Goal: Task Accomplishment & Management: Manage account settings

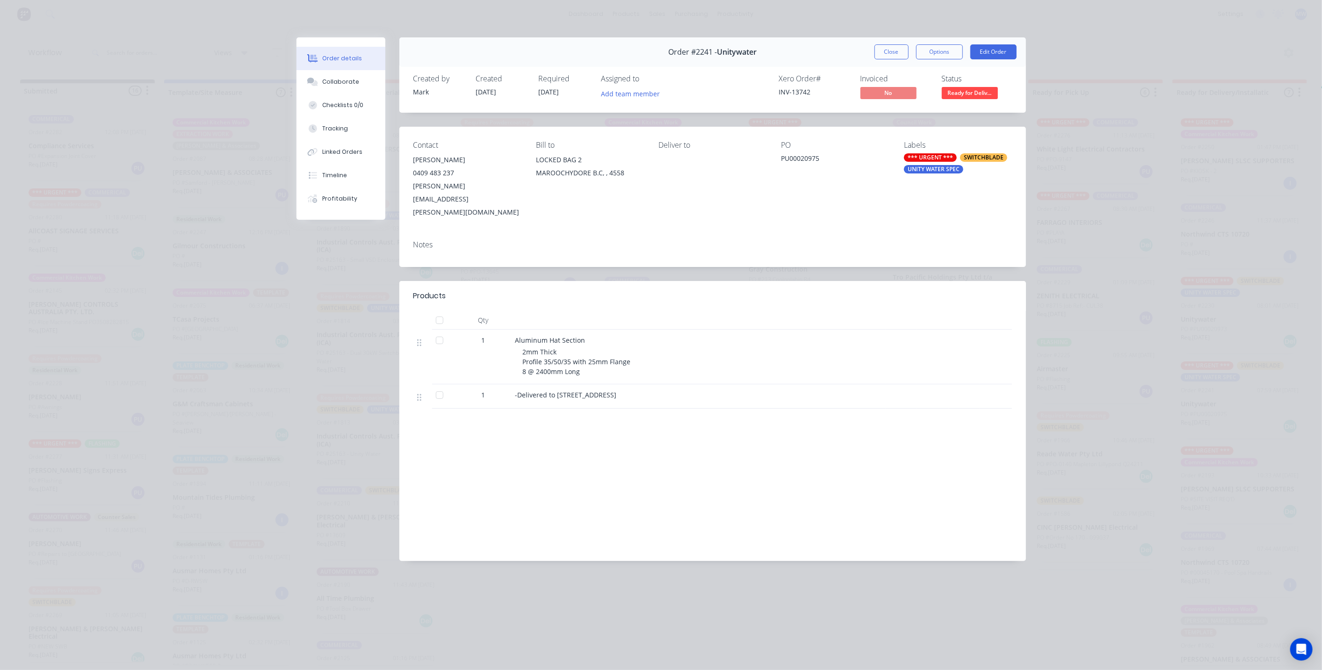
click at [885, 54] on button "Close" at bounding box center [891, 51] width 34 height 15
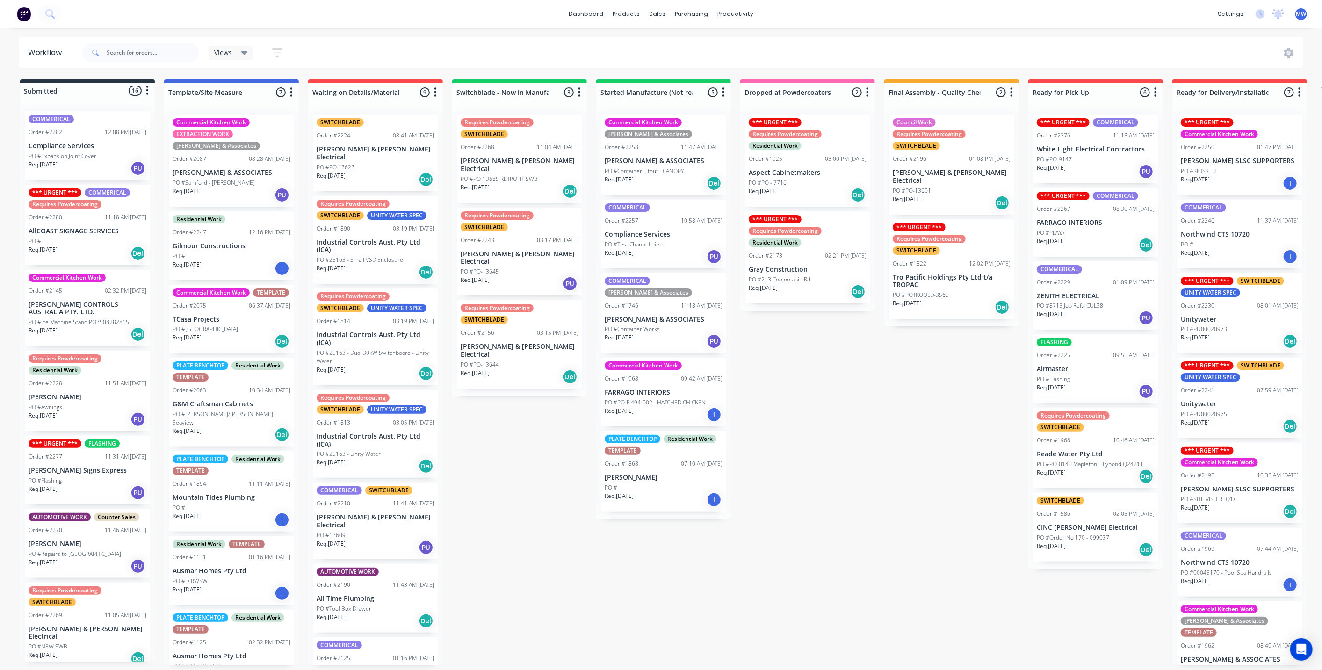
click at [869, 514] on div "Submitted 16 Status colour #273444 hex #273444 Save Cancel Summaries Total orde…" at bounding box center [772, 371] width 1559 height 585
click at [526, 488] on div "Submitted 16 Status colour #273444 hex #273444 Save Cancel Summaries Total orde…" at bounding box center [772, 371] width 1559 height 585
click at [532, 502] on div "Submitted 16 Status colour #273444 hex #273444 Save Cancel Summaries Total orde…" at bounding box center [772, 371] width 1559 height 585
click at [509, 474] on div "Submitted 16 Status colour #273444 hex #273444 Save Cancel Summaries Total orde…" at bounding box center [772, 371] width 1559 height 585
click at [588, 524] on div "Submitted 16 Status colour #273444 hex #273444 Save Cancel Summaries Total orde…" at bounding box center [772, 371] width 1559 height 585
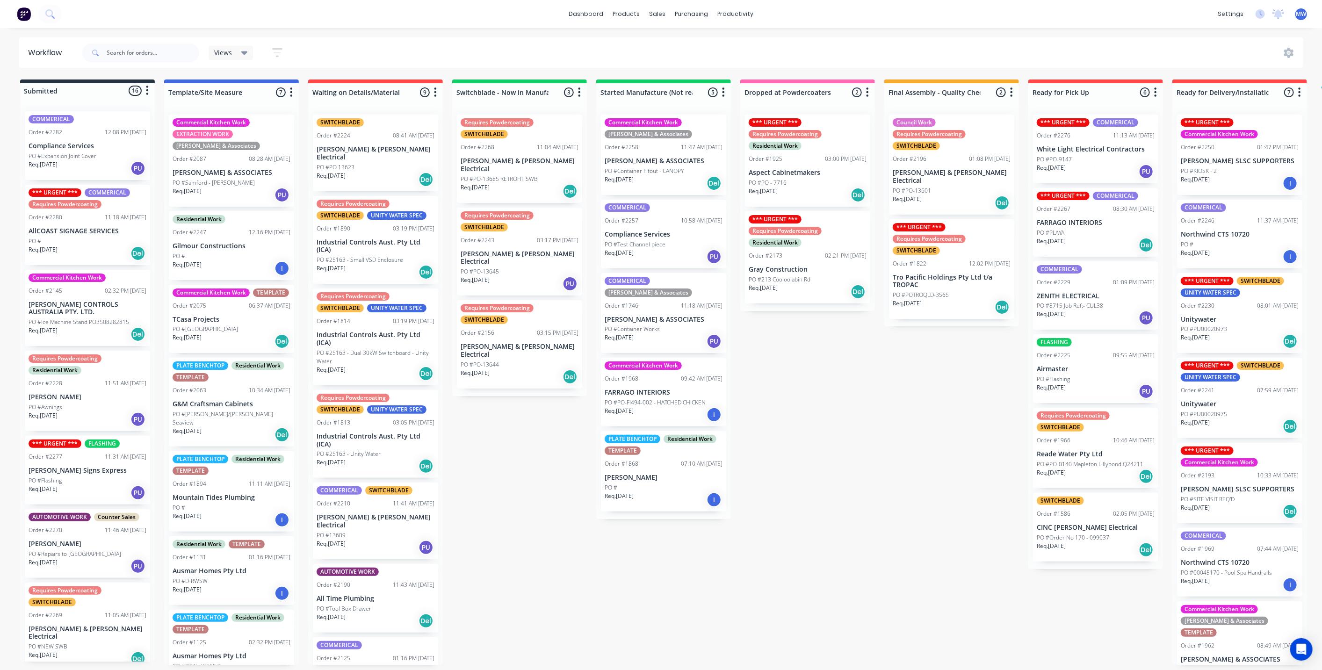
click at [564, 491] on div "Submitted 16 Status colour #273444 hex #273444 Save Cancel Summaries Total orde…" at bounding box center [772, 371] width 1559 height 585
click at [854, 399] on div "Submitted 16 Status colour #273444 hex #273444 Save Cancel Summaries Total orde…" at bounding box center [772, 371] width 1559 height 585
click at [104, 251] on div "Req. 19/09/25 Del" at bounding box center [88, 253] width 118 height 16
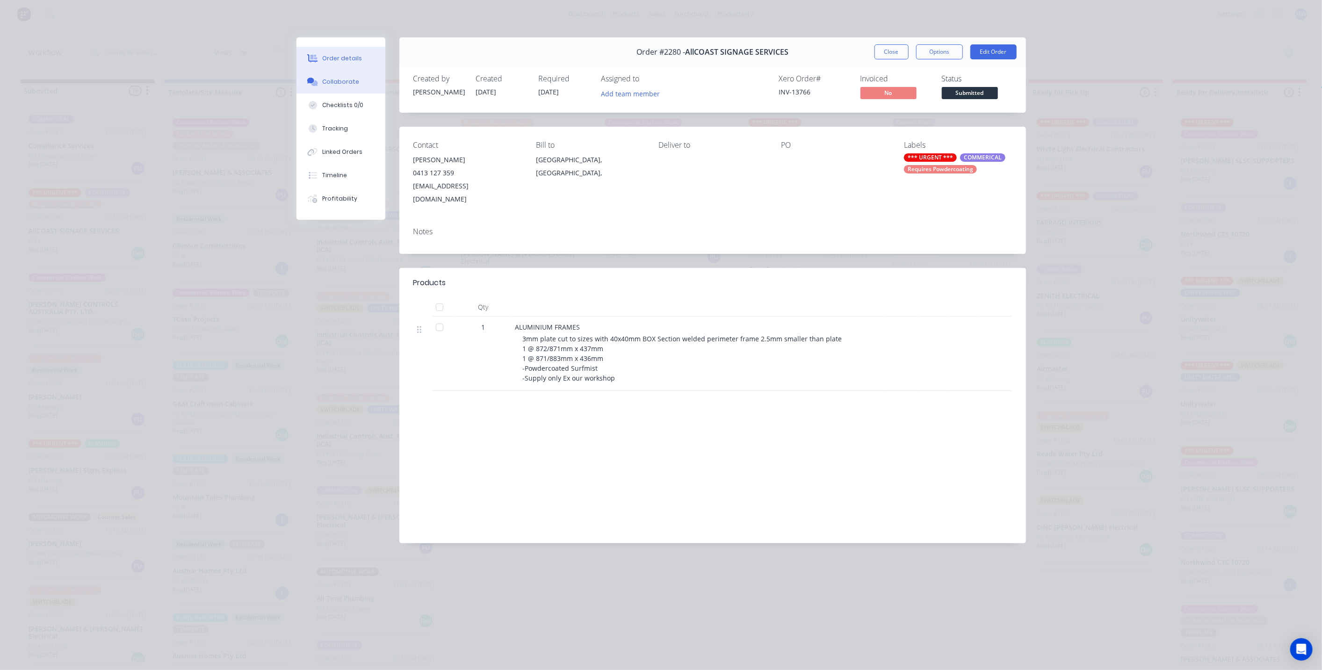
click at [349, 91] on button "Collaborate" at bounding box center [340, 81] width 89 height 23
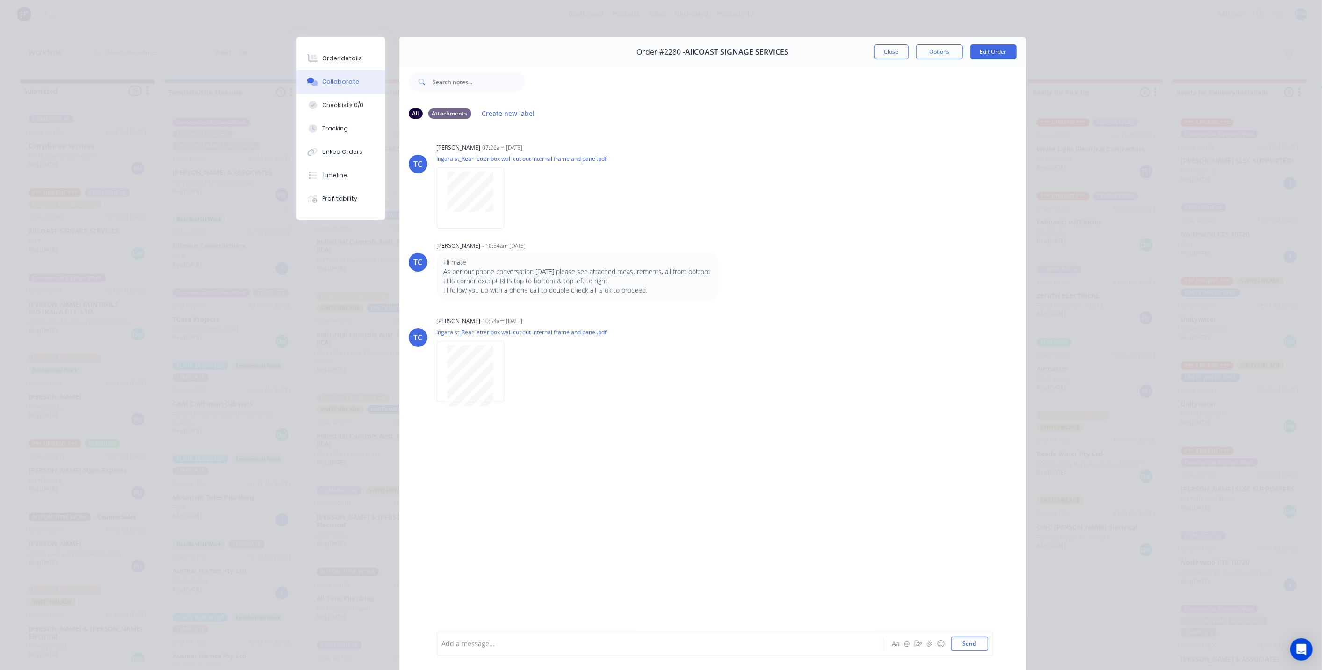
click at [171, 448] on div "Order details Collaborate Checklists 0/0 Tracking Linked Orders Timeline Profit…" at bounding box center [661, 335] width 1322 height 670
click at [888, 50] on button "Close" at bounding box center [891, 51] width 34 height 15
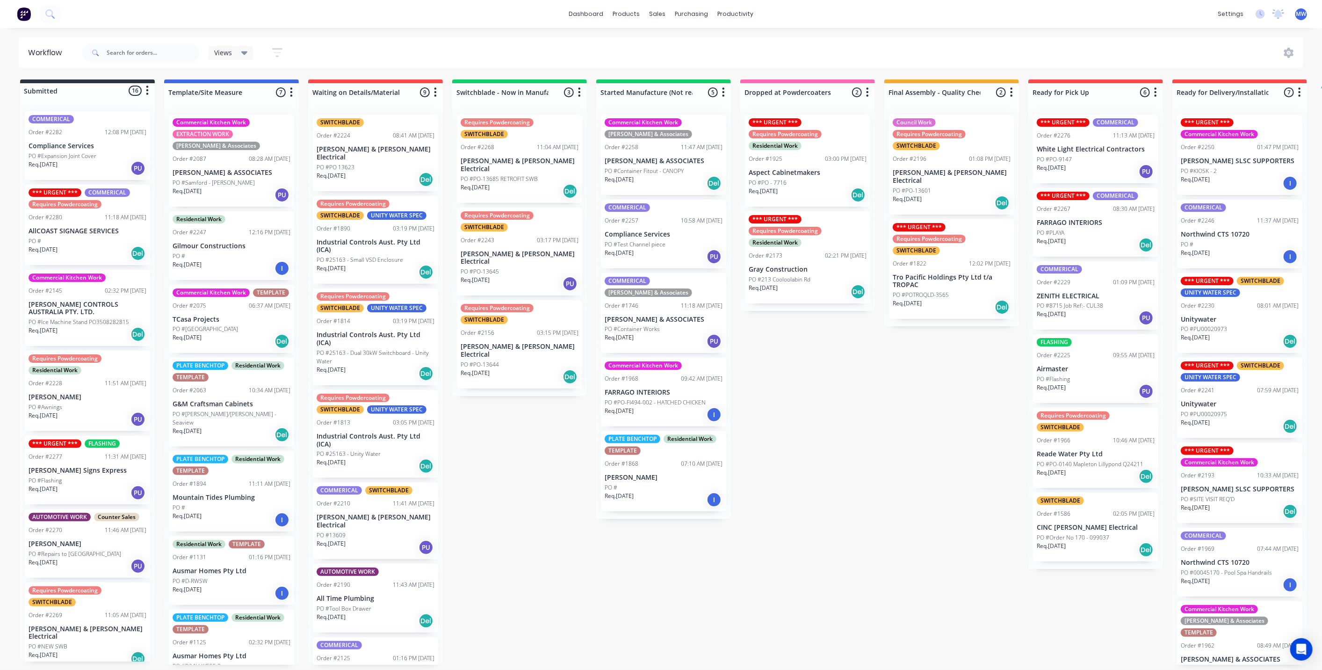
click at [857, 428] on div "Submitted 16 Status colour #273444 hex #273444 Save Cancel Summaries Total orde…" at bounding box center [772, 371] width 1559 height 585
click at [554, 457] on div "Submitted 16 Status colour #273444 hex #273444 Save Cancel Summaries Total orde…" at bounding box center [772, 371] width 1559 height 585
click at [939, 429] on div "Submitted 16 Status colour #273444 hex #273444 Save Cancel Summaries Total orde…" at bounding box center [772, 371] width 1559 height 585
click at [870, 441] on div "Submitted 16 Status colour #273444 hex #273444 Save Cancel Summaries Total orde…" at bounding box center [772, 371] width 1559 height 585
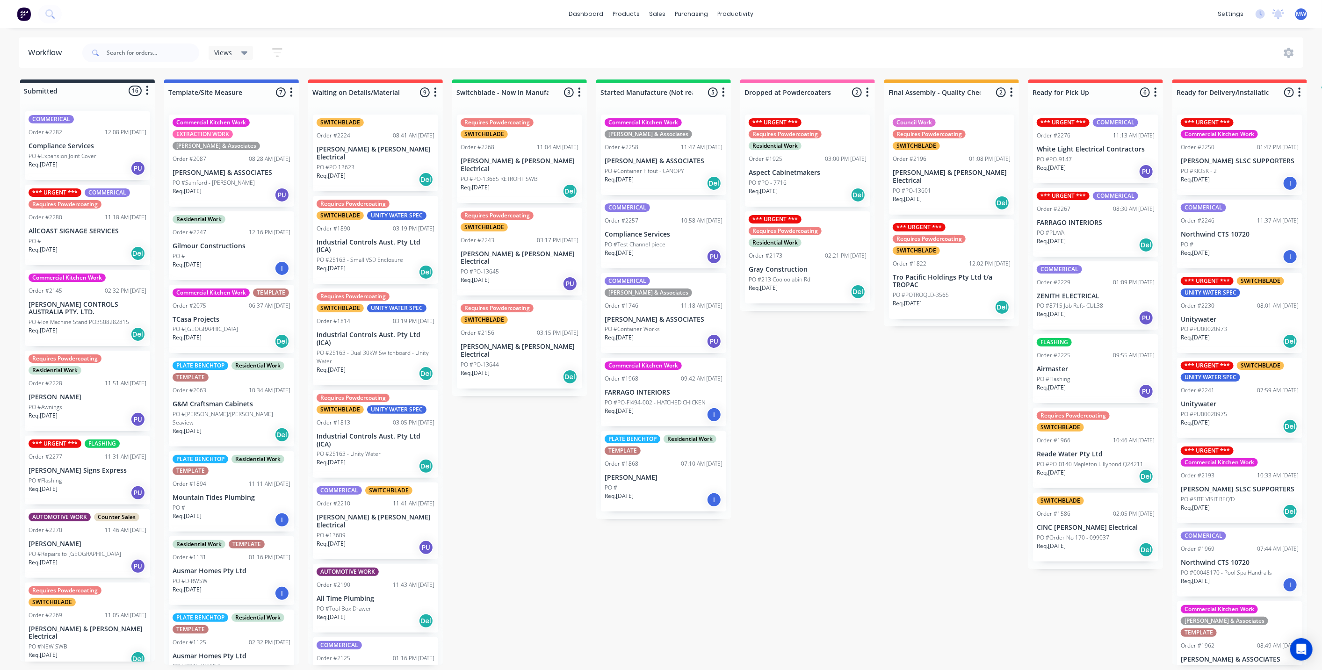
click at [866, 442] on div "Submitted 16 Status colour #273444 hex #273444 Save Cancel Summaries Total orde…" at bounding box center [772, 371] width 1559 height 585
click at [514, 468] on div "Submitted 16 Status colour #273444 hex #273444 Save Cancel Summaries Total orde…" at bounding box center [772, 371] width 1559 height 585
click at [812, 440] on div "Submitted 16 Status colour #273444 hex #273444 Save Cancel Summaries Total orde…" at bounding box center [772, 371] width 1559 height 585
click at [868, 496] on div "Submitted 16 Status colour #273444 hex #273444 Save Cancel Summaries Total orde…" at bounding box center [772, 371] width 1559 height 585
click at [953, 485] on div "Submitted 16 Status colour #273444 hex #273444 Save Cancel Summaries Total orde…" at bounding box center [772, 371] width 1559 height 585
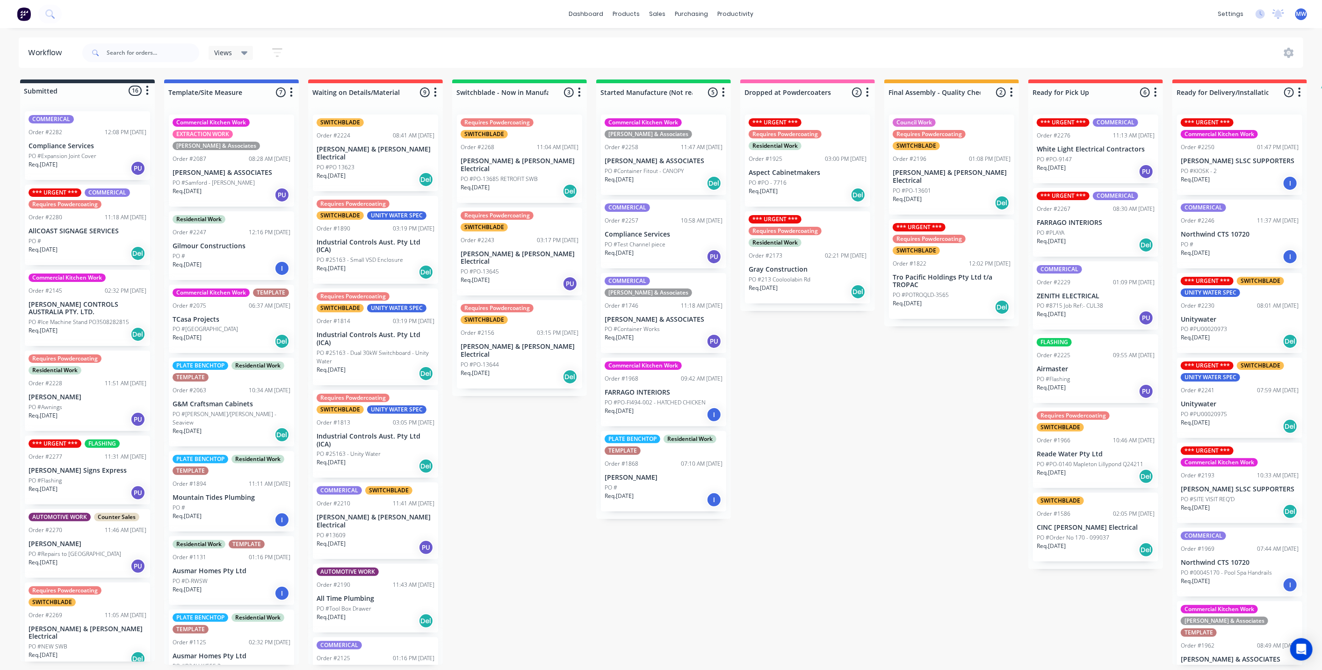
drag, startPoint x: 613, startPoint y: 530, endPoint x: 718, endPoint y: 669, distance: 174.4
click at [614, 530] on div "Submitted 16 Status colour #273444 hex #273444 Save Cancel Summaries Total orde…" at bounding box center [772, 371] width 1559 height 585
click at [97, 231] on p "AllCOAST SIGNAGE SERVICES" at bounding box center [88, 231] width 118 height 8
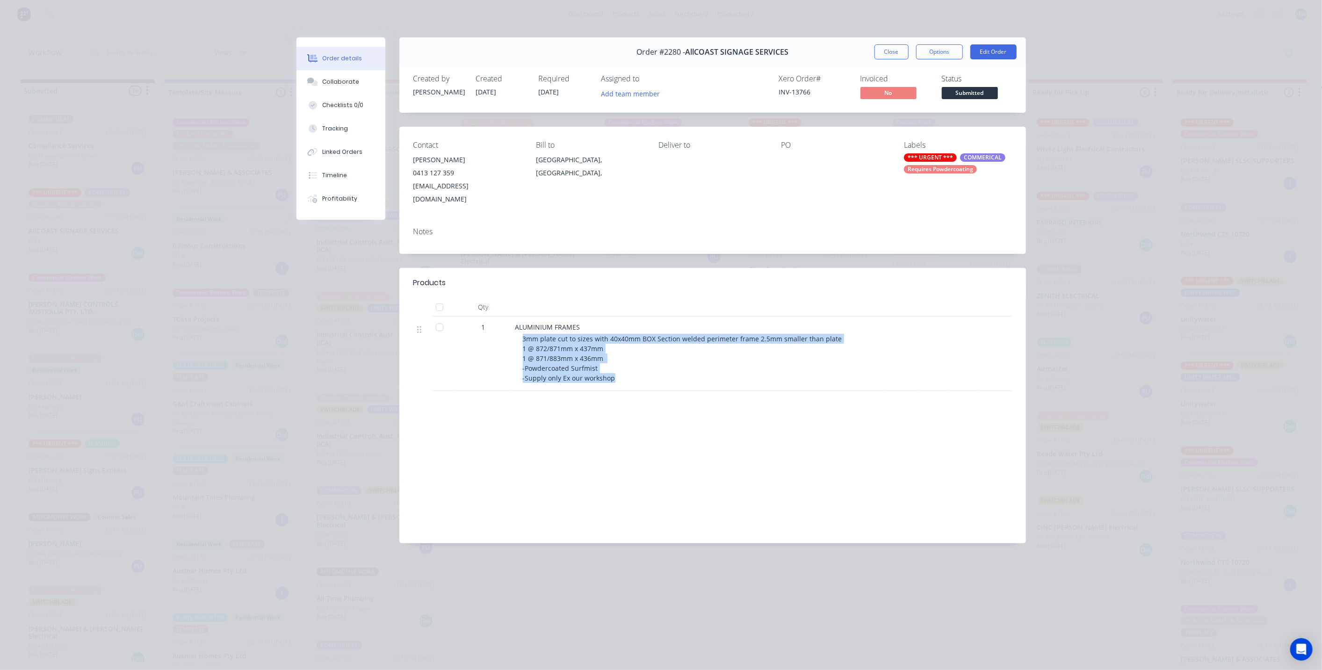
drag, startPoint x: 733, startPoint y: 331, endPoint x: 926, endPoint y: 335, distance: 192.7
click at [926, 335] on div "1 ALUMINIUM FRAMES 3mm plate cut to sizes with 40x40mm BOX Section welded perim…" at bounding box center [712, 354] width 598 height 74
click at [878, 322] on div "ALUMINIUM FRAMES" at bounding box center [698, 327] width 367 height 10
click at [870, 334] on div "3mm plate cut to sizes with 40x40mm BOX Section welded perimeter frame 2.5mm sm…" at bounding box center [702, 358] width 359 height 49
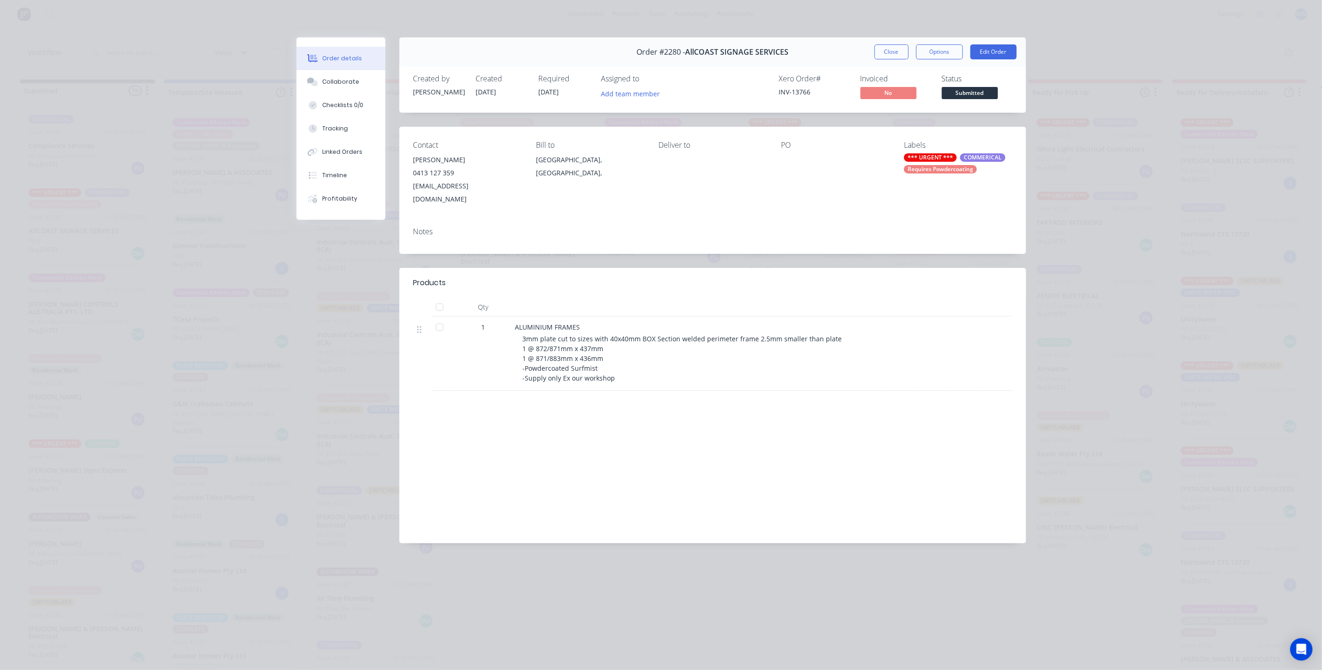
click at [866, 337] on div "3mm plate cut to sizes with 40x40mm BOX Section welded perimeter frame 2.5mm sm…" at bounding box center [702, 358] width 359 height 49
click at [932, 52] on button "Options" at bounding box center [939, 51] width 47 height 15
click at [935, 94] on div "Work Order" at bounding box center [913, 95] width 81 height 14
click at [901, 112] on div "Standard" at bounding box center [913, 114] width 81 height 14
click at [885, 52] on button "Close" at bounding box center [891, 51] width 34 height 15
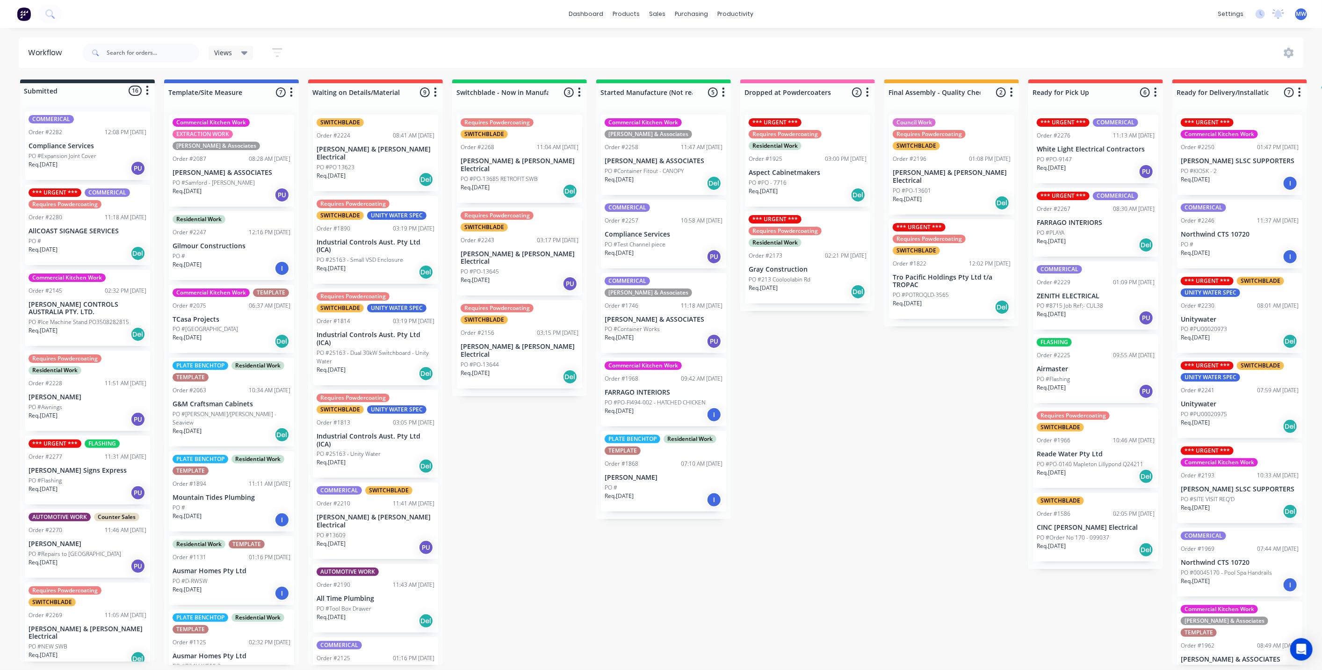
click at [481, 441] on div "Submitted 16 Status colour #273444 hex #273444 Save Cancel Summaries Total orde…" at bounding box center [772, 371] width 1559 height 585
click at [850, 460] on div "Submitted 16 Status colour #273444 hex #273444 Save Cancel Summaries Total orde…" at bounding box center [772, 371] width 1559 height 585
click at [845, 434] on div "Submitted 16 Status colour #273444 hex #273444 Save Cancel Summaries Total orde…" at bounding box center [772, 371] width 1559 height 585
click at [839, 543] on div "Submitted 16 Status colour #273444 hex #273444 Save Cancel Summaries Total orde…" at bounding box center [772, 371] width 1559 height 585
click at [851, 482] on div "Submitted 16 Status colour #273444 hex #273444 Save Cancel Summaries Total orde…" at bounding box center [772, 371] width 1559 height 585
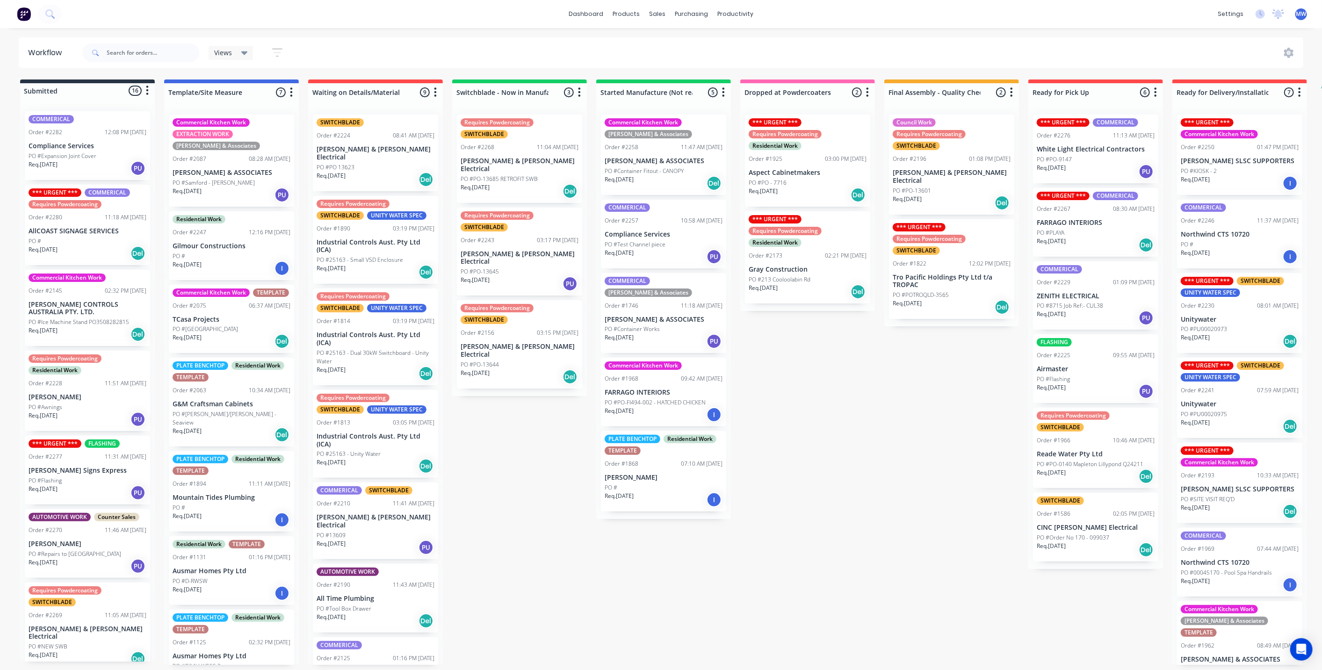
click at [906, 273] on p "Tro Pacific Holdings Pty Ltd t/a TROPAC" at bounding box center [951, 281] width 118 height 16
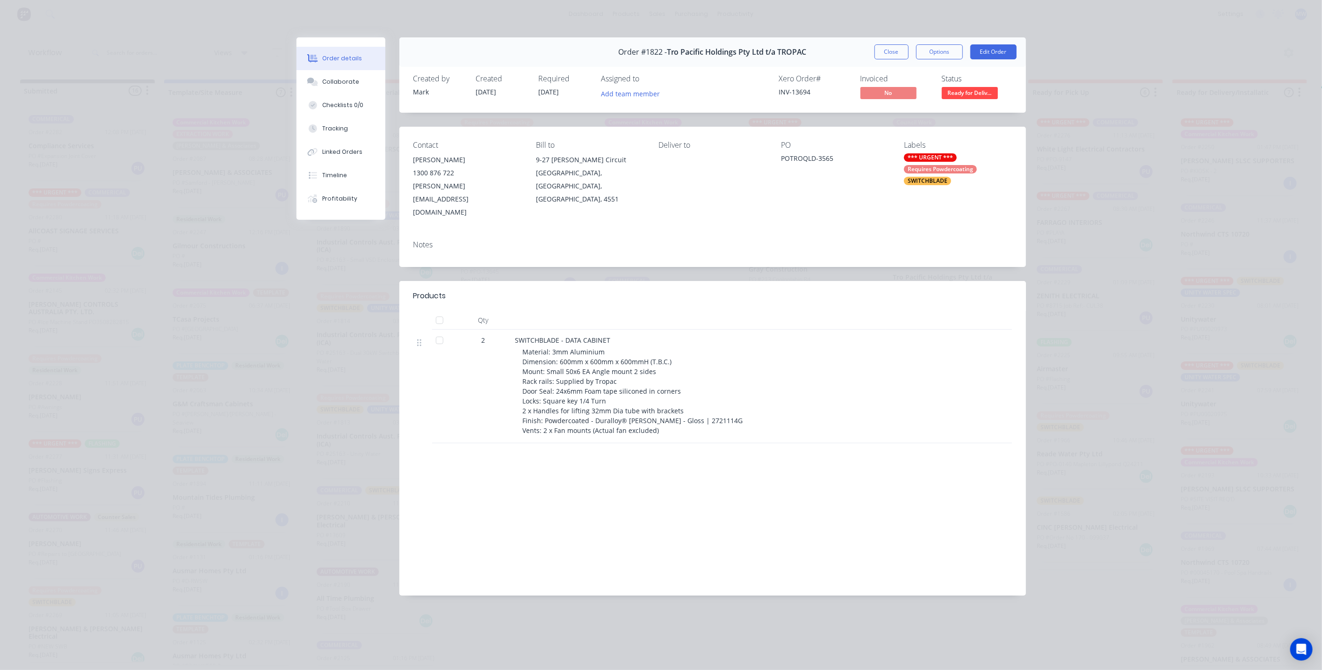
click at [687, 384] on div "Material: 3mm Aluminium Dimension: 600mm x 600mm x 600mmH (T.B.C.) Mount: Small…" at bounding box center [702, 391] width 359 height 88
click at [668, 405] on div "Material: 3mm Aluminium Dimension: 600mm x 600mm x 600mmH (T.B.C.) Mount: Small…" at bounding box center [702, 391] width 359 height 88
click at [886, 51] on button "Close" at bounding box center [891, 51] width 34 height 15
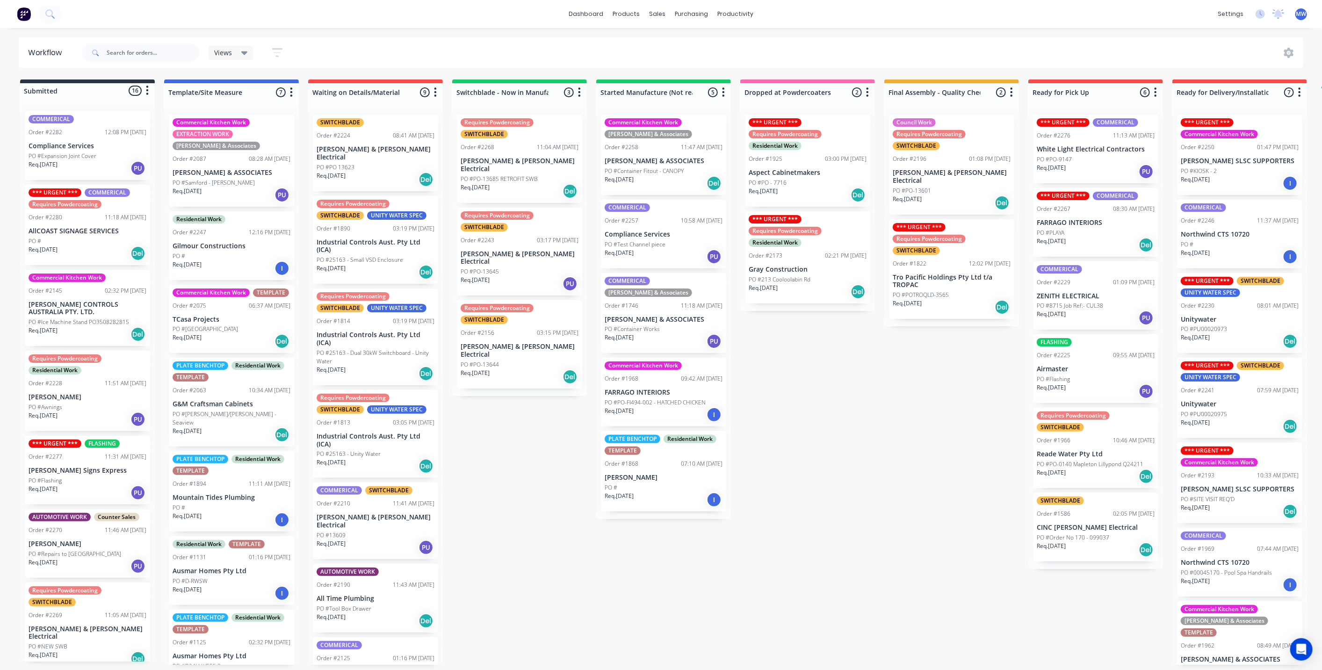
drag, startPoint x: 814, startPoint y: 482, endPoint x: 817, endPoint y: 478, distance: 4.8
click at [814, 482] on div "Submitted 16 Status colour #273444 hex #273444 Save Cancel Summaries Total orde…" at bounding box center [772, 371] width 1559 height 585
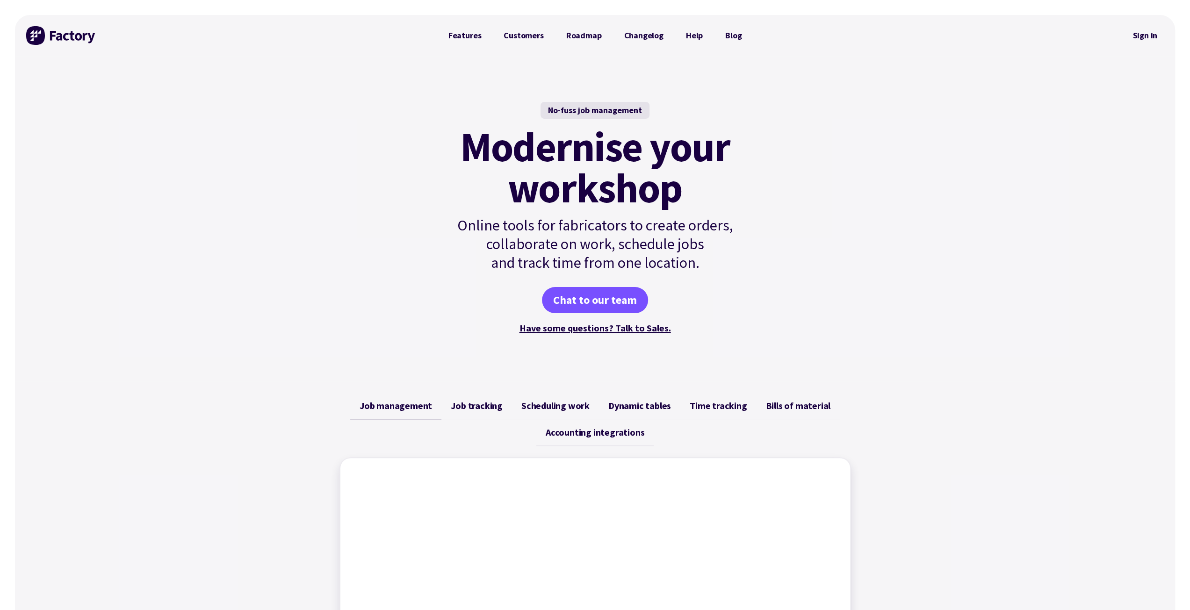
click at [1147, 35] on link "Sign in" at bounding box center [1145, 36] width 38 height 22
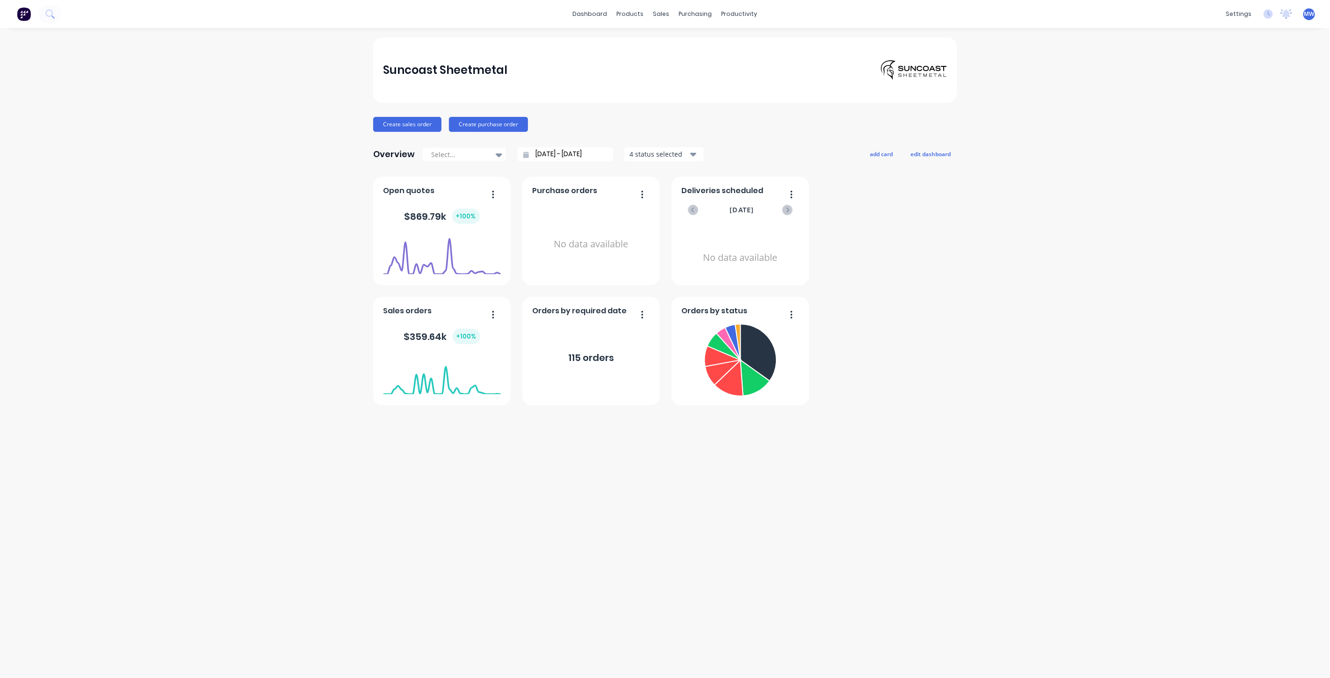
drag, startPoint x: 149, startPoint y: 288, endPoint x: 156, endPoint y: 136, distance: 152.1
click at [149, 288] on div "Suncoast Sheetmetal Create sales order Create purchase order Overview Select...…" at bounding box center [665, 352] width 1330 height 631
click at [758, 65] on div "Planner" at bounding box center [752, 63] width 22 height 8
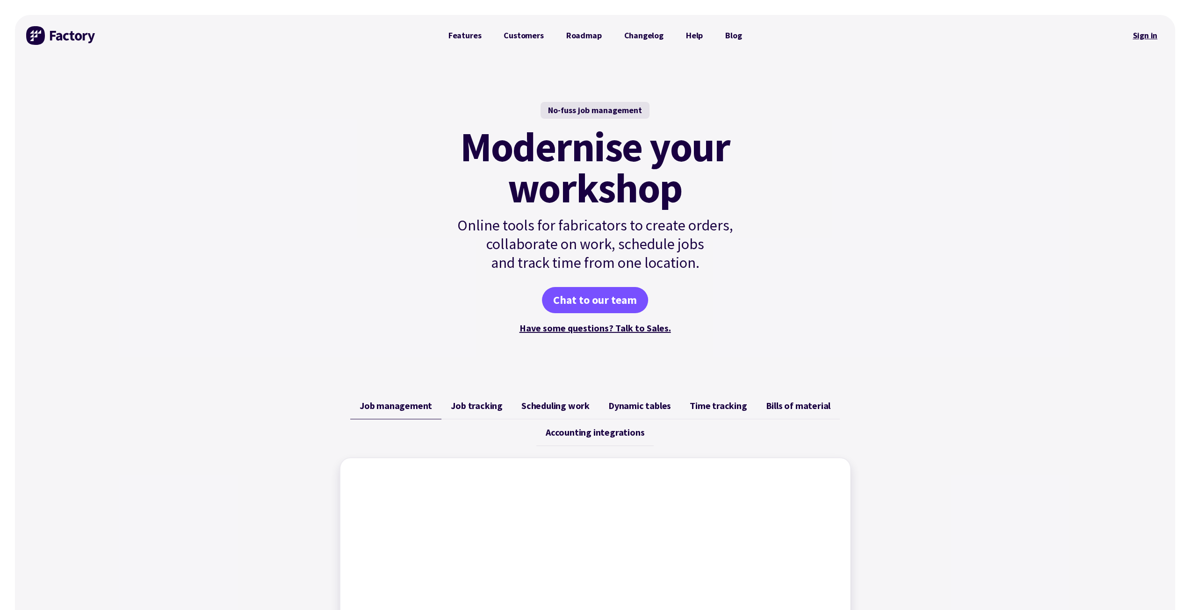
click at [1147, 34] on link "Sign in" at bounding box center [1145, 36] width 38 height 22
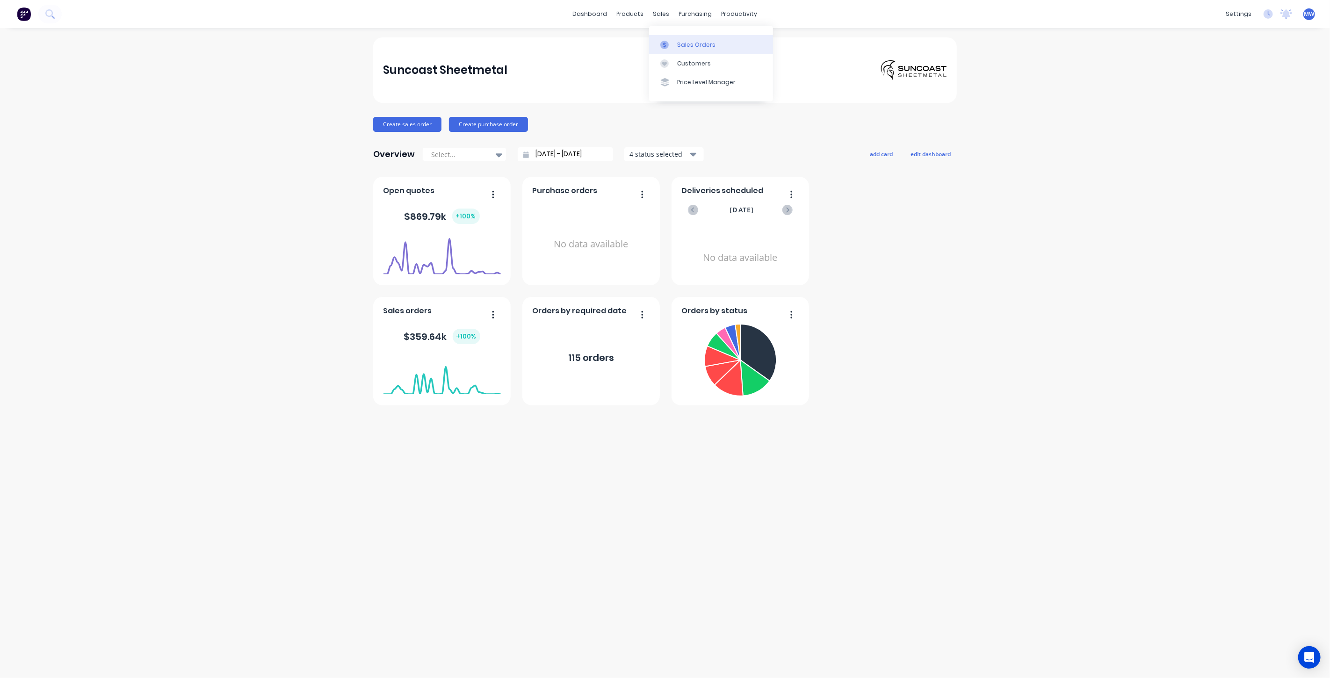
click at [688, 47] on div "Sales Orders" at bounding box center [696, 45] width 38 height 8
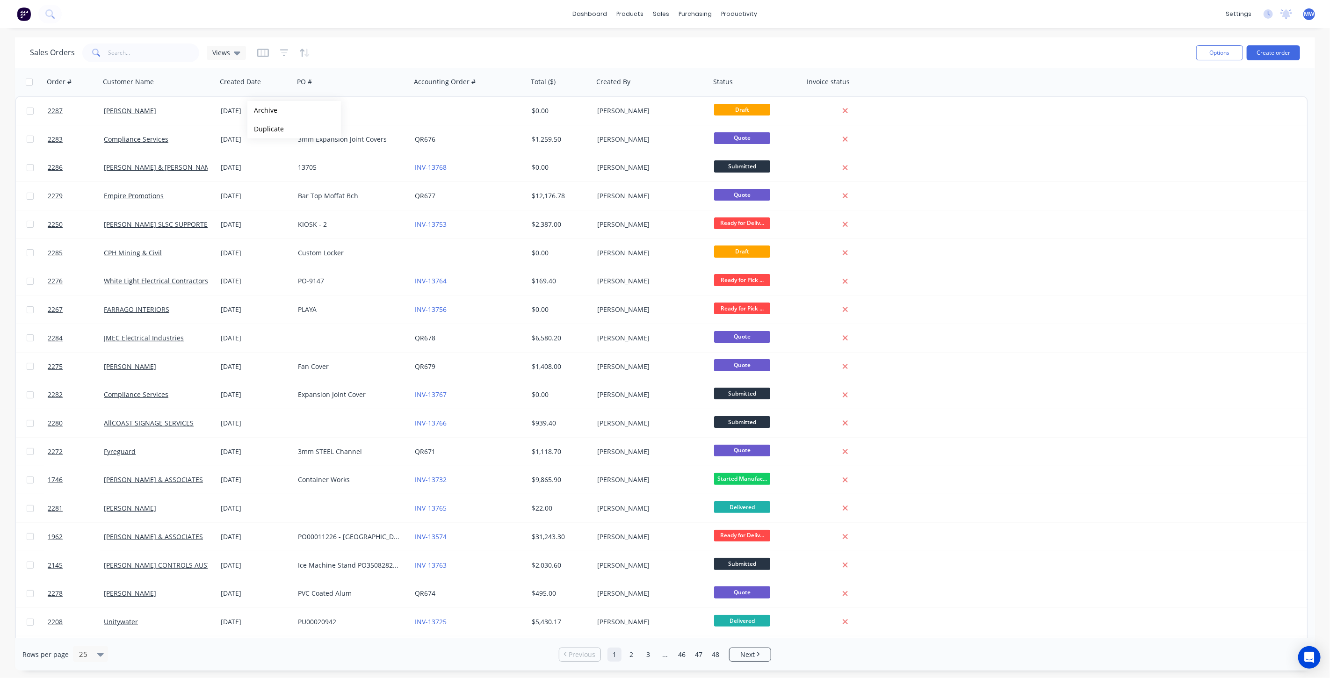
click at [437, 36] on div "dashboard products sales purchasing productivity dashboard products Product Cat…" at bounding box center [665, 339] width 1330 height 678
click at [443, 29] on div "dashboard products sales purchasing productivity dashboard products Product Cat…" at bounding box center [665, 339] width 1330 height 678
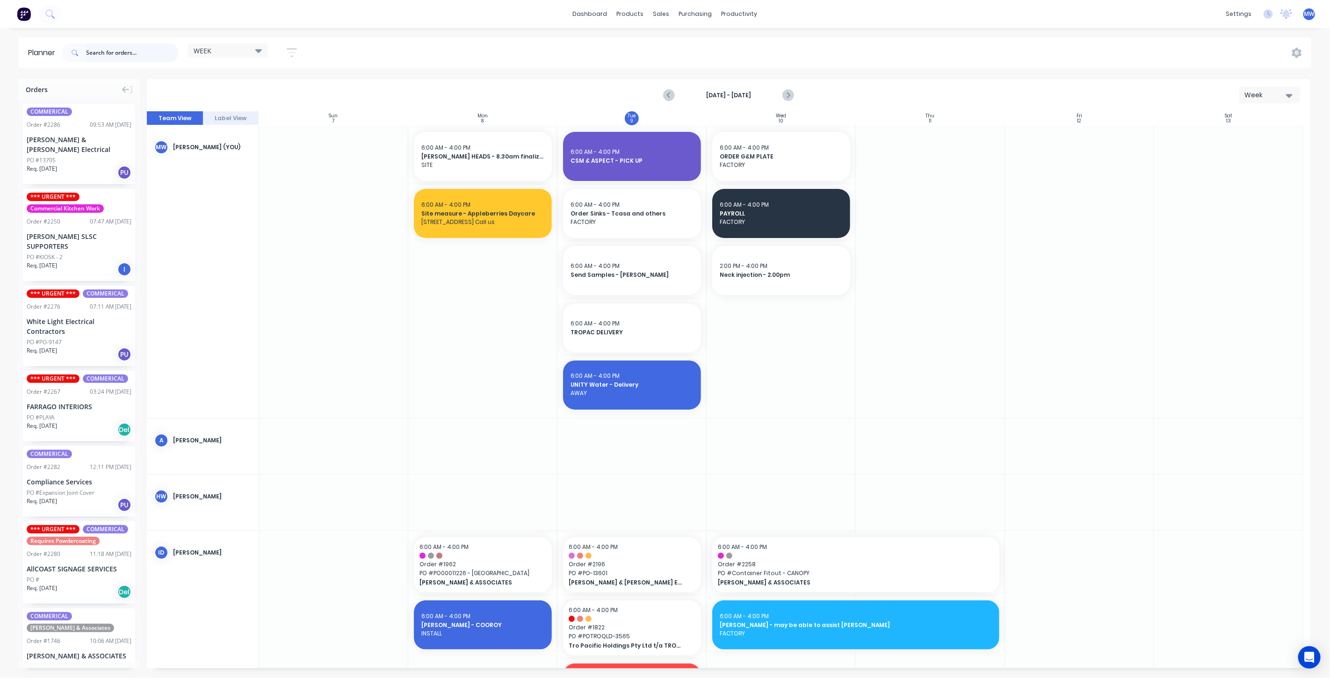
click at [120, 57] on input "text" at bounding box center [132, 52] width 93 height 19
click at [686, 44] on div "Sales Orders" at bounding box center [696, 45] width 38 height 8
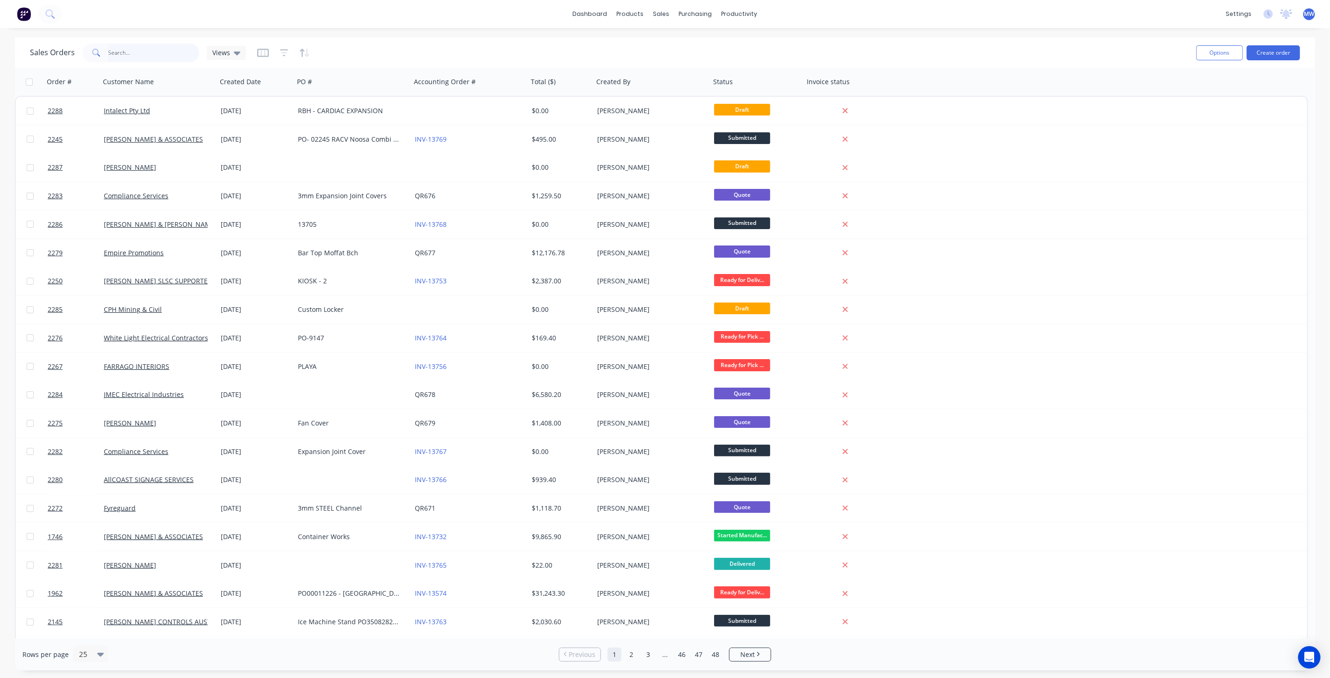
click at [165, 55] on input "text" at bounding box center [153, 52] width 91 height 19
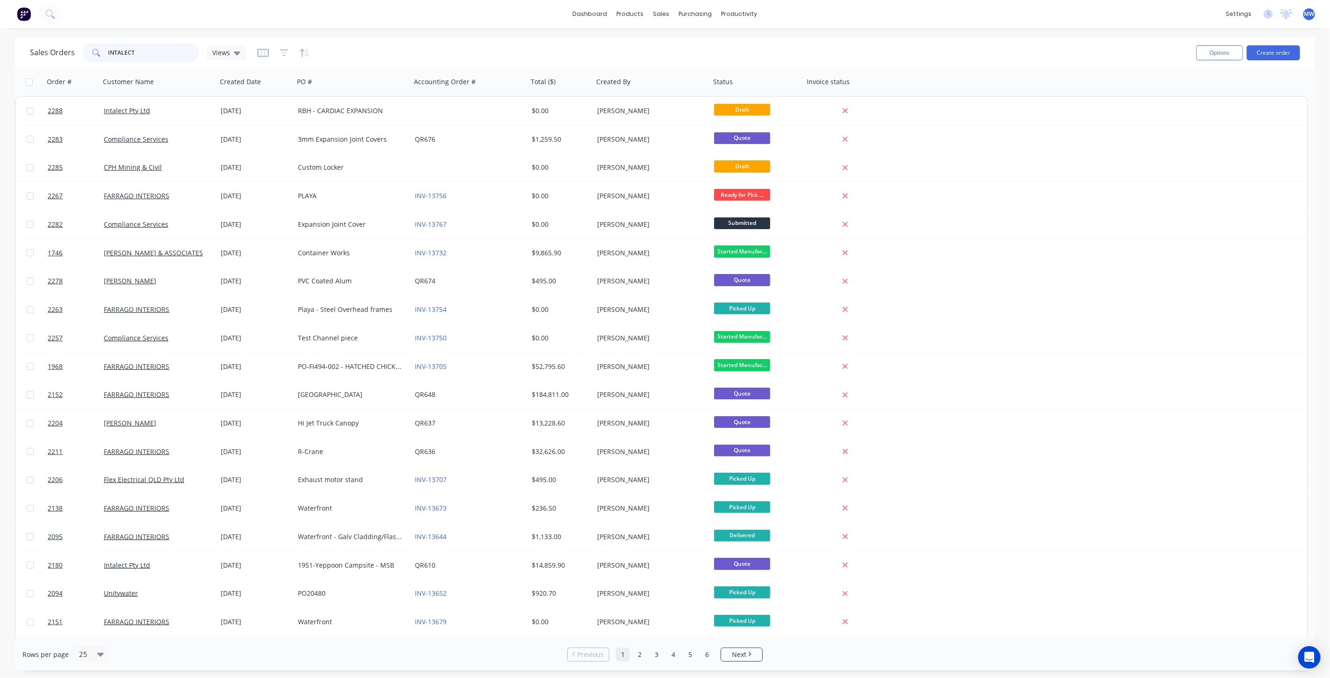
type input "INTALECT"
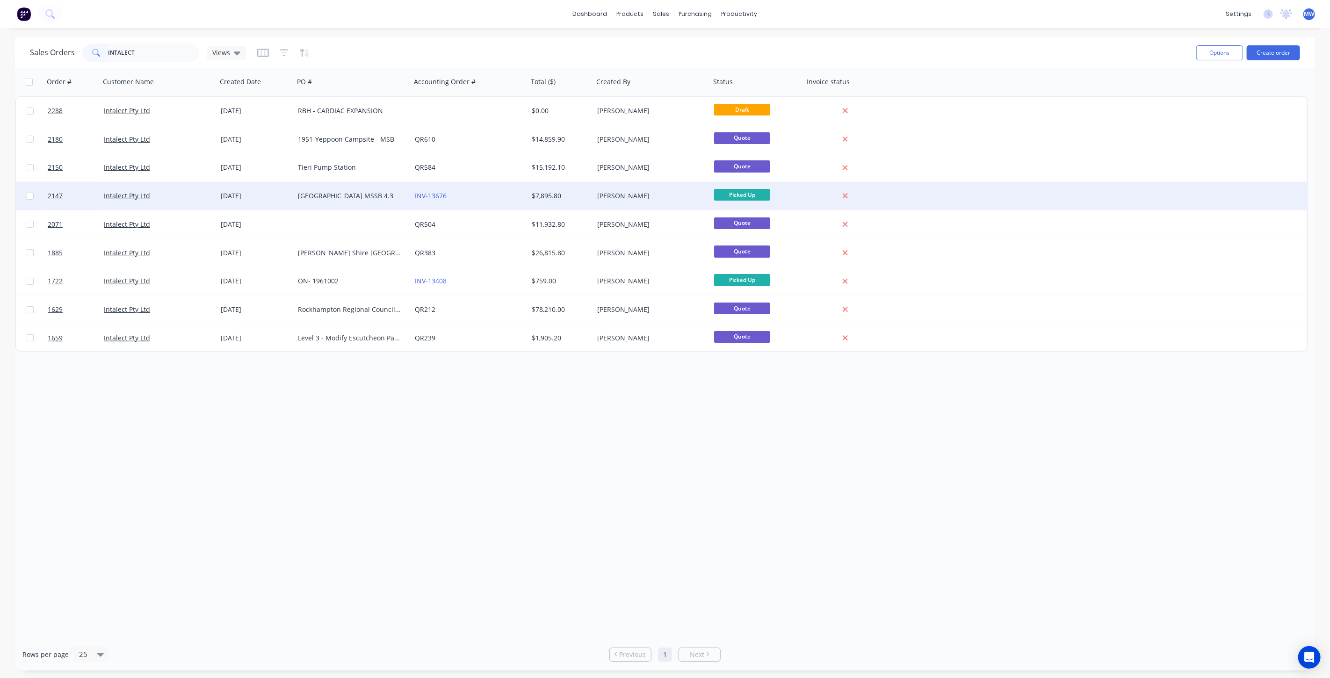
click at [378, 192] on div "[GEOGRAPHIC_DATA] MSSB 4.3" at bounding box center [350, 195] width 104 height 9
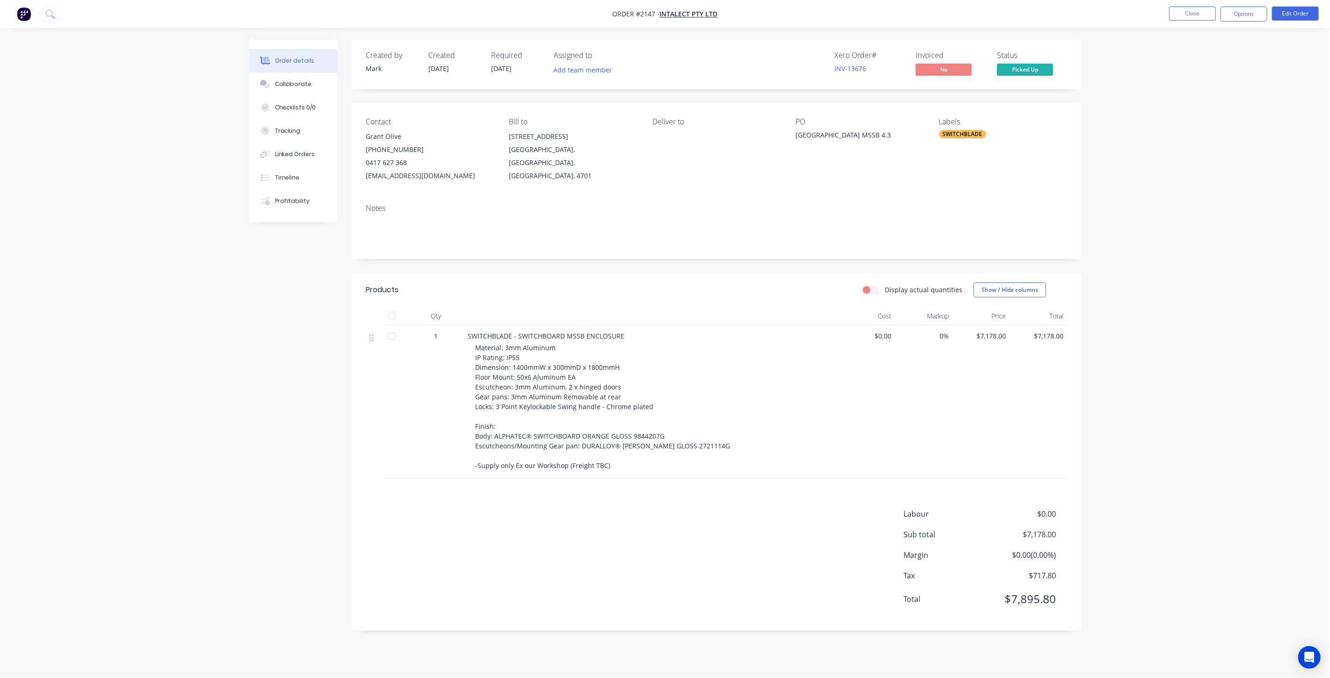
click at [490, 391] on span "Material: 3mm Aluminum IP Rating: IP55 Dimension: 1400mmW x 300mmD x 1800mmH Fl…" at bounding box center [602, 406] width 255 height 127
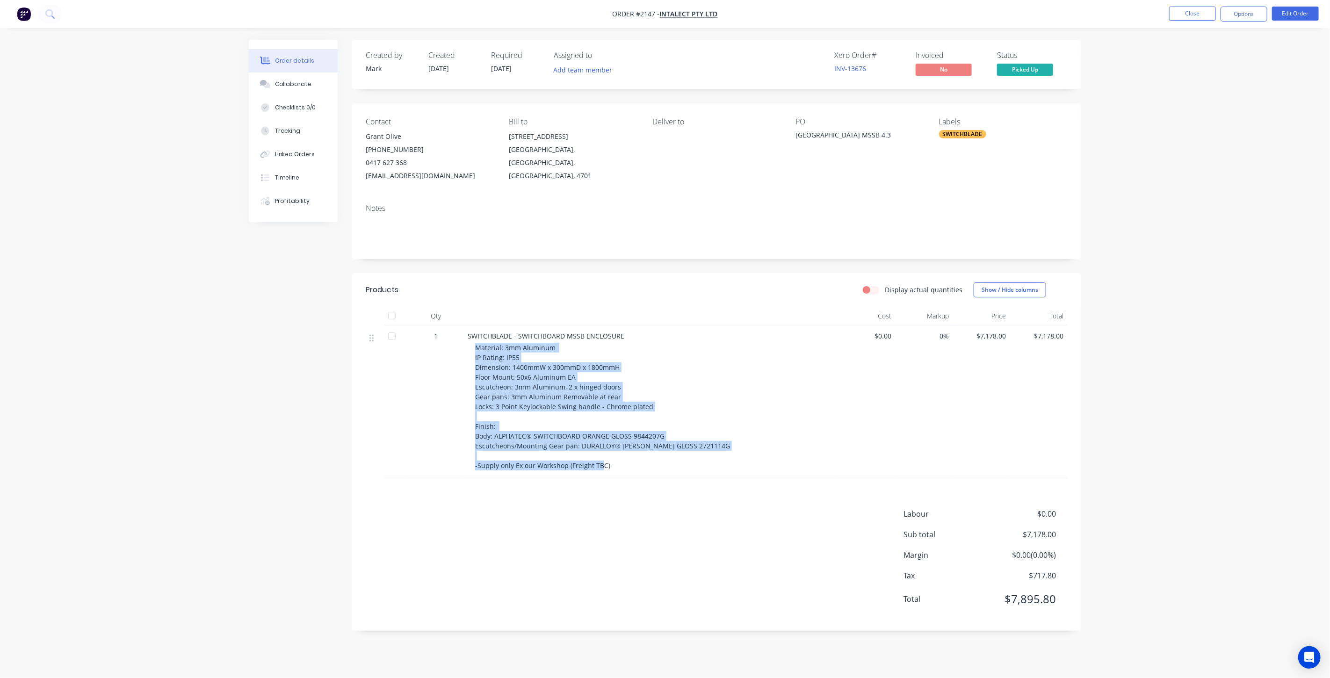
drag, startPoint x: 475, startPoint y: 346, endPoint x: 635, endPoint y: 468, distance: 201.1
click at [635, 468] on div "Material: 3mm Aluminum IP Rating: IP55 Dimension: 1400mmW x 300mmD x 1800mmH Fl…" at bounding box center [654, 407] width 359 height 128
copy span "Material: 3mm Aluminum IP Rating: IP55 Dimension: 1400mmW x 300mmD x 1800mmH Fl…"
click at [290, 131] on div "Tracking" at bounding box center [288, 131] width 26 height 8
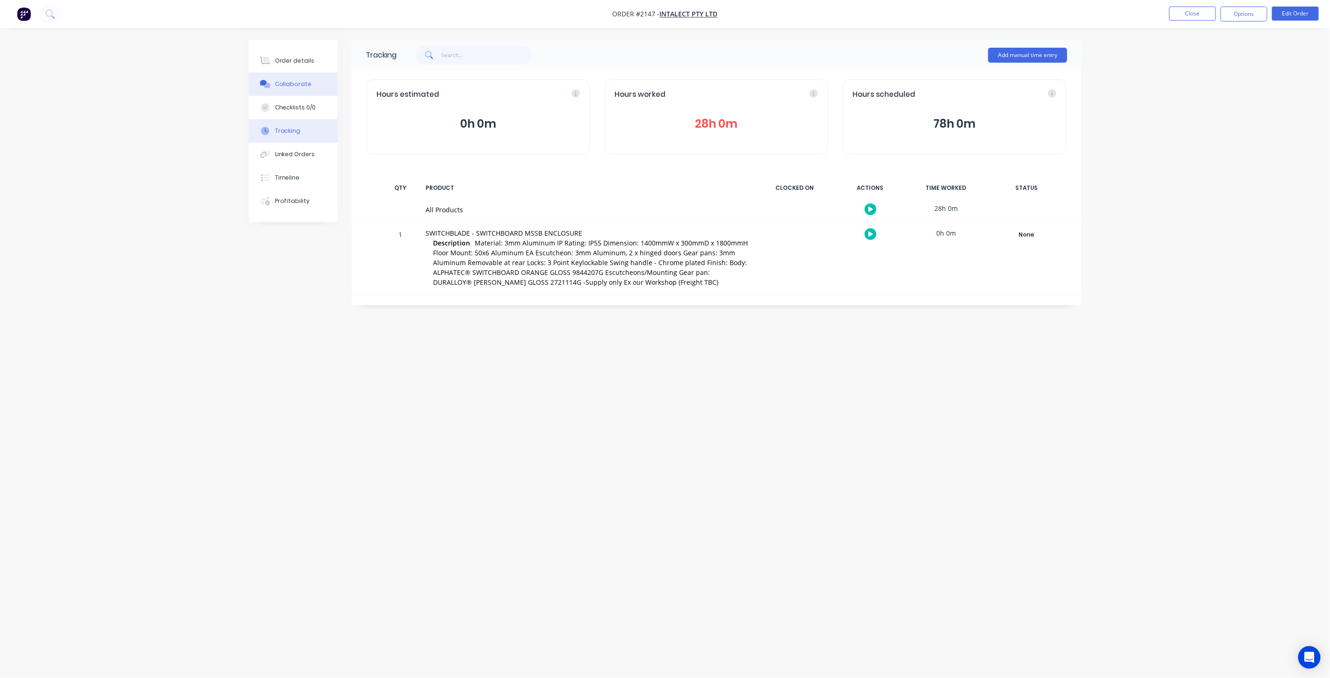
click at [298, 93] on button "Collaborate" at bounding box center [293, 83] width 89 height 23
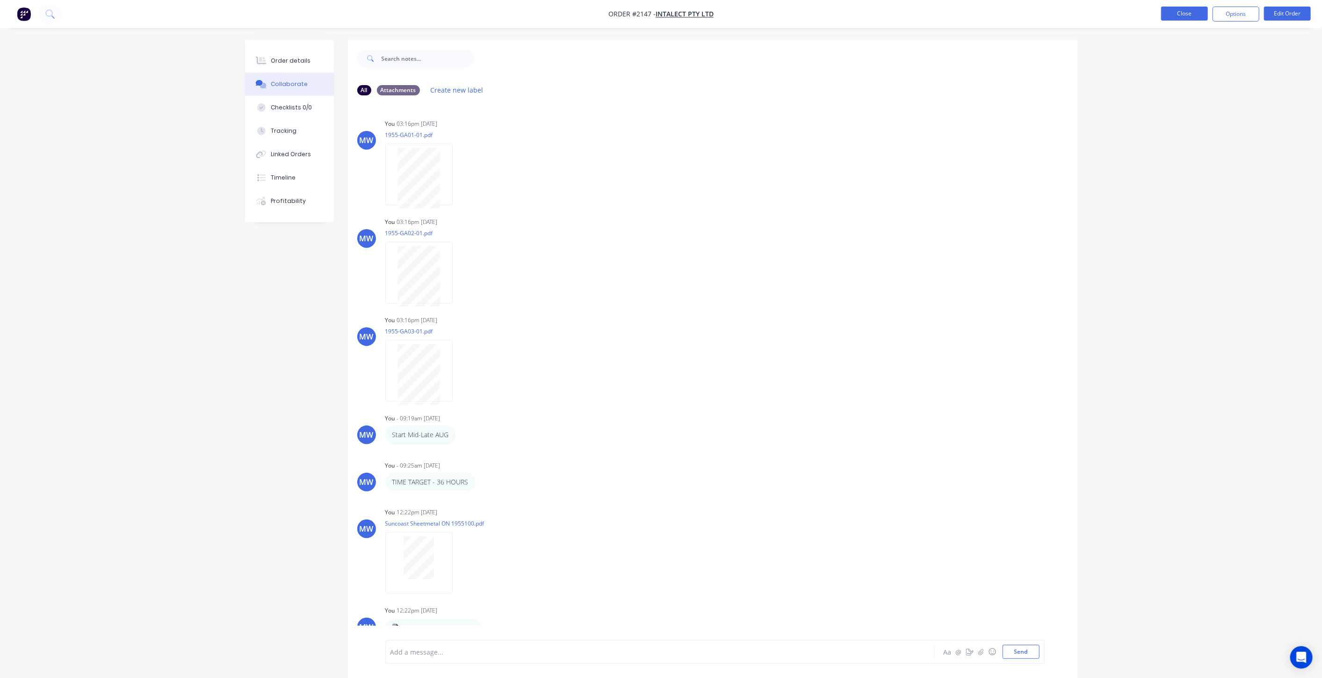
click at [1182, 13] on button "Close" at bounding box center [1184, 14] width 47 height 14
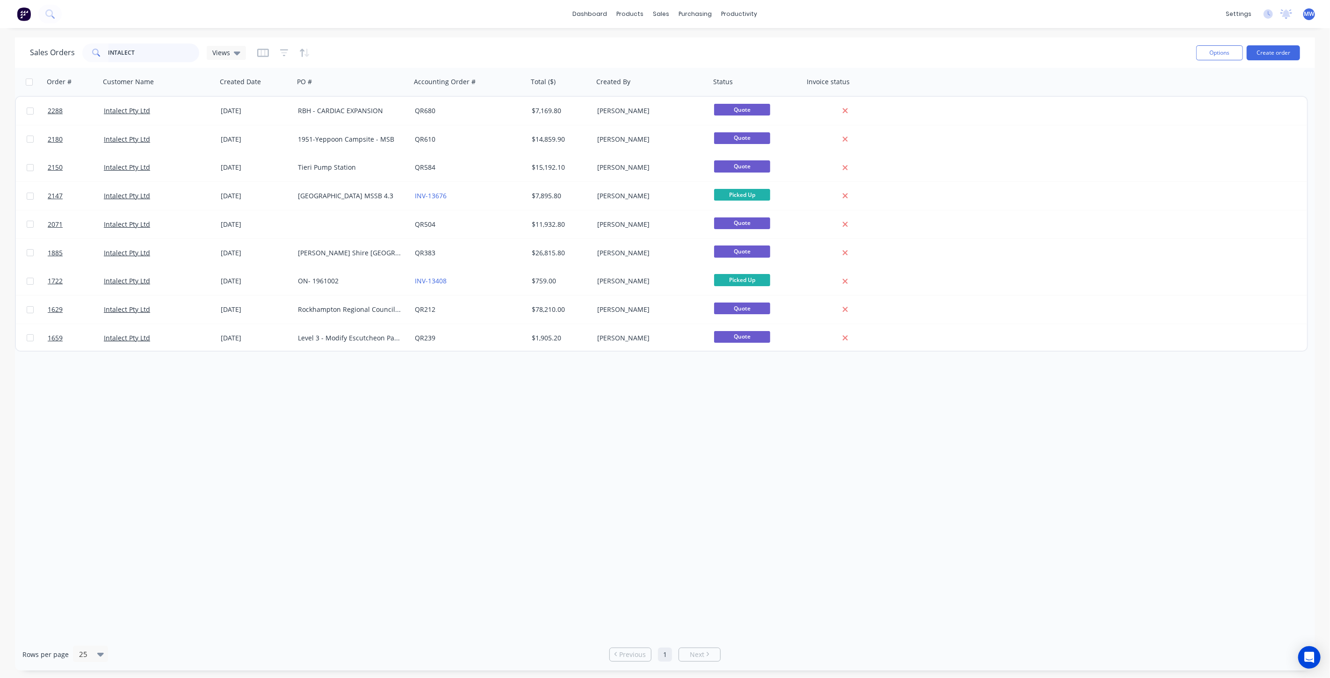
drag, startPoint x: 147, startPoint y: 51, endPoint x: 67, endPoint y: 52, distance: 80.4
click at [67, 52] on div "Sales Orders INTALECT Views" at bounding box center [138, 52] width 216 height 19
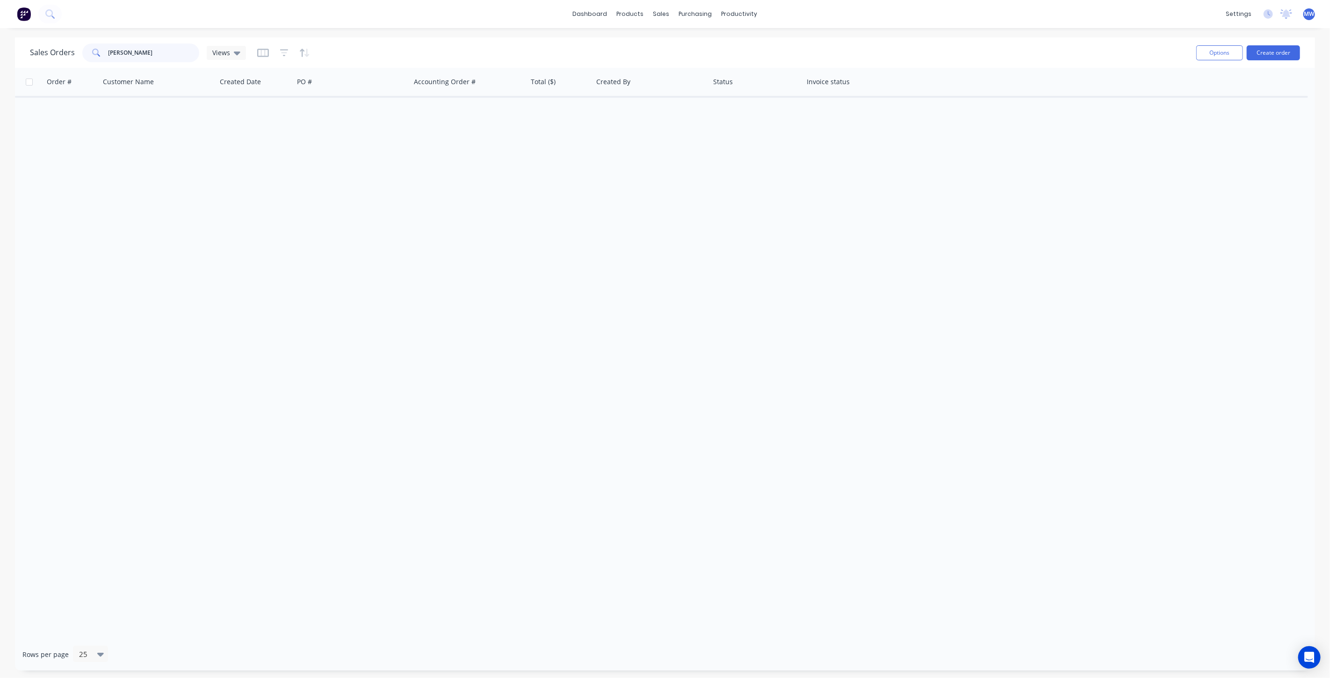
type input "bailey"
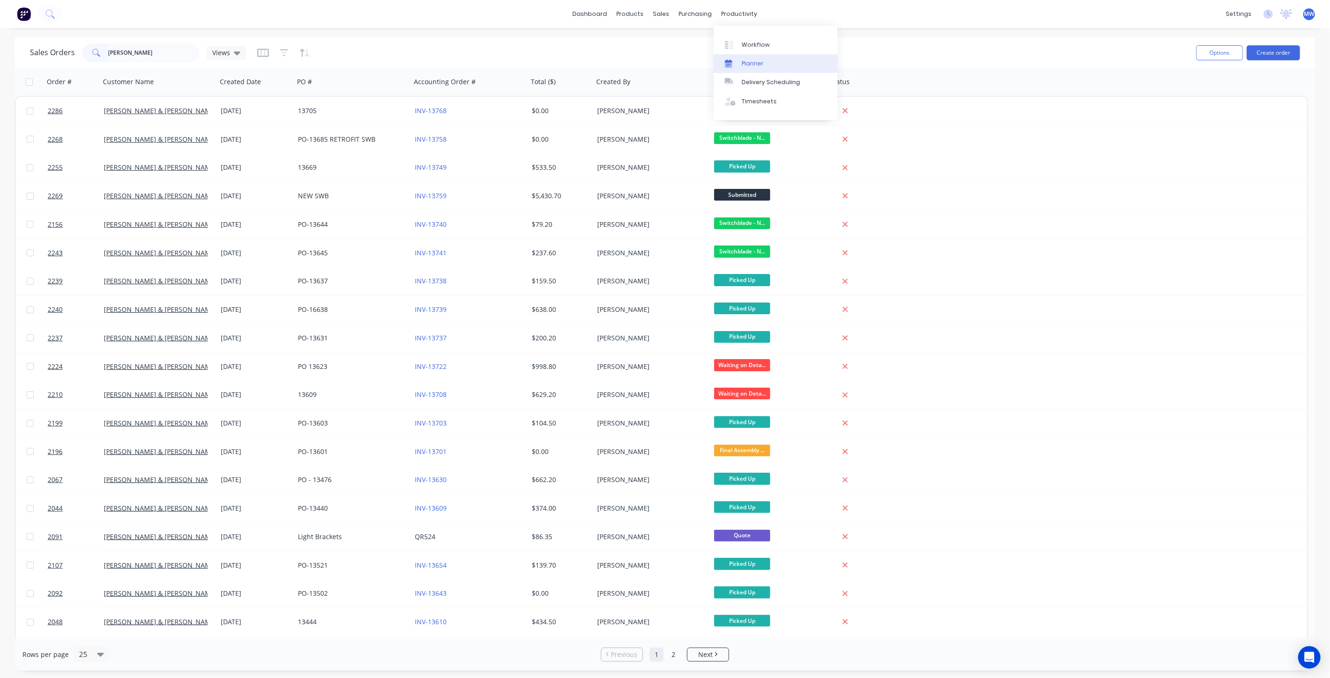
click at [761, 59] on div "Planner" at bounding box center [752, 63] width 22 height 8
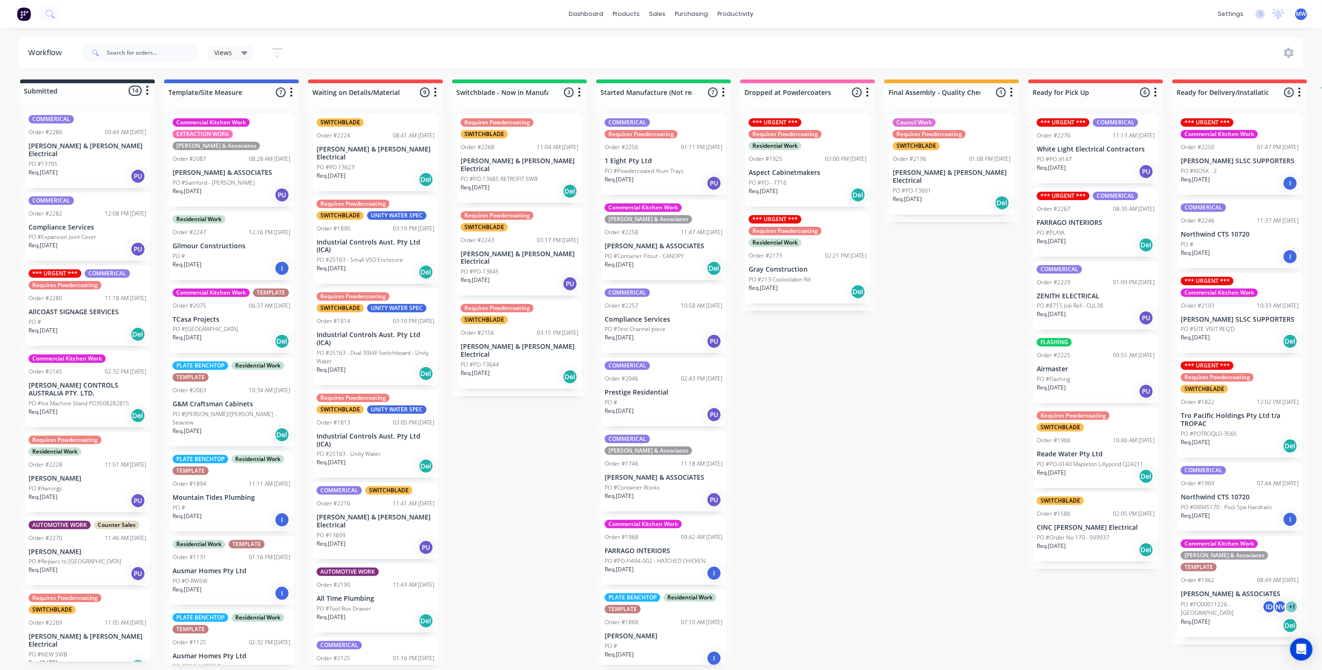
click at [851, 482] on div "Submitted 14 Status colour #273444 hex #273444 Save Cancel Summaries Total orde…" at bounding box center [772, 371] width 1559 height 585
click at [876, 532] on div "Submitted 14 Status colour #273444 hex #273444 Save Cancel Summaries Total orde…" at bounding box center [772, 371] width 1559 height 585
click at [869, 529] on div "Submitted 14 Status colour #273444 hex #273444 Save Cancel Summaries Total orde…" at bounding box center [772, 371] width 1559 height 585
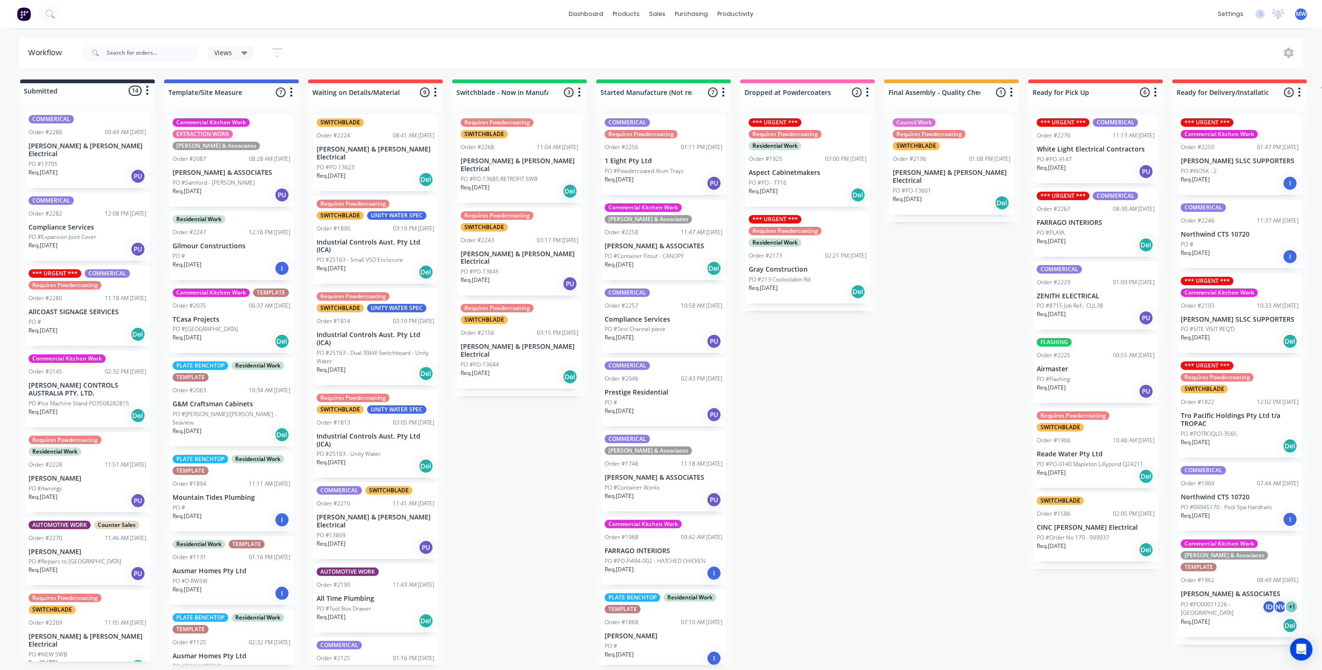
click at [514, 511] on div "Submitted 14 Status colour #273444 hex #273444 Save Cancel Summaries Total orde…" at bounding box center [772, 371] width 1559 height 585
click at [808, 454] on div "Submitted 14 Status colour #273444 hex #273444 Save Cancel Summaries Total orde…" at bounding box center [772, 371] width 1559 height 585
click at [893, 376] on div "Submitted 14 Status colour #273444 hex #273444 Save Cancel Summaries Total orde…" at bounding box center [772, 371] width 1559 height 585
click at [478, 455] on div "Submitted 14 Status colour #273444 hex #273444 Save Cancel Summaries Total orde…" at bounding box center [772, 371] width 1559 height 585
click at [515, 423] on div "Submitted 14 Status colour #273444 hex #273444 Save Cancel Summaries Total orde…" at bounding box center [772, 371] width 1559 height 585
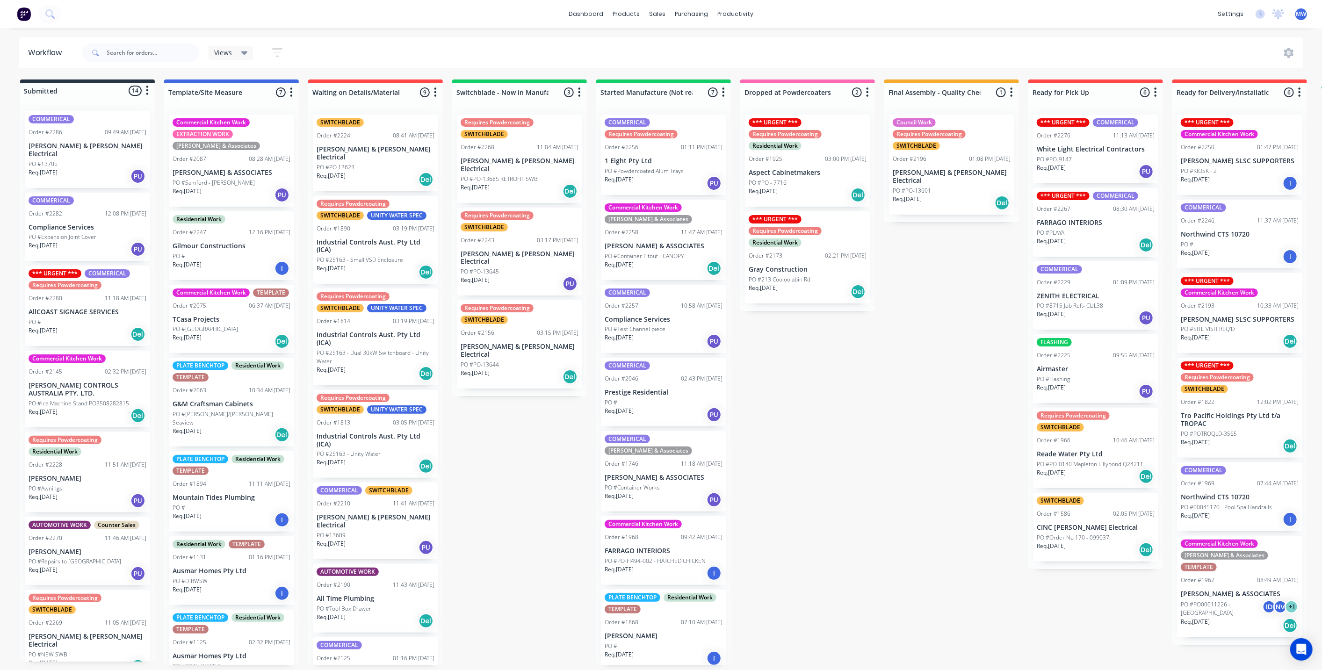
click at [888, 396] on div "Submitted 14 Status colour #273444 hex #273444 Save Cancel Summaries Total orde…" at bounding box center [772, 371] width 1559 height 585
drag, startPoint x: 503, startPoint y: 447, endPoint x: 835, endPoint y: 449, distance: 331.9
click at [504, 447] on div "Submitted 14 Status colour #273444 hex #273444 Save Cancel Summaries Total orde…" at bounding box center [772, 371] width 1559 height 585
click at [845, 449] on div "Submitted 14 Status colour #273444 hex #273444 Save Cancel Summaries Total orde…" at bounding box center [772, 371] width 1559 height 585
click at [512, 462] on div "Submitted 14 Status colour #273444 hex #273444 Save Cancel Summaries Total orde…" at bounding box center [772, 371] width 1559 height 585
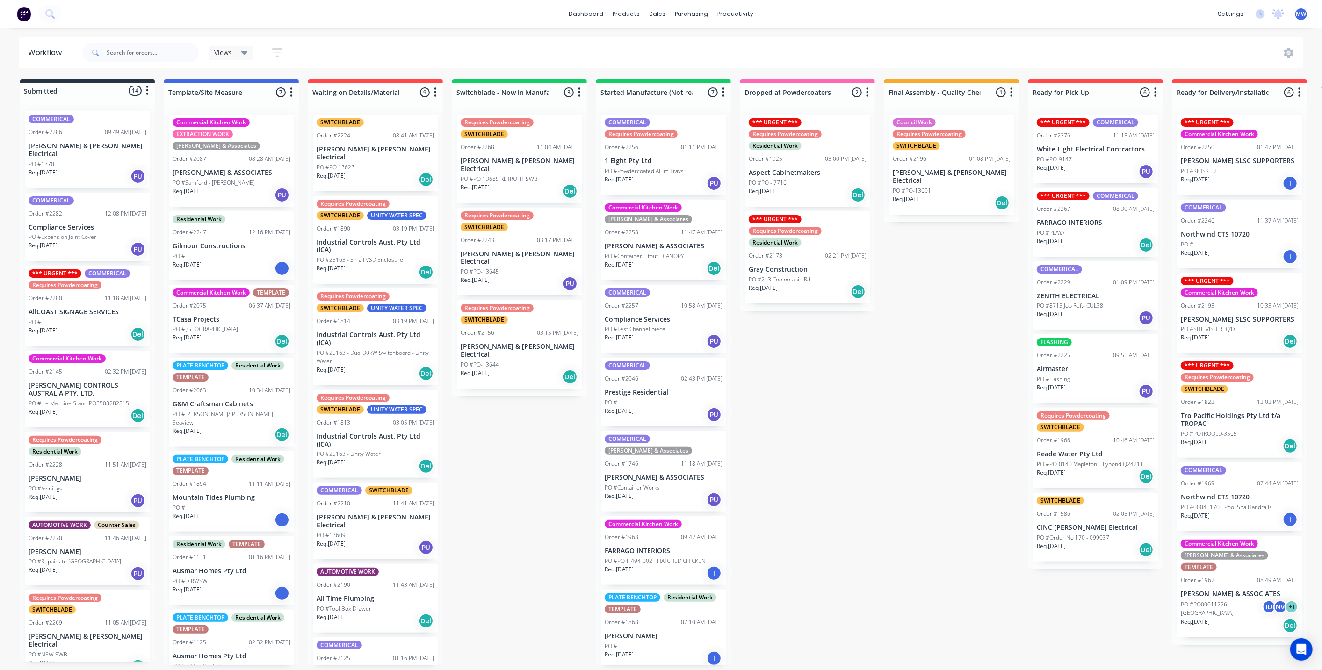
click at [790, 436] on div "Submitted 14 Status colour #273444 hex #273444 Save Cancel Summaries Total orde…" at bounding box center [772, 371] width 1559 height 585
click at [491, 424] on div "Submitted 14 Status colour #273444 hex #273444 Save Cancel Summaries Total orde…" at bounding box center [772, 371] width 1559 height 585
click at [808, 430] on div "Submitted 14 Status colour #273444 hex #273444 Save Cancel Summaries Total orde…" at bounding box center [772, 371] width 1559 height 585
click at [811, 432] on div "Submitted 14 Status colour #273444 hex #273444 Save Cancel Summaries Total orde…" at bounding box center [772, 371] width 1559 height 585
click at [812, 430] on div "Submitted 14 Status colour #273444 hex #273444 Save Cancel Summaries Total orde…" at bounding box center [772, 371] width 1559 height 585
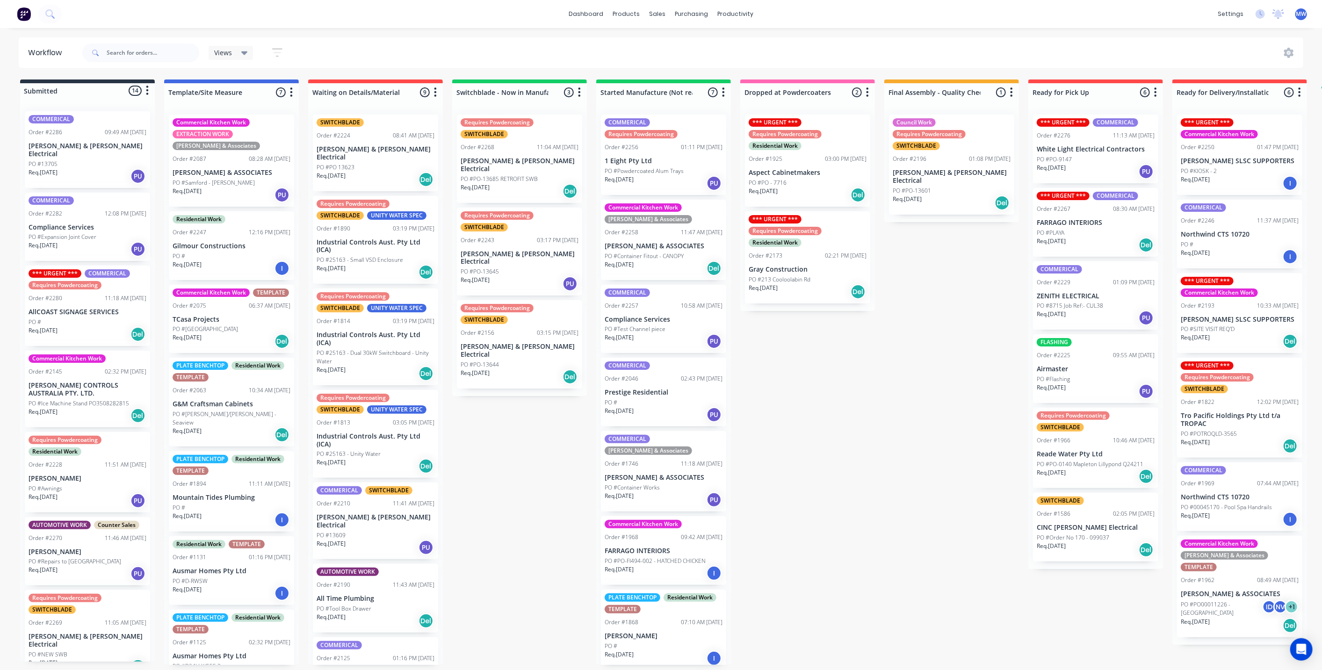
click at [811, 425] on div "Submitted 14 Status colour #273444 hex #273444 Save Cancel Summaries Total orde…" at bounding box center [772, 371] width 1559 height 585
click at [784, 390] on div "Submitted 14 Status colour #273444 hex #273444 Save Cancel Summaries Total orde…" at bounding box center [772, 371] width 1559 height 585
drag, startPoint x: 873, startPoint y: 357, endPoint x: 791, endPoint y: 263, distance: 124.9
click at [873, 357] on div "Submitted 14 Status colour #273444 hex #273444 Save Cancel Summaries Total orde…" at bounding box center [772, 371] width 1559 height 585
click at [987, 482] on div "Submitted 14 Status colour #273444 hex #273444 Save Cancel Summaries Total orde…" at bounding box center [772, 371] width 1559 height 585
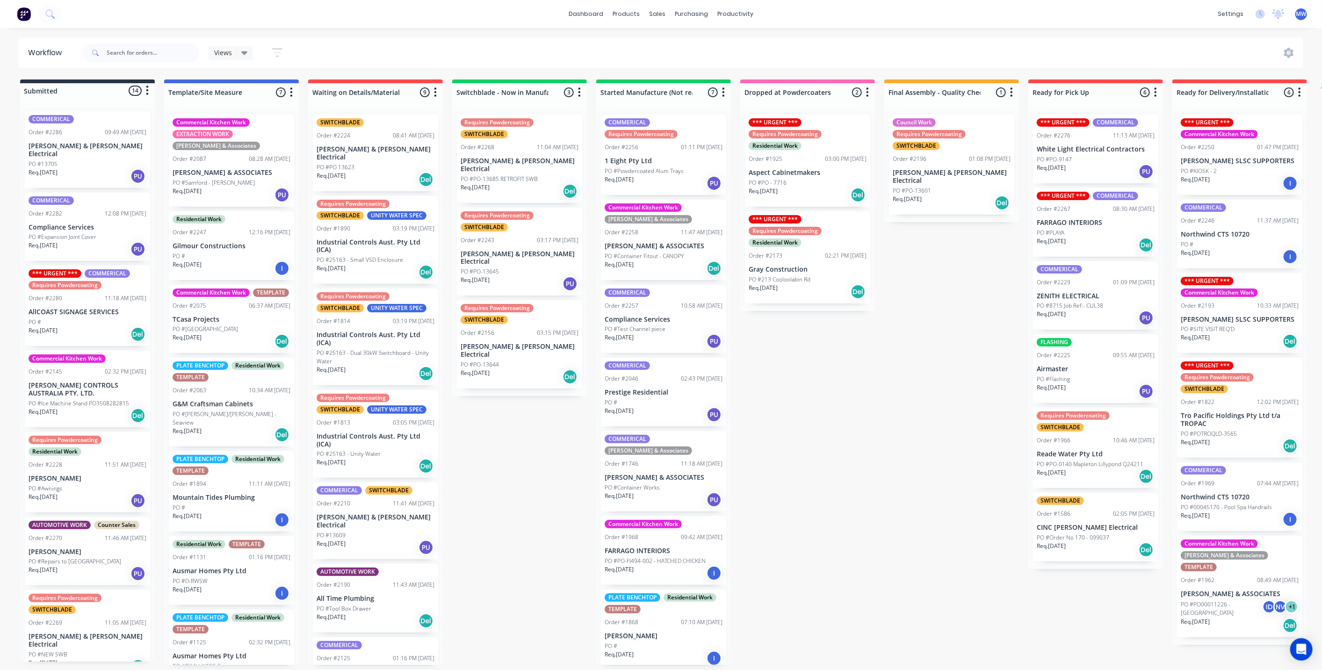
click at [926, 465] on div "Submitted 14 Status colour #273444 hex #273444 Save Cancel Summaries Total orde…" at bounding box center [772, 371] width 1559 height 585
click at [163, 56] on input "text" at bounding box center [153, 52] width 93 height 19
type input "2245"
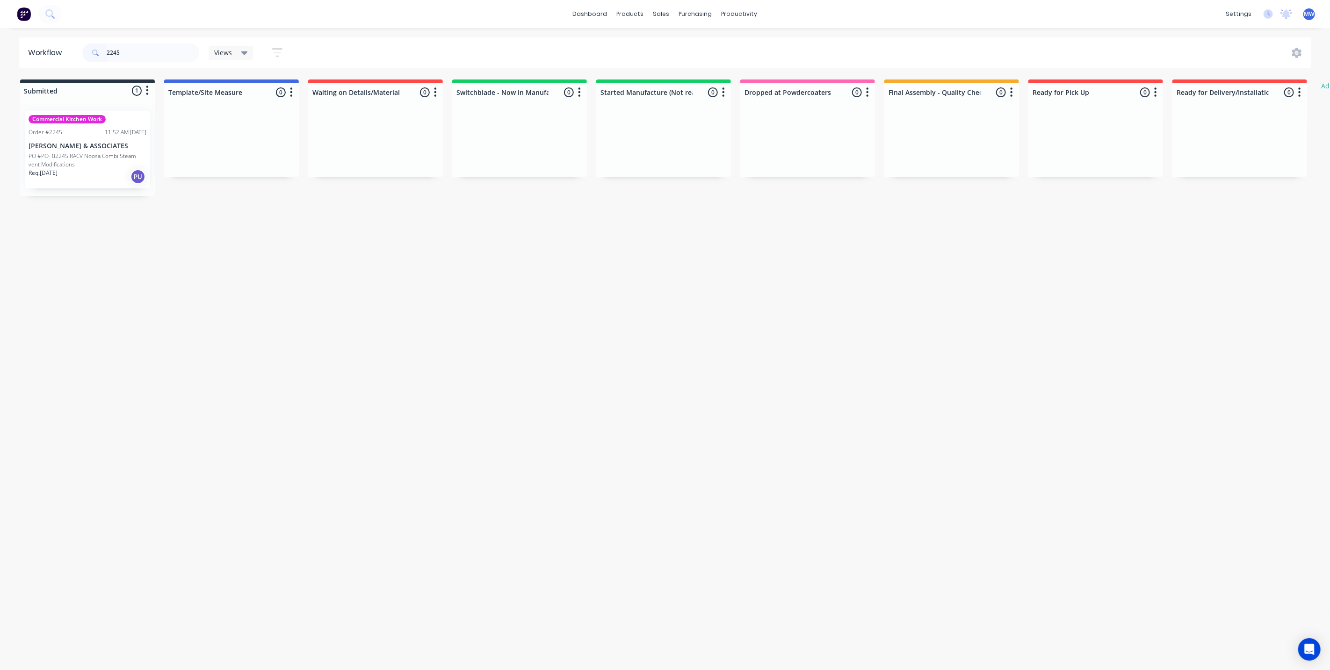
click at [58, 159] on p "PO #PO- 02245 RACV Noosa Combi Steam vent Modifications" at bounding box center [88, 160] width 118 height 17
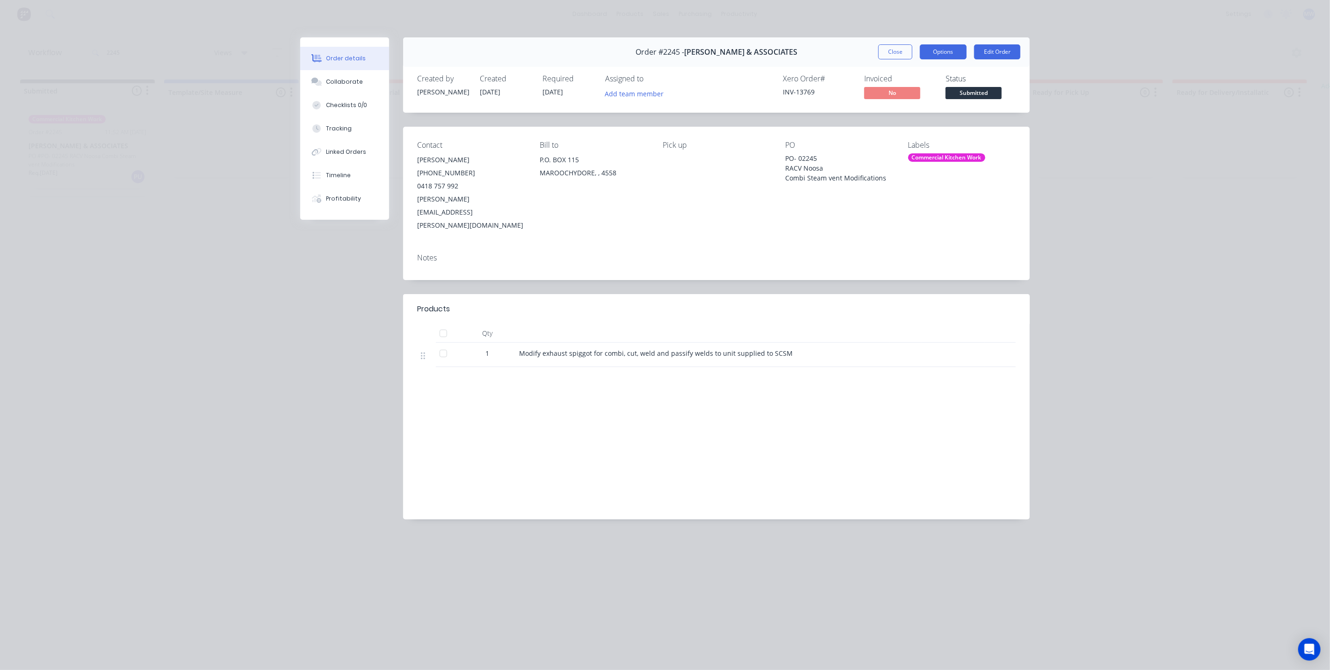
click at [947, 55] on button "Options" at bounding box center [943, 51] width 47 height 15
click at [893, 52] on button "Close" at bounding box center [895, 51] width 34 height 15
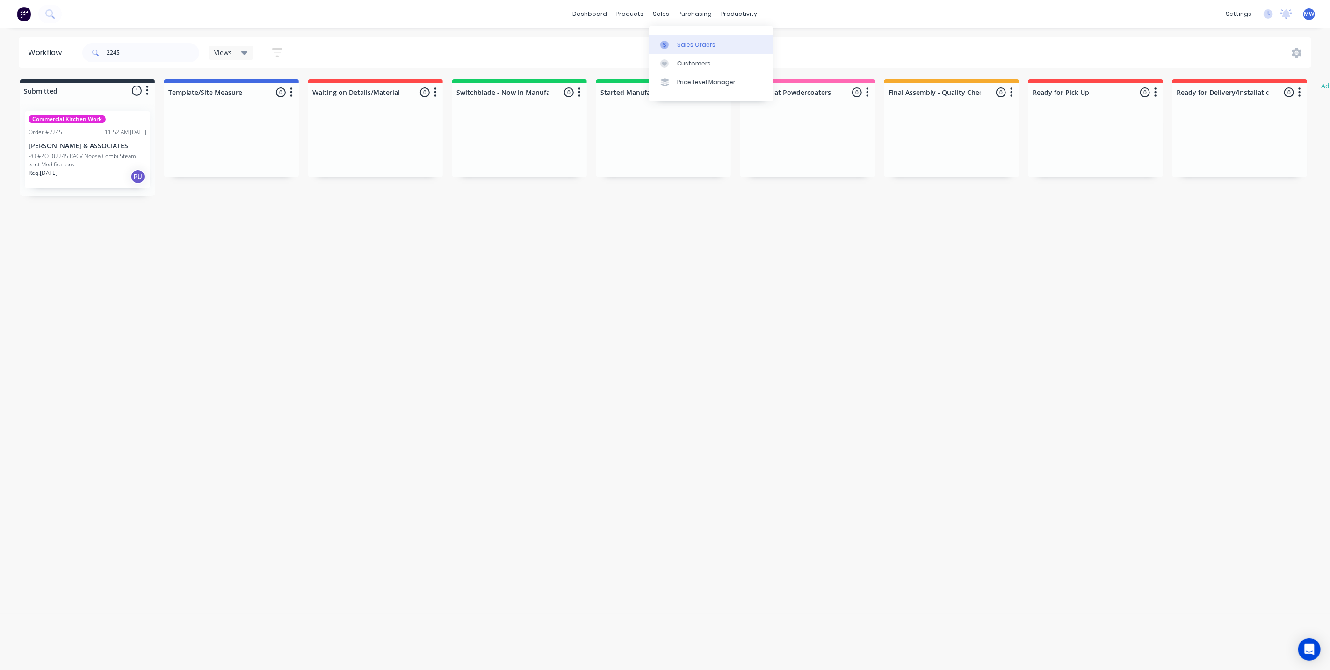
click at [684, 41] on div "Sales Orders" at bounding box center [696, 45] width 38 height 8
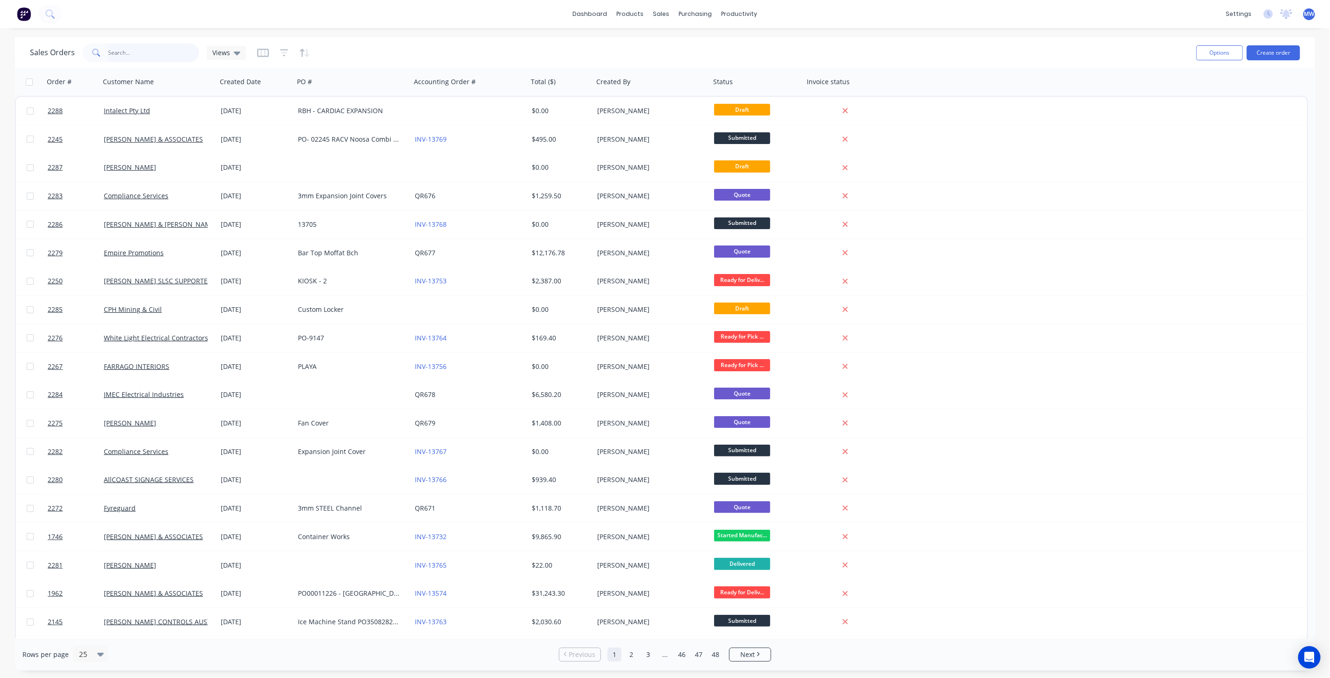
click at [174, 53] on input "text" at bounding box center [153, 52] width 91 height 19
type input "2245"
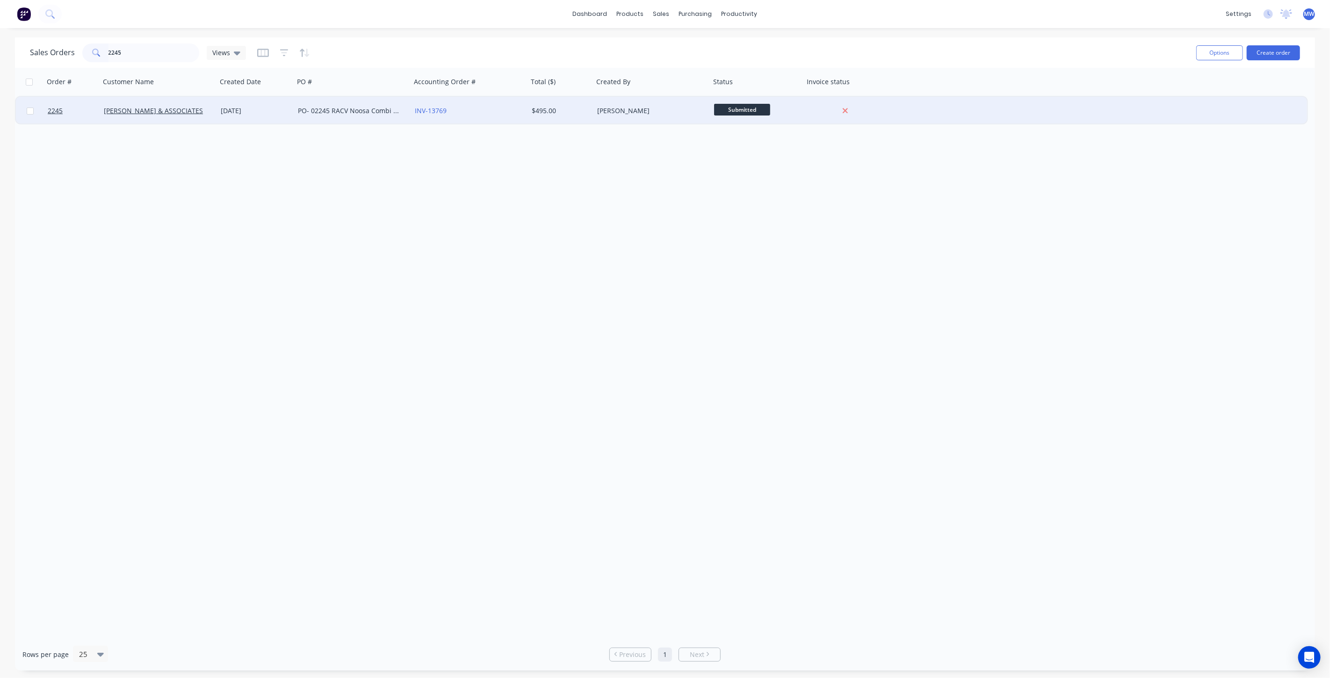
click at [344, 104] on div "PO- 02245 RACV Noosa Combi Steam vent Modifications" at bounding box center [352, 111] width 117 height 28
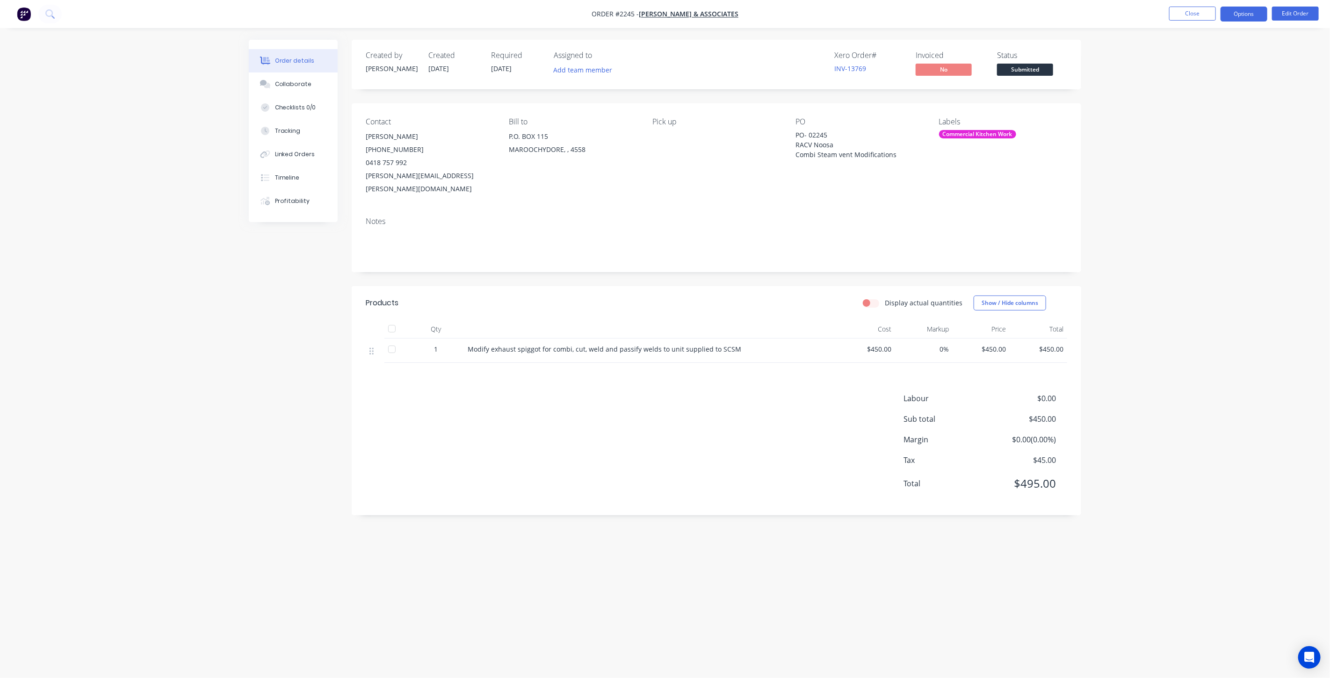
click at [1244, 14] on button "Options" at bounding box center [1243, 14] width 47 height 15
click at [1215, 98] on div "Order Confirmation" at bounding box center [1216, 94] width 86 height 14
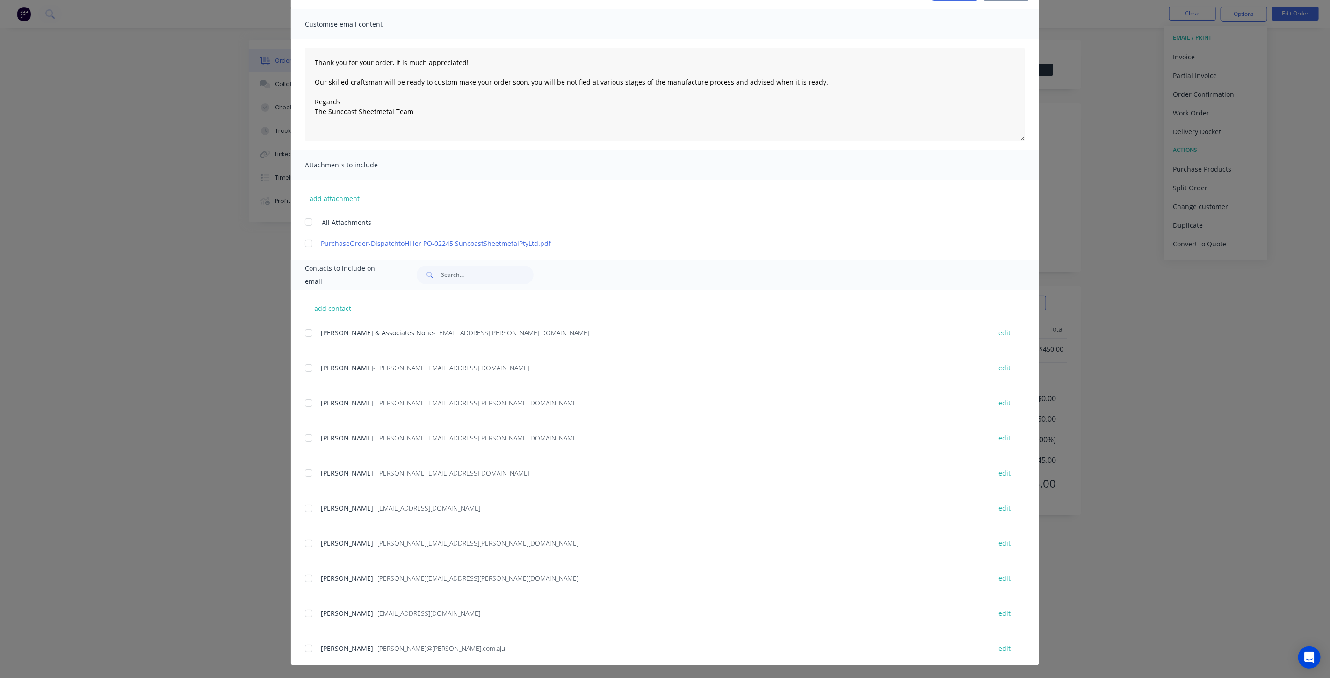
scroll to position [47, 0]
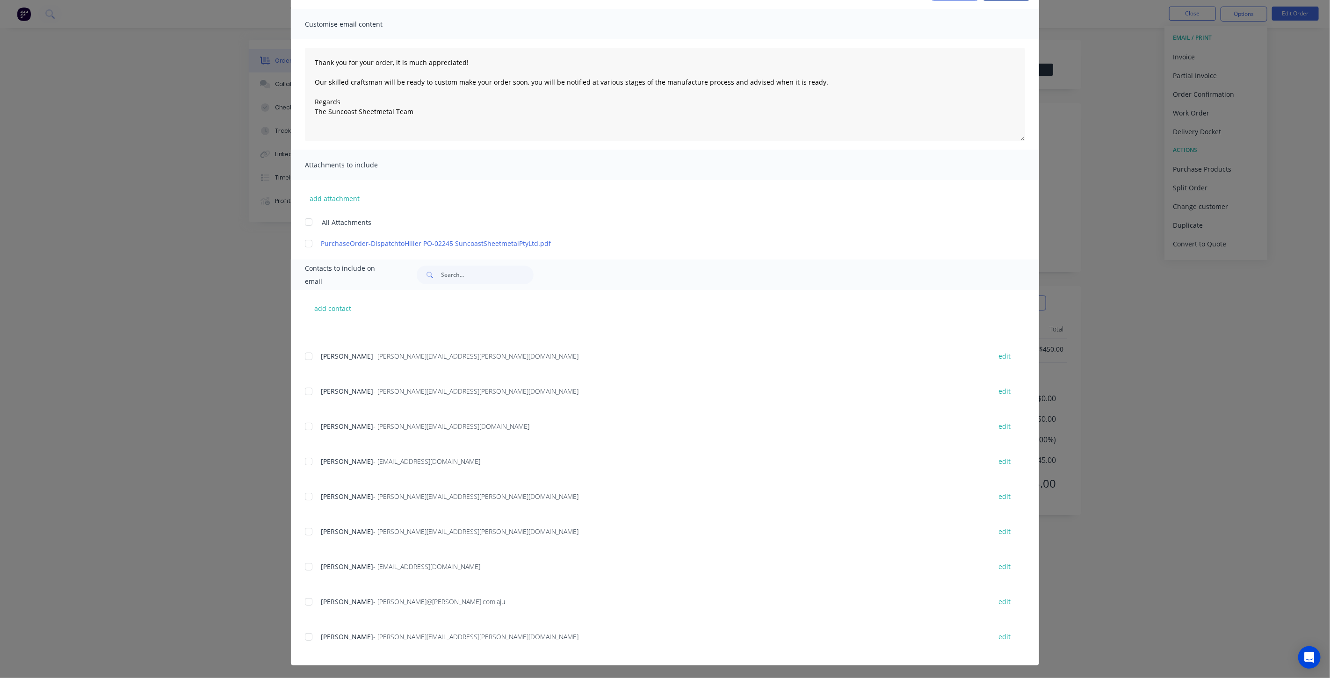
click at [305, 356] on div at bounding box center [308, 356] width 19 height 19
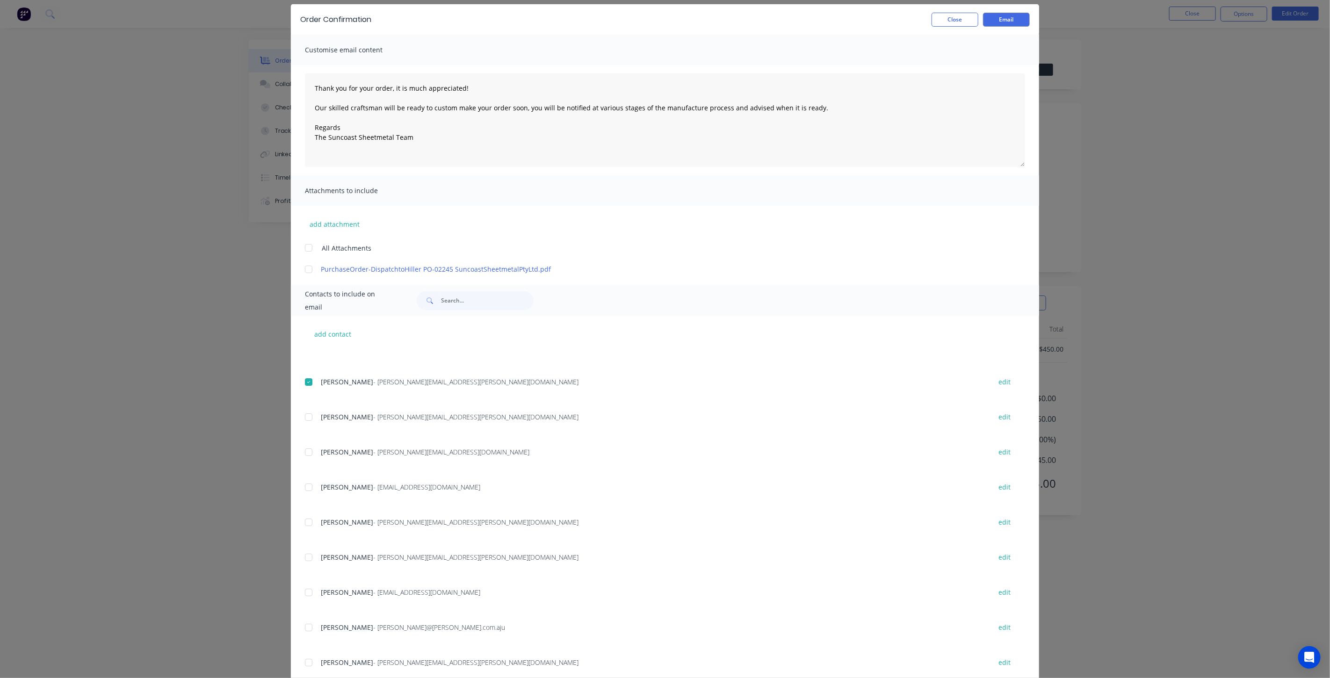
scroll to position [0, 0]
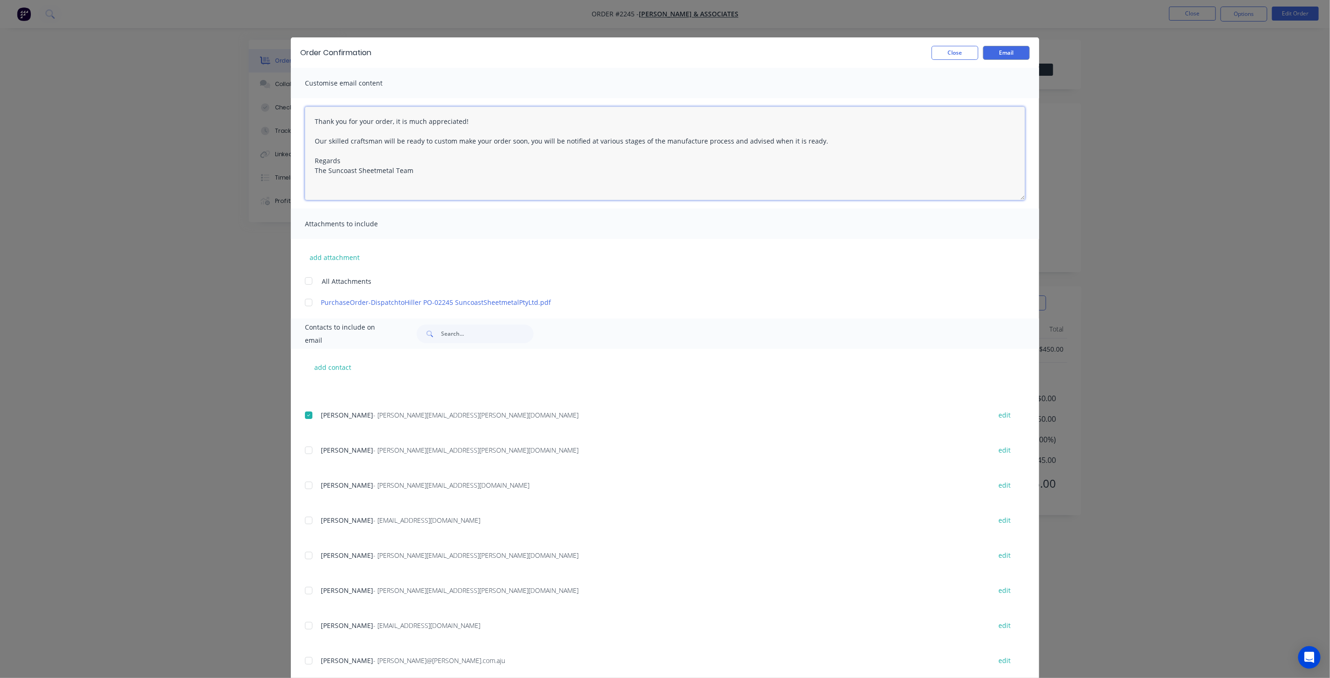
click at [820, 144] on textarea "Thank you for your order, it is much appreciated! Our skilled craftsman will be…" at bounding box center [665, 154] width 720 height 94
click at [992, 57] on button "Email" at bounding box center [1006, 53] width 47 height 14
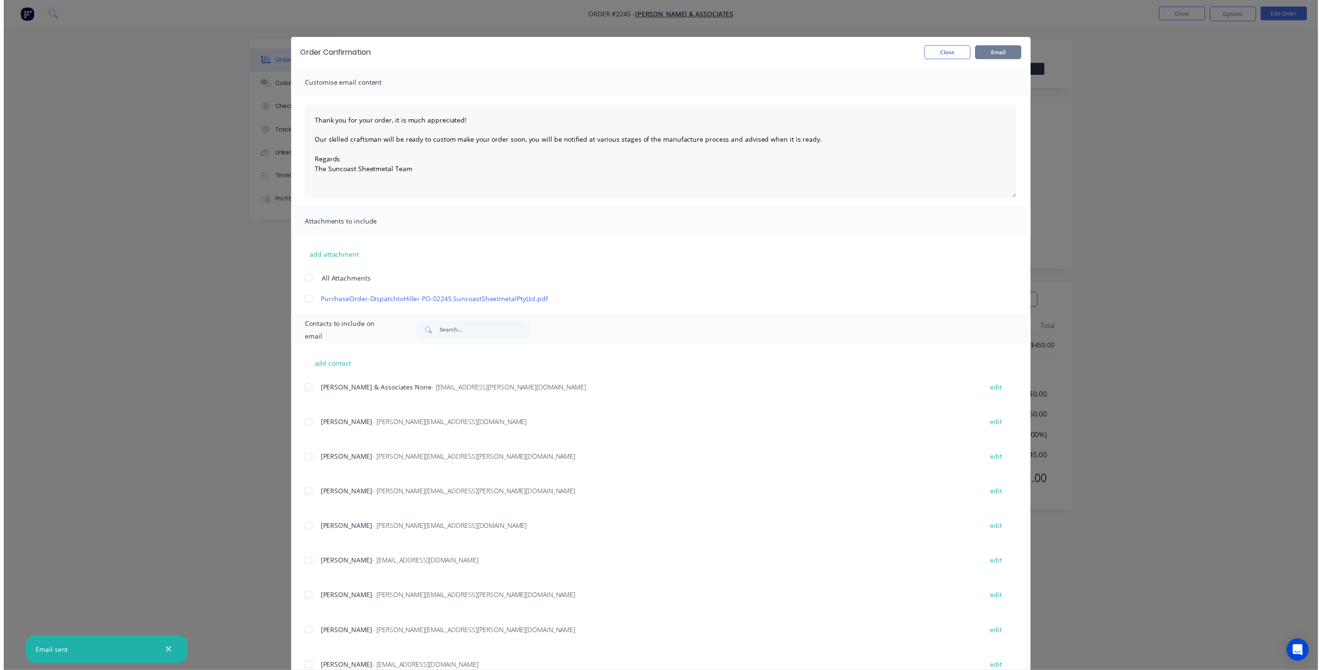
scroll to position [47, 0]
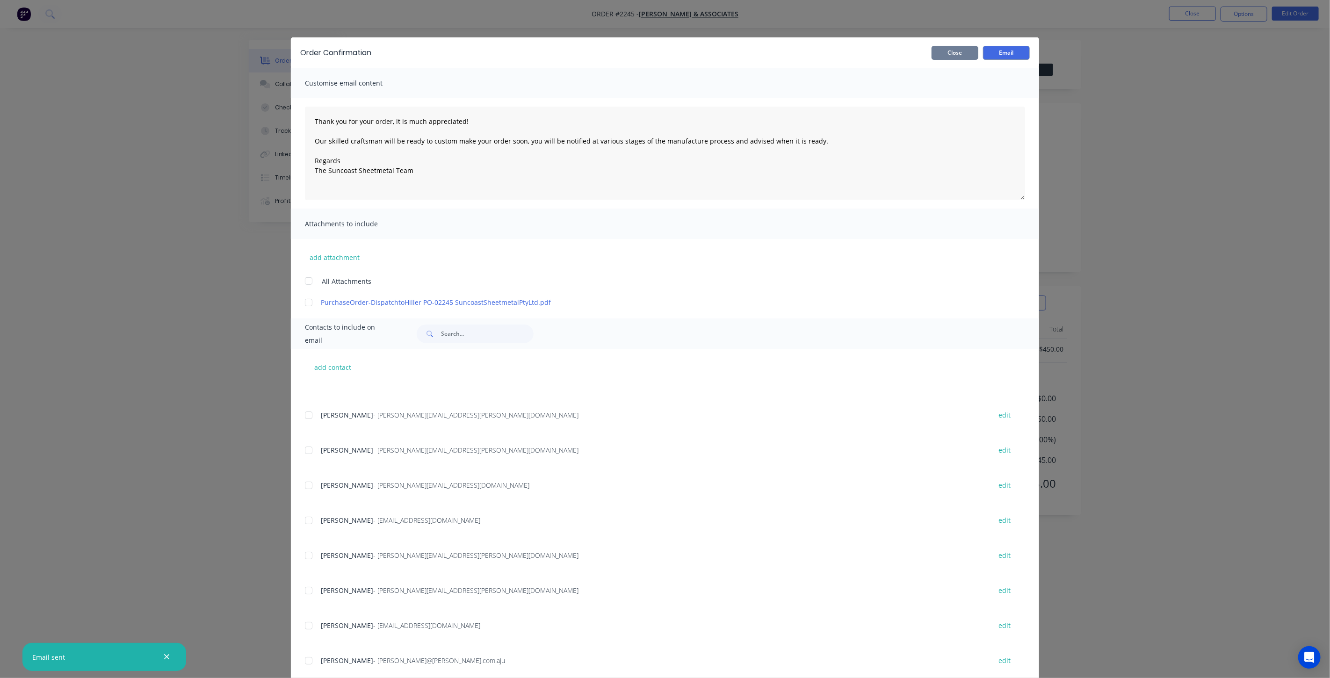
click at [950, 54] on button "Close" at bounding box center [954, 53] width 47 height 14
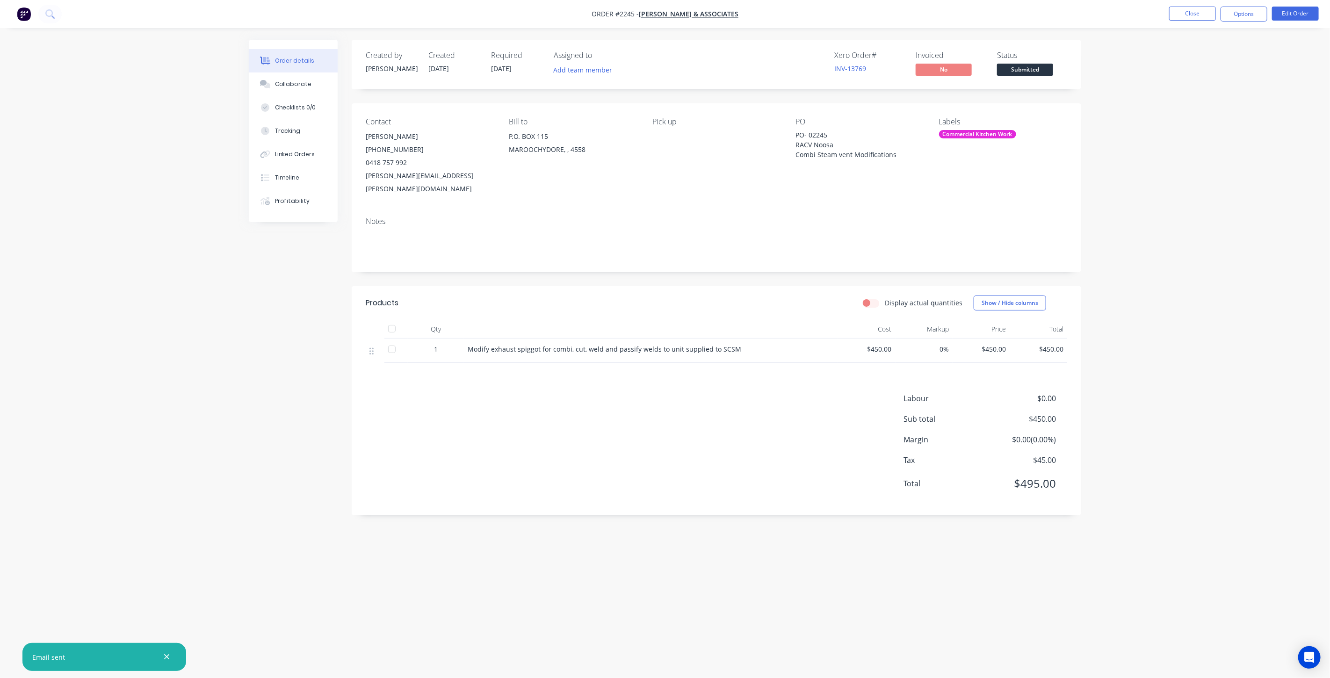
click at [1217, 191] on div "Order details Collaborate Checklists 0/0 Tracking Linked Orders Timeline Profit…" at bounding box center [665, 339] width 1330 height 678
click at [1184, 12] on button "Close" at bounding box center [1192, 14] width 47 height 14
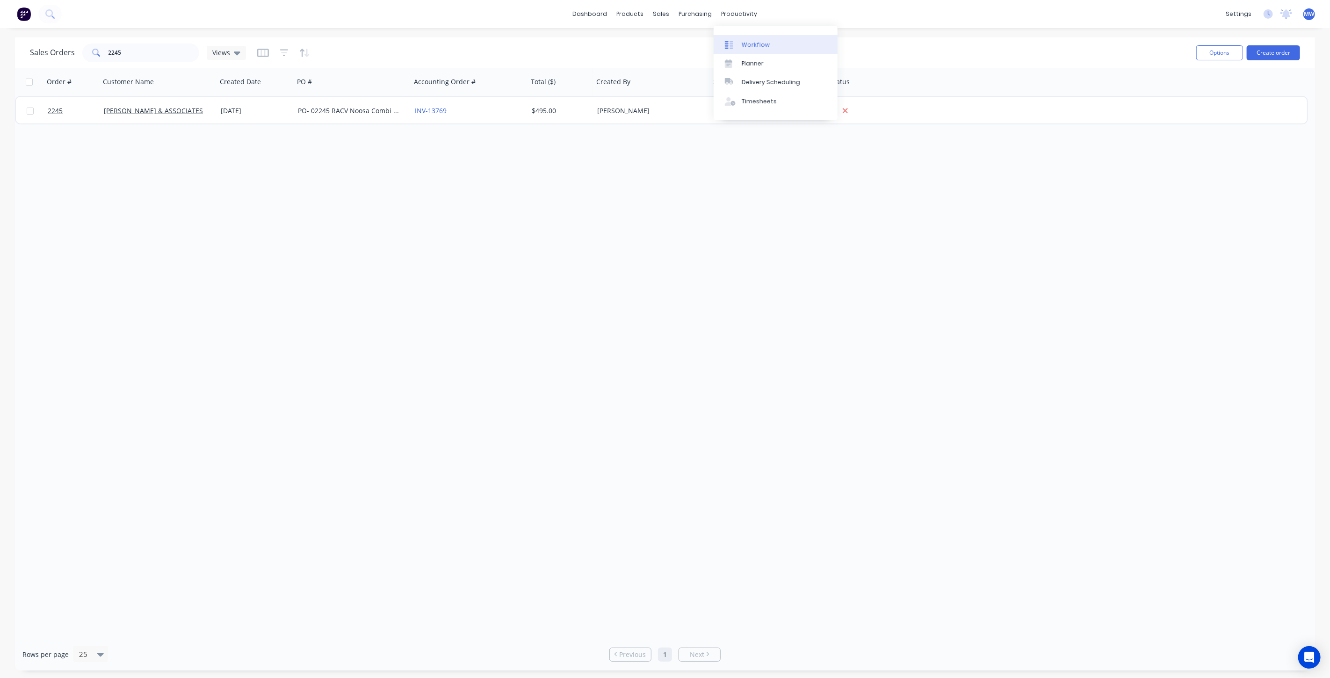
click at [755, 42] on div "Workflow" at bounding box center [755, 45] width 28 height 8
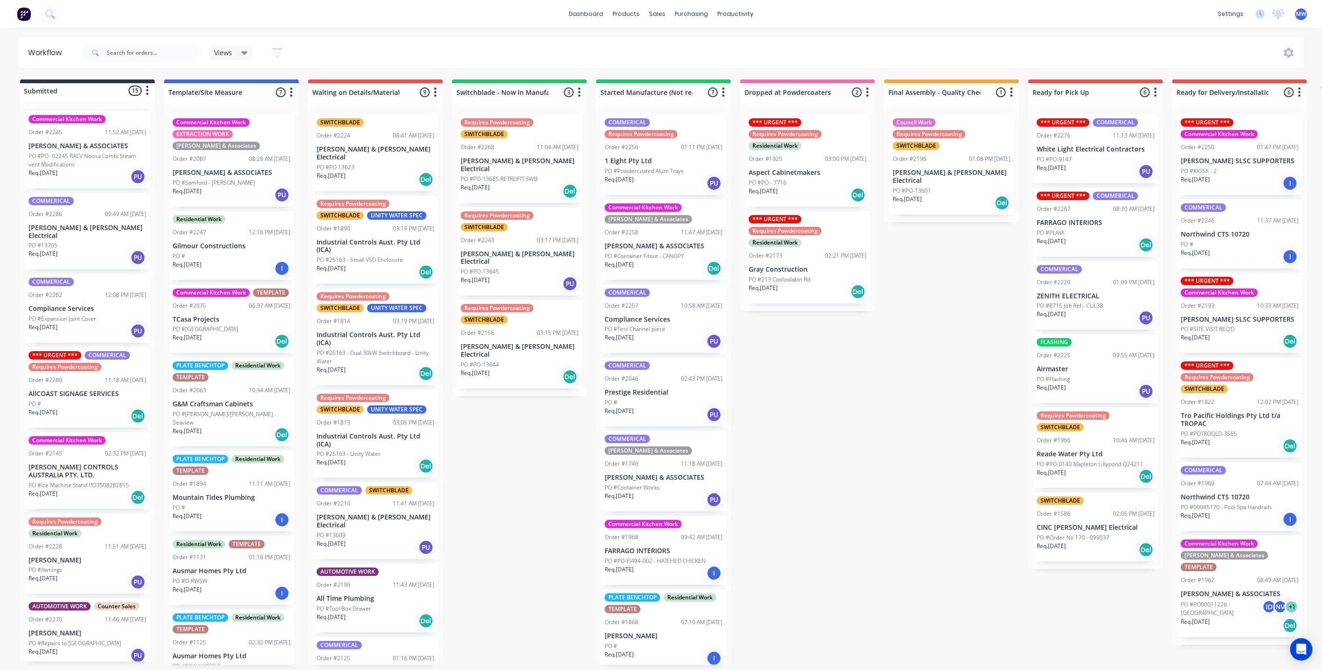
click at [845, 488] on div "Submitted 15 Status colour #273444 hex #273444 Save Cancel Summaries Total orde…" at bounding box center [772, 371] width 1559 height 585
click at [236, 15] on div "dashboard products sales purchasing productivity dashboard products Product Cat…" at bounding box center [661, 14] width 1322 height 28
click at [864, 375] on div "Submitted 15 Status colour #273444 hex #273444 Save Cancel Summaries Total orde…" at bounding box center [772, 371] width 1559 height 585
click at [928, 419] on div "Submitted 15 Status colour #273444 hex #273444 Save Cancel Summaries Total orde…" at bounding box center [772, 371] width 1559 height 585
click at [499, 405] on div "Submitted 15 Status colour #273444 hex #273444 Save Cancel Summaries Total orde…" at bounding box center [772, 371] width 1559 height 585
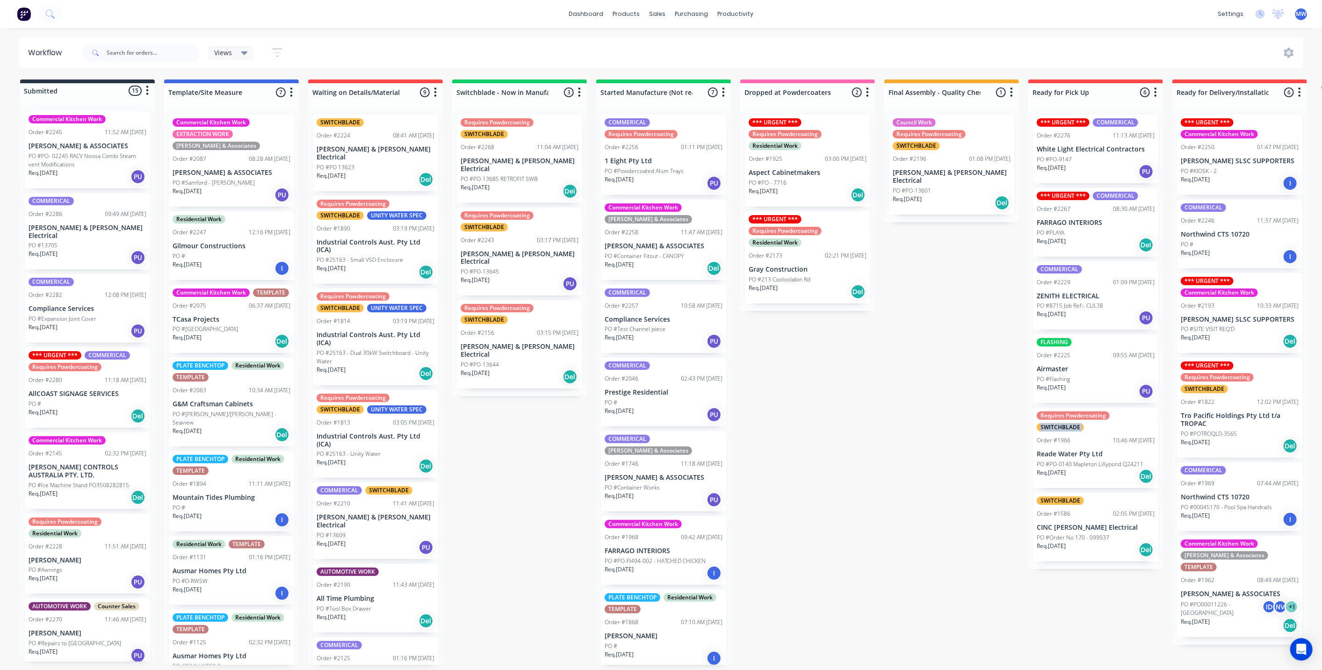
click at [934, 435] on div "Submitted 15 Status colour #273444 hex #273444 Save Cancel Summaries Total orde…" at bounding box center [772, 371] width 1559 height 585
click at [945, 187] on div "PO #PO-13601" at bounding box center [951, 191] width 118 height 8
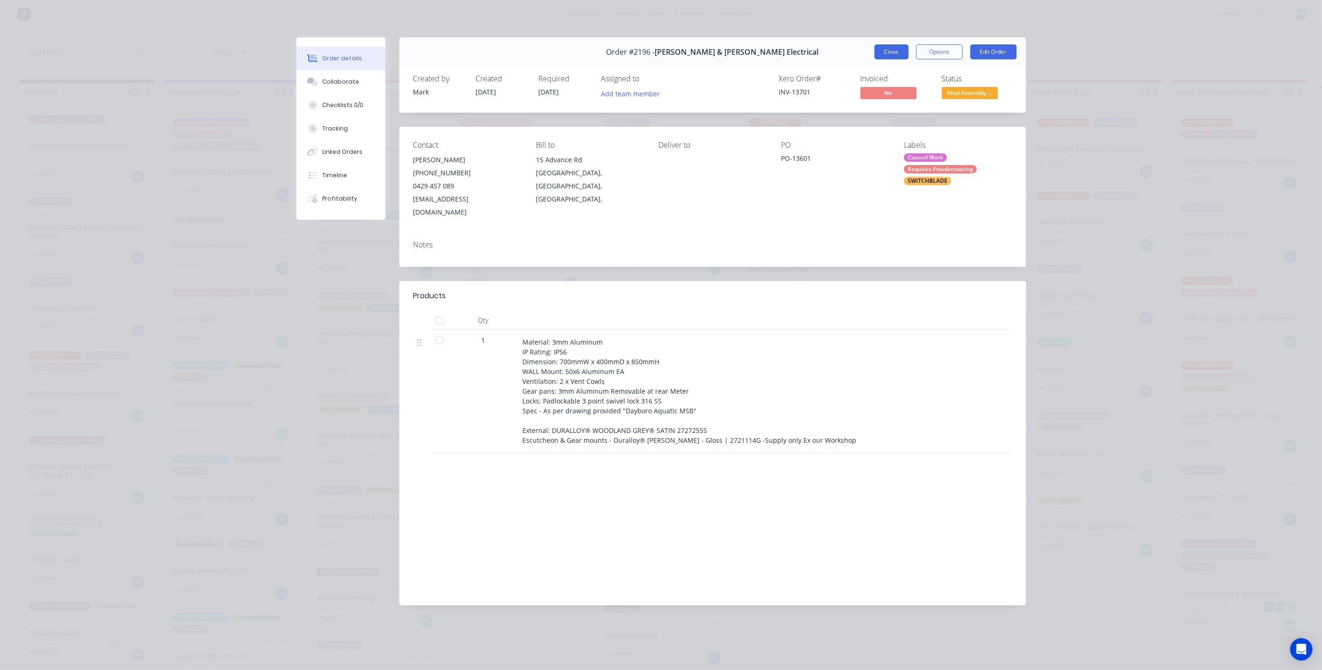
click at [885, 53] on button "Close" at bounding box center [891, 51] width 34 height 15
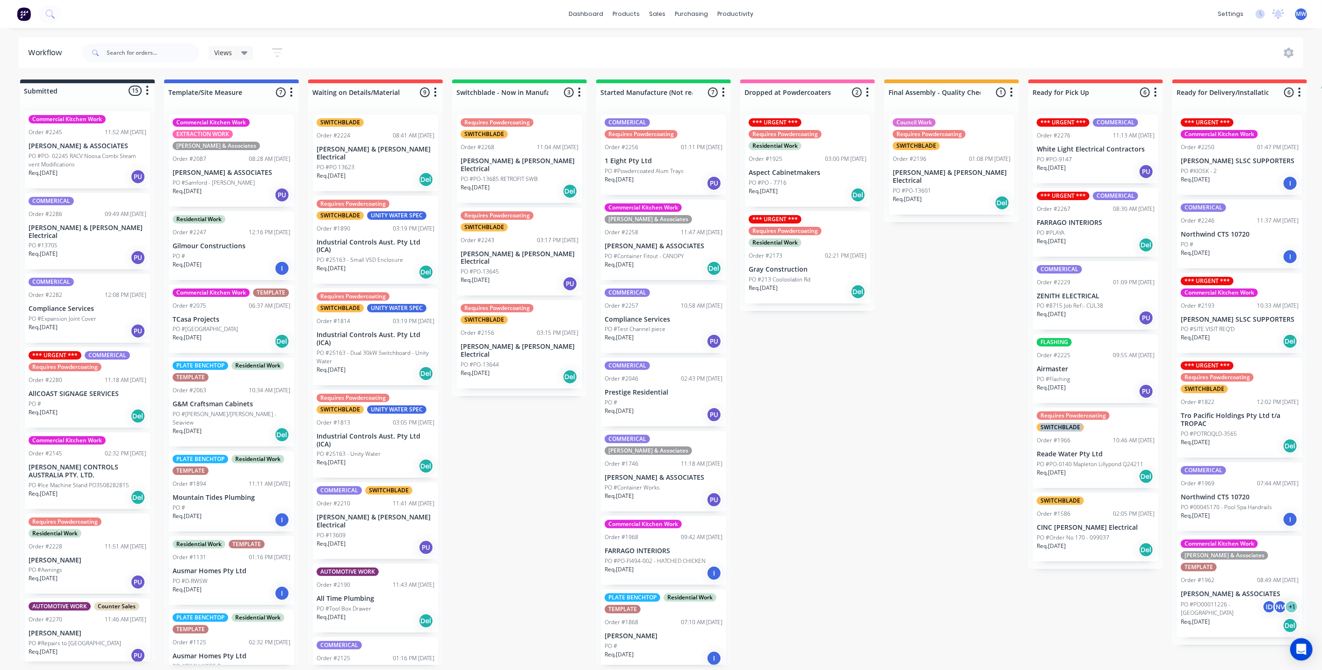
click at [518, 267] on div "PO #PO-13645" at bounding box center [519, 271] width 118 height 8
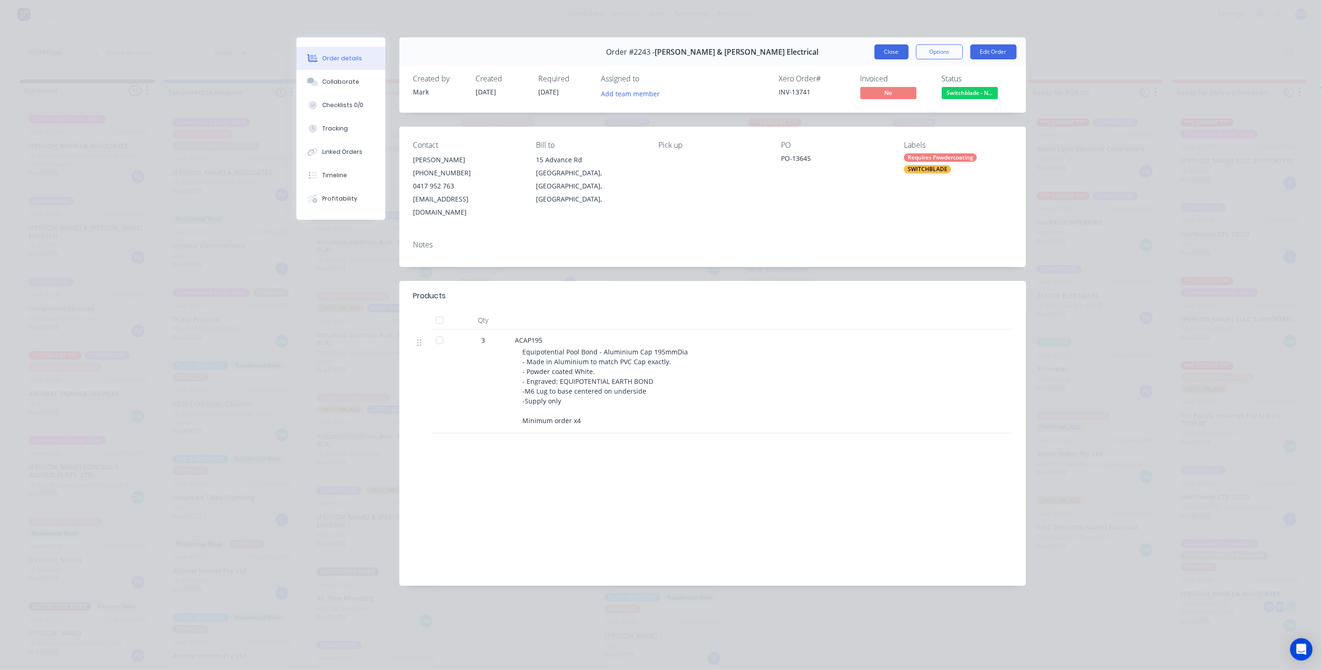
click at [886, 52] on button "Close" at bounding box center [891, 51] width 34 height 15
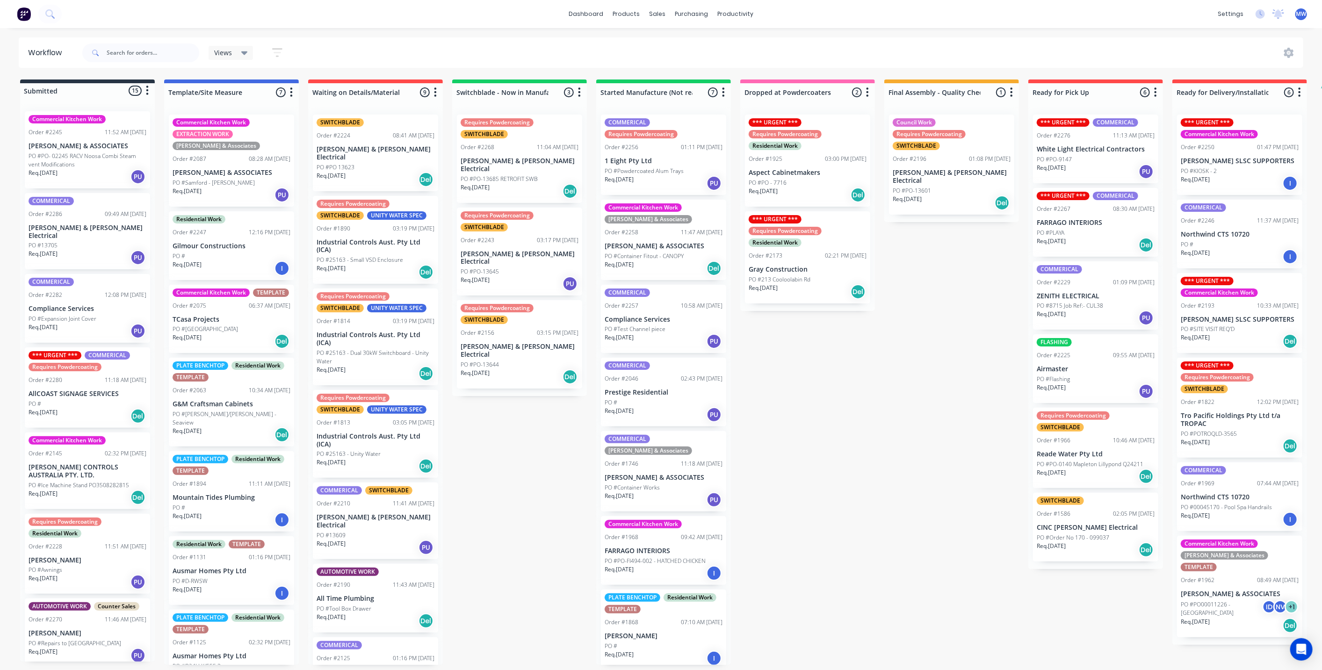
click at [488, 431] on div "Submitted 15 Status colour #273444 hex #273444 Save Cancel Summaries Total orde…" at bounding box center [772, 371] width 1559 height 585
click at [503, 316] on div "SWITCHBLADE" at bounding box center [483, 320] width 47 height 8
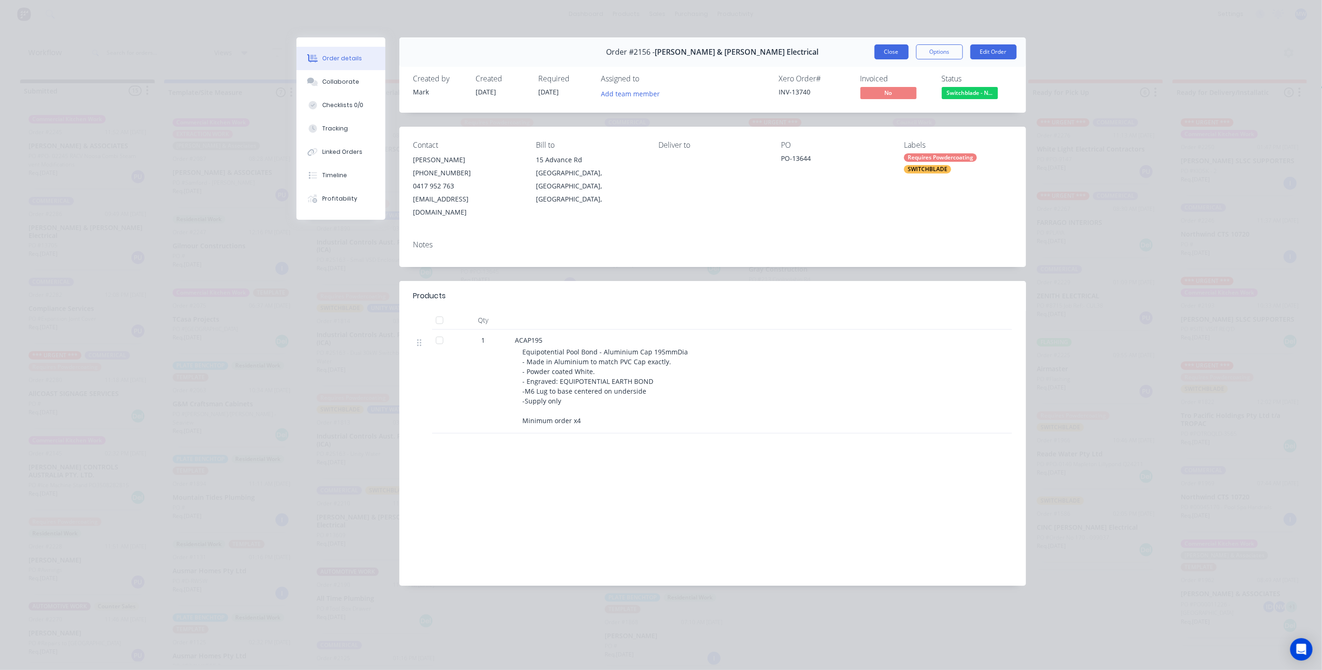
click at [891, 53] on button "Close" at bounding box center [891, 51] width 34 height 15
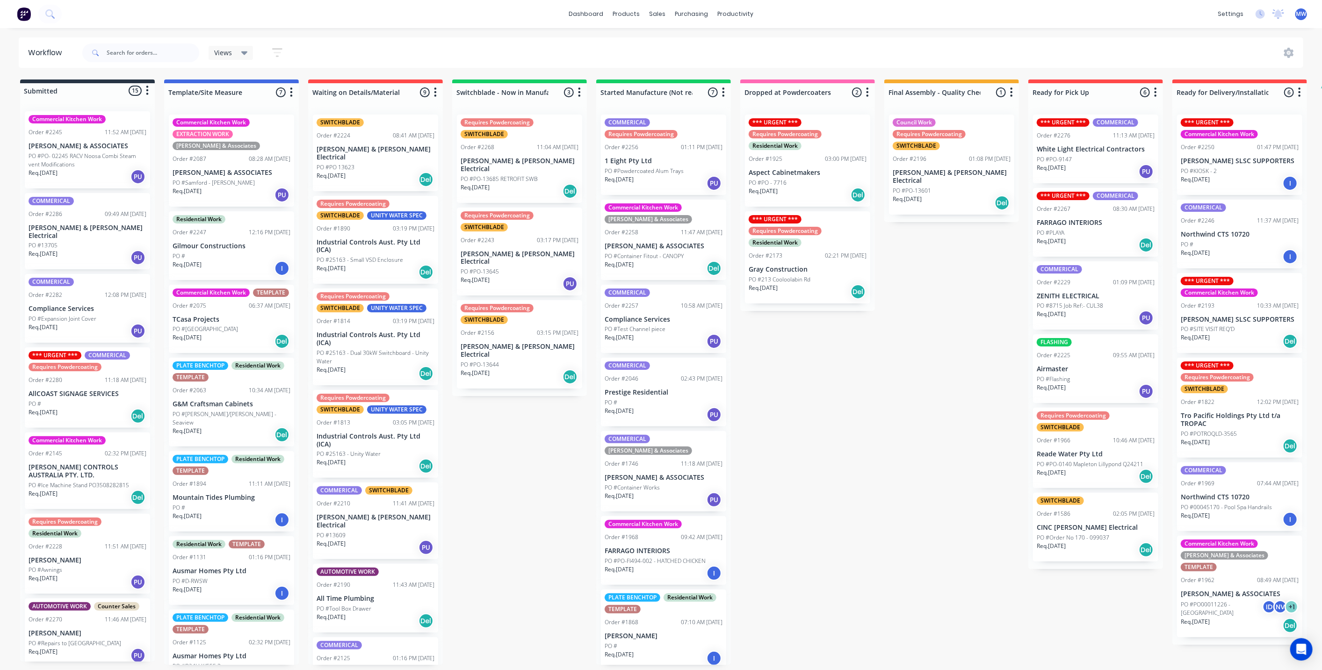
click at [536, 404] on div "Submitted 15 Status colour #273444 hex #273444 Save Cancel Summaries Total orde…" at bounding box center [772, 371] width 1559 height 585
click at [528, 238] on div "Requires Powdercoating SWITCHBLADE Order #2243 03:17 PM 27/08/25 Bailey & Dalto…" at bounding box center [519, 252] width 125 height 88
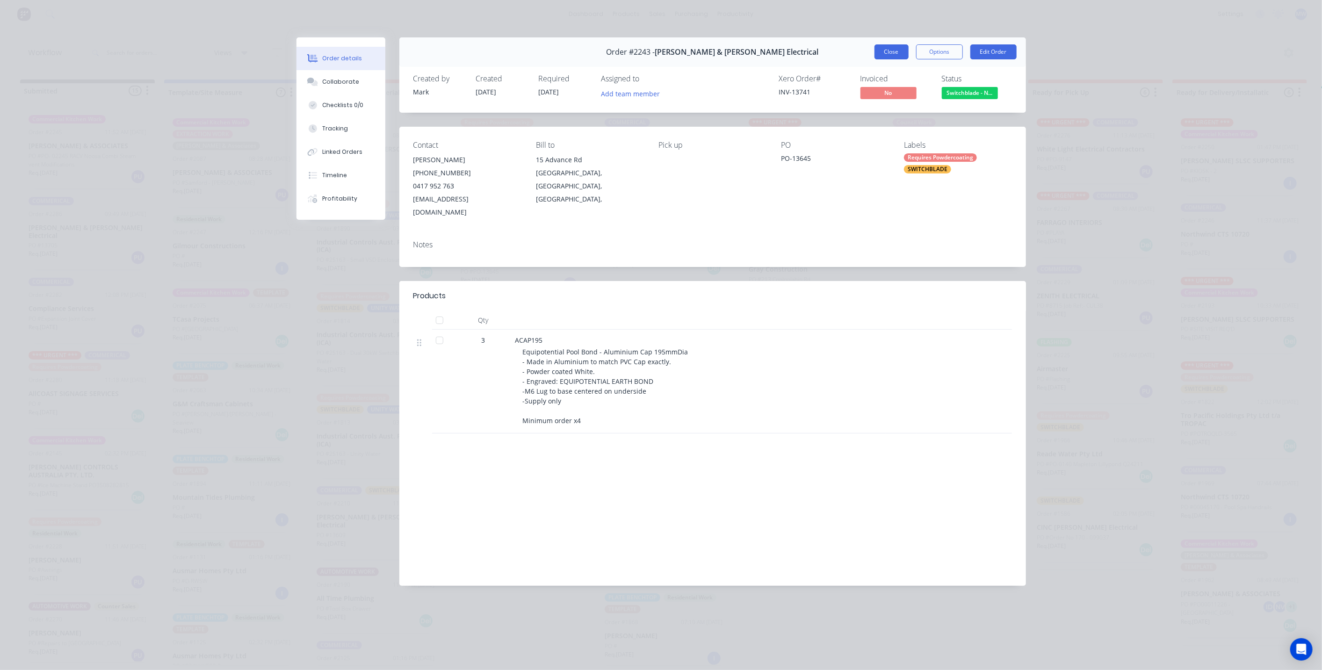
click at [899, 56] on button "Close" at bounding box center [891, 51] width 34 height 15
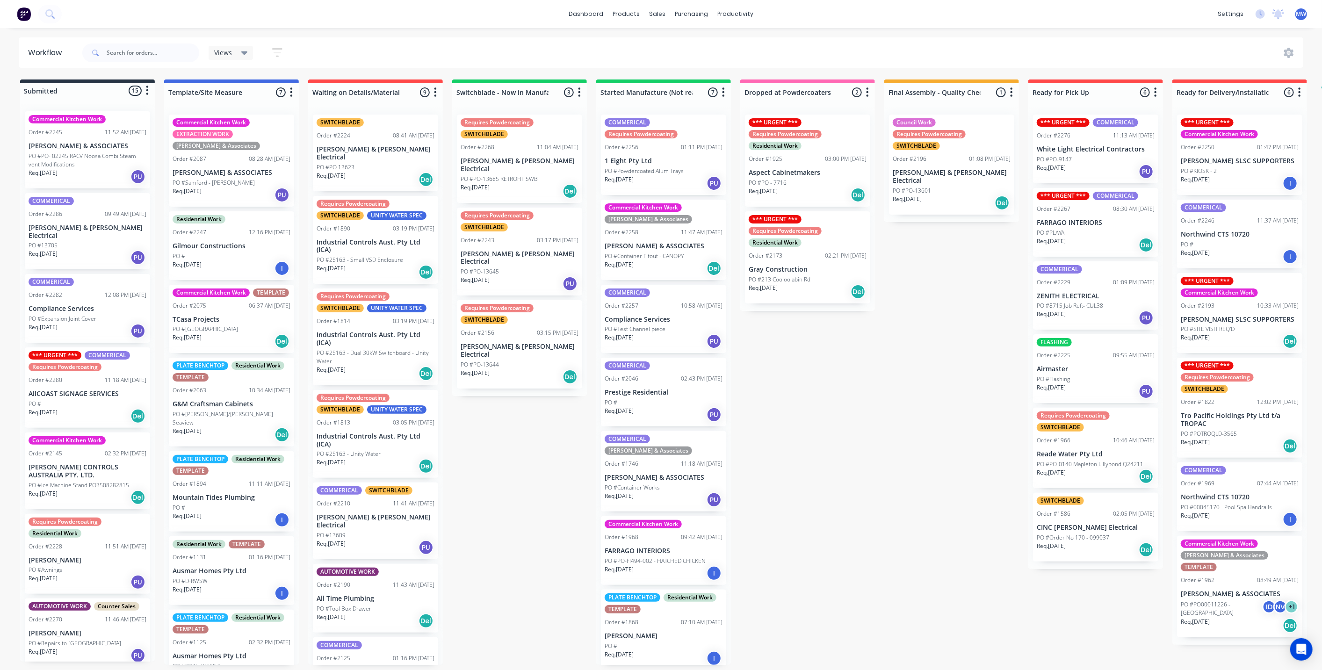
click at [815, 396] on div "Submitted 15 Status colour #273444 hex #273444 Save Cancel Summaries Total orde…" at bounding box center [772, 371] width 1559 height 585
click at [530, 419] on div "Submitted 15 Status colour #273444 hex #273444 Save Cancel Summaries Total orde…" at bounding box center [772, 371] width 1559 height 585
click at [526, 407] on div "Submitted 15 Status colour #273444 hex #273444 Save Cancel Summaries Total orde…" at bounding box center [772, 371] width 1559 height 585
click at [518, 329] on div "Order #2156 03:15 PM 27/08/25" at bounding box center [519, 333] width 118 height 8
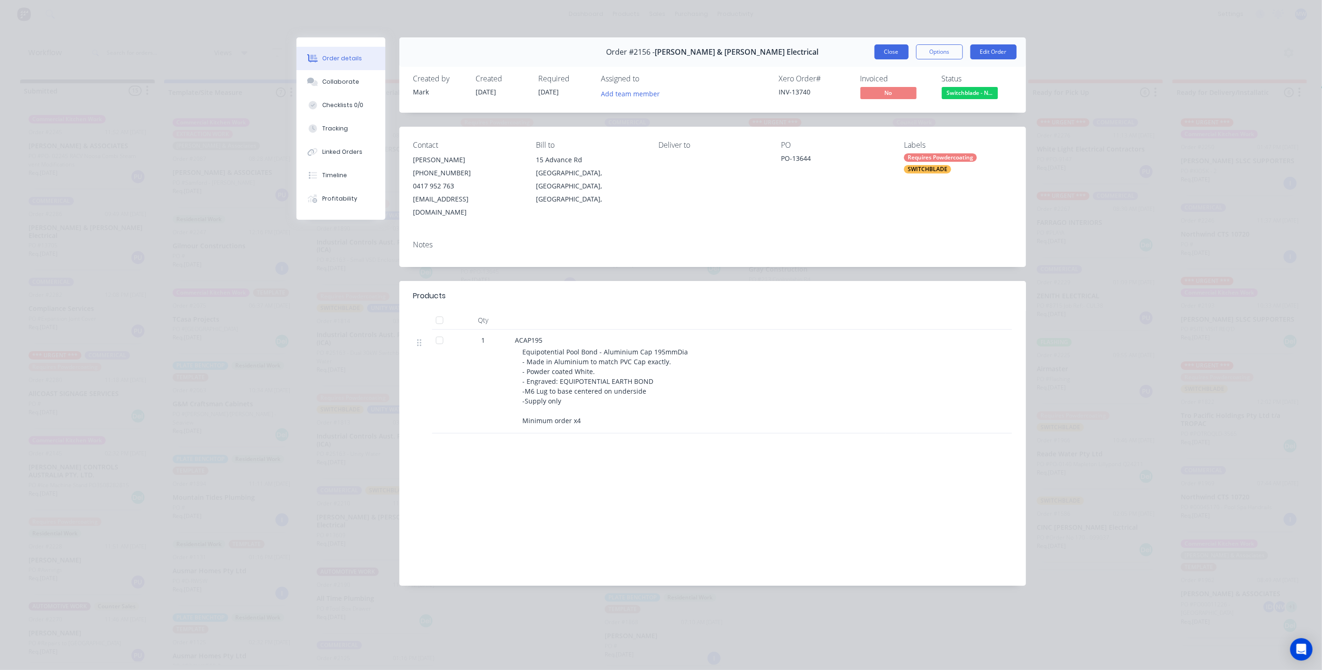
click at [884, 51] on button "Close" at bounding box center [891, 51] width 34 height 15
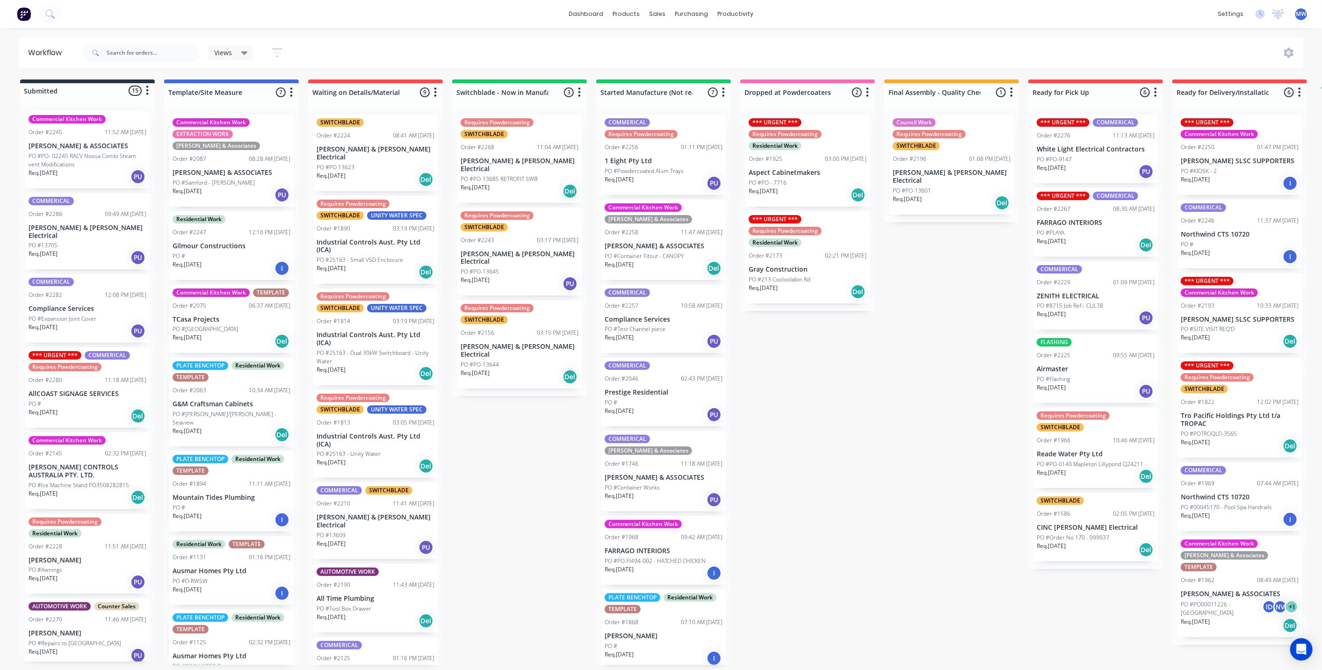
click at [534, 250] on p "[PERSON_NAME] & [PERSON_NAME] Electrical" at bounding box center [519, 258] width 118 height 16
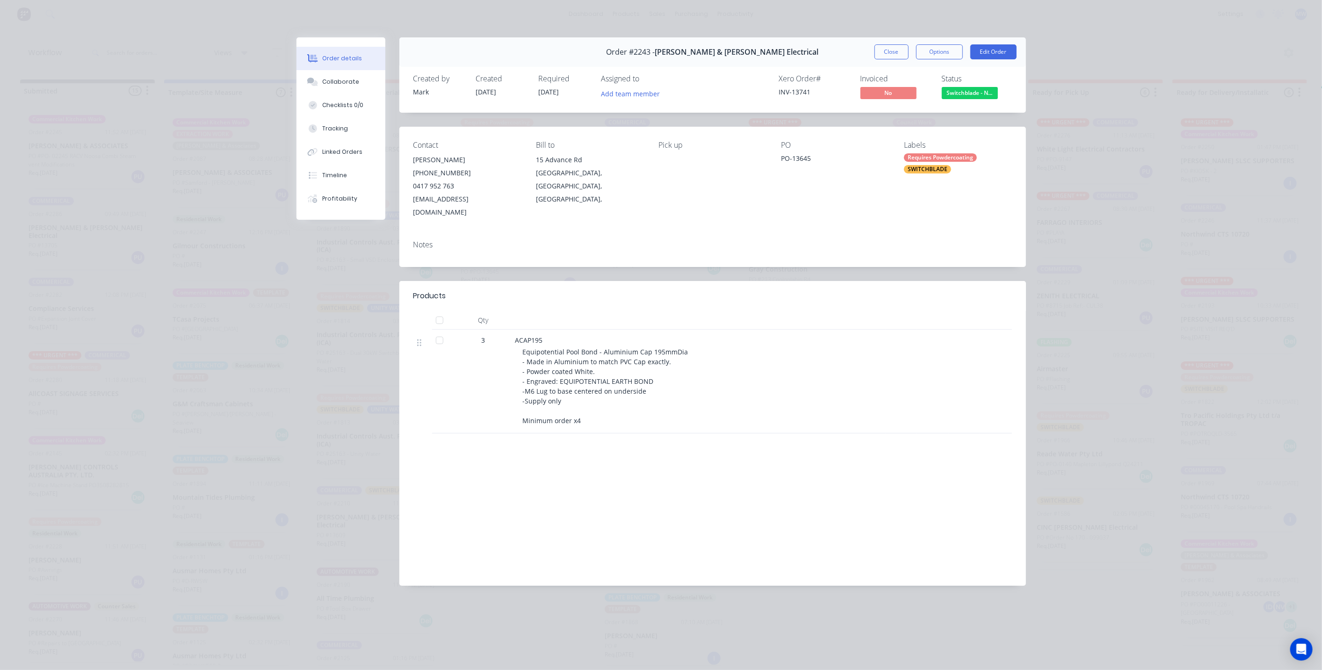
drag, startPoint x: 552, startPoint y: 382, endPoint x: 535, endPoint y: 367, distance: 22.9
click at [552, 381] on span "Equipotential Pool Bond - Aluminium Cap 195mmDia - Made in Aluminium to match P…" at bounding box center [605, 386] width 165 height 78
drag, startPoint x: 540, startPoint y: 346, endPoint x: 591, endPoint y: 402, distance: 76.1
click at [591, 402] on div "Equipotential Pool Bond - Aluminium Cap 195mmDia - Made in Aluminium to match P…" at bounding box center [702, 386] width 359 height 79
drag, startPoint x: 567, startPoint y: 367, endPoint x: 590, endPoint y: 373, distance: 23.6
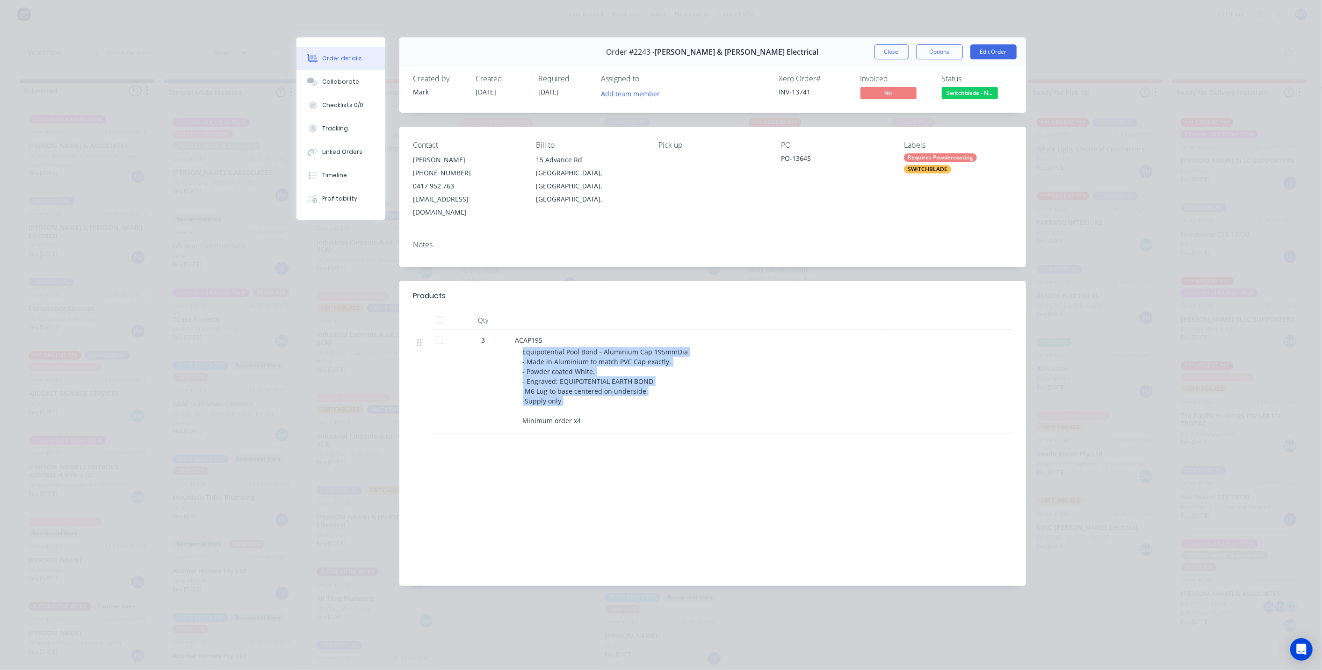
click at [590, 373] on span "Equipotential Pool Bond - Aluminium Cap 195mmDia - Made in Aluminium to match P…" at bounding box center [605, 386] width 165 height 78
copy span "Equipotential Pool Bond - Aluminium Cap 195mmDia - Made in Aluminium to match P…"
drag, startPoint x: 235, startPoint y: 473, endPoint x: 424, endPoint y: 429, distance: 194.4
click at [237, 472] on div "Order details Collaborate Checklists 0/0 Tracking Linked Orders Timeline Profit…" at bounding box center [661, 335] width 1322 height 670
click at [881, 49] on button "Close" at bounding box center [891, 51] width 34 height 15
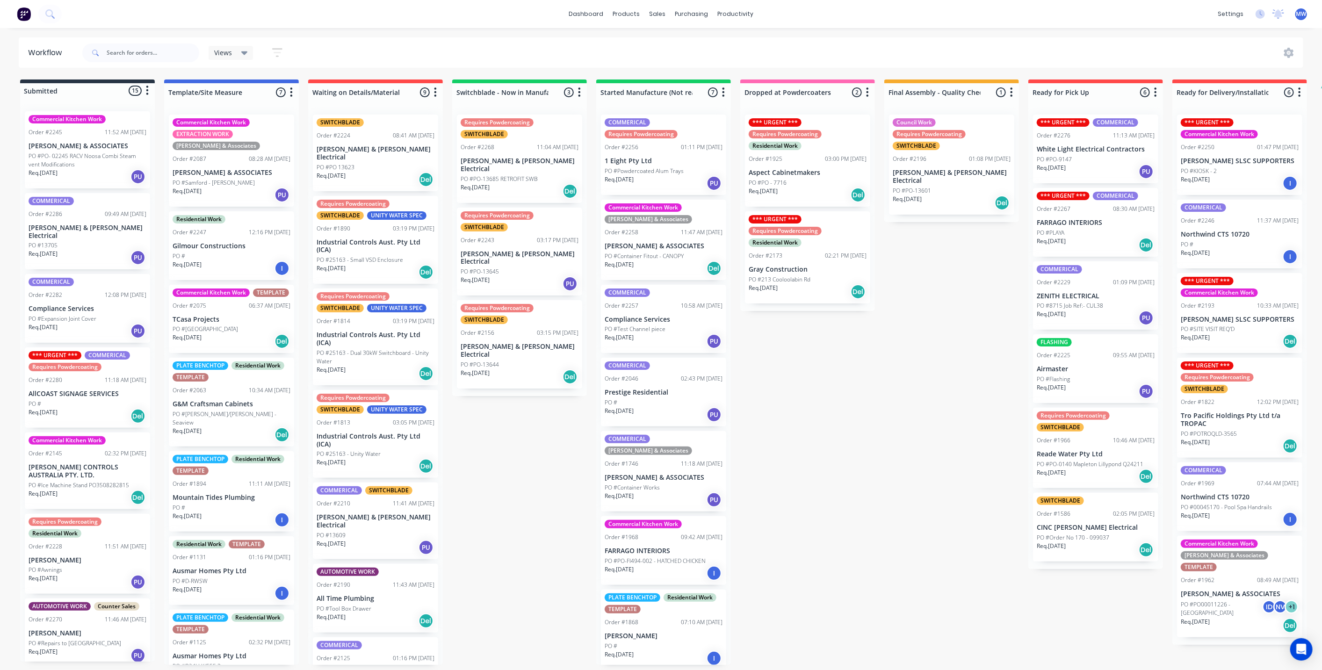
click at [896, 390] on div "Submitted 15 Status colour #273444 hex #273444 Save Cancel Summaries Total orde…" at bounding box center [772, 371] width 1559 height 585
click at [816, 437] on div "Submitted 15 Status colour #273444 hex #273444 Save Cancel Summaries Total orde…" at bounding box center [772, 371] width 1559 height 585
click at [1275, 482] on div "Mark as Delivered" at bounding box center [1283, 485] width 94 height 19
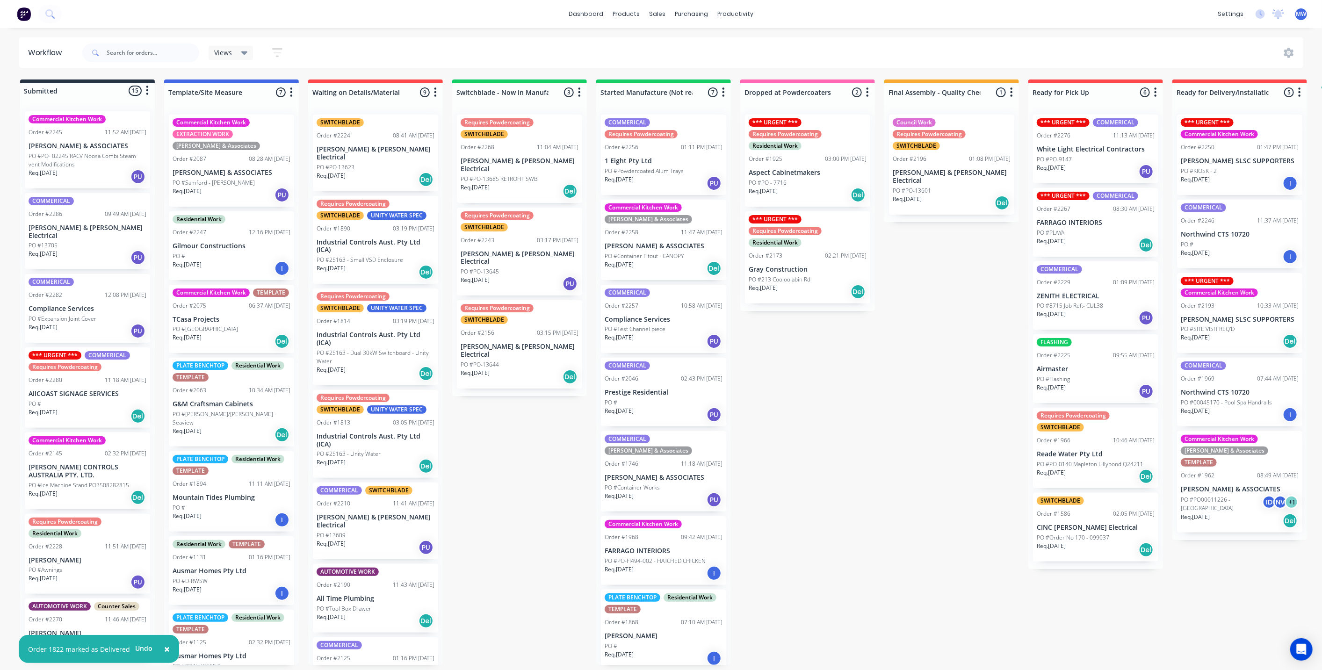
click at [944, 414] on div "Submitted 15 Status colour #273444 hex #273444 Save Cancel Summaries Total orde…" at bounding box center [772, 371] width 1559 height 585
click at [943, 414] on div "Submitted 15 Status colour #273444 hex #273444 Save Cancel Summaries Total orde…" at bounding box center [772, 371] width 1559 height 585
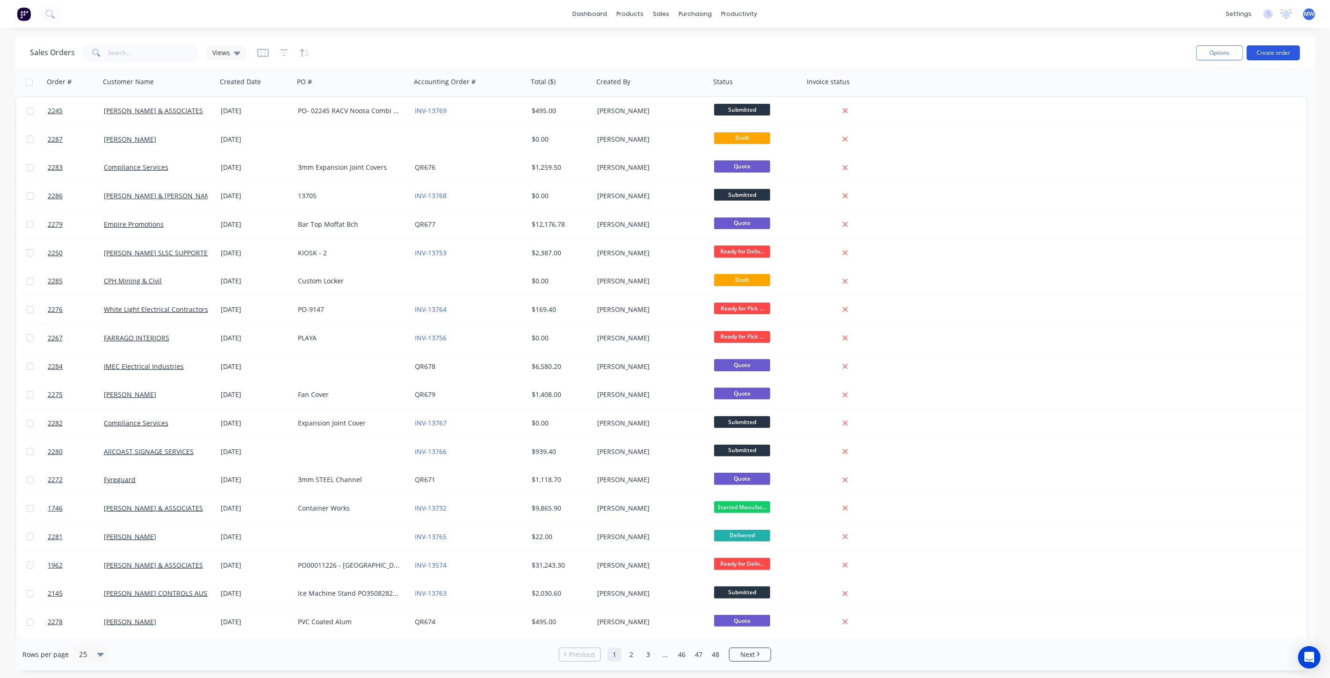
click at [1281, 52] on button "Create order" at bounding box center [1272, 52] width 53 height 15
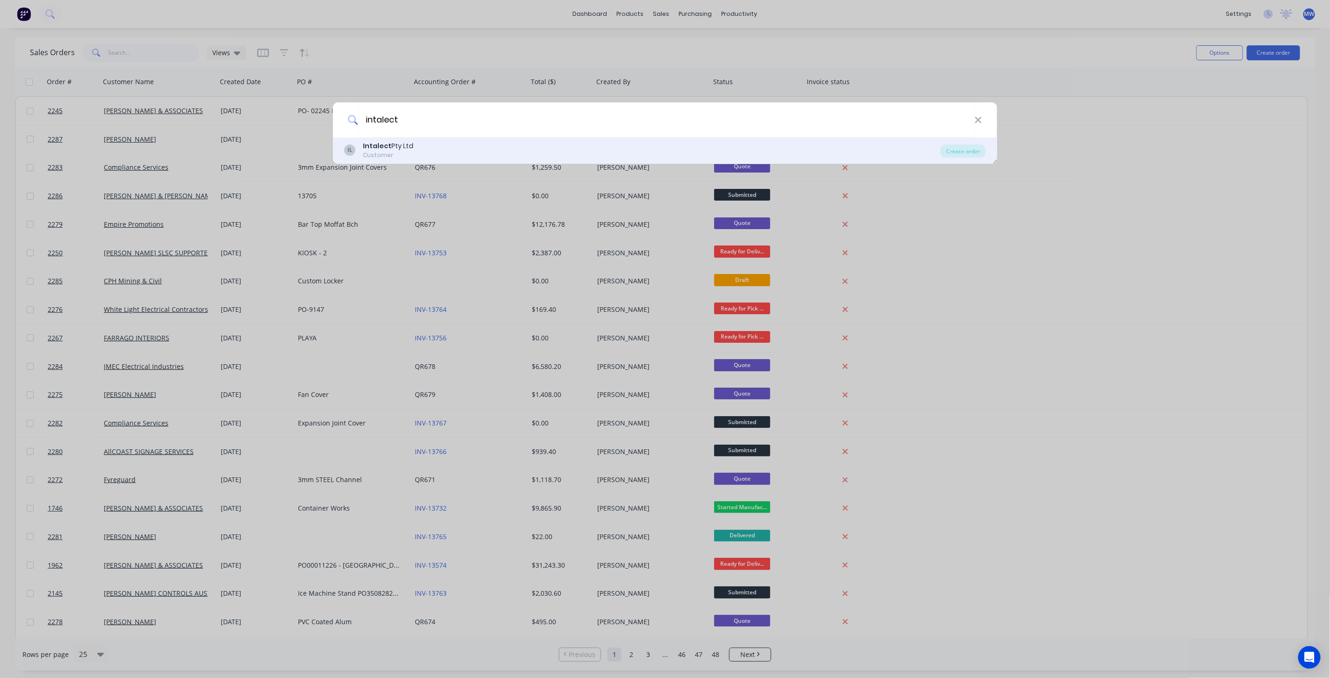
type input "intalect"
click at [679, 144] on div "IL Intalect Pty Ltd Customer" at bounding box center [642, 150] width 596 height 18
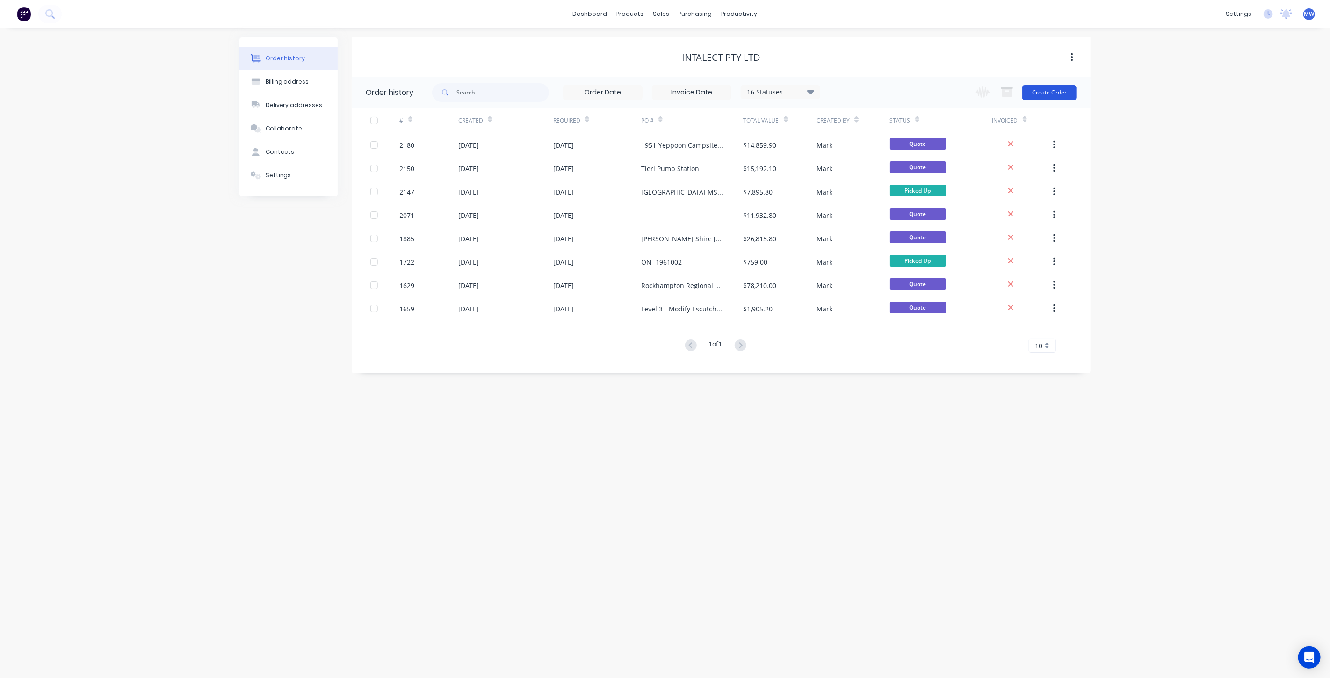
click at [1042, 87] on button "Create Order" at bounding box center [1049, 92] width 54 height 15
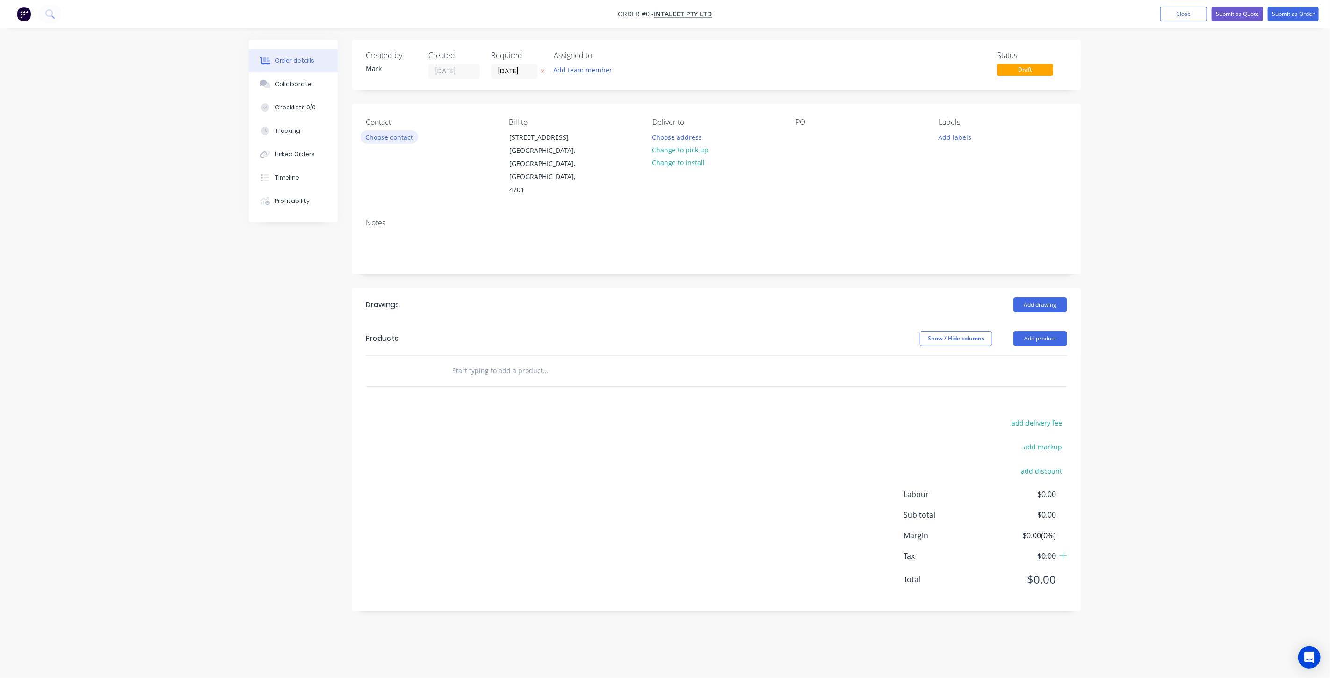
click at [398, 139] on button "Choose contact" at bounding box center [389, 136] width 58 height 13
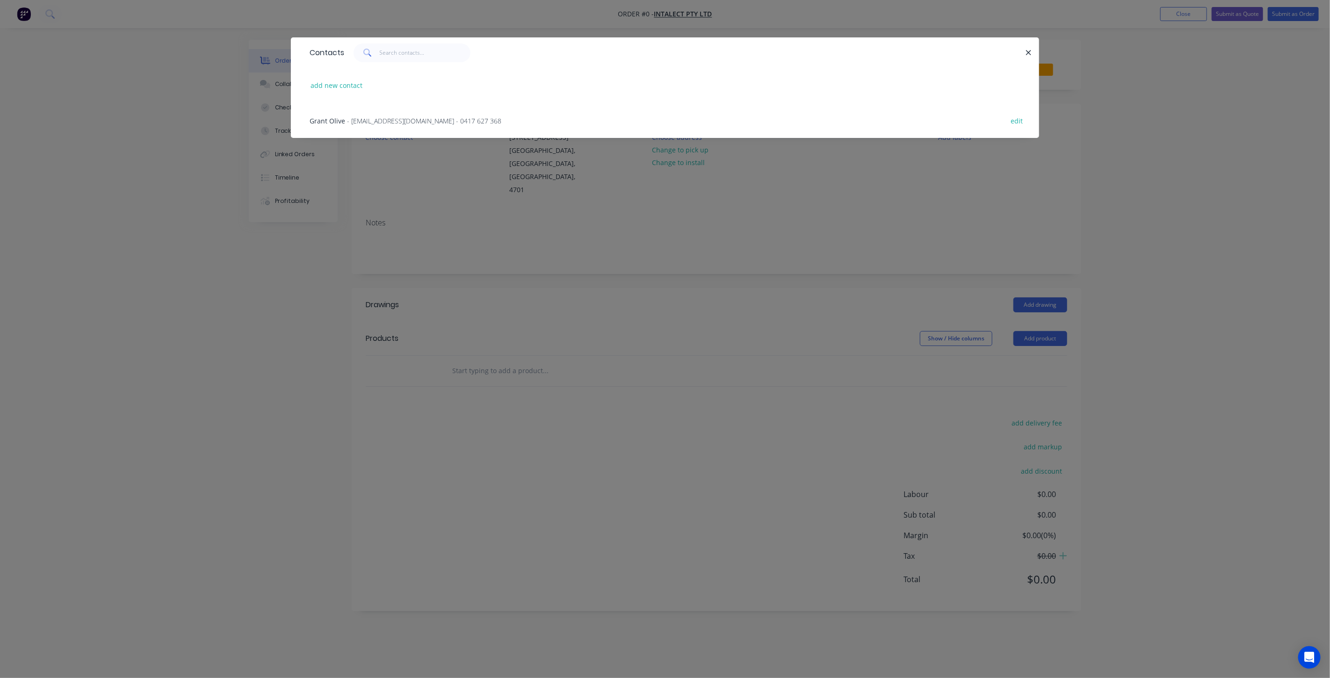
click at [371, 121] on span "- [EMAIL_ADDRESS][DOMAIN_NAME] - 0417 627 368" at bounding box center [424, 120] width 154 height 9
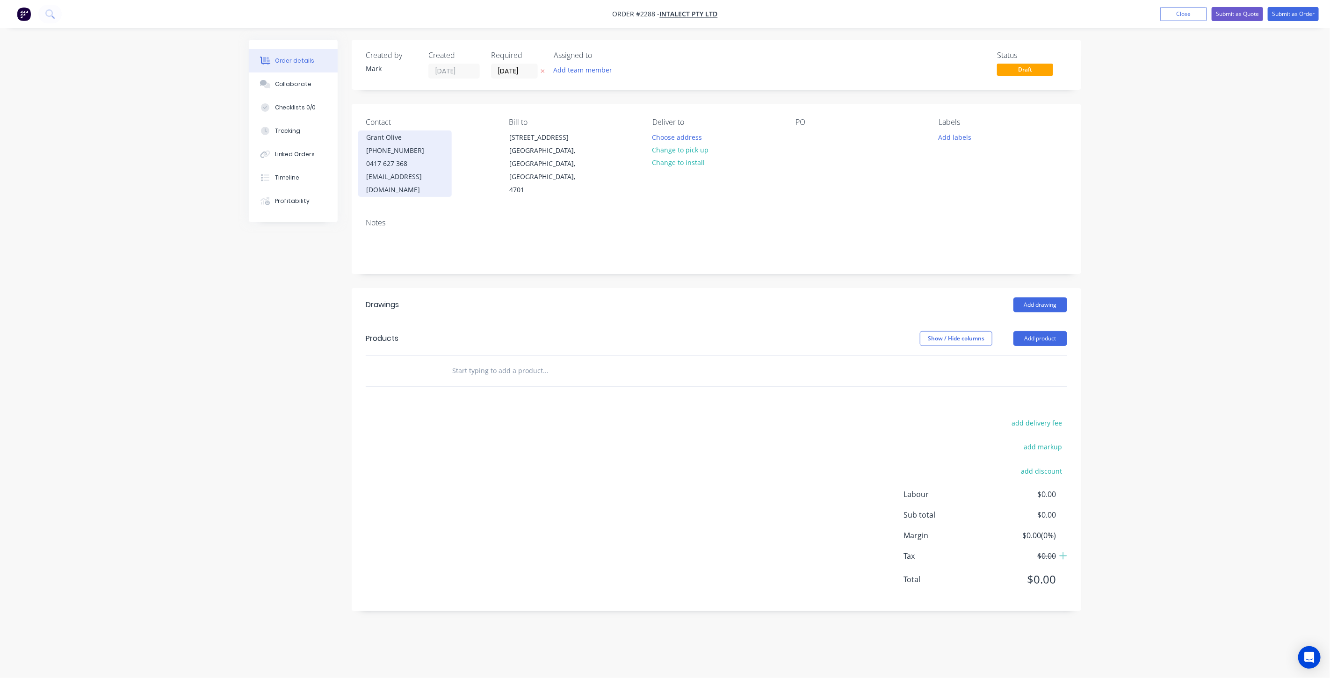
click at [400, 162] on div "0417 627 368" at bounding box center [405, 163] width 78 height 13
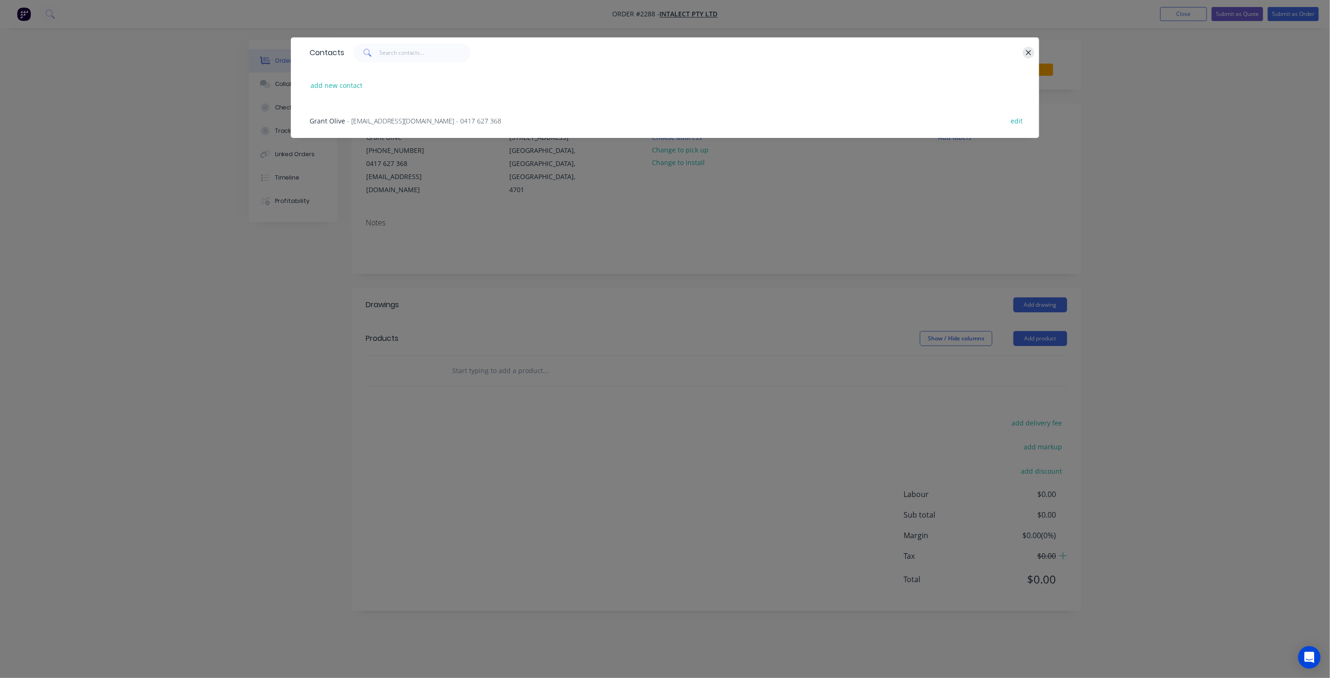
click at [1030, 53] on icon "button" at bounding box center [1028, 53] width 6 height 8
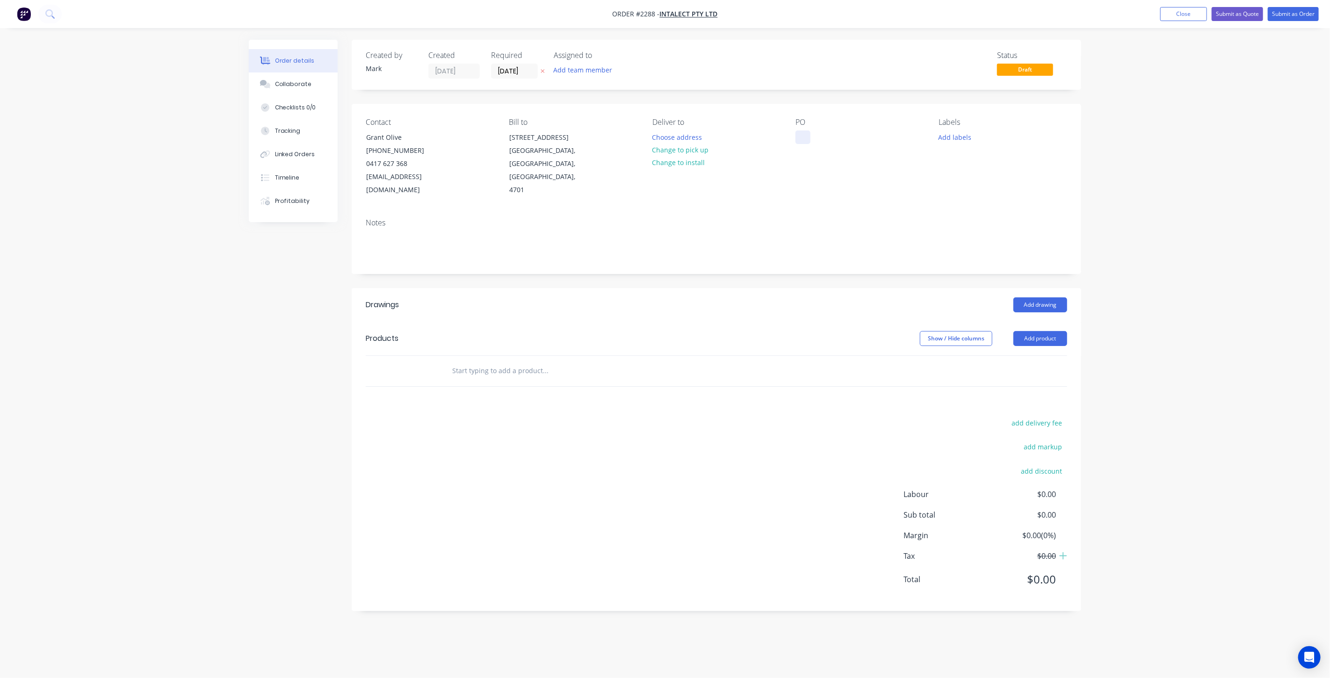
click at [803, 135] on div at bounding box center [802, 137] width 15 height 14
click at [877, 135] on div "RBH - CARDIAC EXTENSI" at bounding box center [839, 137] width 89 height 14
click at [955, 134] on button "Add labels" at bounding box center [954, 136] width 43 height 13
click at [957, 206] on div at bounding box center [955, 208] width 19 height 19
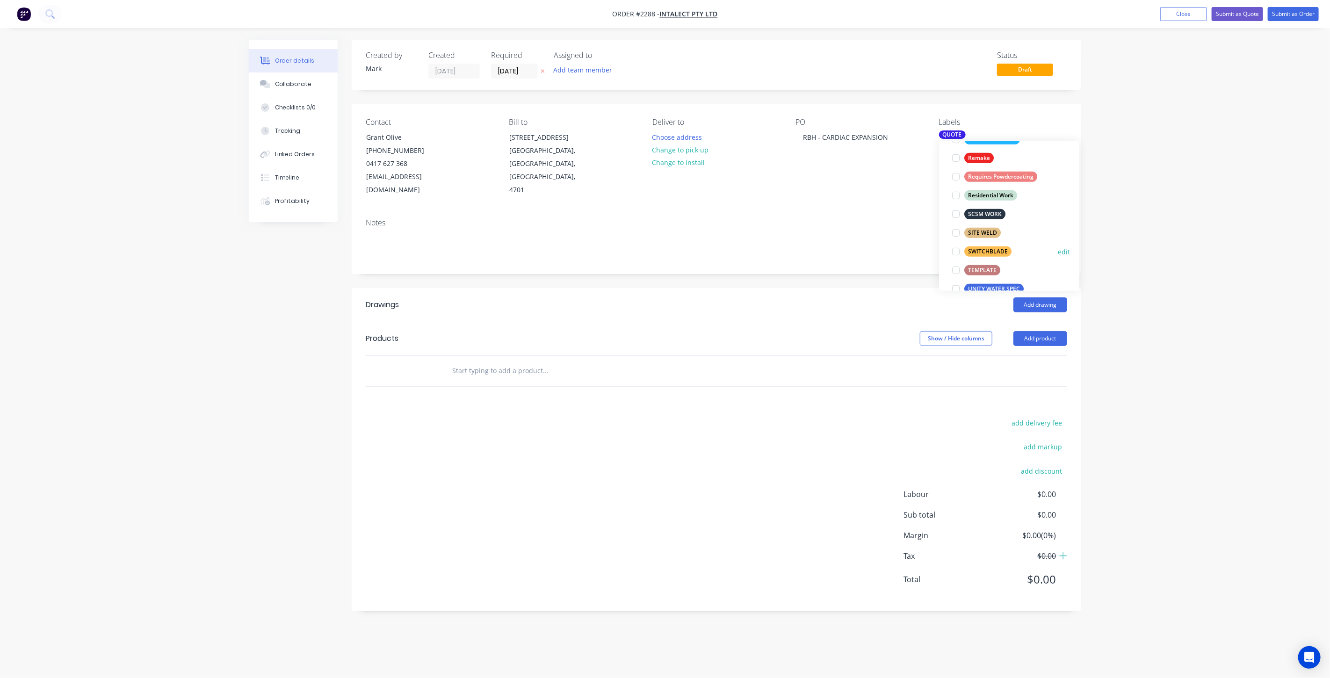
click at [957, 253] on div at bounding box center [955, 251] width 19 height 19
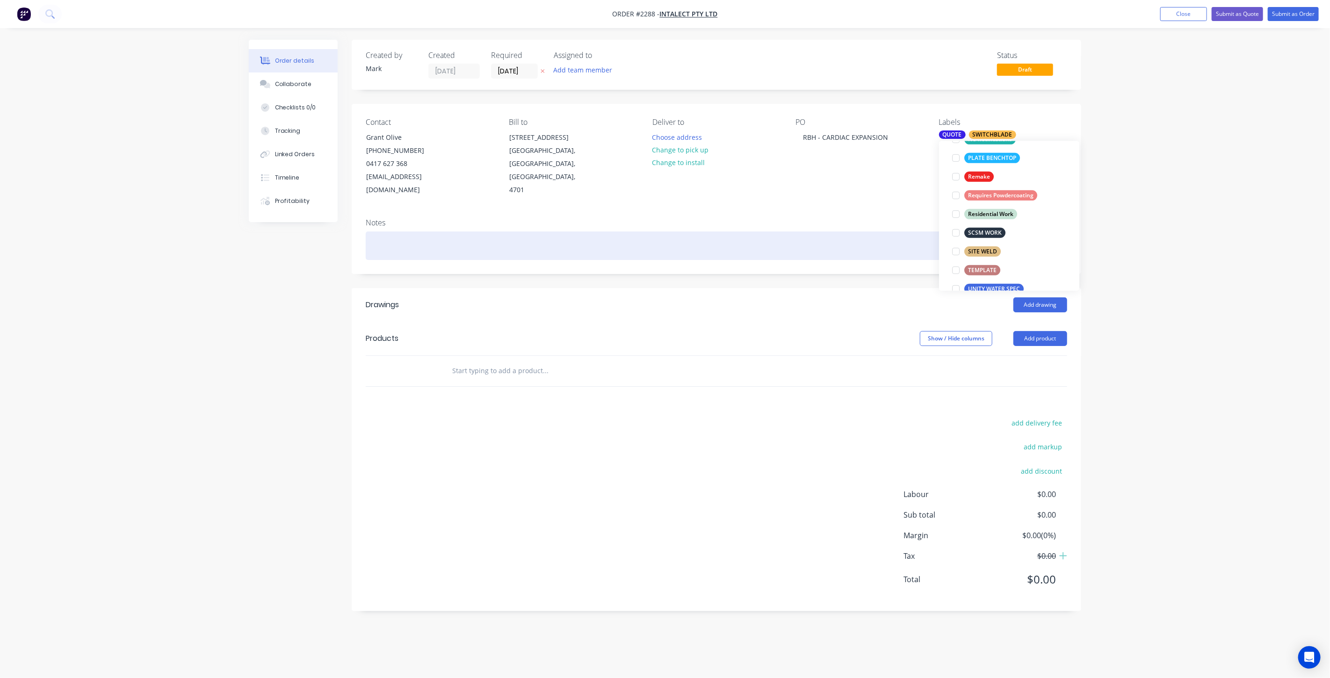
scroll to position [0, 0]
click at [813, 231] on div at bounding box center [716, 245] width 701 height 29
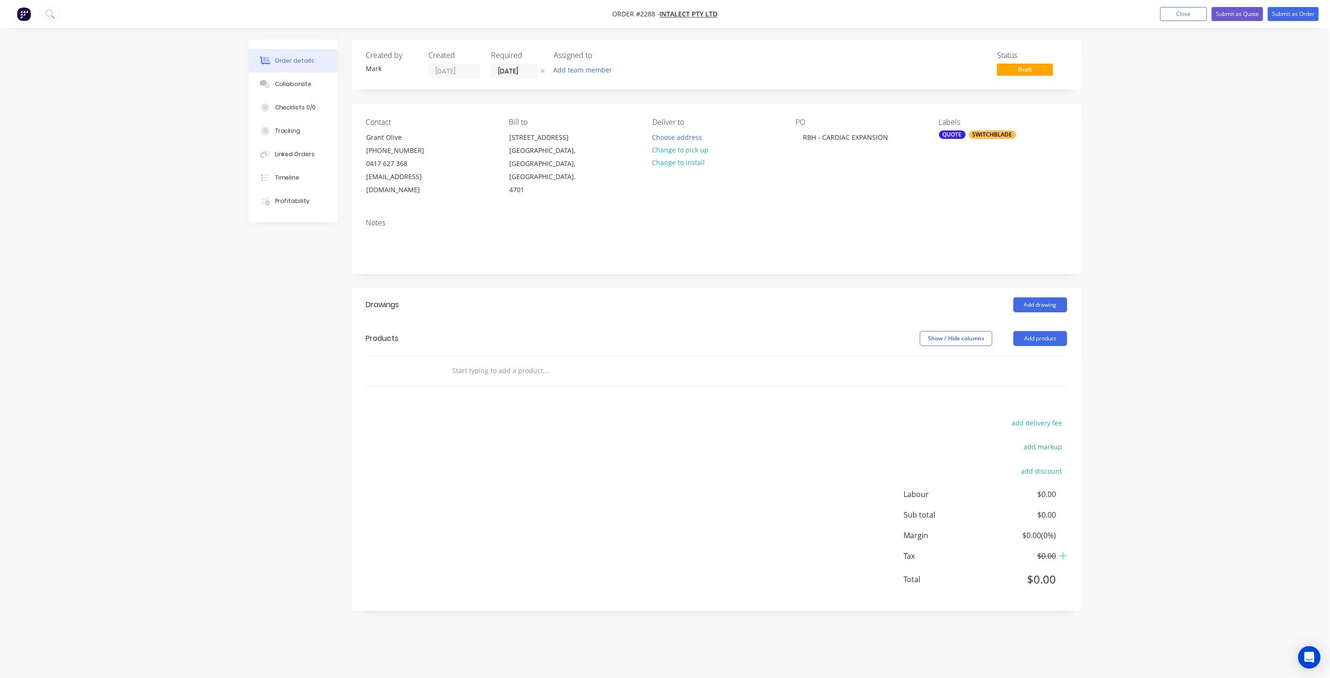
click at [487, 361] on input "text" at bounding box center [545, 370] width 187 height 19
type input "SWITCHBLADE - MSB ENCLOSURE"
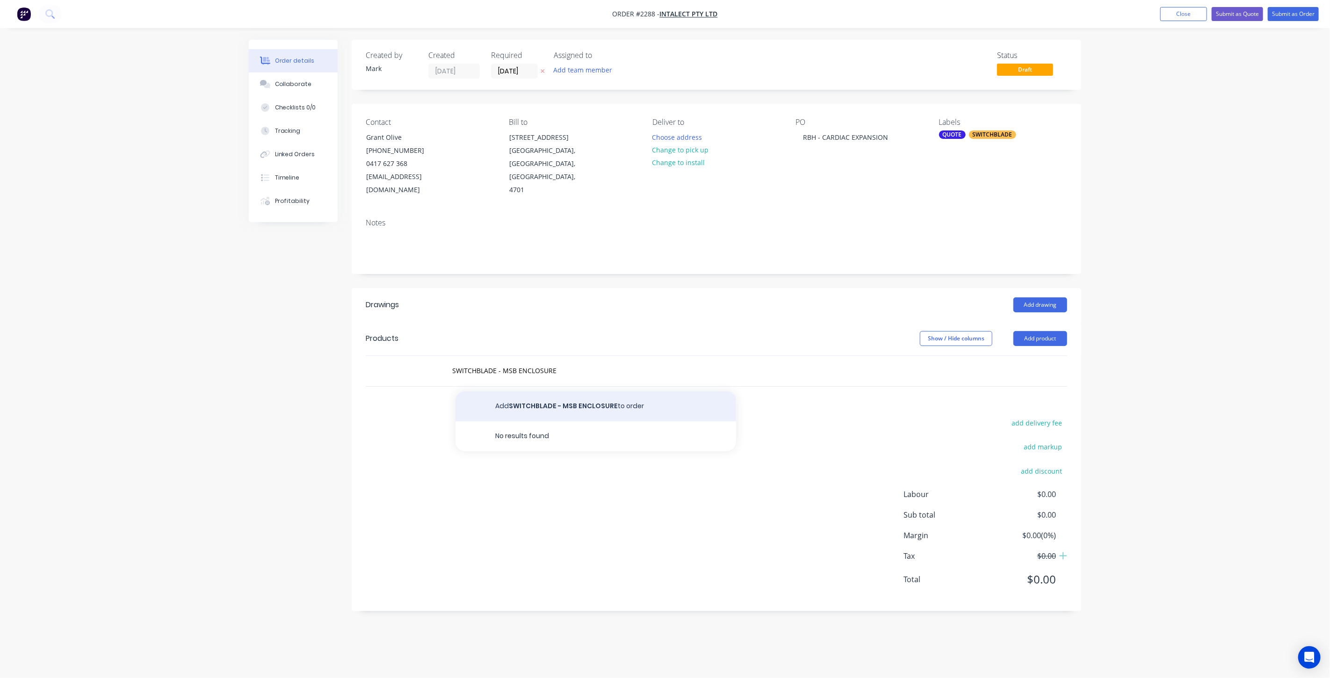
click at [579, 391] on button "Add SWITCHBLADE - MSB ENCLOSURE to order" at bounding box center [595, 406] width 281 height 30
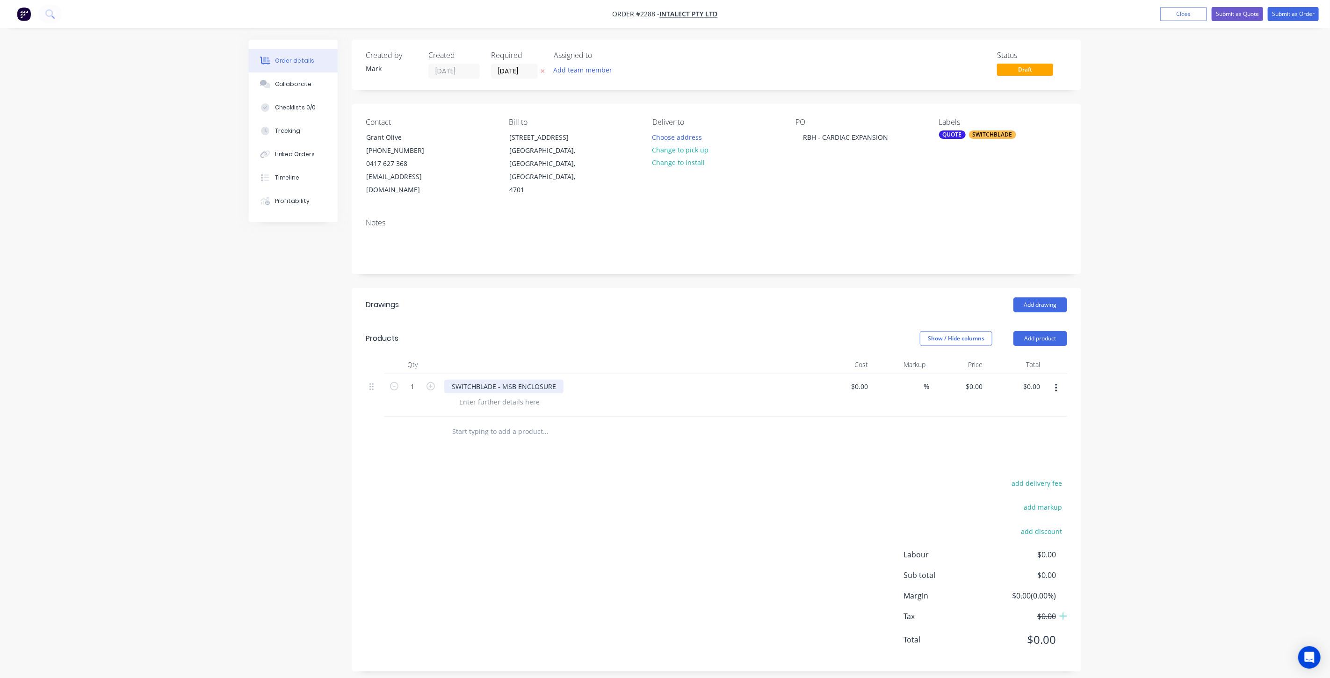
click at [510, 380] on div "SWITCHBLADE - MSB ENCLOSURE" at bounding box center [503, 387] width 119 height 14
click at [1042, 417] on div at bounding box center [716, 432] width 701 height 30
click at [1123, 403] on div "Order details Collaborate Checklists 0/0 Tracking Linked Orders Timeline Profit…" at bounding box center [665, 342] width 1330 height 685
click at [499, 395] on div at bounding box center [499, 402] width 95 height 14
paste div
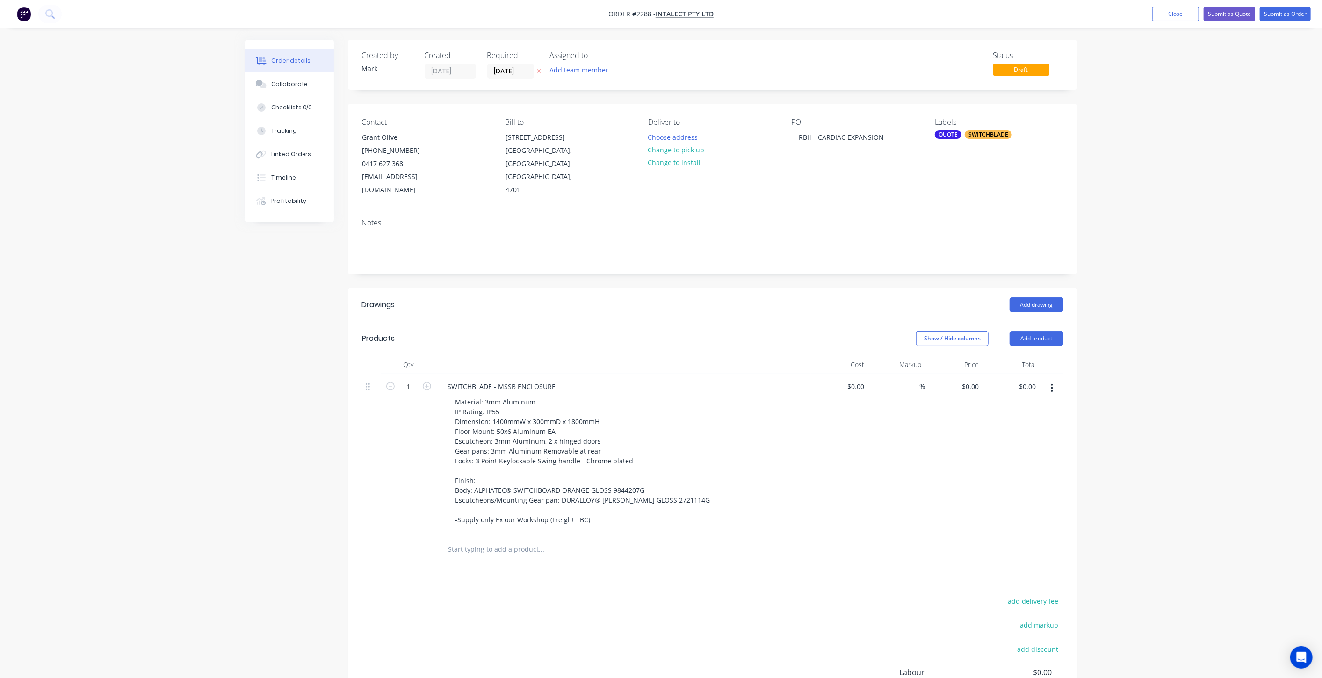
click at [241, 413] on div "Order details Collaborate Checklists 0/0 Tracking Linked Orders Timeline Profit…" at bounding box center [661, 421] width 851 height 763
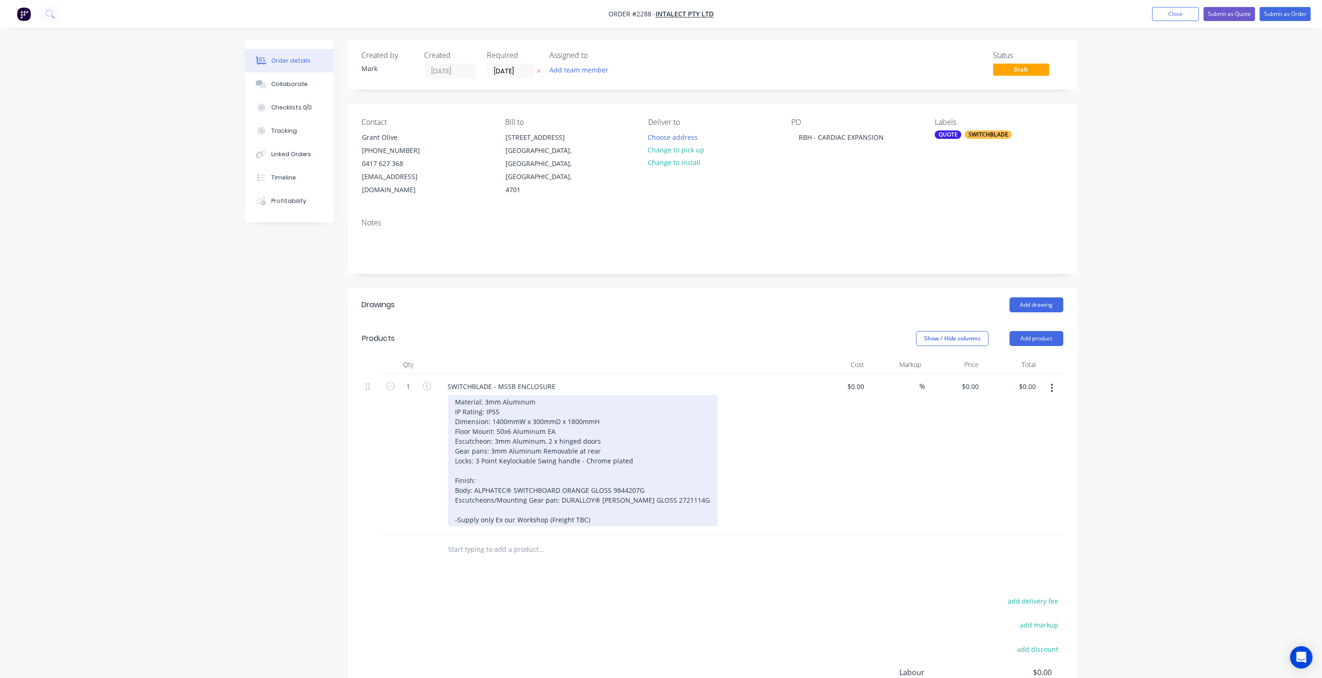
click at [512, 399] on div "Material: 3mm Aluminum IP Rating: IP55 Dimension: 1400mmW x 300mmD x 1800mmH Fl…" at bounding box center [583, 460] width 270 height 131
drag, startPoint x: 454, startPoint y: 396, endPoint x: 506, endPoint y: 401, distance: 52.1
click at [506, 401] on div "Material: 3mm Aluminum IP Rating: IP55 Dimension: 1400mmW x 300mmD x 1800mmH Fl…" at bounding box center [583, 460] width 270 height 131
click at [518, 398] on div "Material: 3mm Aluminum IP Rating: IP55 Dimension: 1400mmW x 300mmD x 1800mmH Fl…" at bounding box center [583, 460] width 270 height 131
click at [624, 408] on div "Material: 3mm Aluminum IP Rating: IP55 Dimension: 1400mmW x 300mmD x 1800mmH Fl…" at bounding box center [583, 460] width 270 height 131
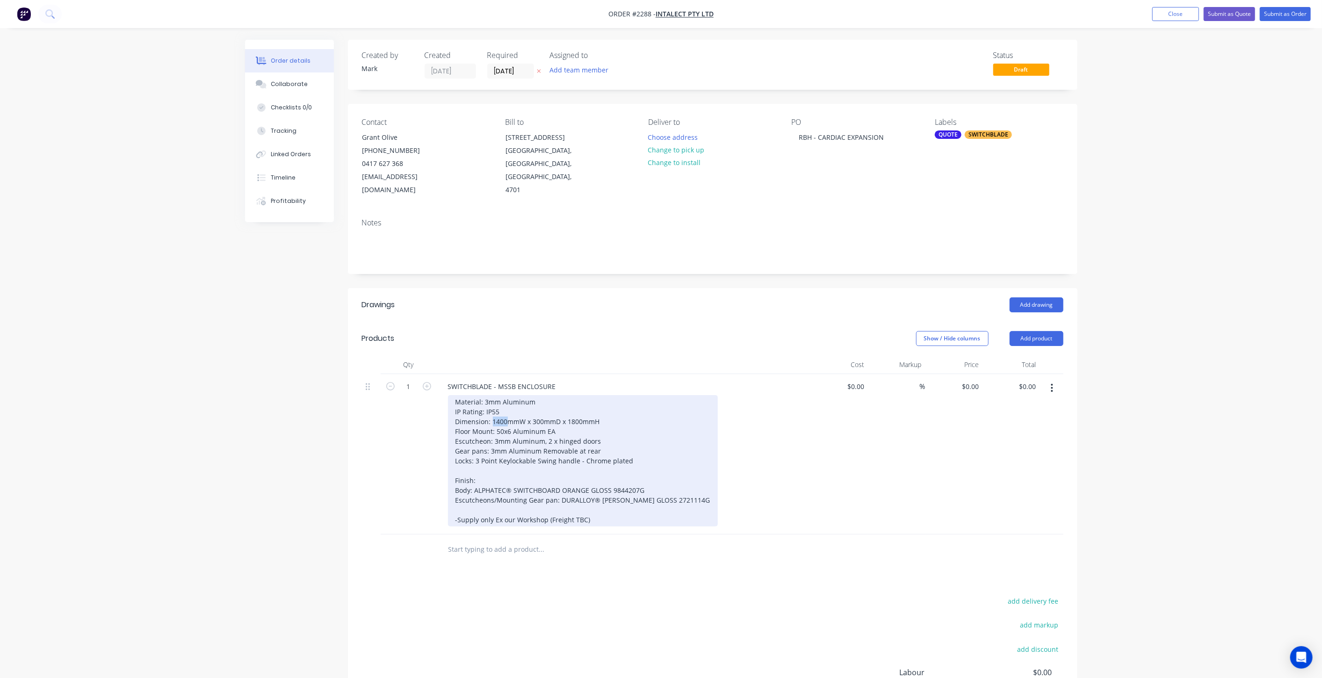
drag, startPoint x: 492, startPoint y: 407, endPoint x: 507, endPoint y: 407, distance: 15.0
click at [507, 407] on div "Material: 3mm Aluminum IP Rating: IP55 Dimension: 1400mmW x 300mmD x 1800mmH Fl…" at bounding box center [583, 460] width 270 height 131
click at [568, 415] on div "Material: 3mm Aluminum IP Rating: IP55 Dimension: 850mmW x 250mmD x 1500mmH Flo…" at bounding box center [583, 460] width 270 height 131
drag, startPoint x: 455, startPoint y: 415, endPoint x: 559, endPoint y: 416, distance: 103.3
click at [559, 416] on div "Material: 3mm Aluminum IP Rating: IP55 Dimension: 850mmW x 250mmD x 1500mmH Flo…" at bounding box center [583, 460] width 270 height 131
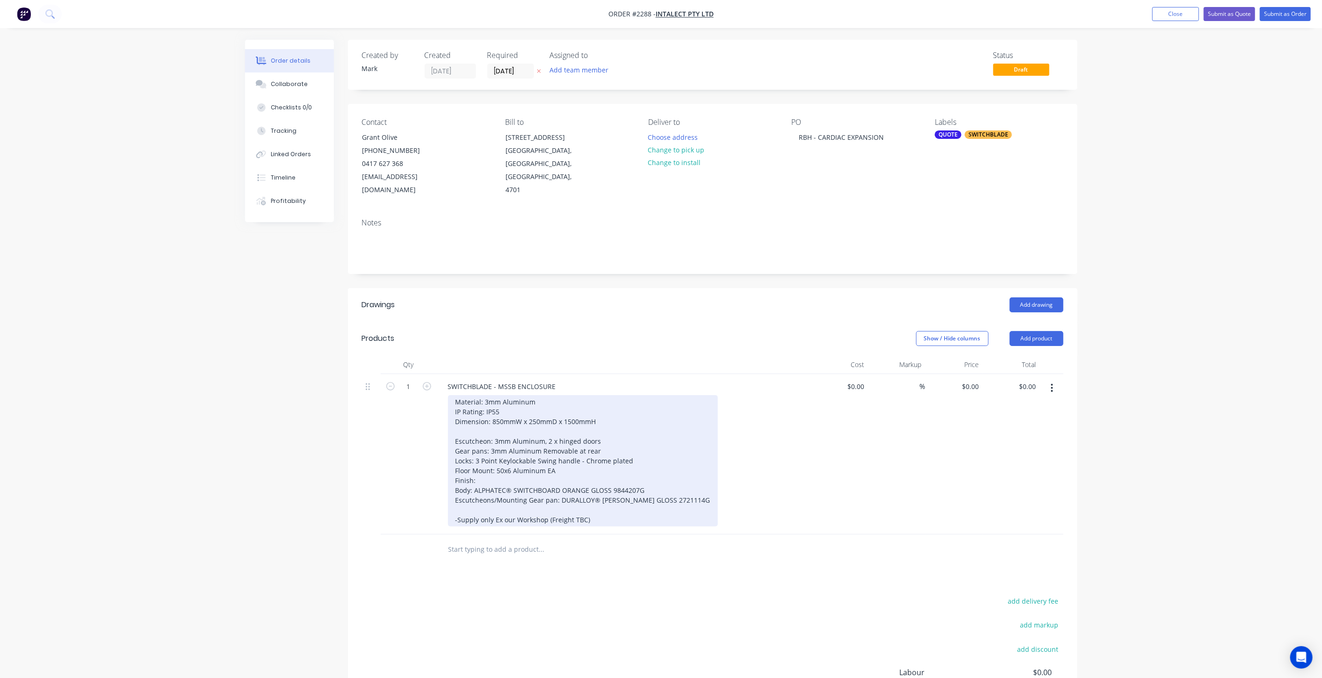
click at [481, 464] on div "Material: 3mm Aluminum IP Rating: IP55 Dimension: 850mmW x 250mmD x 1500mmH Esc…" at bounding box center [583, 460] width 270 height 131
click at [456, 465] on div "Material: 3mm Aluminum IP Rating: IP55 Dimension: 850mmW x 250mmD x 1500mmH Esc…" at bounding box center [583, 460] width 270 height 131
click at [545, 476] on div "Material: 3mm Aluminum IP Rating: IP55 Dimension: 850mmW x 250mmD x 1500mmH Esc…" at bounding box center [583, 460] width 270 height 131
drag, startPoint x: 475, startPoint y: 445, endPoint x: 641, endPoint y: 448, distance: 165.5
click at [641, 448] on div "Material: 3mm Aluminum IP Rating: IP55 Dimension: 850mmW x 250mmD x 1500mmH Esc…" at bounding box center [583, 460] width 270 height 131
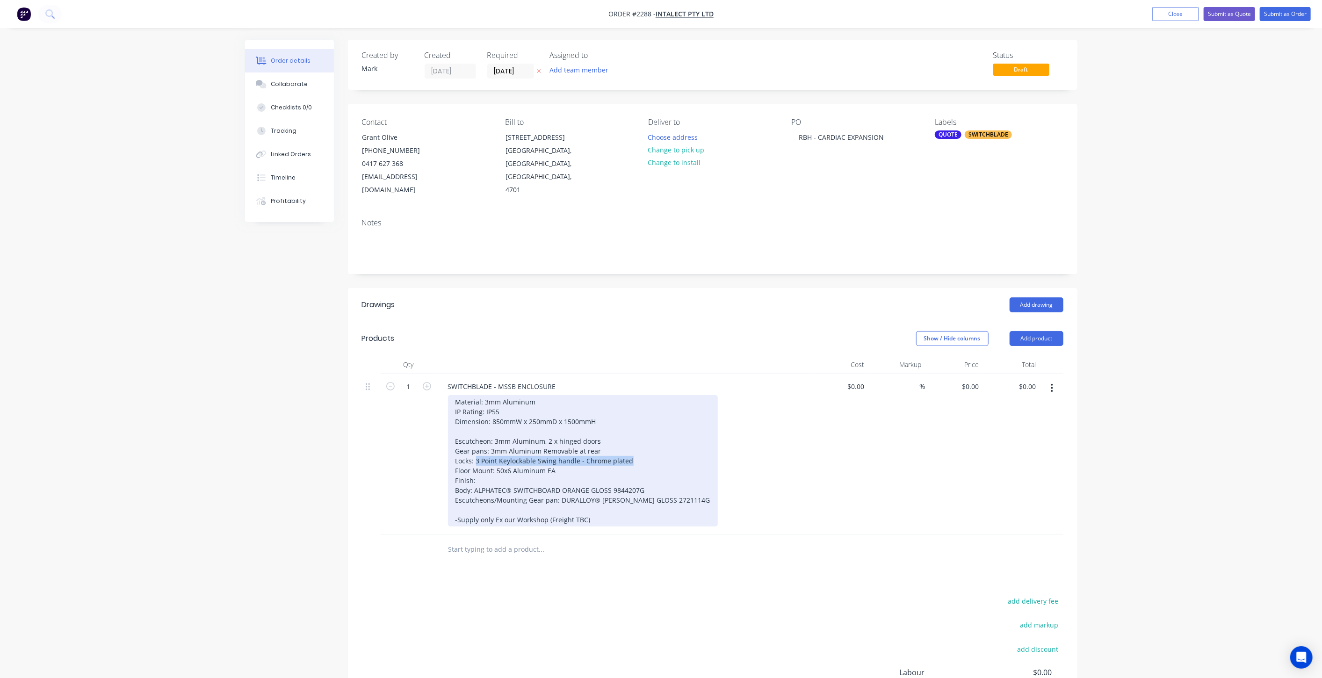
click at [641, 448] on div "Material: 3mm Aluminum IP Rating: IP55 Dimension: 850mmW x 250mmD x 1500mmH Esc…" at bounding box center [583, 460] width 270 height 131
click at [566, 454] on div "Material: 3mm Aluminum IP Rating: IP55 Dimension: 850mmW x 250mmD x 1500mmH Esc…" at bounding box center [583, 460] width 270 height 131
drag, startPoint x: 475, startPoint y: 445, endPoint x: 533, endPoint y: 450, distance: 58.2
click at [533, 450] on div "Material: 3mm Aluminum IP Rating: IP55 Dimension: 850mmW x 250mmD x 1500mmH Esc…" at bounding box center [583, 460] width 270 height 131
click at [498, 449] on div "Material: 3mm Aluminum IP Rating: IP55 Dimension: 850mmW x 250mmD x 1500mmH Esc…" at bounding box center [583, 460] width 270 height 131
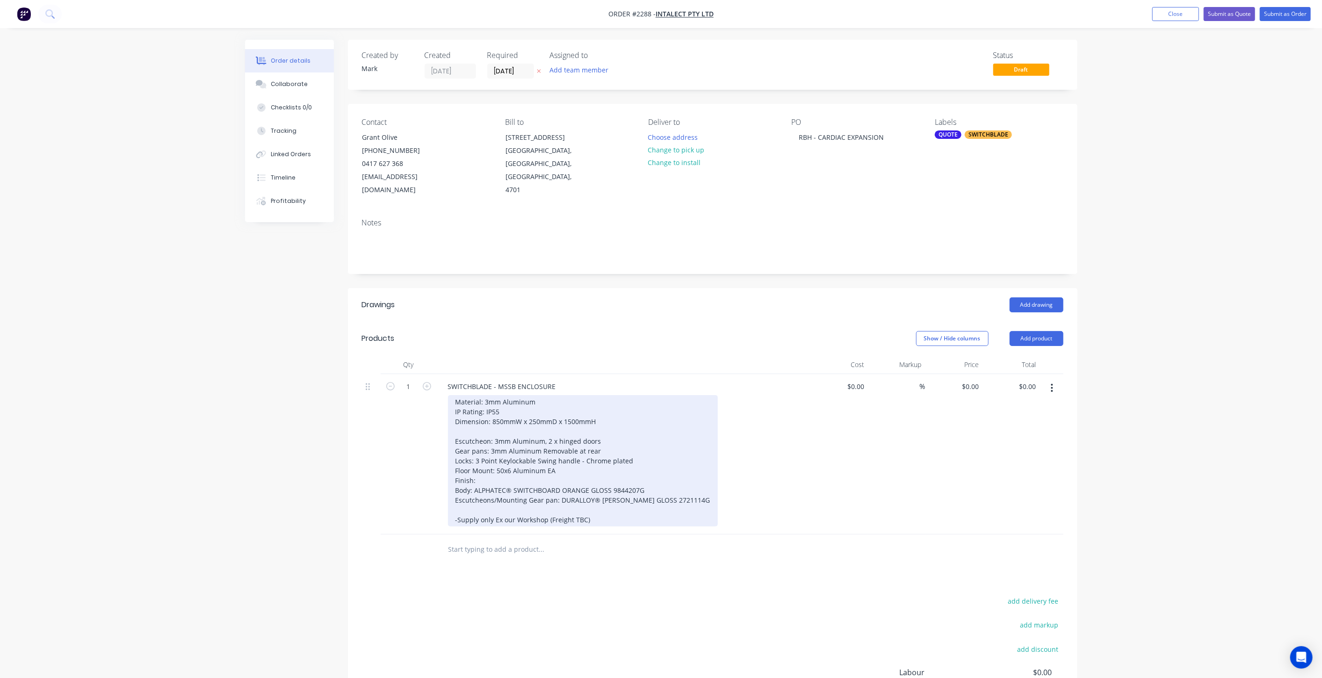
click at [498, 447] on div "Material: 3mm Aluminum IP Rating: IP55 Dimension: 850mmW x 250mmD x 1500mmH Esc…" at bounding box center [583, 460] width 270 height 131
click at [571, 454] on div "Material: 3mm Aluminum IP Rating: IP55 Dimension: 850mmW x 250mmD x 1500mmH Esc…" at bounding box center [583, 460] width 270 height 131
click at [631, 448] on div "Material: 3mm Aluminum IP Rating: IP55 Dimension: 850mmW x 250mmD x 1500mmH Esc…" at bounding box center [583, 460] width 270 height 131
click at [514, 444] on div "Material: 3mm Aluminum IP Rating: IP55 Dimension: 850mmW x 250mmD x 1500mmH Esc…" at bounding box center [583, 460] width 270 height 131
click at [585, 454] on div "Material: 3mm Aluminum IP Rating: IP55 Dimension: 850mmW x 250mmD x 1500mmH Esc…" at bounding box center [583, 460] width 270 height 131
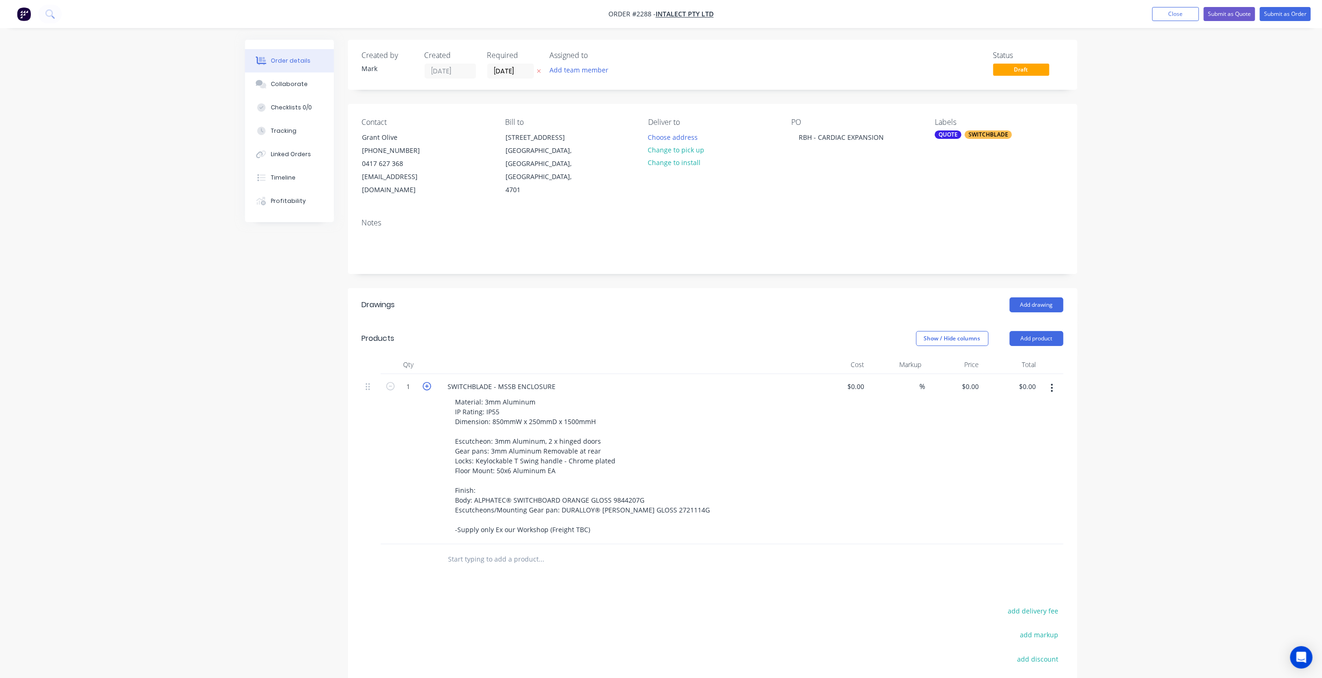
click at [425, 382] on icon "button" at bounding box center [427, 386] width 8 height 8
type input "2"
click at [968, 380] on div "0 $0.00" at bounding box center [969, 387] width 25 height 14
type input "$3,259.00"
type input "$6,518.00"
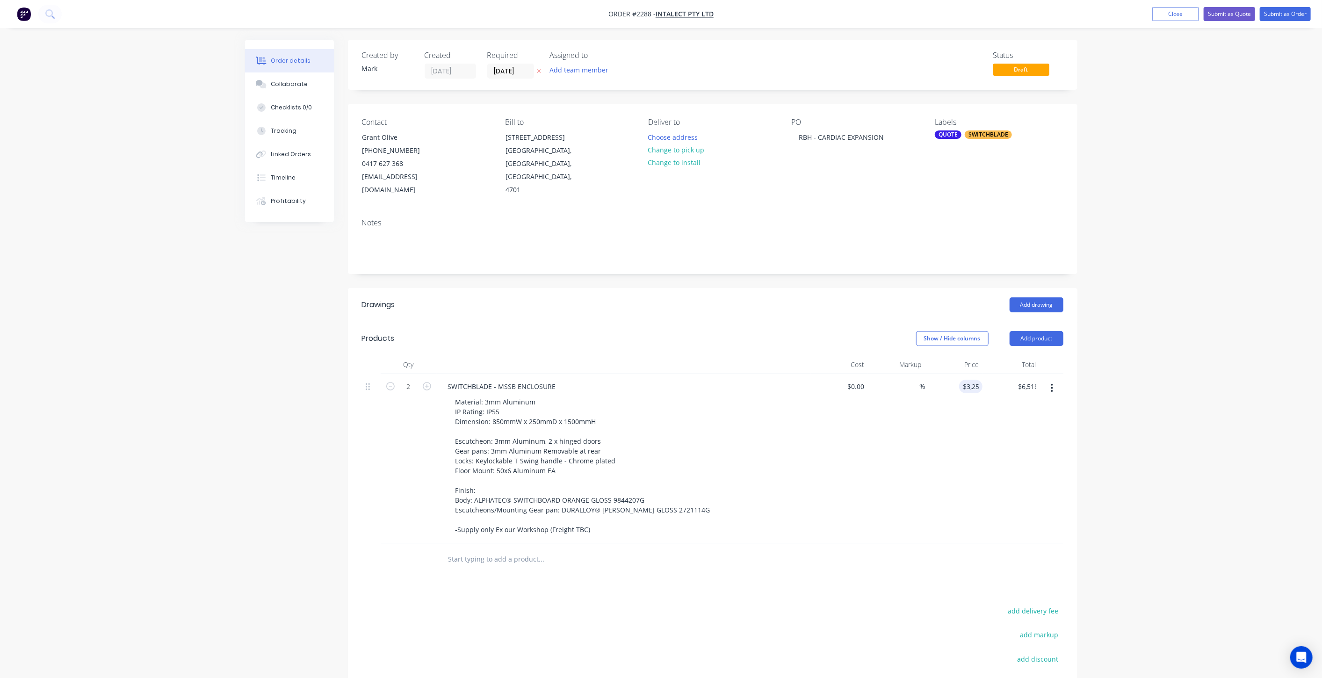
click at [1134, 420] on div "Order details Collaborate Checklists 0/0 Tracking Linked Orders Timeline Profit…" at bounding box center [661, 406] width 1322 height 813
click at [1137, 409] on div "Order details Collaborate Checklists 0/0 Tracking Linked Orders Timeline Profit…" at bounding box center [661, 406] width 1322 height 813
click at [1136, 409] on div "Order details Collaborate Checklists 0/0 Tracking Linked Orders Timeline Profit…" at bounding box center [661, 406] width 1322 height 813
click at [1127, 210] on div "Order details Collaborate Checklists 0/0 Tracking Linked Orders Timeline Profit…" at bounding box center [661, 406] width 1322 height 813
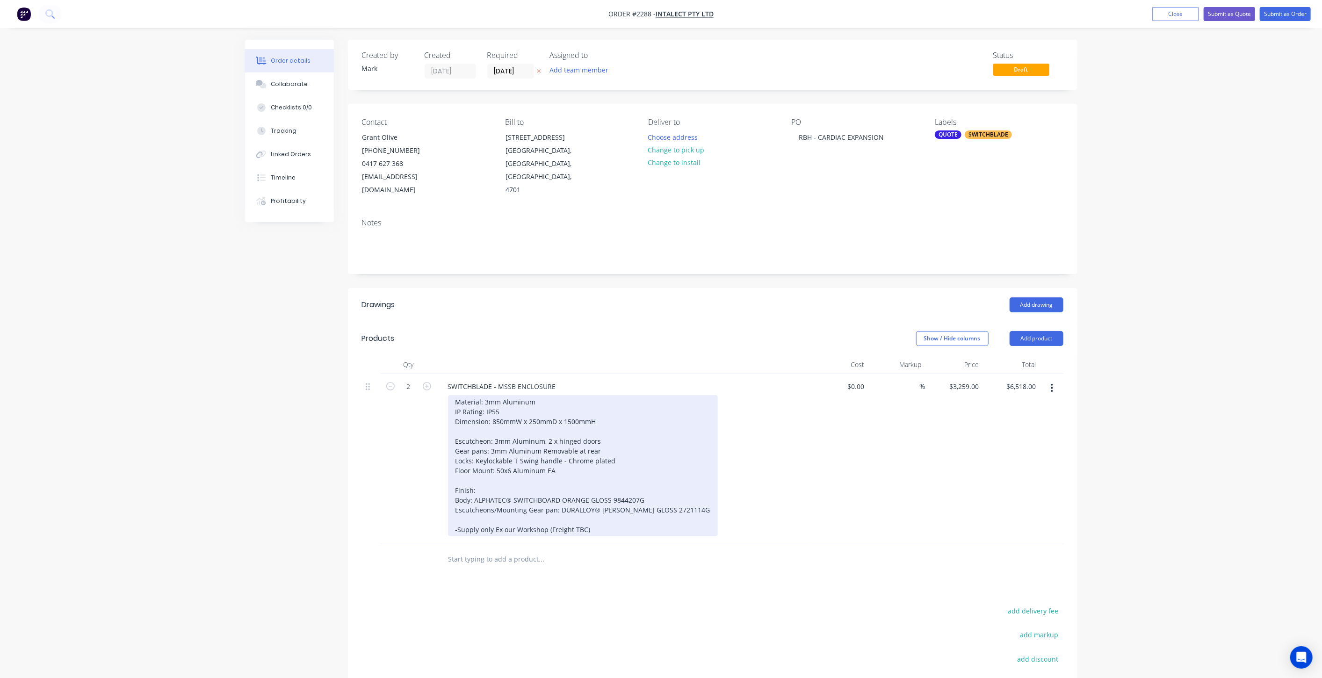
drag, startPoint x: 561, startPoint y: 433, endPoint x: 556, endPoint y: 429, distance: 6.3
click at [561, 432] on div "Material: 3mm Aluminum IP Rating: IP55 Dimension: 850mmW x 250mmD x 1500mmH Esc…" at bounding box center [583, 465] width 270 height 141
click at [549, 424] on div "Material: 3mm Aluminum IP Rating: IP55 Dimension: 850mmW x 250mmD x 1500mmH Esc…" at bounding box center [583, 465] width 270 height 141
drag, startPoint x: 626, startPoint y: 437, endPoint x: 565, endPoint y: 464, distance: 66.4
click at [625, 437] on div "Material: 3mm Aluminum IP Rating: IP55 Dimension: 850mmW x 250mmD x 1500mmH Esc…" at bounding box center [583, 465] width 270 height 141
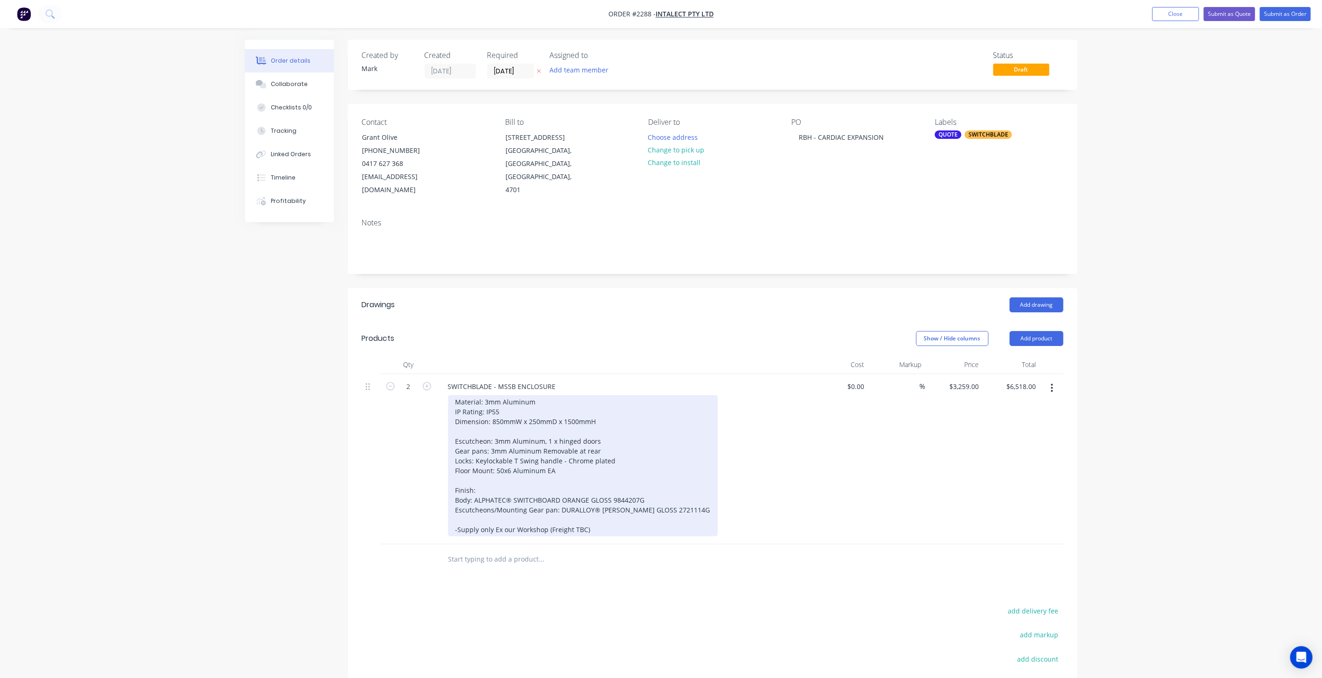
click at [532, 467] on div "Material: 3mm Aluminum IP Rating: IP55 Dimension: 850mmW x 250mmD x 1500mmH Esc…" at bounding box center [583, 465] width 270 height 141
click at [545, 502] on div "Material: 3mm Aluminum IP Rating: IP55 Dimension: 850mmW x 250mmD x 1500mmH Esc…" at bounding box center [583, 465] width 270 height 141
click at [453, 395] on div "Material: 3mm Aluminum IP Rating: IP55 Dimension: 850mmW x 250mmD x 1500mmH Esc…" at bounding box center [583, 465] width 270 height 141
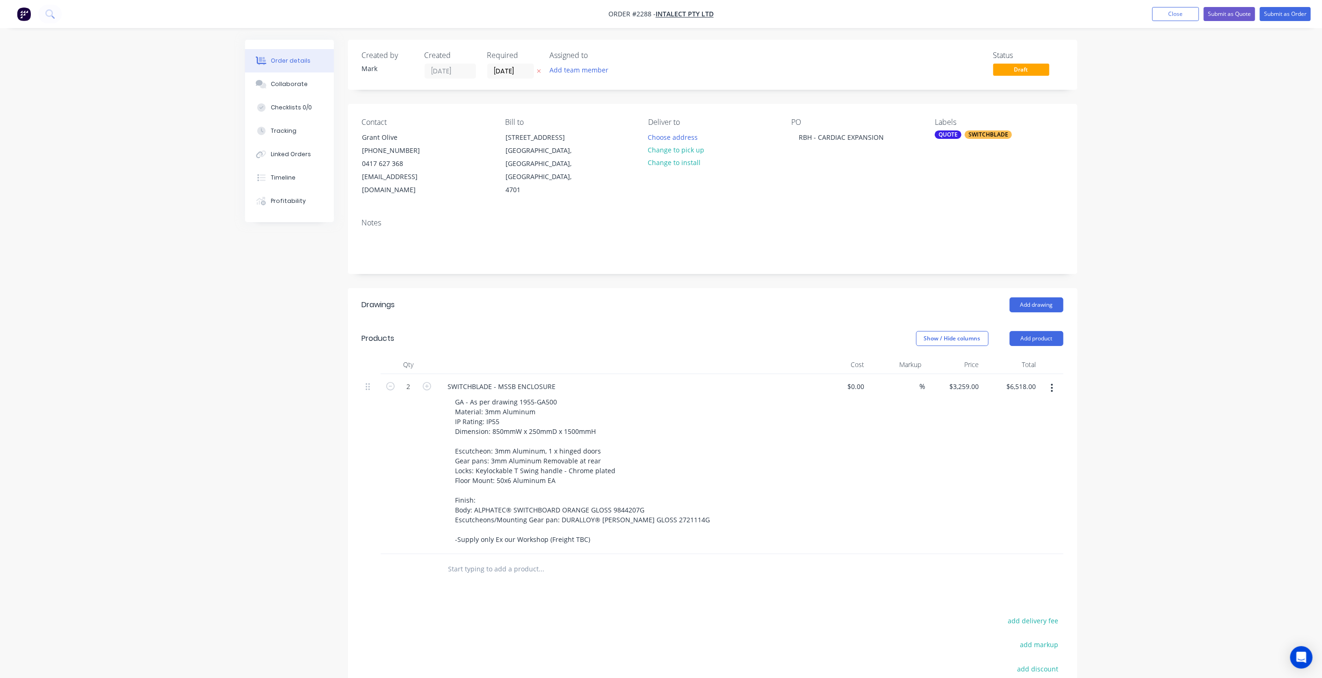
click at [874, 449] on div "%" at bounding box center [897, 464] width 58 height 180
click at [1175, 436] on div "Order details Collaborate Checklists 0/0 Tracking Linked Orders Timeline Profit…" at bounding box center [661, 416] width 1322 height 833
click at [1230, 13] on button "Submit as Quote" at bounding box center [1228, 14] width 51 height 14
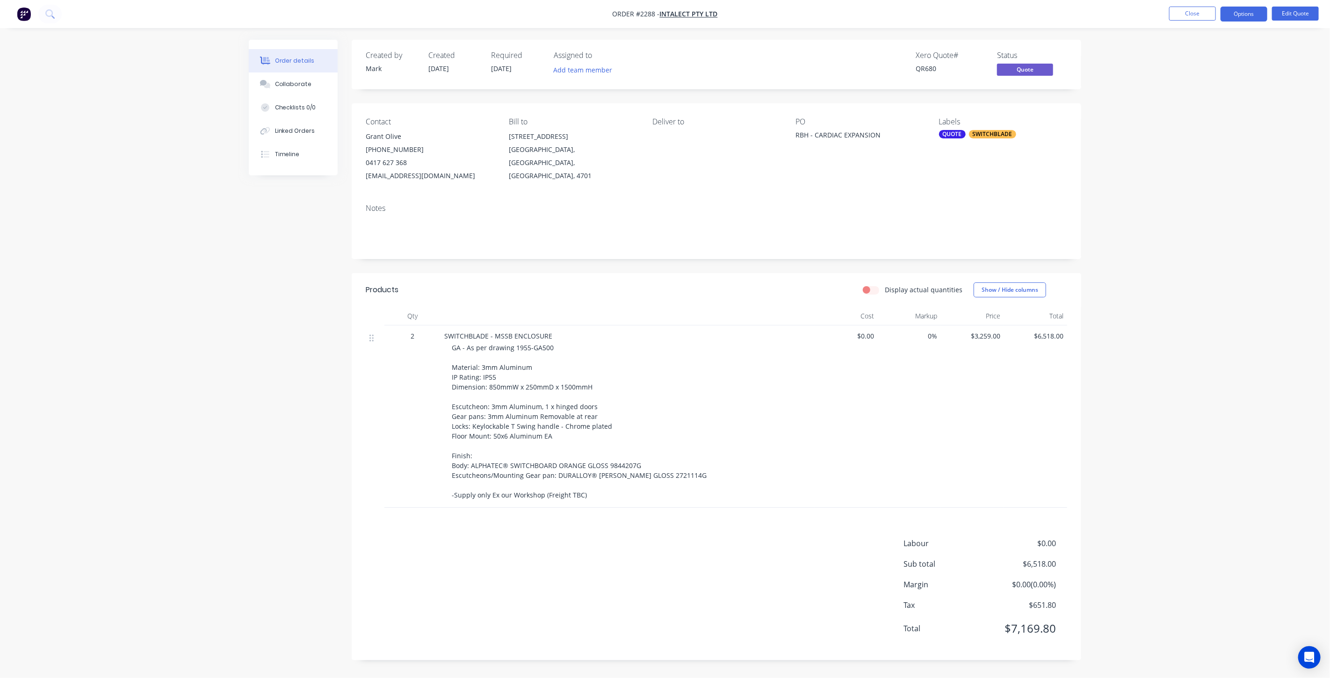
drag, startPoint x: 1144, startPoint y: 127, endPoint x: 1169, endPoint y: 49, distance: 82.1
click at [1142, 125] on div "Order details Collaborate Checklists 0/0 Linked Orders Timeline Order details C…" at bounding box center [665, 339] width 1330 height 678
click at [1178, 17] on button "Close" at bounding box center [1192, 14] width 47 height 14
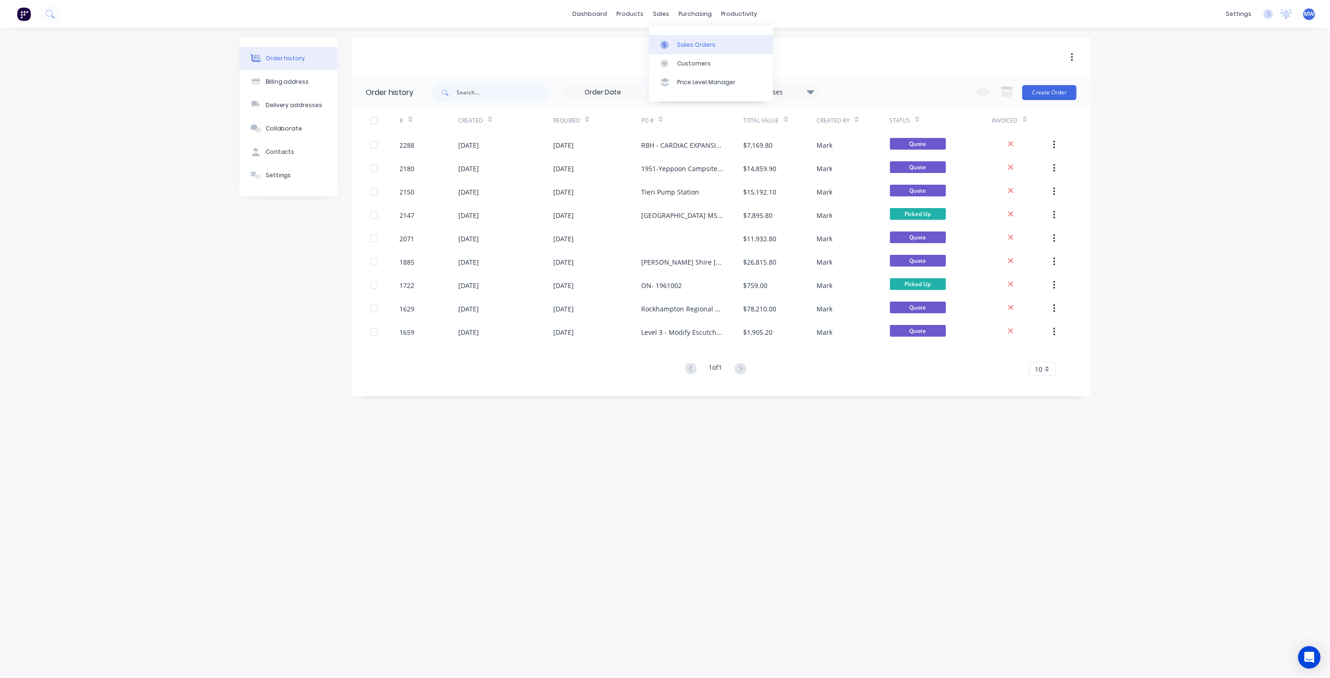
click at [686, 43] on div "Sales Orders" at bounding box center [696, 45] width 38 height 8
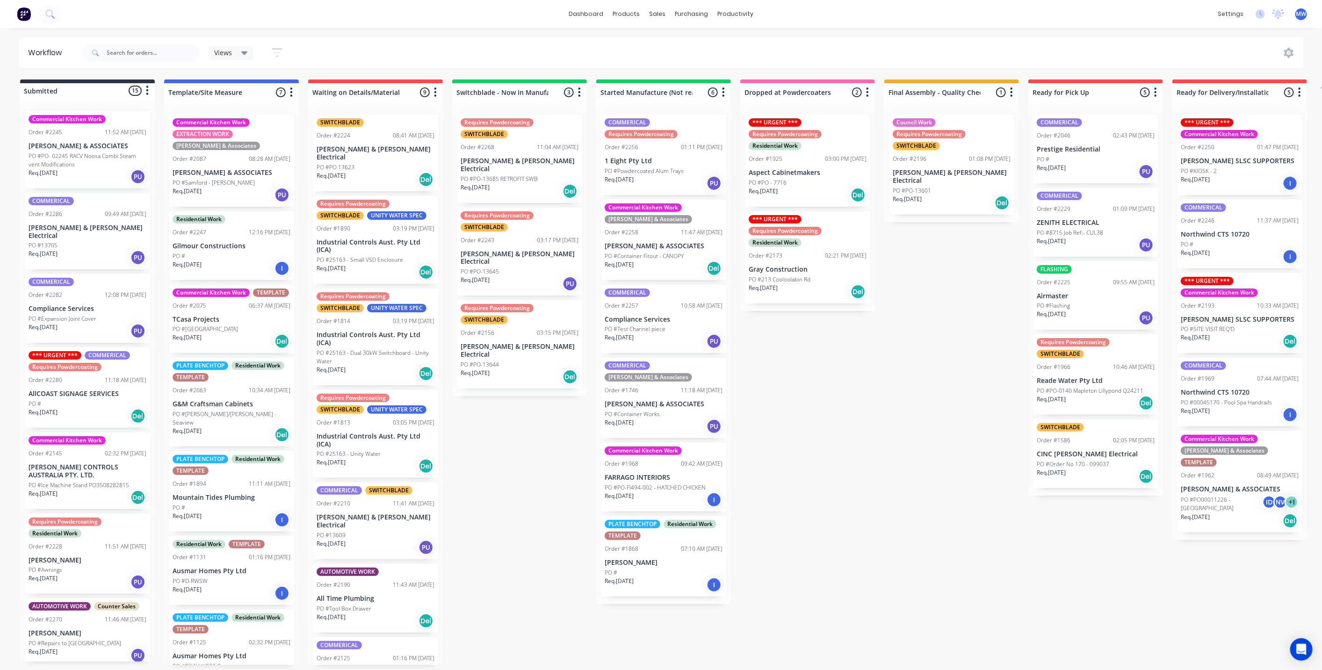
click at [517, 457] on div "Submitted 15 Status colour #273444 hex #273444 Save Cancel Summaries Total orde…" at bounding box center [772, 371] width 1559 height 585
click at [511, 426] on div "Submitted 15 Status colour #273444 hex #273444 Save Cancel Summaries Total orde…" at bounding box center [772, 371] width 1559 height 585
click at [499, 460] on div "Submitted 15 Status colour #273444 hex #273444 Save Cancel Summaries Total orde…" at bounding box center [772, 371] width 1559 height 585
click at [482, 455] on div "Submitted 15 Status colour #273444 hex #273444 Save Cancel Summaries Total orde…" at bounding box center [772, 371] width 1559 height 585
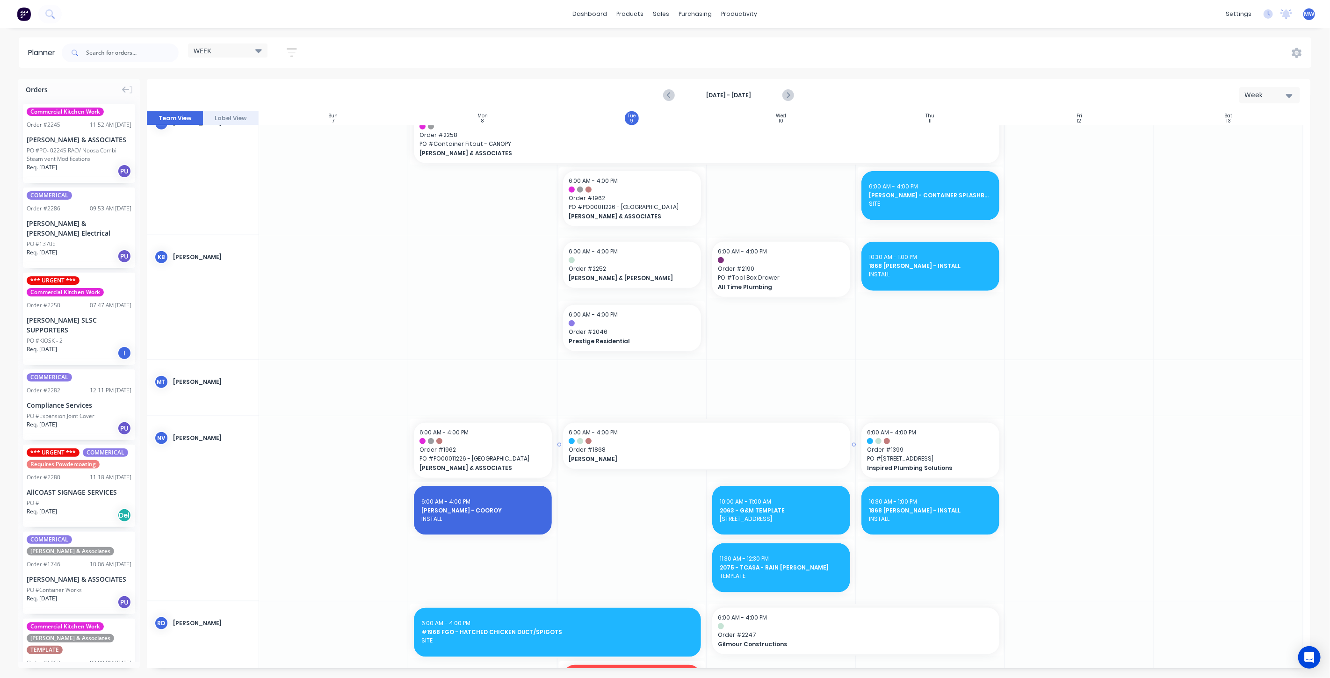
scroll to position [831, 0]
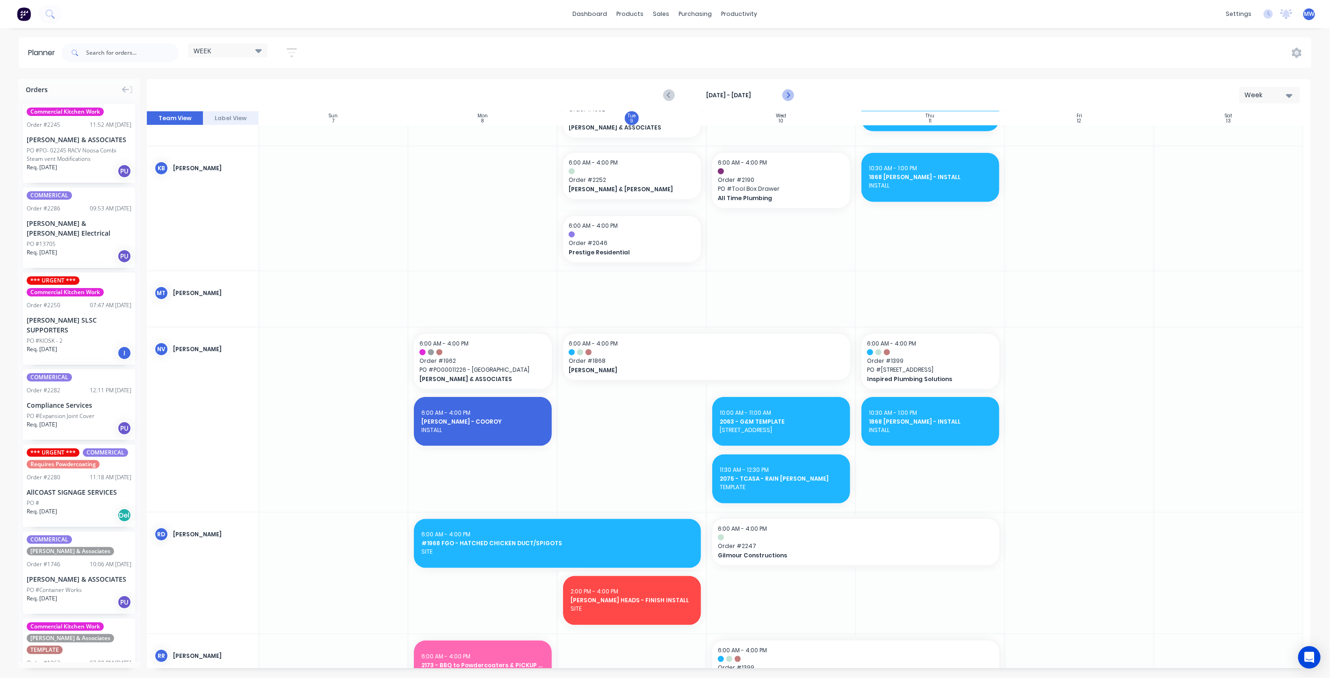
click at [788, 95] on icon "Next page" at bounding box center [787, 95] width 4 height 7
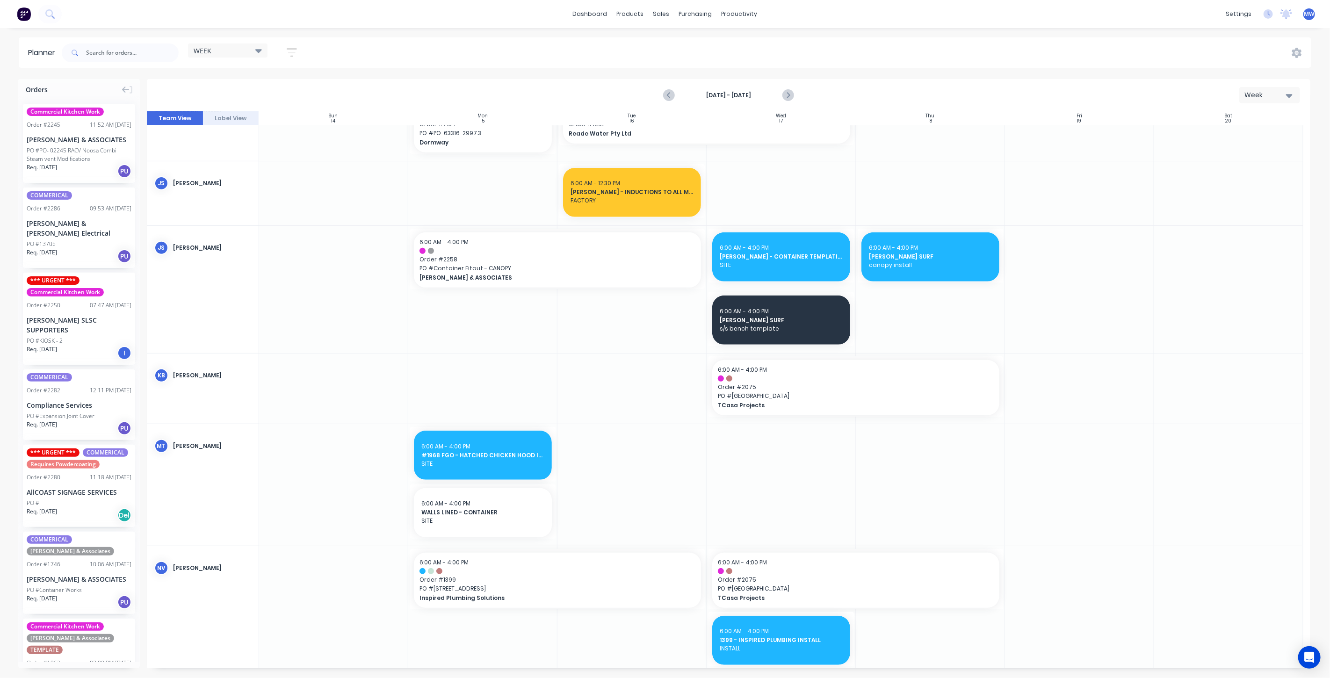
scroll to position [234, 0]
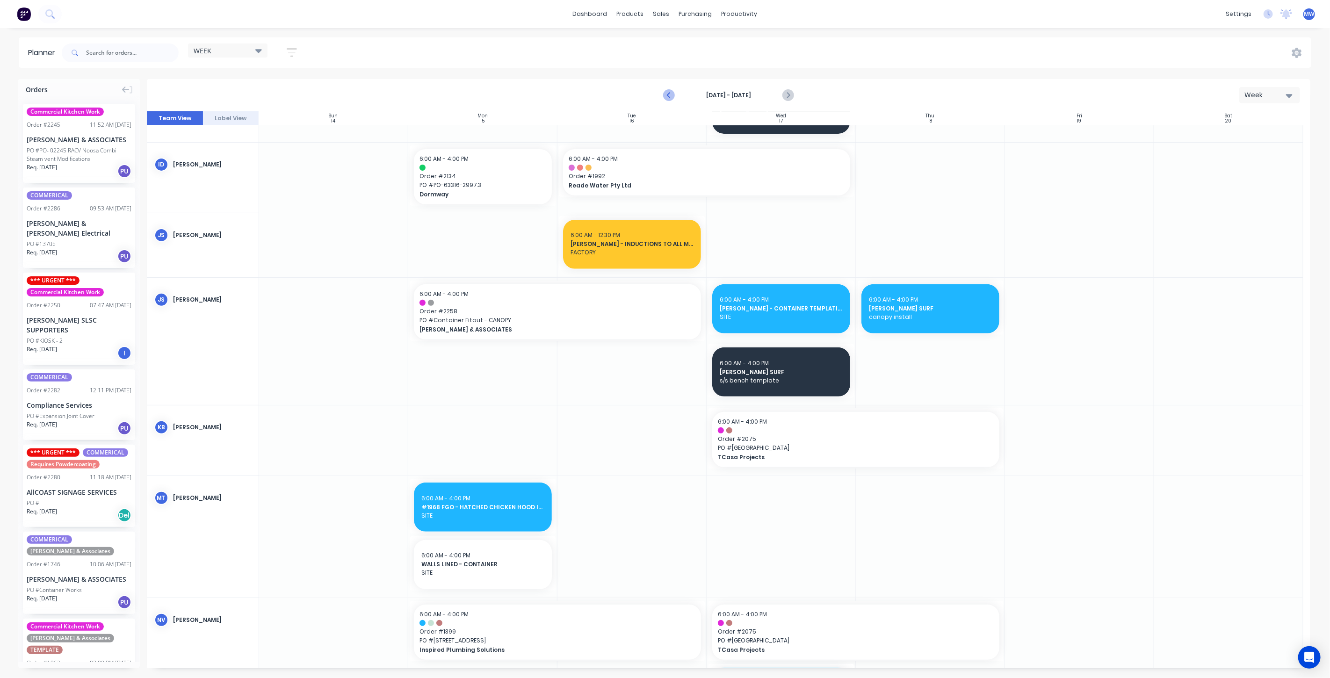
click at [669, 97] on icon "Previous page" at bounding box center [669, 95] width 4 height 7
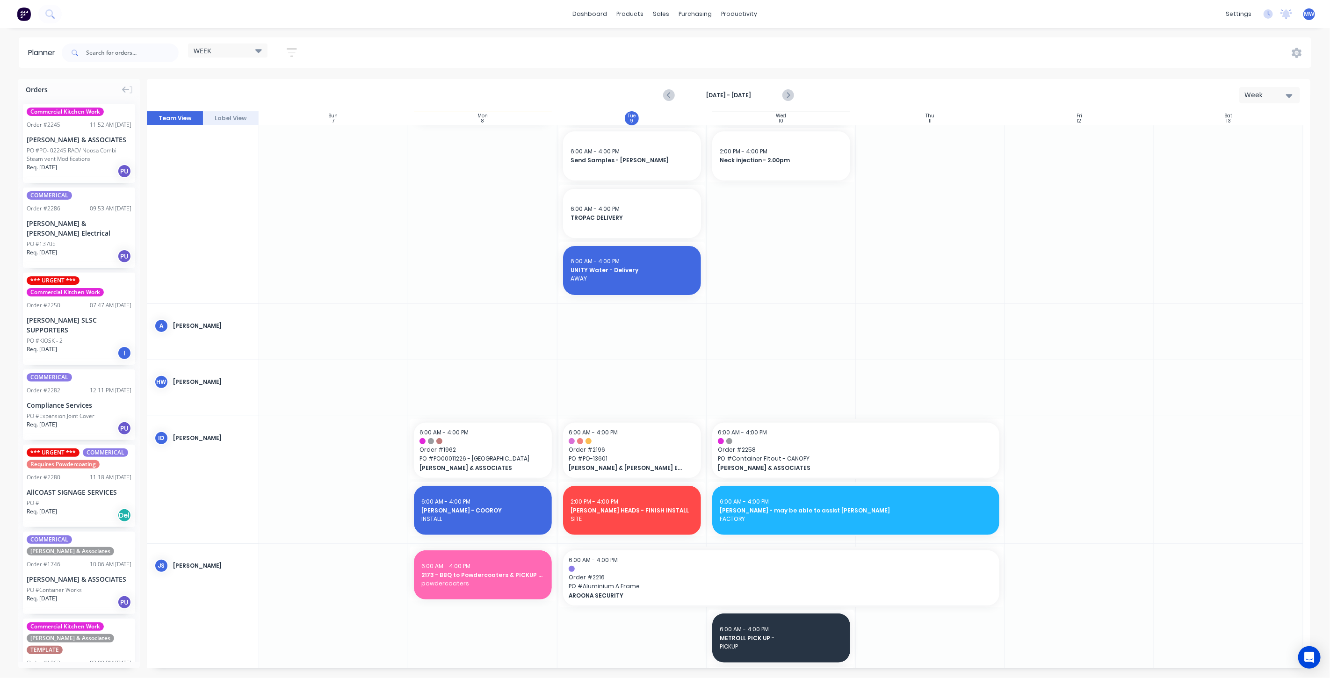
scroll to position [0, 0]
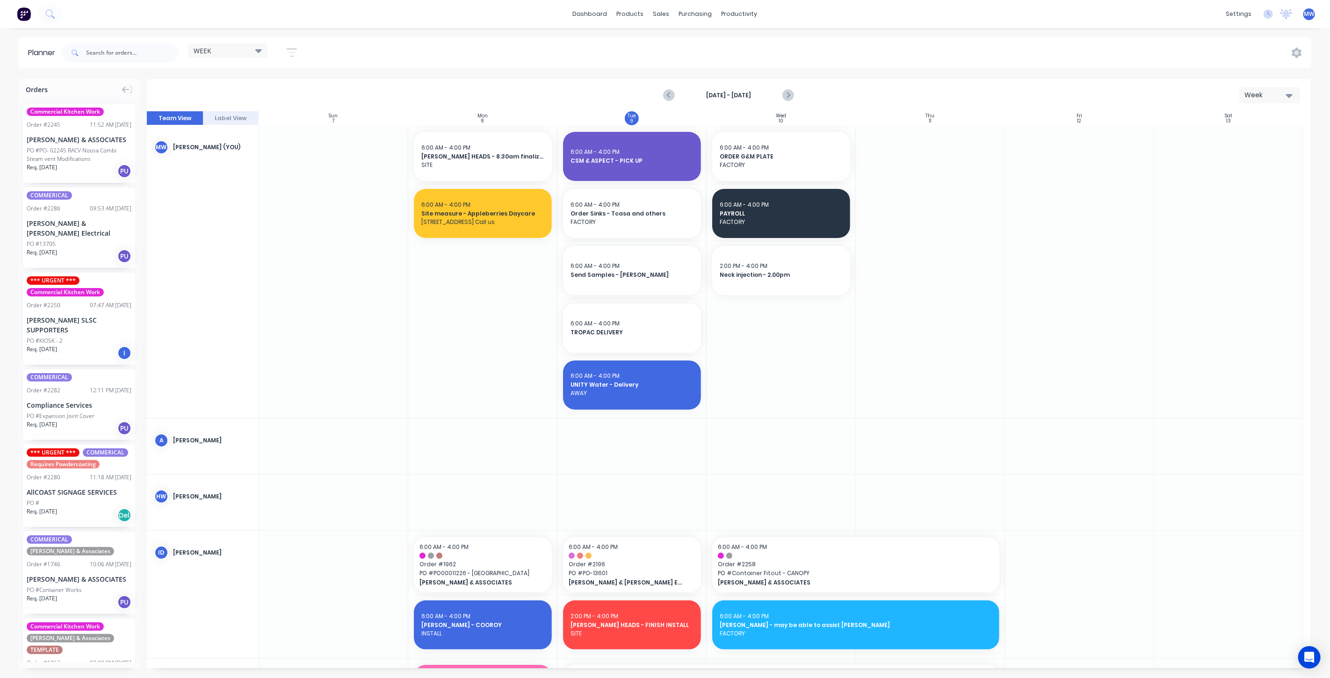
click at [768, 327] on div at bounding box center [780, 271] width 149 height 293
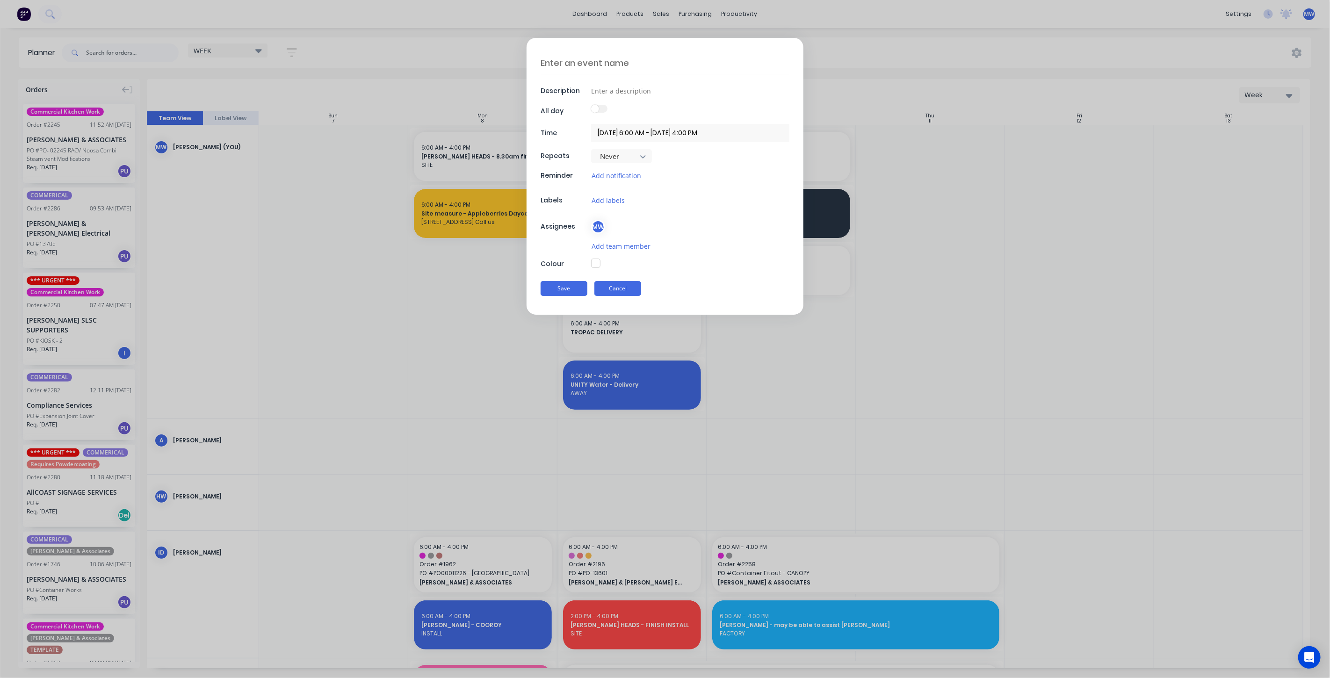
click at [623, 290] on button "Cancel" at bounding box center [617, 288] width 47 height 15
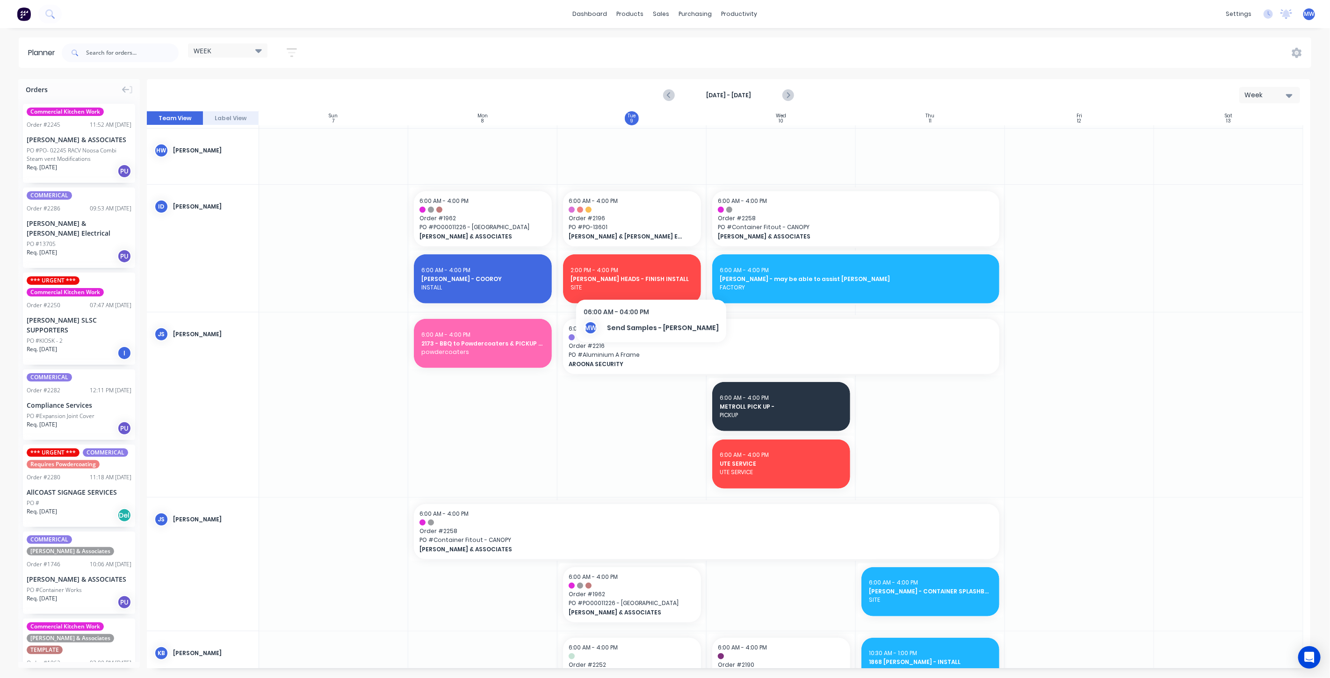
scroll to position [363, 0]
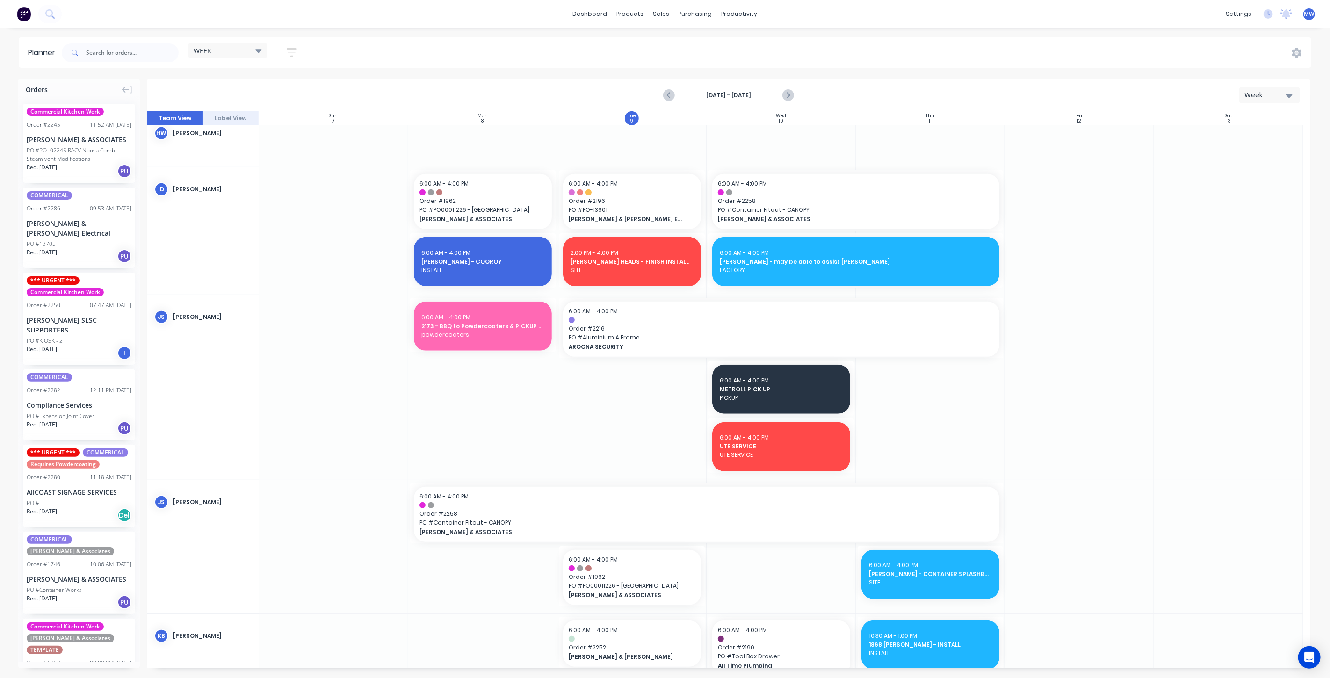
click at [755, 476] on div at bounding box center [780, 387] width 149 height 184
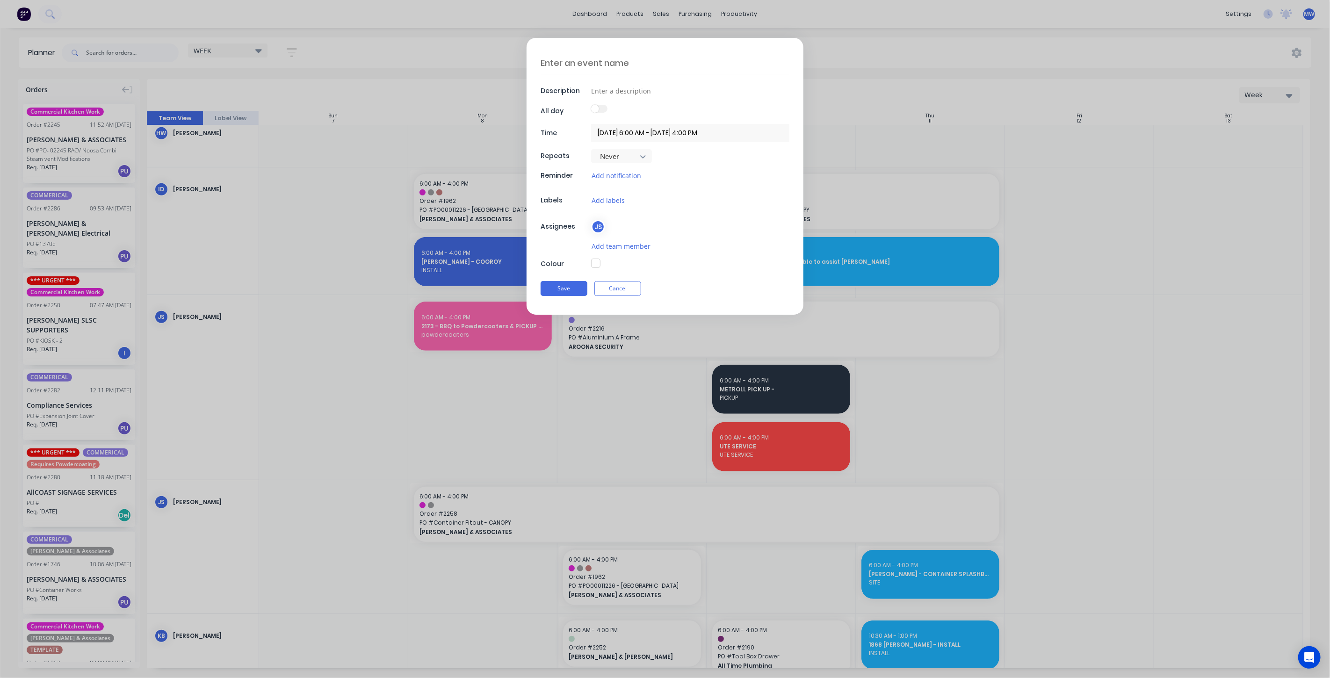
click at [566, 65] on textarea at bounding box center [664, 63] width 249 height 22
type textarea "x"
type textarea "D"
type textarea "x"
type textarea "DUN"
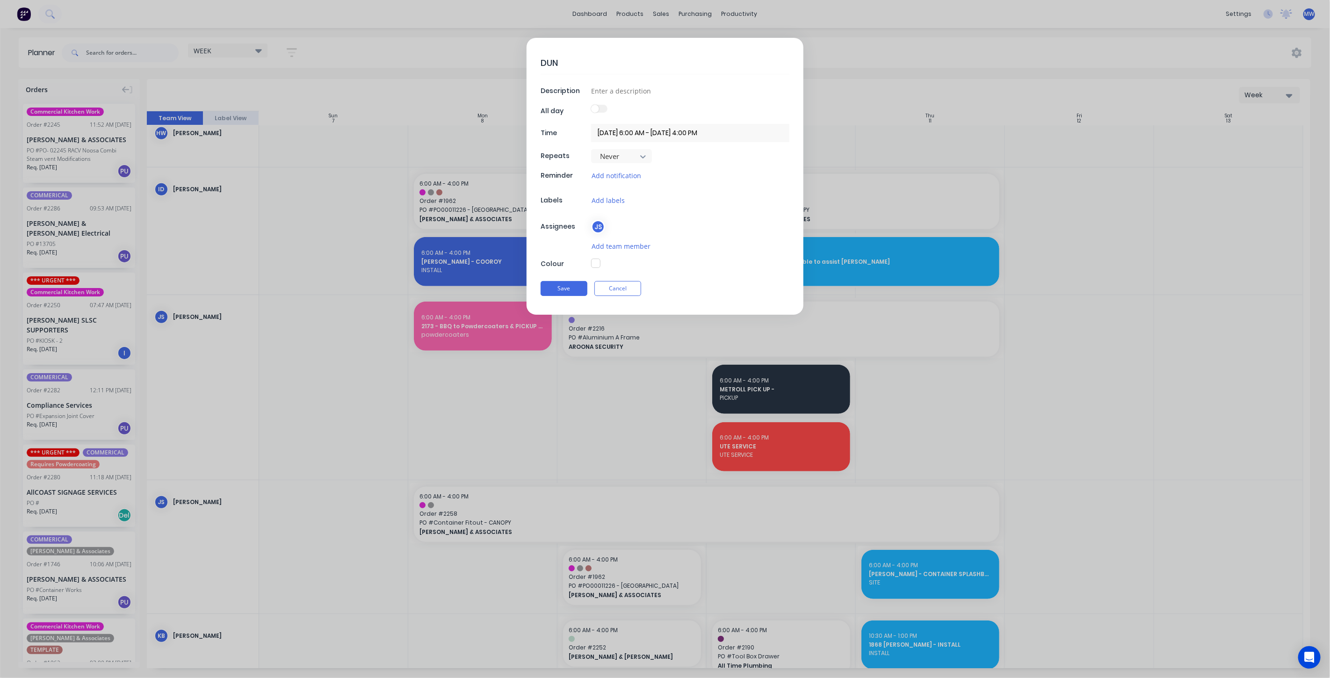
type textarea "x"
type textarea "DUNE"
type textarea "x"
type textarea "DUNE"
type textarea "x"
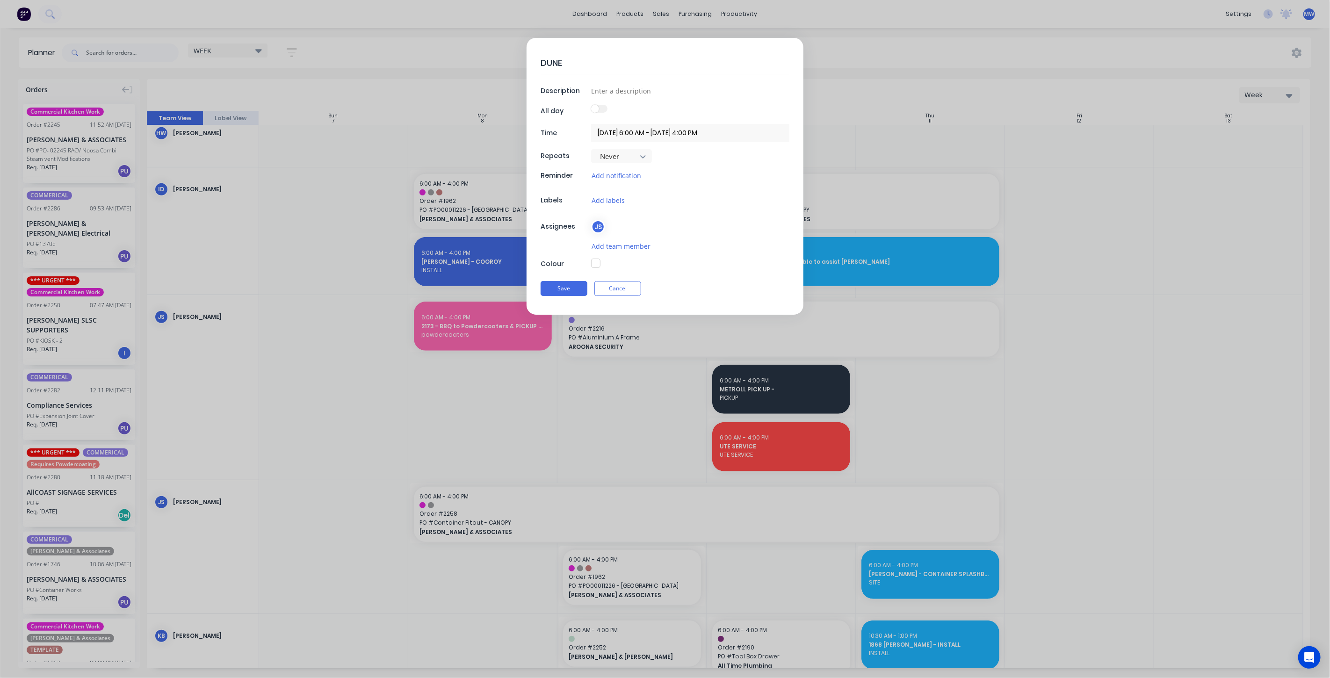
type textarea "DUNE -"
type textarea "x"
type textarea "DUNE -"
type textarea "x"
type textarea "DUNE - F"
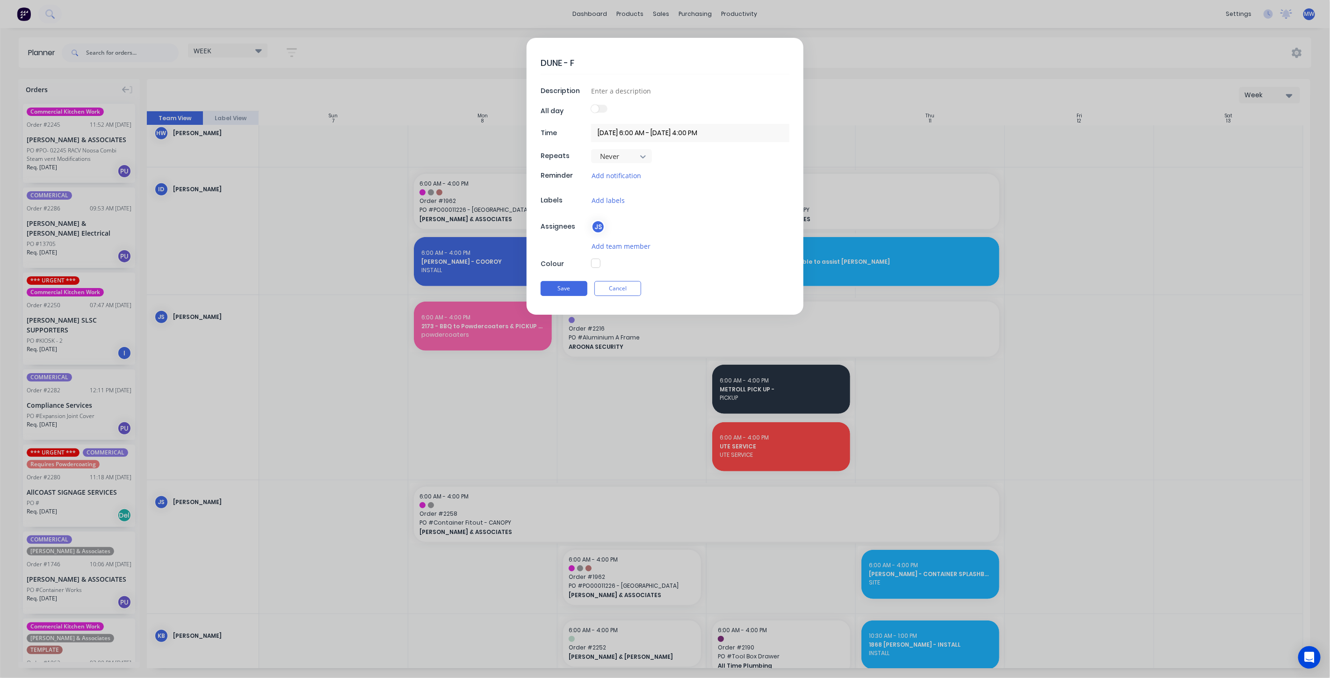
type textarea "x"
type textarea "DUNE - FR"
type textarea "x"
type textarea "DUNE - FRA"
type textarea "x"
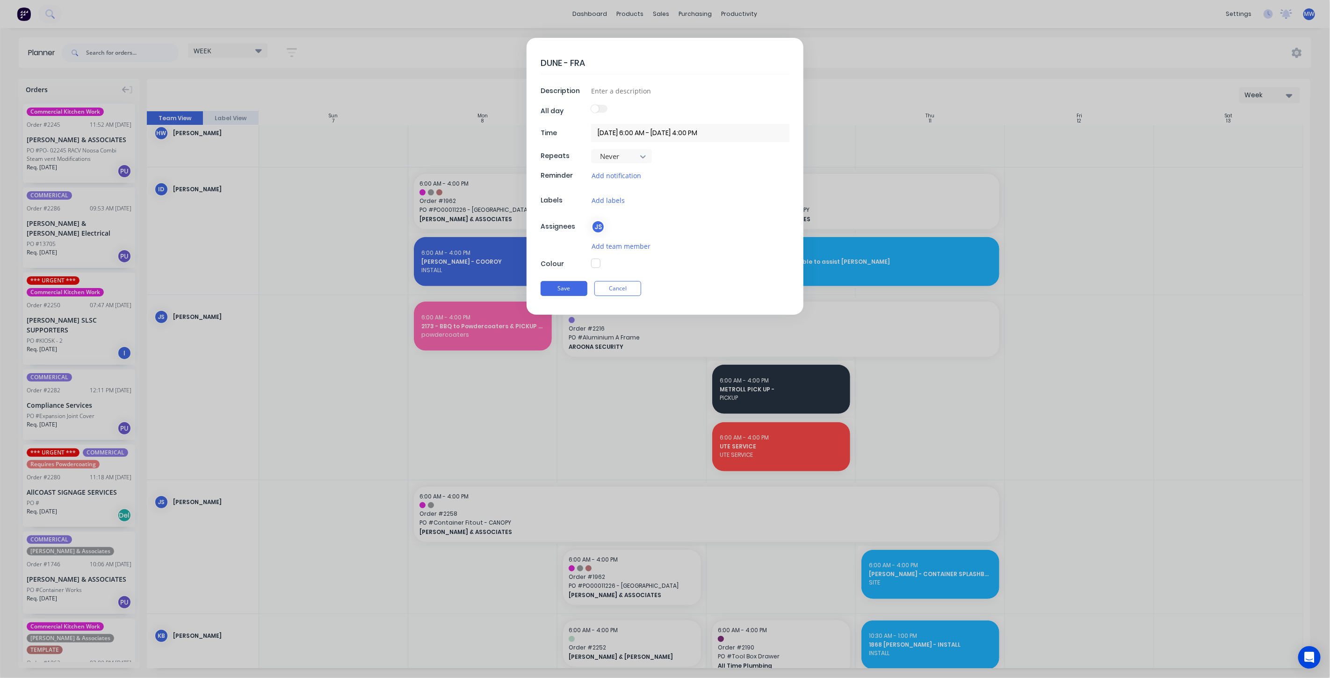
type textarea "DUNE - FRAM"
type textarea "x"
type textarea "DUNE - FRAME"
click at [690, 221] on div "JS" at bounding box center [690, 227] width 198 height 14
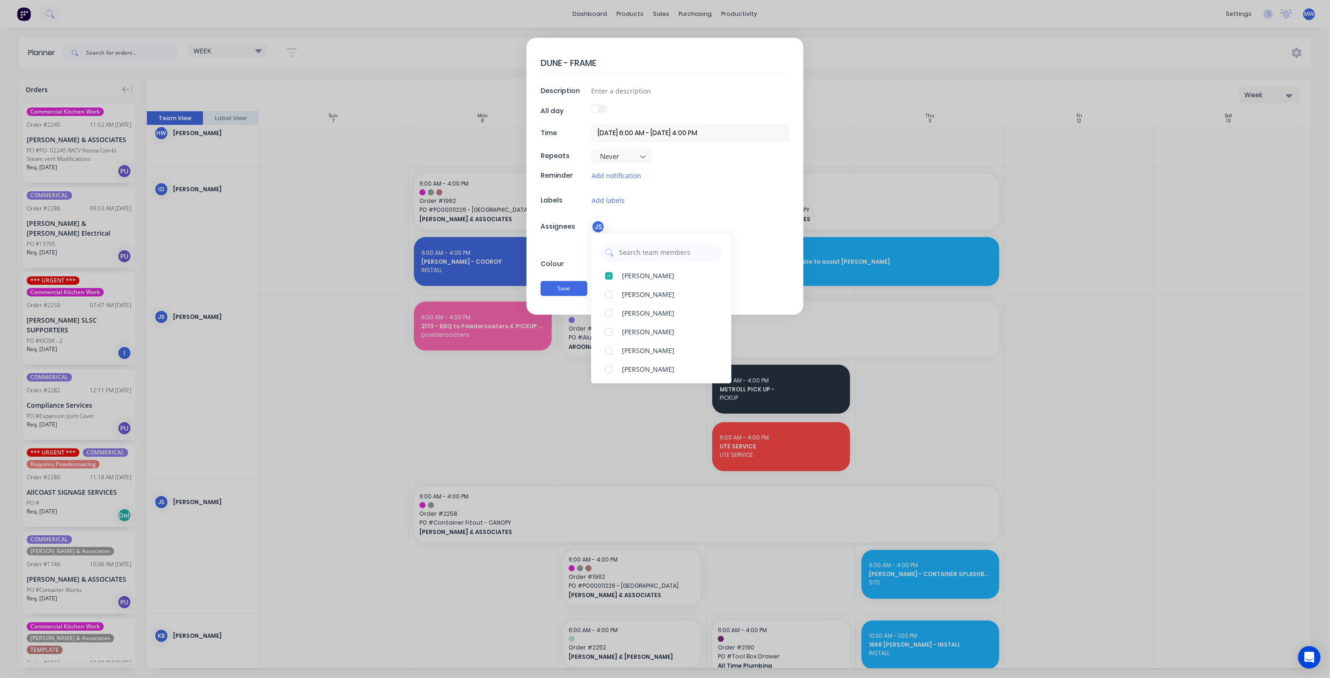
click at [575, 287] on button "Save" at bounding box center [563, 288] width 47 height 15
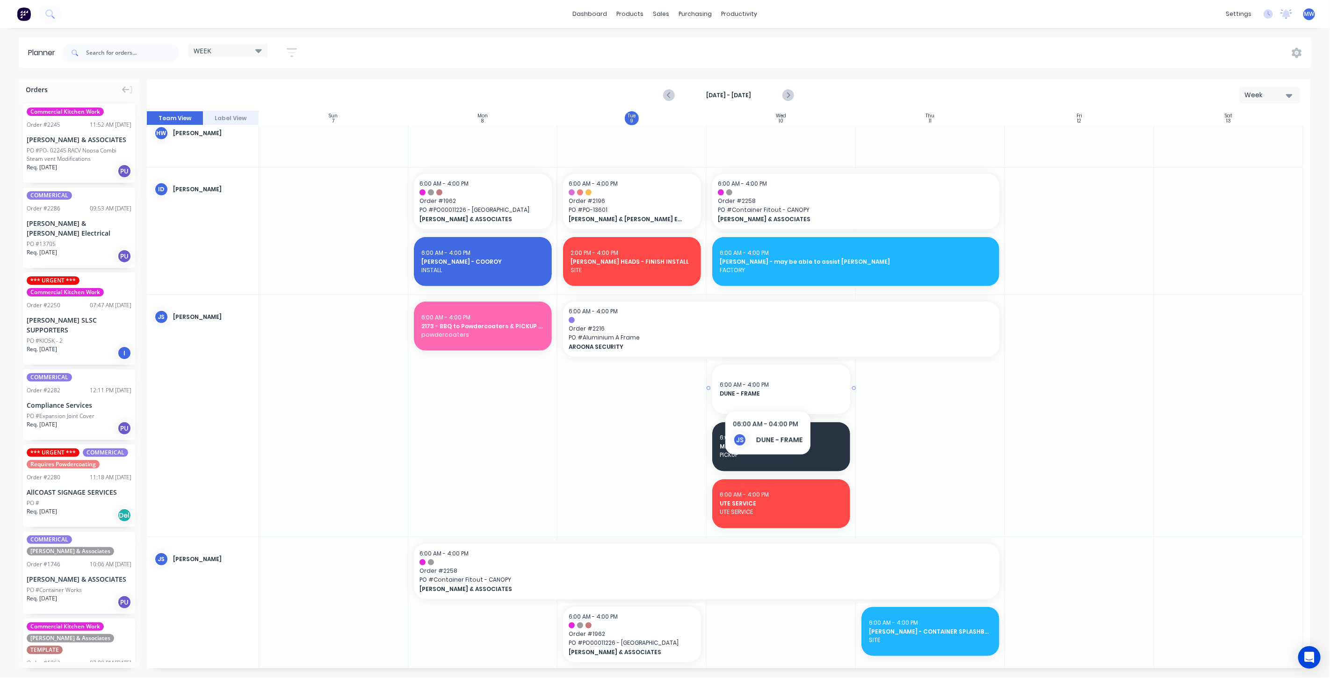
scroll to position [468, 0]
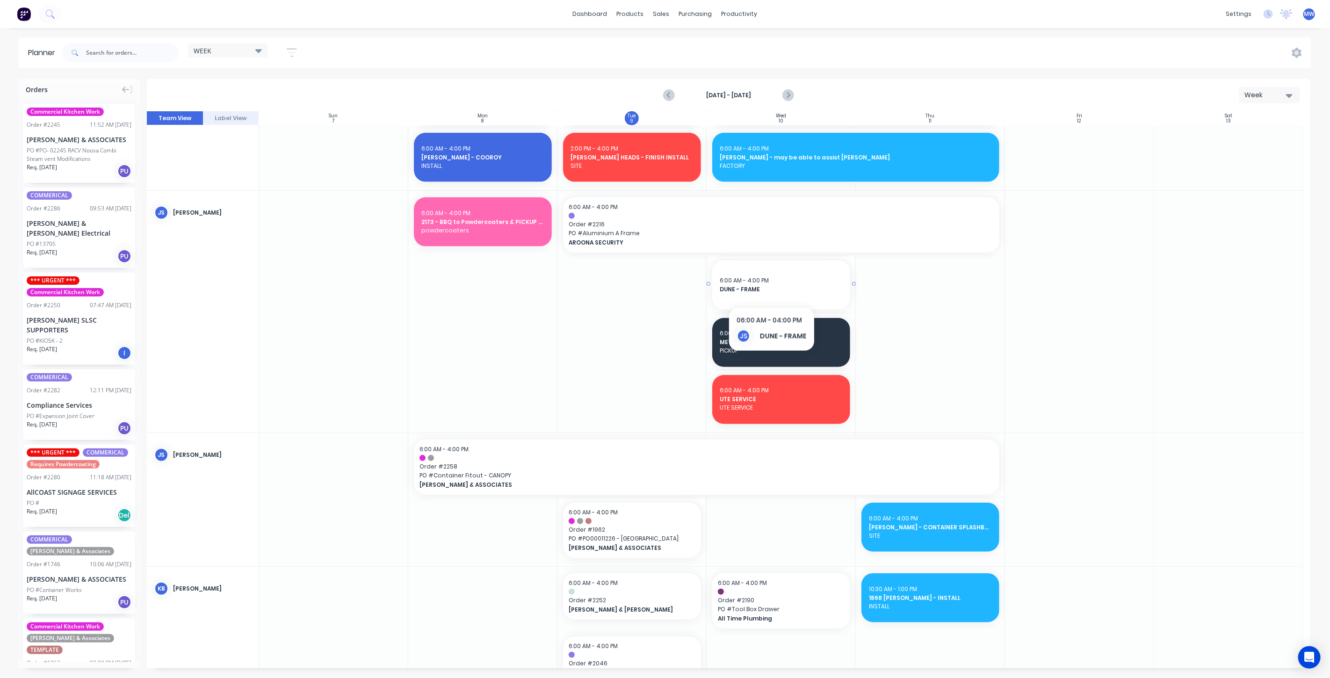
click at [770, 288] on span "DUNE - FRAME" at bounding box center [780, 289] width 123 height 8
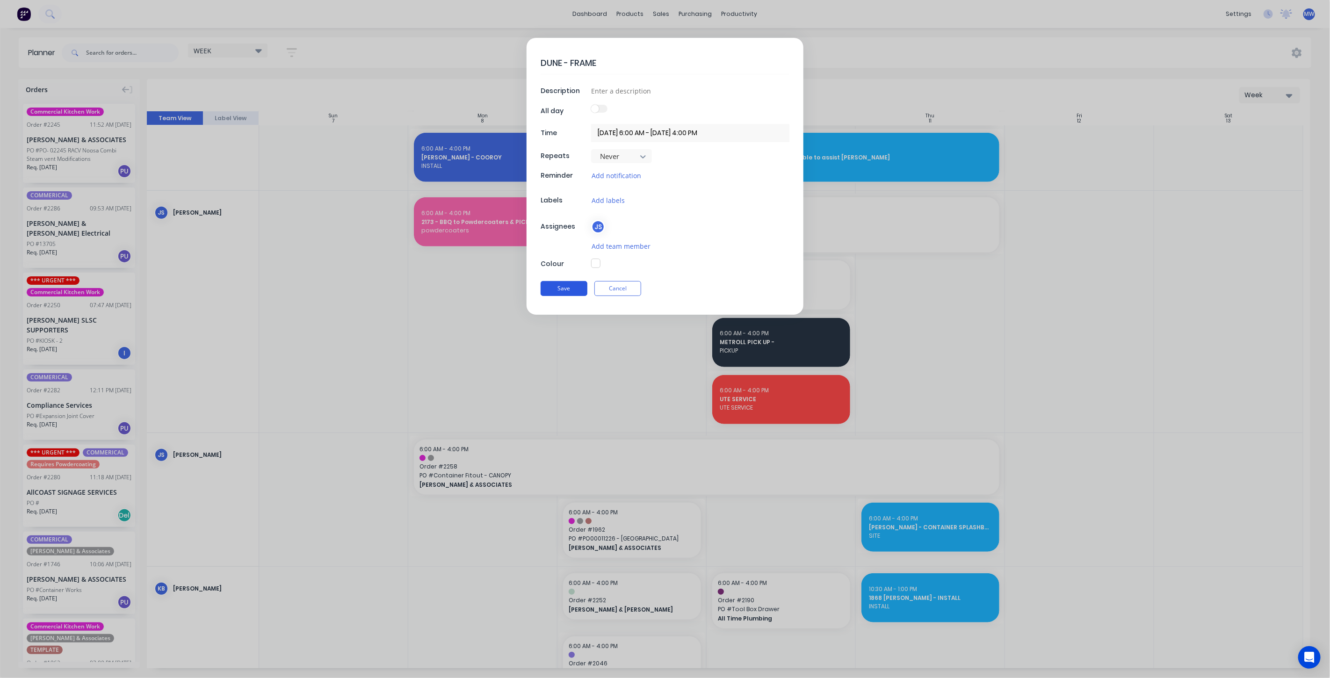
click at [565, 283] on button "Save" at bounding box center [563, 288] width 47 height 15
type textarea "x"
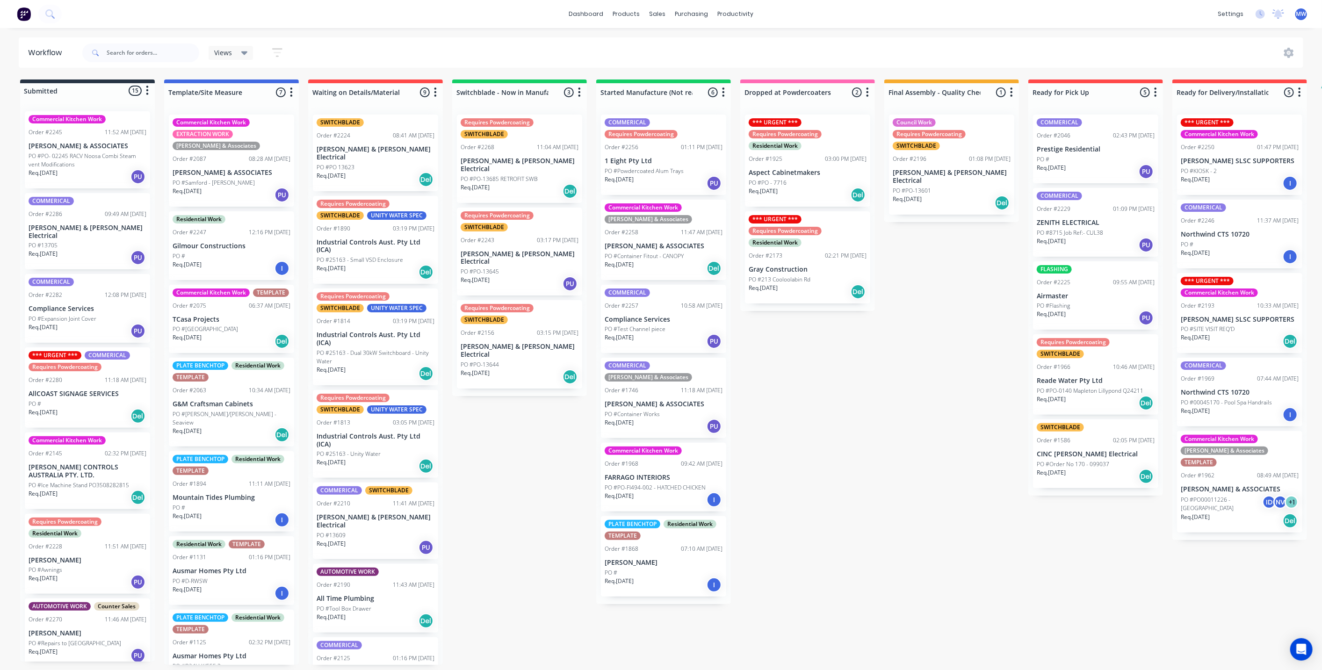
click at [494, 439] on div "Submitted 15 Status colour #273444 hex #273444 Save Cancel Summaries Total orde…" at bounding box center [772, 371] width 1559 height 585
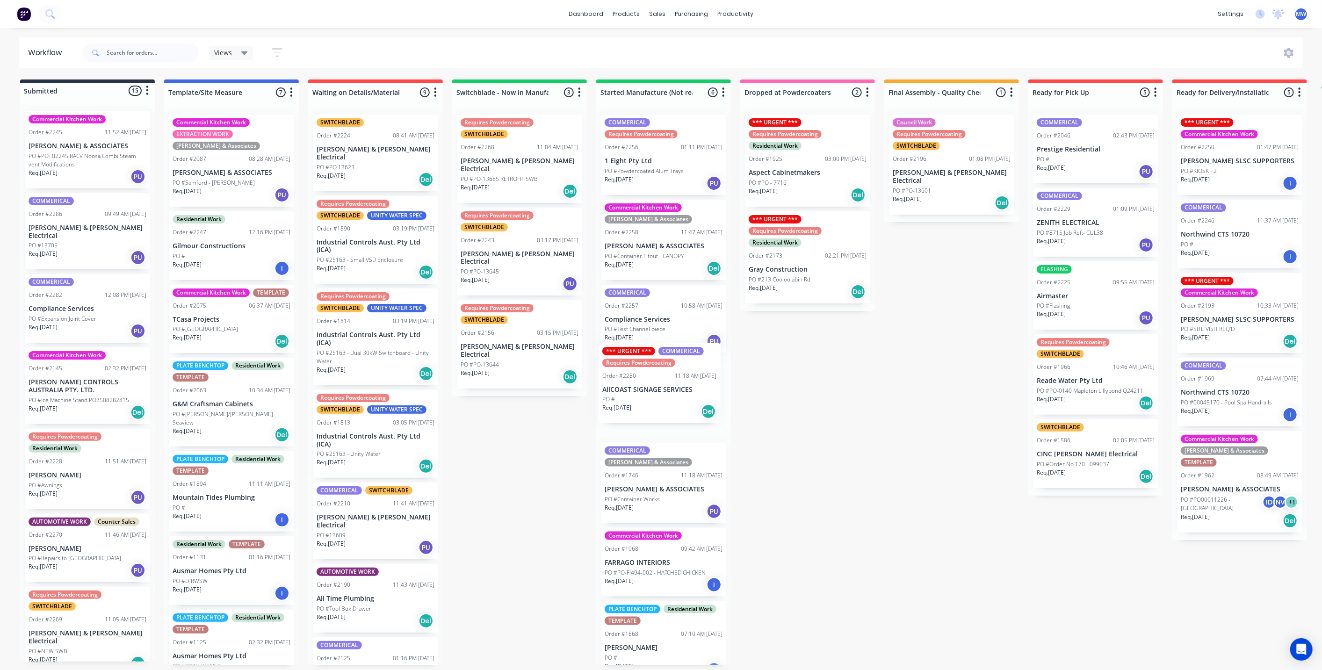
drag, startPoint x: 72, startPoint y: 390, endPoint x: 648, endPoint y: 393, distance: 576.0
click at [648, 393] on div "Submitted 15 Status colour #273444 hex #273444 Save Cancel Summaries Total orde…" at bounding box center [772, 371] width 1559 height 585
click at [513, 399] on div "Submitted 14 Status colour #273444 hex #273444 Save Cancel Summaries Total orde…" at bounding box center [772, 371] width 1559 height 585
click at [881, 440] on div "Submitted 14 Status colour #273444 hex #273444 Save Cancel Summaries Total orde…" at bounding box center [772, 371] width 1559 height 585
click at [532, 453] on div "Submitted 14 Status colour #273444 hex #273444 Save Cancel Summaries Total orde…" at bounding box center [772, 371] width 1559 height 585
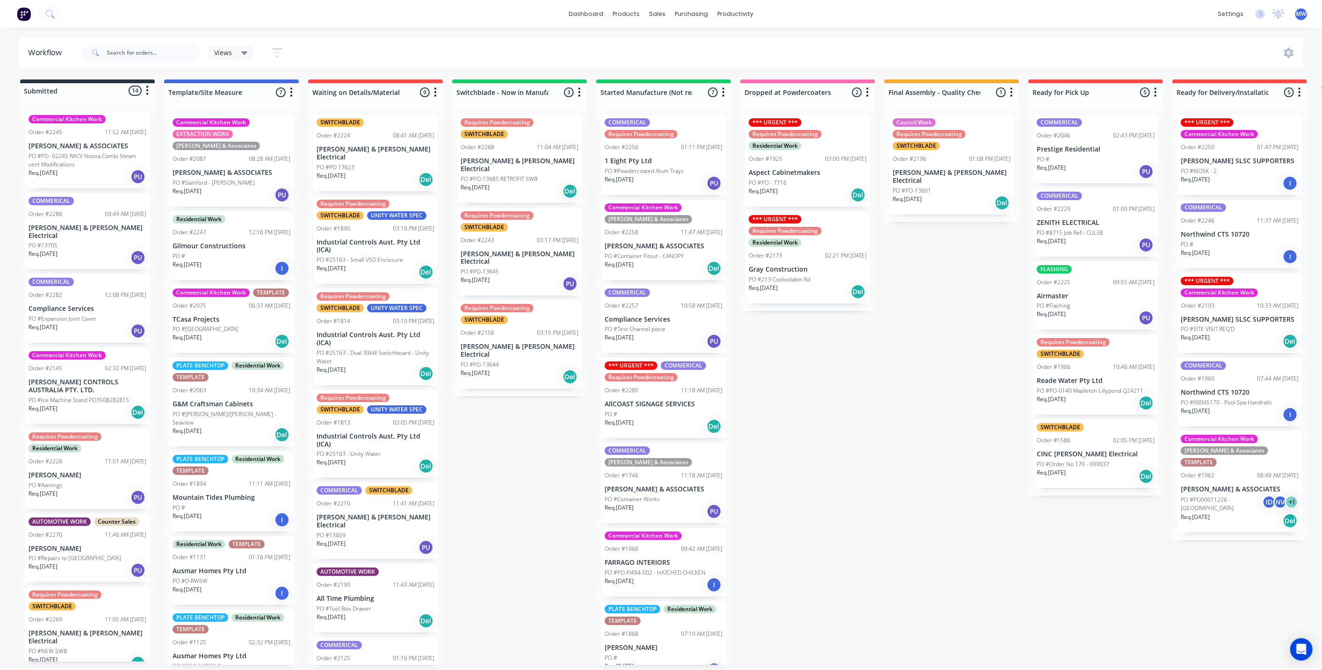
click at [80, 250] on div "Req. [DATE] PU" at bounding box center [88, 258] width 118 height 16
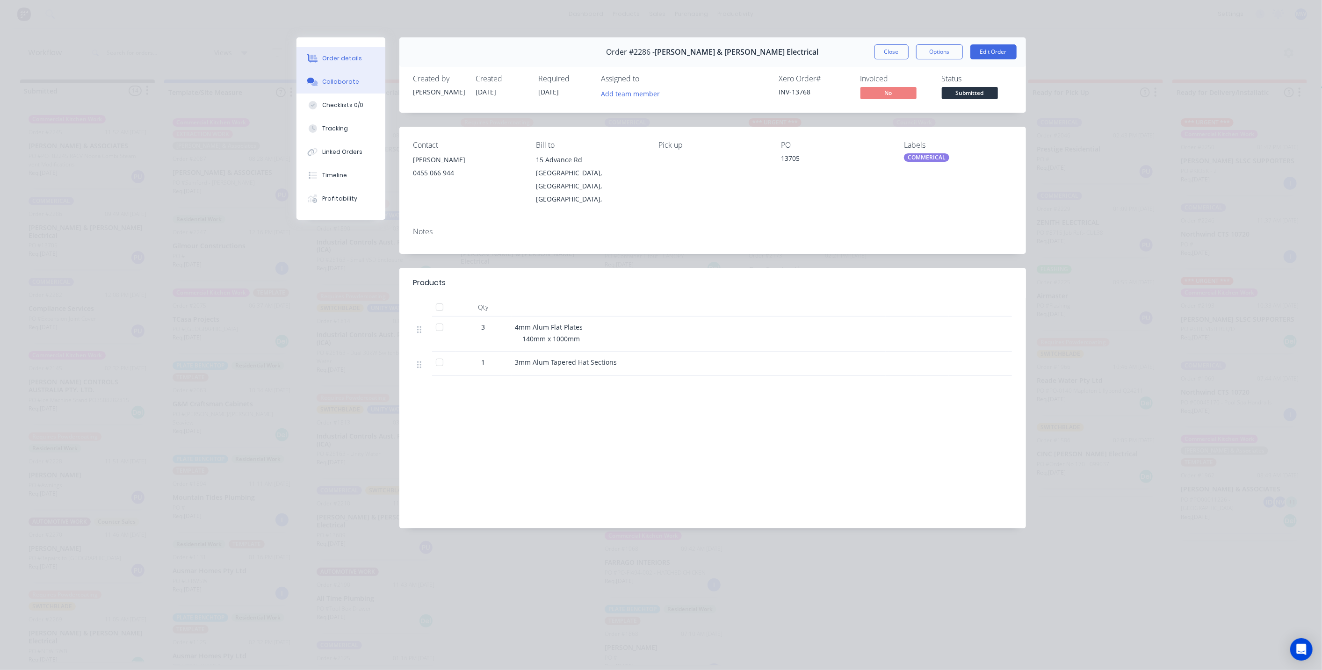
click at [342, 83] on div "Collaborate" at bounding box center [340, 82] width 37 height 8
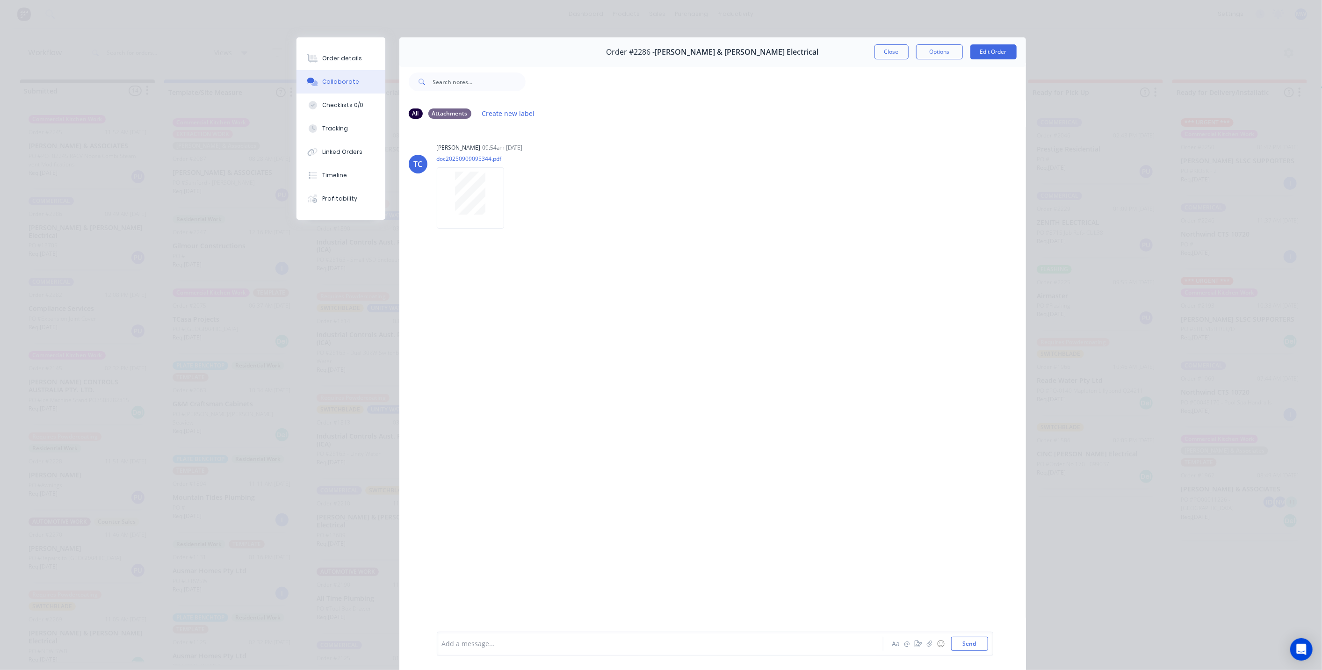
click at [878, 52] on button "Close" at bounding box center [891, 51] width 34 height 15
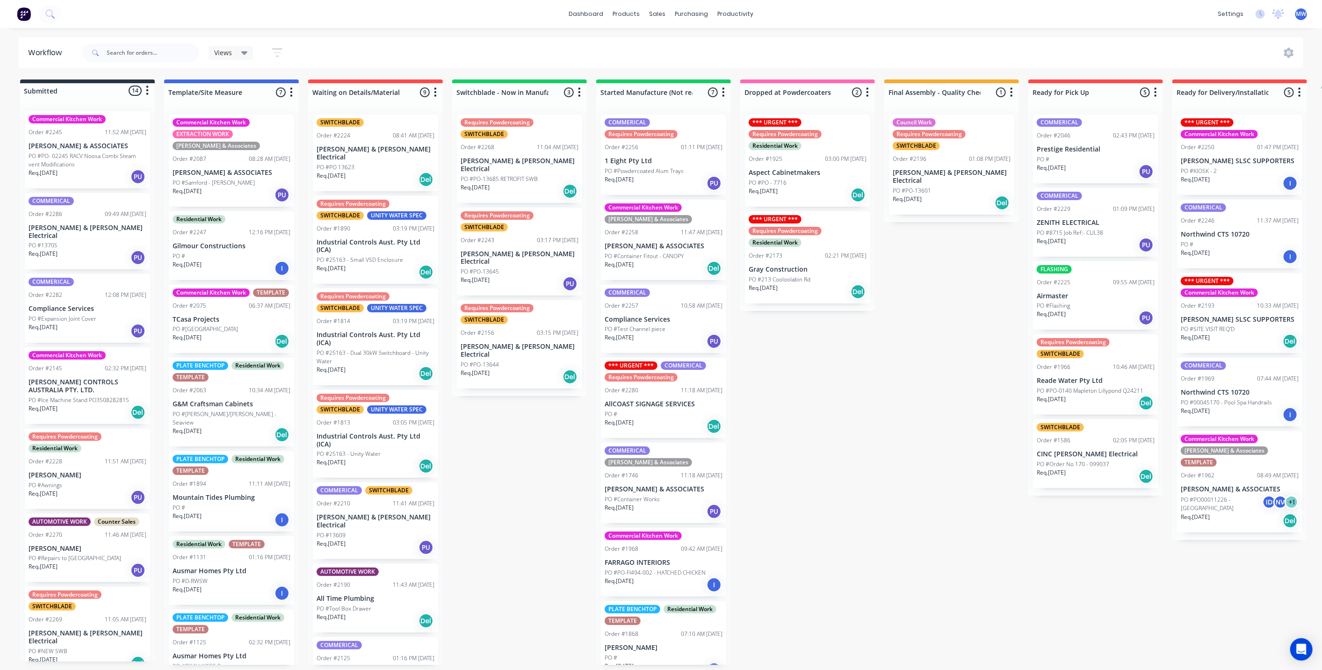
click at [94, 241] on div "PO #13705" at bounding box center [88, 245] width 118 height 8
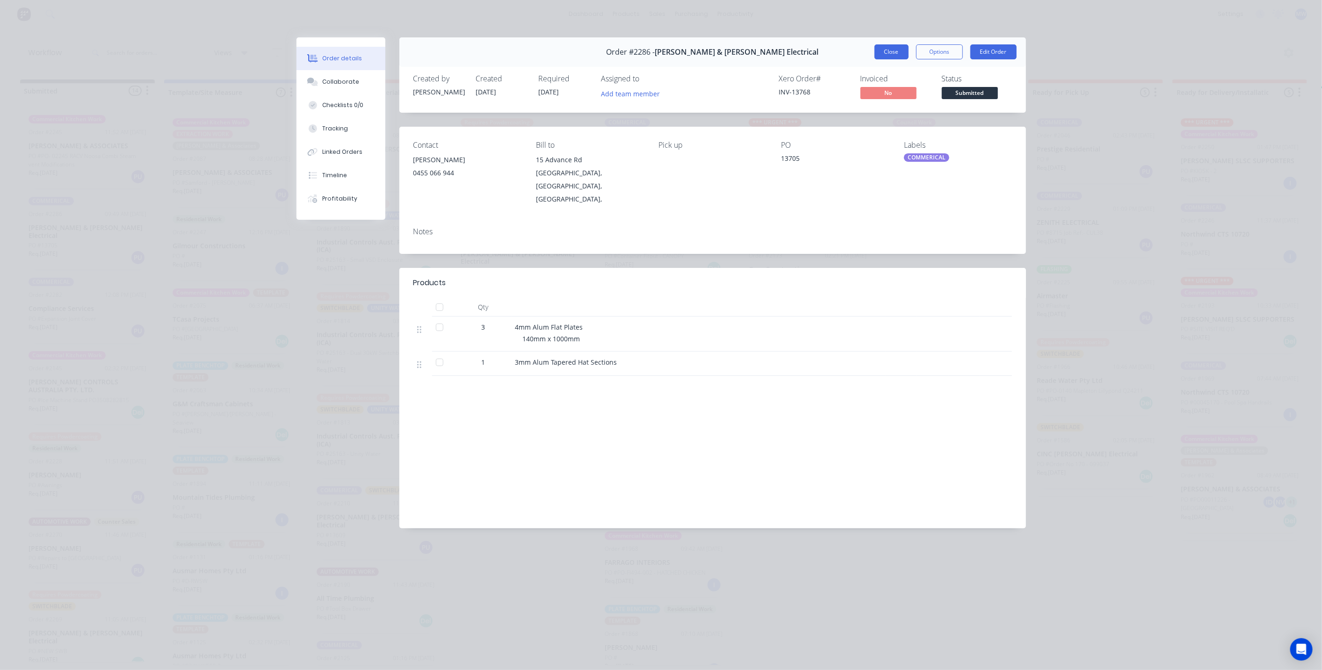
click at [888, 53] on button "Close" at bounding box center [891, 51] width 34 height 15
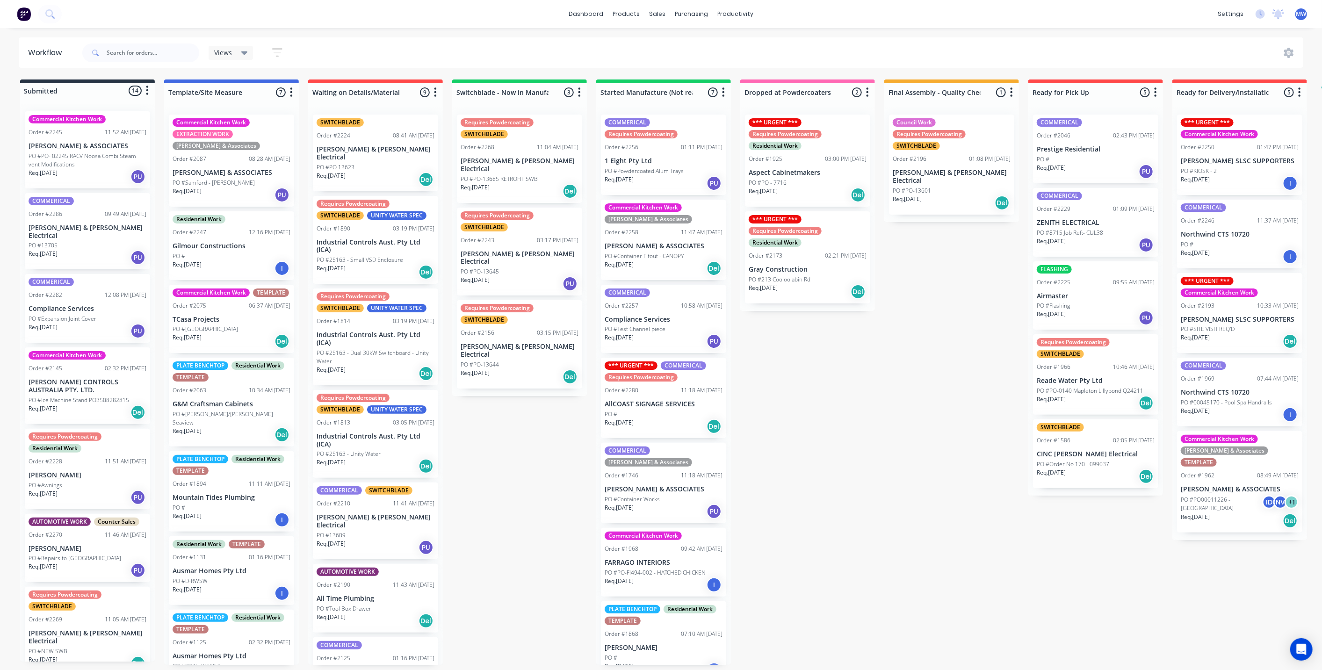
click at [913, 459] on div "Submitted 14 Status colour #273444 hex #273444 Save Cancel Summaries Total orde…" at bounding box center [772, 371] width 1559 height 585
click at [70, 250] on div "Req. 16/09/25 PU" at bounding box center [88, 258] width 118 height 16
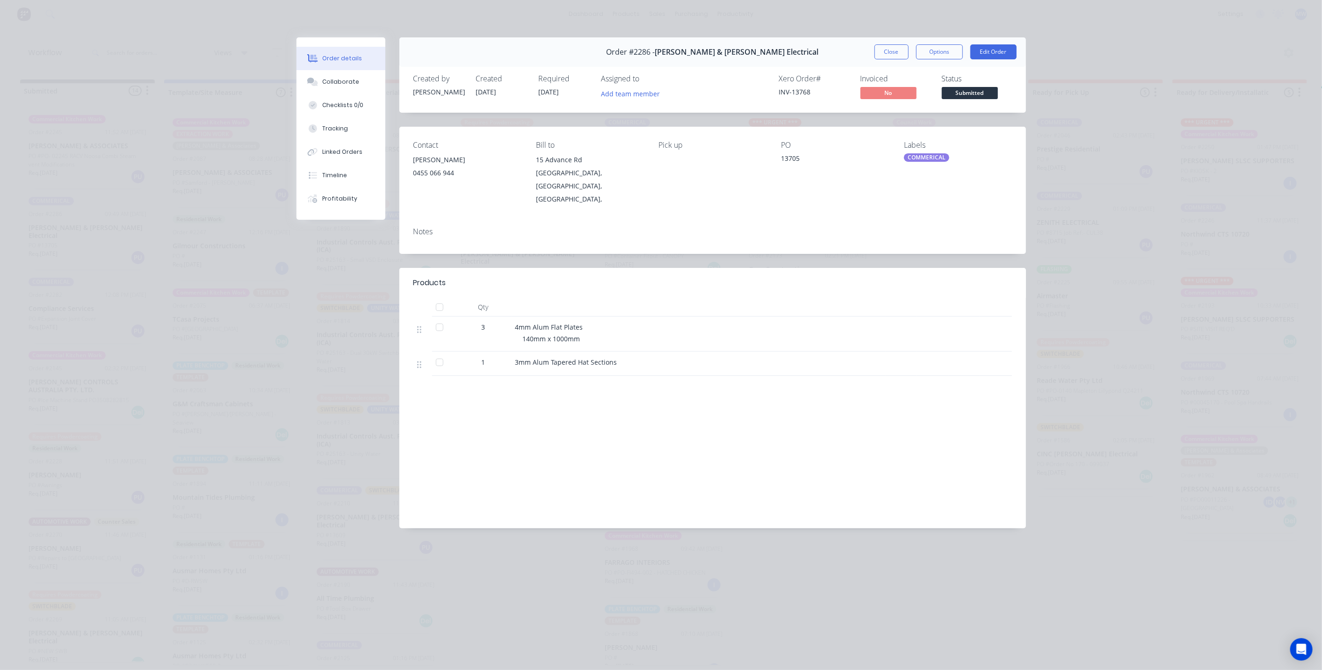
click at [919, 155] on div "COMMERICAL" at bounding box center [926, 157] width 45 height 8
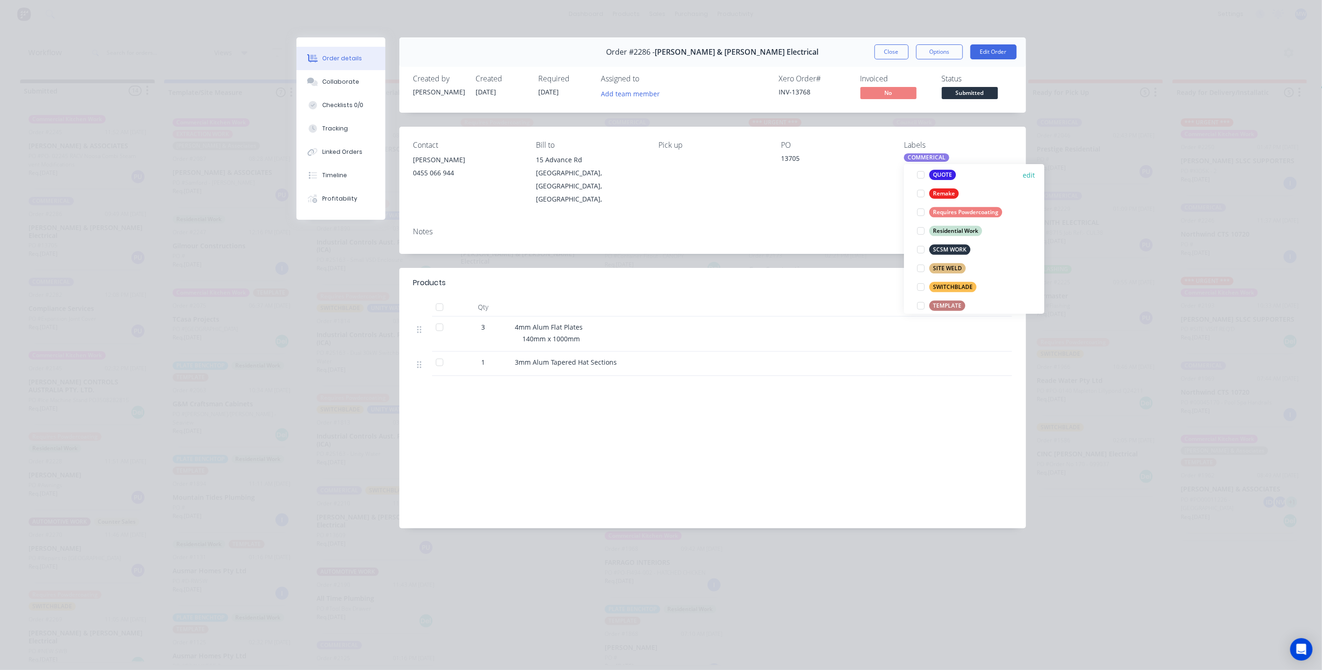
scroll to position [363, 0]
click at [920, 286] on div at bounding box center [920, 287] width 19 height 19
click at [1106, 306] on div "Order details Collaborate Checklists 0/0 Tracking Linked Orders Timeline Profit…" at bounding box center [661, 335] width 1322 height 670
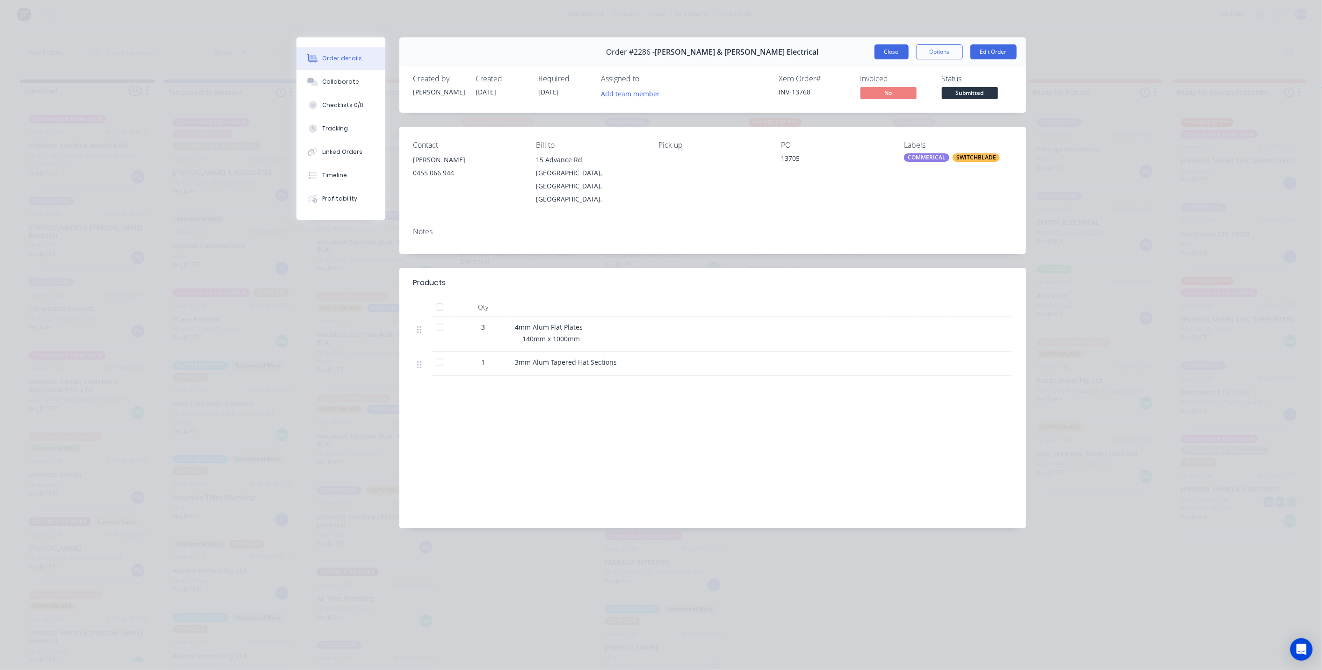
click at [889, 50] on button "Close" at bounding box center [891, 51] width 34 height 15
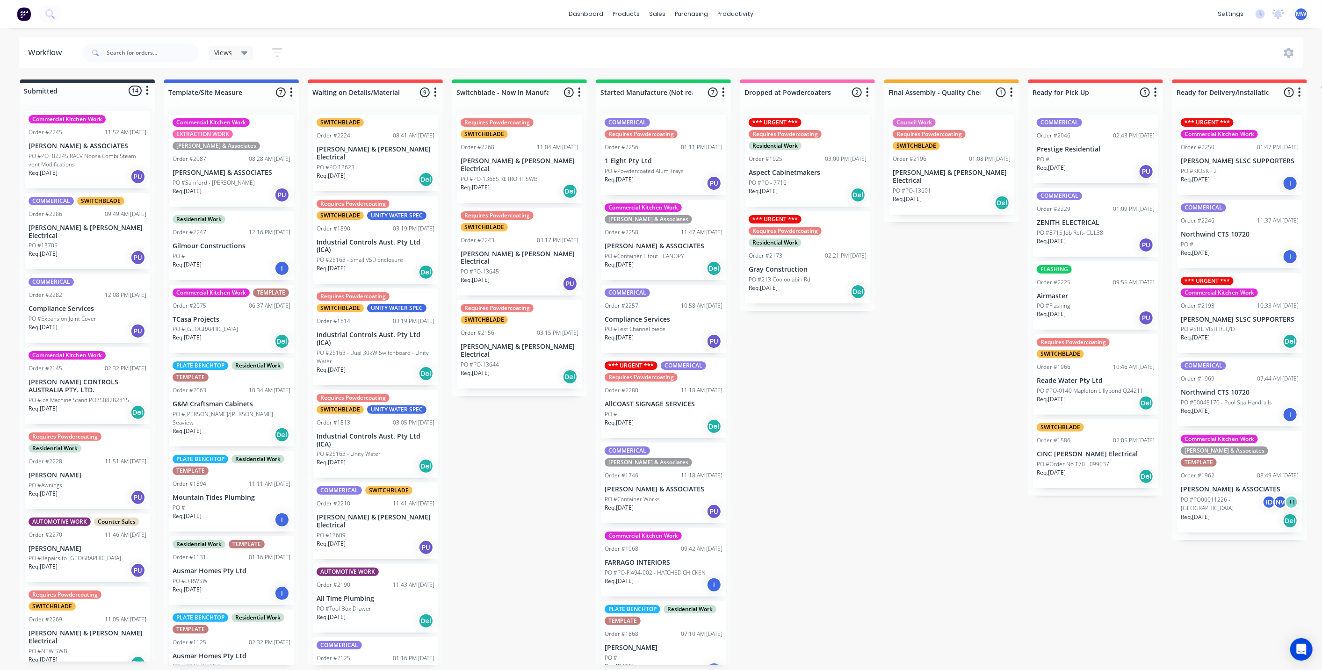
click at [498, 444] on div "Submitted 14 Status colour #273444 hex #273444 Save Cancel Summaries Total orde…" at bounding box center [772, 371] width 1559 height 585
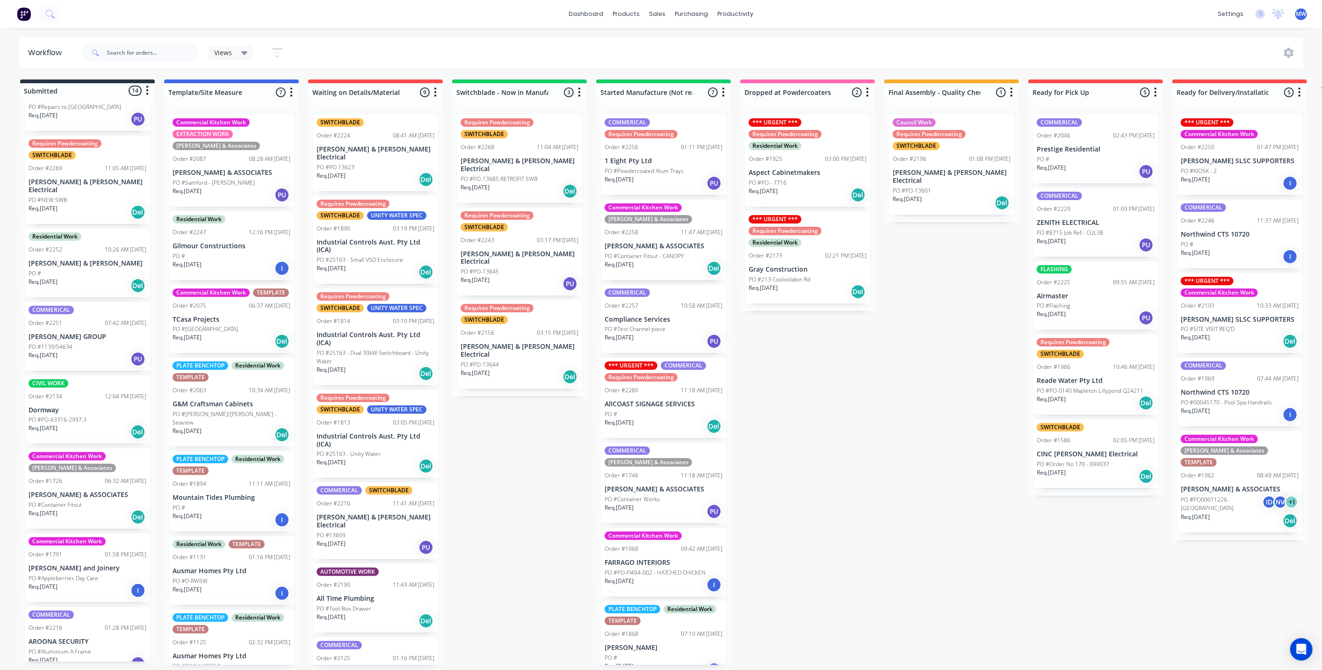
scroll to position [468, 0]
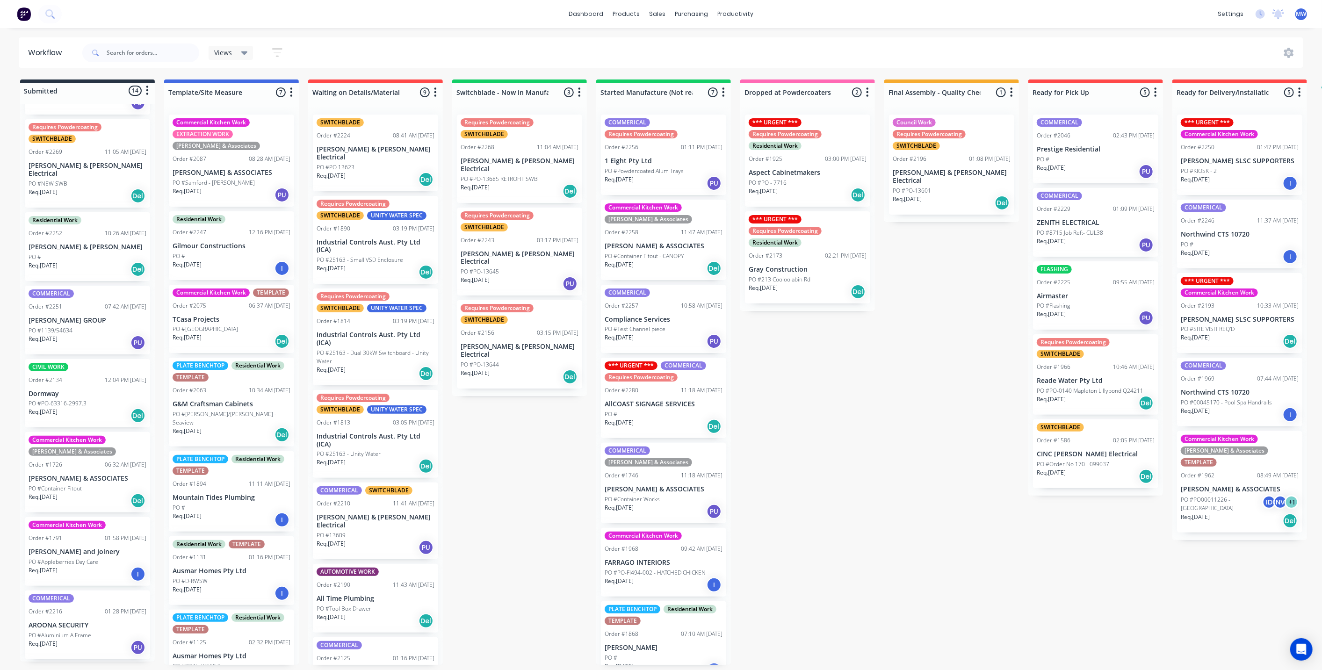
click at [79, 188] on div "Req. 24/09/25 Del" at bounding box center [88, 196] width 118 height 16
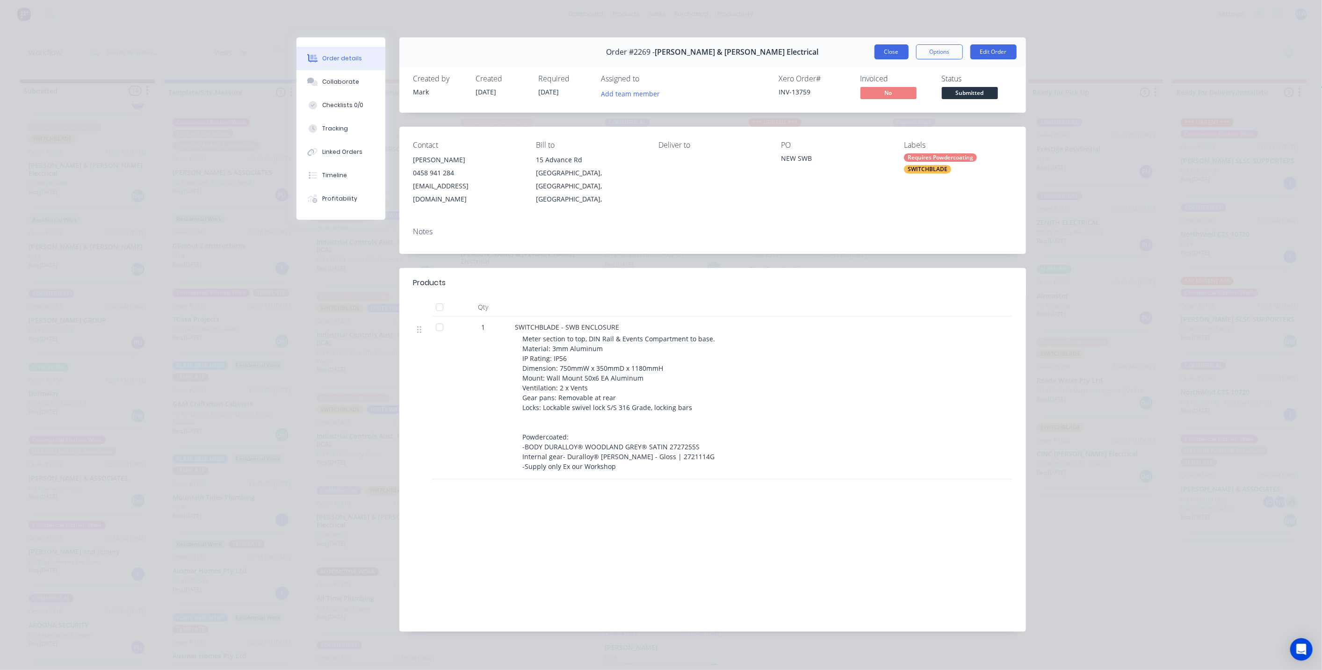
click at [893, 52] on button "Close" at bounding box center [891, 51] width 34 height 15
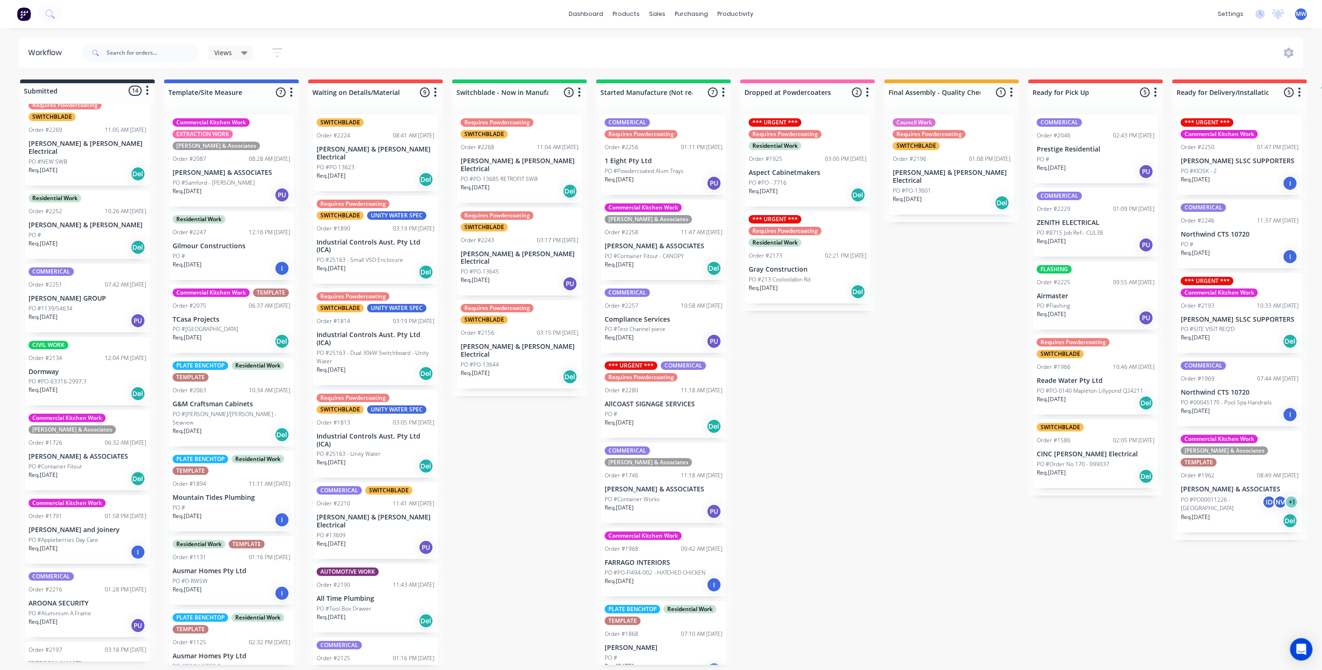
scroll to position [509, 0]
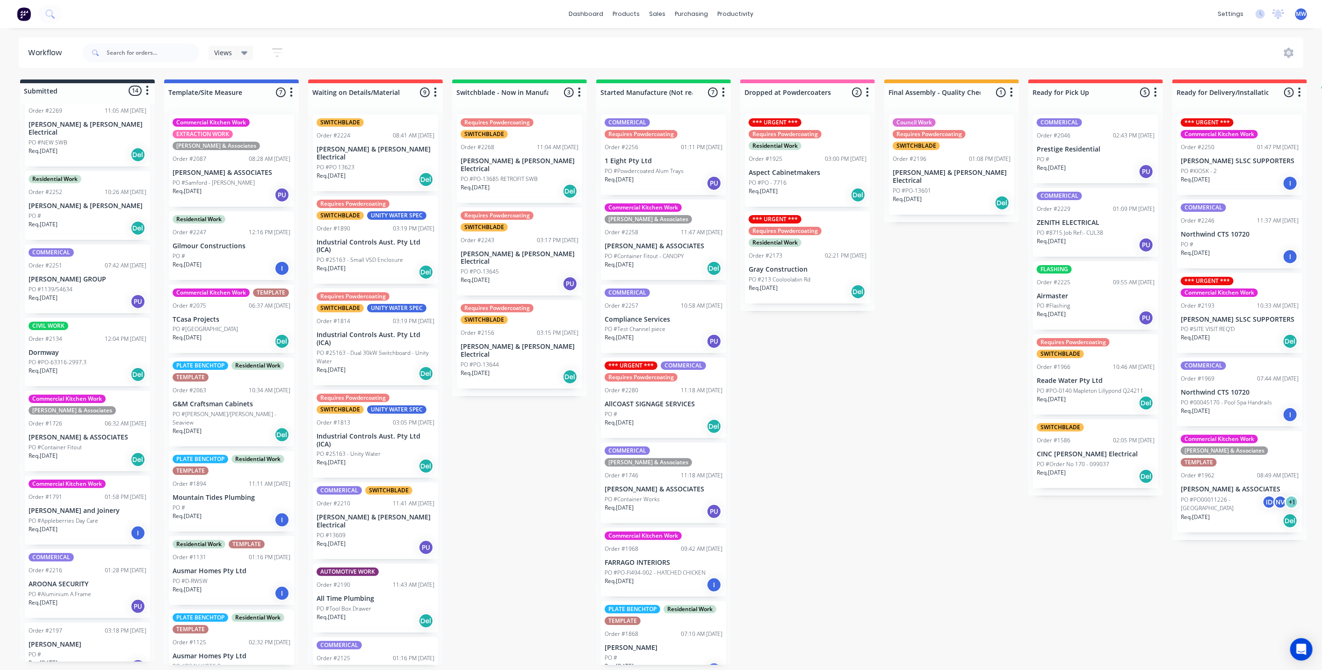
click at [929, 402] on div "Submitted 14 Status colour #273444 hex #273444 Save Cancel Summaries Total orde…" at bounding box center [772, 371] width 1559 height 585
click at [954, 336] on div "Submitted 14 Status colour #273444 hex #273444 Save Cancel Summaries Total orde…" at bounding box center [772, 371] width 1559 height 585
click at [811, 195] on div "Req. 10/09/25 Del" at bounding box center [807, 195] width 118 height 16
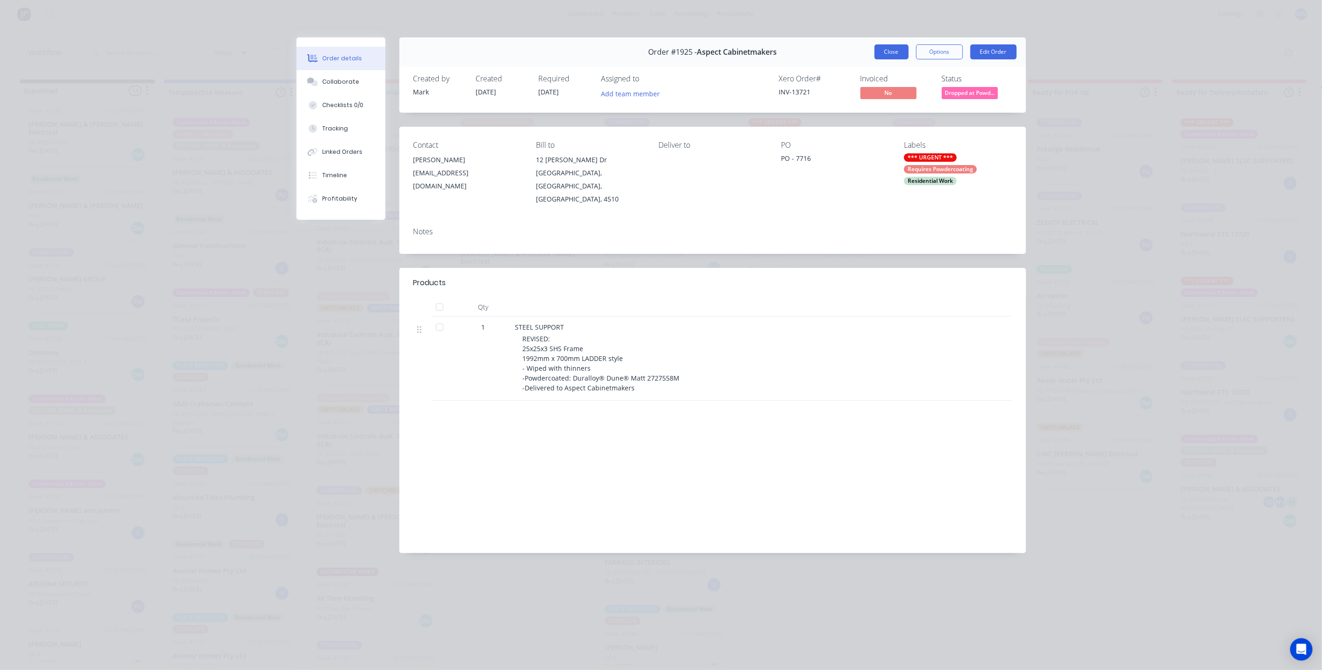
click at [890, 50] on button "Close" at bounding box center [891, 51] width 34 height 15
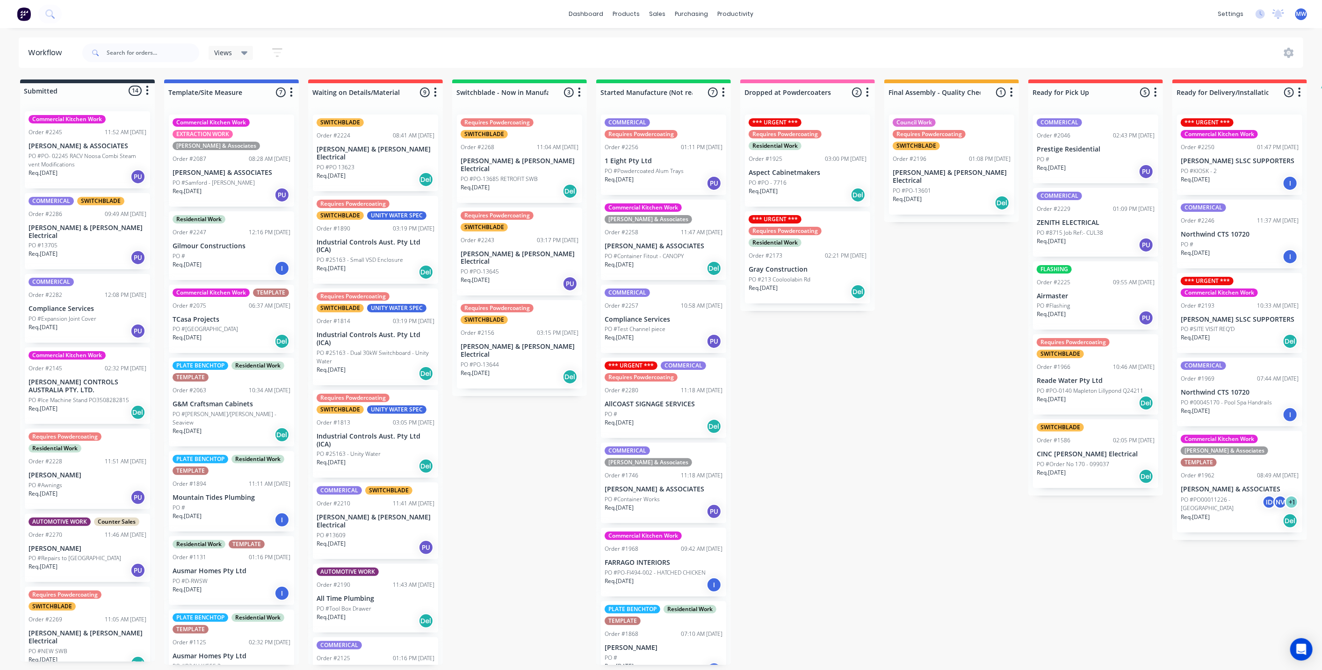
scroll to position [509, 0]
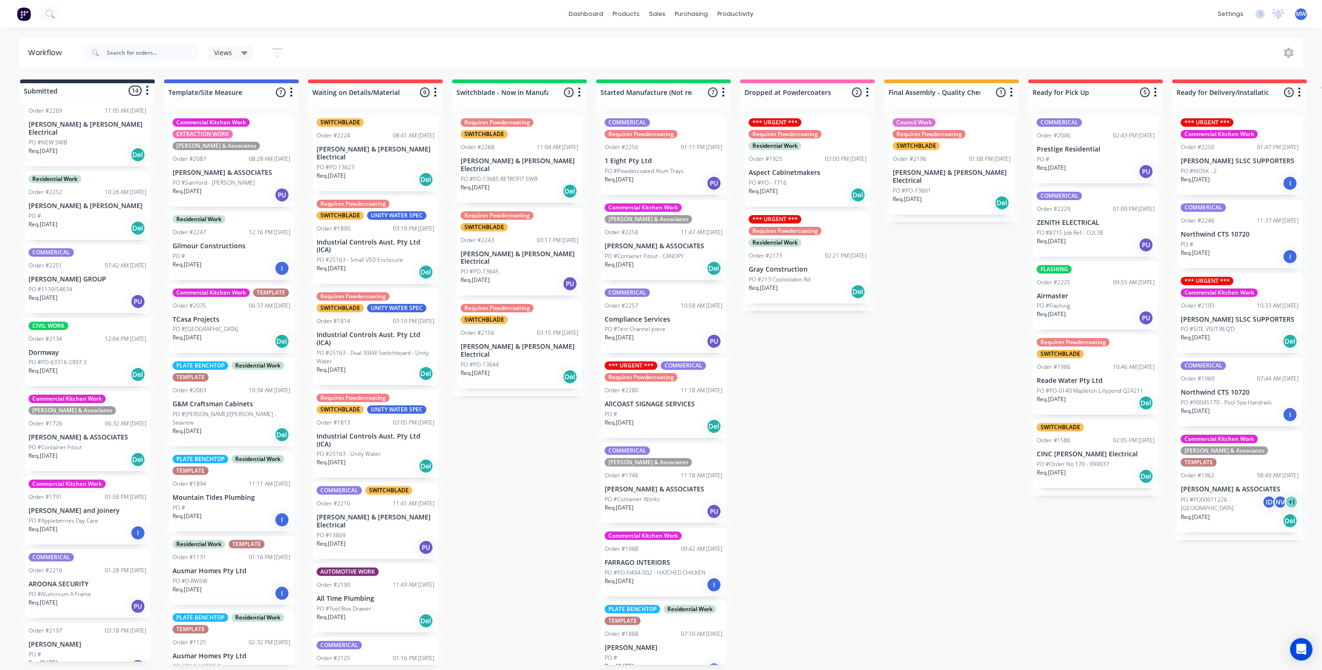
click at [499, 373] on div "Submitted 14 Status colour #273444 hex #273444 Save Cancel Summaries Total orde…" at bounding box center [772, 371] width 1559 height 585
drag, startPoint x: 528, startPoint y: 435, endPoint x: 522, endPoint y: 428, distance: 8.6
click at [528, 435] on div "Submitted 14 Status colour #273444 hex #273444 Save Cancel Summaries Total orde…" at bounding box center [772, 371] width 1559 height 585
drag, startPoint x: 542, startPoint y: 489, endPoint x: 621, endPoint y: 616, distance: 149.5
click at [542, 488] on div "Submitted 14 Status colour #273444 hex #273444 Save Cancel Summaries Total orde…" at bounding box center [772, 371] width 1559 height 585
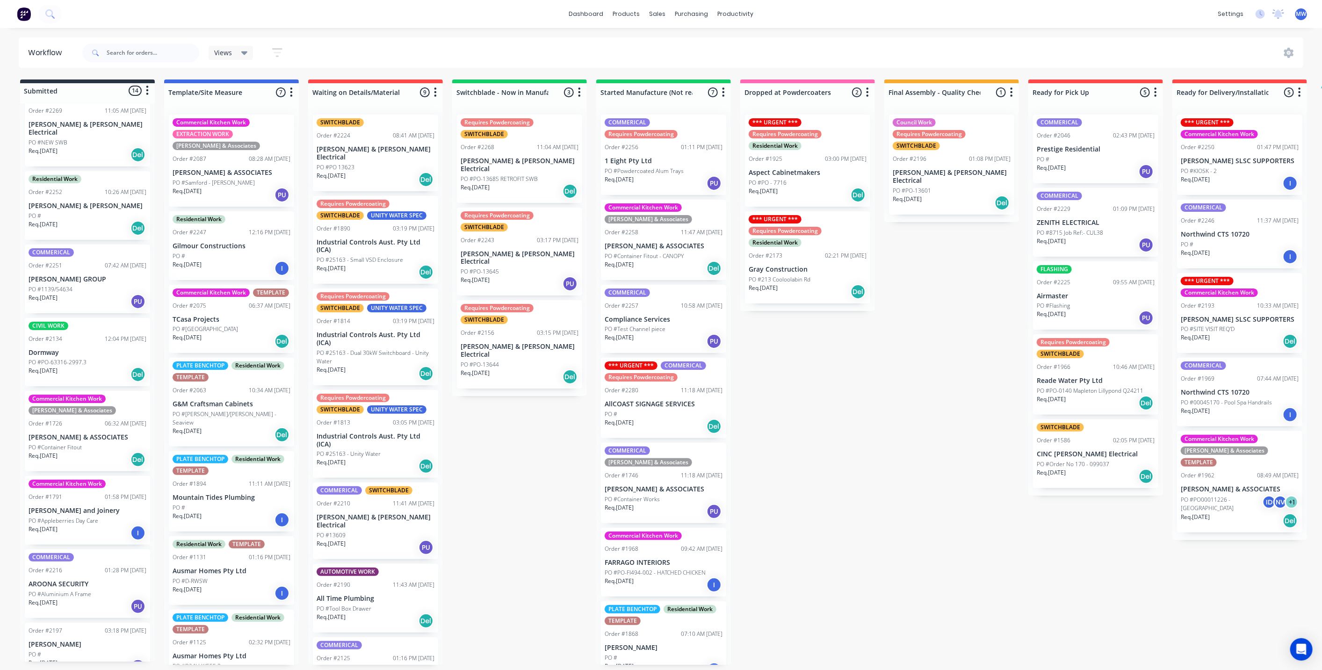
click at [496, 454] on div "Submitted 14 Status colour #273444 hex #273444 Save Cancel Summaries Total orde…" at bounding box center [772, 371] width 1559 height 585
click at [864, 459] on div "Submitted 14 Status colour #273444 hex #273444 Save Cancel Summaries Total orde…" at bounding box center [772, 371] width 1559 height 585
click at [839, 370] on div "Submitted 14 Status colour #273444 hex #273444 Save Cancel Summaries Total orde…" at bounding box center [772, 371] width 1559 height 585
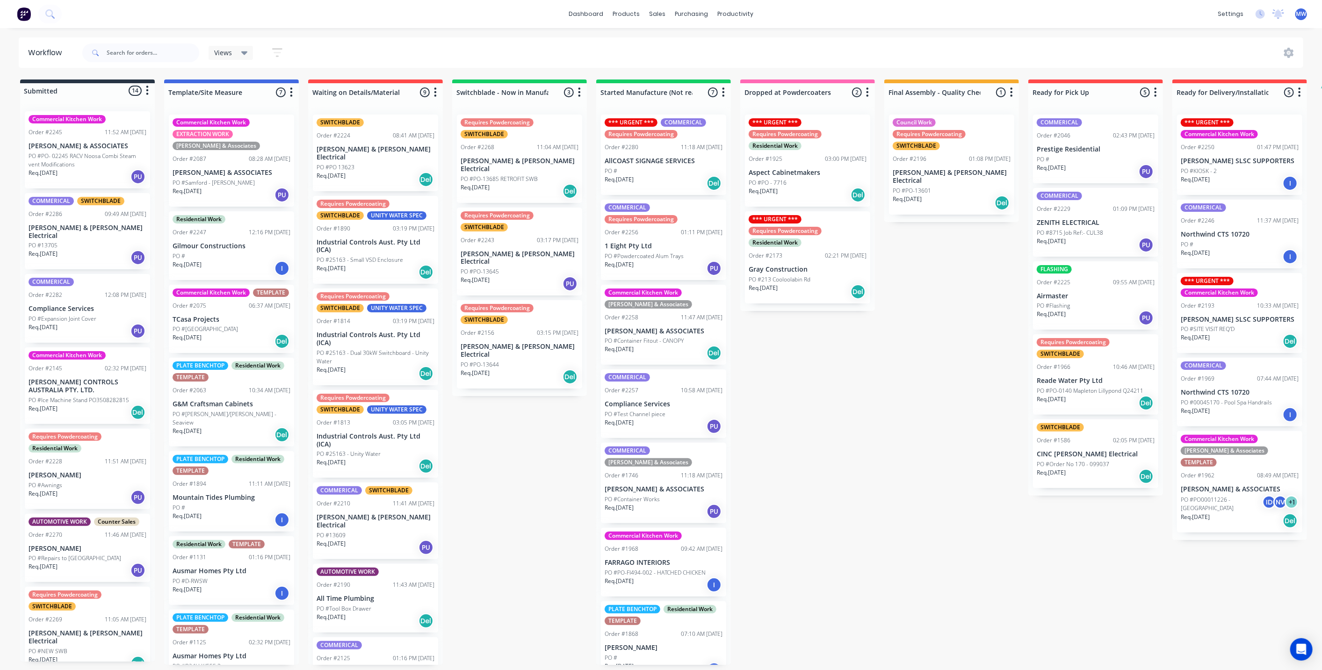
click at [815, 425] on div "Submitted 14 Status colour #273444 hex #273444 Save Cancel Summaries Total orde…" at bounding box center [772, 371] width 1559 height 585
click at [538, 427] on div "Submitted 14 Status colour #273444 hex #273444 Save Cancel Summaries Total orde…" at bounding box center [772, 371] width 1559 height 585
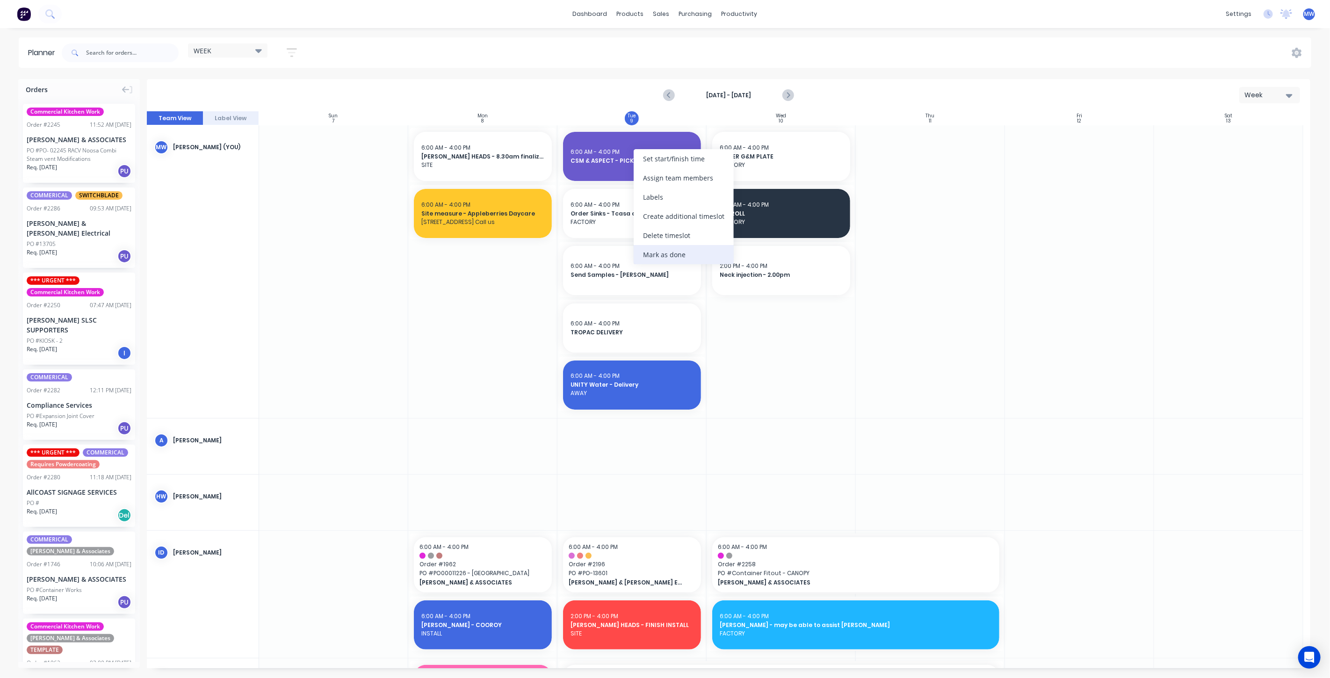
click at [676, 250] on div "Mark as done" at bounding box center [683, 254] width 100 height 19
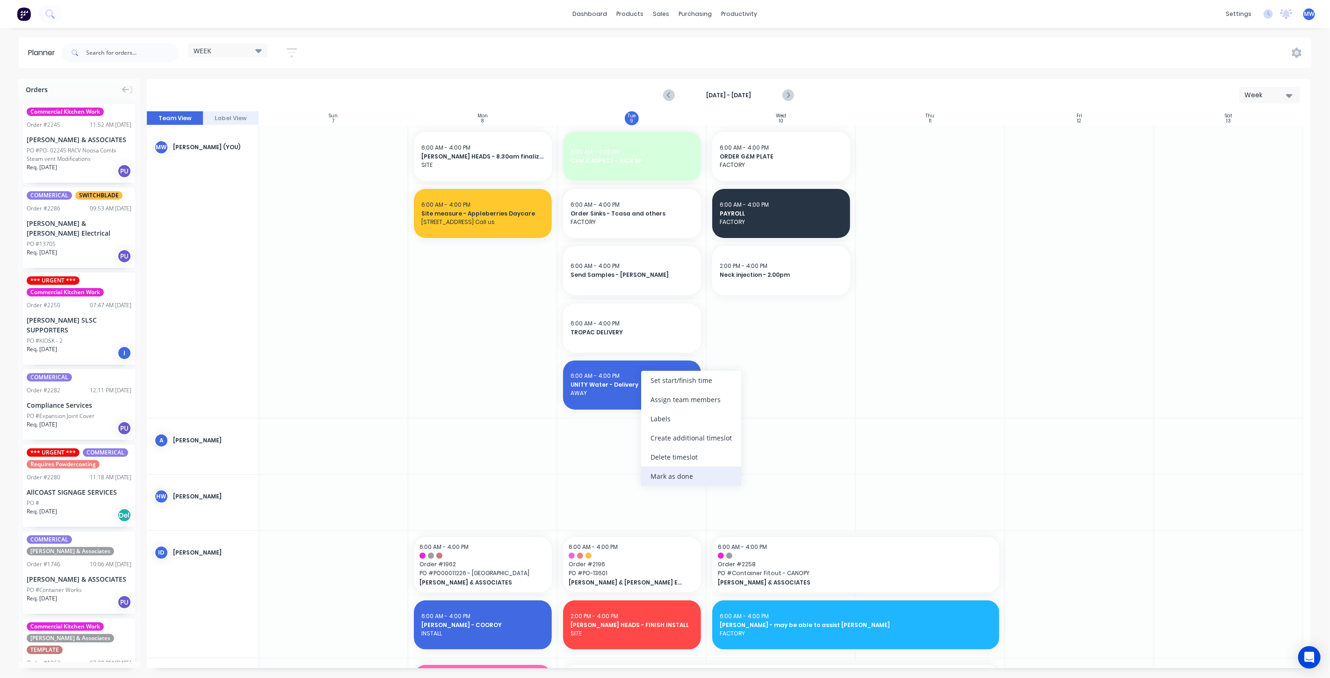
click at [667, 480] on div "Mark as done" at bounding box center [691, 476] width 100 height 19
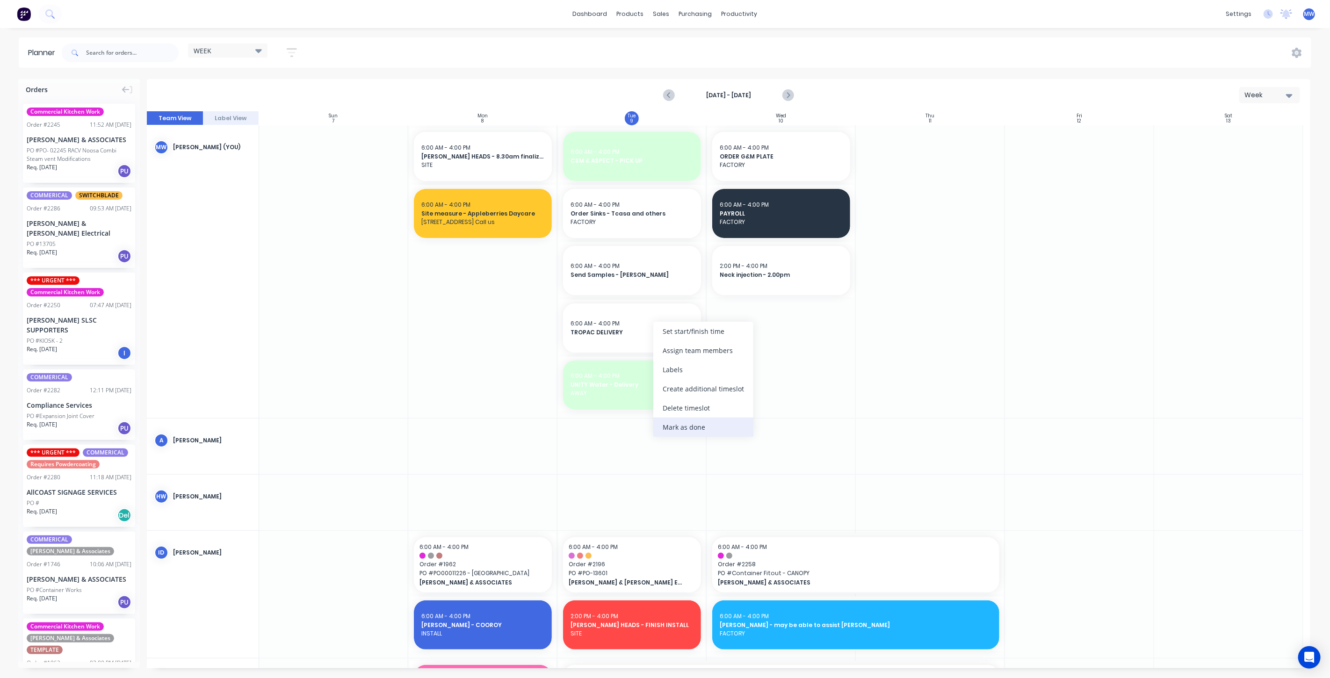
click at [696, 429] on div "Mark as done" at bounding box center [703, 426] width 100 height 19
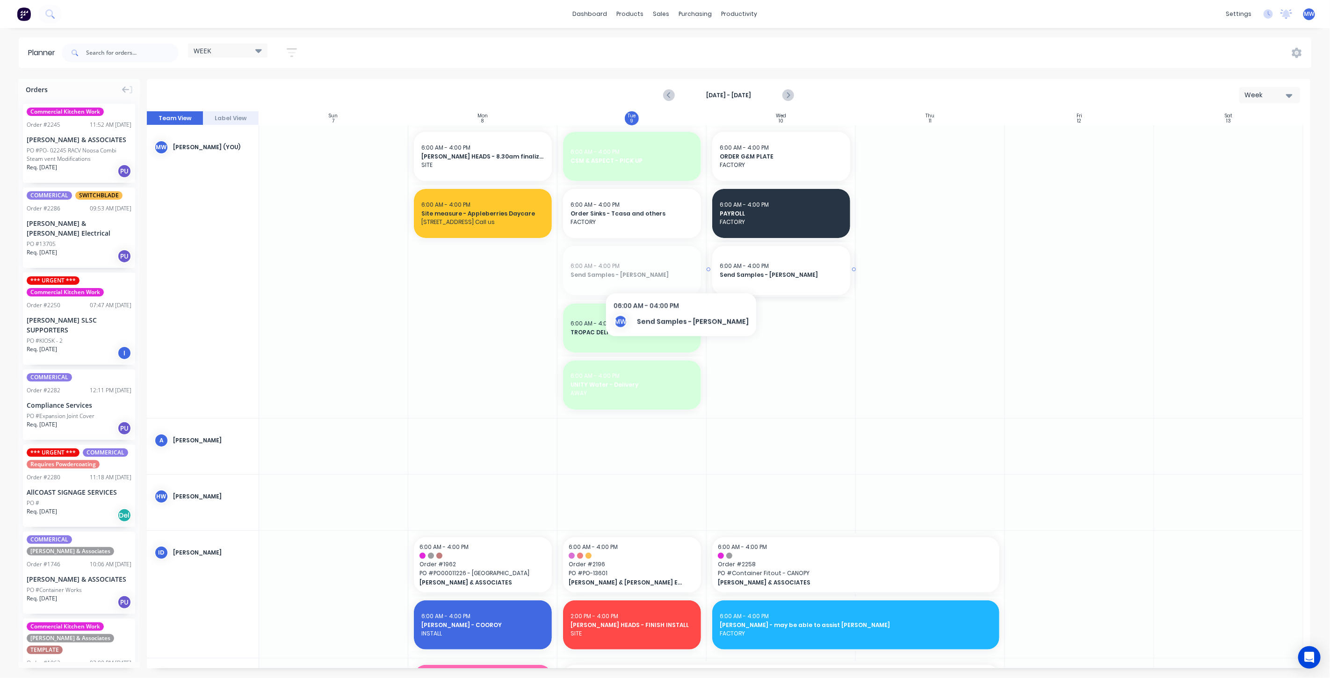
drag, startPoint x: 654, startPoint y: 275, endPoint x: 661, endPoint y: 274, distance: 7.0
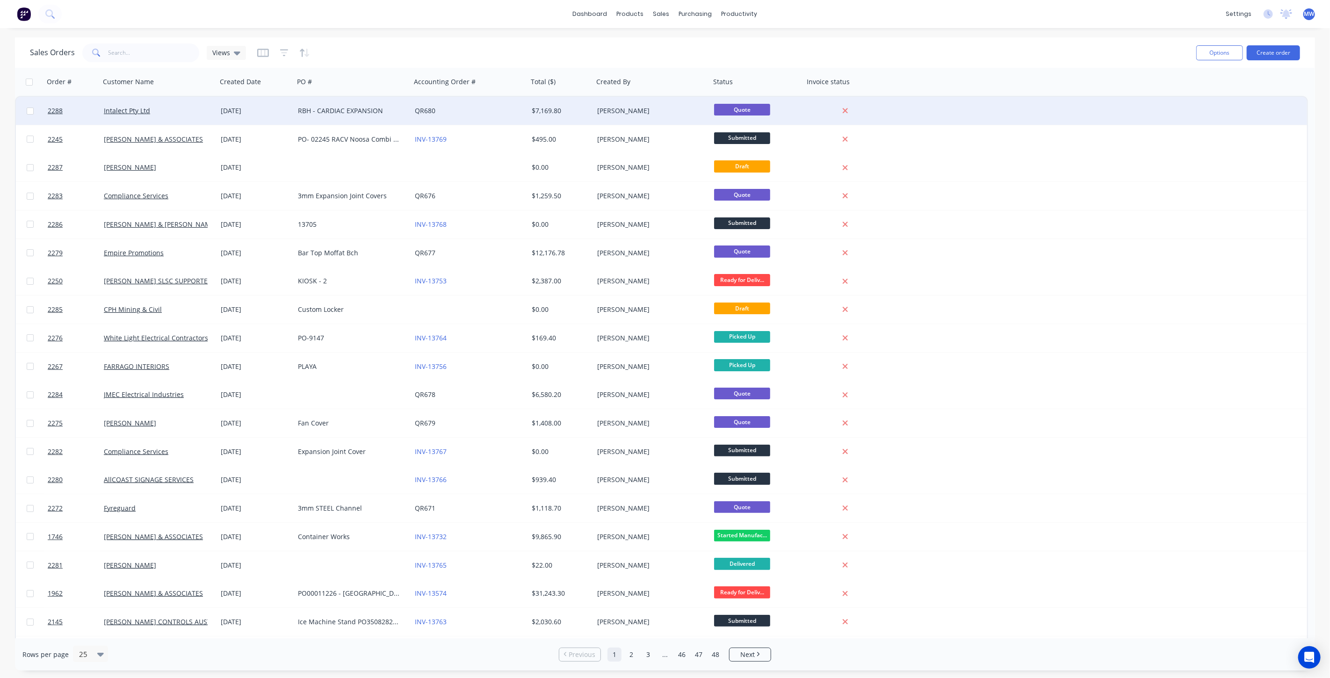
click at [327, 116] on div "RBH - CARDIAC EXPANSION" at bounding box center [352, 111] width 117 height 28
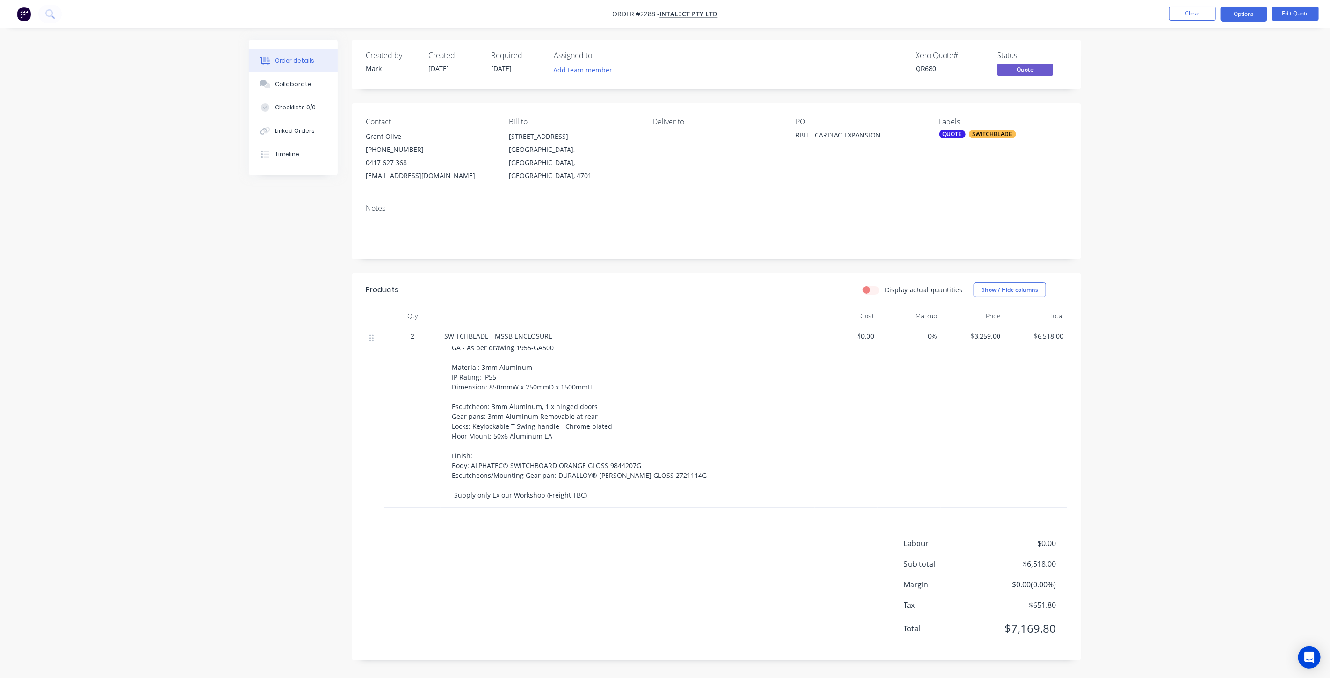
click at [1242, 208] on div "Order details Collaborate Checklists 0/0 Linked Orders Timeline Order details C…" at bounding box center [665, 339] width 1330 height 678
click at [1194, 10] on button "Close" at bounding box center [1192, 14] width 47 height 14
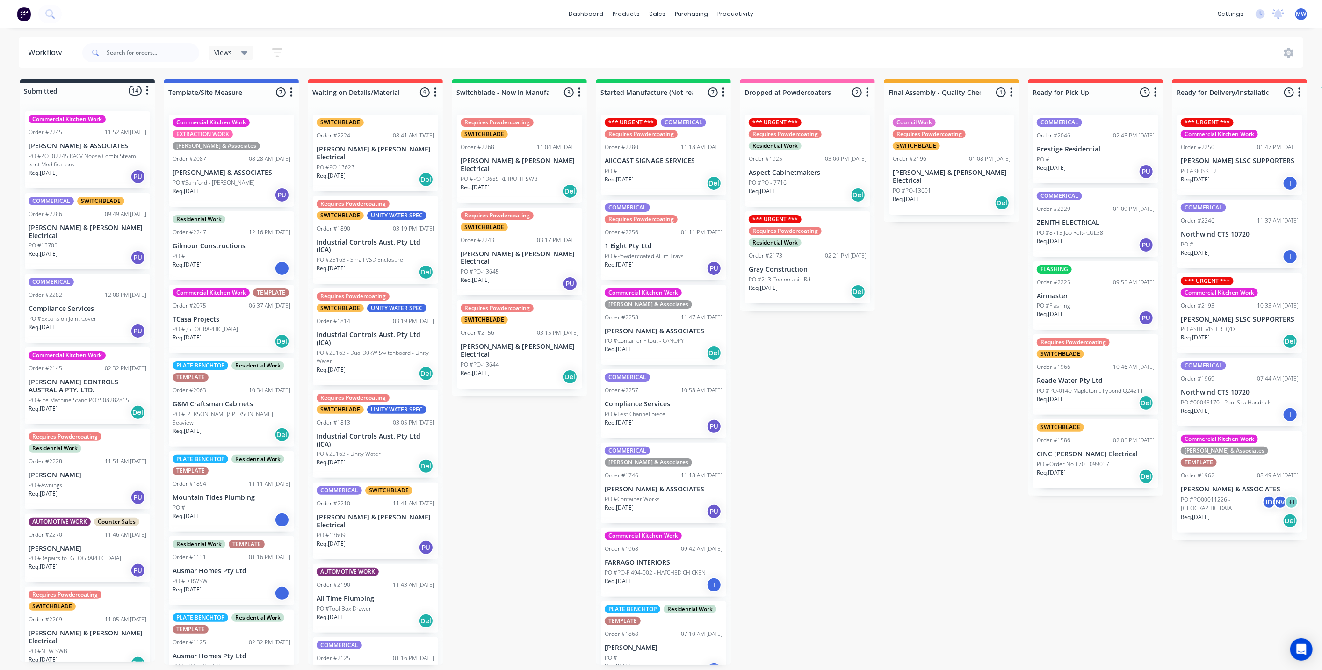
click at [115, 305] on p "Compliance Services" at bounding box center [88, 309] width 118 height 8
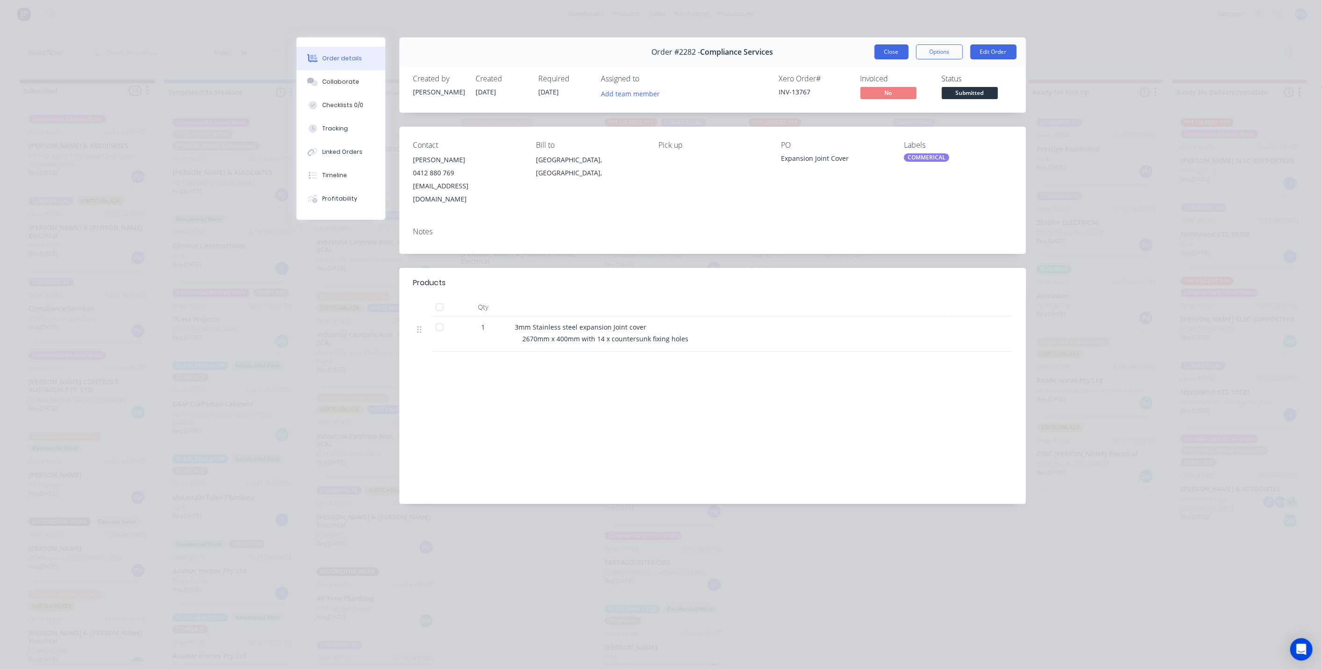
click at [896, 54] on button "Close" at bounding box center [891, 51] width 34 height 15
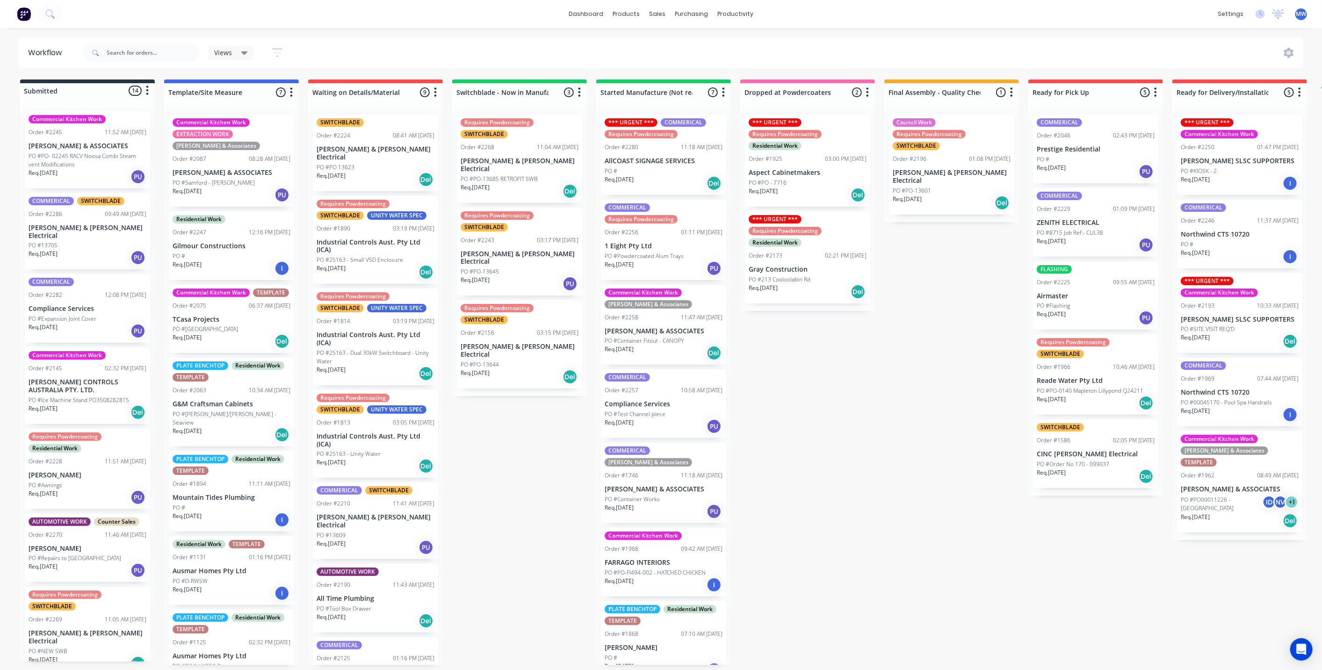
click at [825, 475] on div "Submitted 14 Status colour #273444 hex #273444 Save Cancel Summaries Total orde…" at bounding box center [772, 371] width 1559 height 585
click at [535, 441] on div "Submitted 14 Status colour #273444 hex #273444 Save Cancel Summaries Total orde…" at bounding box center [772, 371] width 1559 height 585
click at [540, 435] on div "Submitted 14 Status colour #273444 hex #273444 Save Cancel Summaries Total orde…" at bounding box center [772, 371] width 1559 height 585
click at [855, 429] on div "Submitted 14 Status colour #273444 hex #273444 Save Cancel Summaries Total orde…" at bounding box center [772, 371] width 1559 height 585
click at [898, 387] on div "Submitted 14 Status colour #273444 hex #273444 Save Cancel Summaries Total orde…" at bounding box center [772, 371] width 1559 height 585
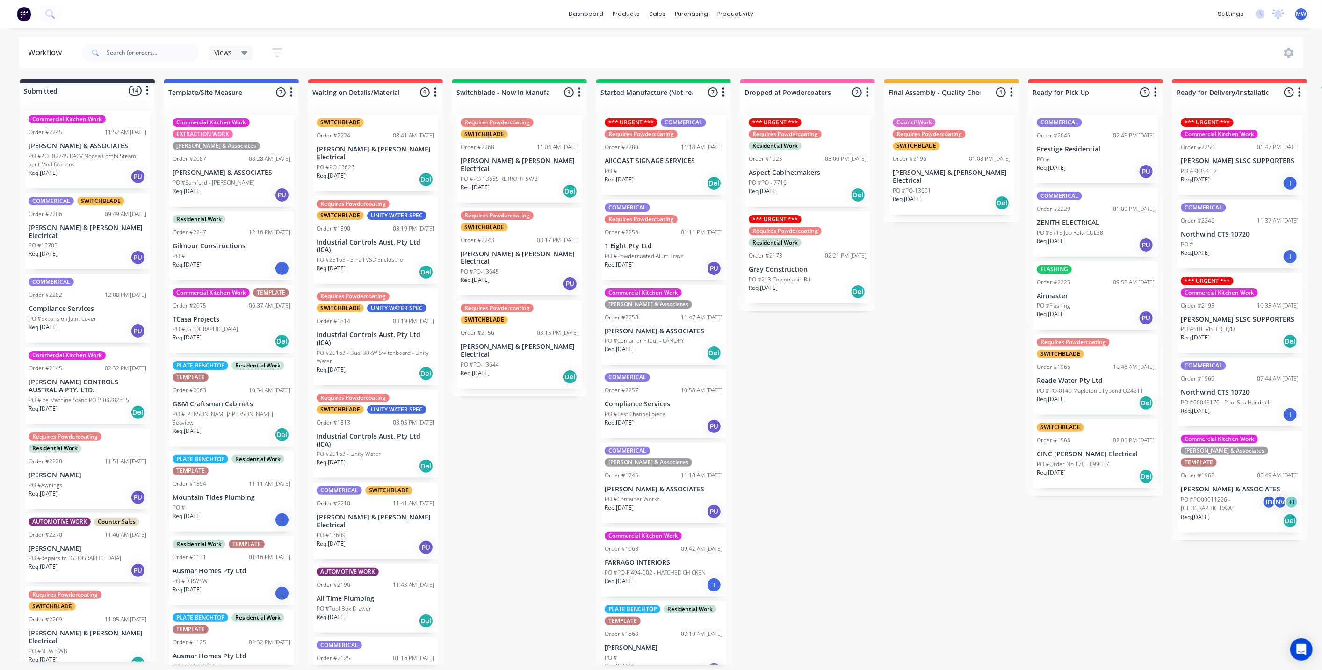
drag, startPoint x: 871, startPoint y: 437, endPoint x: 928, endPoint y: 392, distance: 72.9
click at [876, 435] on div "Submitted 14 Status colour #273444 hex #273444 Save Cancel Summaries Total orde…" at bounding box center [772, 371] width 1559 height 585
click at [1010, 321] on div "Submitted 14 Status colour #273444 hex #273444 Save Cancel Summaries Total orde…" at bounding box center [772, 371] width 1559 height 585
click at [936, 361] on div "Submitted 14 Status colour #273444 hex #273444 Save Cancel Summaries Total orde…" at bounding box center [772, 371] width 1559 height 585
click at [906, 374] on div "Submitted 14 Status colour #273444 hex #273444 Save Cancel Summaries Total orde…" at bounding box center [772, 371] width 1559 height 585
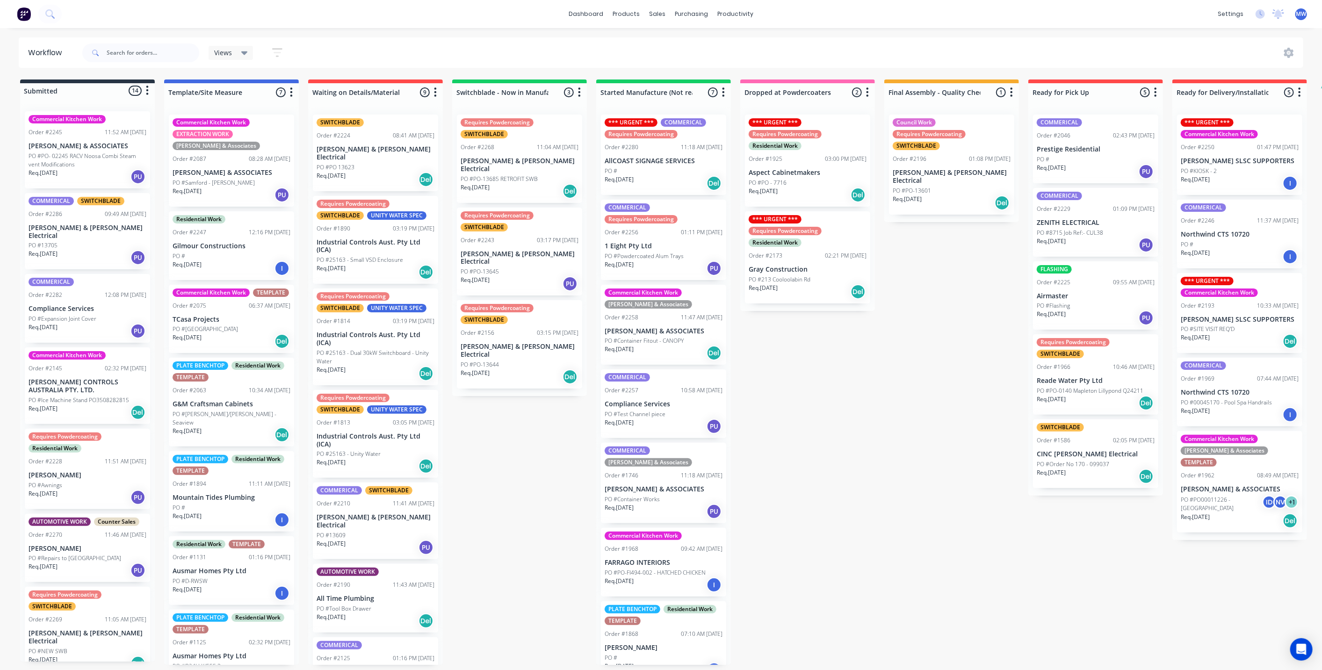
drag, startPoint x: 837, startPoint y: 400, endPoint x: 850, endPoint y: 403, distance: 13.5
click at [837, 400] on div "Submitted 14 Status colour #273444 hex #273444 Save Cancel Summaries Total orde…" at bounding box center [772, 371] width 1559 height 585
click at [1115, 230] on div "PO #8715 Job Ref:- CUL38" at bounding box center [1095, 233] width 118 height 8
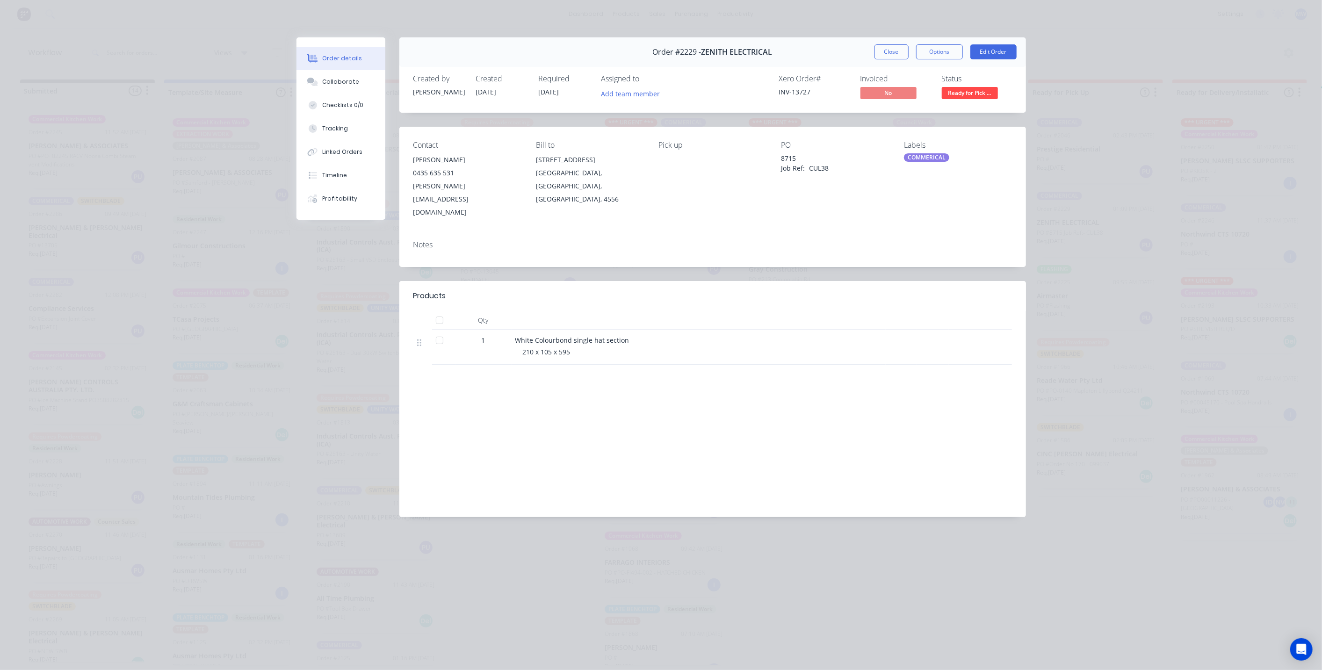
click at [898, 58] on button "Close" at bounding box center [891, 51] width 34 height 15
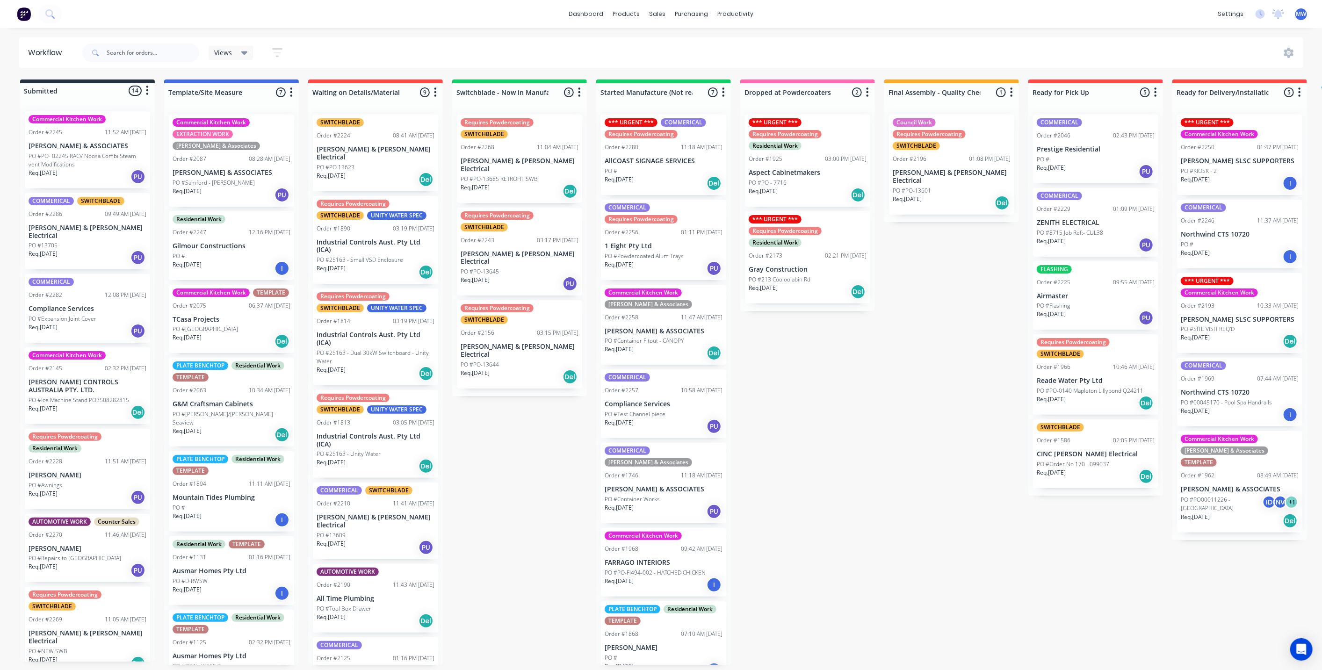
click at [1093, 308] on div "PO #Flashing" at bounding box center [1095, 306] width 118 height 8
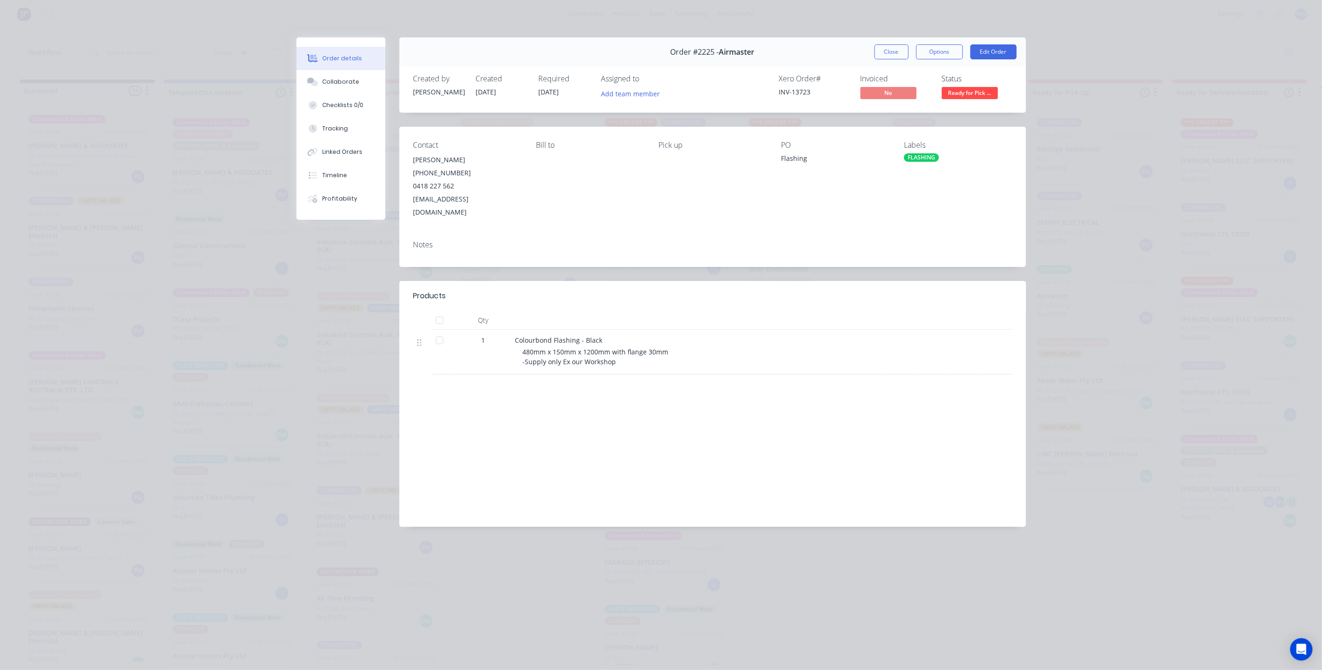
click at [892, 42] on div "Order #2225 - Airmaster Close Options Edit Order" at bounding box center [712, 51] width 626 height 29
click at [893, 49] on button "Close" at bounding box center [891, 51] width 34 height 15
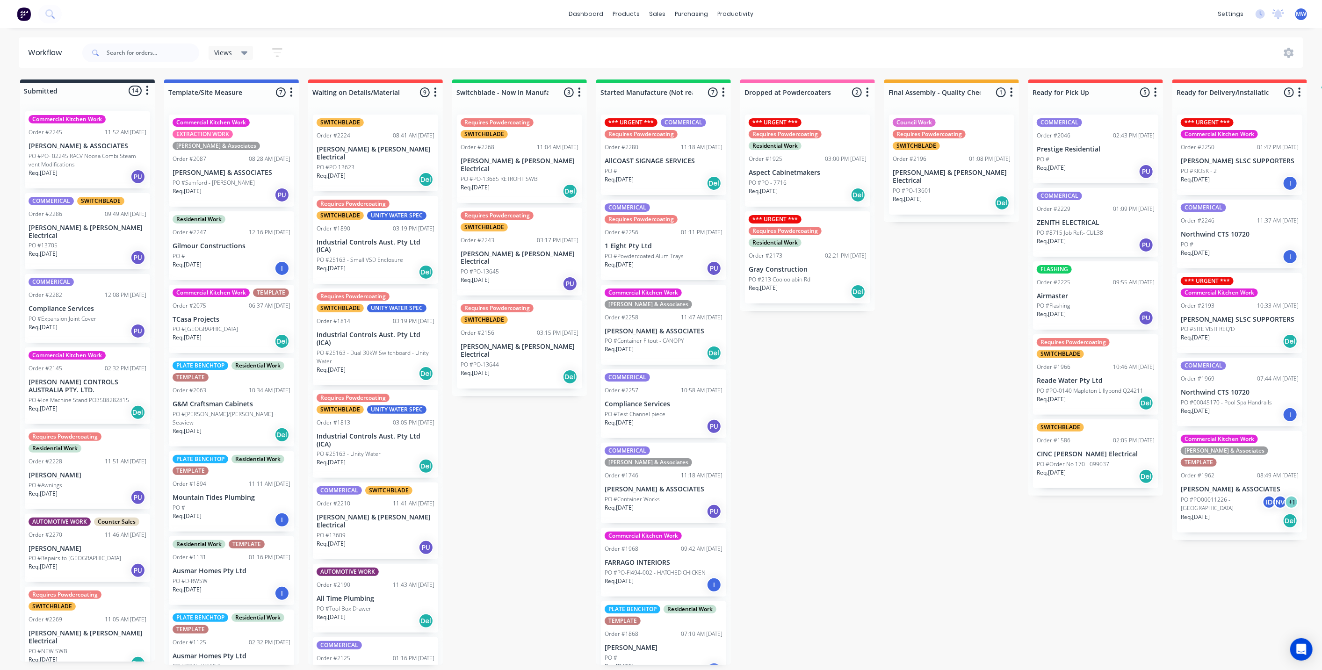
click at [1083, 150] on p "Prestige Residential" at bounding box center [1095, 149] width 118 height 8
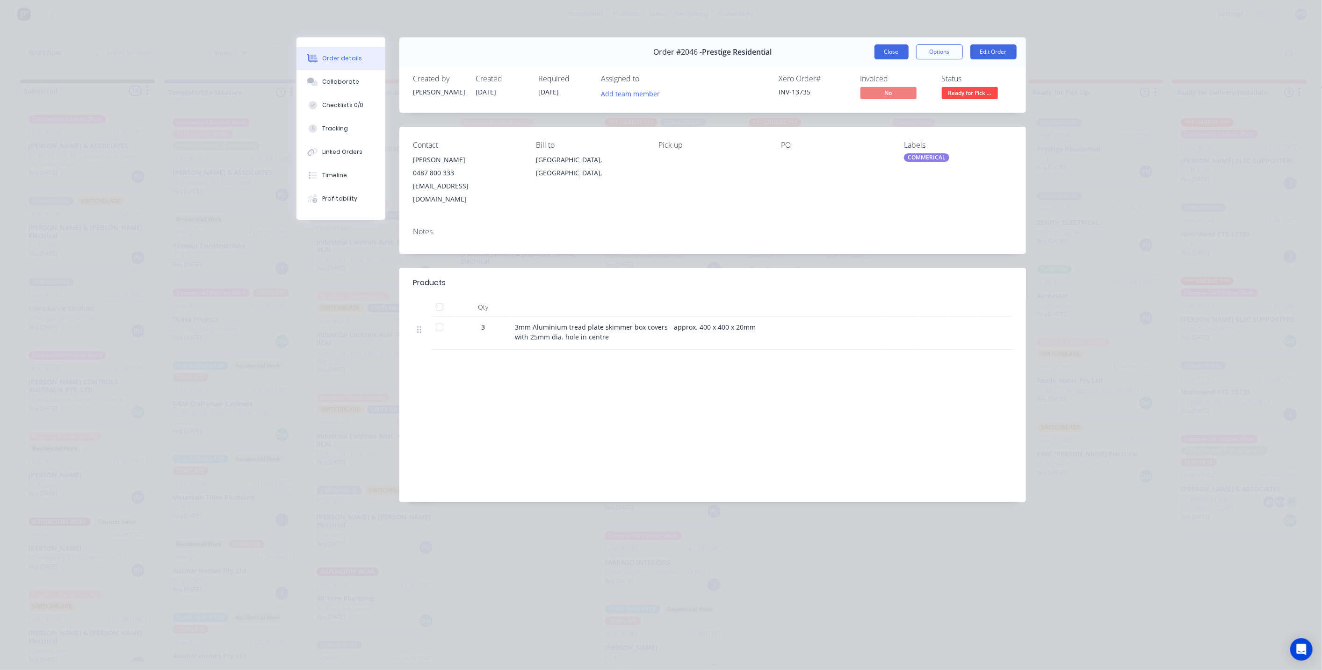
click at [899, 56] on button "Close" at bounding box center [891, 51] width 34 height 15
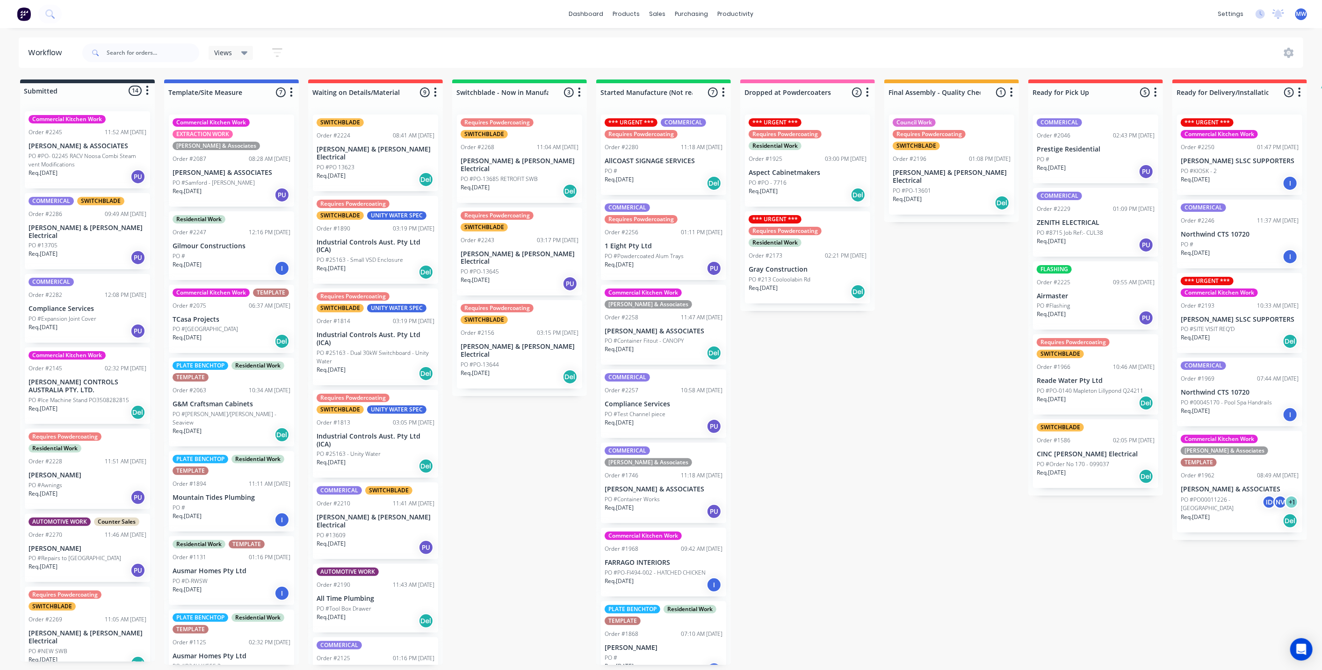
click at [978, 430] on div "Submitted 14 Status colour #273444 hex #273444 Save Cancel Summaries Total orde…" at bounding box center [772, 371] width 1559 height 585
click at [907, 461] on div "Submitted 14 Status colour #273444 hex #273444 Save Cancel Summaries Total orde…" at bounding box center [772, 371] width 1559 height 585
click at [929, 473] on div "Submitted 14 Status colour #273444 hex #273444 Save Cancel Summaries Total orde…" at bounding box center [772, 371] width 1559 height 585
click at [1075, 307] on div "PO #Flashing" at bounding box center [1095, 306] width 118 height 8
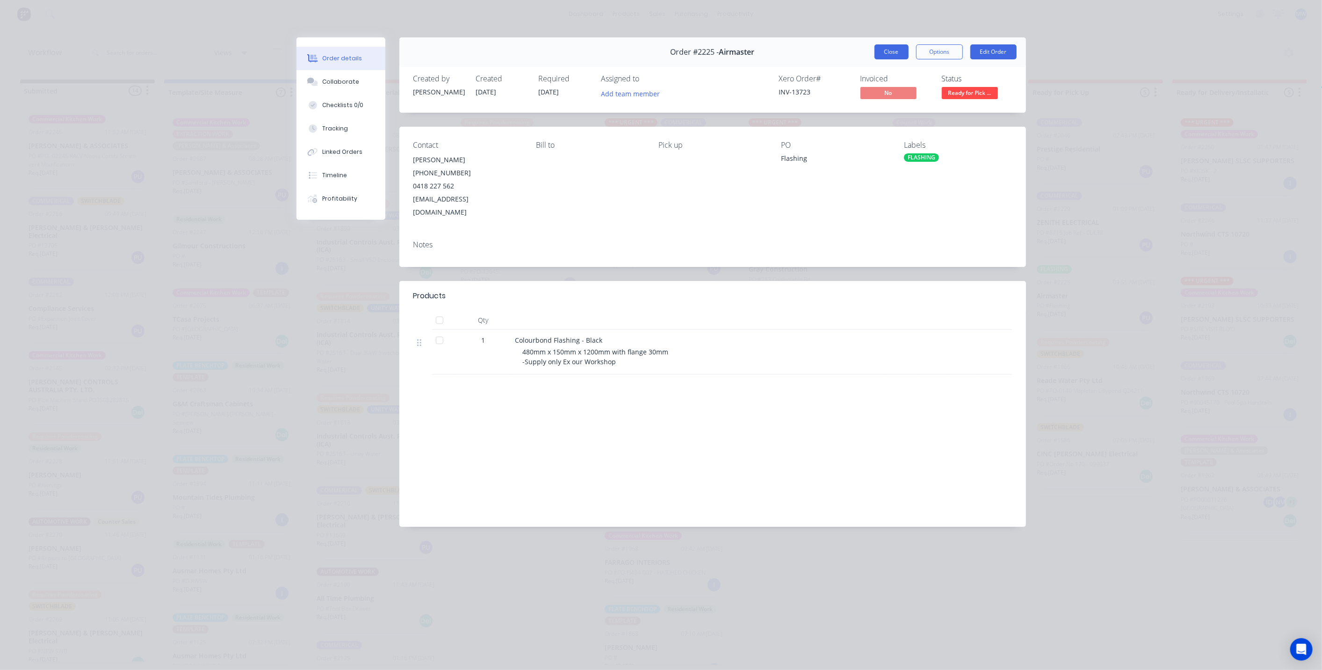
click at [879, 50] on button "Close" at bounding box center [891, 51] width 34 height 15
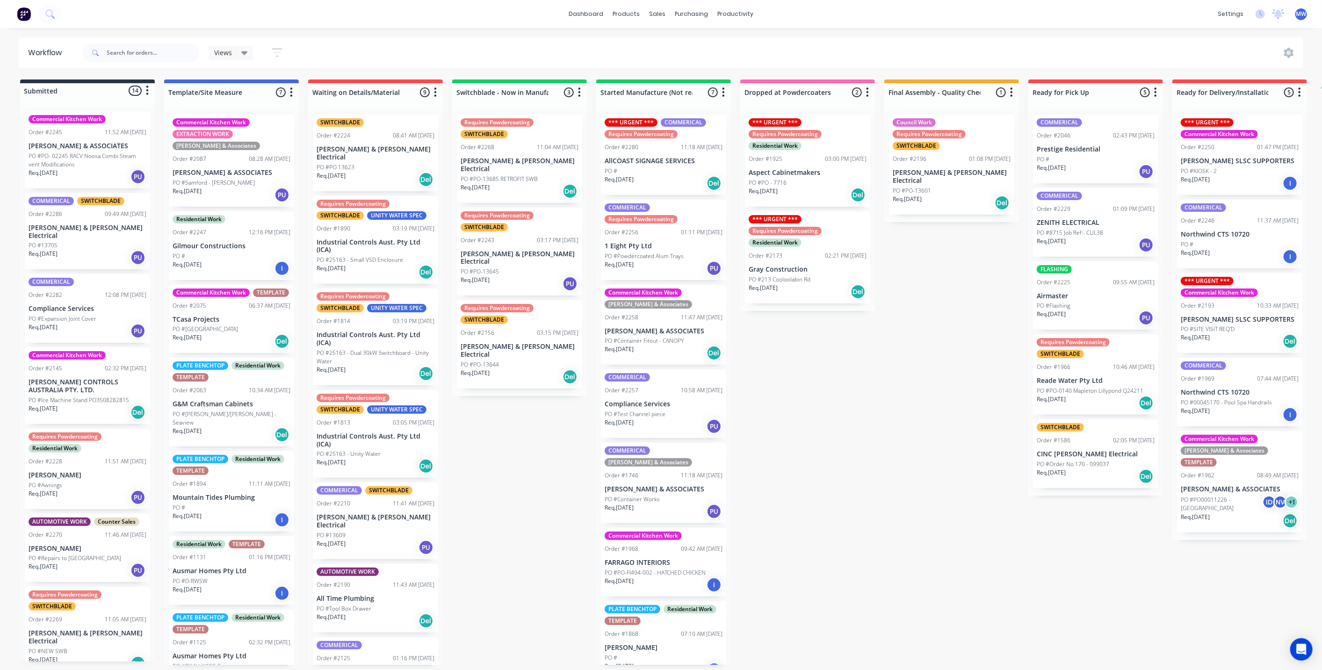
click at [902, 441] on div "Submitted 14 Status colour #273444 hex #273444 Save Cancel Summaries Total orde…" at bounding box center [772, 371] width 1559 height 585
click at [856, 393] on div "Submitted 14 Status colour #273444 hex #273444 Save Cancel Summaries Total orde…" at bounding box center [772, 371] width 1559 height 585
drag, startPoint x: 500, startPoint y: 446, endPoint x: 348, endPoint y: 187, distance: 300.4
click at [498, 444] on div "Submitted 14 Status colour #273444 hex #273444 Save Cancel Summaries Total orde…" at bounding box center [772, 371] width 1559 height 585
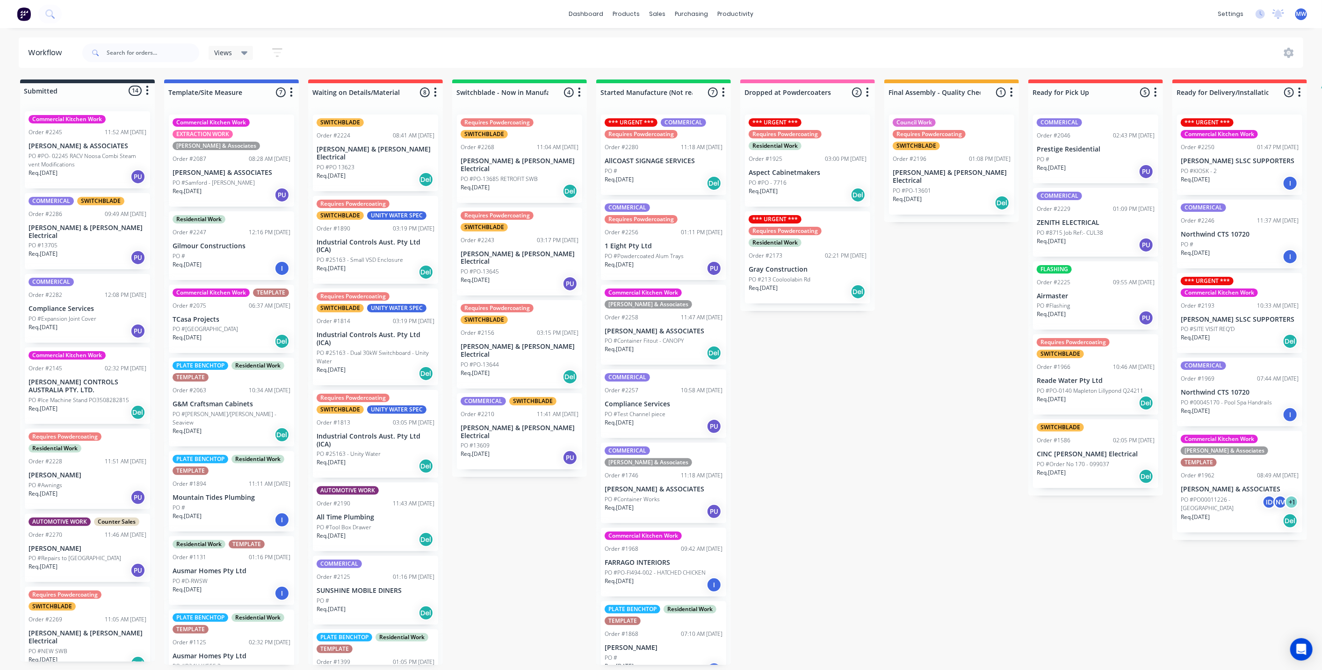
drag, startPoint x: 540, startPoint y: 523, endPoint x: 534, endPoint y: 528, distance: 8.6
click at [540, 523] on div "Submitted 14 Status colour #273444 hex #273444 Save Cancel Summaries Total orde…" at bounding box center [772, 371] width 1559 height 585
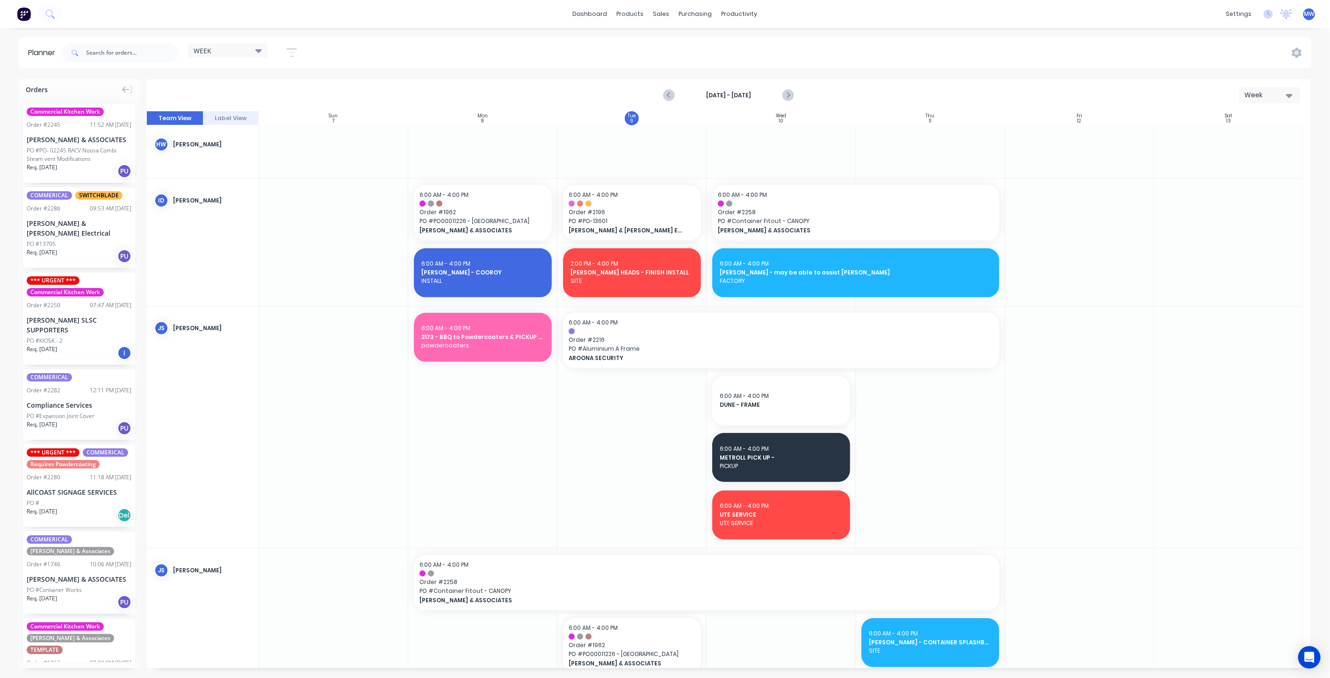
scroll to position [311, 0]
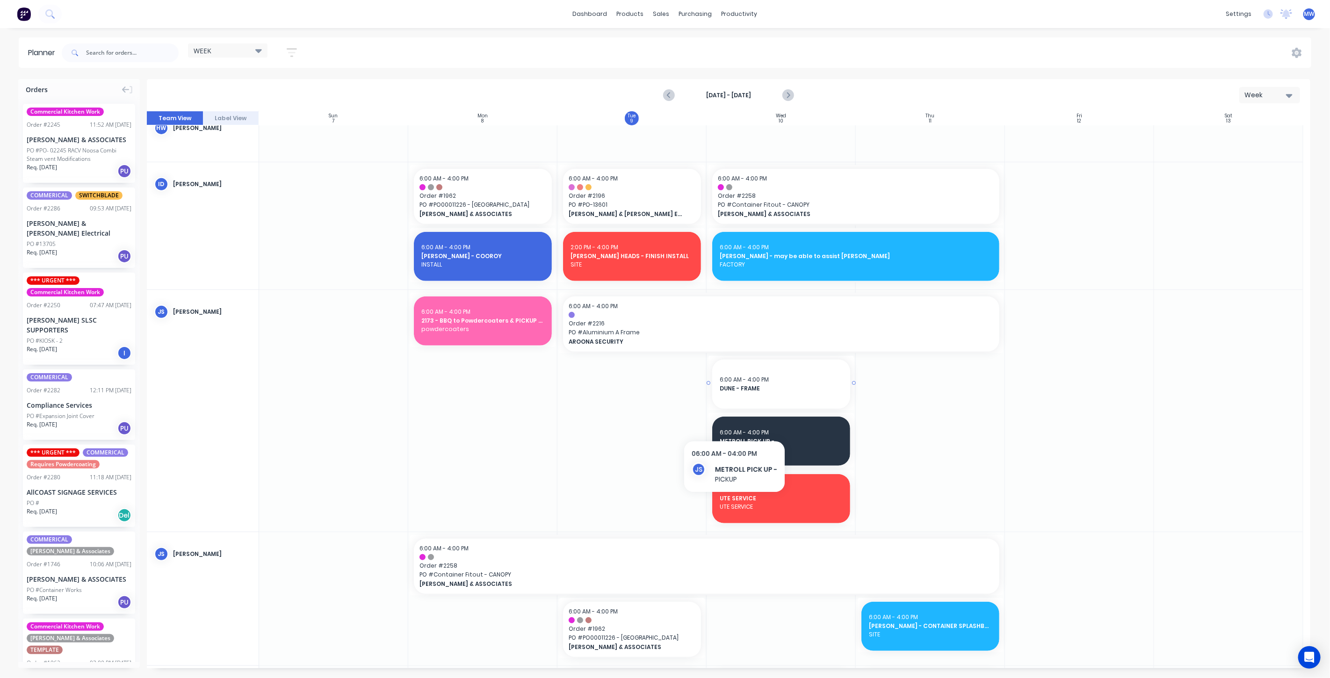
click at [765, 379] on span "6:00 AM - 4:00 PM" at bounding box center [743, 379] width 49 height 8
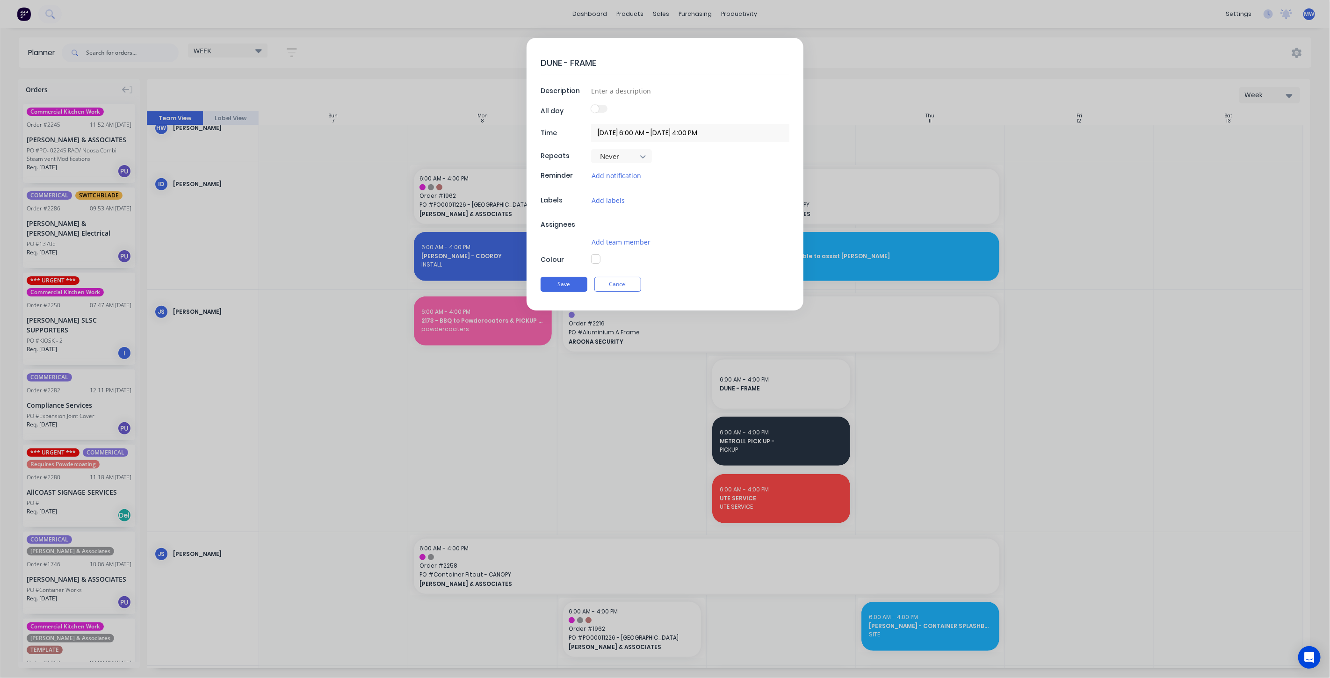
type textarea "x"
click at [609, 55] on textarea "DUNE - FRAME" at bounding box center [664, 63] width 249 height 22
type textarea "DUNE - FRAME"
type textarea "x"
type textarea "DUNE - FRAME P"
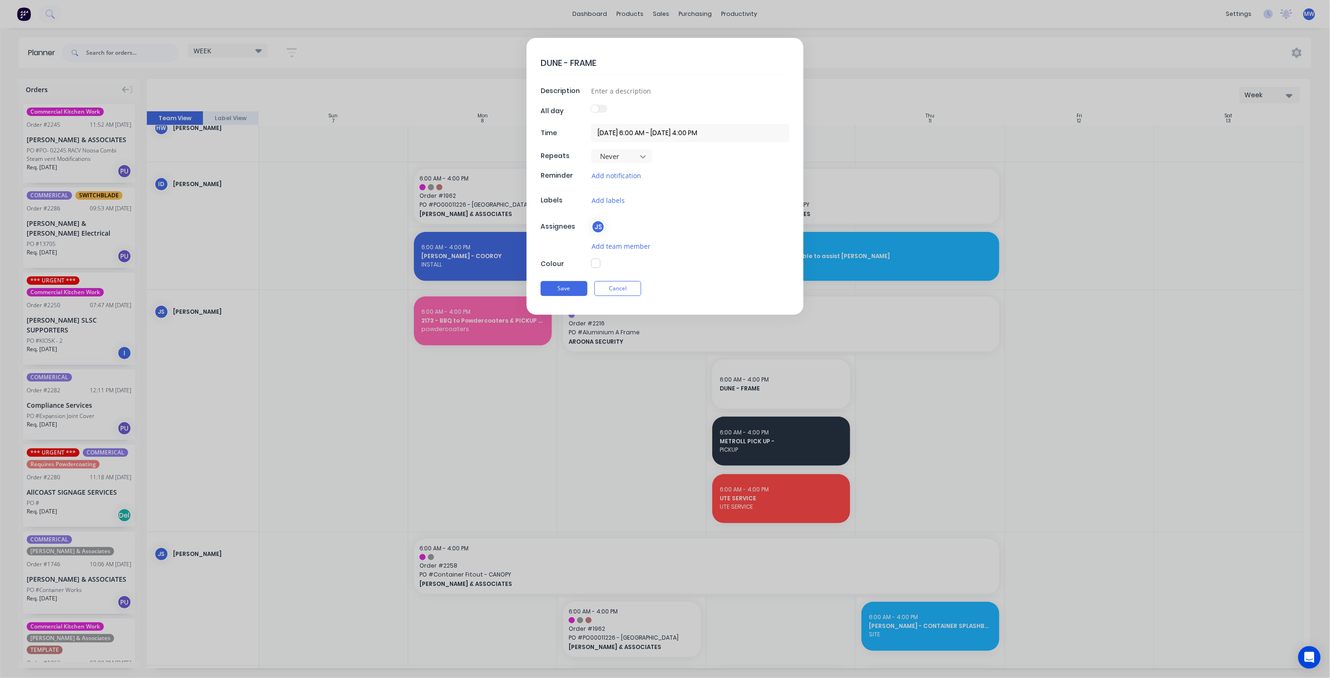
type textarea "x"
type textarea "DUNE - FRAME PI"
type textarea "x"
type textarea "DUNE - FRAME PIC"
type textarea "x"
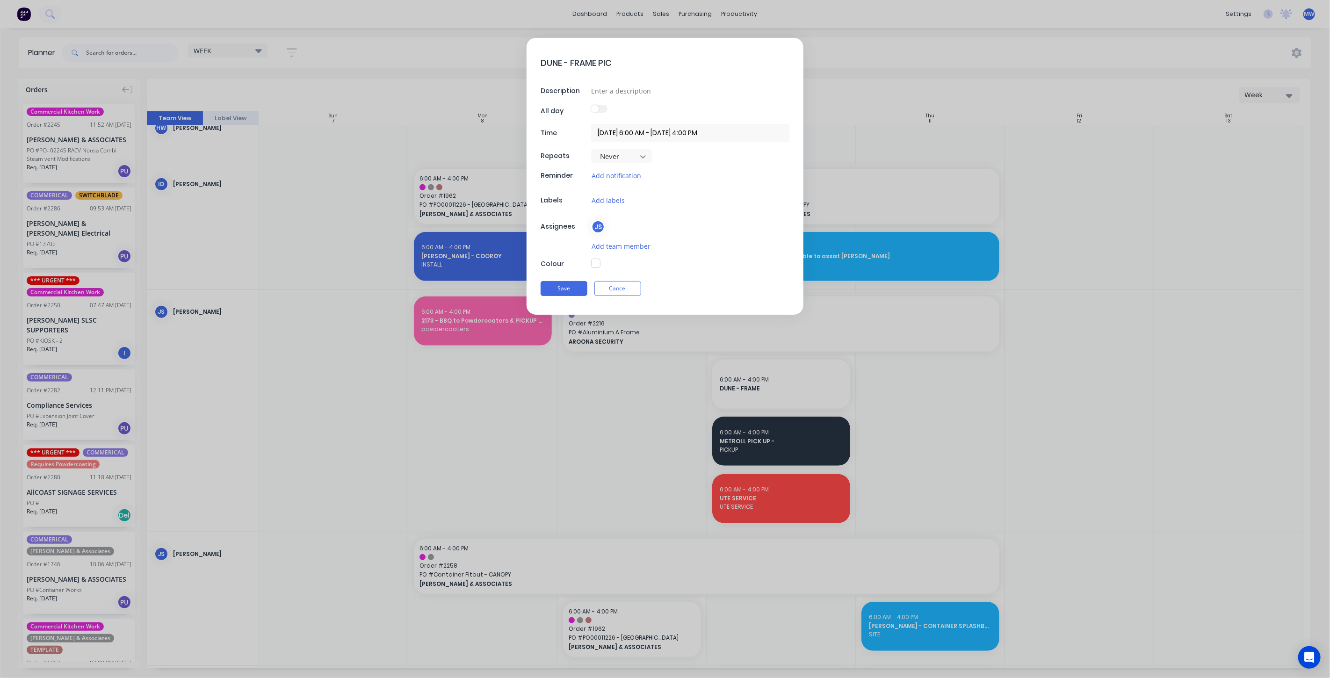
type textarea "DUNE - FRAME PICK"
type textarea "x"
type textarea "DUNE - FRAME PICKU"
type textarea "x"
type textarea "DUNE - FRAME PICKUP"
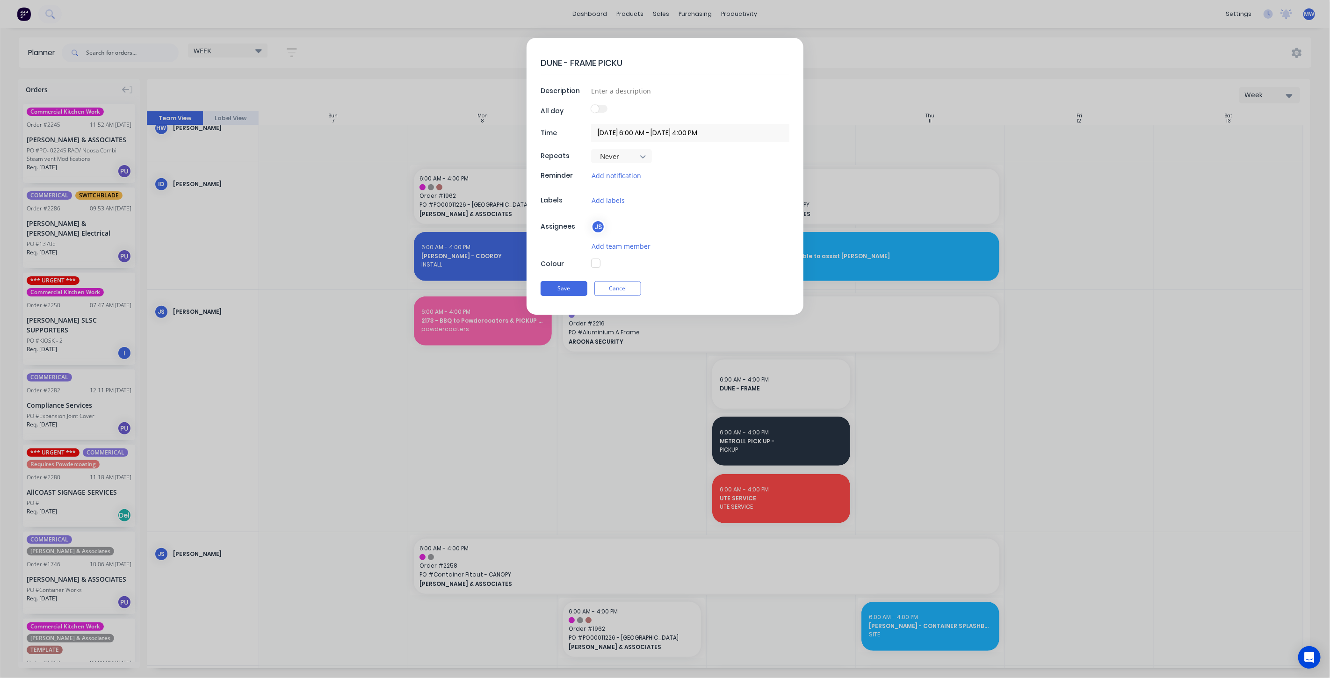
type textarea "x"
type textarea "DUNE - FRAME PICKUP"
type textarea "x"
type textarea "DUNE - FRAME PICKUP L"
type textarea "x"
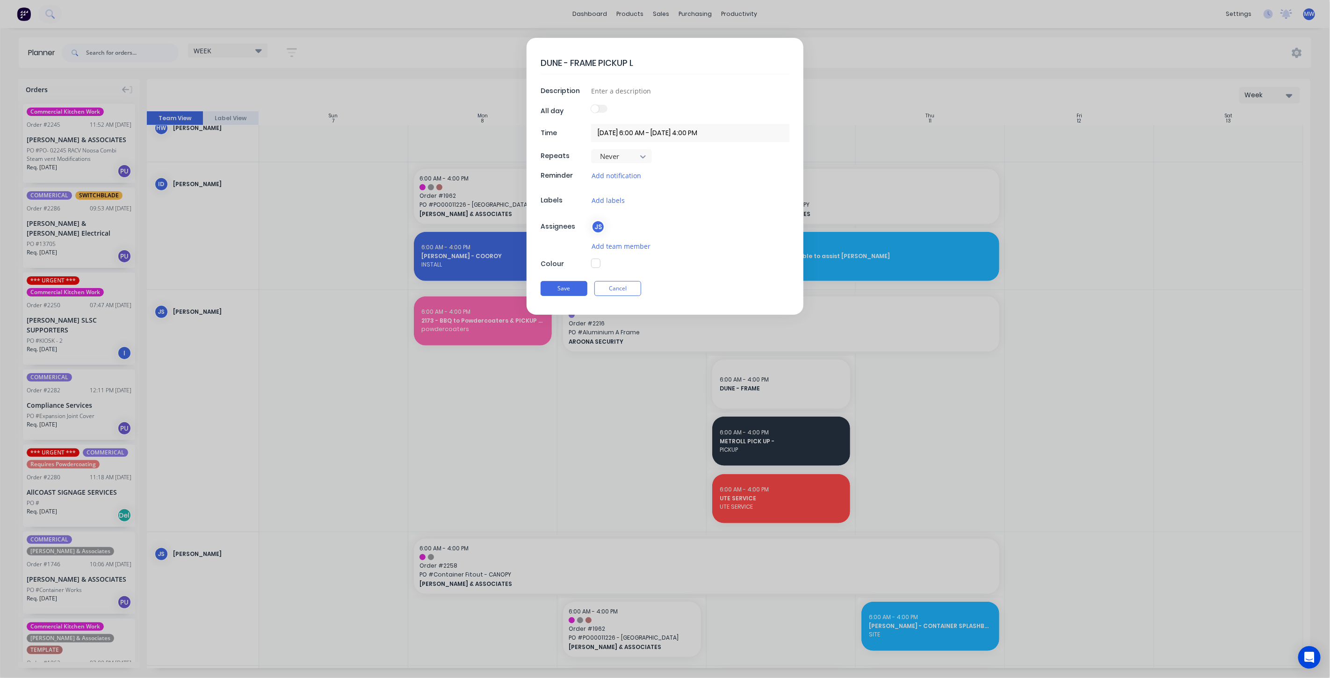
type textarea "DUNE - FRAME PICKUP LA"
type textarea "x"
type textarea "DUNE - FRAME PICKUP LAK"
type textarea "x"
type textarea "DUNE - FRAME PICKUP LAKE"
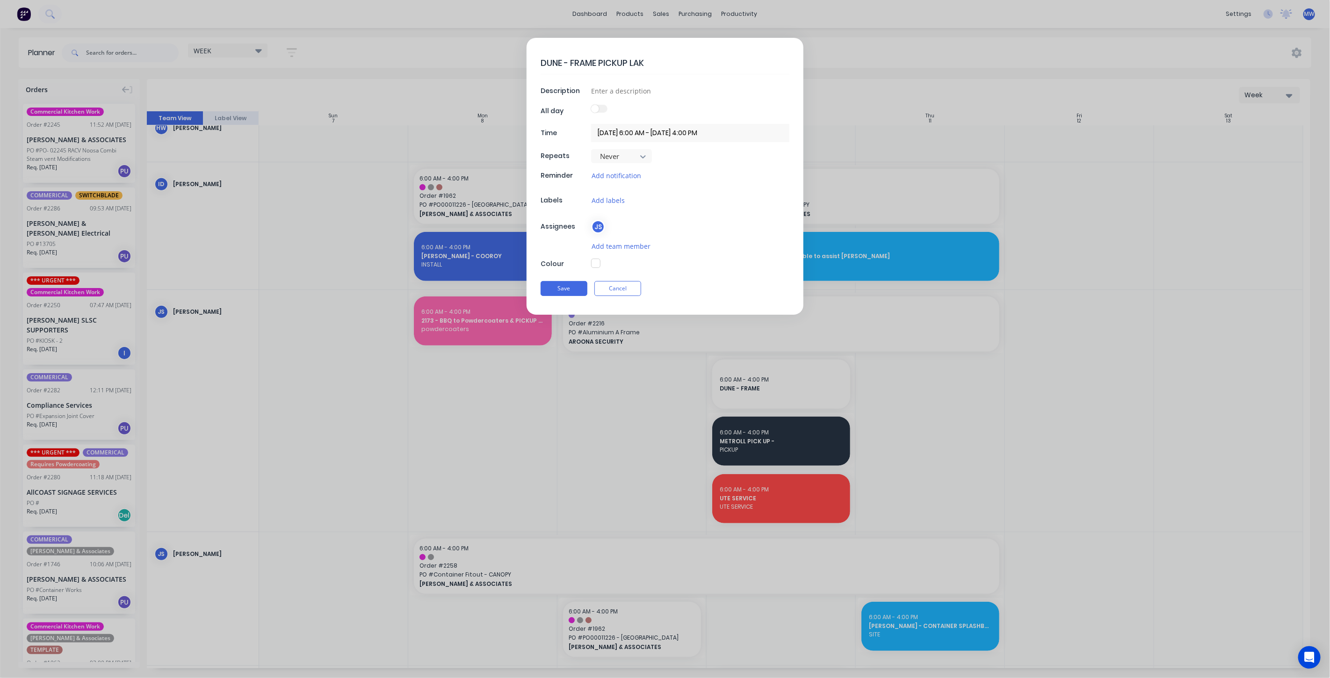
type textarea "x"
type textarea "DUNE - FRAME PICKUP LAKES"
type textarea "x"
type textarea "DUNE - FRAME PICKUP LAKESD"
type textarea "x"
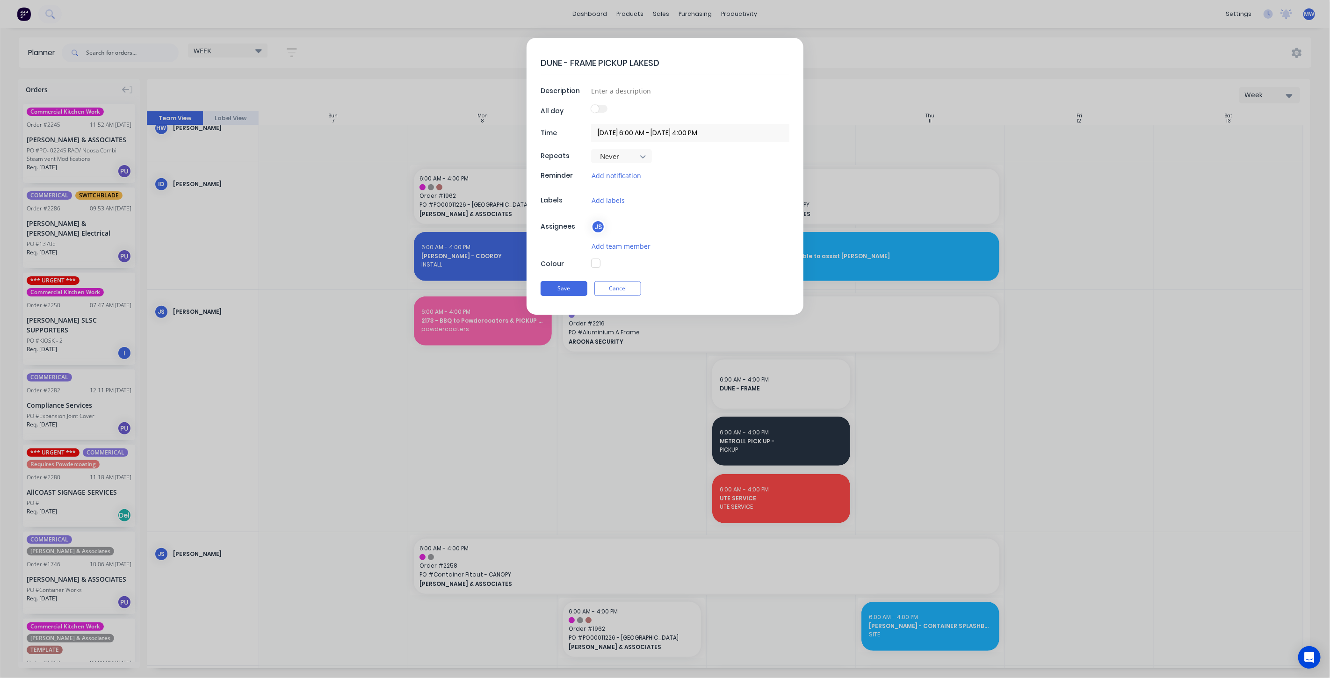
type textarea "DUNE - FRAME PICKUP LAKESDI"
type textarea "x"
type textarea "DUNE - FRAME PICKUP LAKESDIE"
type textarea "x"
type textarea "DUNE - FRAME PICKUP LAKESDI"
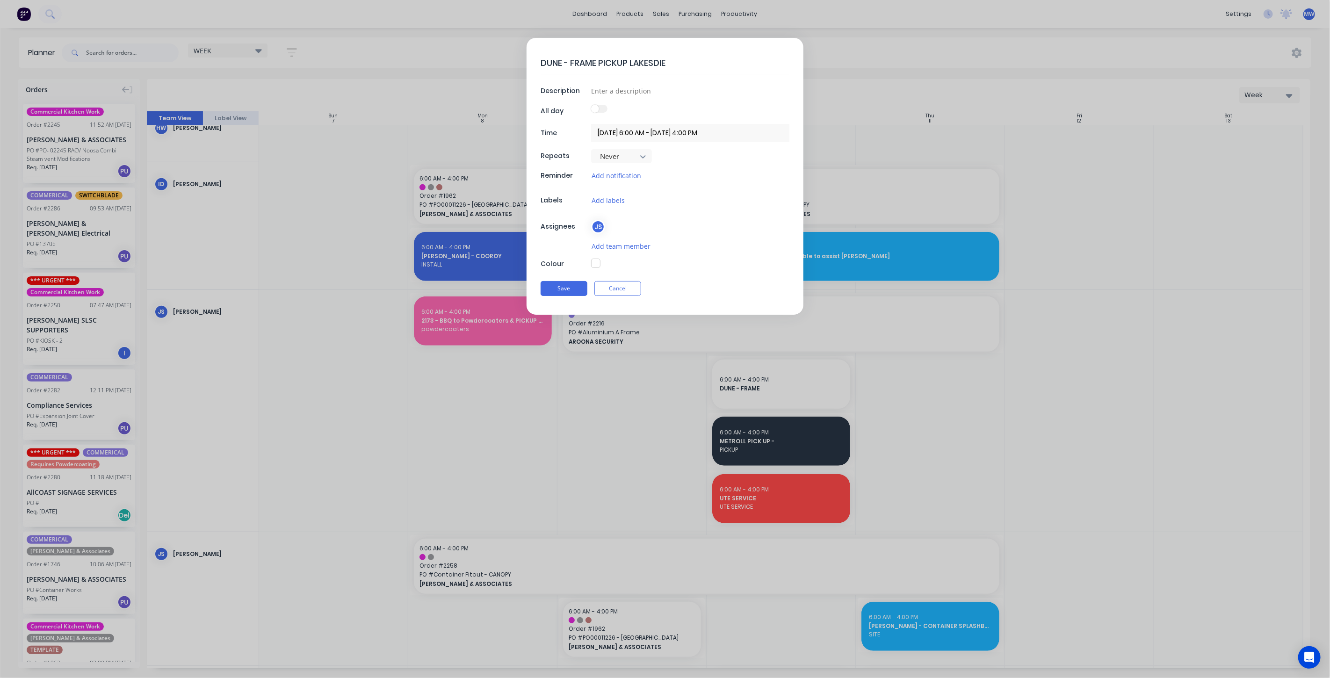
type textarea "x"
type textarea "DUNE - FRAME PICKUP LAKESD"
type textarea "x"
type textarea "DUNE - FRAME PICKUP LAKES"
type textarea "x"
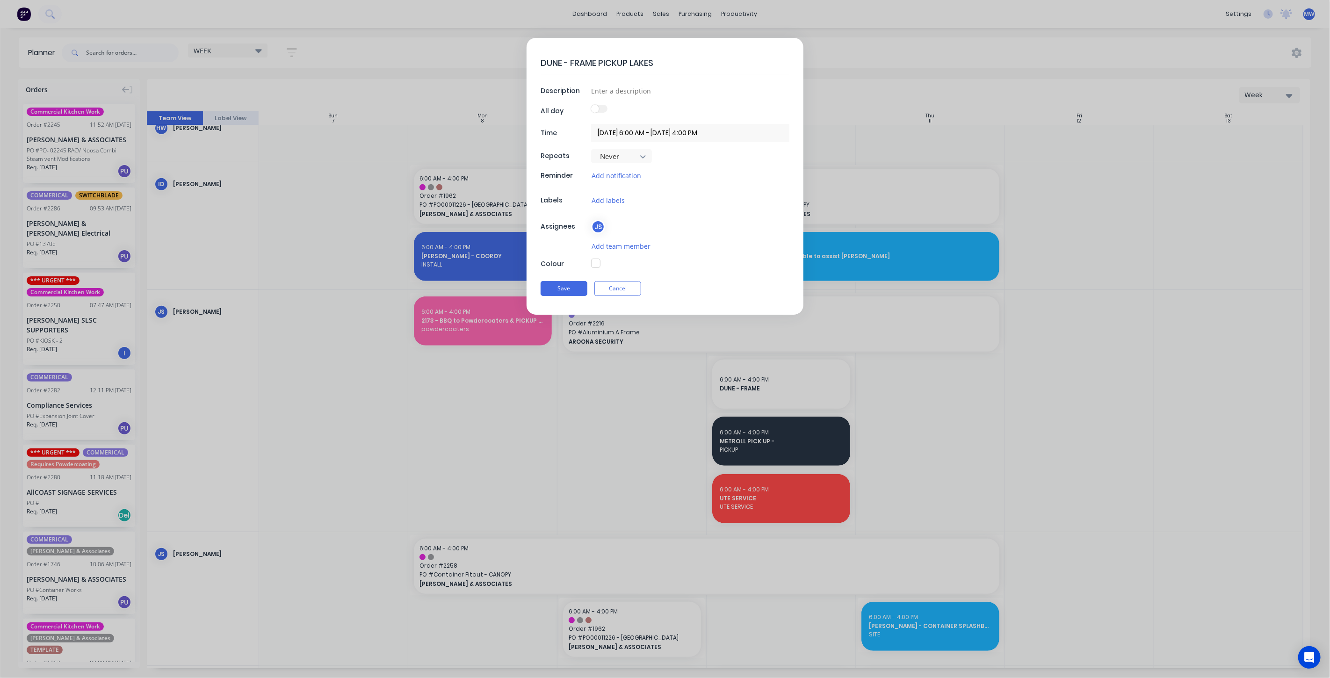
type textarea "DUNE - FRAME PICKUP LAKESI"
type textarea "x"
type textarea "DUNE - FRAME PICKUP LAKESID"
type textarea "x"
type textarea "DUNE - FRAME PICKUP LAKESIDE"
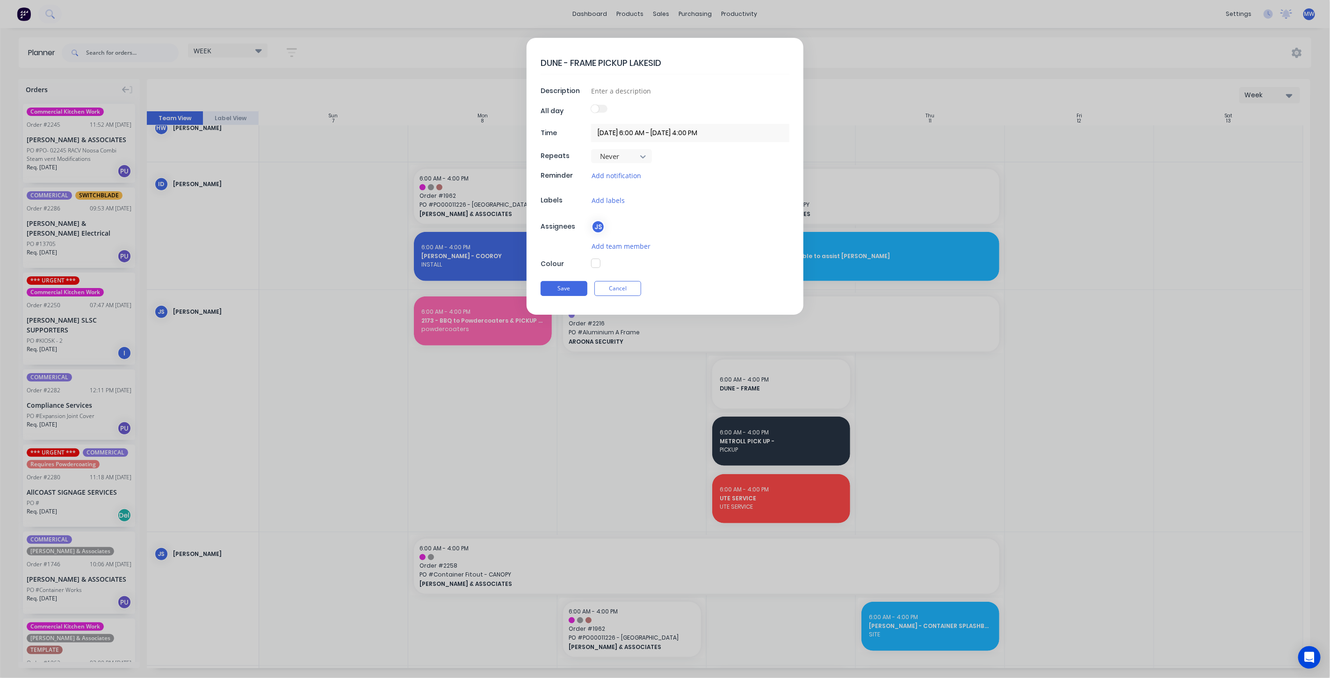
type textarea "x"
type textarea "DUNE - FRAME PICKUP LAKESIDE"
click at [562, 289] on button "Save" at bounding box center [563, 288] width 47 height 15
type textarea "x"
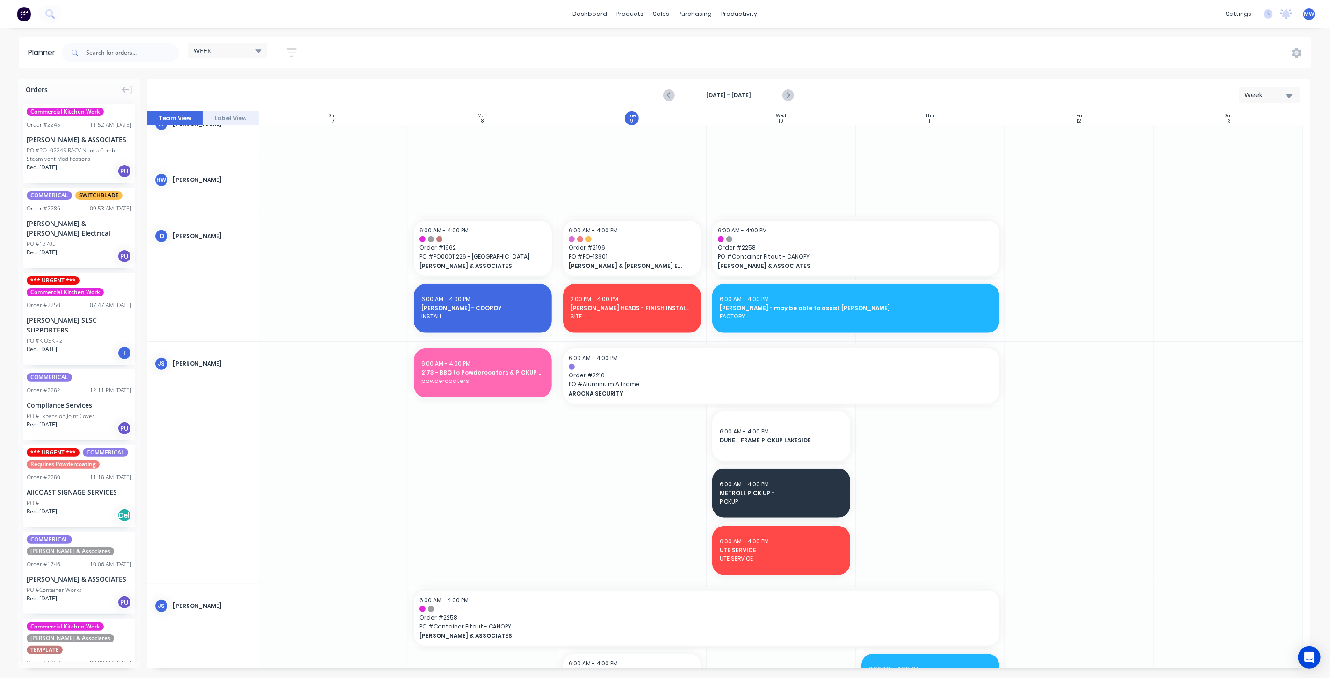
scroll to position [208, 0]
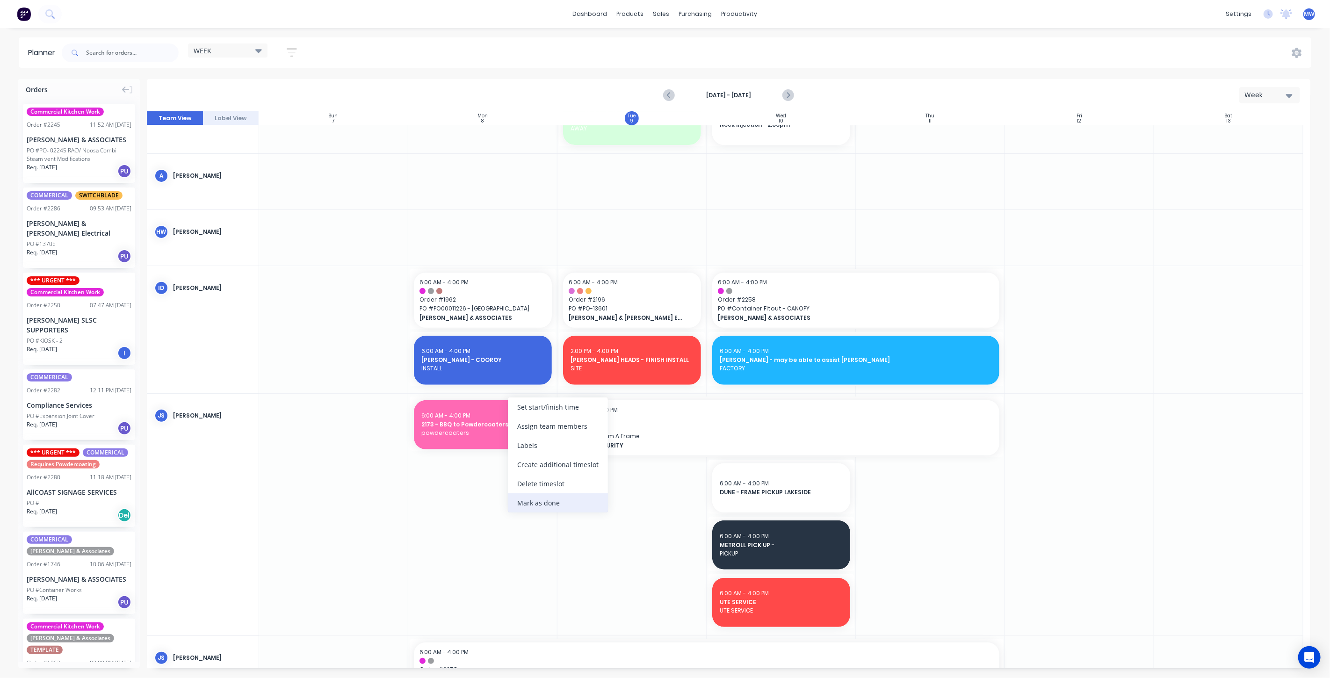
click at [533, 494] on div "Mark as done" at bounding box center [558, 502] width 100 height 19
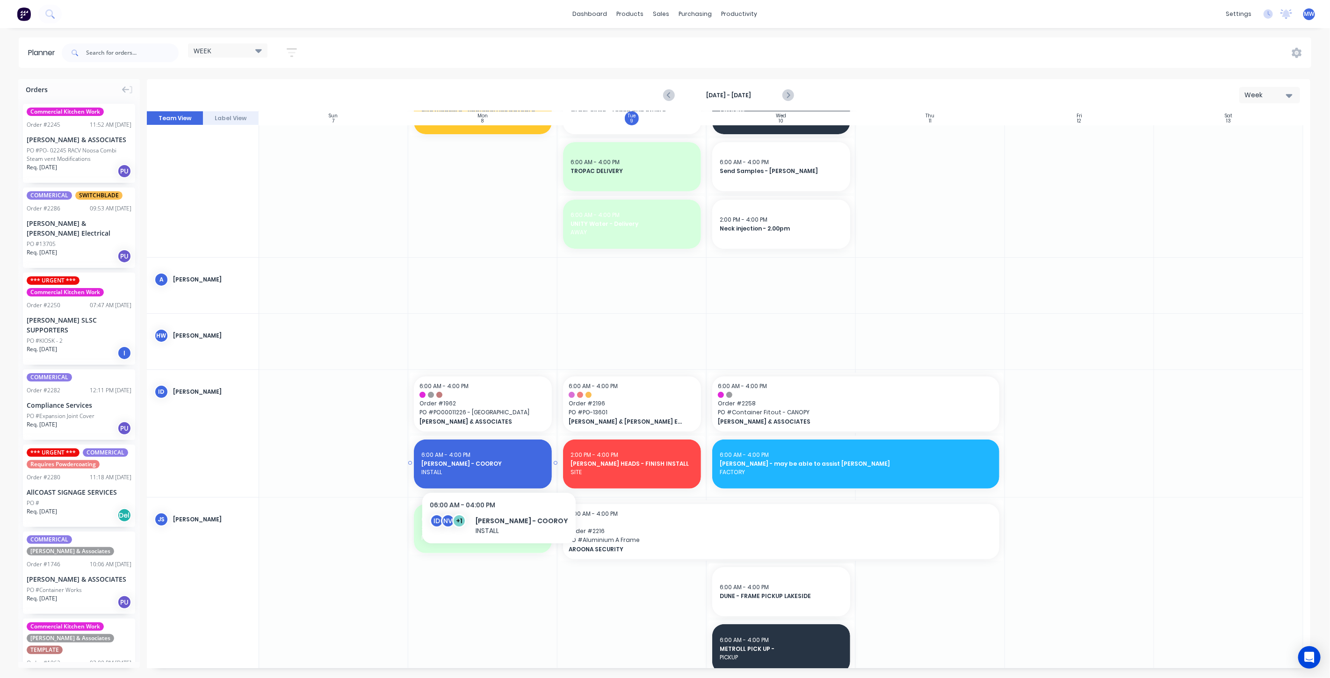
scroll to position [0, 0]
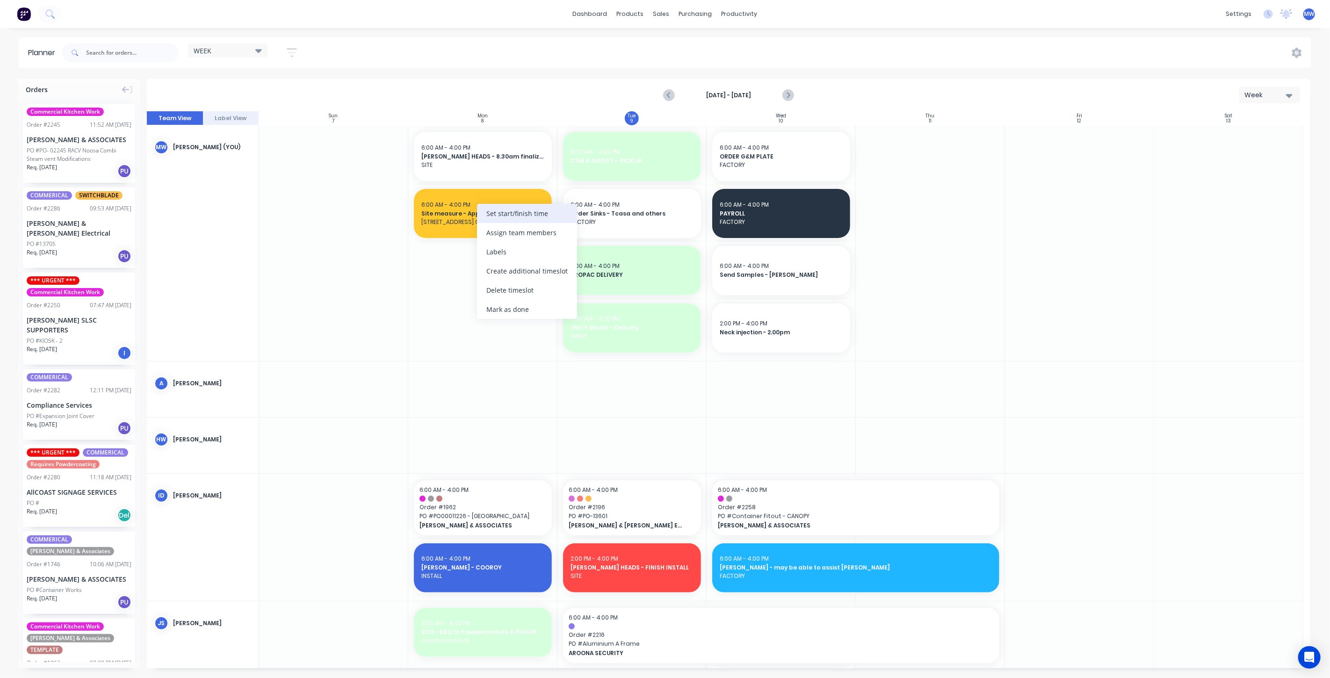
click at [538, 219] on div "Set start/finish time" at bounding box center [527, 213] width 100 height 19
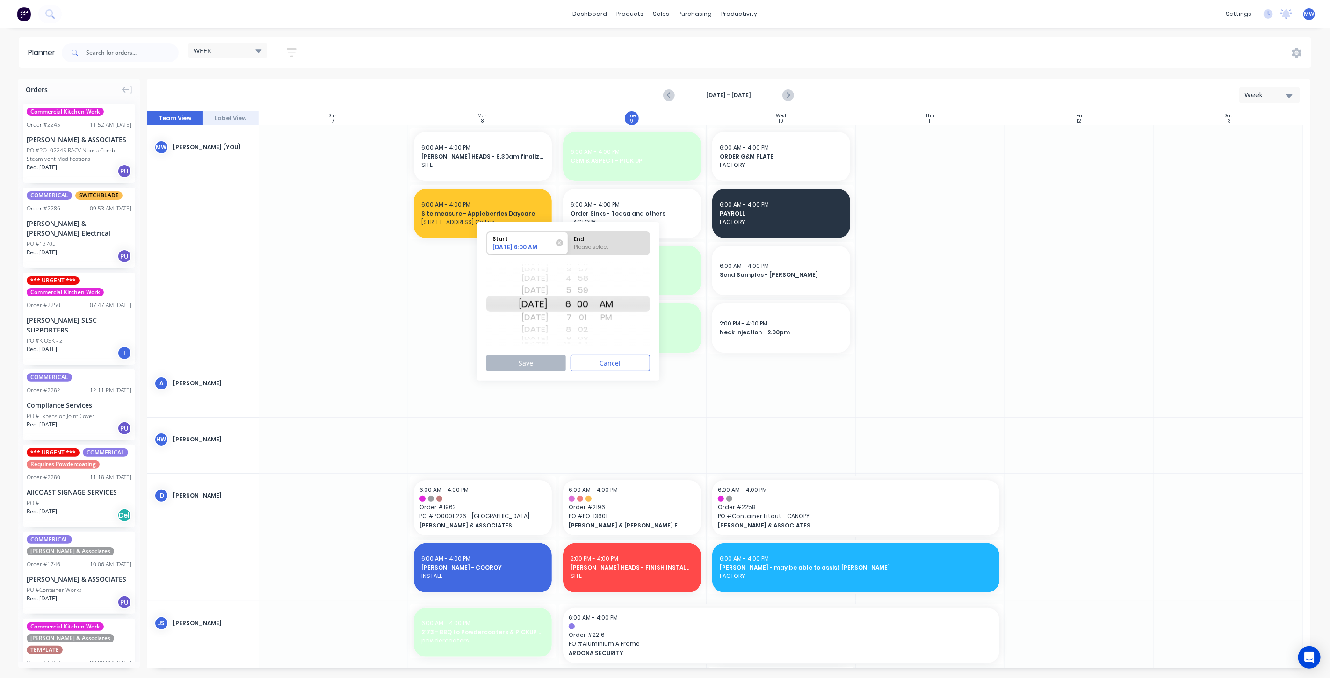
click at [537, 302] on div "Mon Sep 22" at bounding box center [532, 304] width 29 height 16
click at [591, 236] on div "End" at bounding box center [609, 238] width 76 height 12
click at [568, 236] on input "End Please select" at bounding box center [568, 243] width 0 height 23
radio input "true"
click at [618, 317] on div "PM" at bounding box center [606, 317] width 23 height 15
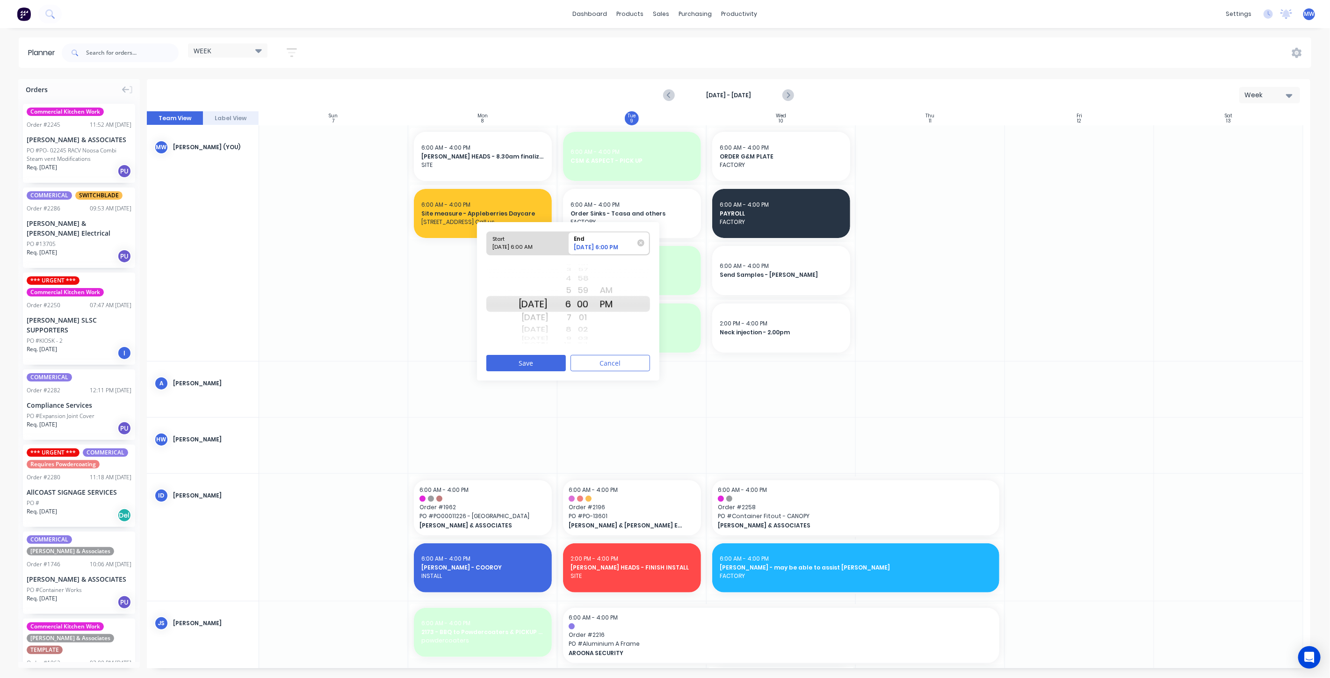
click at [571, 279] on div "4" at bounding box center [559, 279] width 23 height 12
click at [539, 362] on button "Save" at bounding box center [525, 363] width 79 height 16
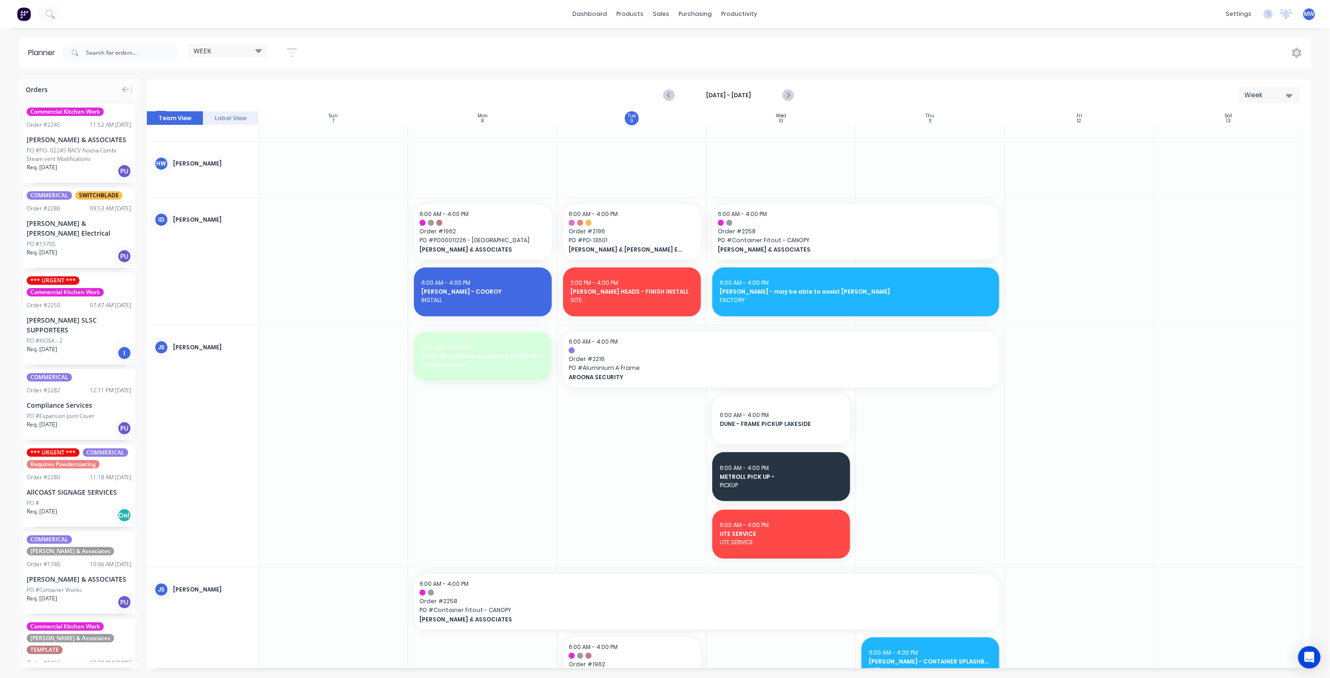
scroll to position [259, 0]
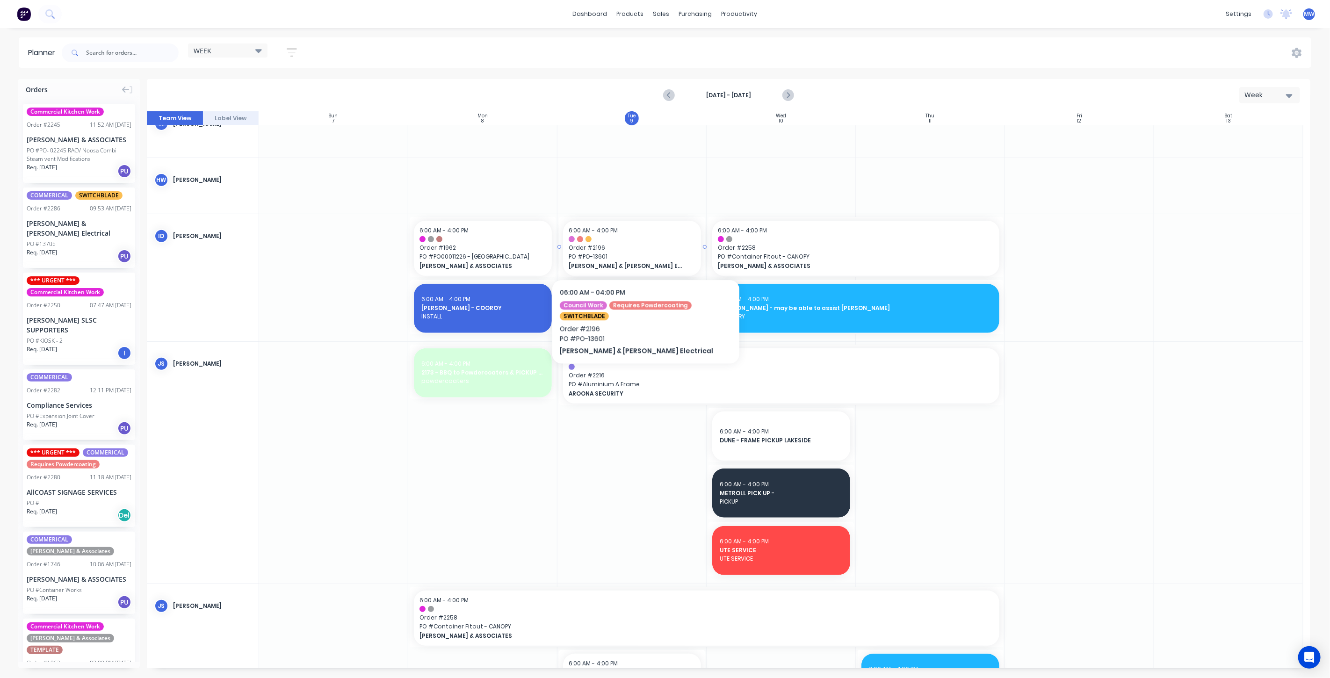
drag, startPoint x: 624, startPoint y: 245, endPoint x: 767, endPoint y: 247, distance: 143.1
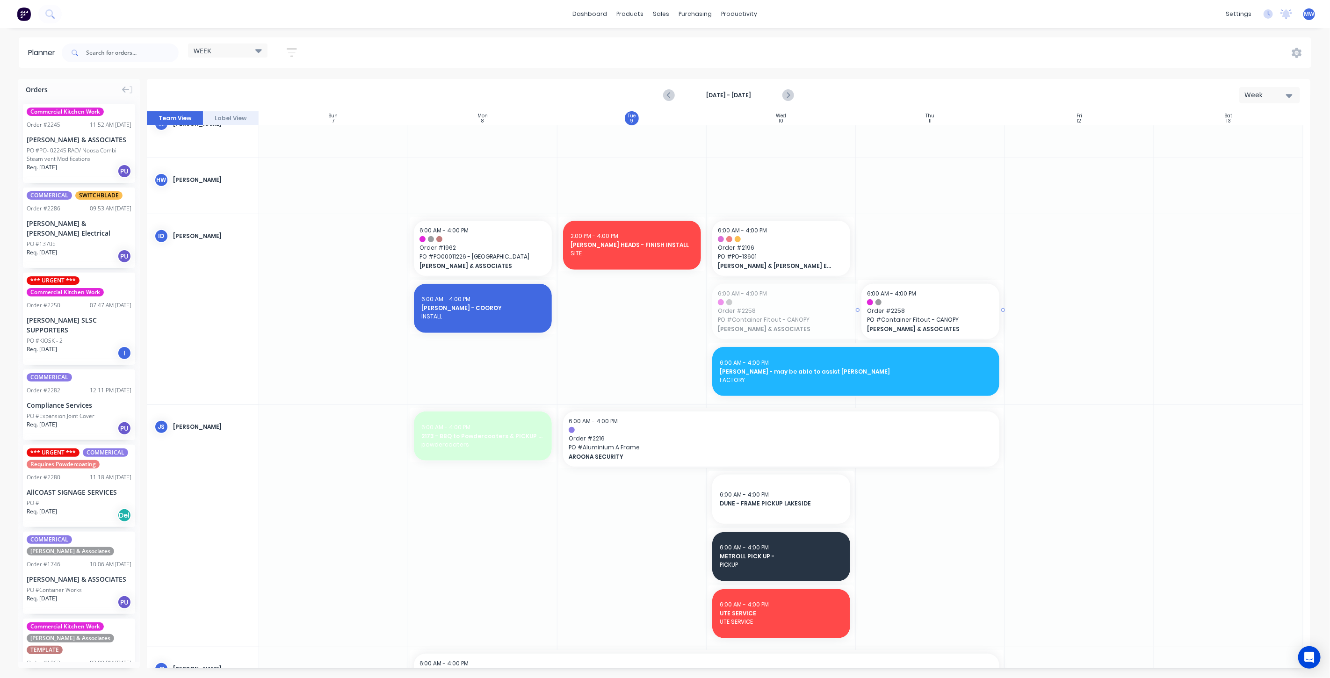
drag, startPoint x: 706, startPoint y: 309, endPoint x: 823, endPoint y: 308, distance: 116.4
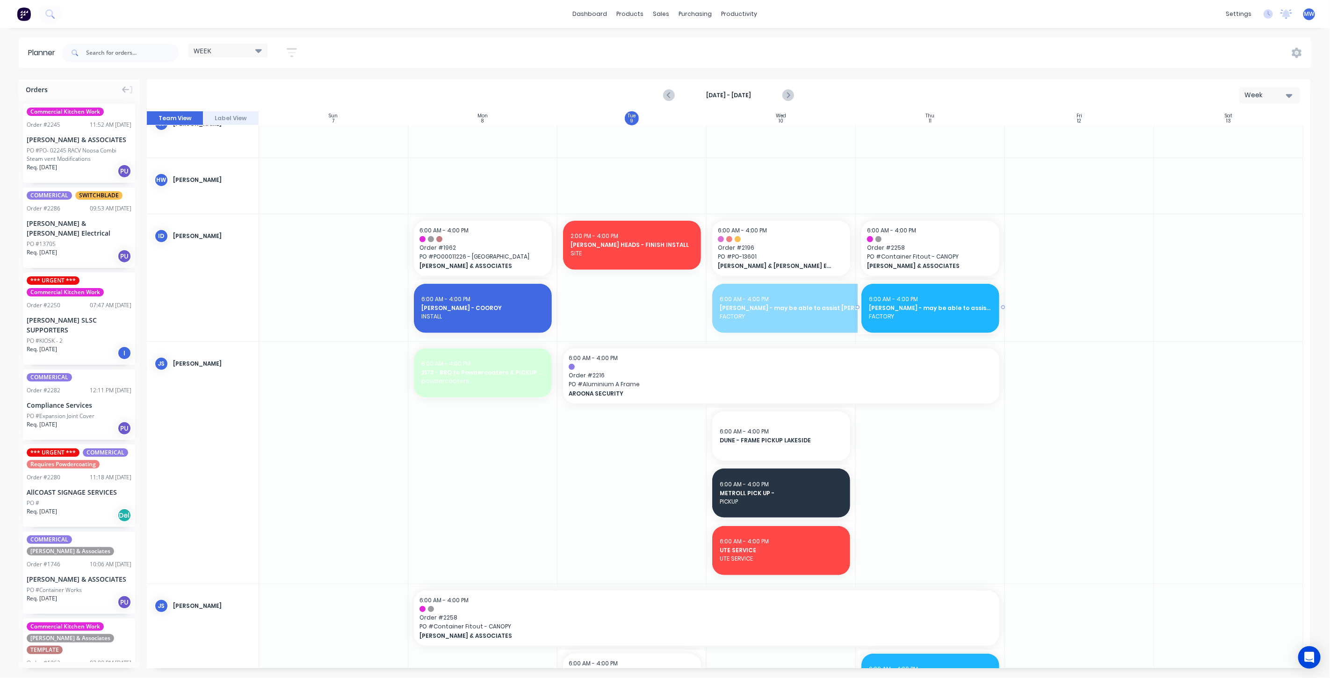
drag, startPoint x: 769, startPoint y: 308, endPoint x: 899, endPoint y: 304, distance: 130.0
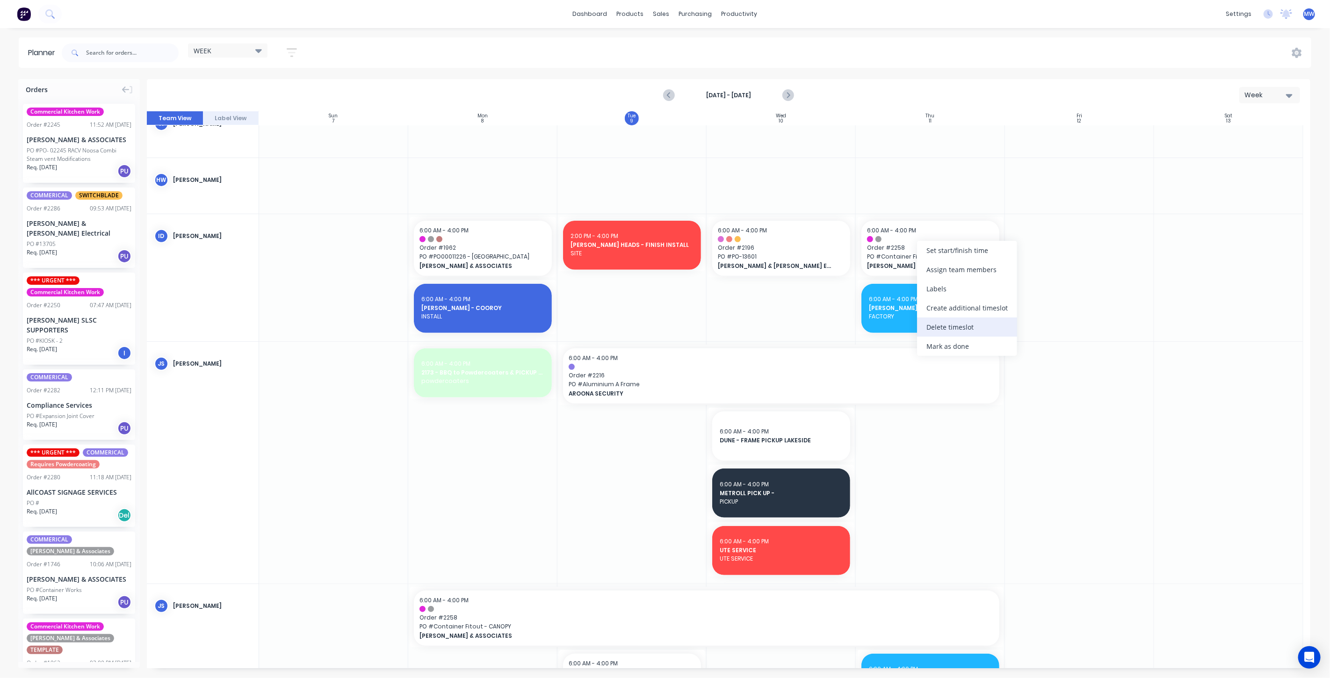
drag, startPoint x: 976, startPoint y: 330, endPoint x: 965, endPoint y: 321, distance: 13.7
click at [975, 330] on div "Delete timeslot" at bounding box center [967, 326] width 100 height 19
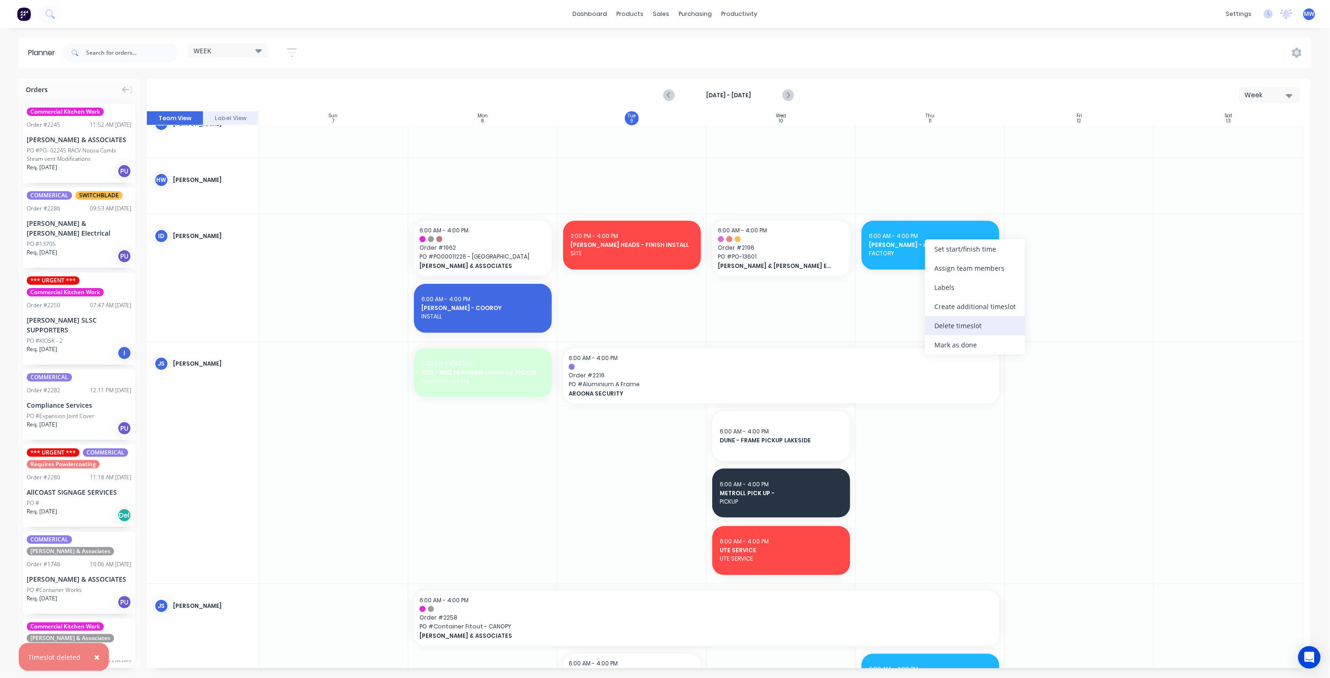
click at [968, 323] on div "Delete timeslot" at bounding box center [975, 325] width 100 height 19
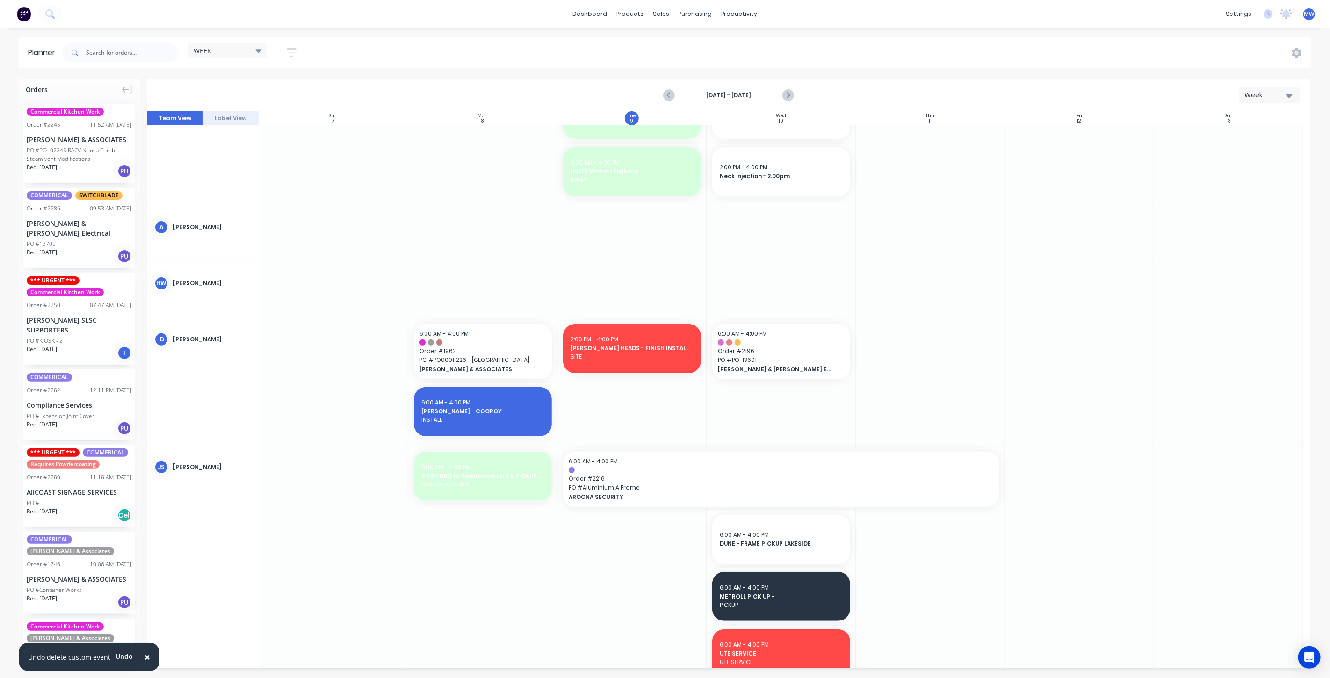
scroll to position [156, 0]
click at [103, 58] on input "text" at bounding box center [132, 52] width 93 height 19
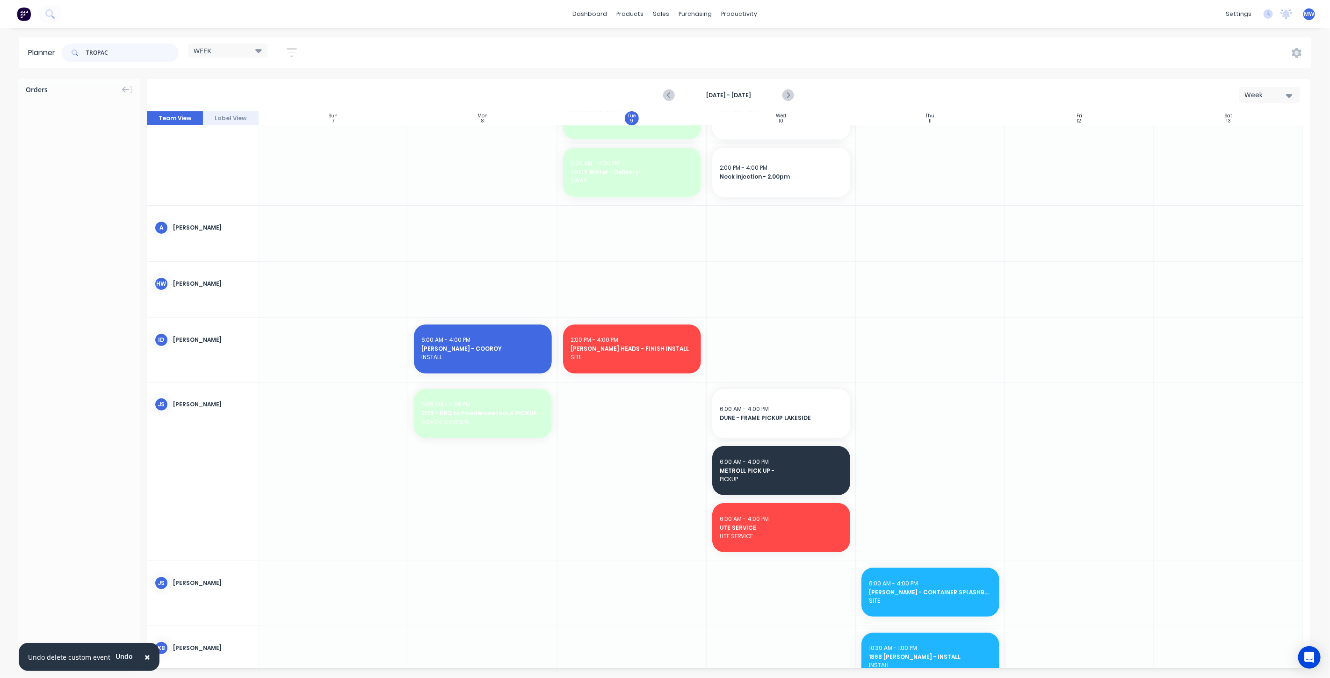
type input "TROPAC"
click at [225, 54] on div "WEEK" at bounding box center [228, 50] width 68 height 8
click at [233, 119] on button "None" at bounding box center [245, 120] width 100 height 11
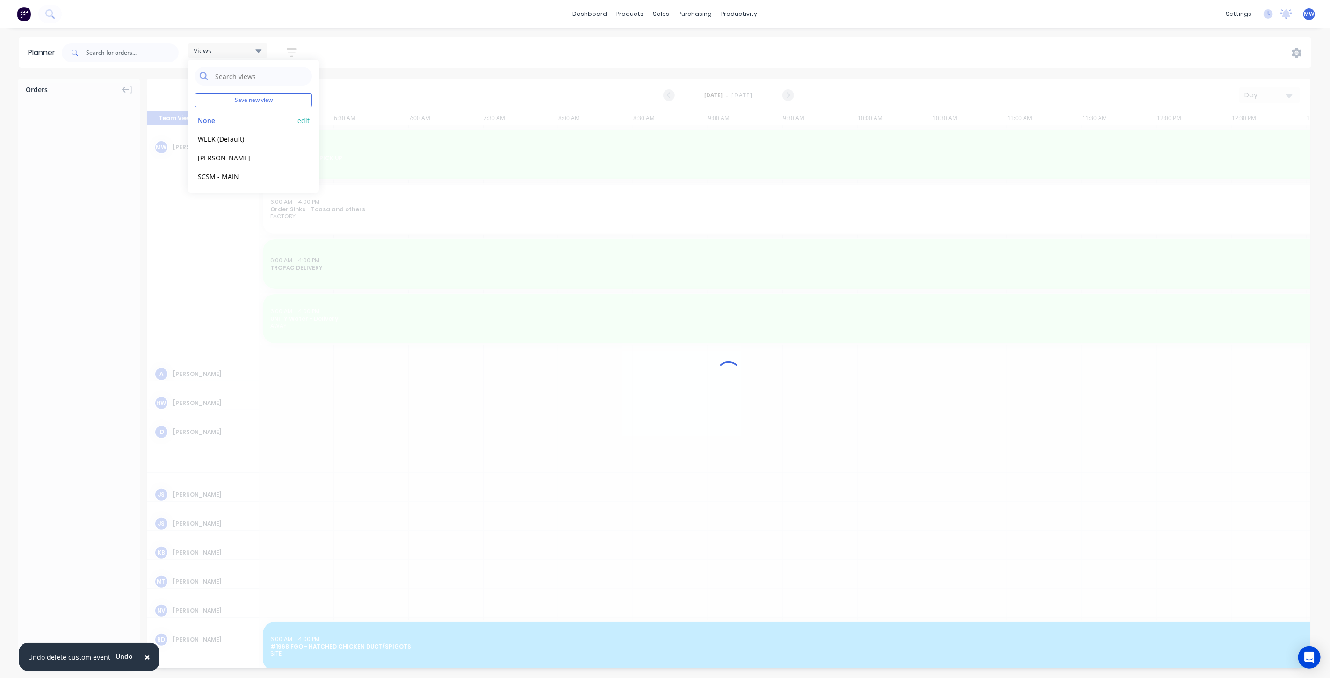
scroll to position [0, 448]
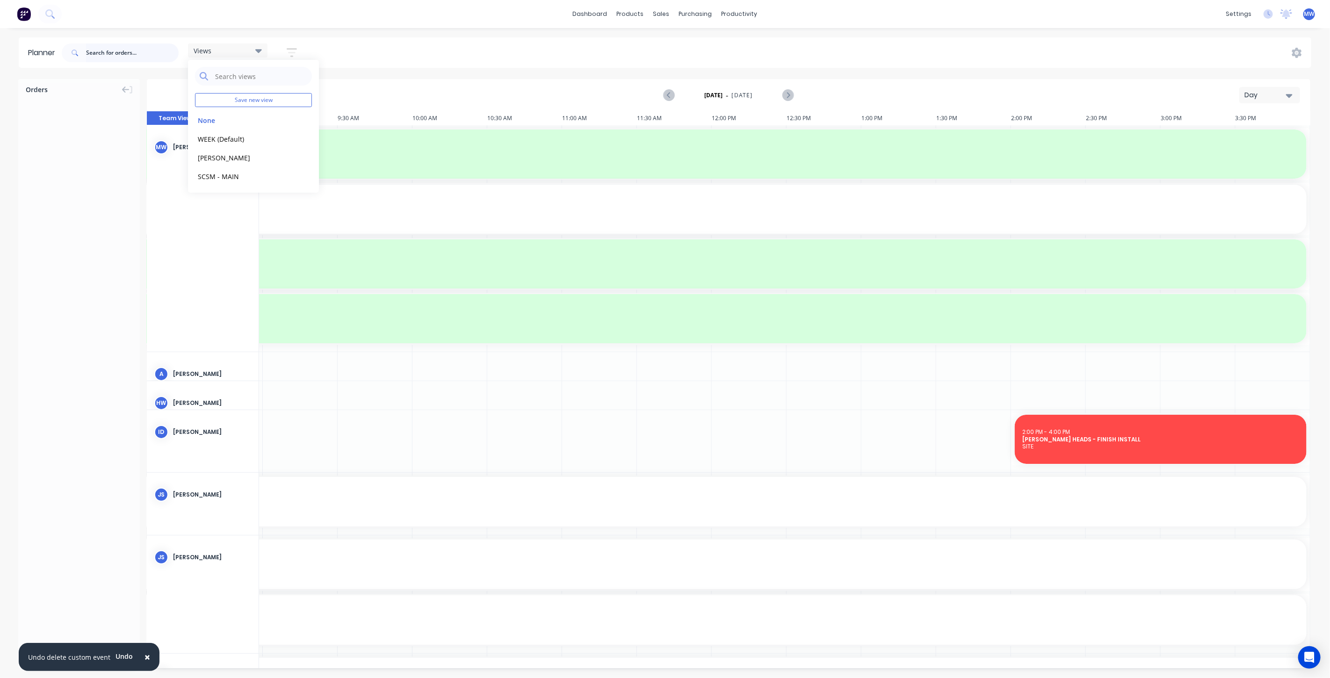
click at [146, 52] on input "text" at bounding box center [132, 52] width 93 height 19
type input "TROPAC"
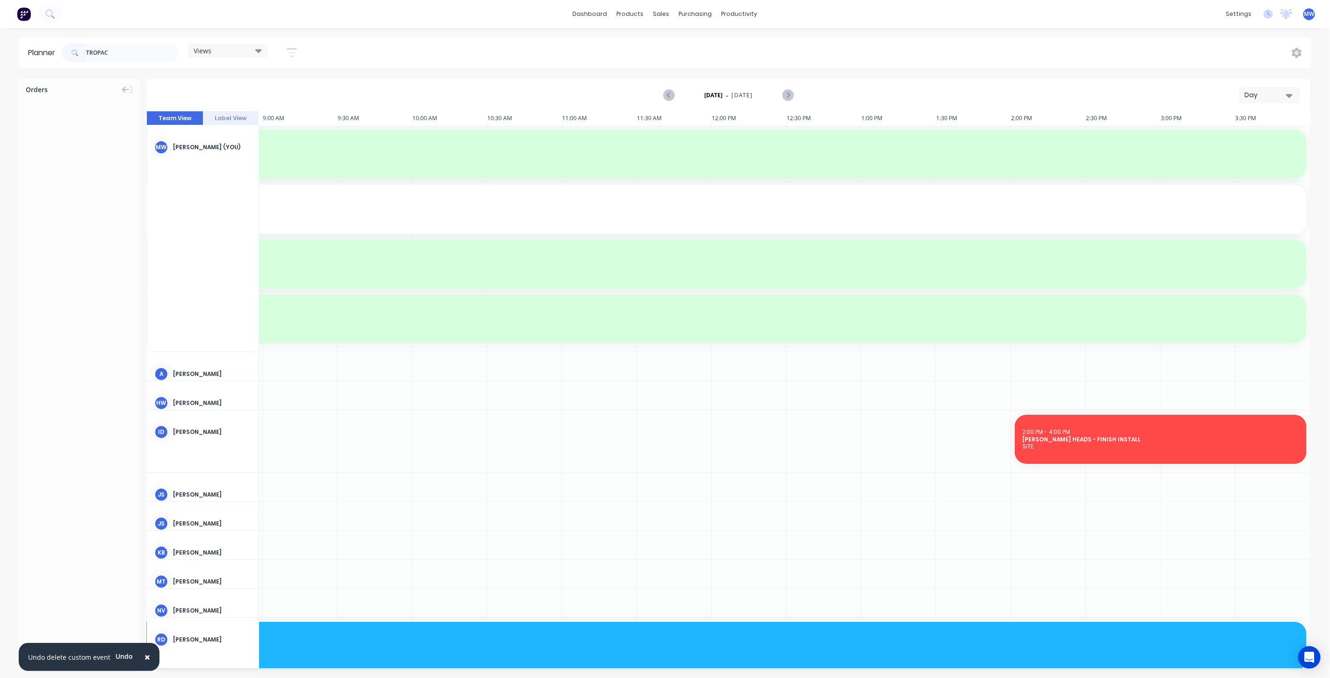
click at [1253, 97] on div "Day" at bounding box center [1265, 95] width 43 height 10
click at [1257, 136] on div "Week" at bounding box center [1252, 139] width 93 height 19
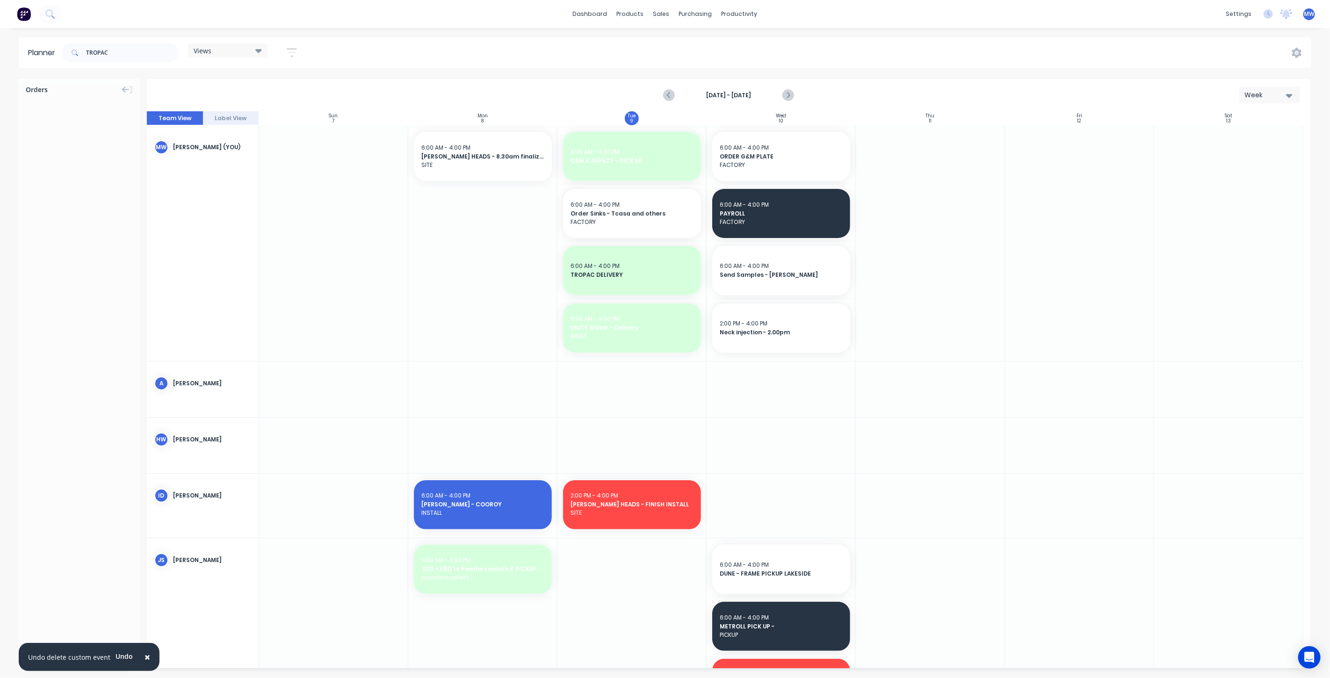
scroll to position [156, 0]
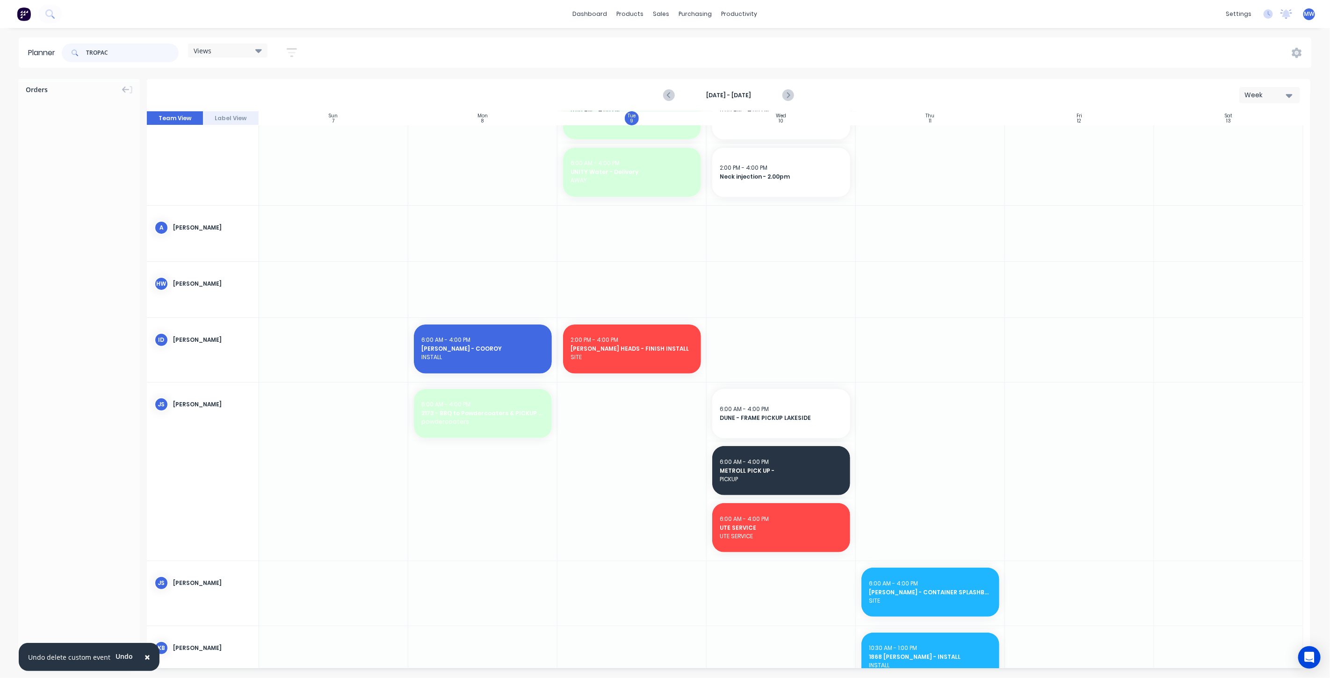
drag, startPoint x: 96, startPoint y: 49, endPoint x: 69, endPoint y: 51, distance: 27.2
click at [69, 51] on div "TROPAC" at bounding box center [120, 52] width 117 height 19
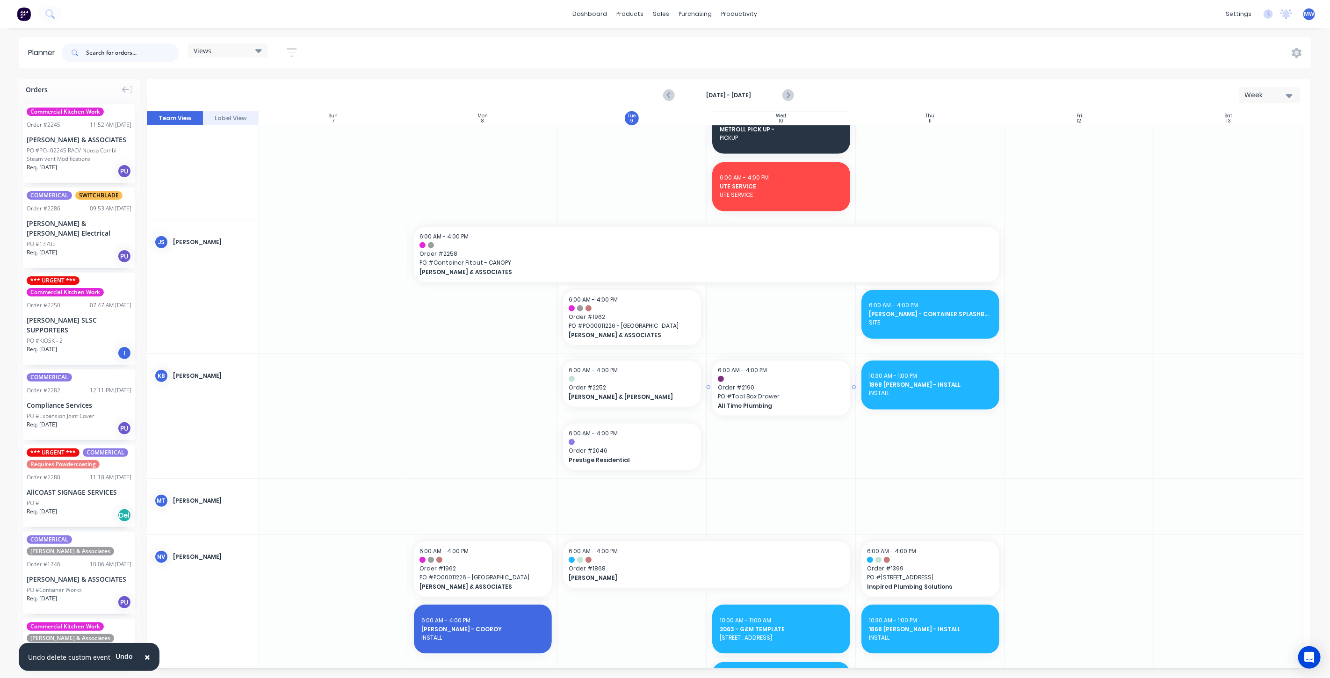
scroll to position [675, 0]
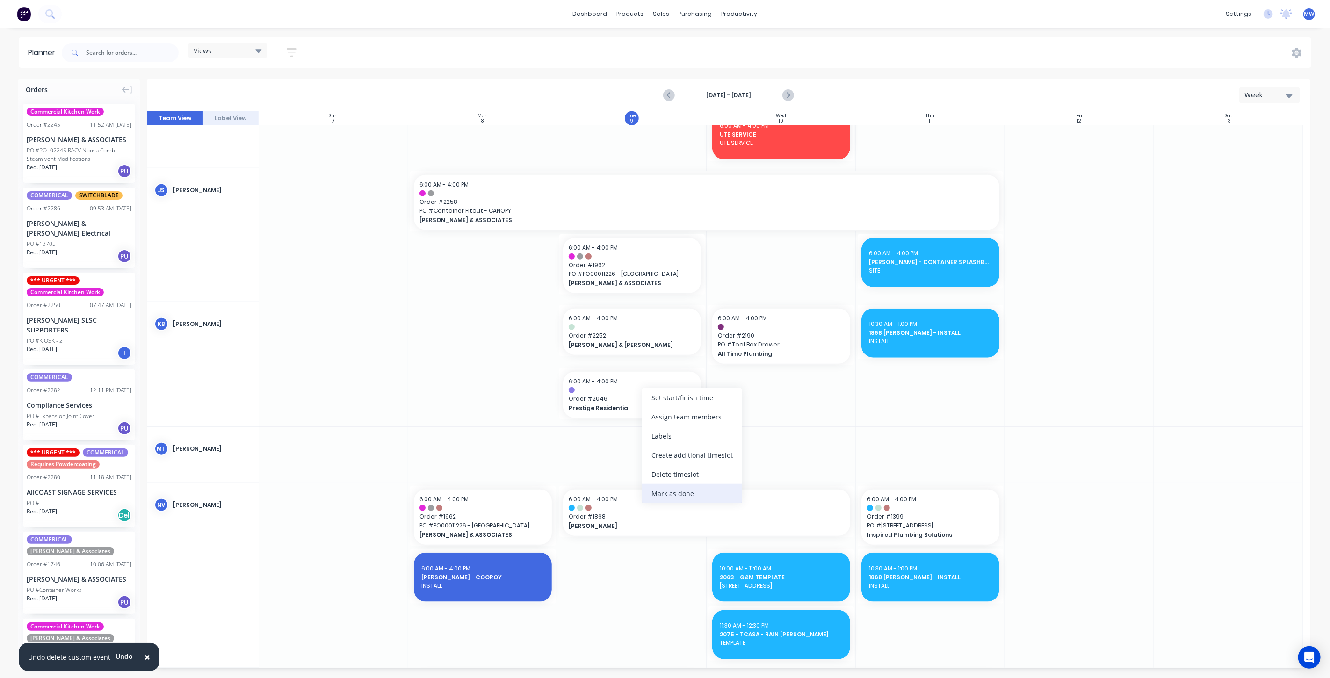
click at [694, 489] on div "Mark as done" at bounding box center [692, 493] width 100 height 19
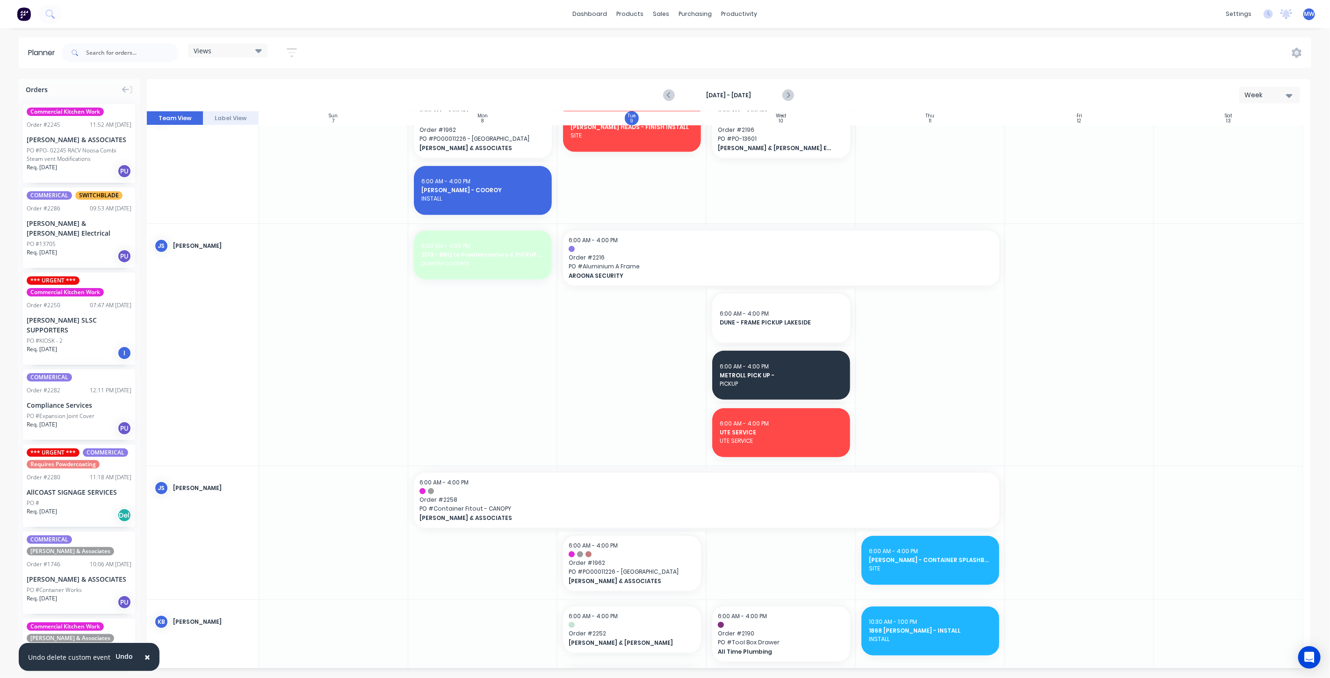
scroll to position [571, 0]
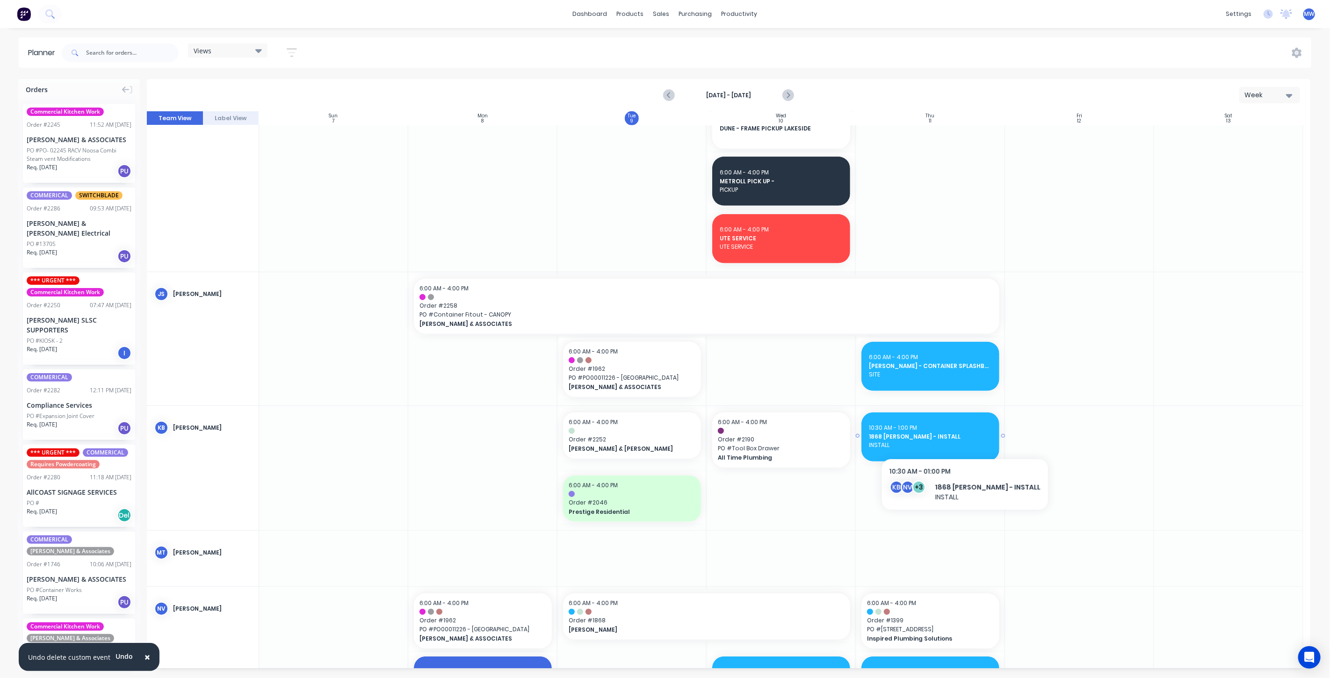
click at [957, 437] on span "1868 LISA MORGAN - INSTALL" at bounding box center [930, 436] width 123 height 8
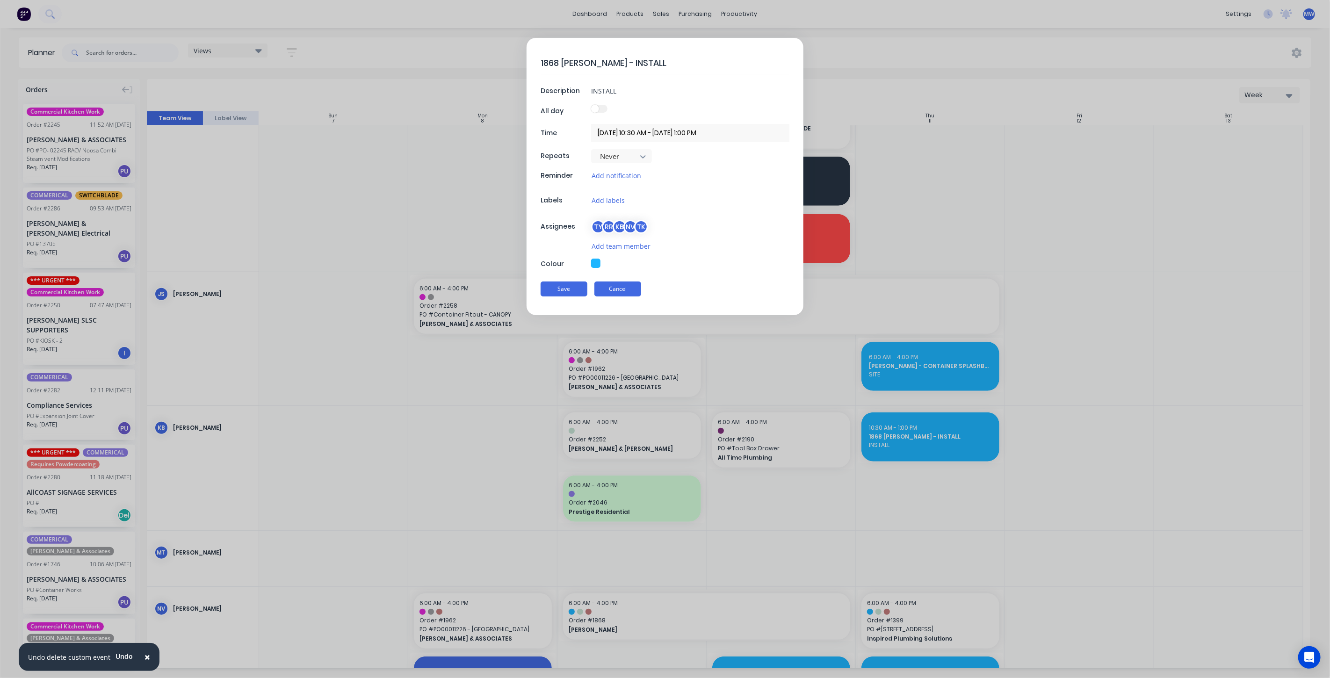
click at [609, 285] on button "Cancel" at bounding box center [617, 288] width 47 height 15
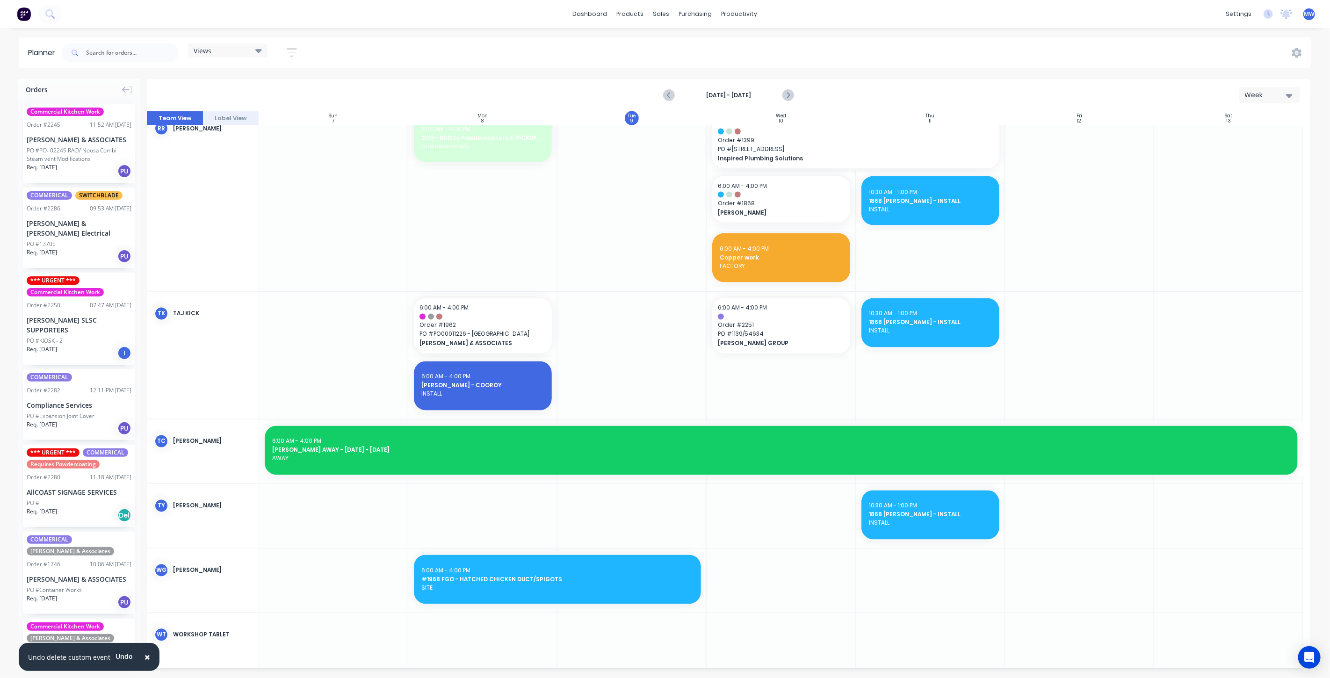
scroll to position [1366, 0]
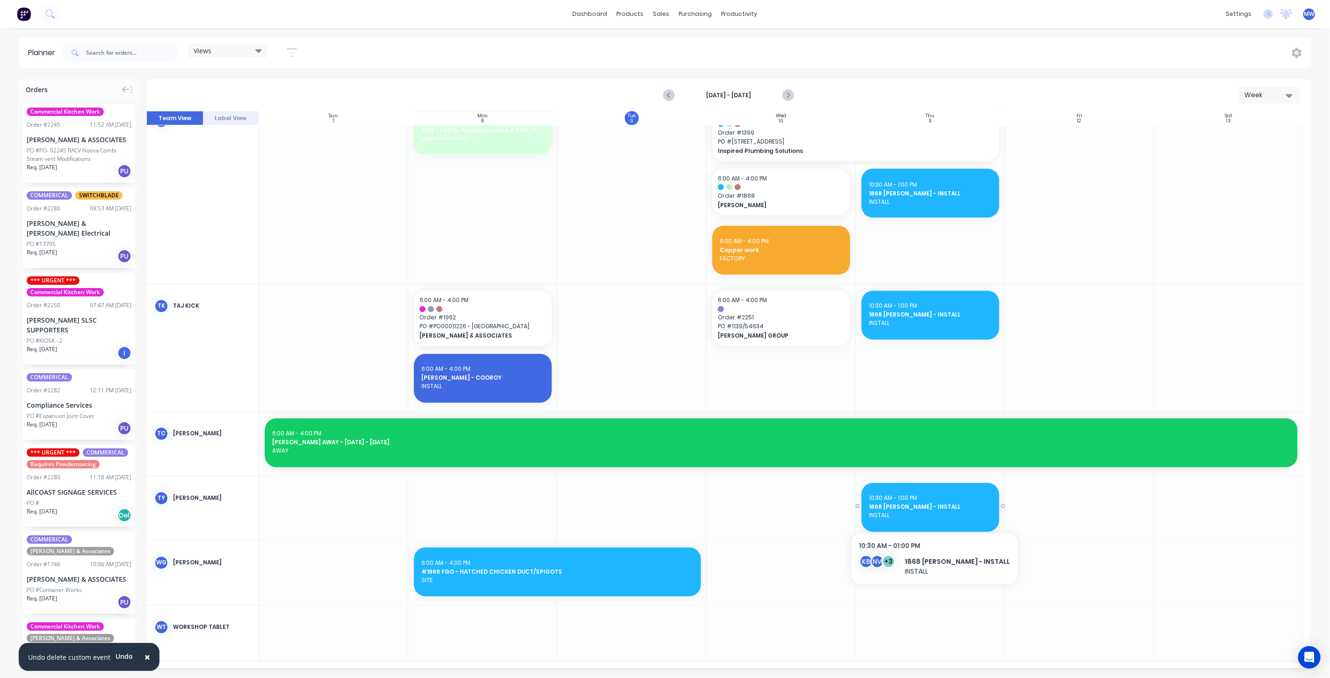
click at [928, 512] on span "INSTALL" at bounding box center [930, 515] width 123 height 8
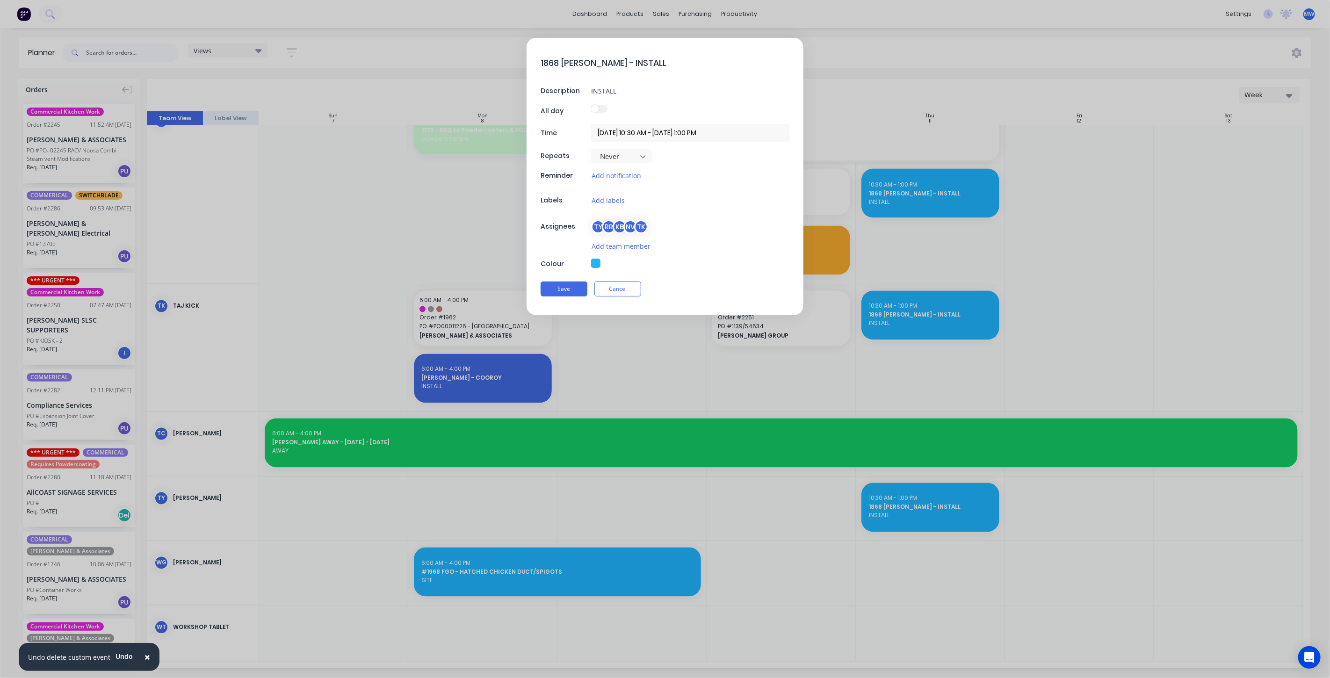
scroll to position [1359, 0]
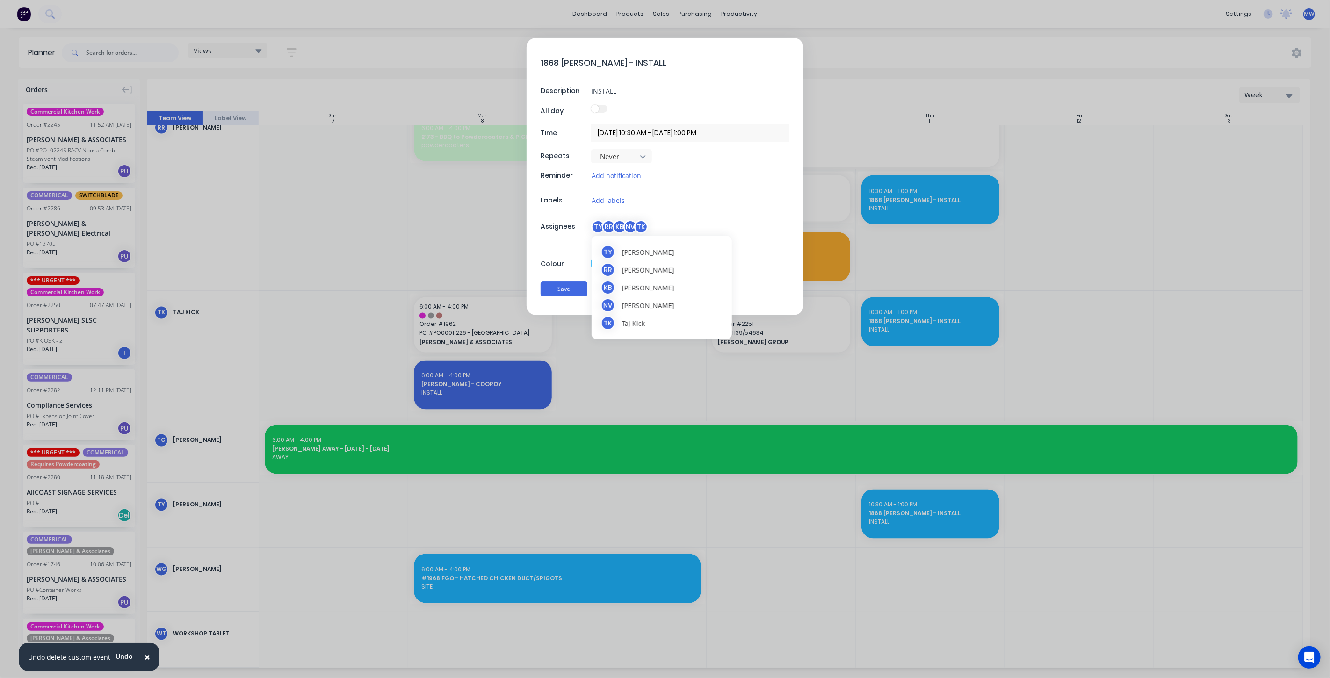
click at [613, 225] on div "KB" at bounding box center [619, 227] width 14 height 14
click at [608, 313] on div at bounding box center [608, 313] width 19 height 19
click at [609, 346] on div at bounding box center [608, 346] width 19 height 19
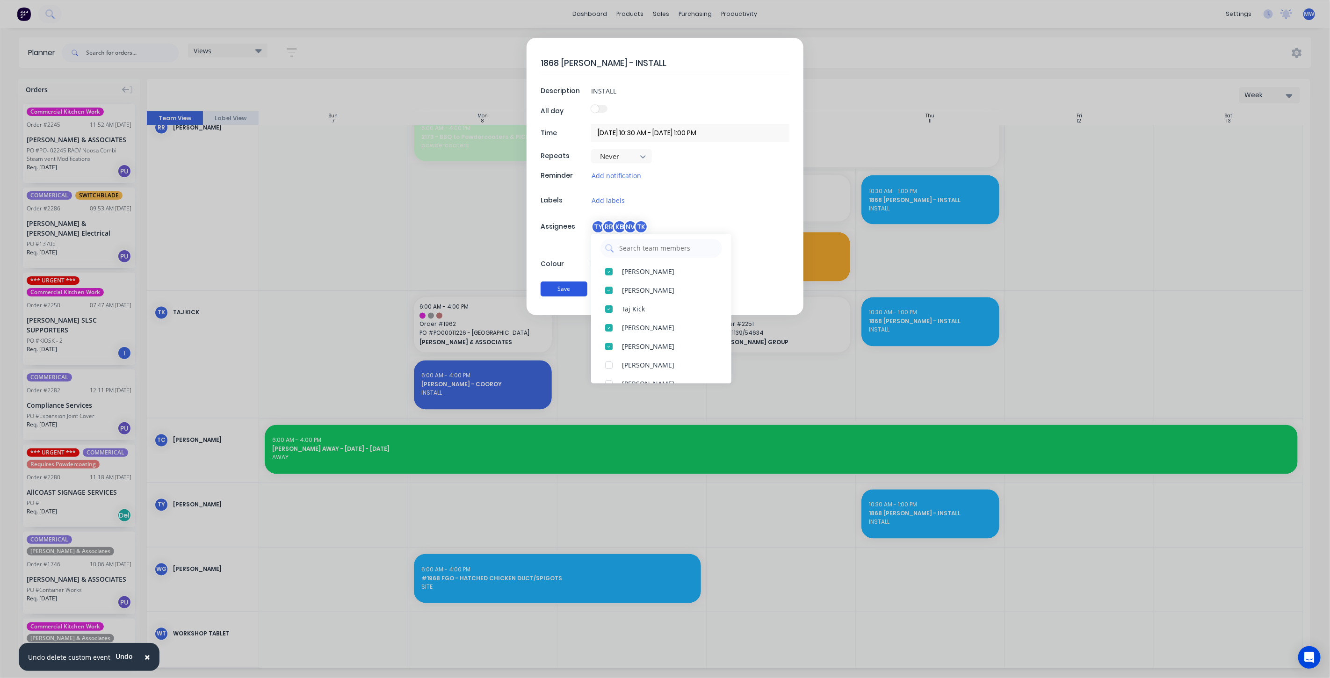
click at [568, 288] on button "Save" at bounding box center [563, 288] width 47 height 15
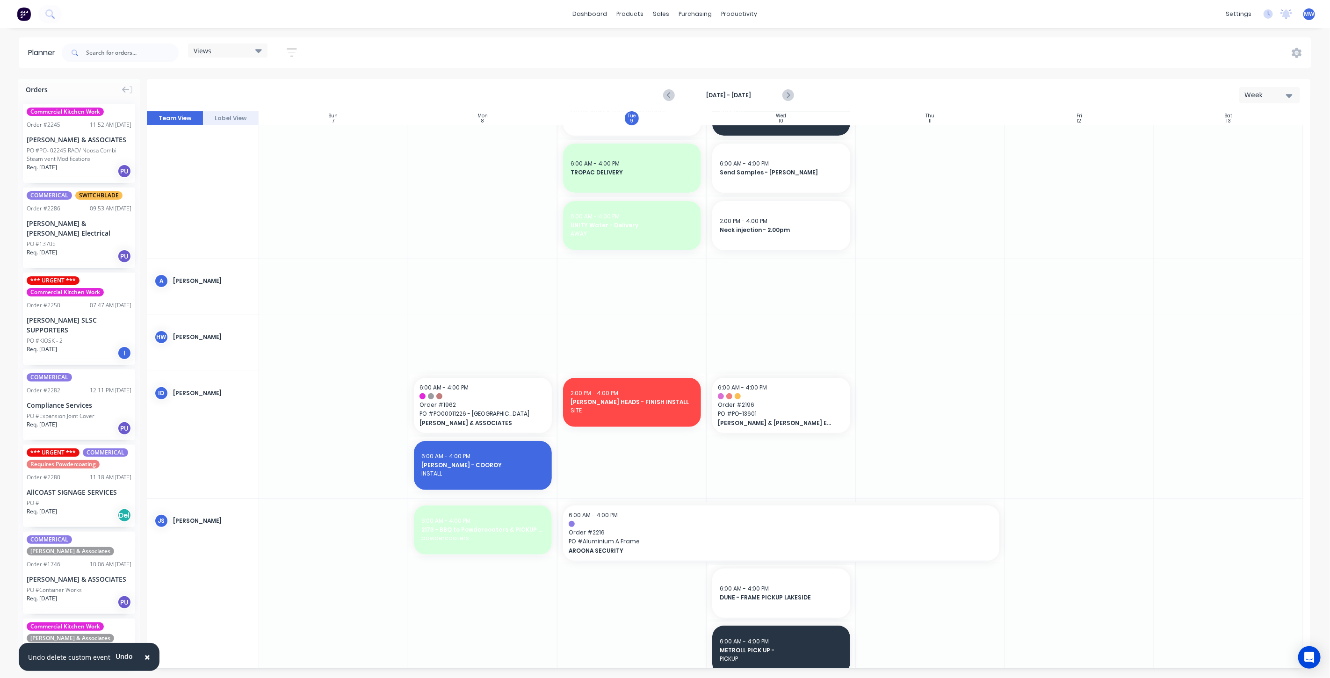
scroll to position [168, 0]
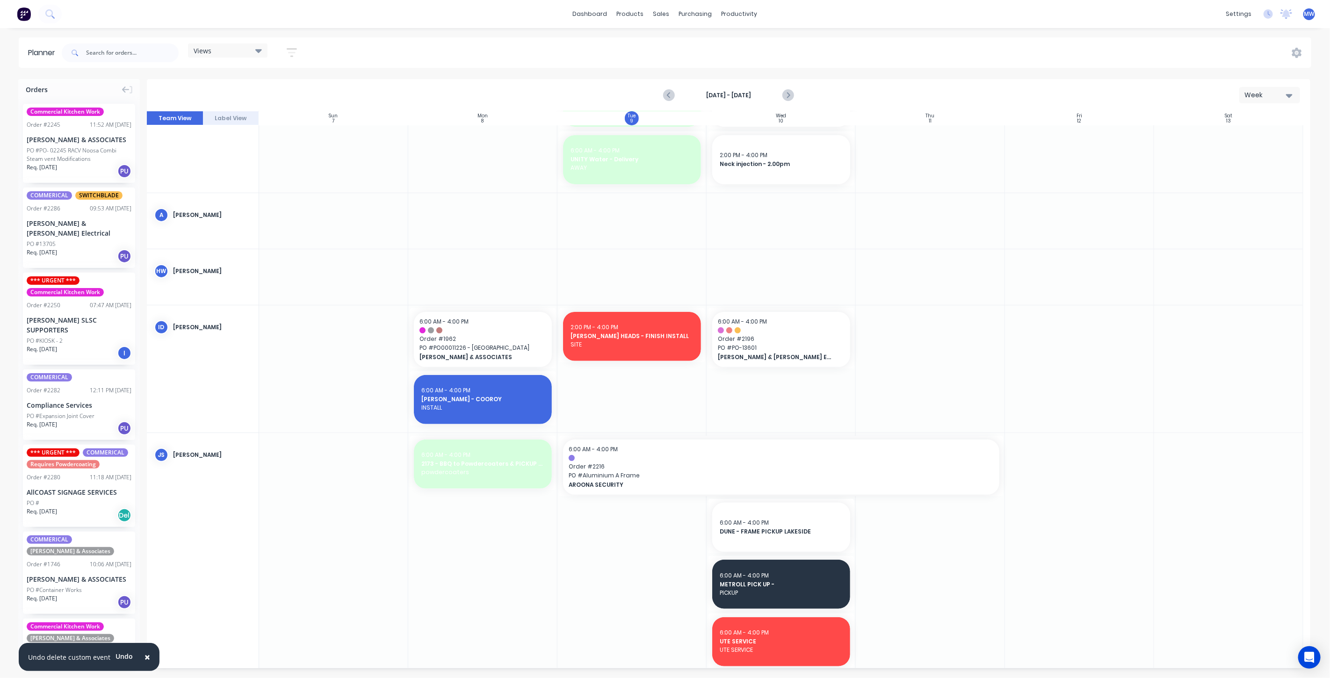
click at [914, 518] on div at bounding box center [930, 554] width 149 height 242
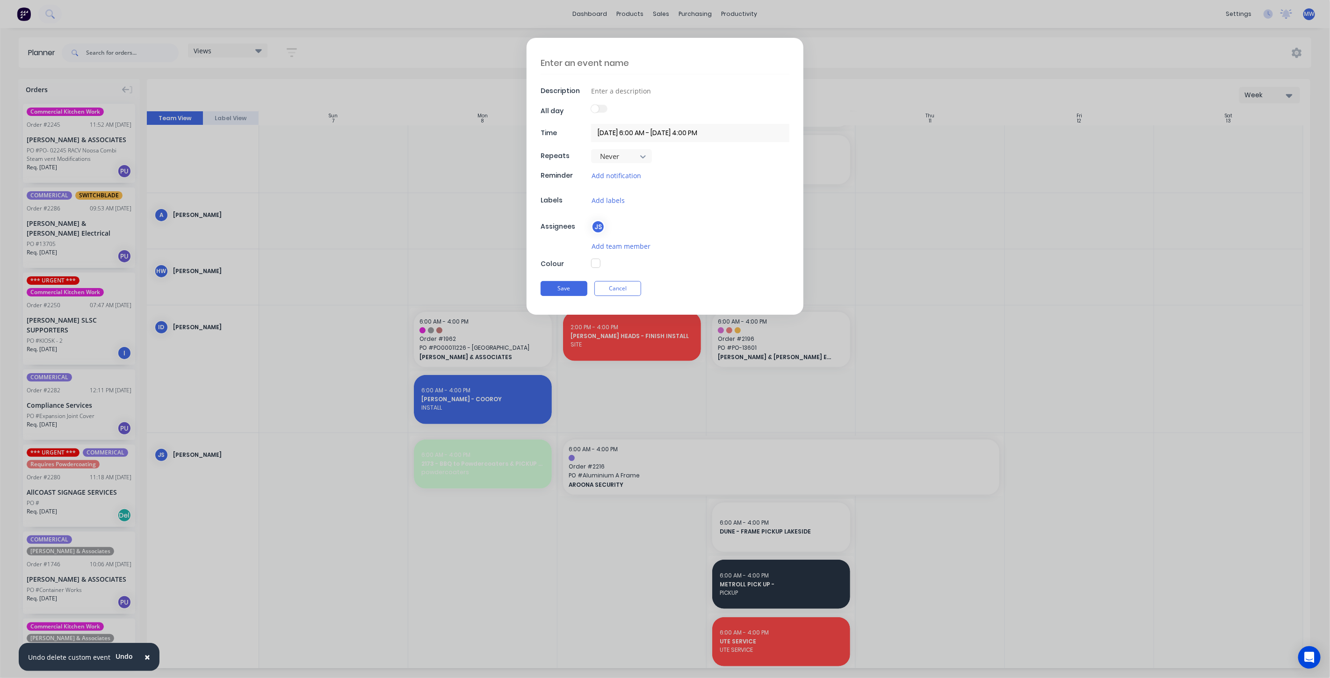
click at [630, 66] on textarea at bounding box center [664, 63] width 249 height 22
type textarea "x"
type textarea "2"
type textarea "x"
type textarea "2"
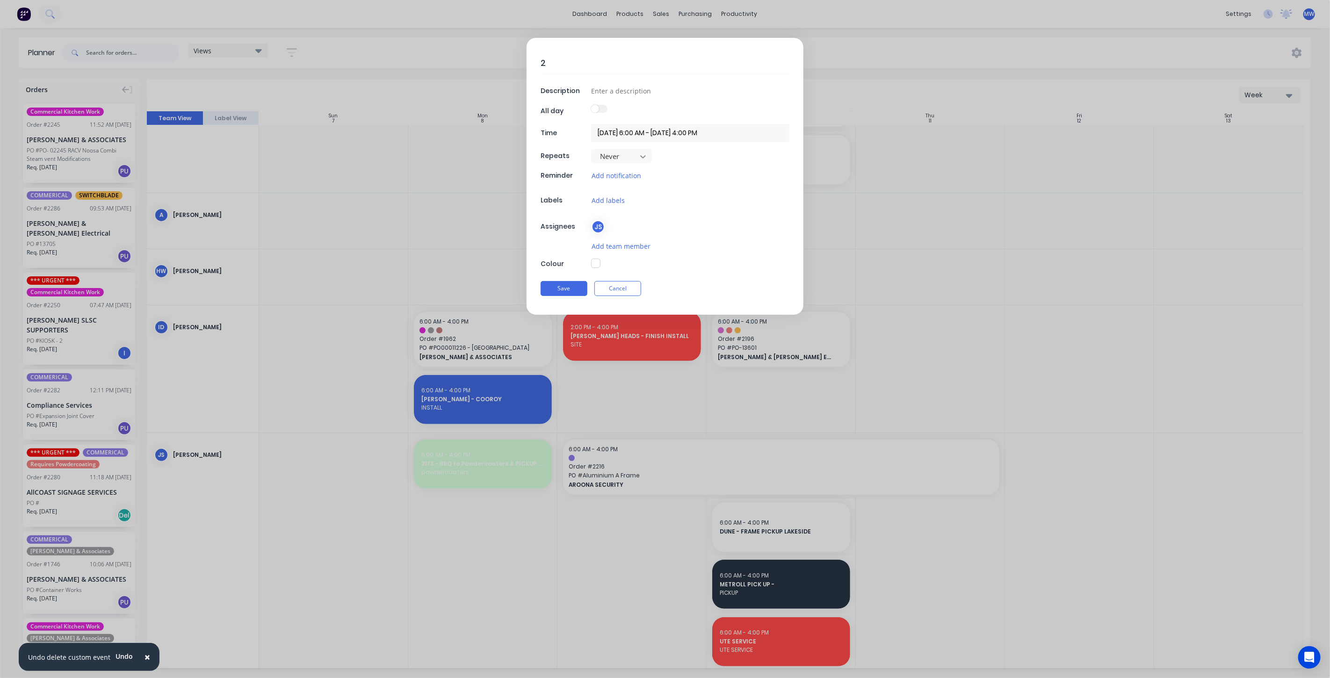
type textarea "x"
type textarea "2 T"
type textarea "x"
type textarea "2 Te"
type textarea "x"
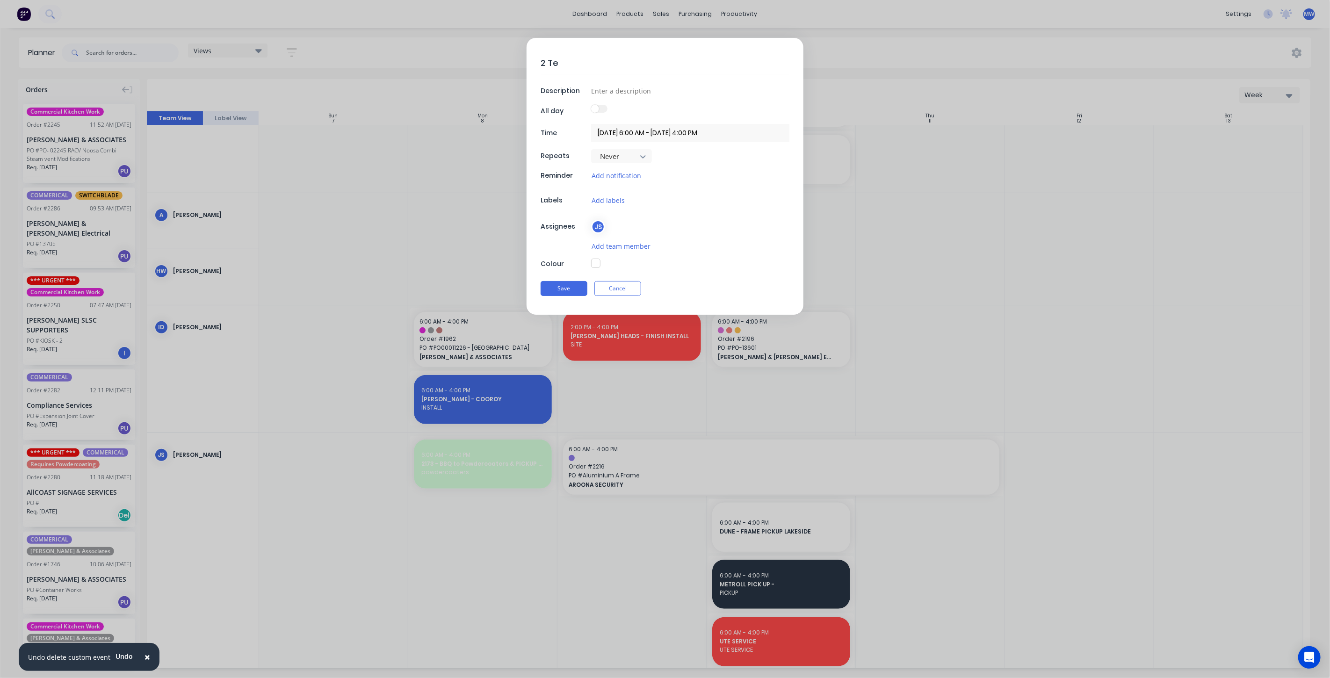
type textarea "2 Tea"
type textarea "x"
type textarea "2 Team"
type textarea "x"
type textarea "2 Teams"
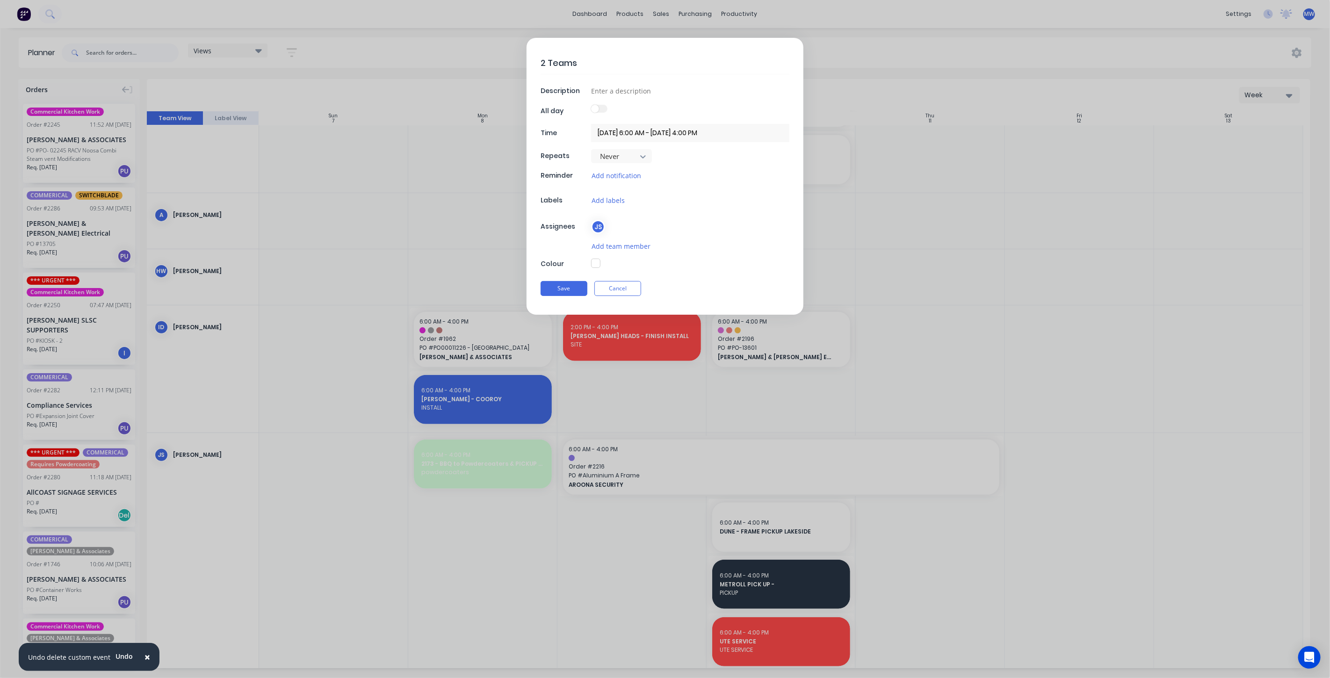
type textarea "x"
type textarea "2 Teams"
type textarea "x"
type textarea "2 Teams t"
type textarea "x"
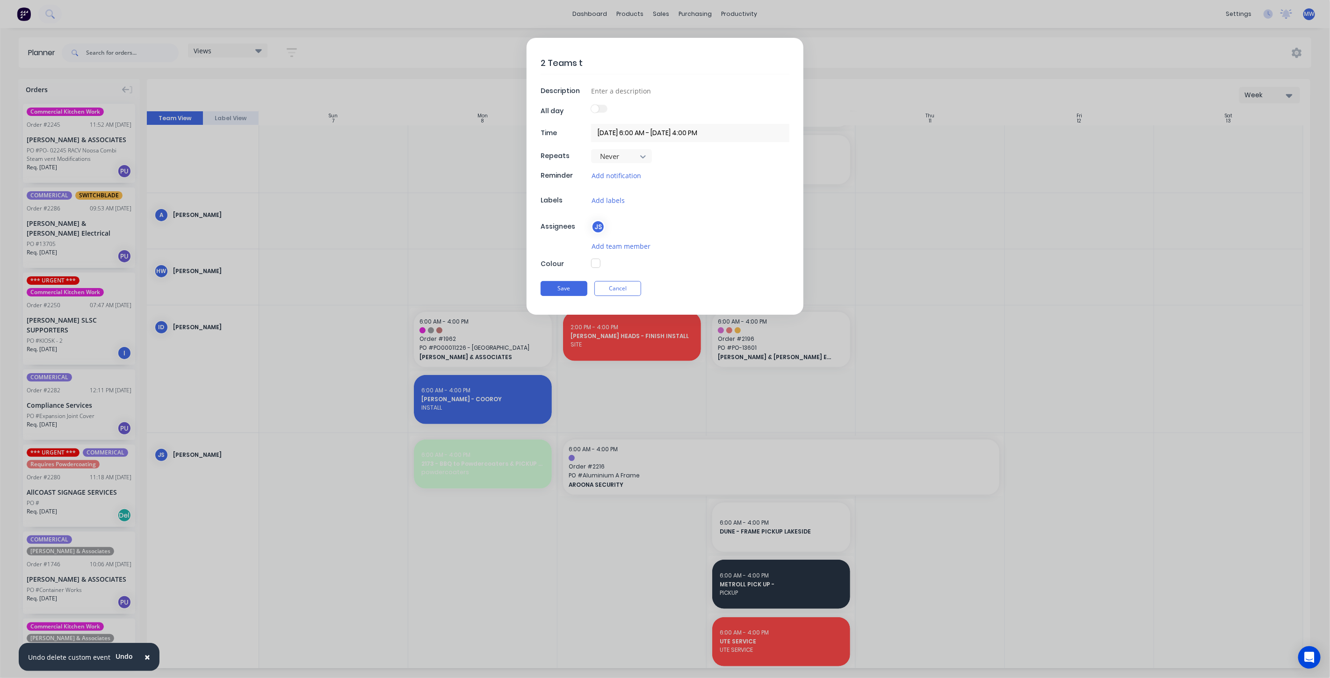
type textarea "2 Teams to"
type textarea "x"
type textarea "2 Teams to"
type textarea "x"
type textarea "2 Teams to L"
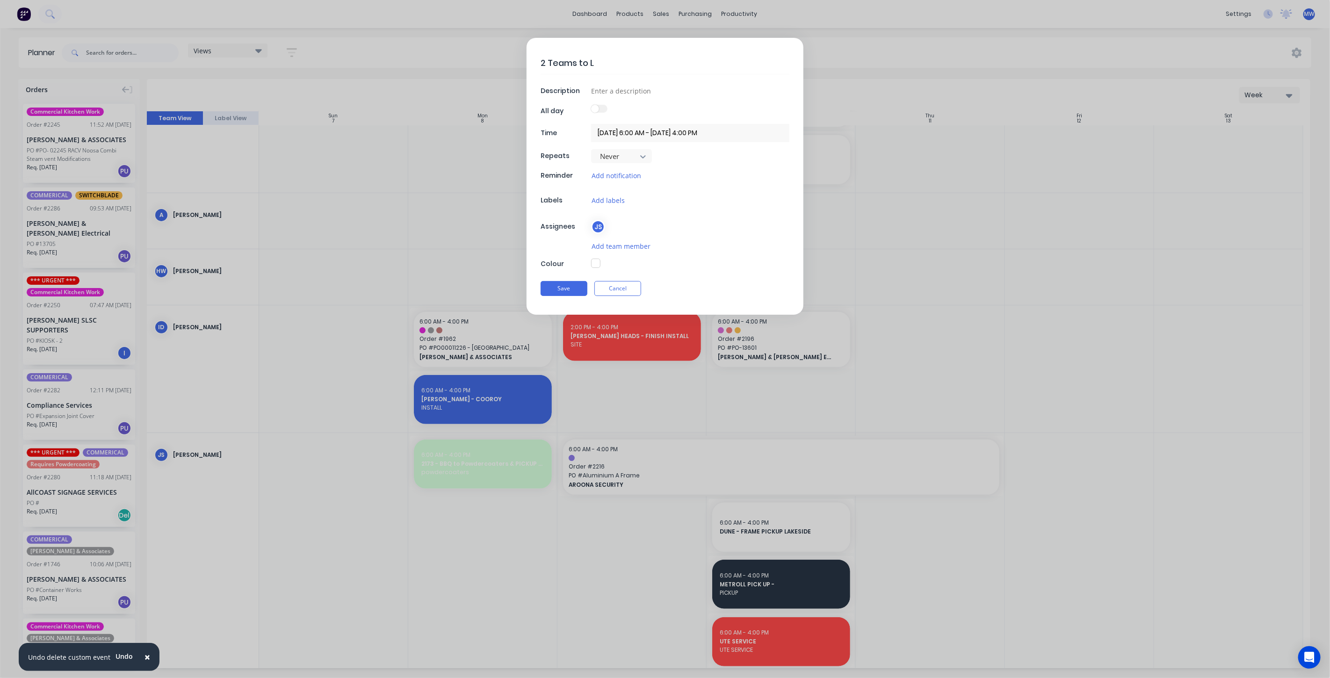
type textarea "x"
type textarea "2 Teams to Li"
type textarea "x"
type textarea "2 Teams to Lis"
type textarea "x"
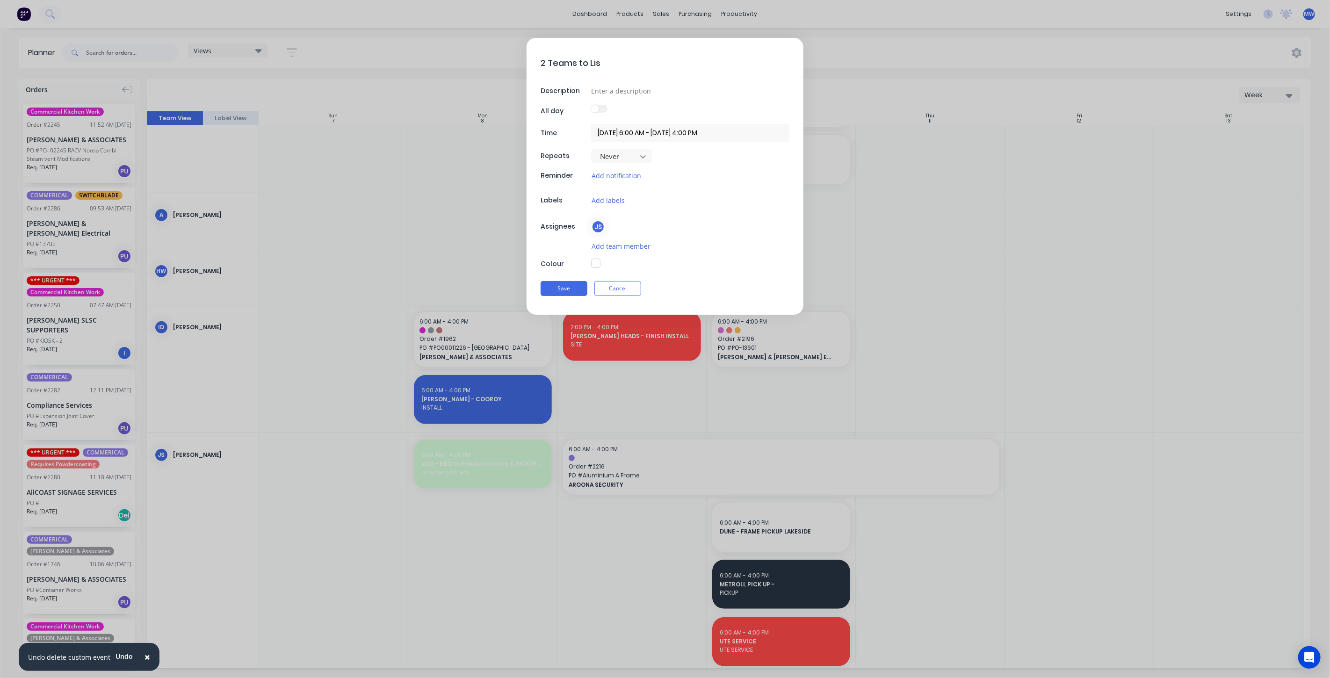
type textarea "2 Teams to Lisa"
type textarea "x"
type textarea "2 Teams to Lisa"
type textarea "x"
type textarea "2 Teams to Lisa M"
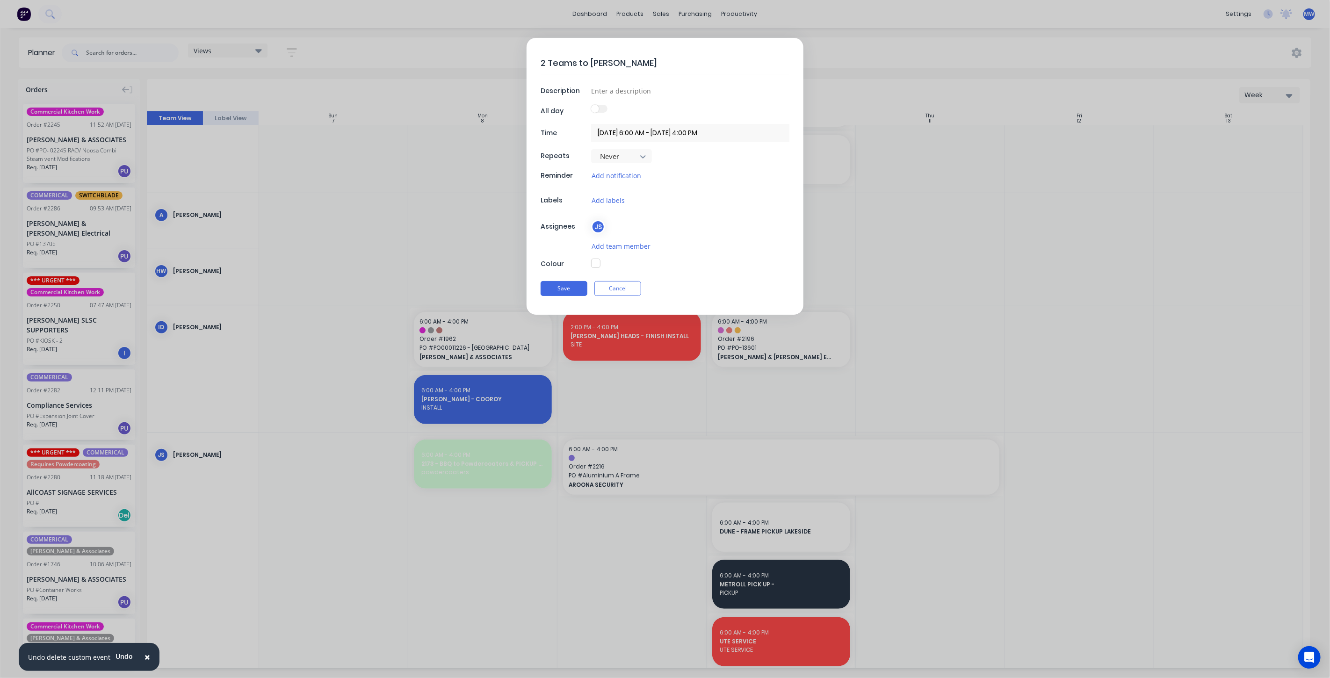
type textarea "x"
type textarea "2 Teams to Lisa Mo"
type textarea "x"
type textarea "2 Teams to Lisa Mor"
type textarea "x"
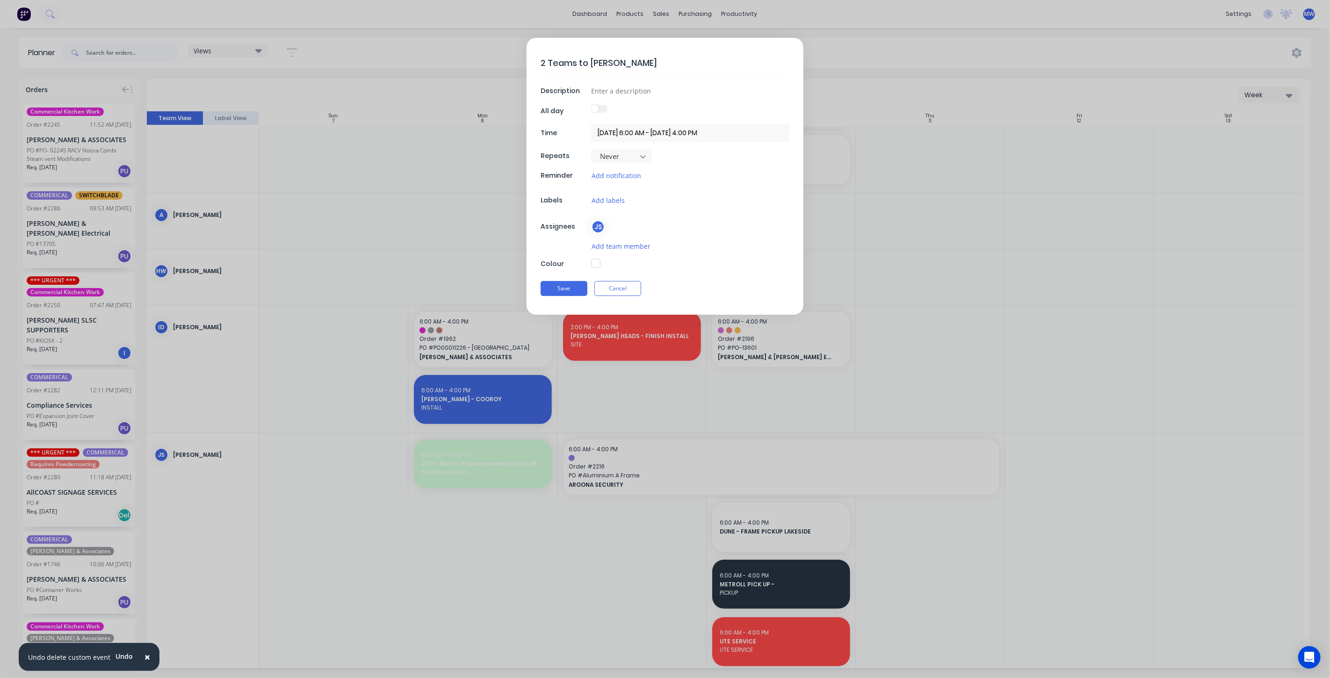
type textarea "2 Teams to Lisa Morg"
type textarea "x"
type textarea "2 Teams to Lisa Morga"
type textarea "x"
type textarea "2 Teams to Lisa Morgan"
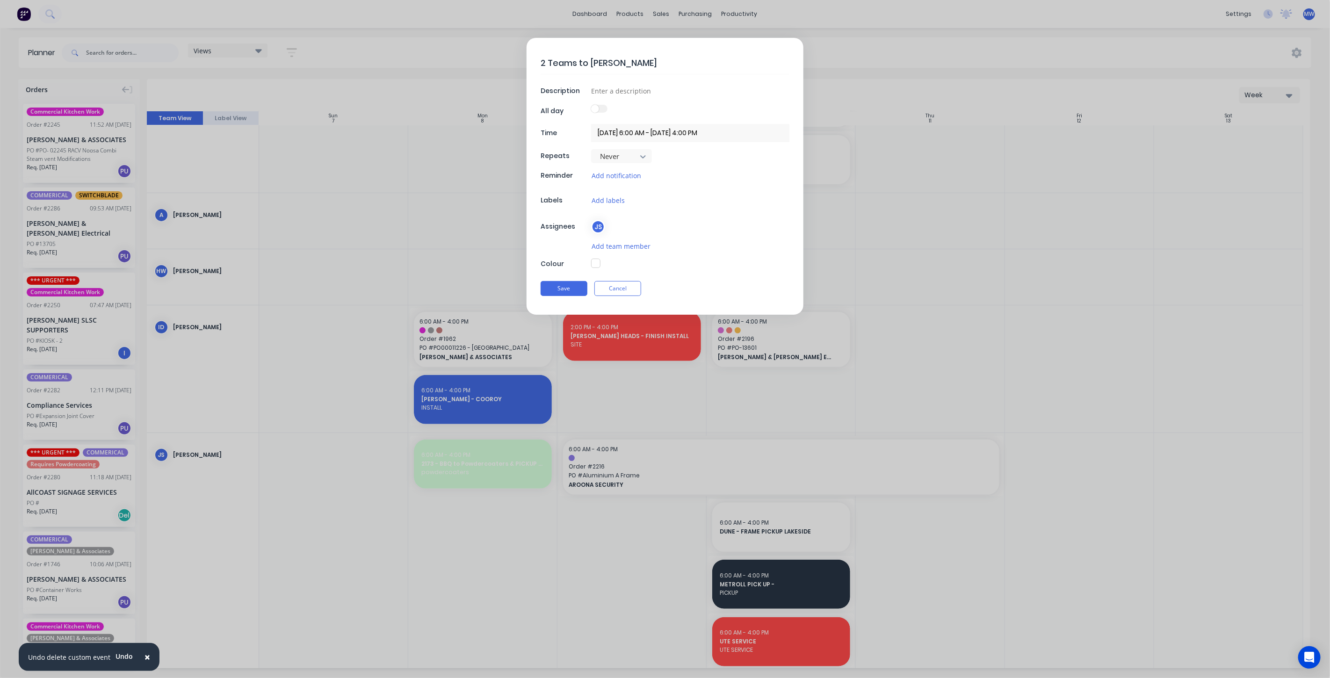
type textarea "x"
type textarea "2 Teams to Lisa Morgan"
click at [617, 90] on input at bounding box center [690, 91] width 198 height 14
type textarea "x"
type input "3"
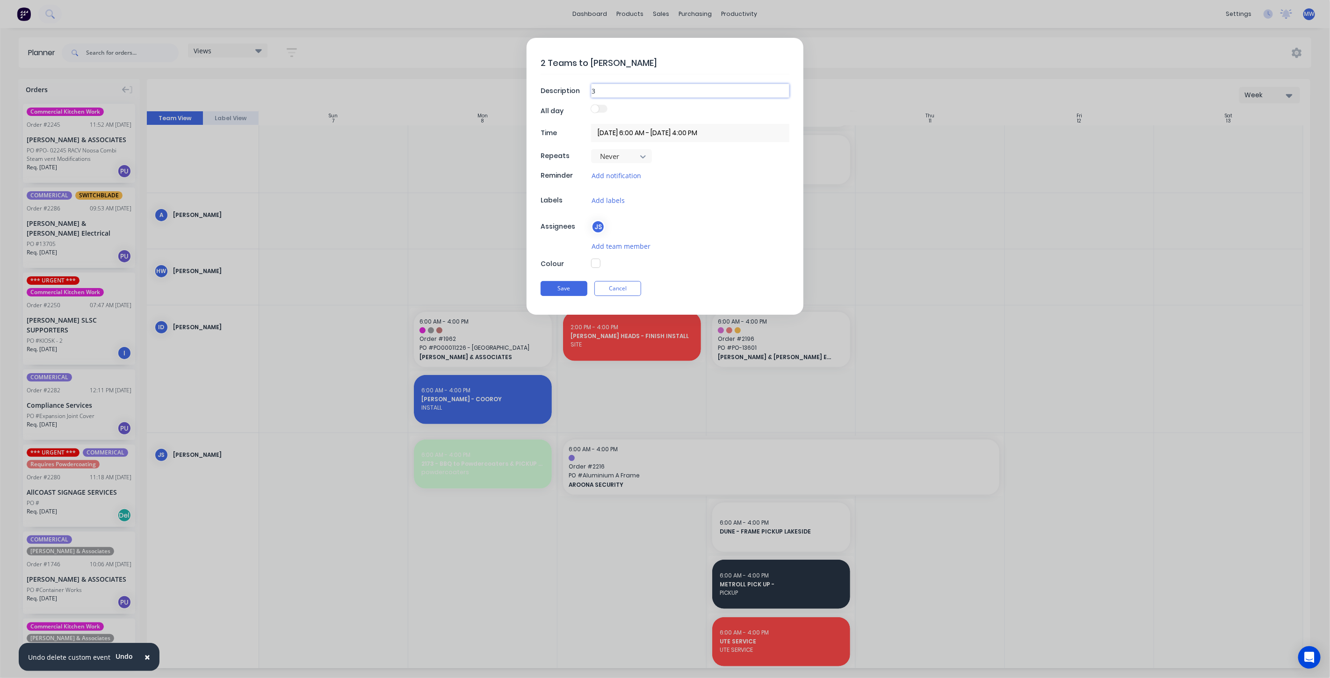
type textarea "x"
type input "3"
type textarea "x"
type input "3 g"
type textarea "x"
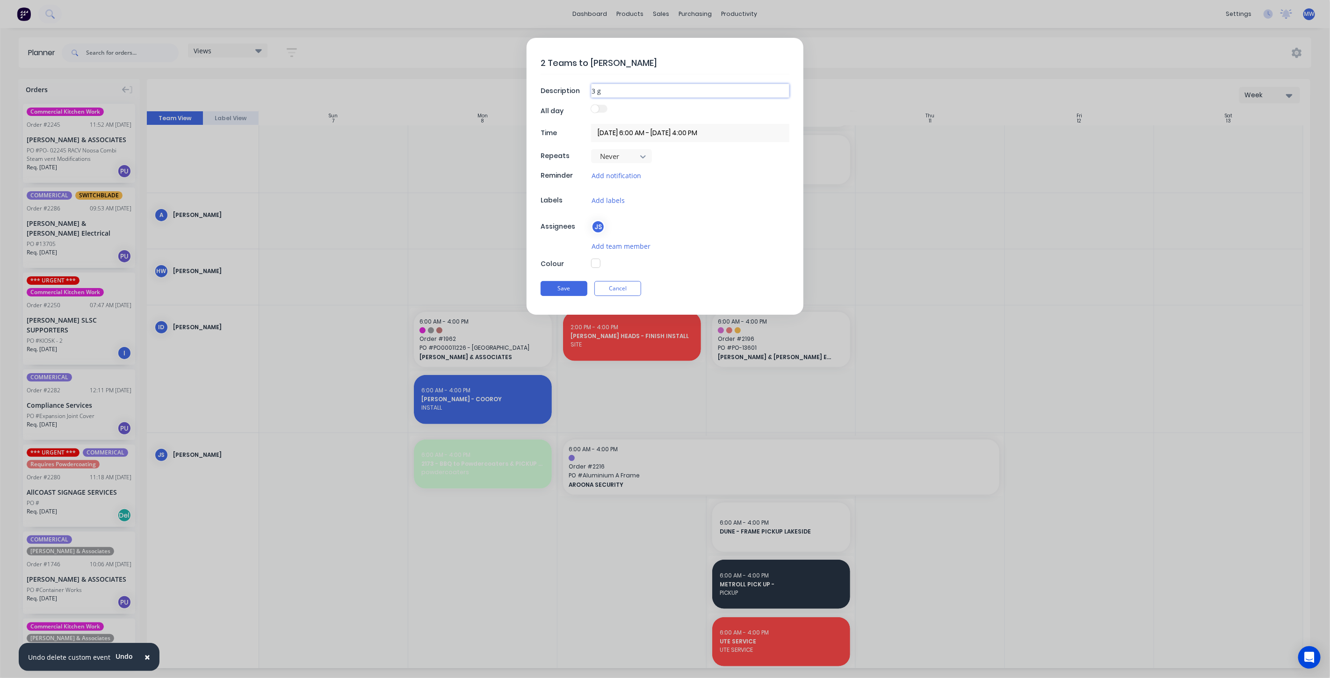
type input "3 gu"
type textarea "x"
type input "3 guy"
type textarea "x"
type input "3 guys"
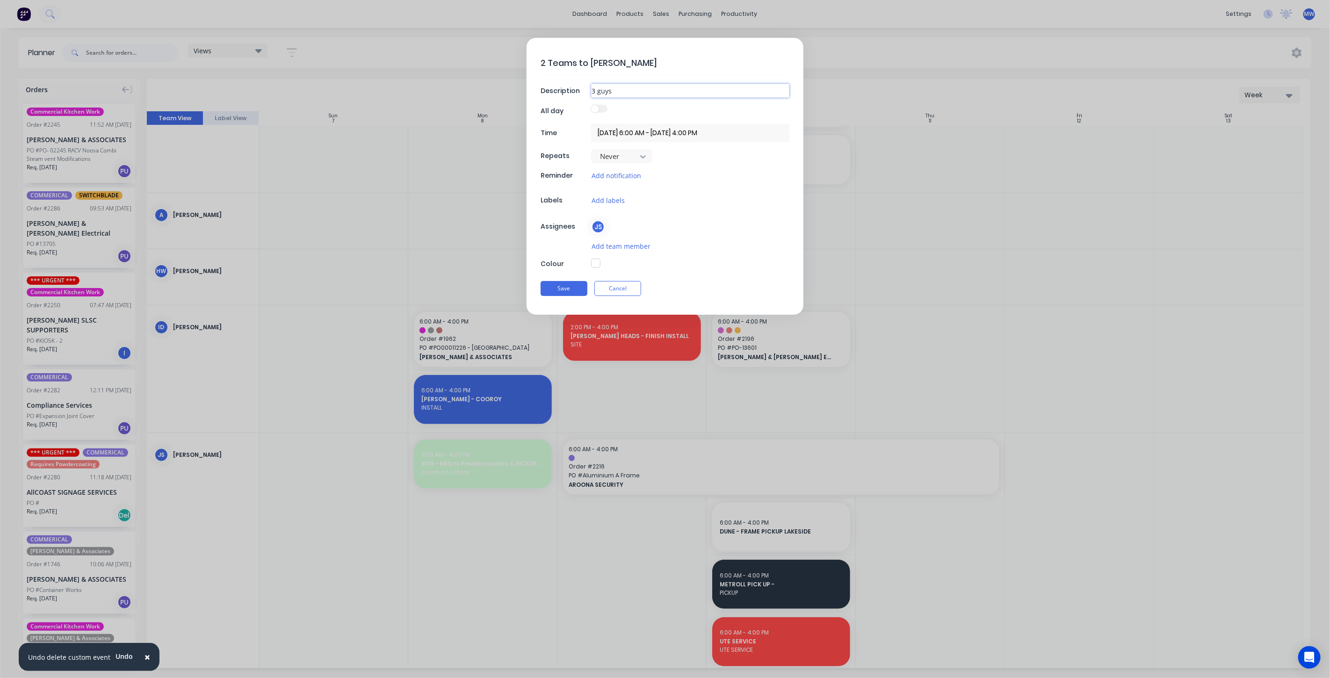
type textarea "x"
type input "3 guys"
type textarea "x"
type input "3 guys c"
type textarea "x"
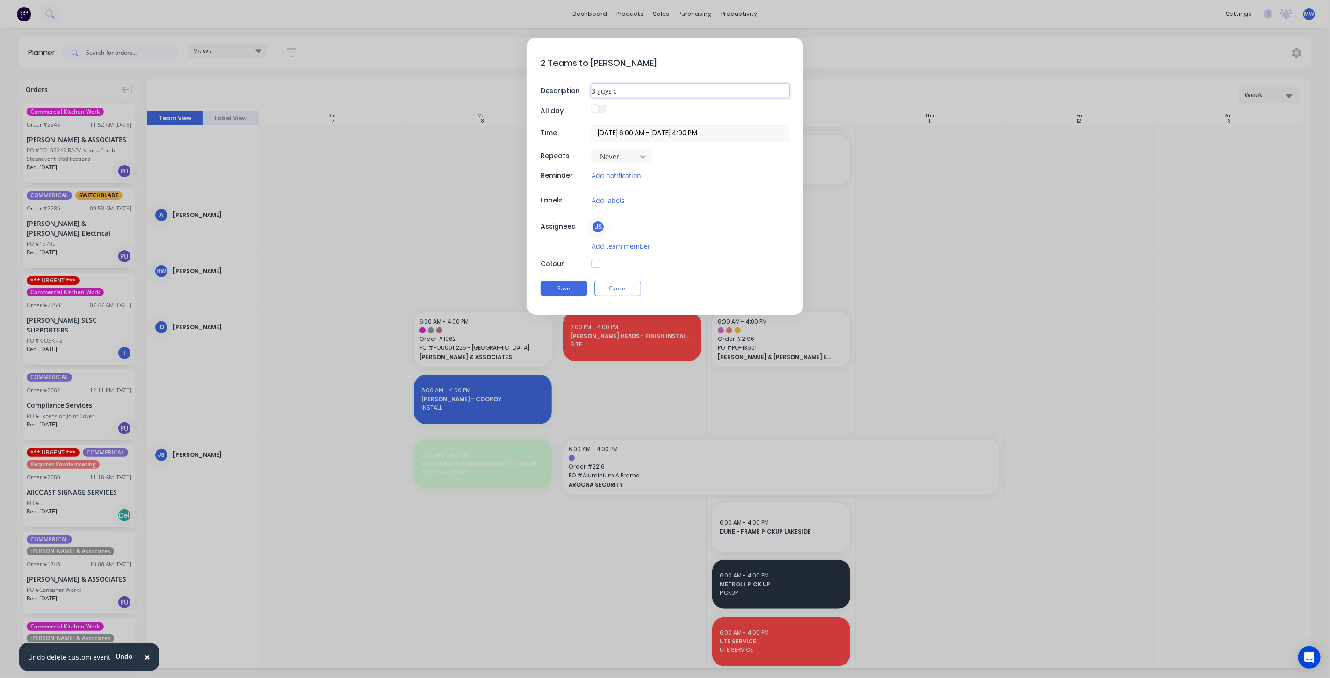
type input "3 guys co"
type textarea "x"
type input "3 guys com"
type textarea "x"
type input "3 guys come"
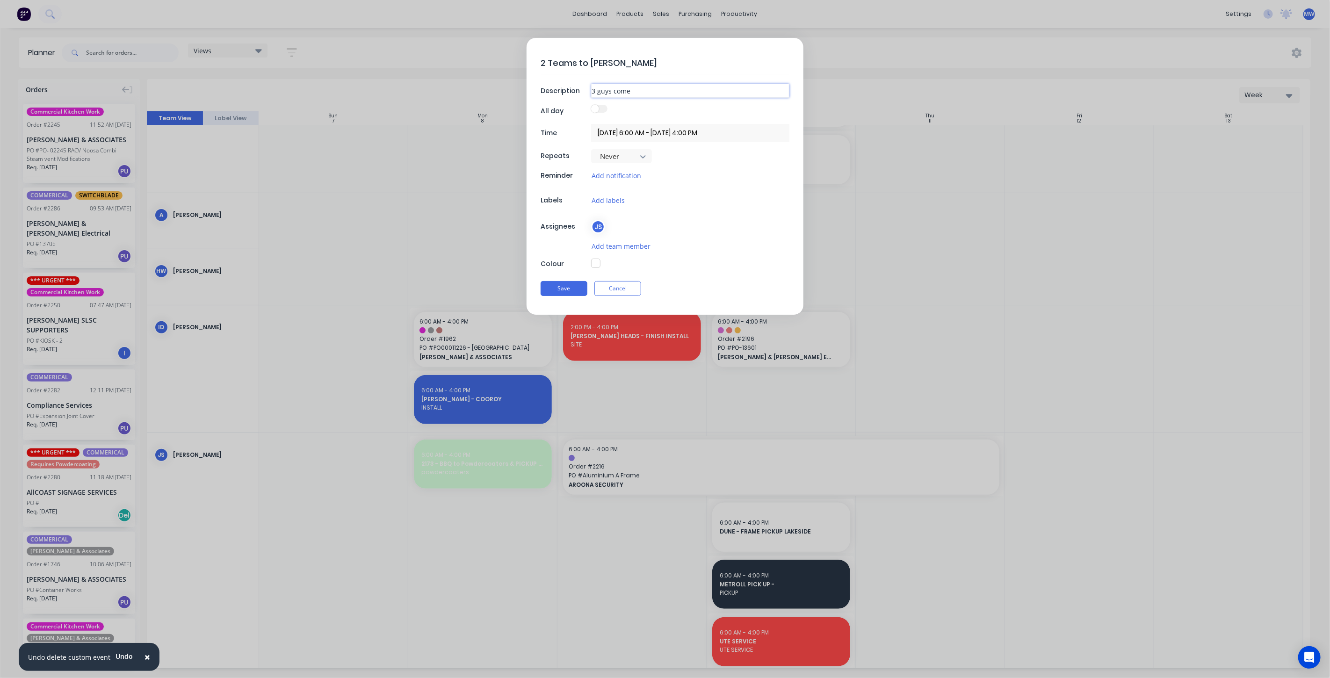
type textarea "x"
type input "3 guys come"
type textarea "x"
type input "3 guys come s"
type textarea "x"
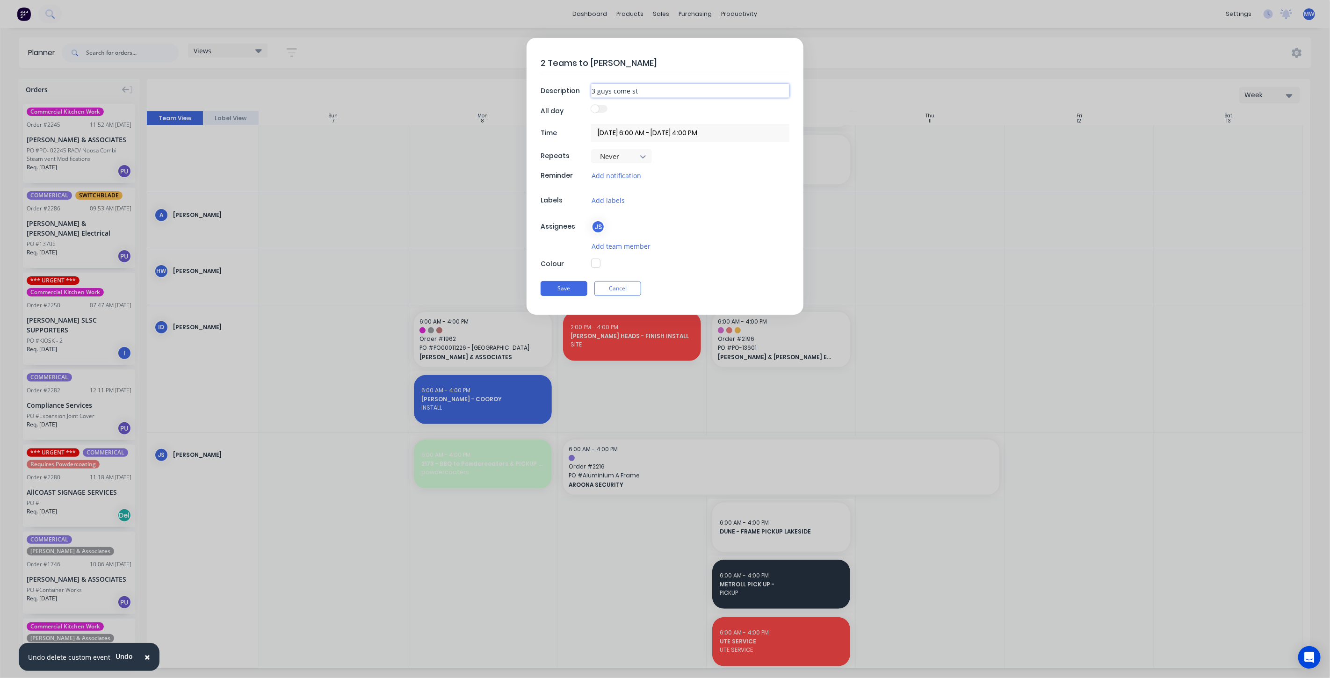
type input "3 guys come str"
type textarea "x"
type input "3 guys come strr"
type textarea "x"
type input "3 guys come strra"
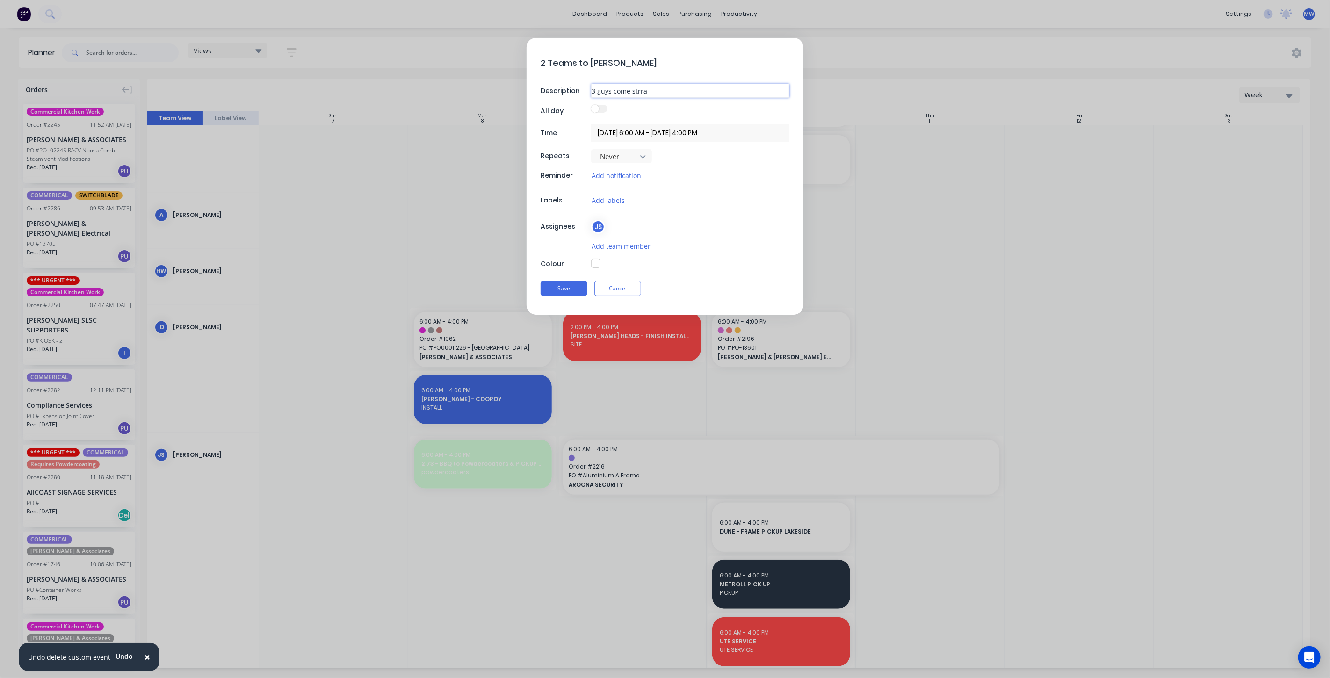
type textarea "x"
type input "3 guys come strrai"
type textarea "x"
type input "3 guys come strraig"
type textarea "x"
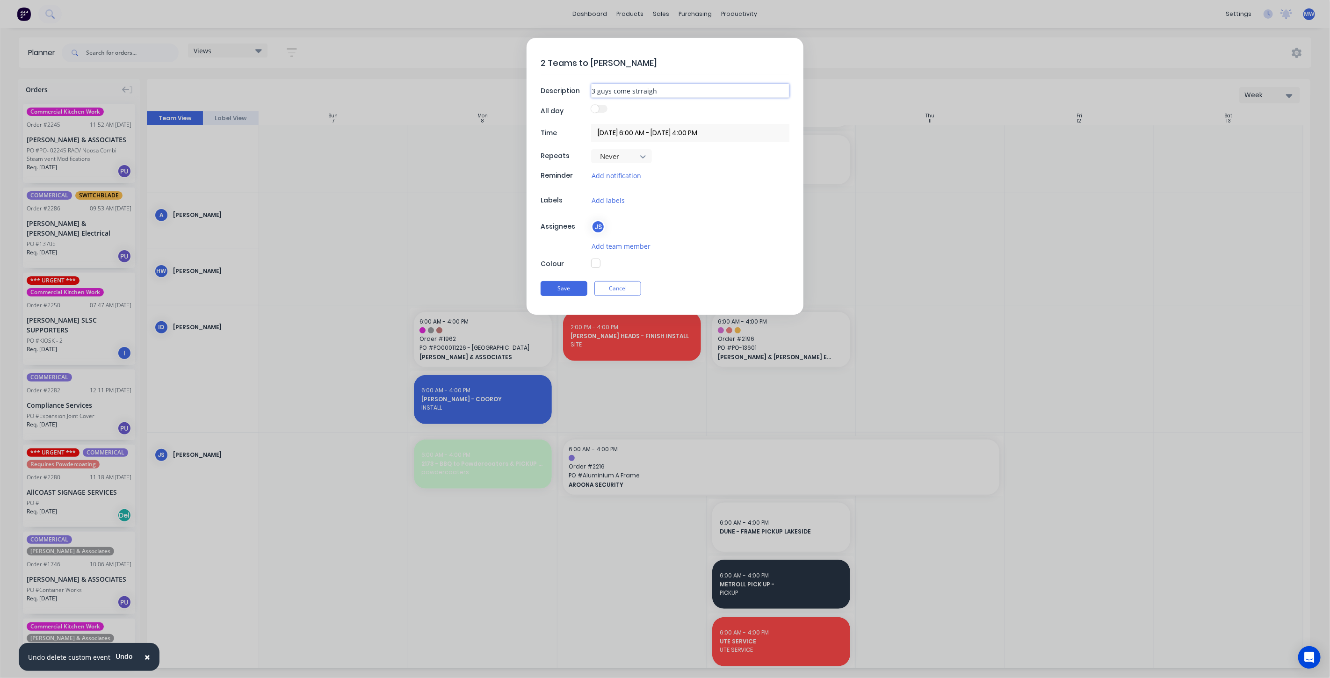
type input "3 guys come strraight"
type textarea "x"
type input "3 guys come strraight"
type textarea "x"
type input "3 guys come strraight b"
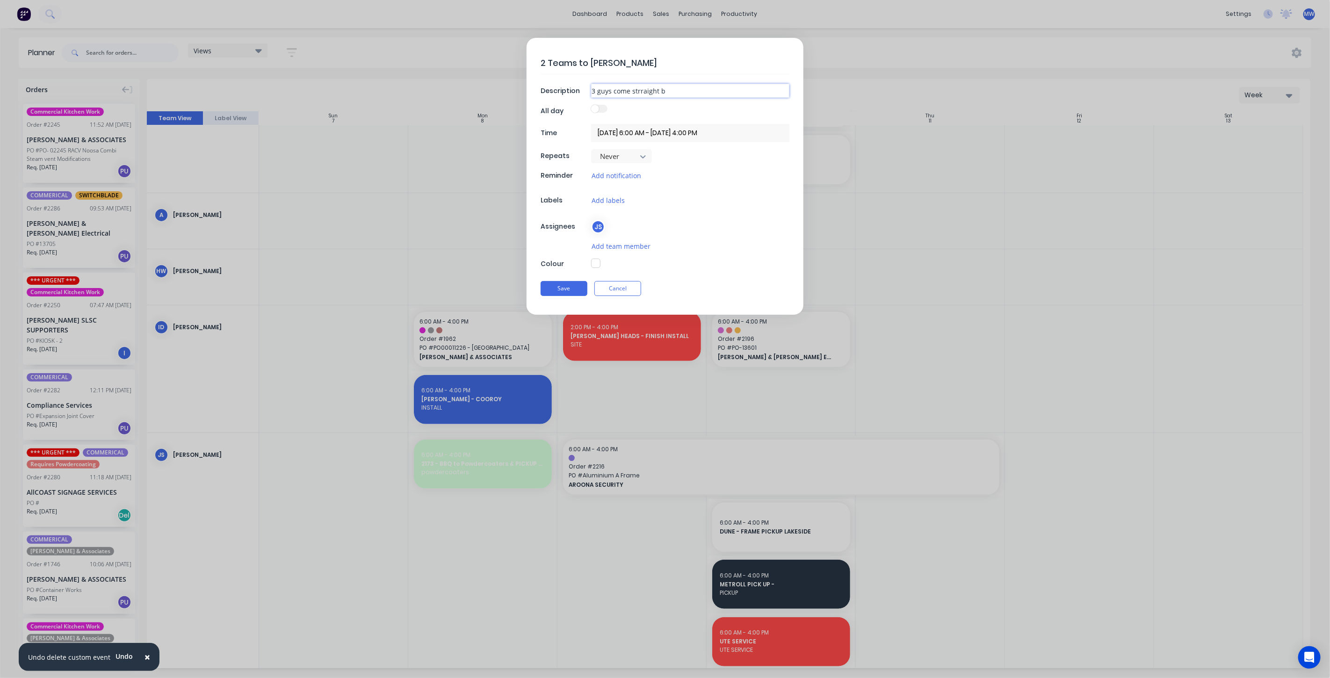
type textarea "x"
type input "3 guys come strraight ba"
type textarea "x"
type input "3 guys come strraight bac"
type textarea "x"
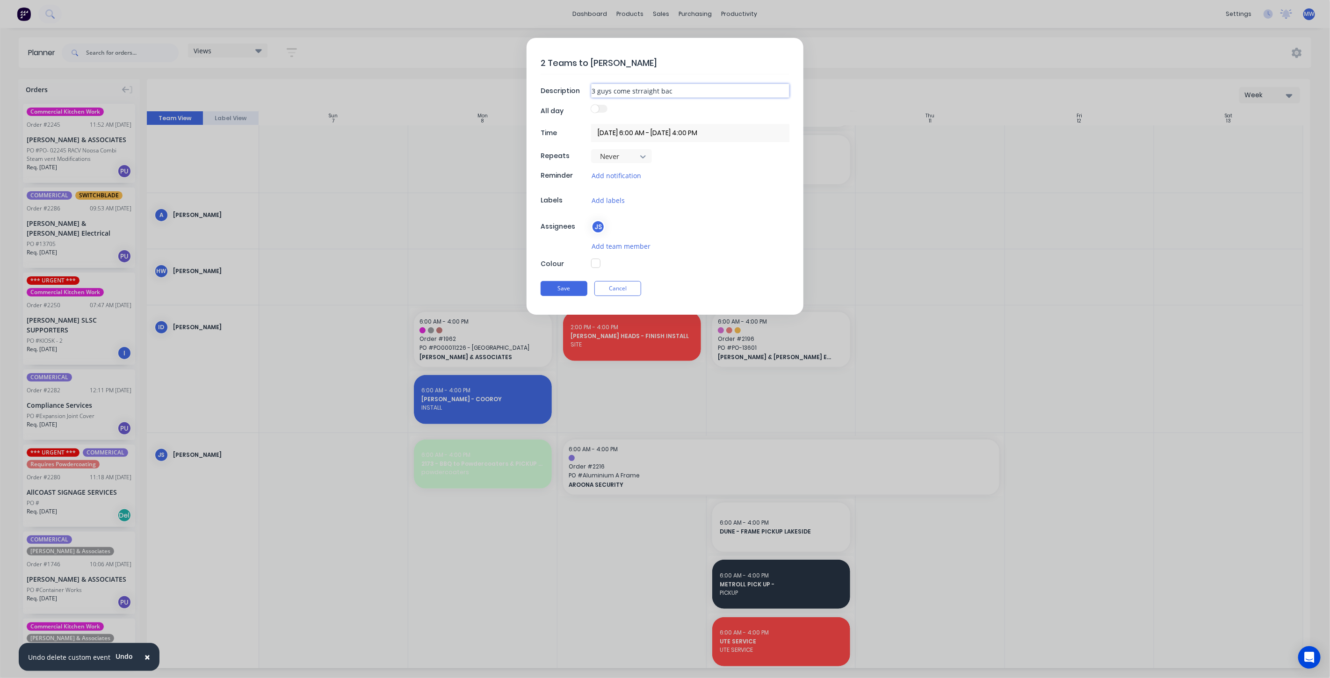
type input "3 guys come strraight back"
type textarea "x"
type input "3 guys come strraight back"
type textarea "x"
type input "3 guys come strraight back a"
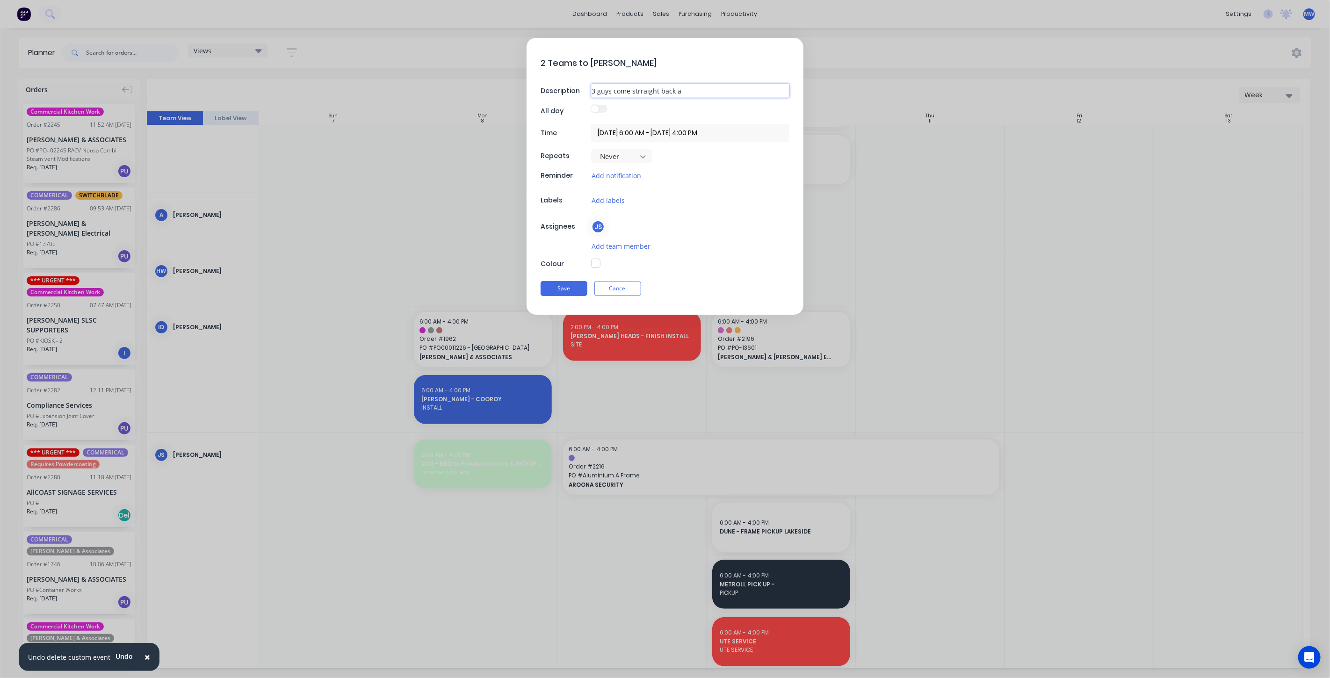
type textarea "x"
type input "3 guys come strraight back af"
type textarea "x"
type input "3 guys come strraight back aft"
type textarea "x"
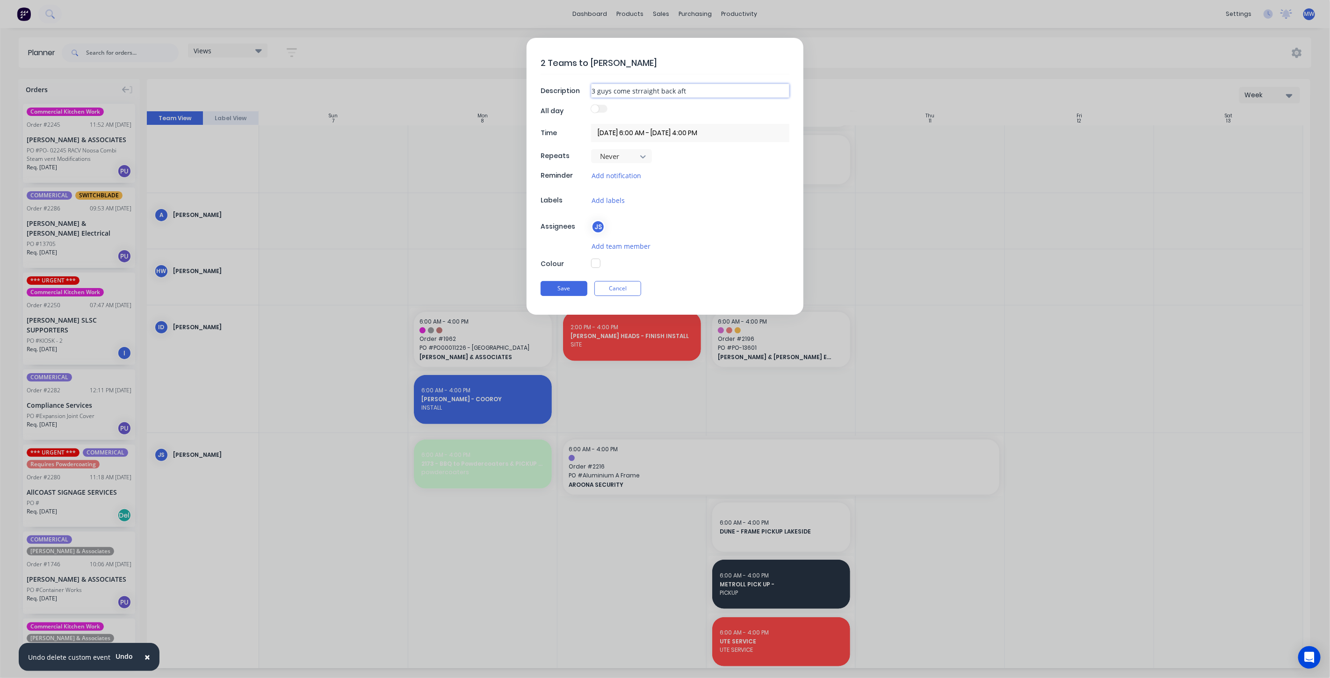
type input "3 guys come strraight back afte"
type textarea "x"
type input "3 guys come strraight back after"
type textarea "x"
type input "3 guys come strraight back after"
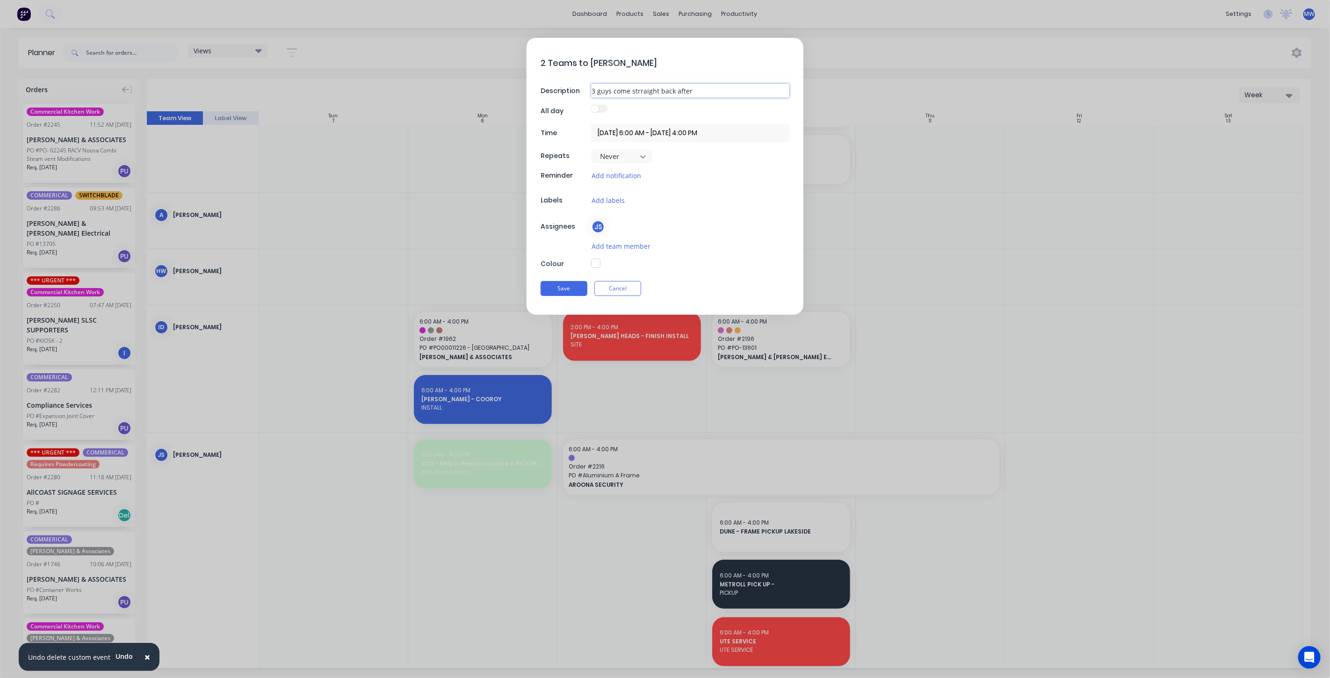
type textarea "x"
type input "3 guys come strraight back after l"
type textarea "x"
type input "3 guys come strraight back after li"
type textarea "x"
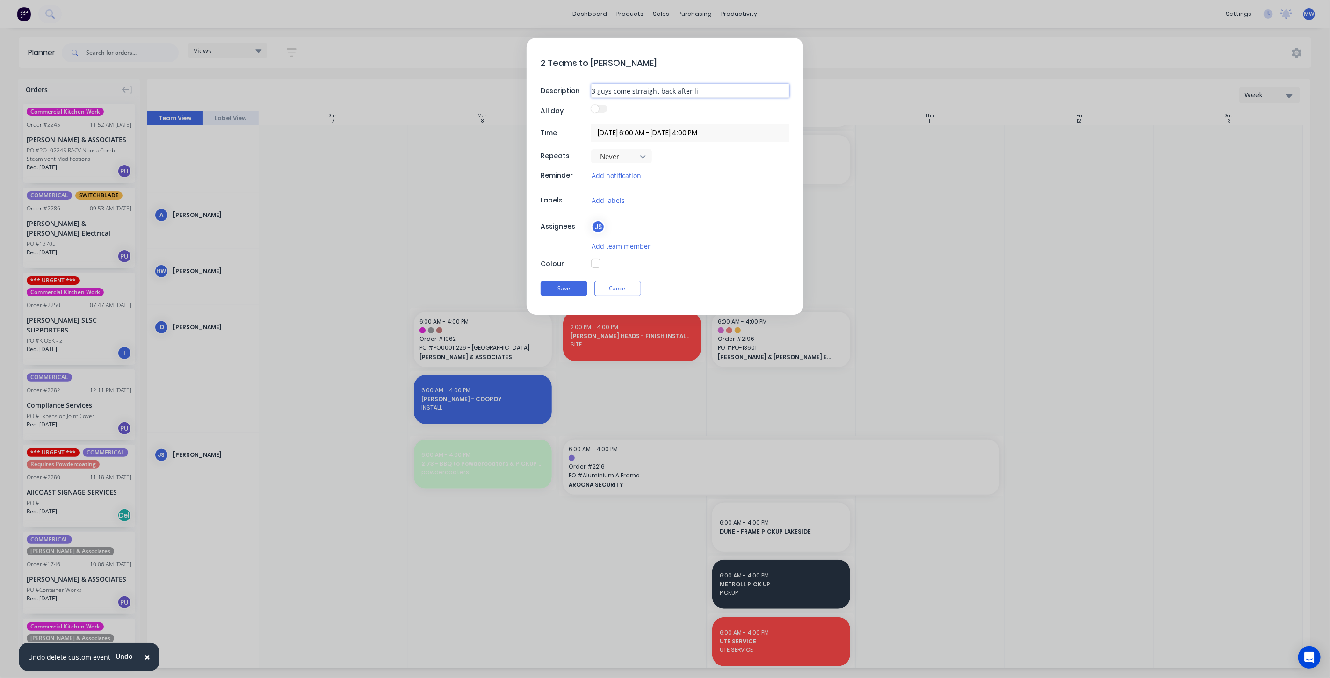
type input "3 guys come strraight back after lif"
type textarea "x"
type input "3 guys come strraight back after lift"
type textarea "x"
type input "3 guys come strraight back after lift"
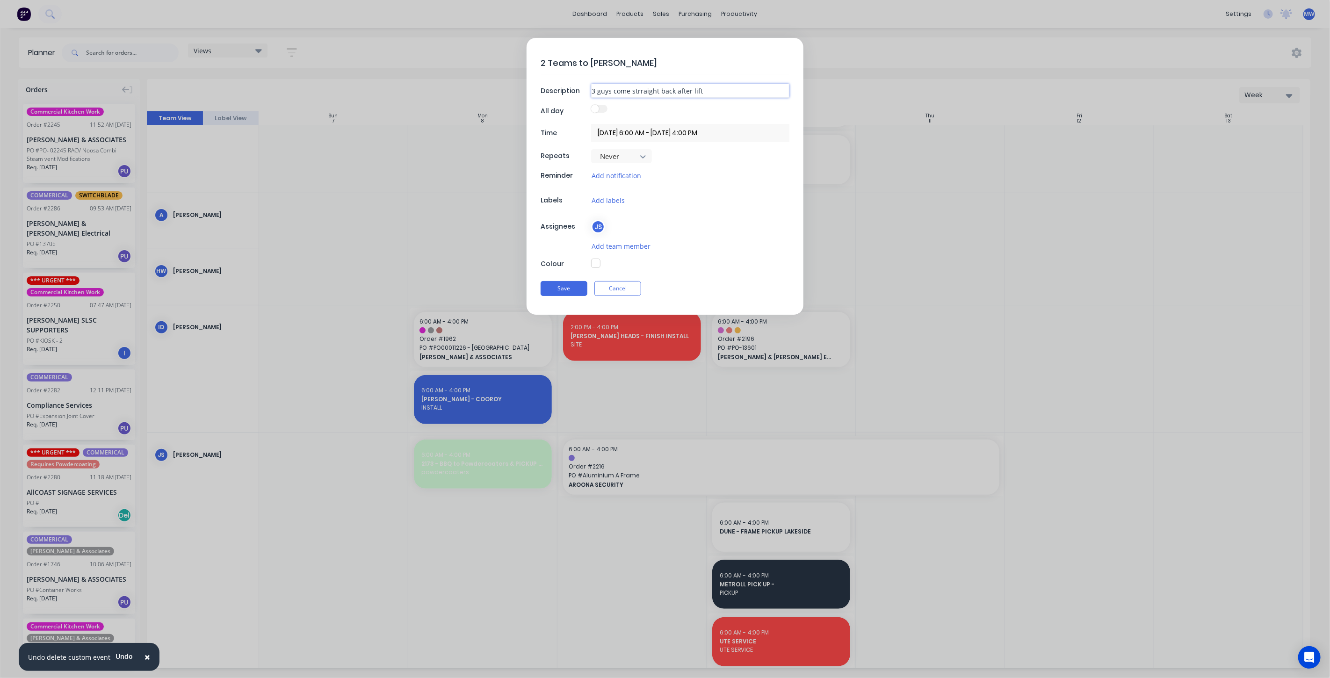
type textarea "x"
type input "3 guys come straight back after lift"
click at [736, 92] on input "3 guys come straight back after lift" at bounding box center [690, 91] width 198 height 14
type textarea "x"
type input "3 guys come straight back after lift -"
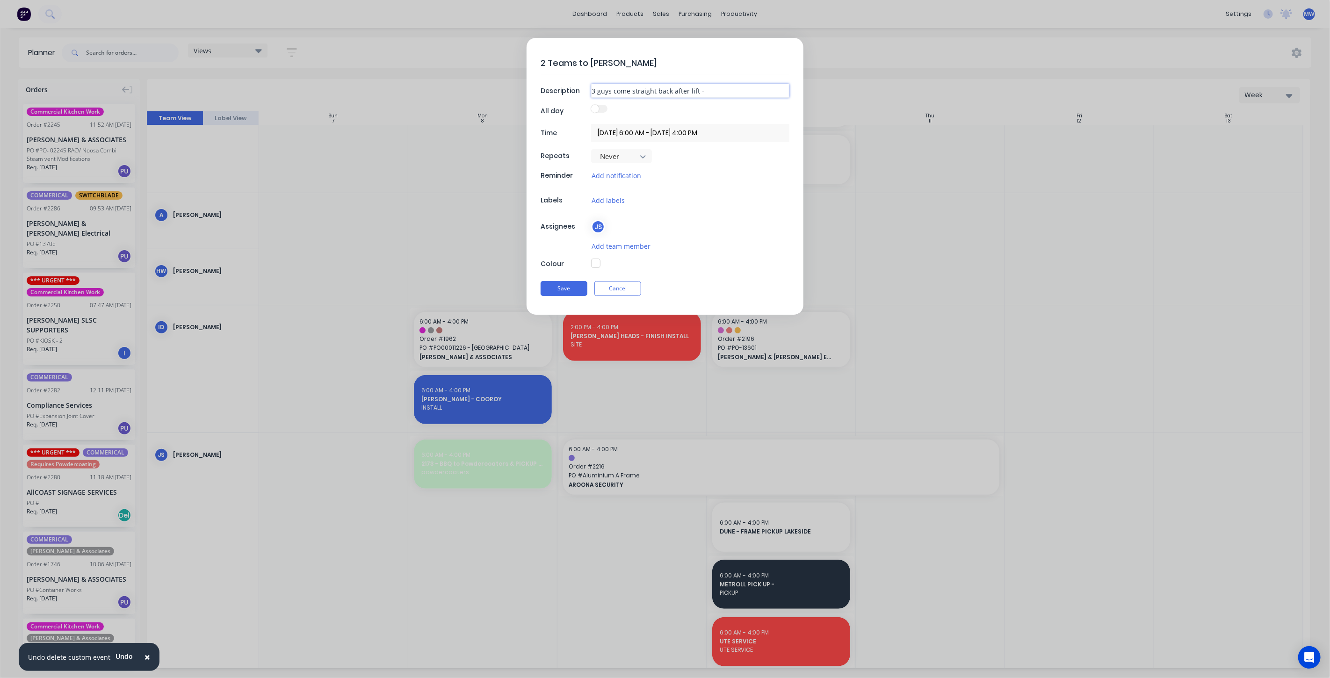
type textarea "x"
type input "3 guys come straight back after lift -"
type textarea "x"
type input "3 guys come straight back after lift - m"
type textarea "x"
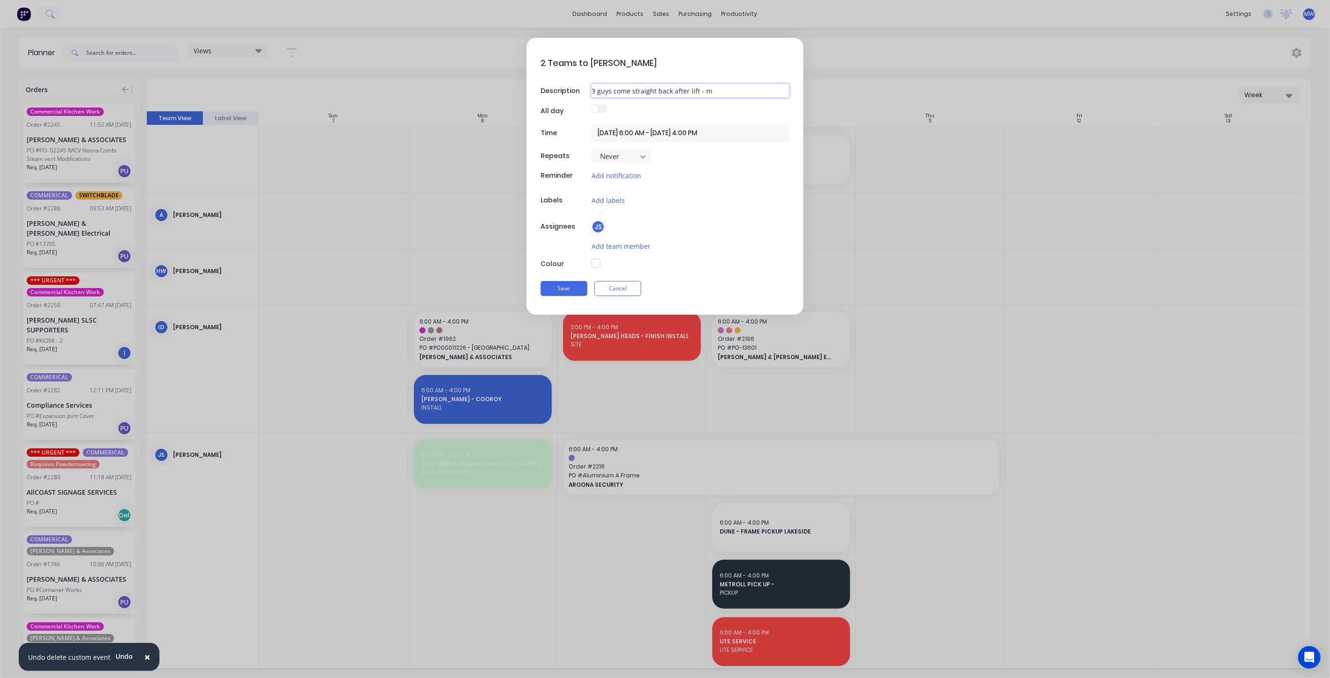
type input "3 guys come straight back after lift - ma"
type textarea "x"
type input "3 guys come straight back after lift - max"
type textarea "x"
type input "3 guys come straight back after lift - max"
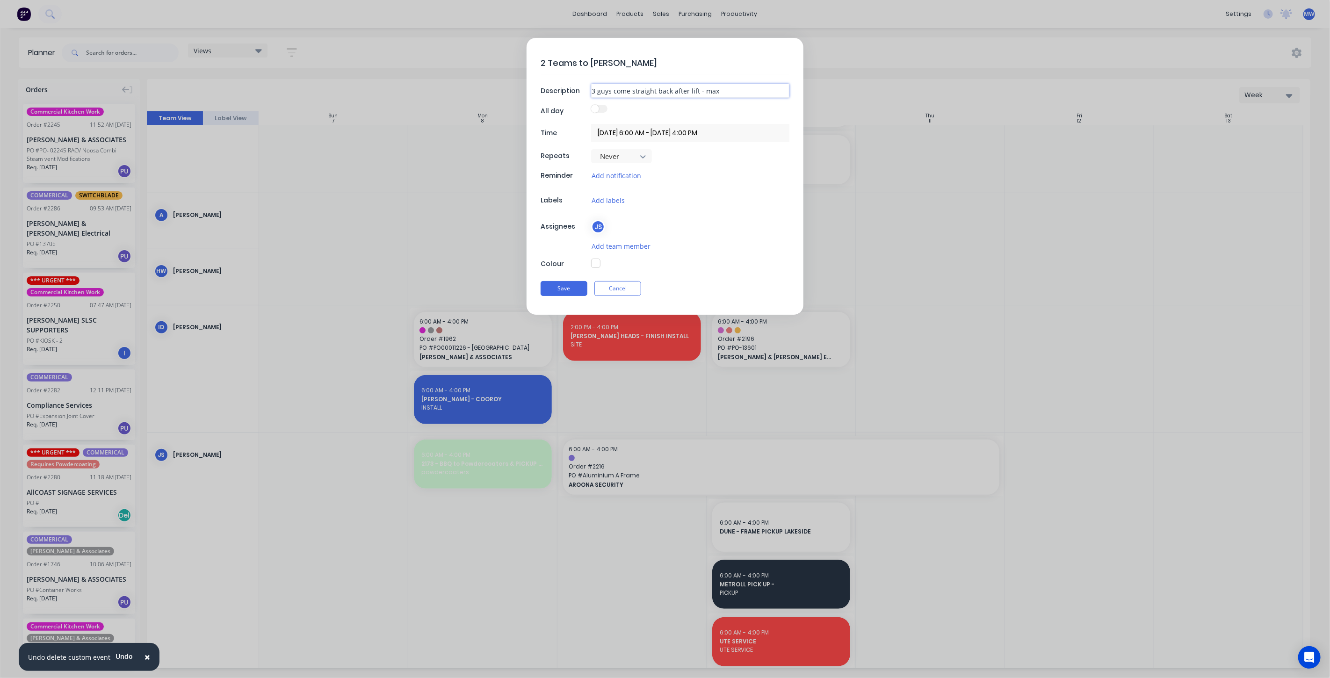
type textarea "x"
type input "3 guys come straight back after lift - max 1"
type textarea "x"
type input "3 guys come straight back after lift - max 1."
type textarea "x"
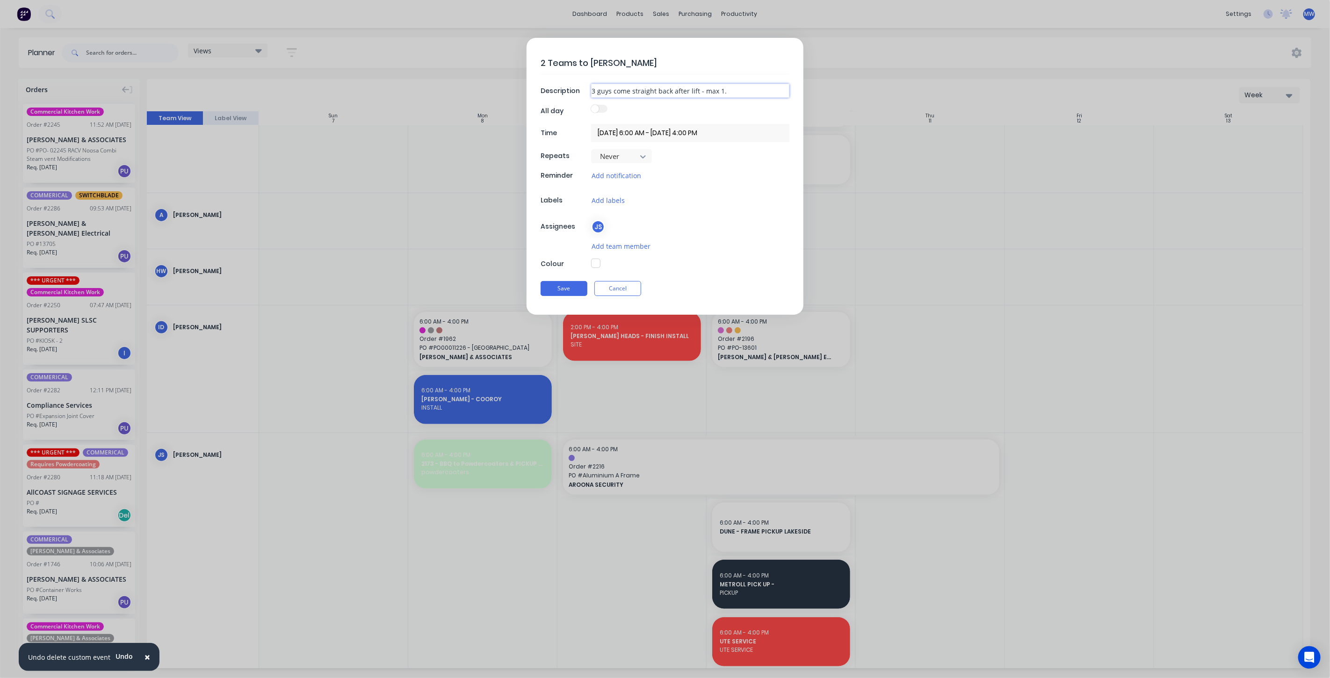
type input "3 guys come straight back after lift - max 1.5"
type textarea "x"
type input "3 guys come straight back after lift - max 1.5h"
type textarea "x"
type input "3 guys come straight back after lift - max 1.5ho"
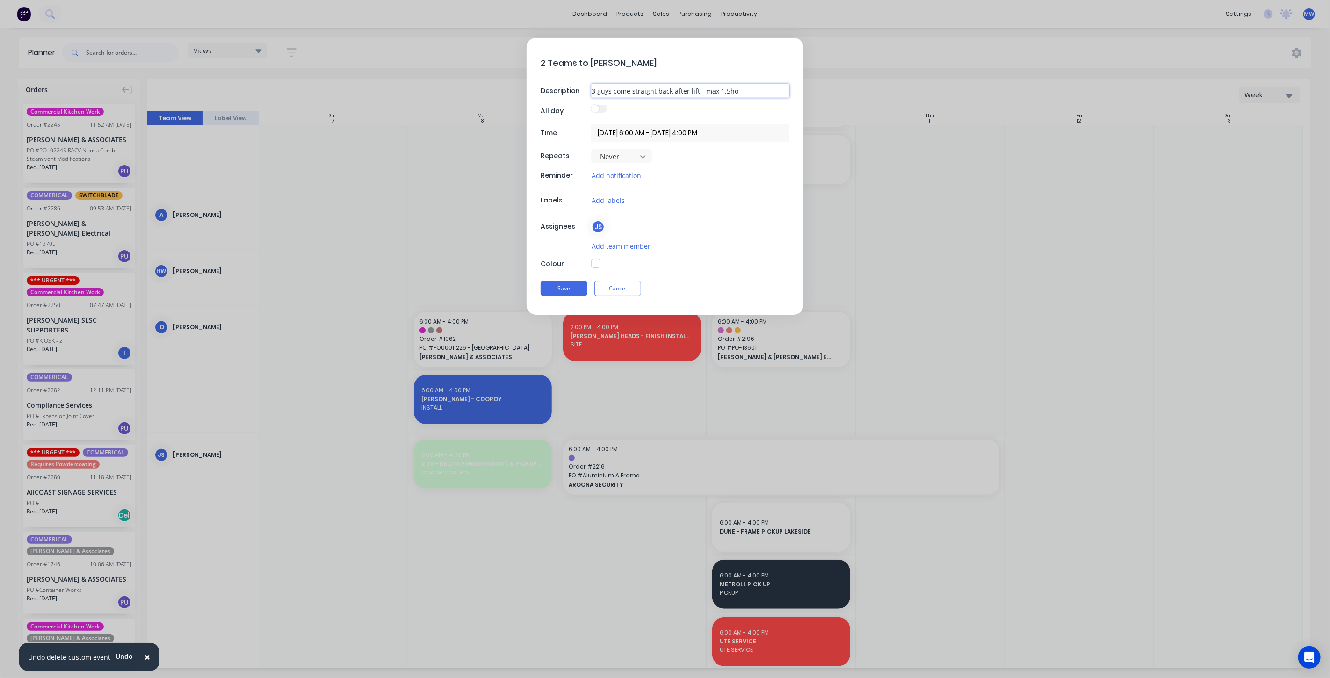
type textarea "x"
type input "3 guys come straight back after lift - max 1.5hou"
type textarea "x"
type input "3 guys come straight back after lift - max 1.5hour"
type textarea "x"
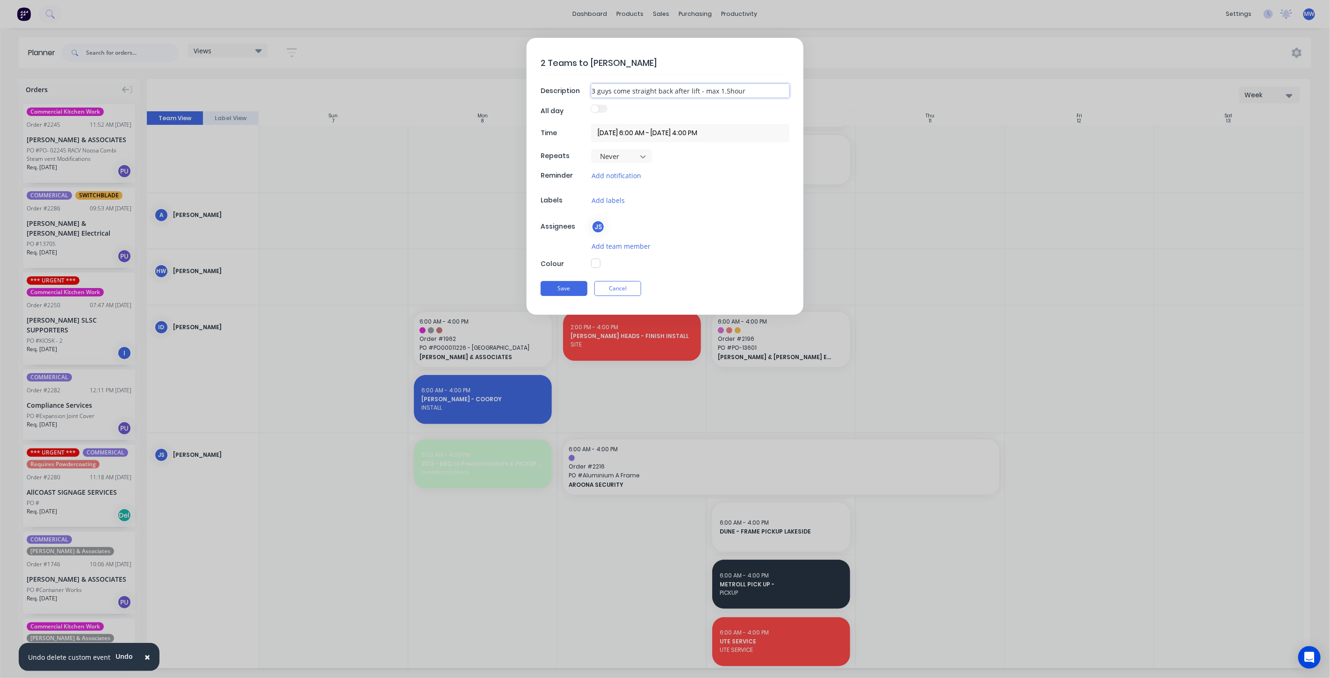
type input "3 guys come straight back after lift - max 1.5hours"
drag, startPoint x: 756, startPoint y: 91, endPoint x: 698, endPoint y: 88, distance: 58.0
click at [698, 88] on input "3 guys come straight back after lift - max 1.5hours" at bounding box center [690, 91] width 198 height 14
type textarea "x"
click at [594, 262] on button "button" at bounding box center [595, 263] width 9 height 9
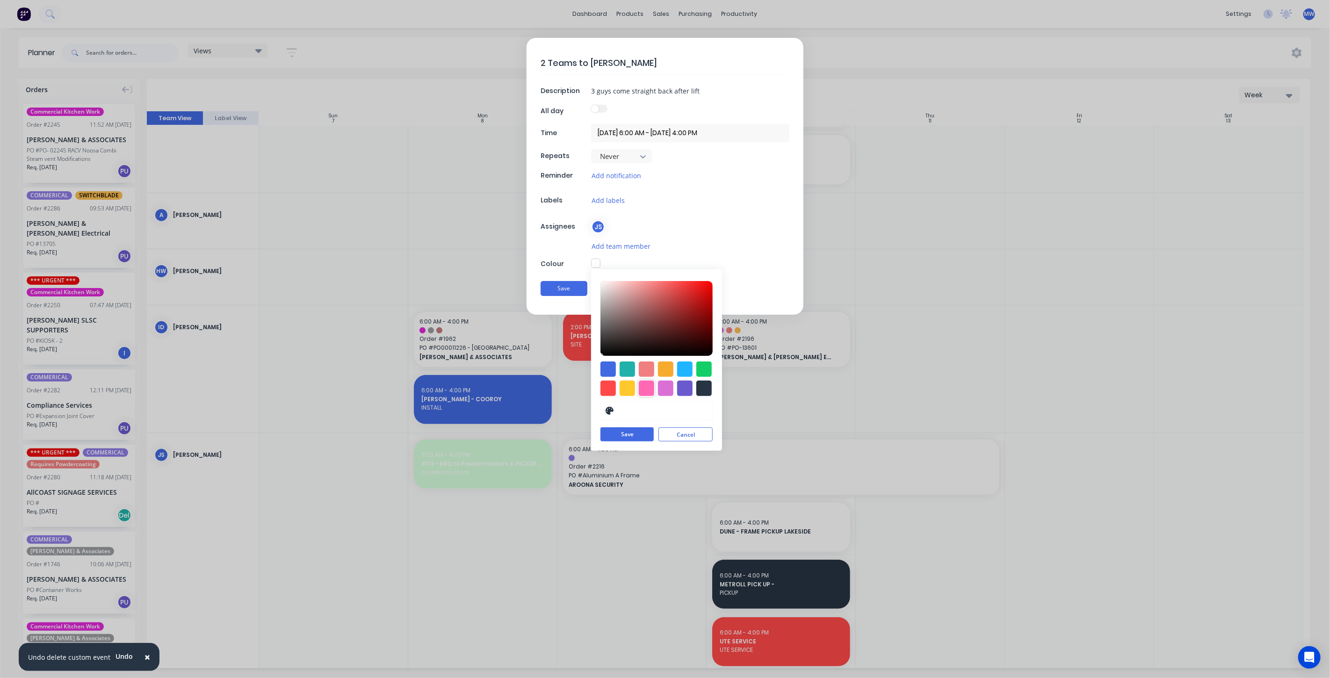
click at [648, 390] on div at bounding box center [646, 388] width 15 height 15
click at [636, 432] on button "Save" at bounding box center [626, 435] width 53 height 14
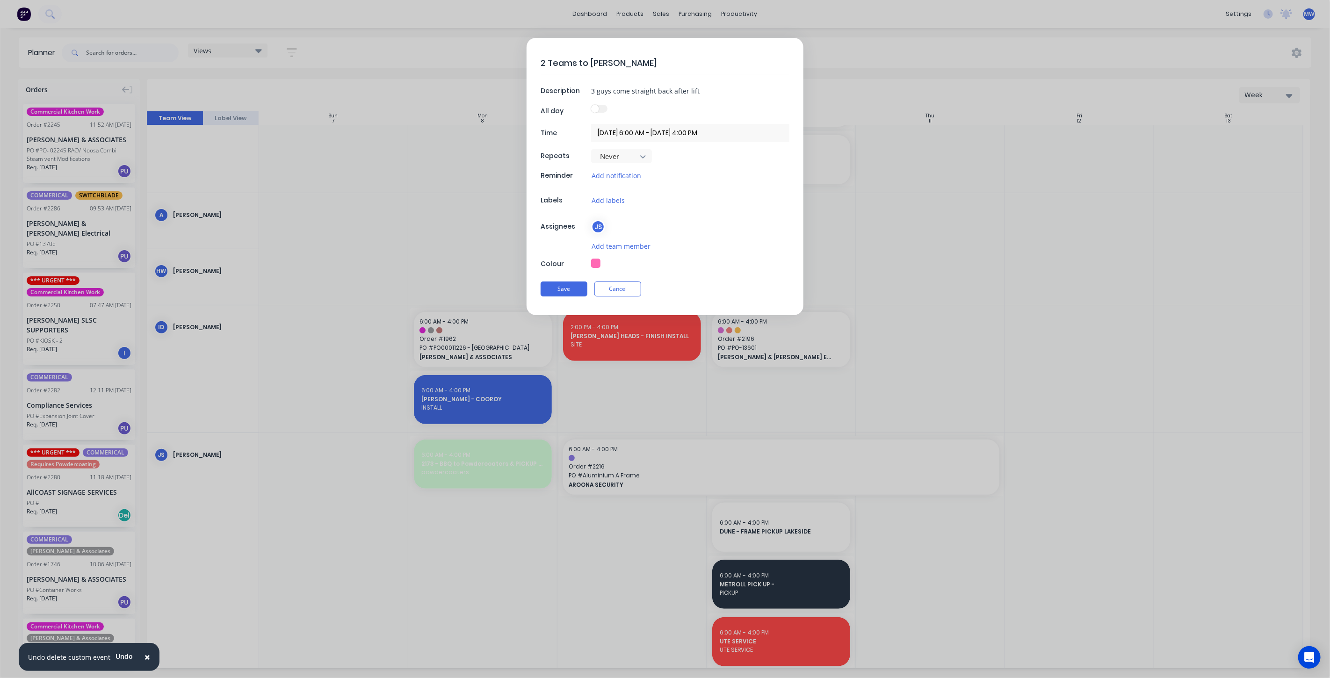
click at [547, 62] on textarea "2 Teams to Lisa Morgan" at bounding box center [664, 63] width 249 height 22
click at [670, 65] on textarea "2 Teams to Lisa Morgan" at bounding box center [664, 63] width 249 height 22
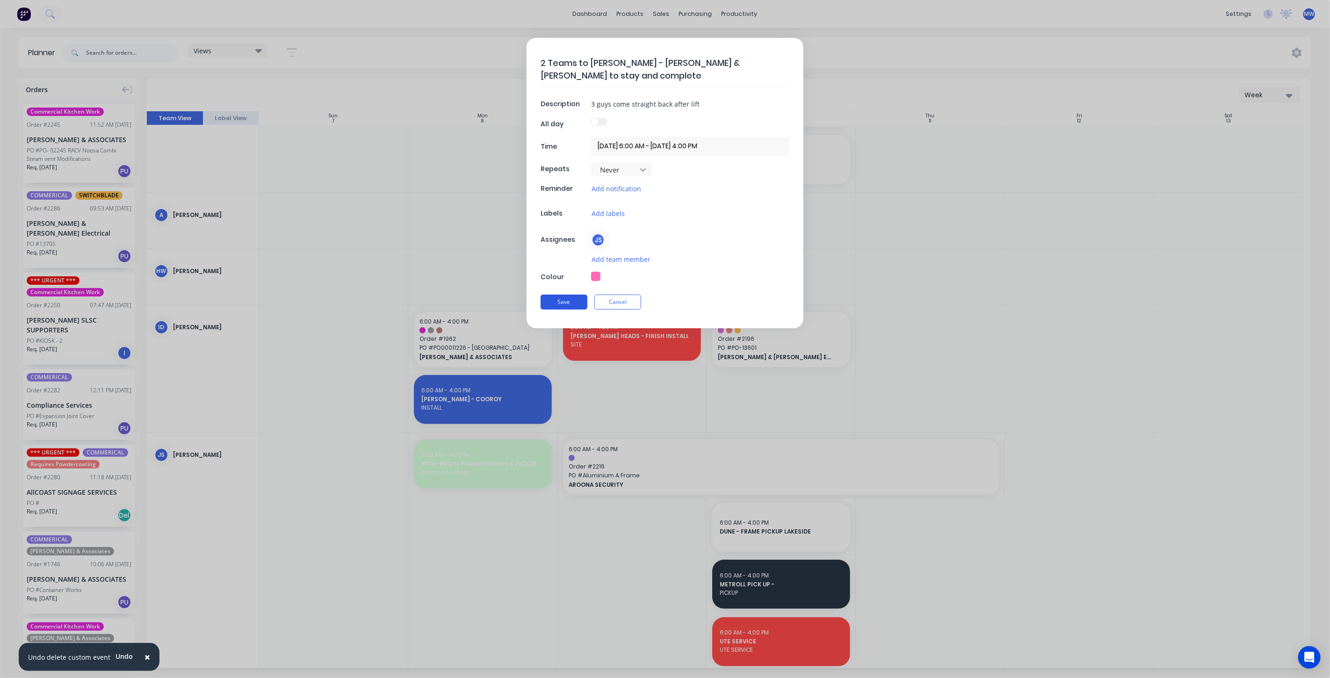
click at [575, 304] on button "Save" at bounding box center [563, 302] width 47 height 15
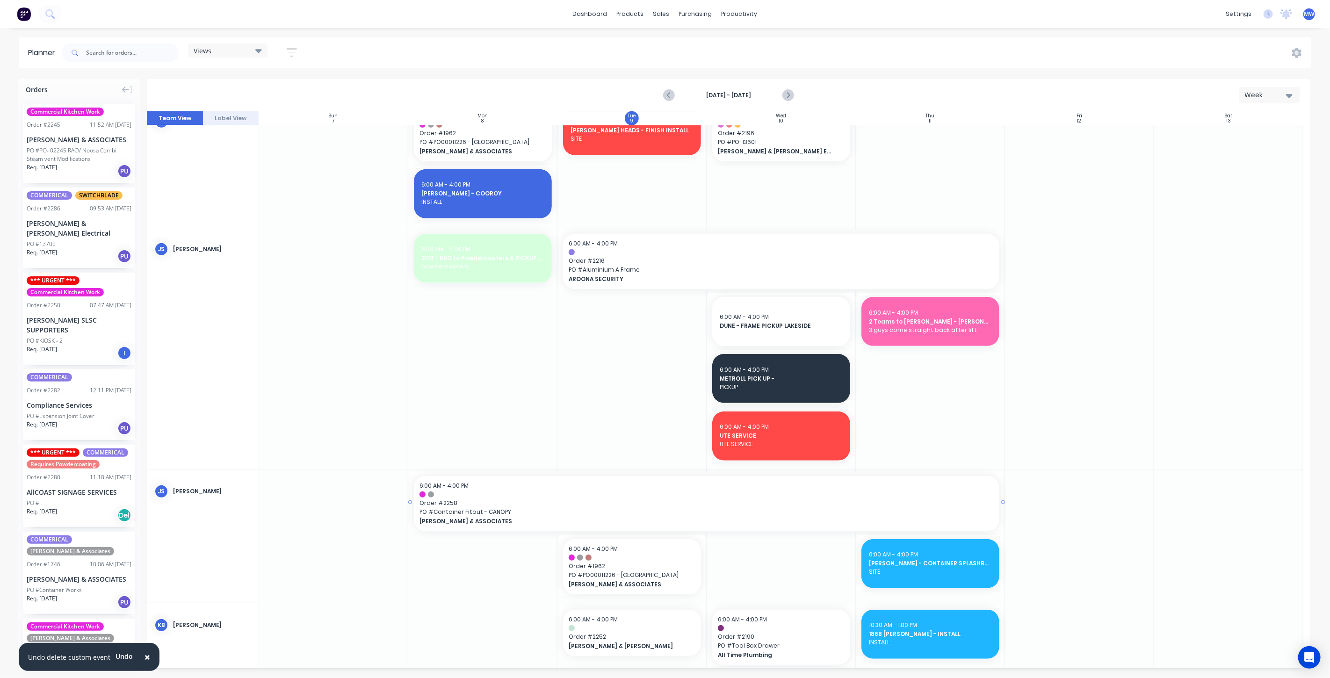
scroll to position [376, 0]
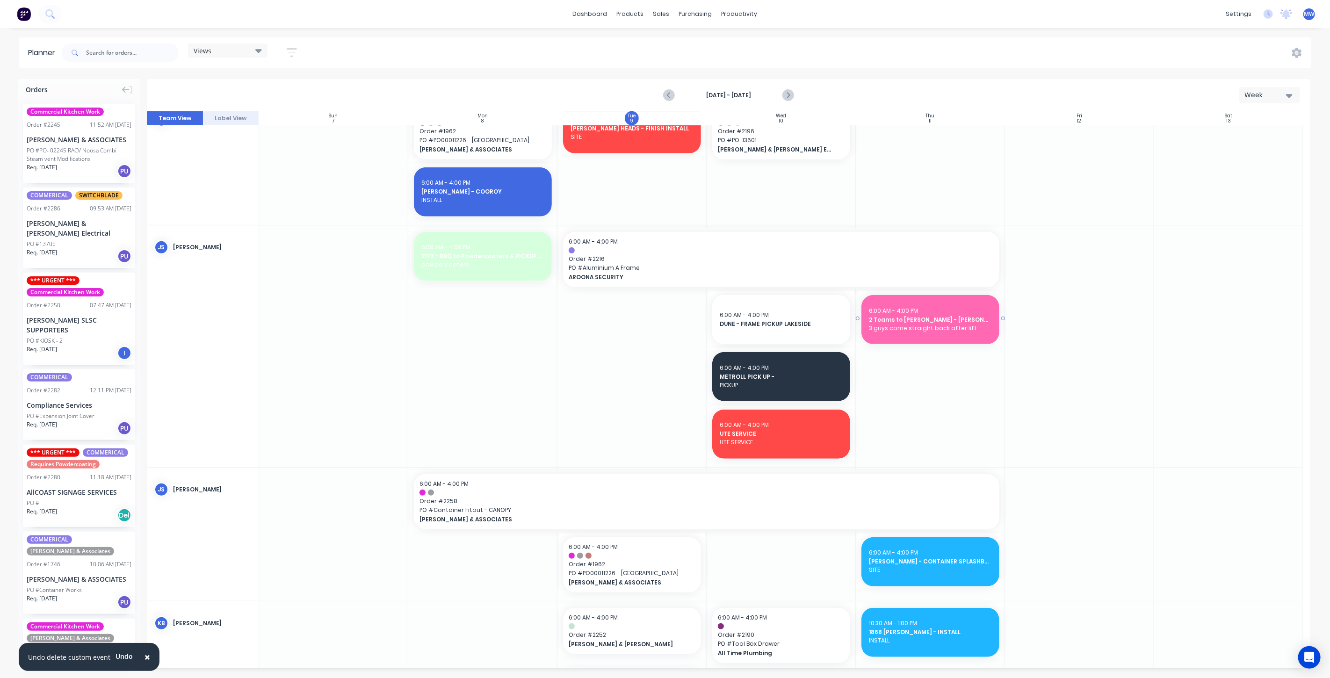
click at [929, 329] on span "3 guys come straight back after lift" at bounding box center [930, 328] width 123 height 8
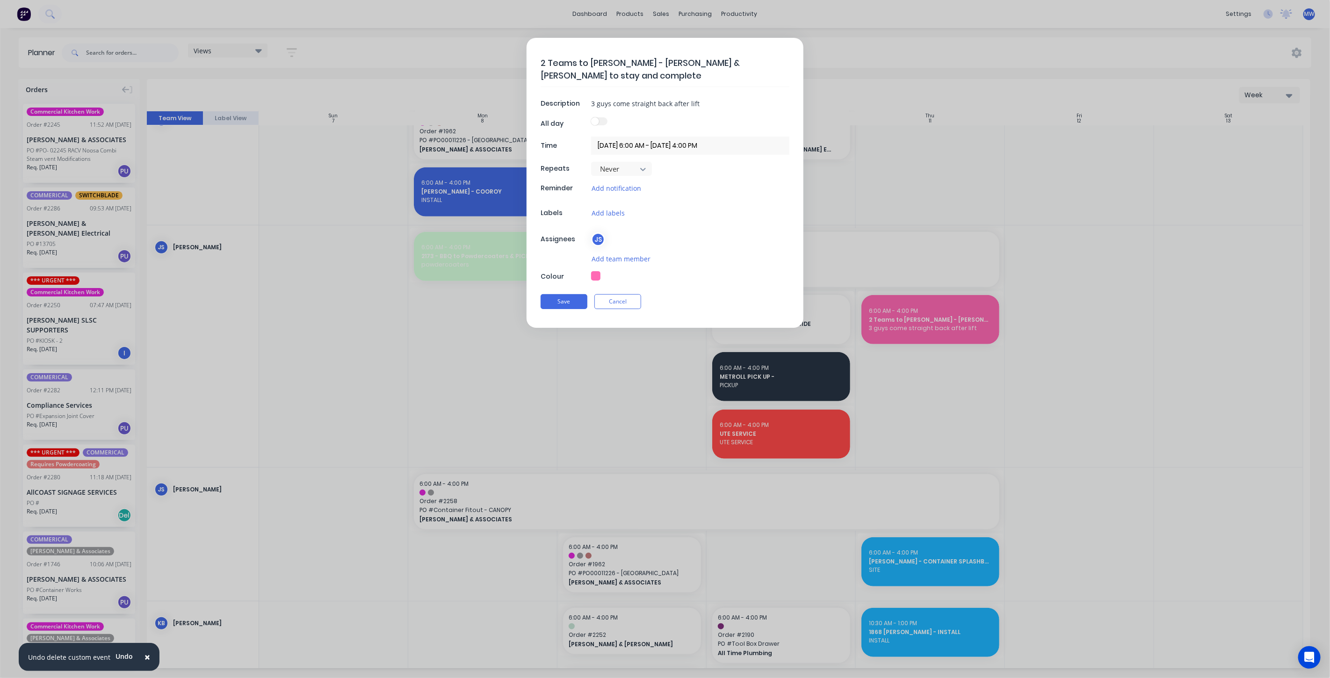
drag, startPoint x: 569, startPoint y: 293, endPoint x: 570, endPoint y: 300, distance: 7.2
click at [569, 294] on button "Save" at bounding box center [563, 301] width 47 height 15
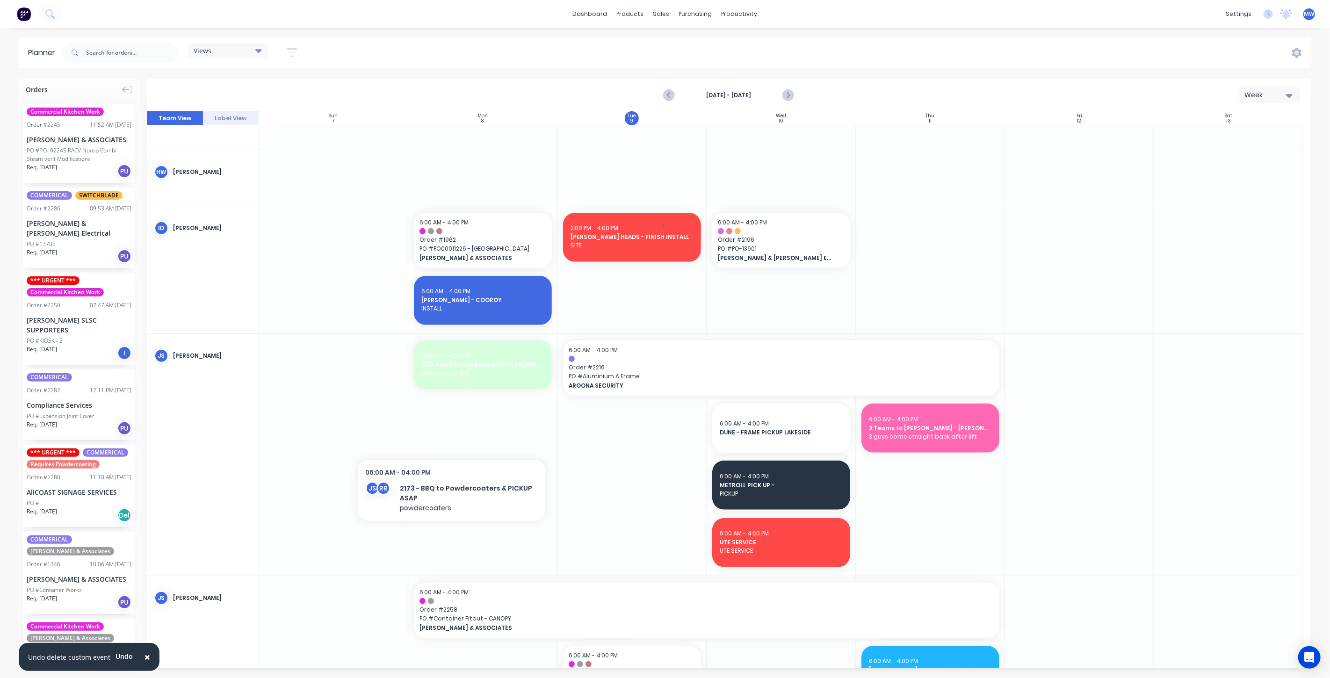
scroll to position [324, 0]
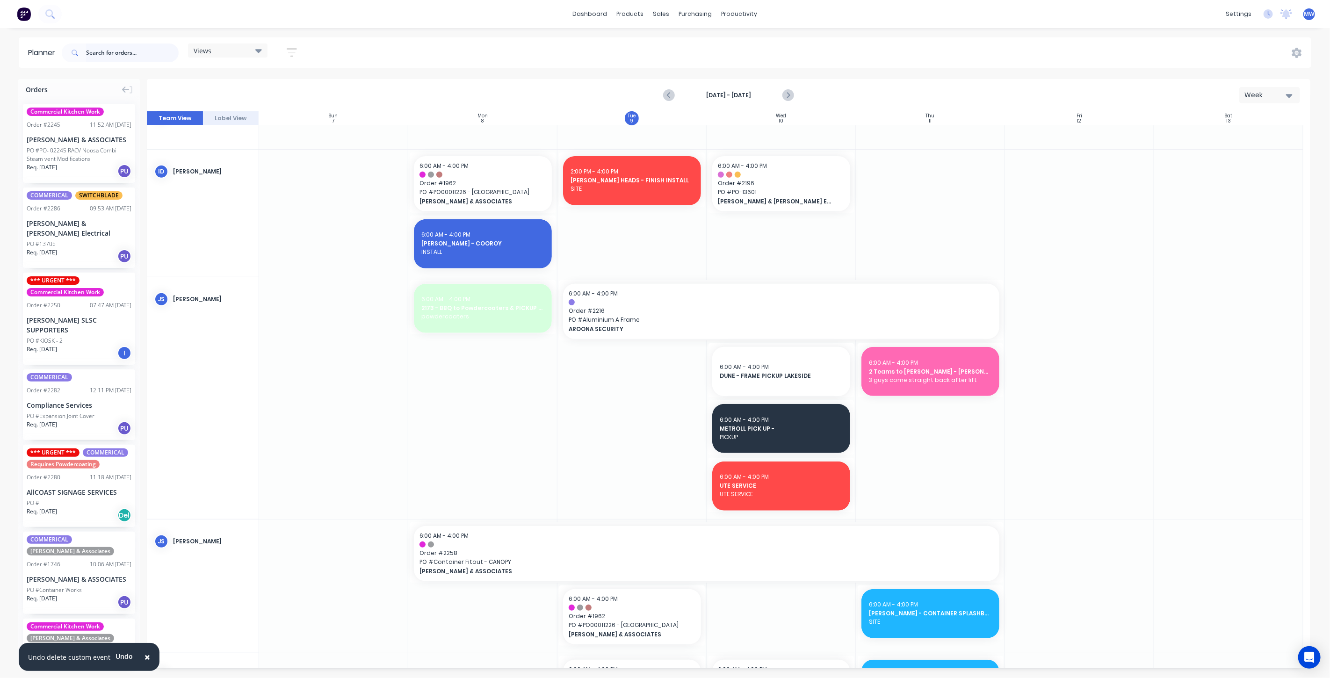
click at [91, 50] on input "text" at bounding box center [132, 52] width 93 height 19
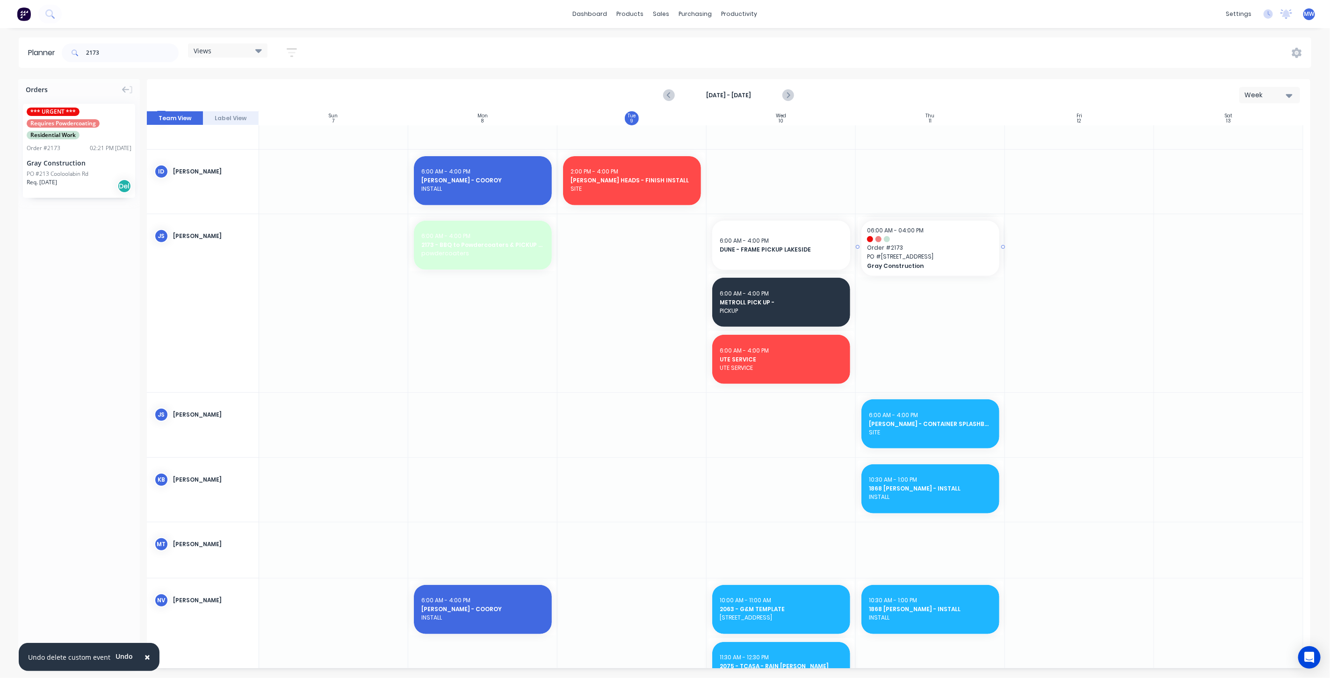
drag, startPoint x: 71, startPoint y: 146, endPoint x: 921, endPoint y: 346, distance: 872.7
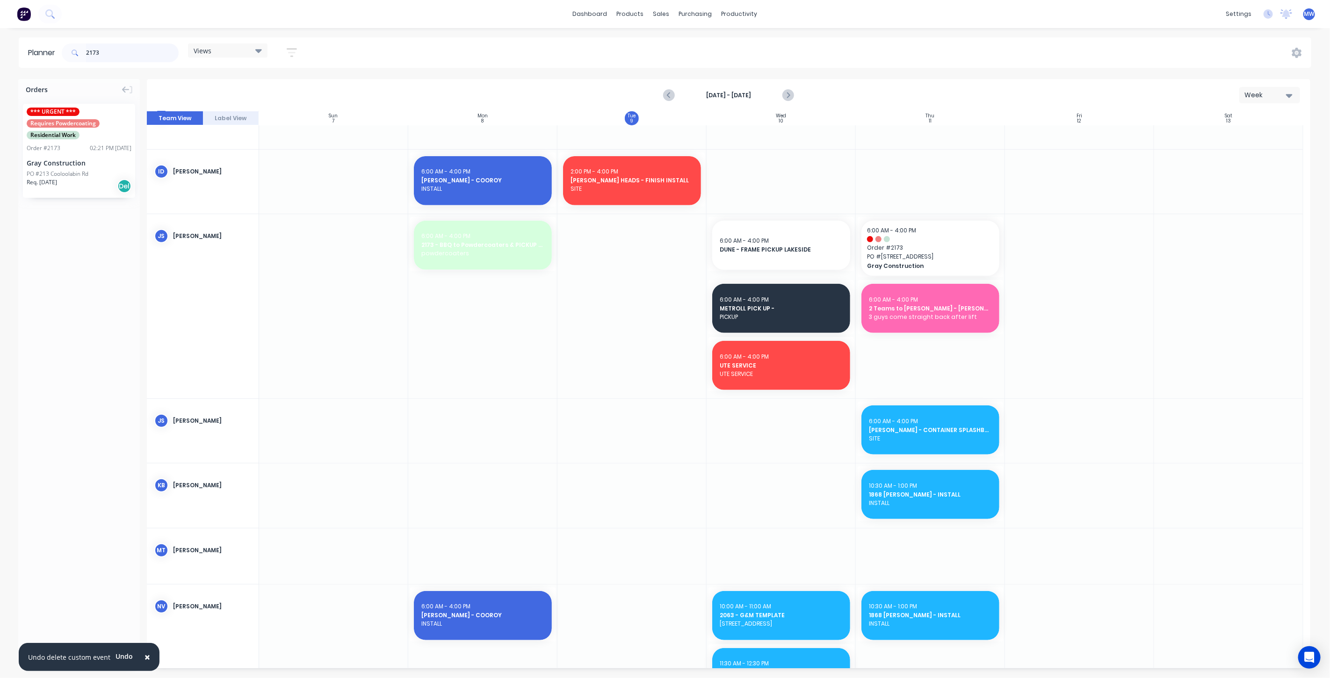
drag, startPoint x: 123, startPoint y: 46, endPoint x: 34, endPoint y: 30, distance: 91.2
click at [59, 34] on div "× Undo delete custom event Undo dashboard products sales purchasing productivit…" at bounding box center [665, 339] width 1330 height 678
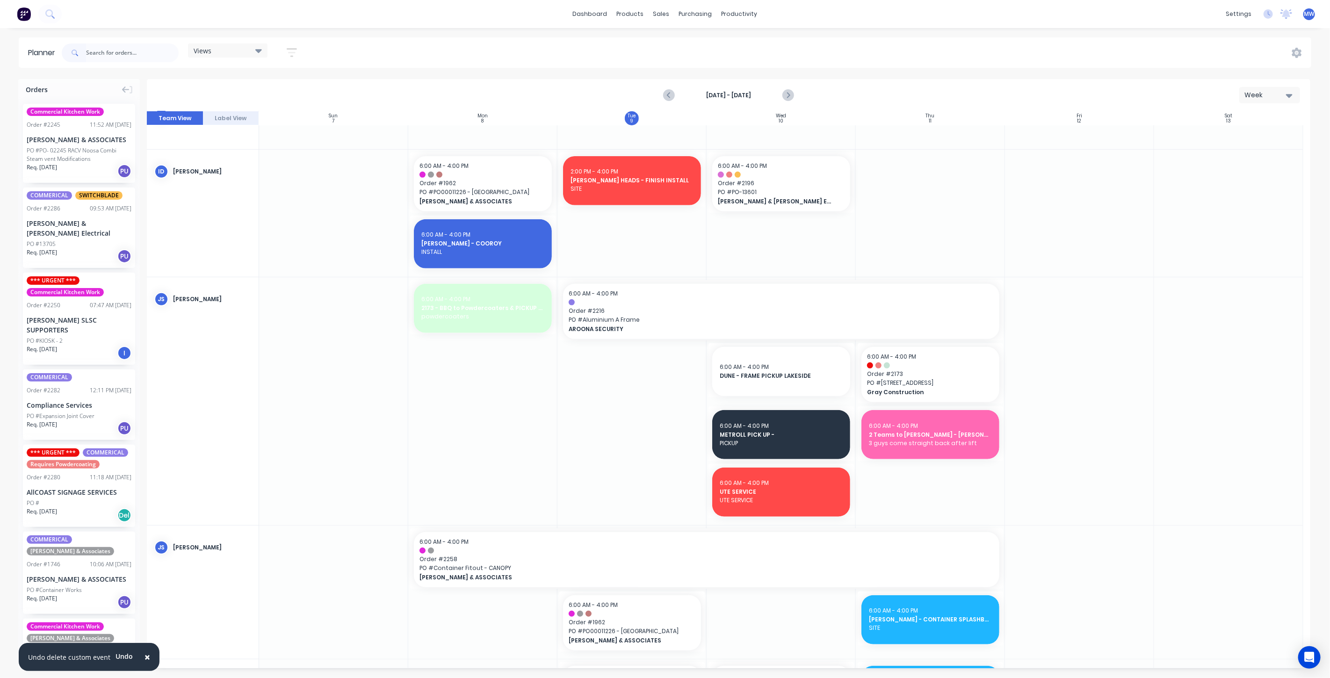
click at [908, 474] on div at bounding box center [930, 401] width 149 height 248
click at [908, 473] on div at bounding box center [930, 401] width 149 height 248
click at [906, 483] on div at bounding box center [930, 401] width 149 height 248
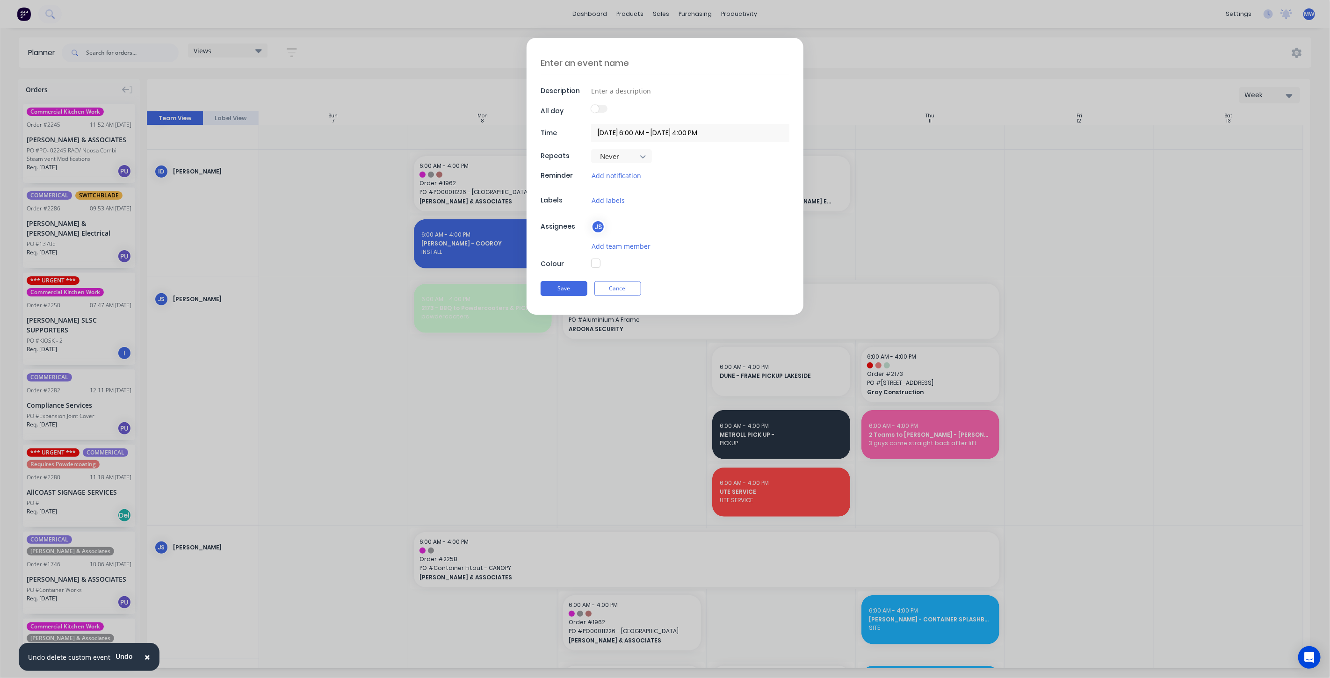
click at [578, 64] on textarea at bounding box center [664, 63] width 249 height 22
click at [631, 93] on input at bounding box center [690, 91] width 198 height 14
paste input "213 Cooloolabin Rd"
click at [596, 260] on button "button" at bounding box center [595, 263] width 9 height 9
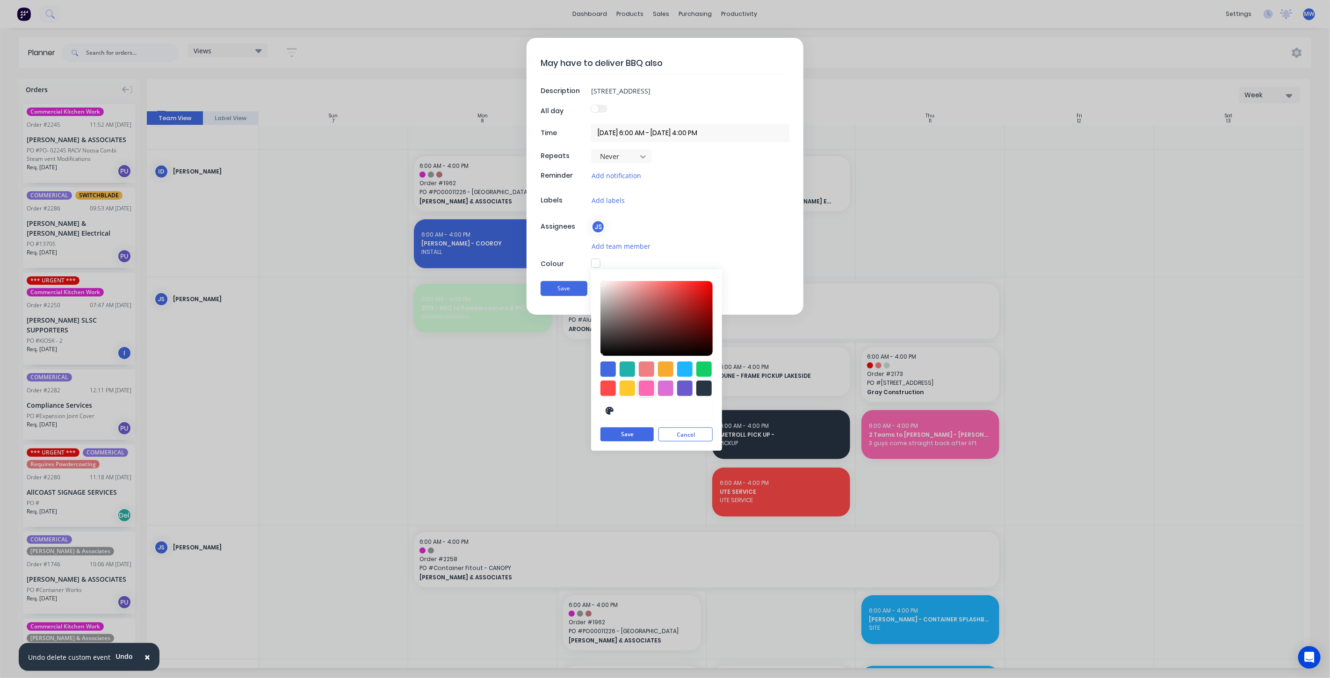
click at [643, 389] on div at bounding box center [646, 388] width 15 height 15
click at [640, 436] on button "Save" at bounding box center [626, 435] width 53 height 14
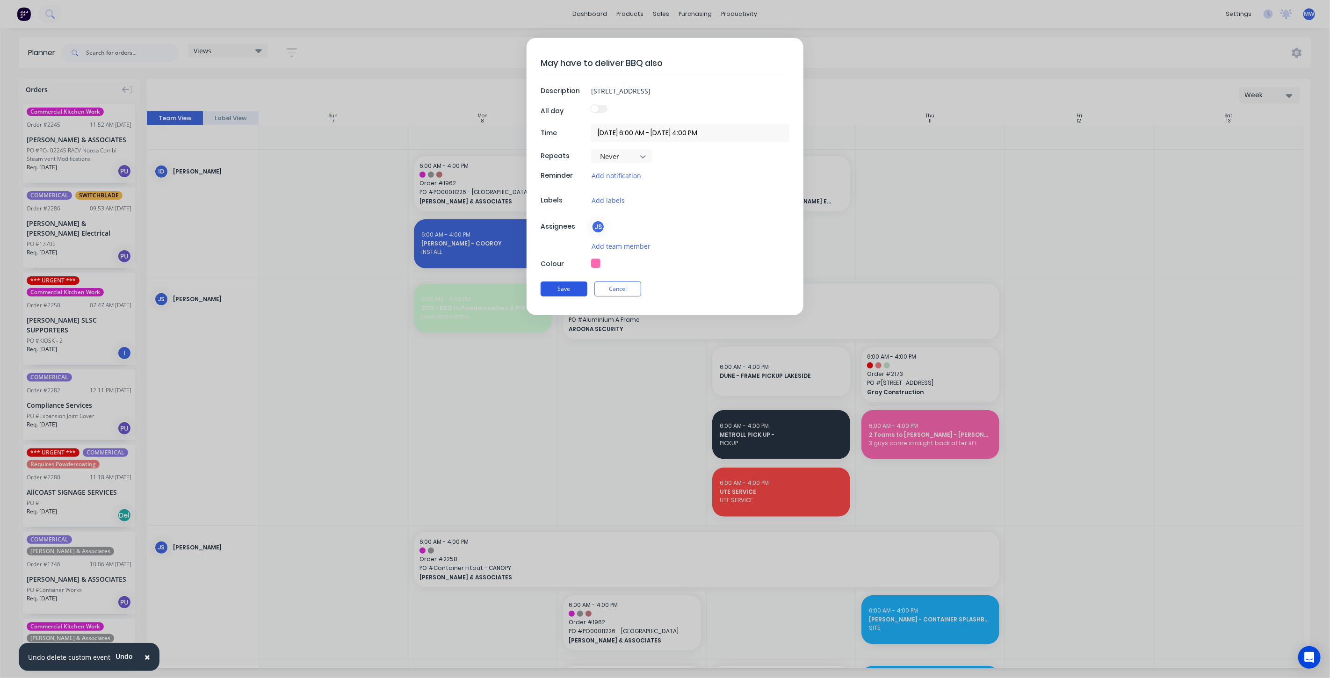
click at [567, 288] on button "Save" at bounding box center [563, 288] width 47 height 15
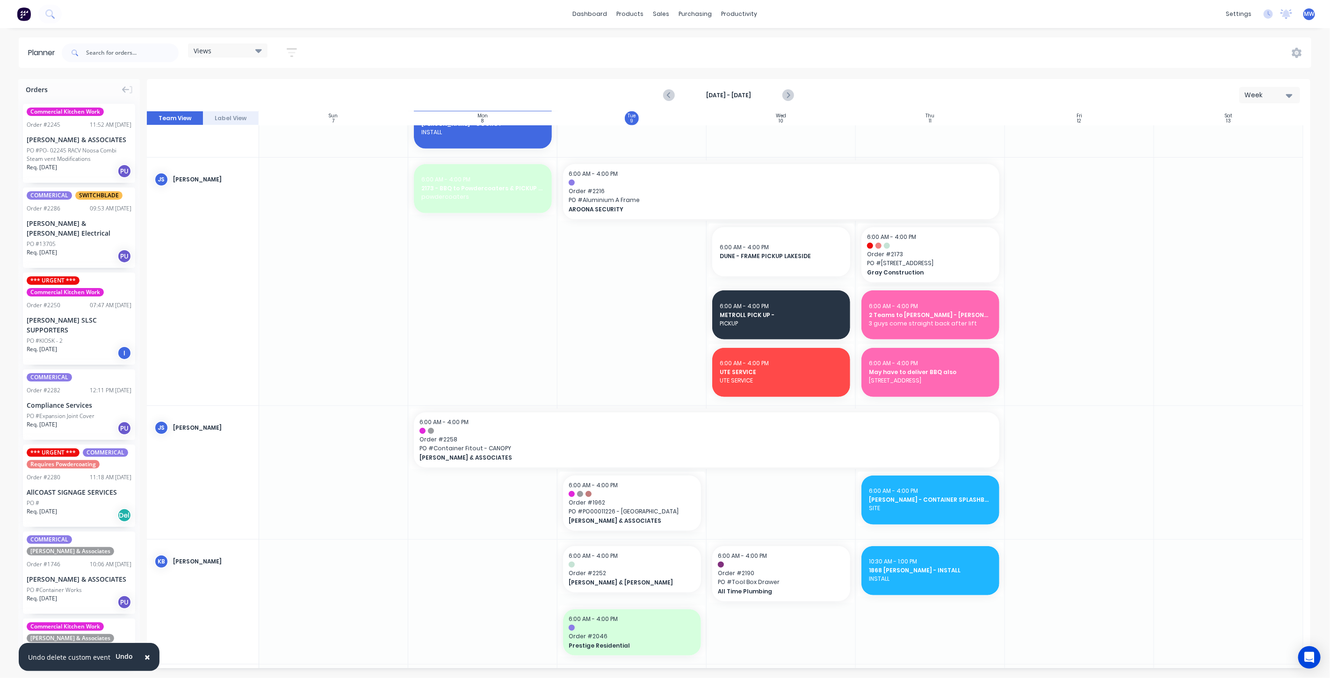
scroll to position [428, 0]
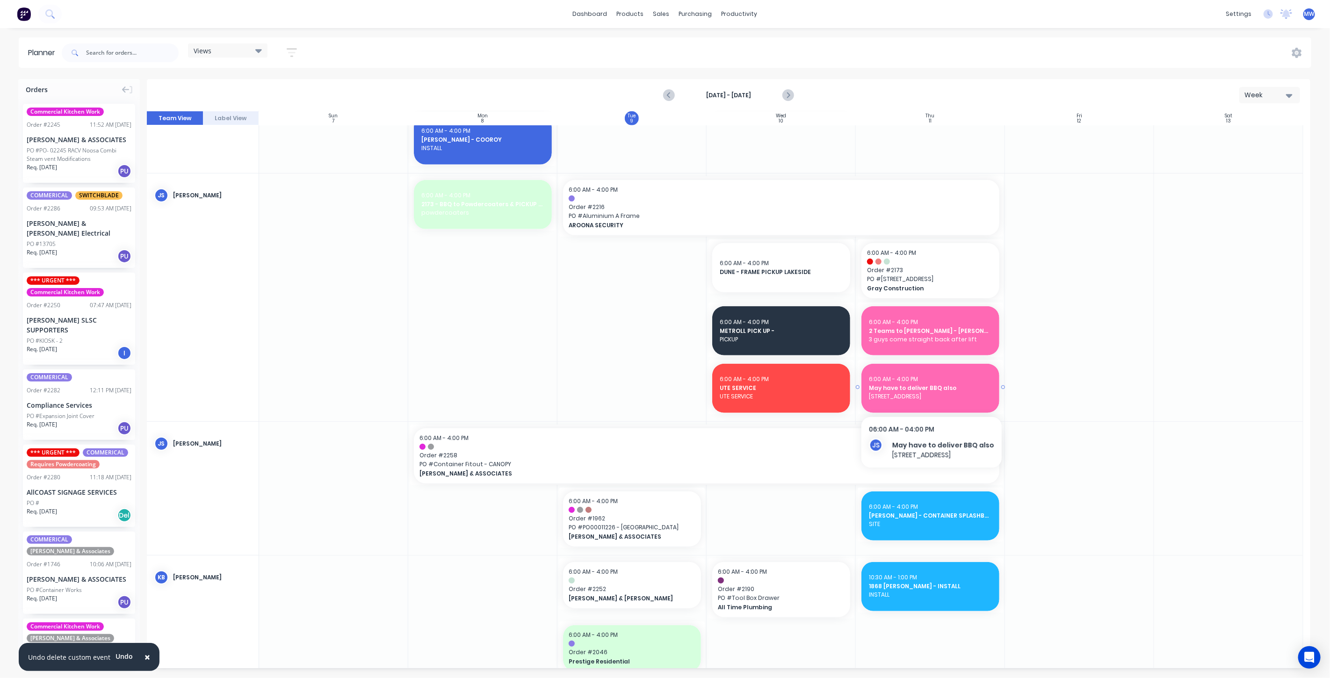
click at [967, 389] on span "May have to deliver BBQ also" at bounding box center [930, 388] width 123 height 8
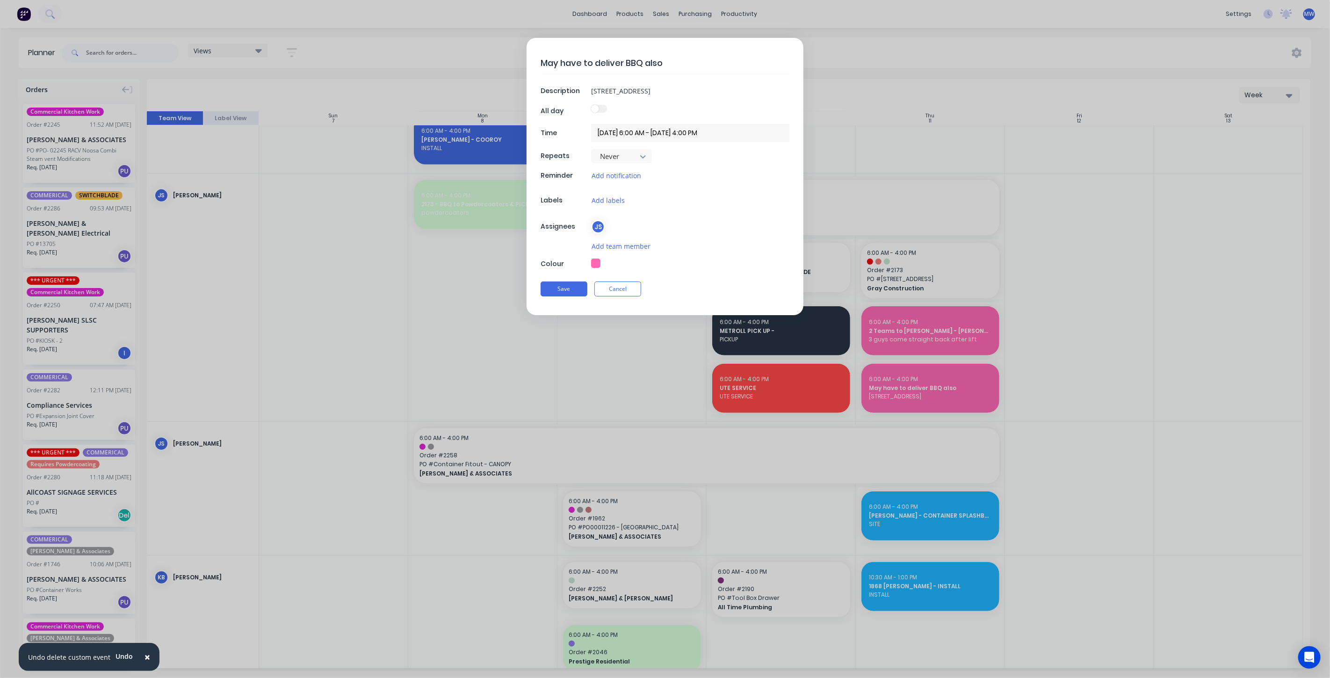
click at [541, 61] on textarea "May have to deliver BBQ also" at bounding box center [664, 63] width 249 height 22
click at [563, 60] on textarea "#2716May have to deliver BBQ also" at bounding box center [664, 63] width 249 height 22
click at [576, 291] on button "Save" at bounding box center [563, 288] width 47 height 15
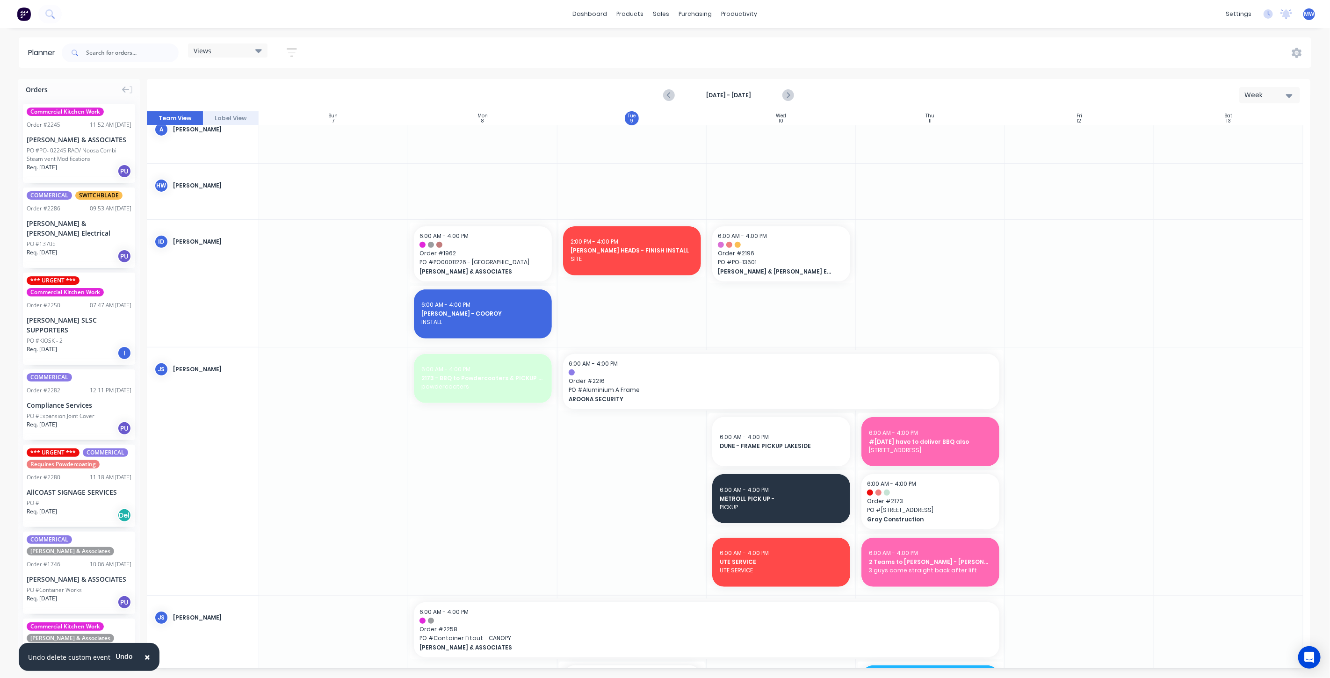
scroll to position [415, 0]
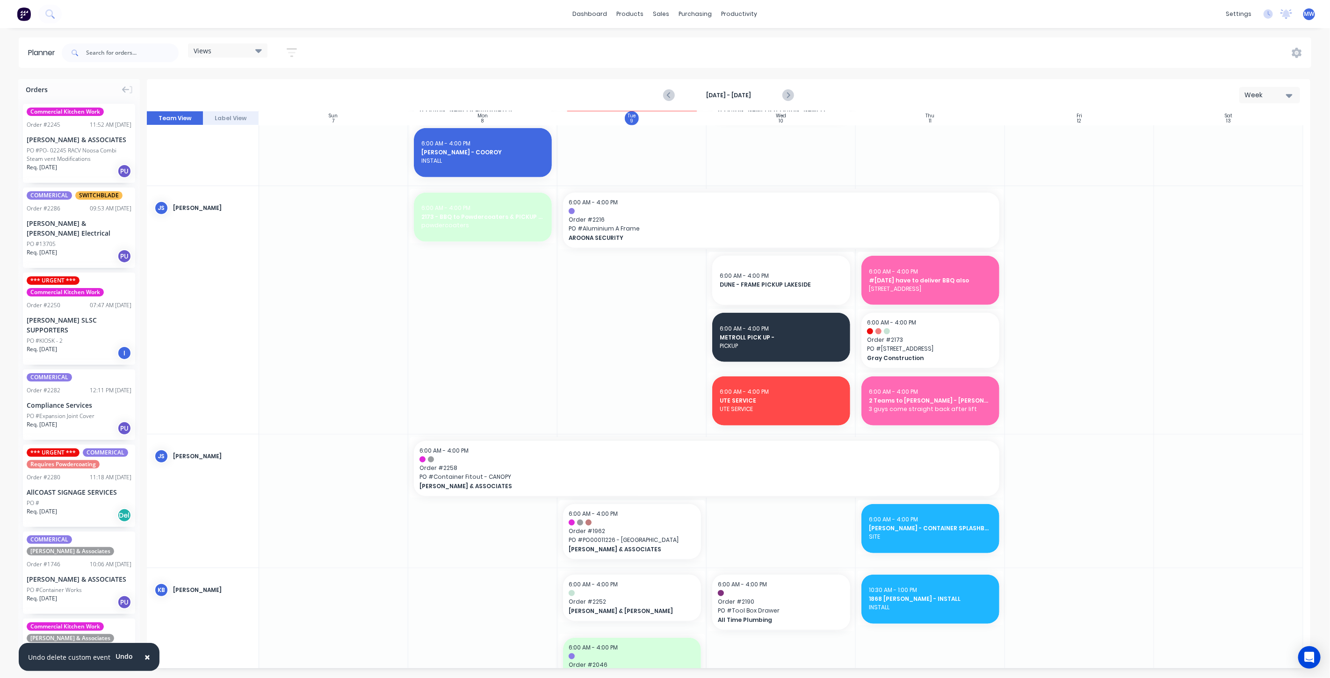
click at [628, 356] on div at bounding box center [631, 310] width 149 height 248
click at [1092, 349] on div at bounding box center [1079, 310] width 149 height 248
click at [603, 350] on div at bounding box center [631, 310] width 149 height 248
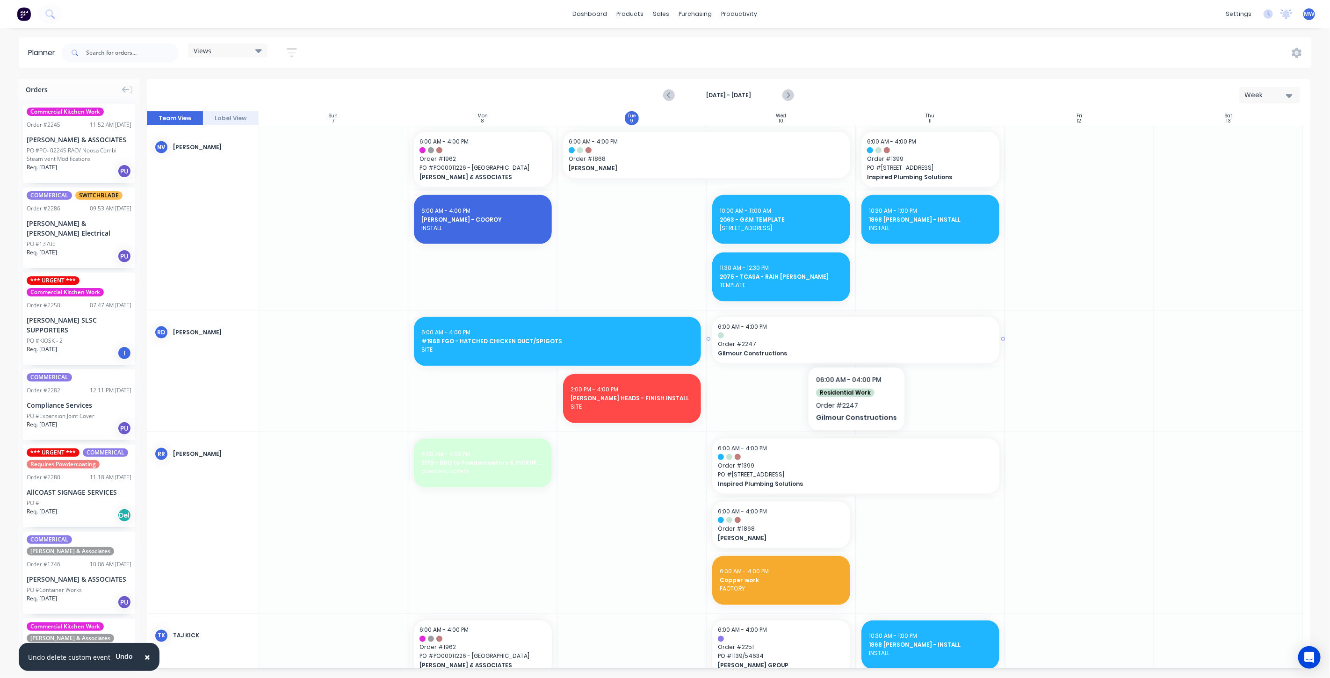
scroll to position [1143, 0]
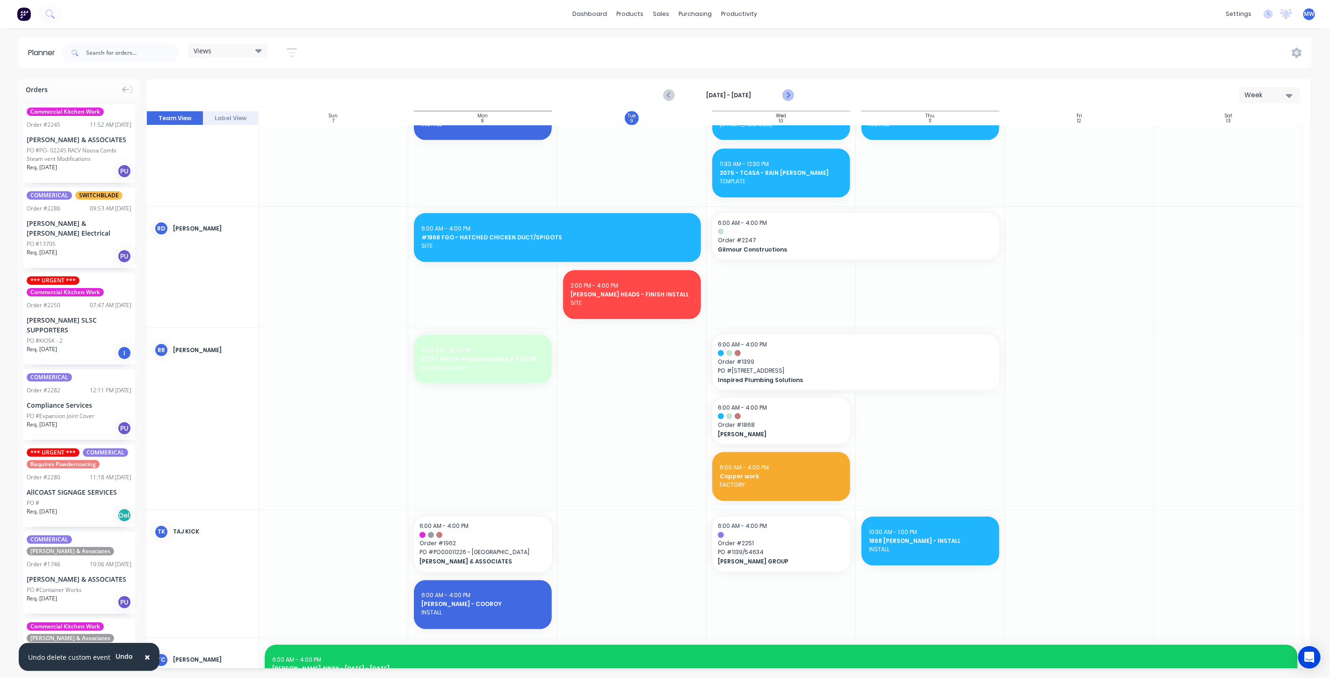
click at [787, 97] on icon "Next page" at bounding box center [787, 95] width 4 height 7
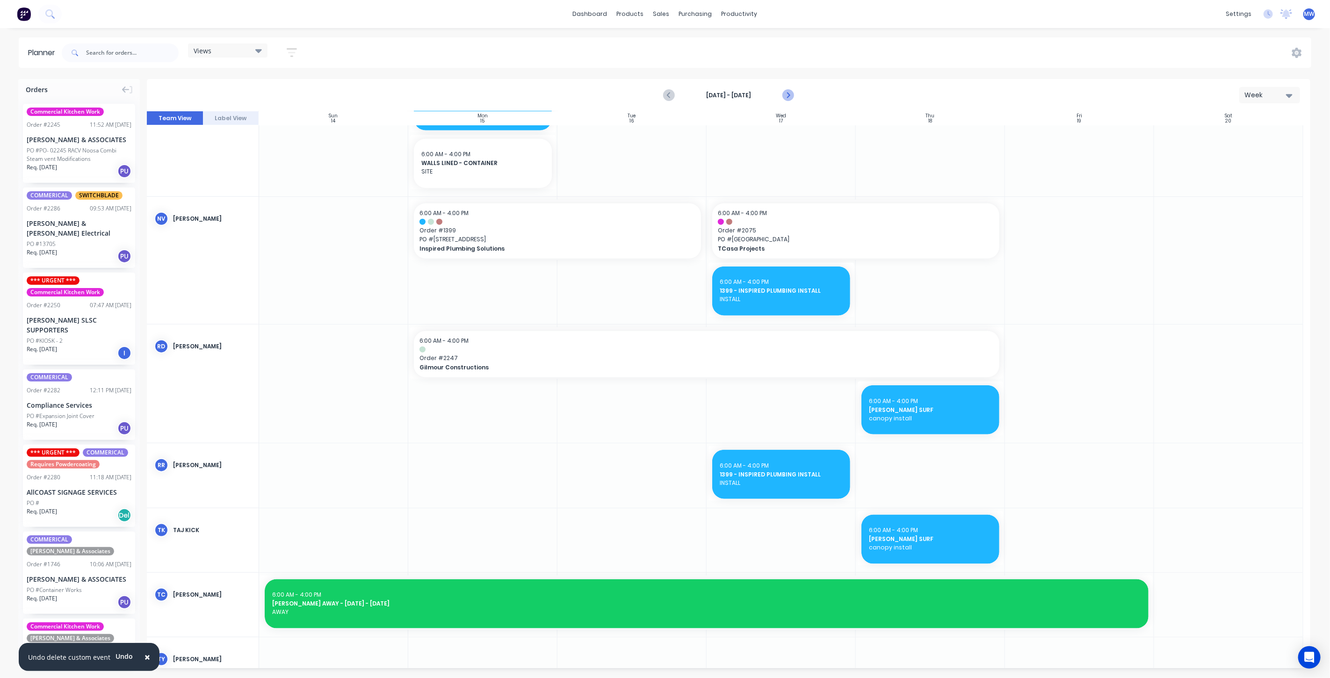
click at [787, 97] on icon "Next page" at bounding box center [787, 95] width 4 height 7
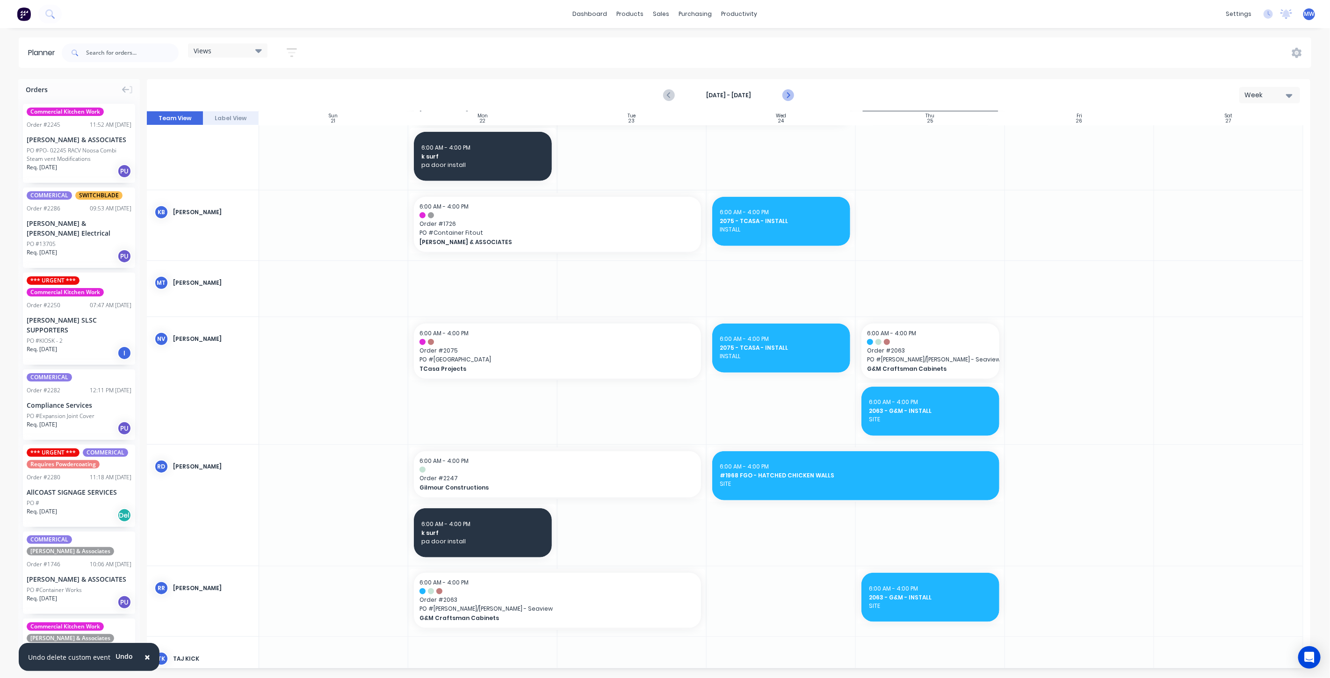
click at [787, 97] on icon "Next page" at bounding box center [787, 95] width 4 height 7
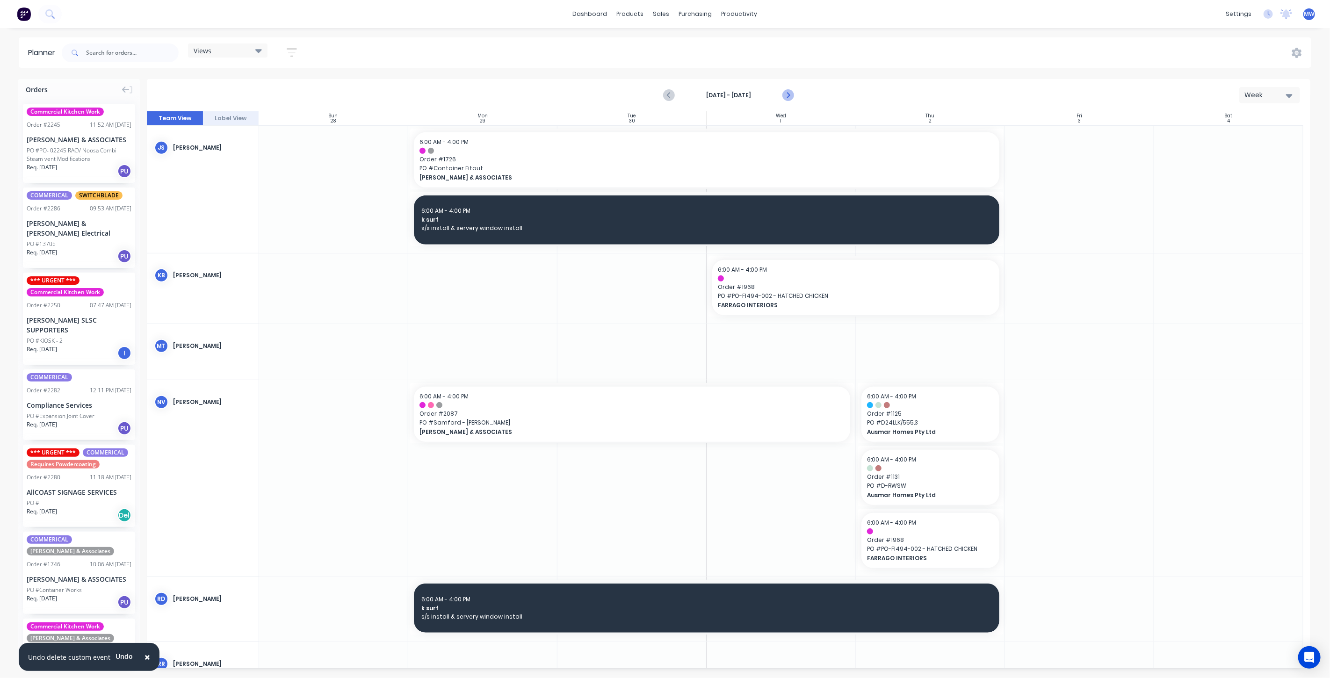
click at [787, 97] on icon "Next page" at bounding box center [787, 95] width 4 height 7
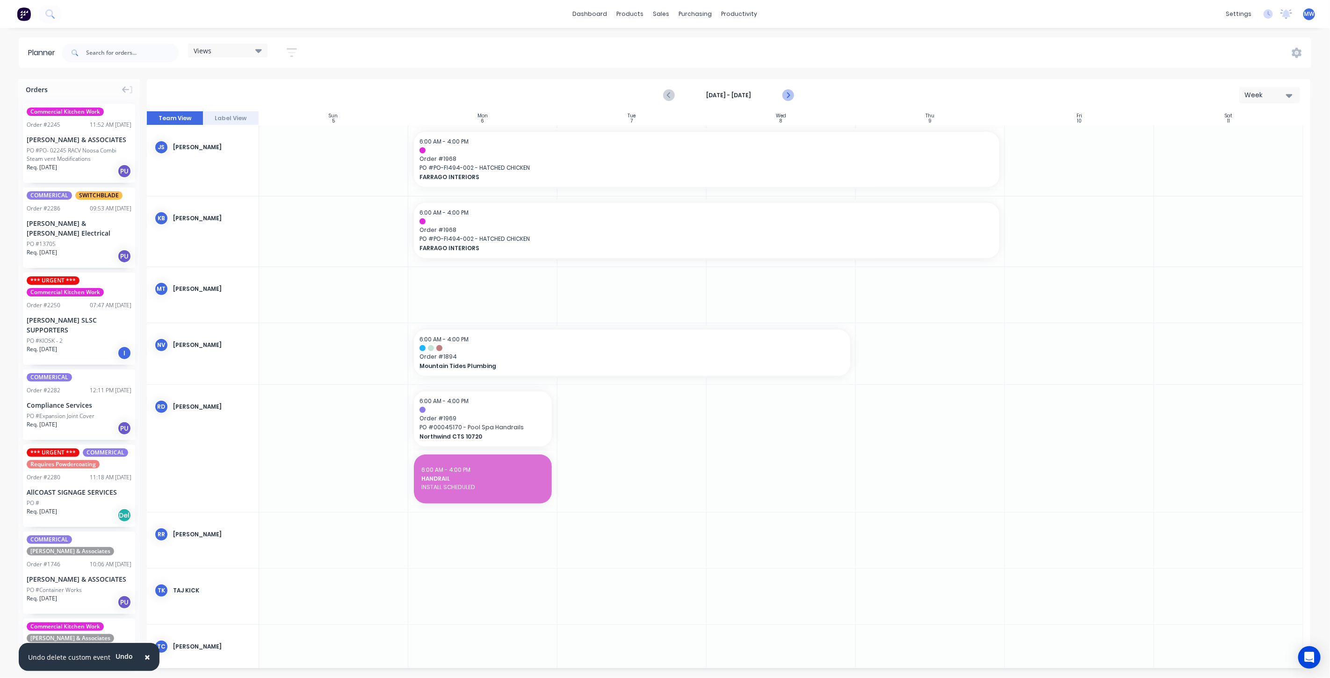
click at [787, 93] on icon "Next page" at bounding box center [787, 95] width 4 height 7
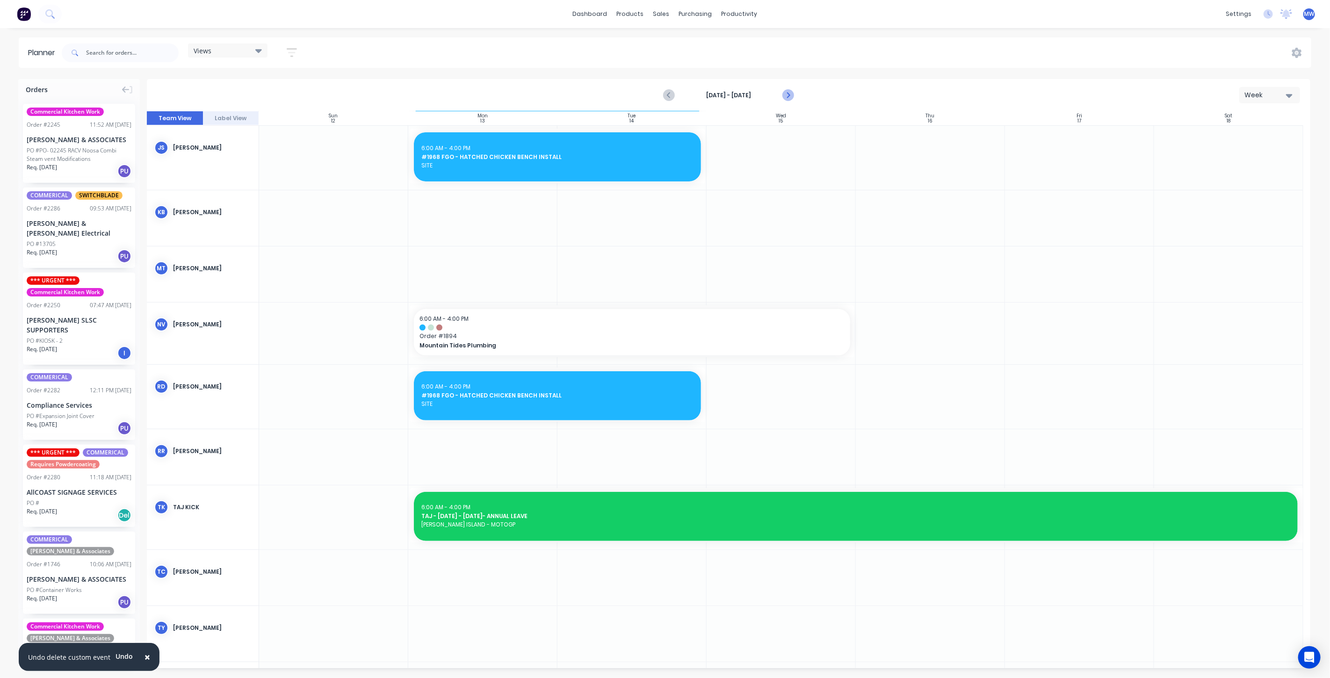
click at [787, 93] on icon "Next page" at bounding box center [787, 95] width 4 height 7
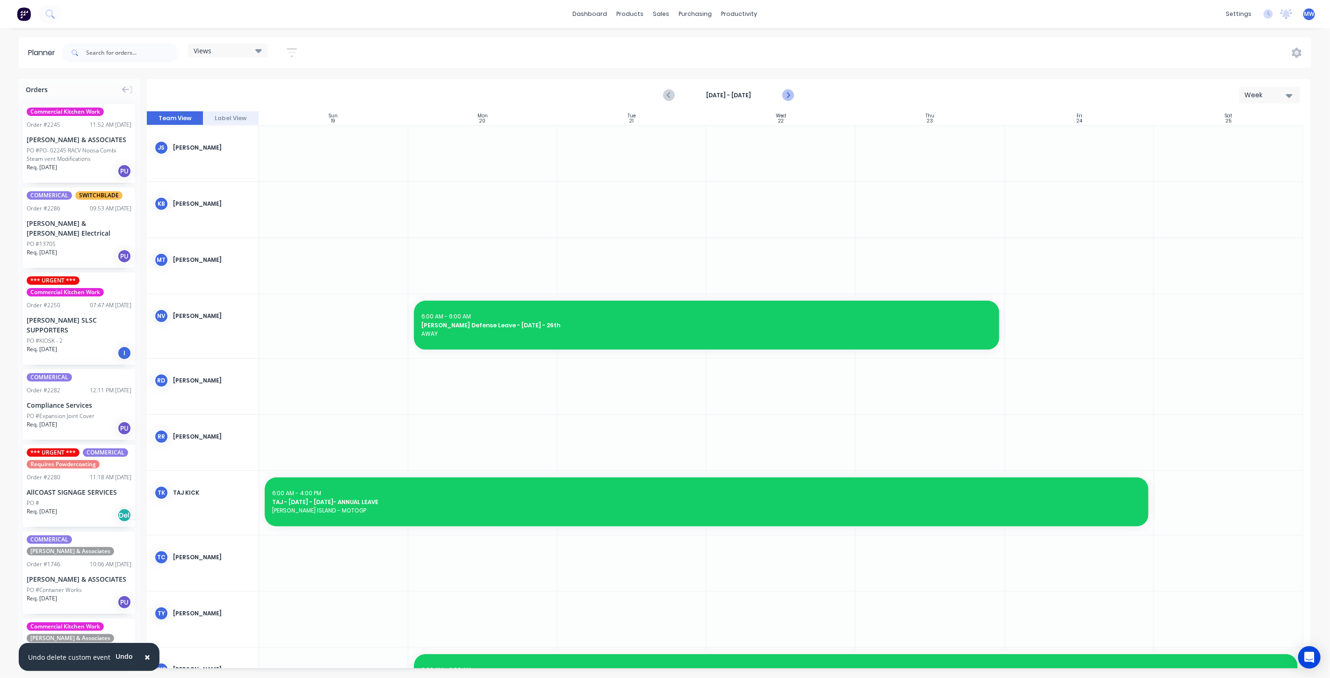
click at [787, 93] on icon "Next page" at bounding box center [787, 95] width 4 height 7
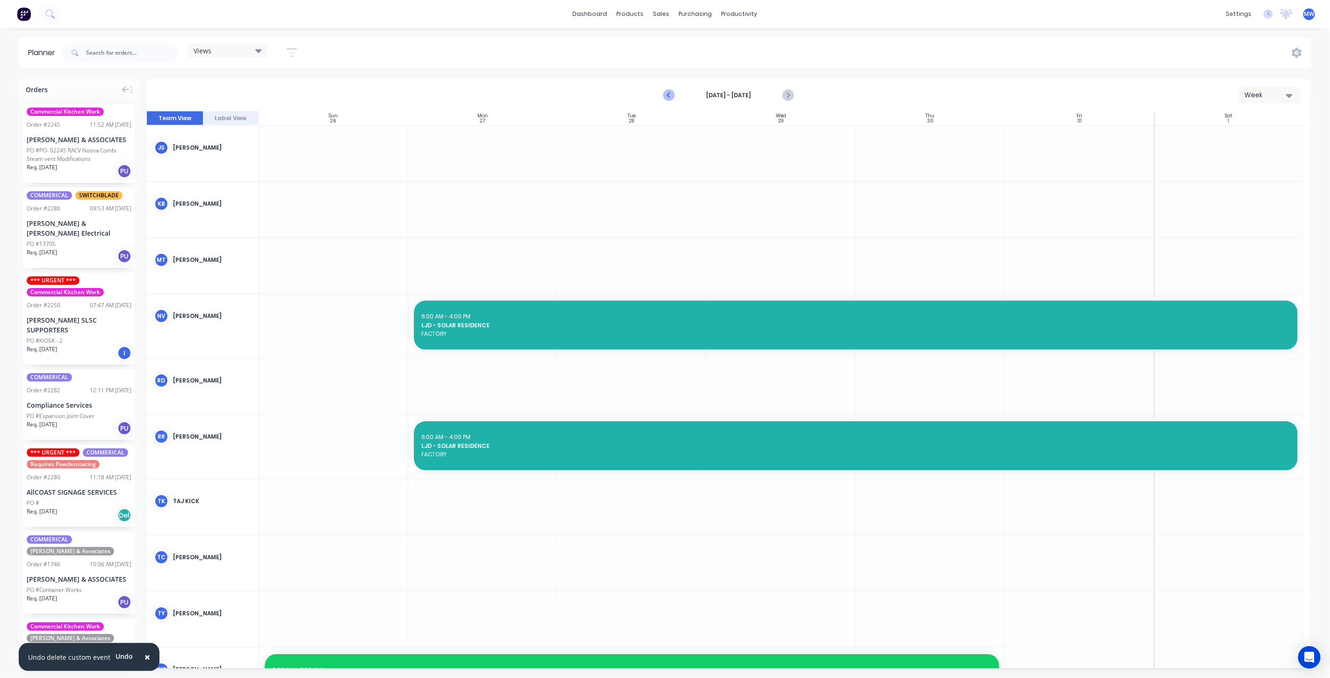
click at [669, 95] on icon "Previous page" at bounding box center [668, 95] width 11 height 11
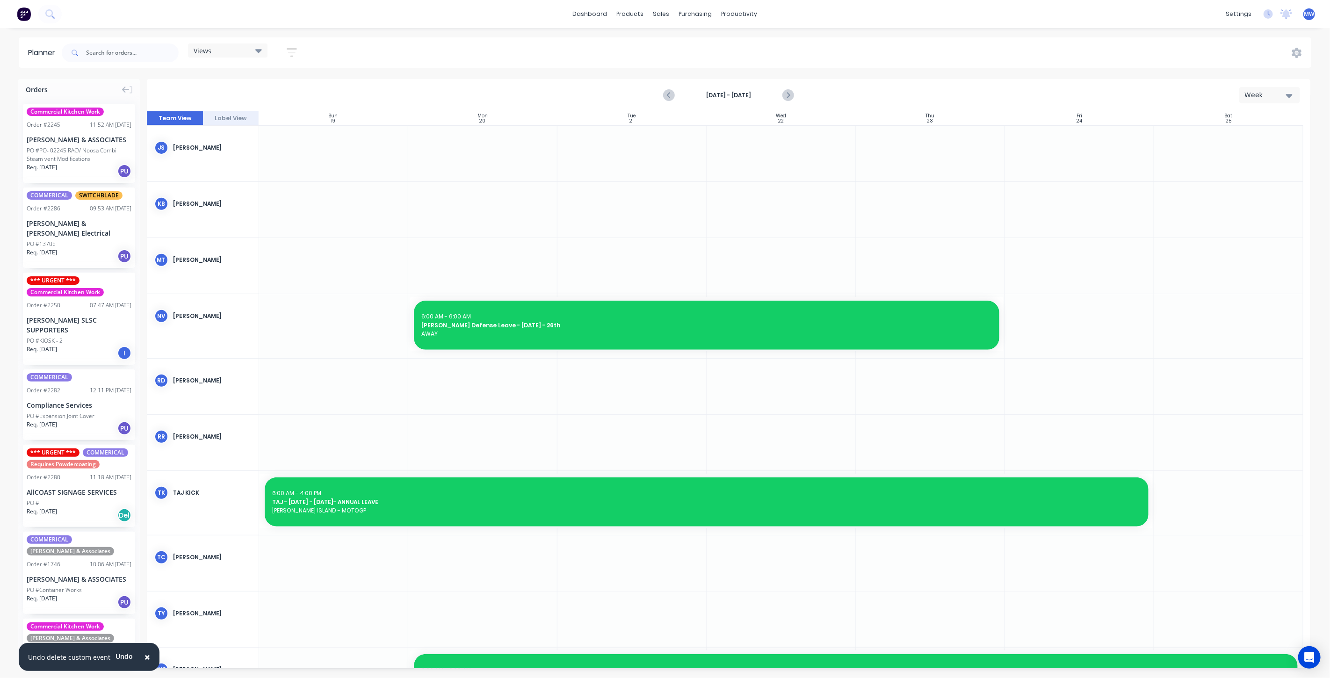
scroll to position [395, 0]
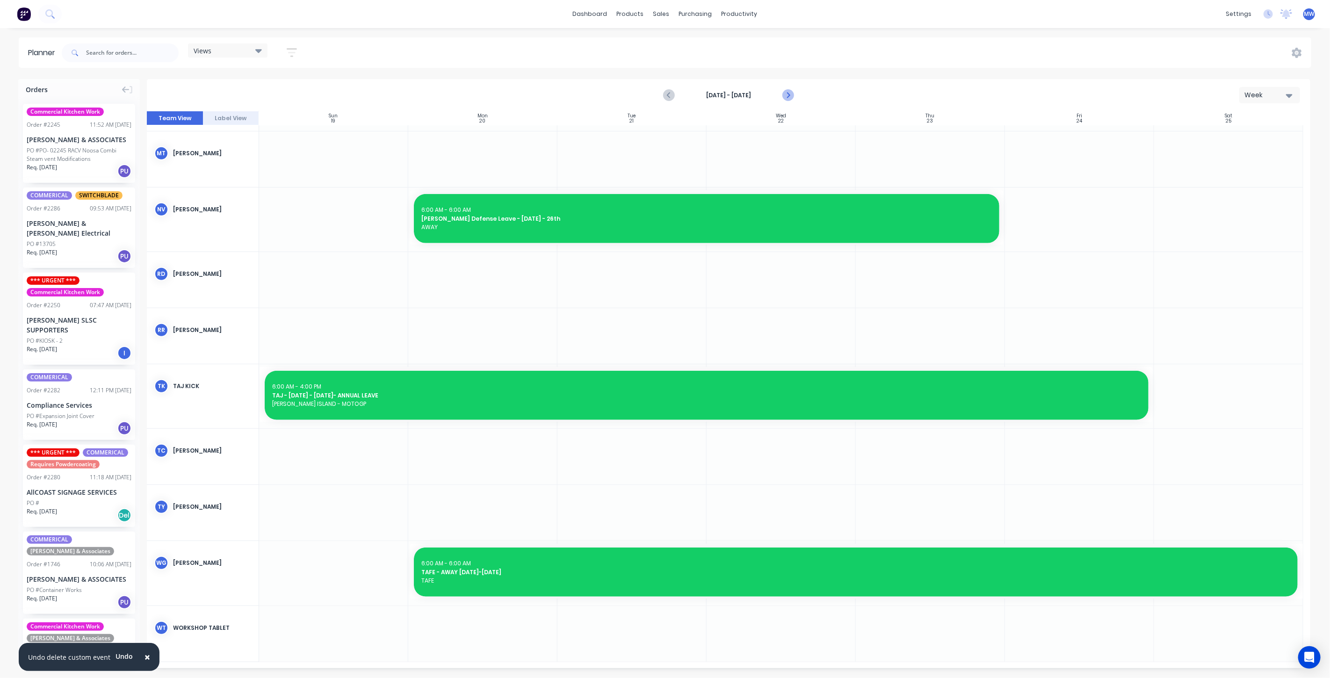
click at [790, 97] on icon "Next page" at bounding box center [787, 95] width 11 height 11
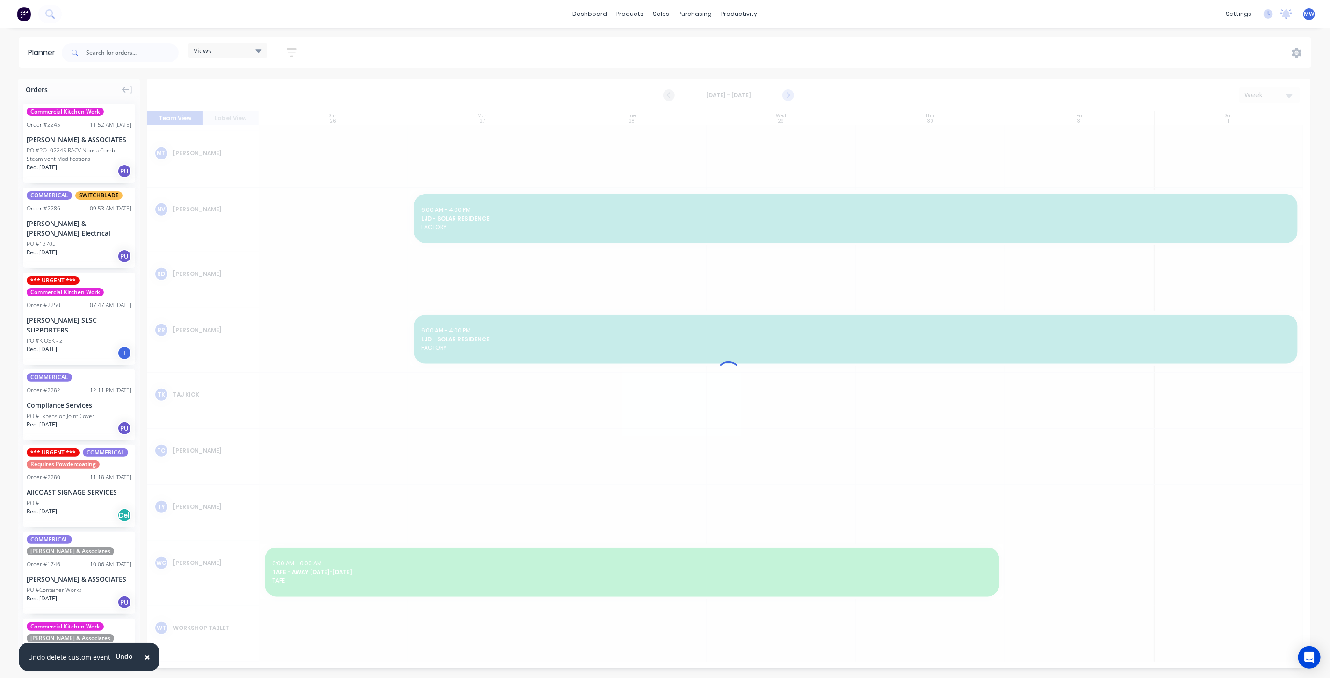
scroll to position [389, 0]
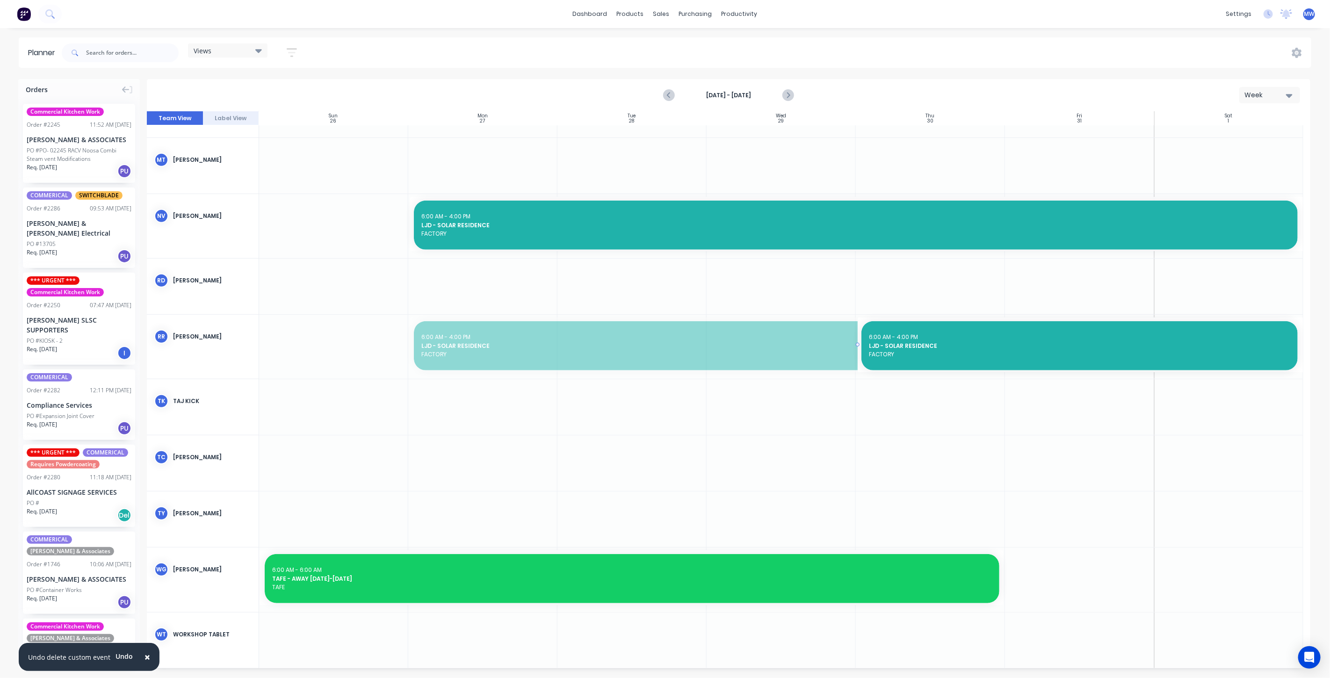
drag, startPoint x: 408, startPoint y: 344, endPoint x: 770, endPoint y: 339, distance: 362.8
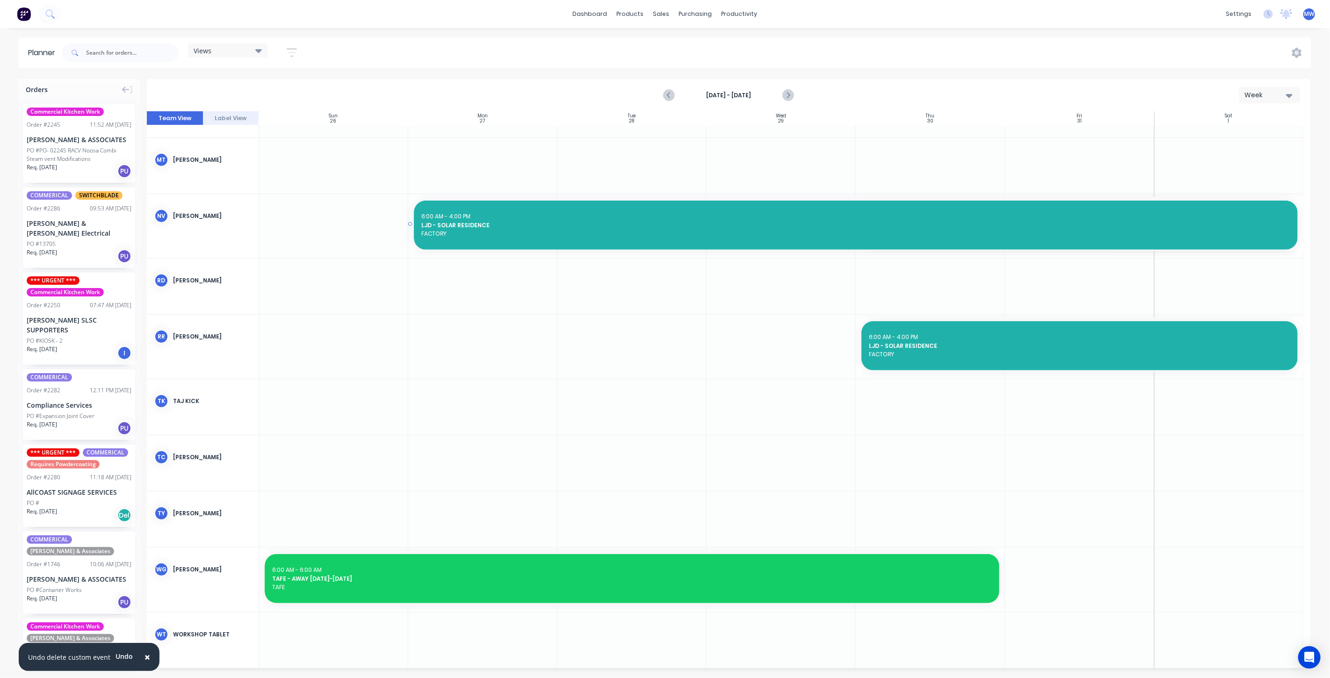
drag, startPoint x: 920, startPoint y: 222, endPoint x: 510, endPoint y: 236, distance: 410.2
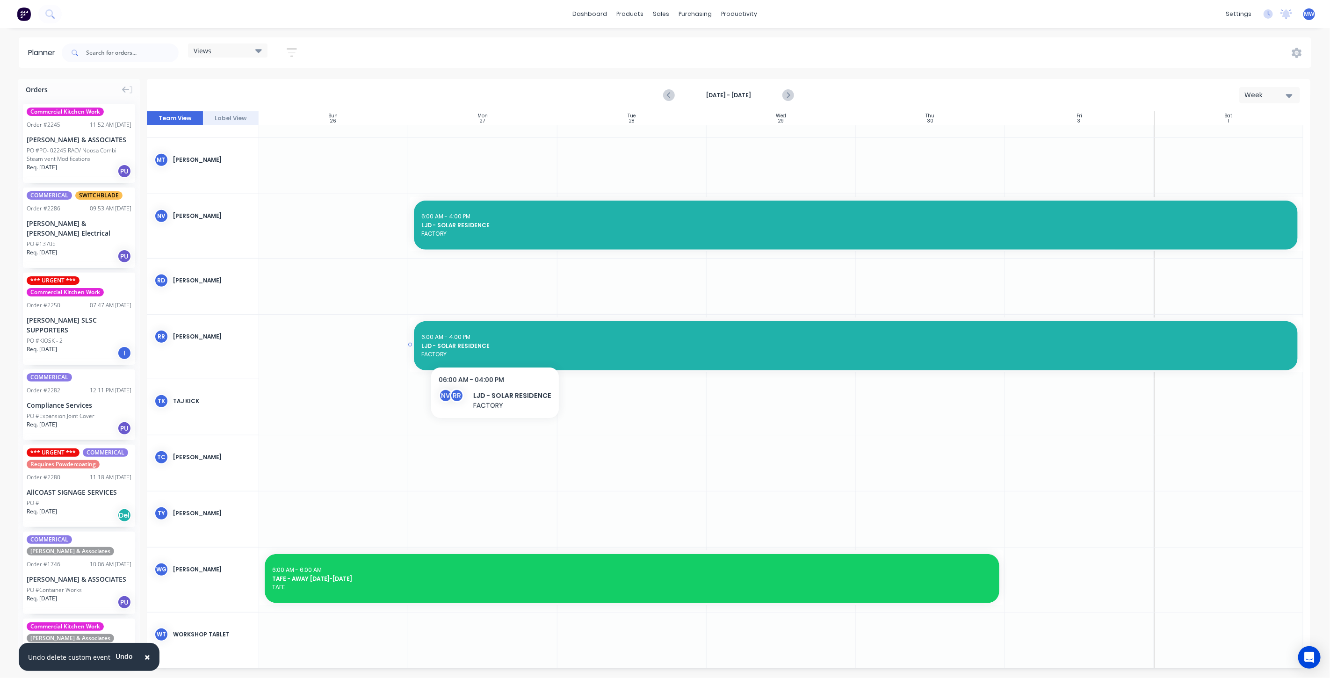
click at [493, 346] on span "LJD - SOLAR RESIDENCE" at bounding box center [855, 346] width 869 height 8
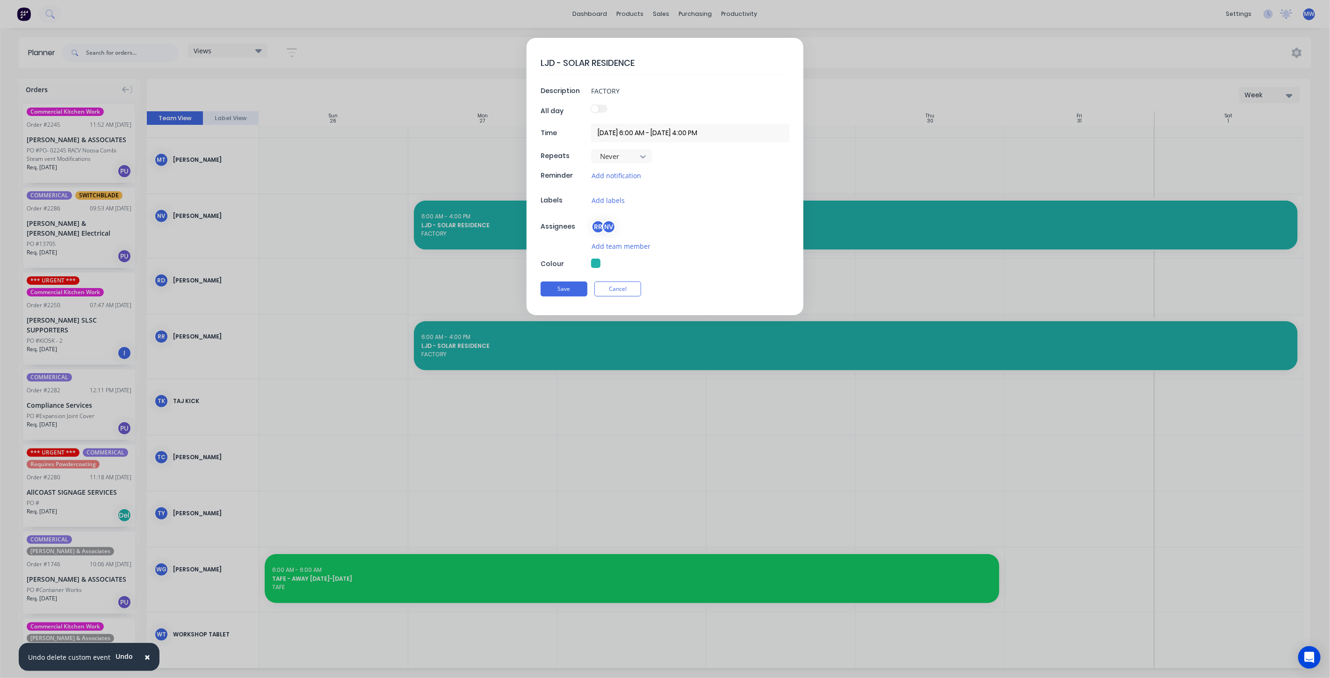
click at [601, 228] on div "RR" at bounding box center [598, 227] width 14 height 14
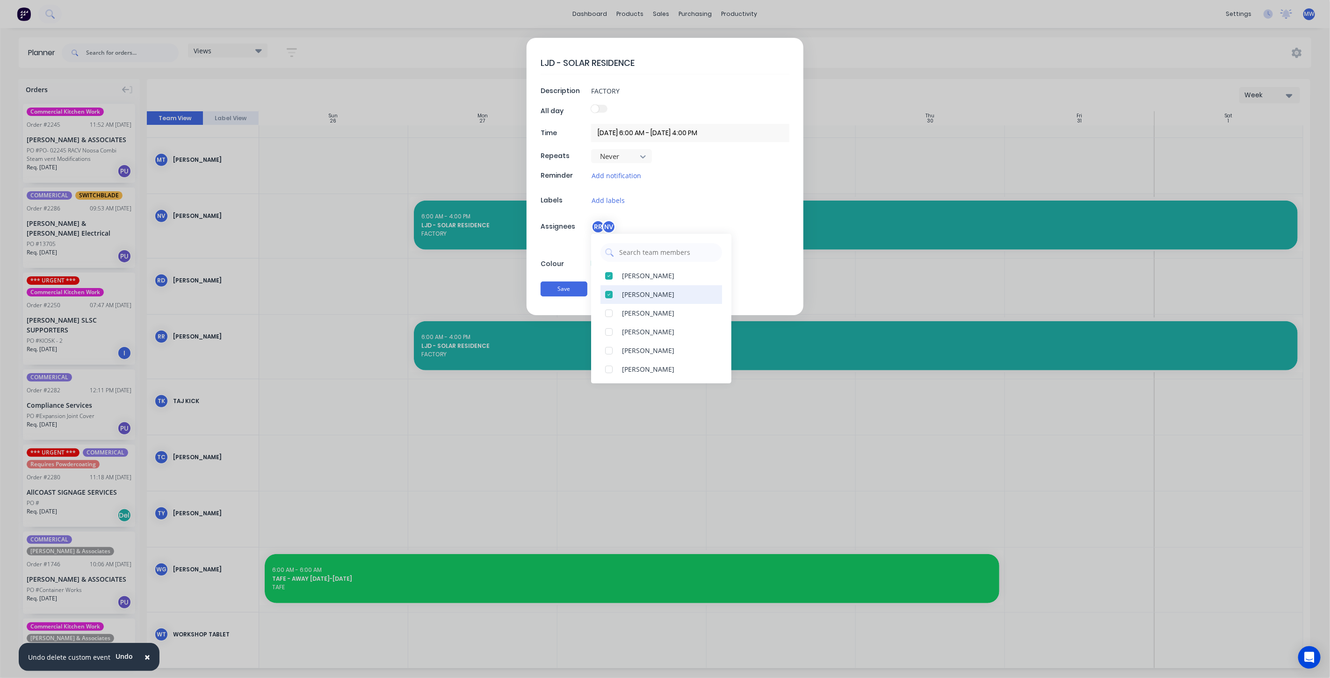
click at [610, 293] on div at bounding box center [608, 294] width 19 height 19
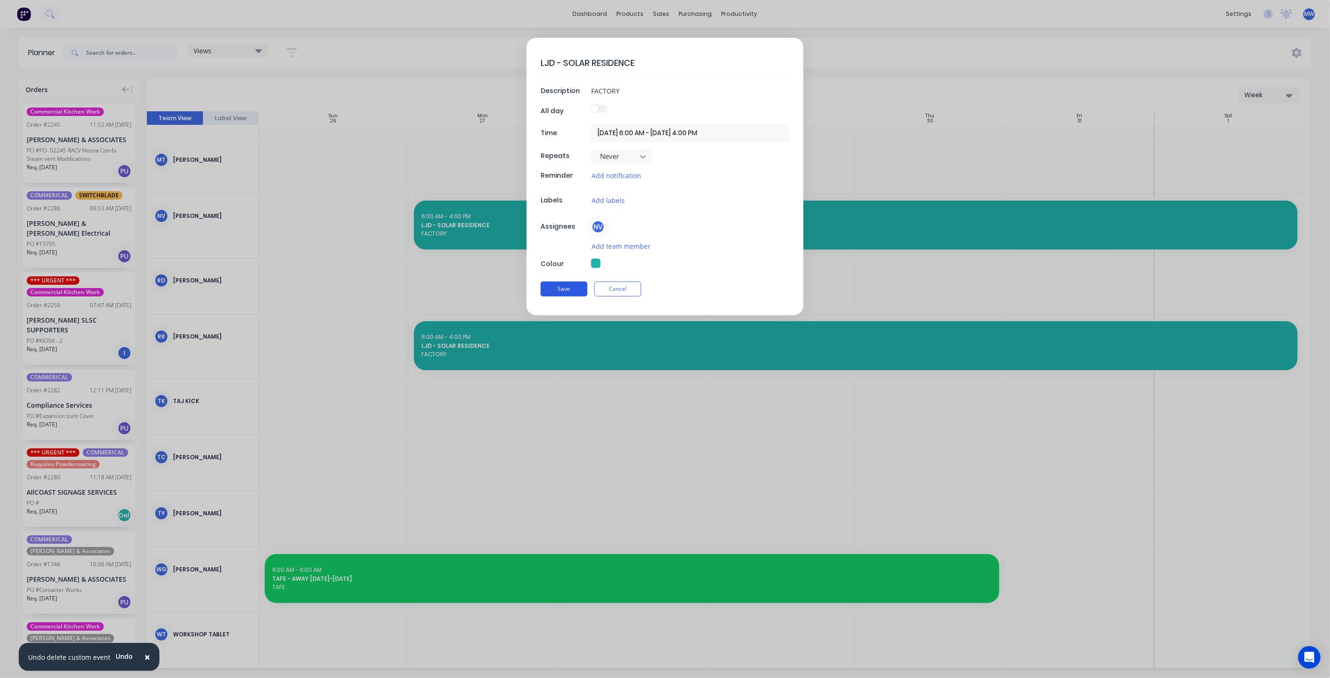
click at [578, 291] on button "Save" at bounding box center [563, 288] width 47 height 15
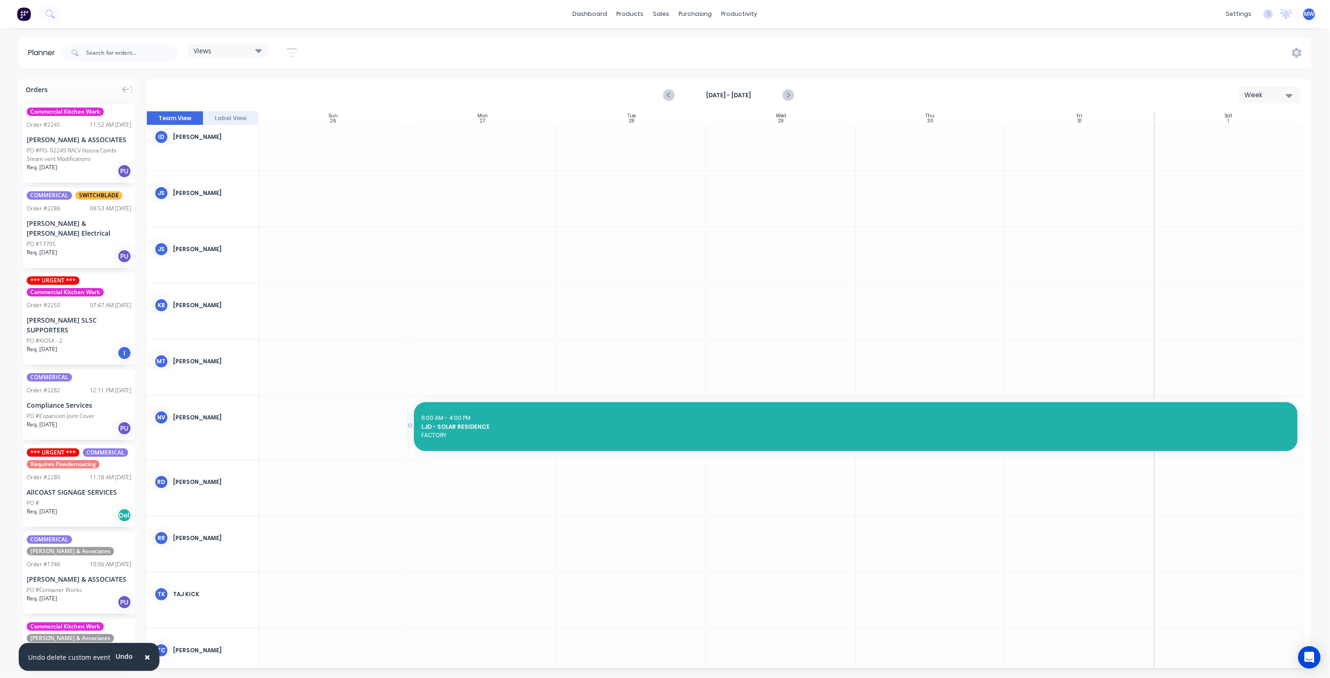
scroll to position [120, 0]
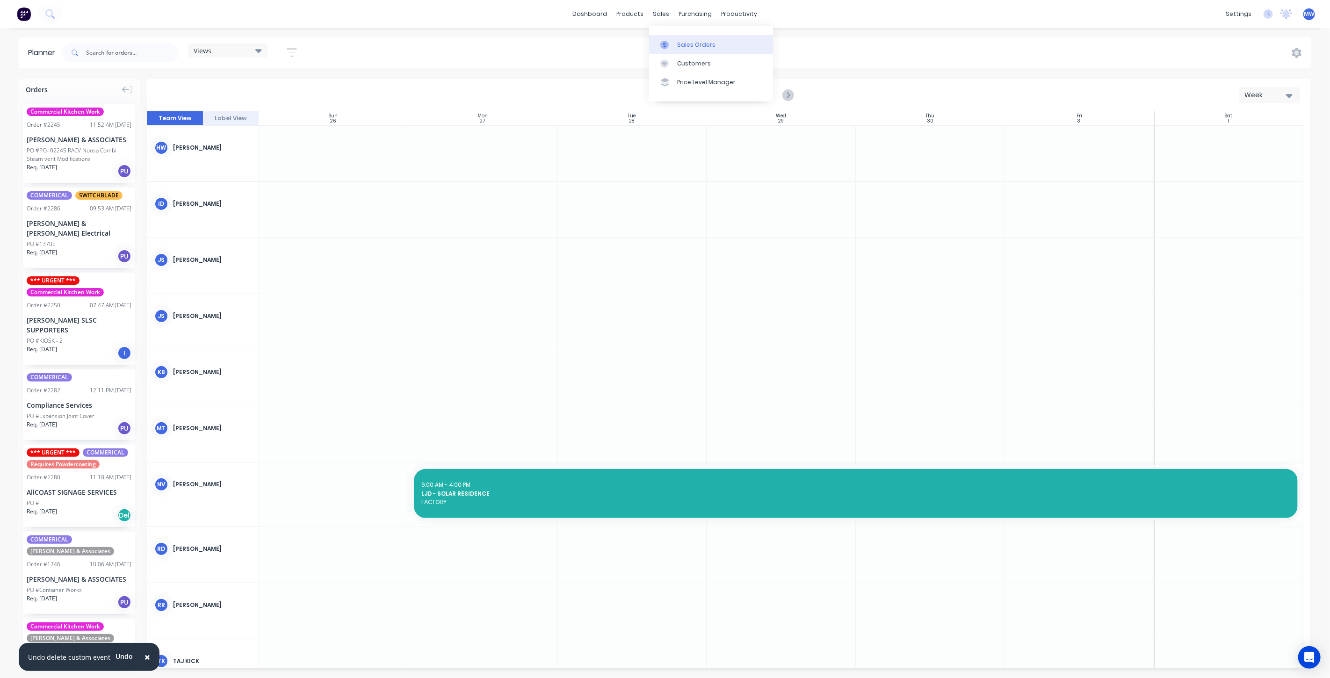
click at [655, 15] on div "sales" at bounding box center [661, 14] width 26 height 14
click at [684, 44] on div "Sales Orders" at bounding box center [696, 45] width 38 height 8
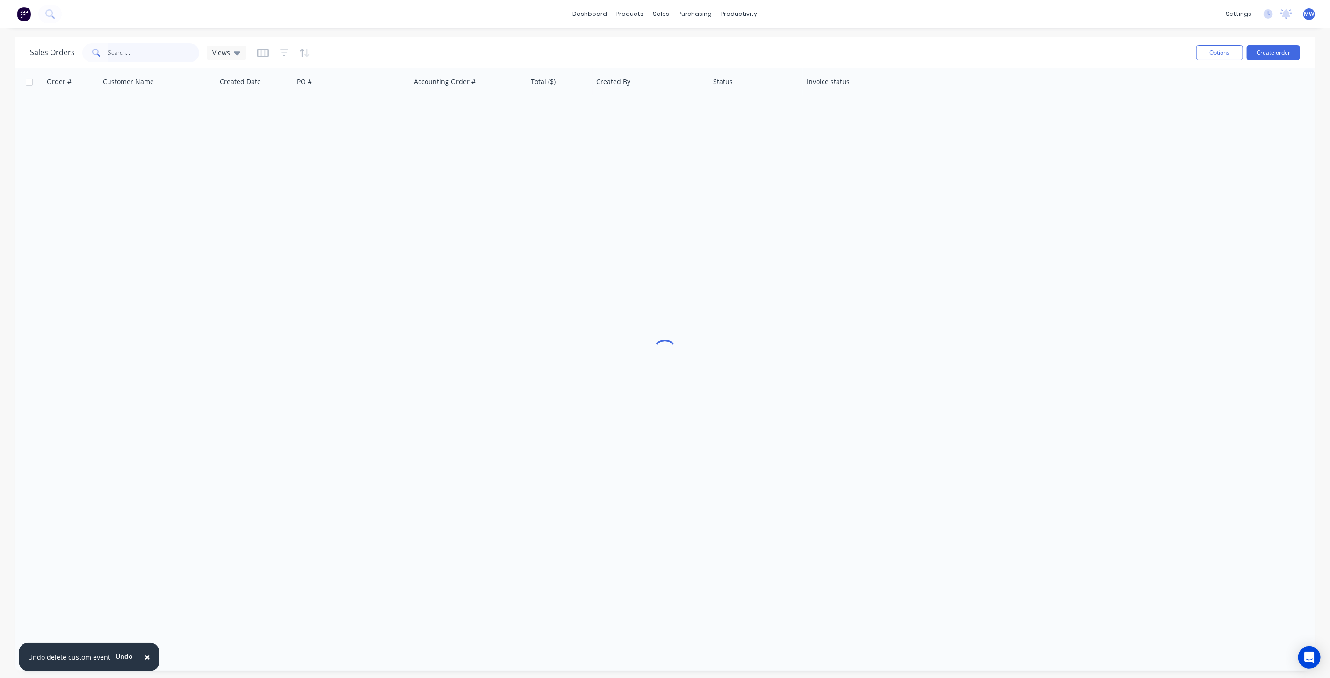
click at [138, 51] on input "text" at bounding box center [153, 52] width 91 height 19
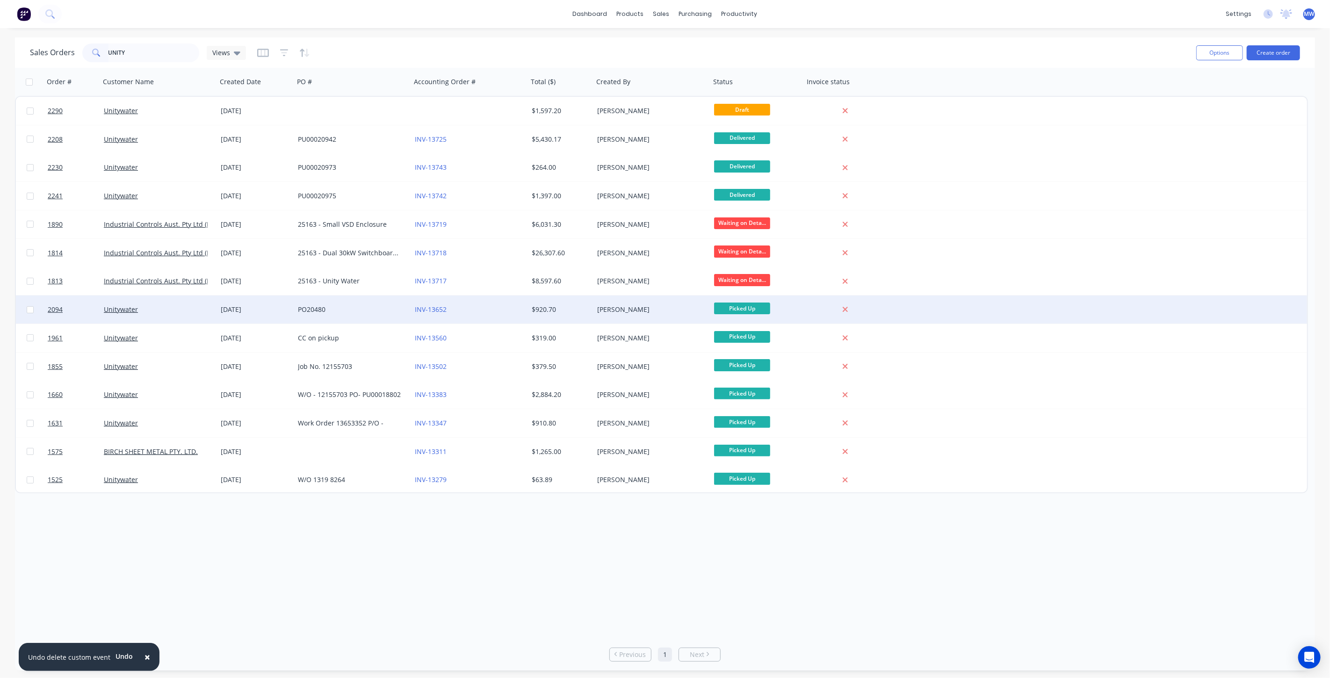
click at [496, 317] on div "INV-13652" at bounding box center [469, 309] width 117 height 28
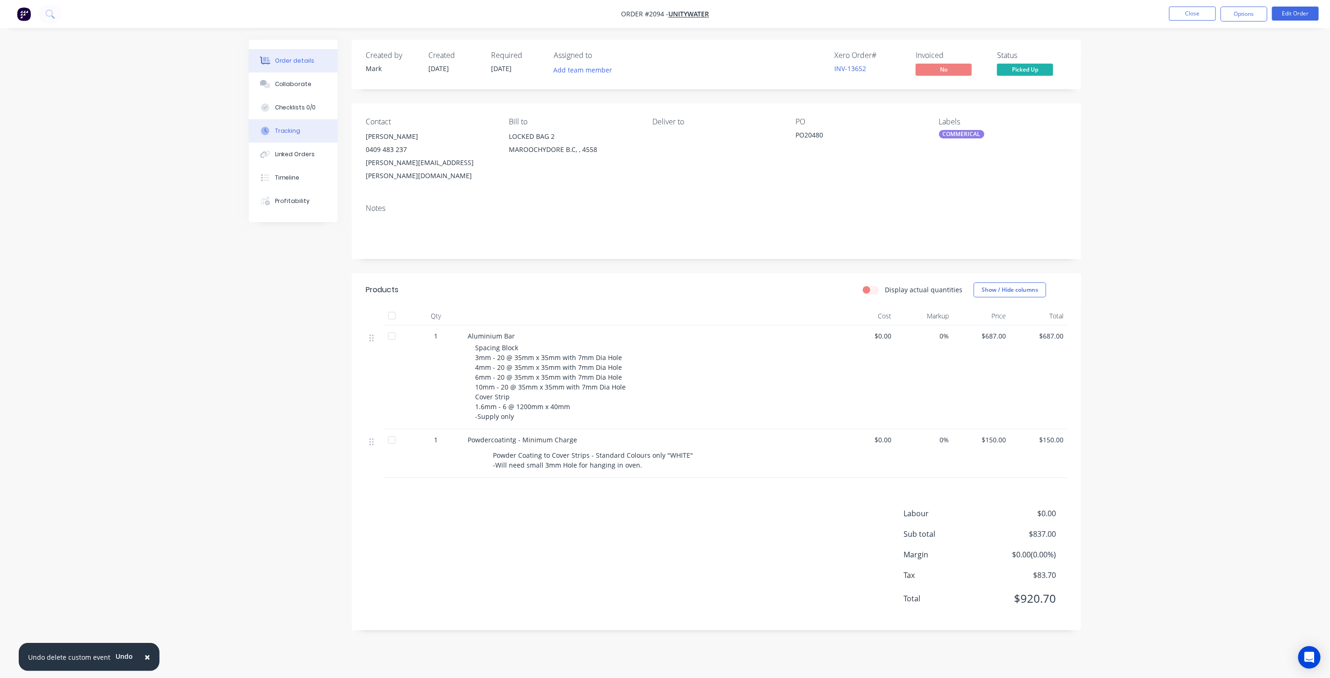
click at [303, 135] on button "Tracking" at bounding box center [293, 130] width 89 height 23
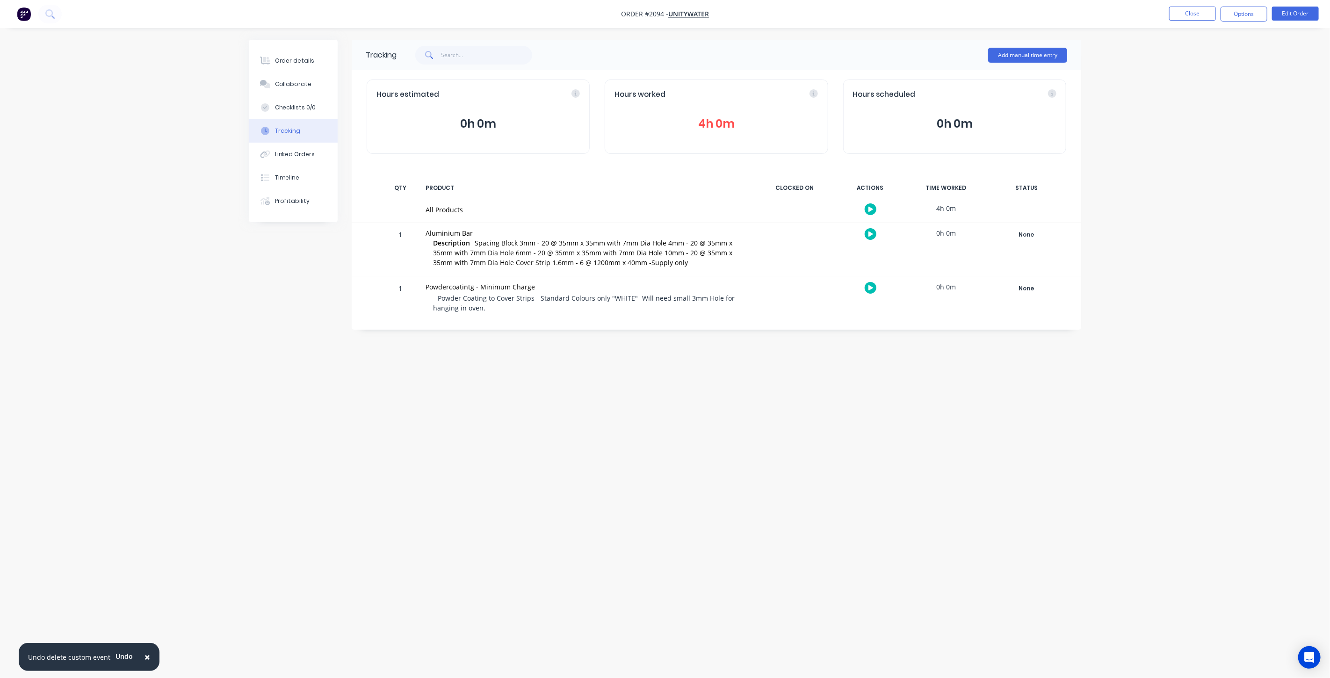
click at [704, 129] on button "4h 0m" at bounding box center [715, 124] width 203 height 18
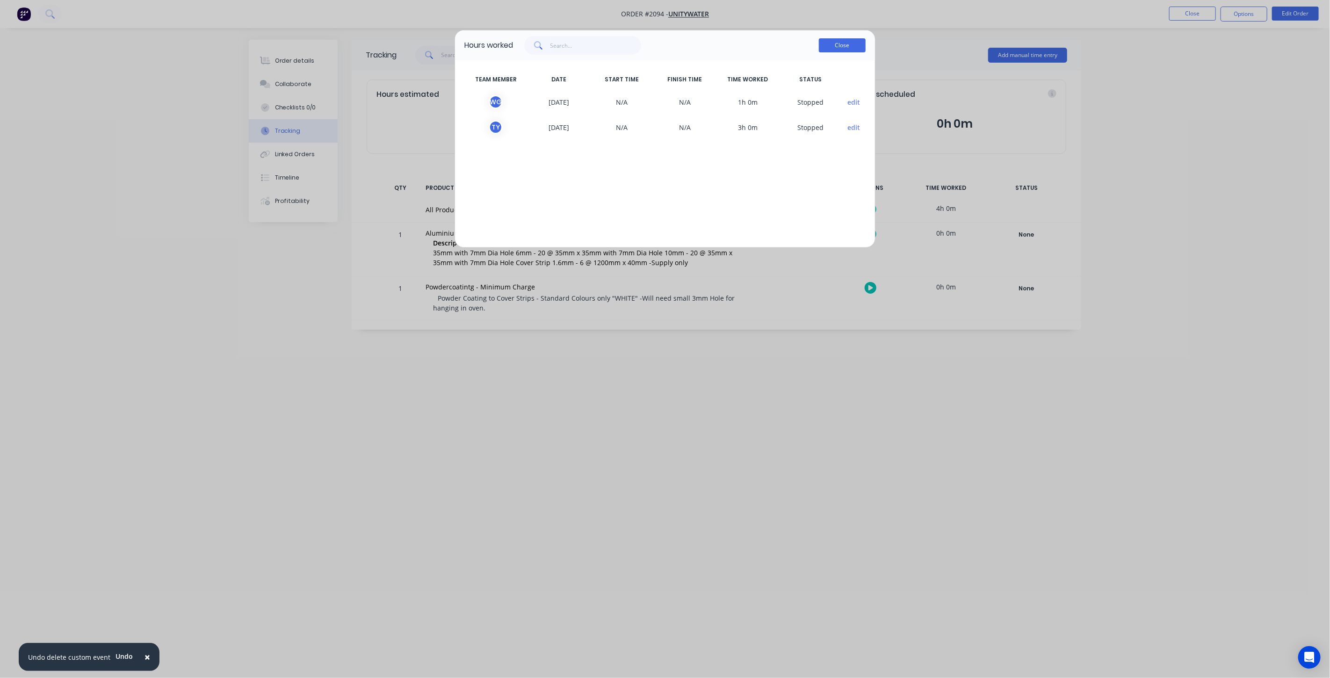
click at [838, 49] on button "Close" at bounding box center [842, 45] width 47 height 14
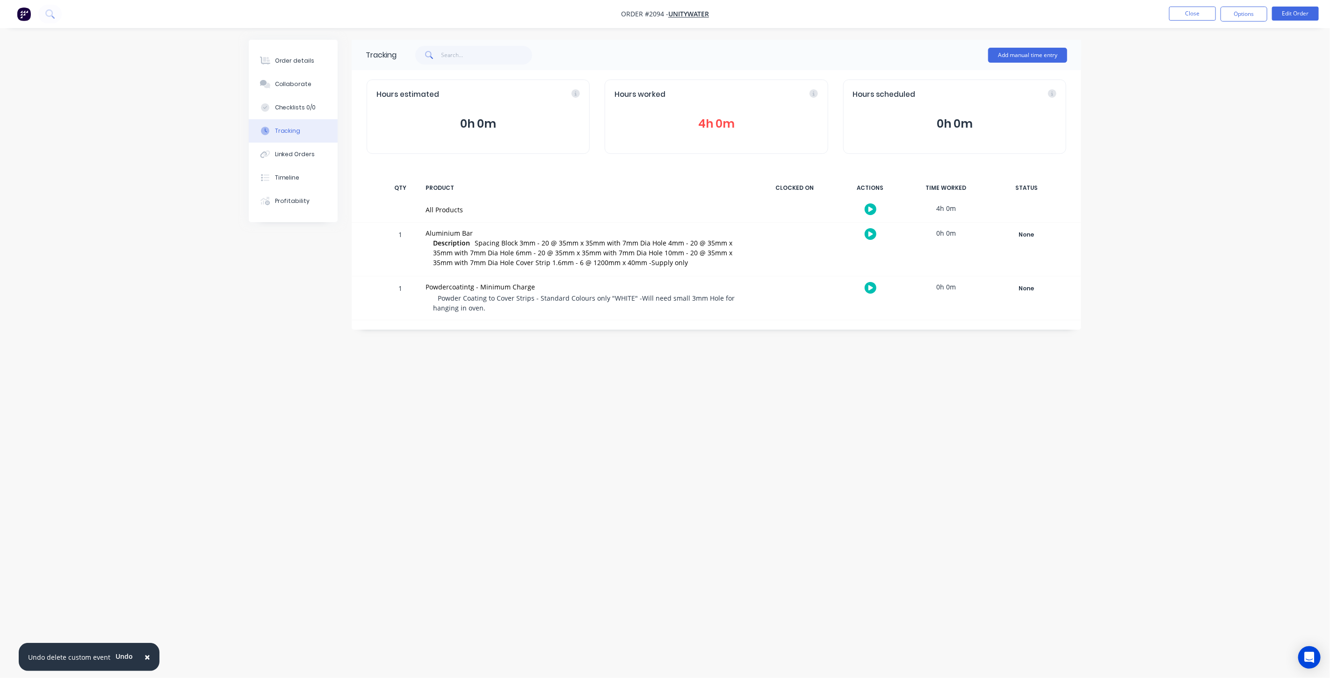
click at [482, 365] on div "Tracking Add manual time entry Hours estimated 0h 0m Hours worked 4h 0m Hours s…" at bounding box center [665, 321] width 832 height 563
click at [704, 119] on button "4h 0m" at bounding box center [715, 124] width 203 height 18
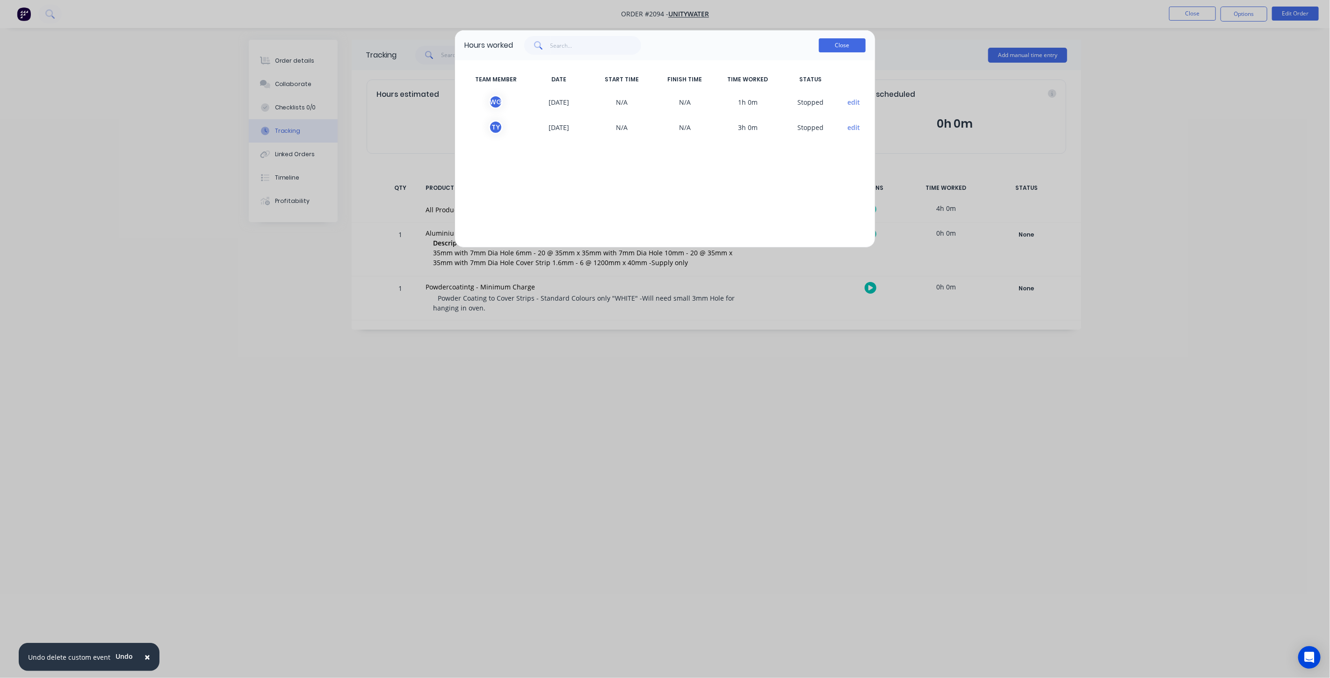
click at [837, 44] on button "Close" at bounding box center [842, 45] width 47 height 14
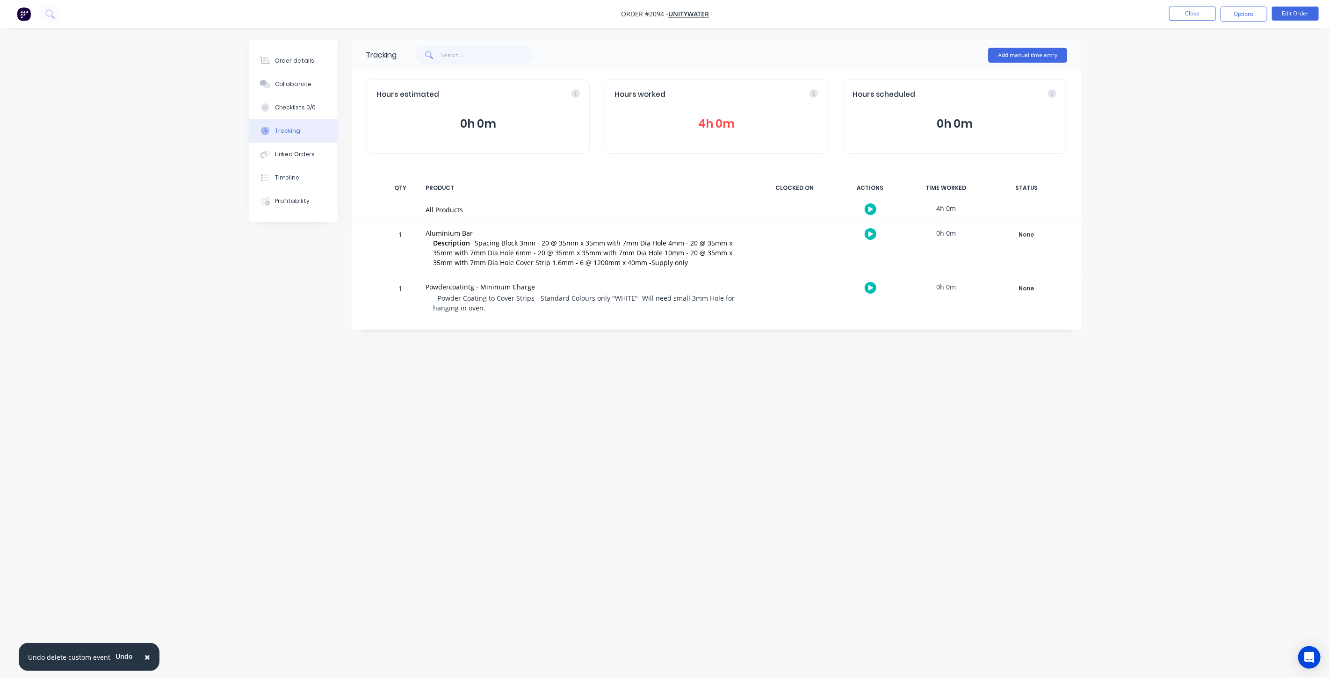
drag, startPoint x: 825, startPoint y: 408, endPoint x: 1091, endPoint y: 378, distance: 268.2
click at [826, 409] on div "Tracking Add manual time entry Hours estimated 0h 0m Hours worked 4h 0m Hours s…" at bounding box center [665, 321] width 832 height 563
click at [1219, 181] on div "Order details Collaborate Checklists 0/0 Tracking Linked Orders Timeline Profit…" at bounding box center [665, 339] width 1330 height 678
click at [1206, 220] on div "Order details Collaborate Checklists 0/0 Tracking Linked Orders Timeline Profit…" at bounding box center [665, 339] width 1330 height 678
click at [658, 377] on div "Tracking Add manual time entry Hours estimated 0h 0m Hours worked 4h 0m Hours s…" at bounding box center [665, 321] width 832 height 563
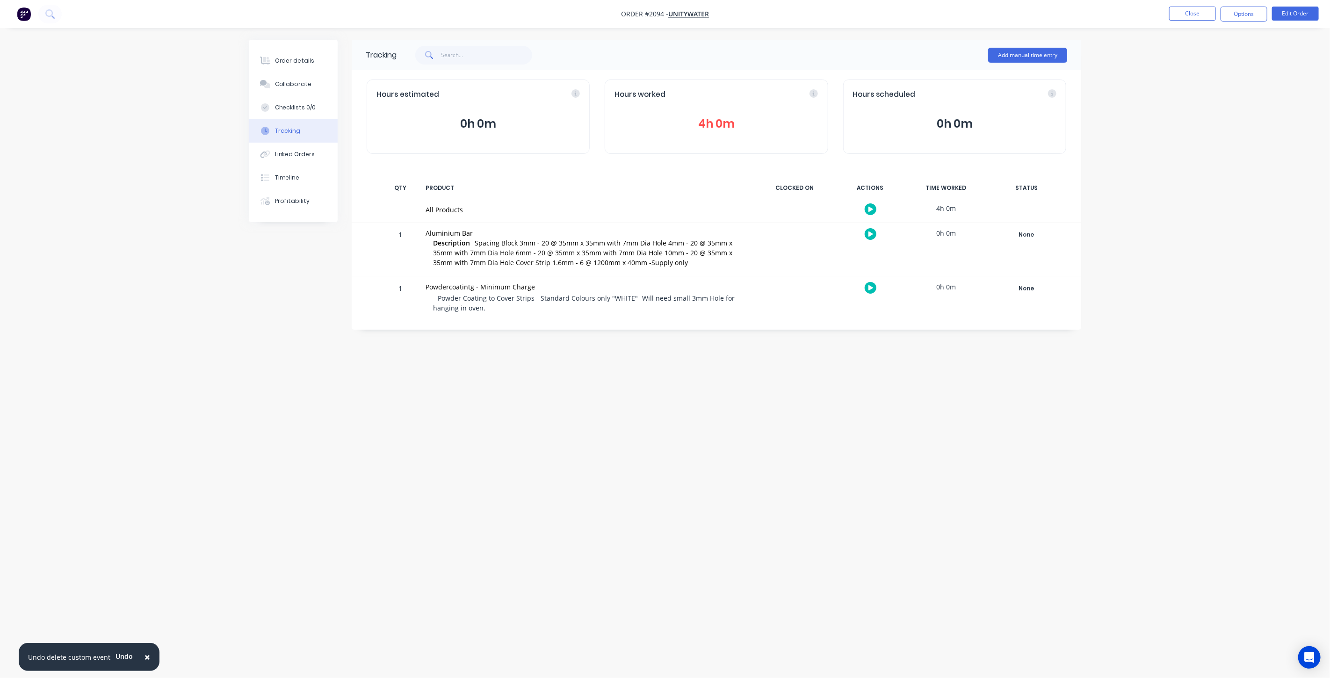
click at [563, 382] on div "Tracking Add manual time entry Hours estimated 0h 0m Hours worked 4h 0m Hours s…" at bounding box center [665, 321] width 832 height 563
click at [579, 420] on div "Tracking Add manual time entry Hours estimated 0h 0m Hours worked 4h 0m Hours s…" at bounding box center [665, 321] width 832 height 563
click at [711, 122] on button "4h 0m" at bounding box center [715, 124] width 203 height 18
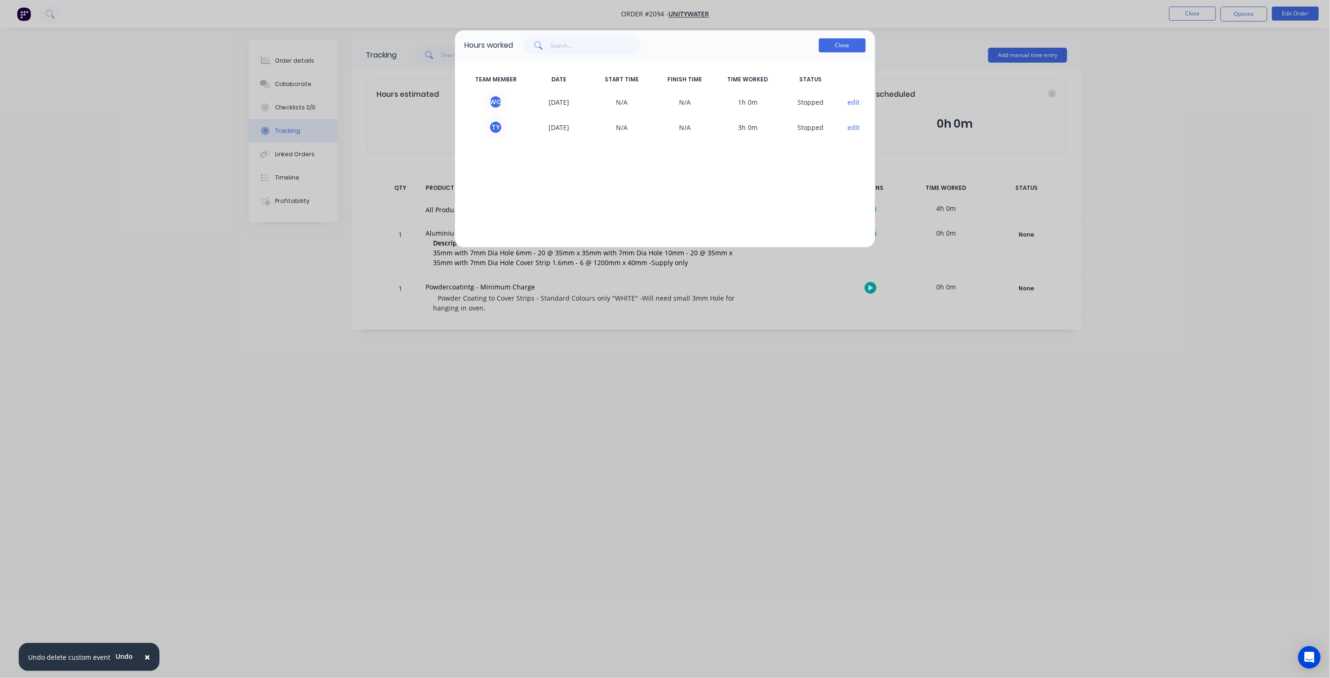
click at [828, 45] on button "Close" at bounding box center [842, 45] width 47 height 14
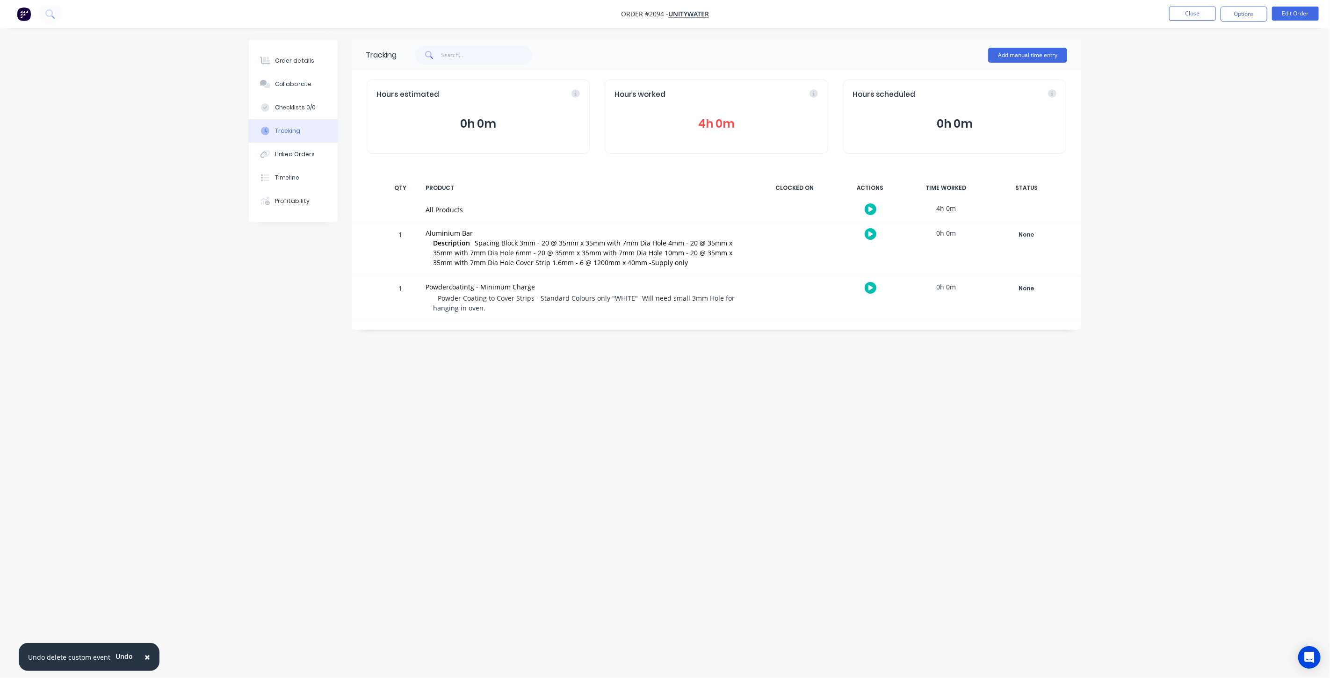
click at [763, 417] on div "Tracking Add manual time entry Hours estimated 0h 0m Hours worked 4h 0m Hours s…" at bounding box center [665, 321] width 832 height 563
click at [714, 124] on button "4h 0m" at bounding box center [715, 124] width 203 height 18
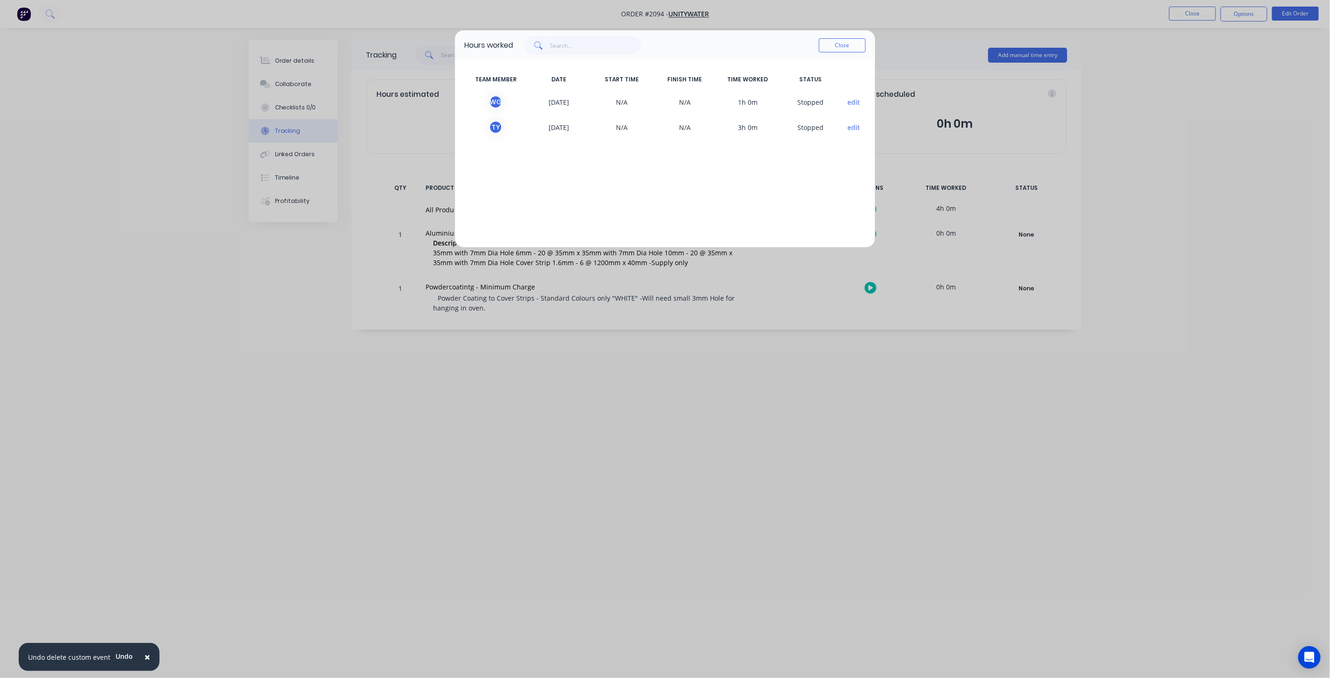
click at [145, 477] on div "Hours worked Close TEAM MEMBER DATE START TIME FINISH TIME TIME WORKED STATUS W…" at bounding box center [665, 339] width 1330 height 678
click at [549, 559] on div "Hours worked Close TEAM MEMBER DATE START TIME FINISH TIME TIME WORKED STATUS W…" at bounding box center [665, 339] width 1330 height 678
click at [831, 43] on button "Close" at bounding box center [842, 45] width 47 height 14
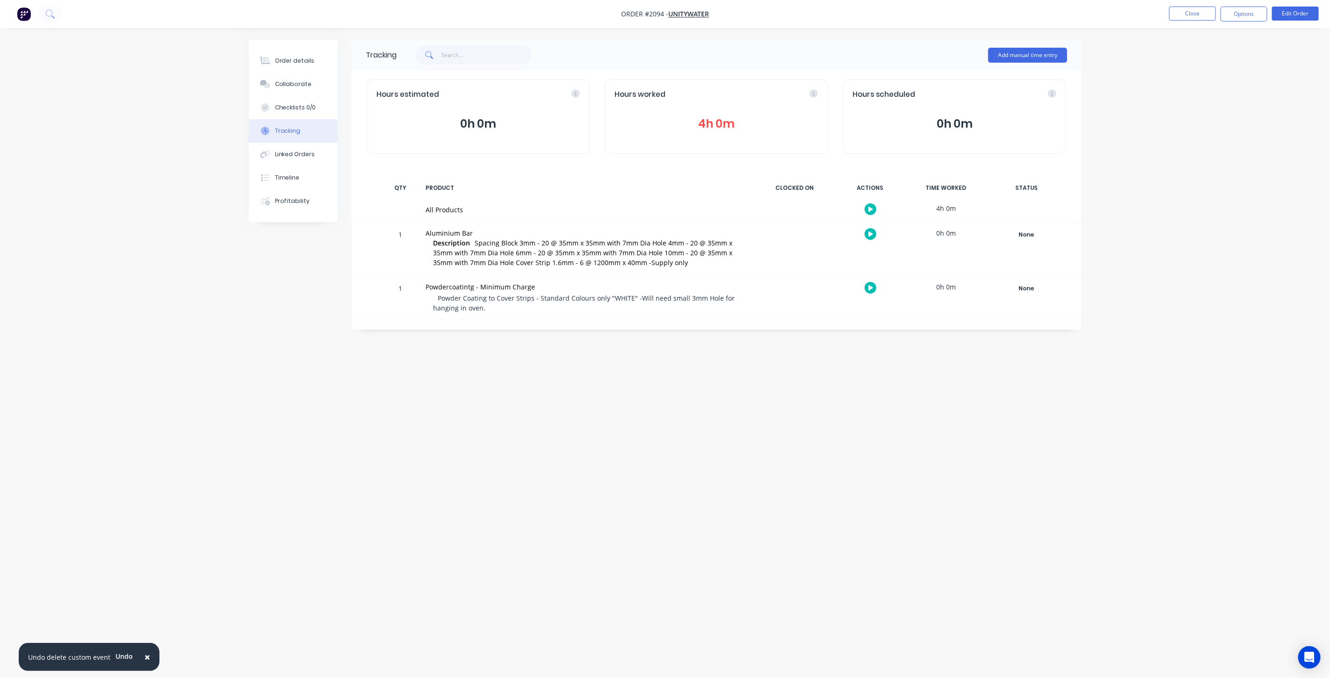
click at [1167, 17] on ul "Close Options Edit Order" at bounding box center [1244, 14] width 172 height 15
click at [1178, 17] on button "Close" at bounding box center [1192, 14] width 47 height 14
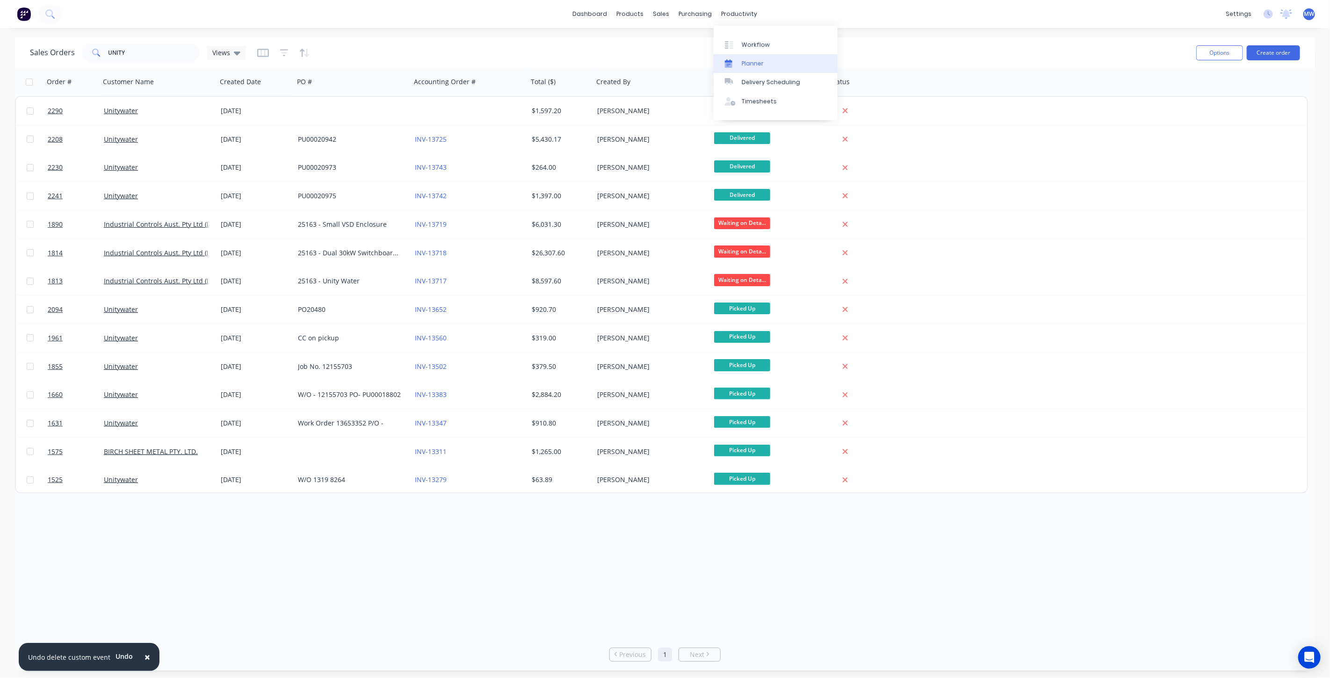
click at [755, 61] on div "Planner" at bounding box center [752, 63] width 22 height 8
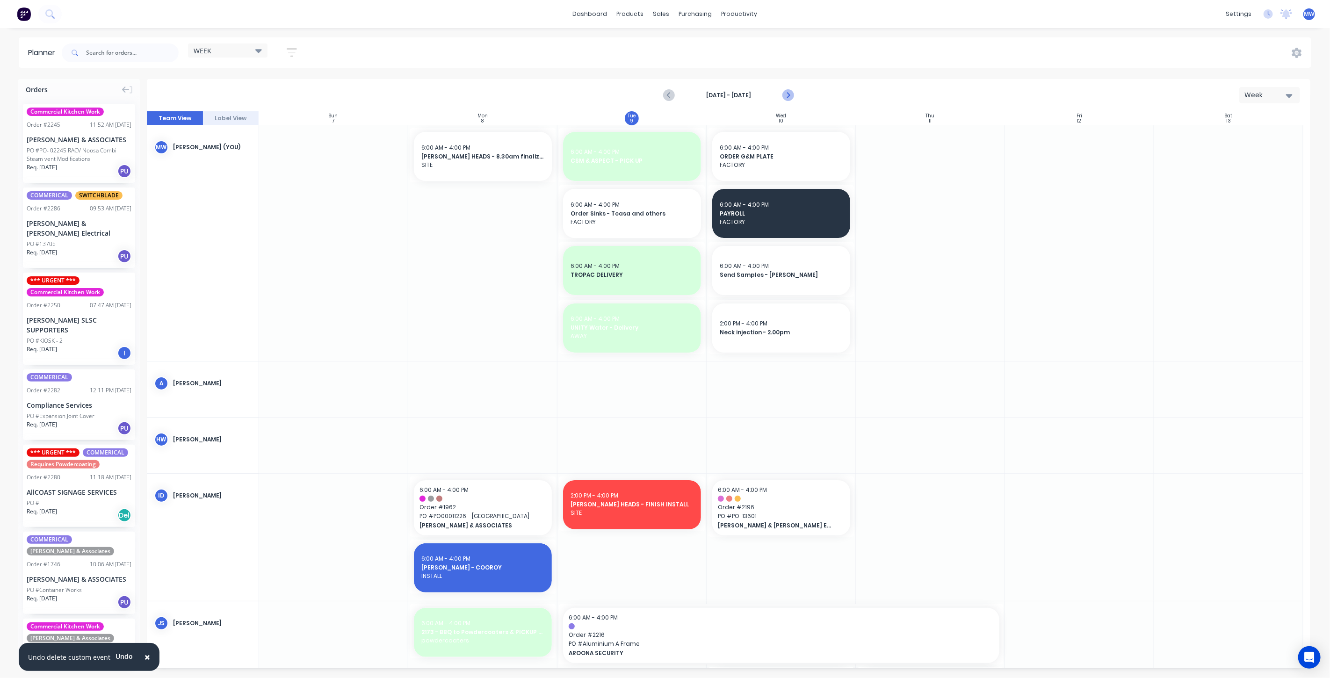
click at [792, 94] on icon "Next page" at bounding box center [787, 95] width 11 height 11
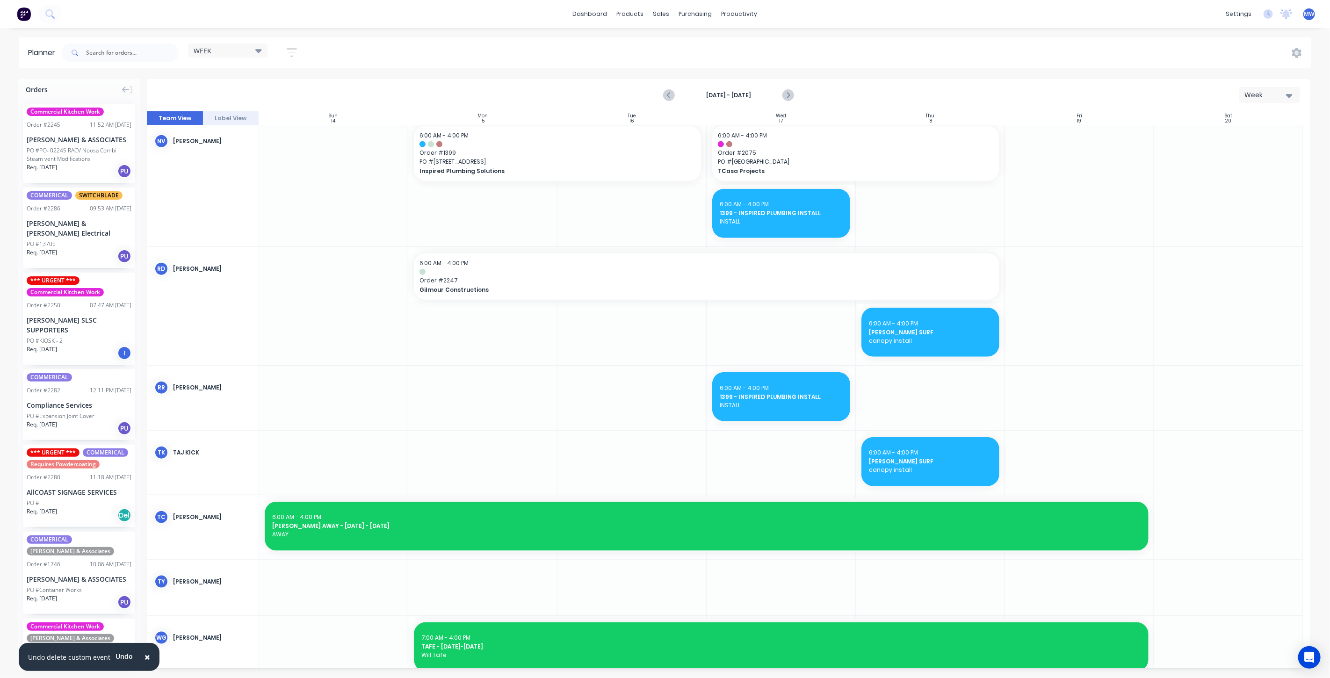
scroll to position [787, 0]
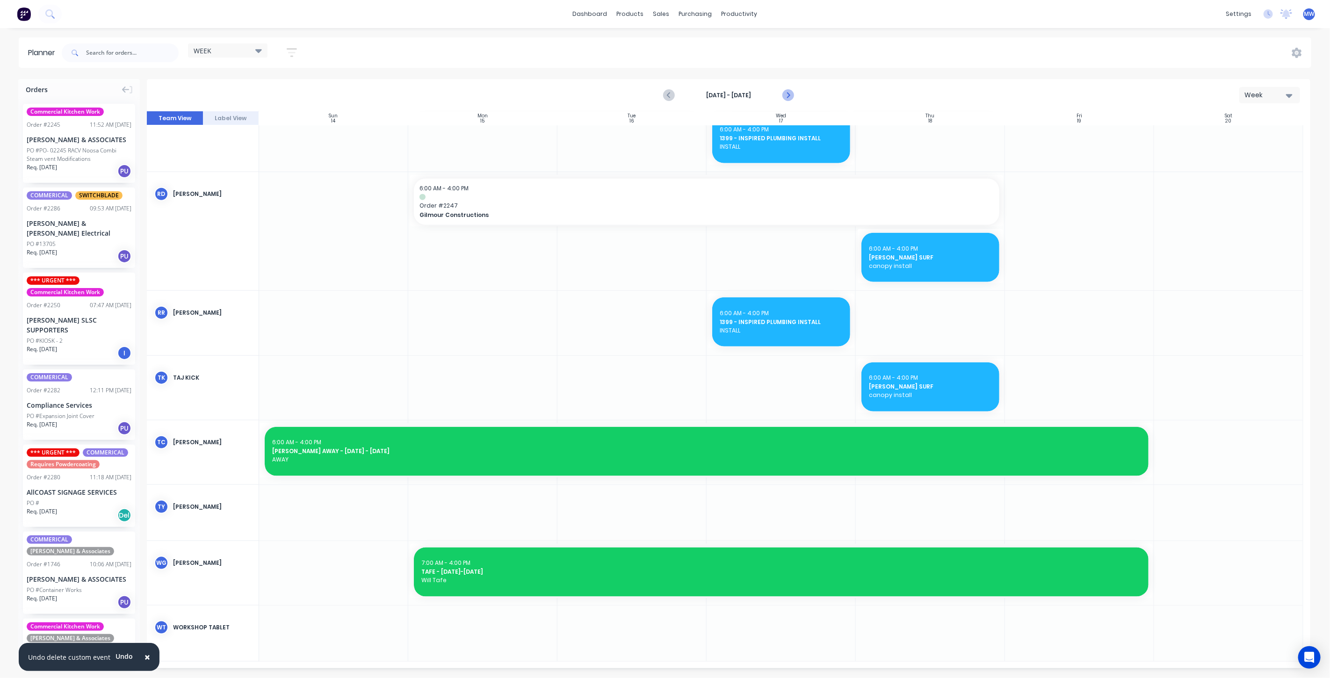
click at [789, 95] on icon "Next page" at bounding box center [787, 95] width 4 height 7
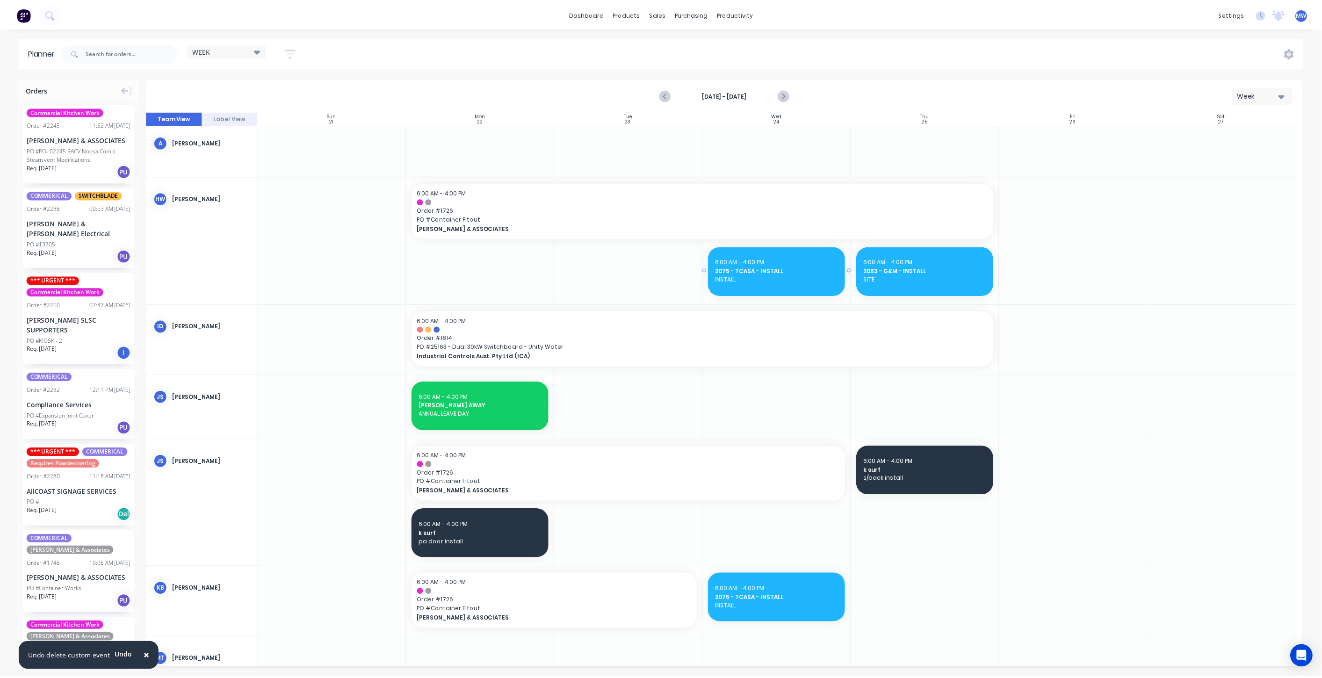
scroll to position [0, 0]
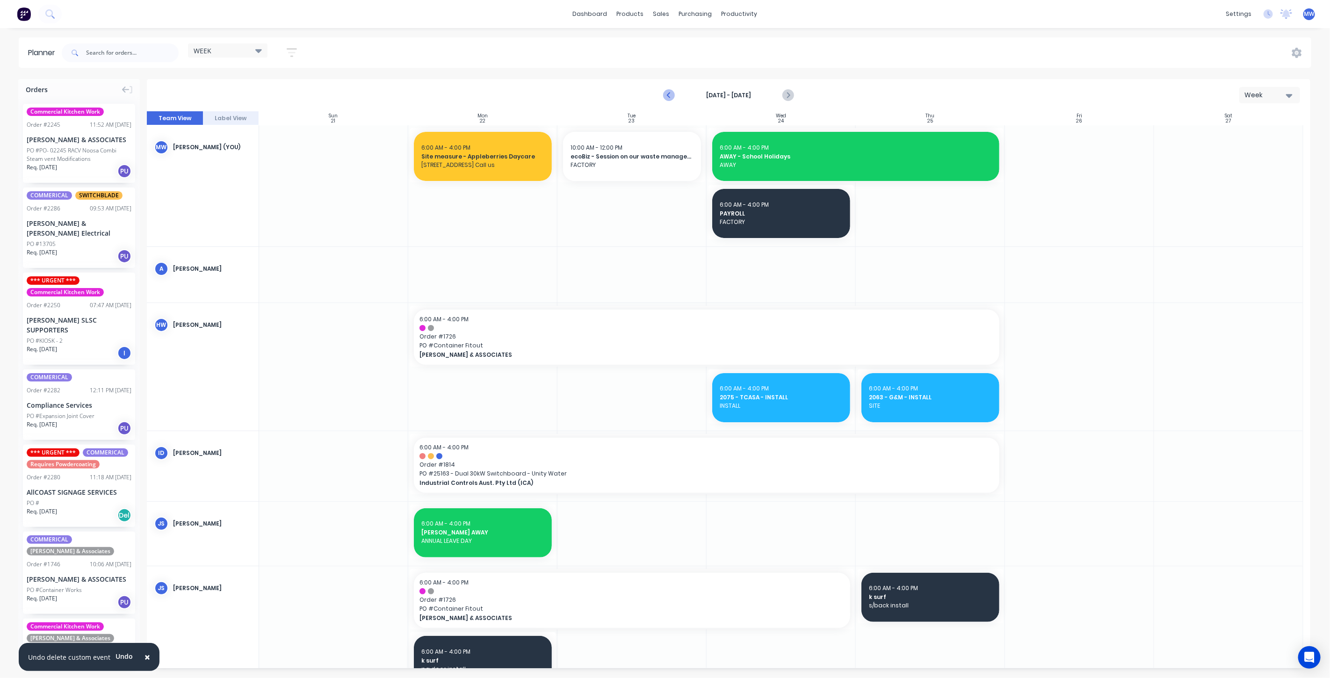
click at [666, 94] on icon "Previous page" at bounding box center [668, 95] width 11 height 11
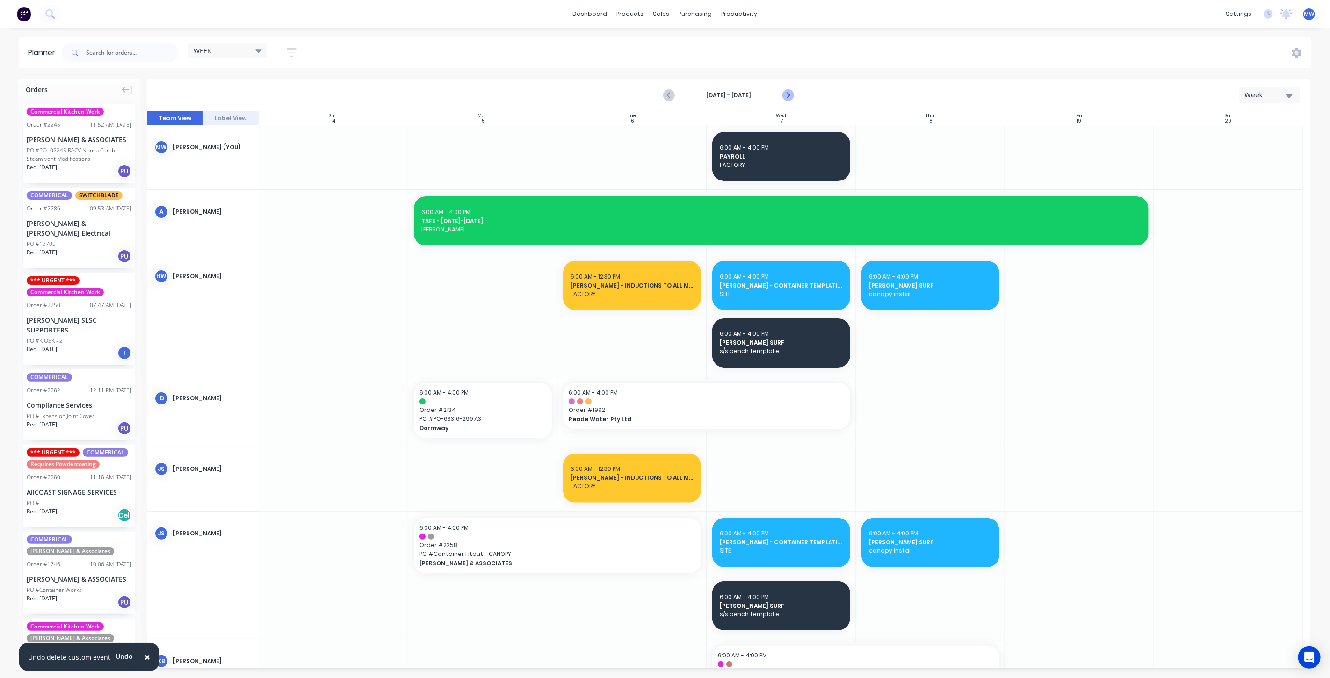
click at [789, 97] on icon "Next page" at bounding box center [787, 95] width 11 height 11
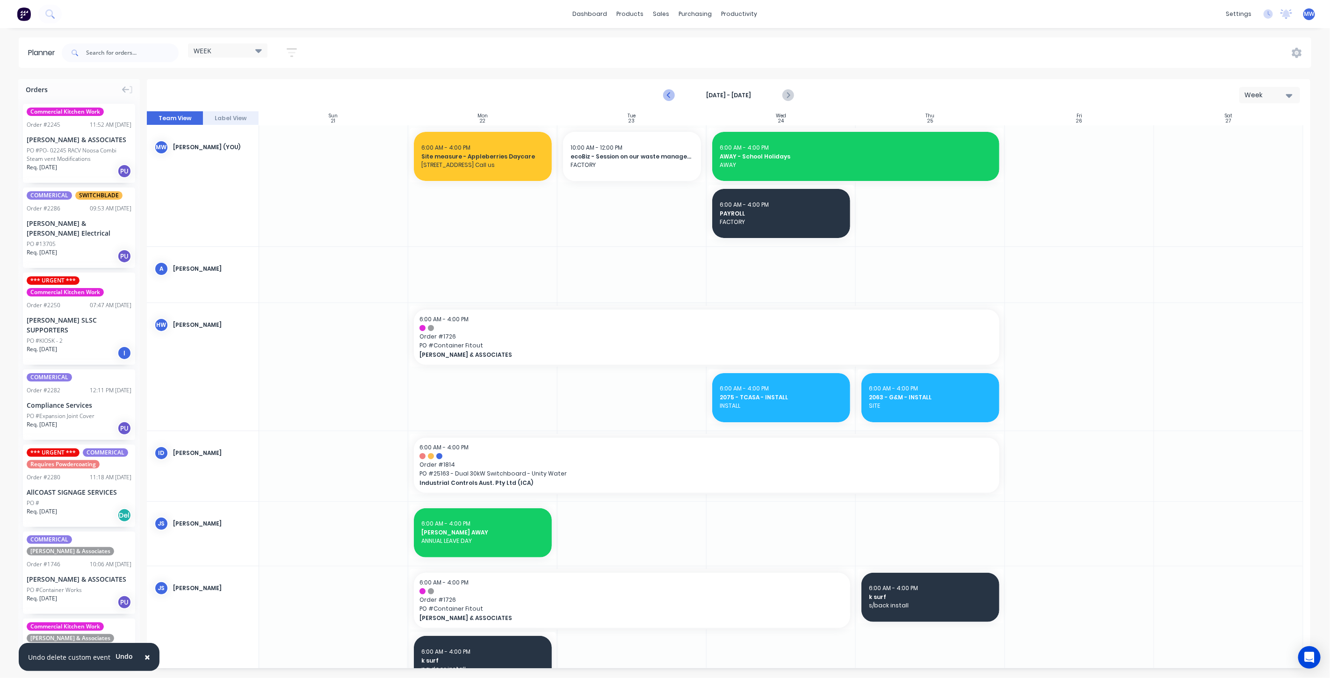
click at [667, 95] on icon "Previous page" at bounding box center [668, 95] width 11 height 11
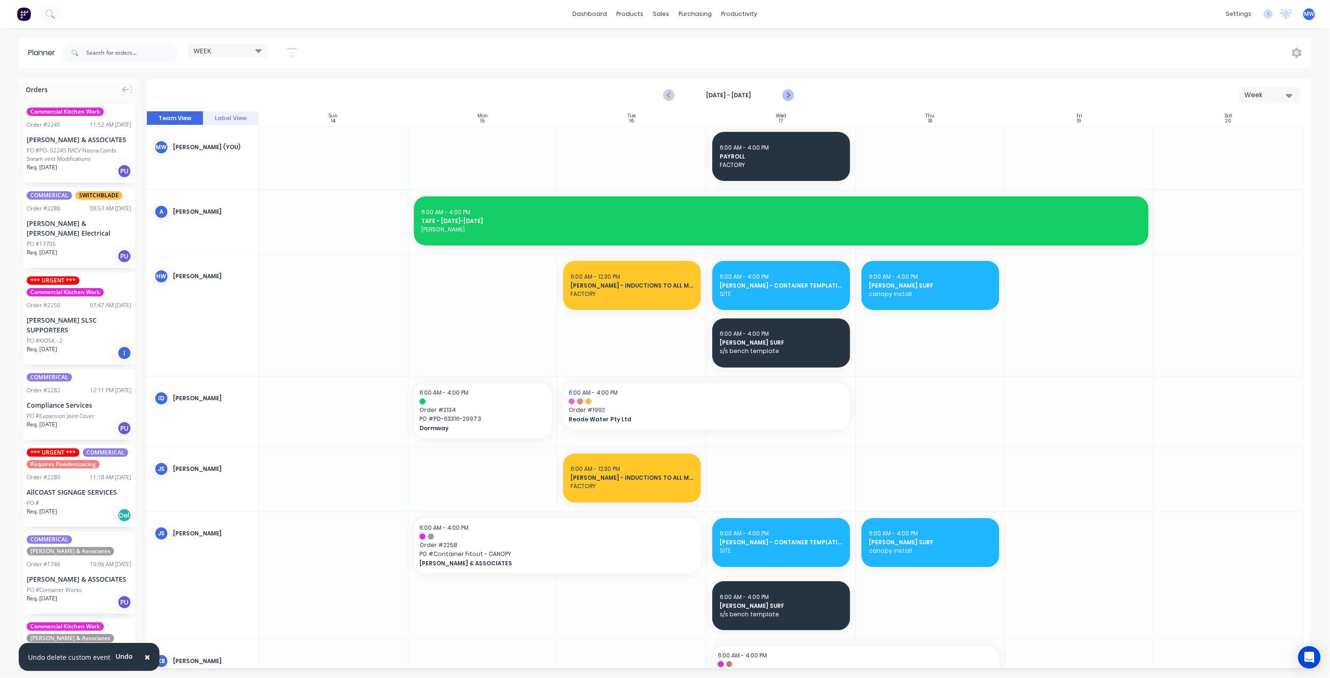
click at [790, 93] on icon "Next page" at bounding box center [787, 95] width 11 height 11
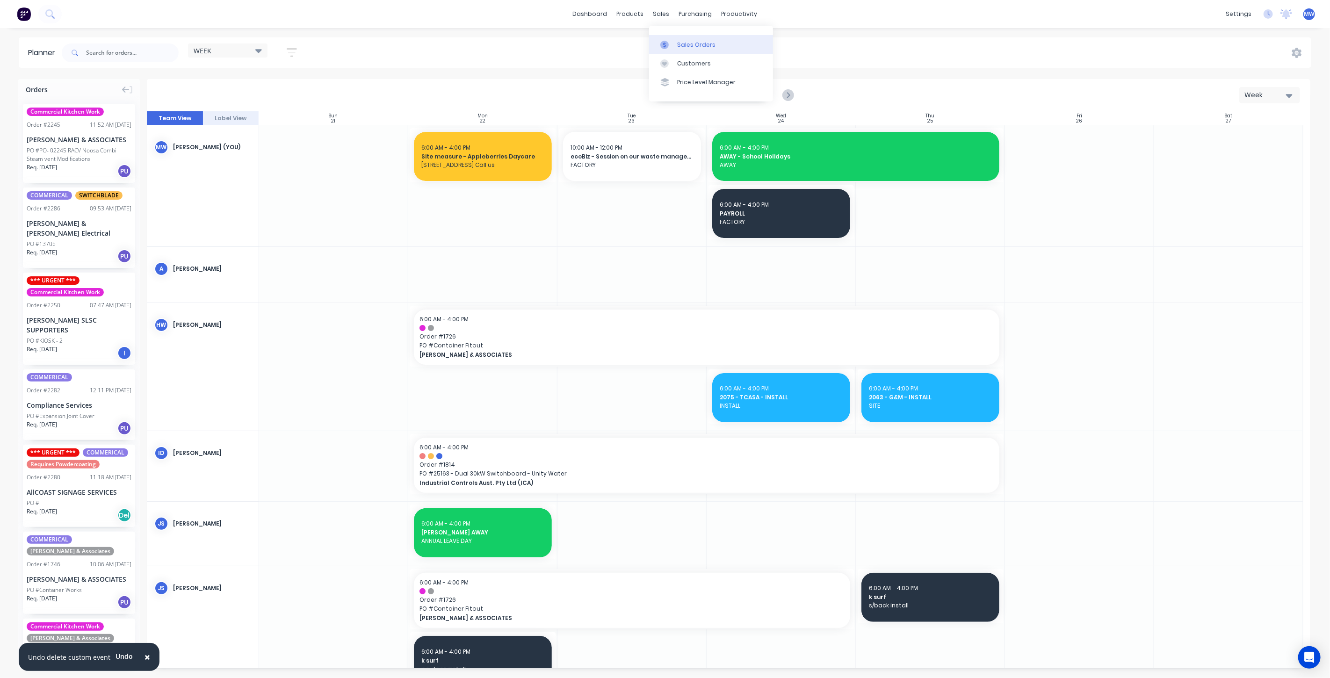
click at [680, 38] on link "Sales Orders" at bounding box center [711, 44] width 124 height 19
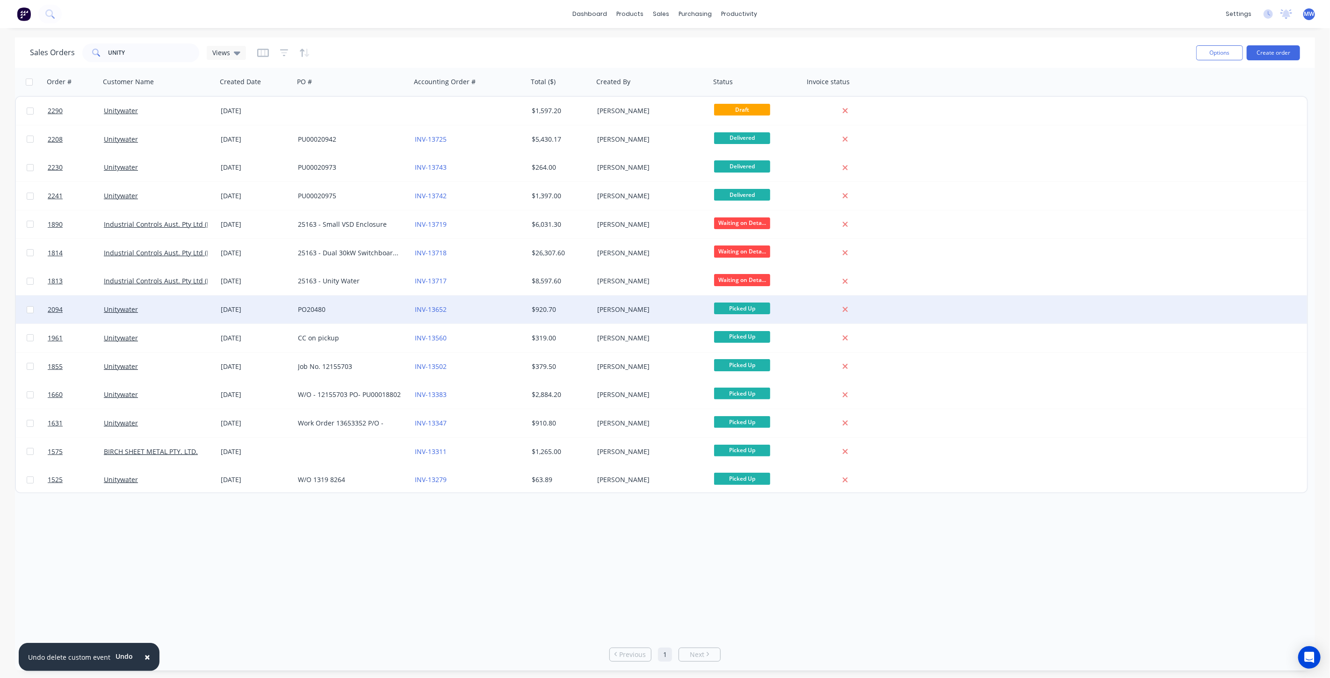
click at [471, 310] on div "INV-13652" at bounding box center [467, 309] width 104 height 9
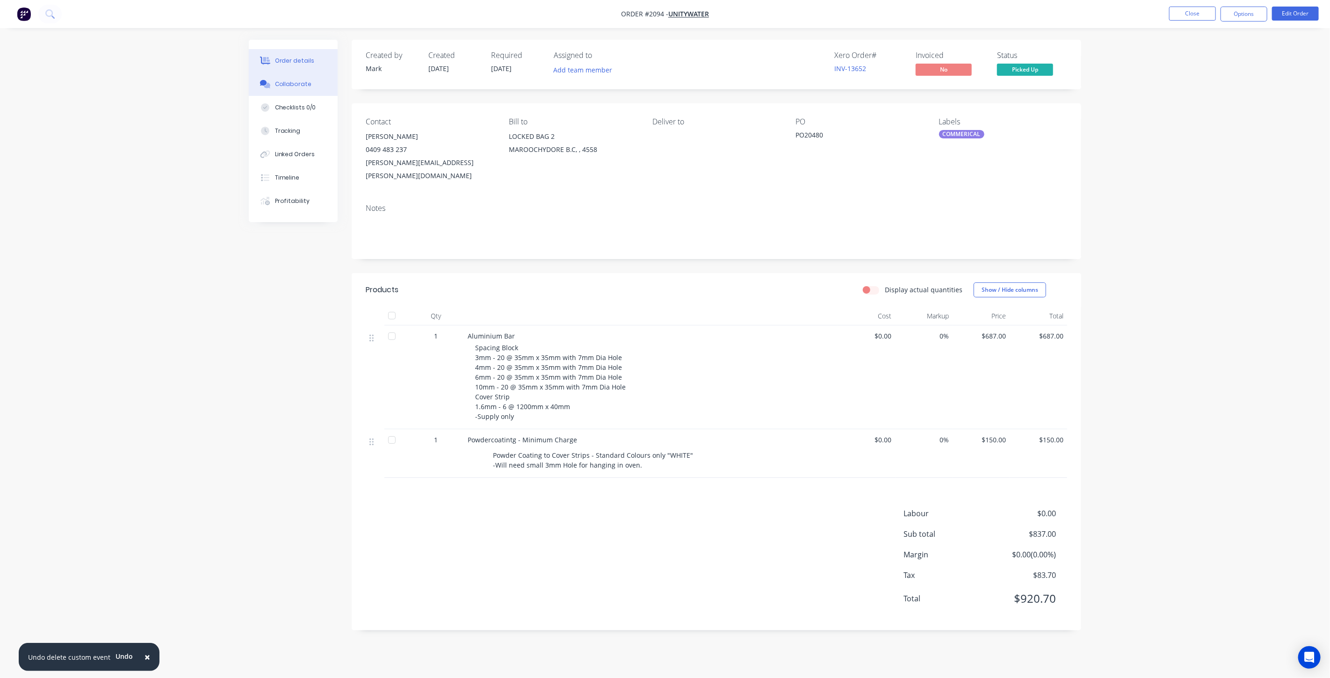
click at [291, 90] on button "Collaborate" at bounding box center [293, 83] width 89 height 23
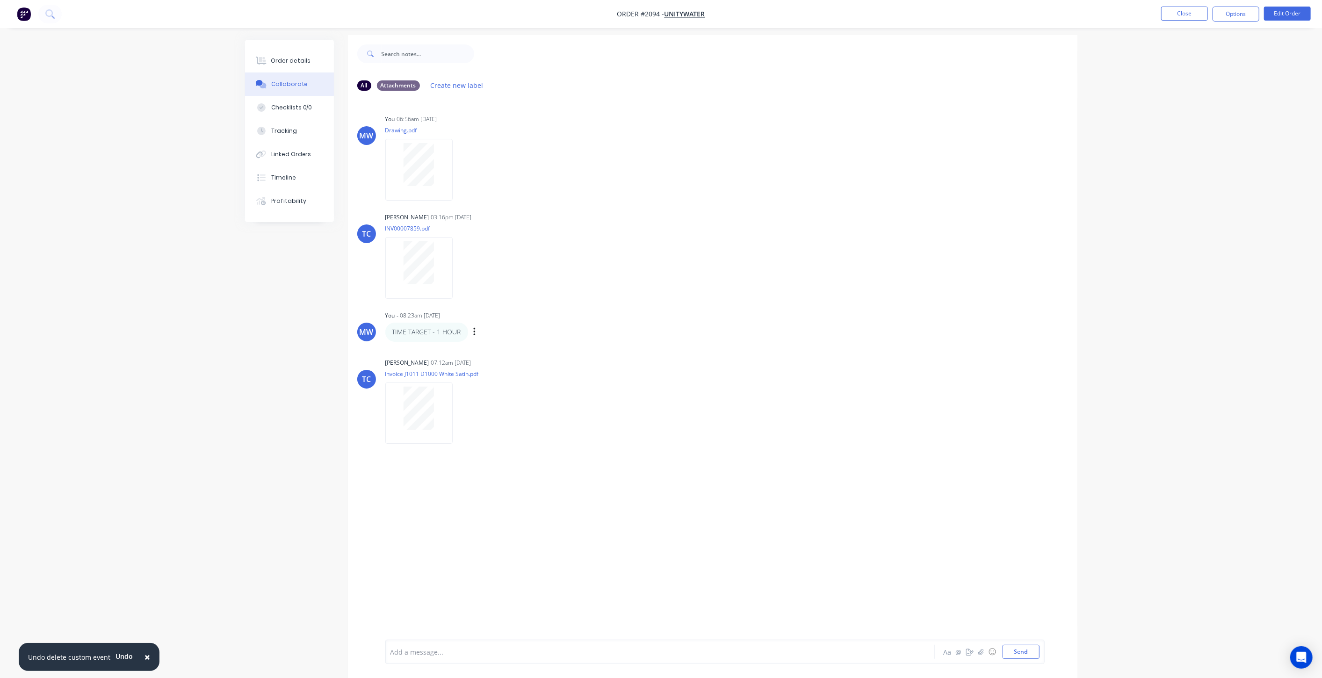
scroll to position [13, 0]
click at [1182, 14] on button "Close" at bounding box center [1184, 14] width 47 height 14
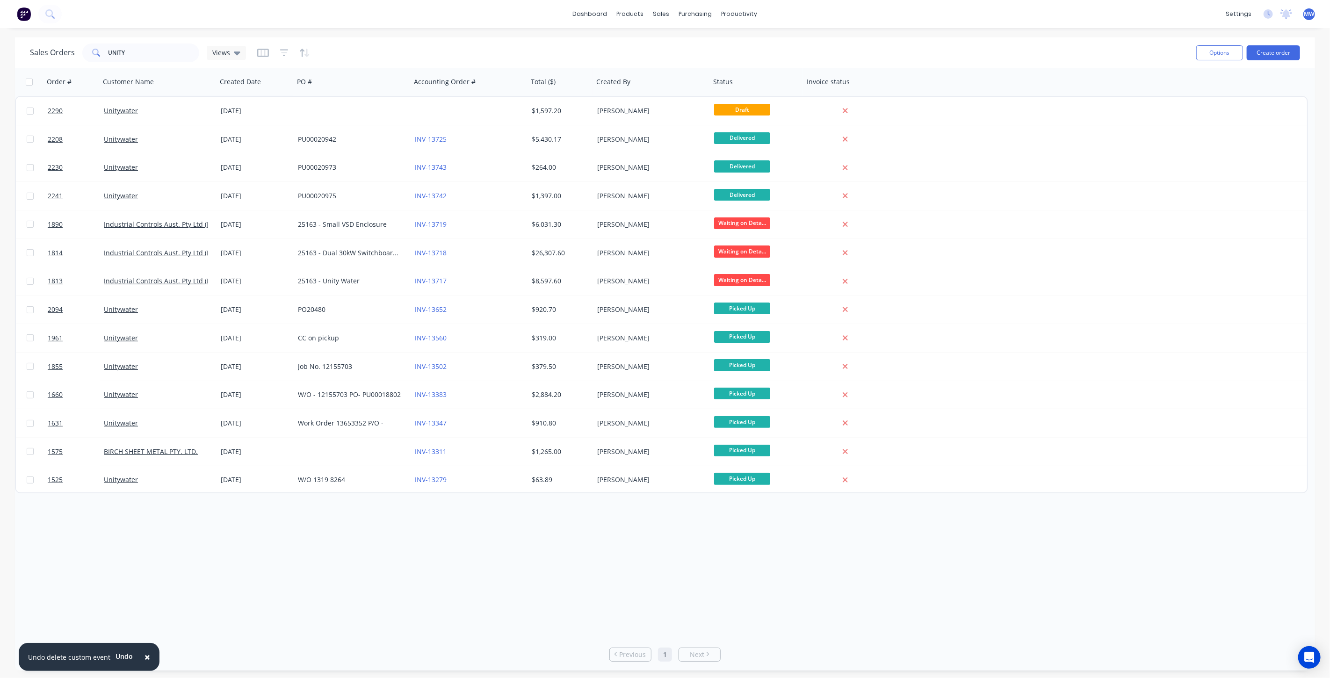
click at [532, 541] on div "Order # Customer Name Created Date PO # Accounting Order # Total ($) Created By…" at bounding box center [665, 353] width 1300 height 570
click at [231, 573] on div "Order # Customer Name Created Date PO # Accounting Order # Total ($) Created By…" at bounding box center [665, 353] width 1300 height 570
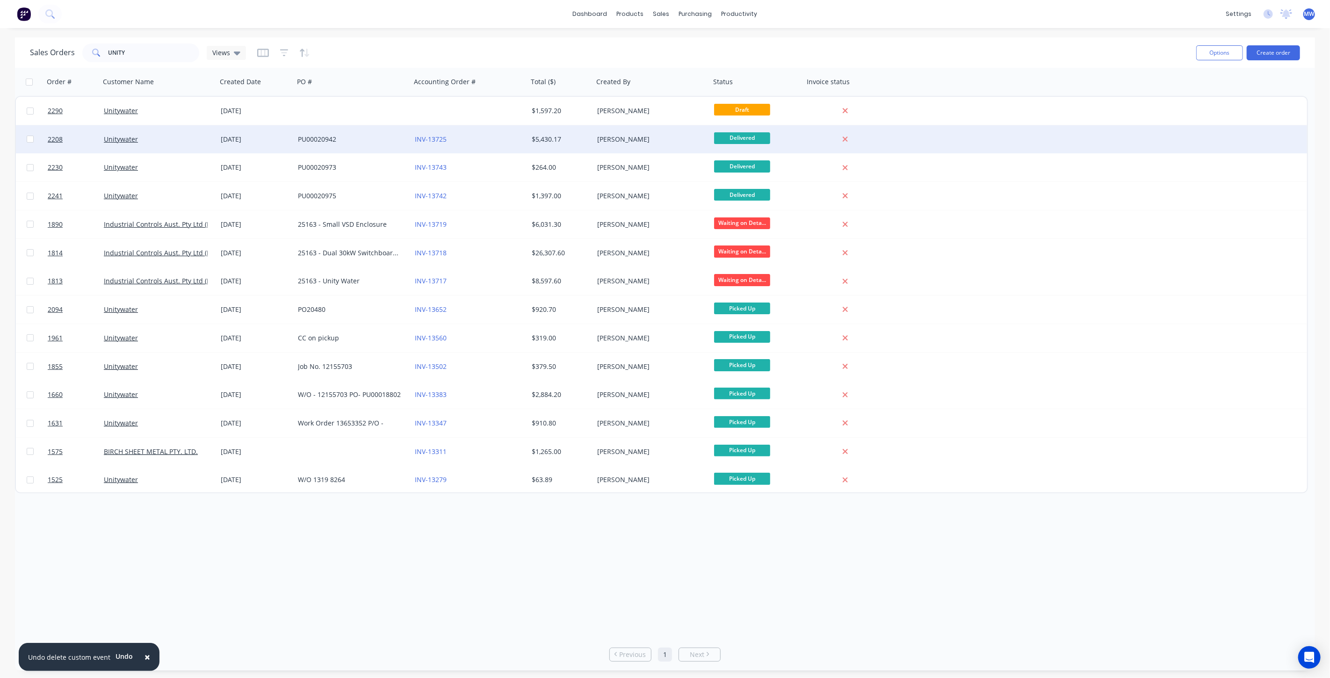
click at [480, 143] on div "INV-13725" at bounding box center [467, 139] width 104 height 9
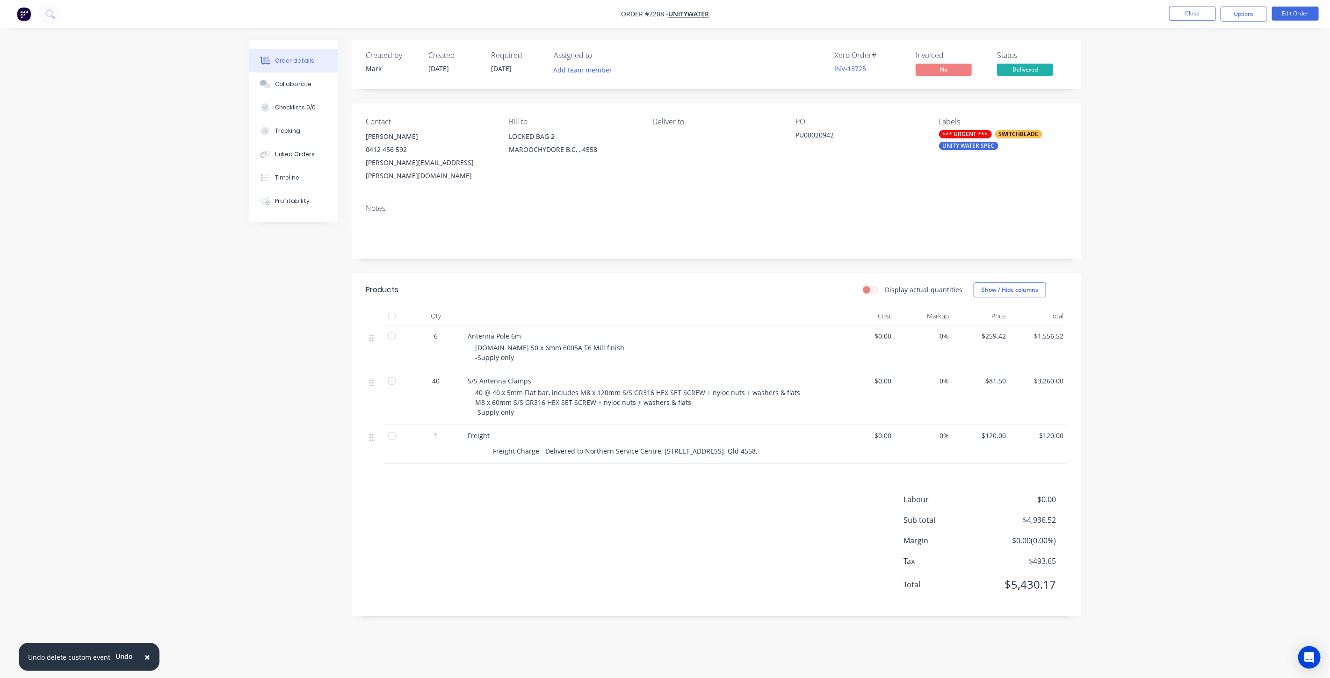
click at [1163, 408] on div "Order details Collaborate Checklists 0/0 Tracking Linked Orders Timeline Profit…" at bounding box center [665, 339] width 1330 height 678
click at [291, 85] on div "Collaborate" at bounding box center [293, 84] width 37 height 8
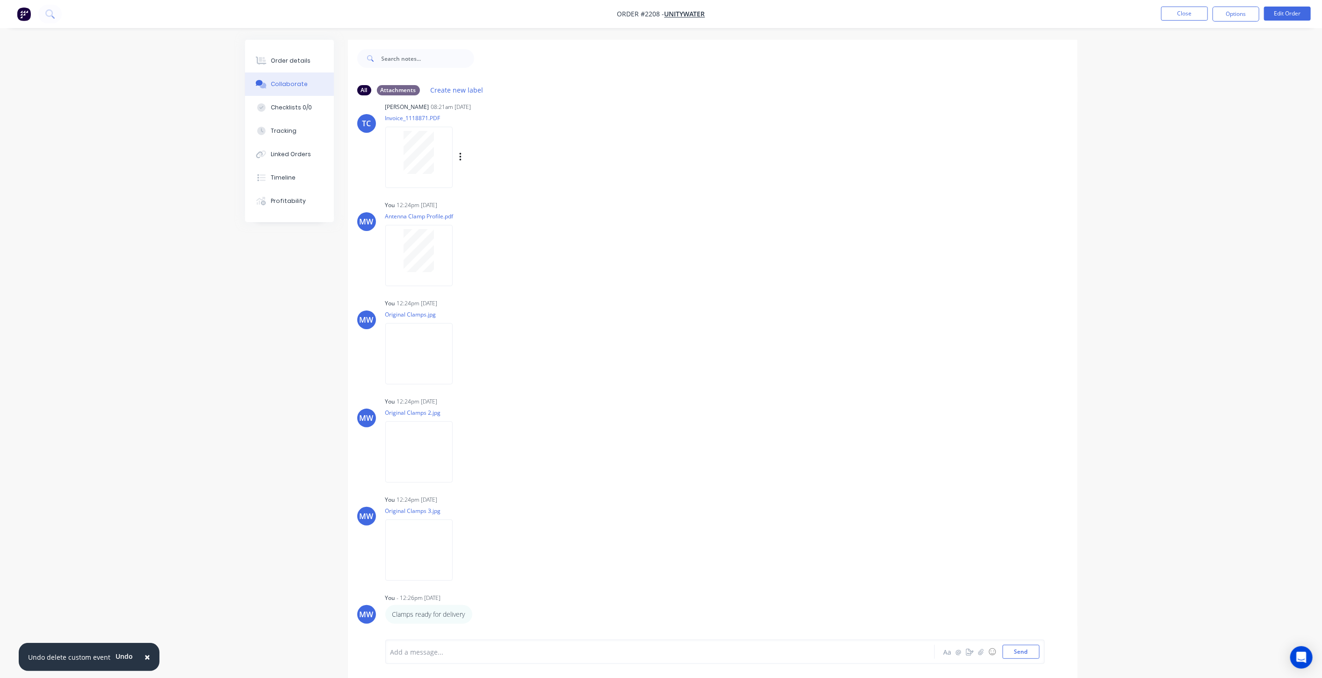
scroll to position [478, 0]
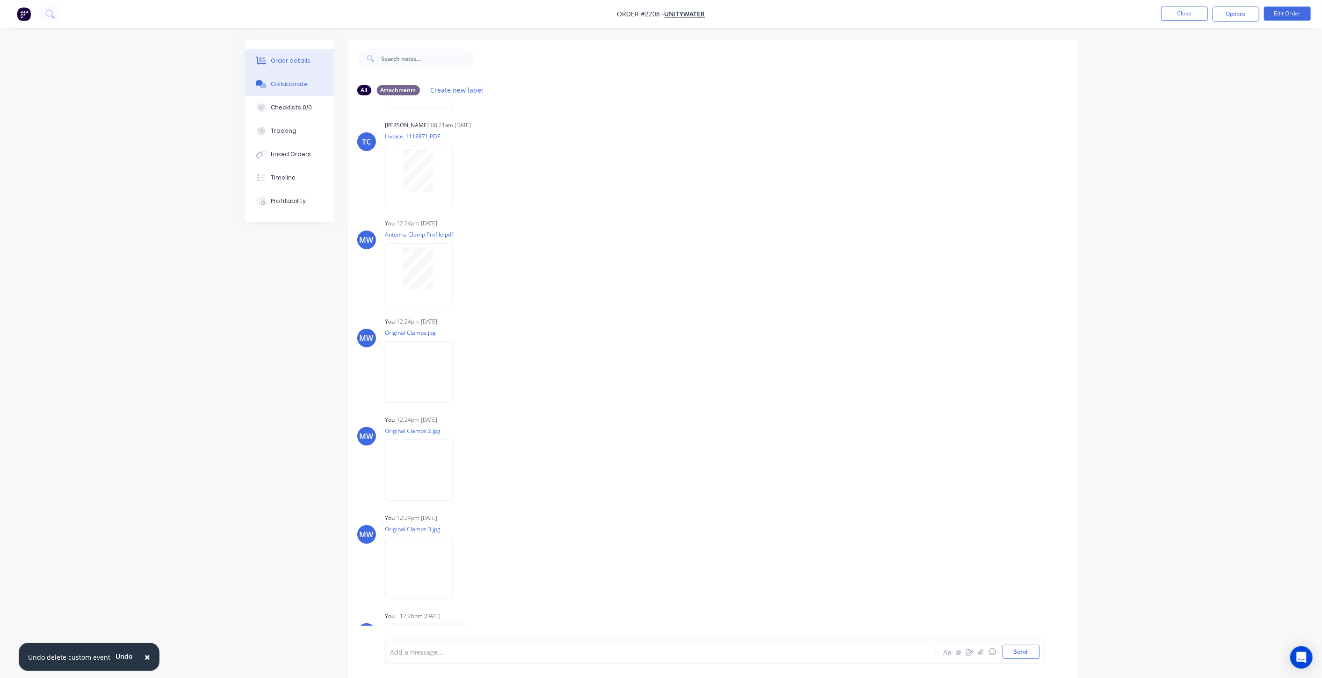
click at [307, 60] on button "Order details" at bounding box center [289, 60] width 89 height 23
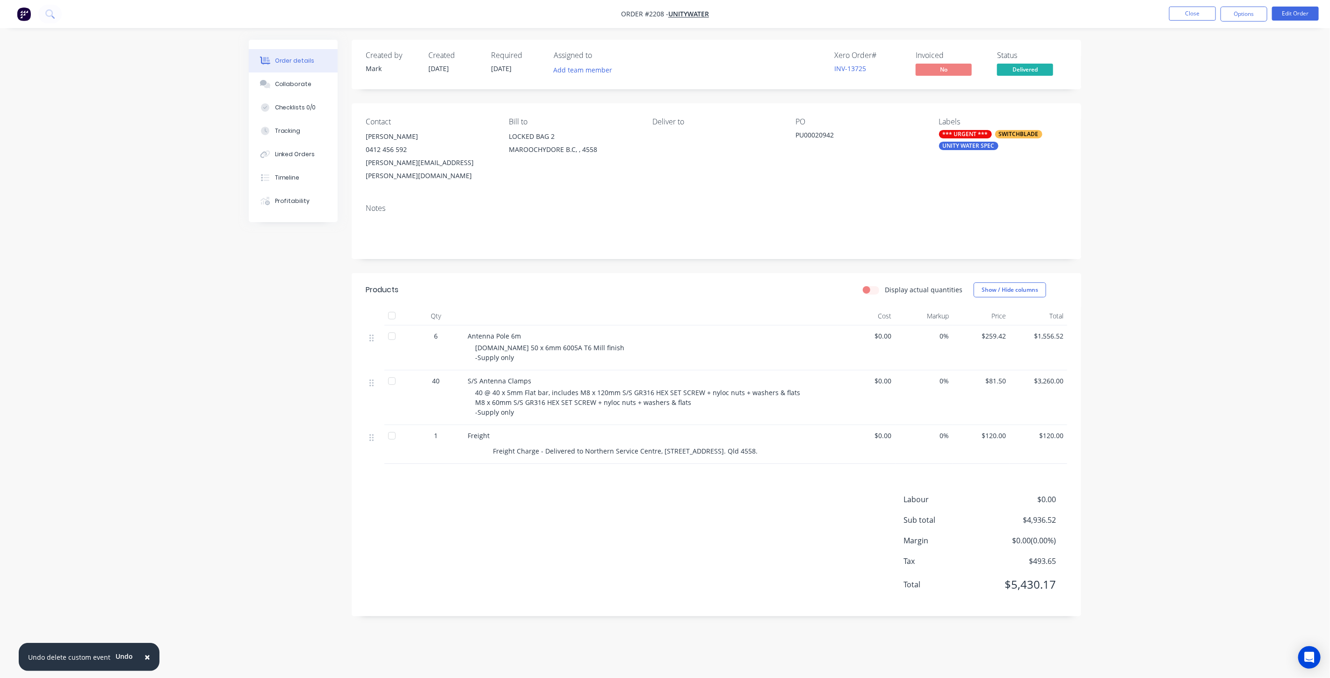
click at [220, 441] on div "Order details Collaborate Checklists 0/0 Tracking Linked Orders Timeline Profit…" at bounding box center [665, 339] width 1330 height 678
click at [1218, 348] on div "Order details Collaborate Checklists 0/0 Tracking Linked Orders Timeline Profit…" at bounding box center [665, 339] width 1330 height 678
click at [1209, 350] on div "Order details Collaborate Checklists 0/0 Tracking Linked Orders Timeline Profit…" at bounding box center [665, 339] width 1330 height 678
drag, startPoint x: 318, startPoint y: 381, endPoint x: 701, endPoint y: 390, distance: 382.5
click at [318, 381] on div "Created by Mark Created 25/08/25 Required 04/09/25 Assigned to Add team member …" at bounding box center [665, 335] width 832 height 590
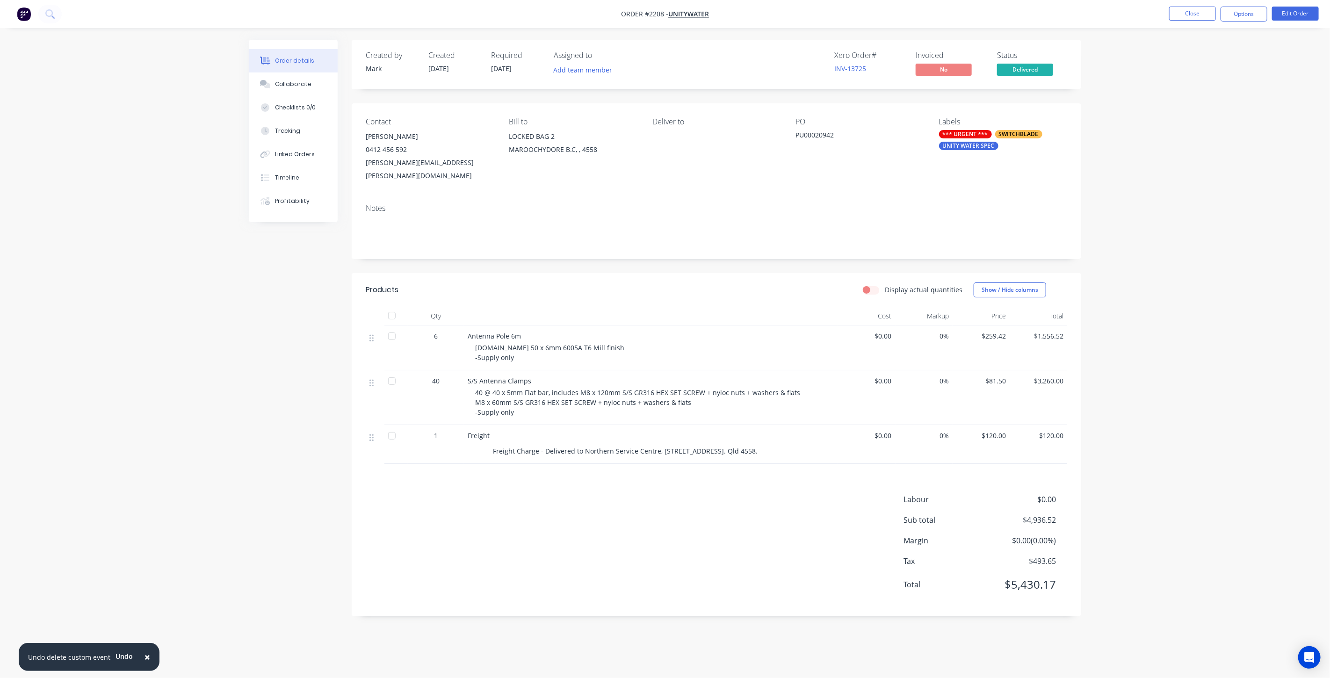
click at [1258, 335] on div "Order details Collaborate Checklists 0/0 Tracking Linked Orders Timeline Profit…" at bounding box center [665, 339] width 1330 height 678
click at [288, 87] on div "Collaborate" at bounding box center [293, 84] width 37 height 8
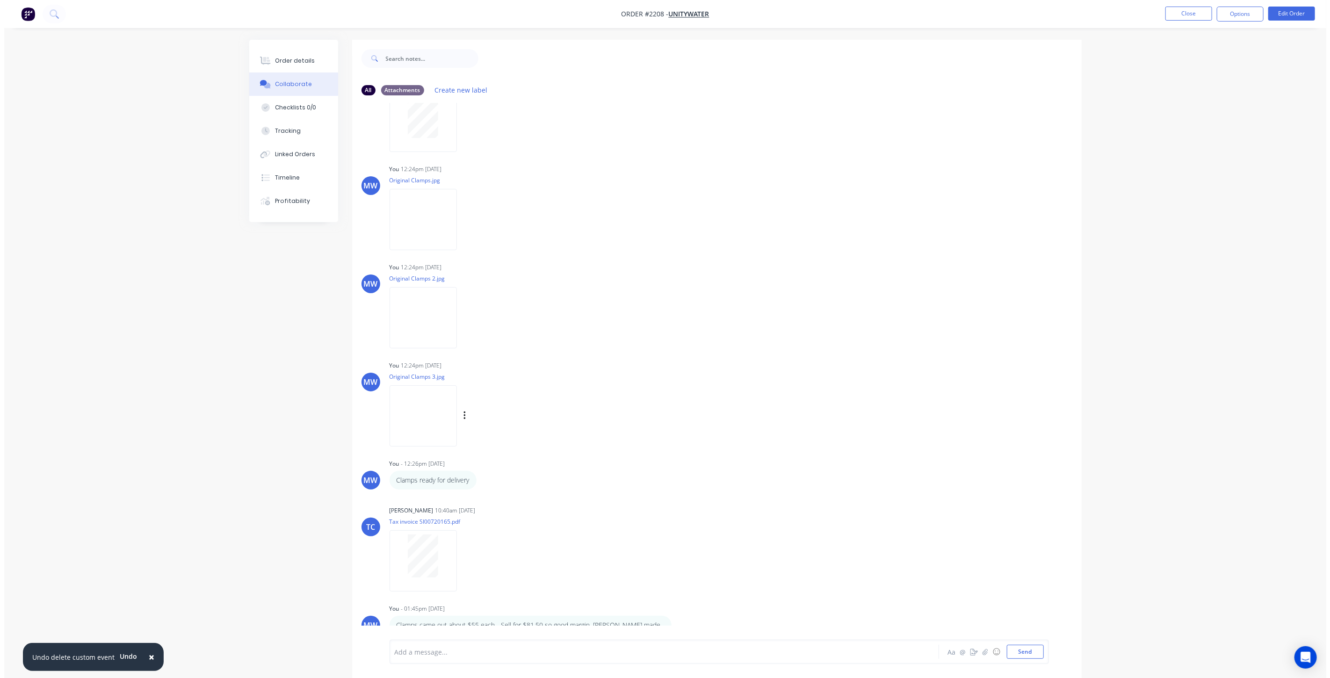
scroll to position [634, 0]
click at [319, 59] on button "Order details" at bounding box center [289, 60] width 89 height 23
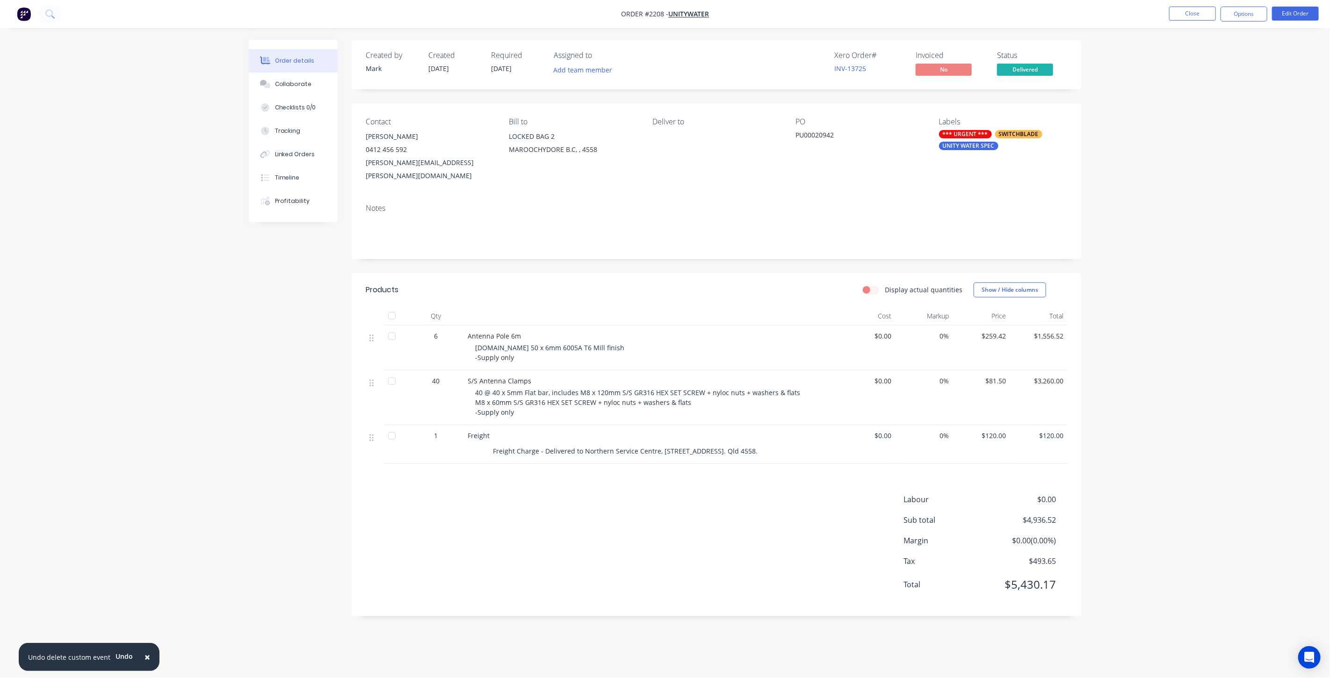
click at [1205, 230] on div "Order details Collaborate Checklists 0/0 Tracking Linked Orders Timeline Profit…" at bounding box center [665, 339] width 1330 height 678
click at [1198, 16] on button "Close" at bounding box center [1192, 14] width 47 height 14
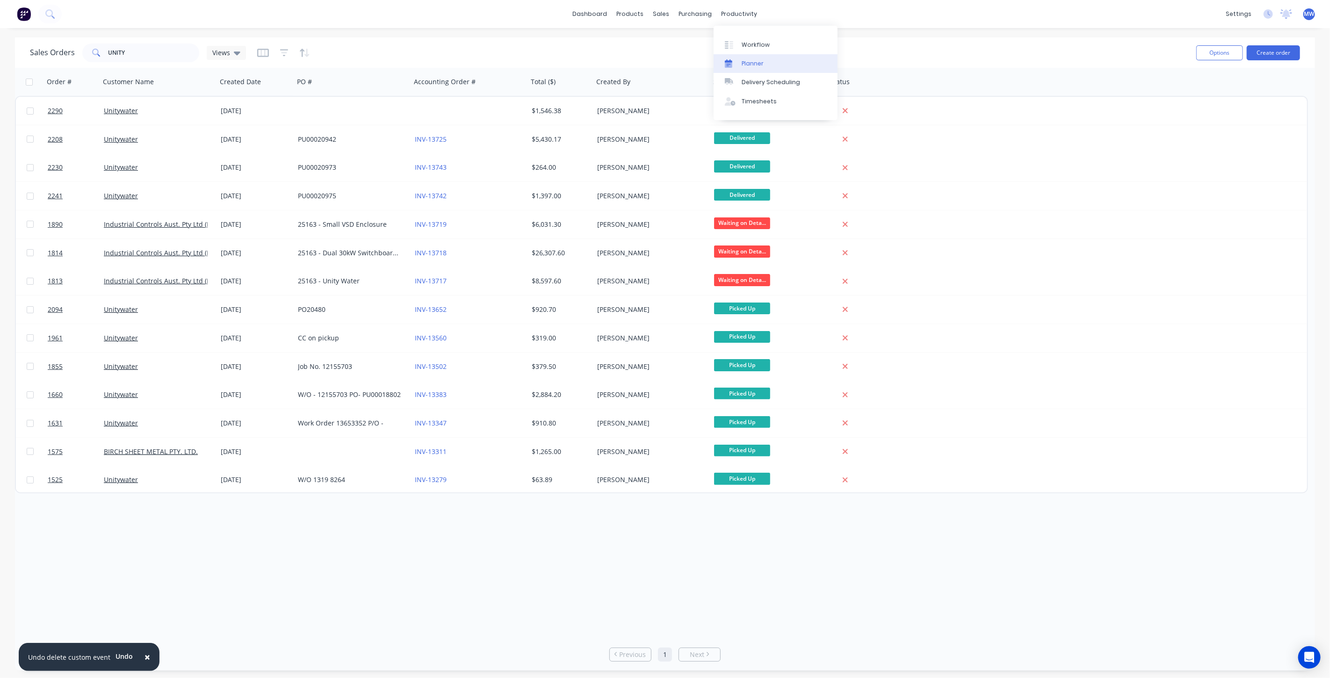
click at [752, 62] on div "Planner" at bounding box center [752, 63] width 22 height 8
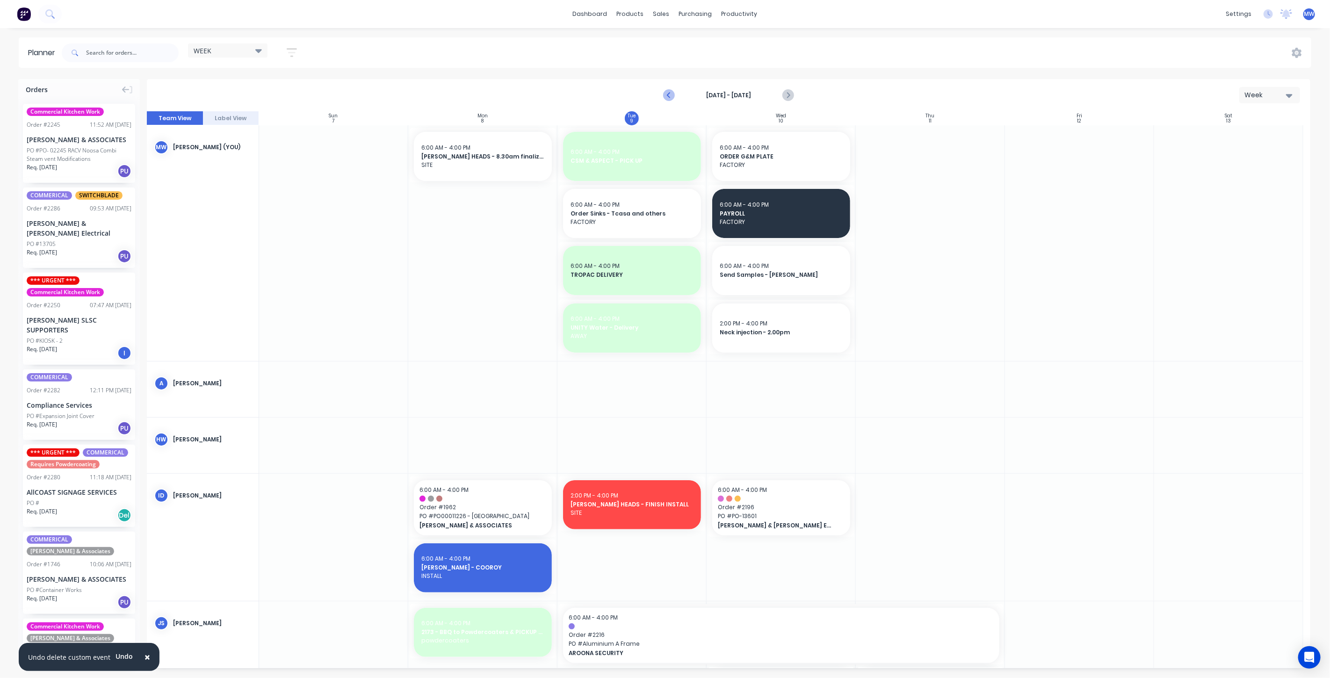
click at [669, 93] on icon "Previous page" at bounding box center [669, 95] width 4 height 7
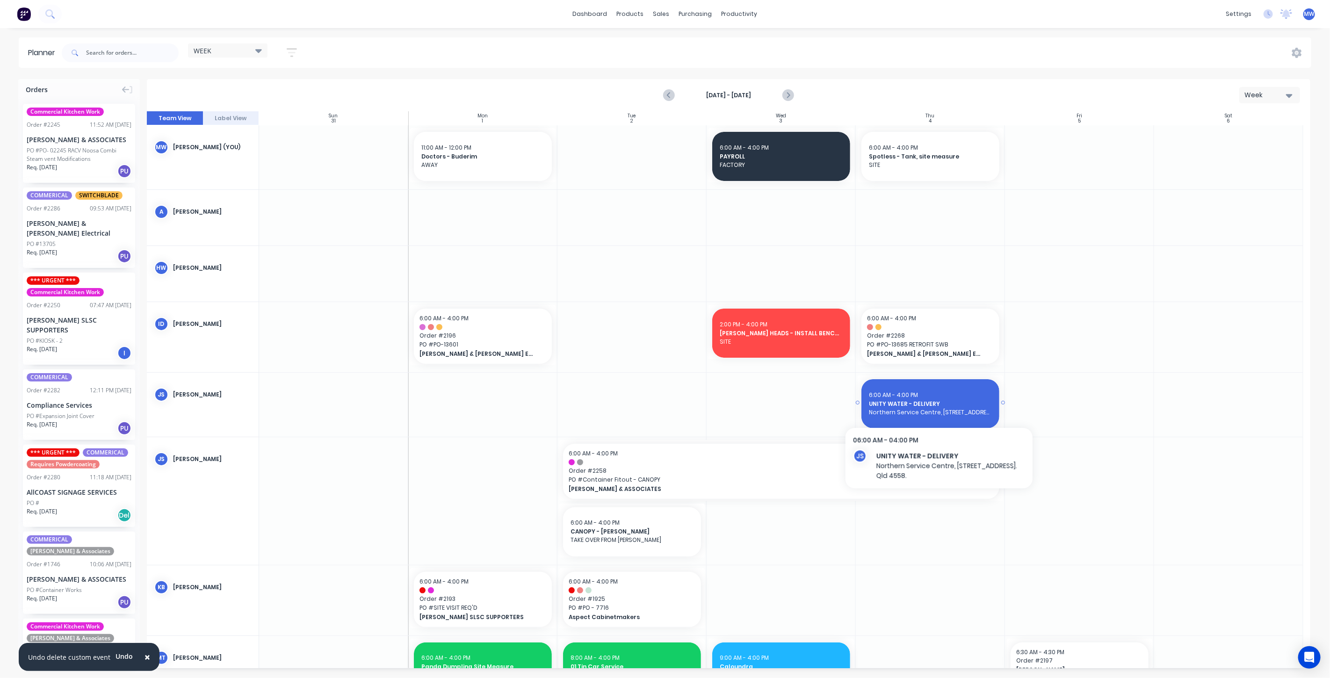
click at [938, 403] on span "UNITY WATER - DELIVERY" at bounding box center [930, 404] width 123 height 8
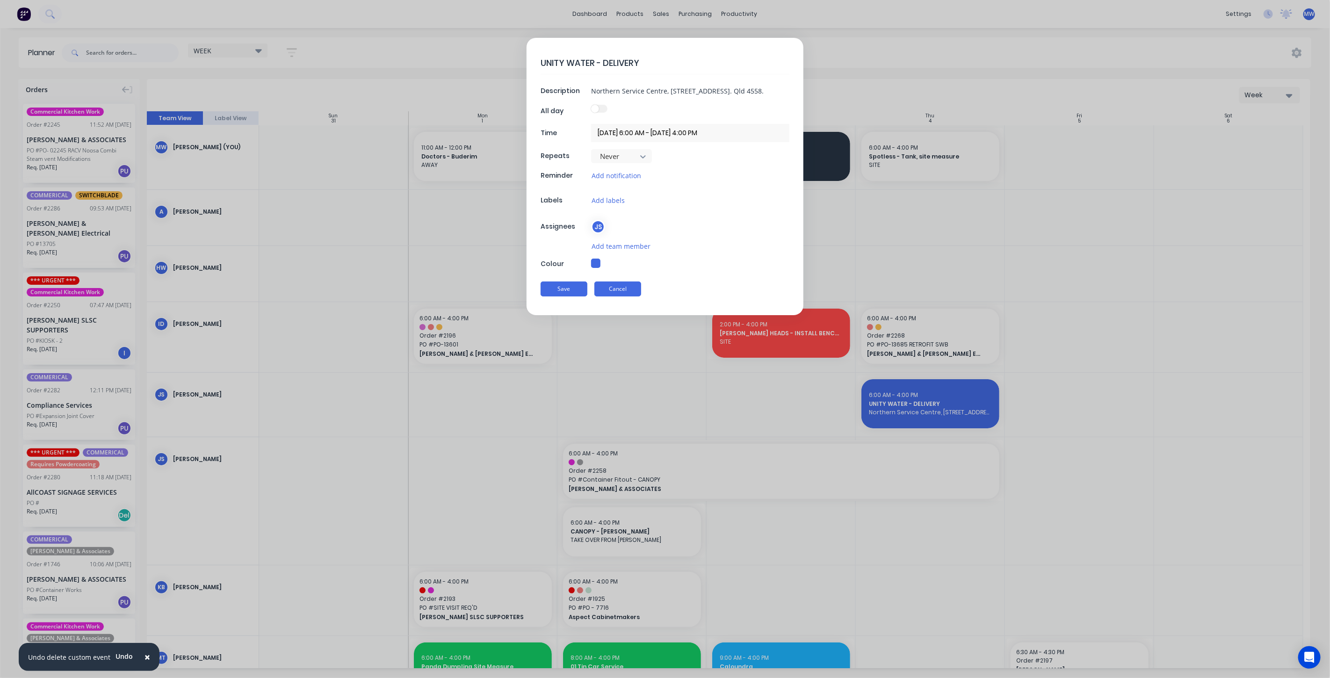
click at [604, 288] on button "Cancel" at bounding box center [617, 288] width 47 height 15
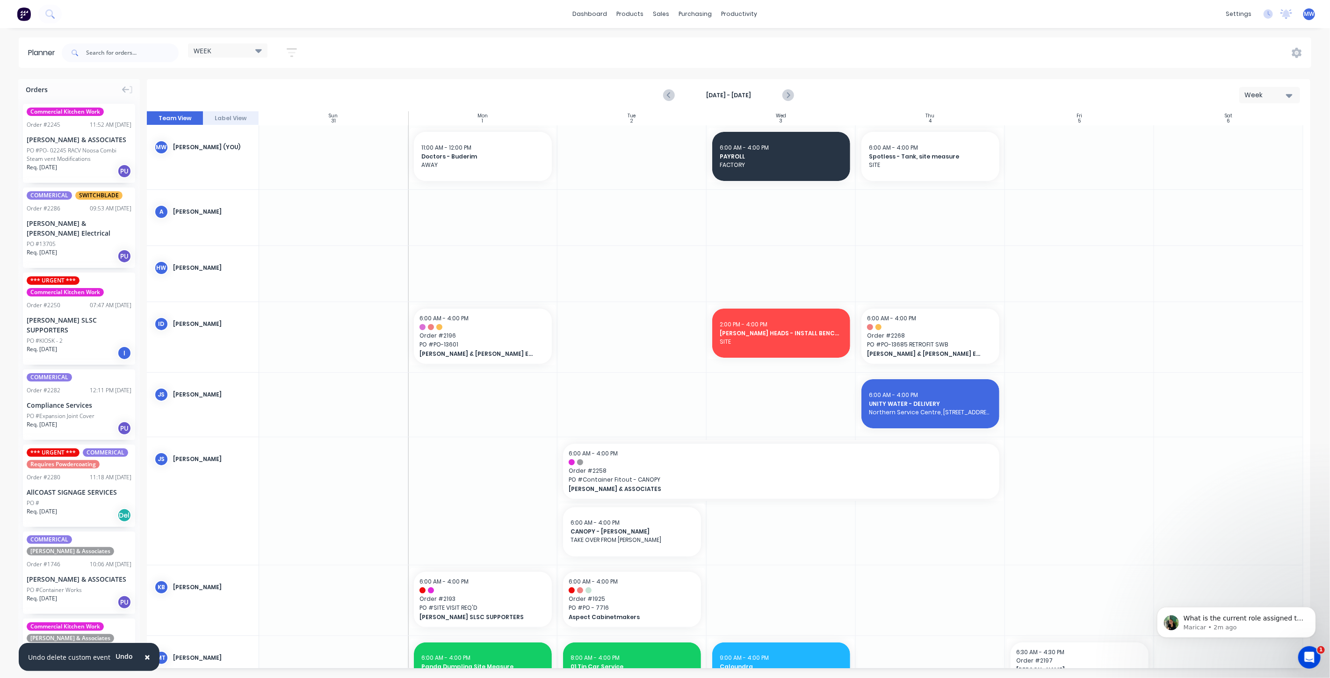
click at [258, 49] on icon at bounding box center [258, 50] width 7 height 10
click at [254, 140] on button "WEEK (Default)" at bounding box center [245, 138] width 100 height 11
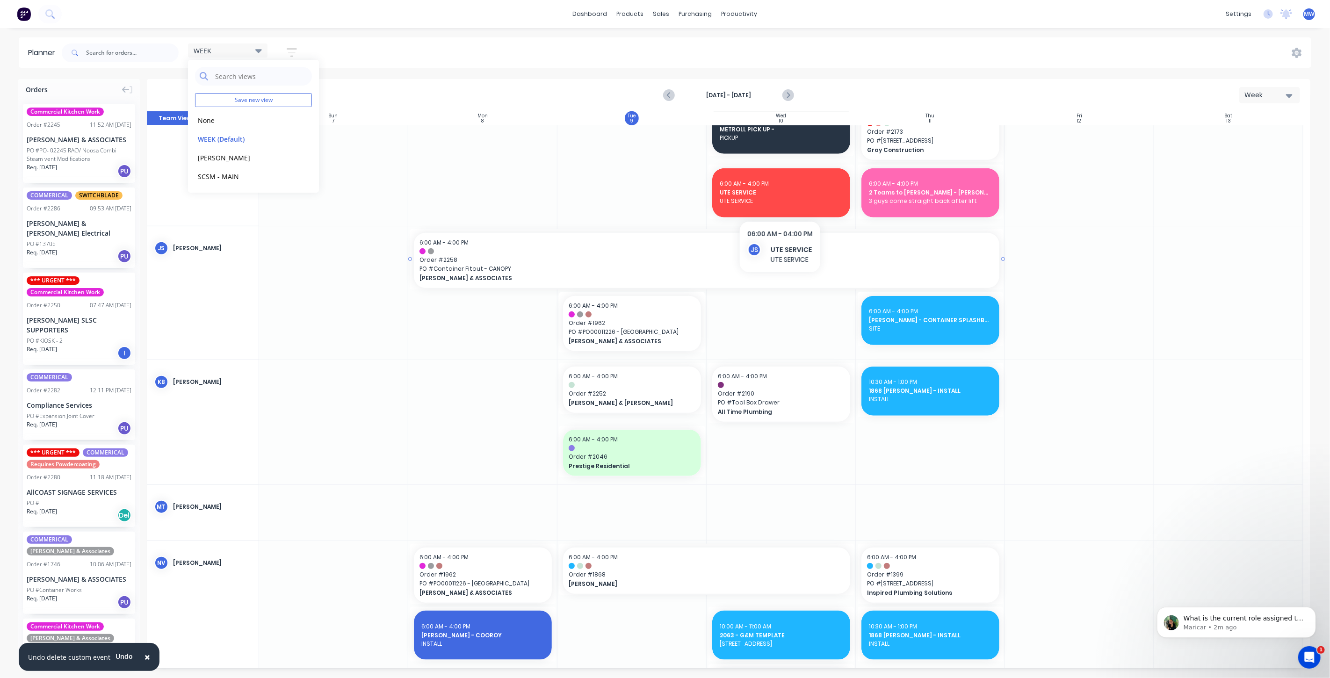
scroll to position [883, 0]
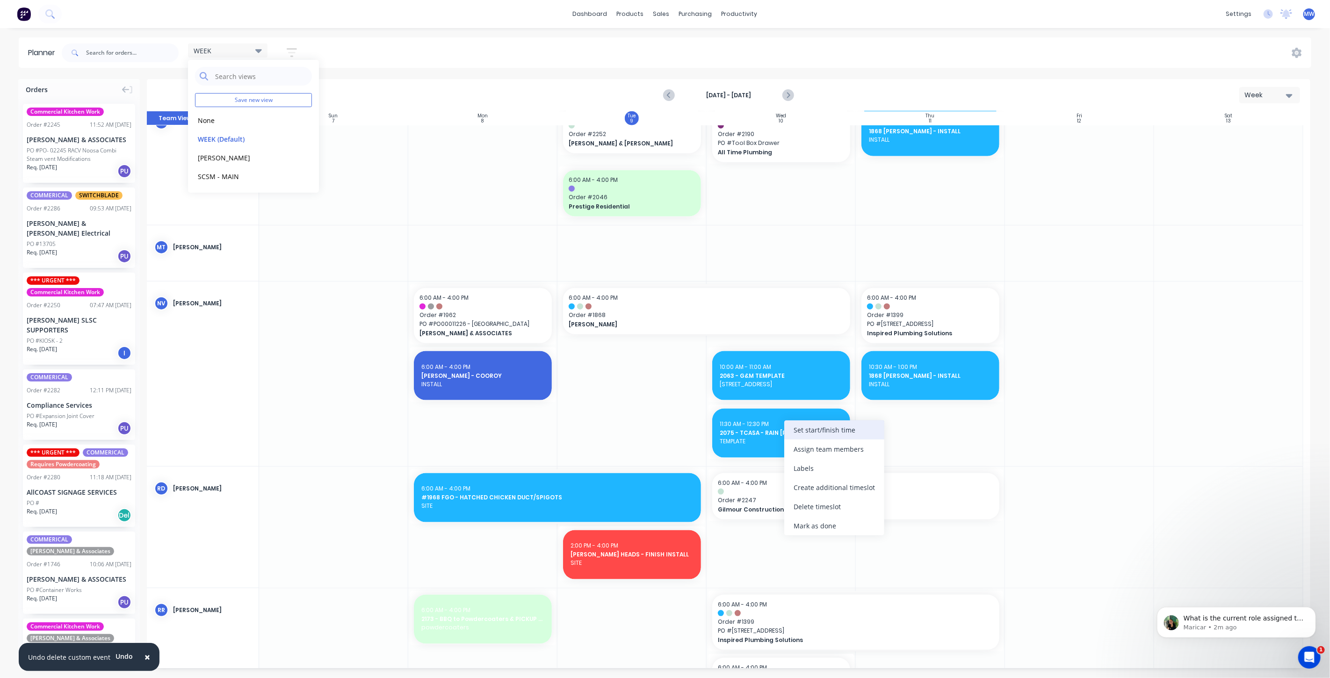
click at [826, 429] on div "Set start/finish time" at bounding box center [834, 429] width 100 height 19
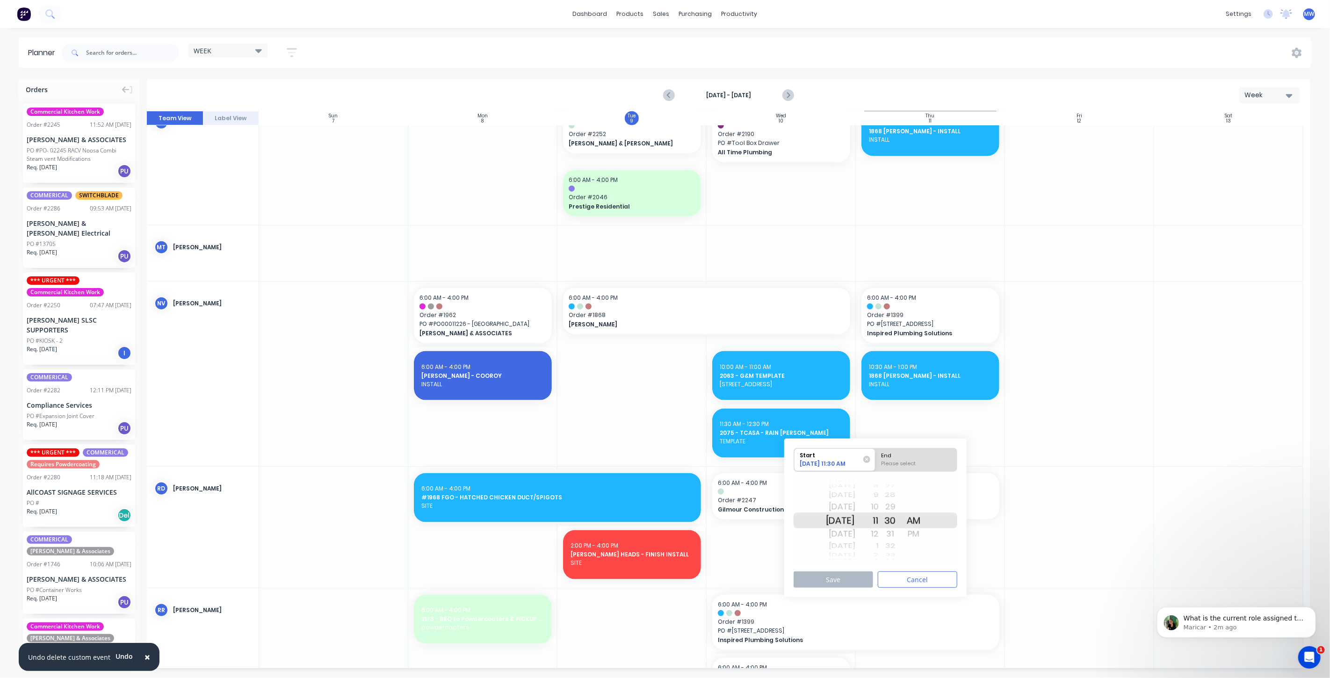
click at [851, 520] on div "Mon Sep 15" at bounding box center [840, 520] width 29 height 16
click at [924, 461] on div "Please select" at bounding box center [916, 466] width 76 height 12
click at [876, 461] on input "End Please select" at bounding box center [875, 459] width 0 height 23
click at [925, 535] on div "PM" at bounding box center [913, 533] width 23 height 15
click at [878, 547] on div "1" at bounding box center [866, 546] width 23 height 12
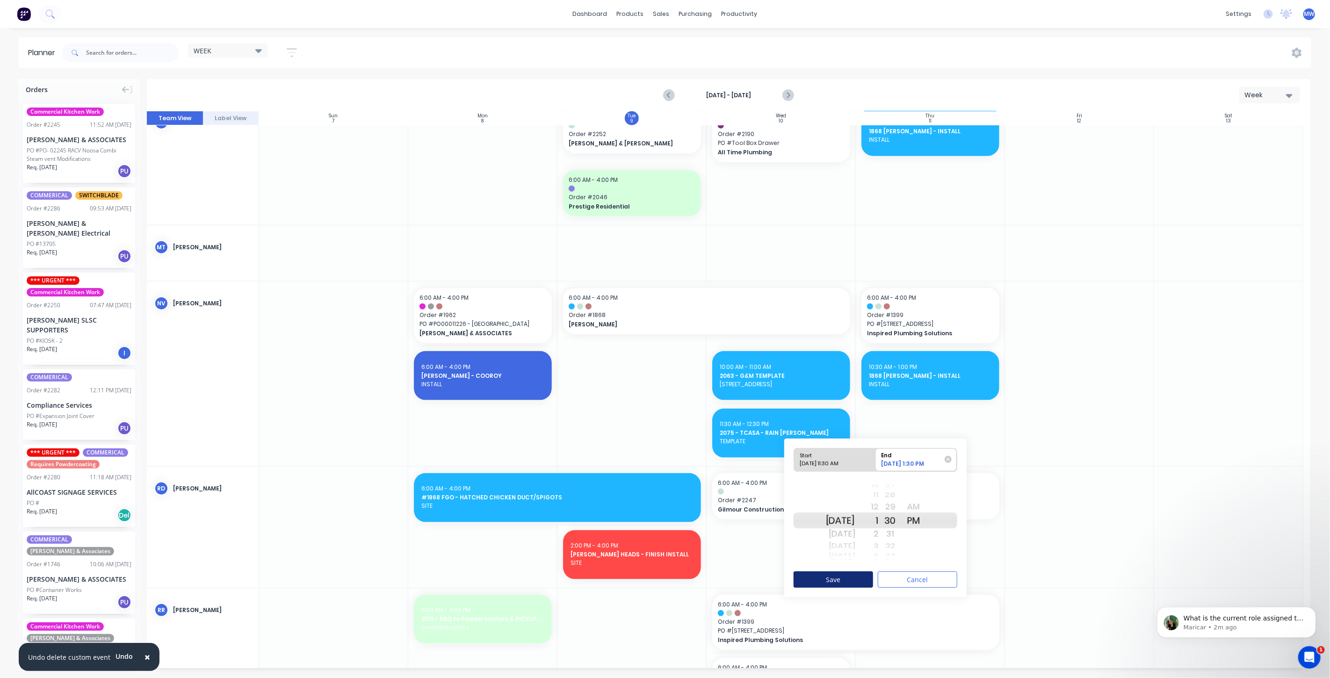
click at [829, 582] on button "Save" at bounding box center [832, 579] width 79 height 16
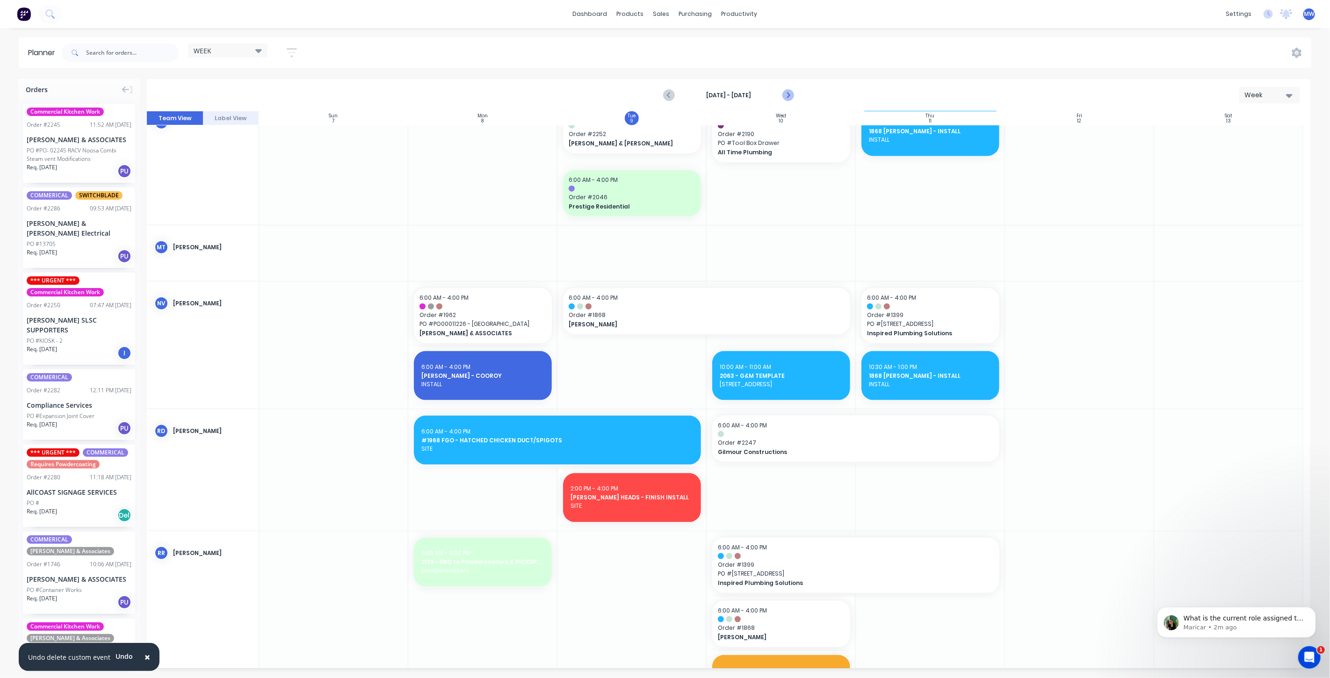
click at [786, 96] on icon "Next page" at bounding box center [787, 95] width 11 height 11
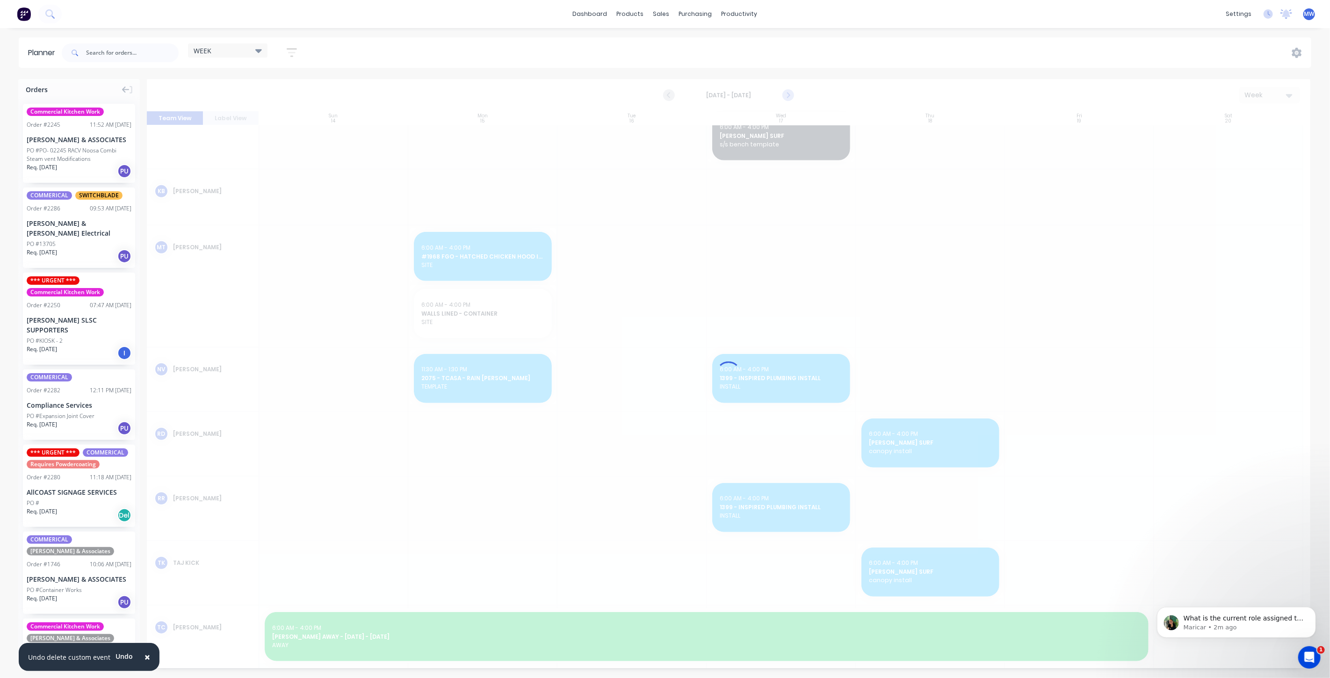
scroll to position [470, 0]
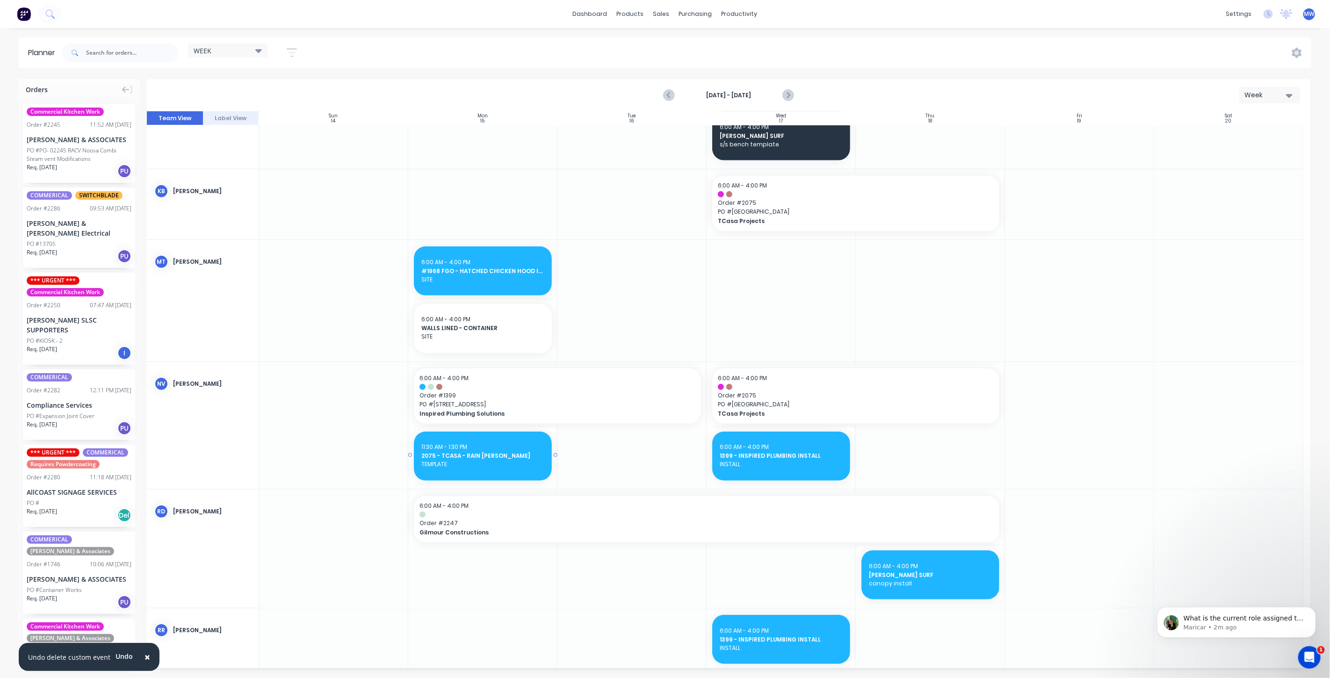
click at [479, 465] on span "TEMPLATE" at bounding box center [482, 464] width 123 height 8
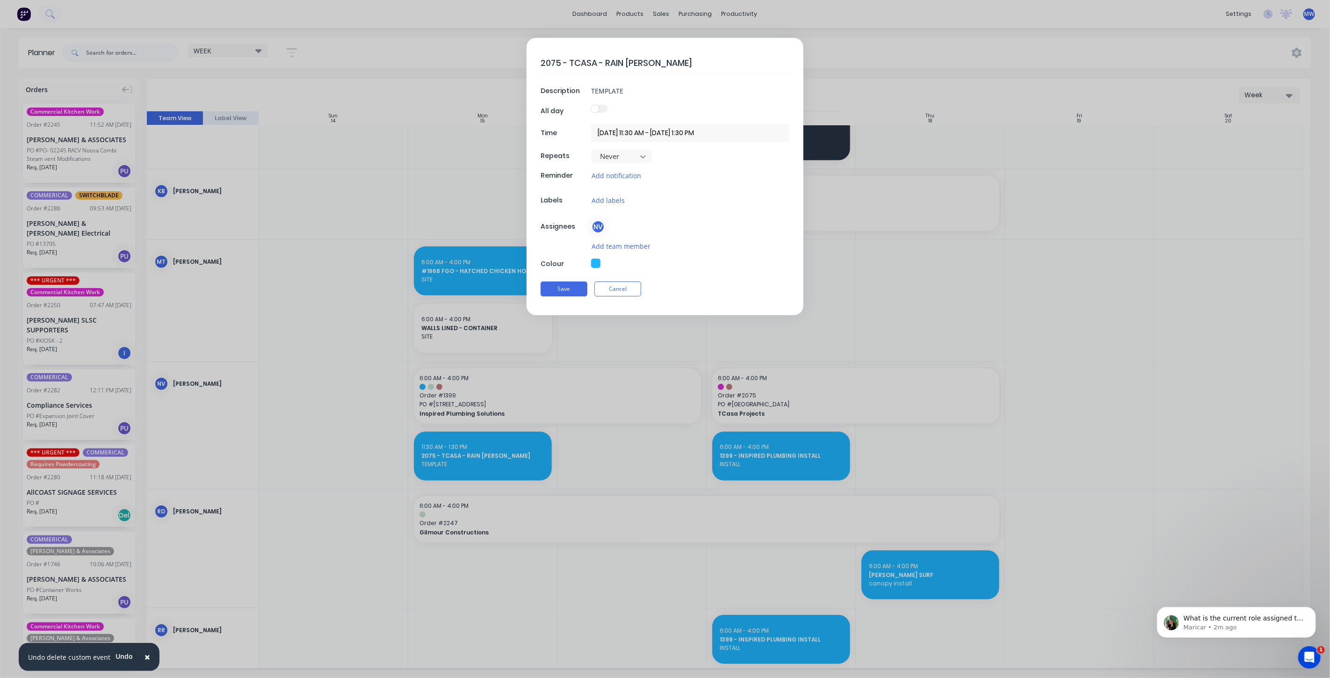
click at [669, 133] on input "15/09/2025 11:30 AM - 15/09/2025 1:30 PM" at bounding box center [690, 133] width 198 height 18
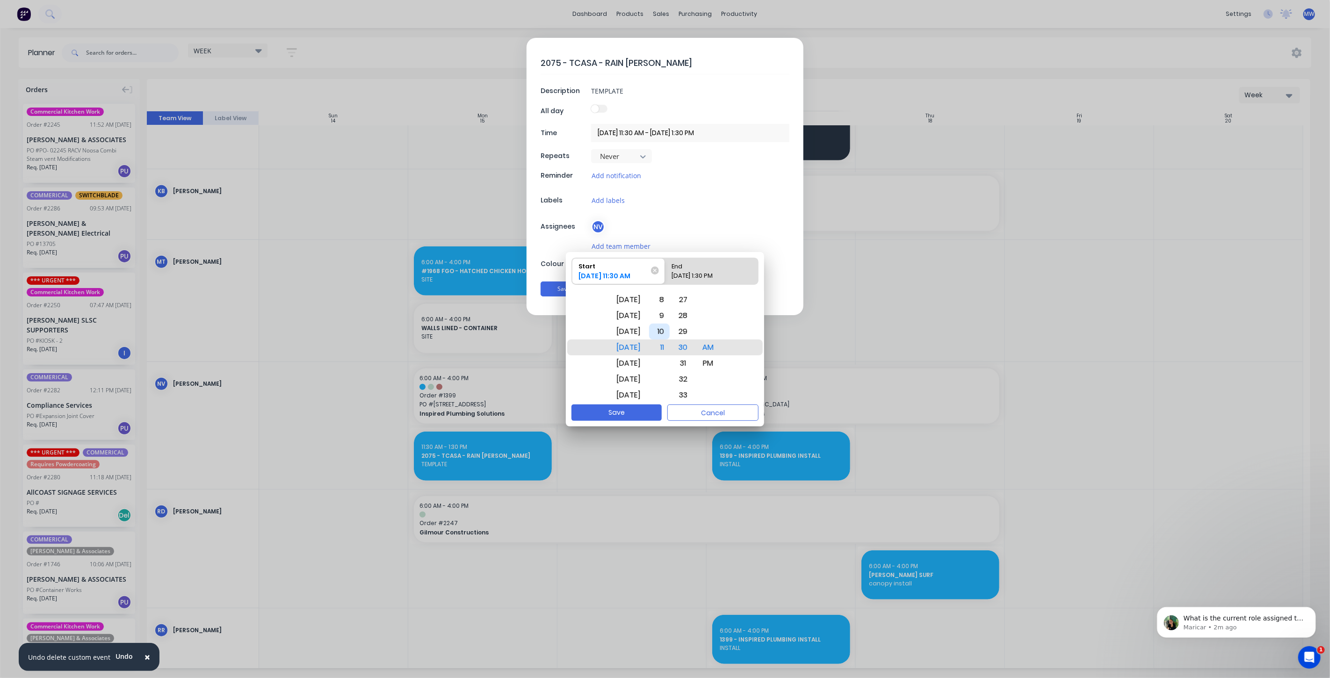
click at [669, 333] on div "10" at bounding box center [659, 332] width 21 height 16
click at [694, 345] on div "00" at bounding box center [683, 347] width 21 height 16
click at [723, 268] on div "End" at bounding box center [707, 264] width 78 height 13
click at [665, 268] on input "End 15/09/2025 1:30 PM" at bounding box center [665, 271] width 0 height 26
click at [669, 331] on div "12" at bounding box center [659, 332] width 21 height 16
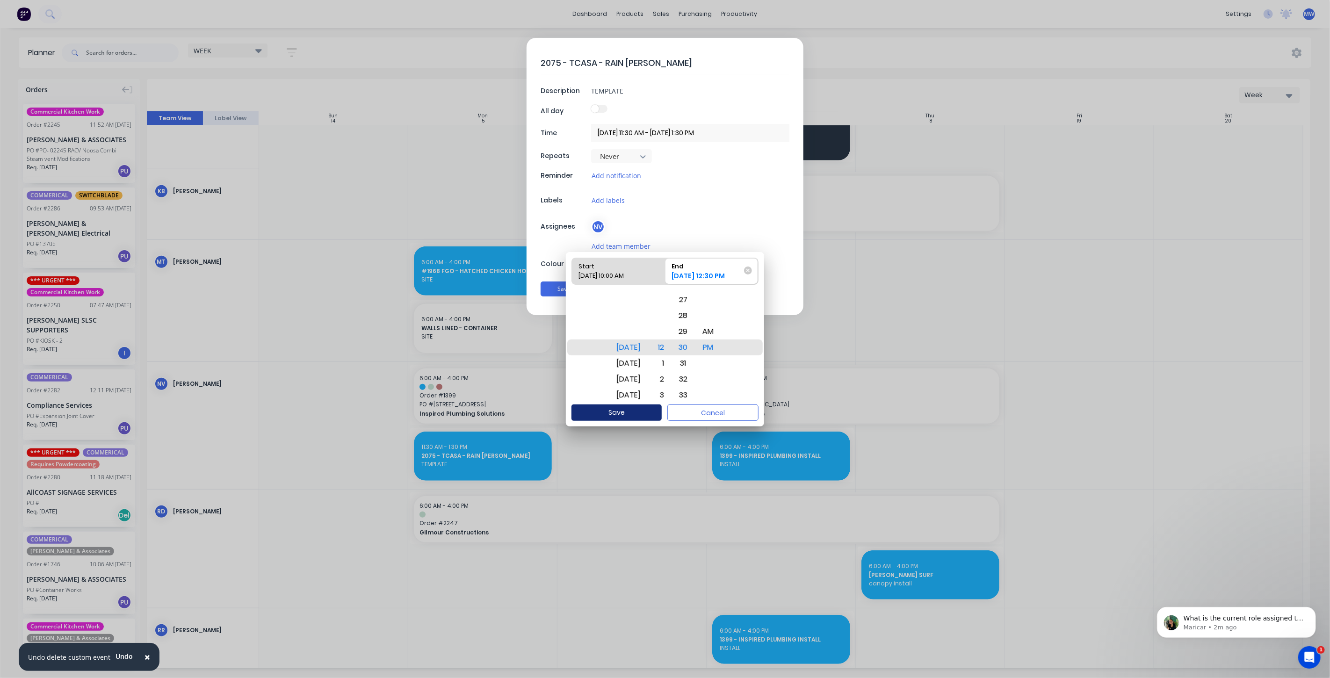
click at [636, 414] on button "Save" at bounding box center [616, 412] width 90 height 16
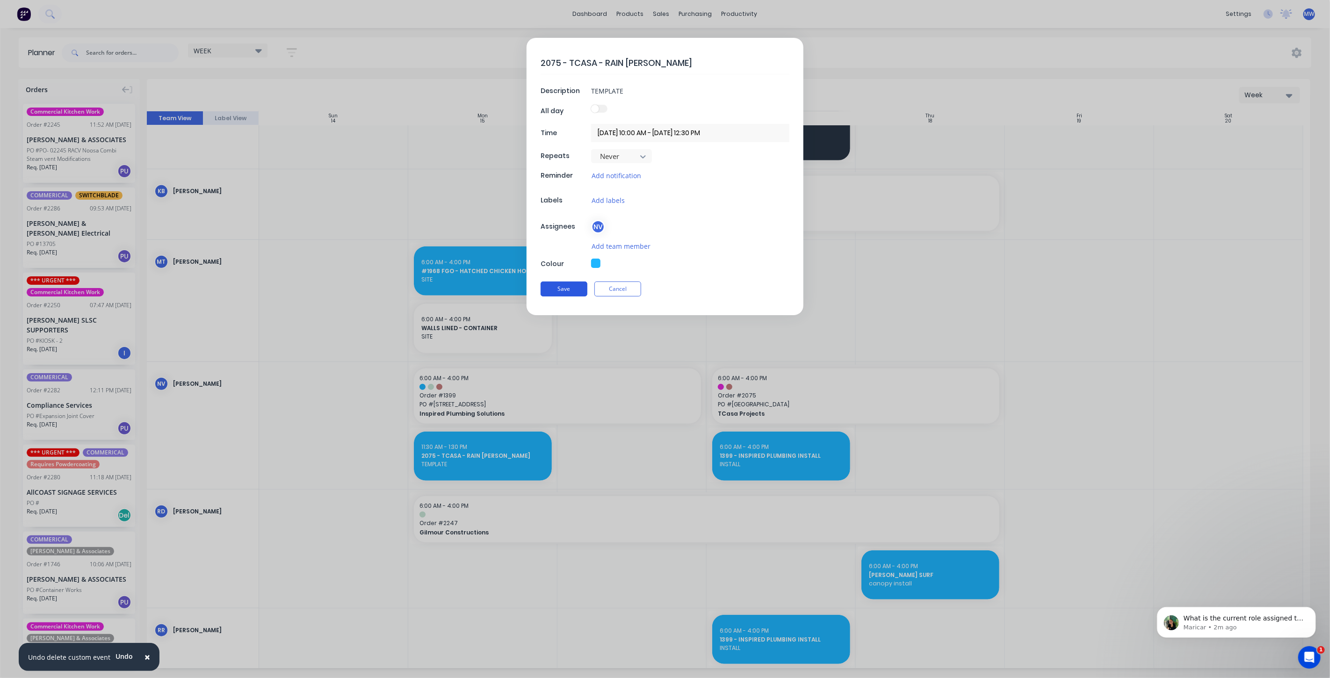
click at [556, 295] on button "Save" at bounding box center [563, 288] width 47 height 15
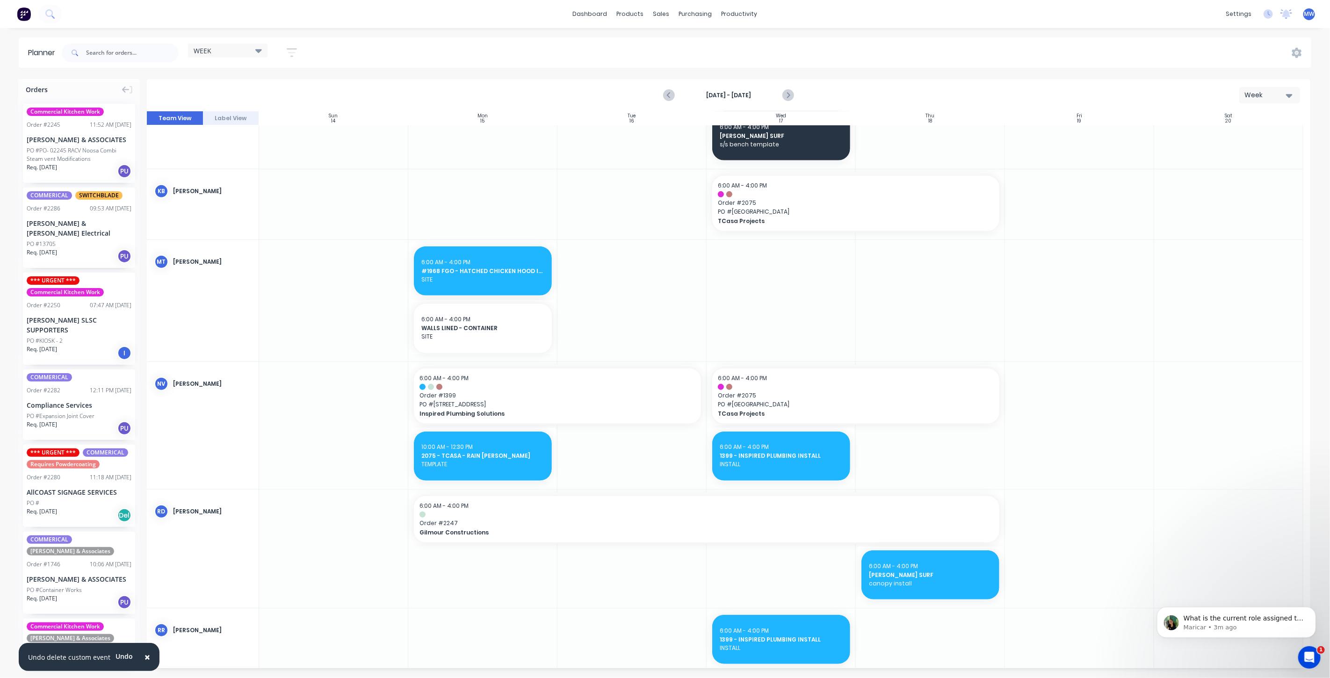
scroll to position [522, 0]
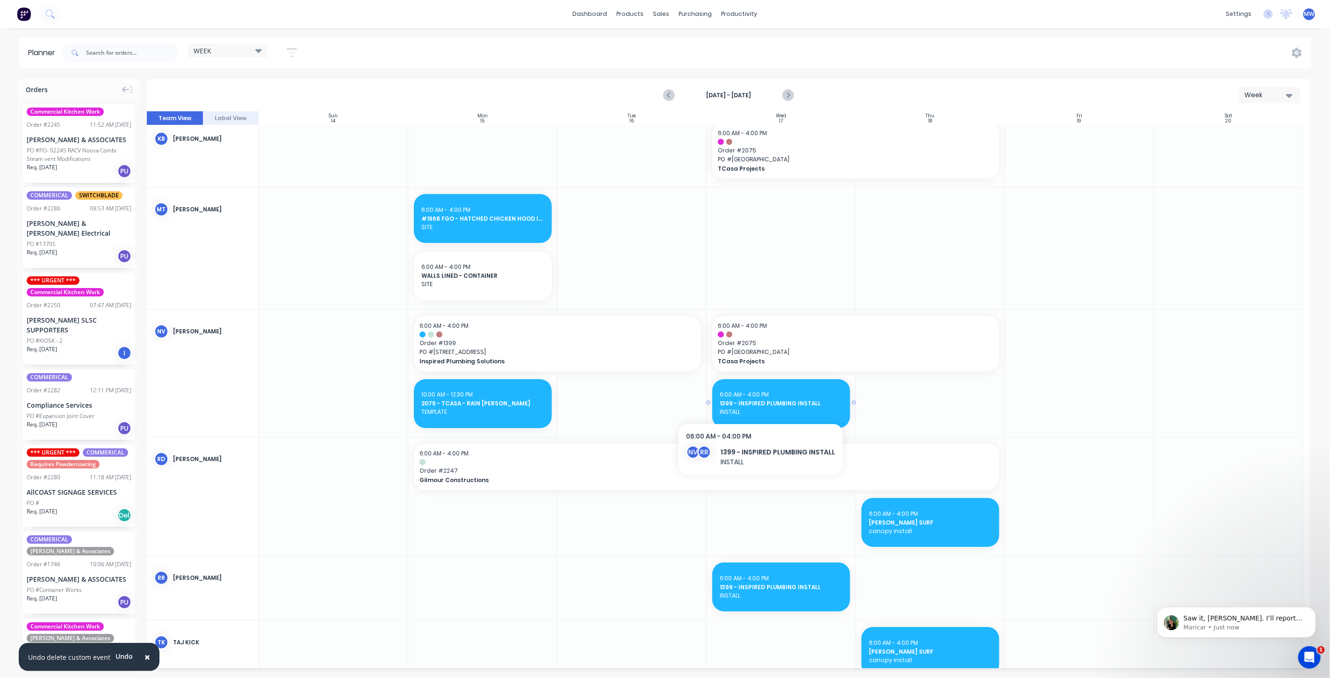
click at [758, 403] on span "1399 - INSPIRED PLUMBING INSTALL" at bounding box center [780, 403] width 123 height 8
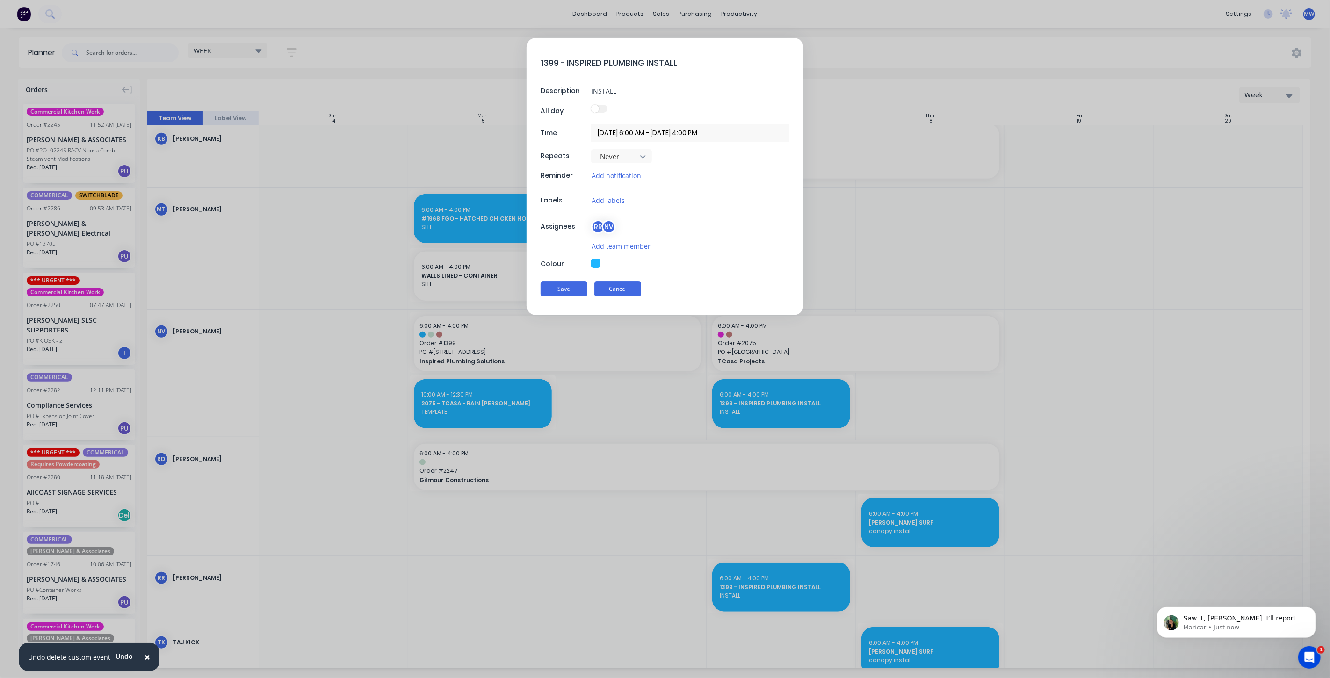
click at [621, 286] on button "Cancel" at bounding box center [617, 288] width 47 height 15
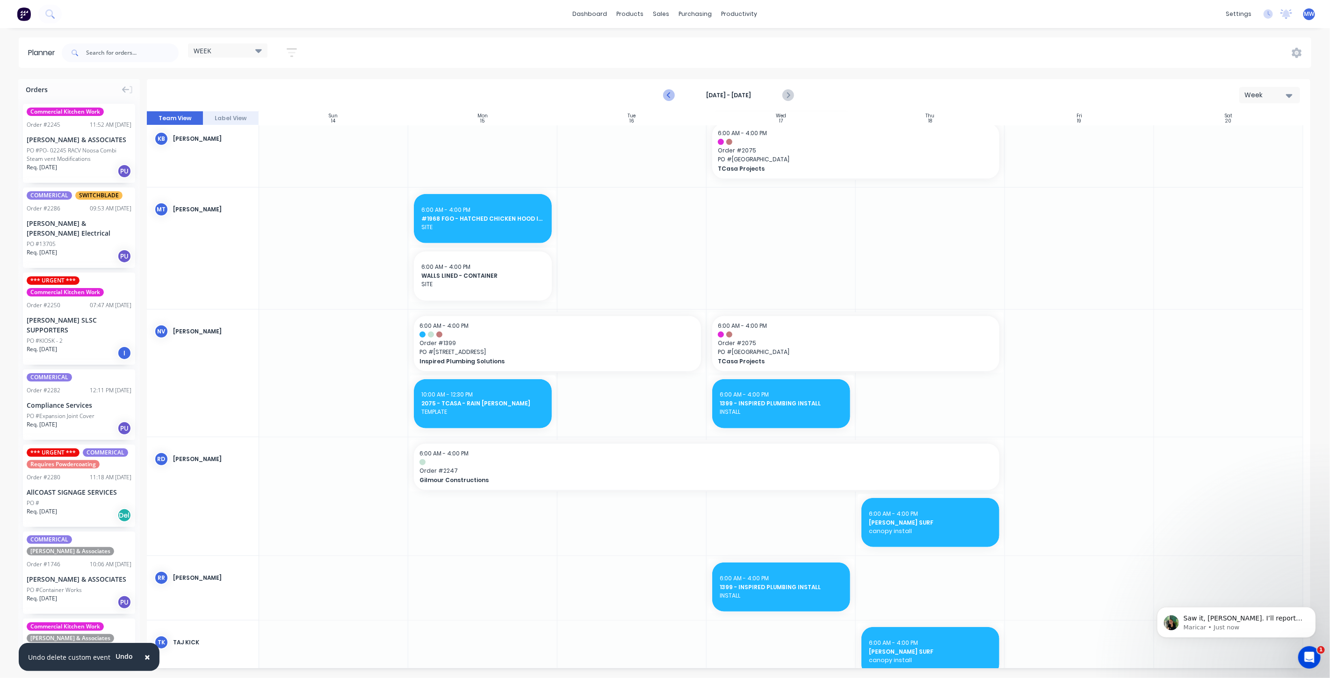
click at [669, 95] on icon "Previous page" at bounding box center [668, 95] width 11 height 11
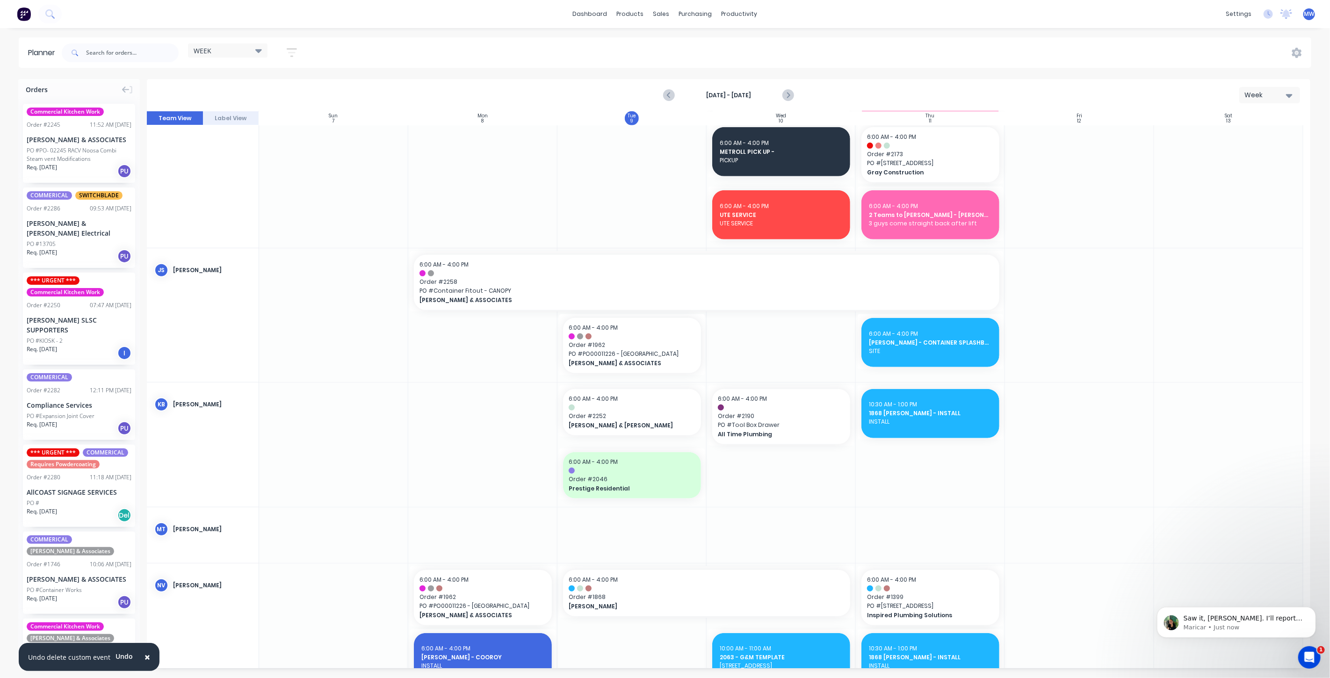
scroll to position [643, 0]
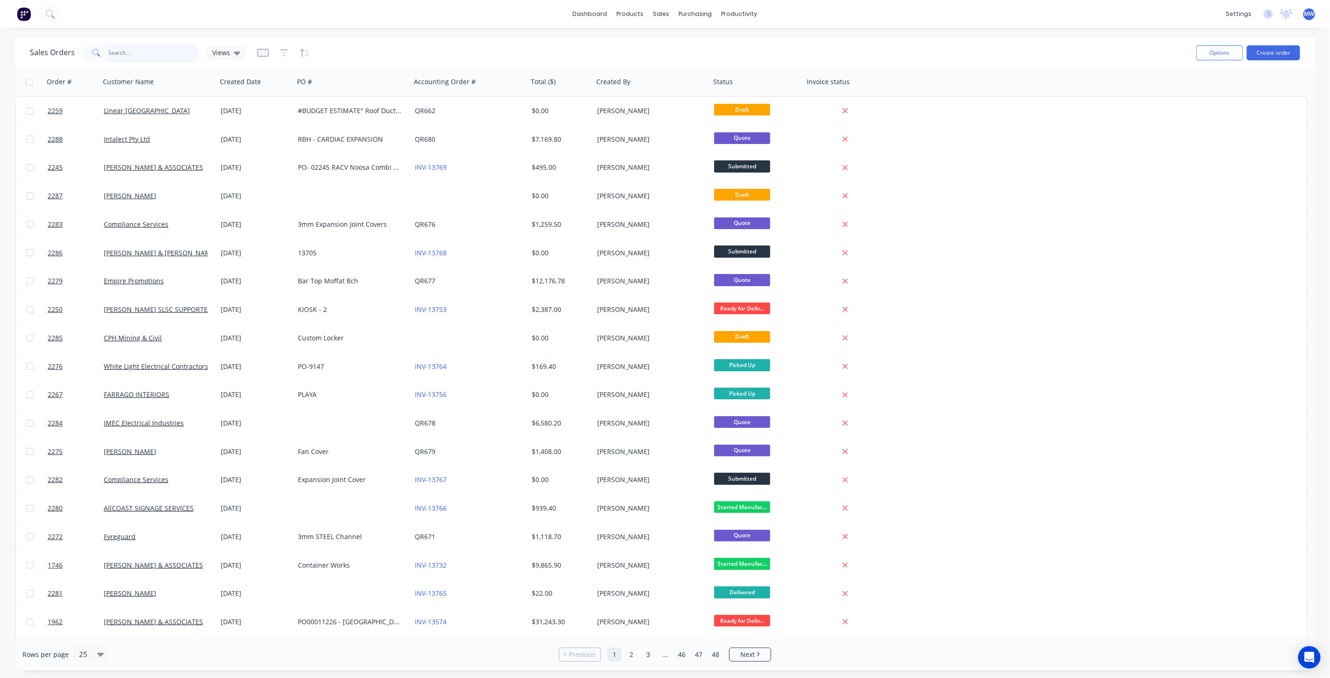
click at [137, 58] on input "text" at bounding box center [153, 52] width 91 height 19
type input "2210"
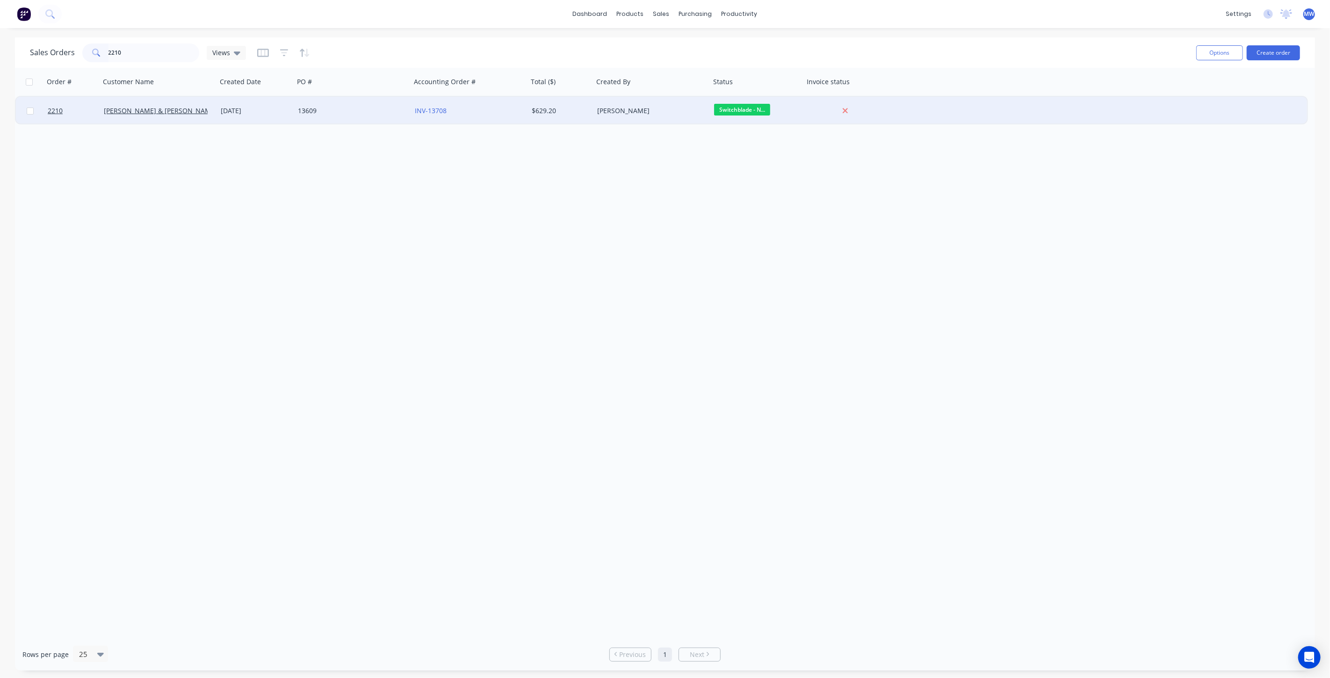
click at [378, 107] on div "13609" at bounding box center [350, 110] width 104 height 9
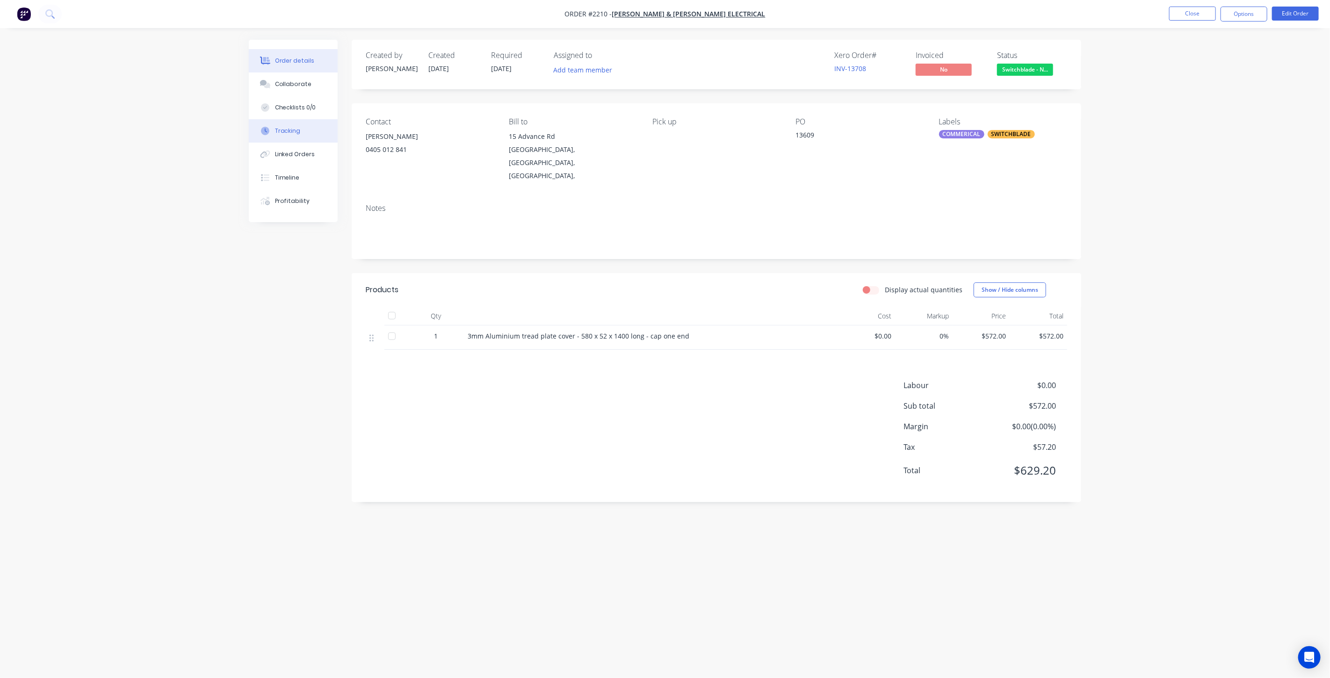
click at [299, 138] on button "Tracking" at bounding box center [293, 130] width 89 height 23
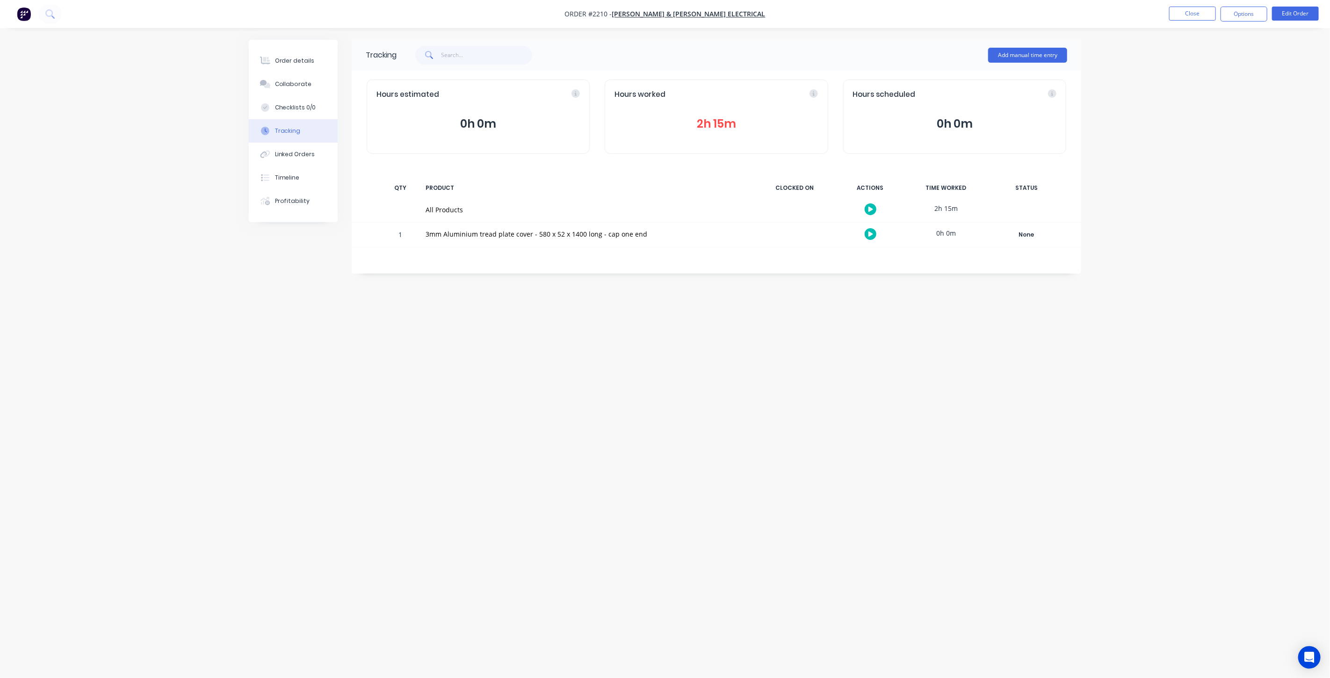
click at [728, 123] on button "2h 15m" at bounding box center [715, 124] width 203 height 18
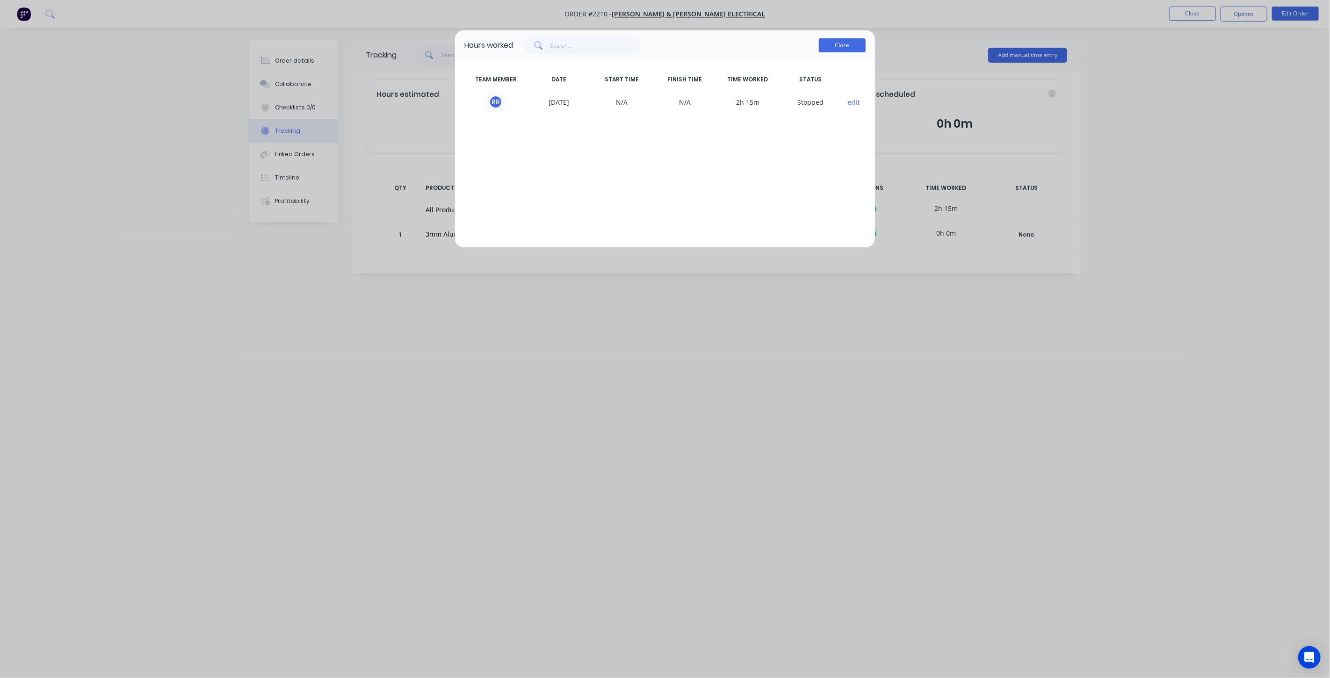
click at [844, 41] on button "Close" at bounding box center [842, 45] width 47 height 14
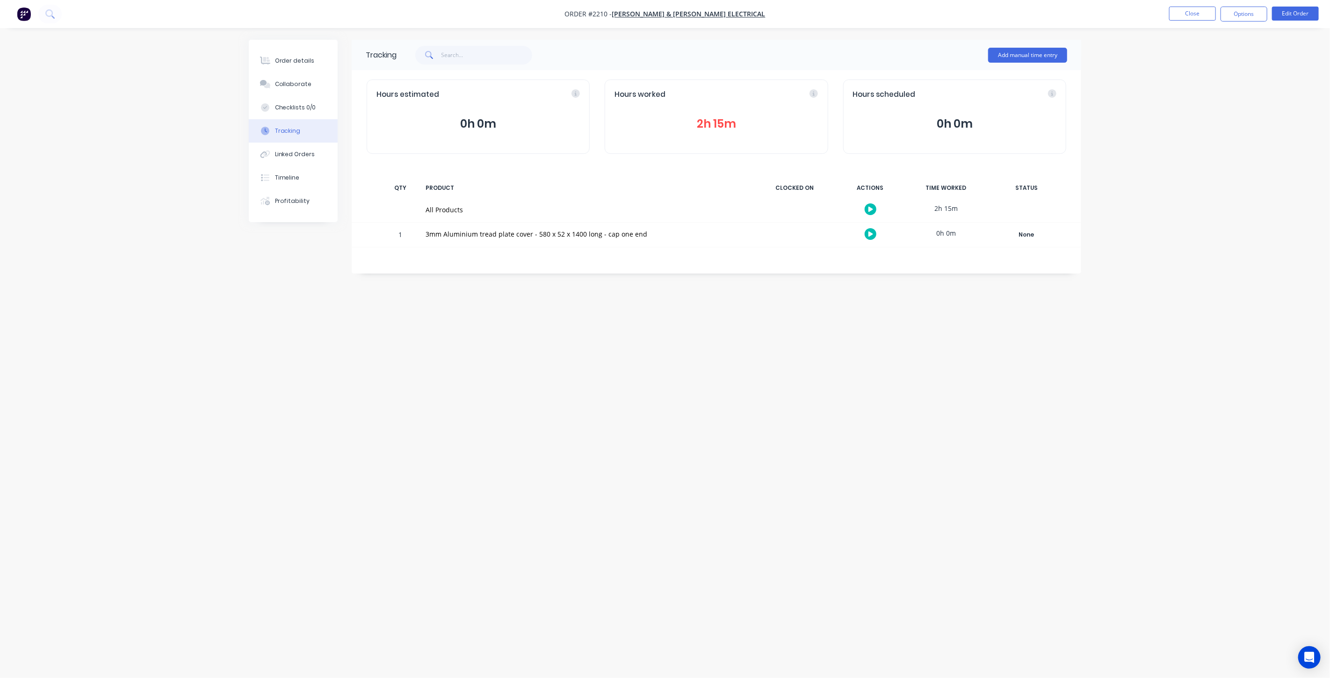
click at [1162, 193] on div "Order details Collaborate Checklists 0/0 Tracking Linked Orders Timeline Profit…" at bounding box center [665, 339] width 1330 height 678
click at [1200, 16] on button "Close" at bounding box center [1192, 14] width 47 height 14
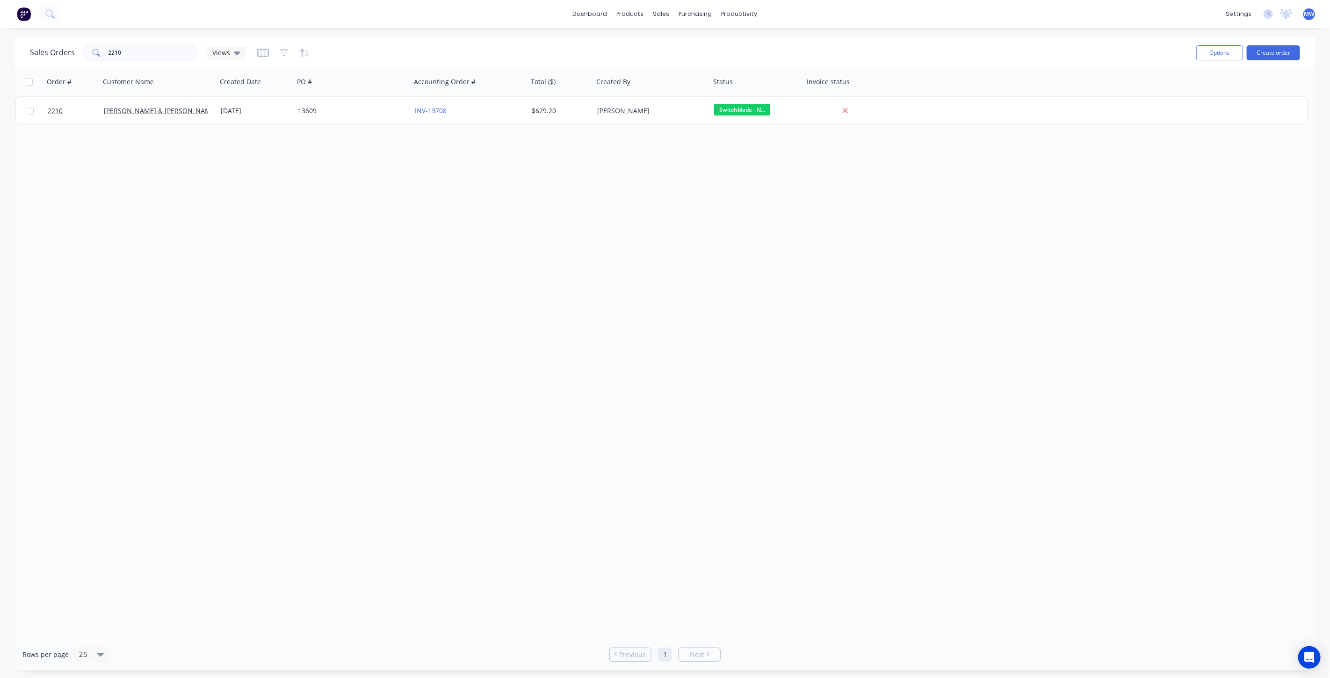
drag, startPoint x: 321, startPoint y: 206, endPoint x: 317, endPoint y: 200, distance: 7.8
click at [320, 206] on div "Order # Customer Name Created Date PO # Accounting Order # Total ($) Created By…" at bounding box center [665, 353] width 1300 height 570
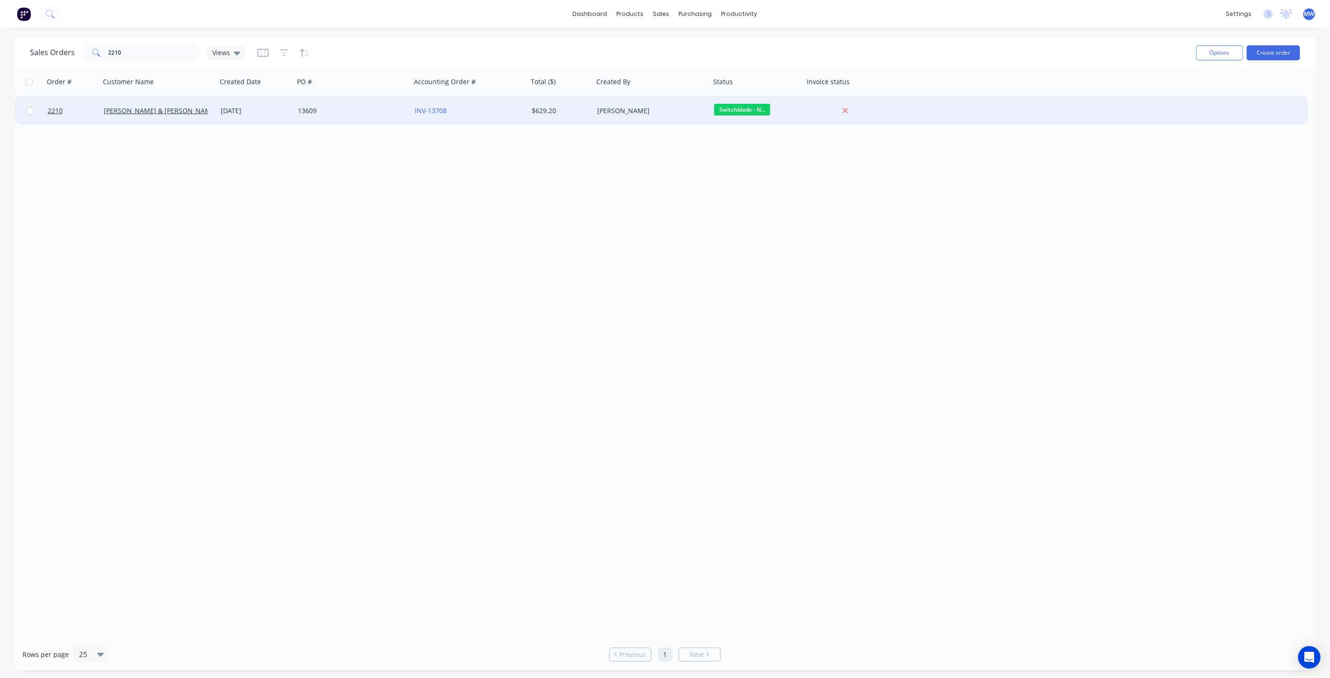
click at [350, 107] on div "13609" at bounding box center [350, 110] width 104 height 9
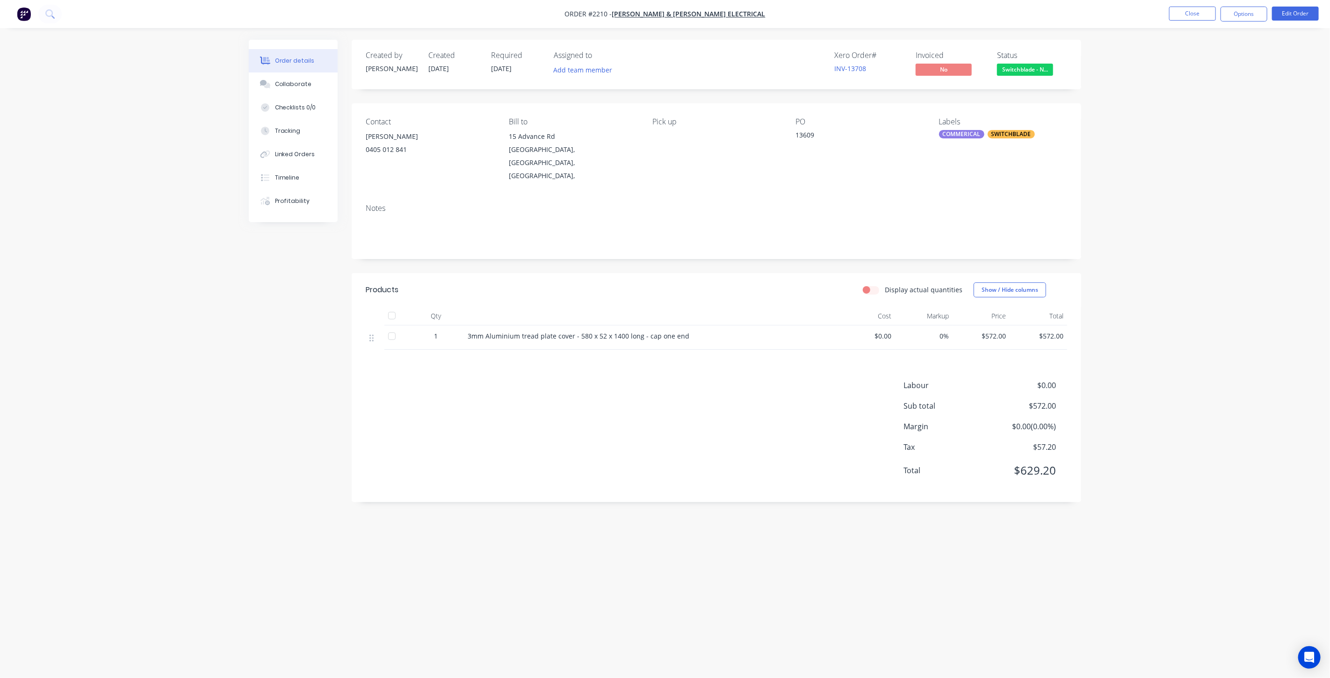
click at [311, 360] on div "Created by [PERSON_NAME] Created [DATE] Required [DATE] Assigned to Add team me…" at bounding box center [665, 321] width 832 height 563
click at [857, 64] on link "INV-13708" at bounding box center [850, 68] width 32 height 9
click at [1179, 171] on div "Order details Collaborate Checklists 0/0 Tracking Linked Orders Timeline Profit…" at bounding box center [665, 339] width 1330 height 678
click at [1229, 17] on button "Options" at bounding box center [1243, 14] width 47 height 15
click at [1151, 389] on div "Order details Collaborate Checklists 0/0 Tracking Linked Orders Timeline Profit…" at bounding box center [665, 339] width 1330 height 678
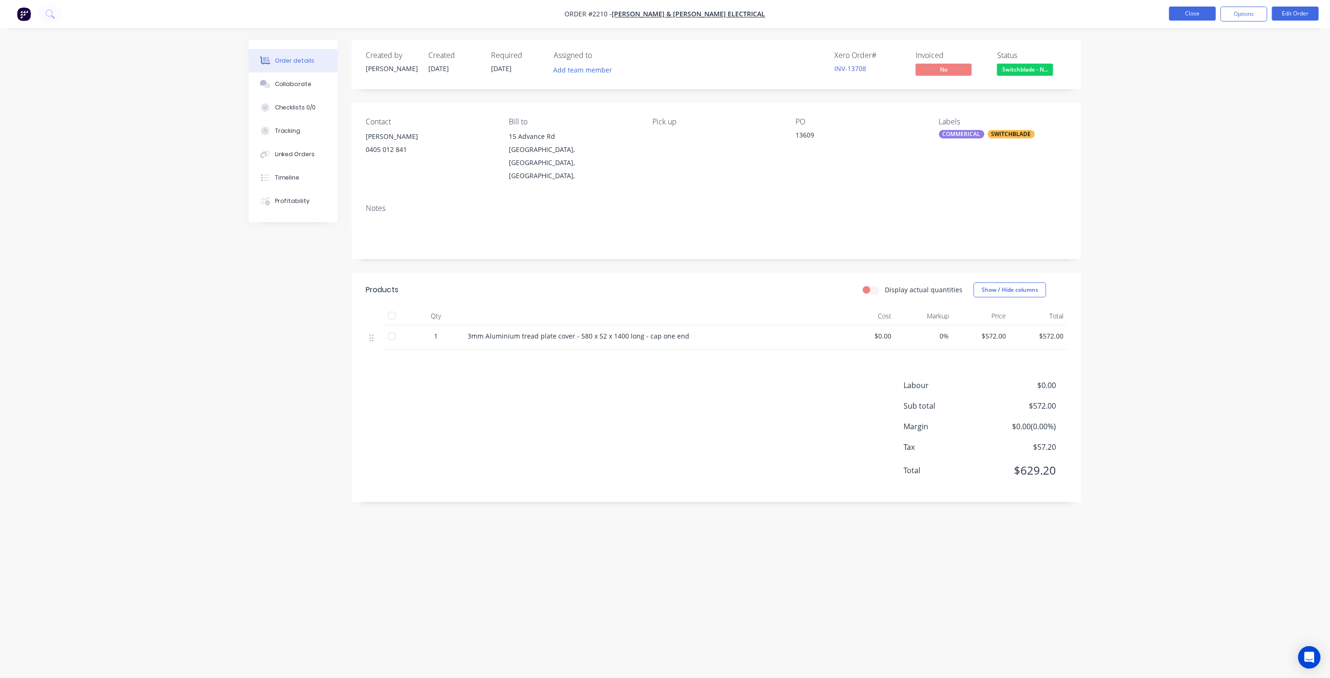
click at [1180, 17] on button "Close" at bounding box center [1192, 14] width 47 height 14
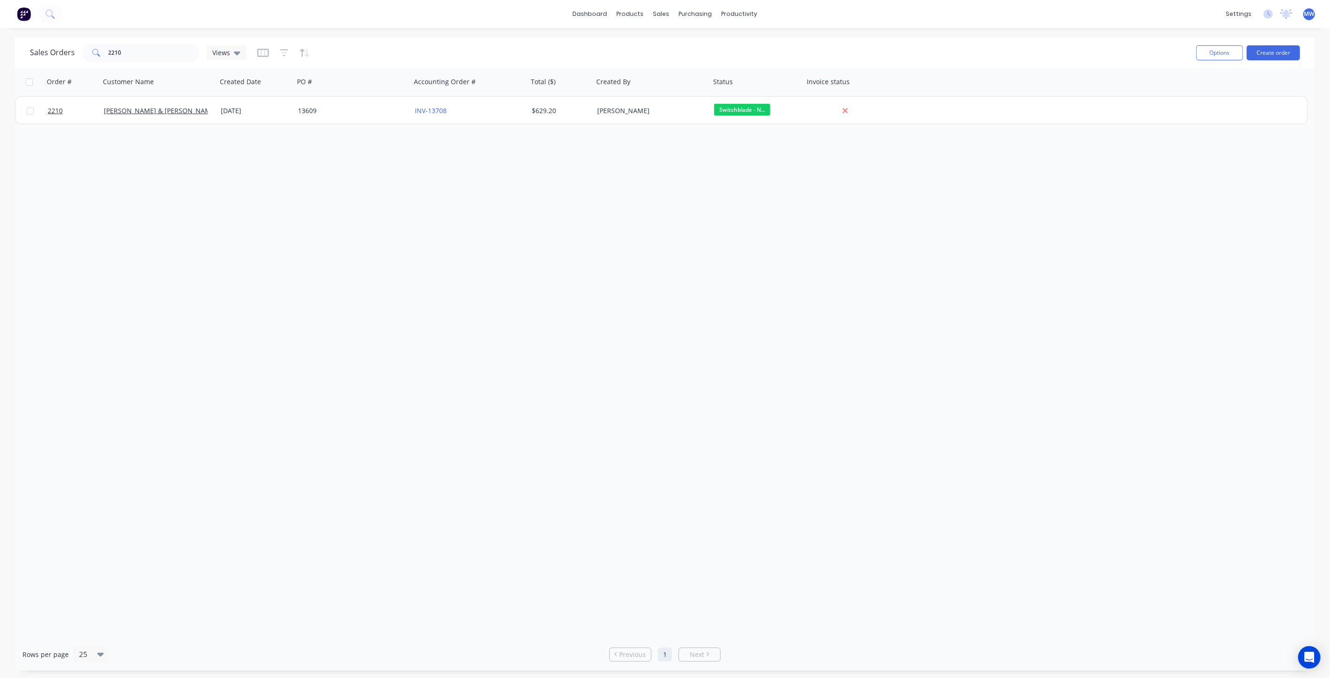
click at [350, 251] on div "Order # Customer Name Created Date PO # Accounting Order # Total ($) Created By…" at bounding box center [665, 353] width 1300 height 570
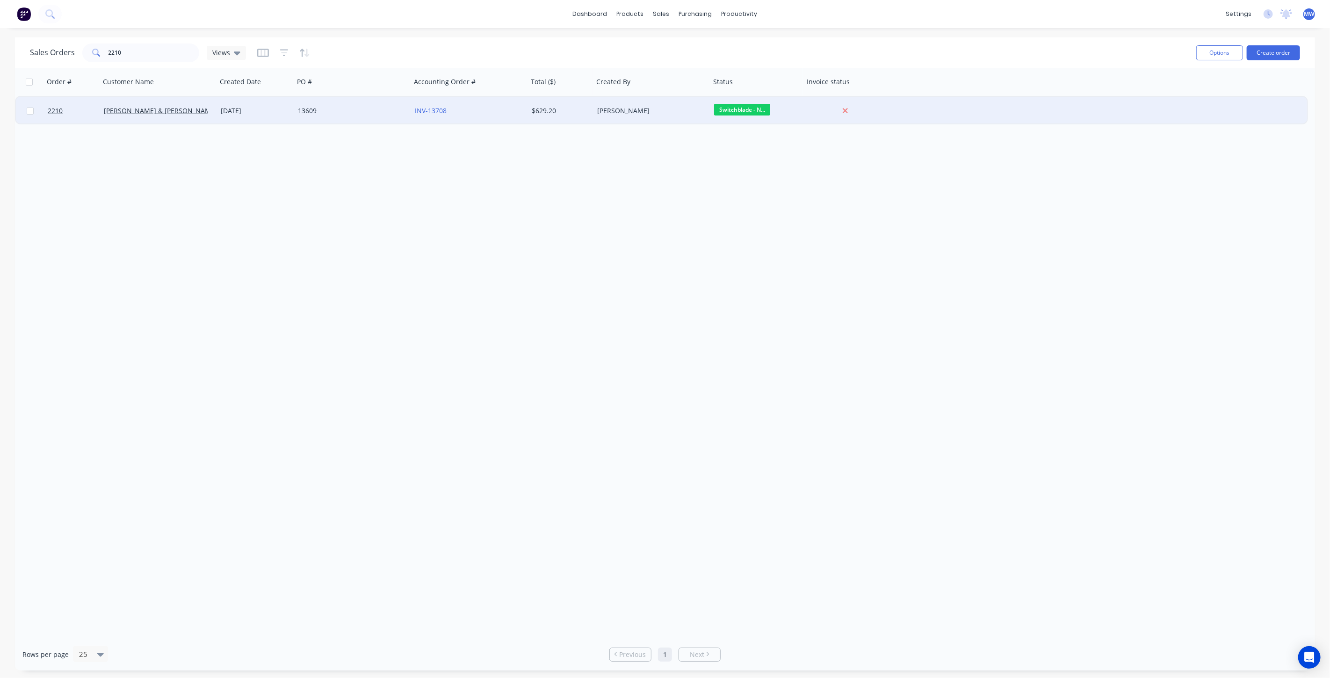
click at [371, 113] on div "13609" at bounding box center [350, 110] width 104 height 9
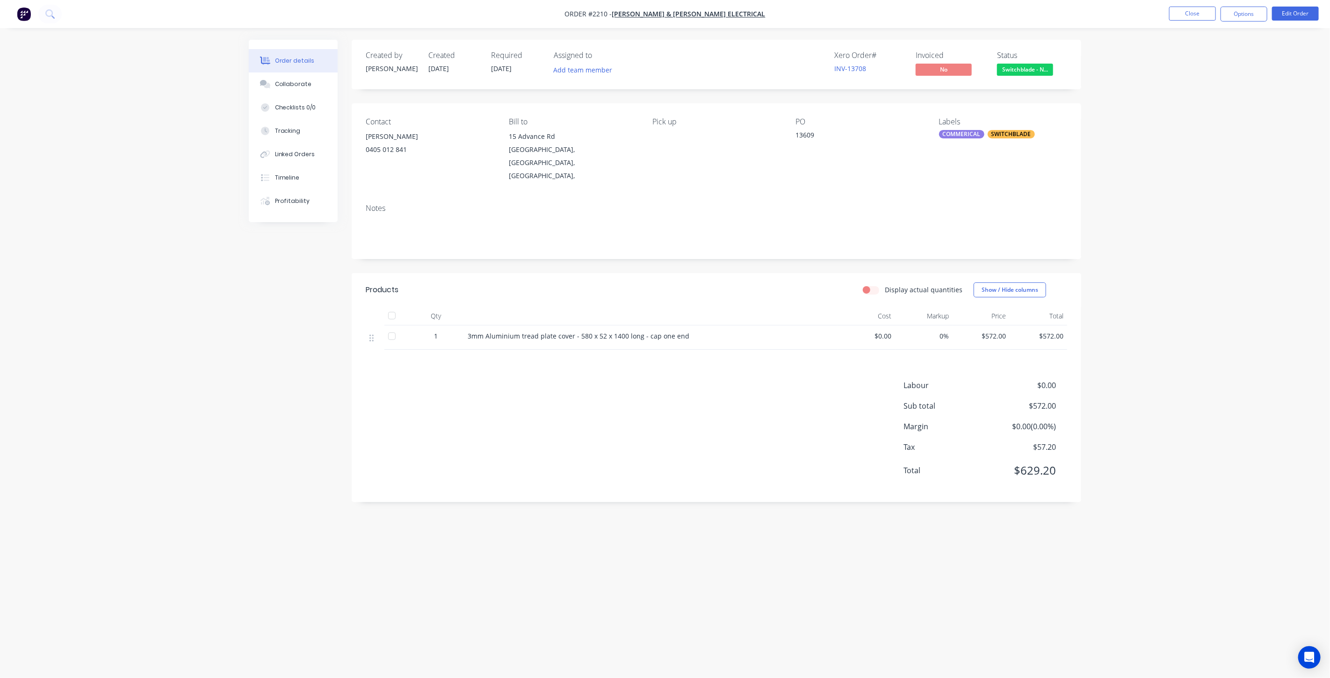
click at [1266, 233] on div "Order details Collaborate Checklists 0/0 Tracking Linked Orders Timeline Profit…" at bounding box center [665, 339] width 1330 height 678
click at [1211, 226] on div "Order details Collaborate Checklists 0/0 Tracking Linked Orders Timeline Profit…" at bounding box center [665, 339] width 1330 height 678
click at [1155, 221] on div "Order details Collaborate Checklists 0/0 Tracking Linked Orders Timeline Profit…" at bounding box center [665, 339] width 1330 height 678
click at [1155, 216] on div "Order details Collaborate Checklists 0/0 Tracking Linked Orders Timeline Profit…" at bounding box center [665, 339] width 1330 height 678
drag, startPoint x: 200, startPoint y: 283, endPoint x: 162, endPoint y: 216, distance: 77.6
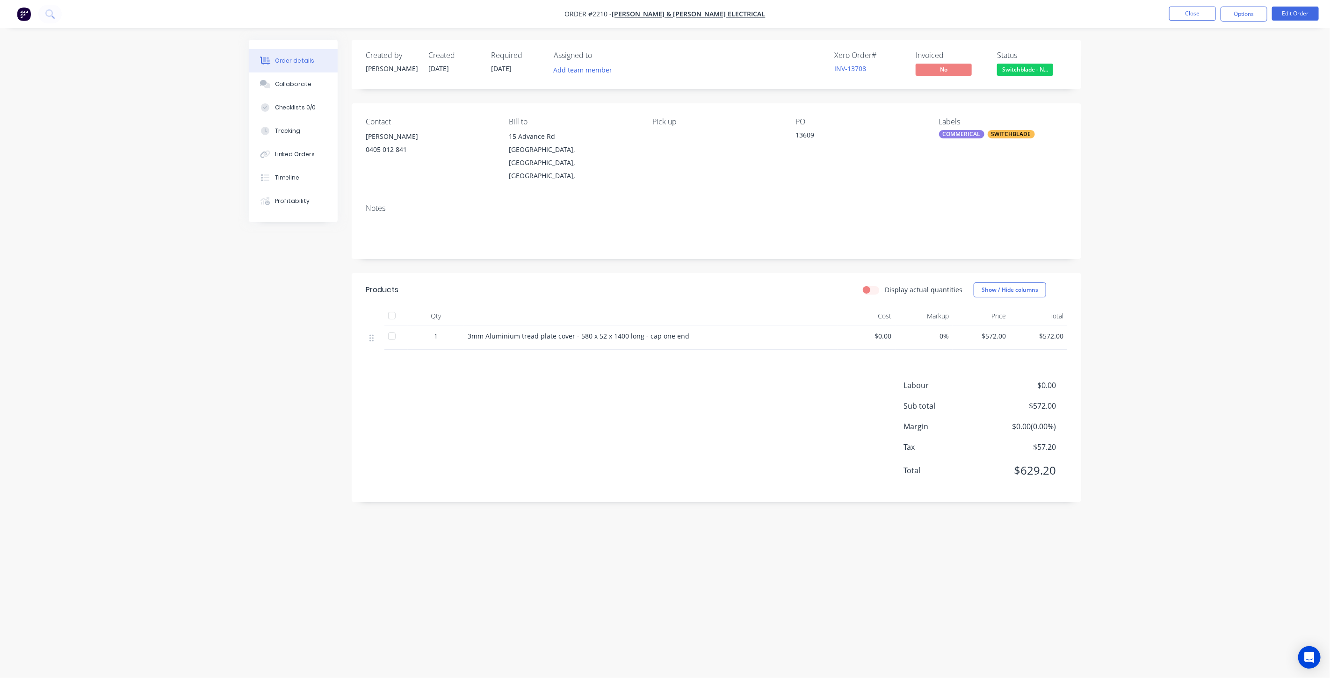
click at [197, 280] on div "Order details Collaborate Checklists 0/0 Tracking Linked Orders Timeline Profit…" at bounding box center [665, 339] width 1330 height 678
click at [1193, 195] on div "Order details Collaborate Checklists 0/0 Tracking Linked Orders Timeline Profit…" at bounding box center [665, 339] width 1330 height 678
click at [317, 75] on button "Collaborate" at bounding box center [293, 83] width 89 height 23
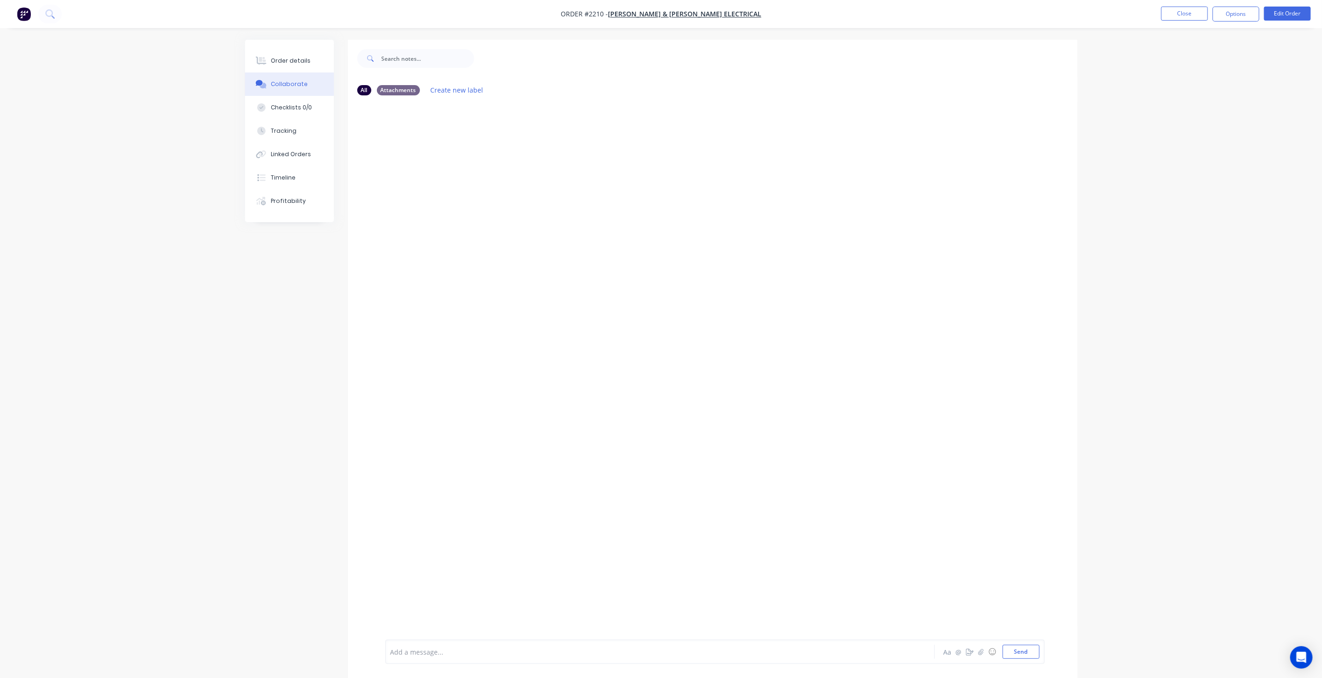
click at [547, 650] on div at bounding box center [634, 652] width 486 height 10
click at [1029, 651] on button "Send" at bounding box center [1020, 652] width 37 height 14
click at [1139, 187] on div "Order details Collaborate Checklists 0/0 Tracking Linked Orders Timeline Profit…" at bounding box center [661, 346] width 1322 height 692
click at [313, 60] on button "Order details" at bounding box center [289, 60] width 89 height 23
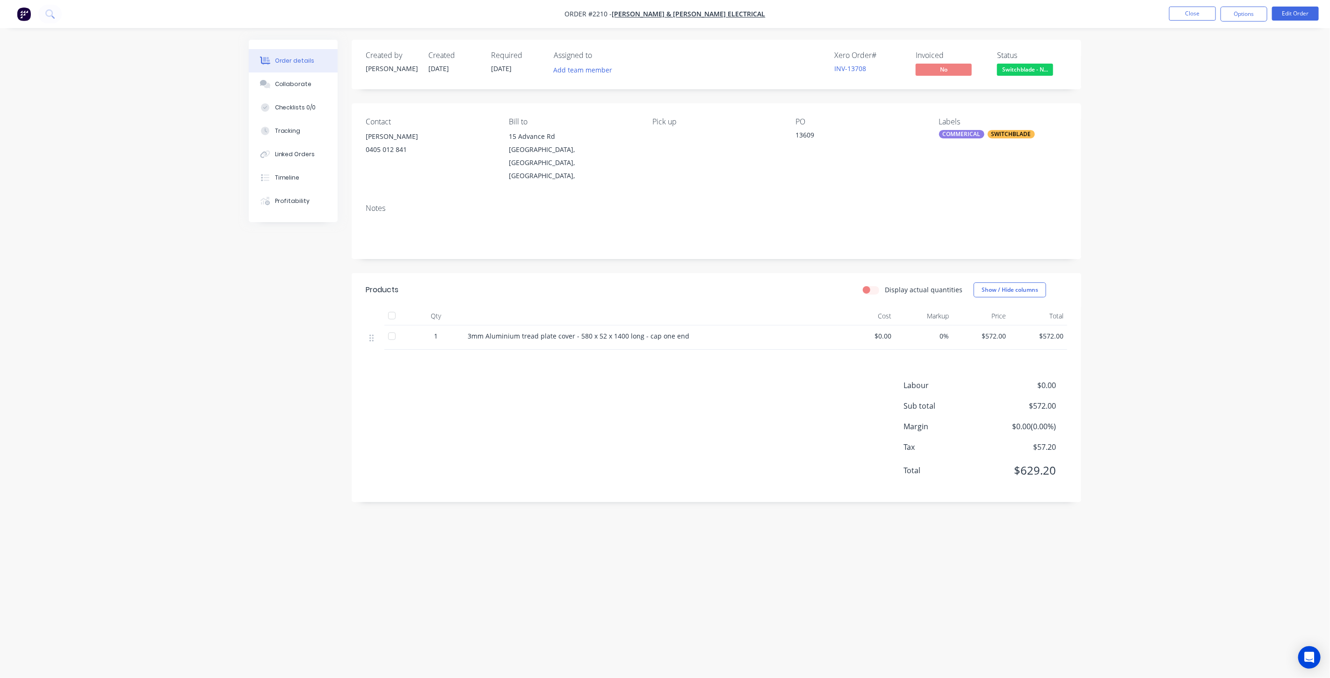
drag, startPoint x: 1099, startPoint y: 254, endPoint x: 1103, endPoint y: 201, distance: 53.0
click at [1099, 254] on div "Order details Collaborate Checklists 0/0 Tracking Linked Orders Timeline Profit…" at bounding box center [665, 339] width 1330 height 678
click at [1186, 17] on button "Close" at bounding box center [1192, 14] width 47 height 14
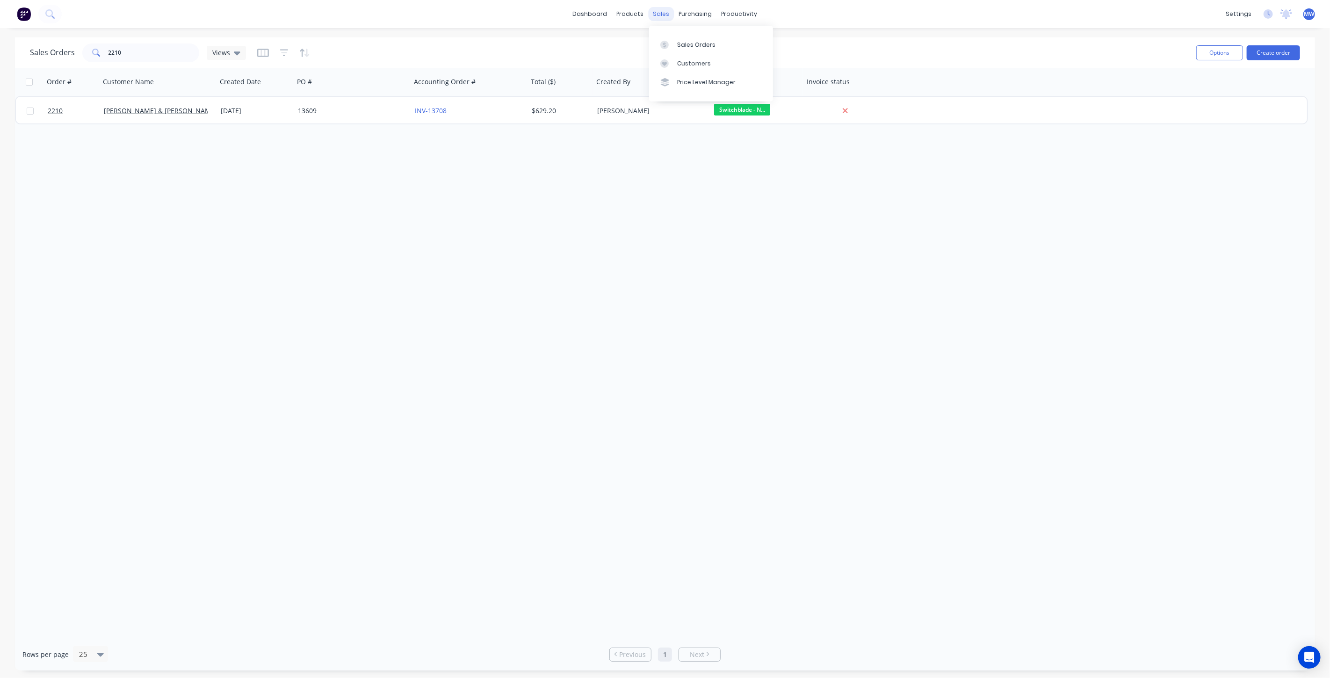
click at [664, 19] on div "sales" at bounding box center [661, 14] width 26 height 14
click at [694, 48] on div "Sales Orders" at bounding box center [696, 45] width 38 height 8
drag, startPoint x: 151, startPoint y: 53, endPoint x: 41, endPoint y: 55, distance: 109.4
click at [41, 58] on div "Sales Orders 2210 Views" at bounding box center [138, 52] width 216 height 19
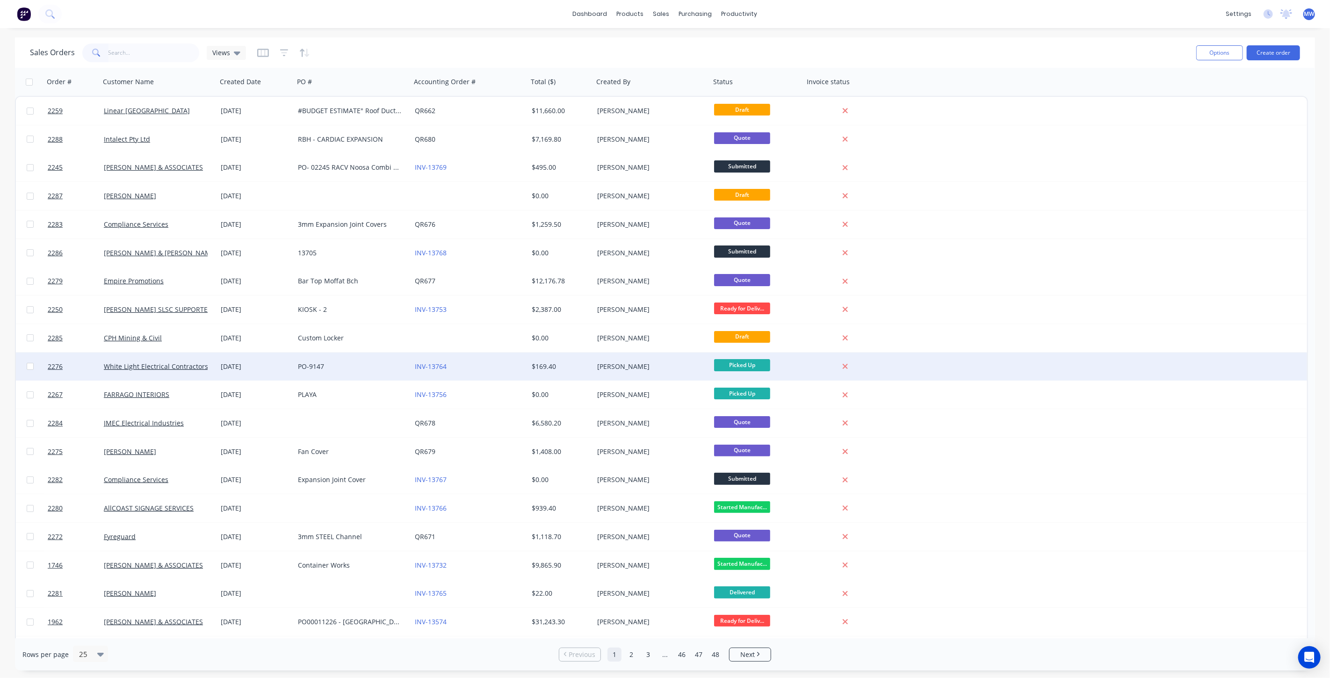
click at [505, 365] on div "INV-13764" at bounding box center [467, 366] width 104 height 9
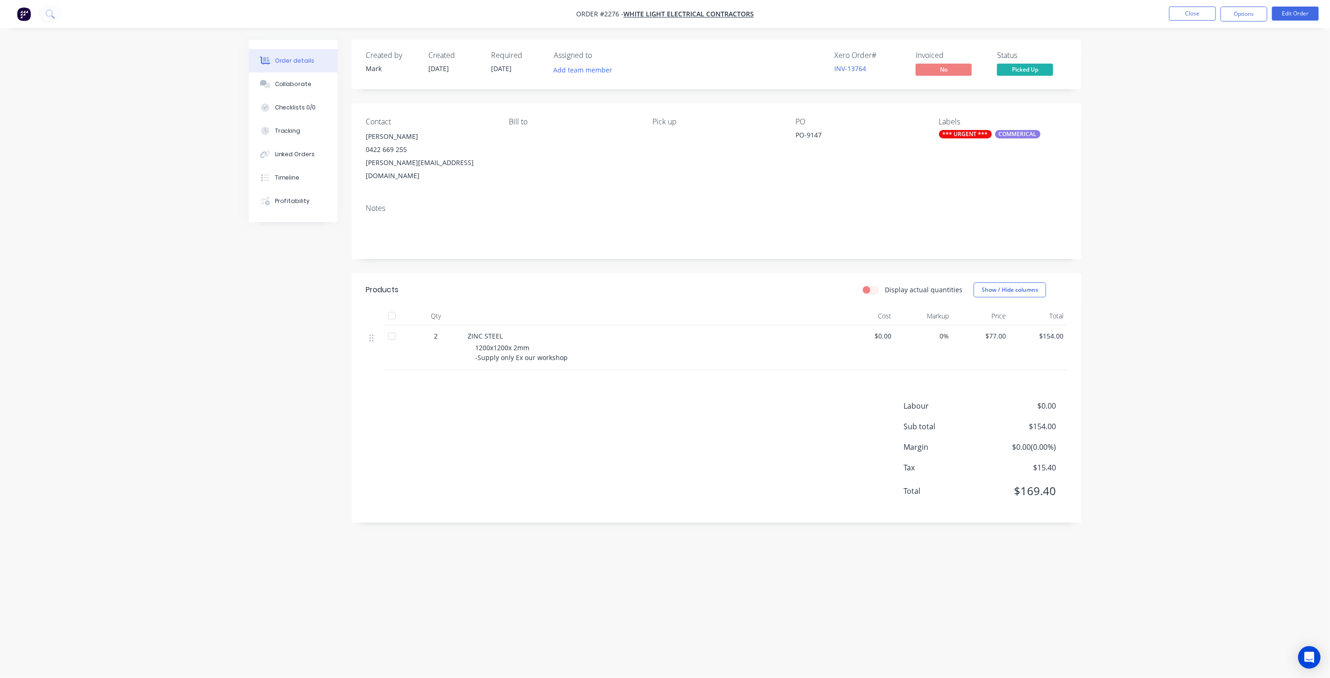
click at [1199, 231] on div "Order details Collaborate Checklists 0/0 Tracking Linked Orders Timeline Profit…" at bounding box center [665, 339] width 1330 height 678
click at [1191, 18] on button "Close" at bounding box center [1192, 14] width 47 height 14
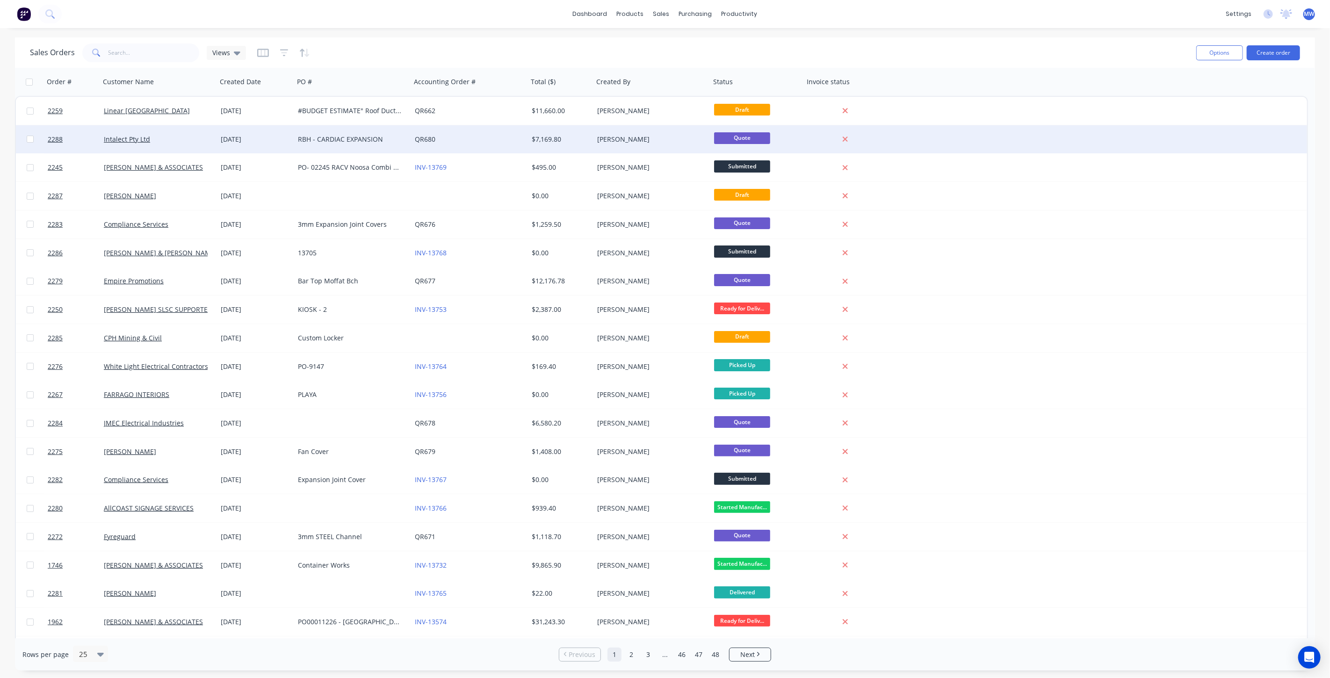
click at [479, 140] on div "QR680" at bounding box center [467, 139] width 104 height 9
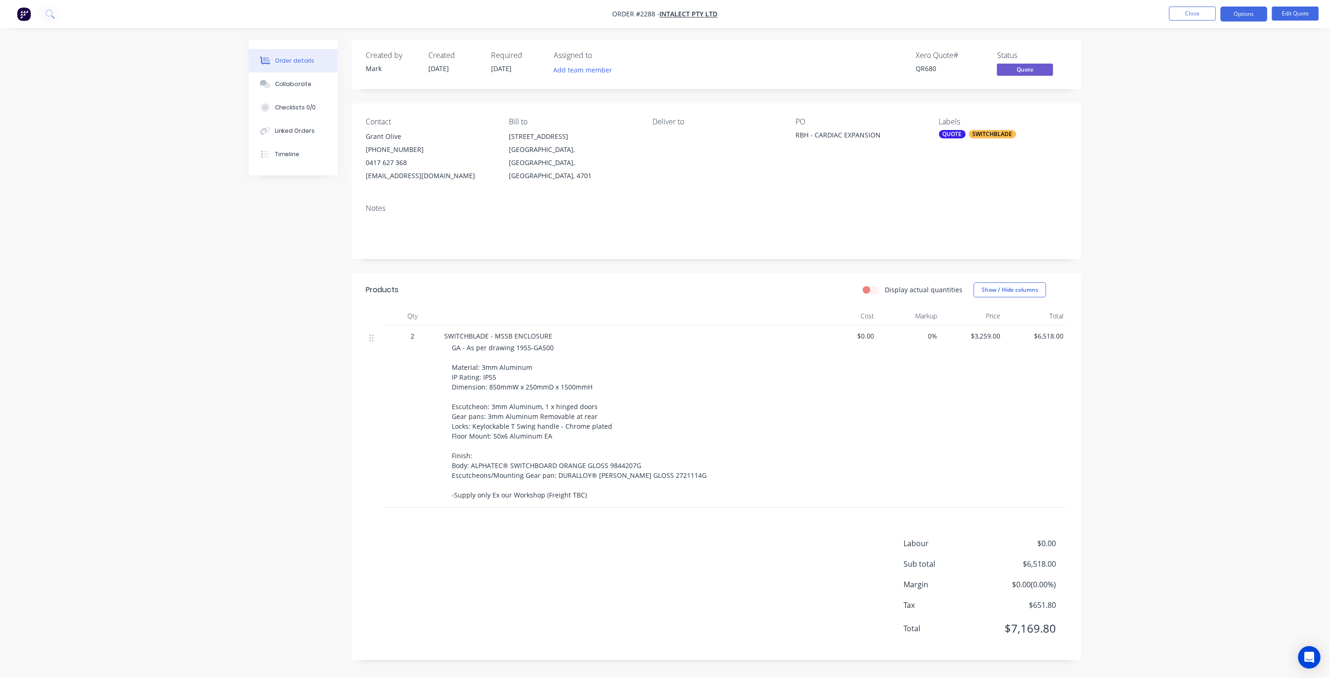
click at [1159, 229] on div "Order details Collaborate Checklists 0/0 Linked Orders Timeline Order details C…" at bounding box center [665, 339] width 1330 height 678
click at [1193, 14] on button "Close" at bounding box center [1192, 14] width 47 height 14
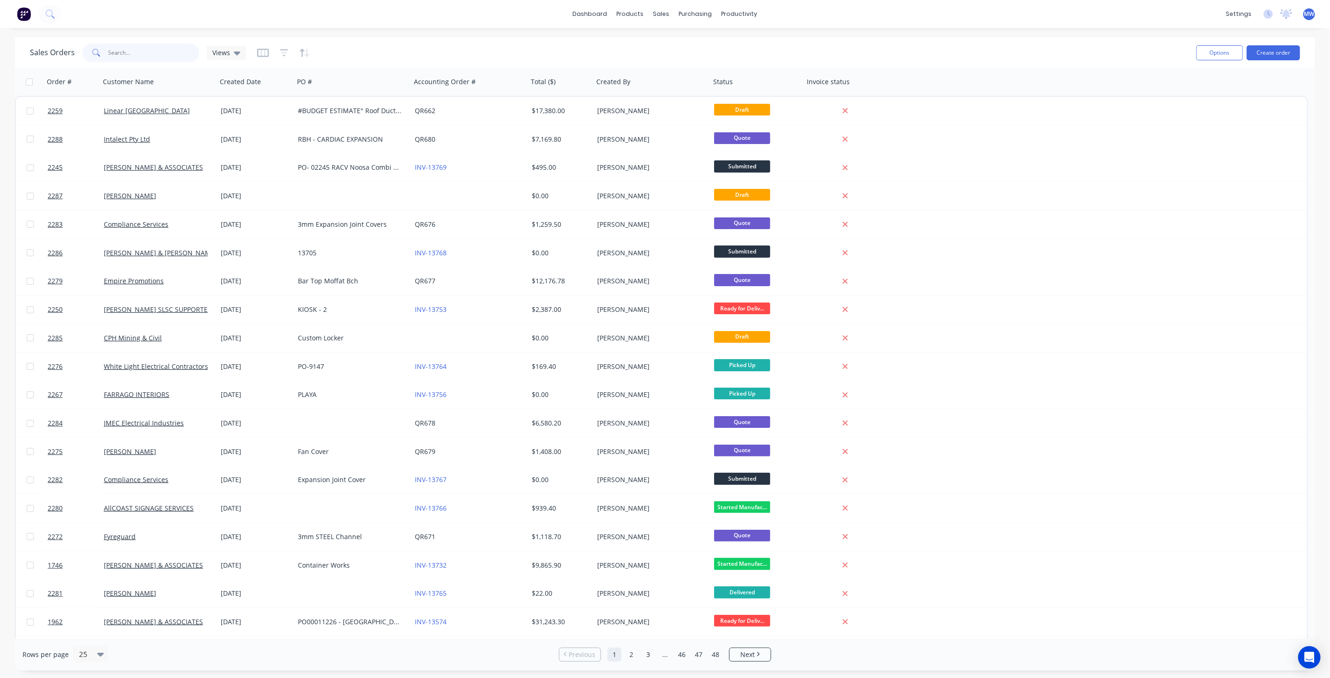
click at [181, 46] on input "text" at bounding box center [153, 52] width 91 height 19
type input "tropac"
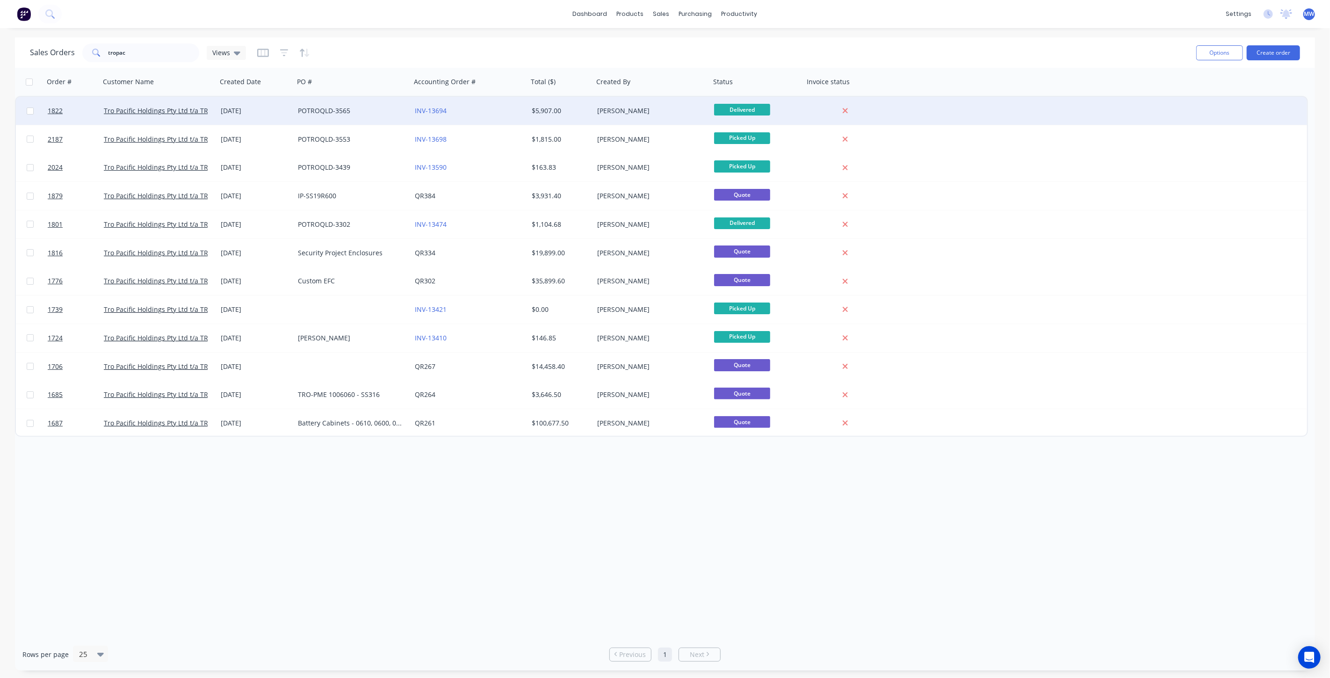
click at [374, 111] on div "POTROQLD-3565" at bounding box center [350, 110] width 104 height 9
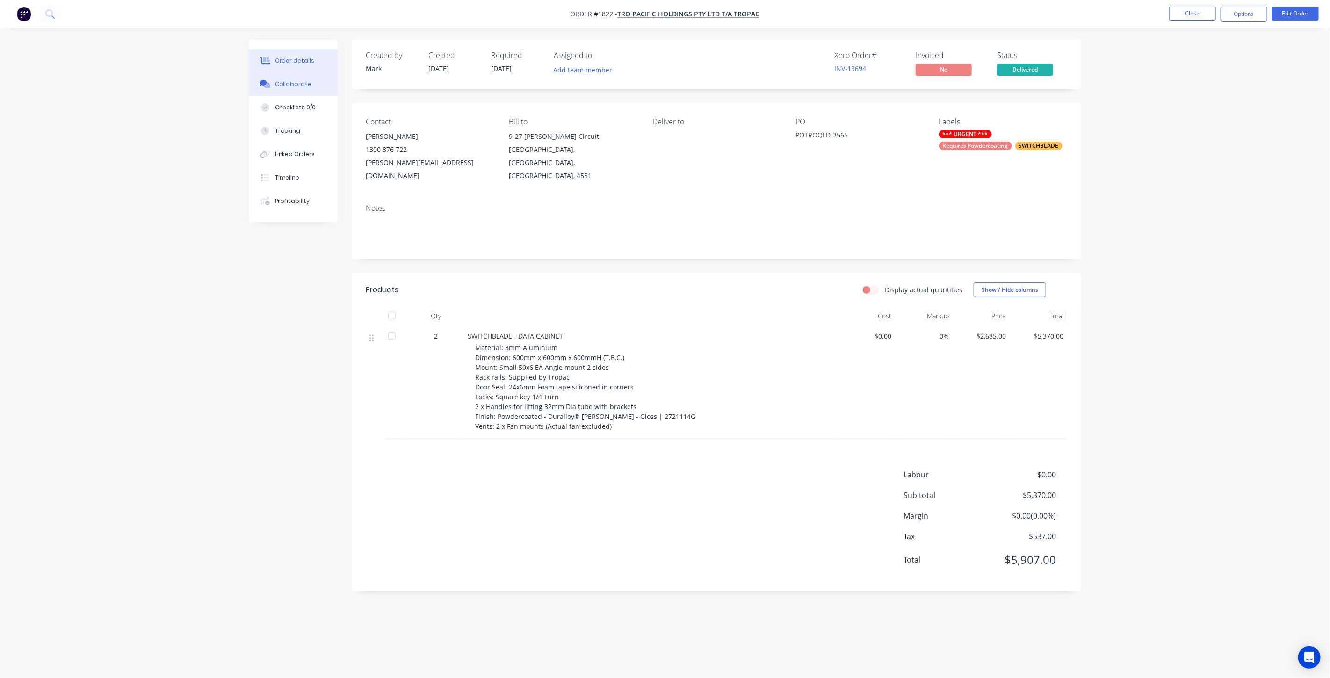
click at [301, 89] on button "Collaborate" at bounding box center [293, 83] width 89 height 23
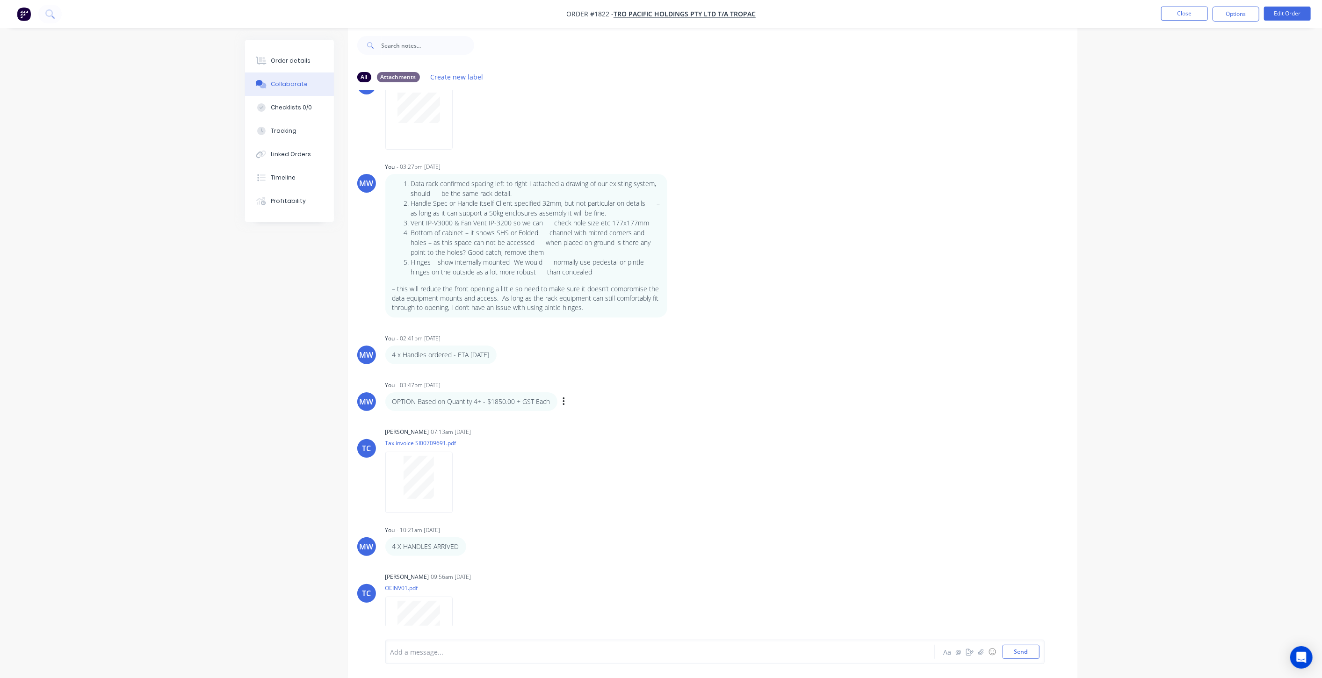
scroll to position [437, 0]
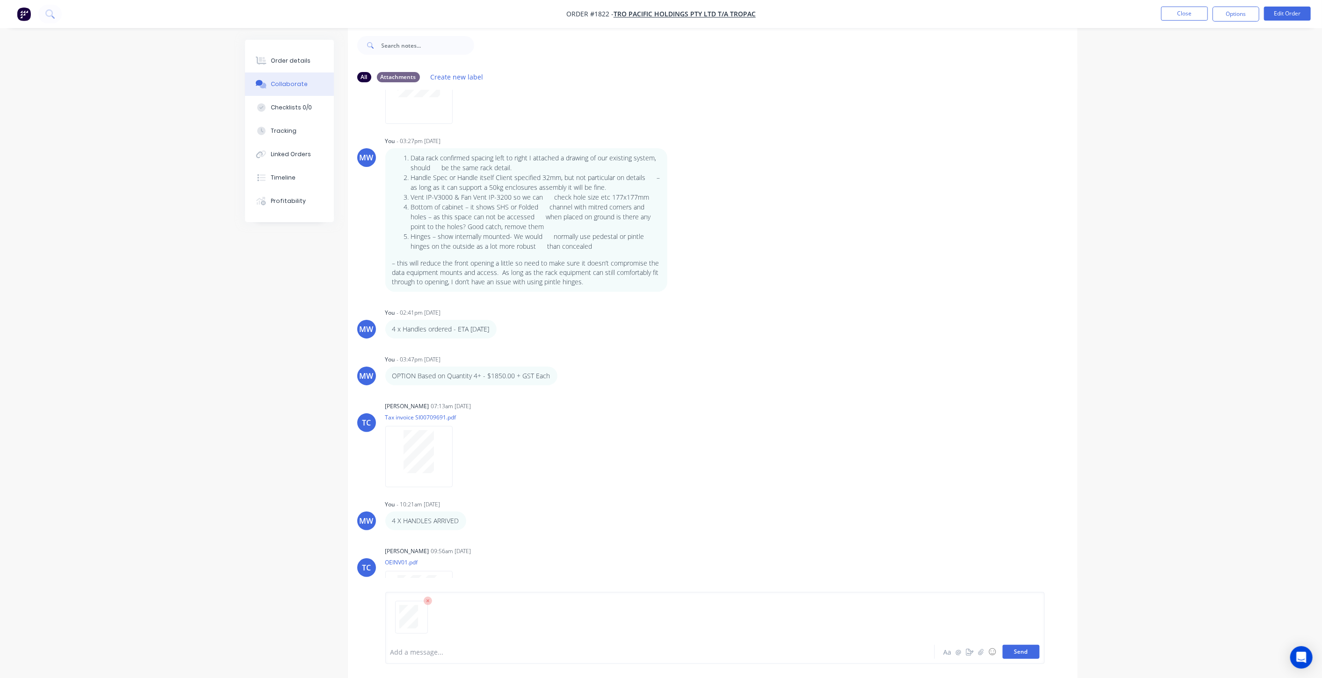
click at [1023, 653] on button "Send" at bounding box center [1020, 652] width 37 height 14
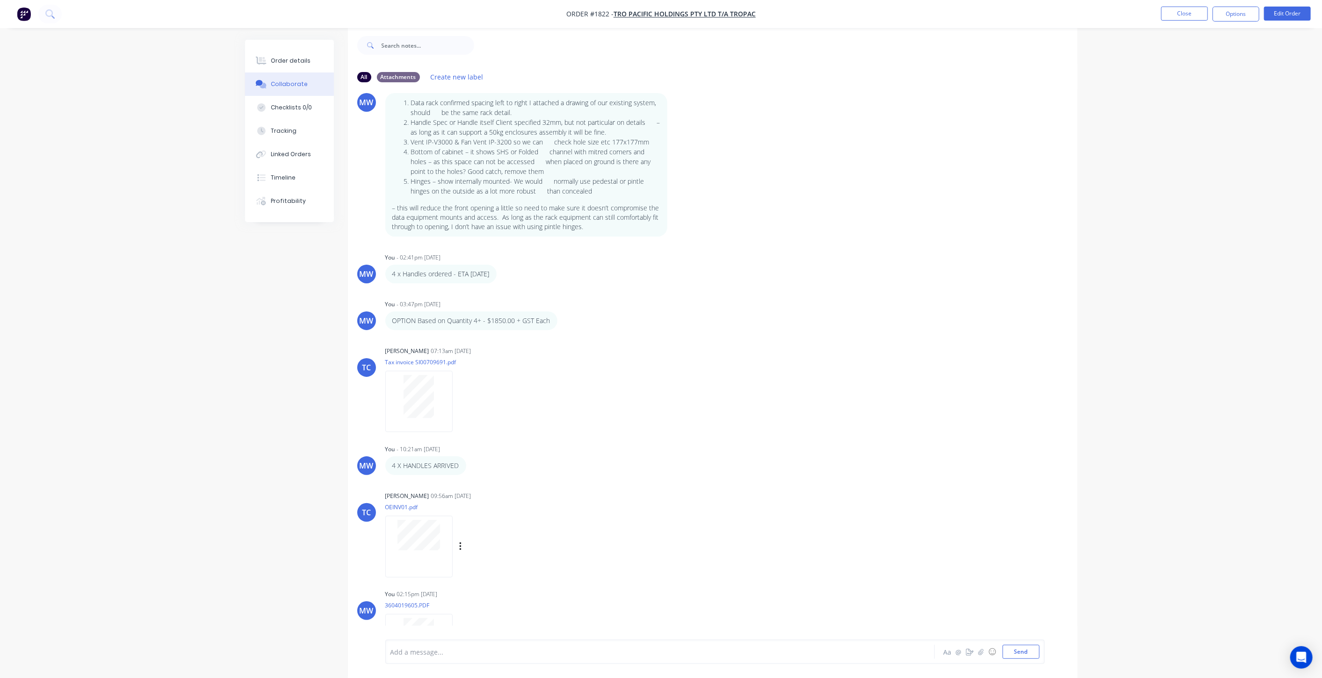
scroll to position [535, 0]
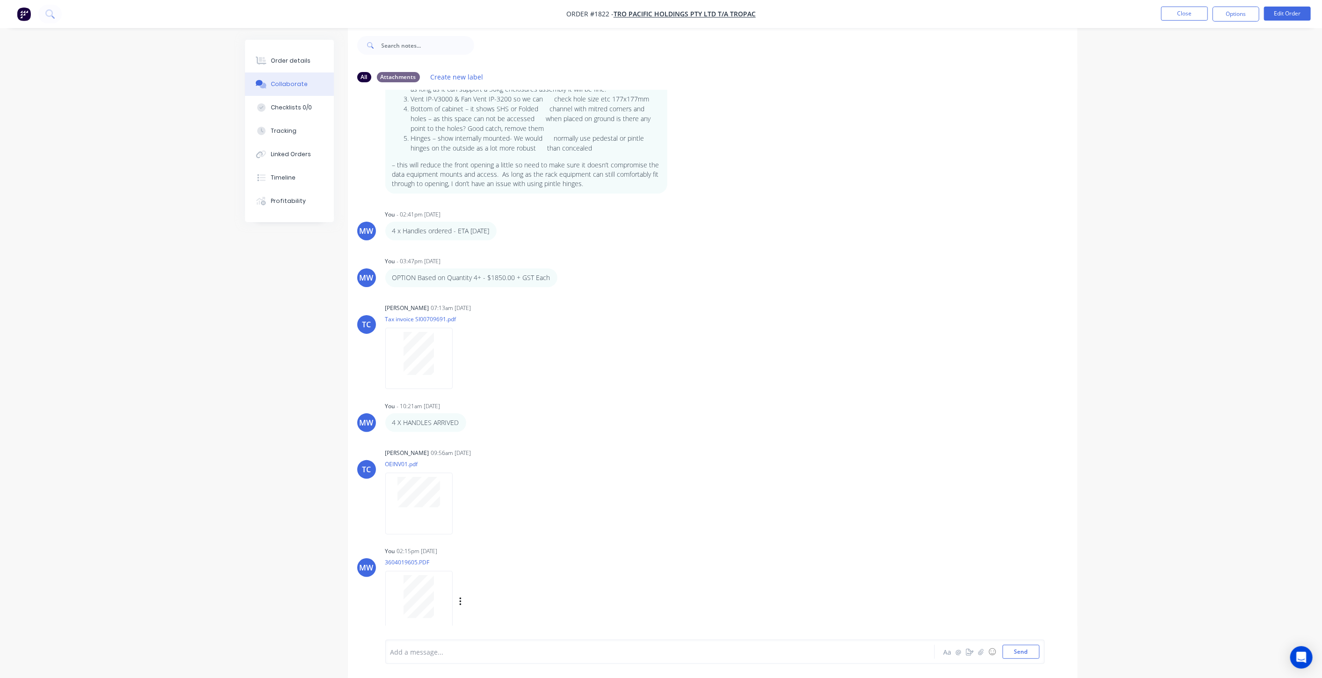
click at [401, 584] on div at bounding box center [418, 596] width 59 height 43
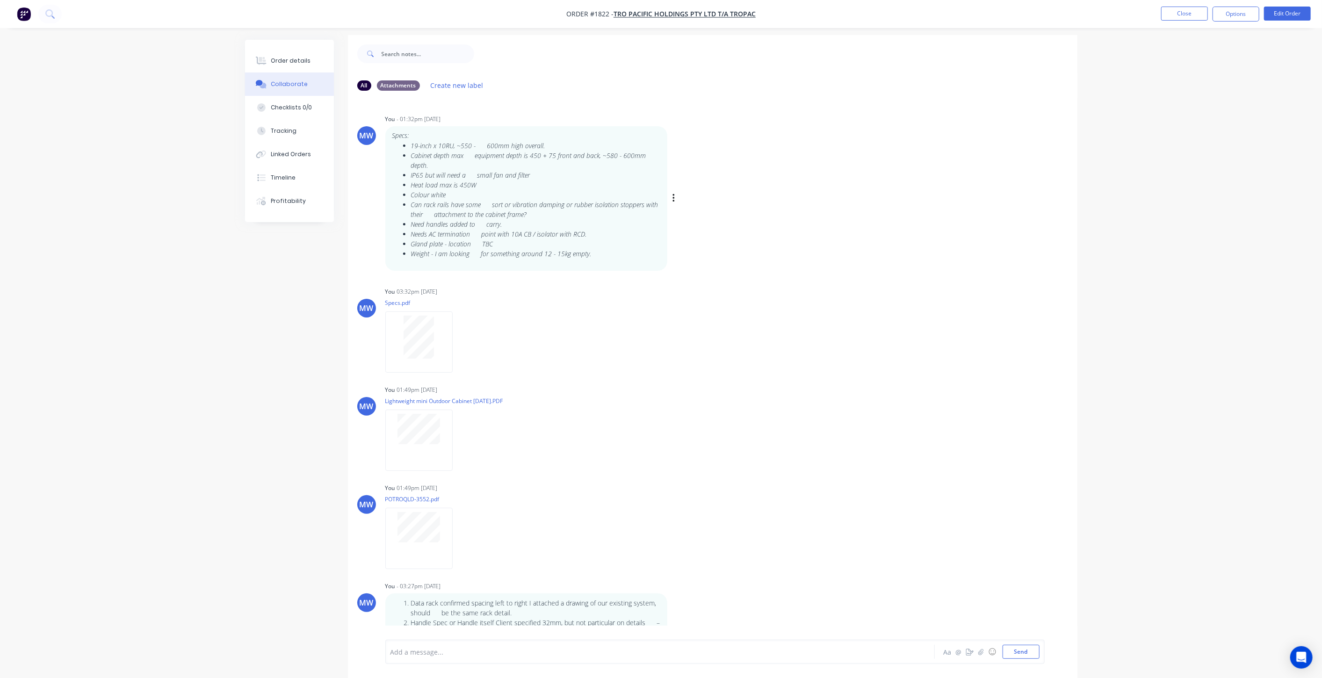
scroll to position [0, 0]
click at [1174, 14] on button "Close" at bounding box center [1184, 14] width 47 height 14
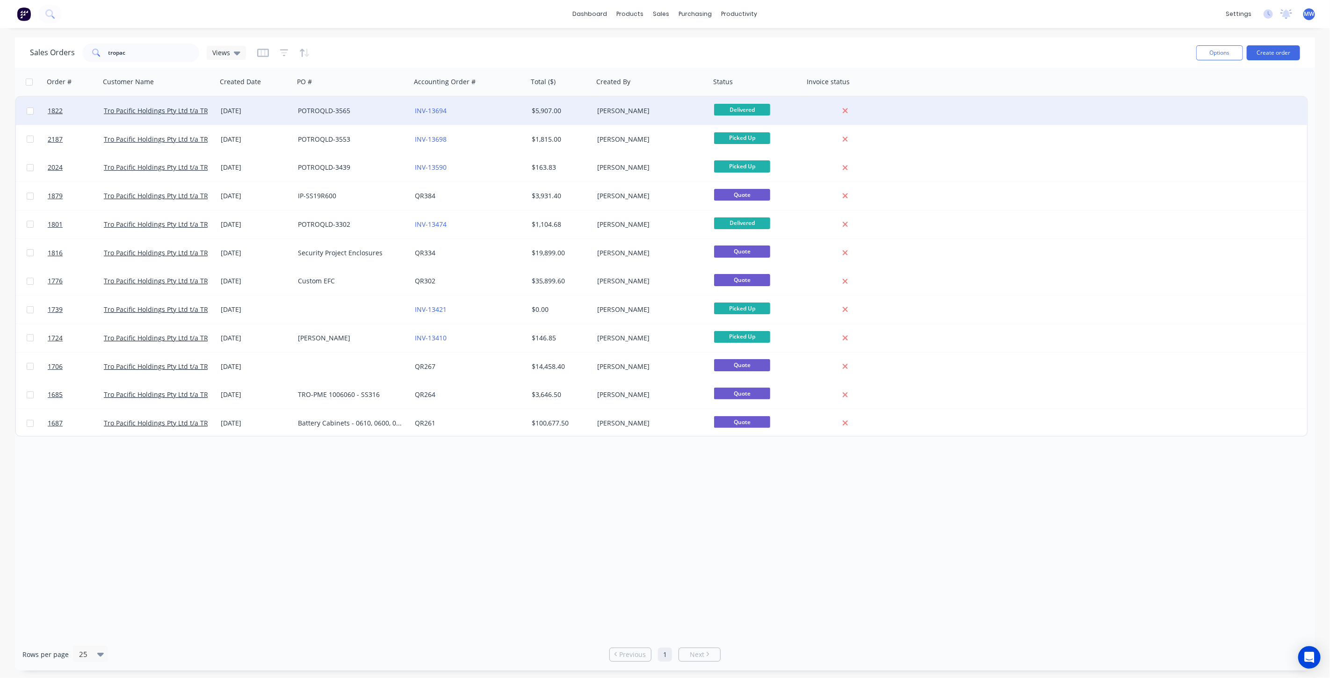
click at [456, 115] on div "INV-13694" at bounding box center [469, 111] width 117 height 28
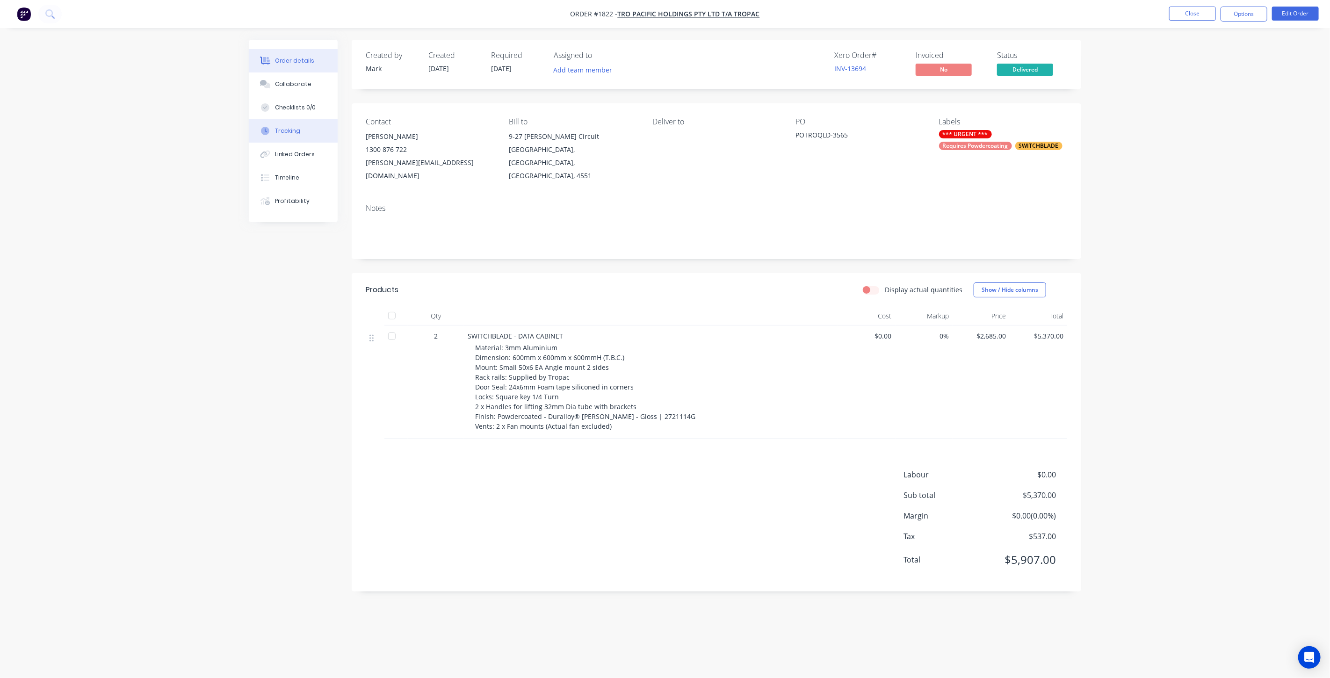
click at [300, 137] on button "Tracking" at bounding box center [293, 130] width 89 height 23
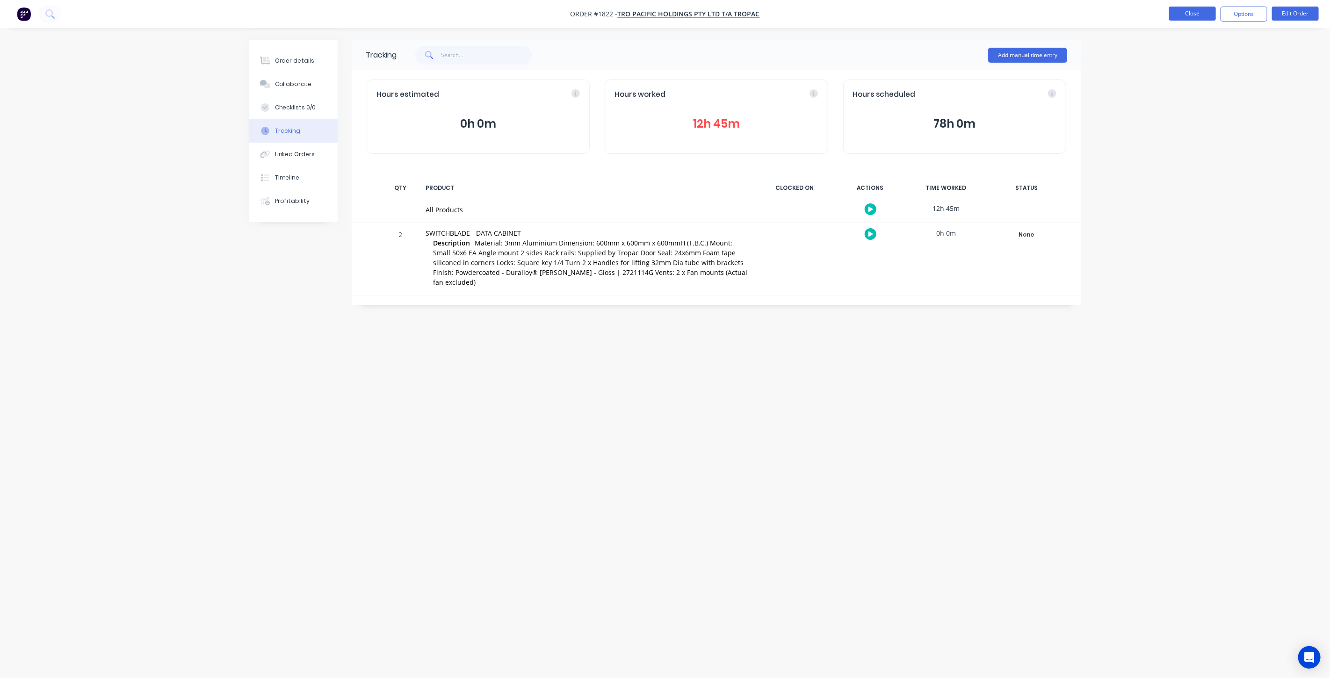
click at [1185, 11] on button "Close" at bounding box center [1192, 14] width 47 height 14
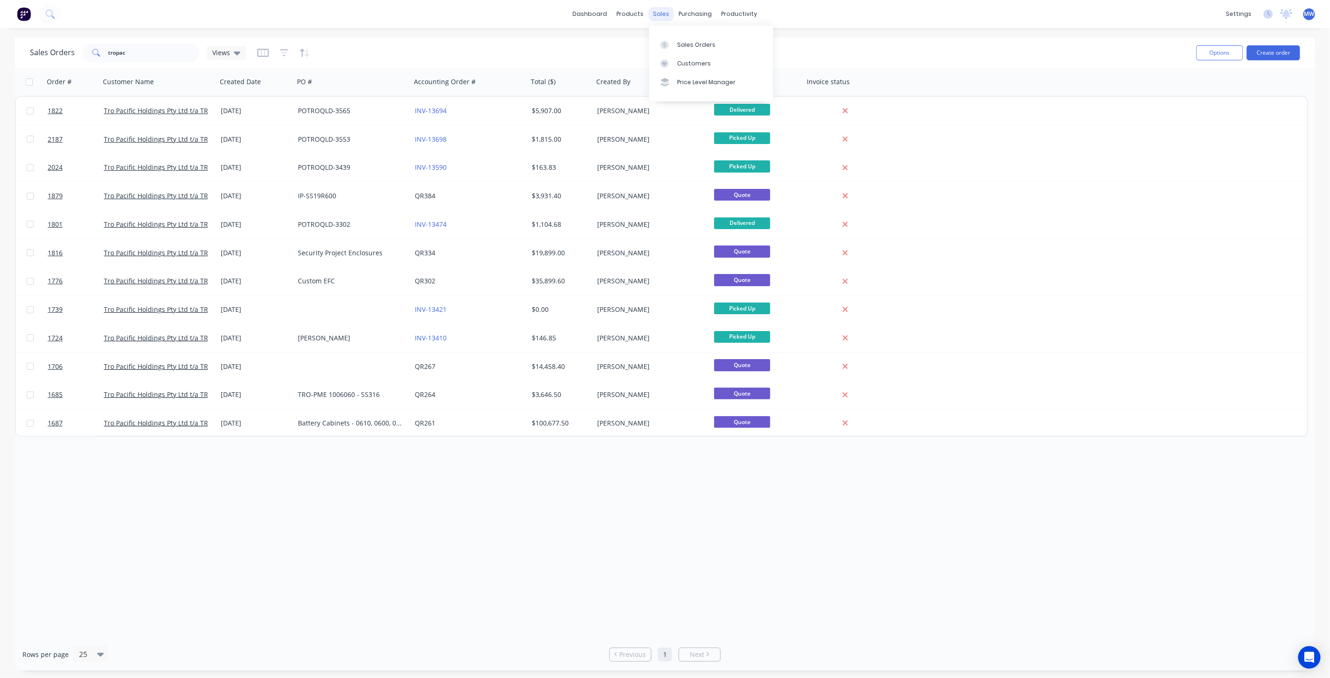
click at [666, 11] on div "sales" at bounding box center [661, 14] width 26 height 14
click at [691, 45] on div "Sales Orders" at bounding box center [696, 45] width 38 height 8
drag, startPoint x: 168, startPoint y: 51, endPoint x: 104, endPoint y: 54, distance: 64.6
click at [121, 54] on input "tropac" at bounding box center [153, 52] width 91 height 19
type input "t"
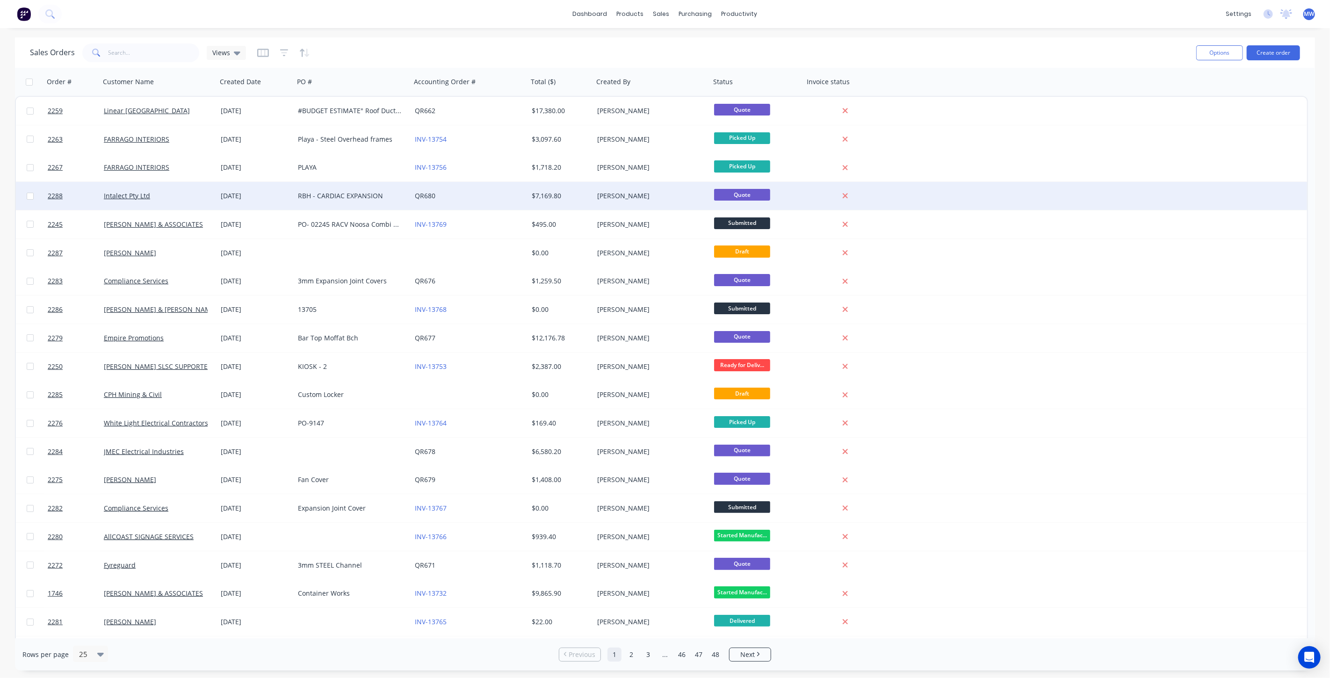
click at [355, 191] on div "RBH - CARDIAC EXPANSION" at bounding box center [350, 195] width 104 height 9
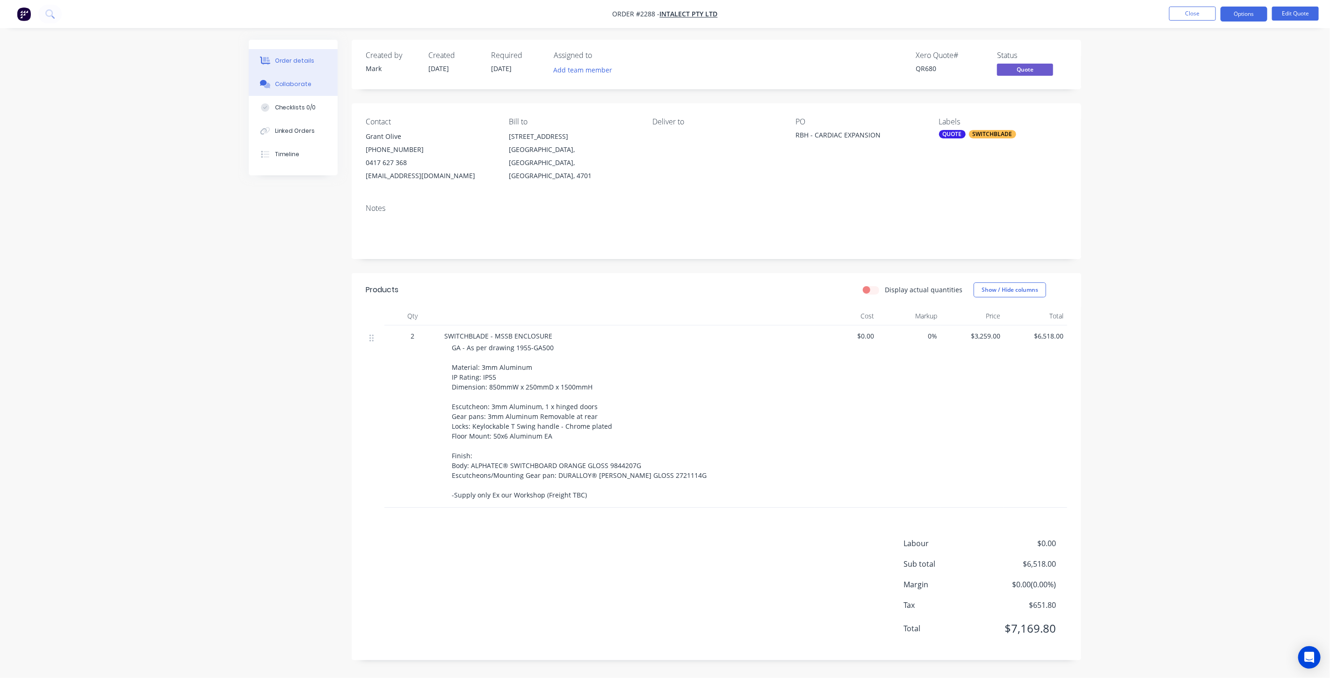
click at [311, 83] on button "Collaborate" at bounding box center [293, 83] width 89 height 23
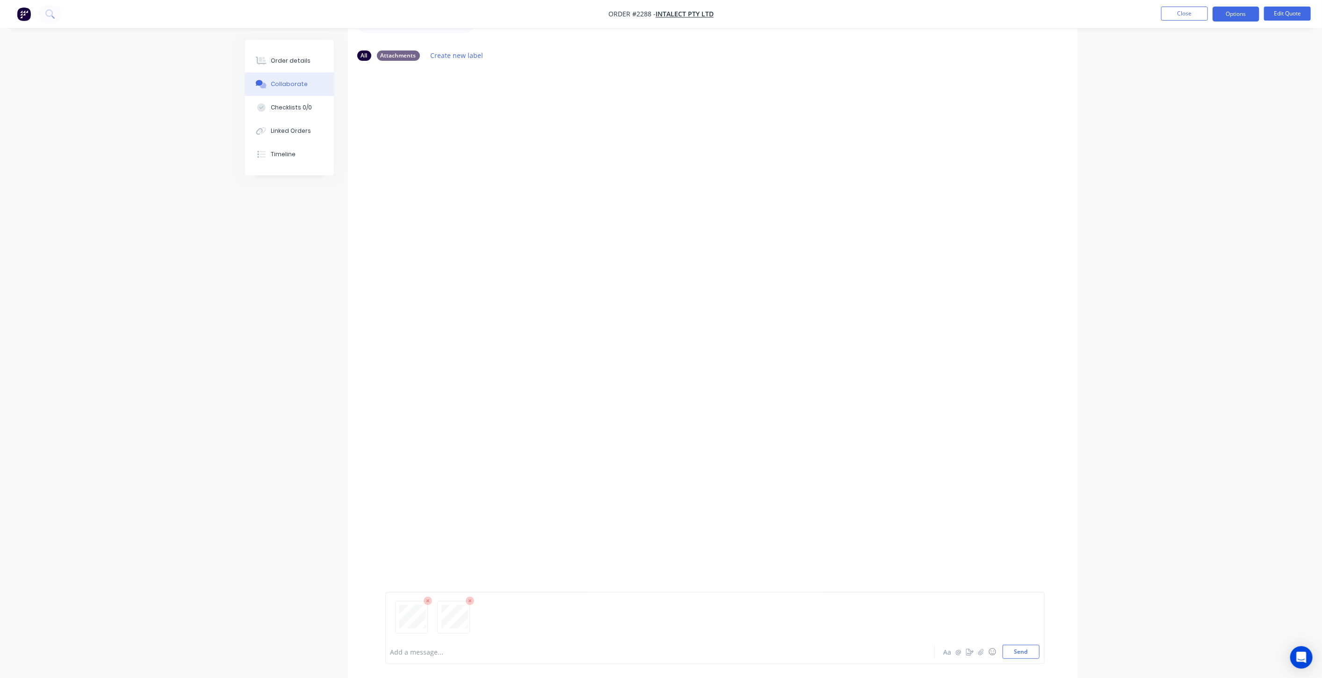
scroll to position [61, 0]
click at [1025, 651] on button "Send" at bounding box center [1020, 652] width 37 height 14
click at [281, 57] on div "Order details" at bounding box center [291, 61] width 40 height 8
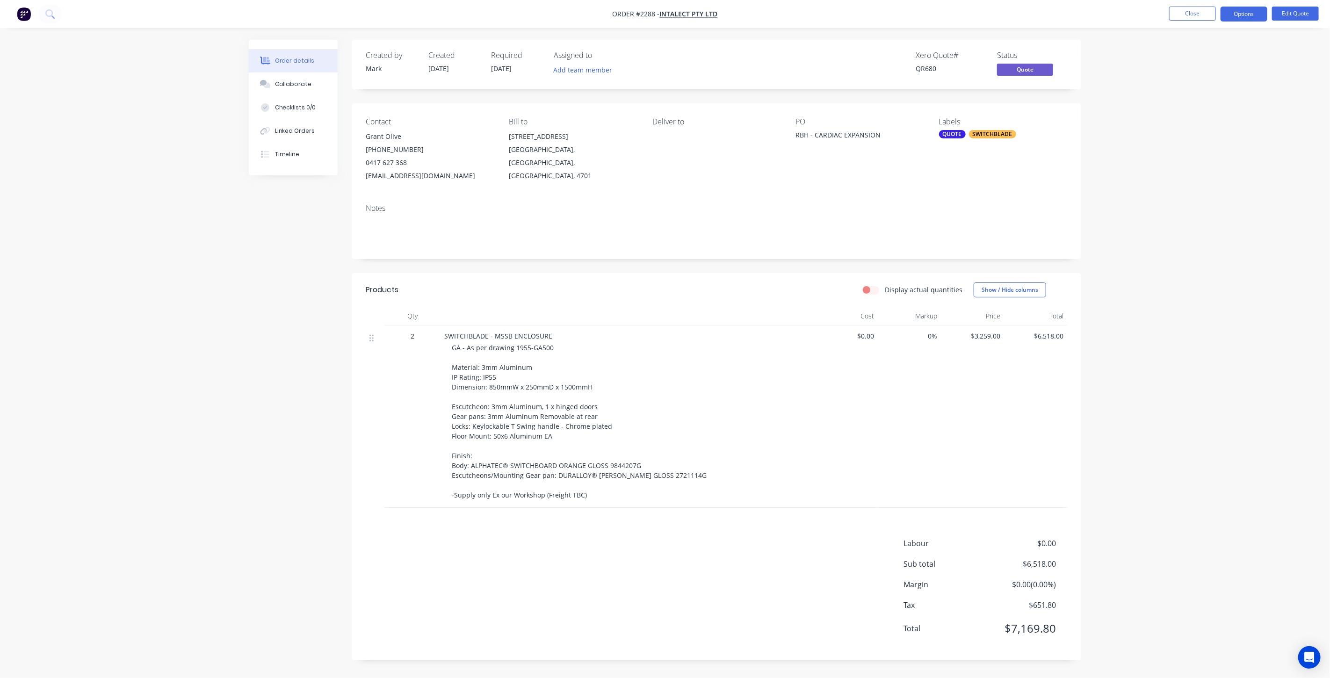
click at [1150, 348] on div "Order details Collaborate Checklists 0/0 Linked Orders Timeline Order details C…" at bounding box center [665, 339] width 1330 height 678
click at [1083, 193] on div "Order details Collaborate Checklists 0/0 Linked Orders Timeline Order details C…" at bounding box center [664, 357] width 851 height 634
click at [1200, 15] on button "Close" at bounding box center [1192, 14] width 47 height 14
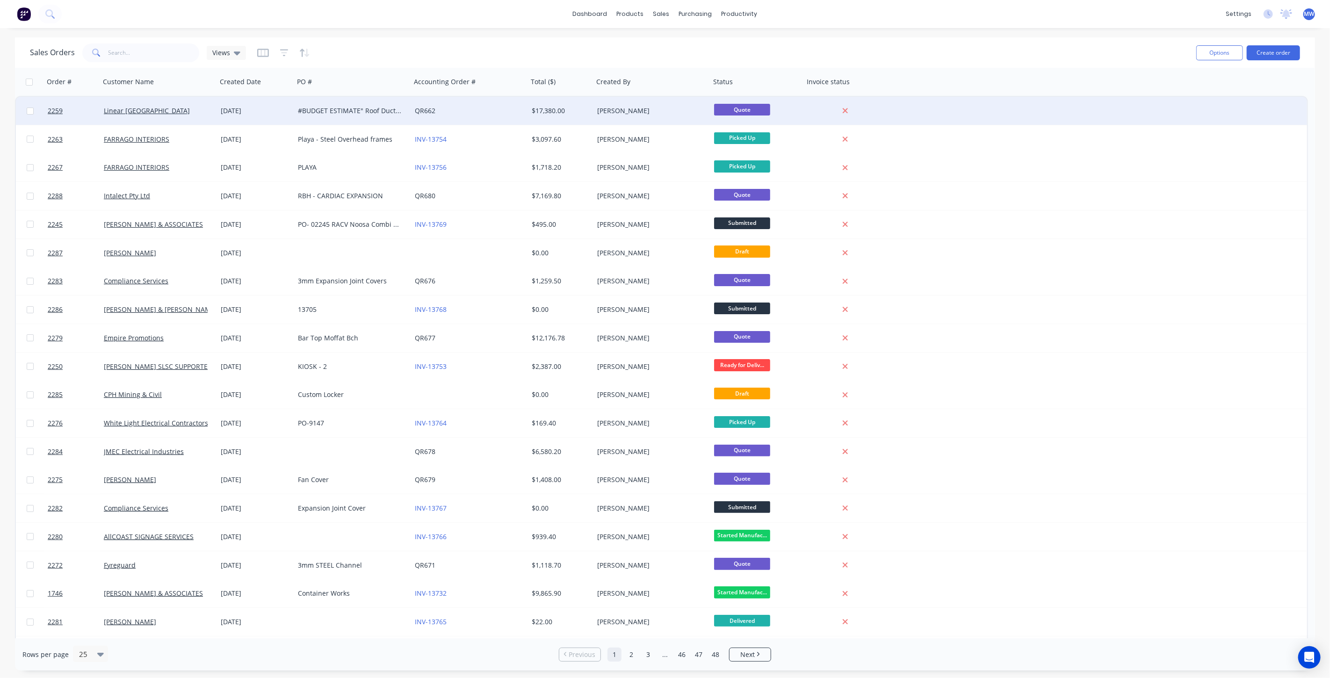
click at [330, 116] on div "#BUDGET ESTIMATE" Roof Ducting /Generator Housing Repairs" at bounding box center [352, 111] width 117 height 28
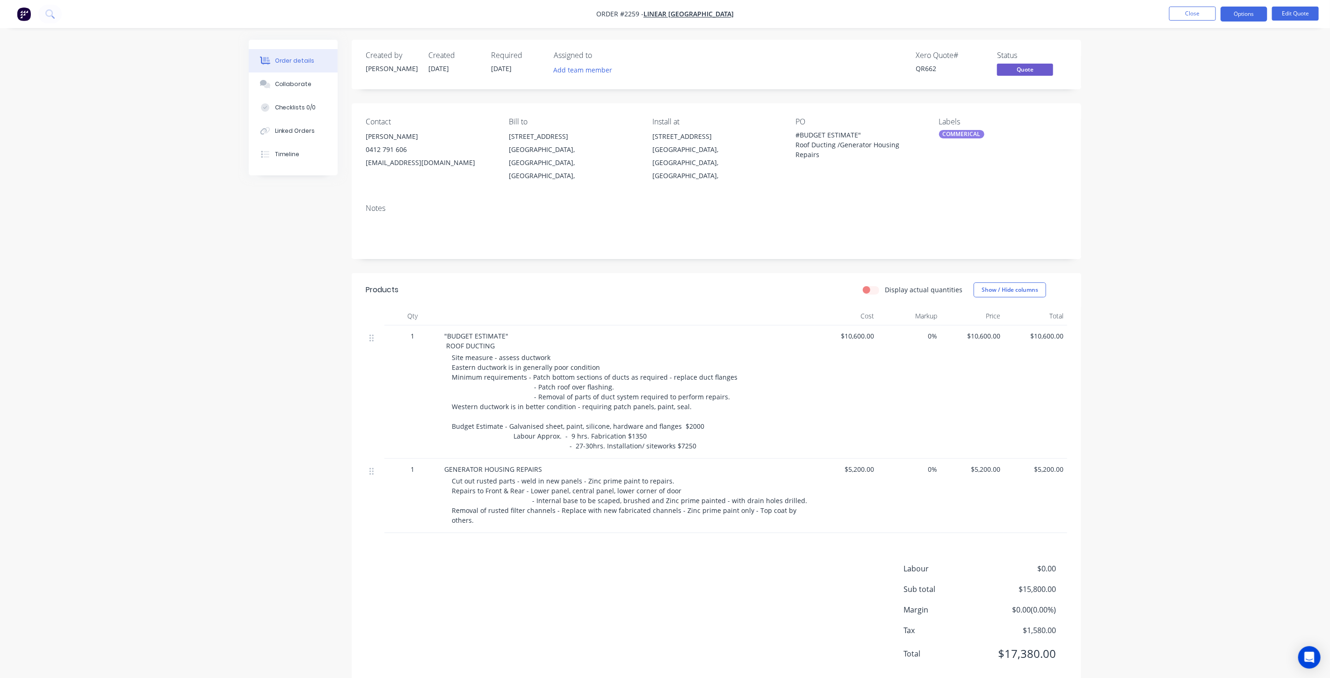
click at [1135, 202] on div "Order details Collaborate Checklists 0/0 Linked Orders Timeline Order details C…" at bounding box center [665, 349] width 1330 height 699
click at [302, 401] on div "Created by Tracy Created 01/09/25 Required 01/10/25 Assigned to Add team member…" at bounding box center [665, 370] width 832 height 660
click at [1193, 18] on button "Close" at bounding box center [1192, 14] width 47 height 14
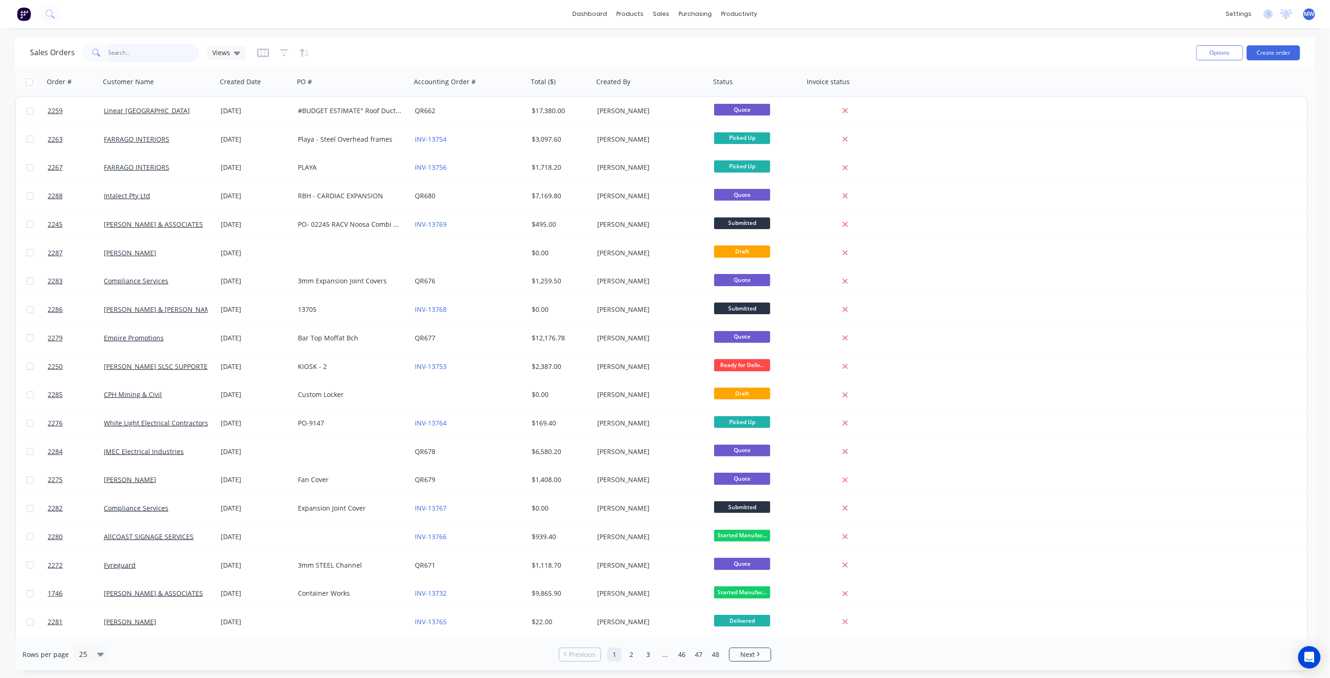
click at [157, 58] on input "text" at bounding box center [153, 52] width 91 height 19
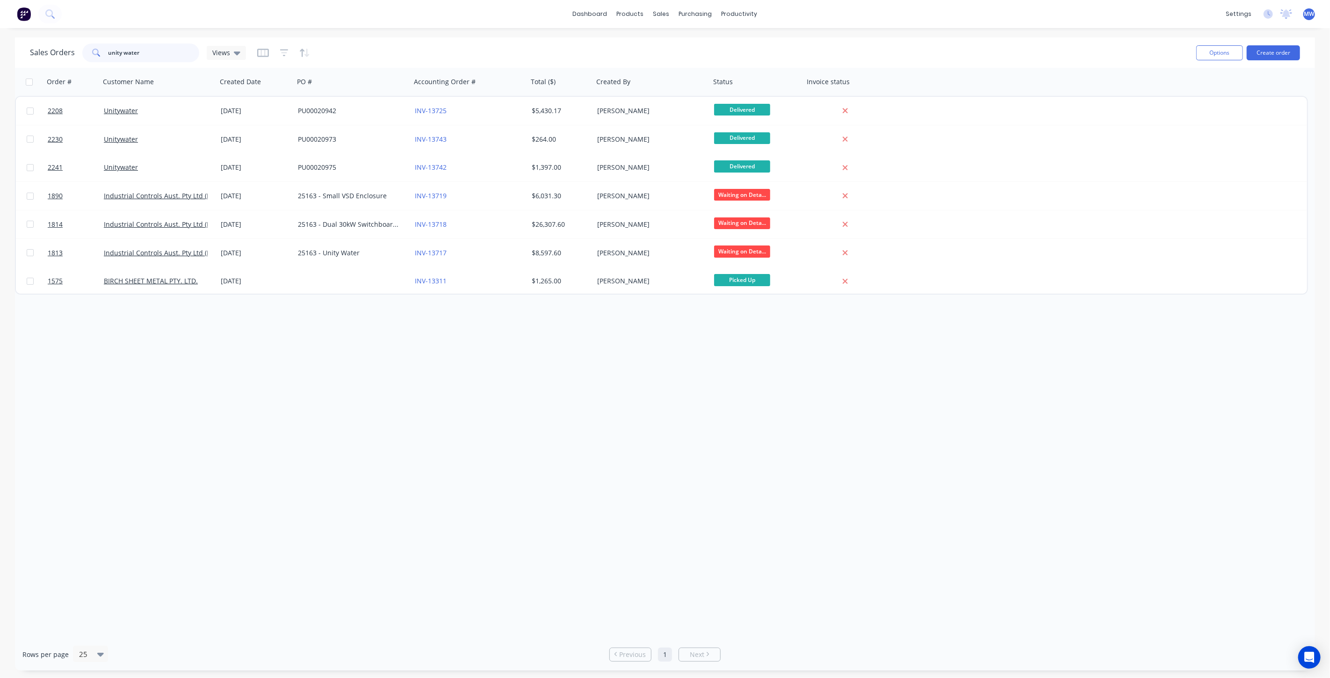
click at [123, 54] on input "unity water" at bounding box center [153, 52] width 91 height 19
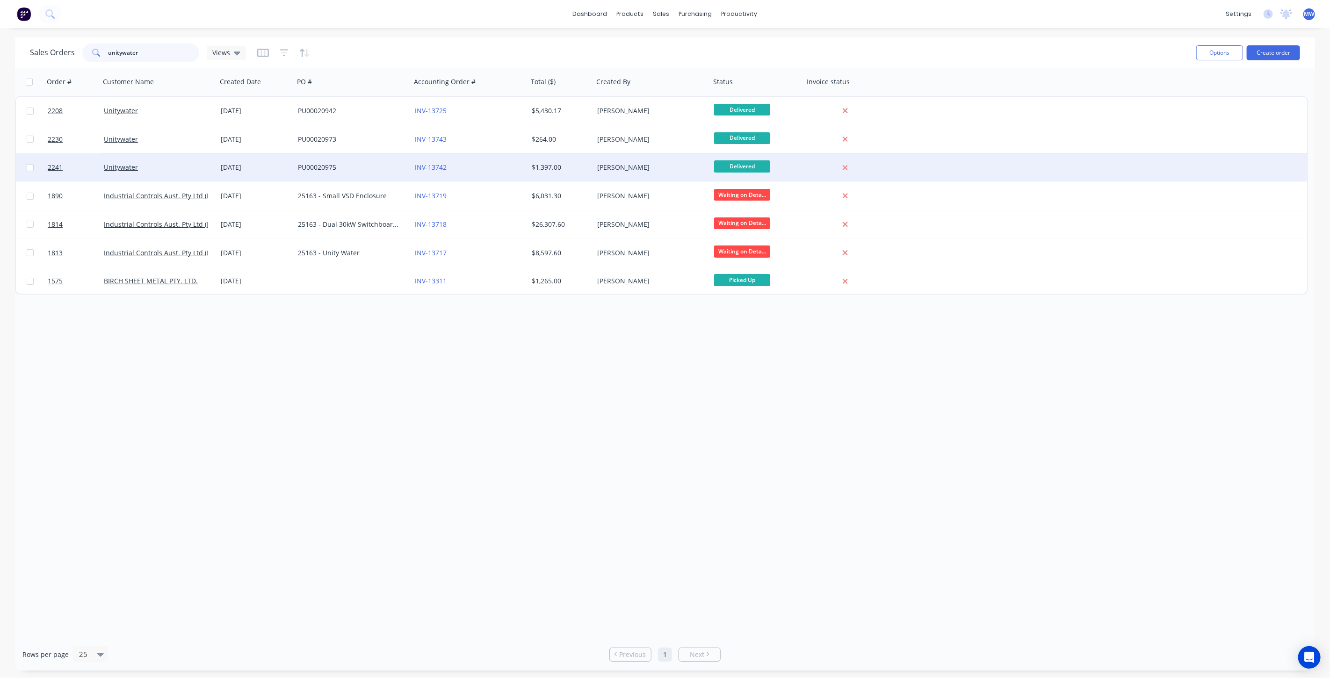
type input "unitywater"
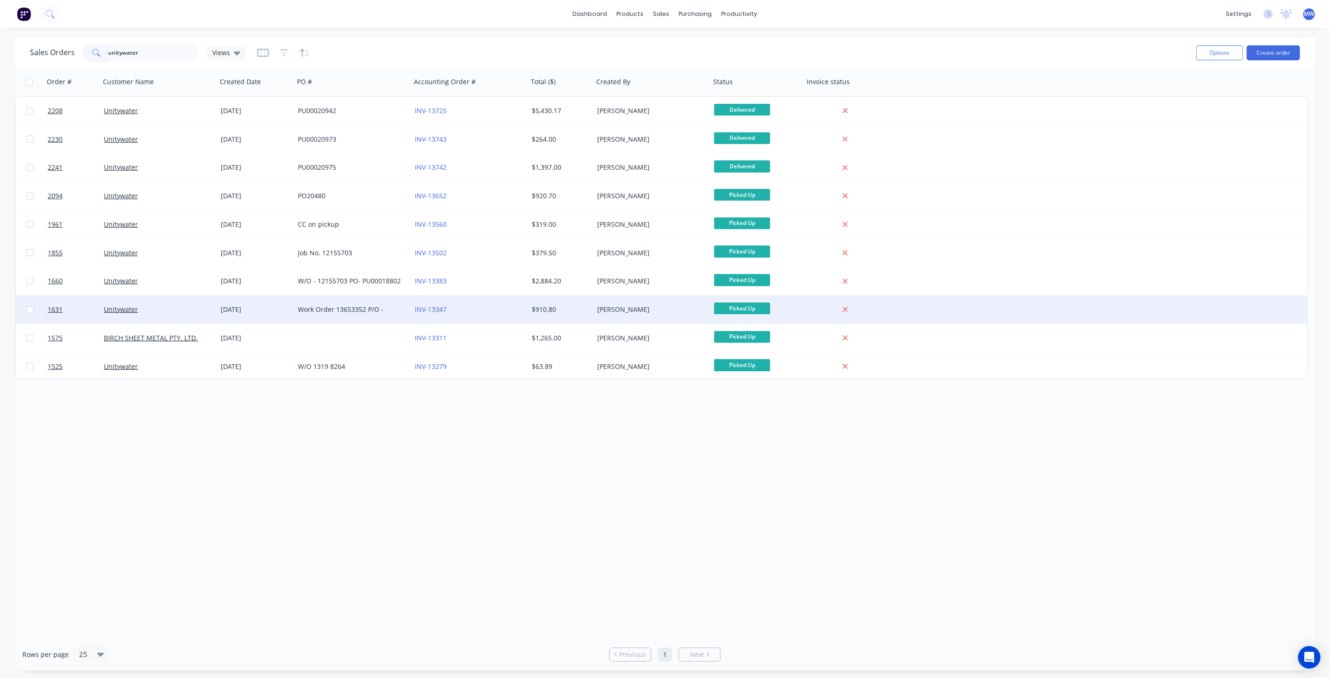
click at [476, 310] on div "INV-13347" at bounding box center [467, 309] width 104 height 9
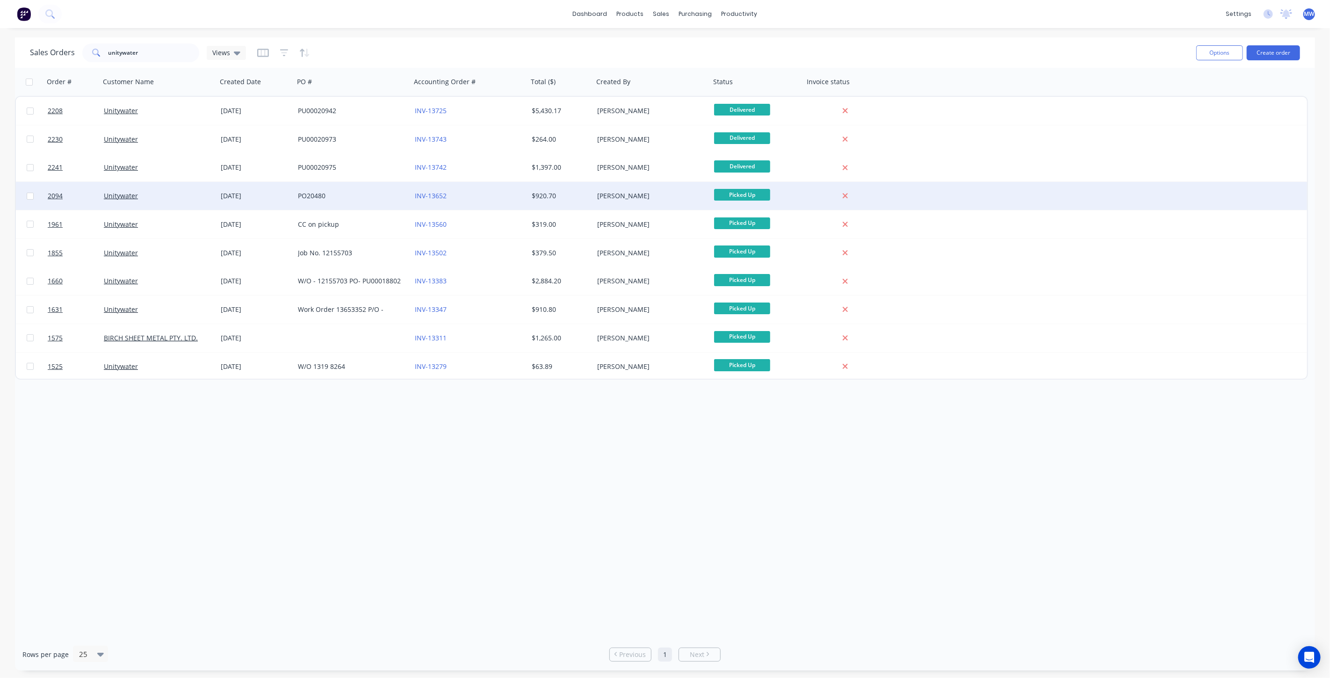
click at [467, 192] on div "INV-13652" at bounding box center [467, 195] width 104 height 9
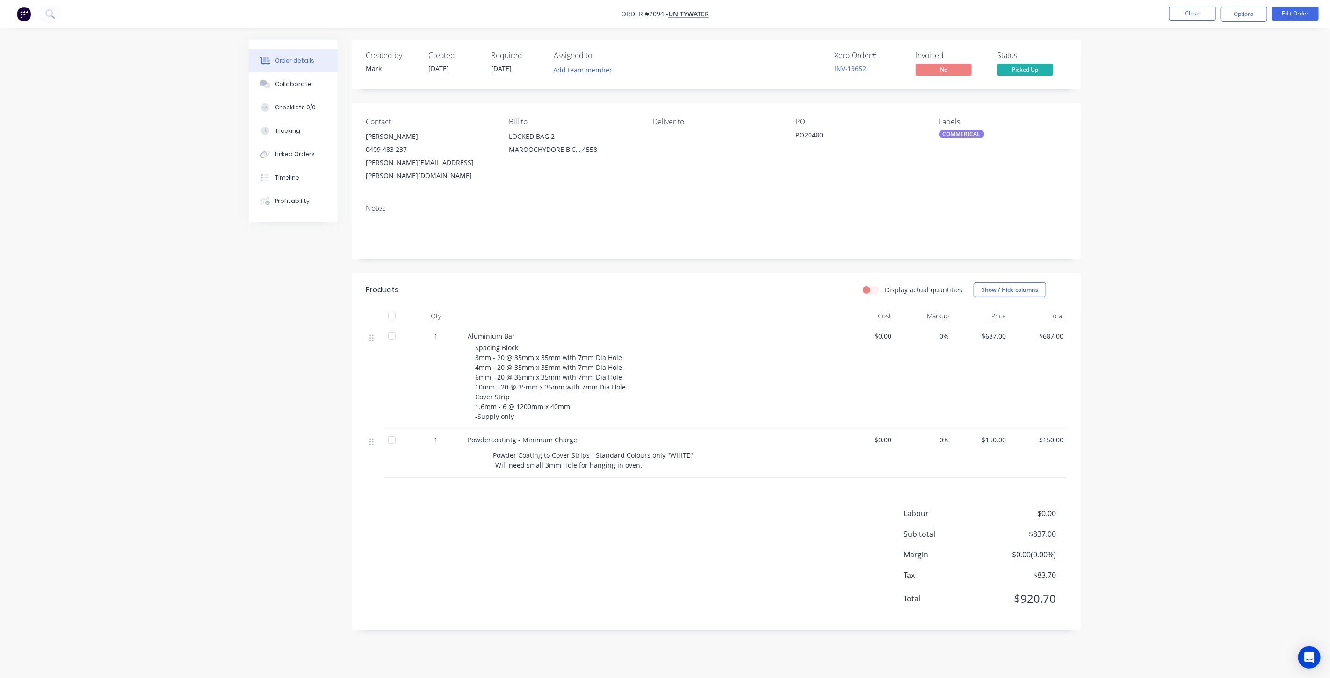
click at [1207, 125] on div "Order details Collaborate Checklists 0/0 Tracking Linked Orders Timeline Profit…" at bounding box center [665, 339] width 1330 height 678
click at [1258, 15] on button "Options" at bounding box center [1243, 14] width 47 height 15
click at [1231, 202] on div "Duplicate" at bounding box center [1216, 207] width 86 height 14
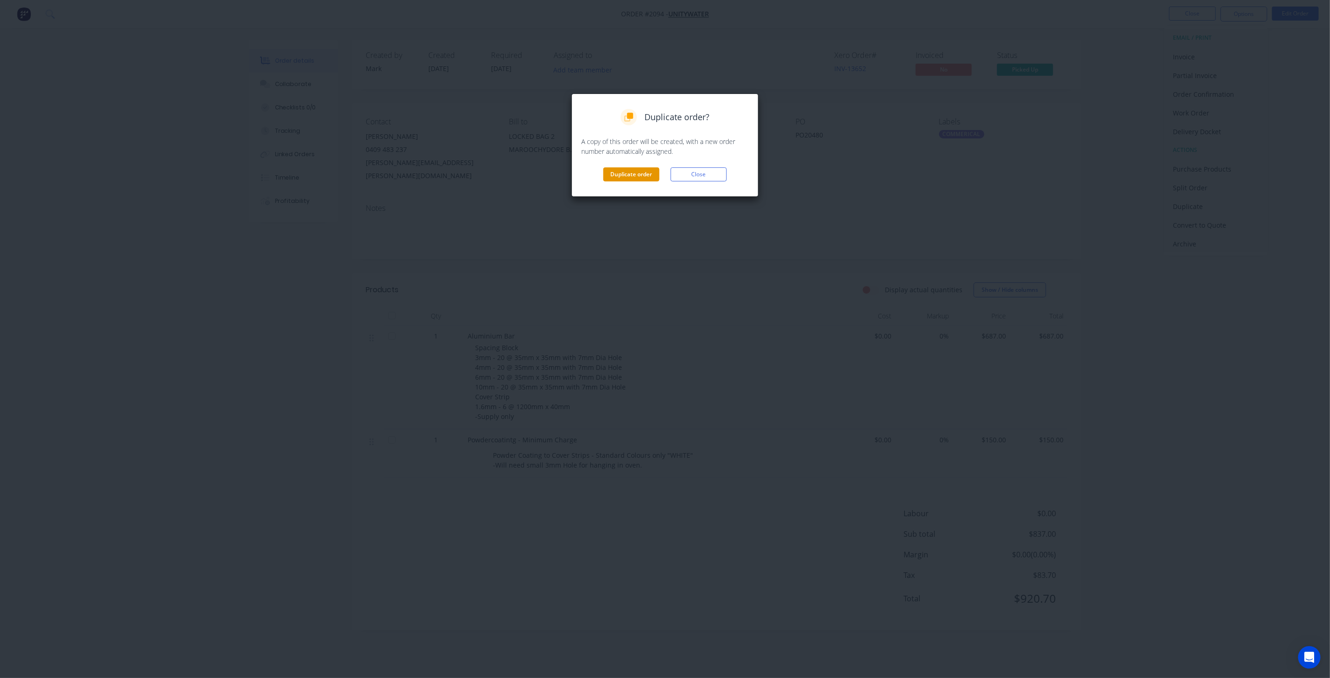
click at [644, 177] on button "Duplicate order" at bounding box center [631, 174] width 56 height 14
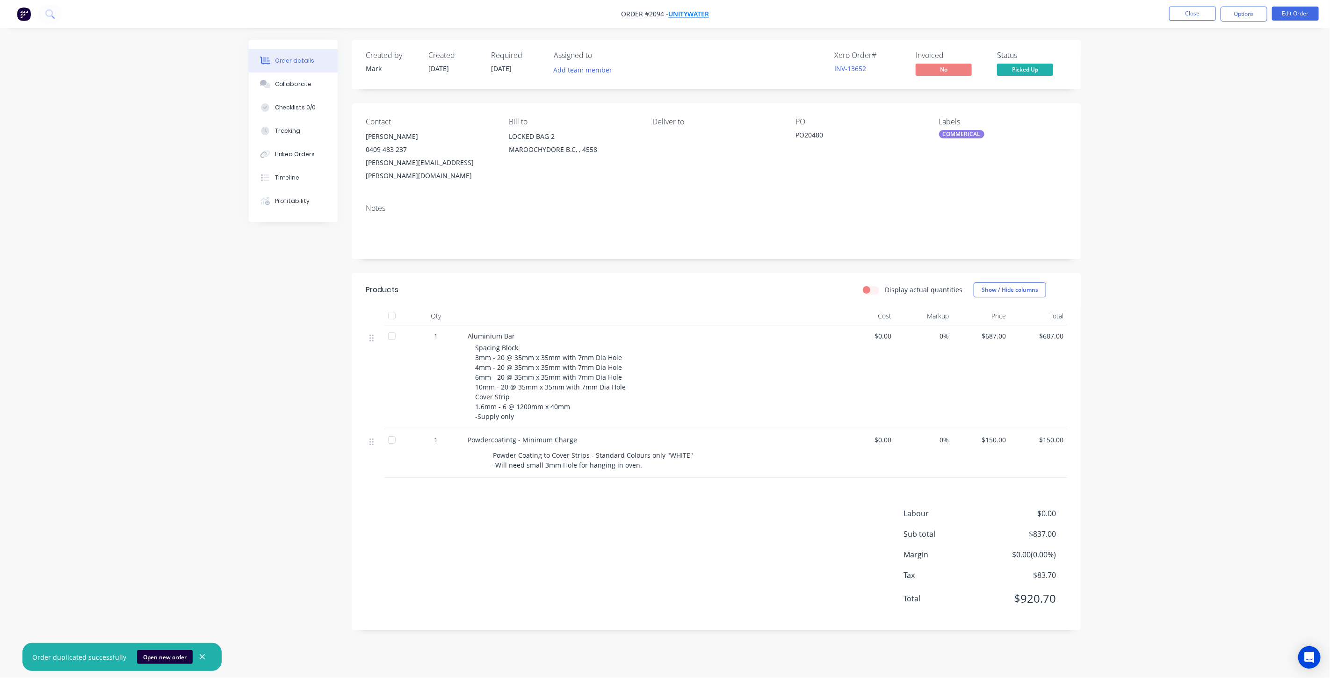
click at [704, 15] on span "Unitywater" at bounding box center [688, 14] width 41 height 9
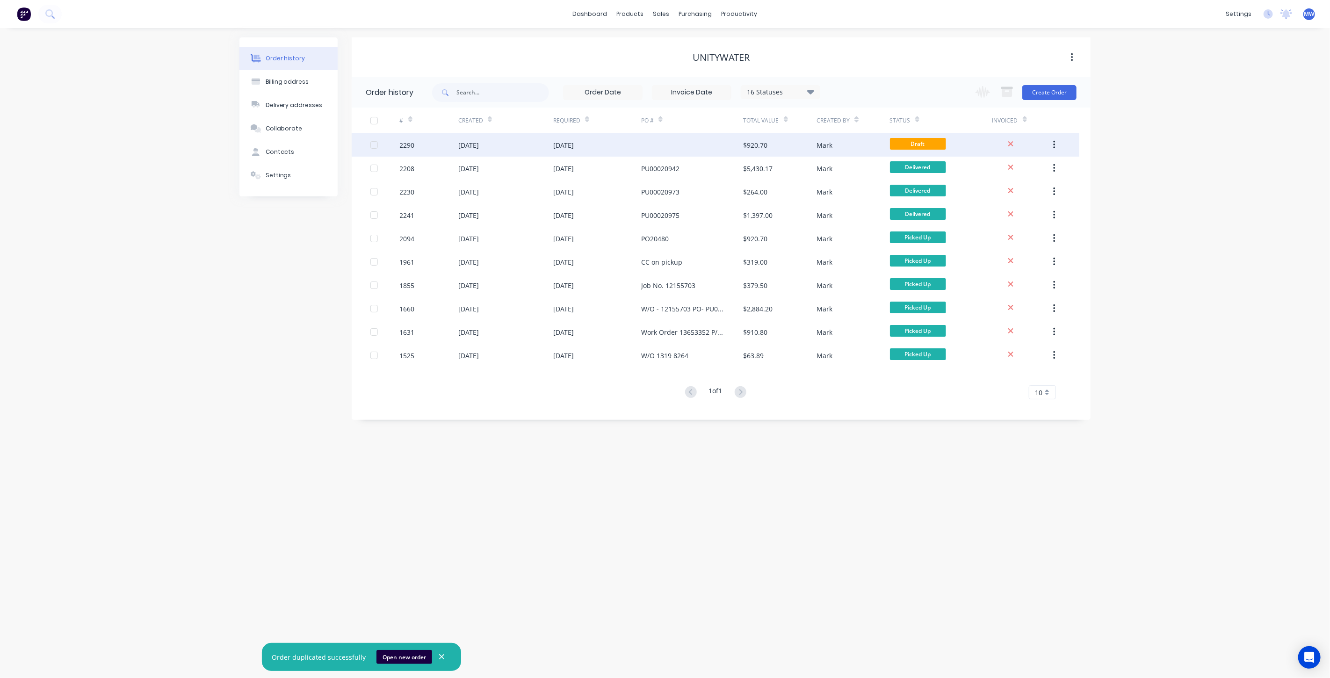
click at [705, 142] on div at bounding box center [692, 144] width 102 height 23
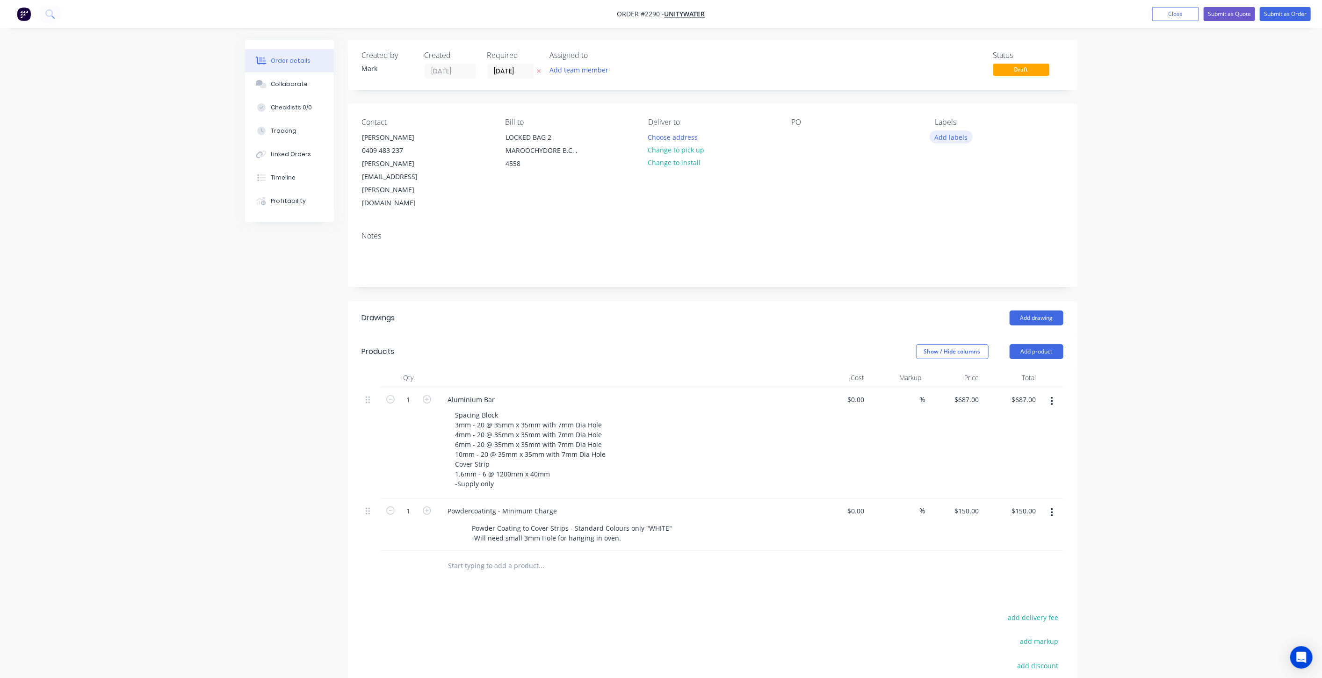
drag, startPoint x: 945, startPoint y: 138, endPoint x: 950, endPoint y: 143, distance: 7.0
click at [945, 137] on button "Add labels" at bounding box center [950, 136] width 43 height 13
click at [951, 259] on div at bounding box center [951, 260] width 19 height 19
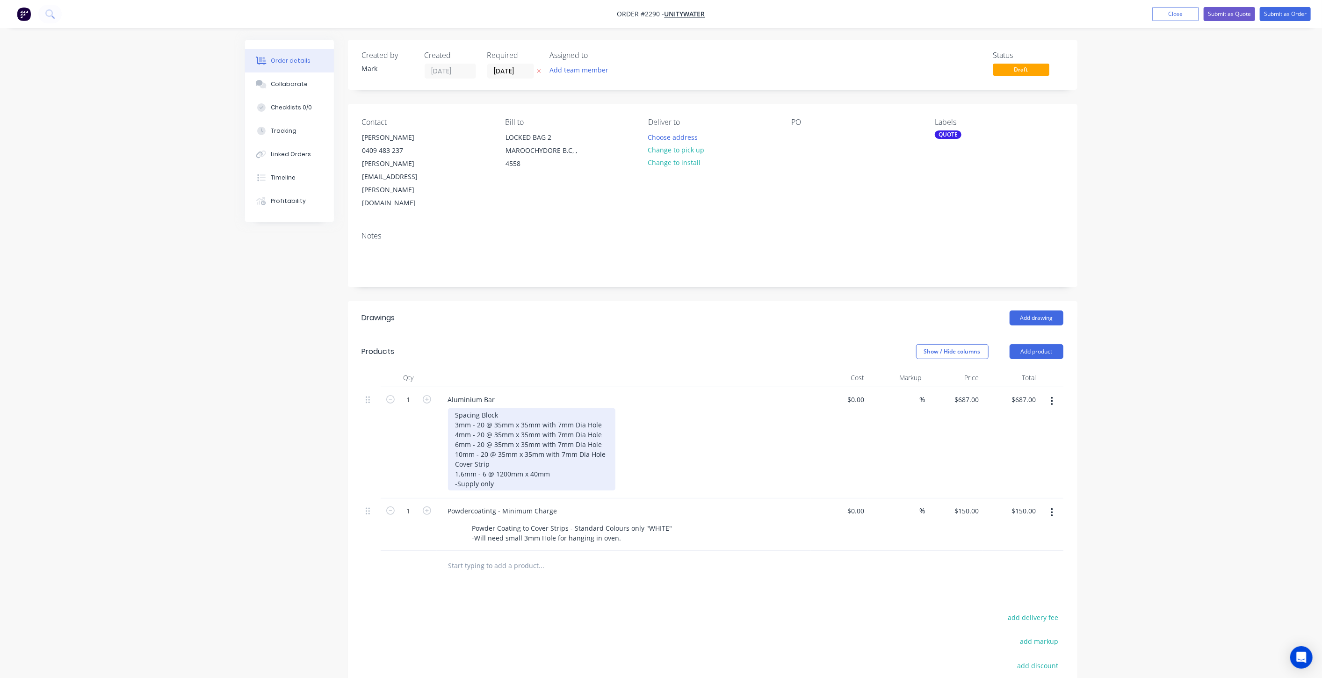
click at [522, 414] on div "Spacing Block 3mm - 20 @ 35mm x 35mm with 7mm Dia Hole 4mm - 20 @ 35mm x 35mm w…" at bounding box center [531, 449] width 167 height 82
drag, startPoint x: 454, startPoint y: 383, endPoint x: 459, endPoint y: 383, distance: 4.7
click at [459, 408] on div "Spacing Block 3mm - 20 @ 35mm x 35mm with 7mm Dia Hole 4mm - 20 @ 35mm x 35mm w…" at bounding box center [531, 449] width 167 height 82
click at [453, 408] on div "Spacing Block 5mm - 20 @ 35mm x 35mm with 7mm Dia Hole 4mm - 20 @ 35mm x 35mm w…" at bounding box center [531, 449] width 167 height 82
drag, startPoint x: 455, startPoint y: 405, endPoint x: 609, endPoint y: 413, distance: 153.5
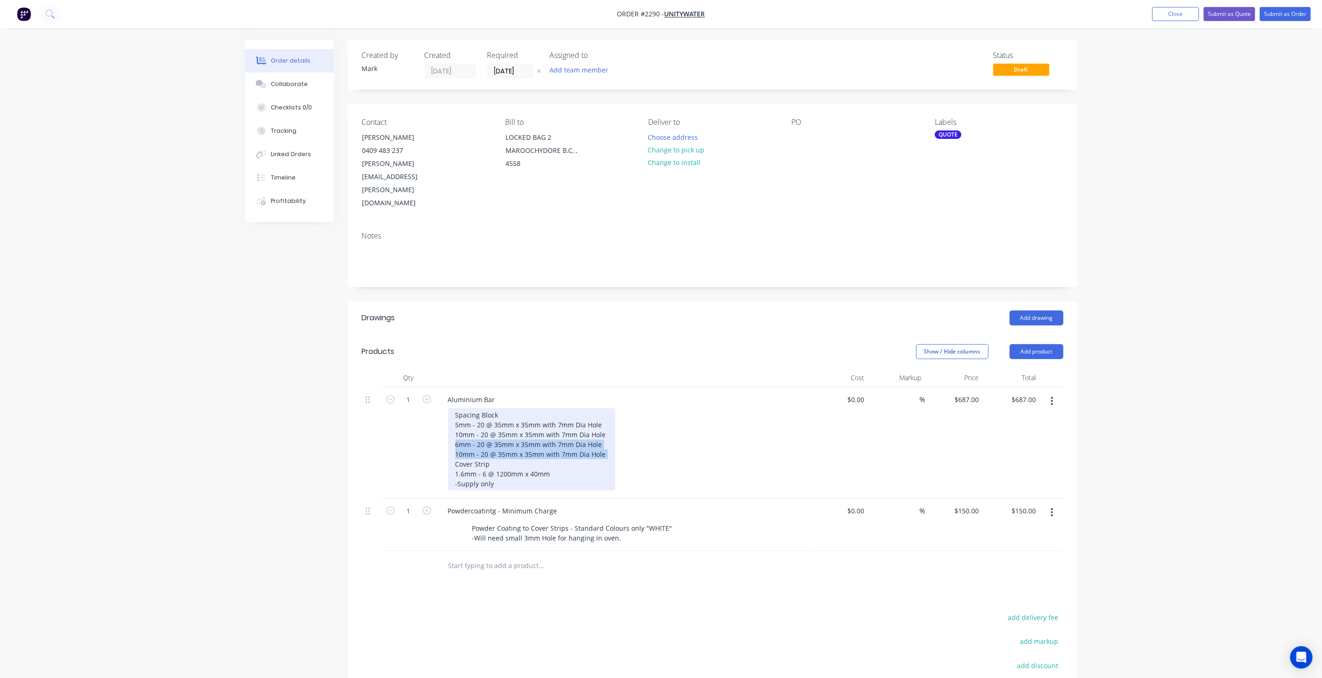
click at [609, 413] on div "Spacing Block 5mm - 20 @ 35mm x 35mm with 7mm Dia Hole 10mm - 20 @ 35mm x 35mm …" at bounding box center [531, 449] width 167 height 82
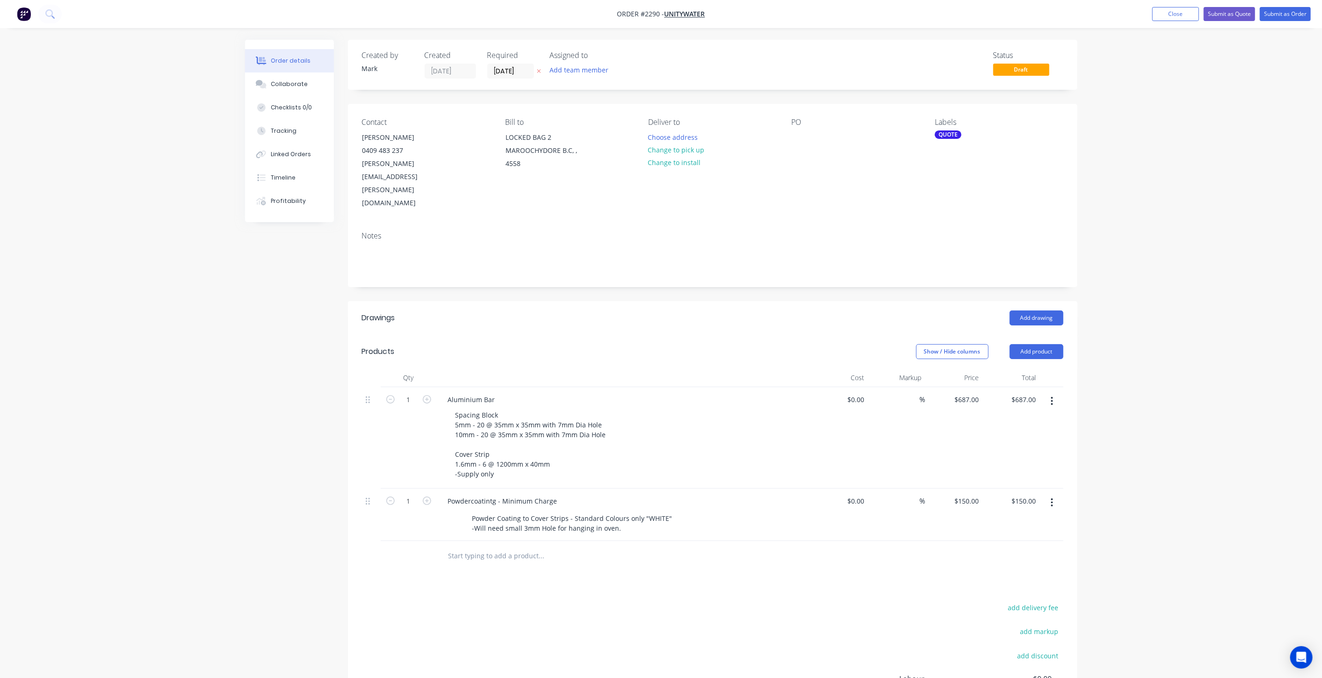
click at [517, 547] on input "text" at bounding box center [541, 556] width 187 height 19
type input "Aluminum Cover Strip"
click at [536, 576] on button "Add Aluminum Cover Strip to order" at bounding box center [592, 591] width 281 height 30
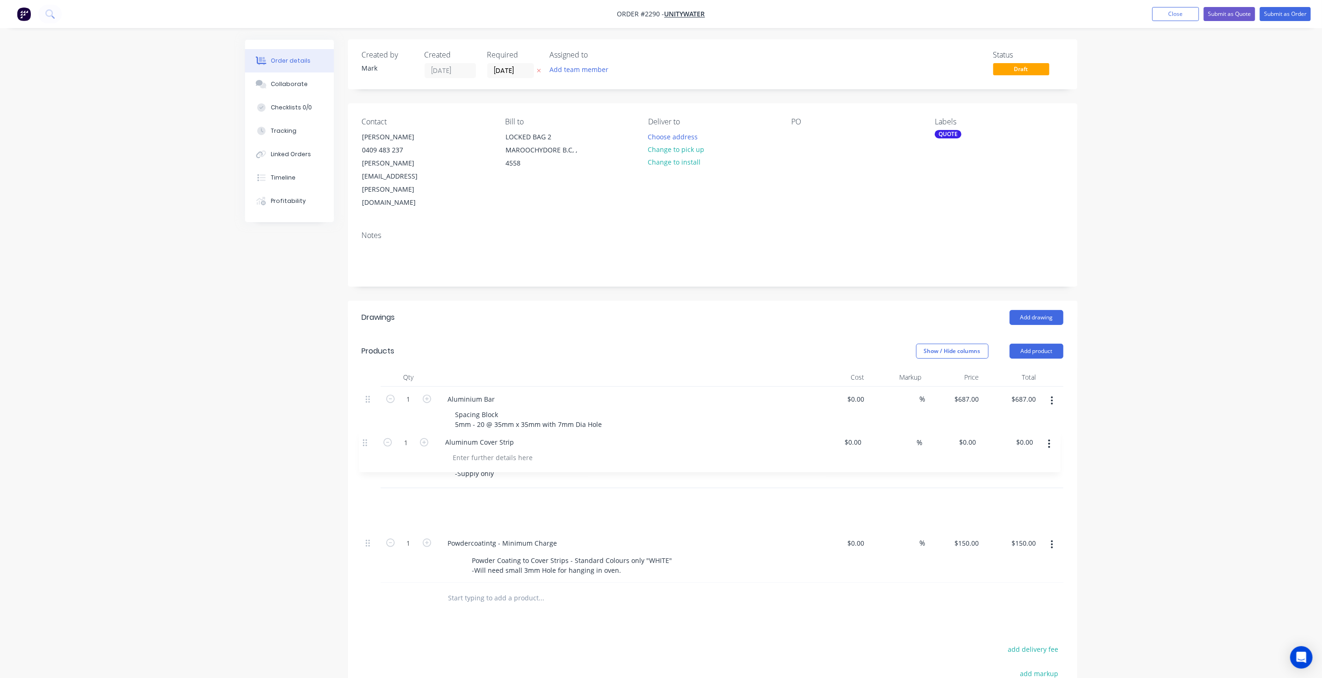
drag, startPoint x: 368, startPoint y: 514, endPoint x: 366, endPoint y: 439, distance: 75.3
click at [366, 439] on div "1 Aluminium Bar Spacing Block 5mm - 20 @ 35mm x 35mm with 7mm Dia Hole 10mm - 2…" at bounding box center [712, 485] width 701 height 196
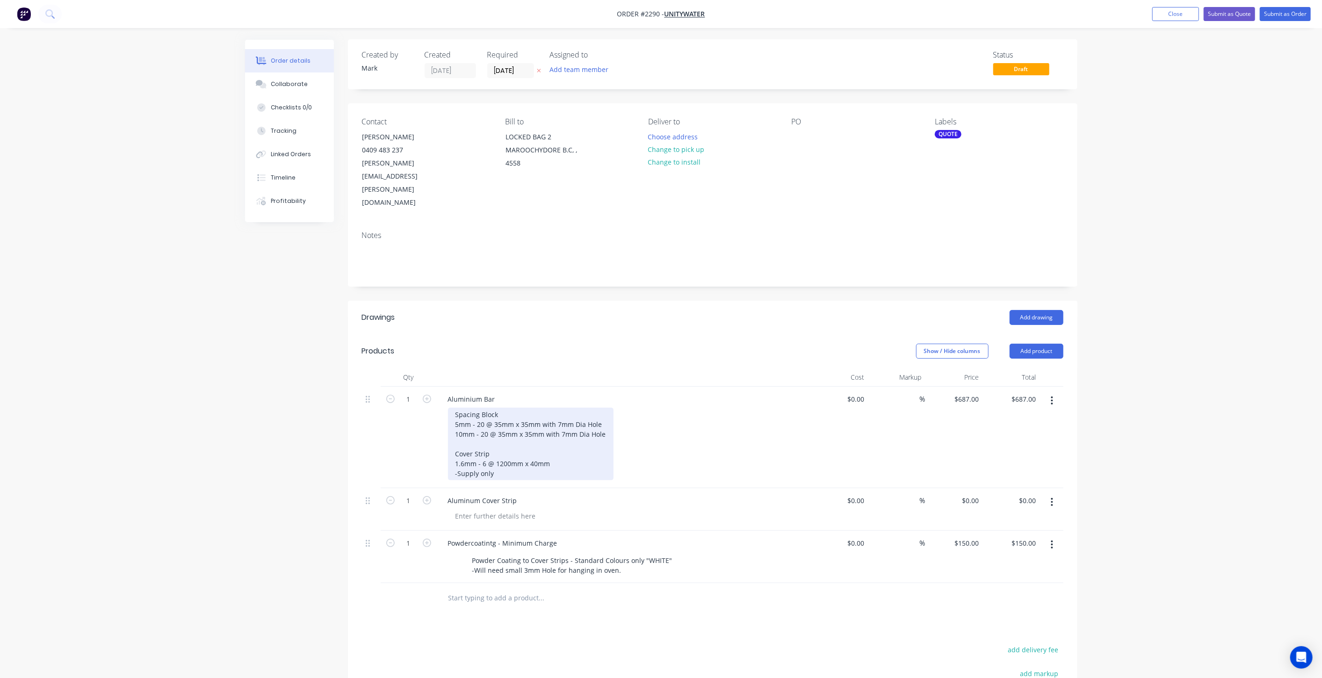
drag, startPoint x: 498, startPoint y: 423, endPoint x: 489, endPoint y: 431, distance: 12.6
click at [498, 423] on div "Spacing Block 5mm - 20 @ 35mm x 35mm with 7mm Dia Hole 10mm - 20 @ 35mm x 35mm …" at bounding box center [530, 444] width 165 height 72
drag, startPoint x: 455, startPoint y: 412, endPoint x: 502, endPoint y: 436, distance: 52.1
click at [502, 436] on div "Spacing Block 5mm - 20 @ 35mm x 35mm with 7mm Dia Hole 10mm - 20 @ 35mm x 35mm …" at bounding box center [530, 444] width 165 height 72
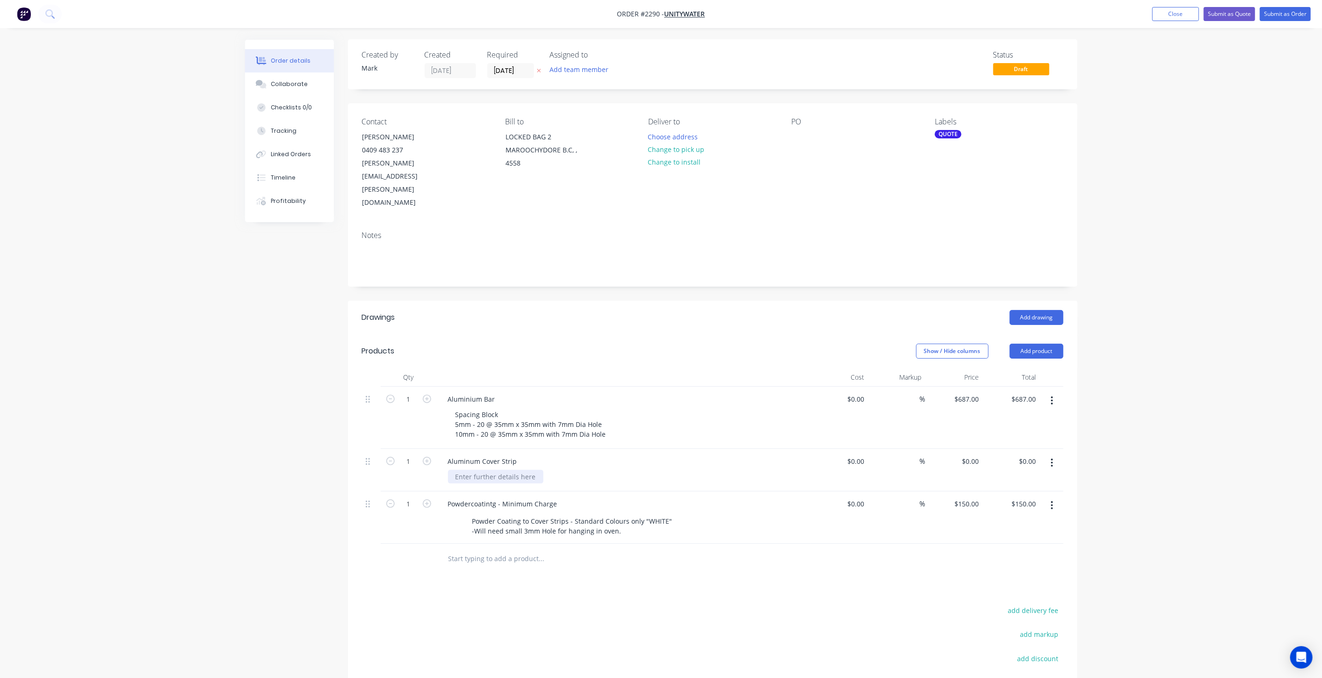
click at [470, 455] on div "1 Aluminium Bar Spacing Block 5mm - 20 @ 35mm x 35mm with 7mm Dia Hole 10mm - 2…" at bounding box center [712, 465] width 701 height 157
paste div
drag, startPoint x: 465, startPoint y: 439, endPoint x: 391, endPoint y: 441, distance: 74.3
click at [390, 449] on div "1 Aluminum Cover Strip Cover Strip 1.6mm - 6 @ 1200mm x 40mm -Supply only $0.00…" at bounding box center [712, 480] width 701 height 62
click at [493, 470] on div "1.6mm - 6 @ 1200mm x 40mm -Supply only" at bounding box center [504, 481] width 112 height 23
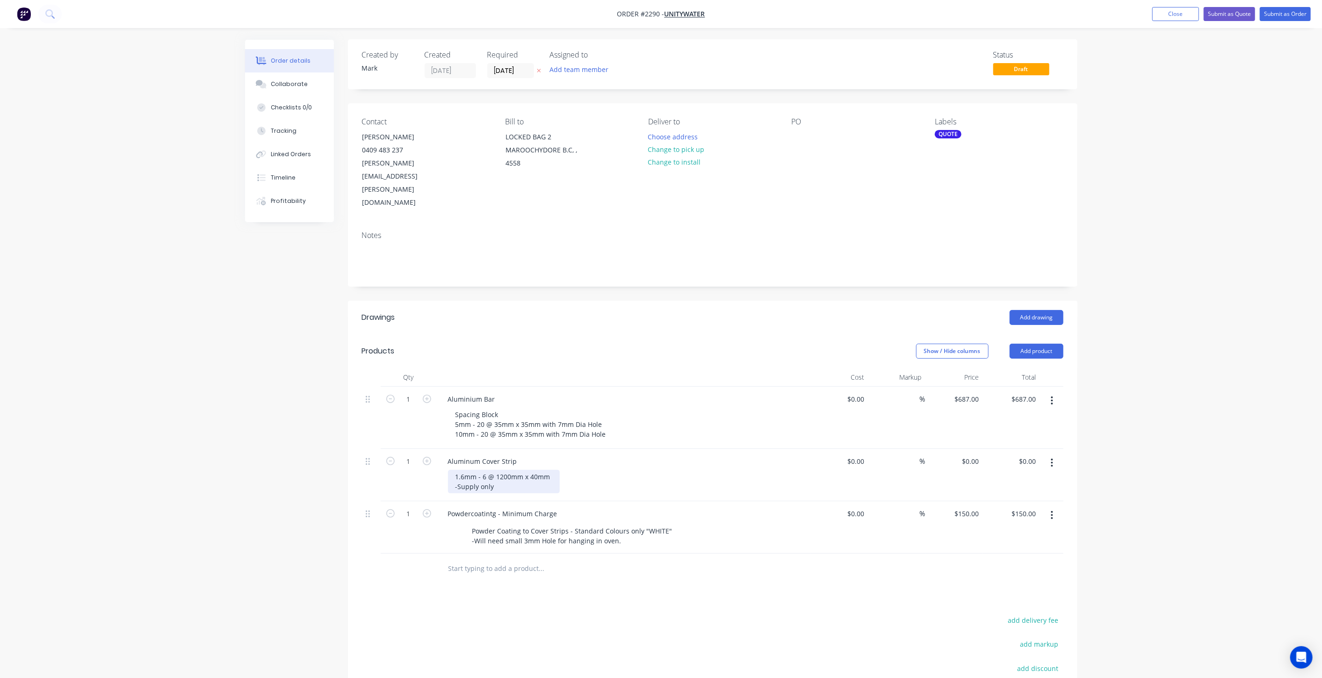
click at [497, 470] on div "1.6mm - 6 @ 1200mm x 40mm -Supply only" at bounding box center [504, 481] width 112 height 23
click at [428, 457] on icon "button" at bounding box center [427, 461] width 8 height 8
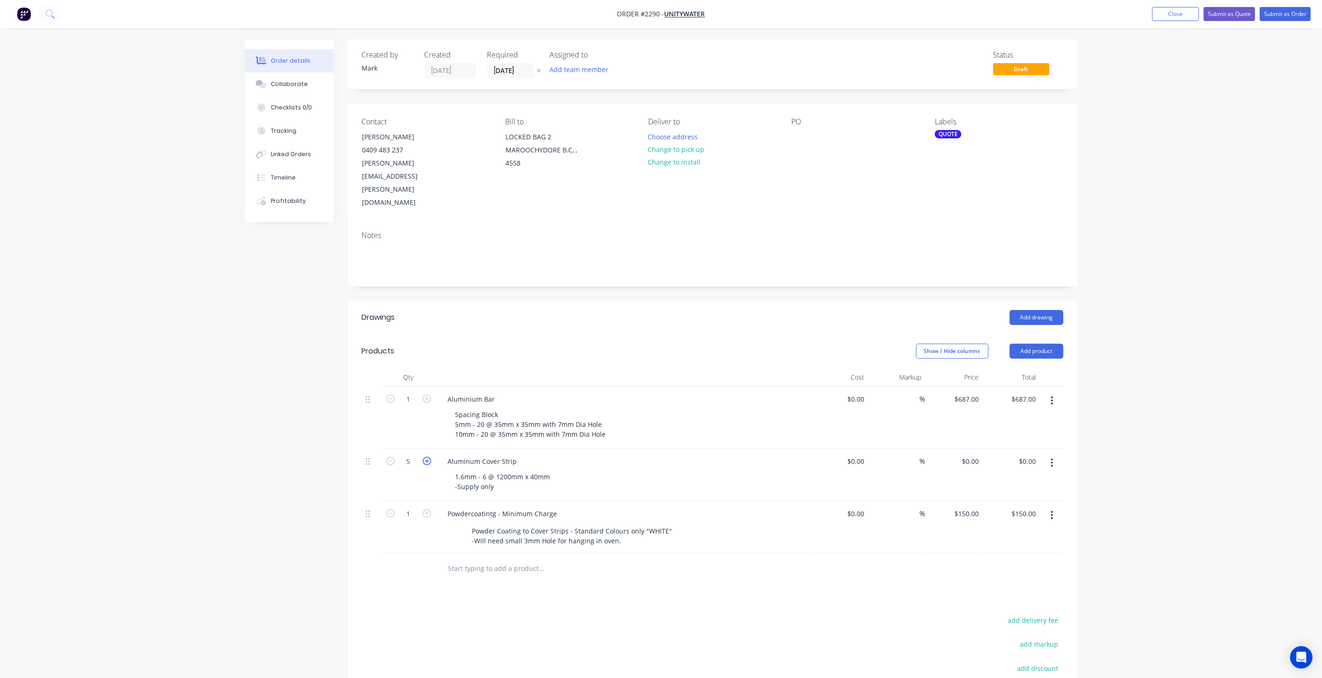
click at [428, 457] on icon "button" at bounding box center [427, 461] width 8 height 8
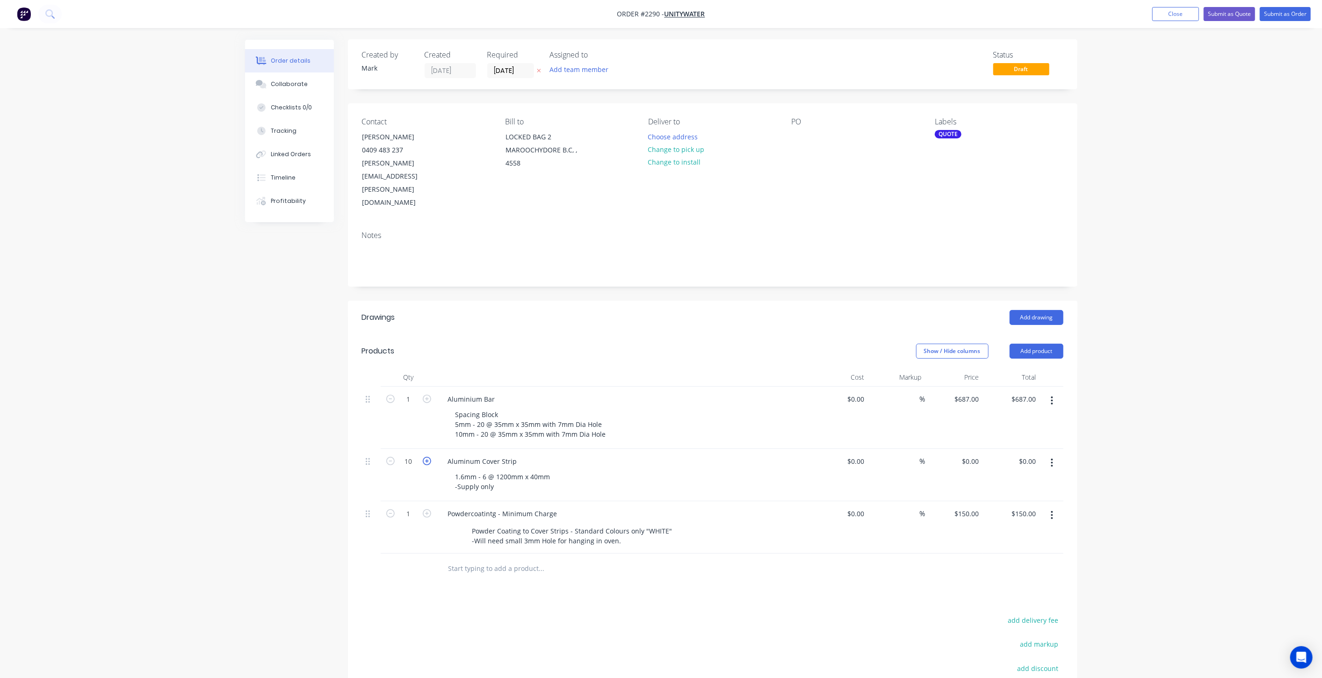
click at [428, 457] on icon "button" at bounding box center [427, 461] width 8 height 8
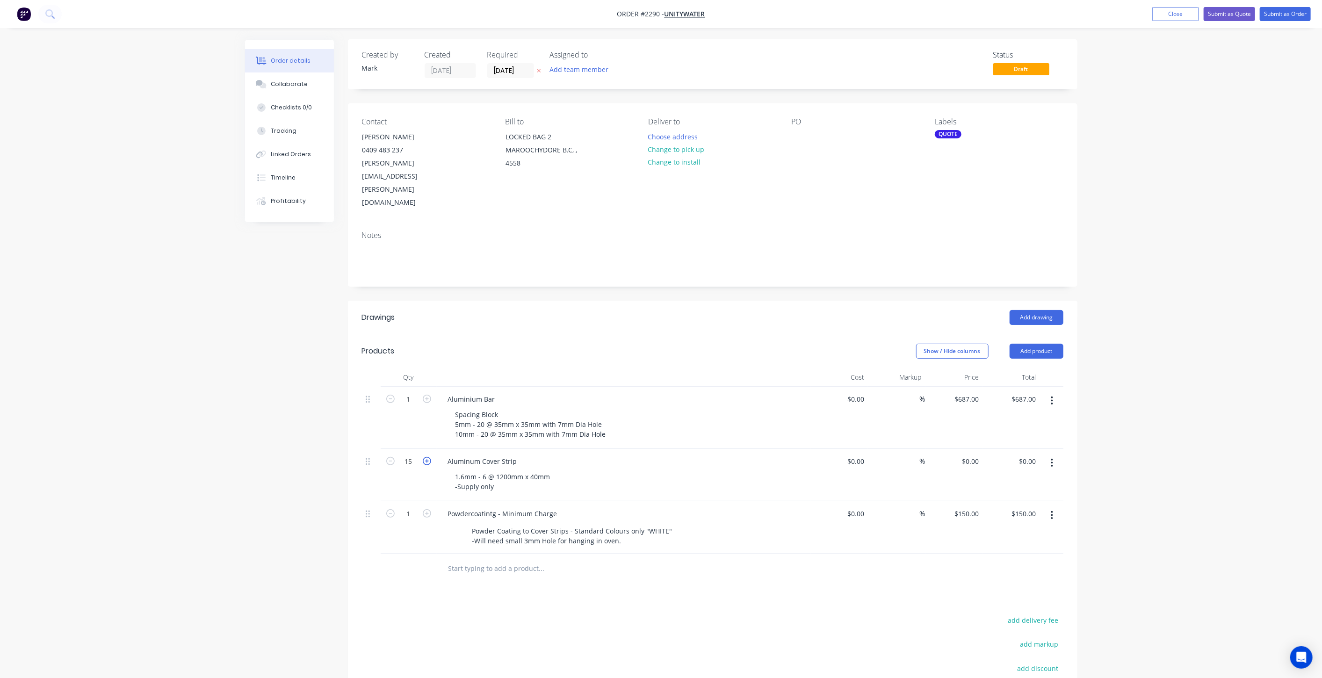
click at [428, 457] on icon "button" at bounding box center [427, 461] width 8 height 8
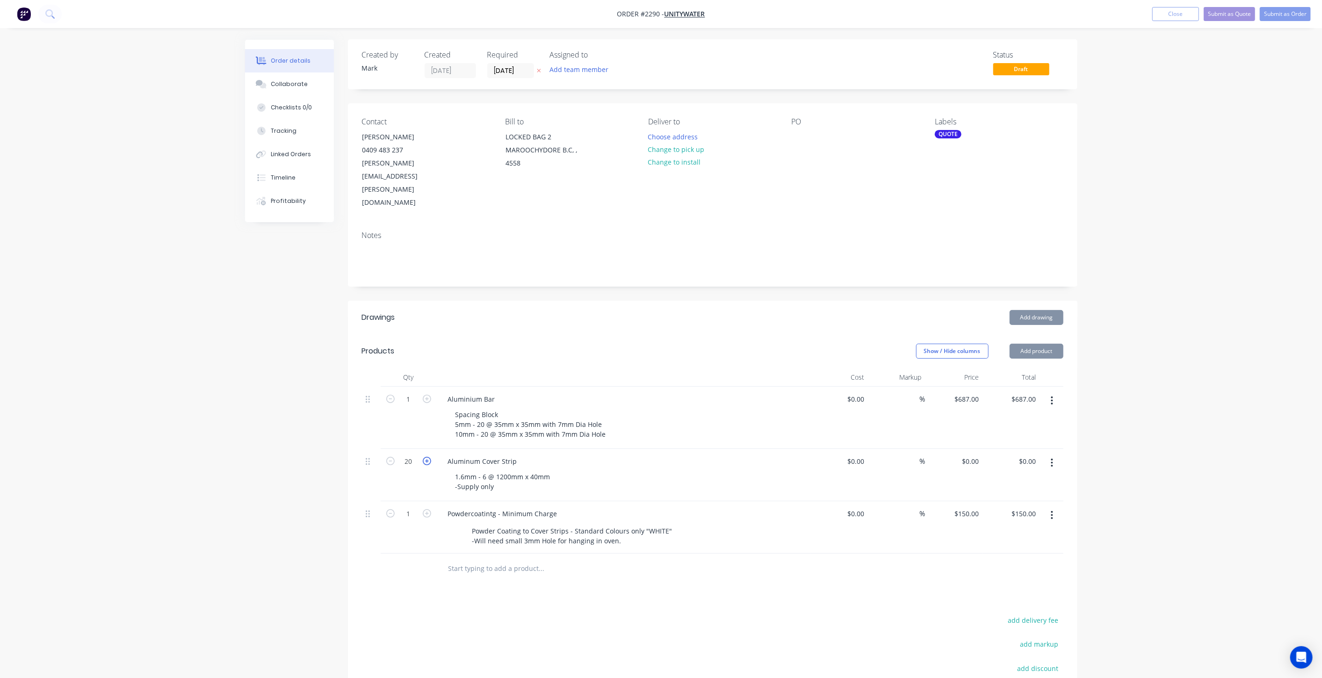
click at [428, 457] on icon "button" at bounding box center [427, 461] width 8 height 8
type input "50"
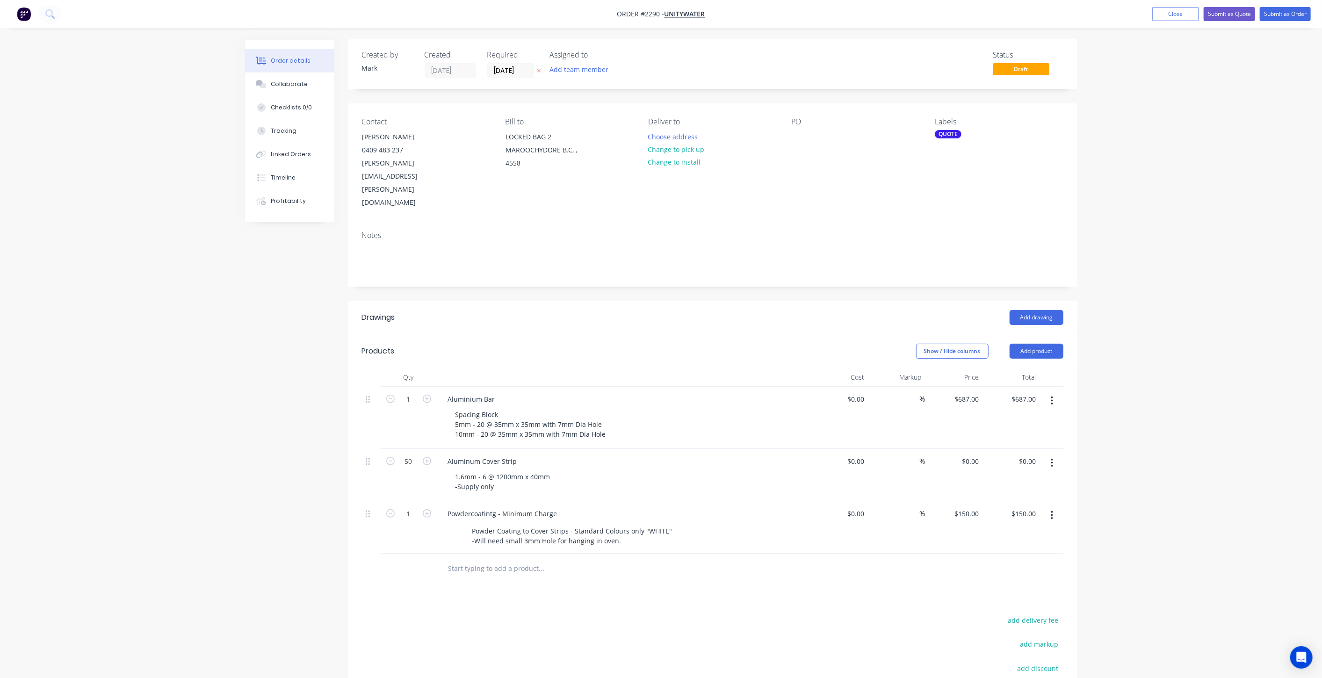
click at [319, 423] on div "Created by Mark Created 09/09/25 Required 09/09/25 Assigned to Add team member …" at bounding box center [661, 430] width 832 height 783
click at [975, 454] on input "0" at bounding box center [972, 461] width 22 height 14
type input "$12.30"
type input "$615.00"
click at [1130, 451] on div "Order details Collaborate Checklists 0/0 Tracking Linked Orders Timeline Profit…" at bounding box center [661, 411] width 1322 height 823
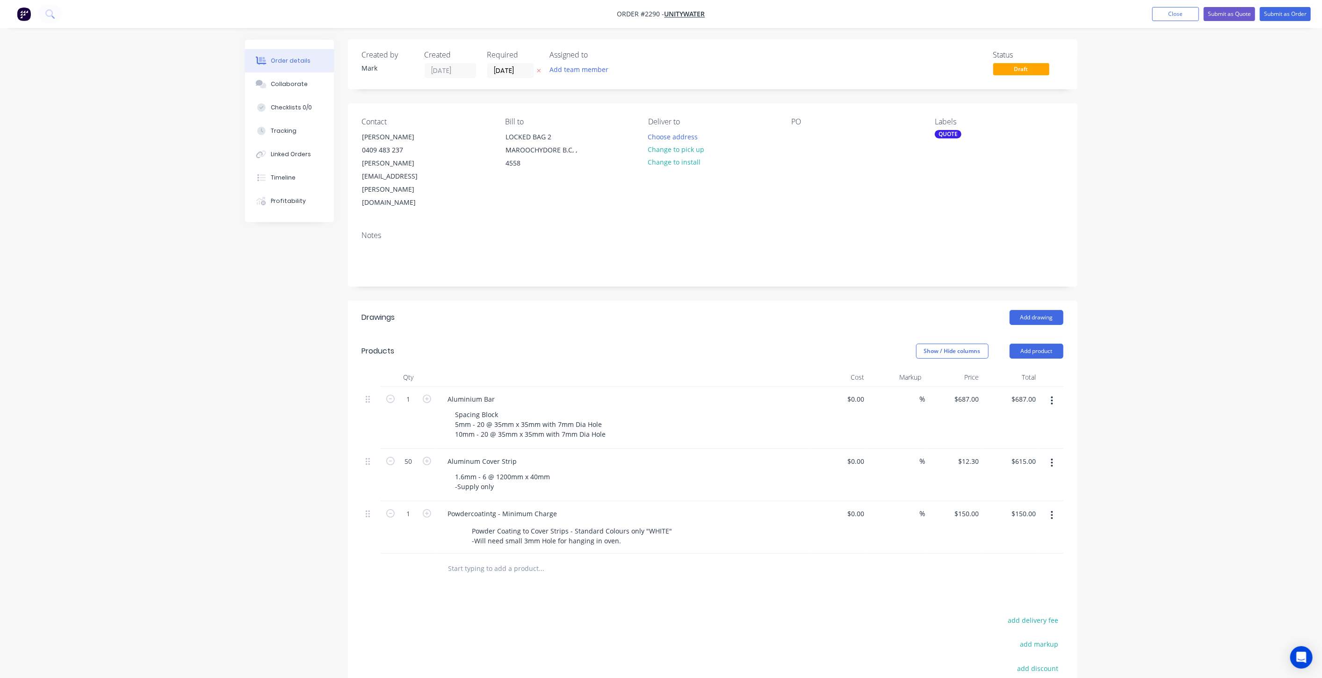
click at [1142, 416] on div "Order details Collaborate Checklists 0/0 Tracking Linked Orders Timeline Profit…" at bounding box center [661, 411] width 1322 height 823
click at [533, 470] on div "1.6mm - 6 @ 1200mm x 40mm -Supply only" at bounding box center [504, 481] width 112 height 23
click at [533, 408] on div "Spacing Block 5mm - 20 @ 35mm x 35mm with 7mm Dia Hole 10mm - 20 @ 35mm x 35mm …" at bounding box center [530, 424] width 165 height 33
drag, startPoint x: 477, startPoint y: 385, endPoint x: 485, endPoint y: 385, distance: 8.0
click at [485, 408] on div "Spacing Block 5mm - 20 @ 35mm x 35mm with 7mm Dia Hole 10mm - 20 @ 35mm x 35mm …" at bounding box center [530, 424] width 165 height 33
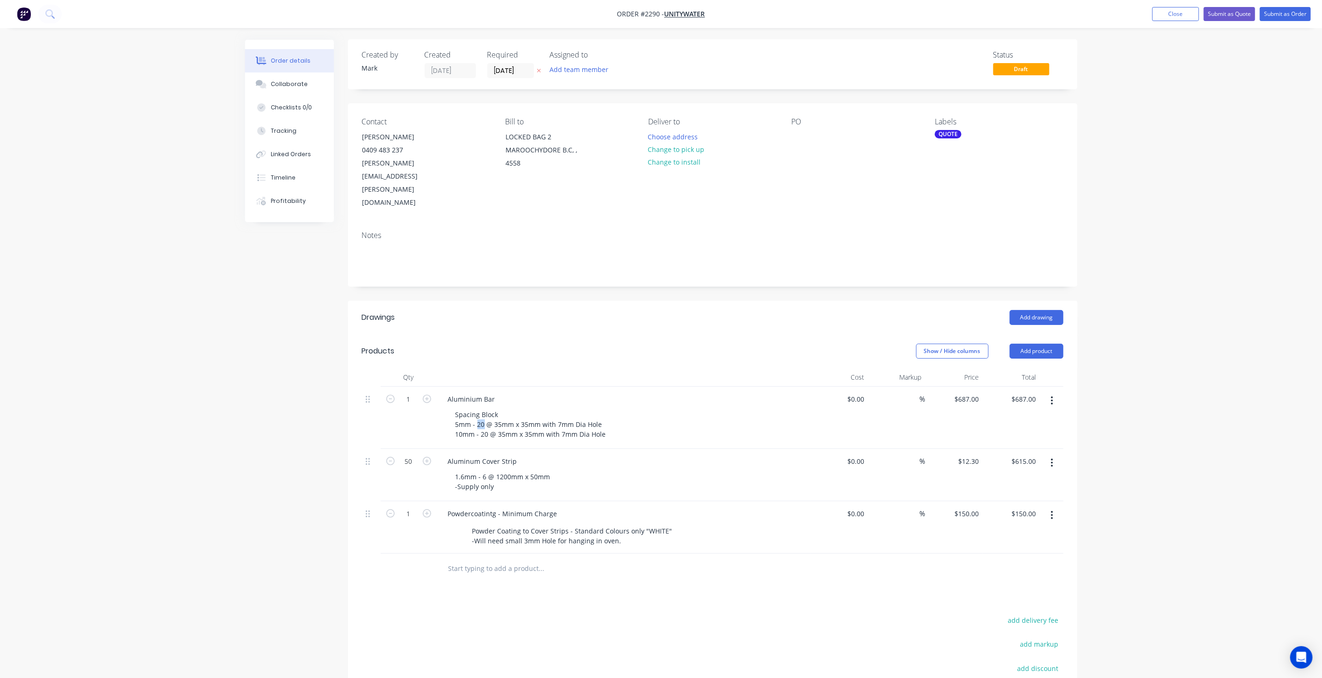
click at [525, 559] on input "text" at bounding box center [541, 568] width 187 height 19
click at [472, 408] on div "Spacing Block 5mm - 20 @ 35mm x 35mm with 7mm Dia Hole 10mm - 20 @ 35mm x 35mm …" at bounding box center [530, 424] width 165 height 33
click at [476, 408] on div "Spacing Block 5mm - 20 @ 35mm x 35mm with 7mm Dia Hole 10mm - 20 @ 35mm x 35mm …" at bounding box center [530, 424] width 165 height 33
drag, startPoint x: 453, startPoint y: 392, endPoint x: 634, endPoint y: 391, distance: 181.9
click at [634, 408] on div "Spacing Block 5mm - 20 @ 35mm x 35mm with 7mm Dia Hole 10mm - 20 @ 35mm x 35mm …" at bounding box center [627, 424] width 359 height 33
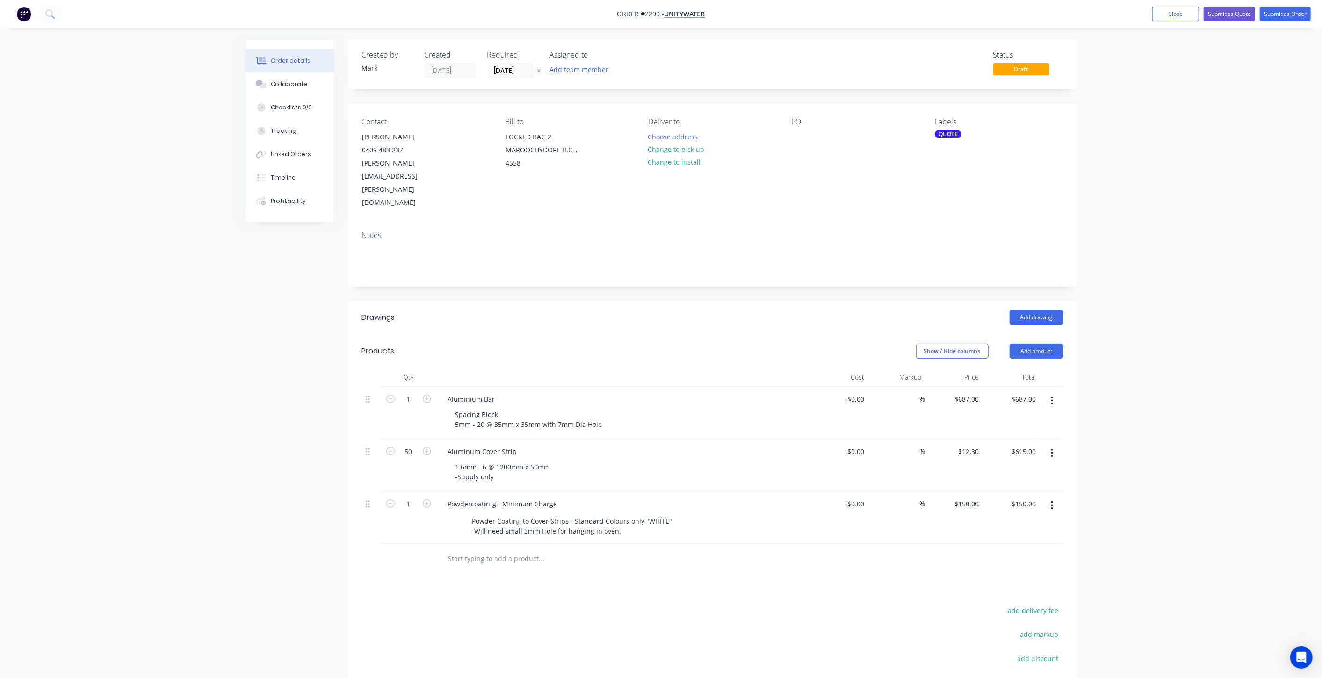
click at [492, 549] on input "text" at bounding box center [541, 558] width 187 height 19
type input "S"
drag, startPoint x: 491, startPoint y: 409, endPoint x: 418, endPoint y: 410, distance: 73.4
click at [418, 439] on div "50 Aluminum Cover Strip 1.6mm - 6 @ 1200mm x 50mm -Supply only $0.00 $0.00 % $1…" at bounding box center [712, 465] width 701 height 52
drag, startPoint x: 515, startPoint y: 409, endPoint x: 384, endPoint y: 410, distance: 130.9
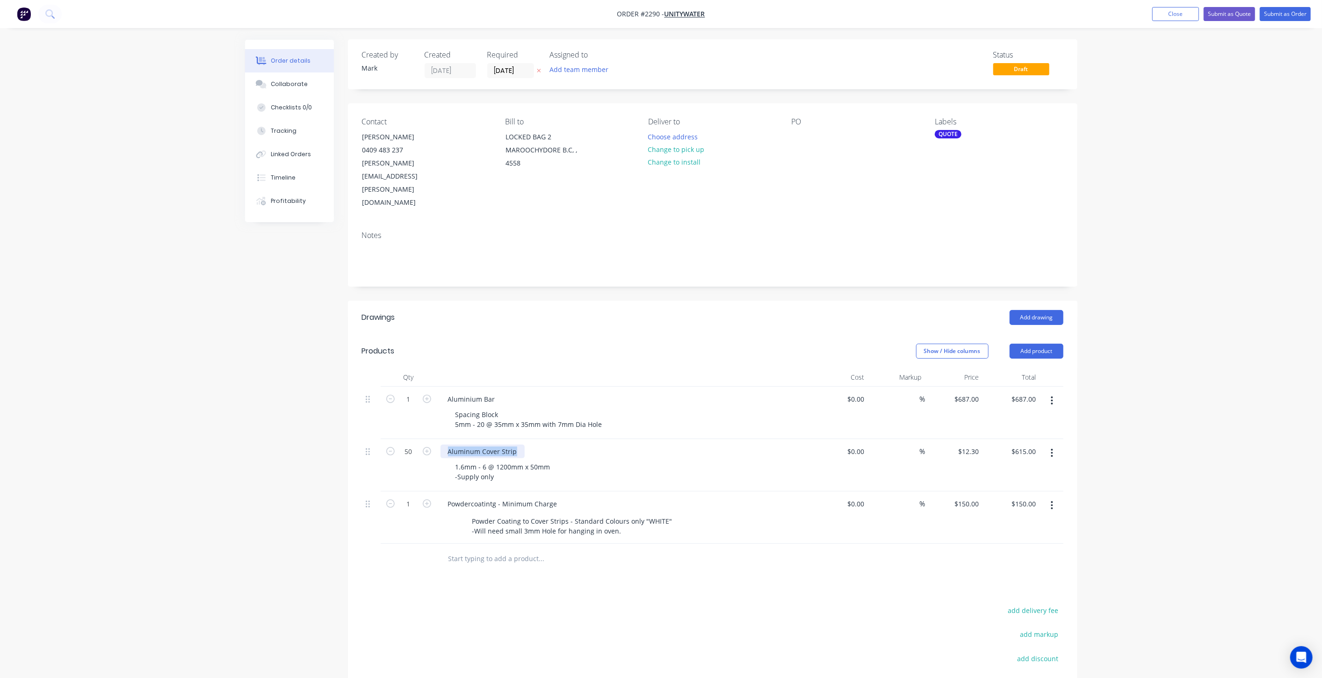
click at [384, 439] on div "50 Aluminum Cover Strip 1.6mm - 6 @ 1200mm x 50mm -Supply only $0.00 $0.00 % $1…" at bounding box center [712, 465] width 701 height 52
drag, startPoint x: 578, startPoint y: 427, endPoint x: 506, endPoint y: 429, distance: 71.6
click at [578, 460] on div "1.6mm - 6 @ 1200mm x 50mm -Supply only" at bounding box center [627, 471] width 359 height 23
click at [455, 460] on div "1.6mm - 6 @ 1200mm x 50mm -Supply only" at bounding box center [504, 471] width 112 height 23
click at [468, 408] on div "Spacing Block 5mm - 20 @ 35mm x 35mm with 7mm Dia Hole" at bounding box center [529, 419] width 162 height 23
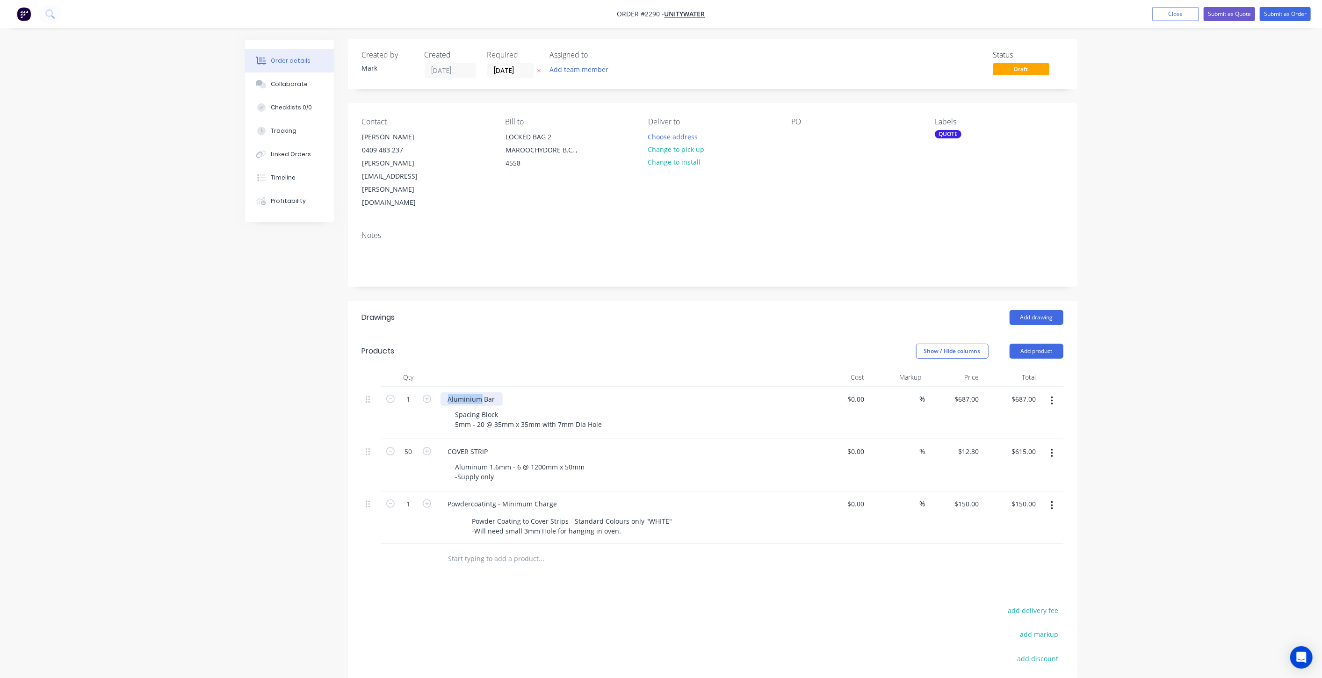
drag, startPoint x: 448, startPoint y: 360, endPoint x: 479, endPoint y: 360, distance: 31.3
click at [479, 392] on div "Aluminium Bar" at bounding box center [471, 399] width 62 height 14
drag, startPoint x: 479, startPoint y: 358, endPoint x: 440, endPoint y: 360, distance: 38.4
click at [440, 392] on div "Aluminum Bar" at bounding box center [470, 399] width 60 height 14
click at [468, 408] on div "Spacing Block 5mm - 20 @ 35mm x 35mm with 7mm Dia Hole" at bounding box center [529, 419] width 162 height 23
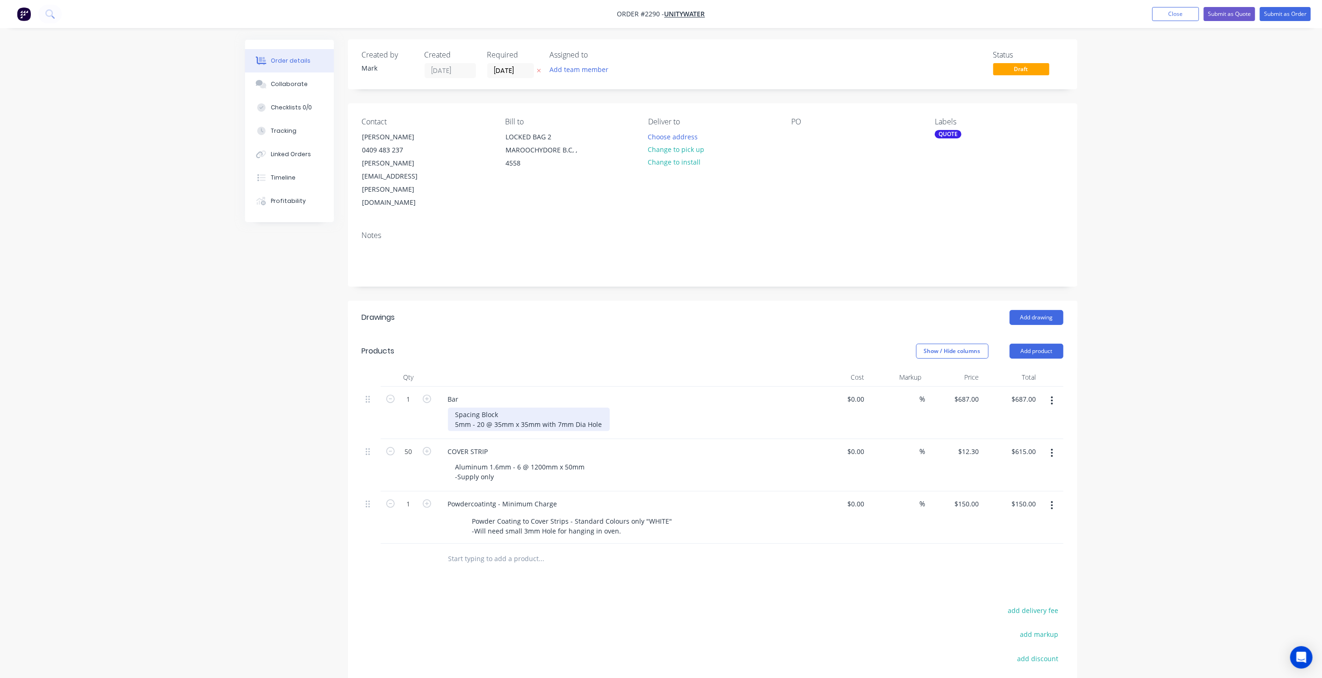
click at [455, 408] on div "Spacing Block 5mm - 20 @ 35mm x 35mm with 7mm Dia Hole" at bounding box center [529, 419] width 162 height 23
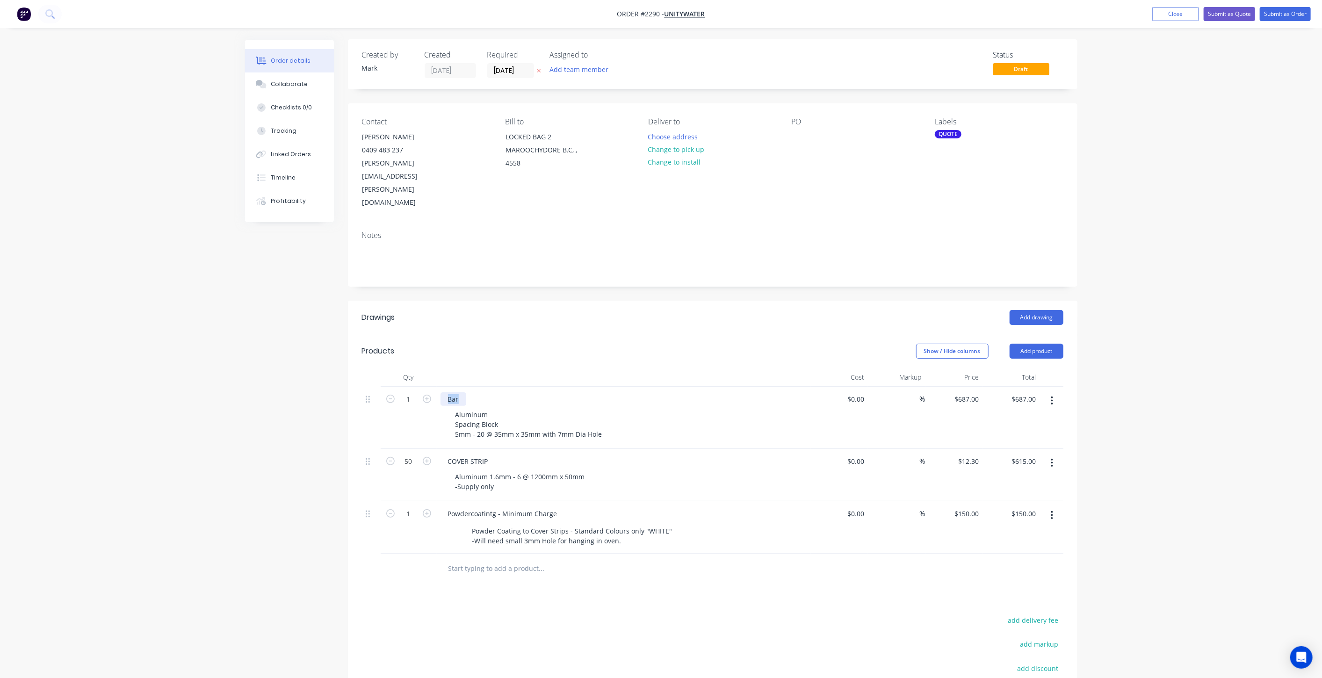
drag, startPoint x: 463, startPoint y: 360, endPoint x: 438, endPoint y: 349, distance: 26.8
click at [438, 387] on div "Bar Aluminum Spacing Block 5mm - 20 @ 35mm x 35mm with 7mm Dia Hole" at bounding box center [624, 418] width 374 height 62
drag, startPoint x: 269, startPoint y: 412, endPoint x: 298, endPoint y: 424, distance: 31.4
click at [267, 414] on div "Created by Mark Created 09/09/25 Required 09/09/25 Assigned to Add team member …" at bounding box center [661, 430] width 832 height 783
click at [484, 408] on div "Aluminum Spacing Block 5mm - 20 @ 35mm x 35mm with 7mm Dia Hole" at bounding box center [529, 424] width 162 height 33
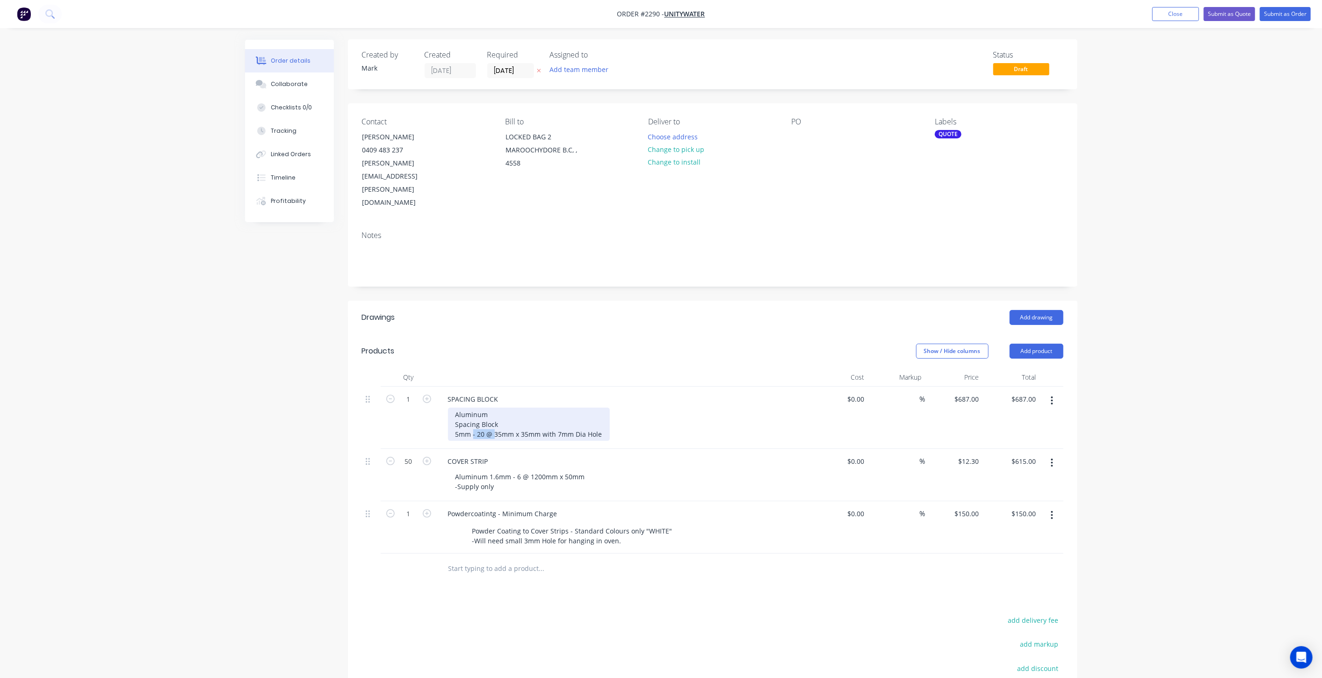
drag, startPoint x: 473, startPoint y: 392, endPoint x: 493, endPoint y: 399, distance: 21.3
click at [493, 408] on div "Aluminum Spacing Block 5mm - 20 @ 35mm x 35mm with 7mm Dia Hole" at bounding box center [529, 424] width 162 height 33
drag, startPoint x: 468, startPoint y: 395, endPoint x: 454, endPoint y: 396, distance: 14.6
click at [454, 408] on div "Aluminum Spacing Block 5mm 35mm x 35mm with 7mm Dia Hole" at bounding box center [518, 424] width 140 height 33
click at [456, 408] on div "Aluminum Spacing Block 35mm x 35mm with 7mm Dia Hole" at bounding box center [509, 424] width 122 height 33
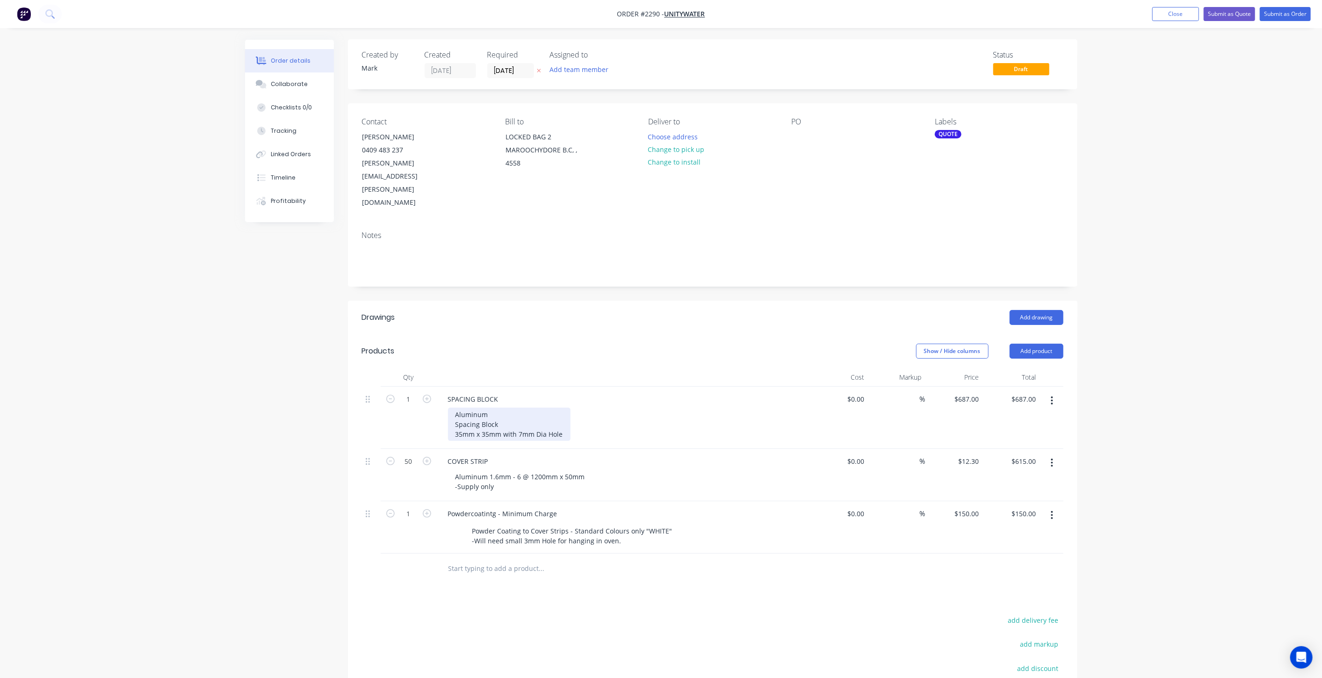
click at [457, 408] on div "Aluminum Spacing Block 35mm x 35mm with 7mm Dia Hole" at bounding box center [509, 424] width 122 height 33
drag, startPoint x: 455, startPoint y: 373, endPoint x: 608, endPoint y: 396, distance: 154.6
click at [608, 408] on div "5mm Aluminum Spacing Block 35mm x 35mm with 7mm Dia Hole" at bounding box center [627, 424] width 359 height 33
copy div "5mm Aluminum Spacing Block 35mm x 35mm with 7mm Dia Hole"
click at [489, 559] on input "text" at bounding box center [541, 568] width 187 height 19
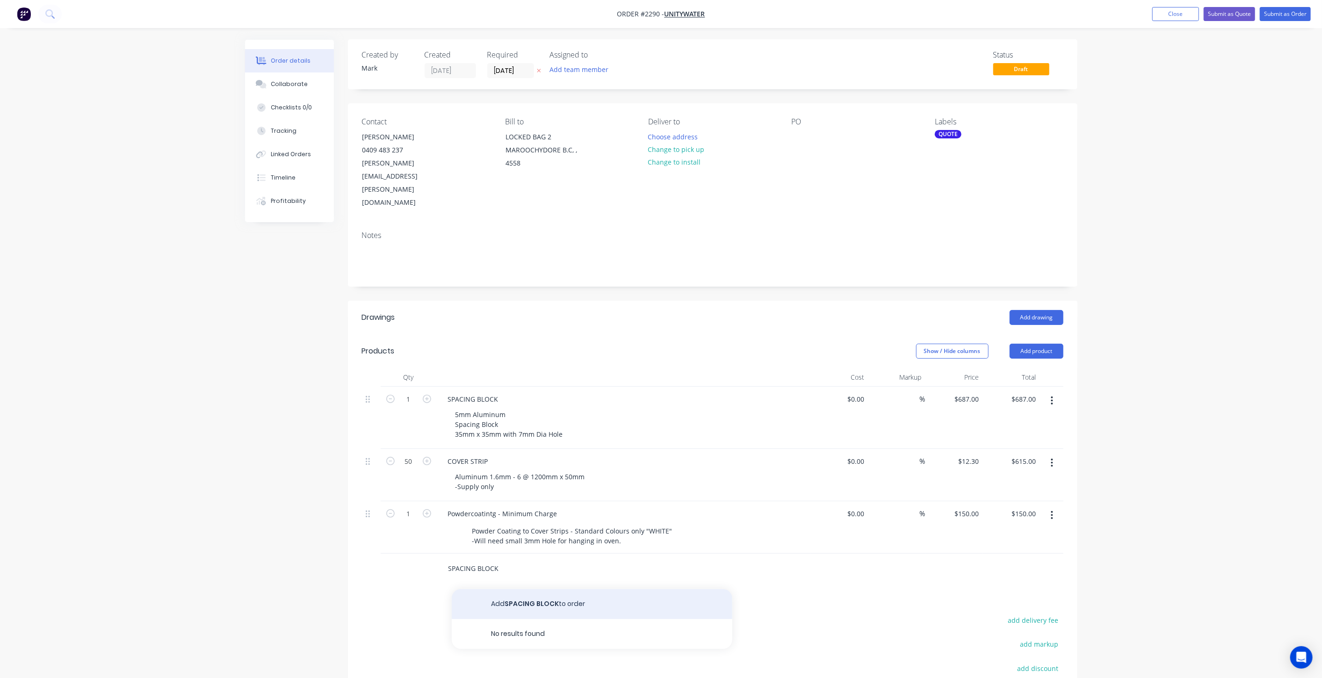
type input "SPACING BLOCK"
click at [511, 589] on button "Add SPACING BLOCK to order" at bounding box center [592, 604] width 281 height 30
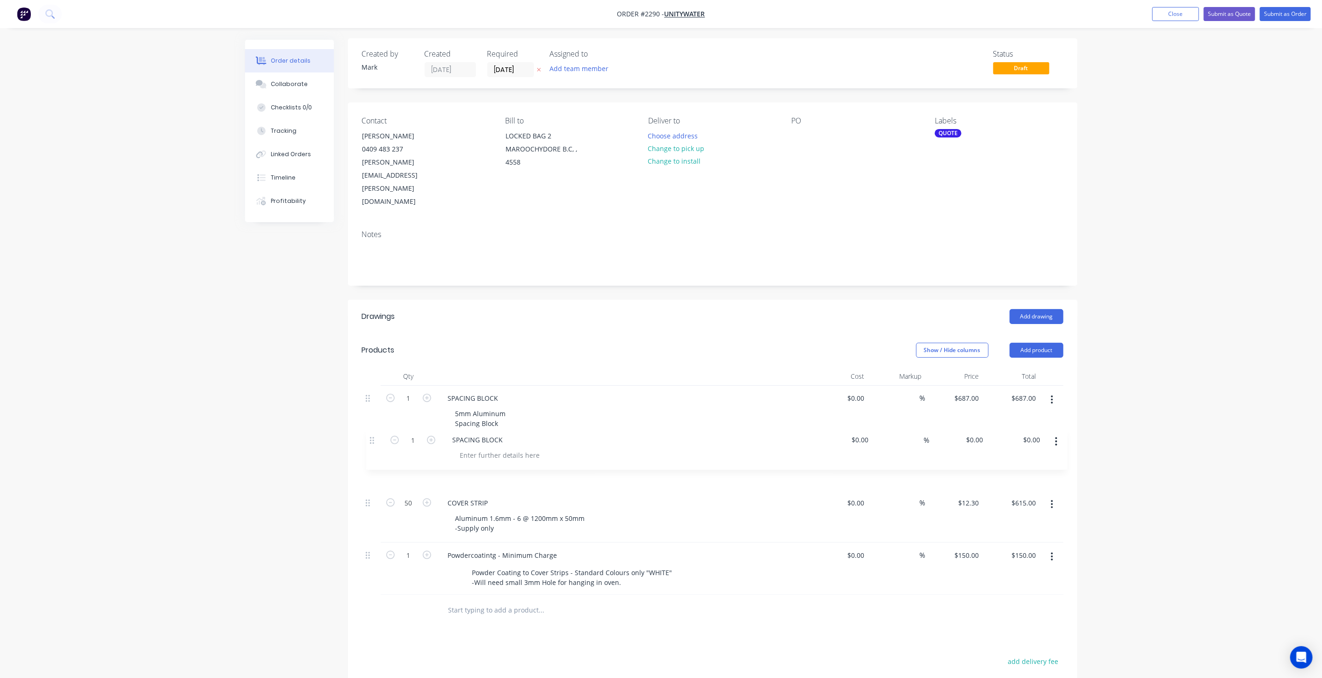
drag, startPoint x: 367, startPoint y: 527, endPoint x: 371, endPoint y: 439, distance: 88.9
click at [371, 439] on div "1 SPACING BLOCK 5mm Aluminum Spacing Block 35mm x 35mm with 7mm Dia Hole $0.00 …" at bounding box center [712, 490] width 701 height 209
click at [480, 469] on div at bounding box center [495, 476] width 95 height 14
paste div
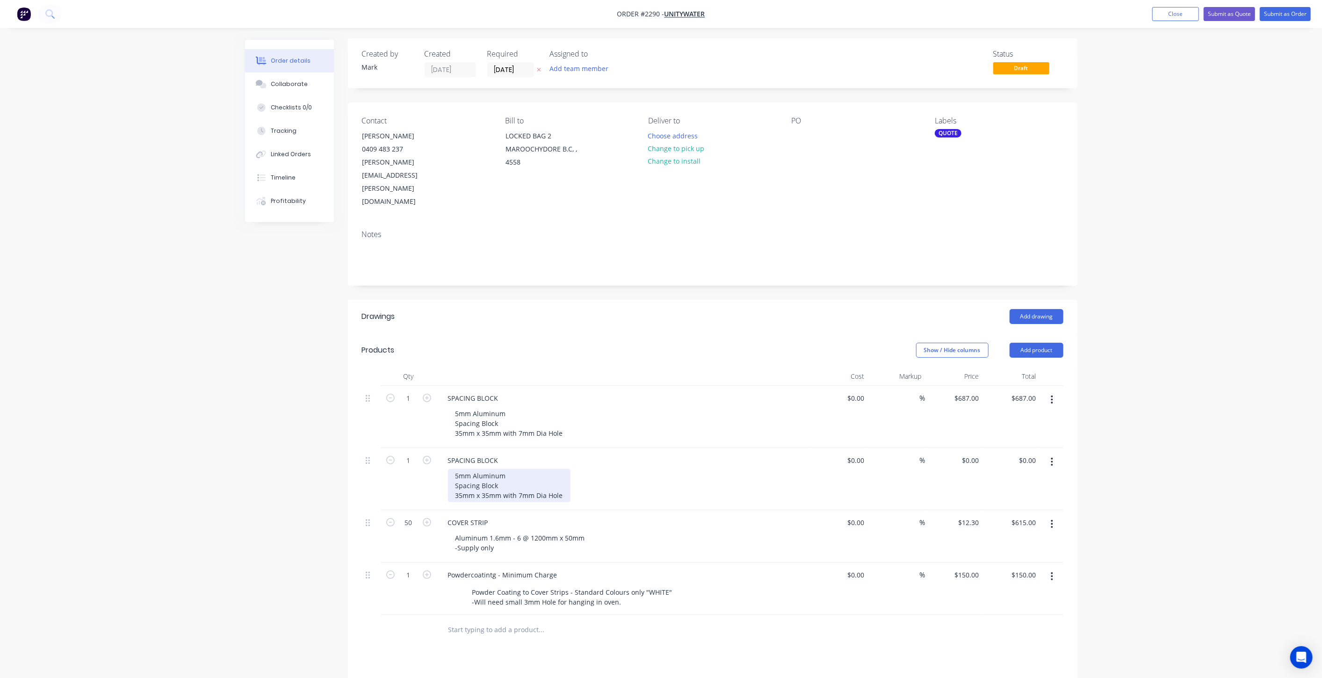
click at [458, 469] on div "5mm Aluminum Spacing Block 35mm x 35mm with 7mm Dia Hole" at bounding box center [509, 485] width 122 height 33
click at [693, 469] on div "10mm Aluminum Spacing Block 35mm x 35mm with 7mm Dia Hole" at bounding box center [627, 485] width 359 height 33
click at [280, 378] on div "Created by Mark Created 09/09/25 Required 09/09/25 Assigned to Add team member …" at bounding box center [661, 460] width 832 height 845
click at [1135, 249] on div "Order details Collaborate Checklists 0/0 Tracking Linked Orders Timeline Profit…" at bounding box center [661, 441] width 1322 height 885
click at [1127, 246] on div "Order details Collaborate Checklists 0/0 Tracking Linked Orders Timeline Profit…" at bounding box center [661, 441] width 1322 height 885
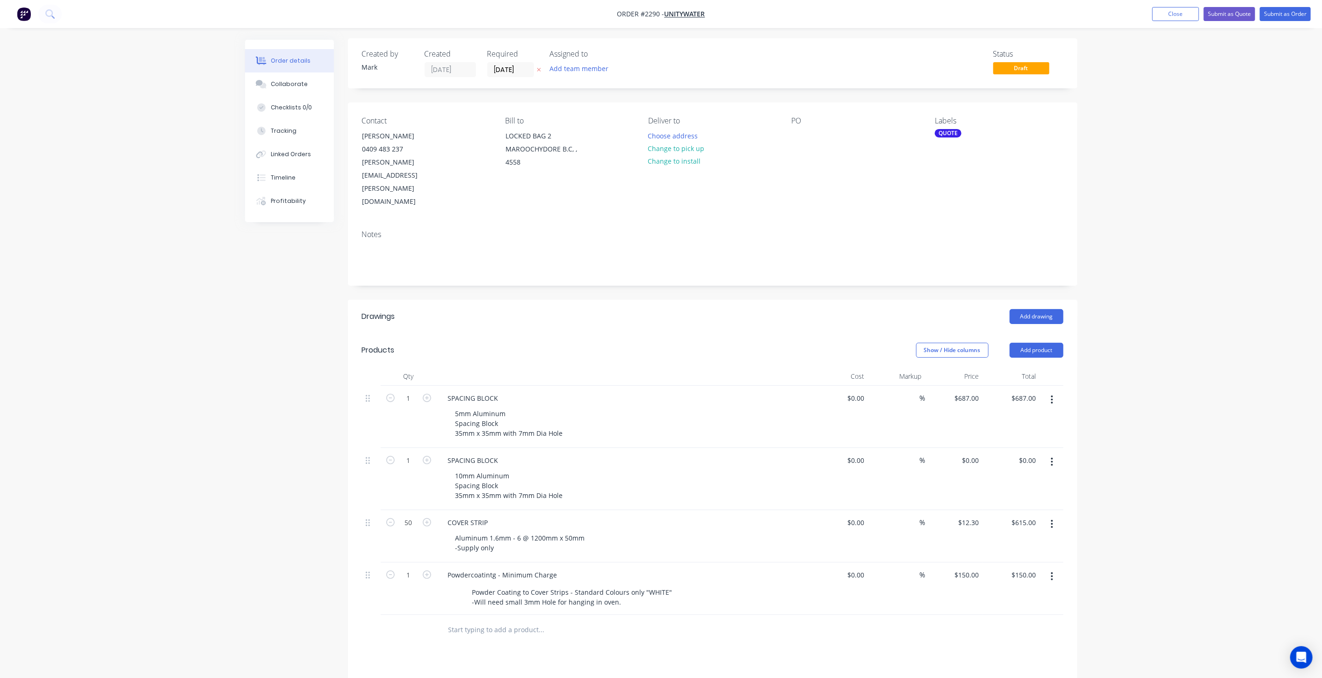
click at [214, 361] on div "Order details Collaborate Checklists 0/0 Tracking Linked Orders Timeline Profit…" at bounding box center [661, 441] width 1322 height 885
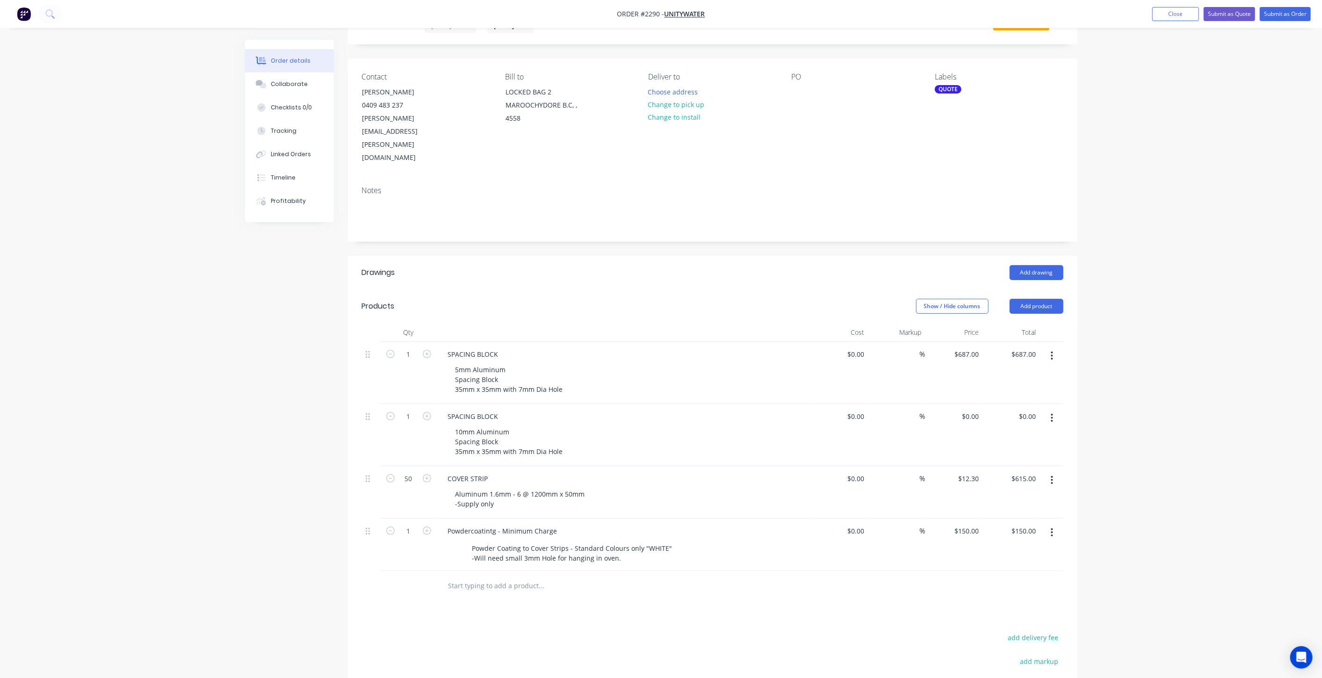
scroll to position [105, 0]
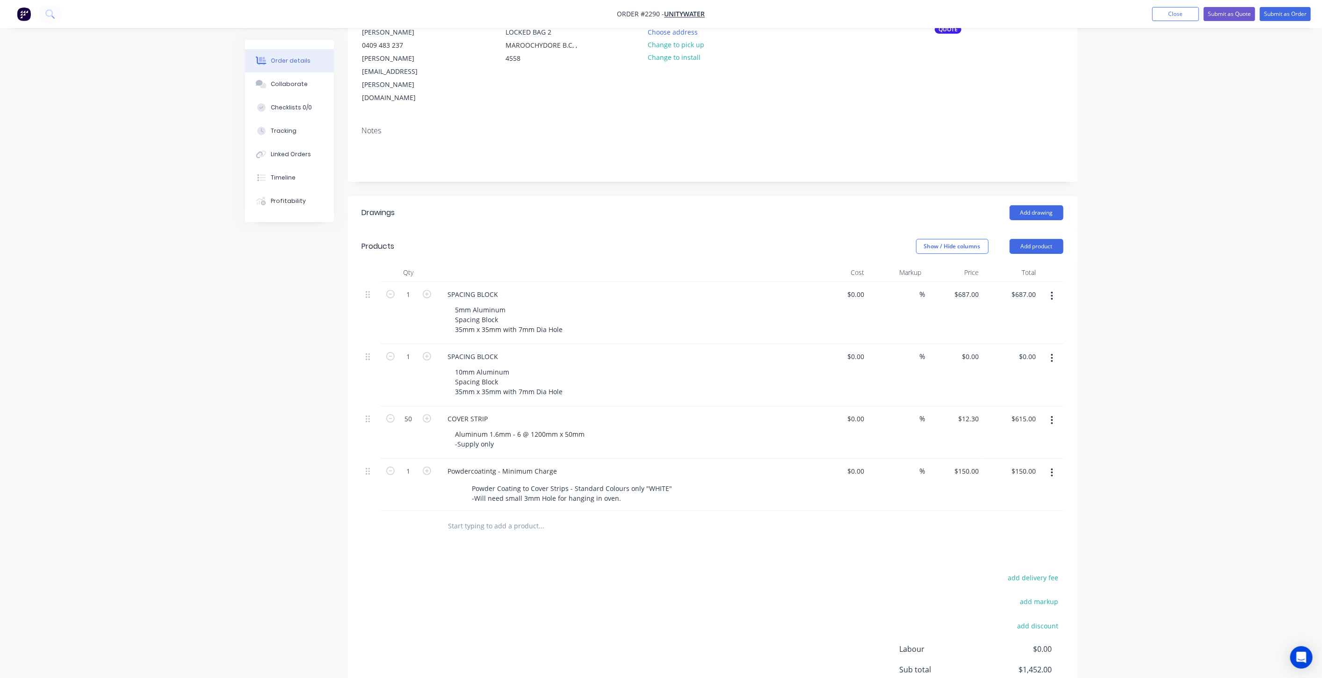
click at [277, 370] on div "Created by Mark Created 09/09/25 Required 09/09/25 Assigned to Add team member …" at bounding box center [661, 357] width 832 height 845
drag, startPoint x: 327, startPoint y: 366, endPoint x: 350, endPoint y: 377, distance: 25.1
click at [327, 366] on div "Created by Mark Created 09/09/25 Required 09/09/25 Assigned to Add team member …" at bounding box center [661, 357] width 832 height 845
click at [1133, 433] on div "Order details Collaborate Checklists 0/0 Tracking Linked Orders Timeline Profit…" at bounding box center [661, 337] width 1322 height 885
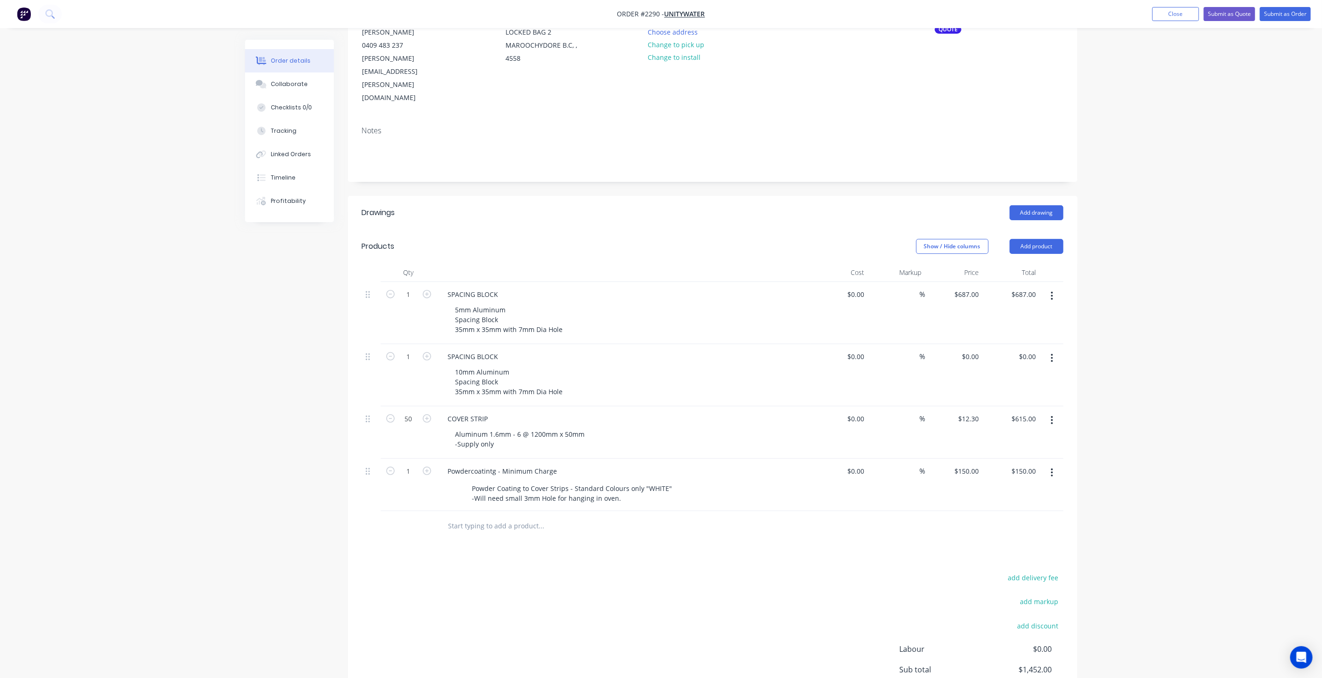
click at [1133, 433] on div "Order details Collaborate Checklists 0/0 Tracking Linked Orders Timeline Profit…" at bounding box center [661, 337] width 1322 height 885
click at [1132, 435] on div "Order details Collaborate Checklists 0/0 Tracking Linked Orders Timeline Profit…" at bounding box center [661, 337] width 1322 height 885
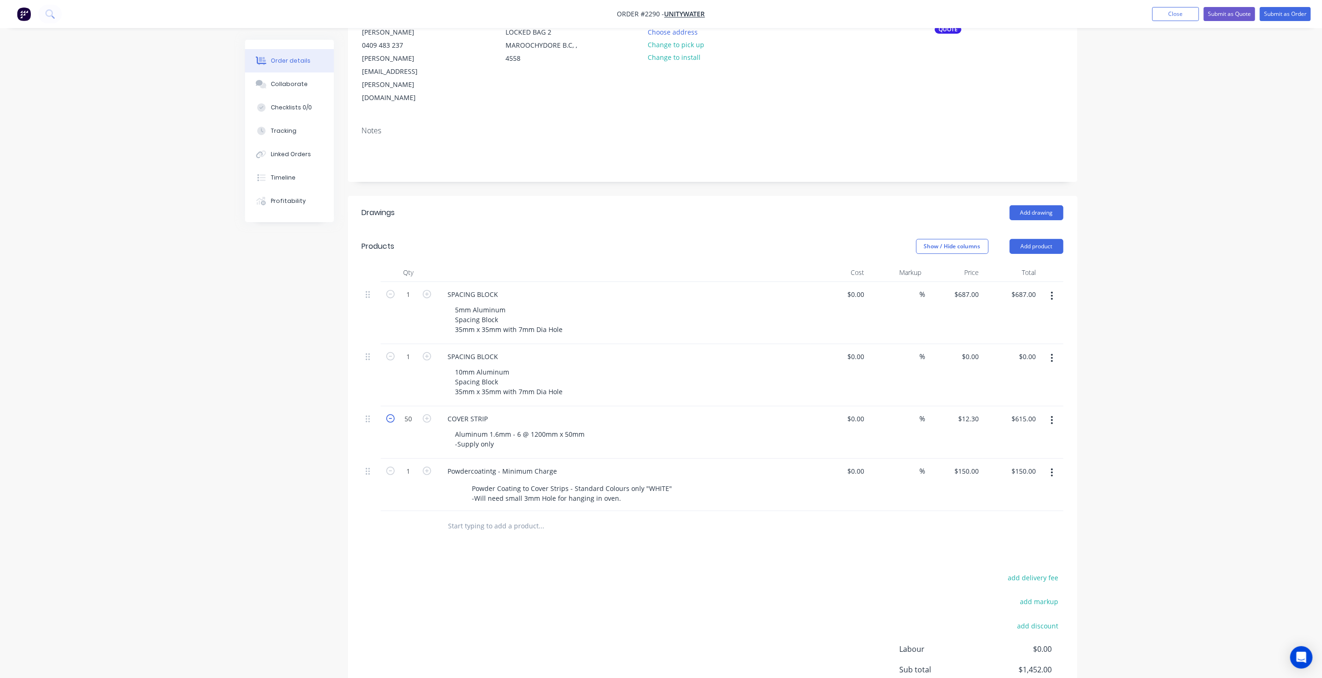
click at [393, 414] on icon "button" at bounding box center [390, 418] width 8 height 8
type input "49"
type input "$602.70"
click at [393, 414] on icon "button" at bounding box center [390, 418] width 8 height 8
type input "48"
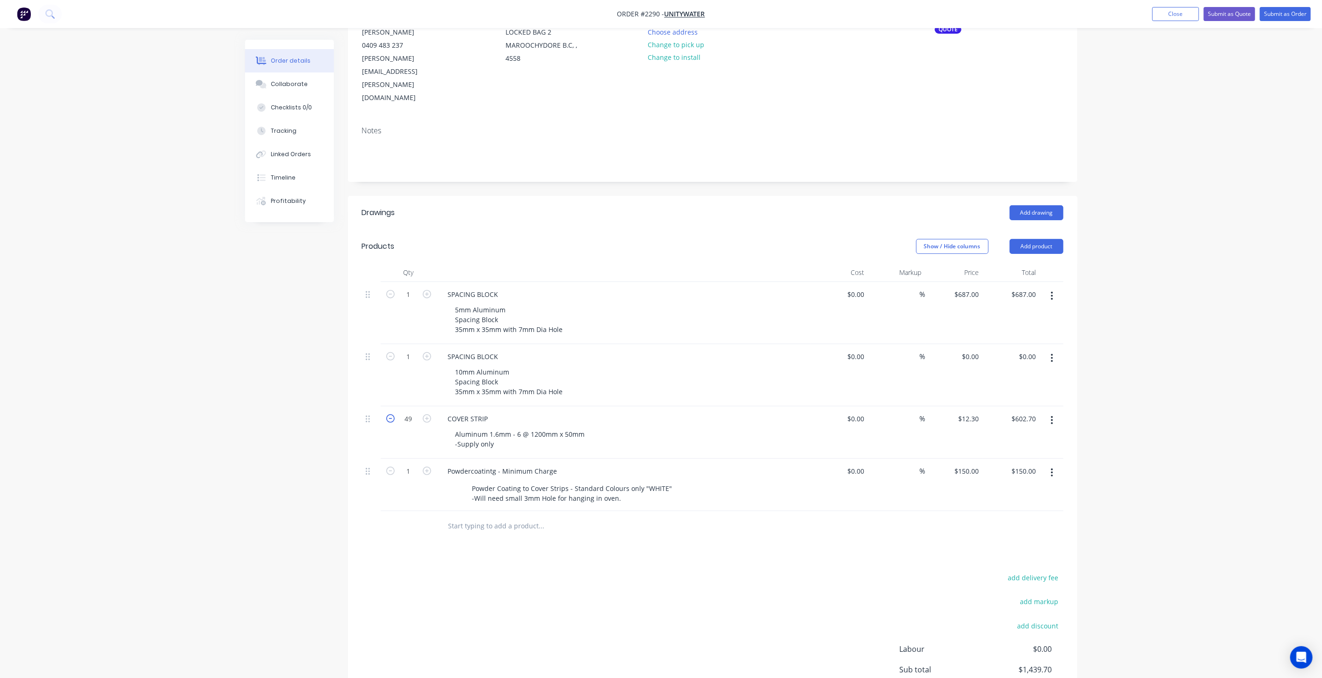
type input "$590.40"
click at [1162, 382] on div "Order details Collaborate Checklists 0/0 Tracking Linked Orders Timeline Profit…" at bounding box center [661, 337] width 1322 height 885
click at [589, 427] on div "Aluminum 1.6mm - 6 @ 1200mm x 50mm -Supply only" at bounding box center [521, 438] width 146 height 23
click at [220, 437] on div "Order details Collaborate Checklists 0/0 Tracking Linked Orders Timeline Profit…" at bounding box center [661, 342] width 1322 height 895
click at [1241, 428] on div "Order details Collaborate Checklists 0/0 Tracking Linked Orders Timeline Profit…" at bounding box center [661, 342] width 1322 height 895
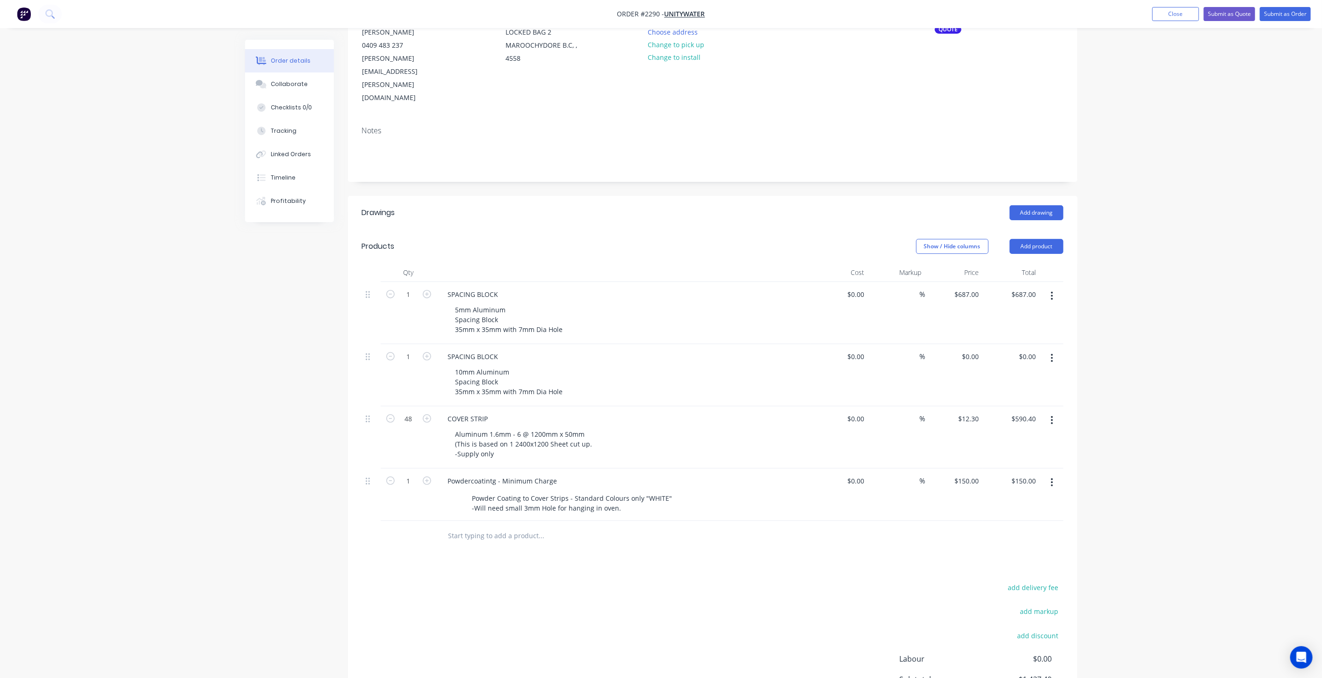
click at [1119, 451] on div "Order details Collaborate Checklists 0/0 Tracking Linked Orders Timeline Profit…" at bounding box center [661, 342] width 1322 height 895
click at [1119, 448] on div "Order details Collaborate Checklists 0/0 Tracking Linked Orders Timeline Profit…" at bounding box center [661, 342] width 1322 height 895
click at [977, 412] on input "12.3" at bounding box center [969, 419] width 25 height 14
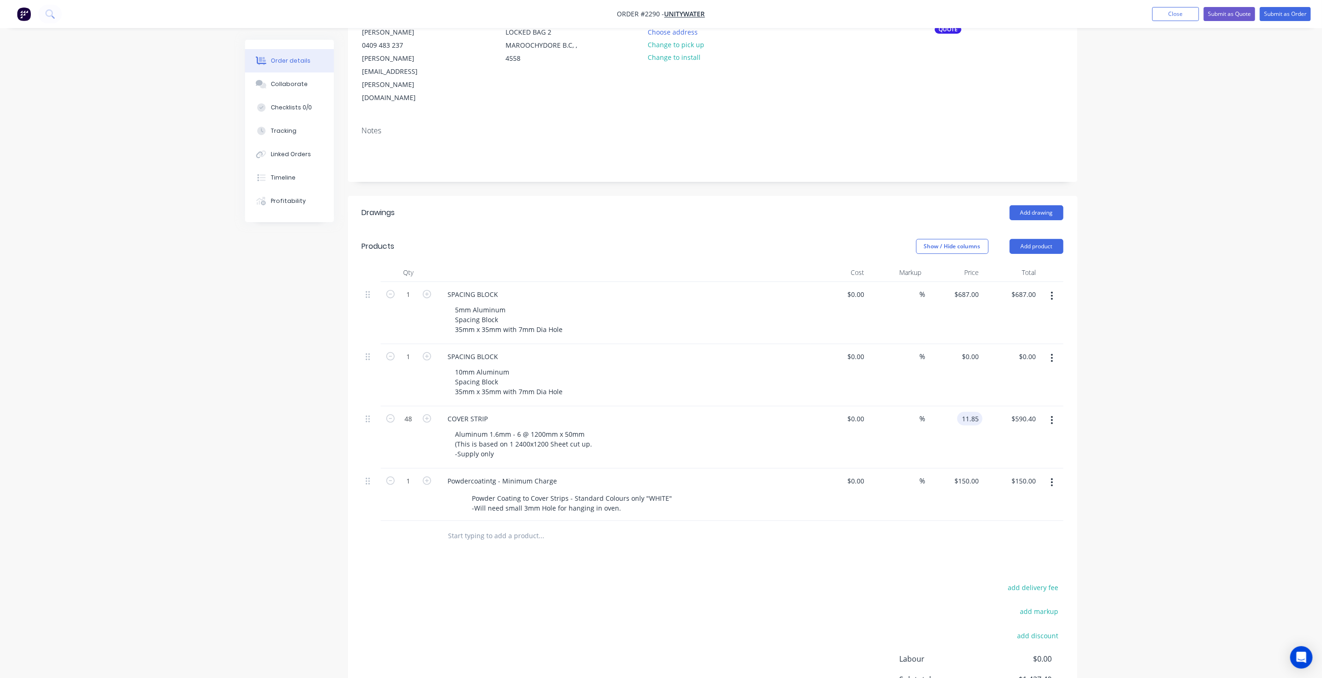
type input "$11.85"
type input "$568.80"
click at [1131, 410] on div "Order details Collaborate Checklists 0/0 Tracking Linked Orders Timeline Profit…" at bounding box center [661, 342] width 1322 height 895
click at [1128, 412] on div "Order details Collaborate Checklists 0/0 Tracking Linked Orders Timeline Profit…" at bounding box center [661, 342] width 1322 height 895
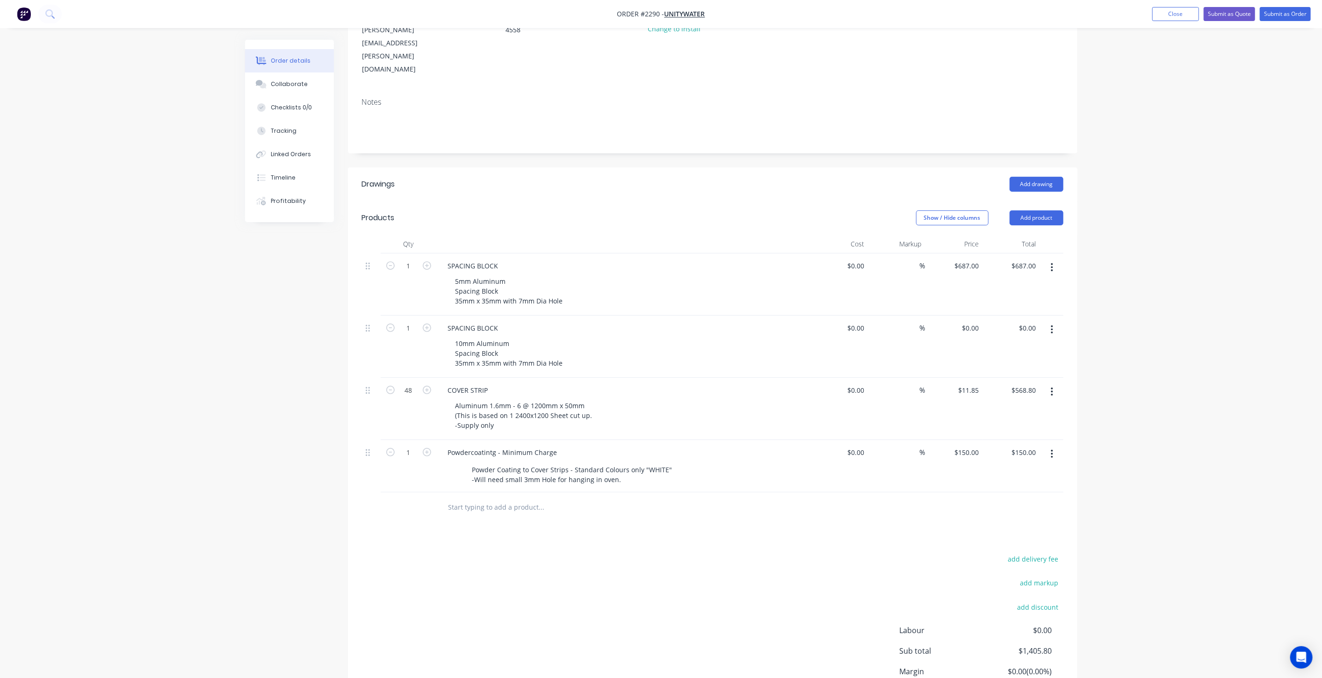
scroll to position [158, 0]
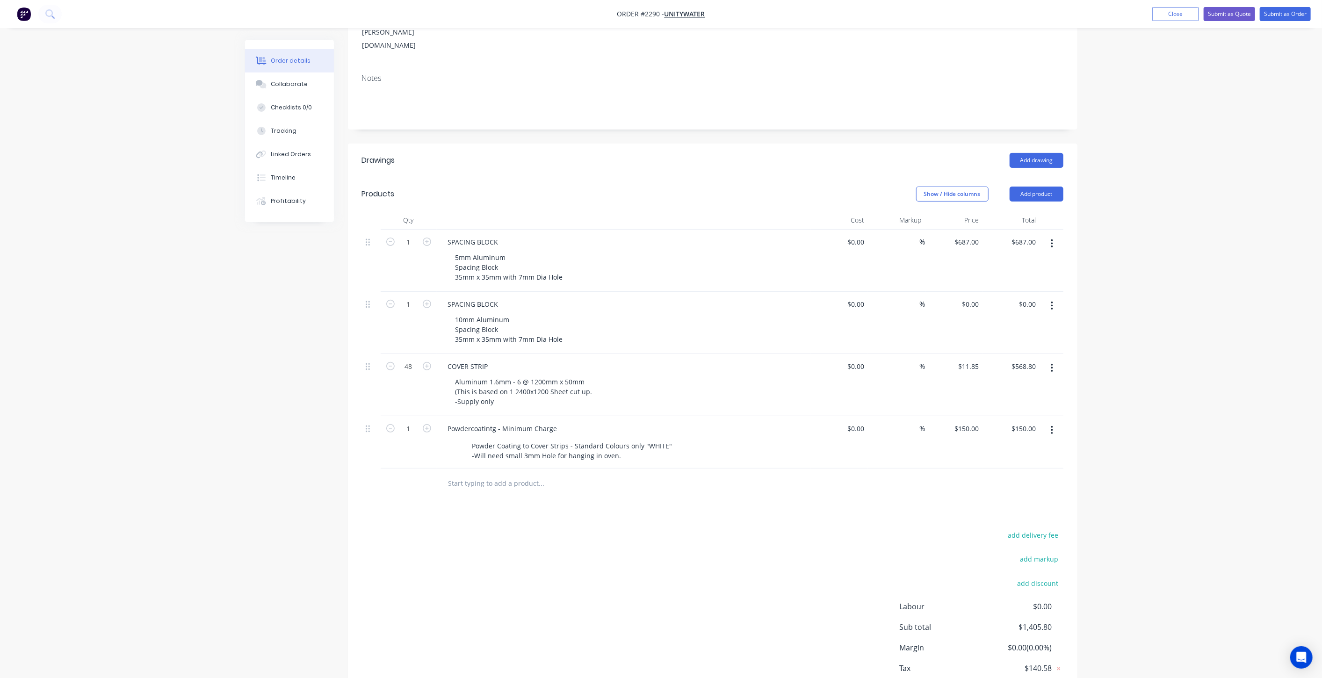
click at [1118, 385] on div "Order details Collaborate Checklists 0/0 Tracking Linked Orders Timeline Profit…" at bounding box center [661, 289] width 1322 height 895
click at [1115, 382] on div "Order details Collaborate Checklists 0/0 Tracking Linked Orders Timeline Profit…" at bounding box center [661, 289] width 1322 height 895
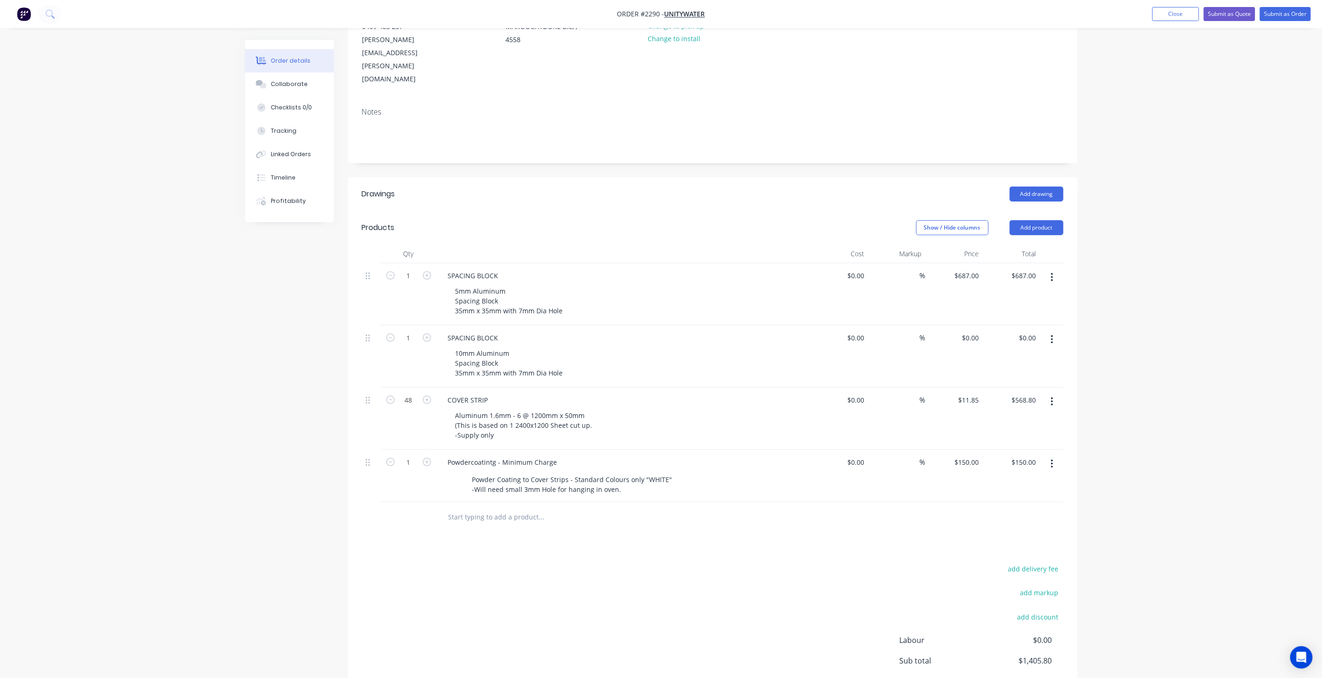
scroll to position [72, 0]
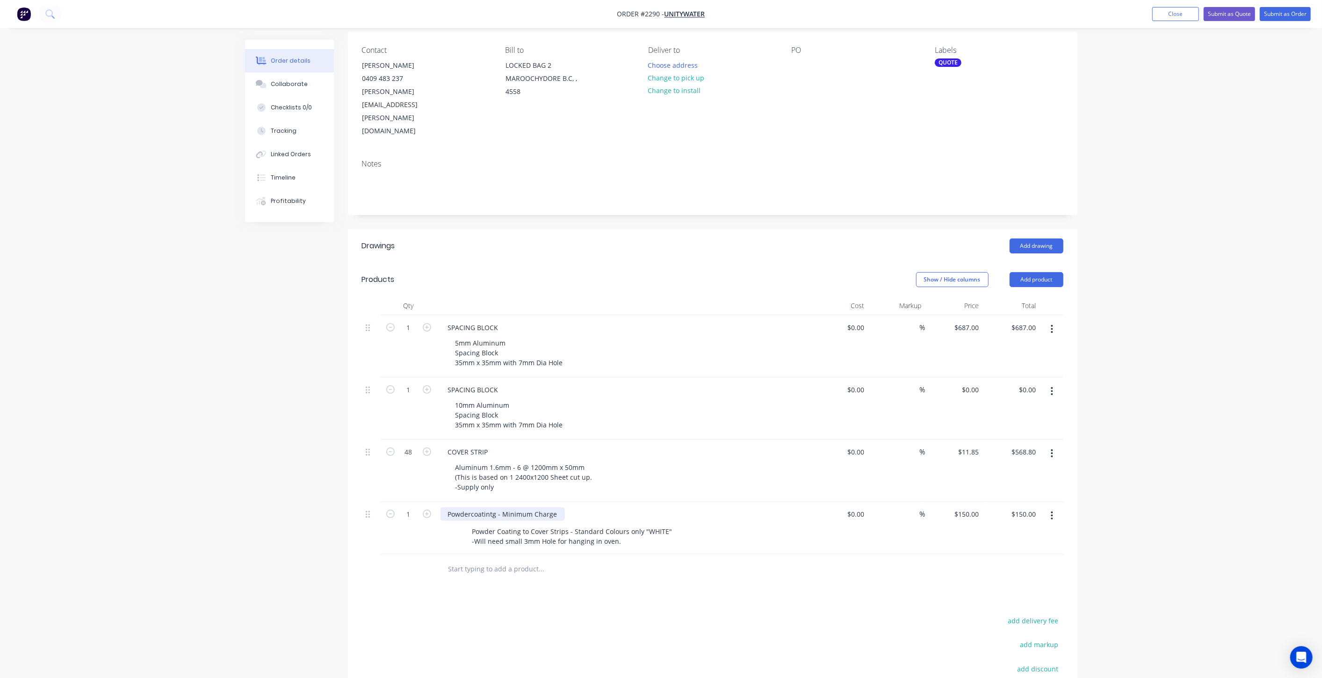
click at [495, 507] on div "Powdercoatintg - Minimum Charge" at bounding box center [502, 514] width 124 height 14
click at [294, 502] on div "Created by Mark Created 09/09/25 Required 09/09/25 Assigned to Add team member …" at bounding box center [661, 395] width 832 height 855
click at [1121, 475] on div "Order details Collaborate Checklists 0/0 Tracking Linked Orders Timeline Profit…" at bounding box center [661, 375] width 1322 height 895
click at [251, 415] on div "Created by Mark Created 09/09/25 Required 09/09/25 Assigned to Add team member …" at bounding box center [661, 395] width 832 height 855
click at [523, 525] on div "Powder Coating to Cover Strips - Standard Colours only "WHITE" -Will need small…" at bounding box center [572, 536] width 208 height 23
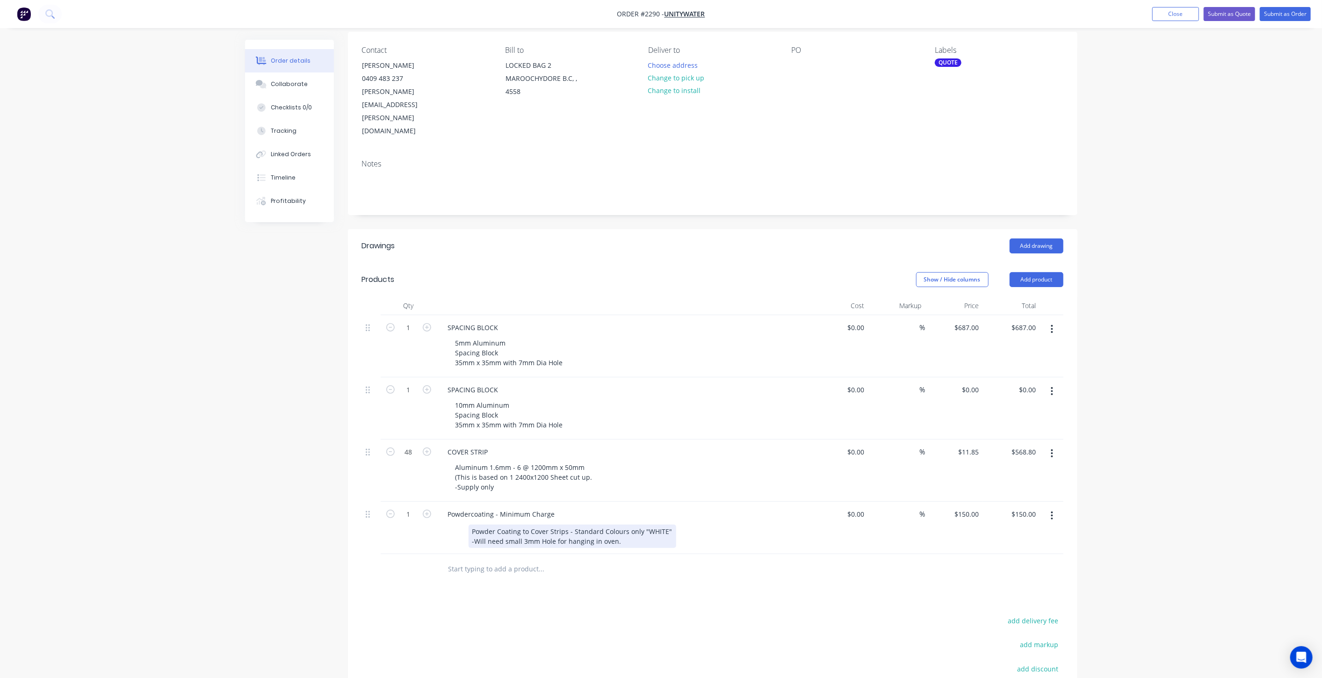
click at [554, 525] on div "Powder Coating to Cover Strips - Standard Colours only "WHITE" -Will need small…" at bounding box center [572, 536] width 208 height 23
drag, startPoint x: 473, startPoint y: 490, endPoint x: 488, endPoint y: 490, distance: 15.0
click at [488, 525] on div "Powder Coating to Cover Strips - Standard Colours only "WHITE" -Will need small…" at bounding box center [572, 536] width 208 height 23
click at [562, 525] on div "Powder Coating to Cover Strips - Standard Colours only "WHITE" -Will need small…" at bounding box center [572, 536] width 208 height 23
drag, startPoint x: 530, startPoint y: 489, endPoint x: 566, endPoint y: 487, distance: 36.6
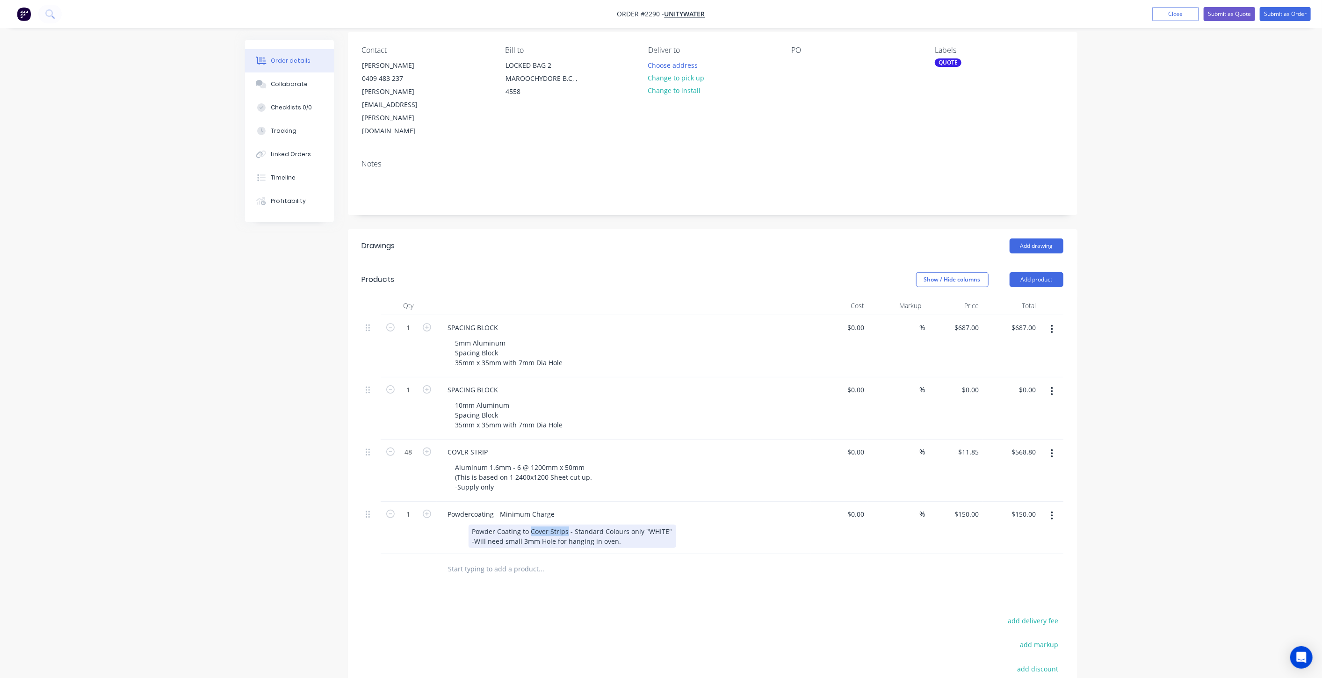
click at [566, 525] on div "Powder Coating to Cover Strips - Standard Colours only "WHITE" -Will need small…" at bounding box center [572, 536] width 208 height 23
click at [627, 525] on div "Powder Coating to Cover Strips - Standard Colours only "WHITE" -Will need small…" at bounding box center [572, 536] width 208 height 23
drag, startPoint x: 474, startPoint y: 489, endPoint x: 571, endPoint y: 490, distance: 97.2
click at [571, 525] on div "Powder Coating to Cover Strips - Standard Colours only "WHITE" -Will need small…" at bounding box center [572, 536] width 208 height 23
click at [594, 525] on div "Standard Colours only "WHITE" -Will need small 3mm Hole for hanging in oven." at bounding box center [546, 536] width 157 height 23
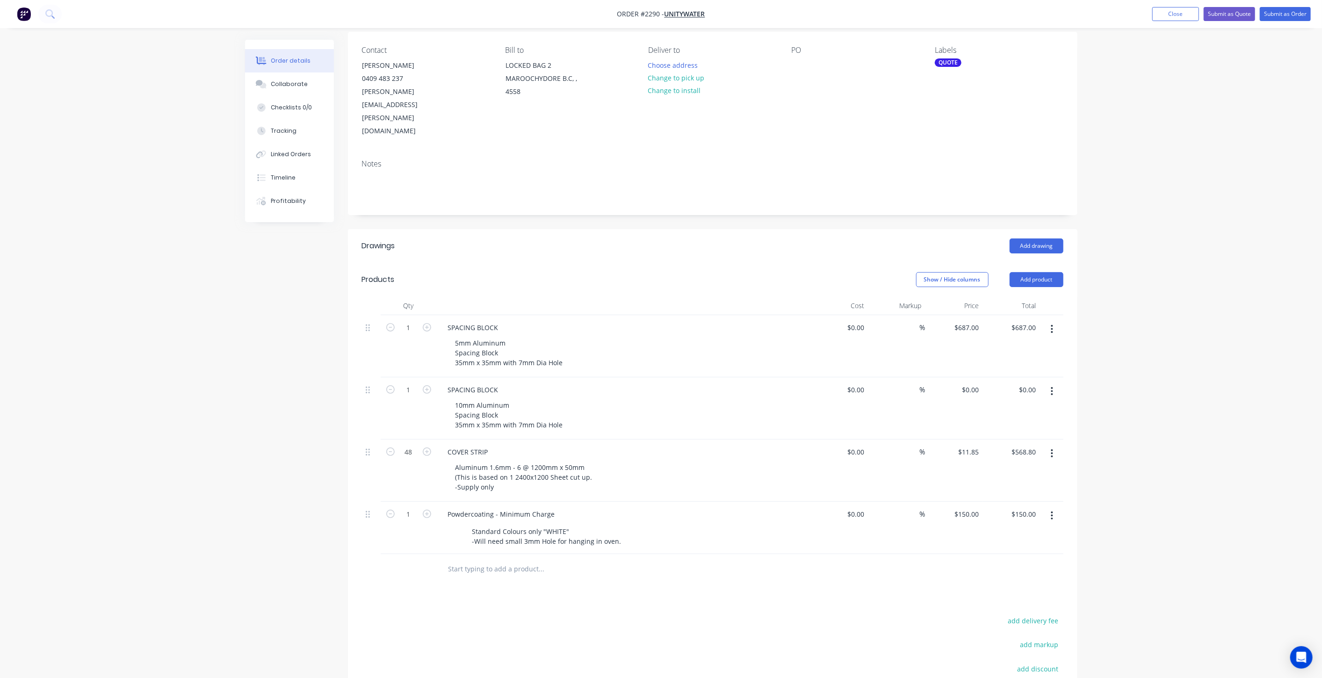
drag, startPoint x: 510, startPoint y: 490, endPoint x: 345, endPoint y: 503, distance: 166.0
click at [338, 497] on div "Created by Mark Created 09/09/25 Required 09/09/25 Assigned to Add team member …" at bounding box center [661, 395] width 832 height 855
drag, startPoint x: 580, startPoint y: 488, endPoint x: 430, endPoint y: 489, distance: 149.6
click at [430, 502] on div "1 Powdercoating - Minimum Charge Standard Colours only "WHITE" -Will need small…" at bounding box center [712, 528] width 701 height 52
click at [268, 510] on div "Created by Mark Created 09/09/25 Required 09/09/25 Assigned to Add team member …" at bounding box center [661, 395] width 832 height 855
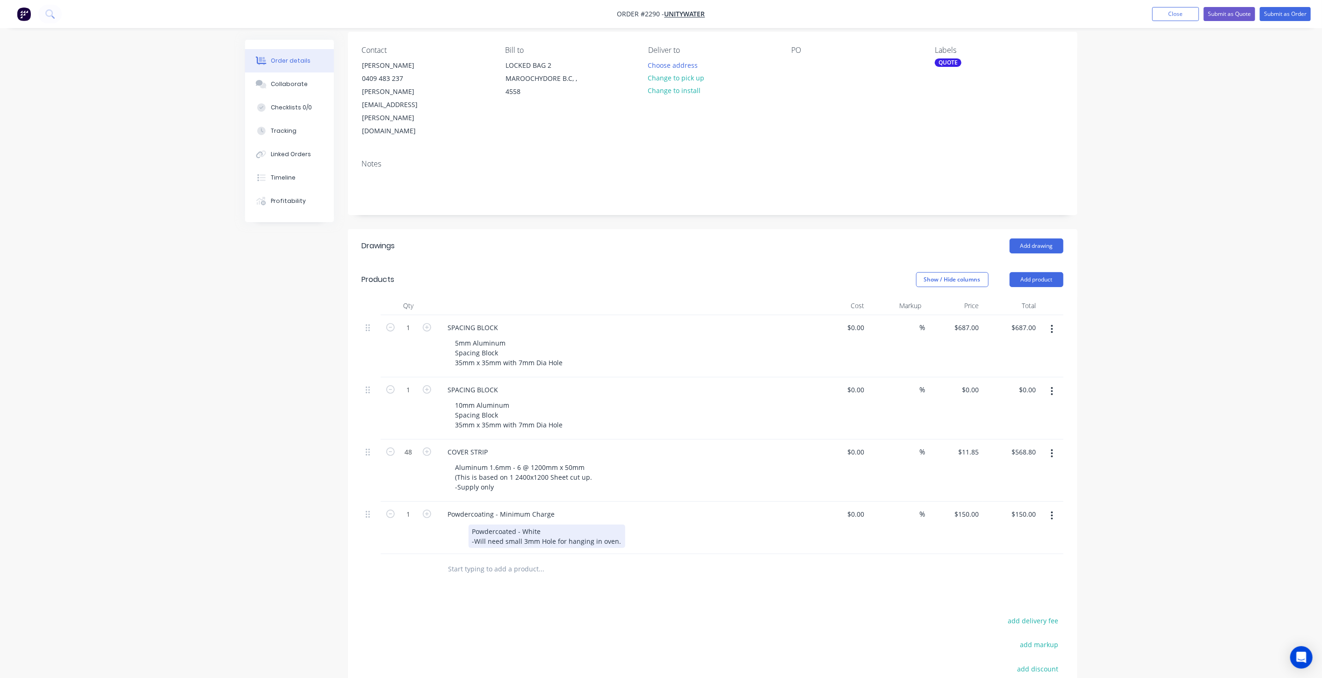
click at [553, 525] on div "Powdercoated - White -Will need small 3mm Hole for hanging in oven." at bounding box center [546, 536] width 157 height 23
drag, startPoint x: 618, startPoint y: 499, endPoint x: 451, endPoint y: 500, distance: 166.4
click at [451, 525] on div "Powdercoated - White -Will need small 3mm Hole for hanging in oven." at bounding box center [622, 536] width 342 height 23
click at [236, 488] on div "Order details Collaborate Checklists 0/0 Tracking Linked Orders Timeline Profit…" at bounding box center [661, 390] width 851 height 845
click at [230, 432] on div "Order details Collaborate Checklists 0/0 Tracking Linked Orders Timeline Profit…" at bounding box center [661, 370] width 1322 height 885
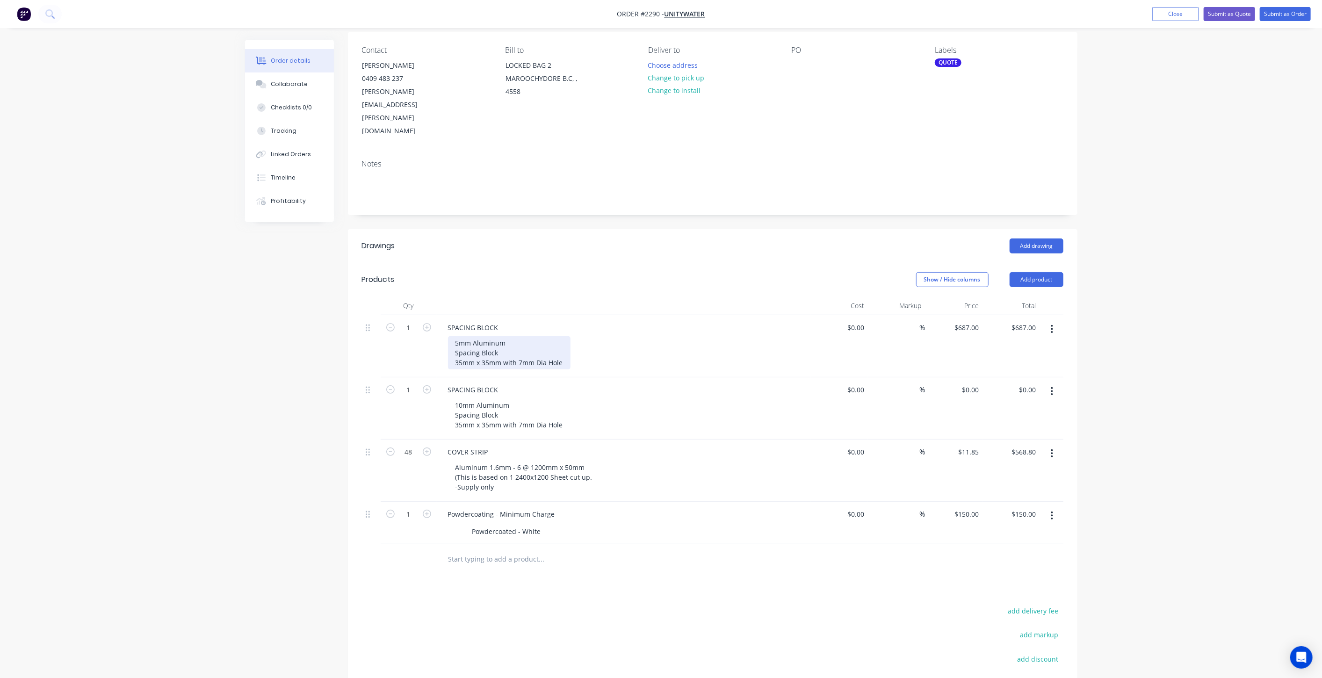
click at [568, 336] on div "5mm Aluminum Spacing Block 35mm x 35mm with 7mm Dia Hole" at bounding box center [509, 352] width 122 height 33
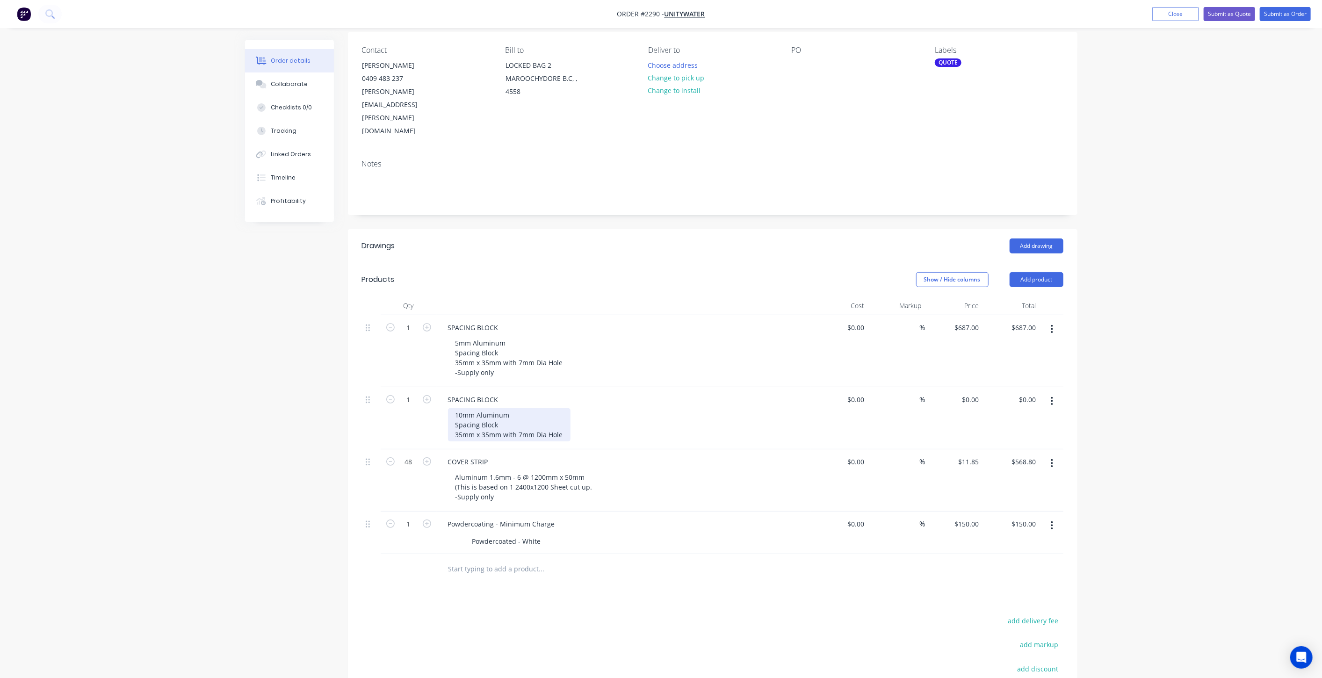
click at [566, 408] on div "10mm Aluminum Spacing Block 35mm x 35mm with 7mm Dia Hole" at bounding box center [509, 424] width 122 height 33
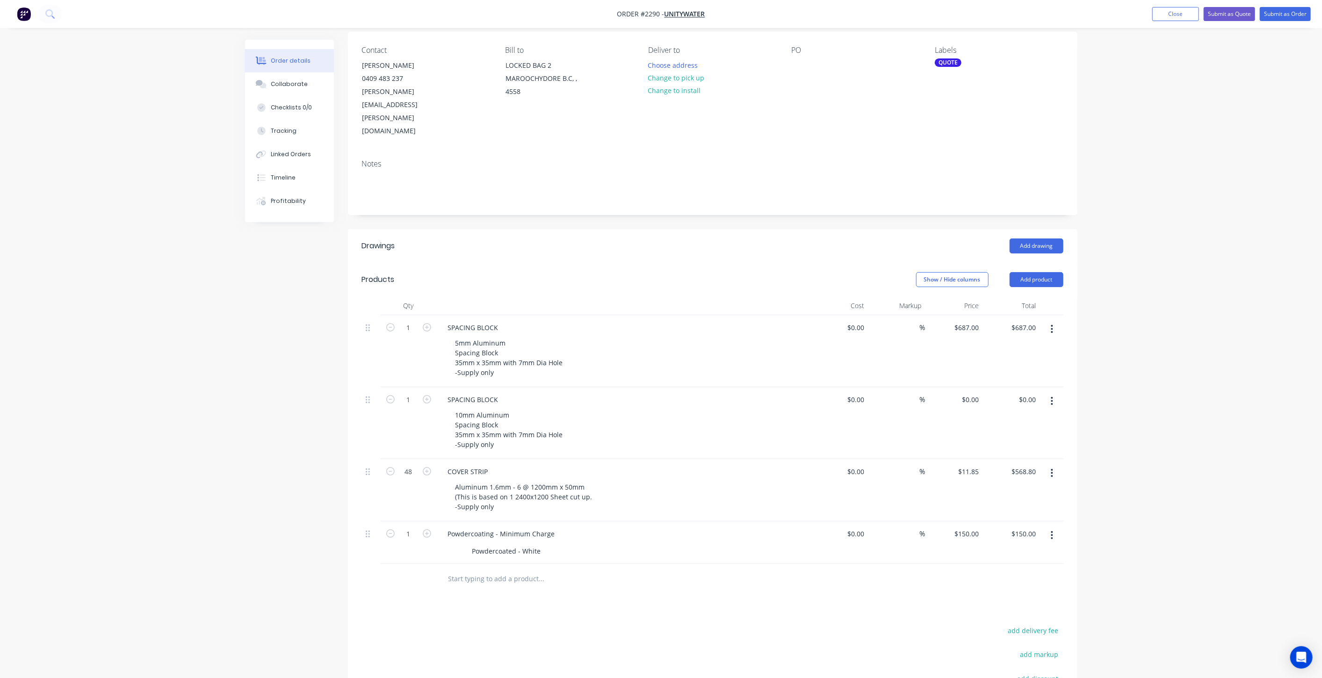
drag, startPoint x: 156, startPoint y: 356, endPoint x: 165, endPoint y: 361, distance: 10.7
click at [157, 356] on div "Order details Collaborate Checklists 0/0 Tracking Linked Orders Timeline Profit…" at bounding box center [661, 380] width 1322 height 905
click at [225, 418] on div "Order details Collaborate Checklists 0/0 Tracking Linked Orders Timeline Profit…" at bounding box center [661, 380] width 1322 height 905
drag, startPoint x: 1196, startPoint y: 47, endPoint x: 1188, endPoint y: 24, distance: 24.5
click at [1195, 46] on div "Order details Collaborate Checklists 0/0 Tracking Linked Orders Timeline Profit…" at bounding box center [661, 380] width 1322 height 905
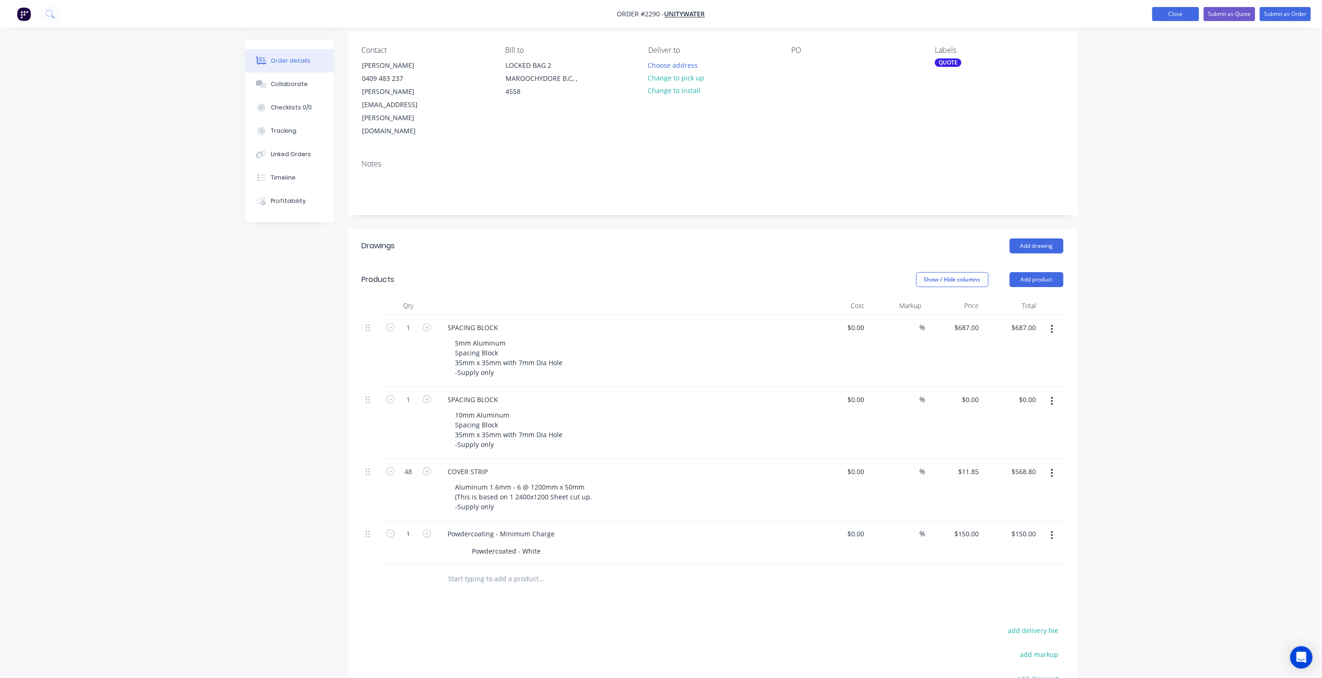
click at [1184, 11] on button "Close" at bounding box center [1175, 14] width 47 height 14
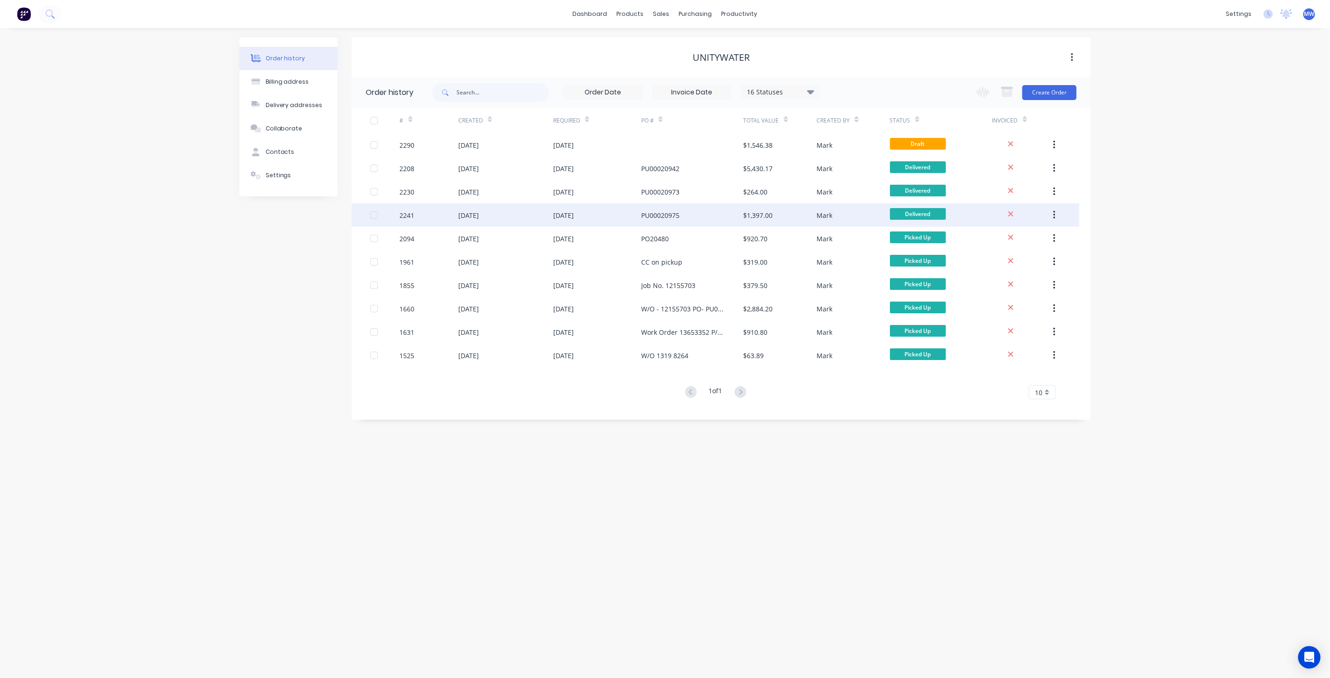
click at [385, 223] on div at bounding box center [384, 214] width 29 height 23
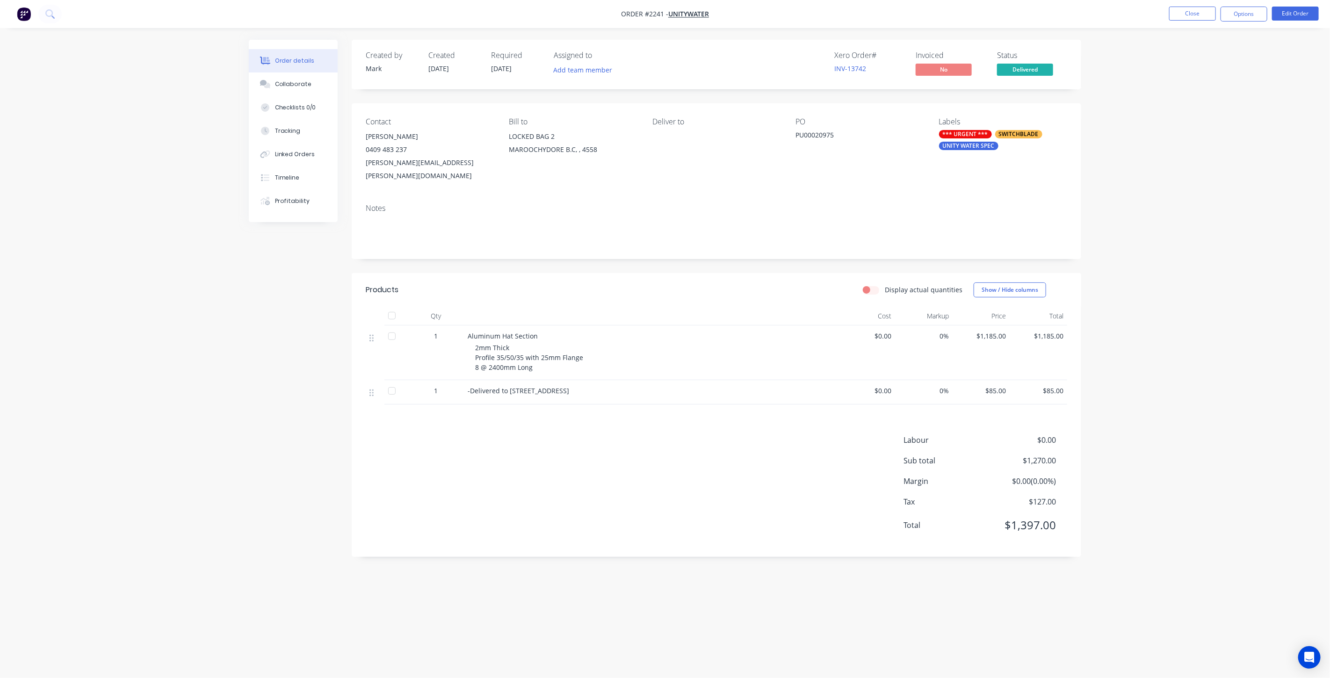
drag, startPoint x: 198, startPoint y: 306, endPoint x: 101, endPoint y: 96, distance: 231.6
click at [198, 305] on div "Order details Collaborate Checklists 0/0 Tracking Linked Orders Timeline Profit…" at bounding box center [665, 339] width 1330 height 678
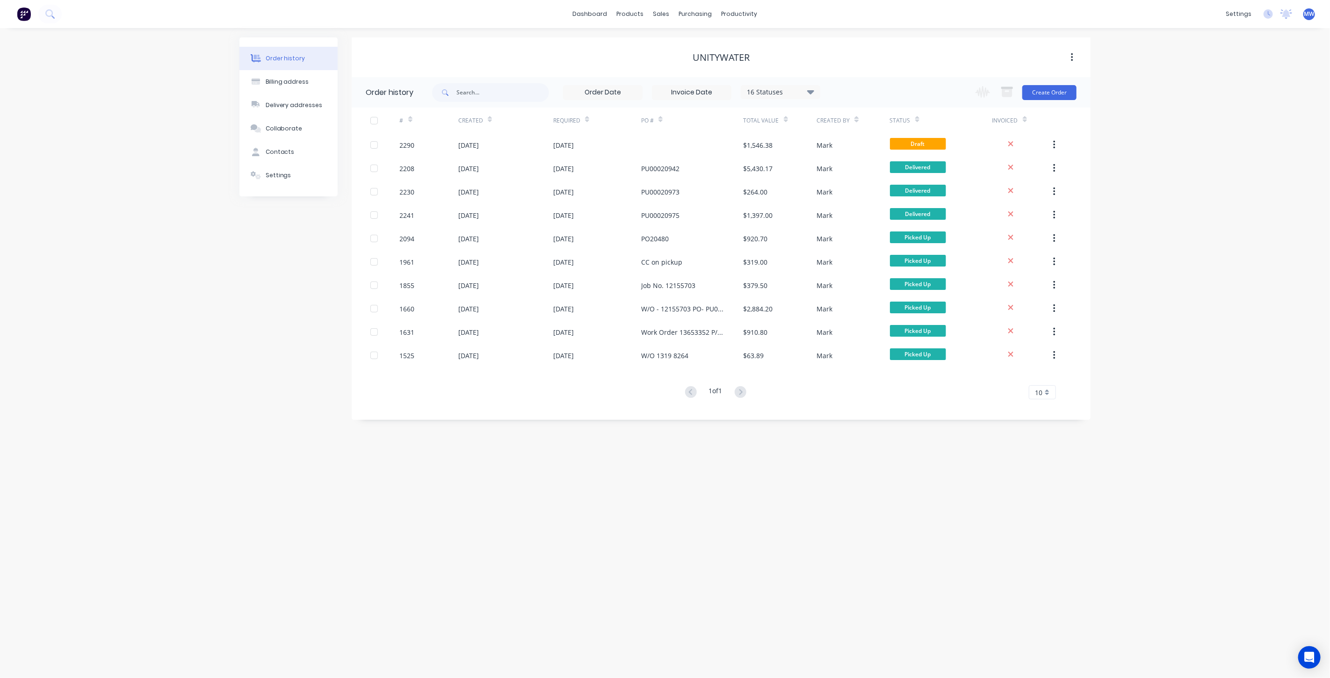
click at [1144, 205] on div "Order history Billing address Delivery addresses Collaborate Contacts Settings …" at bounding box center [665, 353] width 1330 height 650
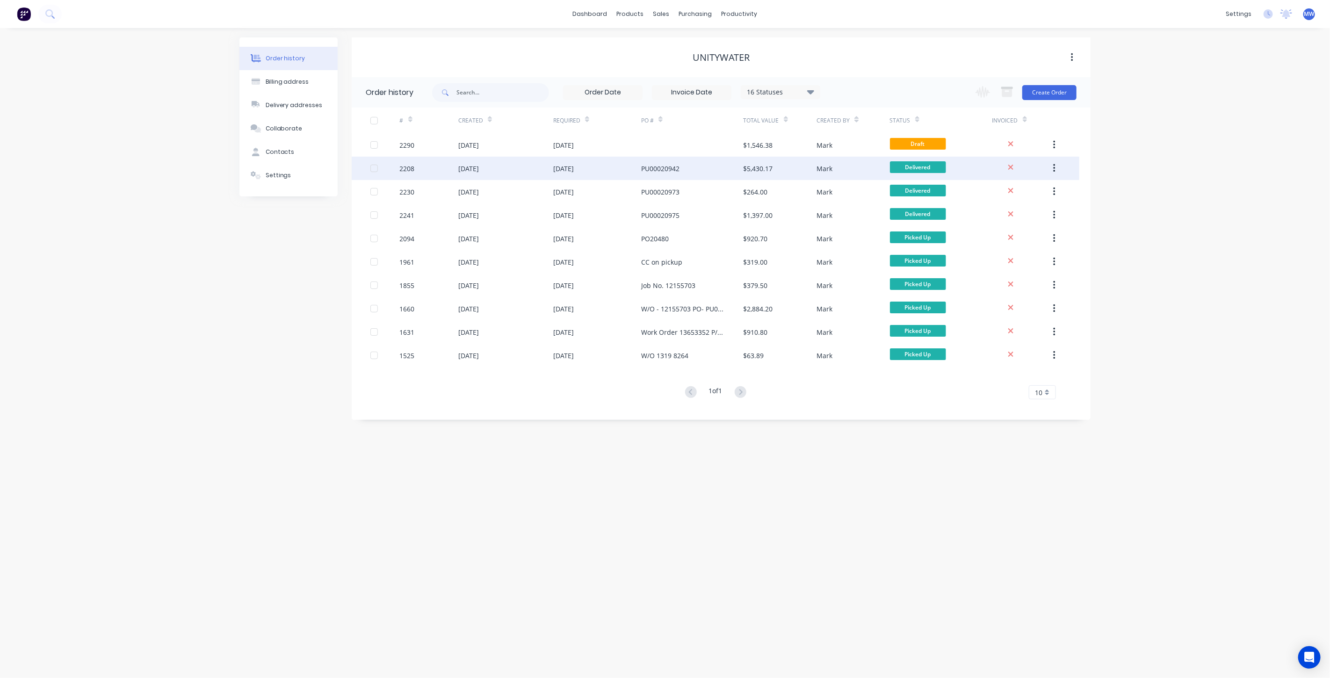
click at [514, 180] on div "25 Aug 2025" at bounding box center [505, 168] width 95 height 23
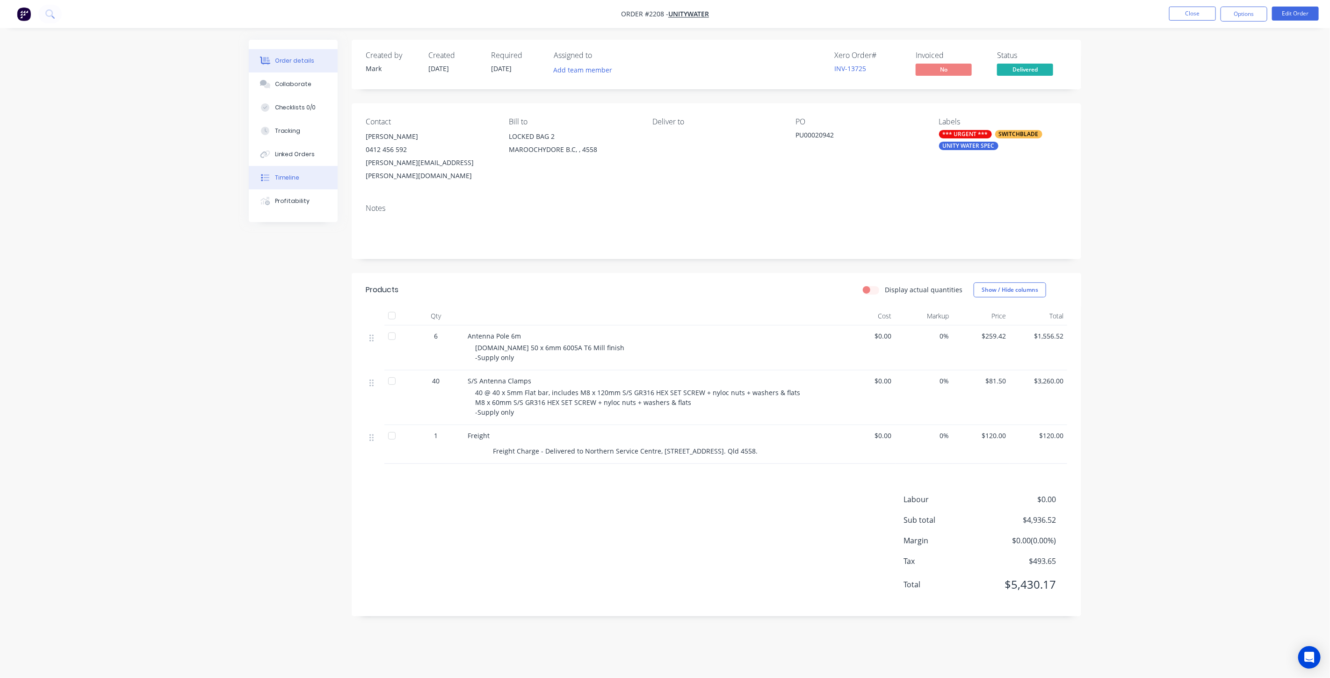
click at [307, 172] on button "Timeline" at bounding box center [293, 177] width 89 height 23
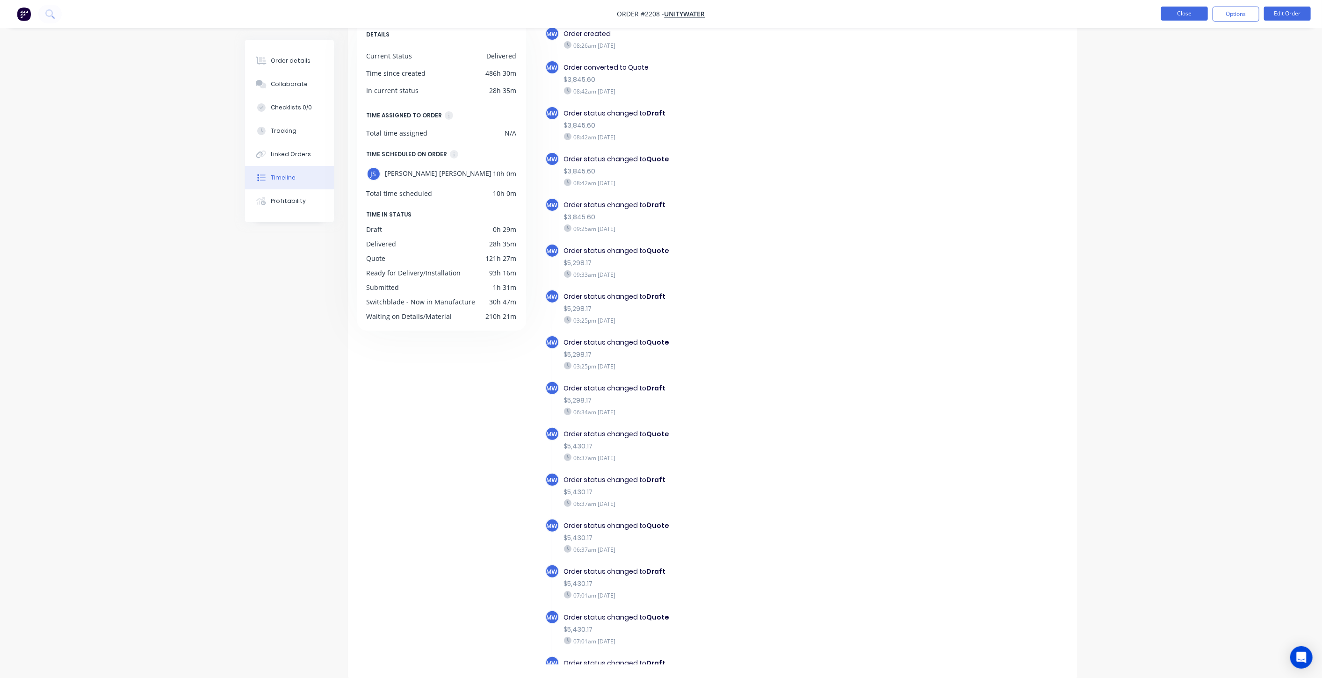
click at [1190, 14] on button "Close" at bounding box center [1184, 14] width 47 height 14
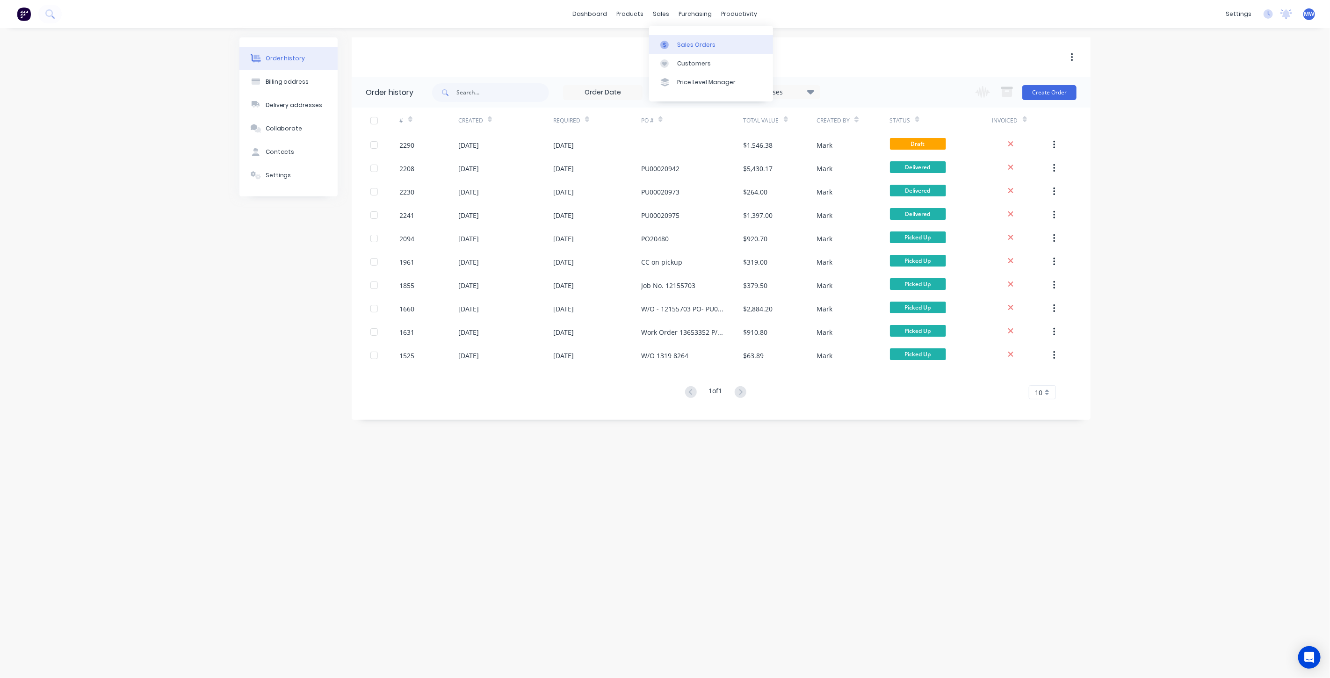
click at [684, 49] on div "Sales Orders" at bounding box center [696, 45] width 38 height 8
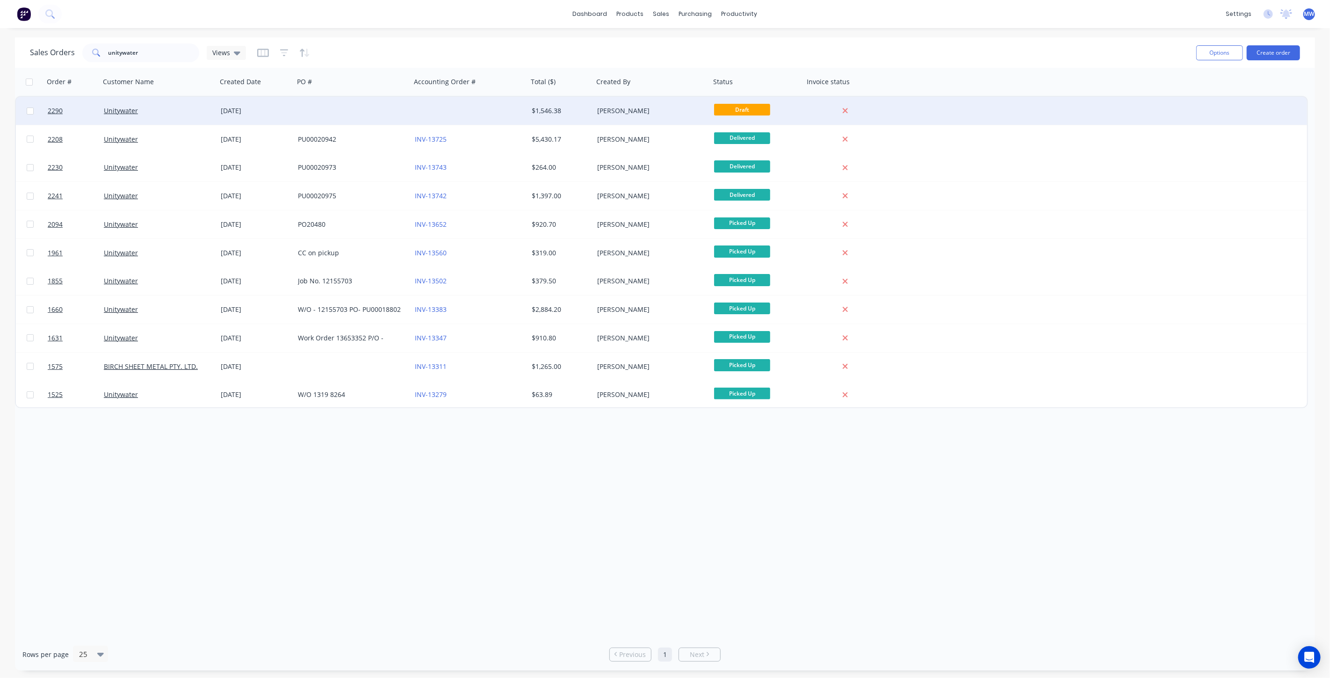
click at [476, 113] on div at bounding box center [469, 111] width 117 height 28
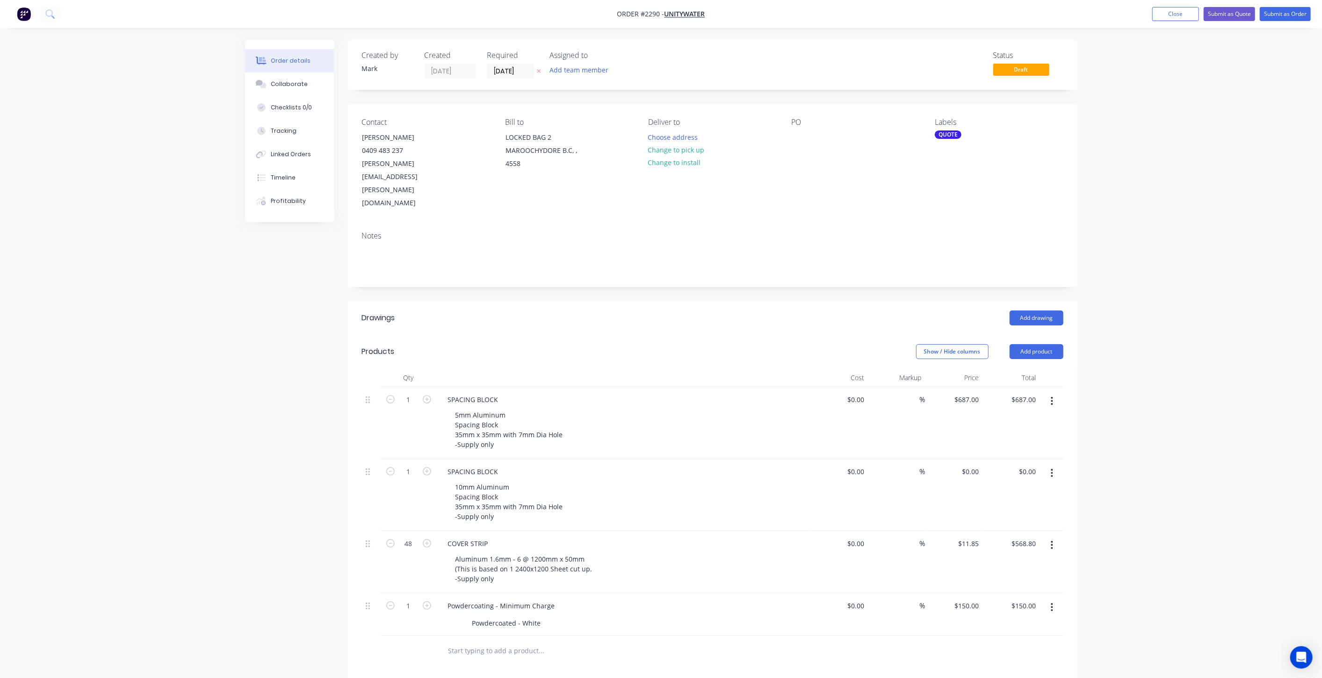
click at [1194, 389] on div "Order details Collaborate Checklists 0/0 Tracking Linked Orders Timeline Profit…" at bounding box center [661, 452] width 1322 height 905
drag, startPoint x: 970, startPoint y: 358, endPoint x: 993, endPoint y: 380, distance: 32.4
click at [970, 393] on input "687" at bounding box center [967, 400] width 29 height 14
type input "$0.00"
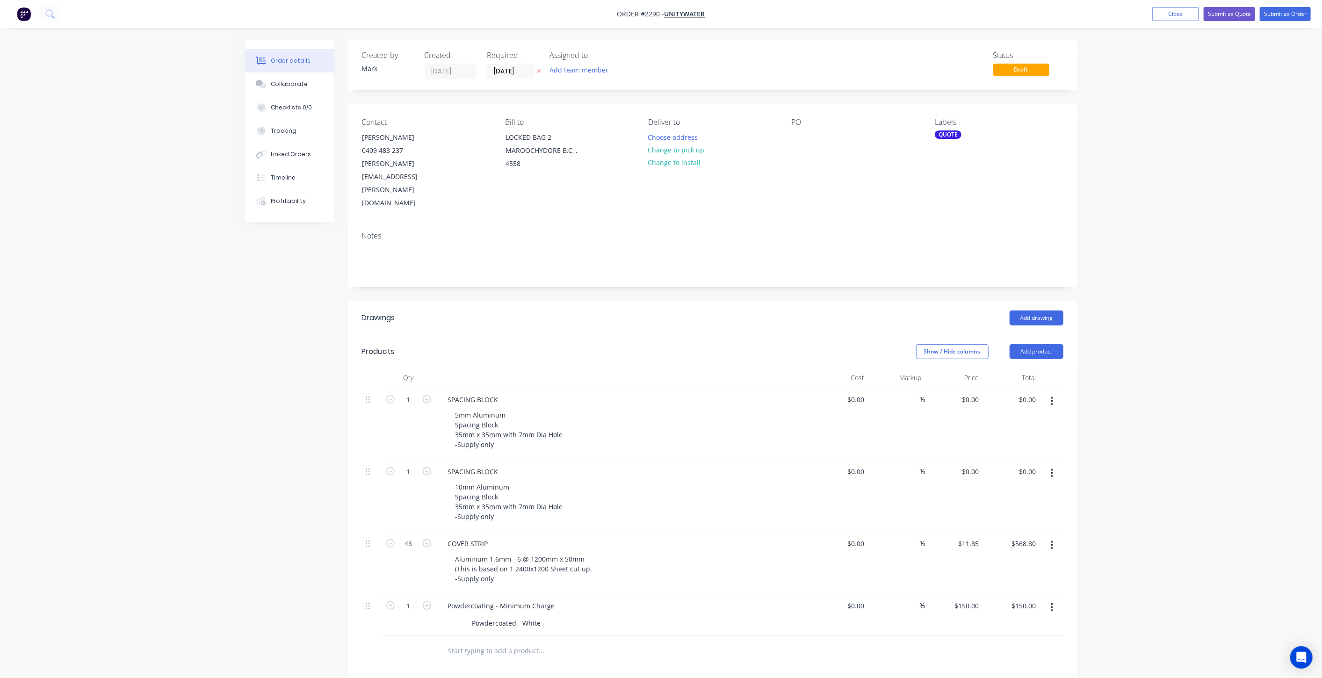
click at [1150, 433] on div "Order details Collaborate Checklists 0/0 Tracking Linked Orders Timeline Profit…" at bounding box center [661, 452] width 1322 height 905
click at [971, 599] on input "150" at bounding box center [967, 606] width 29 height 14
type input "$150.00"
drag, startPoint x: 494, startPoint y: 563, endPoint x: 574, endPoint y: 563, distance: 80.4
click at [574, 599] on div "Powdercoating - Minimum Charge" at bounding box center [623, 606] width 367 height 14
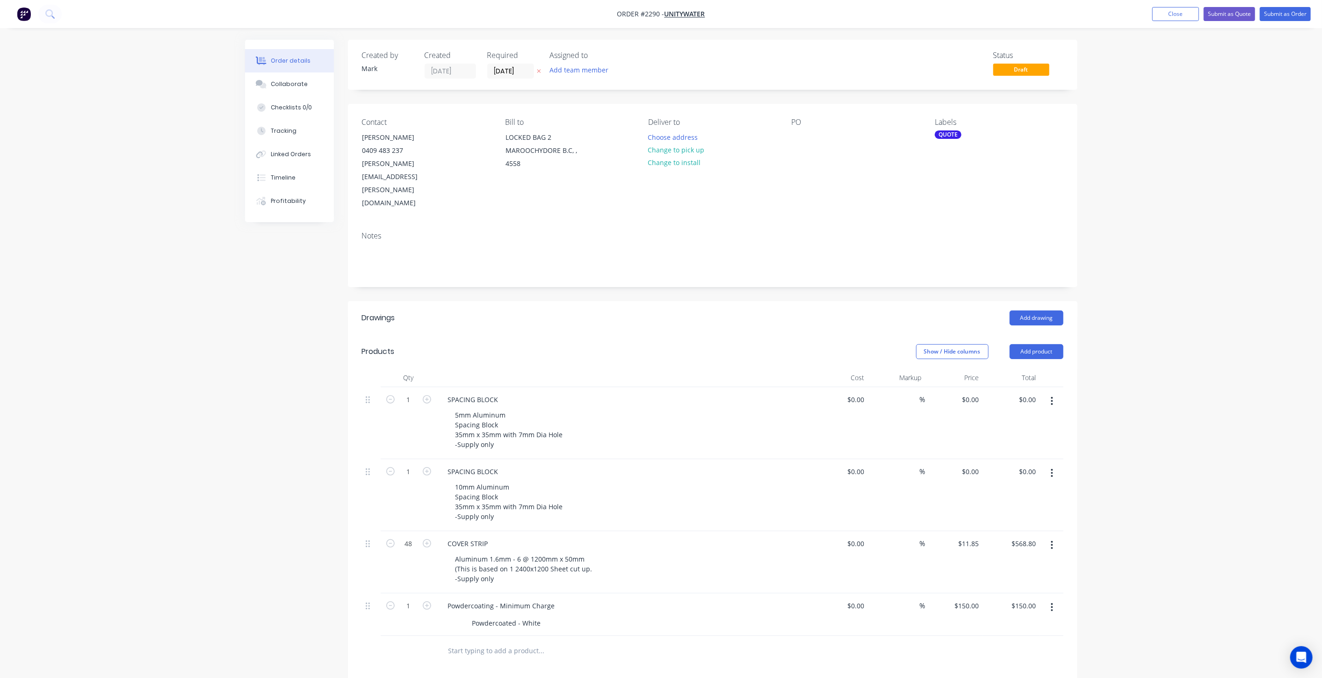
click at [585, 599] on div "Powdercoating - Minimum Charge" at bounding box center [623, 606] width 367 height 14
click at [512, 599] on div "Powdercoating - Minimum Charge" at bounding box center [501, 606] width 122 height 14
drag, startPoint x: 494, startPoint y: 565, endPoint x: 573, endPoint y: 565, distance: 78.5
click at [573, 599] on div "Powdercoating - Minimum Charge" at bounding box center [623, 606] width 367 height 14
click at [962, 593] on div "150 150" at bounding box center [954, 614] width 58 height 43
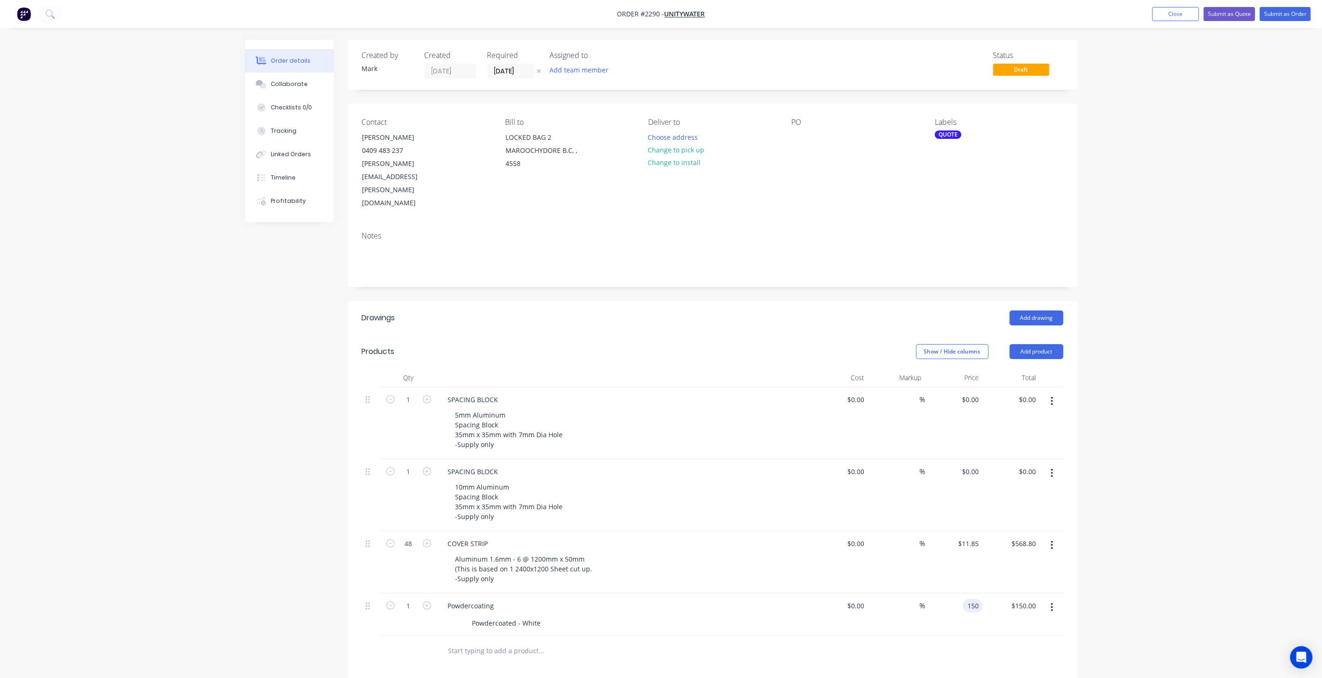
type input "$150.00"
click at [1196, 509] on div "Order details Collaborate Checklists 0/0 Tracking Linked Orders Timeline Profit…" at bounding box center [661, 452] width 1322 height 905
click at [1181, 225] on div "Order details Collaborate Checklists 0/0 Tracking Linked Orders Timeline Profit…" at bounding box center [661, 452] width 1322 height 905
click at [1176, 12] on button "Close" at bounding box center [1175, 14] width 47 height 14
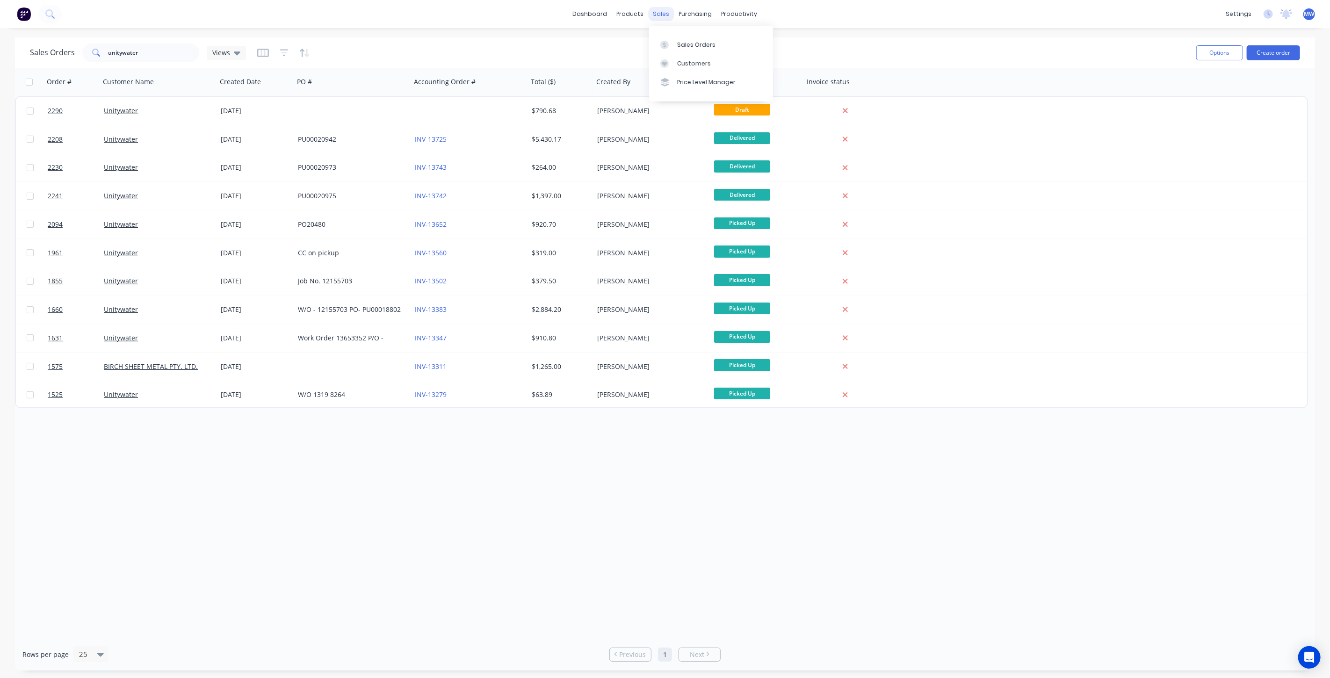
click at [659, 14] on div "sales" at bounding box center [661, 14] width 26 height 14
click at [684, 44] on div "Sales Orders" at bounding box center [696, 45] width 38 height 8
drag, startPoint x: 196, startPoint y: 56, endPoint x: 45, endPoint y: 57, distance: 151.0
click at [45, 57] on div "Sales Orders unitywater Views" at bounding box center [138, 52] width 216 height 19
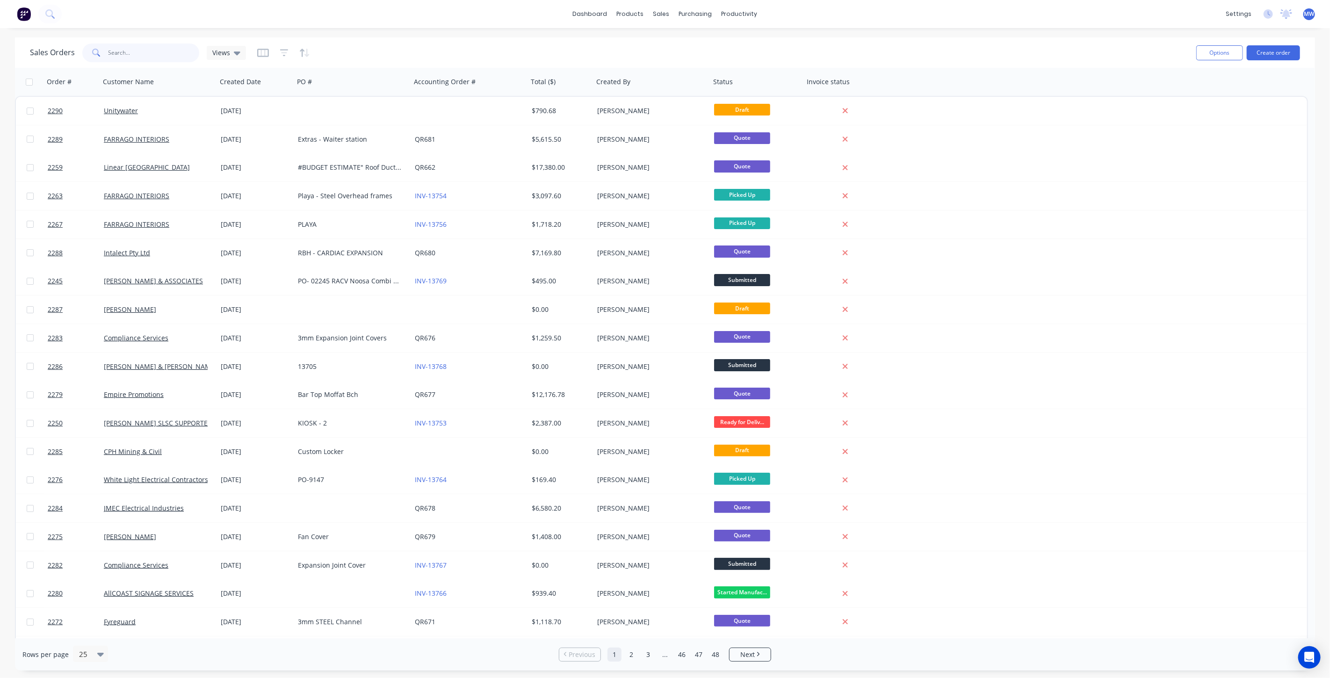
click at [162, 57] on input "text" at bounding box center [153, 52] width 91 height 19
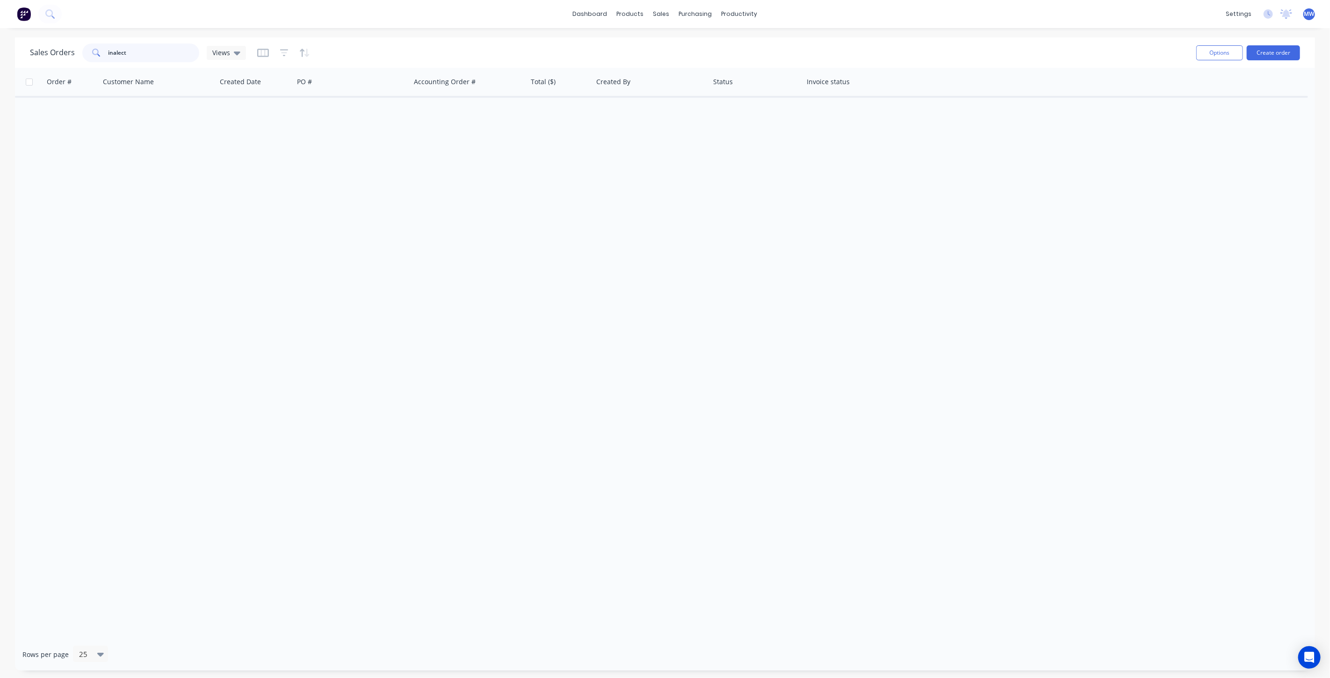
drag, startPoint x: 123, startPoint y: 56, endPoint x: 131, endPoint y: 50, distance: 9.7
click at [131, 50] on input "inalect" at bounding box center [153, 52] width 91 height 19
click at [112, 50] on input "inalect" at bounding box center [153, 52] width 91 height 19
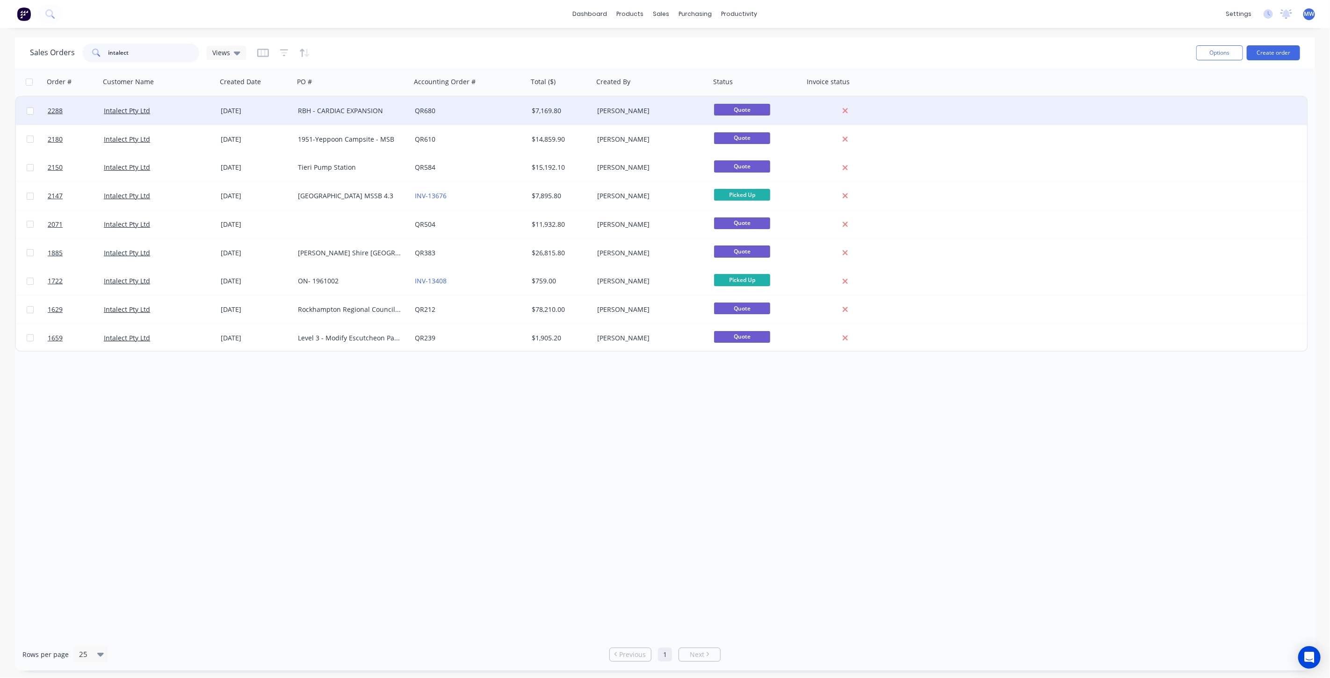
type input "intalect"
click at [194, 113] on div "Intalect Pty Ltd" at bounding box center [156, 110] width 104 height 9
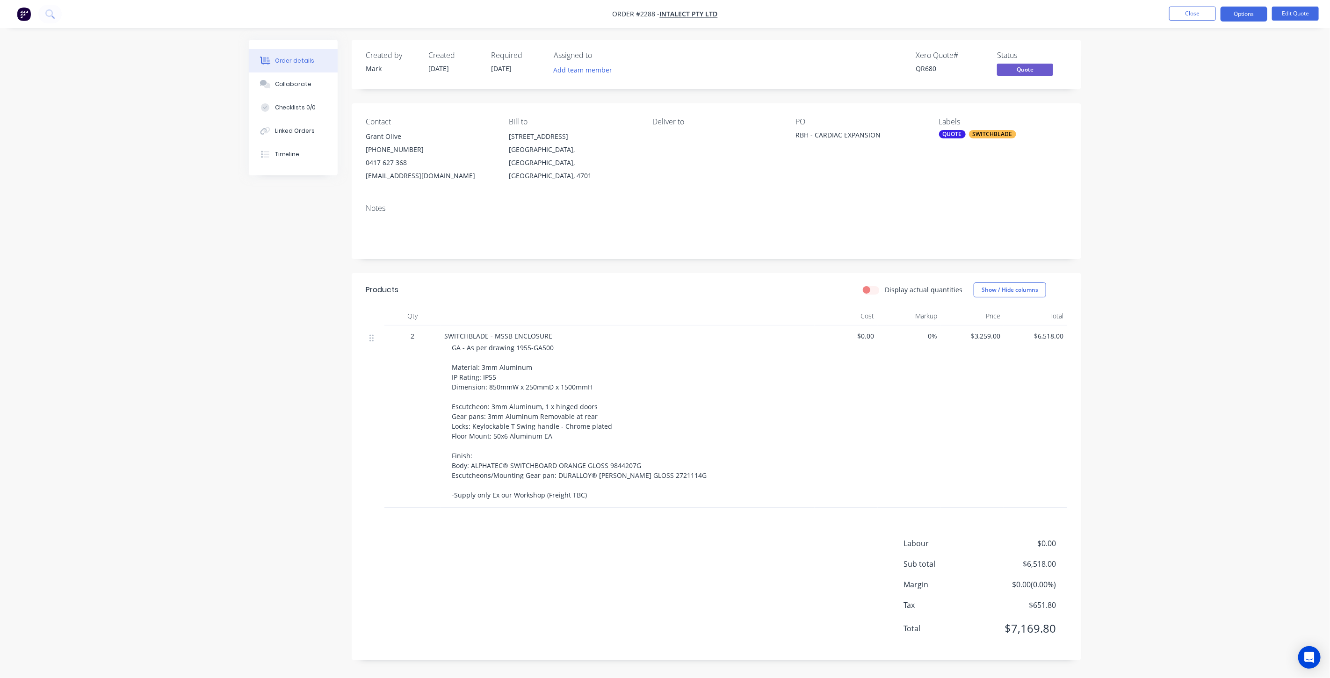
drag, startPoint x: 524, startPoint y: 382, endPoint x: 460, endPoint y: 364, distance: 65.7
click at [523, 382] on span "GA - As per drawing 1955-GA500 Material: 3mm Aluminum IP Rating: IP55 Dimension…" at bounding box center [579, 421] width 255 height 156
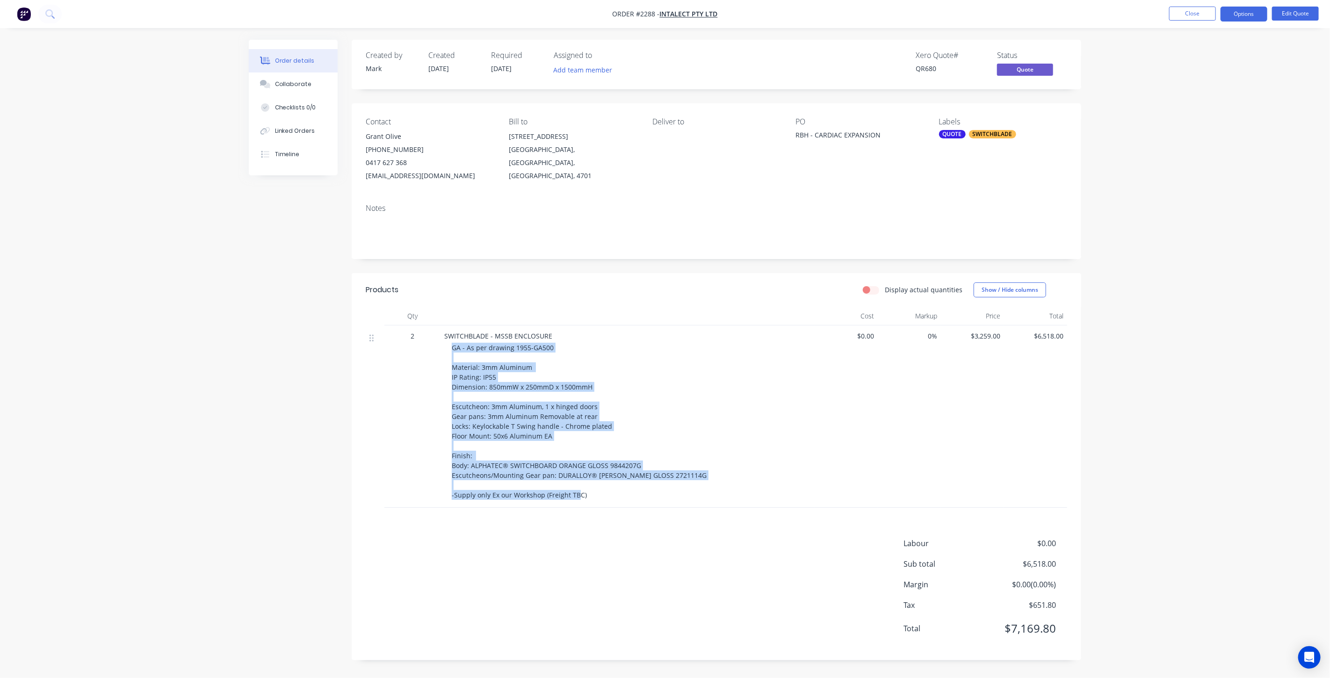
drag, startPoint x: 452, startPoint y: 345, endPoint x: 628, endPoint y: 489, distance: 228.0
click at [640, 498] on div "GA - As per drawing 1955-GA500 Material: 3mm Aluminum IP Rating: IP55 Dimension…" at bounding box center [631, 421] width 359 height 157
copy span "GA - As per drawing 1955-GA500 Material: 3mm Aluminum IP Rating: IP55 Dimension…"
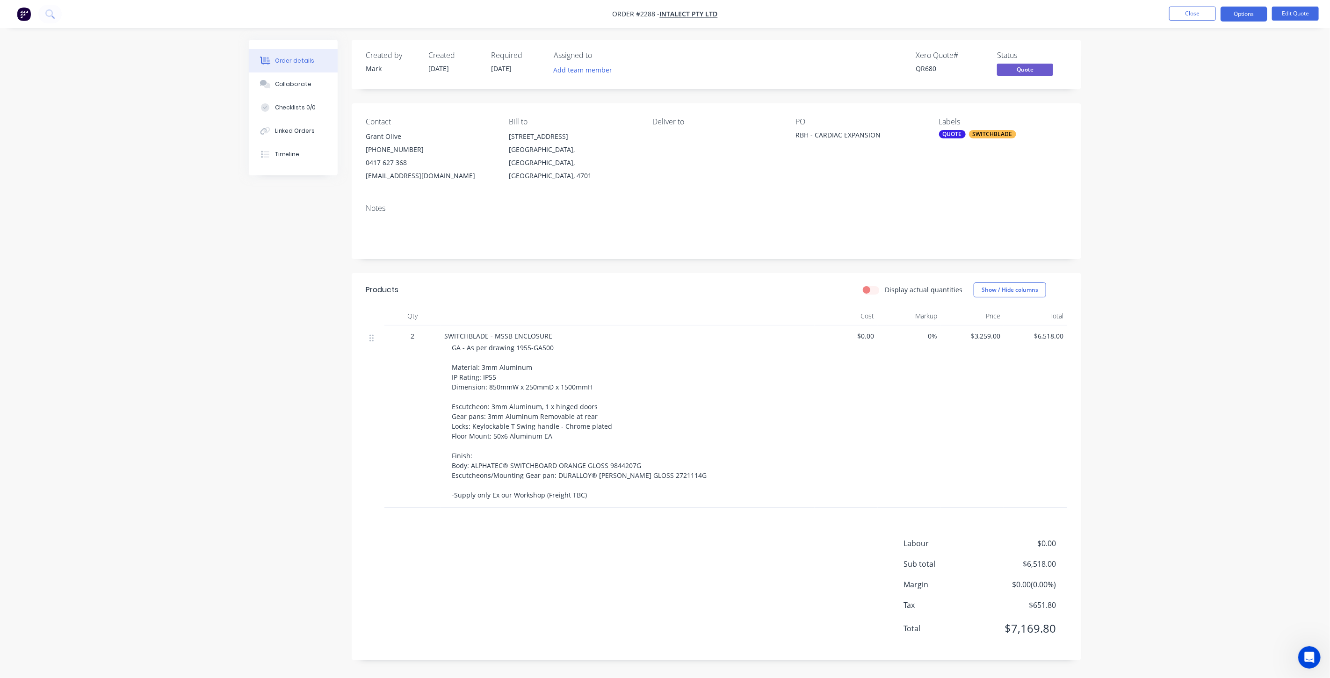
click at [1171, 167] on div "Order details Collaborate Checklists 0/0 Linked Orders Timeline Order details C…" at bounding box center [665, 339] width 1330 height 678
click at [1197, 13] on button "Close" at bounding box center [1192, 14] width 47 height 14
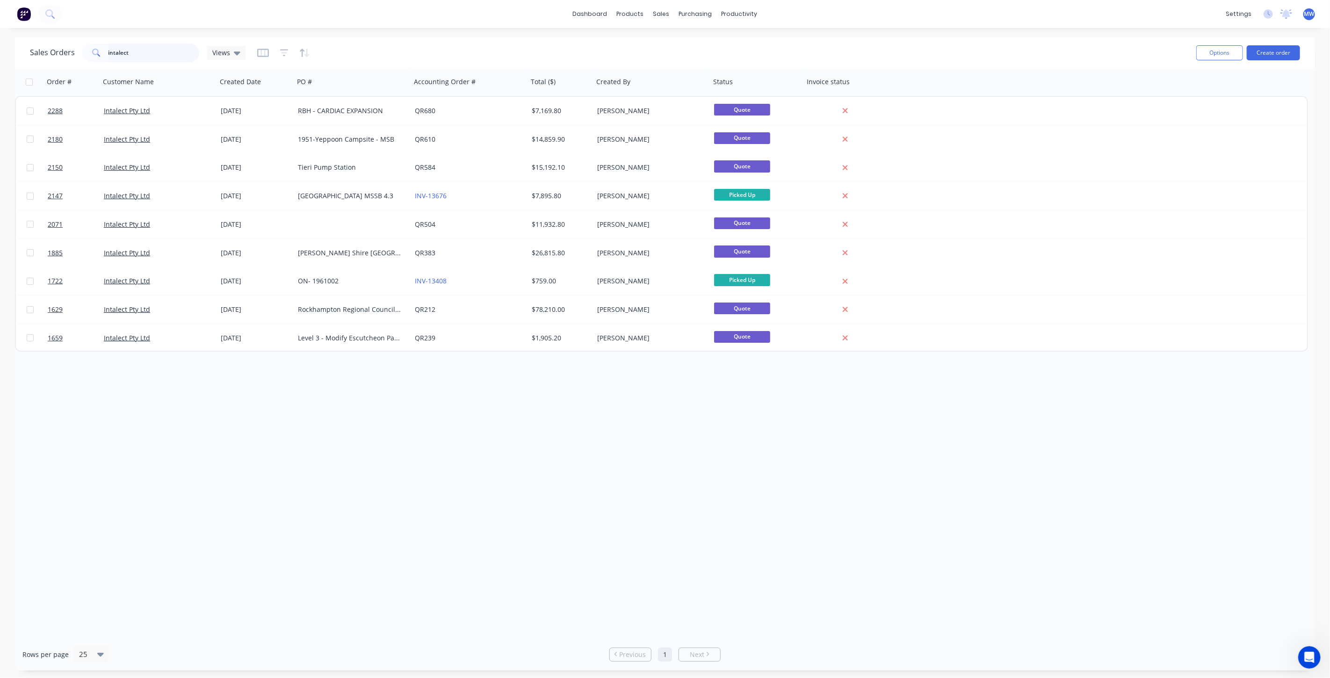
drag, startPoint x: 155, startPoint y: 57, endPoint x: 5, endPoint y: 56, distance: 149.6
click at [5, 56] on div "Sales Orders intalect Views Options Create order Order # Customer Name Created …" at bounding box center [665, 353] width 1330 height 633
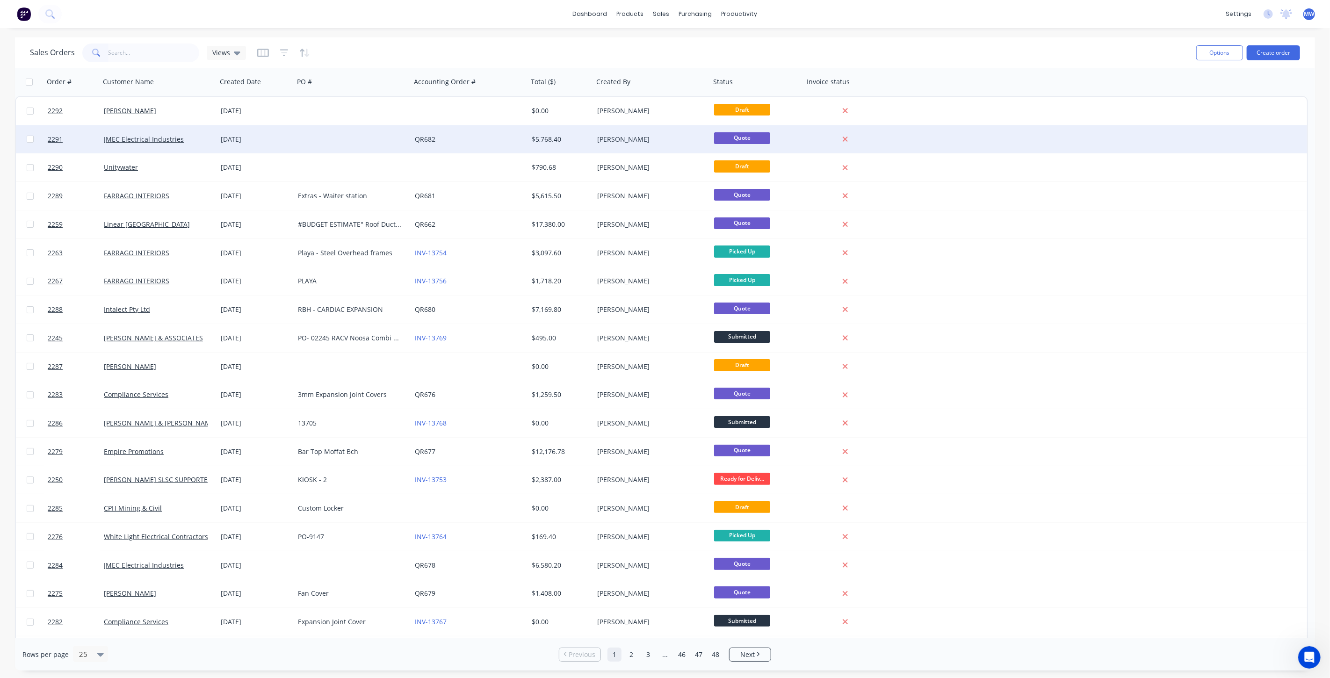
click at [427, 141] on link "QR682" at bounding box center [425, 139] width 21 height 9
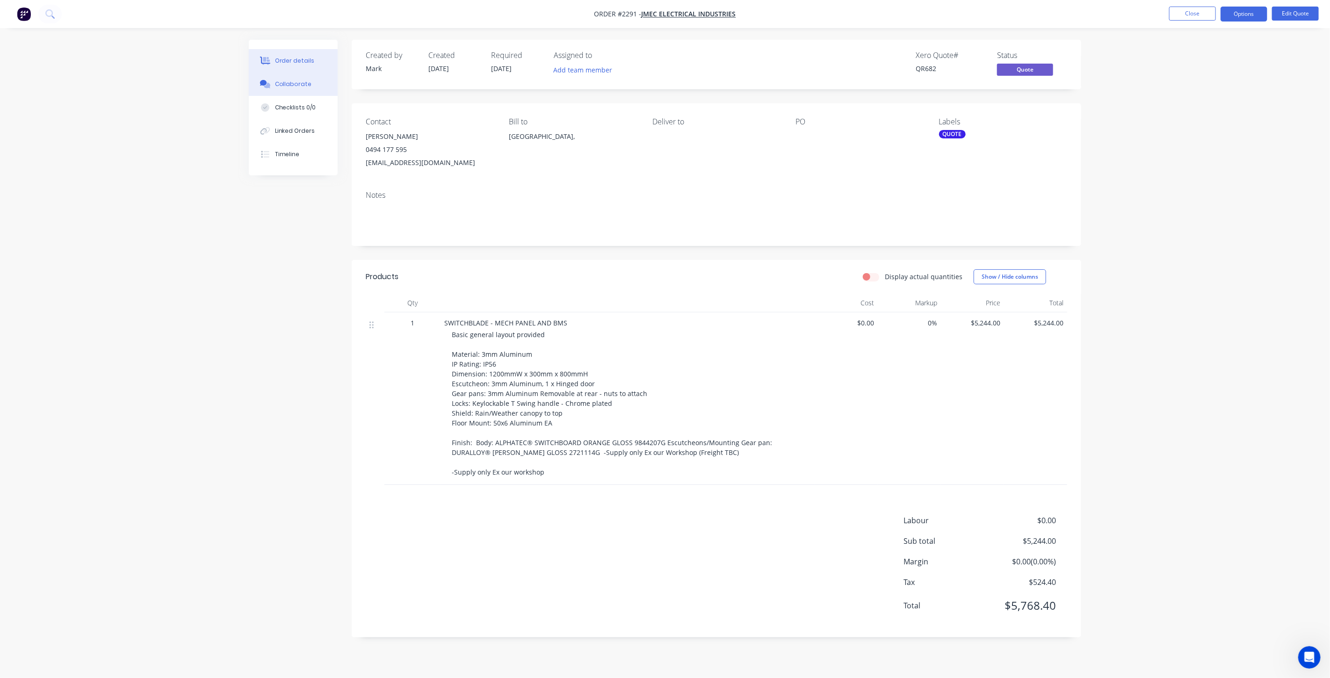
click at [299, 81] on div "Collaborate" at bounding box center [293, 84] width 37 height 8
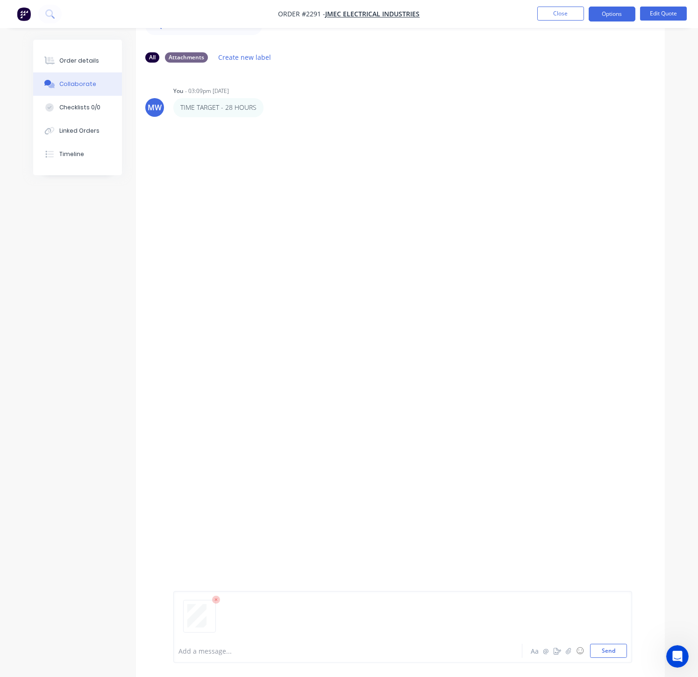
scroll to position [61, 0]
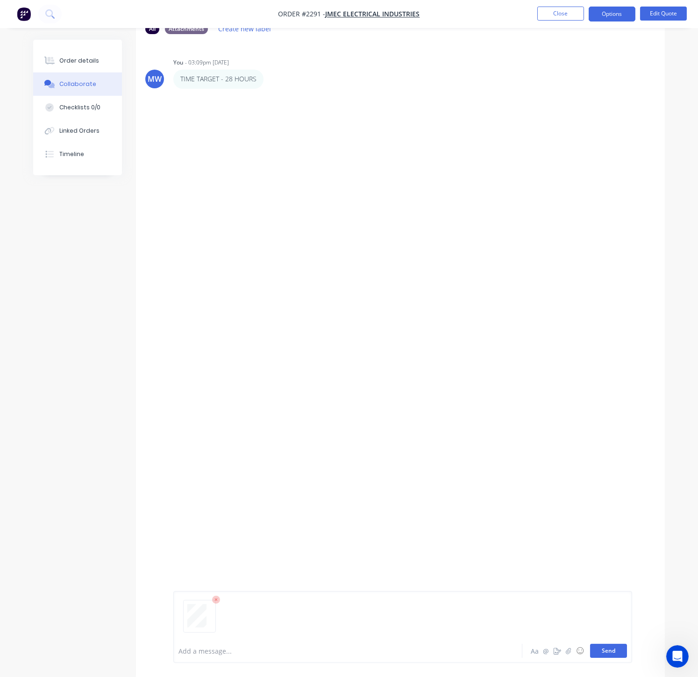
click at [616, 648] on button "Send" at bounding box center [608, 651] width 37 height 14
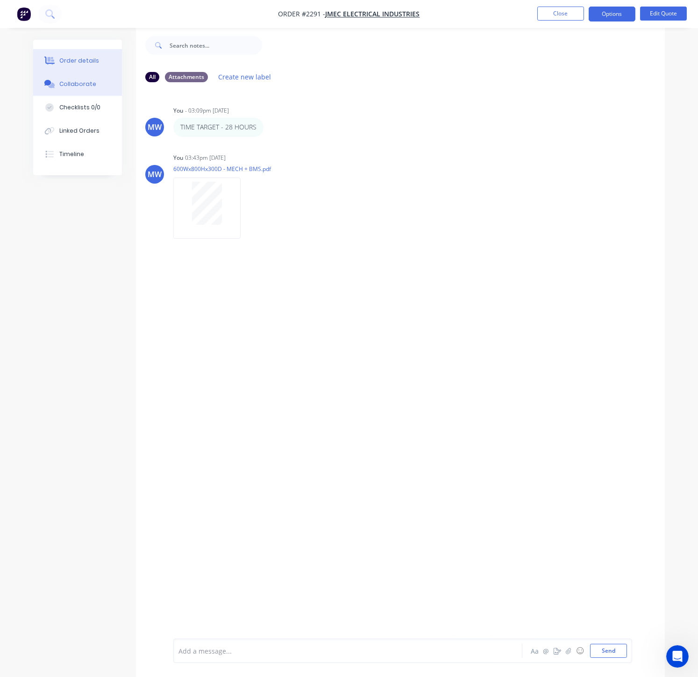
click at [90, 62] on div "Order details" at bounding box center [79, 61] width 40 height 8
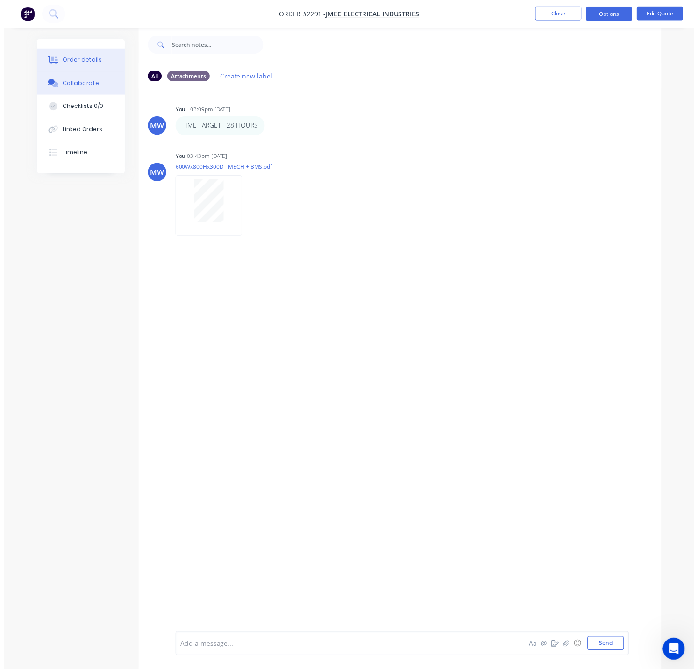
scroll to position [8, 0]
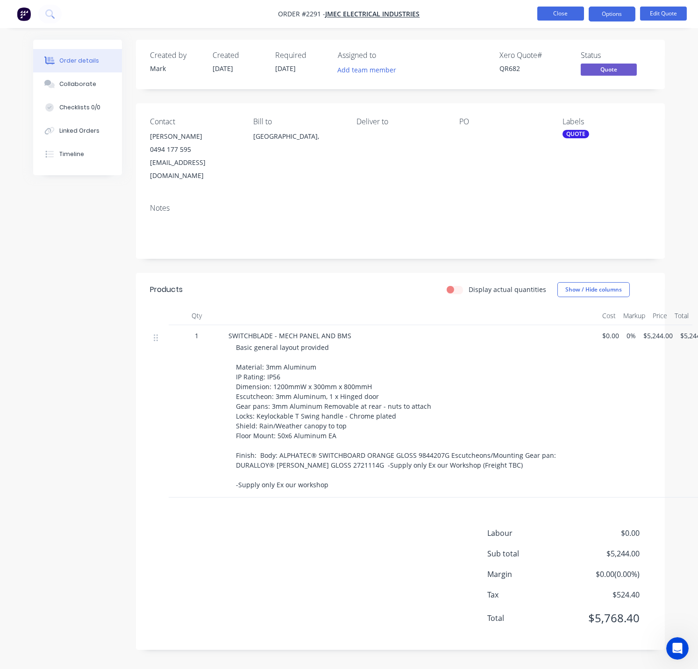
click at [566, 16] on button "Close" at bounding box center [561, 14] width 47 height 14
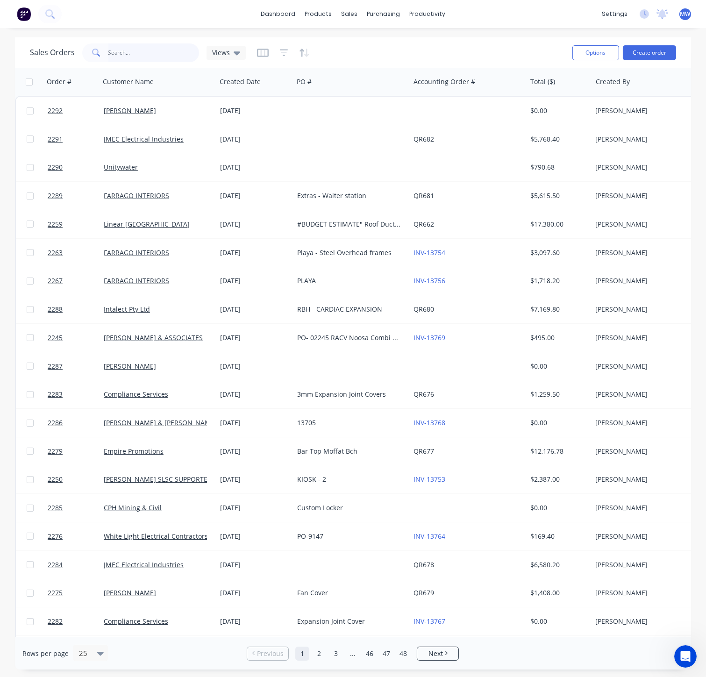
click at [163, 55] on input "text" at bounding box center [153, 52] width 91 height 19
type input "bailey & dal"
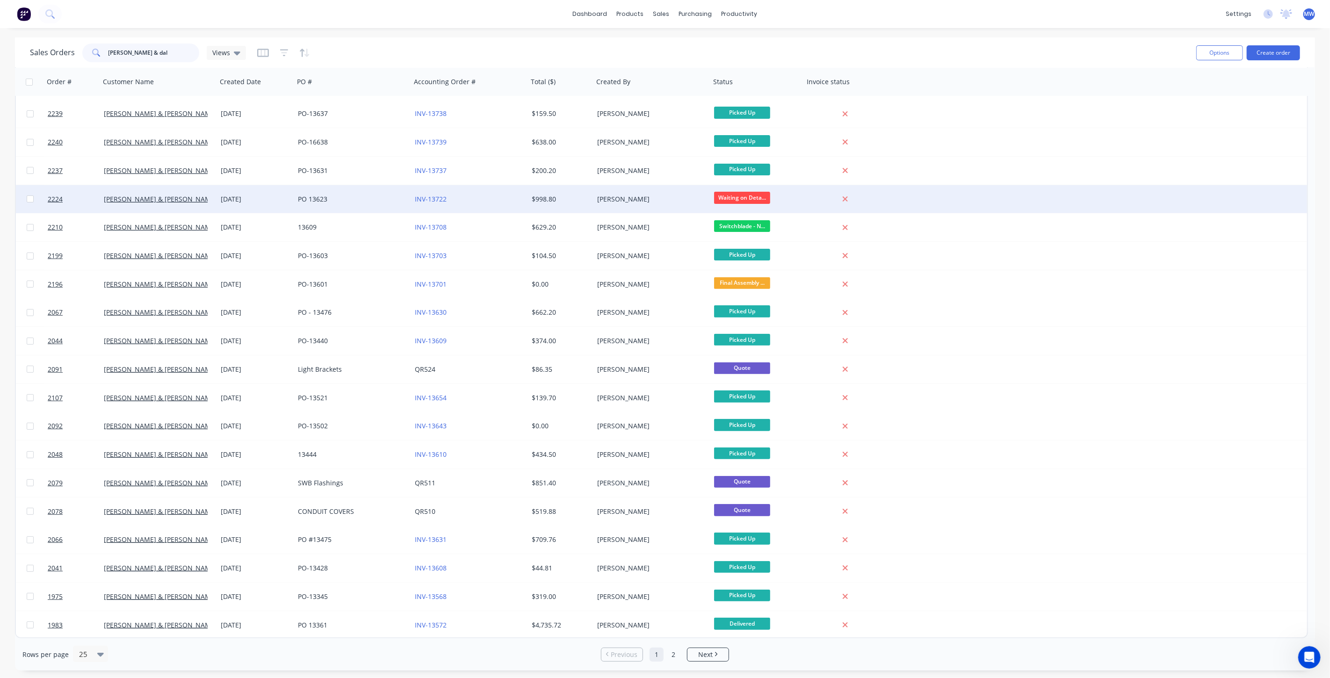
scroll to position [167, 0]
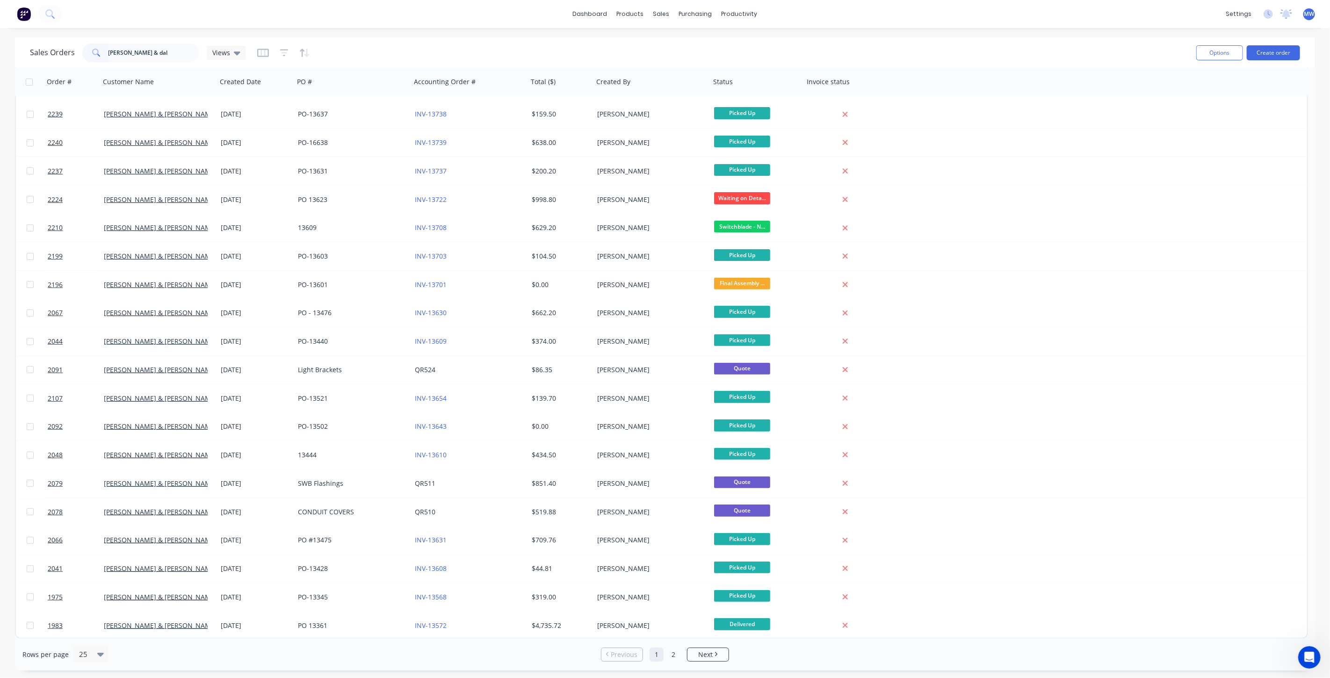
click at [715, 646] on div "Rows per page 25 Previous 1 2 Next" at bounding box center [665, 654] width 1300 height 32
click at [715, 650] on link "Next" at bounding box center [707, 654] width 41 height 9
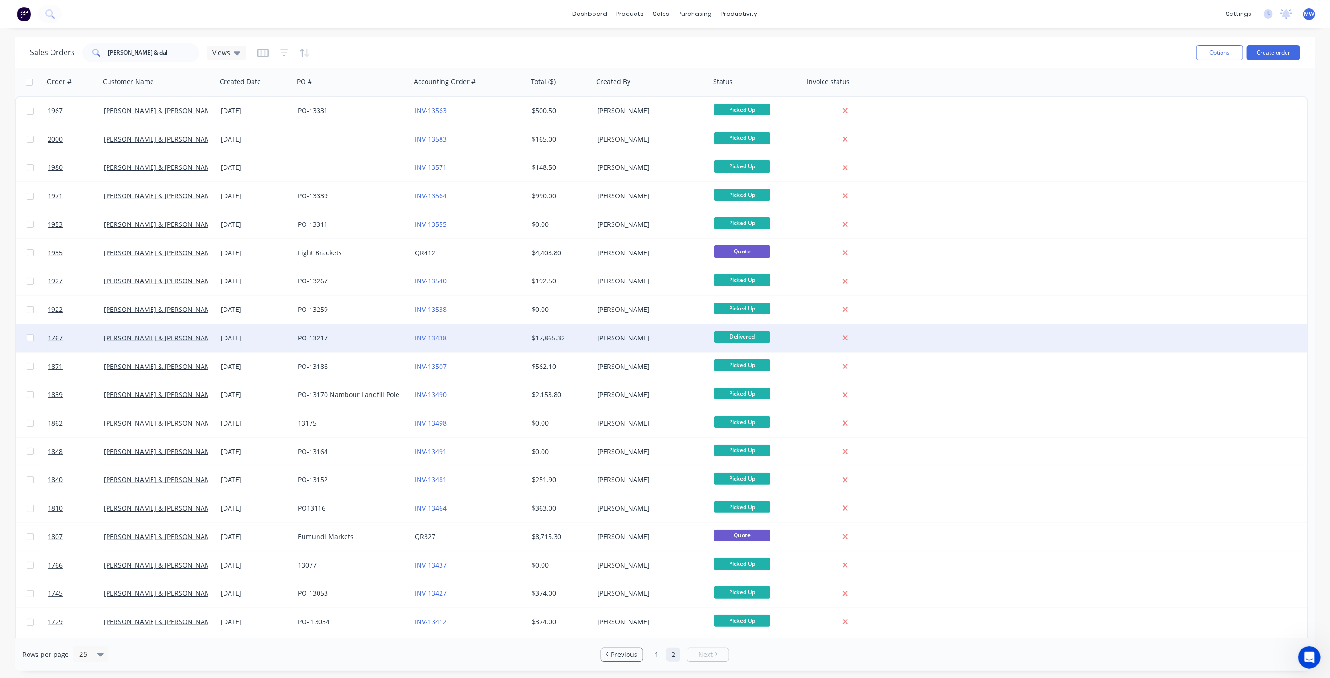
click at [384, 340] on div "PO-13217" at bounding box center [350, 337] width 104 height 9
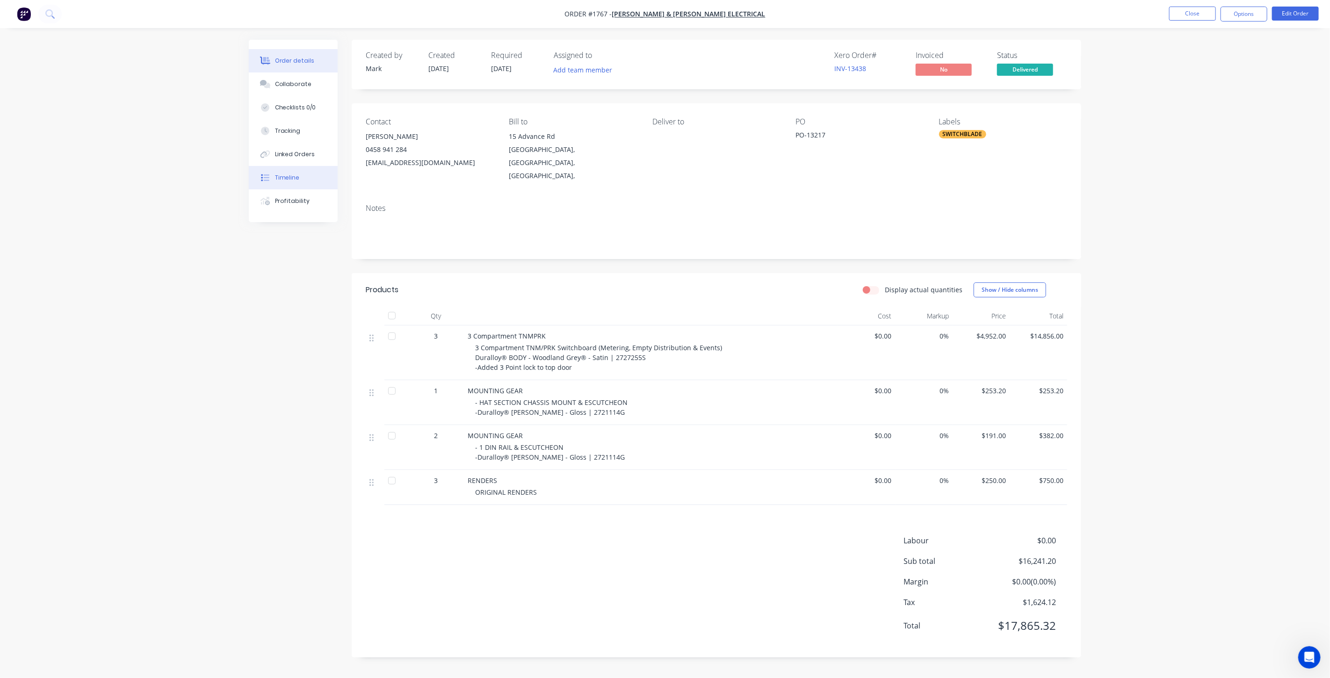
click at [309, 178] on button "Timeline" at bounding box center [293, 177] width 89 height 23
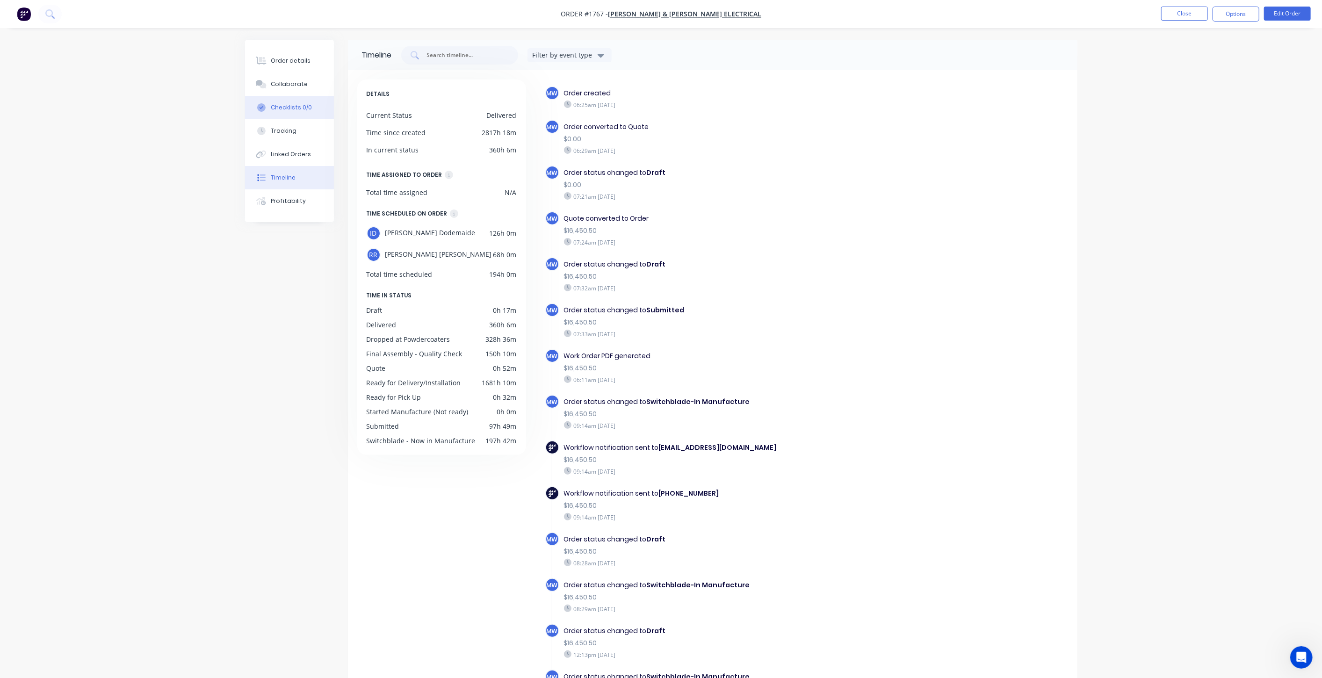
click at [300, 97] on button "Checklists 0/0" at bounding box center [289, 107] width 89 height 23
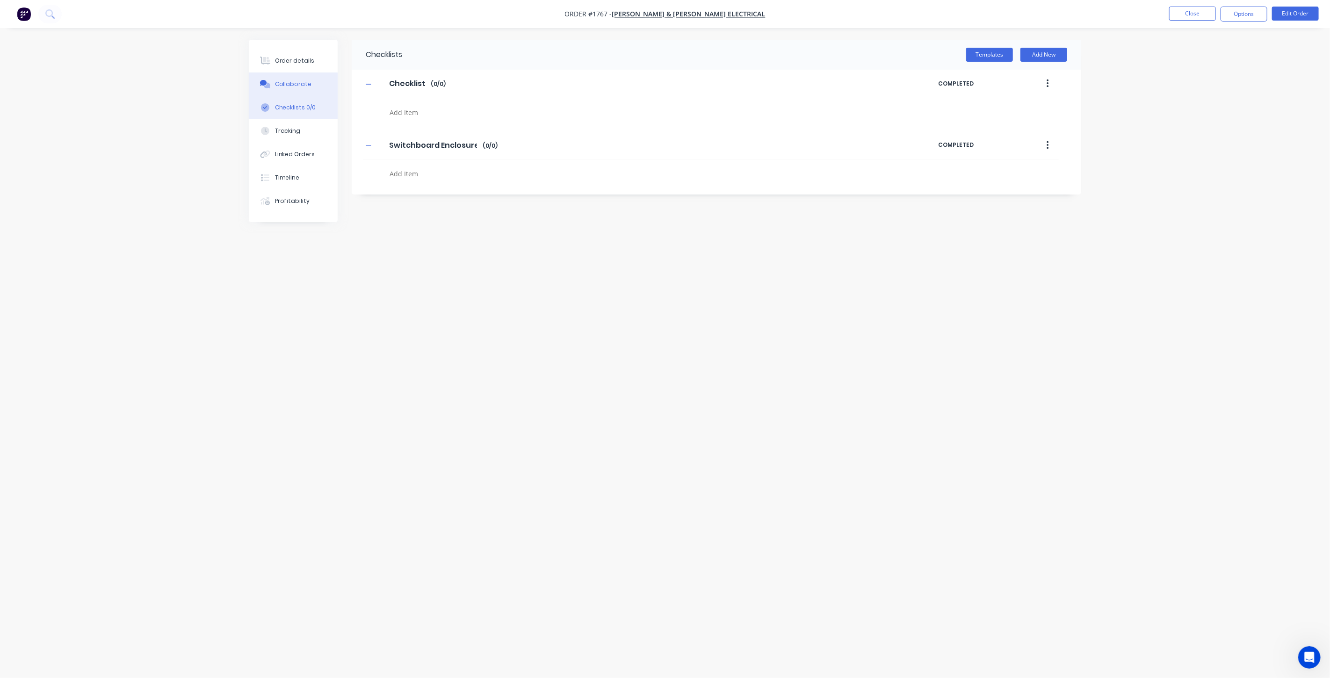
click at [302, 75] on button "Collaborate" at bounding box center [293, 83] width 89 height 23
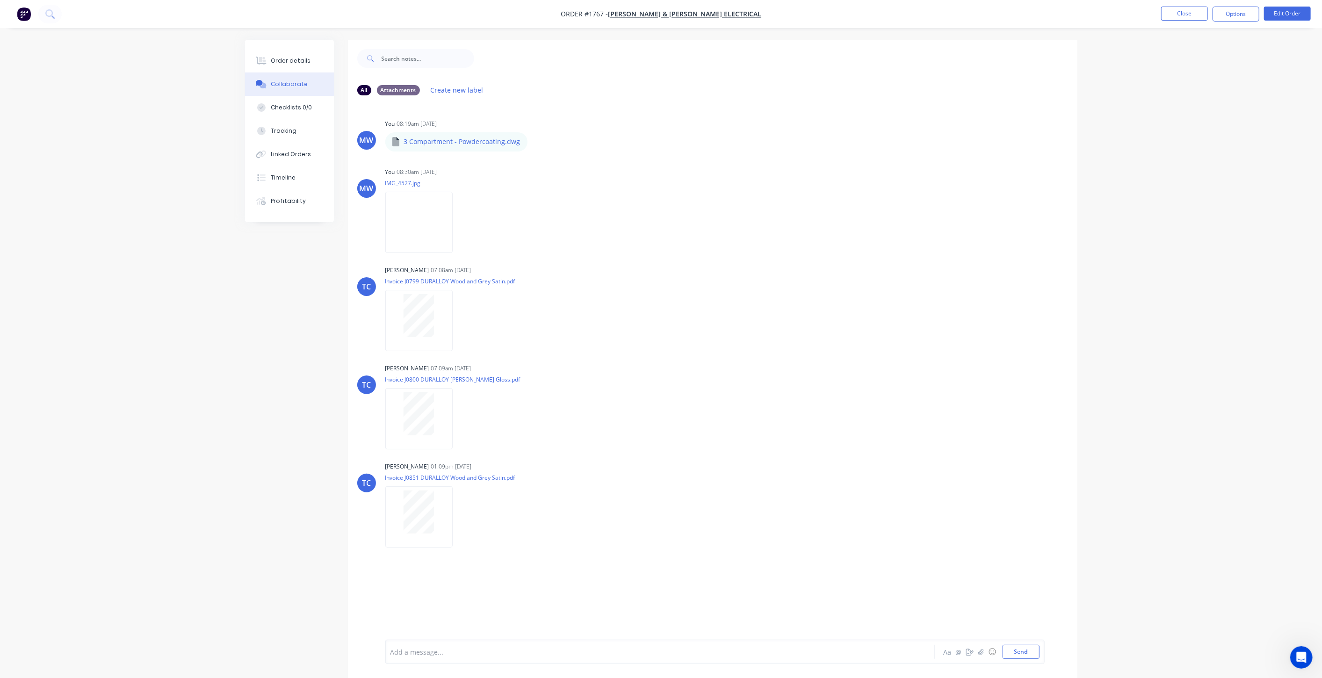
click at [238, 318] on div "Order details Collaborate Checklists 0/0 Tracking Linked Orders Timeline Profit…" at bounding box center [661, 366] width 851 height 652
click at [299, 62] on div "Order details" at bounding box center [291, 61] width 40 height 8
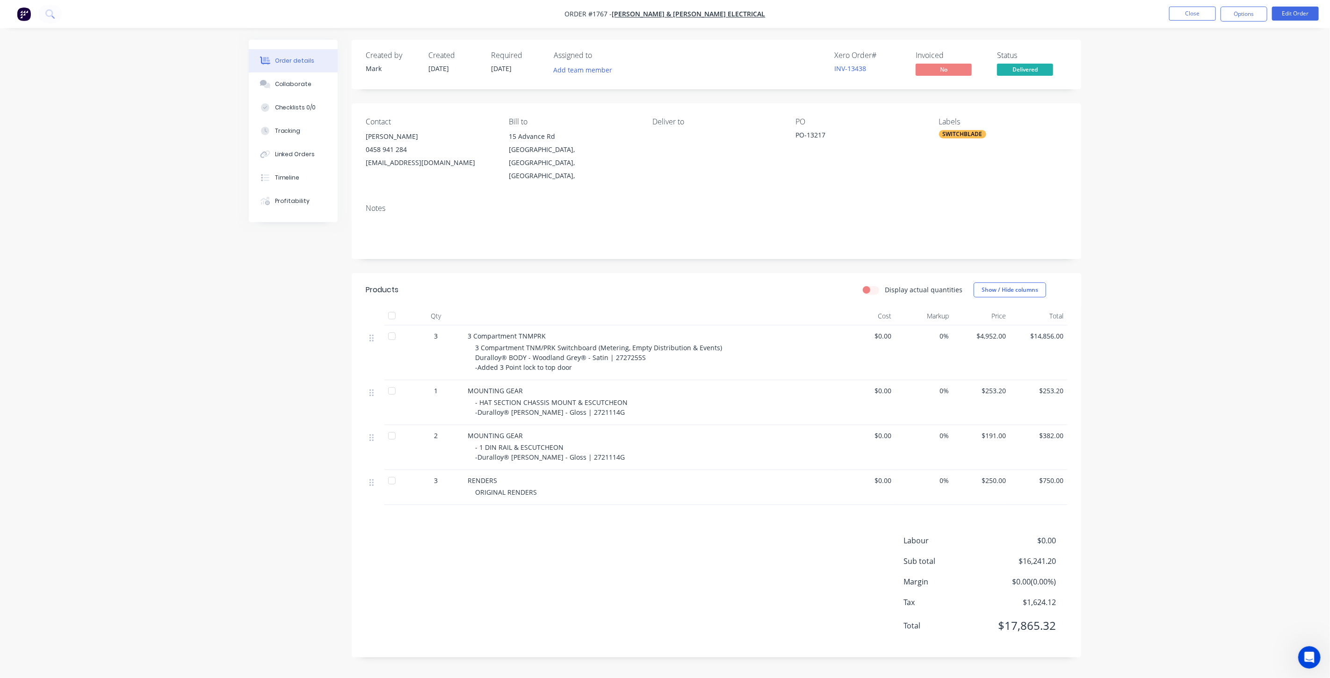
click at [1253, 220] on div "Order details Collaborate Checklists 0/0 Tracking Linked Orders Timeline Profit…" at bounding box center [665, 339] width 1330 height 678
click at [1188, 16] on button "Close" at bounding box center [1192, 14] width 47 height 14
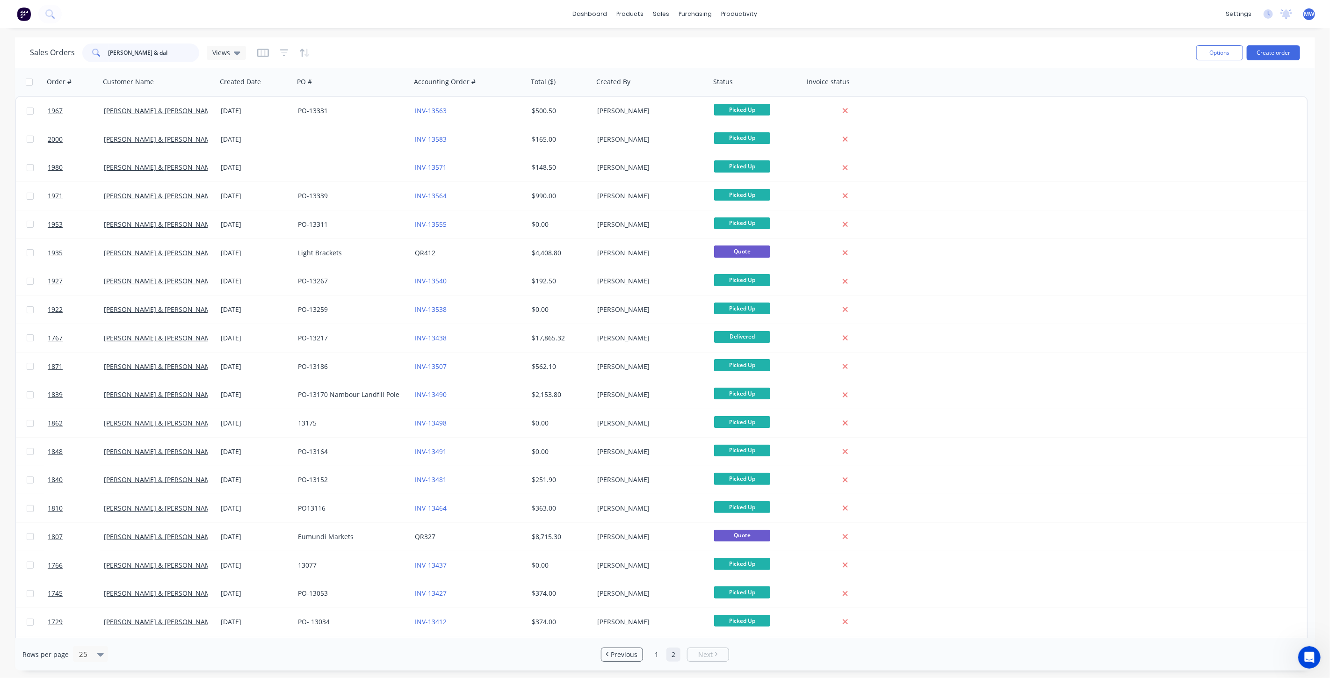
click at [157, 53] on input "bailey & dal" at bounding box center [153, 52] width 91 height 19
type input "bailey"
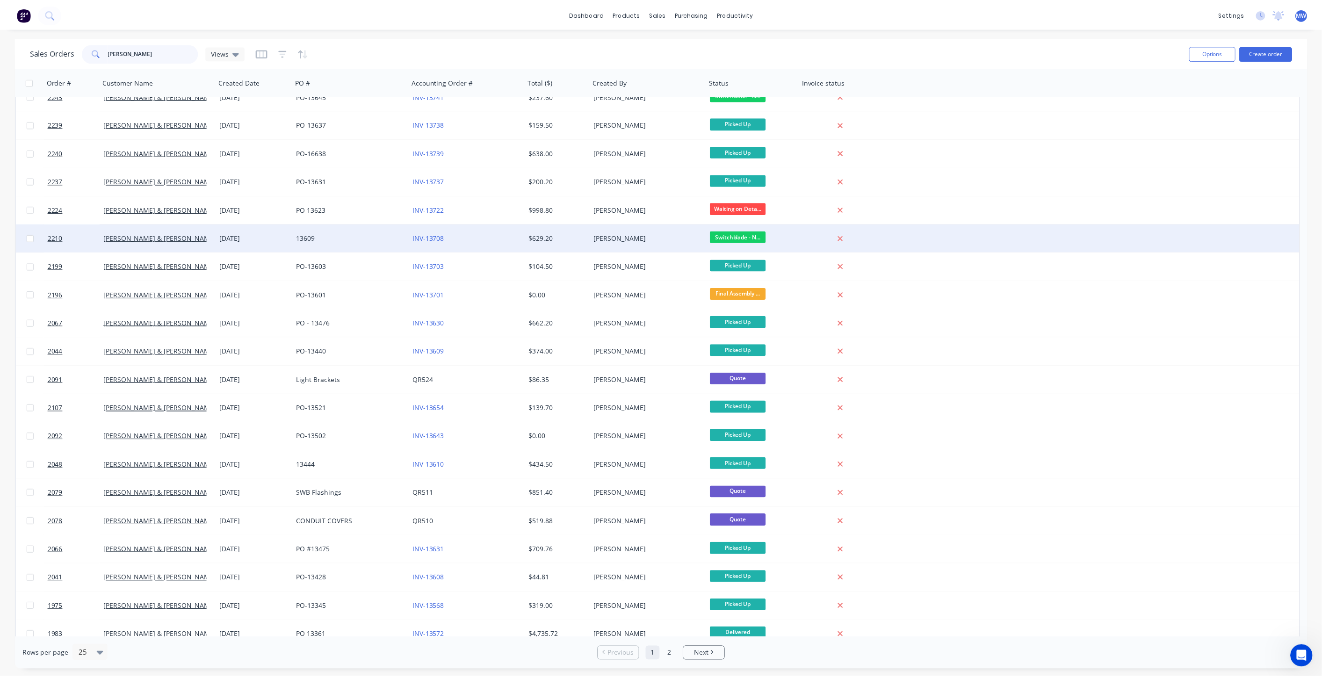
scroll to position [167, 0]
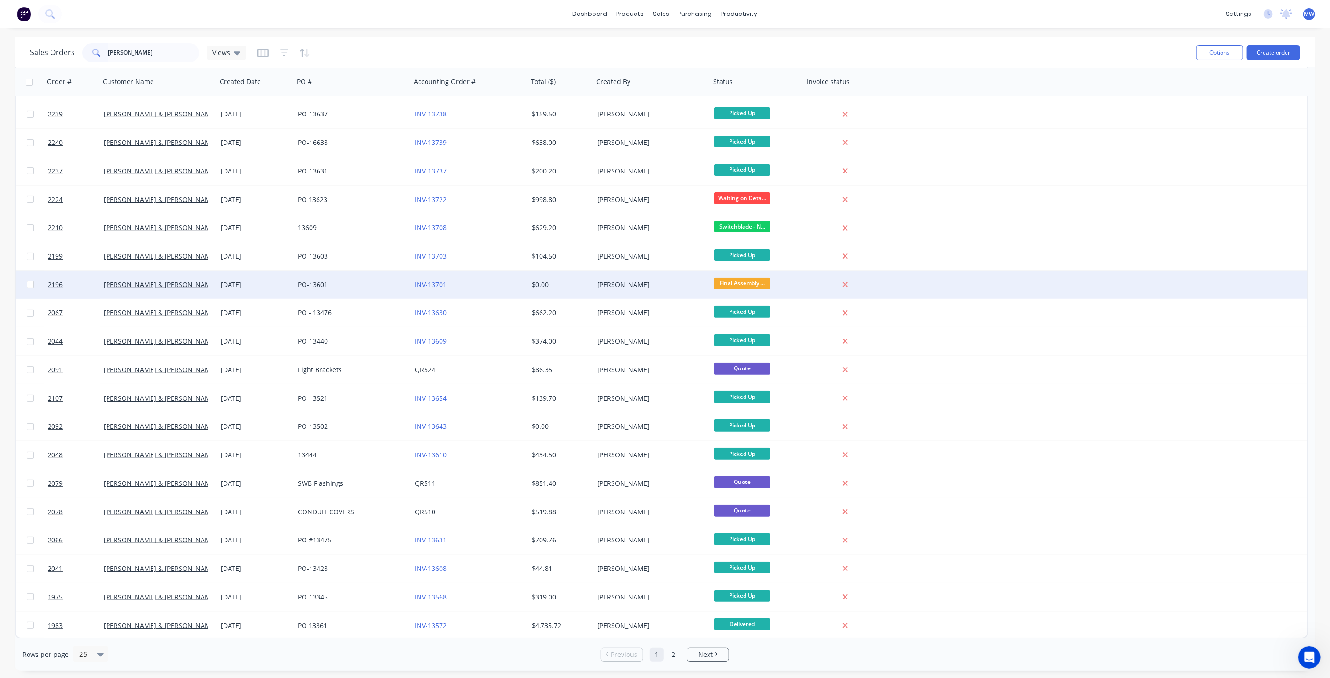
click at [270, 292] on div "18 Aug 2025" at bounding box center [255, 285] width 77 height 28
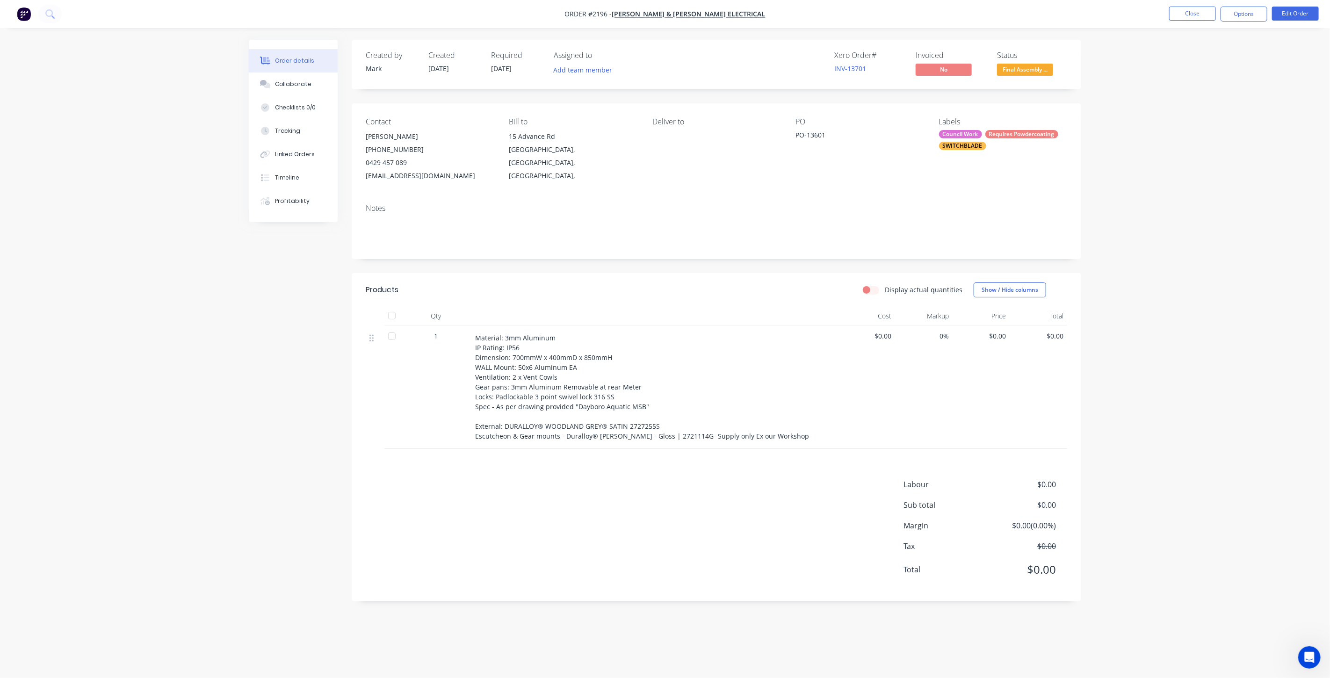
click at [1198, 305] on div "Order details Collaborate Checklists 0/0 Tracking Linked Orders Timeline Profit…" at bounding box center [665, 339] width 1330 height 678
click at [299, 129] on button "Tracking" at bounding box center [293, 130] width 89 height 23
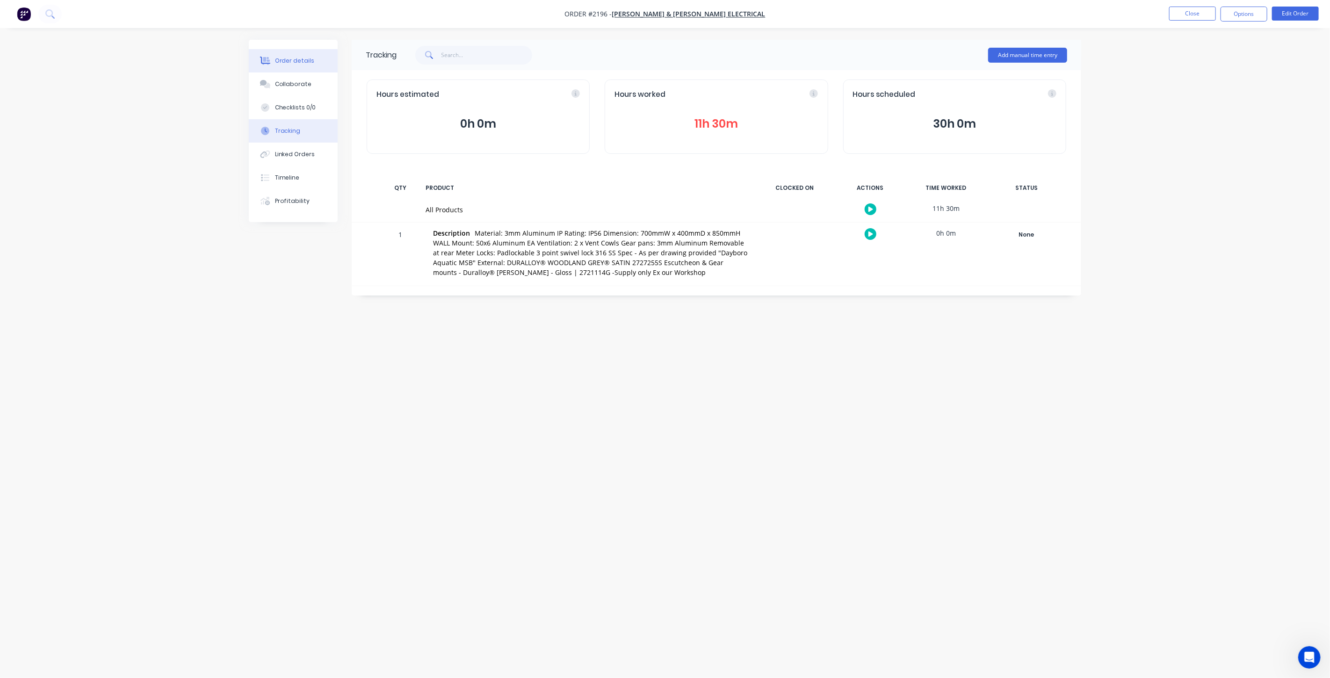
click at [291, 57] on div "Order details" at bounding box center [295, 61] width 40 height 8
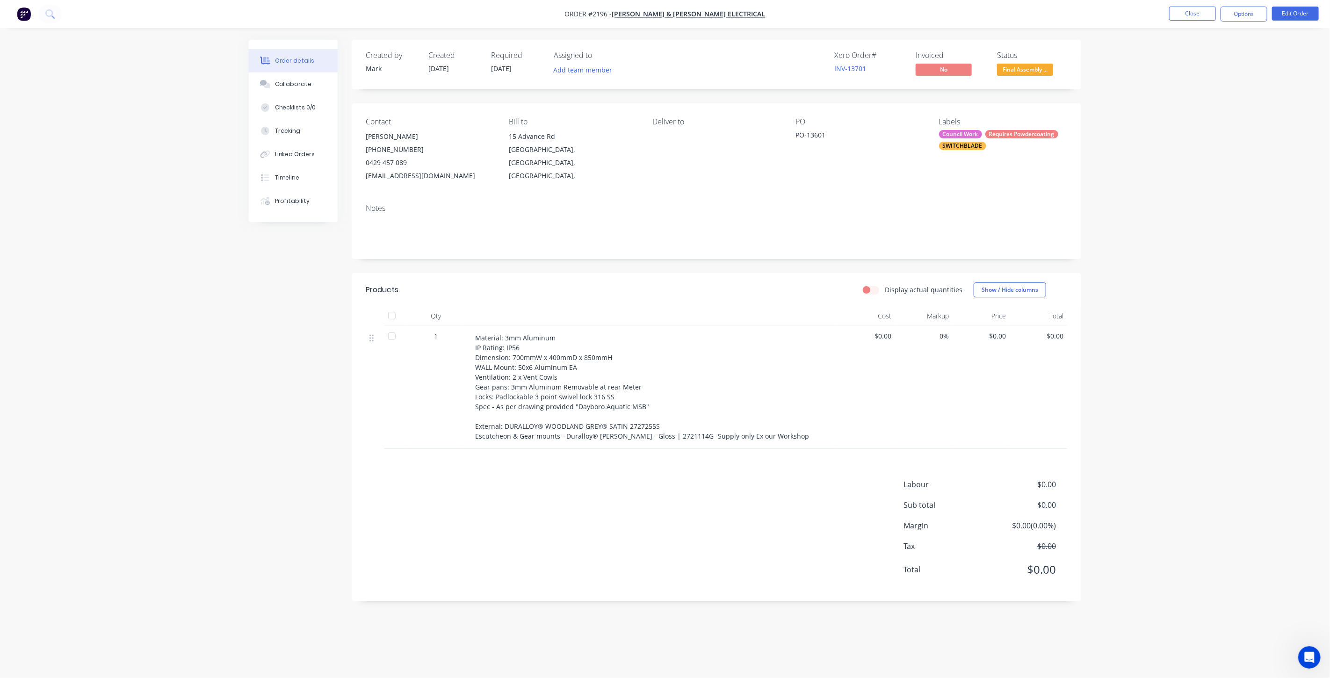
click at [1230, 312] on div "Order details Collaborate Checklists 0/0 Tracking Linked Orders Timeline Profit…" at bounding box center [665, 339] width 1330 height 678
drag, startPoint x: 300, startPoint y: 75, endPoint x: 295, endPoint y: 73, distance: 5.2
click at [300, 74] on button "Collaborate" at bounding box center [293, 83] width 89 height 23
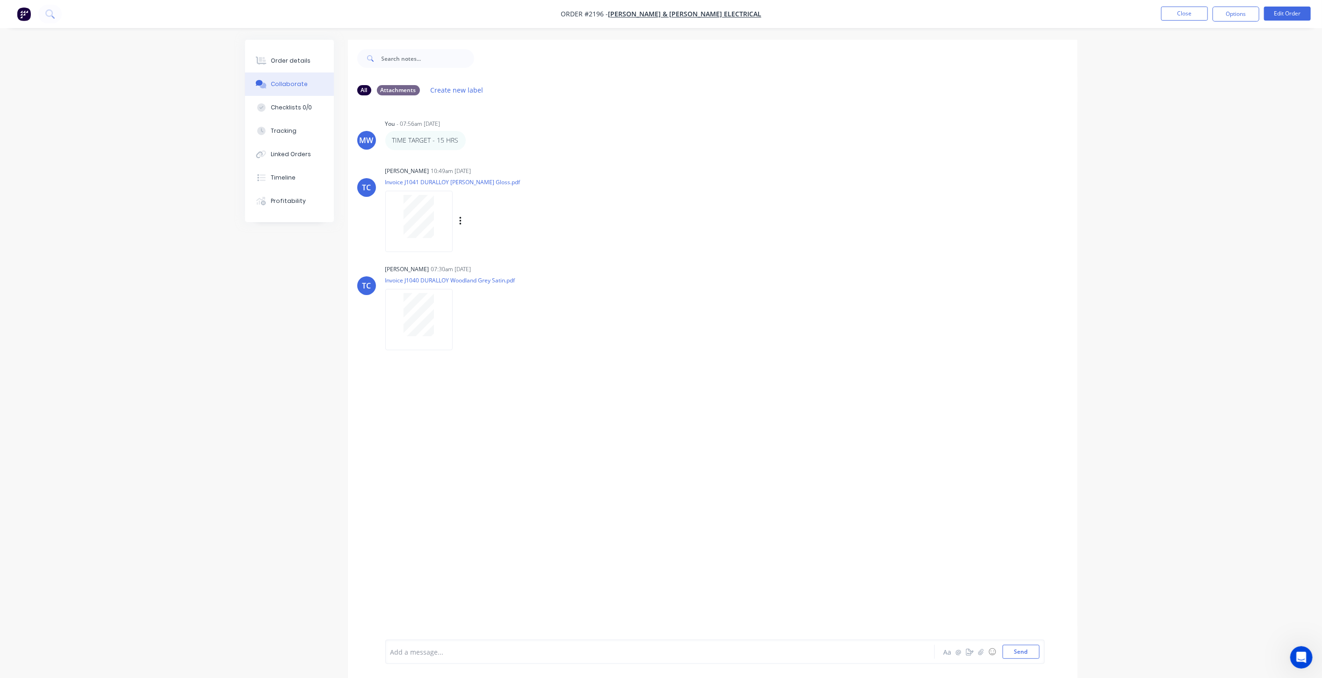
click at [444, 217] on div at bounding box center [418, 216] width 59 height 43
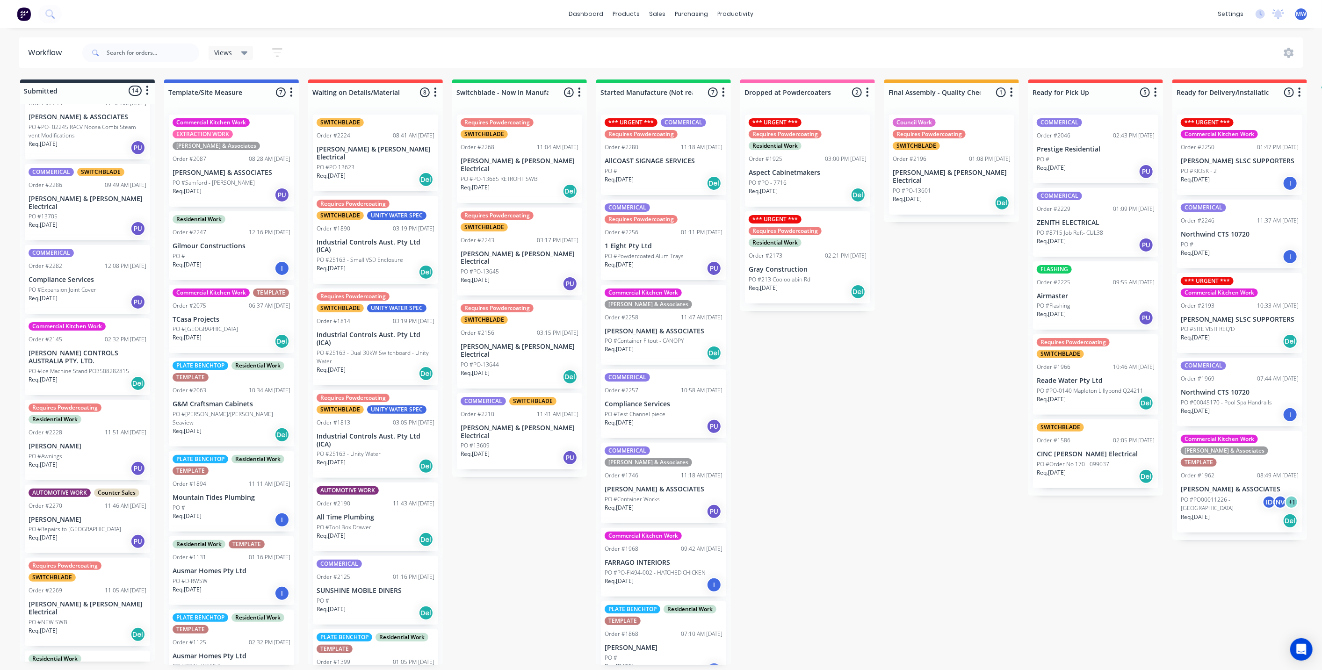
scroll to position [52, 0]
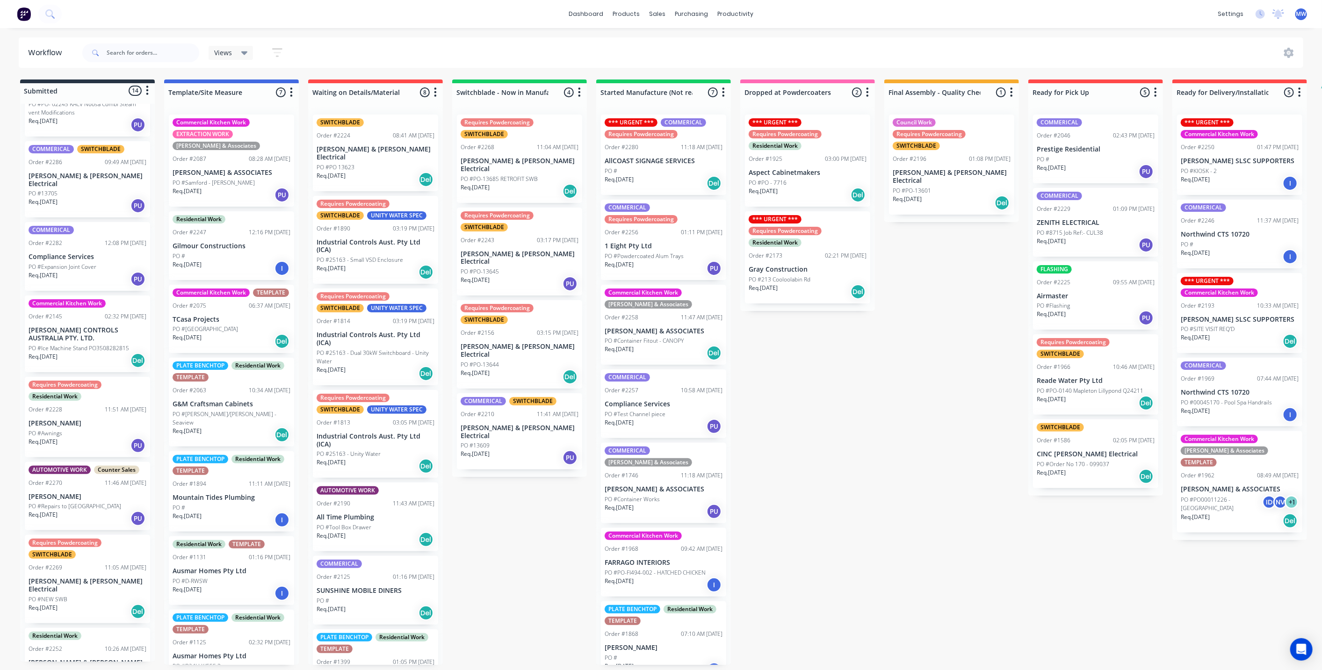
click at [65, 189] on div "PO #13705" at bounding box center [88, 193] width 118 height 8
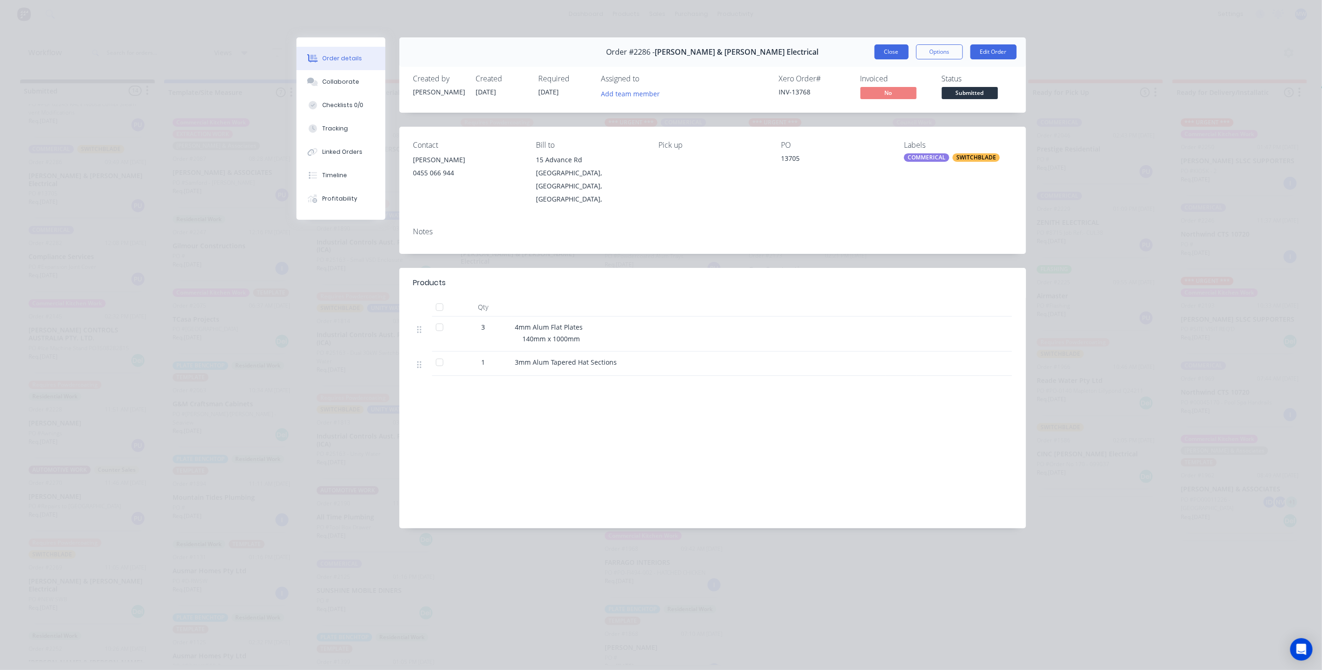
click at [904, 51] on button "Close" at bounding box center [891, 51] width 34 height 15
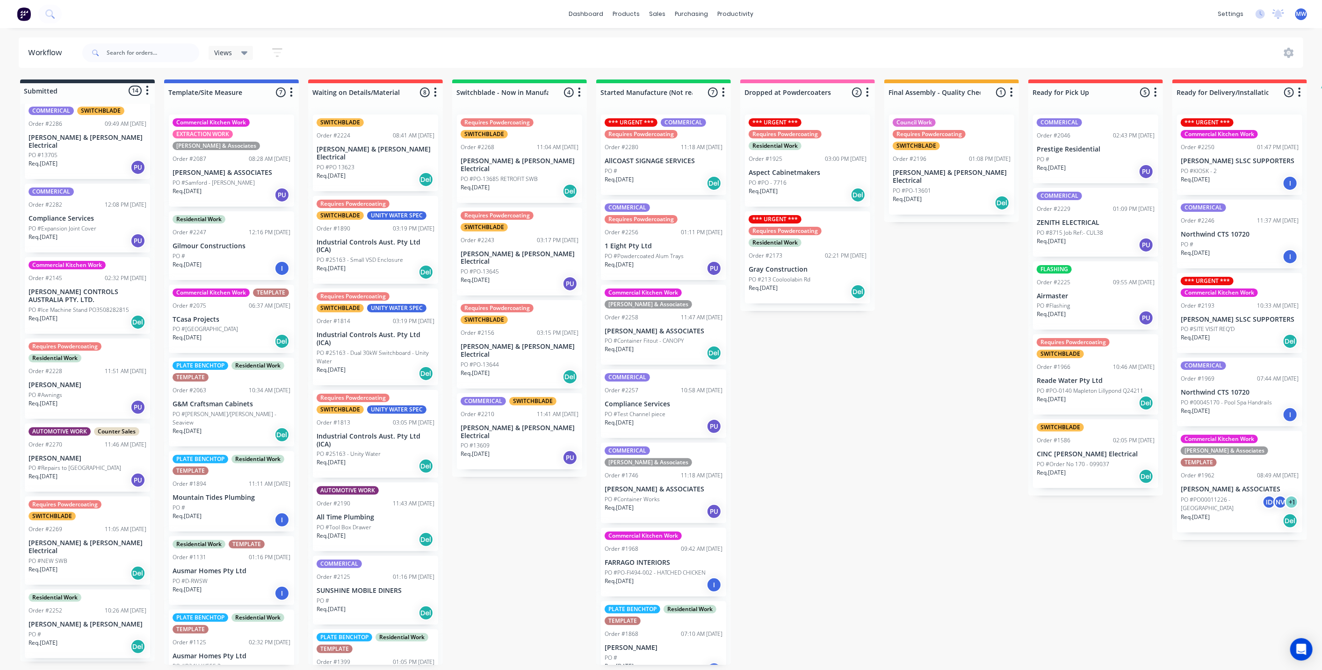
scroll to position [156, 0]
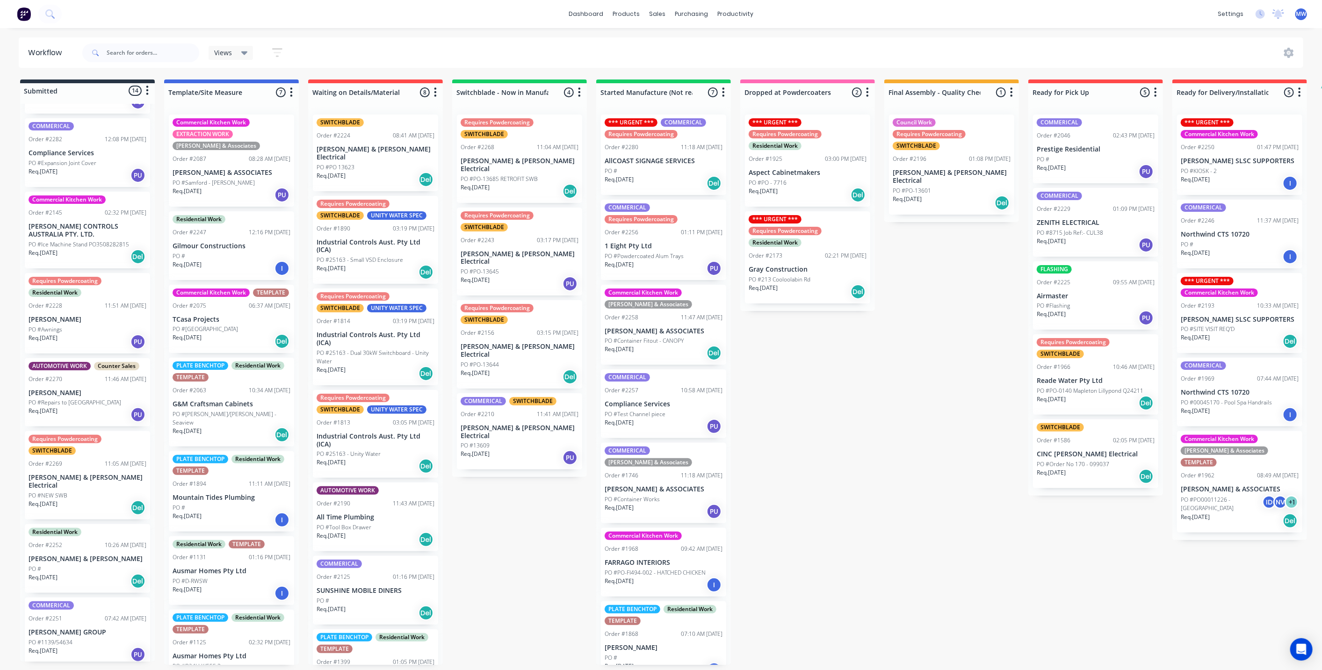
click at [75, 228] on p "[PERSON_NAME] CONTROLS AUSTRALIA PTY. LTD." at bounding box center [88, 231] width 118 height 16
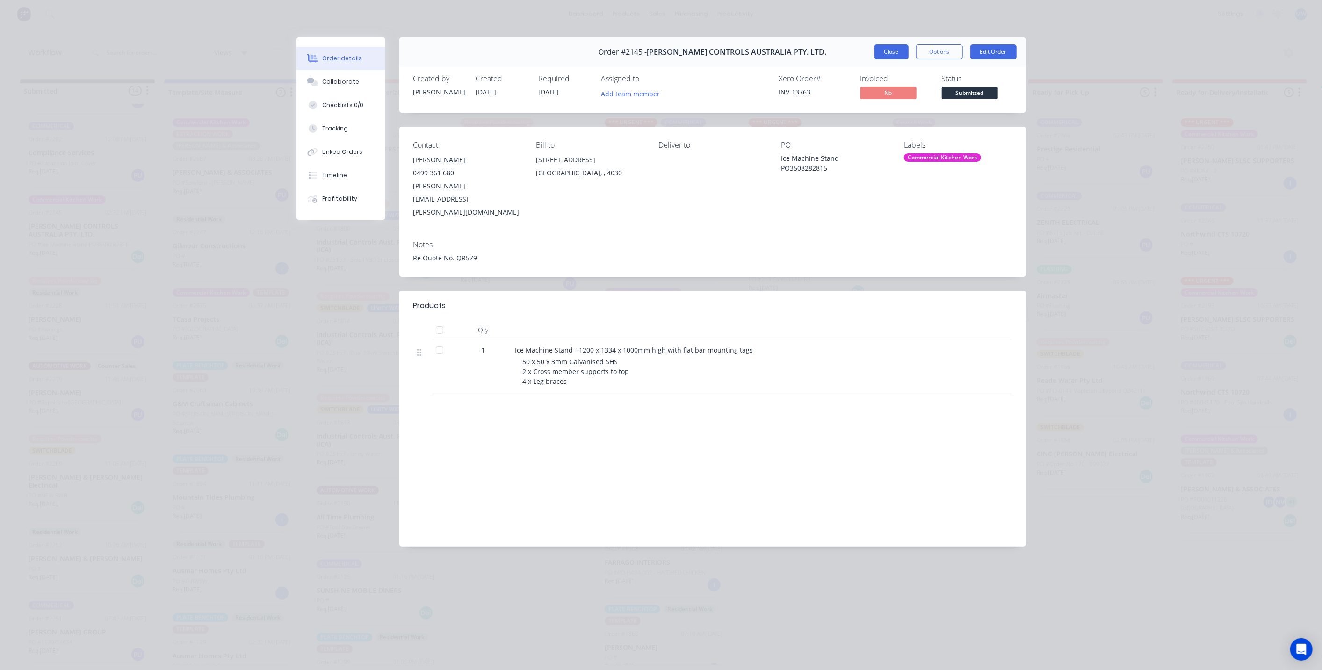
click at [886, 57] on button "Close" at bounding box center [891, 51] width 34 height 15
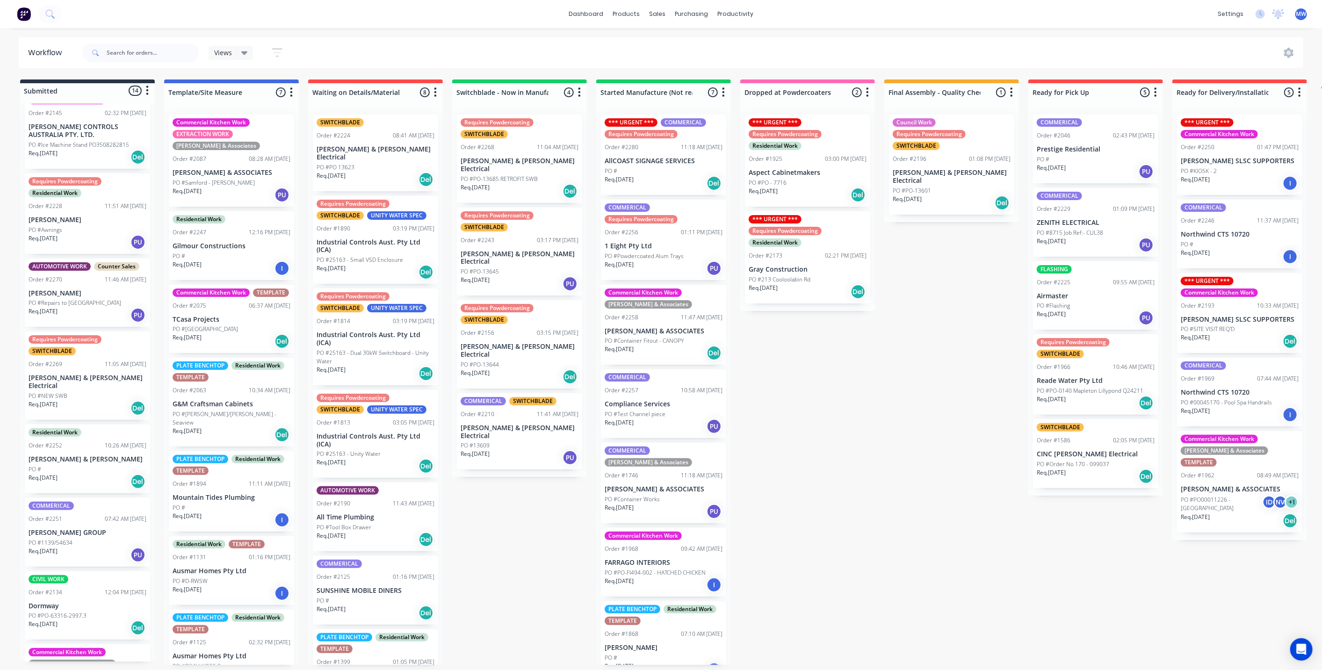
scroll to position [259, 0]
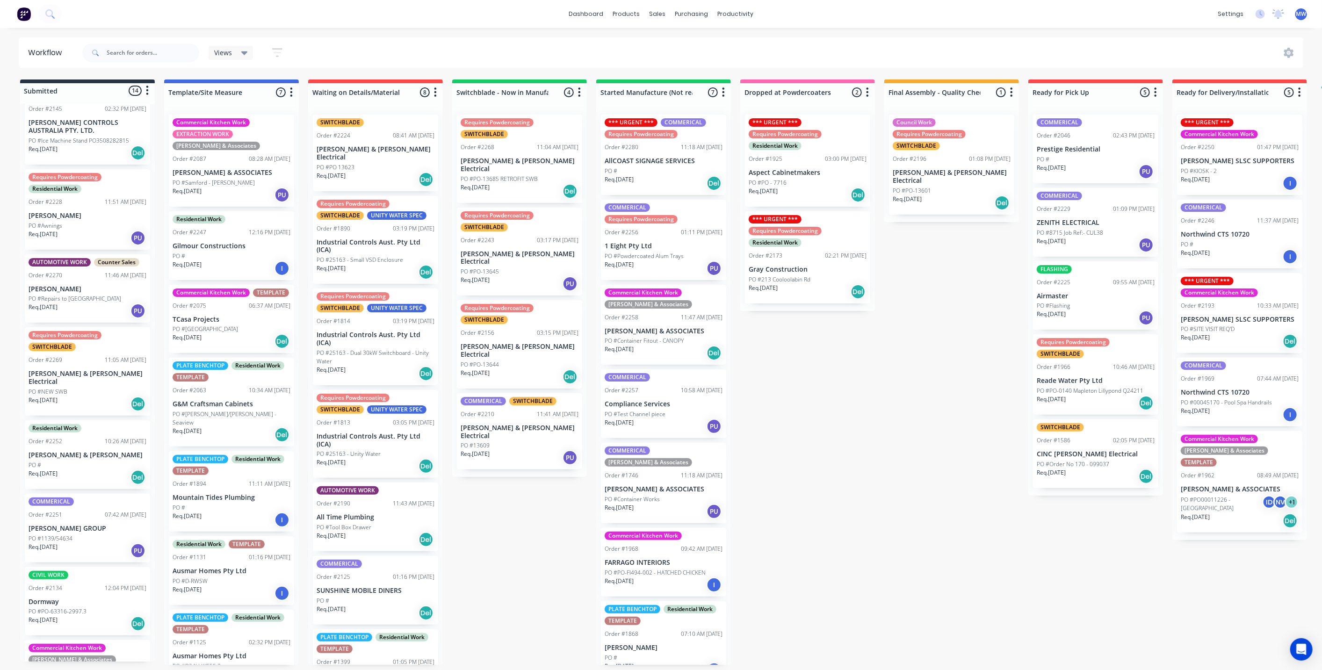
click at [72, 212] on div "Requires Powdercoating Residential Work Order #2228 11:51 AM 04/09/25 Ross Gill…" at bounding box center [87, 209] width 125 height 80
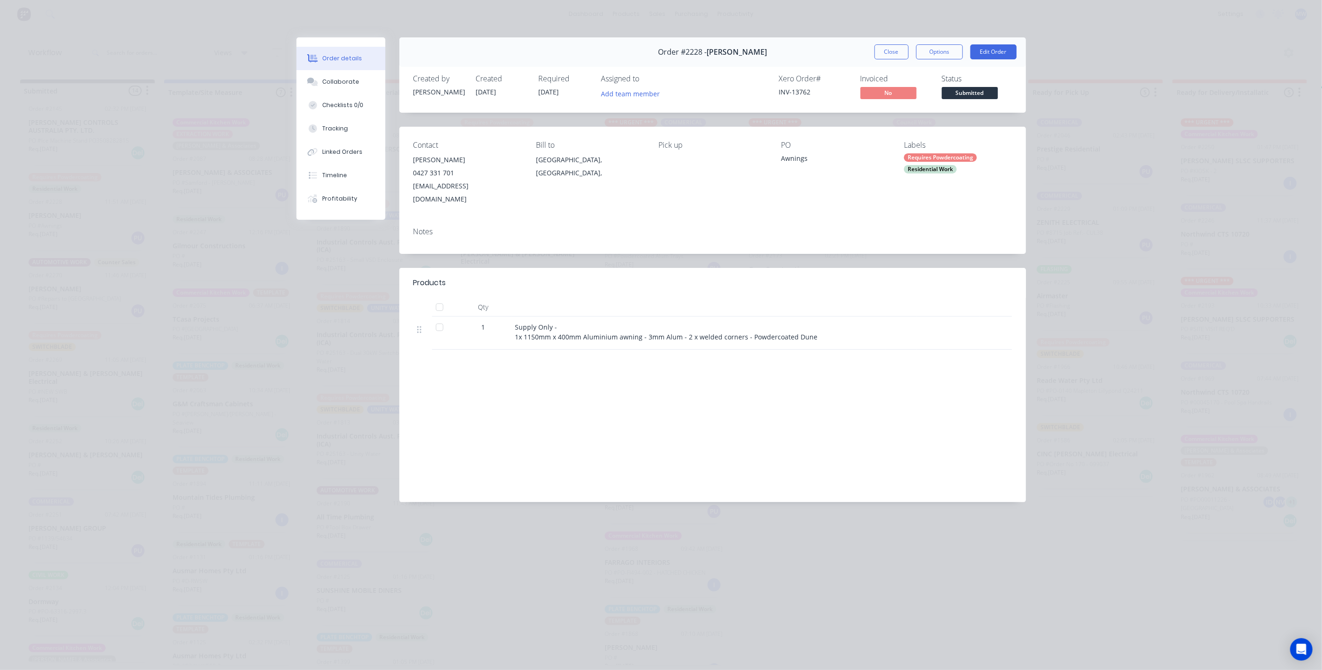
click at [825, 323] on div "Supply Only - 1x 1150mm x 400mm Aluminium awning - 3mm Alum - 2 x welded corner…" at bounding box center [698, 332] width 367 height 20
click at [892, 51] on button "Close" at bounding box center [891, 51] width 34 height 15
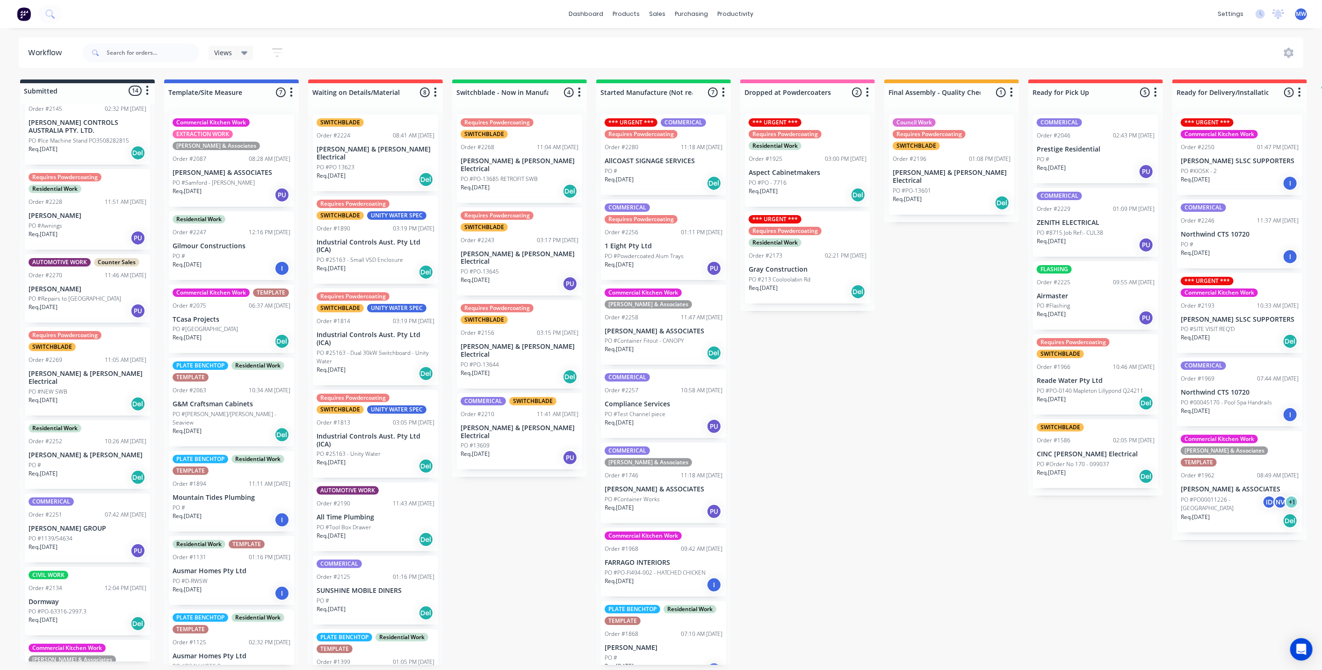
click at [826, 179] on div "PO #PO - 7716" at bounding box center [807, 183] width 118 height 8
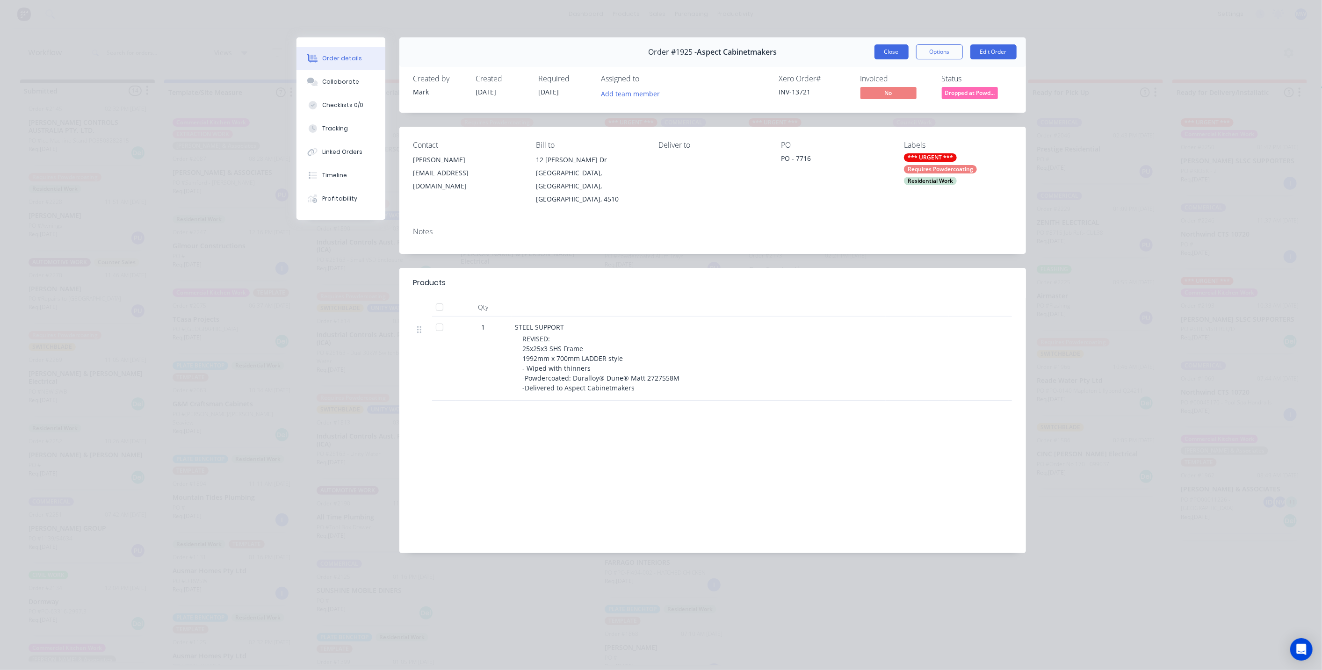
click at [891, 52] on button "Close" at bounding box center [891, 51] width 34 height 15
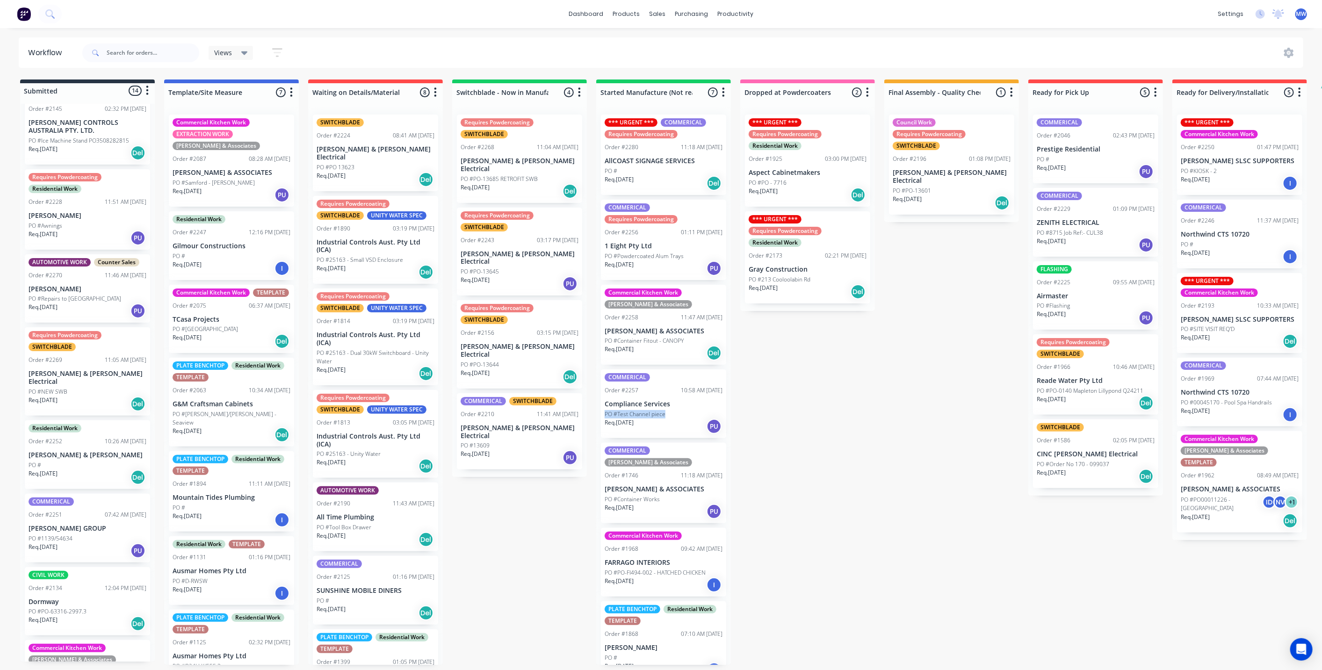
drag, startPoint x: 772, startPoint y: 408, endPoint x: 767, endPoint y: 411, distance: 6.1
click at [771, 408] on div "Submitted 14 Status colour #273444 hex #273444 Save Cancel Summaries Total orde…" at bounding box center [772, 371] width 1559 height 585
click at [803, 391] on div "Submitted 14 Status colour #273444 hex #273444 Save Cancel Summaries Total orde…" at bounding box center [772, 371] width 1559 height 585
click at [869, 436] on div "Submitted 14 Status colour #273444 hex #273444 Save Cancel Summaries Total orde…" at bounding box center [772, 371] width 1559 height 585
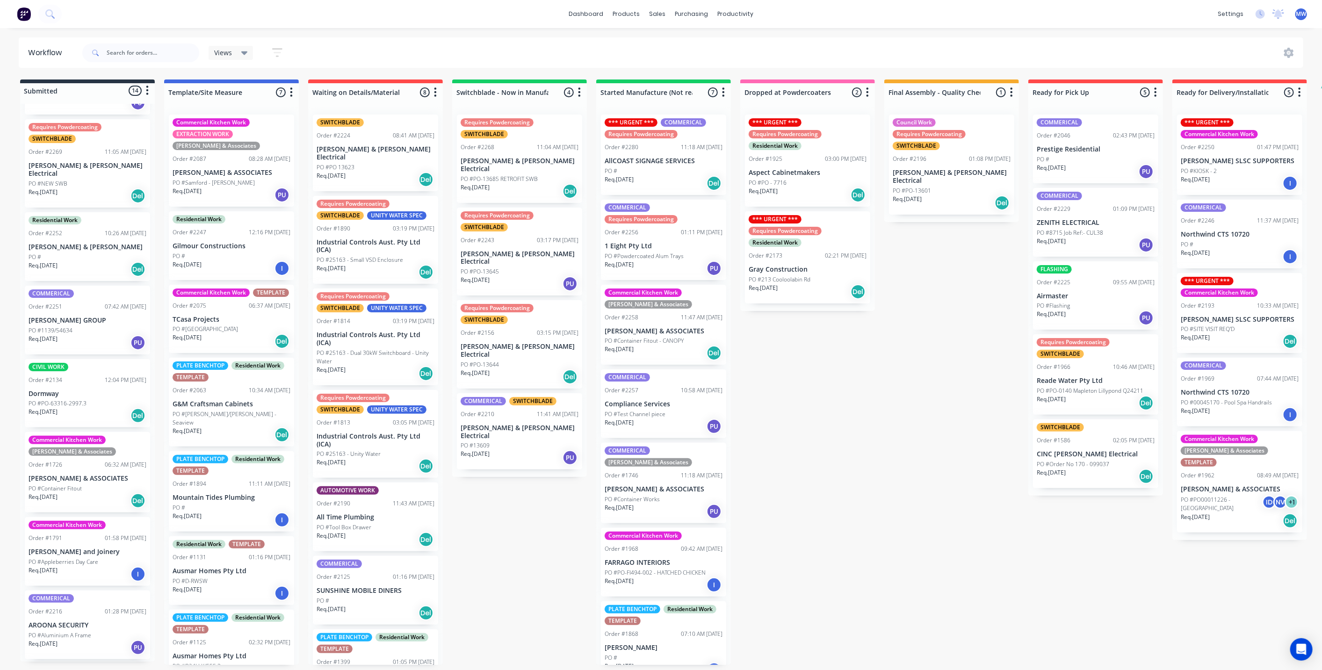
scroll to position [509, 0]
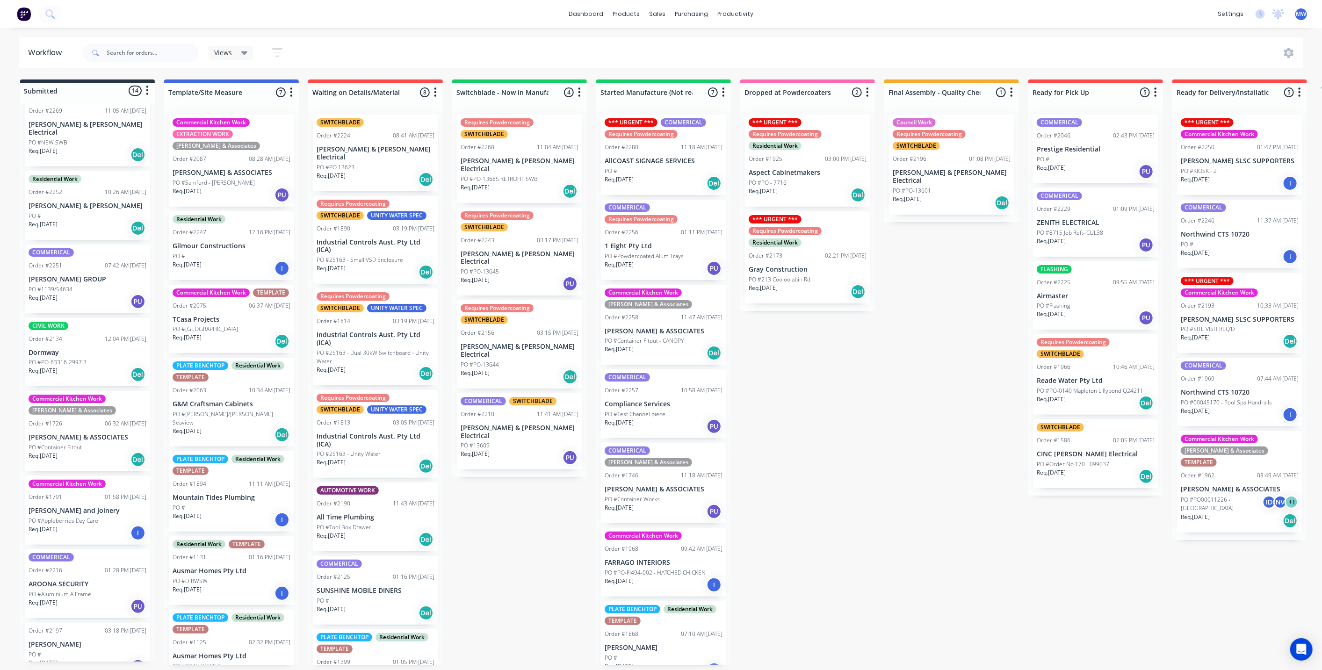
click at [884, 464] on div "Submitted 14 Status colour #273444 hex #273444 Save Cancel Summaries Total orde…" at bounding box center [772, 371] width 1559 height 585
drag, startPoint x: 816, startPoint y: 488, endPoint x: 796, endPoint y: 333, distance: 156.0
click at [815, 487] on div "Submitted 14 Status colour #273444 hex #273444 Save Cancel Summaries Total orde…" at bounding box center [772, 371] width 1559 height 585
click at [784, 270] on p "Gray Construction" at bounding box center [807, 270] width 118 height 8
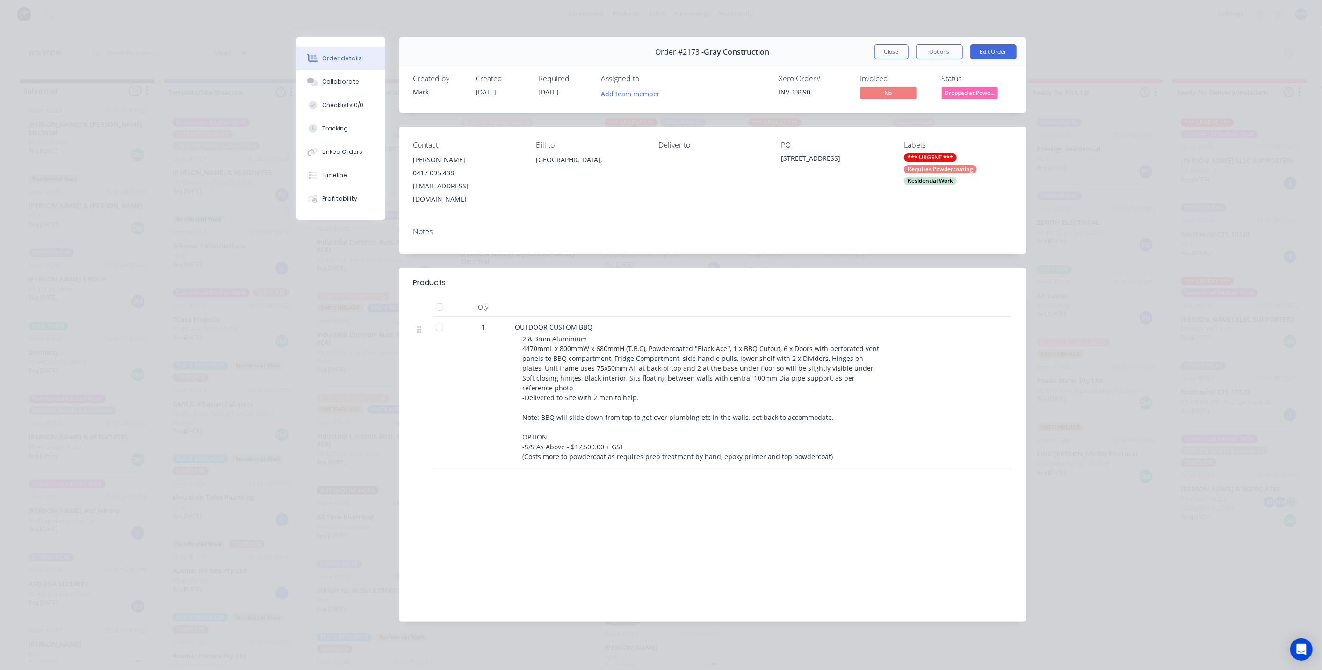
drag, startPoint x: 843, startPoint y: 157, endPoint x: 780, endPoint y: 157, distance: 63.1
click at [778, 154] on div "Contact Hamish Gray 0417 095 438 hamish@graycg.com.au Bill to Australia, Delive…" at bounding box center [712, 173] width 626 height 93
copy div "213 Cooloolabin Rd"
click at [889, 55] on button "Close" at bounding box center [891, 51] width 34 height 15
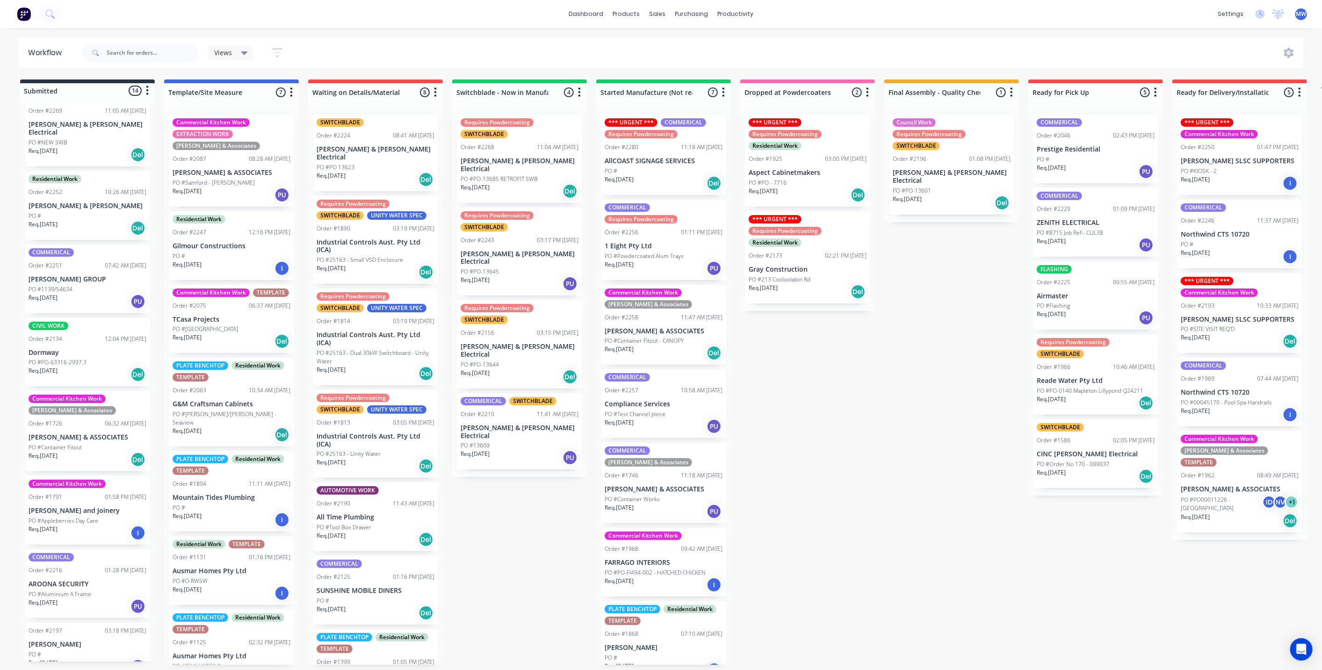
click at [814, 452] on div "Submitted 14 Status colour #273444 hex #273444 Save Cancel Summaries Total orde…" at bounding box center [772, 371] width 1559 height 585
click at [909, 440] on div "Submitted 14 Status colour #273444 hex #273444 Save Cancel Summaries Total orde…" at bounding box center [772, 371] width 1559 height 585
click at [908, 452] on div "Submitted 14 Status colour #273444 hex #273444 Save Cancel Summaries Total orde…" at bounding box center [772, 371] width 1559 height 585
click at [908, 451] on div "Submitted 14 Status colour #273444 hex #273444 Save Cancel Summaries Total orde…" at bounding box center [772, 371] width 1559 height 585
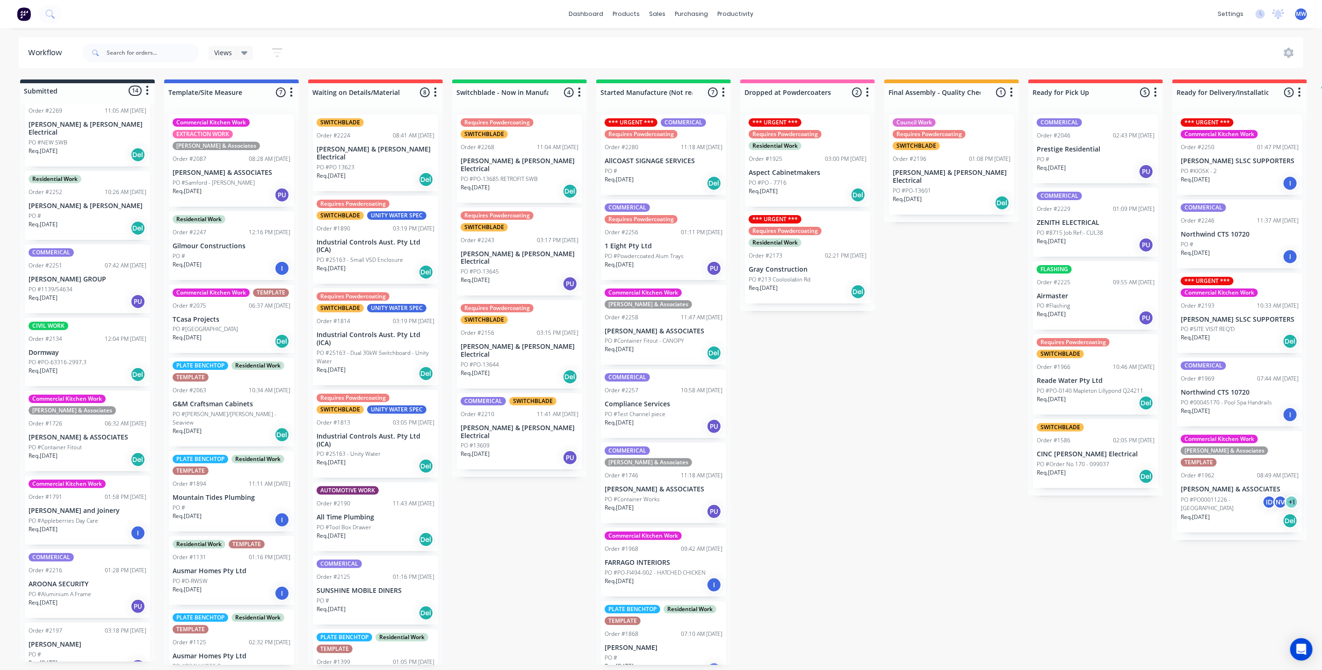
click at [1007, 534] on div "Submitted 14 Status colour #273444 hex #273444 Save Cancel Summaries Total orde…" at bounding box center [772, 371] width 1559 height 585
click at [899, 472] on div "Submitted 14 Status colour #273444 hex #273444 Save Cancel Summaries Total orde…" at bounding box center [772, 371] width 1559 height 585
click at [898, 472] on div "Submitted 14 Status colour #273444 hex #273444 Save Cancel Summaries Total orde…" at bounding box center [772, 371] width 1559 height 585
click at [874, 392] on div "Submitted 14 Status colour #273444 hex #273444 Save Cancel Summaries Total orde…" at bounding box center [772, 371] width 1559 height 585
click at [927, 481] on div "Submitted 14 Status colour #273444 hex #273444 Save Cancel Summaries Total orde…" at bounding box center [772, 371] width 1559 height 585
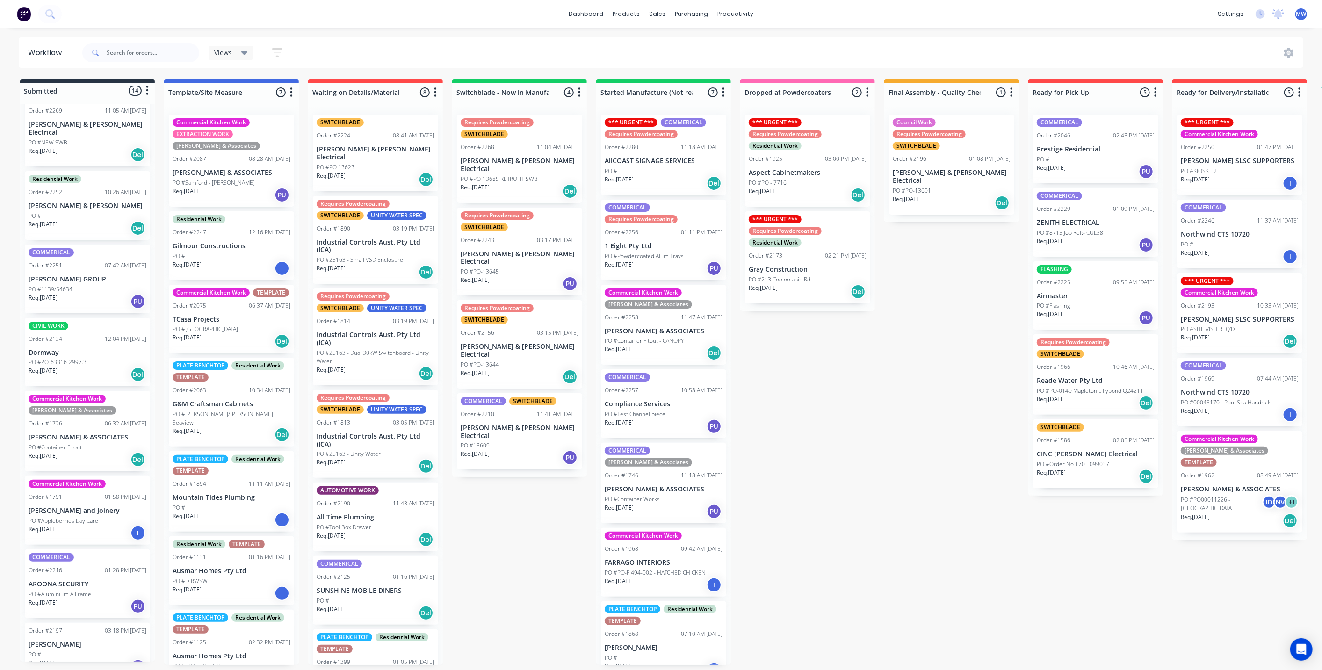
click at [523, 561] on div "Submitted 14 Status colour #273444 hex #273444 Save Cancel Summaries Total orde…" at bounding box center [772, 371] width 1559 height 585
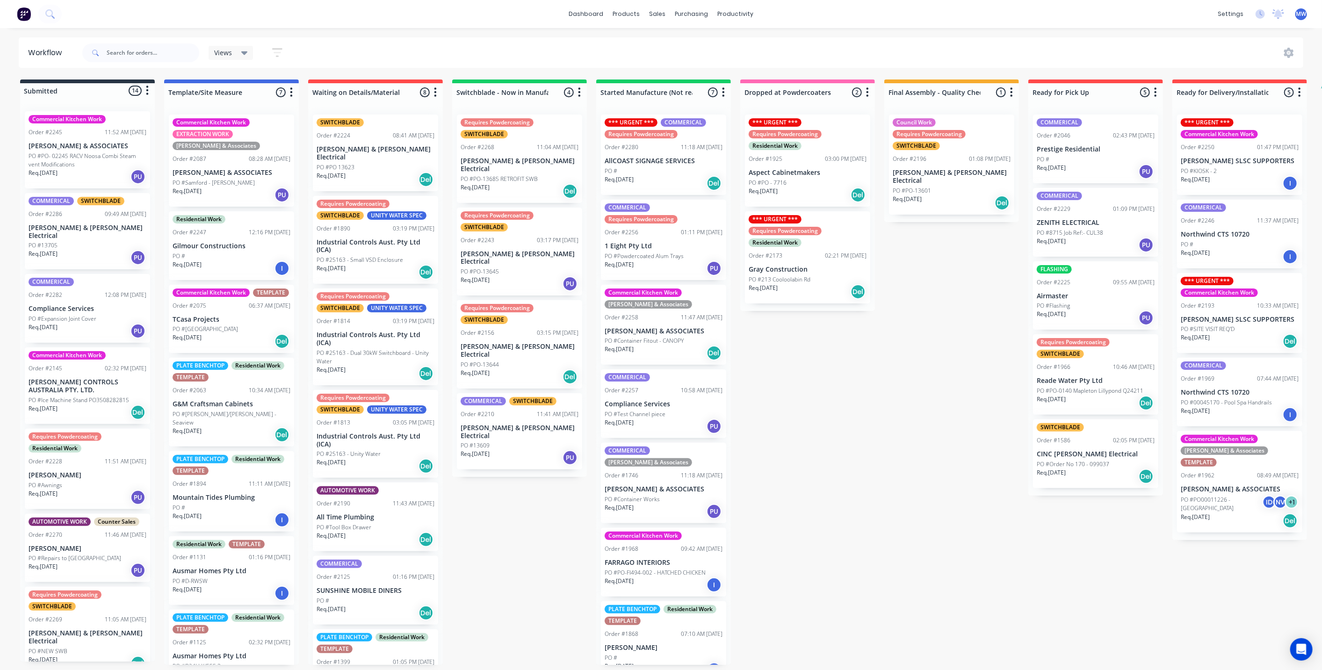
click at [806, 415] on div "Submitted 14 Status colour #273444 hex #273444 Save Cancel Summaries Total orde…" at bounding box center [772, 371] width 1559 height 585
click at [921, 435] on div "Submitted 14 Status colour #273444 hex #273444 Save Cancel Summaries Total orde…" at bounding box center [772, 371] width 1559 height 585
click at [485, 520] on div "Submitted 14 Status colour #273444 hex #273444 Save Cancel Summaries Total orde…" at bounding box center [772, 371] width 1559 height 585
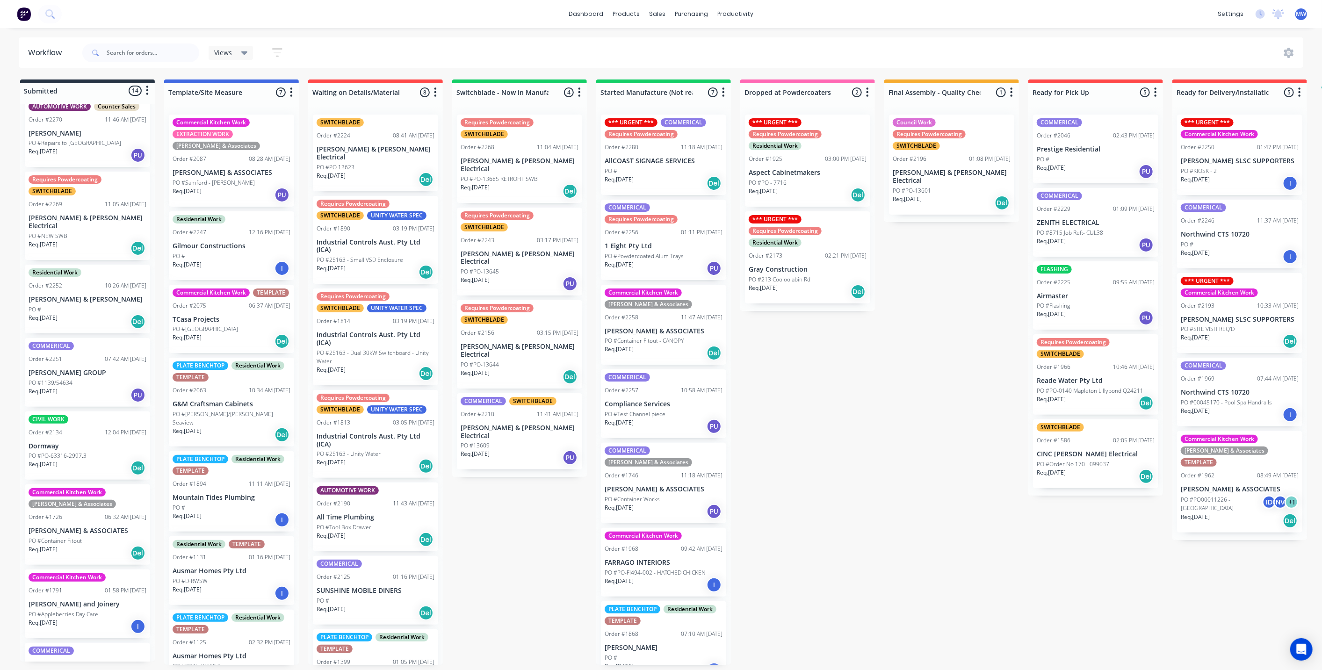
scroll to position [509, 0]
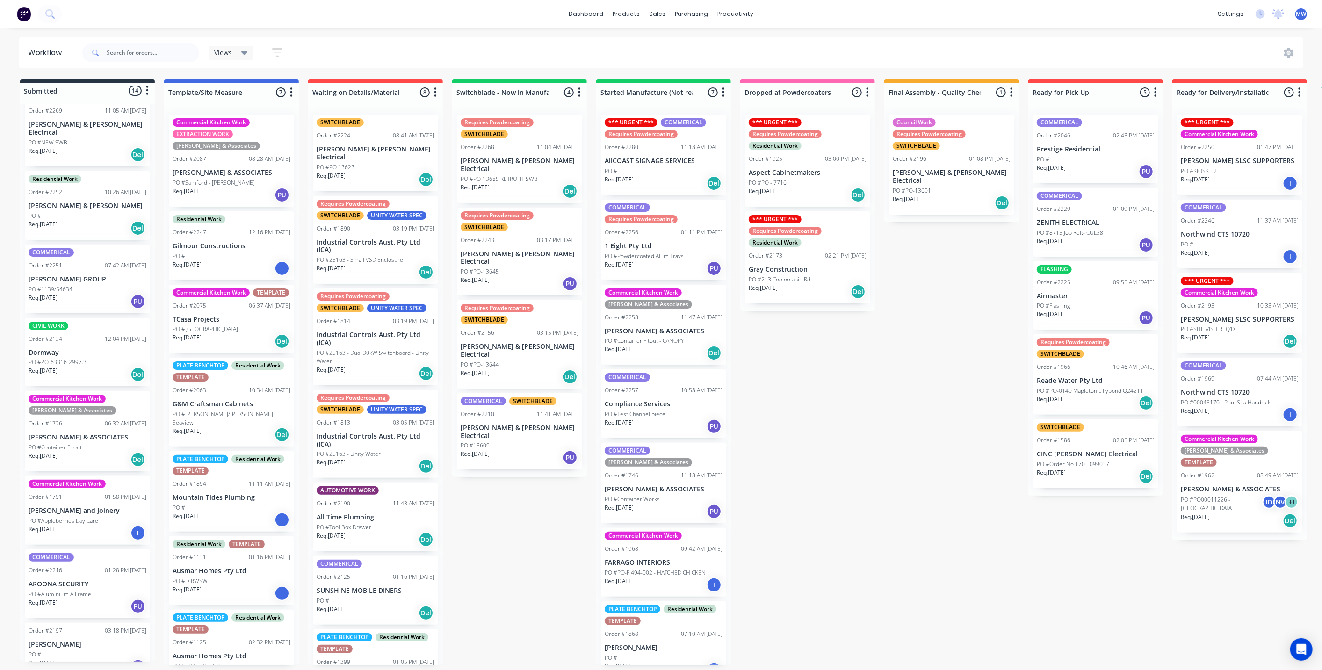
click at [89, 255] on div "COMMERICAL Order #2251 07:42 AM [DATE] [PERSON_NAME] GROUP PO #1139/54634 Req. …" at bounding box center [87, 279] width 125 height 69
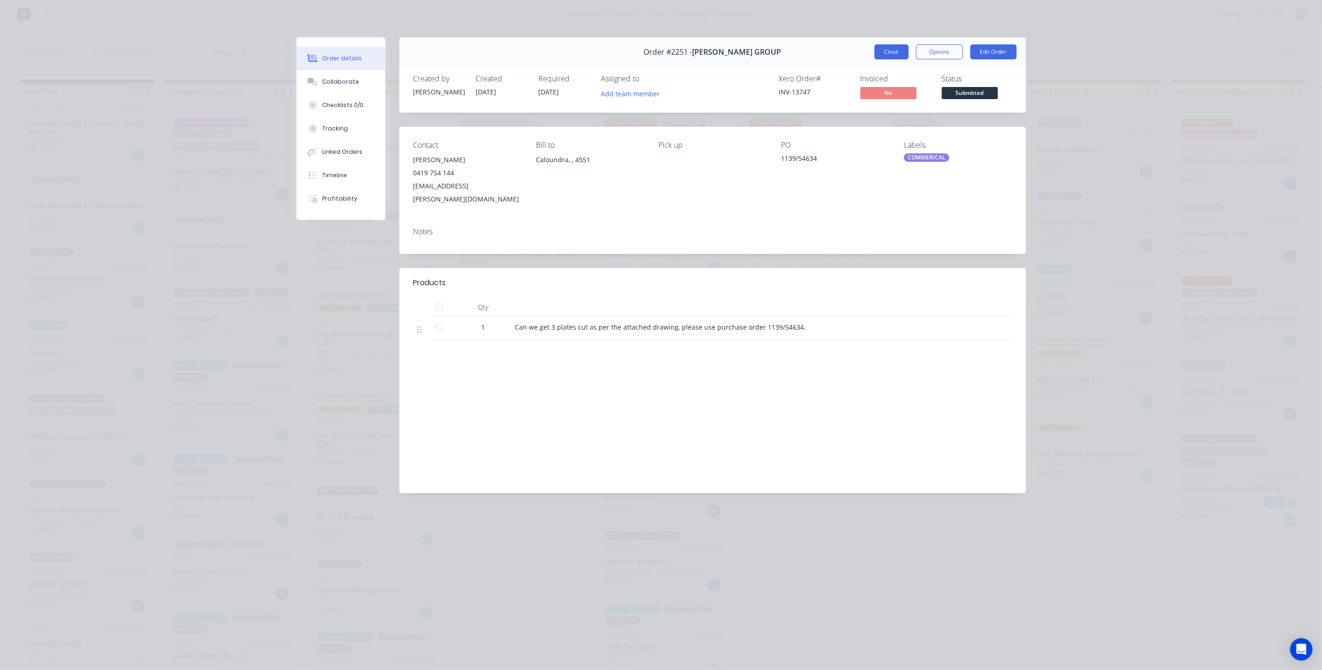
click at [888, 48] on button "Close" at bounding box center [891, 51] width 34 height 15
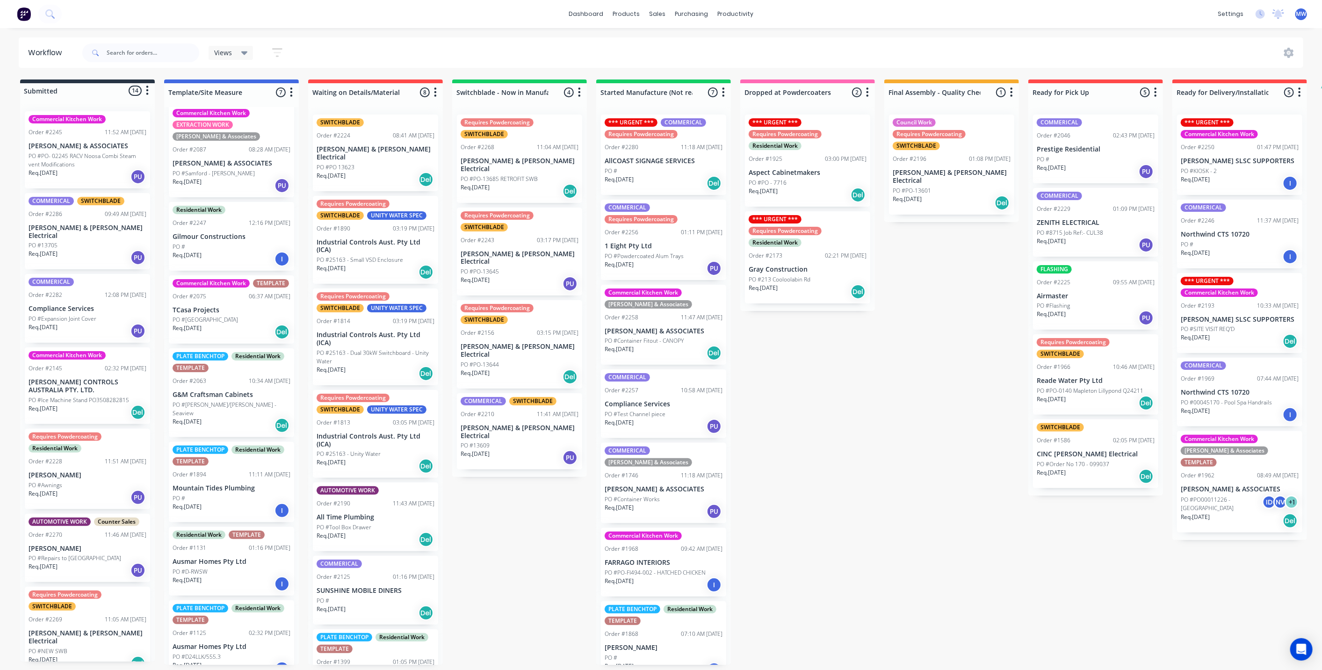
scroll to position [0, 0]
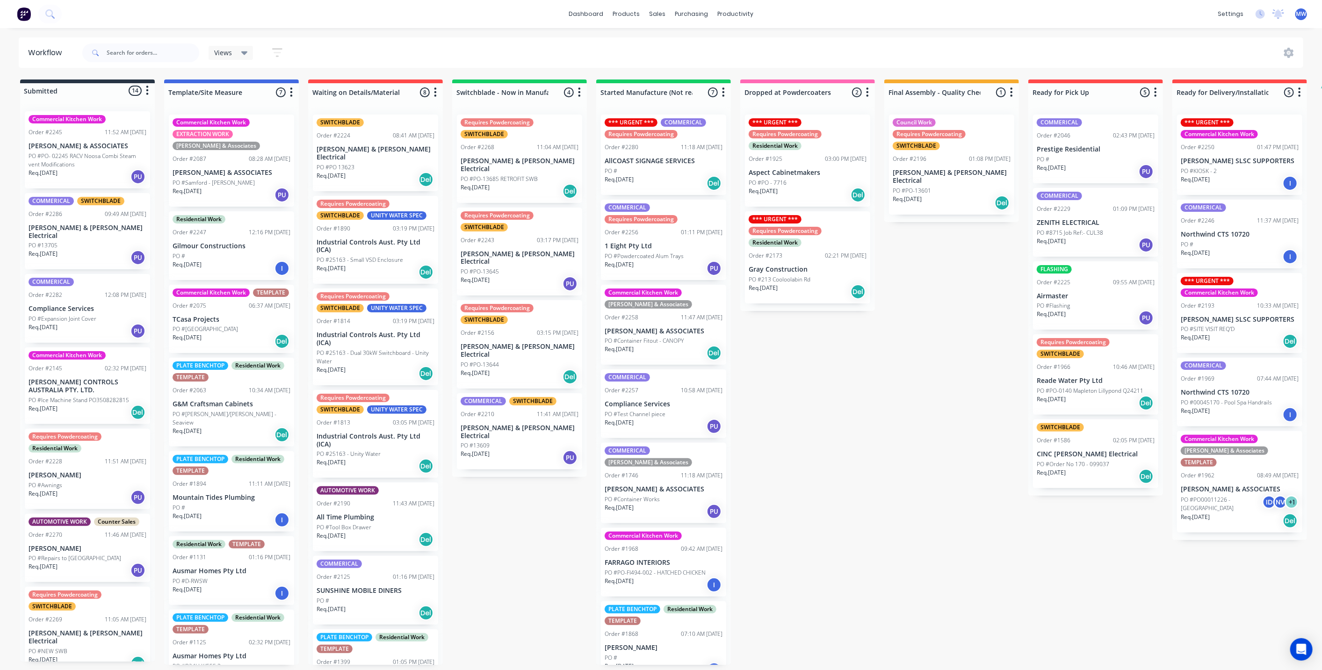
click at [237, 427] on p "PO #[PERSON_NAME]/[PERSON_NAME] - Seaview" at bounding box center [232, 418] width 118 height 17
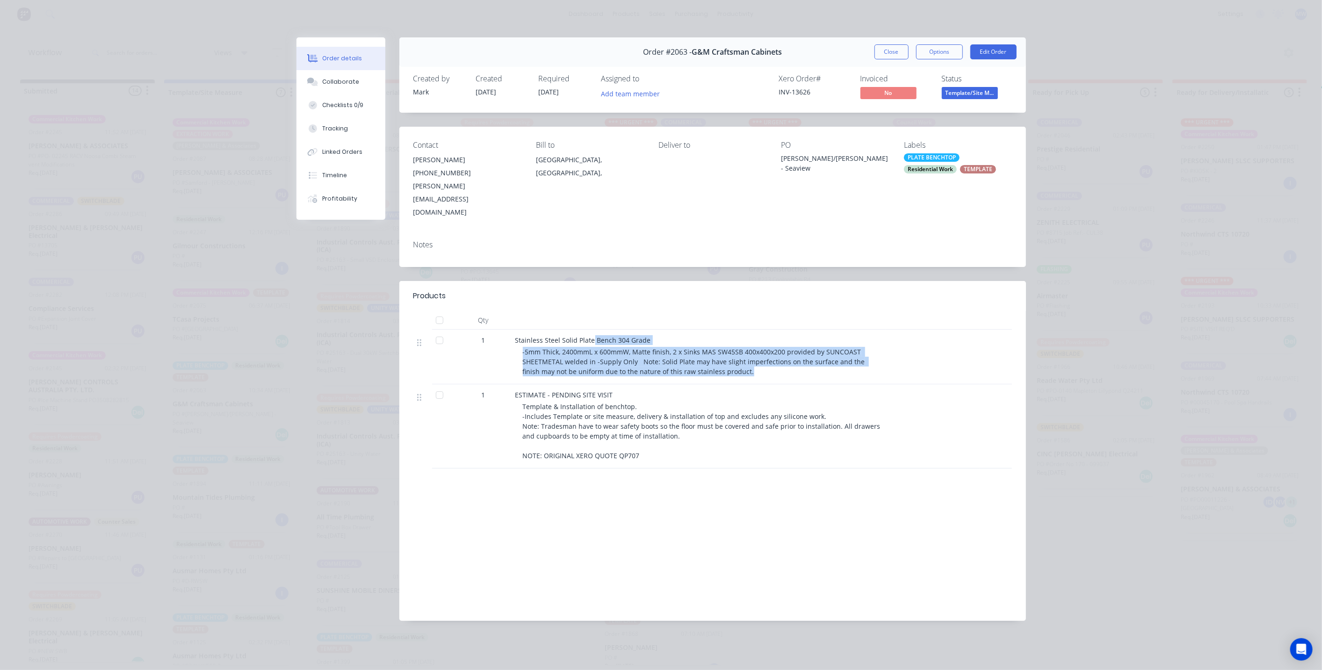
drag, startPoint x: 590, startPoint y: 318, endPoint x: 771, endPoint y: 342, distance: 183.0
click at [771, 342] on div "Stainless Steel Solid Plate Bench 304 Grade -5mm Thick, 2400mmL x 600mmW, Matte…" at bounding box center [698, 357] width 374 height 55
click at [763, 347] on div "-5mm Thick, 2400mmL x 600mmW, Matte finish, 2 x Sinks MAS SW45SB 400x400x200 pr…" at bounding box center [702, 361] width 359 height 29
click at [888, 52] on button "Close" at bounding box center [891, 51] width 34 height 15
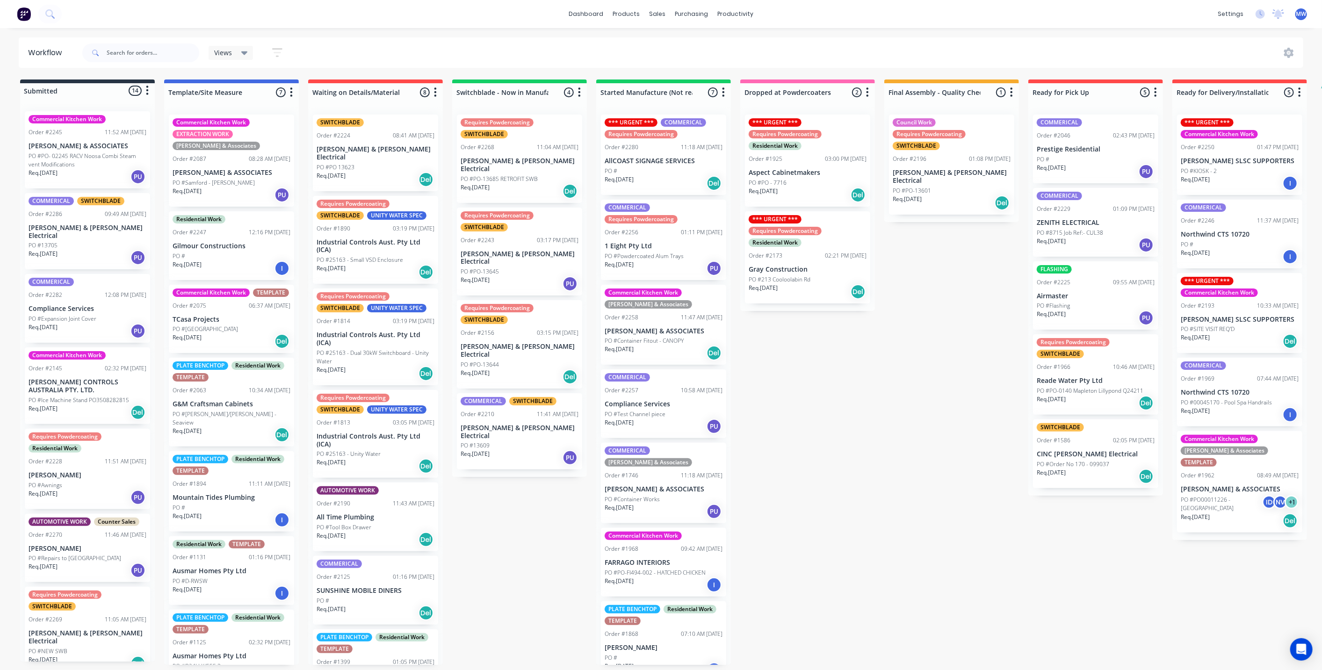
click at [813, 439] on div "Submitted 14 Status colour #273444 hex #273444 Save Cancel Summaries Total orde…" at bounding box center [772, 371] width 1559 height 585
click at [826, 565] on div "Submitted 14 Status colour #273444 hex #273444 Save Cancel Summaries Total orde…" at bounding box center [772, 371] width 1559 height 585
click at [547, 524] on div "Submitted 14 Status colour #273444 hex #273444 Save Cancel Summaries Total orde…" at bounding box center [772, 371] width 1559 height 585
click at [864, 433] on div "Submitted 14 Status colour #273444 hex #273444 Save Cancel Summaries Total orde…" at bounding box center [772, 371] width 1559 height 585
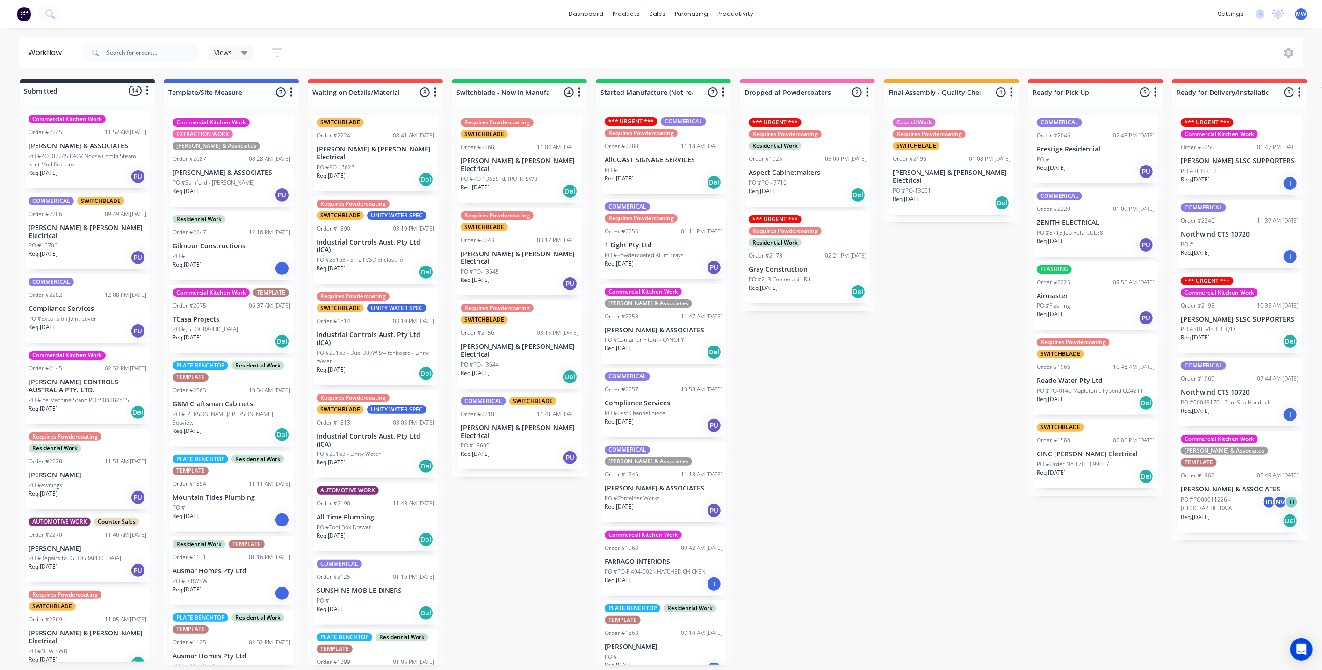
scroll to position [4, 0]
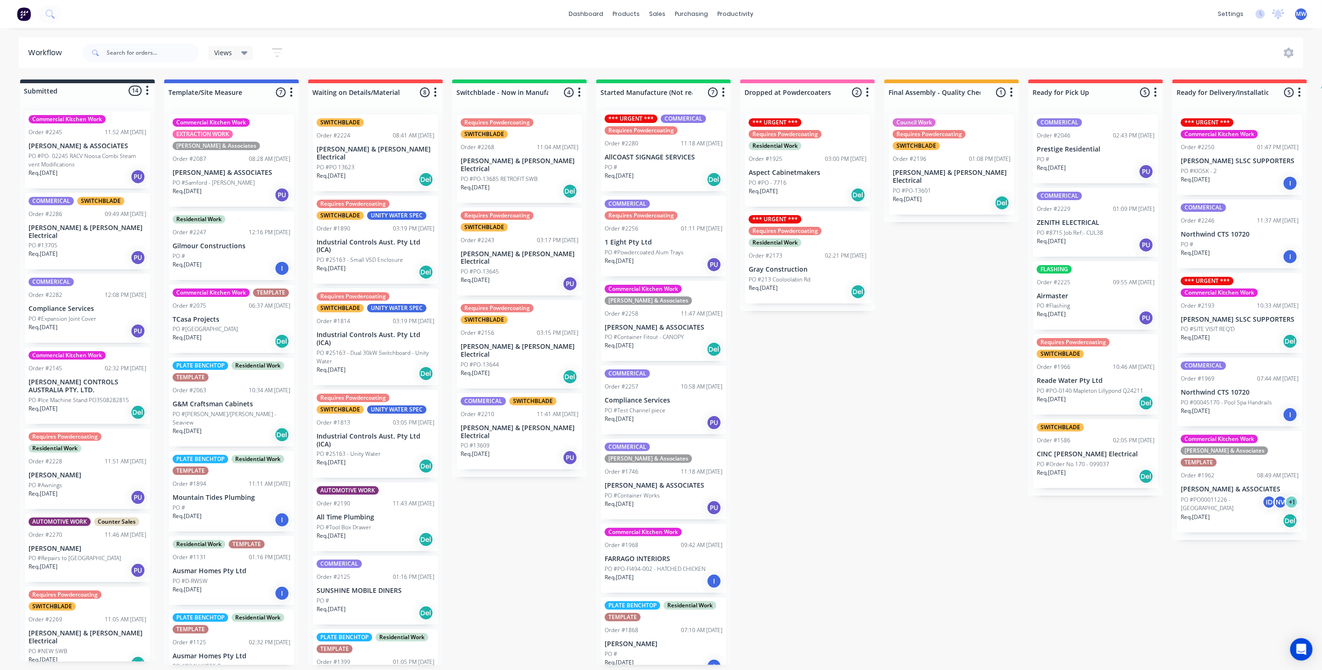
click at [970, 447] on div "Submitted 14 Status colour #273444 hex #273444 Save Cancel Summaries Total orde…" at bounding box center [772, 371] width 1559 height 585
click at [538, 488] on div "Submitted 14 Status colour #273444 hex #273444 Save Cancel Summaries Total orde…" at bounding box center [772, 371] width 1559 height 585
click at [901, 432] on div "Submitted 14 Status colour #273444 hex #273444 Save Cancel Summaries Total orde…" at bounding box center [772, 371] width 1559 height 585
click at [869, 350] on div "Submitted 14 Status colour #273444 hex #273444 Save Cancel Summaries Total orde…" at bounding box center [772, 371] width 1559 height 585
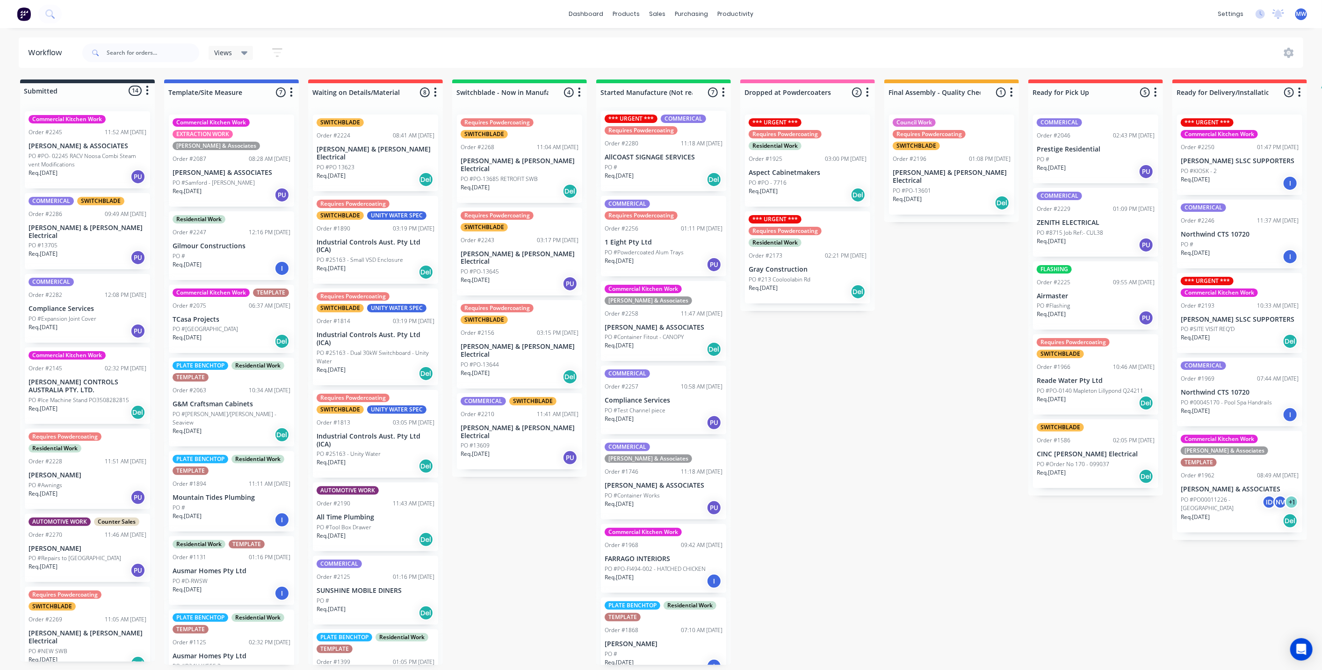
drag, startPoint x: 561, startPoint y: 499, endPoint x: 561, endPoint y: 493, distance: 6.1
click at [561, 499] on div "Submitted 14 Status colour #273444 hex #273444 Save Cancel Summaries Total orde…" at bounding box center [772, 371] width 1559 height 585
click at [662, 14] on div "sales" at bounding box center [657, 14] width 26 height 14
click at [674, 329] on div "Commercial Kitchen Work [PERSON_NAME] & Associates Order #2258 11:47 AM [DATE] …" at bounding box center [663, 321] width 125 height 80
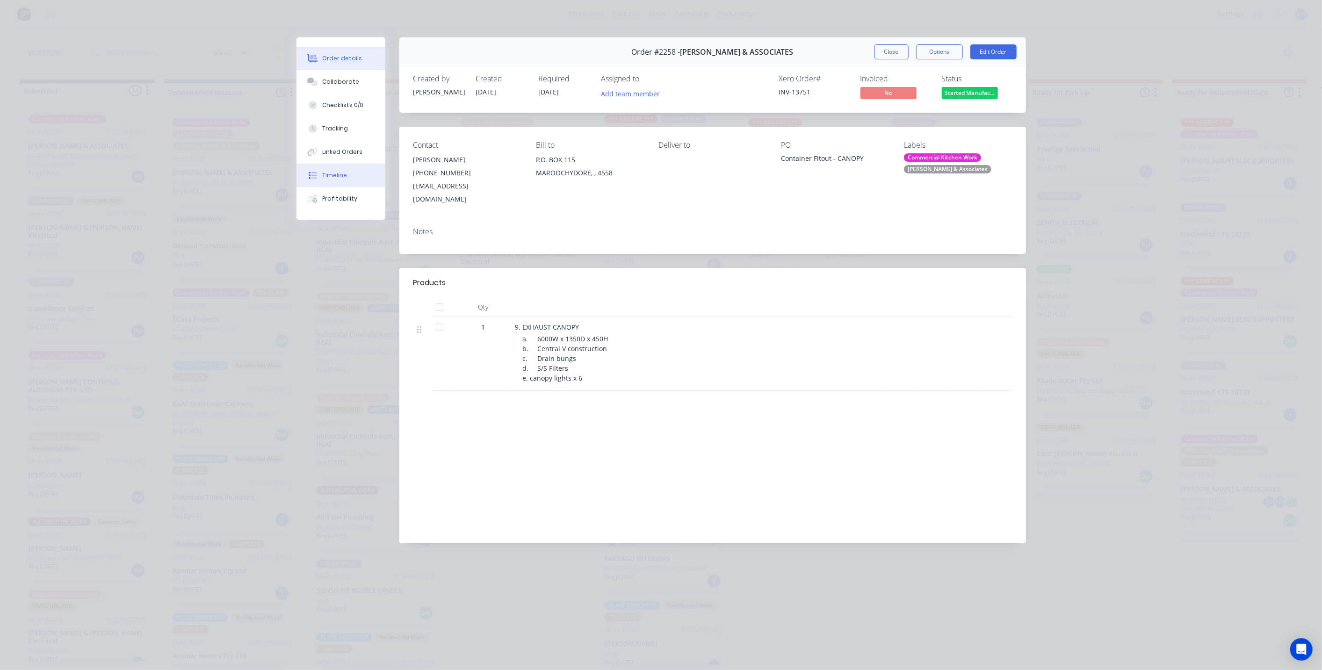
click at [335, 173] on div "Timeline" at bounding box center [334, 175] width 25 height 8
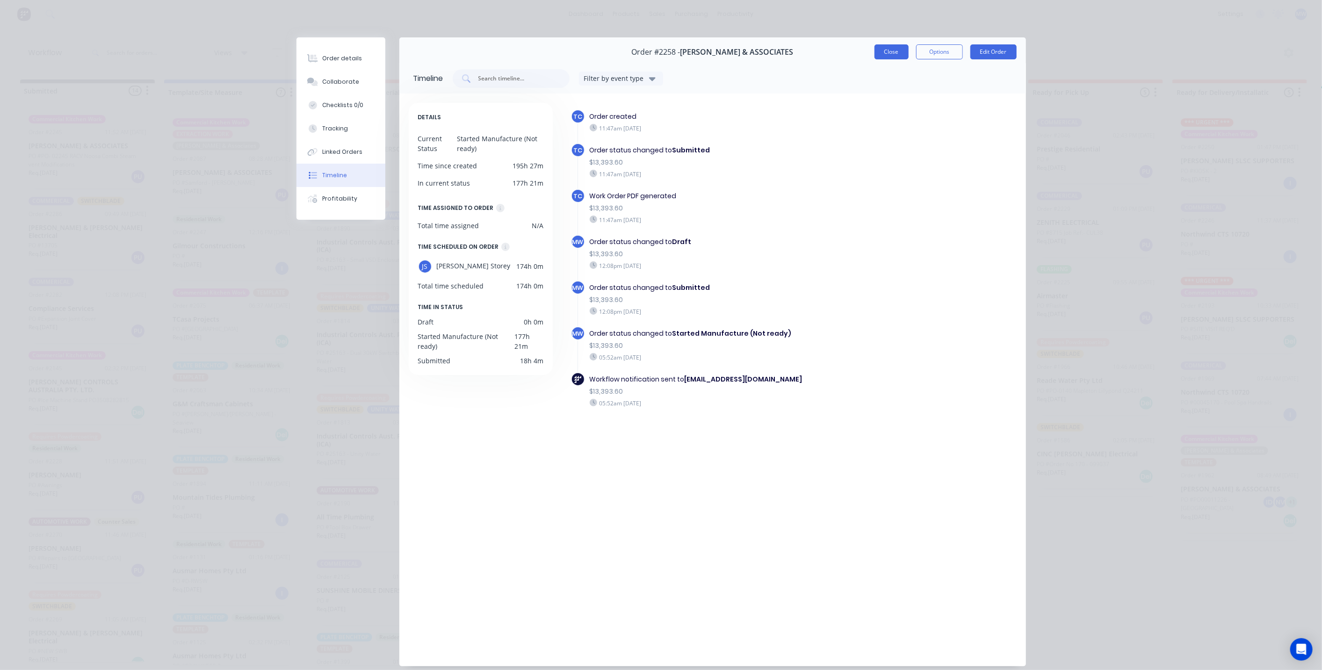
click at [883, 56] on button "Close" at bounding box center [891, 51] width 34 height 15
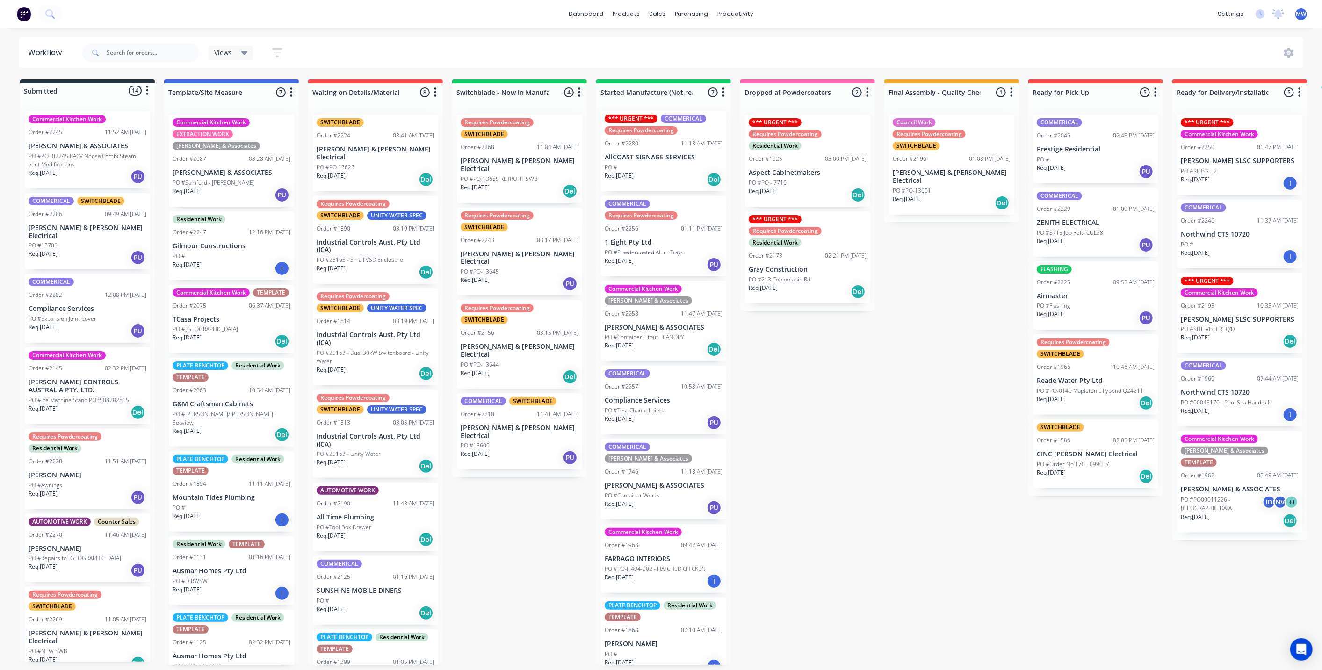
click at [893, 452] on div "Submitted 14 Status colour #273444 hex #273444 Save Cancel Summaries Total orde…" at bounding box center [772, 371] width 1559 height 585
click at [542, 360] on div "PO #PO-13644" at bounding box center [519, 364] width 118 height 8
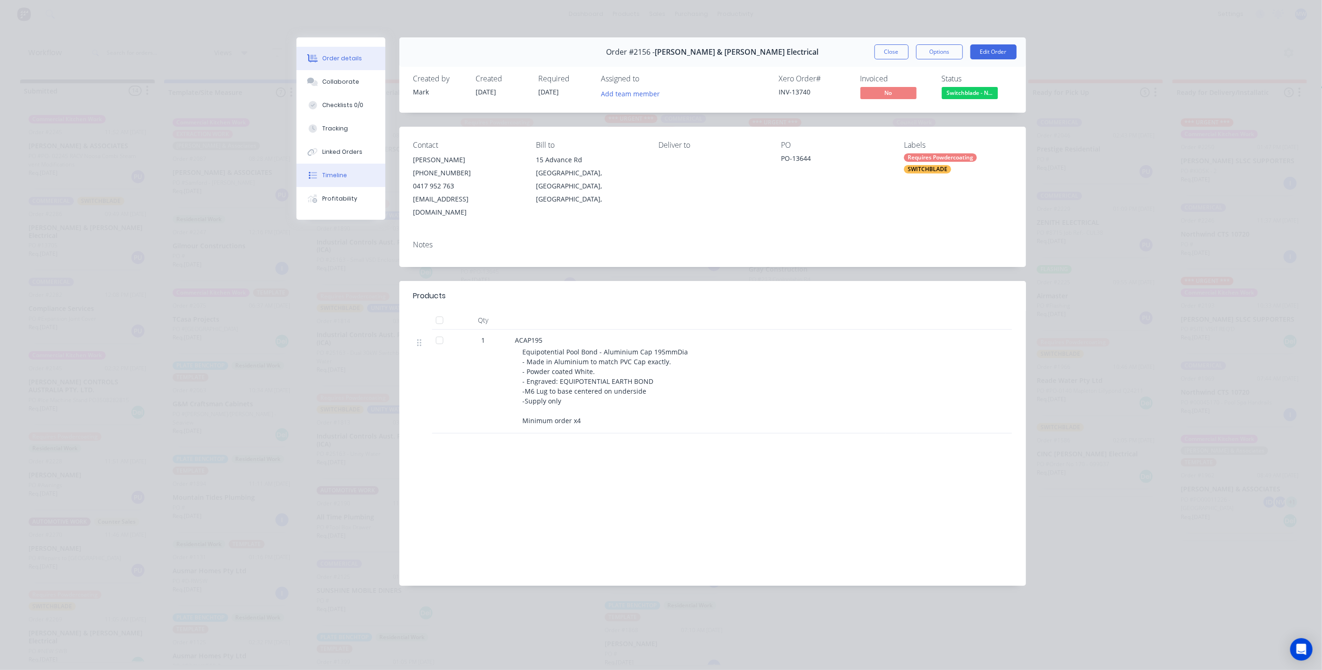
click at [326, 178] on div "Timeline" at bounding box center [334, 175] width 25 height 8
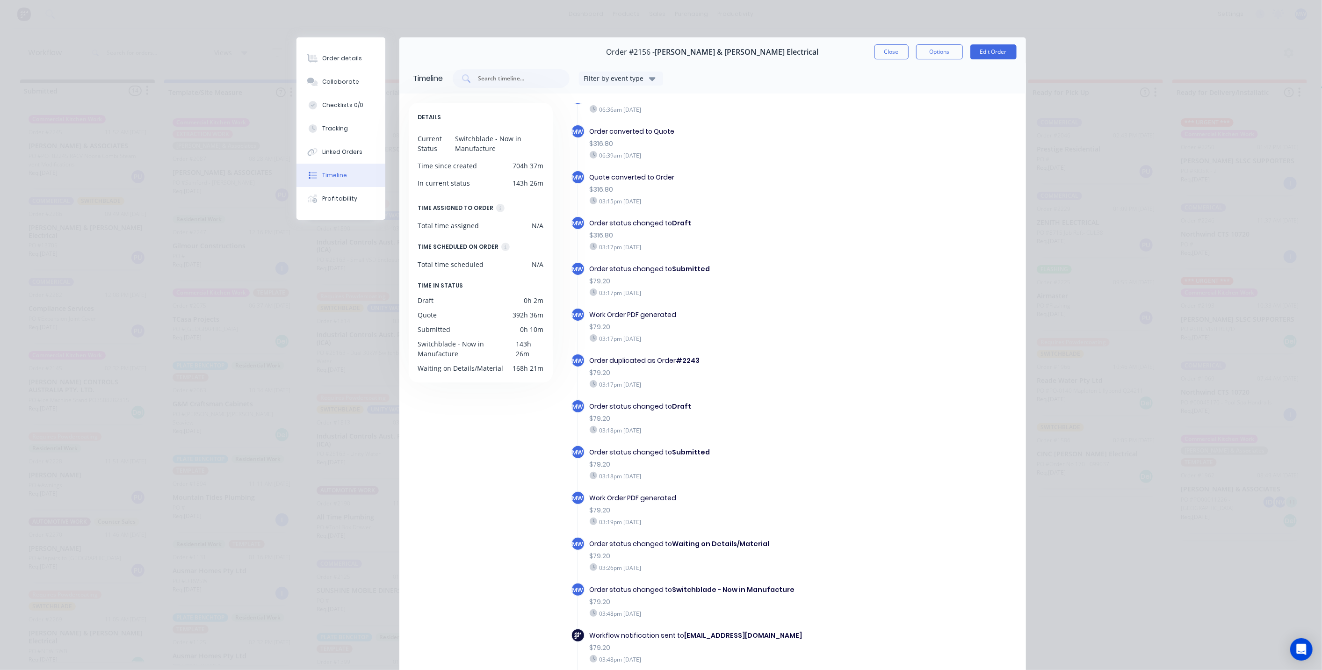
scroll to position [0, 0]
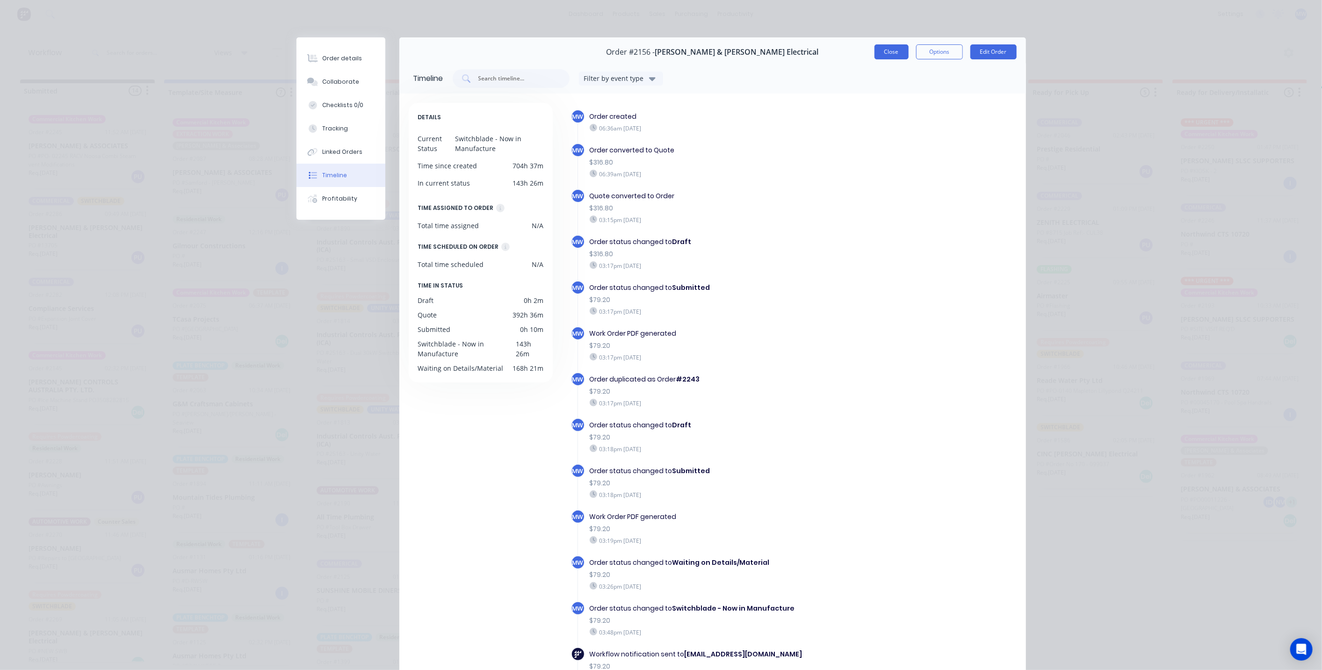
click at [891, 53] on button "Close" at bounding box center [891, 51] width 34 height 15
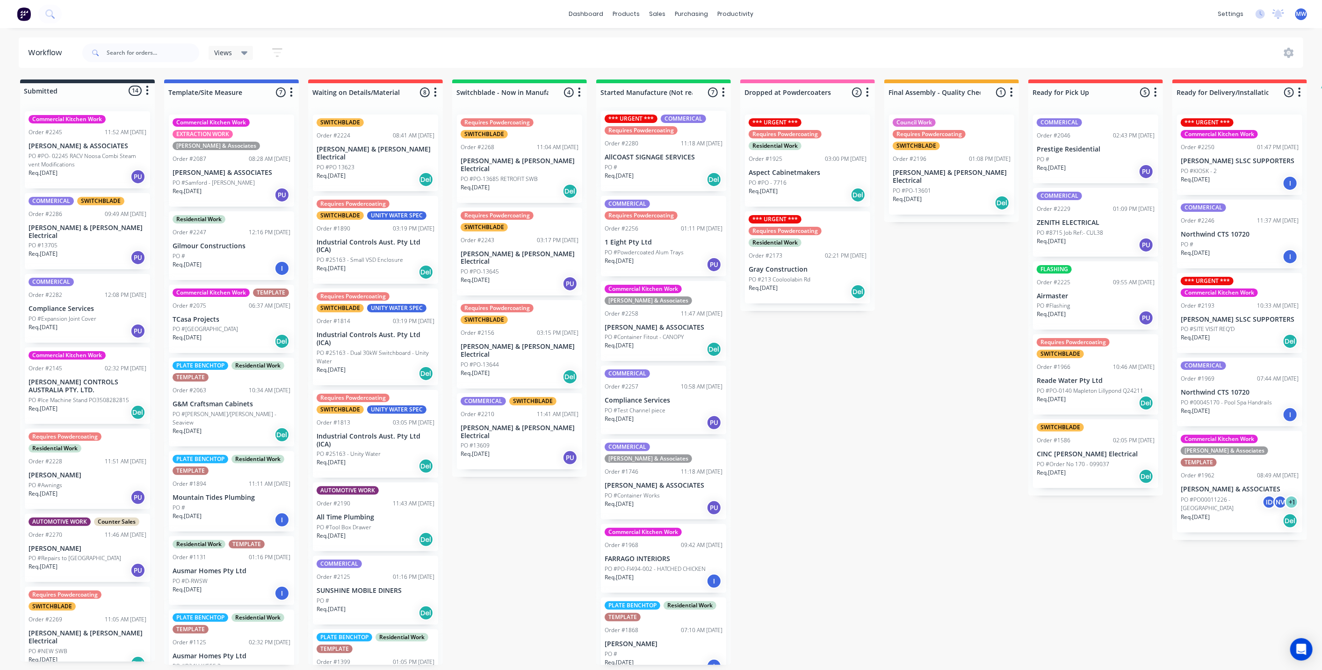
click at [785, 392] on div "Submitted 14 Status colour #273444 hex #273444 Save Cancel Summaries Total orde…" at bounding box center [772, 371] width 1559 height 585
click at [784, 392] on div "Submitted 14 Status colour #273444 hex #273444 Save Cancel Summaries Total orde…" at bounding box center [772, 371] width 1559 height 585
click at [658, 341] on div "Req. [DATE] Del" at bounding box center [663, 349] width 118 height 16
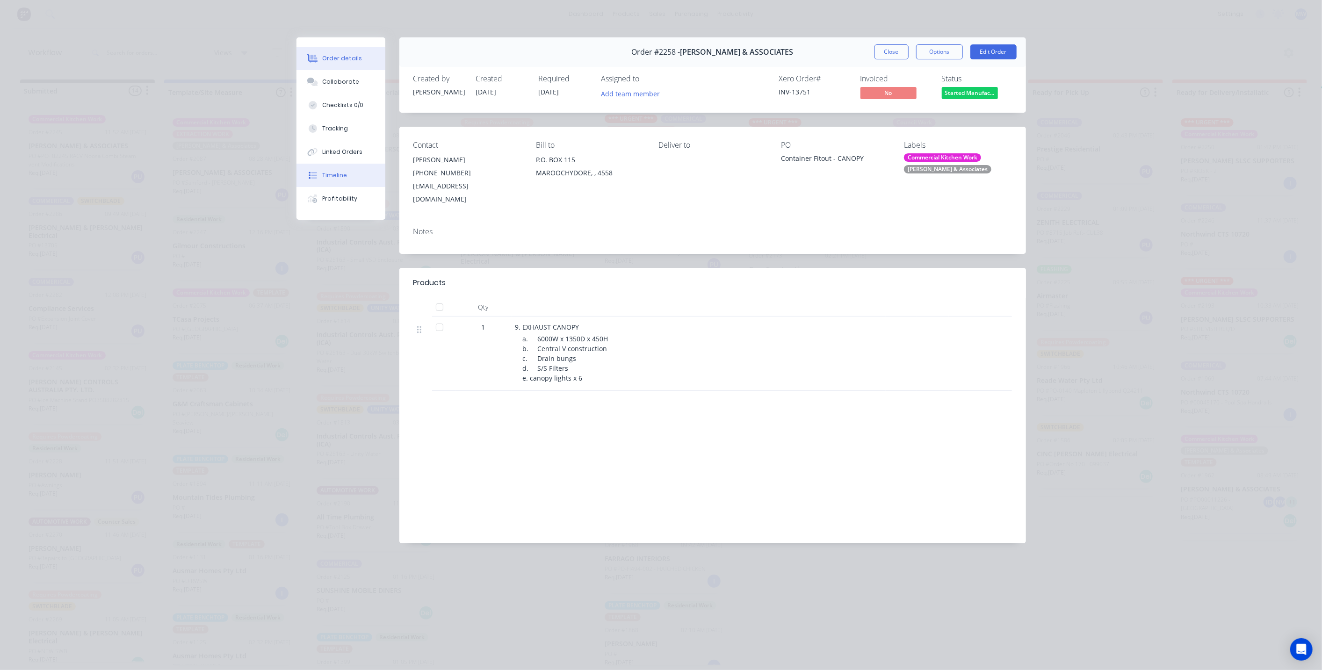
click at [356, 167] on button "Timeline" at bounding box center [340, 175] width 89 height 23
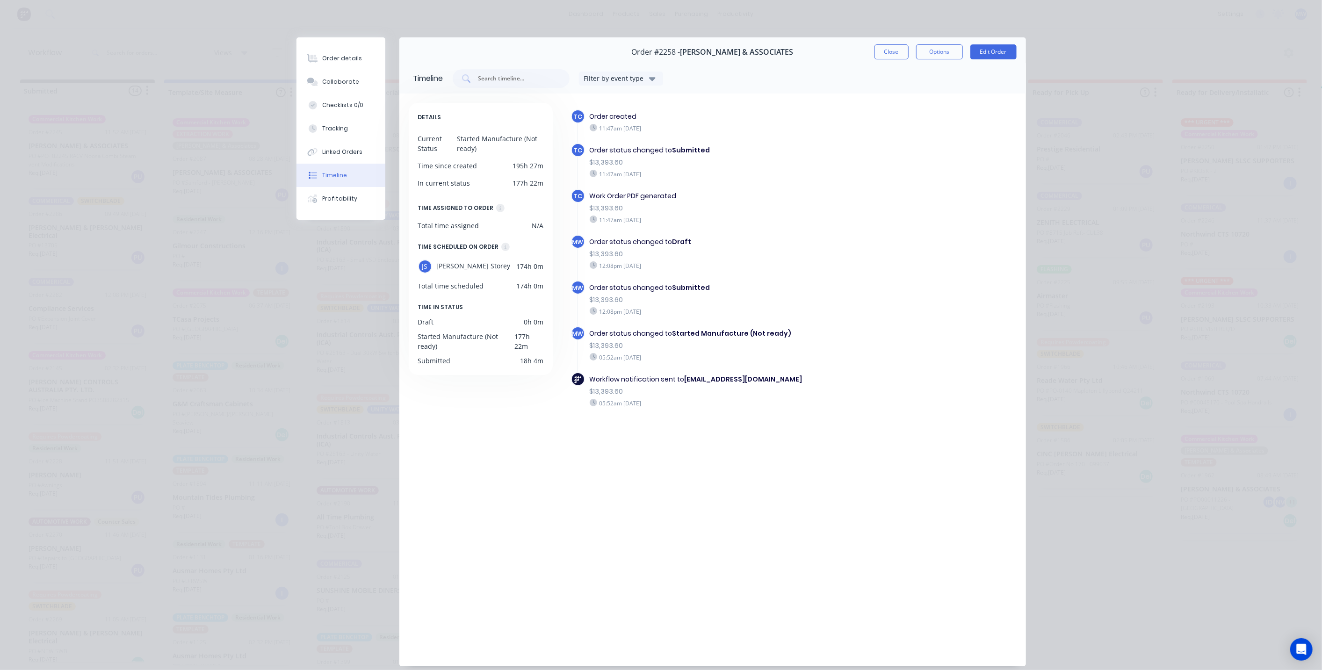
click at [884, 190] on div "TC Order created 11:47am [DATE] TC Order status changed to Submitted $13,393.60…" at bounding box center [794, 275] width 446 height 332
click at [866, 204] on div "TC Work Order PDF generated $13,393.60 11:47am [DATE]" at bounding box center [729, 212] width 316 height 46
click at [344, 196] on div "Profitability" at bounding box center [339, 198] width 35 height 8
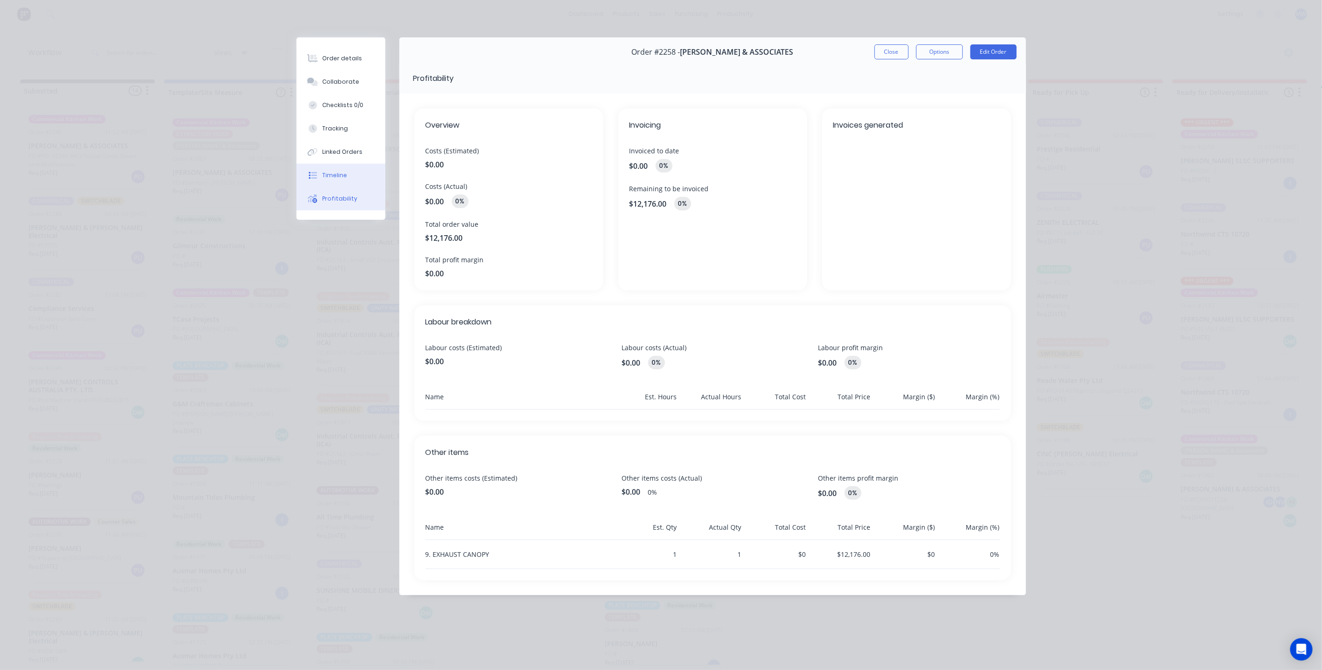
click at [342, 175] on div "Timeline" at bounding box center [334, 175] width 25 height 8
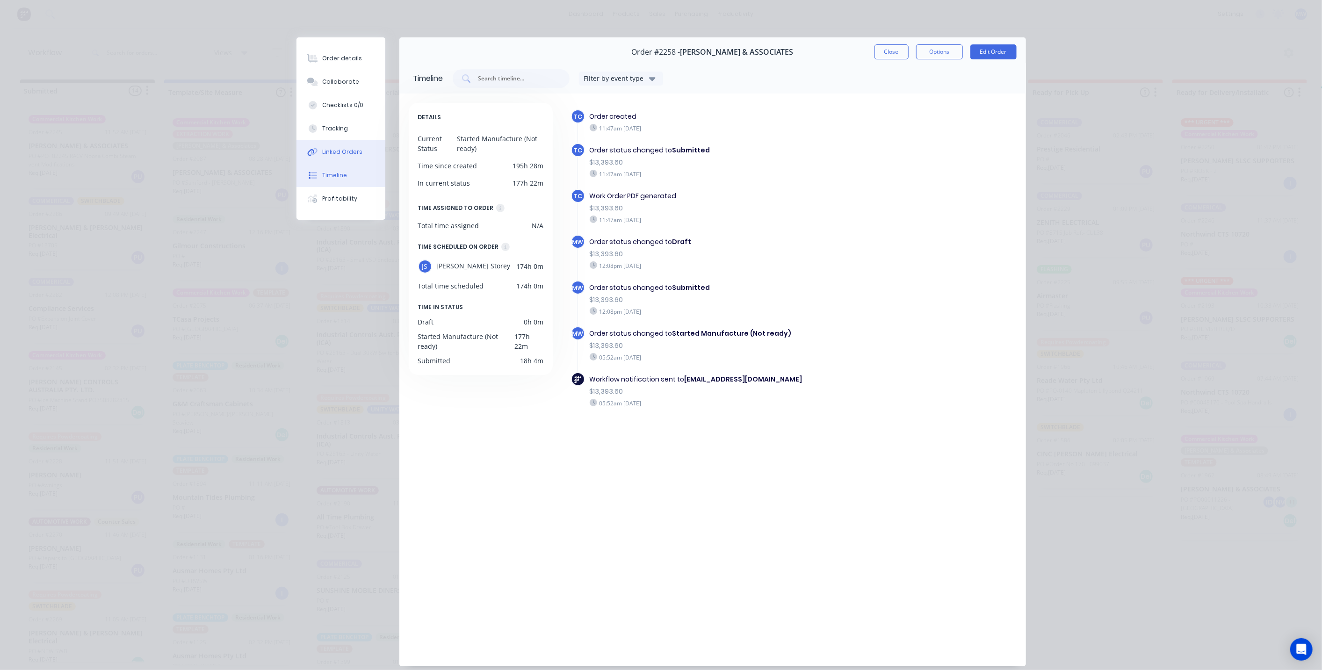
click at [344, 150] on div "Linked Orders" at bounding box center [342, 152] width 40 height 8
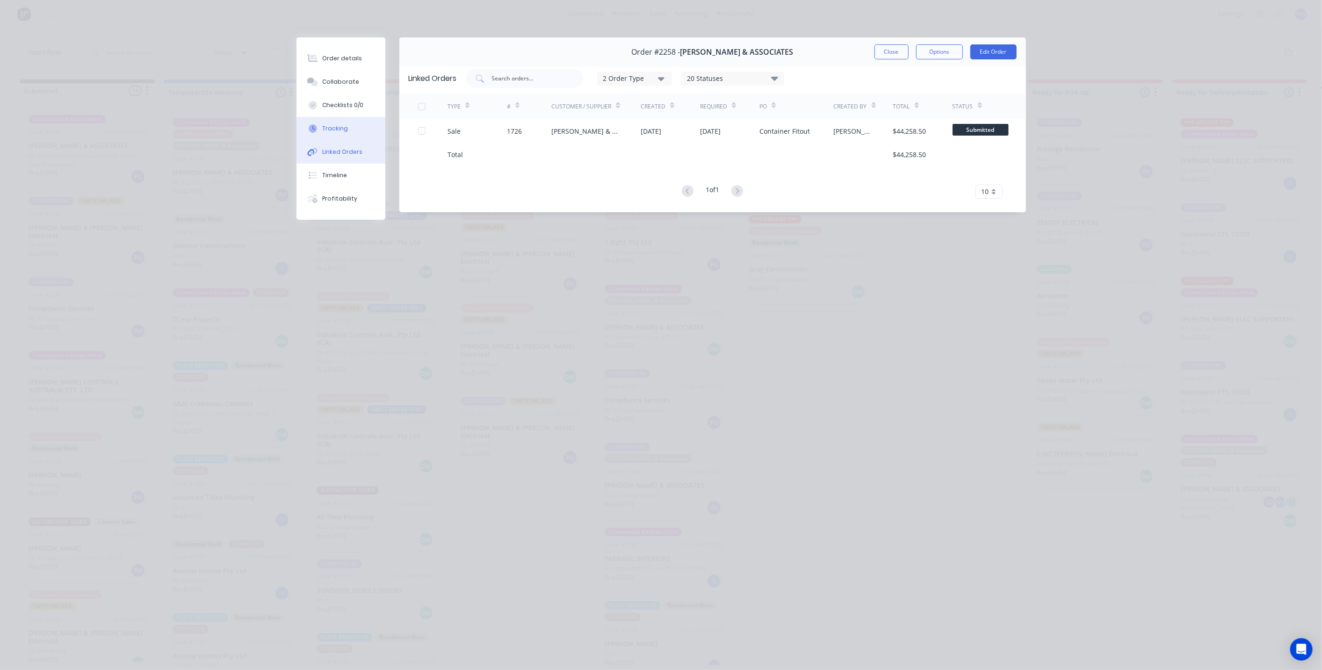
click at [345, 126] on div "Tracking" at bounding box center [335, 128] width 26 height 8
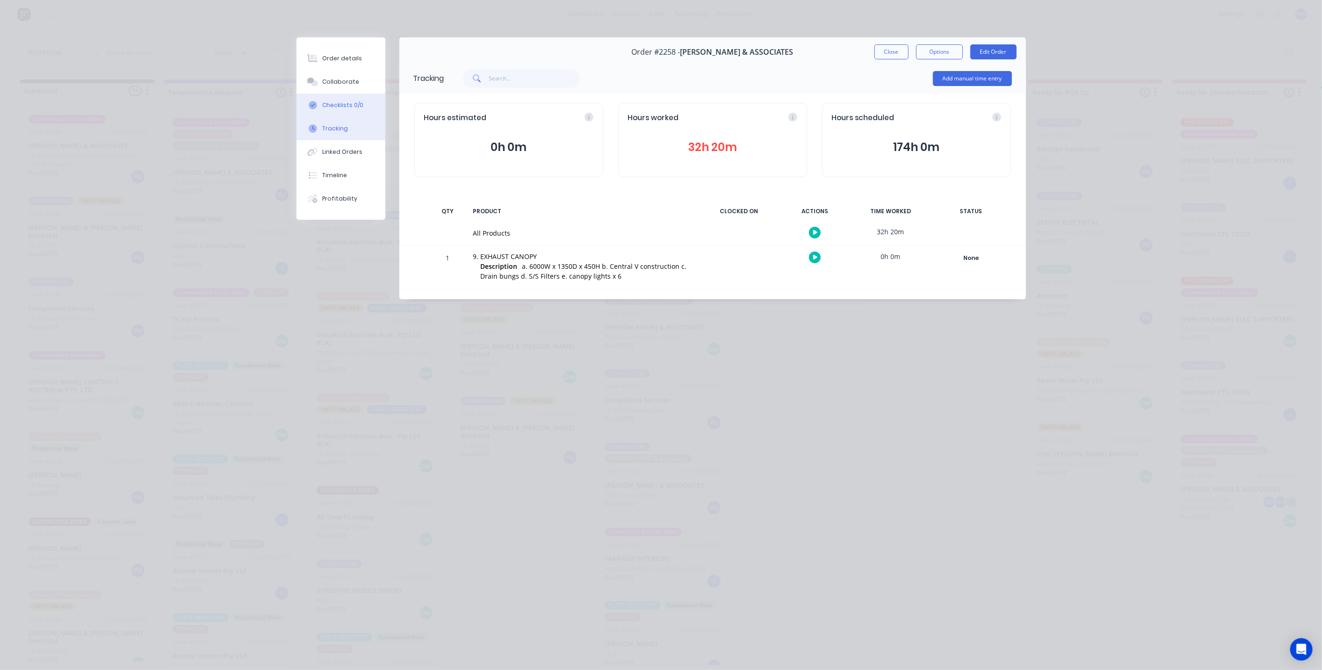
click at [339, 101] on div "Checklists 0/0" at bounding box center [342, 105] width 41 height 8
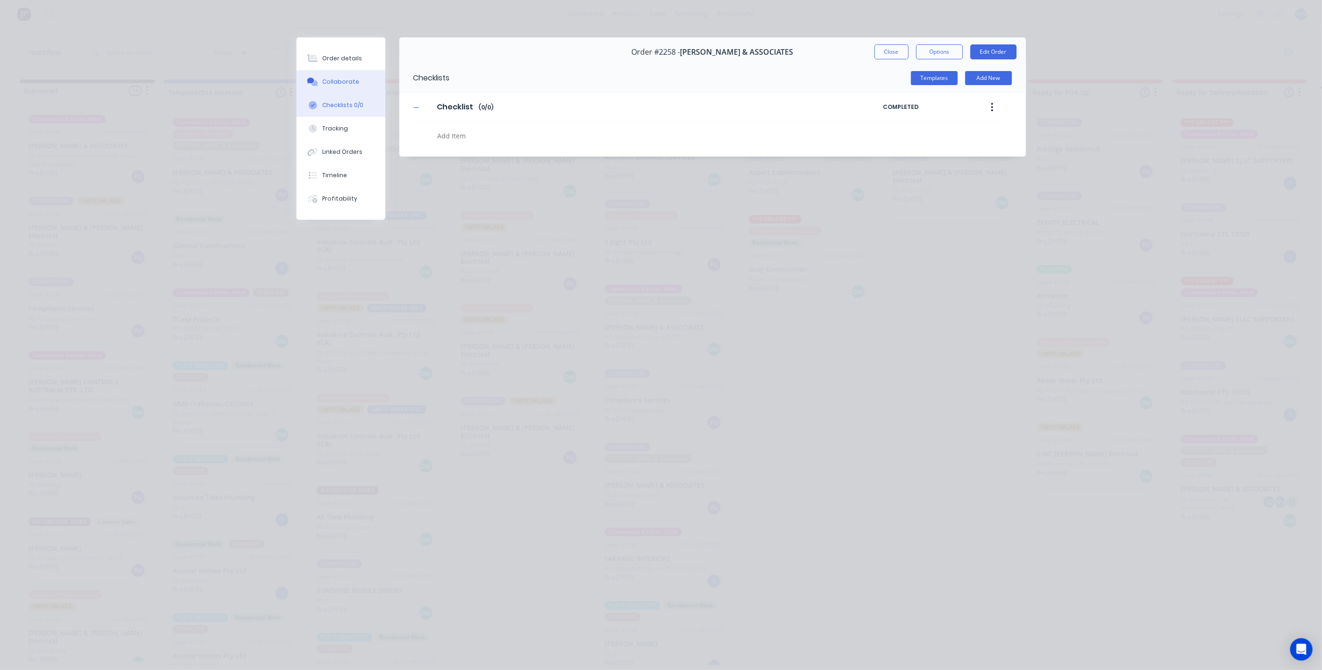
click at [346, 70] on button "Collaborate" at bounding box center [340, 81] width 89 height 23
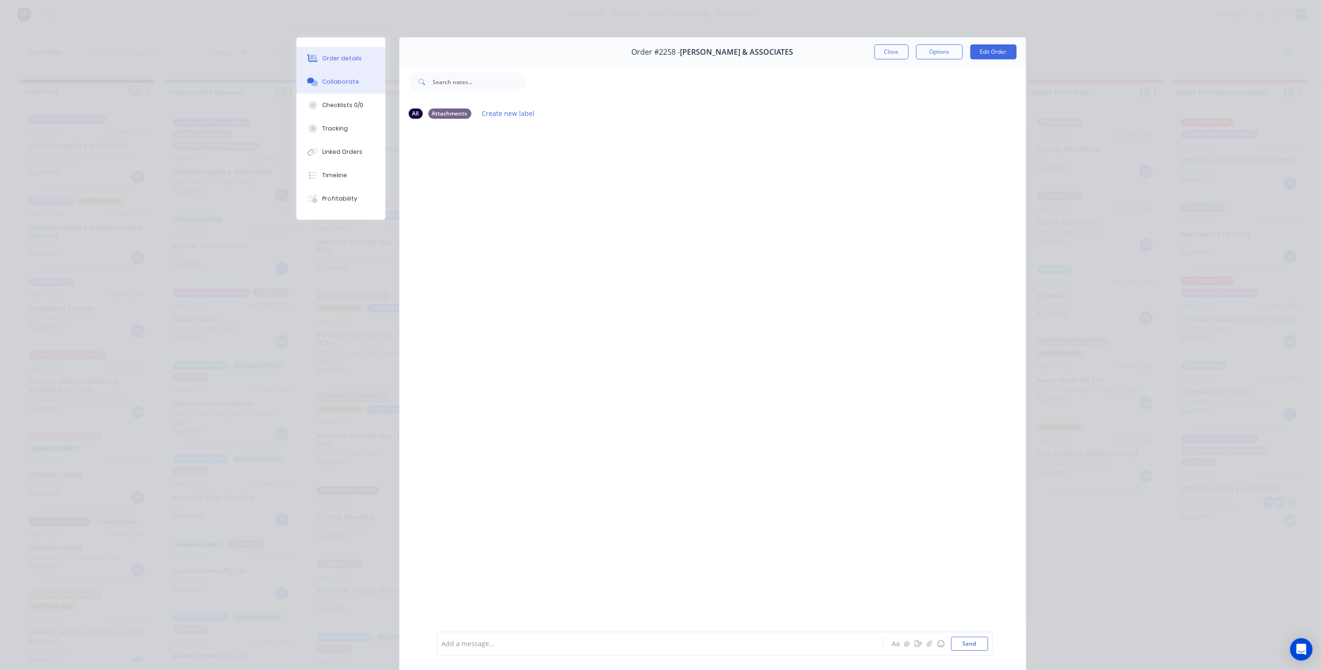
click at [352, 56] on div "Order details" at bounding box center [342, 58] width 40 height 8
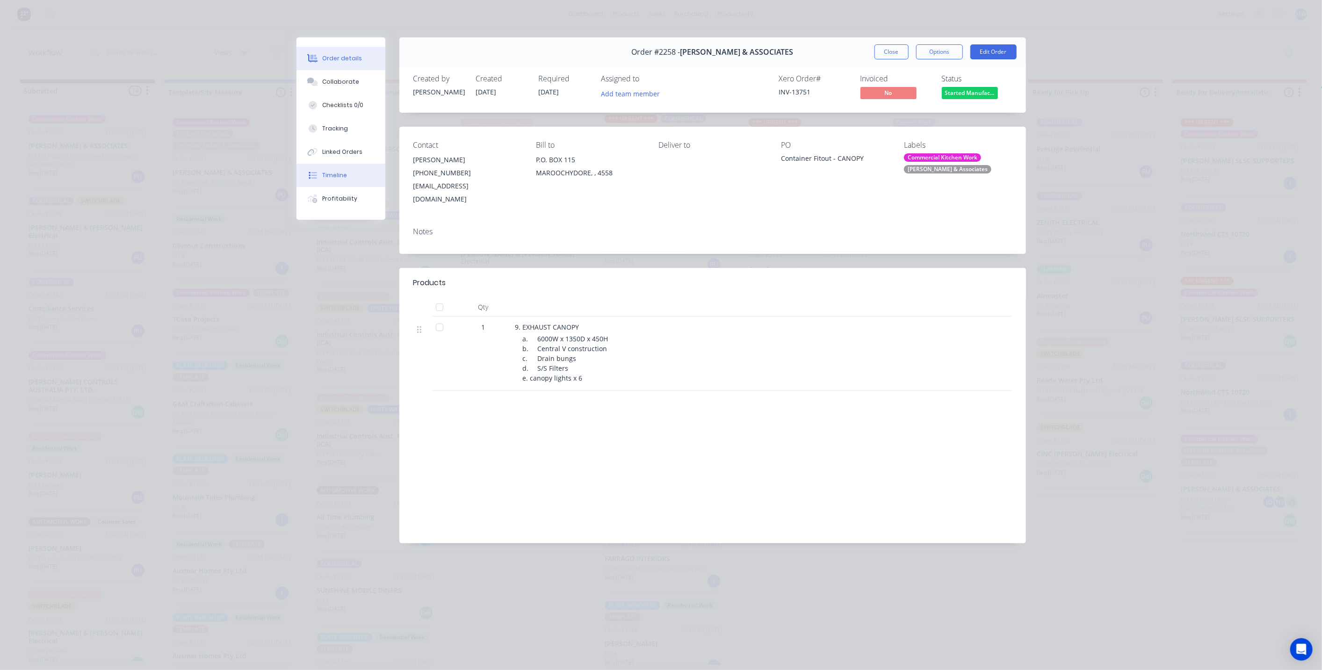
click at [330, 173] on div "Timeline" at bounding box center [334, 175] width 25 height 8
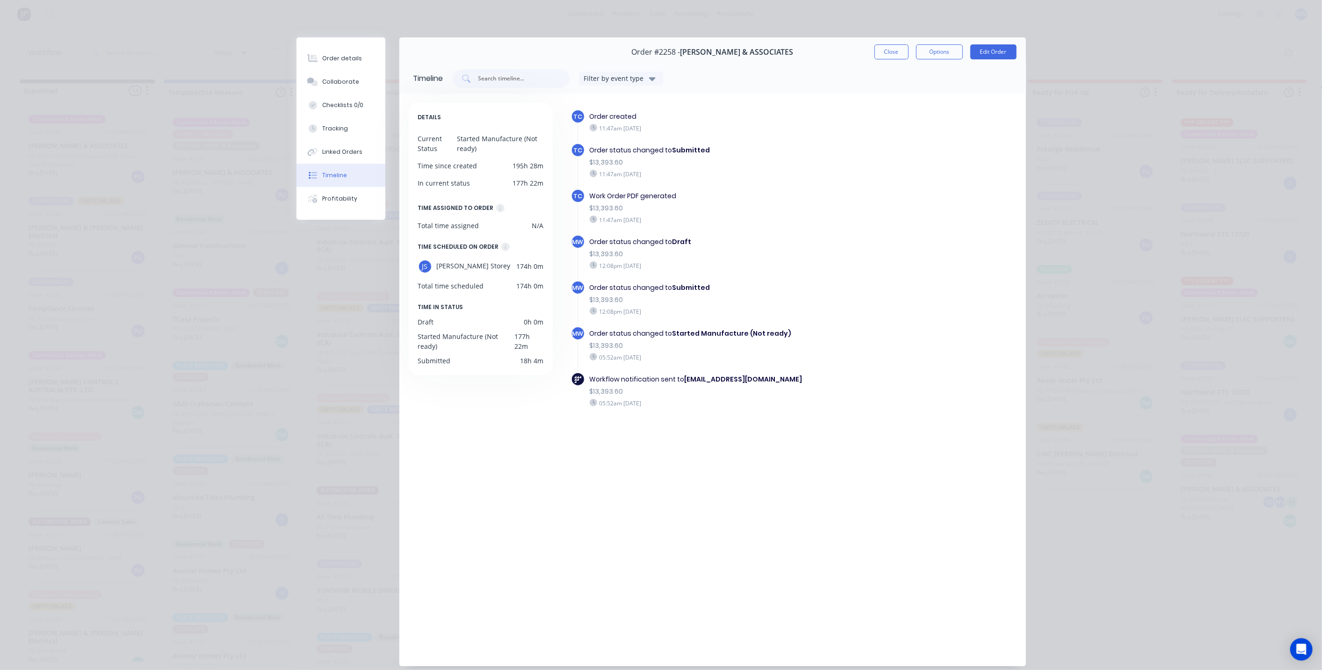
click at [866, 197] on div "TC Work Order PDF generated $13,393.60 11:47am [DATE]" at bounding box center [729, 212] width 316 height 46
click at [340, 63] on button "Order details" at bounding box center [340, 58] width 89 height 23
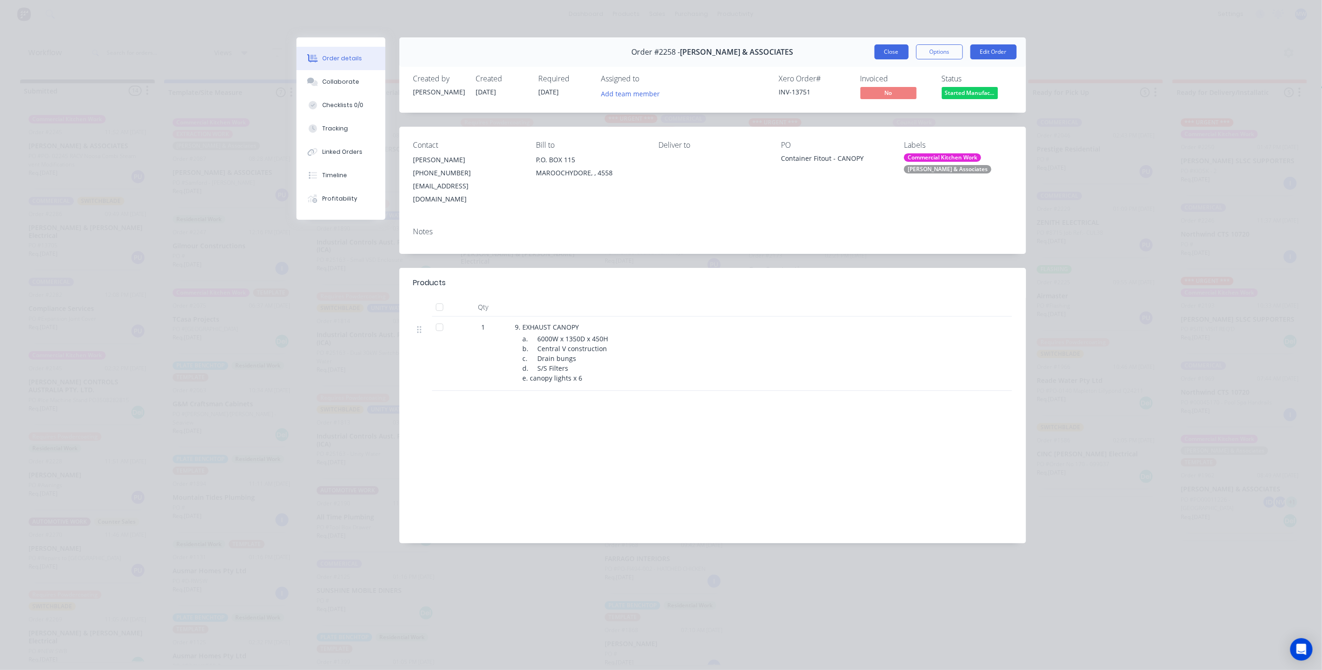
click at [880, 55] on button "Close" at bounding box center [891, 51] width 34 height 15
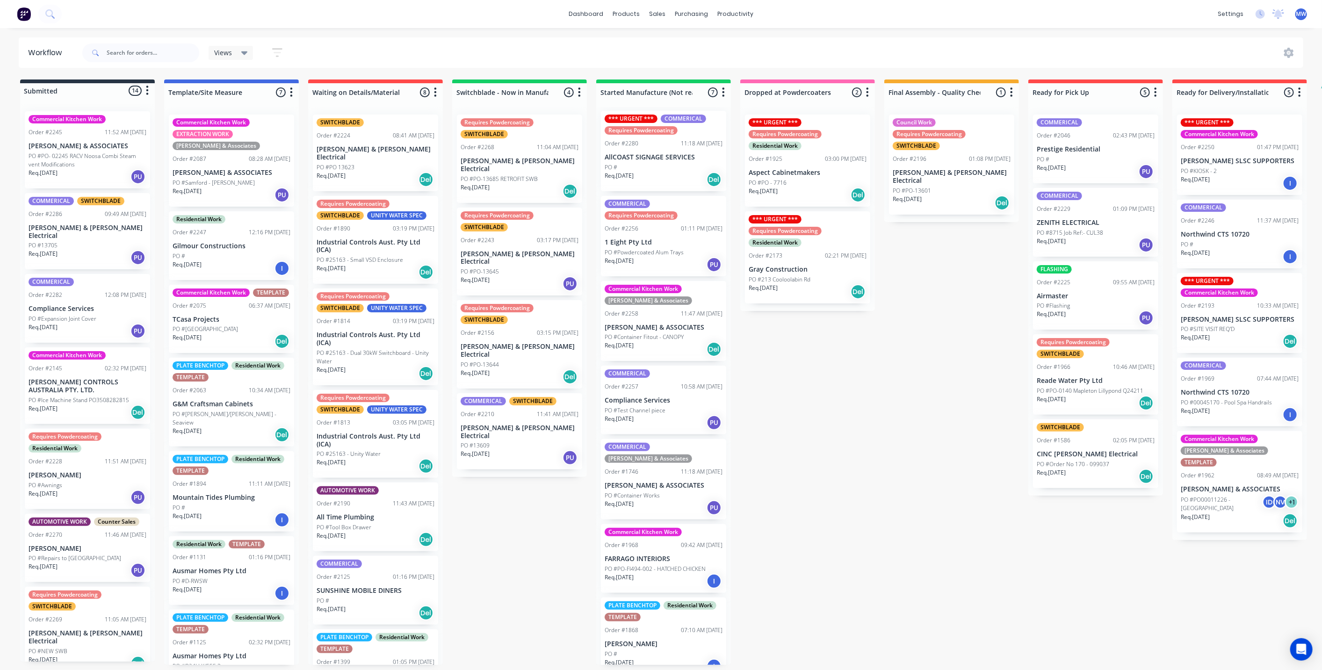
click at [851, 333] on div "Submitted 14 Status colour #273444 hex #273444 Save Cancel Summaries Total orde…" at bounding box center [772, 371] width 1559 height 585
click at [101, 315] on div "PO #Expansion Joint Cover" at bounding box center [88, 319] width 118 height 8
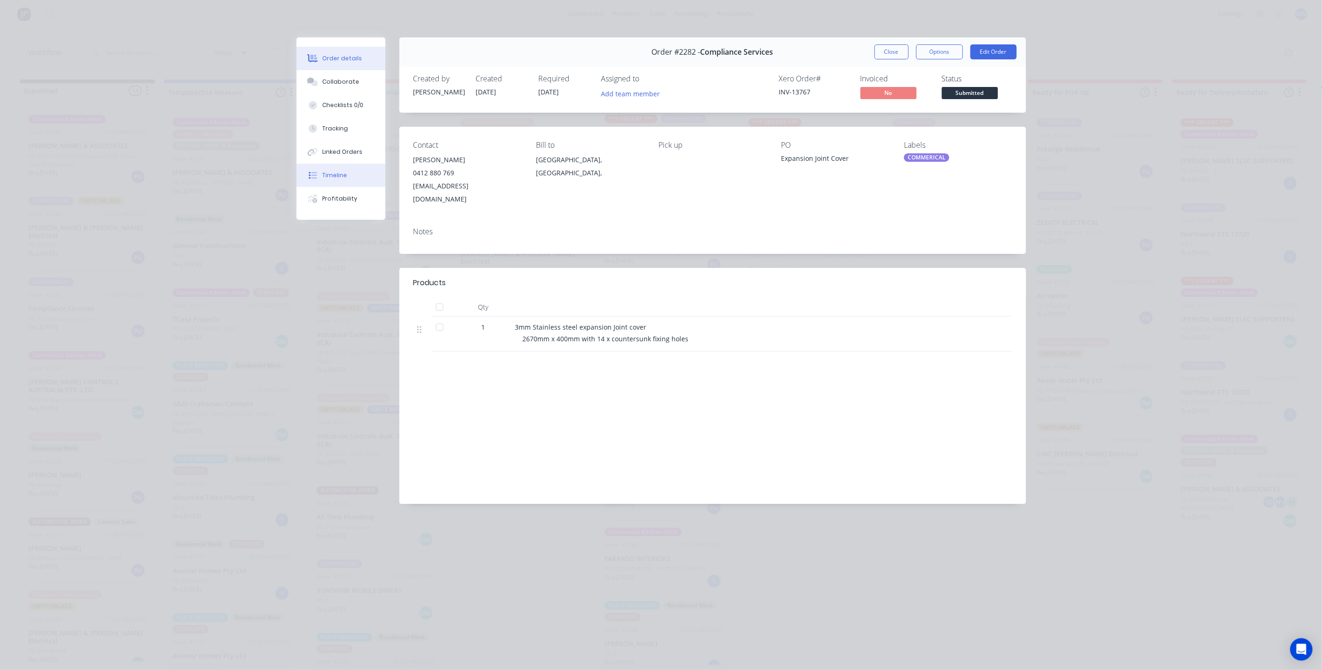
click at [356, 181] on button "Timeline" at bounding box center [340, 175] width 89 height 23
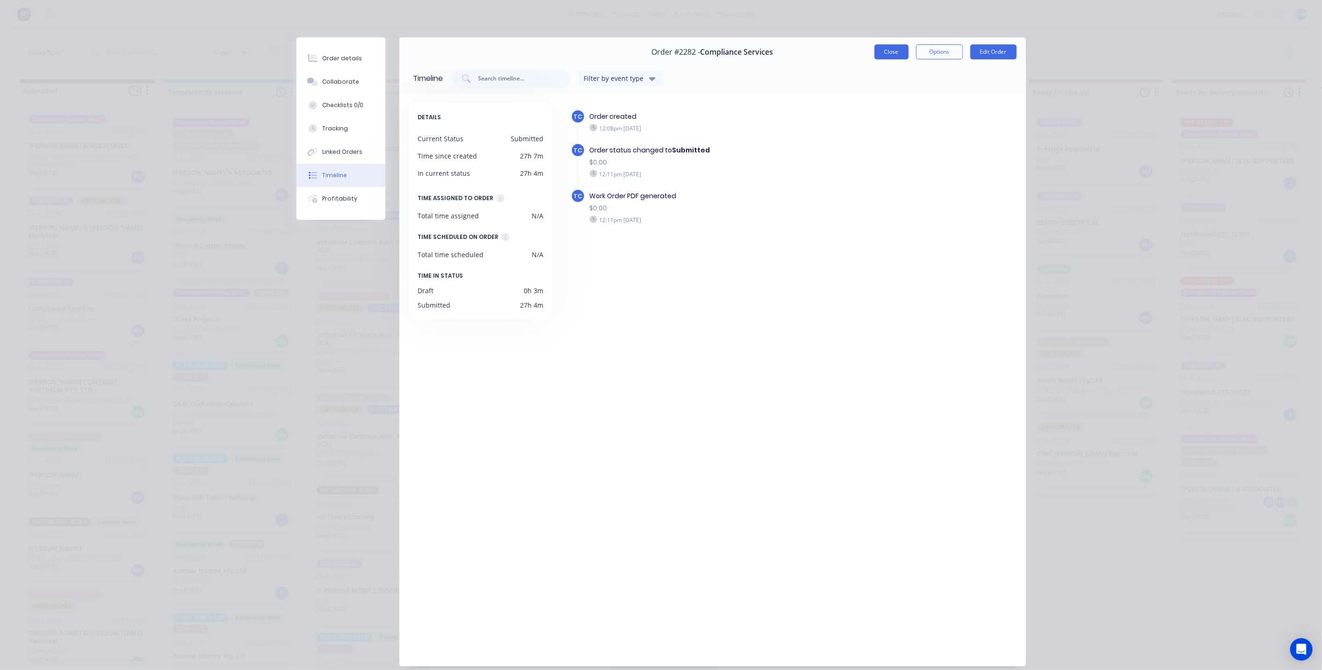
click at [883, 56] on button "Close" at bounding box center [891, 51] width 34 height 15
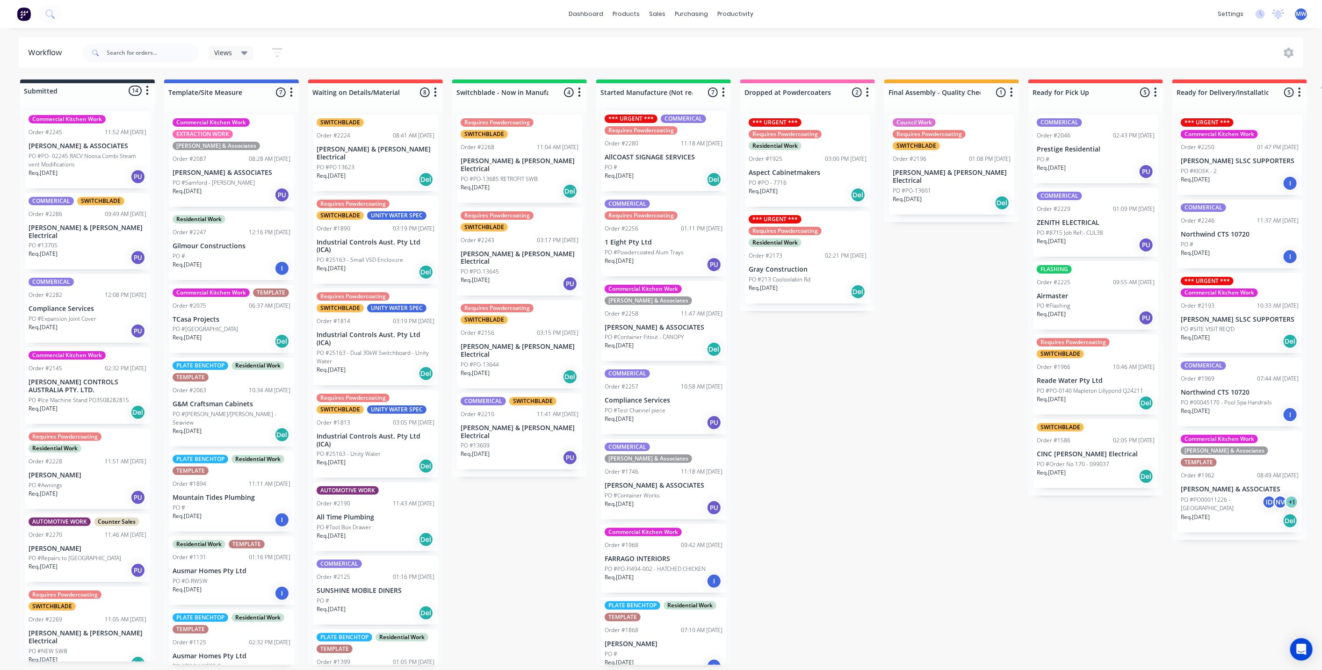
click at [821, 418] on div "Submitted 14 Status colour #273444 hex #273444 Save Cancel Summaries Total orde…" at bounding box center [772, 371] width 1559 height 585
click at [242, 516] on div "Req. [DATE] I" at bounding box center [232, 520] width 118 height 16
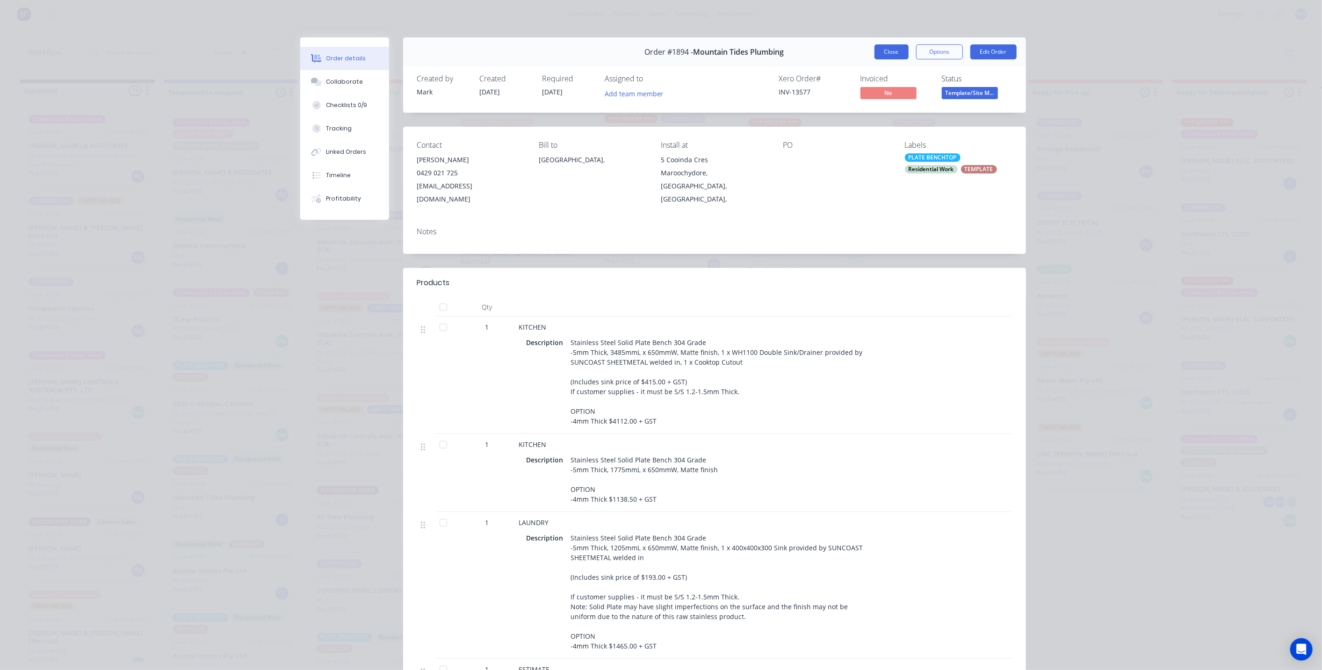
click at [891, 51] on button "Close" at bounding box center [891, 51] width 34 height 15
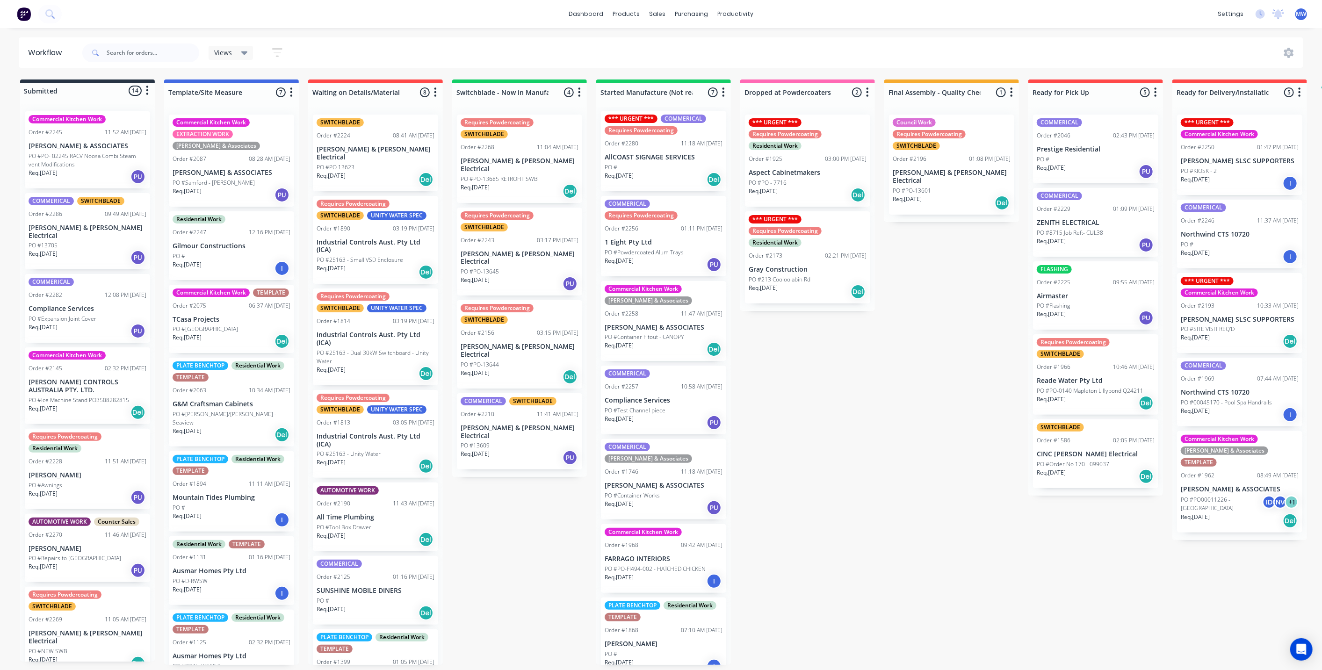
click at [233, 507] on div "PO #" at bounding box center [232, 508] width 118 height 8
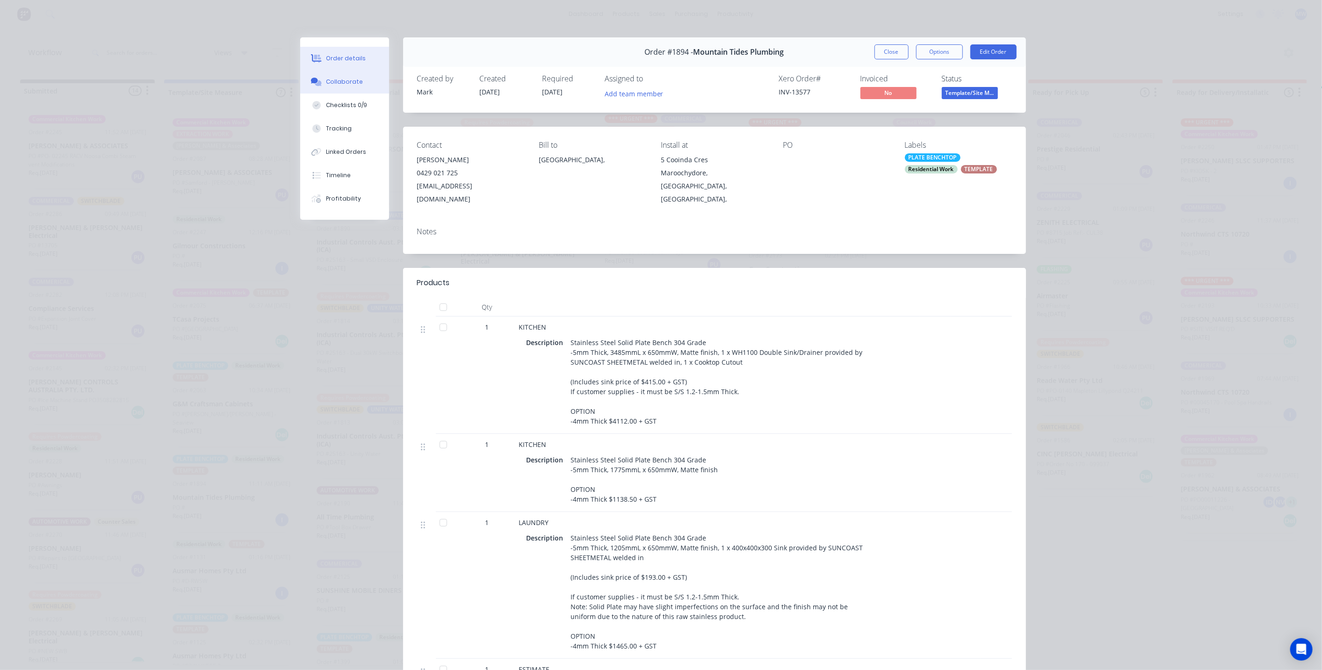
click at [360, 89] on button "Collaborate" at bounding box center [344, 81] width 89 height 23
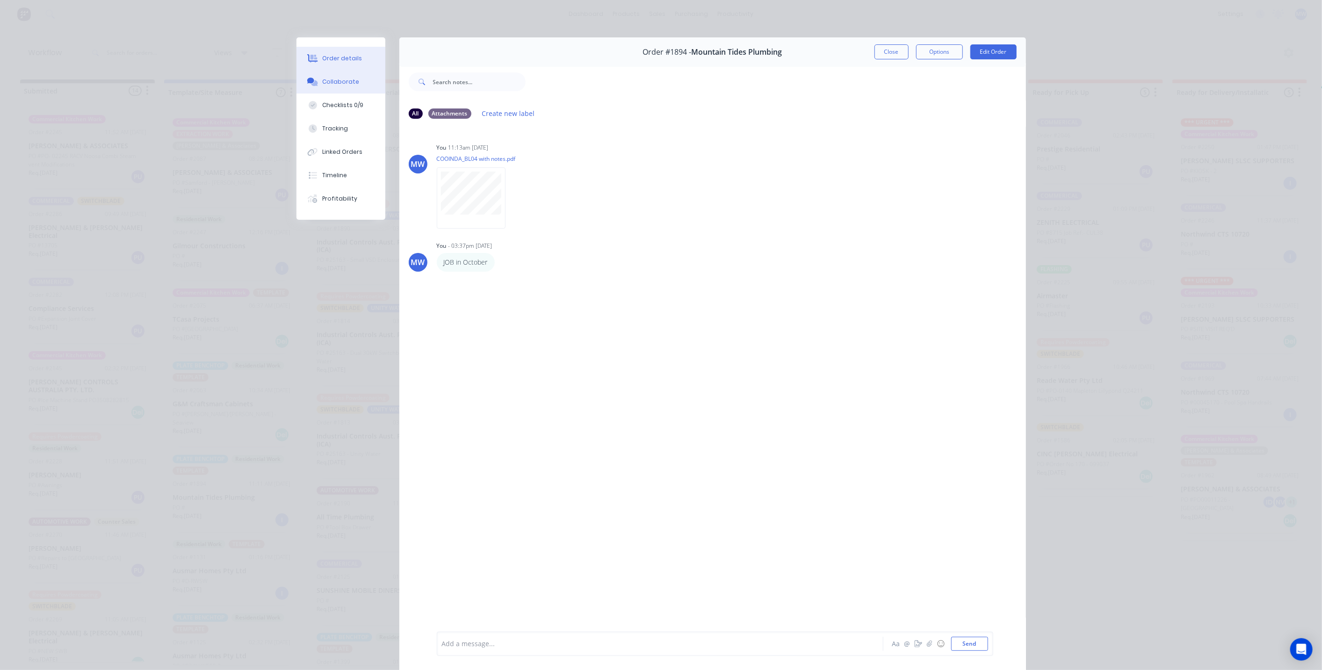
click at [351, 58] on div "Order details" at bounding box center [342, 58] width 40 height 8
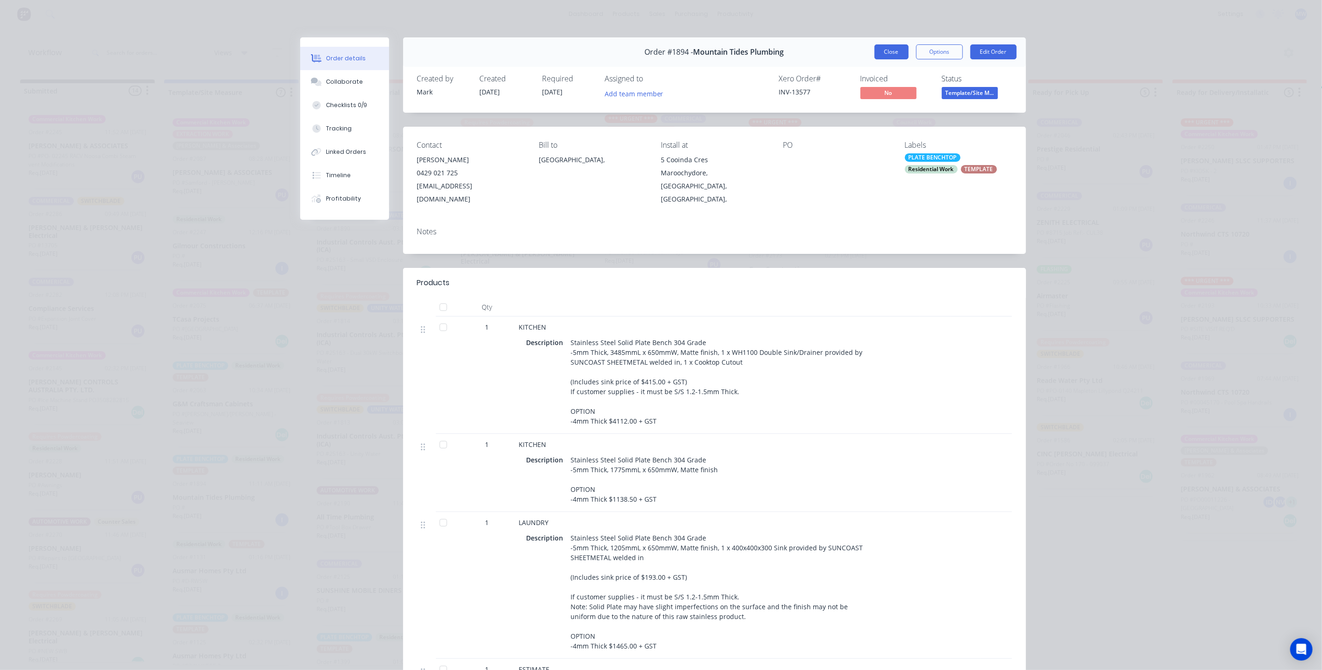
click at [892, 51] on button "Close" at bounding box center [891, 51] width 34 height 15
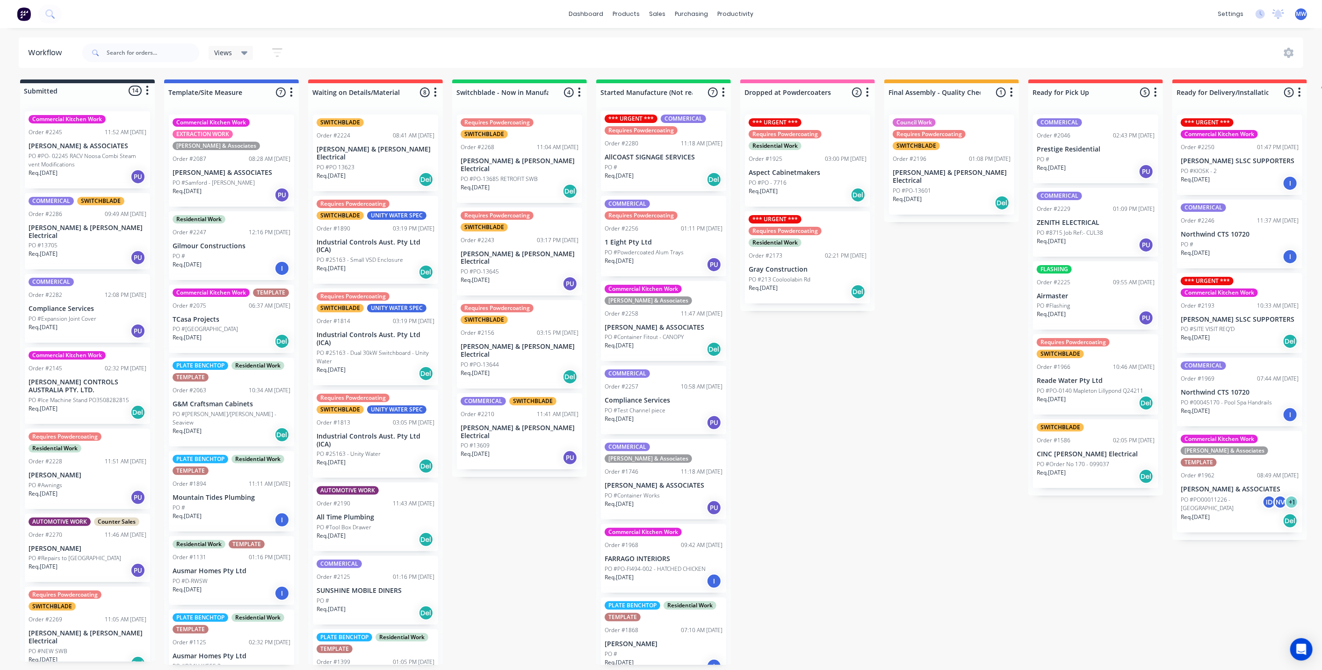
click at [860, 414] on div "Submitted 14 Status colour #273444 hex #273444 Save Cancel Summaries Total orde…" at bounding box center [772, 371] width 1559 height 585
click at [1242, 2] on div "dashboard products sales purchasing productivity dashboard products Product Cat…" at bounding box center [661, 14] width 1322 height 28
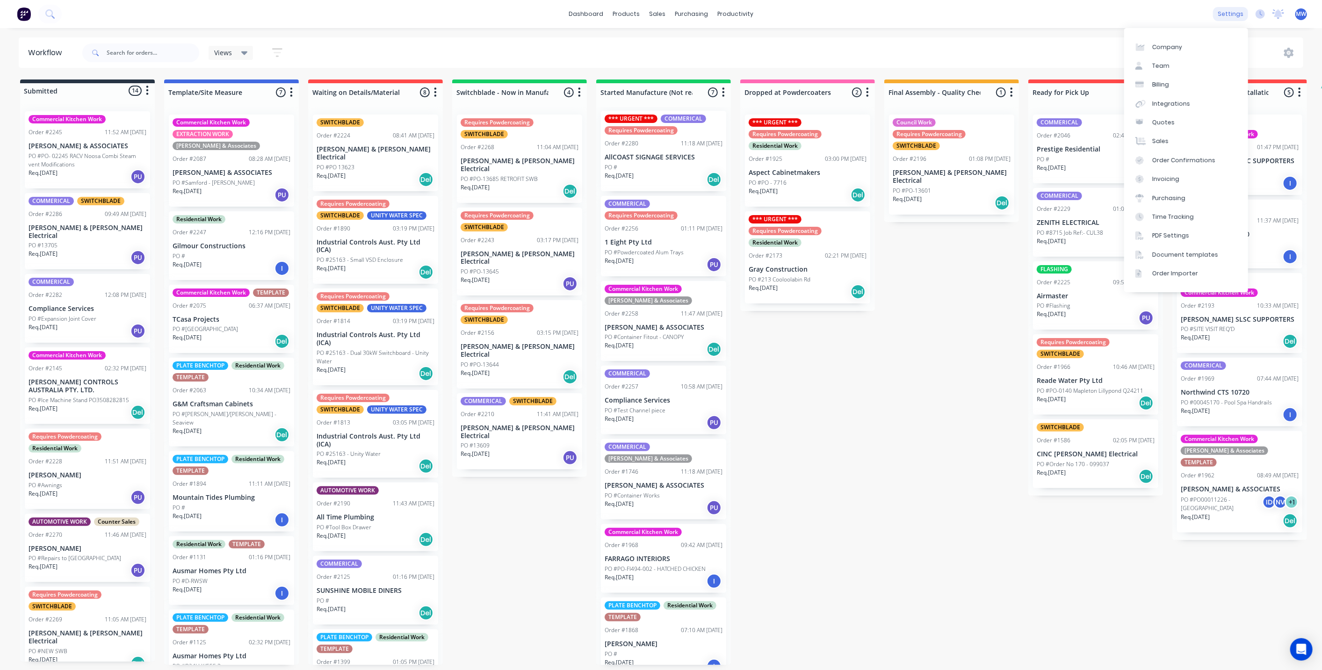
click at [1234, 11] on div "settings" at bounding box center [1230, 14] width 35 height 14
click at [1203, 220] on link "Time Tracking" at bounding box center [1186, 217] width 124 height 19
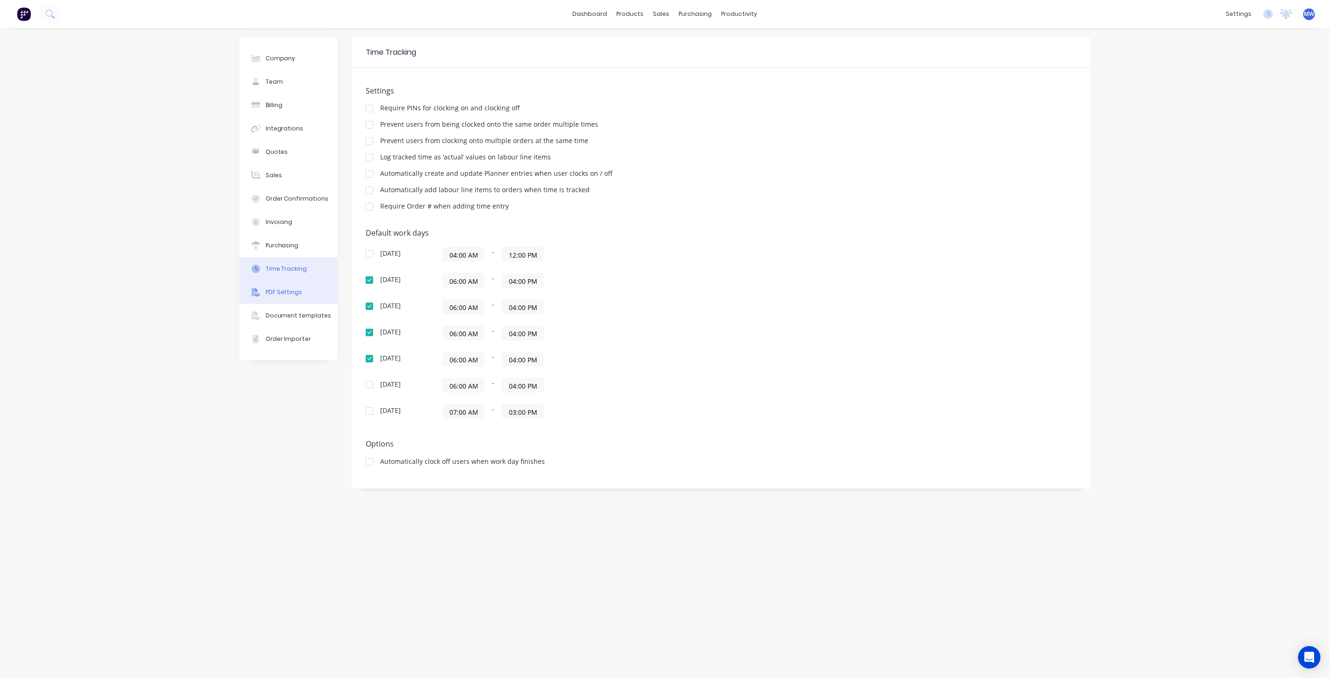
click at [304, 295] on button "PDF Settings" at bounding box center [288, 292] width 98 height 23
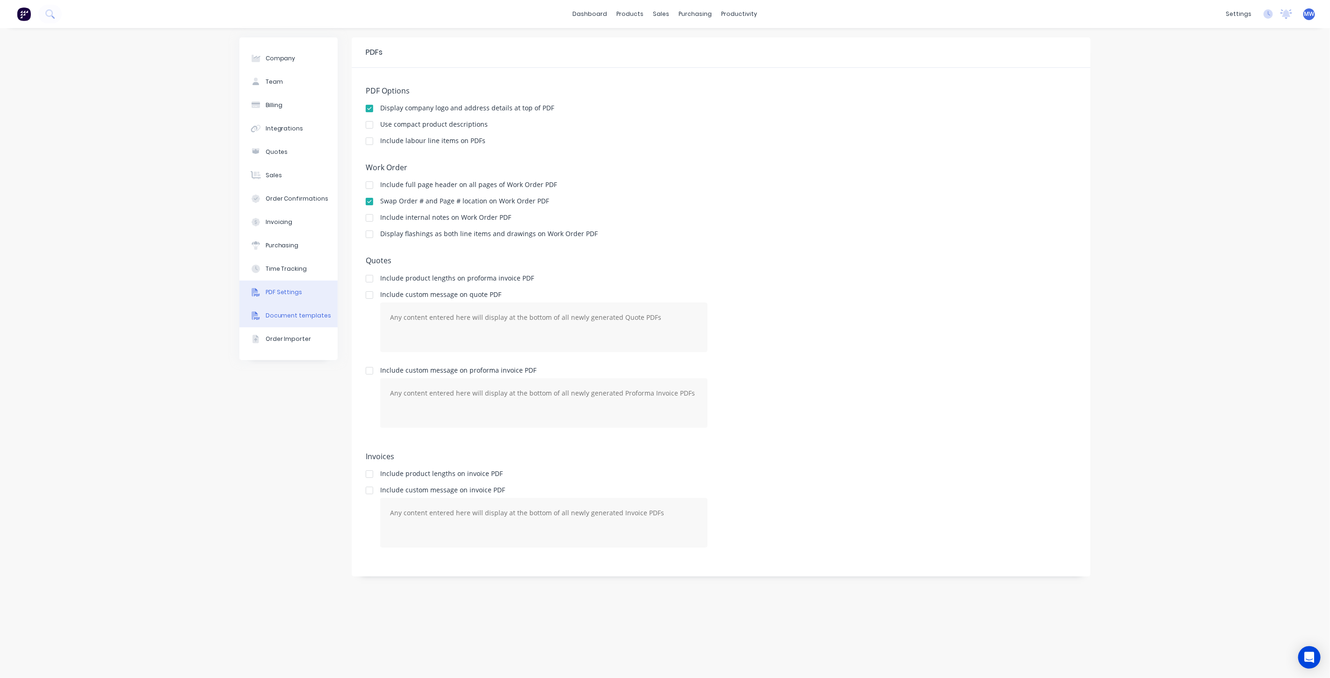
click at [299, 317] on div "Document templates" at bounding box center [299, 315] width 66 height 8
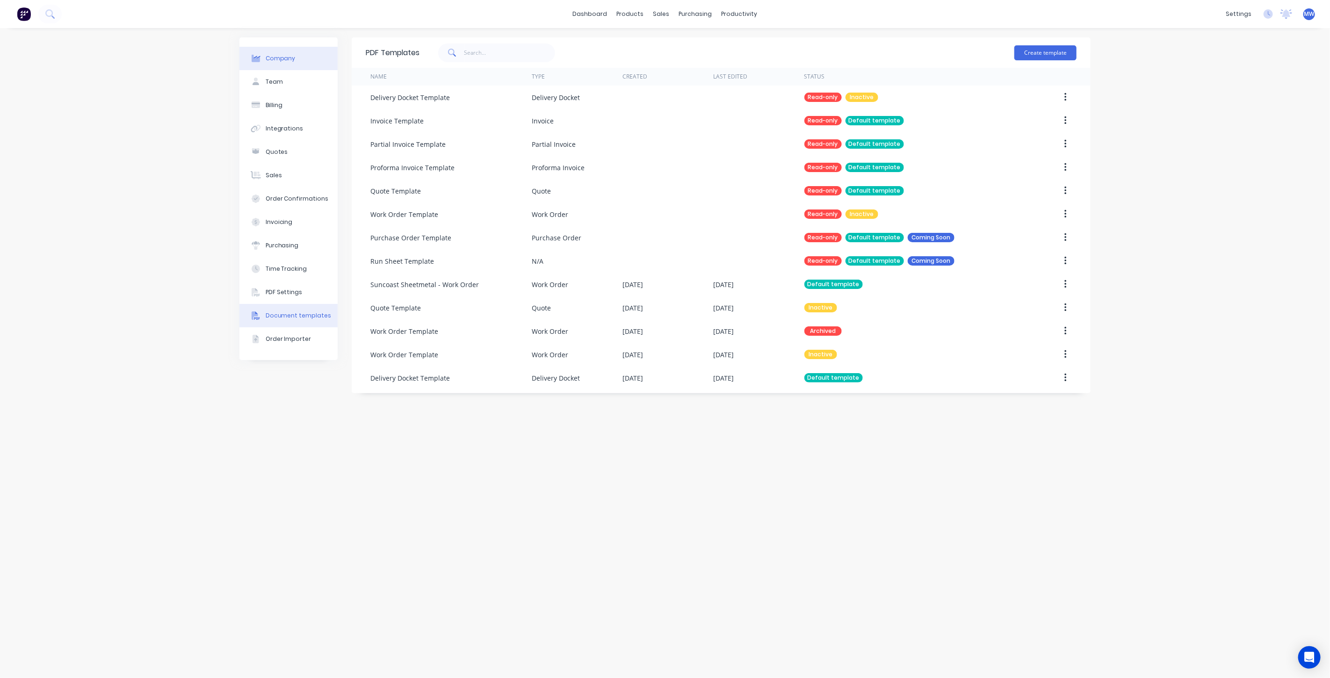
click at [281, 63] on button "Company" at bounding box center [288, 58] width 98 height 23
select select "AU"
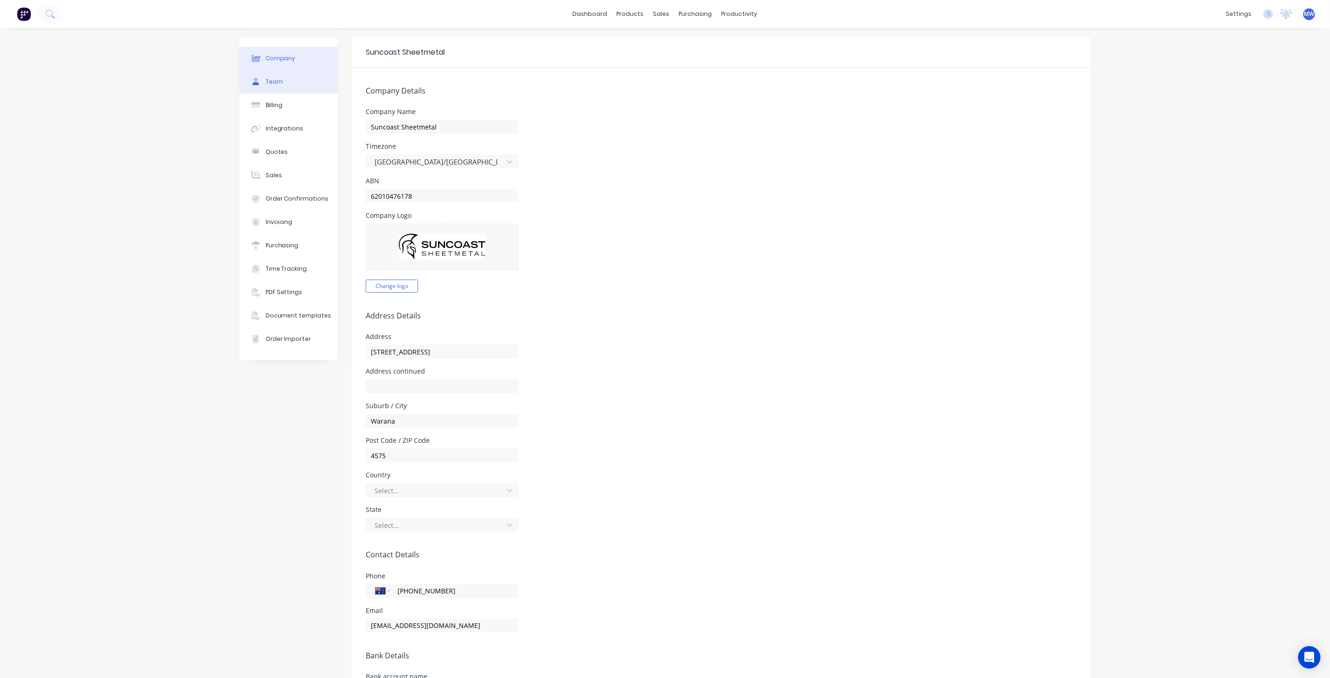
click at [281, 84] on button "Team" at bounding box center [288, 81] width 98 height 23
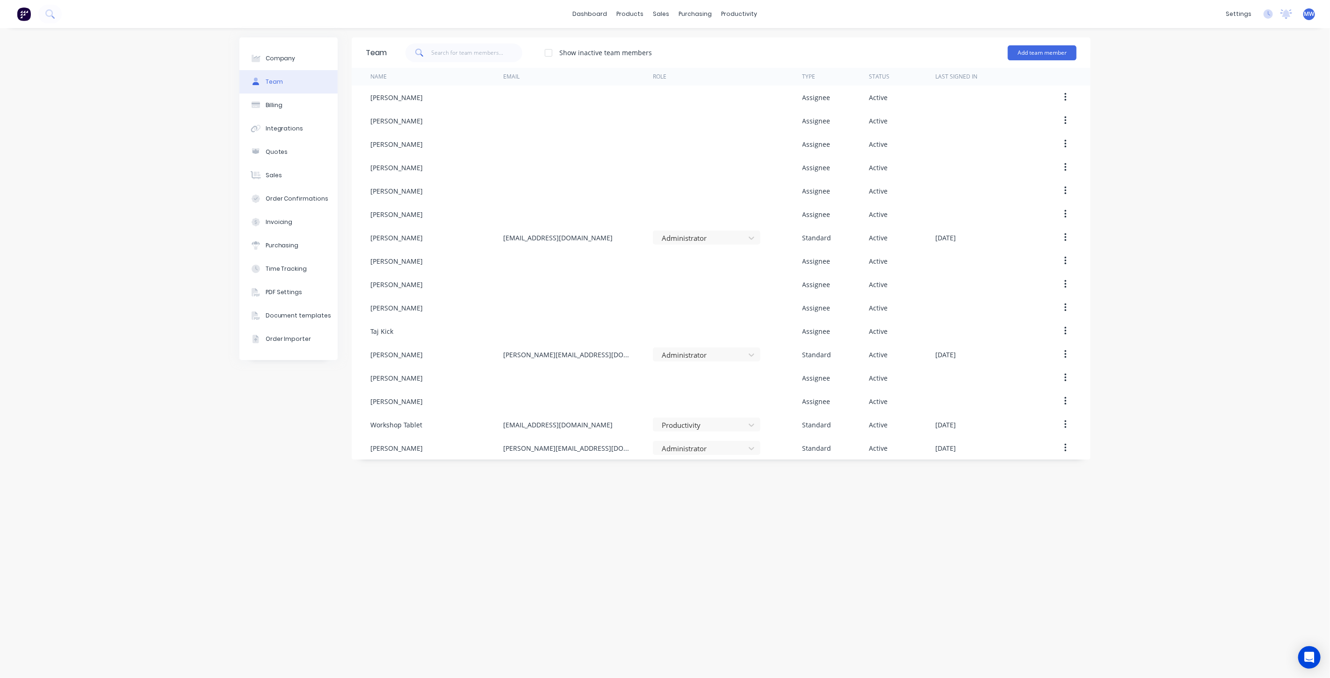
click at [1184, 411] on div "Company Team Billing Integrations Quotes Sales Order Confirmations Invoicing Pu…" at bounding box center [665, 353] width 1330 height 650
click at [1303, 662] on div "Open Intercom Messenger" at bounding box center [1309, 657] width 25 height 25
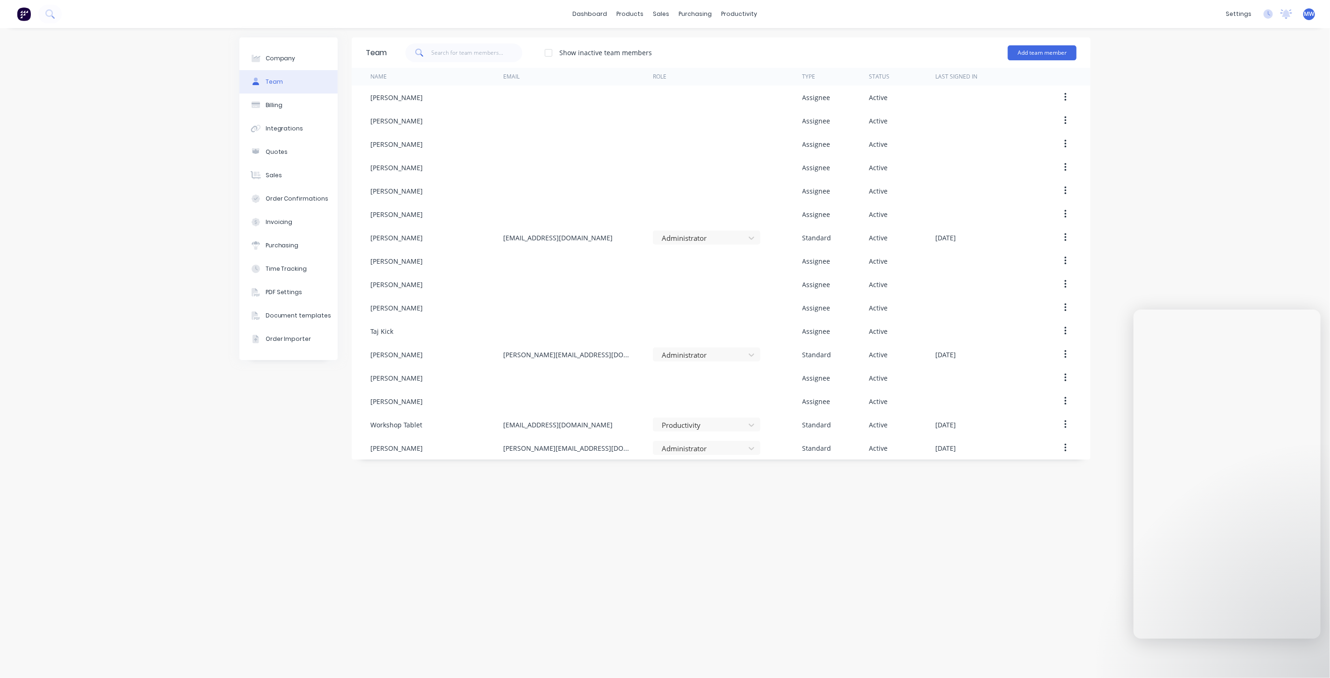
click at [1066, 493] on div "Team Show inactive team members Add team member Name Email Role Type Status Las…" at bounding box center [721, 352] width 739 height 631
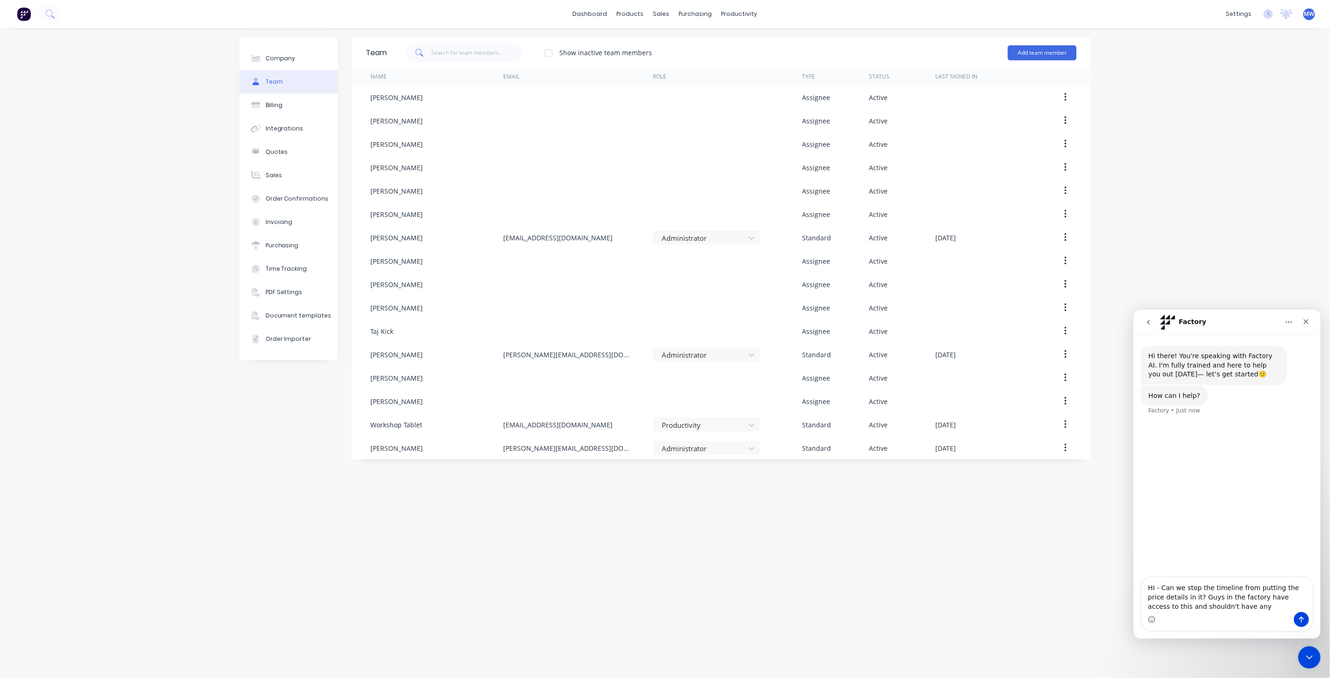
click at [1210, 606] on textarea "HI - Can we stop the timeline from putting the price details in it? Guys in the…" at bounding box center [1226, 594] width 171 height 35
type textarea "HI - Can we stop the timeline from putting the price details in it? Guys in the…"
click at [1300, 615] on icon "Send a message…" at bounding box center [1300, 618] width 7 height 7
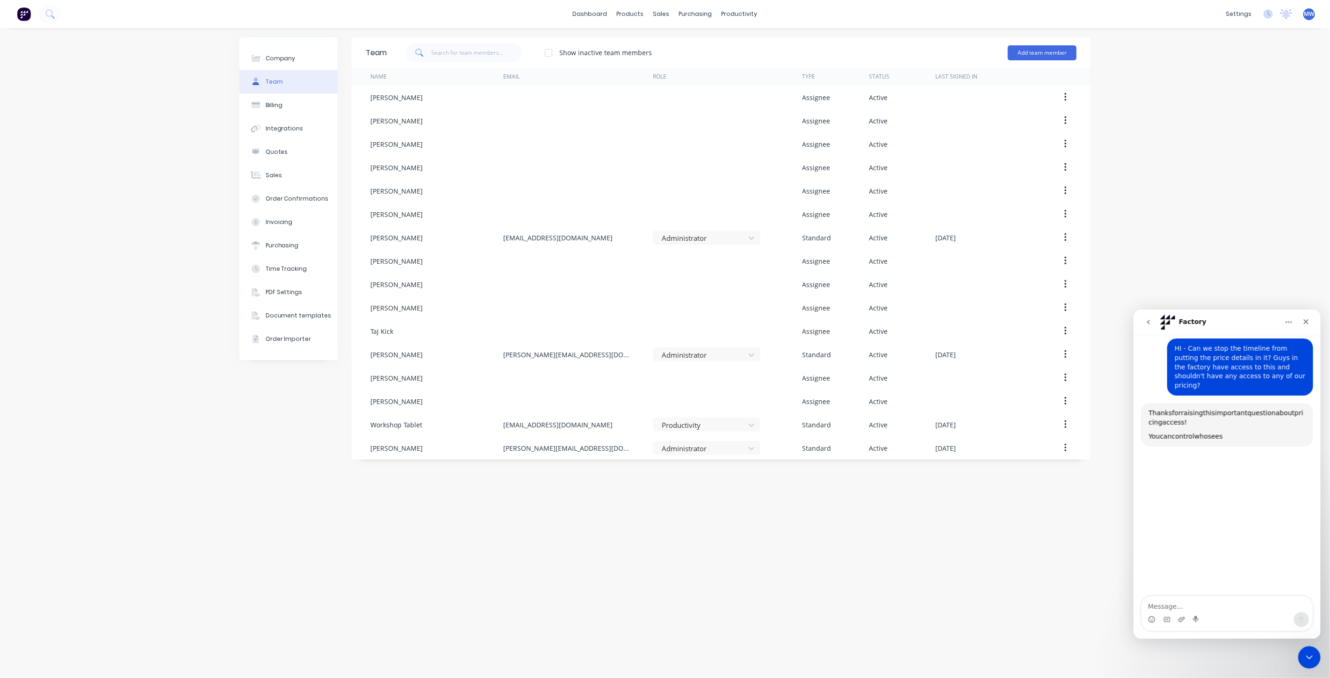
scroll to position [80, 0]
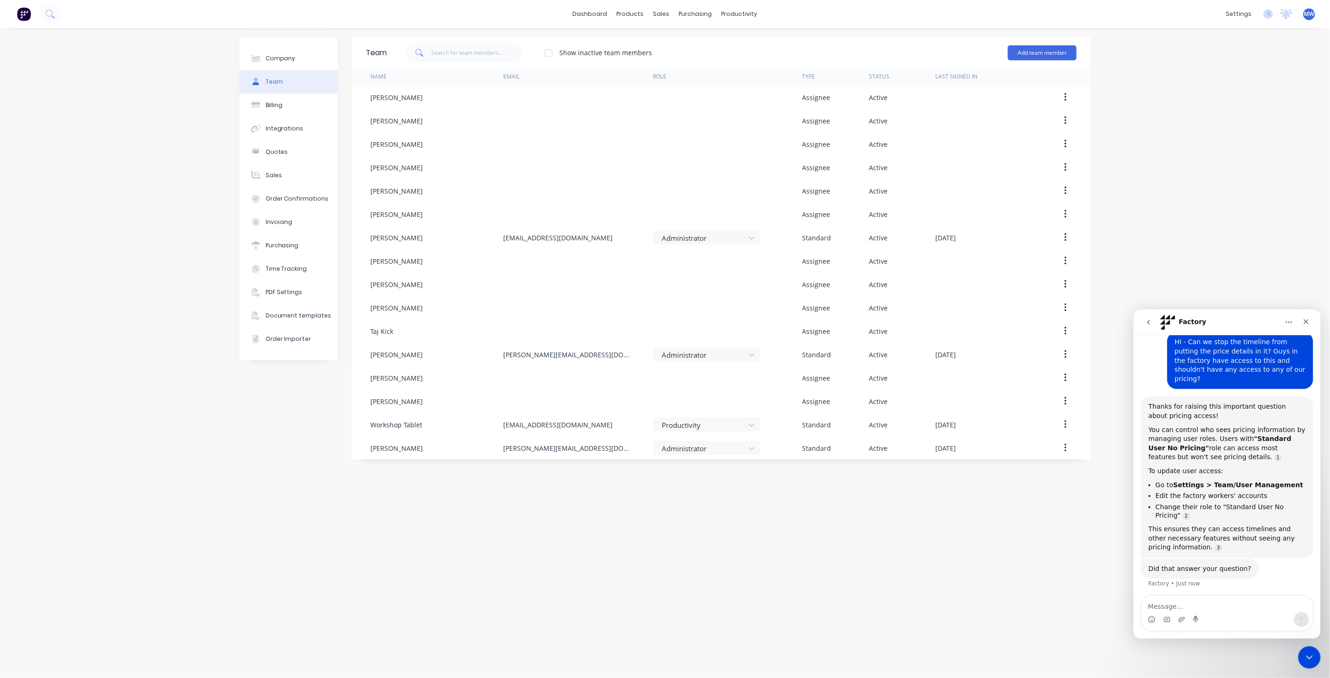
click at [1187, 180] on div "Company Team Billing Integrations Quotes Sales Order Confirmations Invoicing Pu…" at bounding box center [665, 353] width 1330 height 650
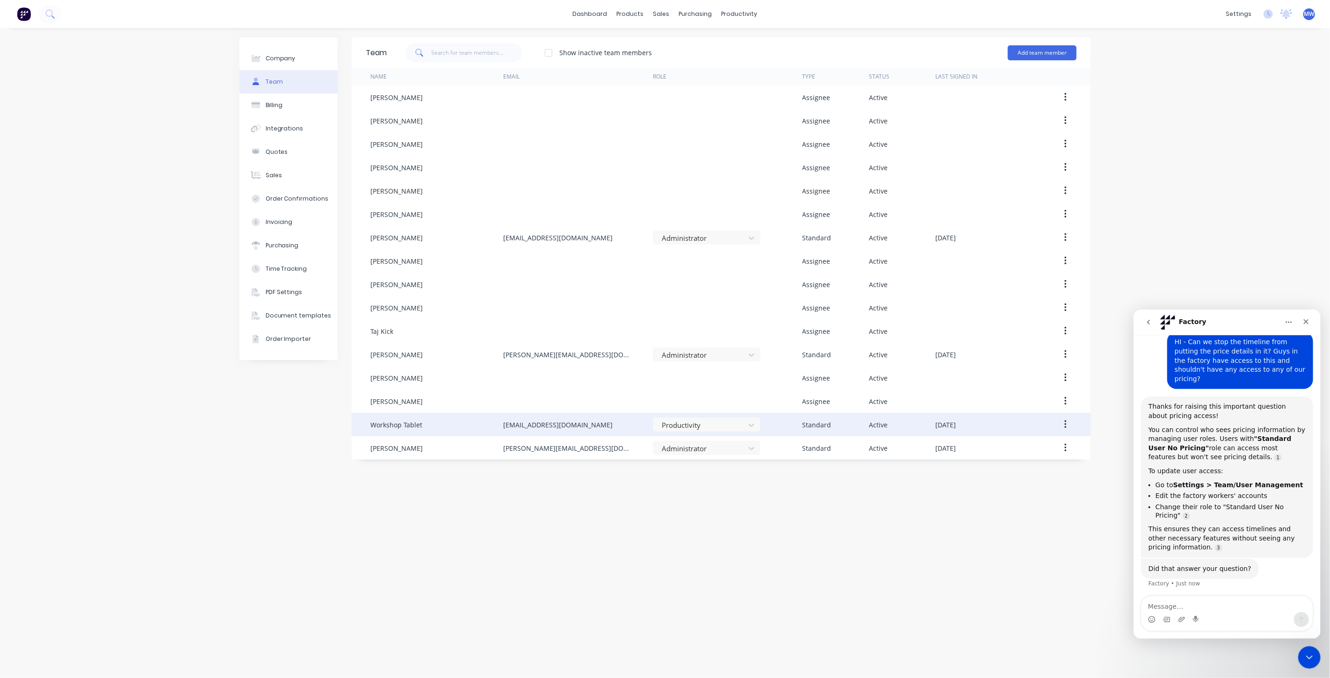
click at [1064, 424] on icon "button" at bounding box center [1065, 424] width 2 height 10
click at [1054, 446] on div "Edit" at bounding box center [1032, 449] width 72 height 14
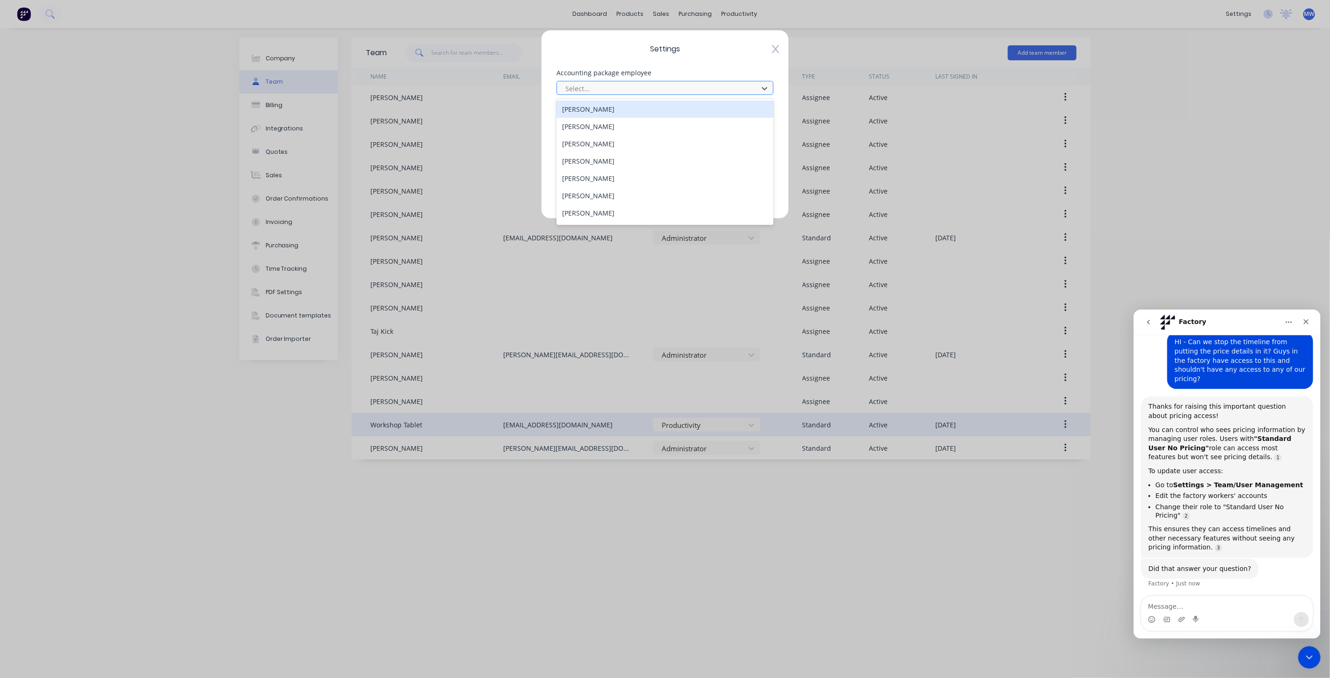
click at [629, 91] on div at bounding box center [658, 89] width 189 height 12
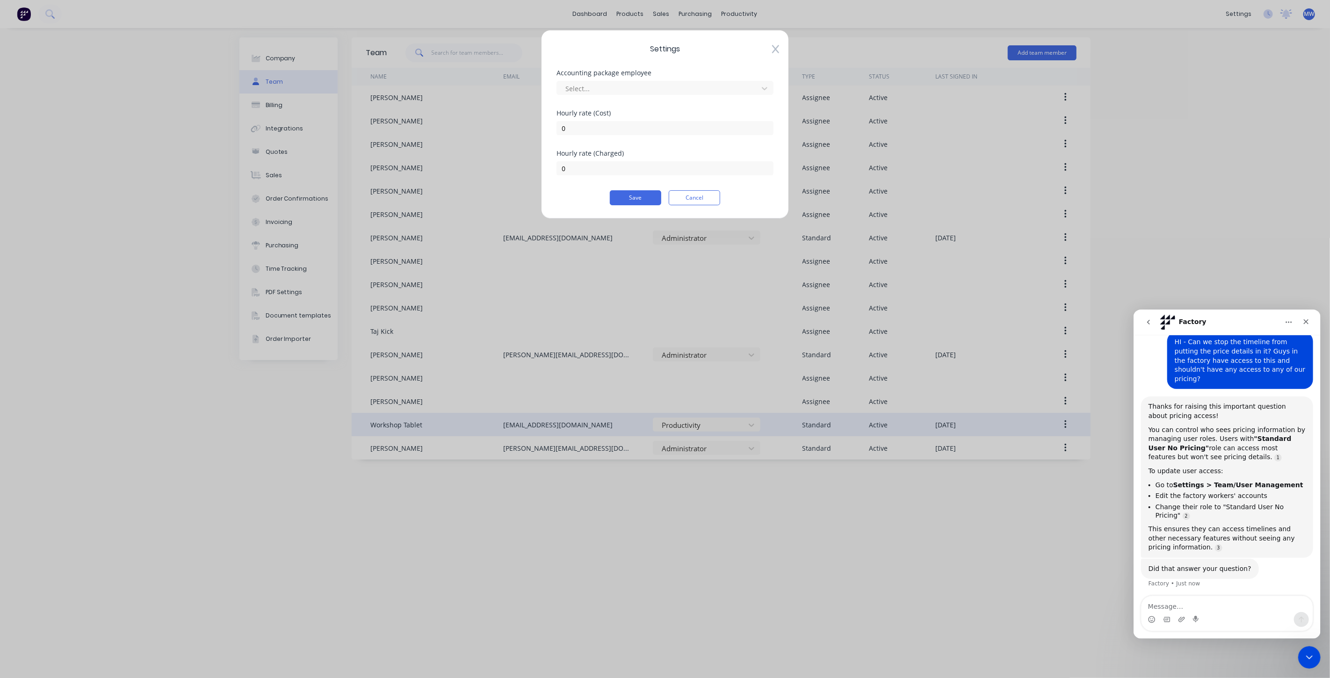
click at [709, 66] on div "Settings Accounting package employee Select... [DEMOGRAPHIC_DATA] rate (Cost) 0…" at bounding box center [665, 124] width 248 height 189
click at [774, 47] on icon at bounding box center [775, 49] width 7 height 8
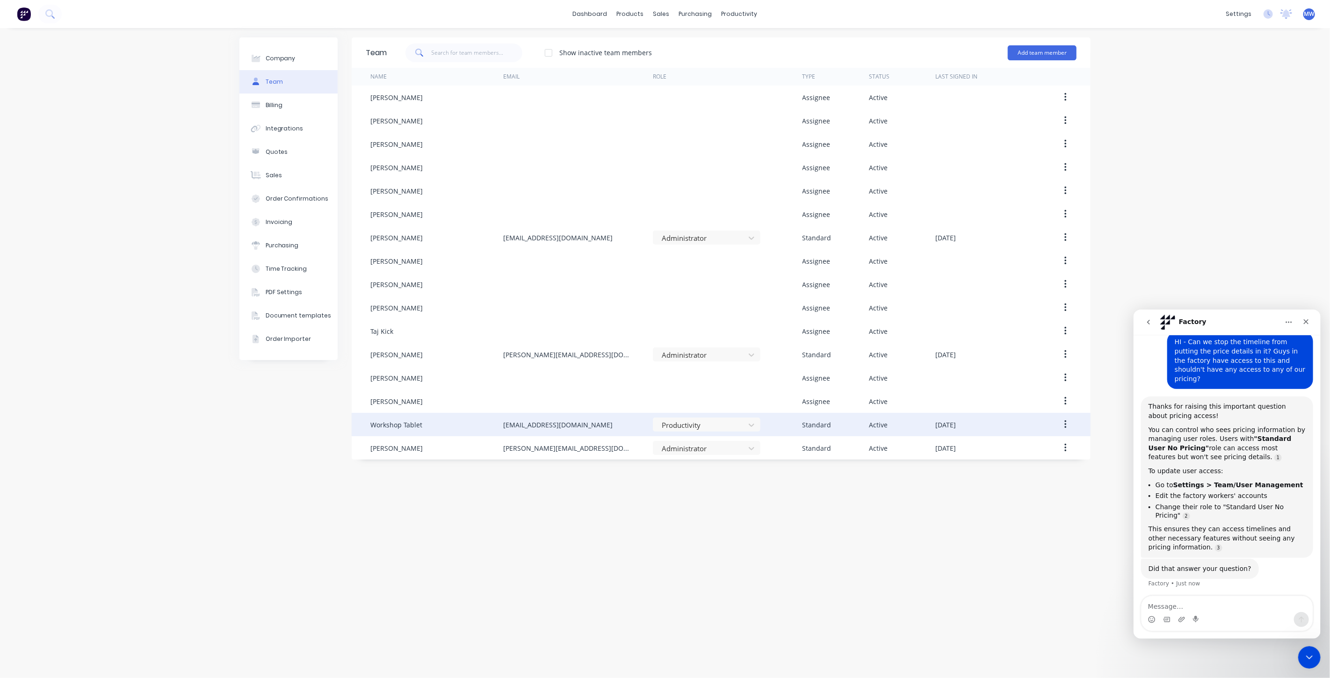
click at [1176, 137] on div "Company Team Billing Integrations Quotes Sales Order Confirmations Invoicing Pu…" at bounding box center [665, 353] width 1330 height 650
click at [1235, 15] on div "settings" at bounding box center [1238, 14] width 35 height 14
click at [1101, 133] on div "Company Team Billing Integrations Quotes Sales Order Confirmations Invoicing Pu…" at bounding box center [665, 353] width 1330 height 650
click at [737, 427] on div at bounding box center [700, 425] width 79 height 12
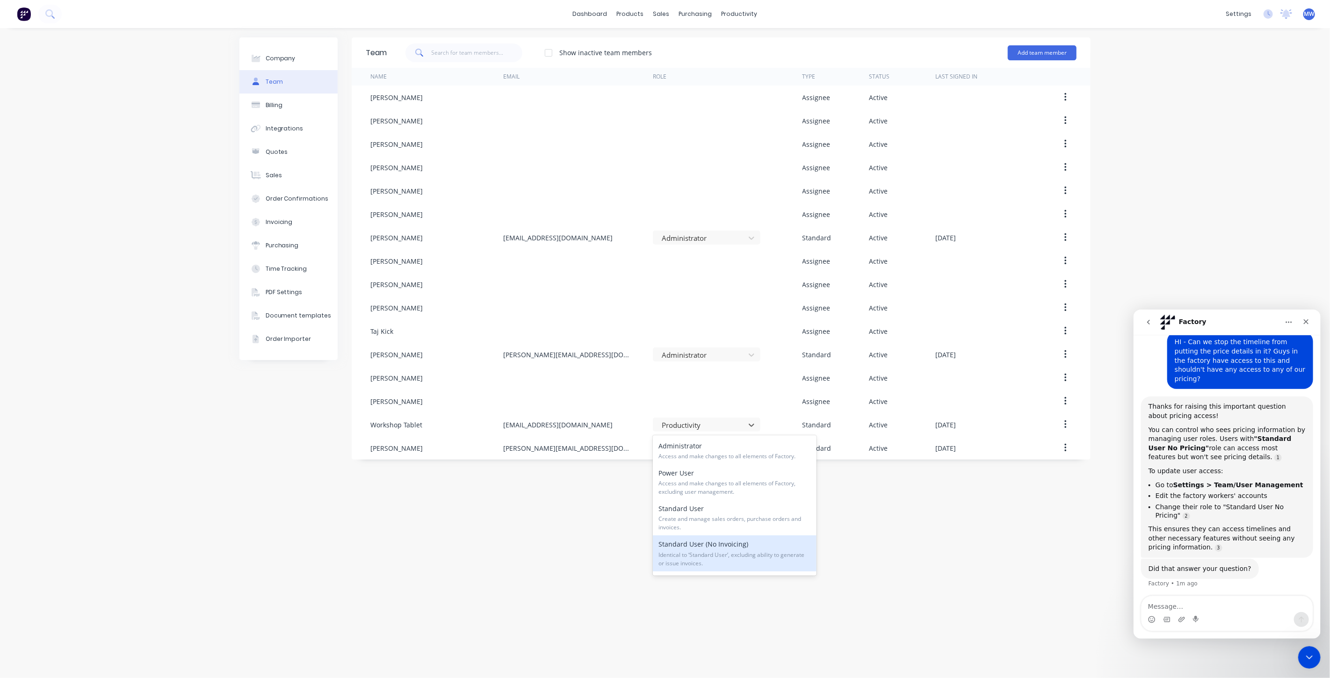
click at [736, 561] on span "Identical to ‘Standard User’, excluding ability to generate or issue invoices." at bounding box center [734, 559] width 152 height 17
click at [1168, 175] on div "Company Team Billing Integrations Quotes Sales Order Confirmations Invoicing Pu…" at bounding box center [665, 353] width 1330 height 650
click at [99, 91] on div "Company Team Billing Integrations Quotes Sales Order Confirmations Invoicing Pu…" at bounding box center [665, 353] width 1330 height 650
click at [293, 63] on button "Company" at bounding box center [288, 58] width 98 height 23
select select "AU"
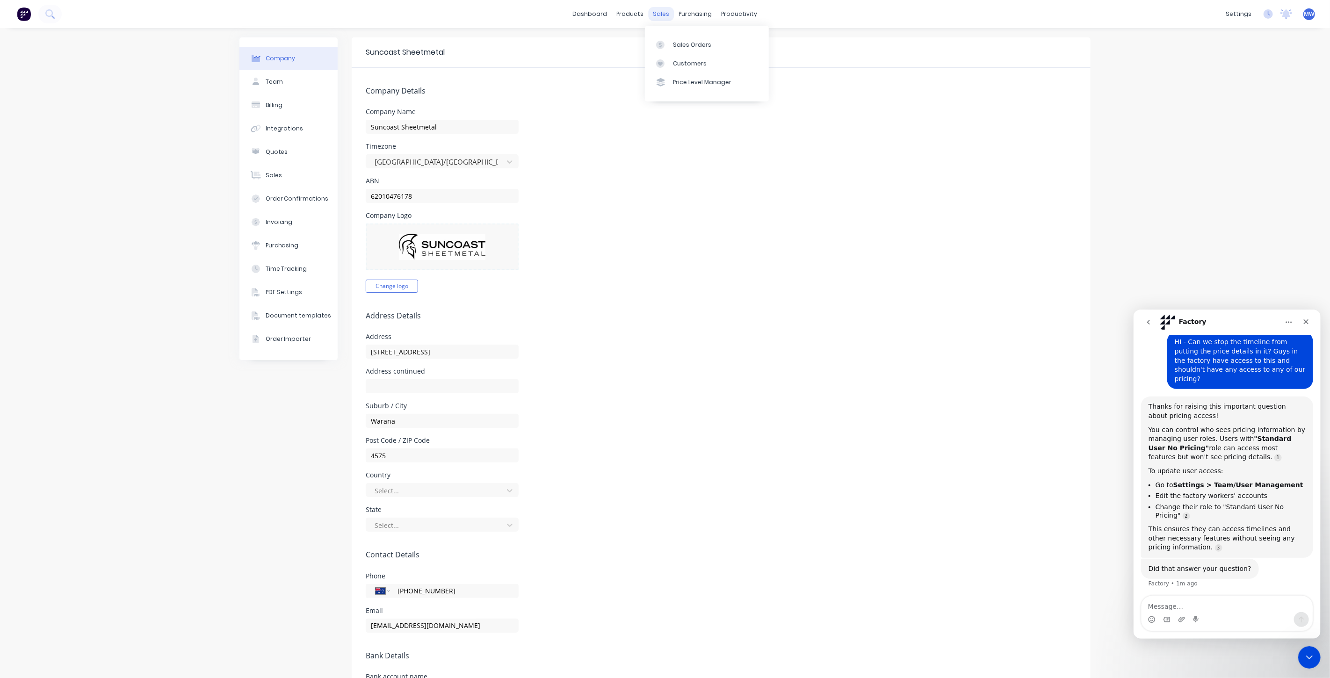
click at [660, 14] on div "sales" at bounding box center [661, 14] width 26 height 14
click at [696, 47] on div "Sales Orders" at bounding box center [692, 45] width 38 height 8
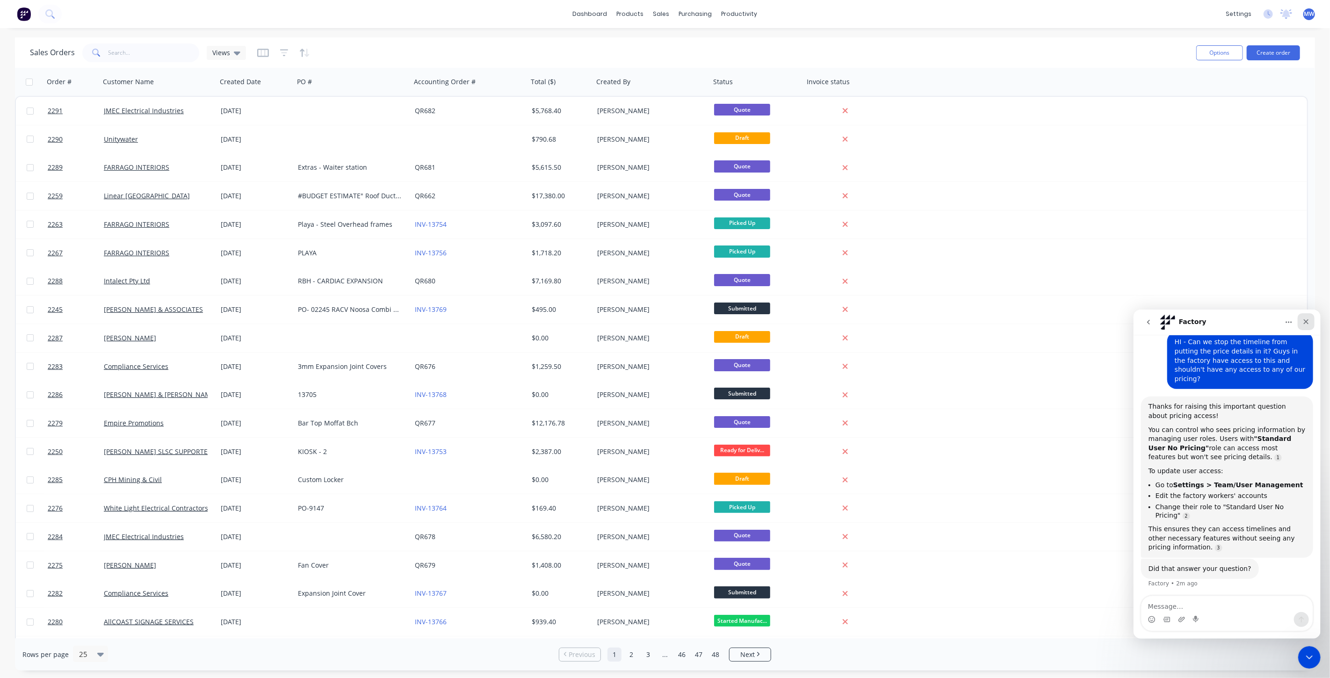
click at [1303, 317] on icon "Close" at bounding box center [1305, 320] width 7 height 7
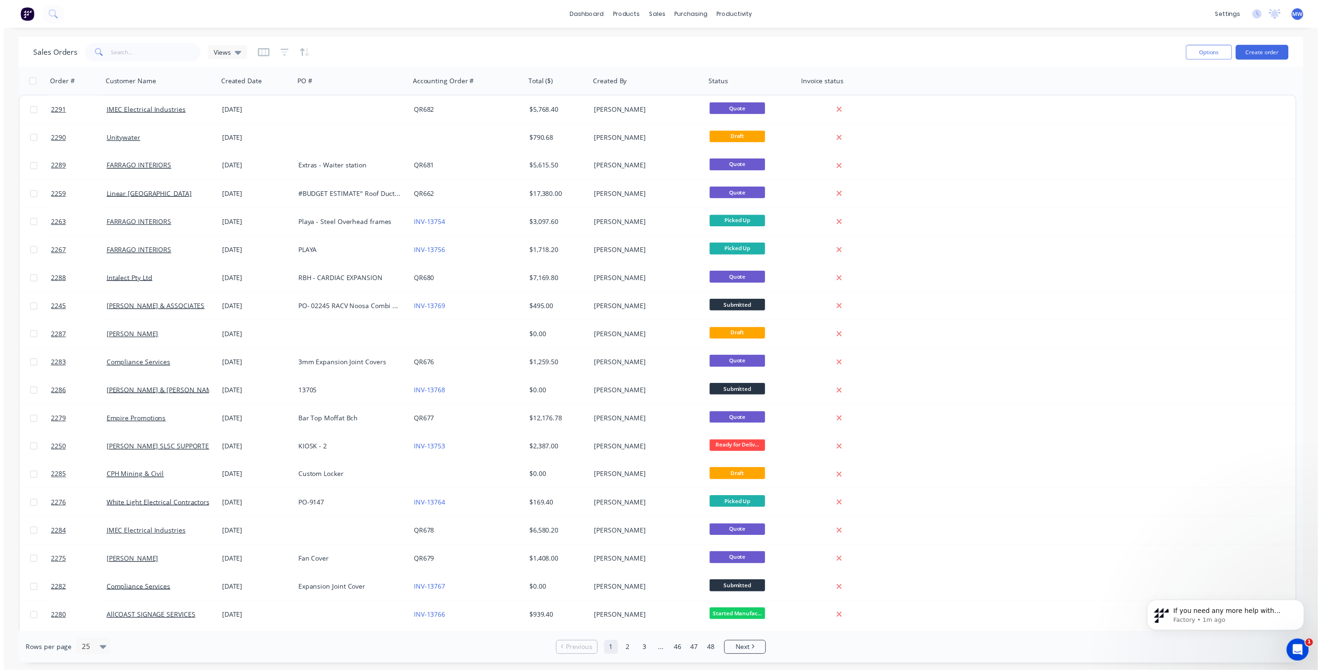
scroll to position [132, 0]
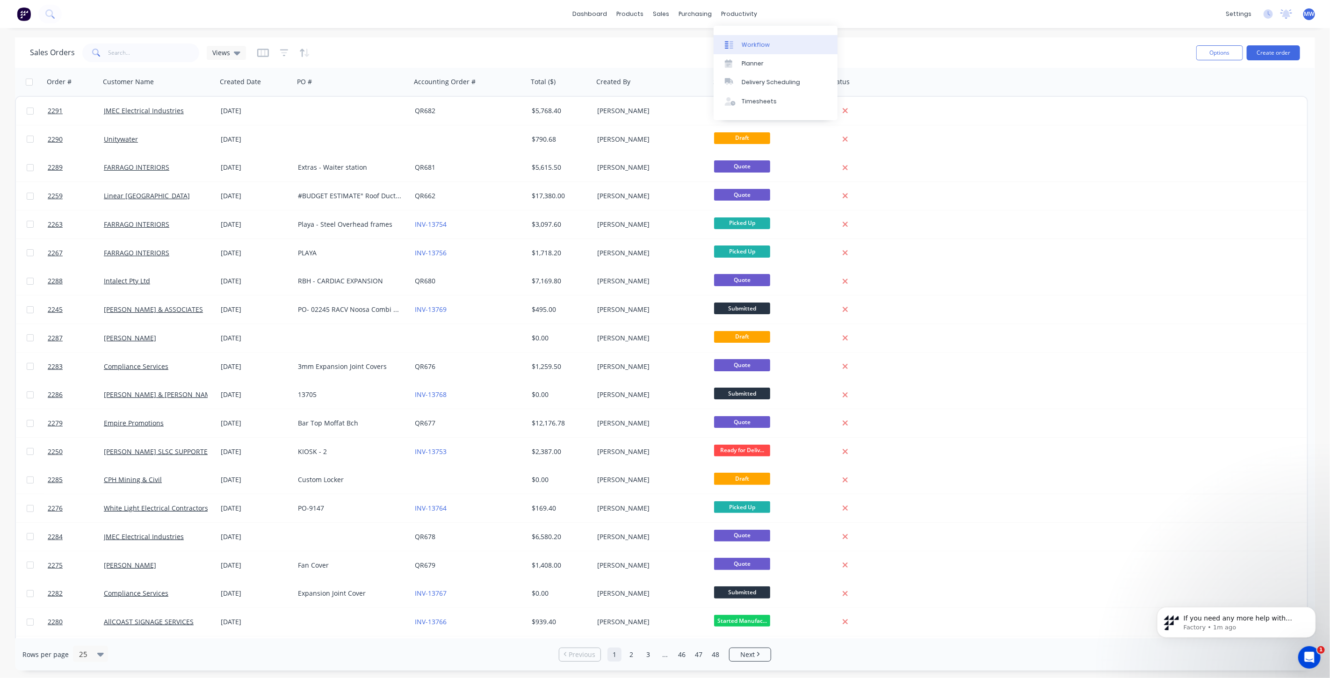
click at [766, 40] on link "Workflow" at bounding box center [775, 44] width 124 height 19
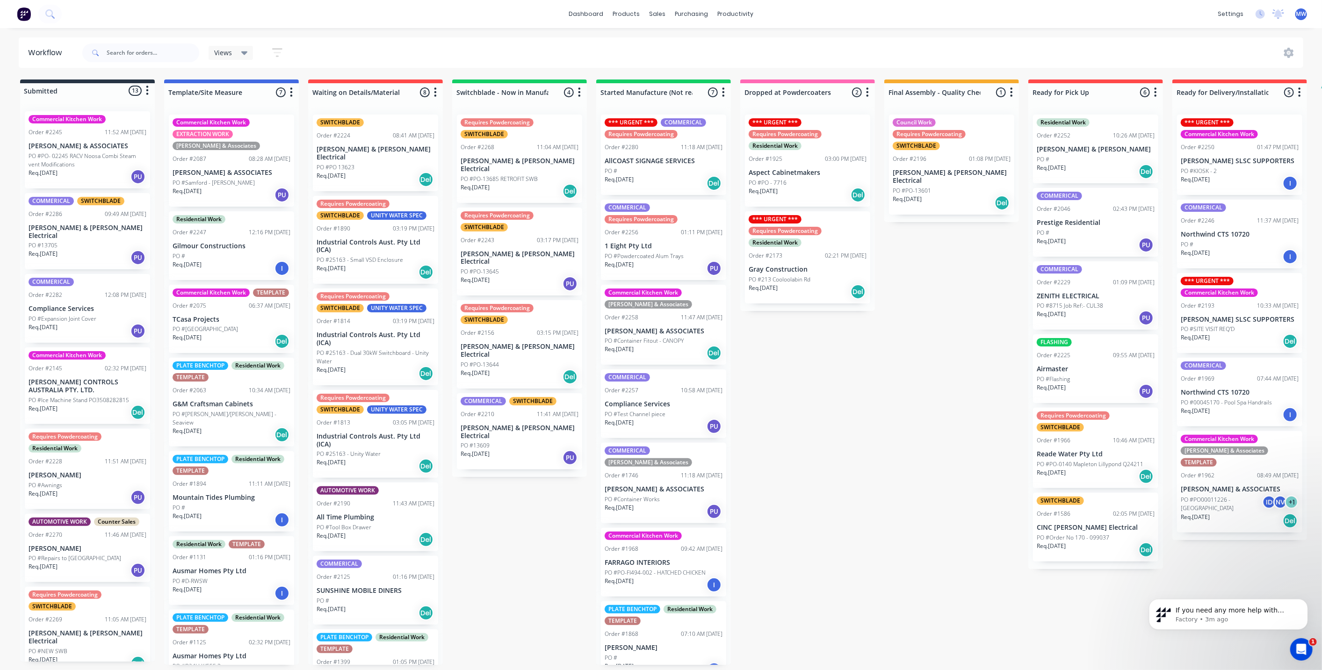
click at [224, 512] on div "PO #" at bounding box center [232, 508] width 118 height 8
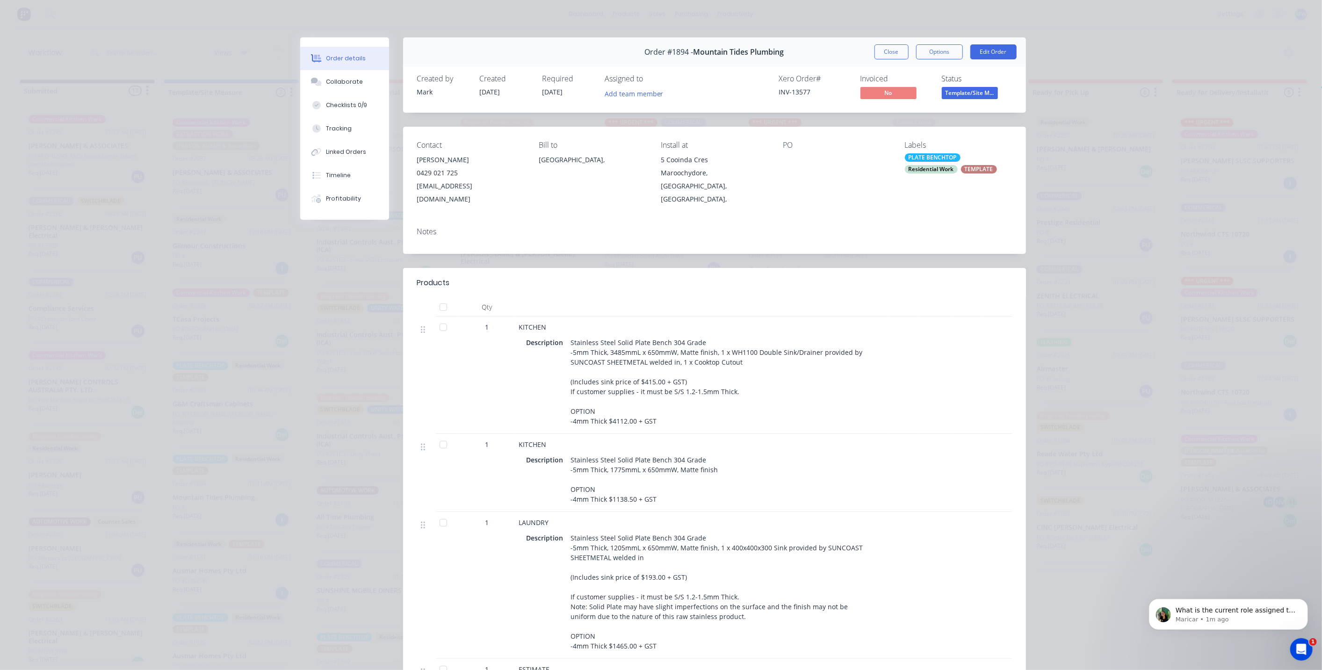
click at [928, 365] on div at bounding box center [935, 375] width 31 height 117
click at [994, 57] on button "Edit Order" at bounding box center [993, 51] width 46 height 15
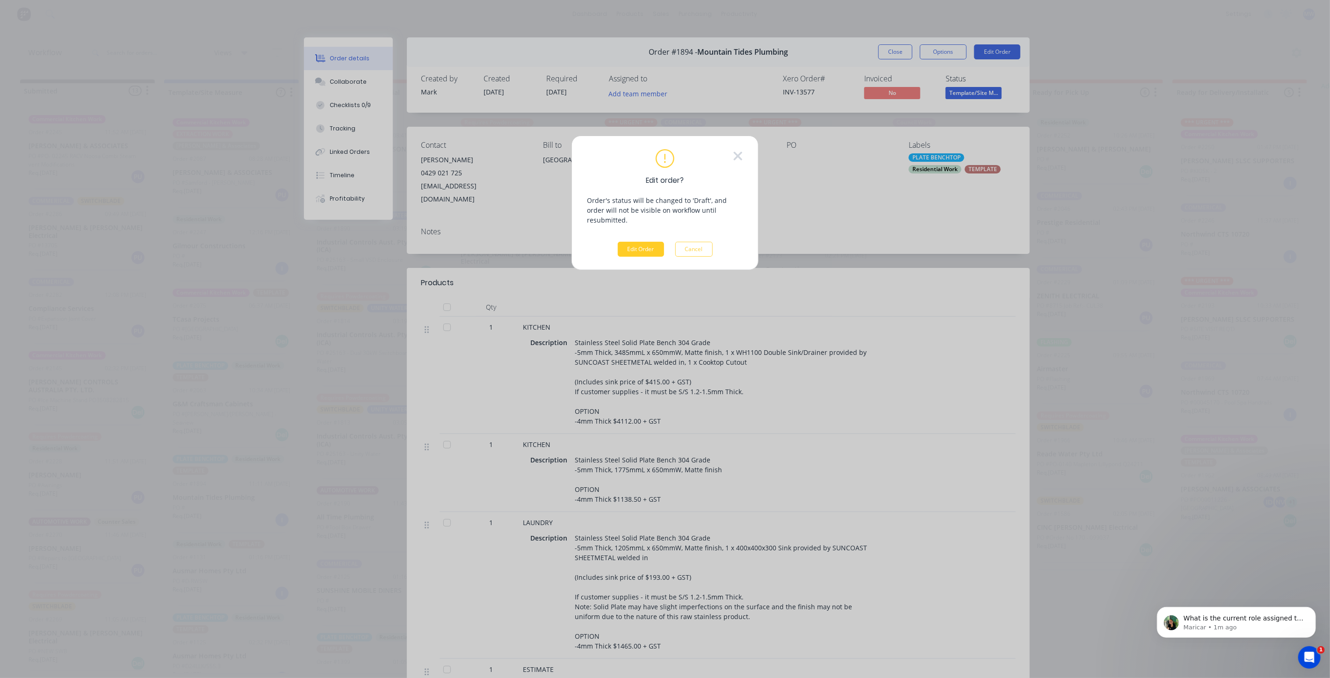
click at [634, 242] on button "Edit Order" at bounding box center [641, 249] width 46 height 15
click at [238, 657] on span "×" at bounding box center [241, 656] width 6 height 13
click at [700, 243] on button "Cancel" at bounding box center [693, 249] width 37 height 15
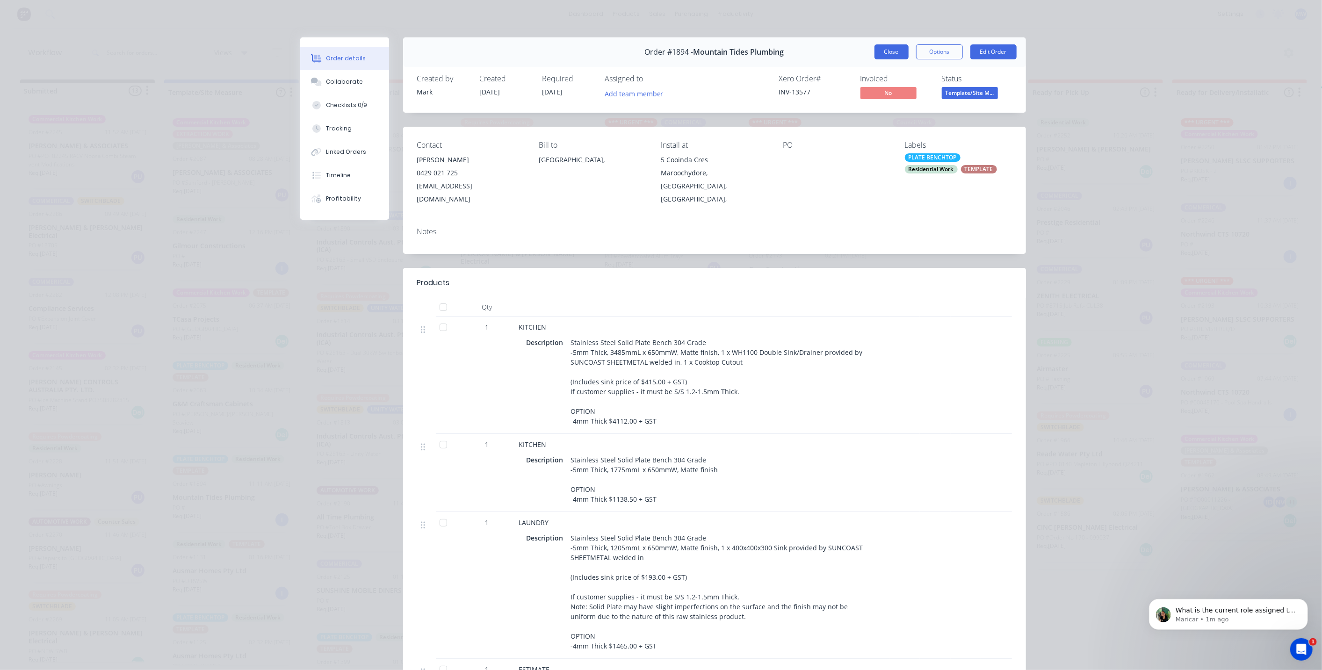
click at [887, 50] on button "Close" at bounding box center [891, 51] width 34 height 15
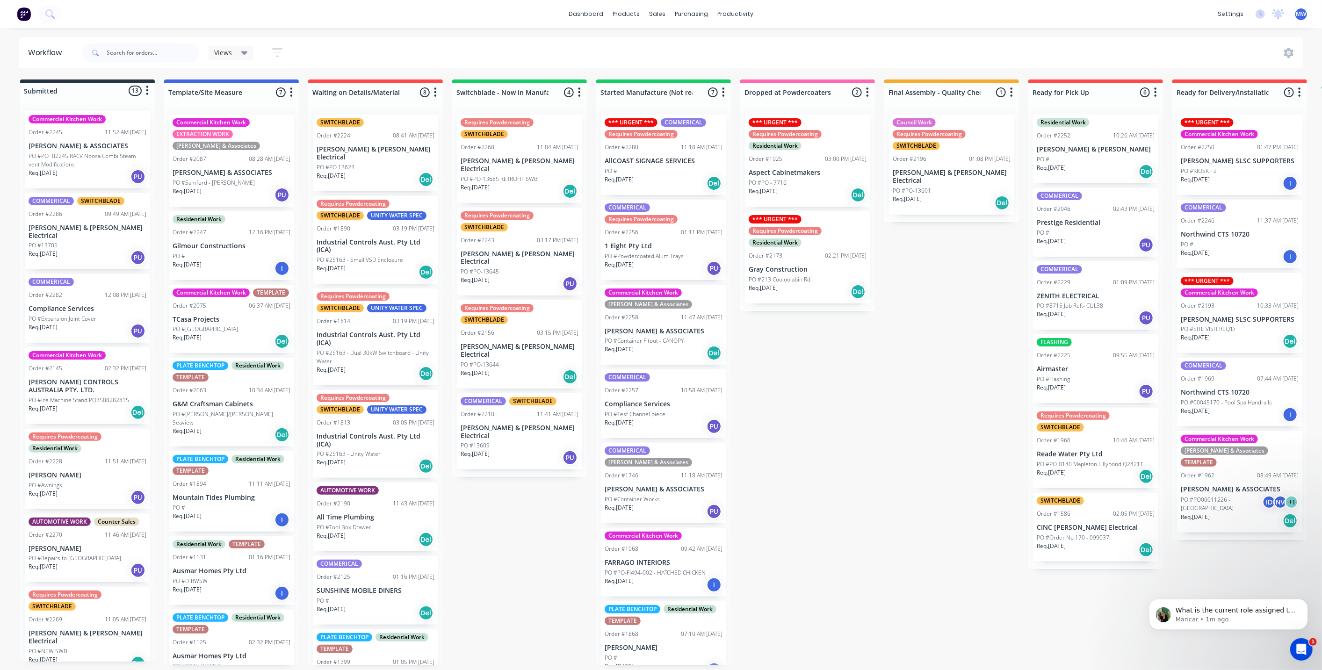
click at [875, 382] on div "Submitted 13 Status colour #273444 hex #273444 Save Cancel Summaries Total orde…" at bounding box center [772, 371] width 1559 height 585
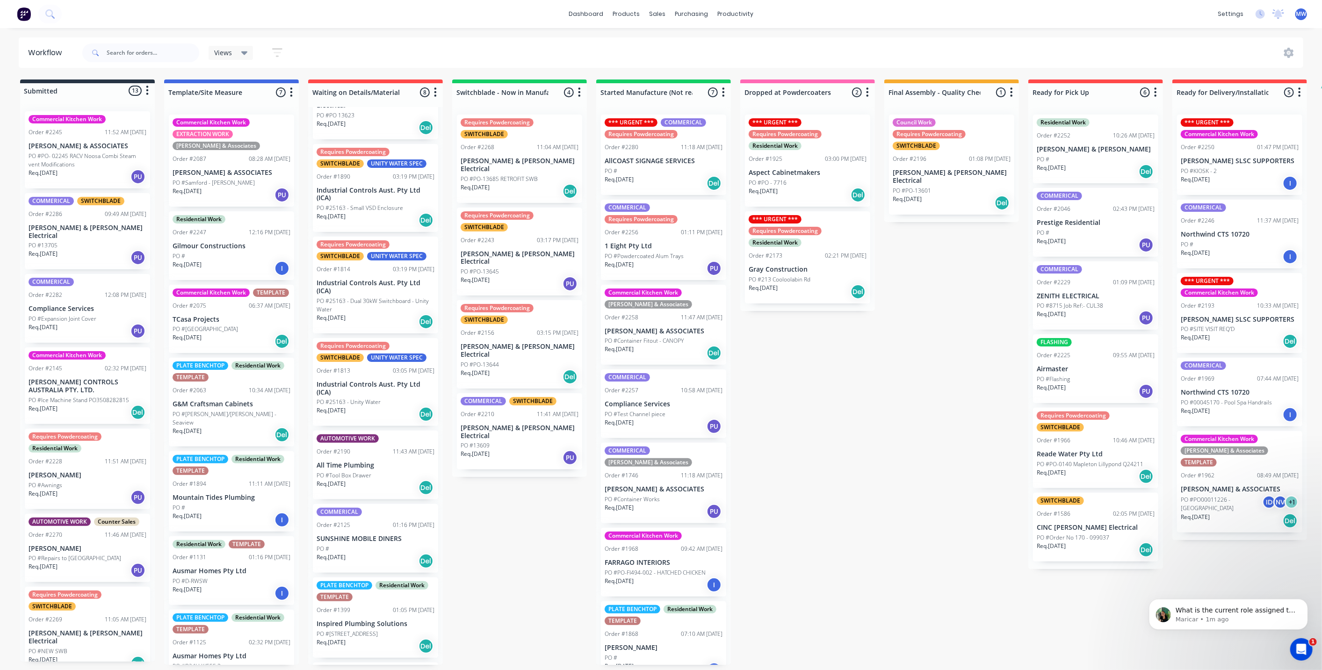
scroll to position [27, 0]
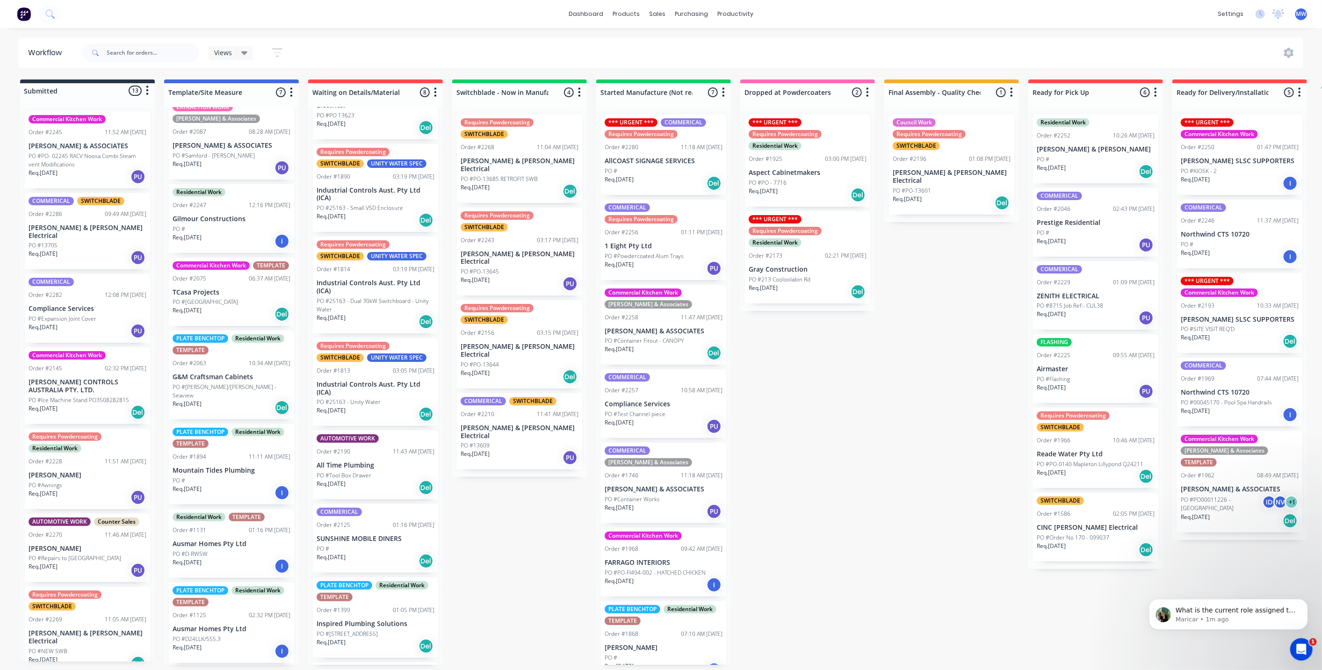
click at [220, 367] on div "PLATE BENCHTOP Residential Work TEMPLATE Order #2063 10:34 AM [DATE] G&M Crafts…" at bounding box center [231, 375] width 125 height 89
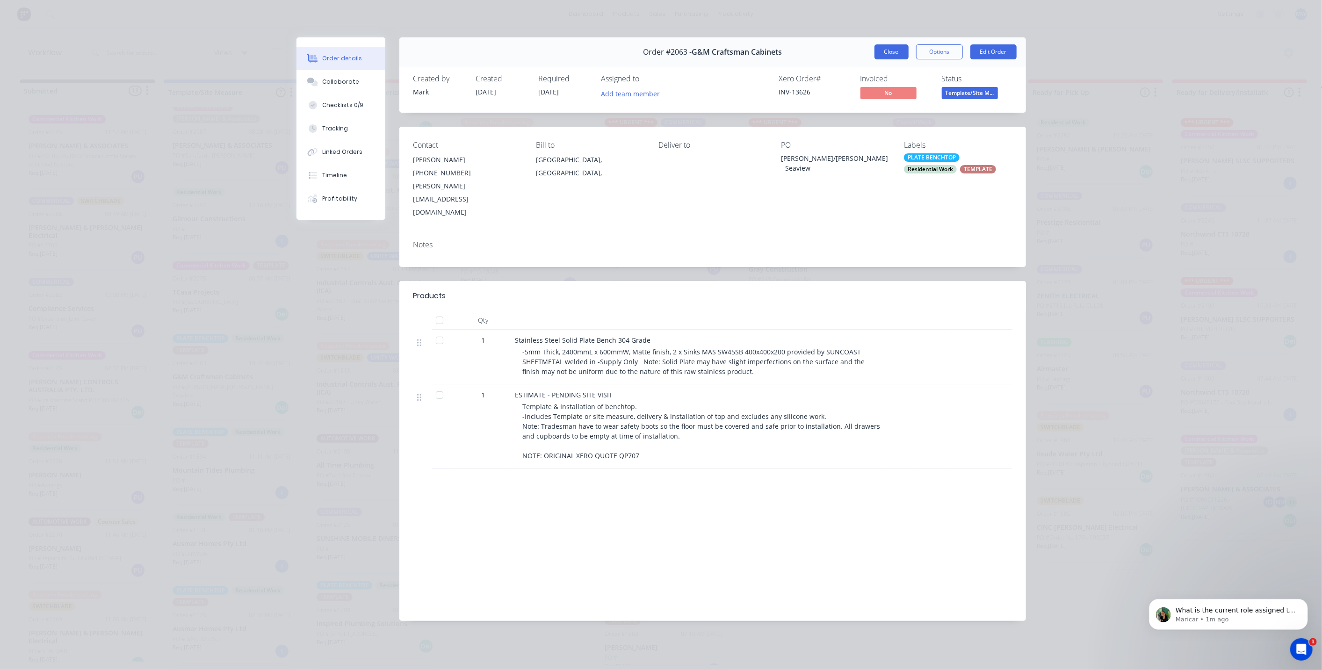
click at [893, 54] on button "Close" at bounding box center [891, 51] width 34 height 15
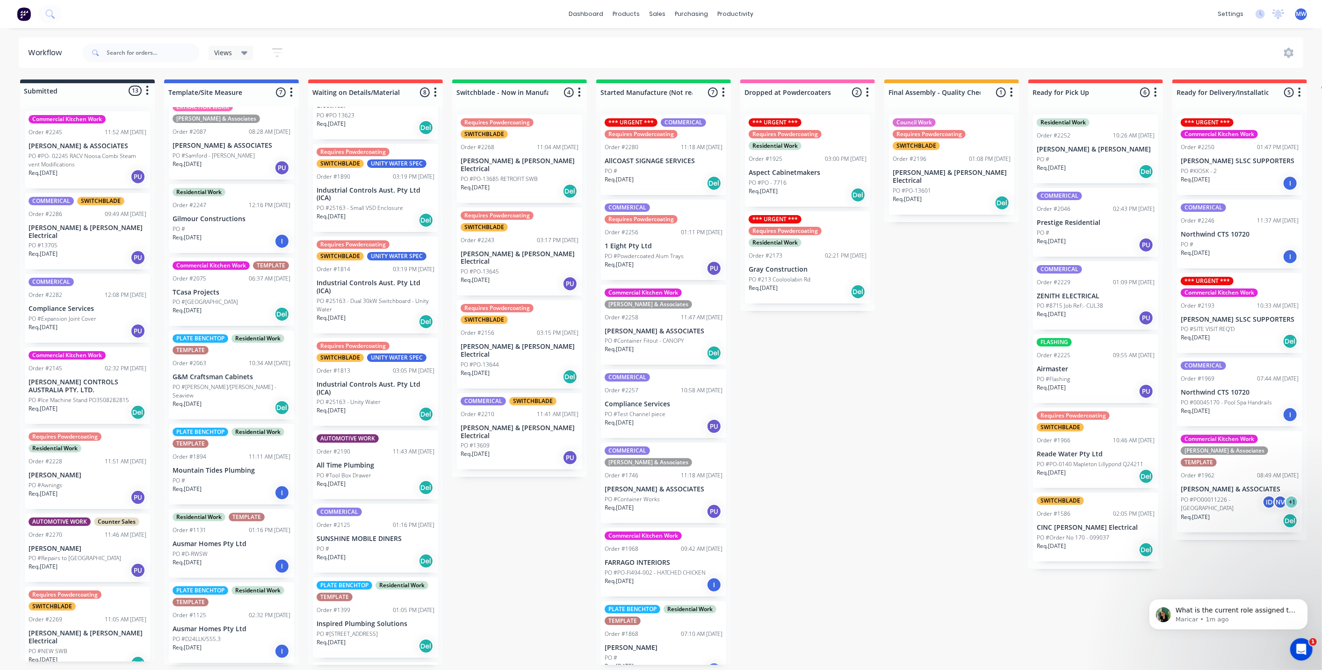
click at [822, 438] on div "Submitted 13 Status colour #273444 hex #273444 Save Cancel Summaries Total orde…" at bounding box center [772, 371] width 1559 height 585
click at [224, 298] on div "Commercial Kitchen Work TEMPLATE Order #2075 06:37 AM [DATE] TCasa Projects PO …" at bounding box center [231, 292] width 125 height 69
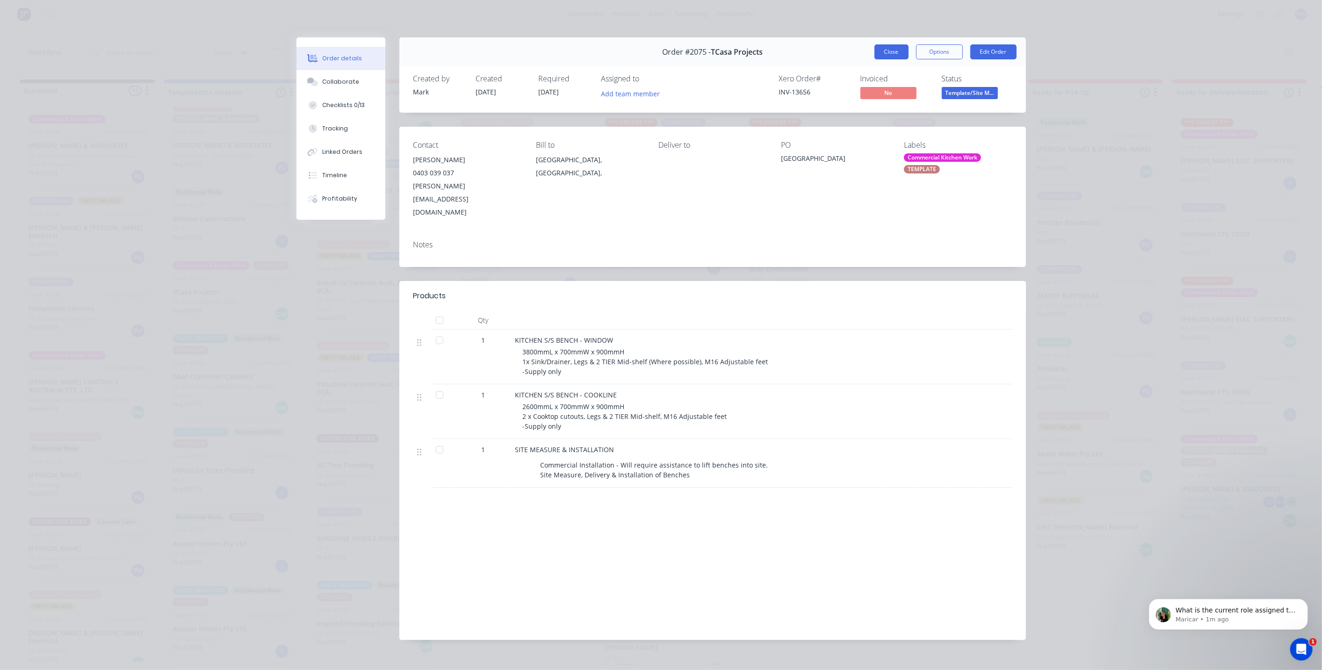
click at [884, 55] on button "Close" at bounding box center [891, 51] width 34 height 15
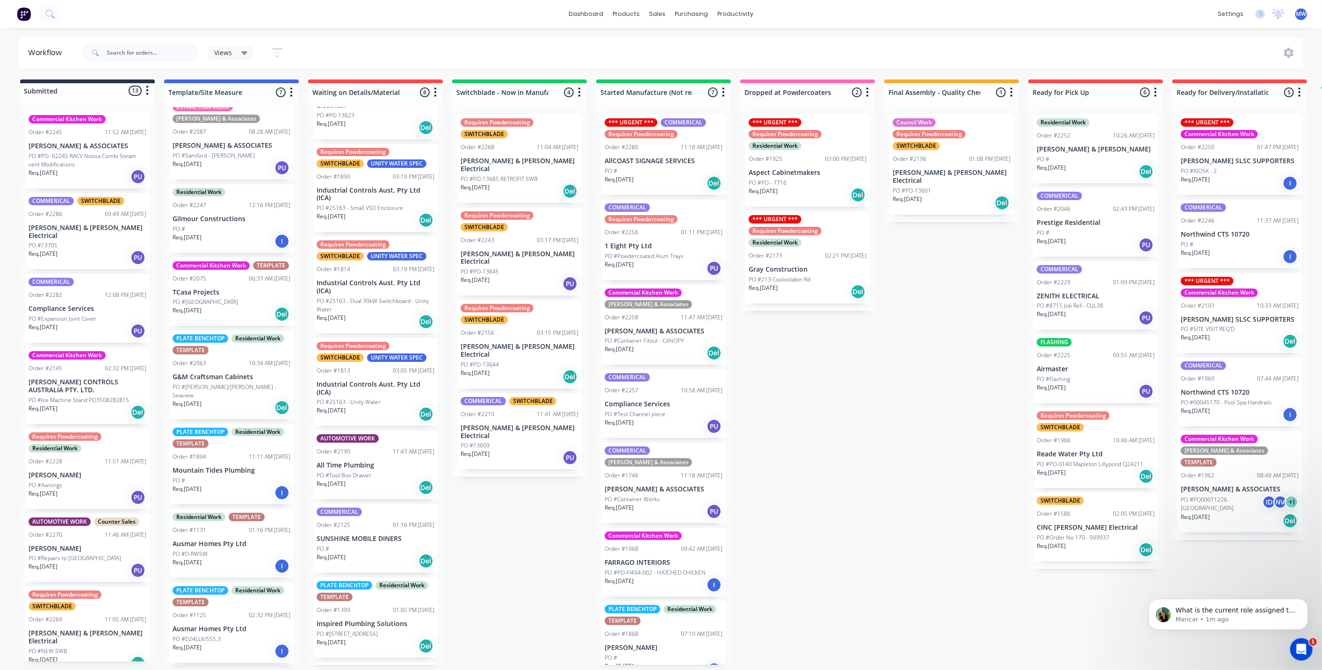
click at [817, 490] on div "Submitted 13 Status colour #273444 hex #273444 Save Cancel Summaries Total orde…" at bounding box center [772, 371] width 1559 height 585
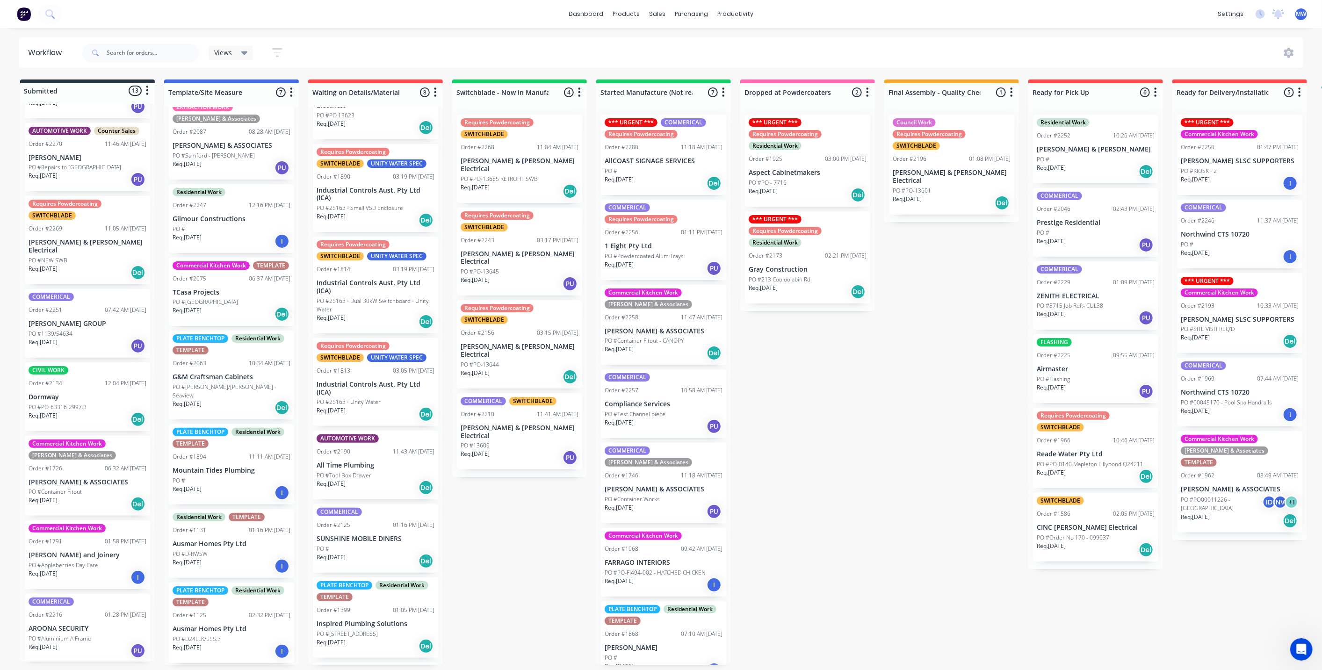
scroll to position [436, 0]
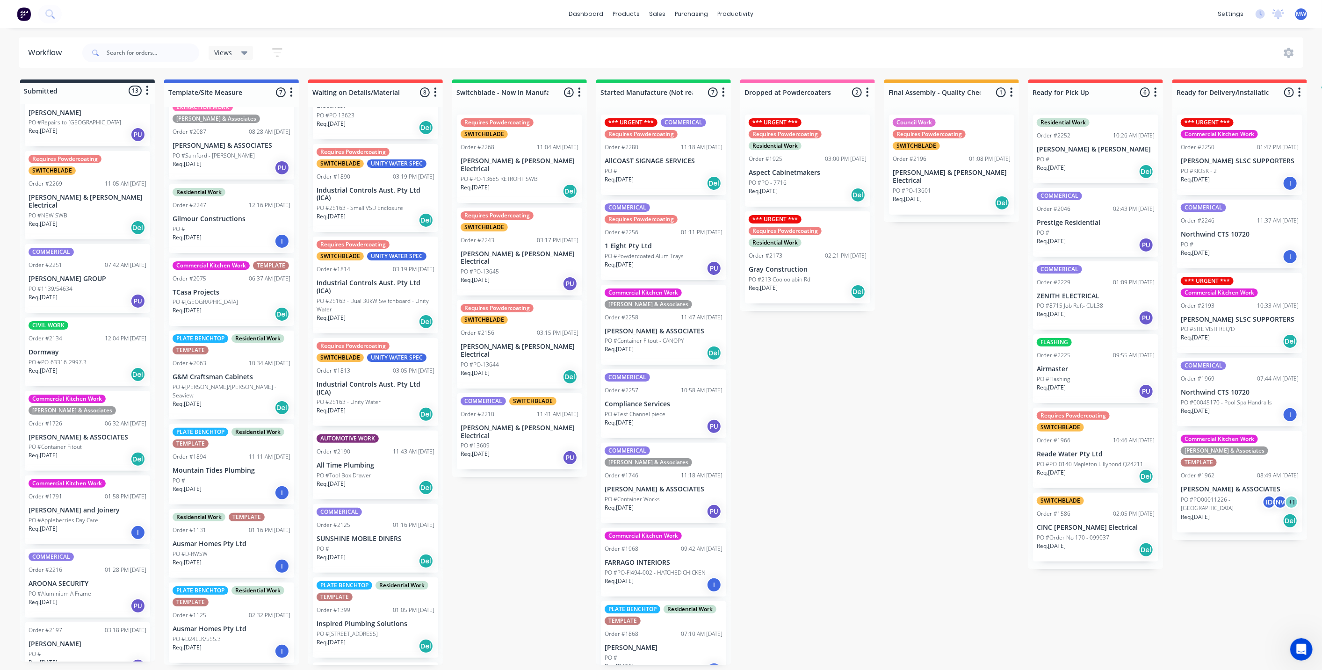
click at [482, 473] on div "Submitted 13 Status colour #273444 hex #273444 Save Cancel Summaries Total orde…" at bounding box center [772, 371] width 1559 height 585
click at [501, 424] on p "[PERSON_NAME] & [PERSON_NAME] Electrical" at bounding box center [519, 432] width 118 height 16
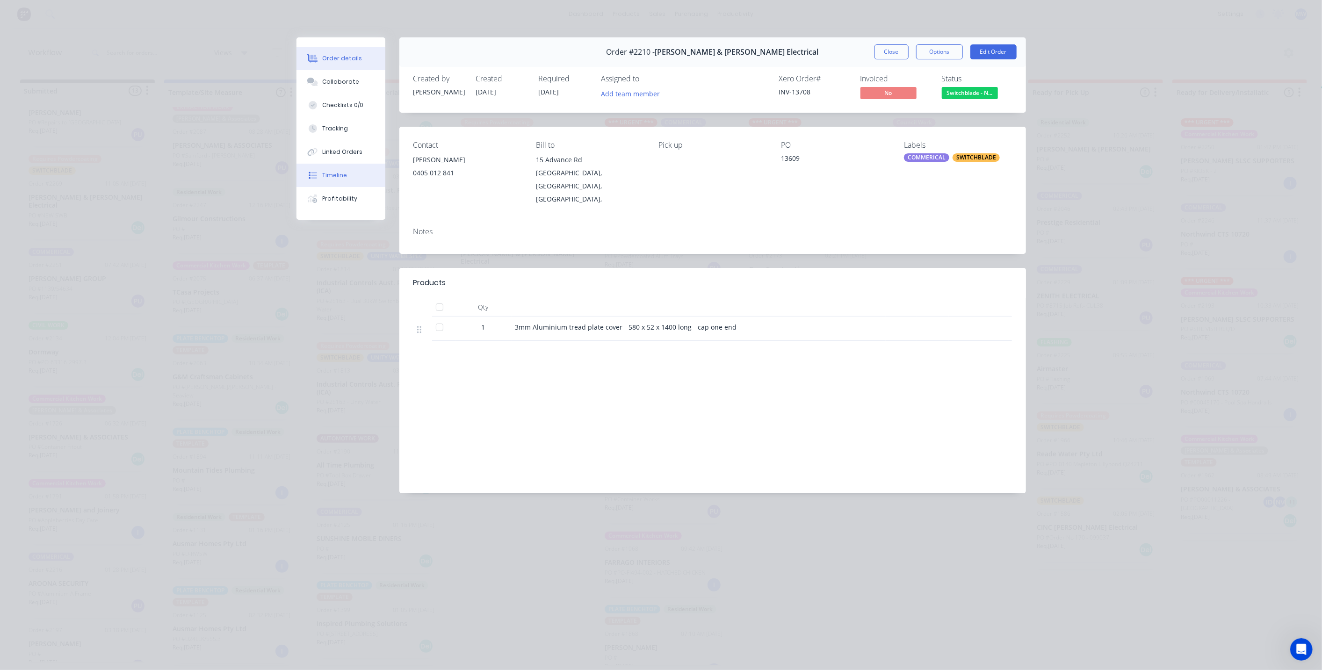
click at [339, 173] on div "Timeline" at bounding box center [334, 175] width 25 height 8
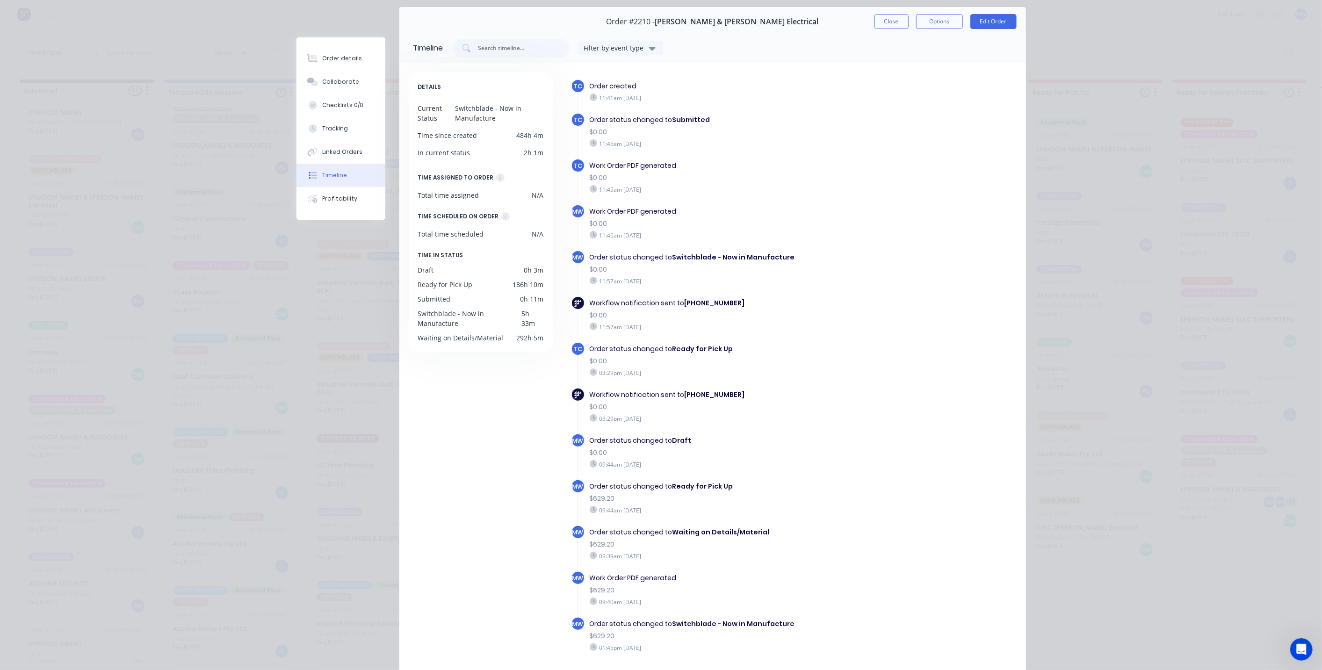
scroll to position [0, 0]
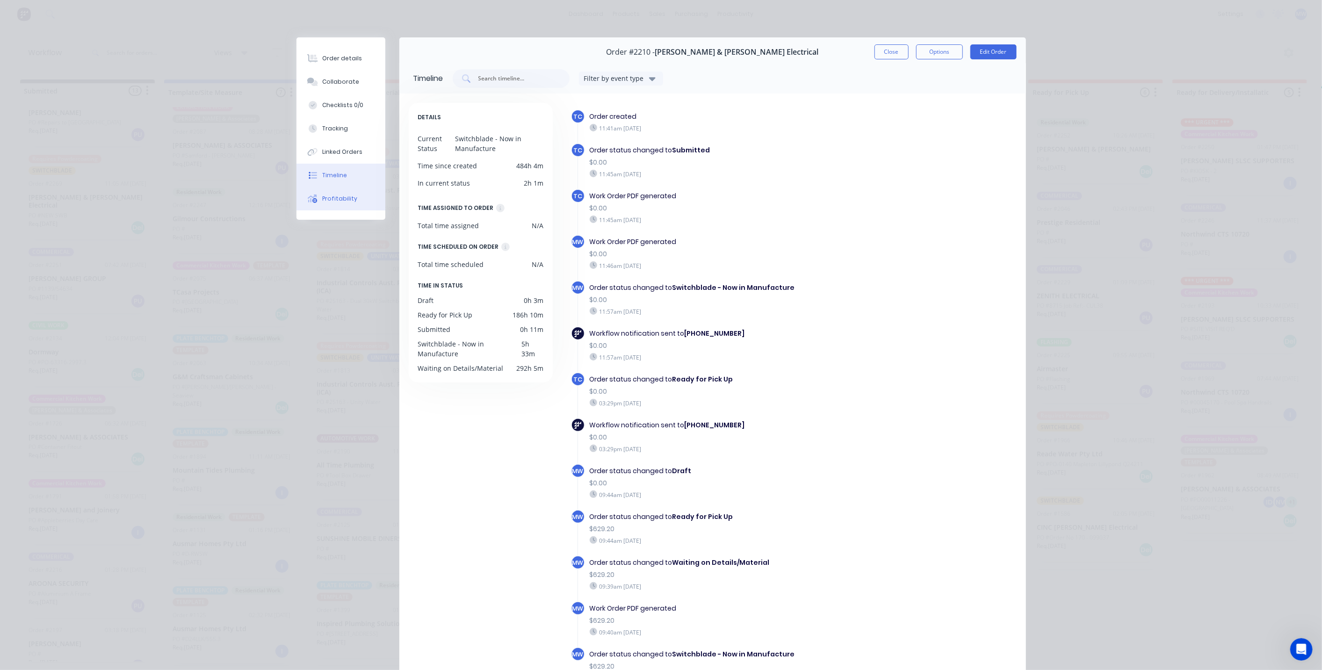
click at [331, 203] on button "Profitability" at bounding box center [340, 198] width 89 height 23
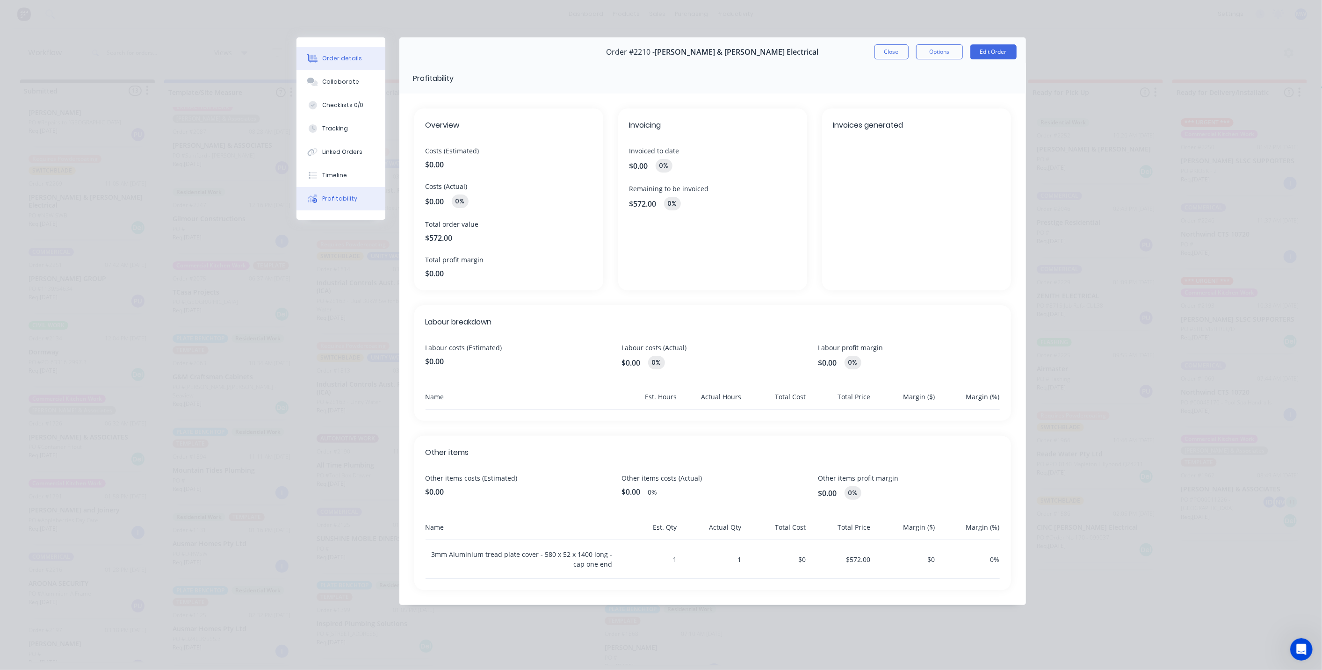
click at [339, 67] on button "Order details" at bounding box center [340, 58] width 89 height 23
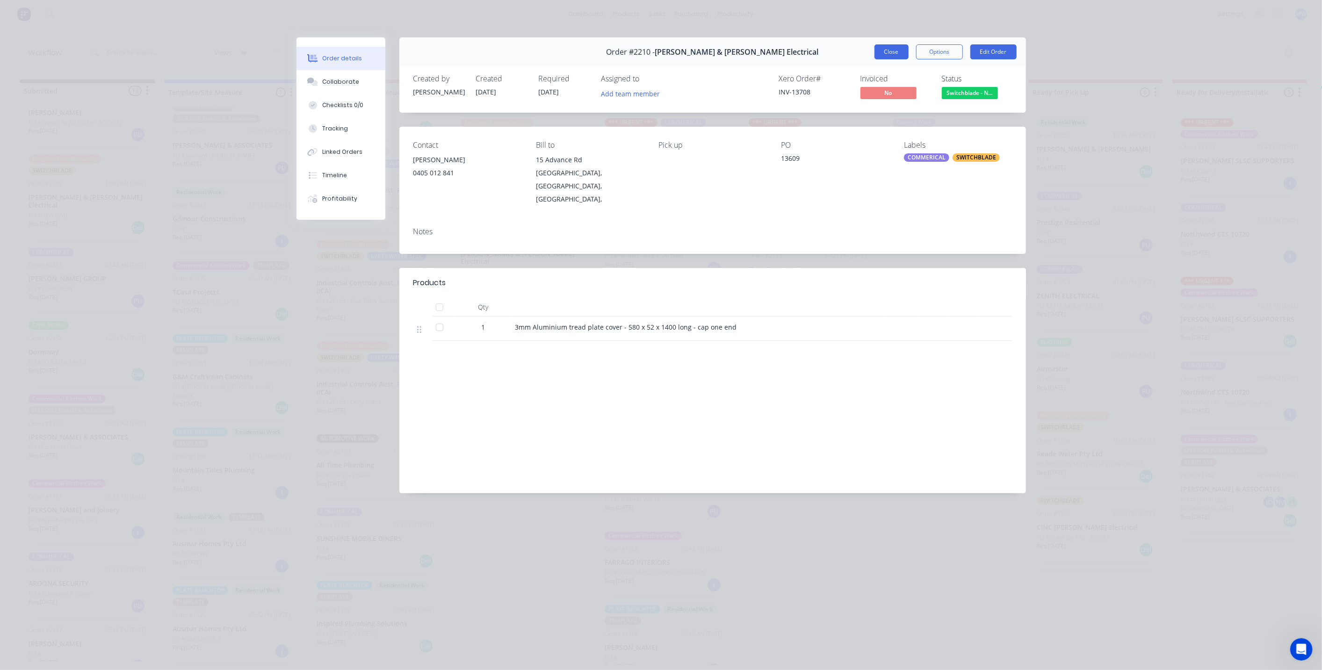
click at [886, 55] on button "Close" at bounding box center [891, 51] width 34 height 15
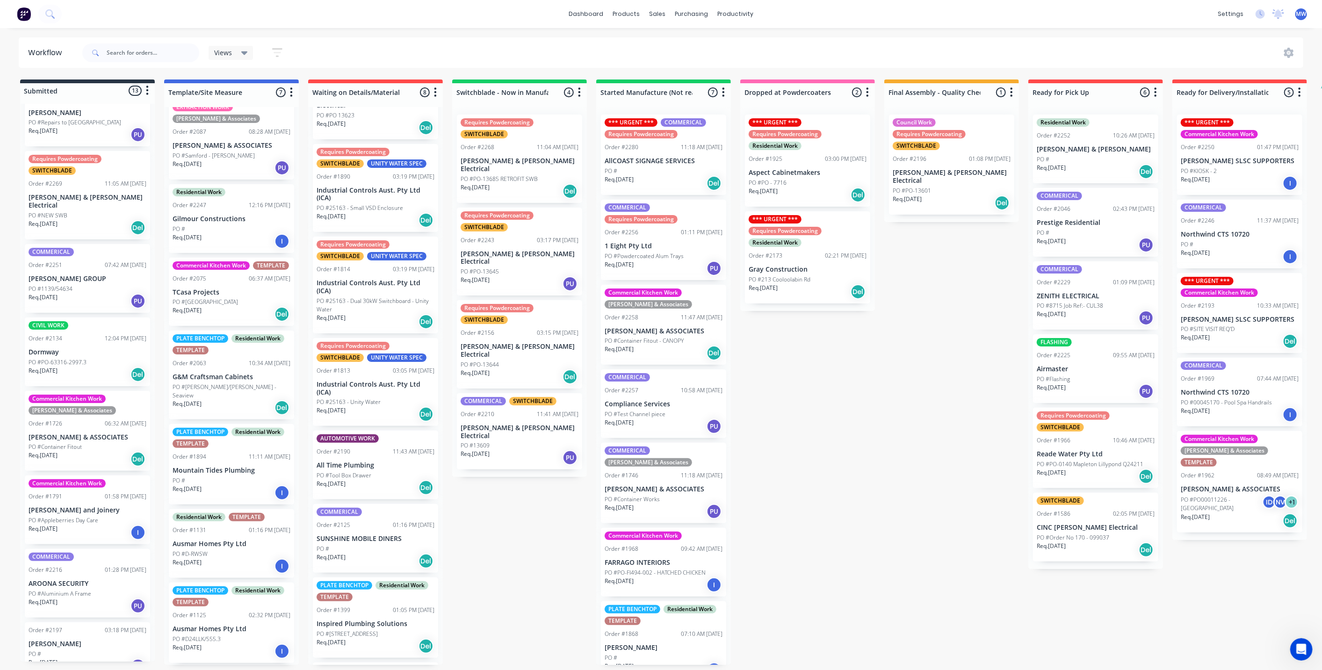
click at [853, 389] on div "Submitted 13 Status colour #273444 hex #273444 Save Cancel Summaries Total orde…" at bounding box center [772, 371] width 1559 height 585
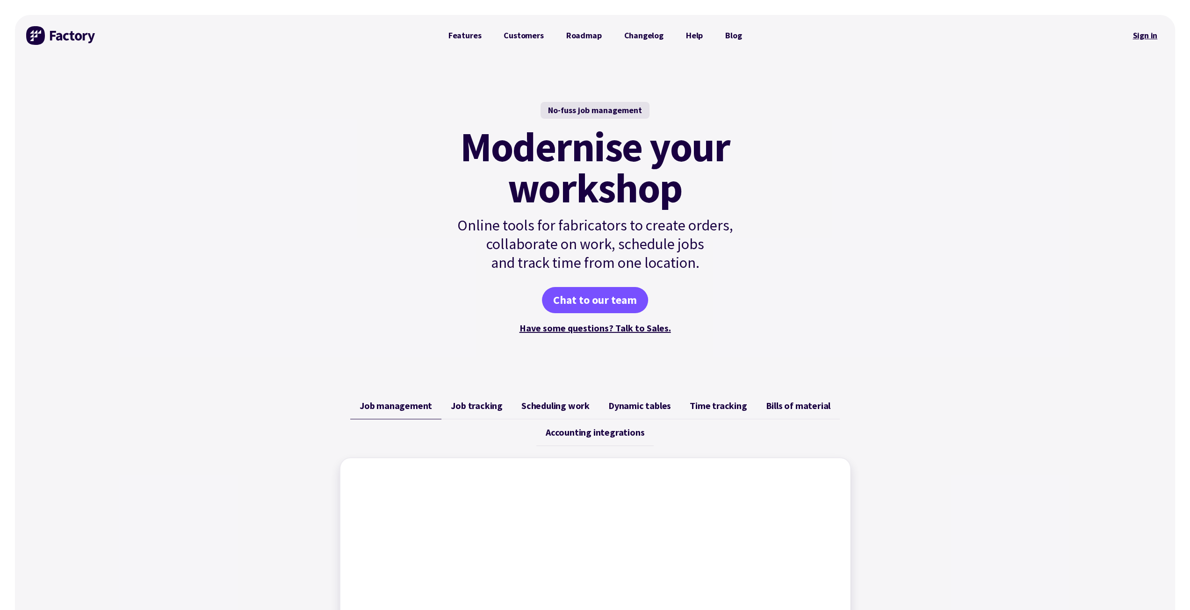
click at [1145, 32] on link "Sign in" at bounding box center [1145, 36] width 38 height 22
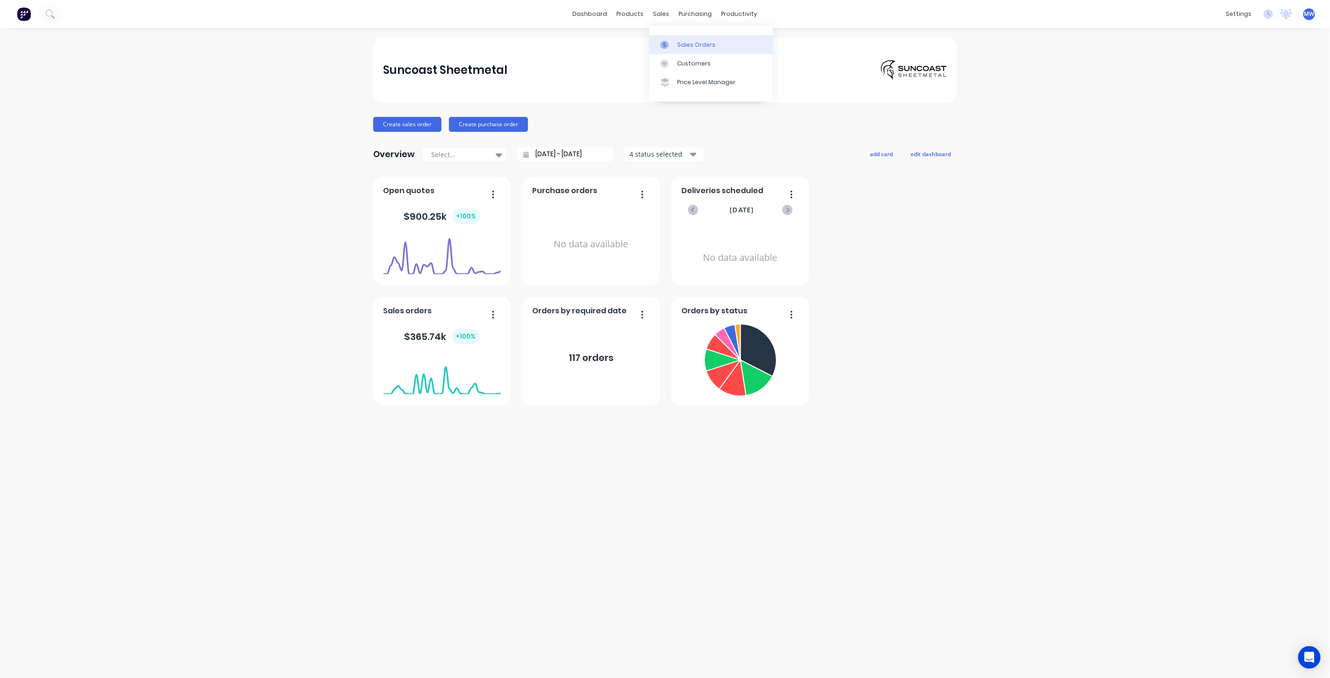
click at [686, 44] on div "Sales Orders" at bounding box center [696, 45] width 38 height 8
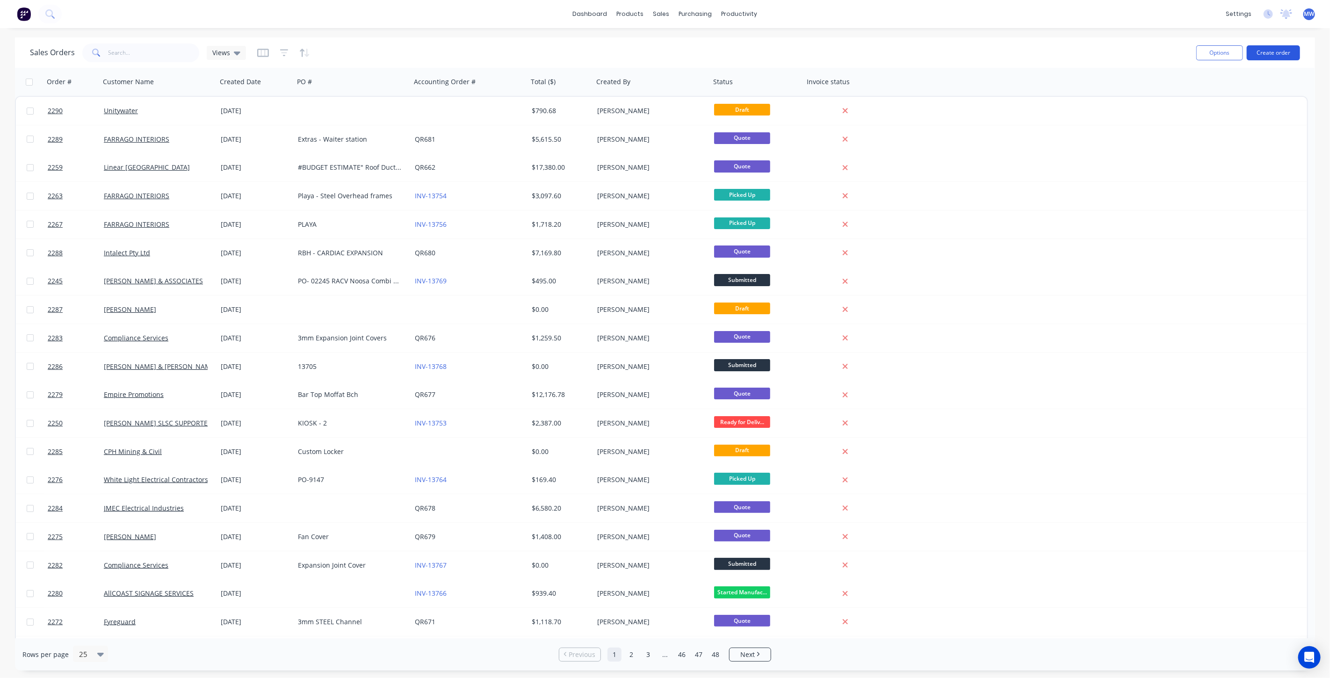
click at [1268, 53] on button "Create order" at bounding box center [1272, 52] width 53 height 15
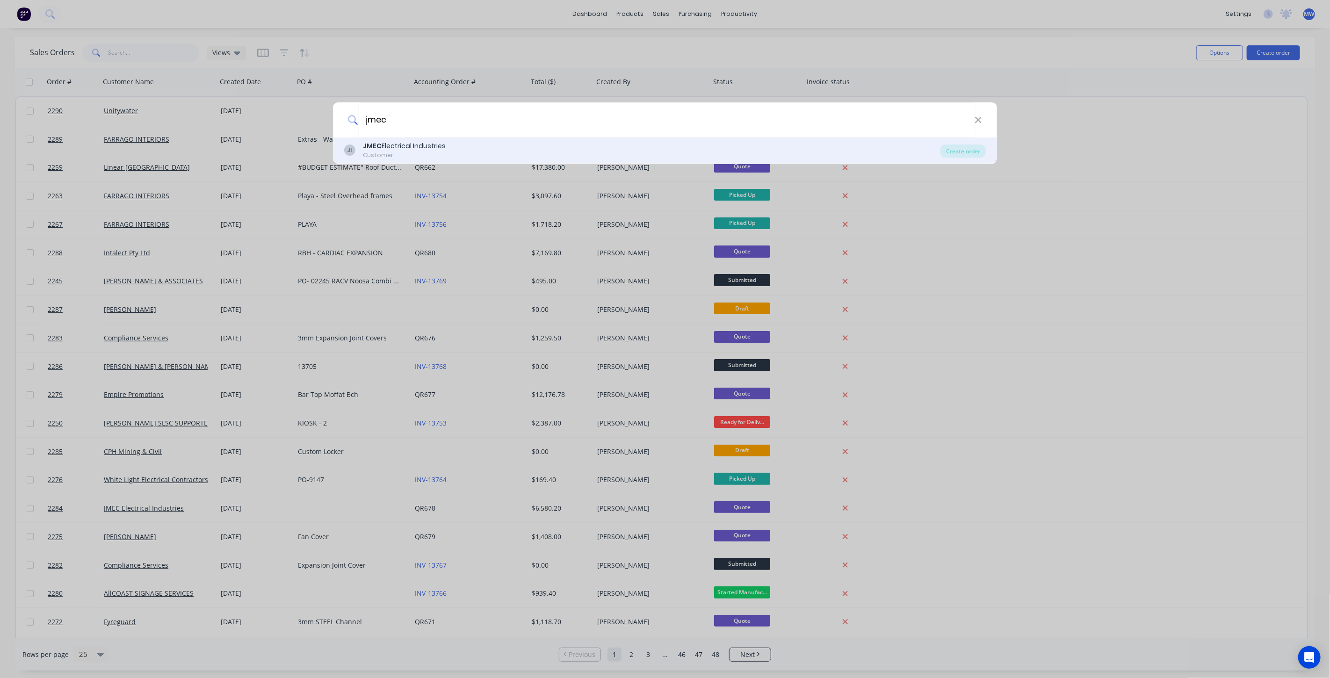
type input "jmec"
click at [573, 142] on div "JI JMEC Electrical Industries Customer" at bounding box center [642, 150] width 596 height 18
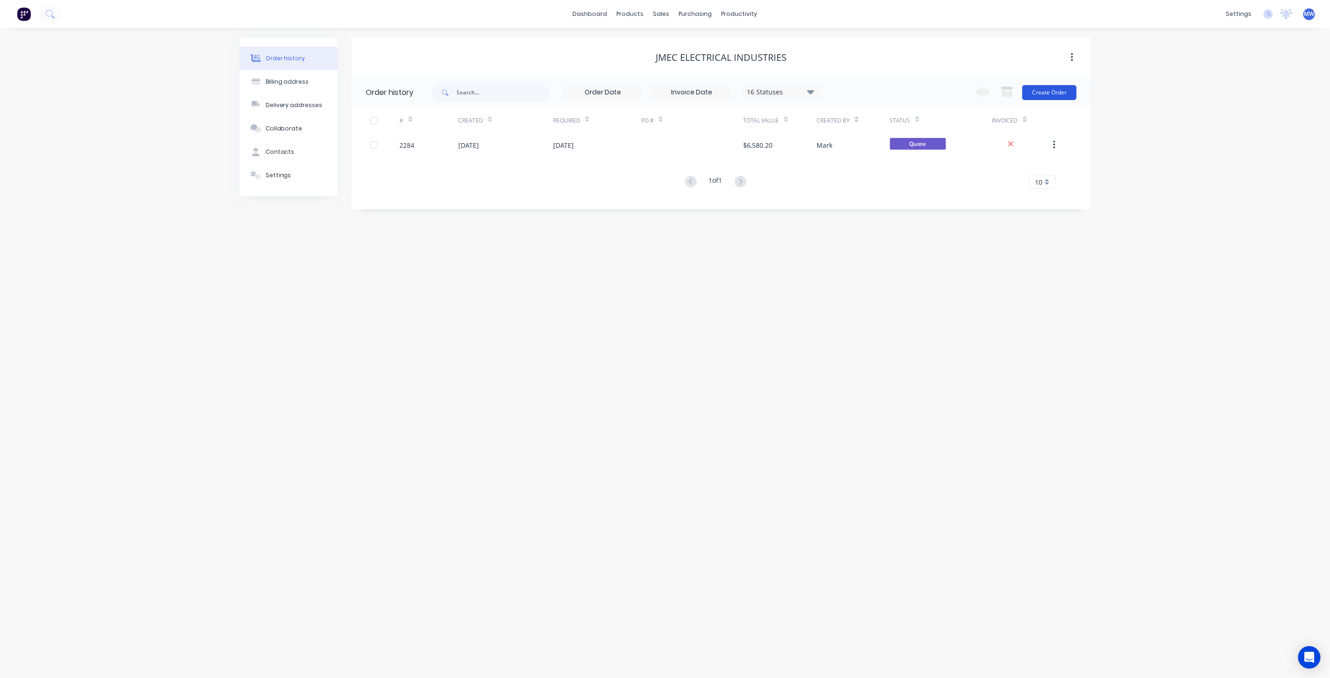
click at [1059, 91] on button "Create Order" at bounding box center [1049, 92] width 54 height 15
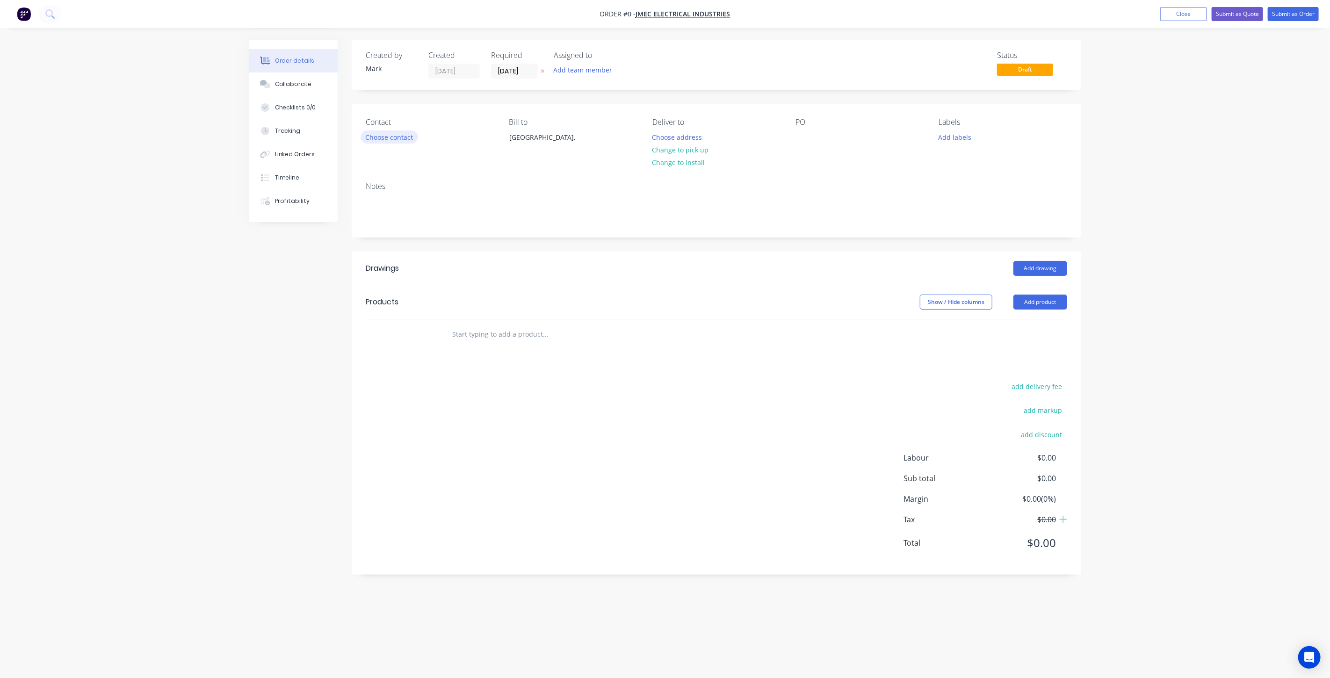
click at [401, 138] on button "Choose contact" at bounding box center [389, 136] width 58 height 13
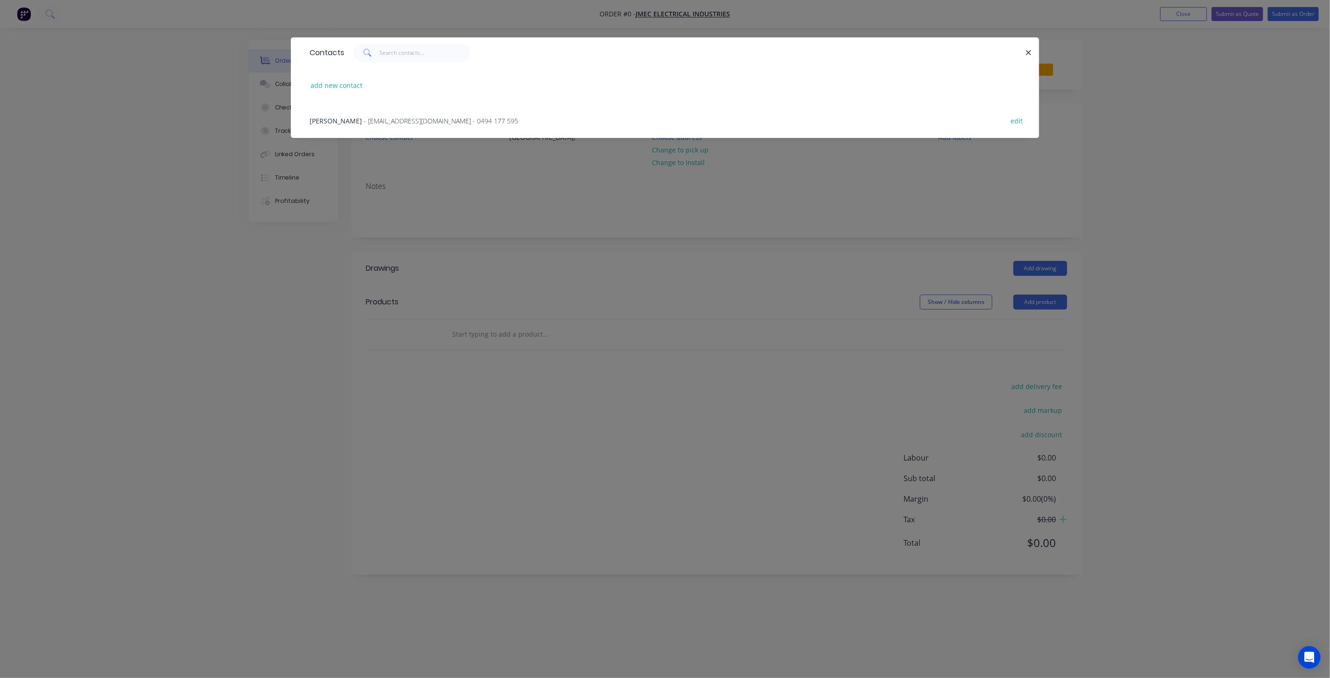
click at [364, 117] on span "- [EMAIL_ADDRESS][DOMAIN_NAME] - 0494 177 595" at bounding box center [441, 120] width 154 height 9
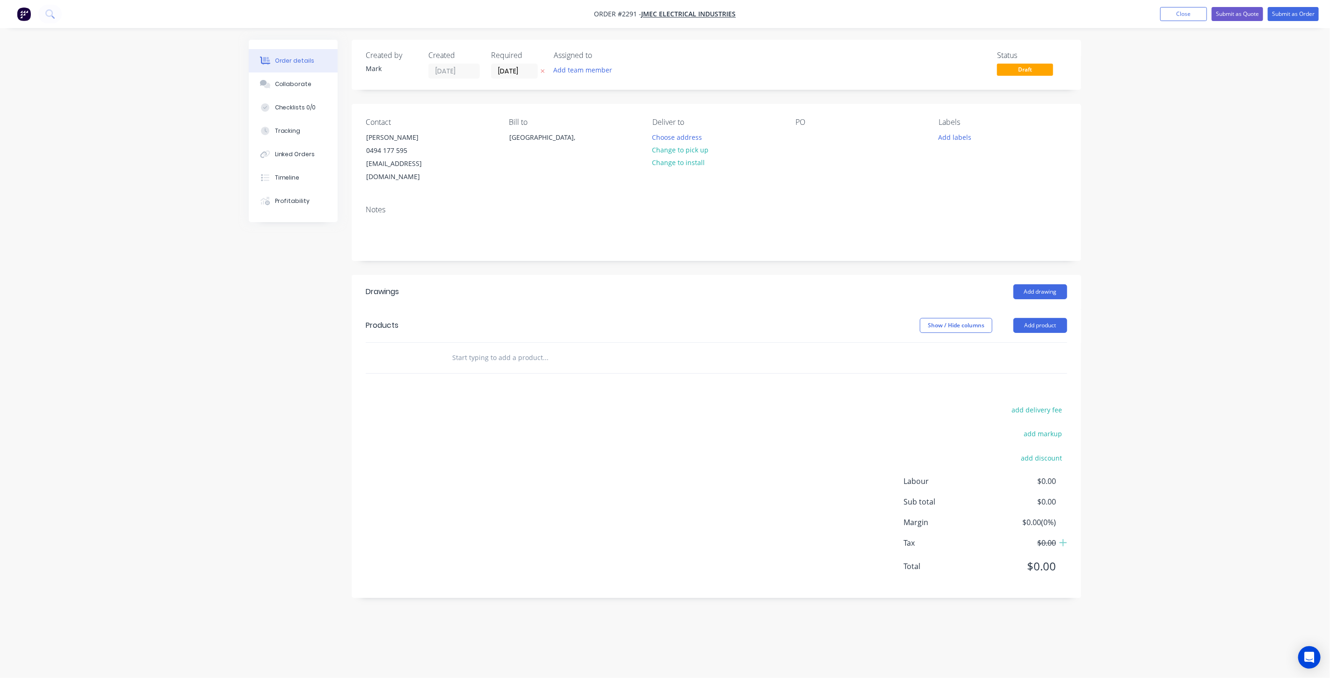
click at [489, 348] on input "text" at bounding box center [545, 357] width 187 height 19
paste input "GA - As per drawing 1955-GA500 Material: 3mm Aluminum IP Rating: IP55 Dimension…"
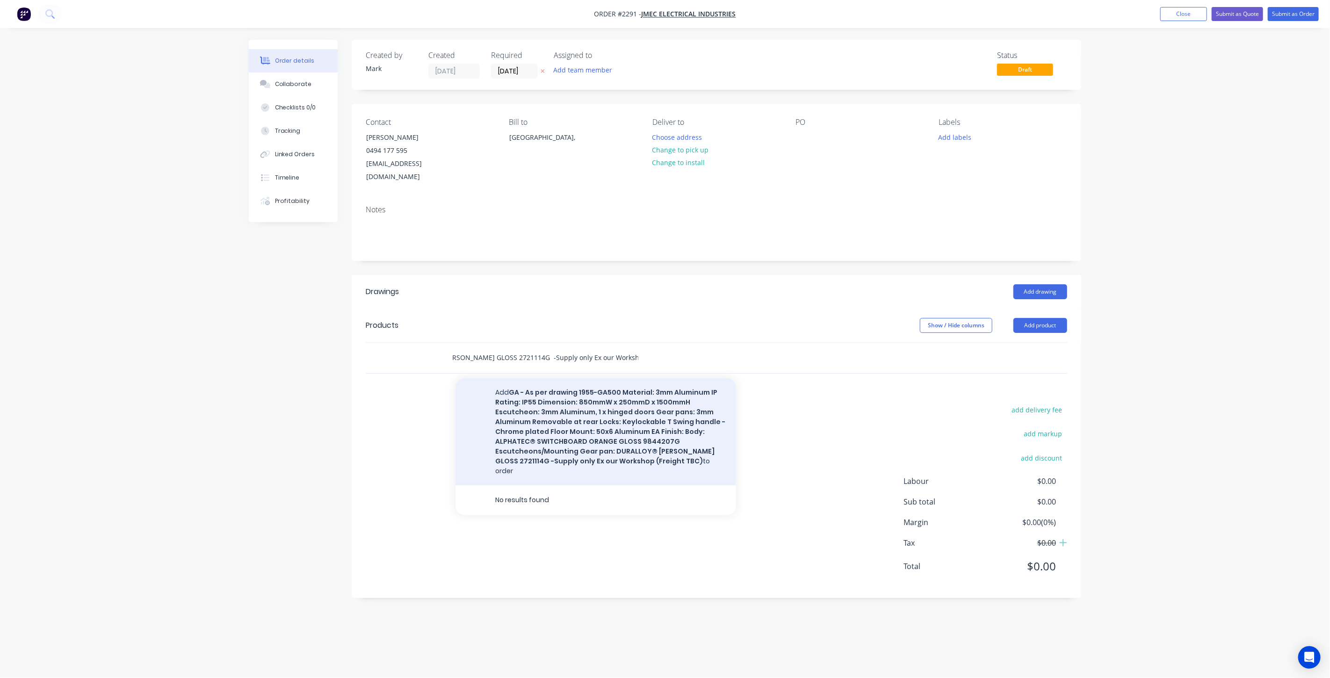
type input "GA - As per drawing 1955-GA500 Material: 3mm Aluminum IP Rating: IP55 Dimension…"
click at [589, 401] on button "Add GA - As per drawing 1955-GA500 Material: 3mm Aluminum IP Rating: IP55 Dimen…" at bounding box center [595, 431] width 281 height 107
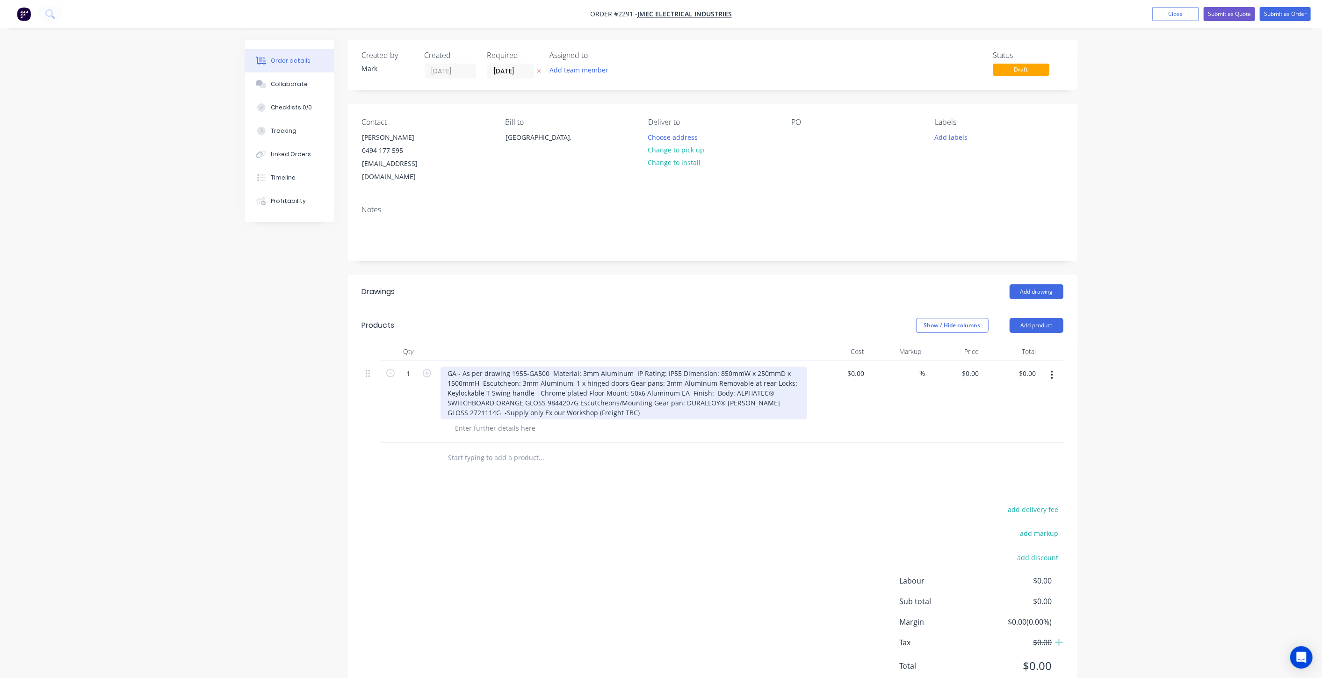
click at [472, 374] on div "GA - As per drawing 1955-GA500 Material: 3mm Aluminum IP Rating: IP55 Dimension…" at bounding box center [623, 393] width 367 height 53
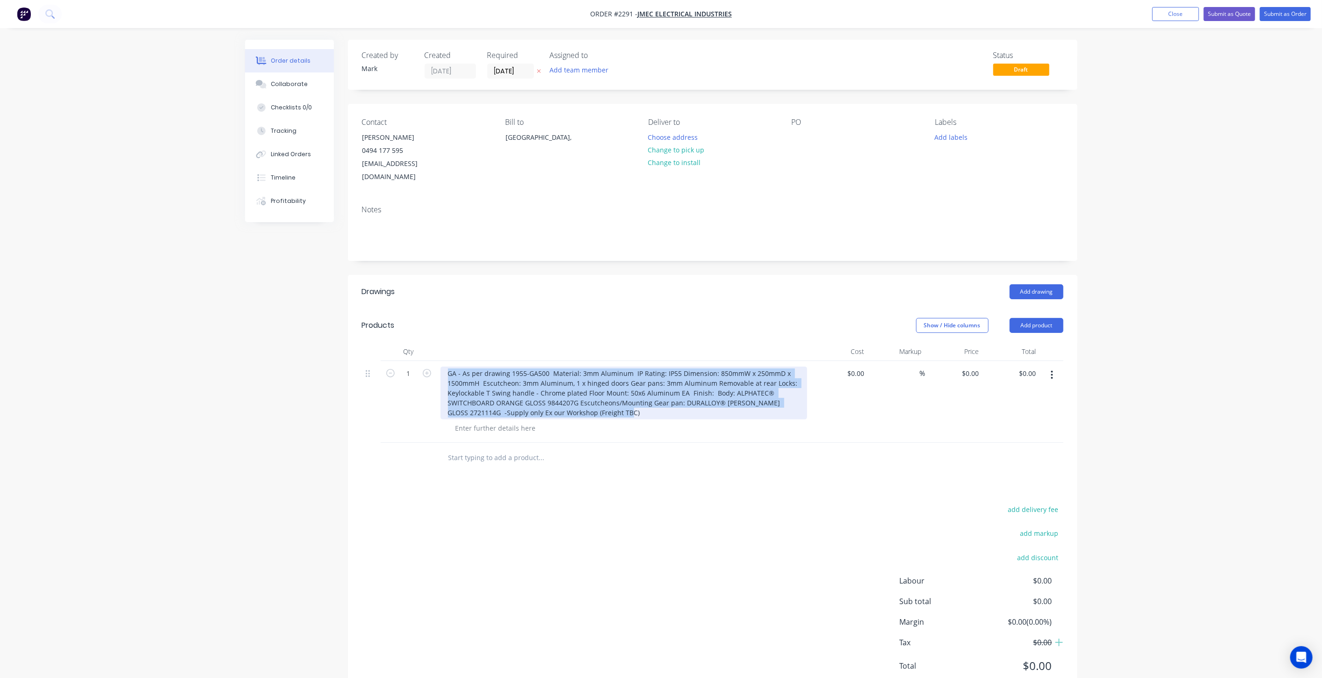
drag, startPoint x: 446, startPoint y: 360, endPoint x: 633, endPoint y: 373, distance: 187.0
click at [739, 412] on div "GA - As per drawing 1955-GA500 Material: 3mm Aluminum IP Rating: IP55 Dimension…" at bounding box center [624, 402] width 374 height 82
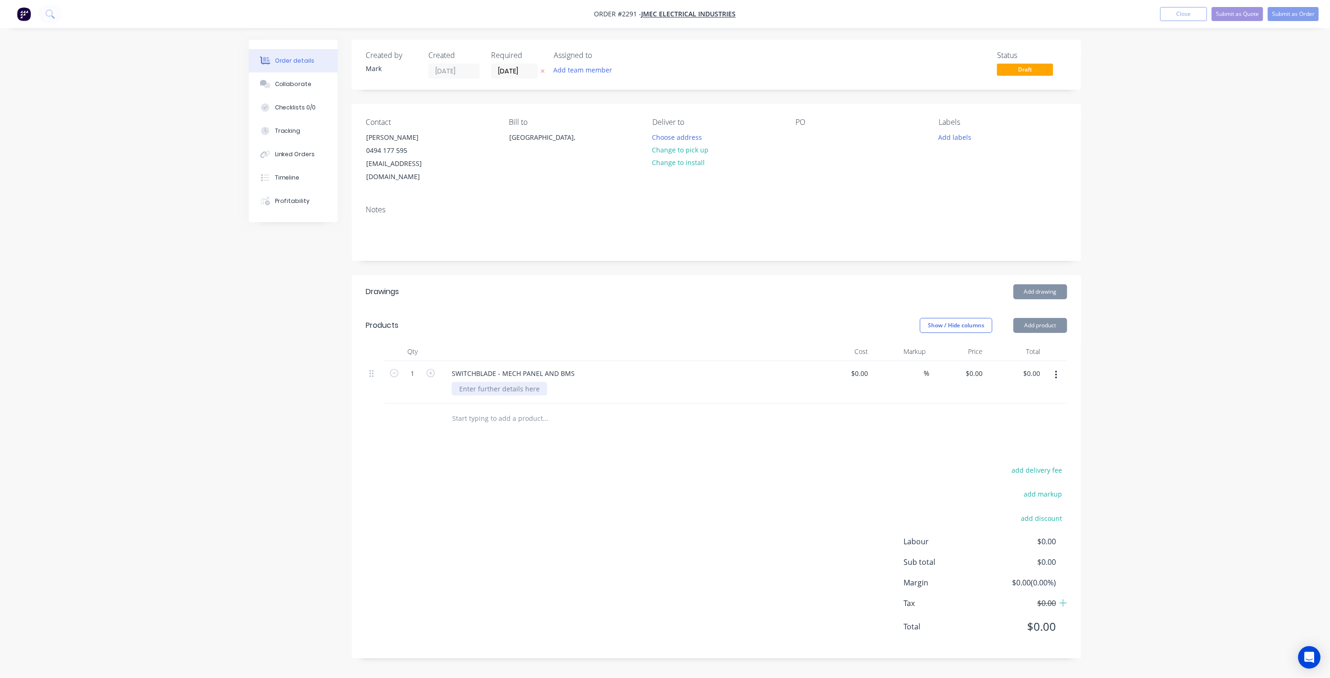
click at [486, 382] on div at bounding box center [499, 389] width 95 height 14
click at [493, 382] on div at bounding box center [499, 389] width 95 height 14
paste div
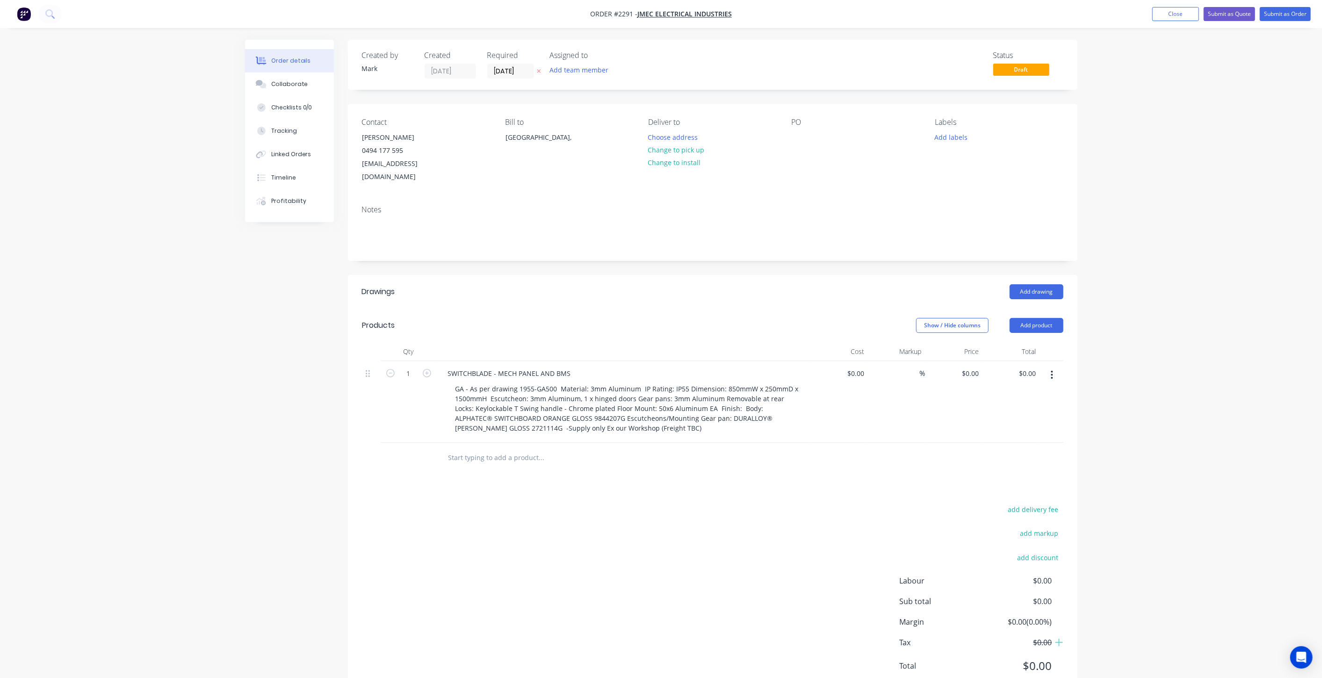
click at [317, 397] on div "Created by [PERSON_NAME] Created [DATE] Required [DATE] Assigned to Add team me…" at bounding box center [661, 376] width 832 height 672
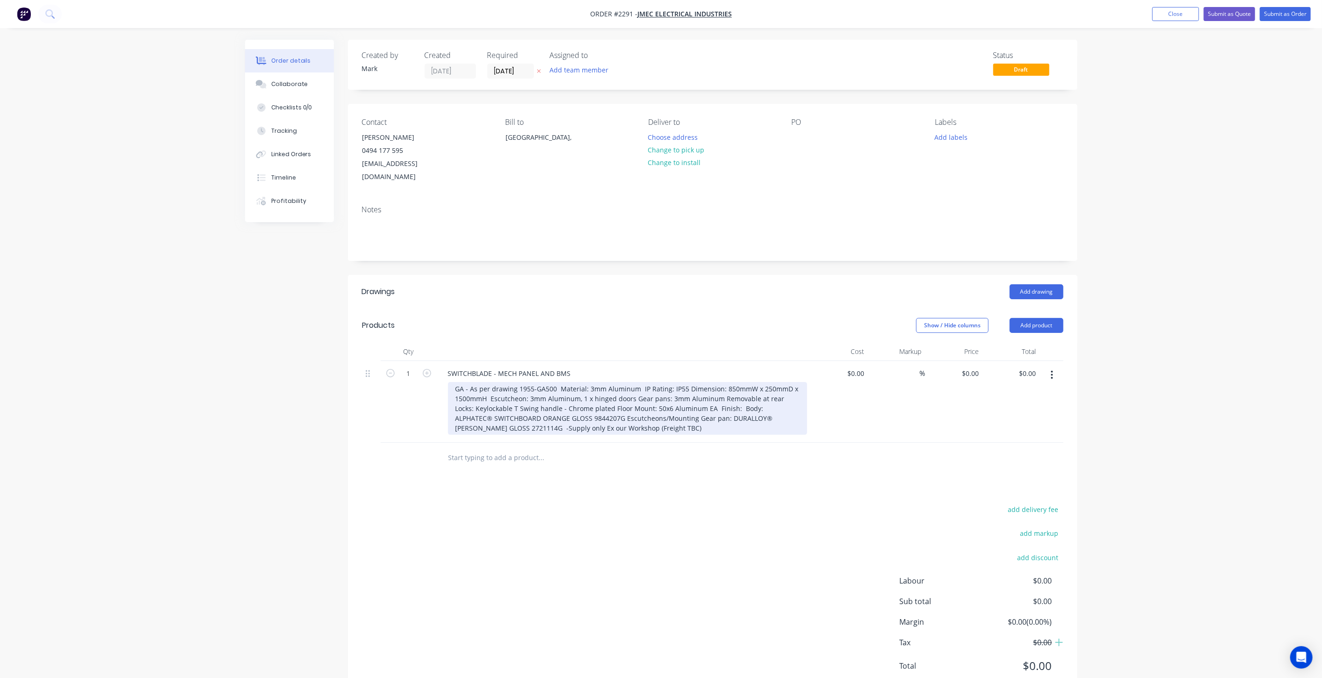
click at [505, 396] on div "GA - As per drawing 1955-GA500 Material: 3mm Aluminum IP Rating: IP55 Dimension…" at bounding box center [627, 408] width 359 height 53
drag, startPoint x: 456, startPoint y: 370, endPoint x: 553, endPoint y: 374, distance: 96.4
click at [553, 382] on div "GA - As per drawing 1955-GA500 Material: 3mm Aluminum IP Rating: IP55 Dimension…" at bounding box center [627, 408] width 359 height 53
click at [462, 386] on div "General layout provided Material: 3mm Aluminum IP Rating: IP55 Dimension: 850mm…" at bounding box center [627, 413] width 359 height 63
click at [459, 385] on div "General layout provided Material: 3mm Aluminum IP Rating: IP55 Dimension: 850mm…" at bounding box center [627, 413] width 359 height 63
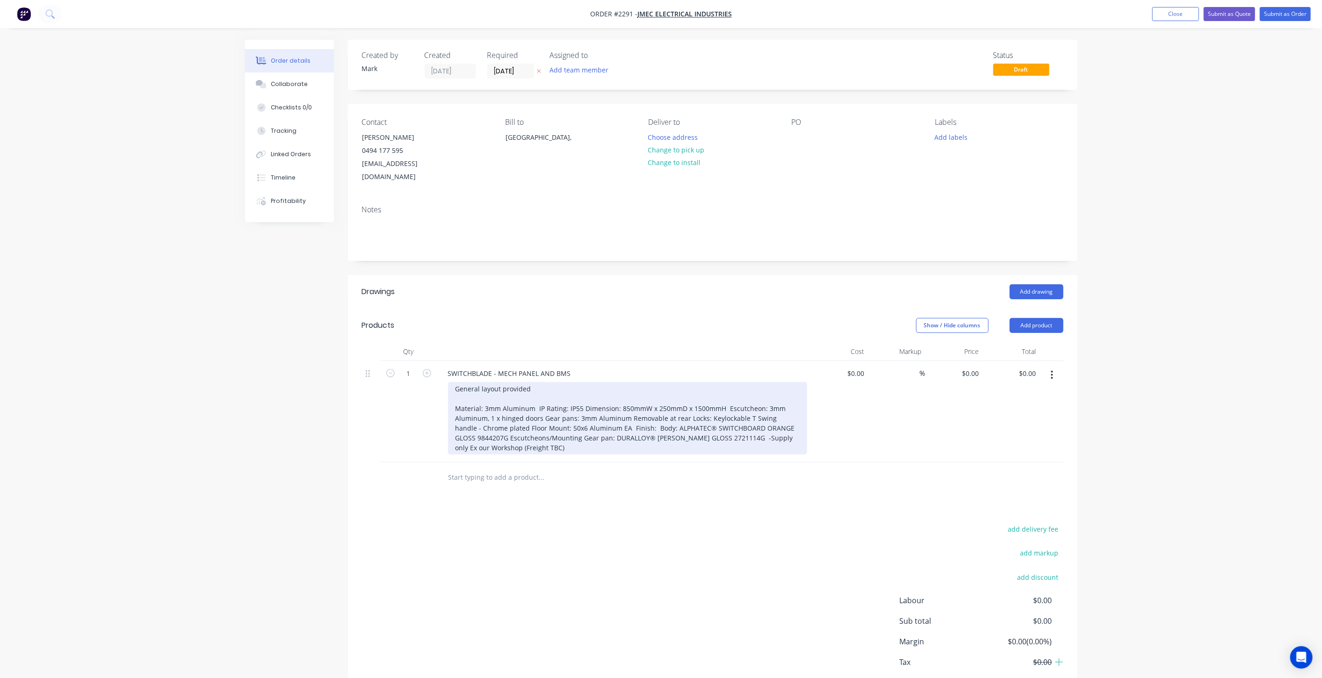
click at [528, 408] on div "General layout provided Material: 3mm Aluminum IP Rating: IP55 Dimension: 850mm…" at bounding box center [627, 418] width 359 height 72
click at [536, 394] on div "General layout provided Material: 3mm Aluminum IP Rating: IP55 Dimension: 850mm…" at bounding box center [627, 418] width 359 height 72
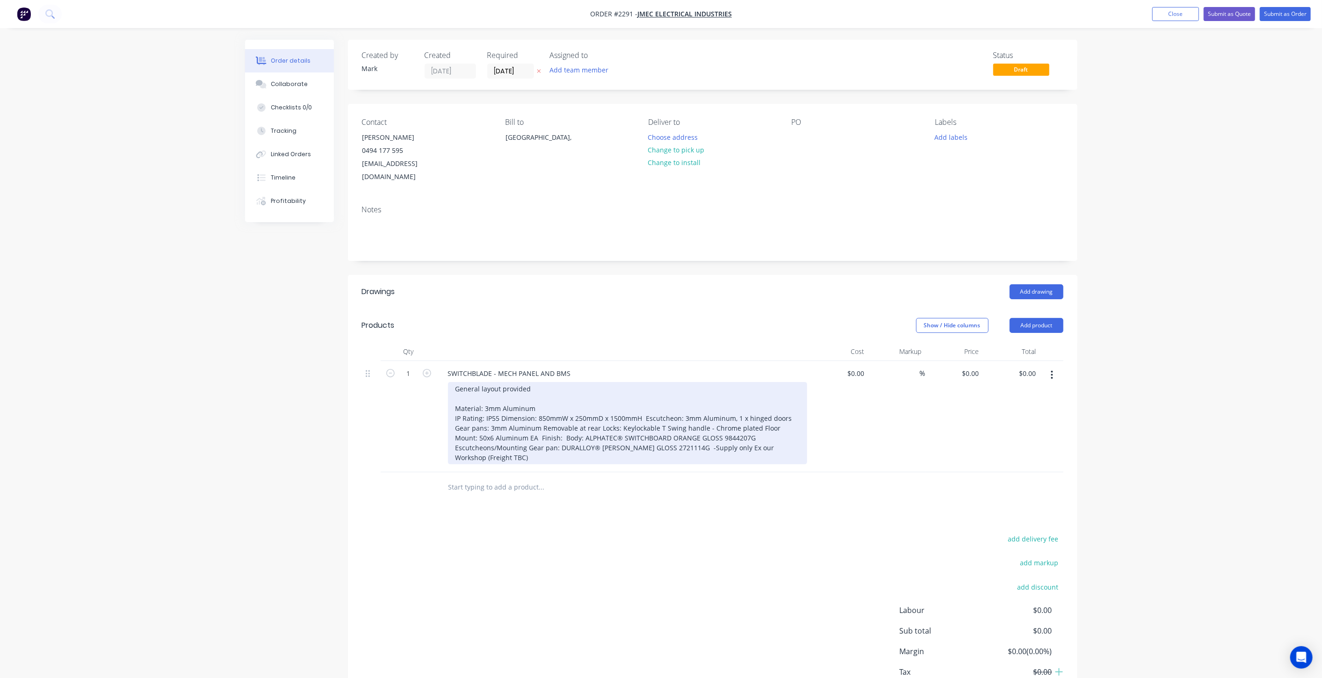
click at [497, 404] on div "General layout provided Material: 3mm Aluminum IP Rating: IP55 Dimension: 850mm…" at bounding box center [627, 423] width 359 height 82
click at [502, 403] on div "General layout provided Material: 3mm Aluminum IP Rating: IP56 Dimension: 850mm…" at bounding box center [627, 423] width 359 height 82
click at [599, 413] on div "General layout provided Material: 3mm Aluminum IP Rating: IP56 Dimension: 850mm…" at bounding box center [627, 423] width 359 height 82
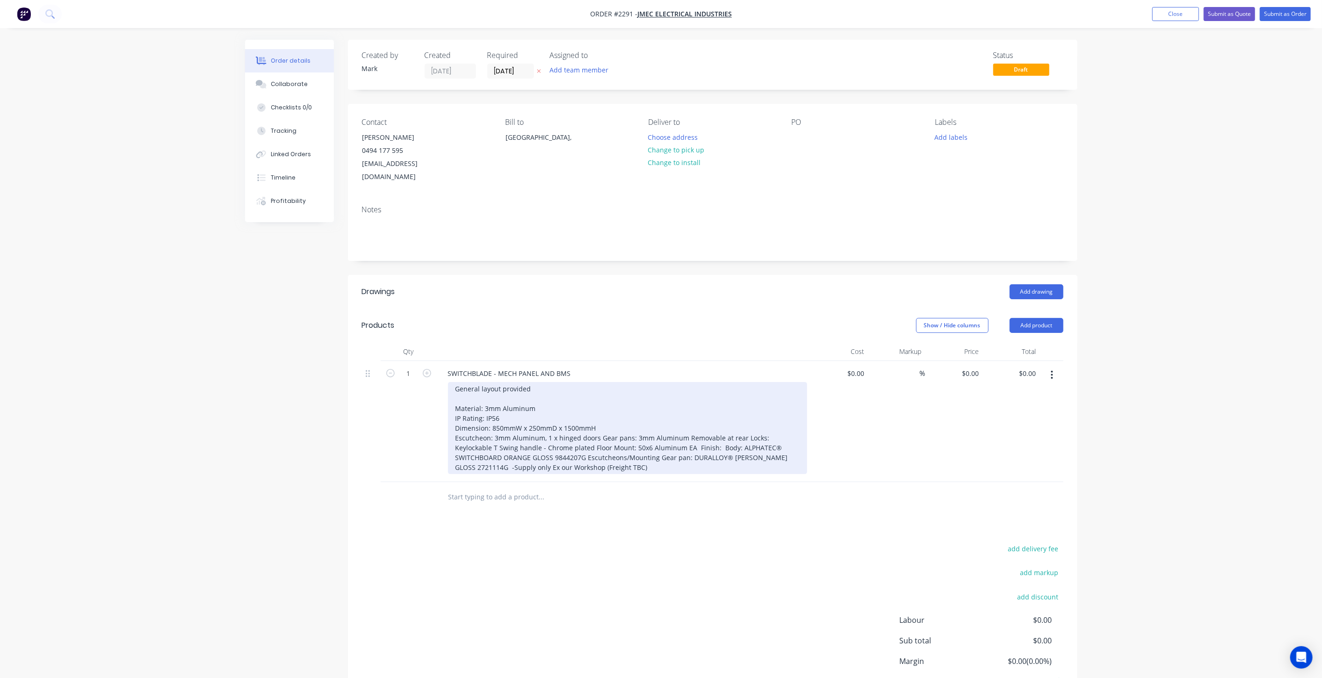
click at [600, 423] on div "General layout provided Material: 3mm Aluminum IP Rating: IP56 Dimension: 850mm…" at bounding box center [627, 428] width 359 height 92
click at [598, 433] on div "General layout provided Material: 3mm Aluminum IP Rating: IP56 Dimension: 850mm…" at bounding box center [627, 433] width 359 height 102
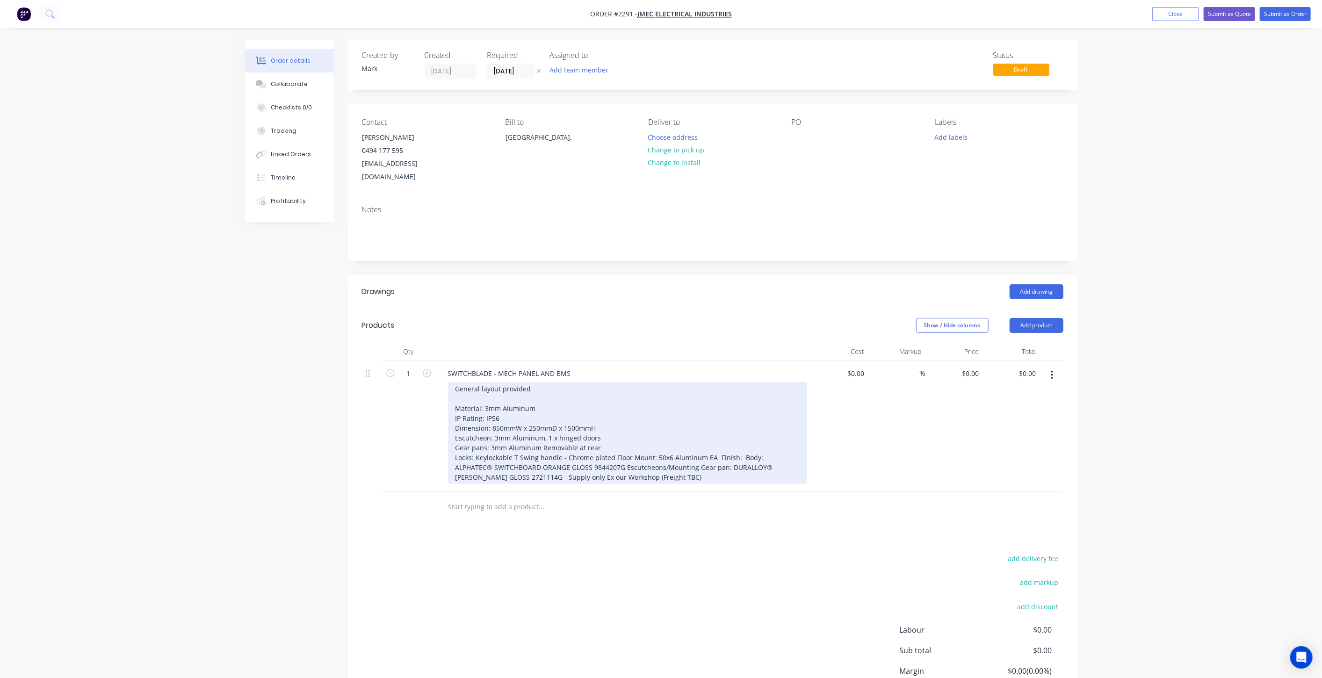
click at [612, 445] on div "General layout provided Material: 3mm Aluminum IP Rating: IP56 Dimension: 850mm…" at bounding box center [627, 433] width 359 height 102
click at [557, 452] on div "General layout provided Material: 3mm Aluminum IP Rating: IP56 Dimension: 850mm…" at bounding box center [627, 438] width 359 height 112
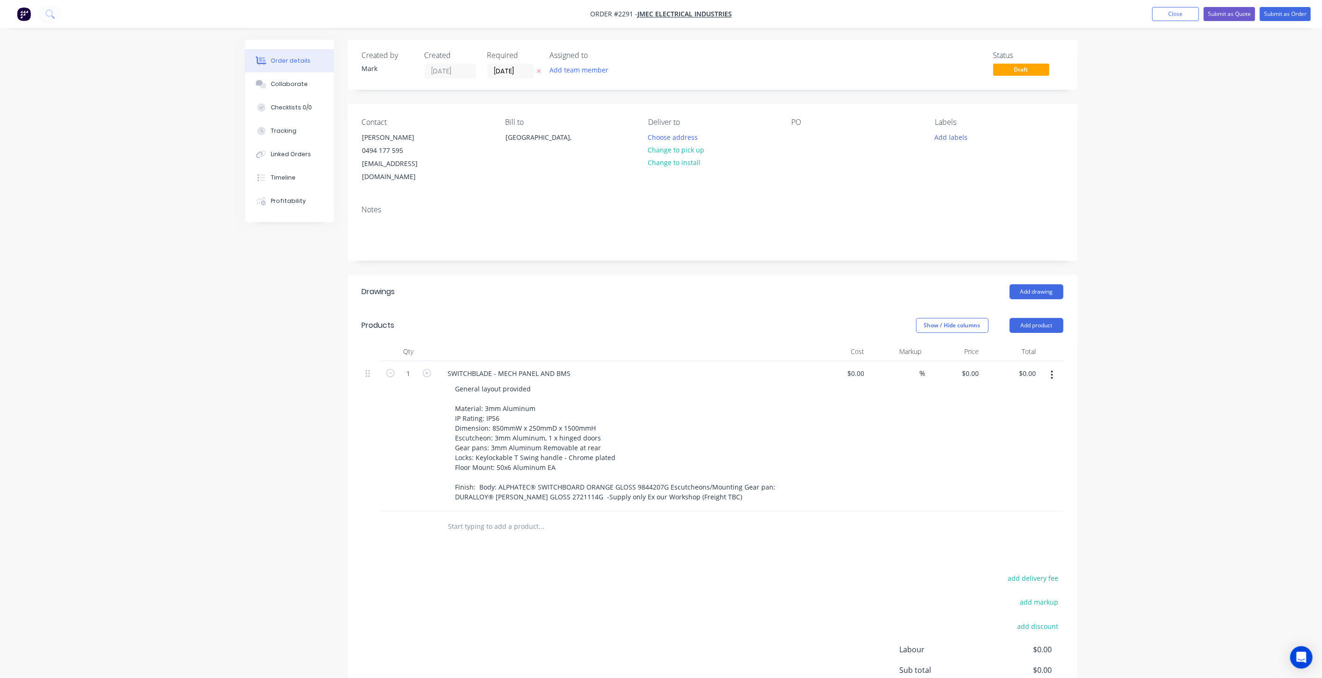
click at [360, 461] on div "Qty Cost Markup Price Total 1 SWITCHBLADE - MECH PANEL AND BMS General layout p…" at bounding box center [712, 442] width 729 height 200
click at [255, 459] on div "Created by [PERSON_NAME] Created [DATE] Required [DATE] Assigned to Add team me…" at bounding box center [661, 410] width 832 height 741
click at [255, 454] on div "Created by [PERSON_NAME] Created [DATE] Required [DATE] Assigned to Add team me…" at bounding box center [661, 410] width 832 height 741
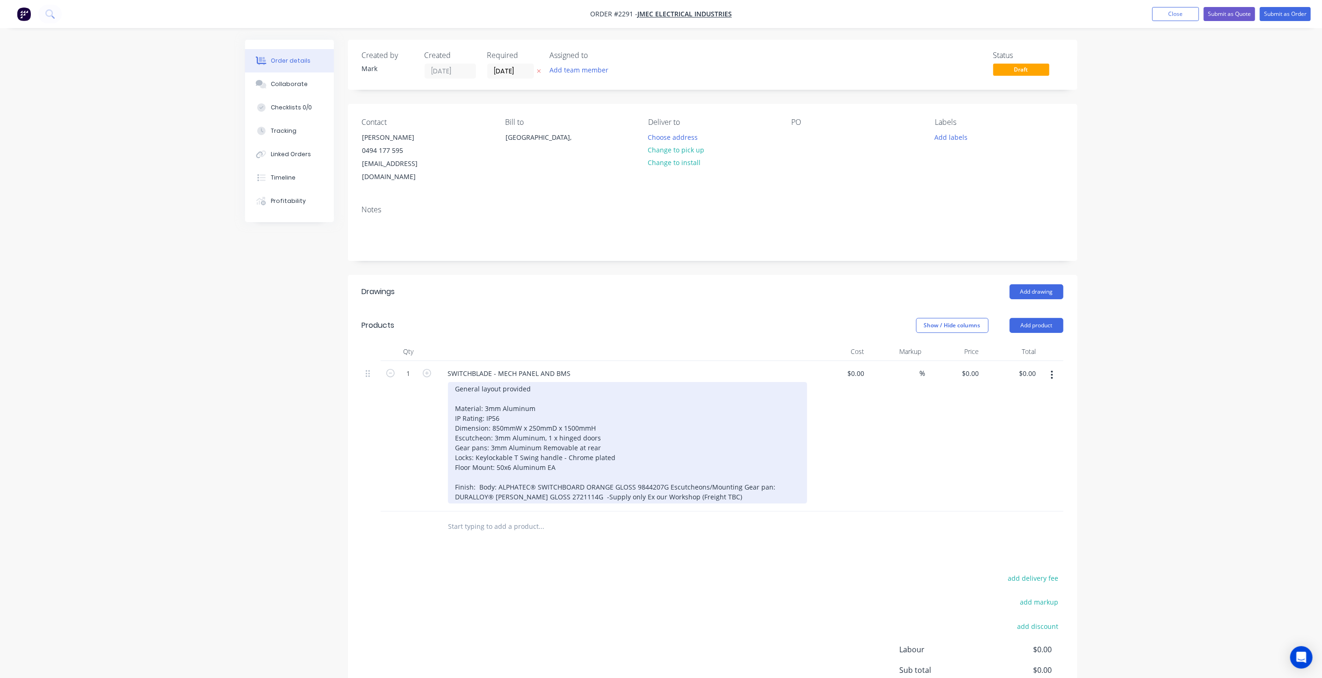
click at [559, 454] on div "General layout provided Material: 3mm Aluminum IP Rating: IP56 Dimension: 850mm…" at bounding box center [627, 443] width 359 height 122
click at [618, 443] on div "General layout provided Material: 3mm Aluminum IP Rating: IP56 Dimension: 850mm…" at bounding box center [627, 443] width 359 height 122
click at [504, 414] on div "General layout provided Material: 3mm Aluminum IP Rating: IP56 Dimension: 850mm…" at bounding box center [627, 447] width 359 height 131
click at [619, 429] on div "General layout provided Material: 3mm Aluminum IP Rating: IP56 Dimension: 1200m…" at bounding box center [627, 447] width 359 height 131
click at [558, 425] on div "General layout provided Material: 3mm Aluminum IP Rating: IP56 Dimension: 1200m…" at bounding box center [627, 447] width 359 height 131
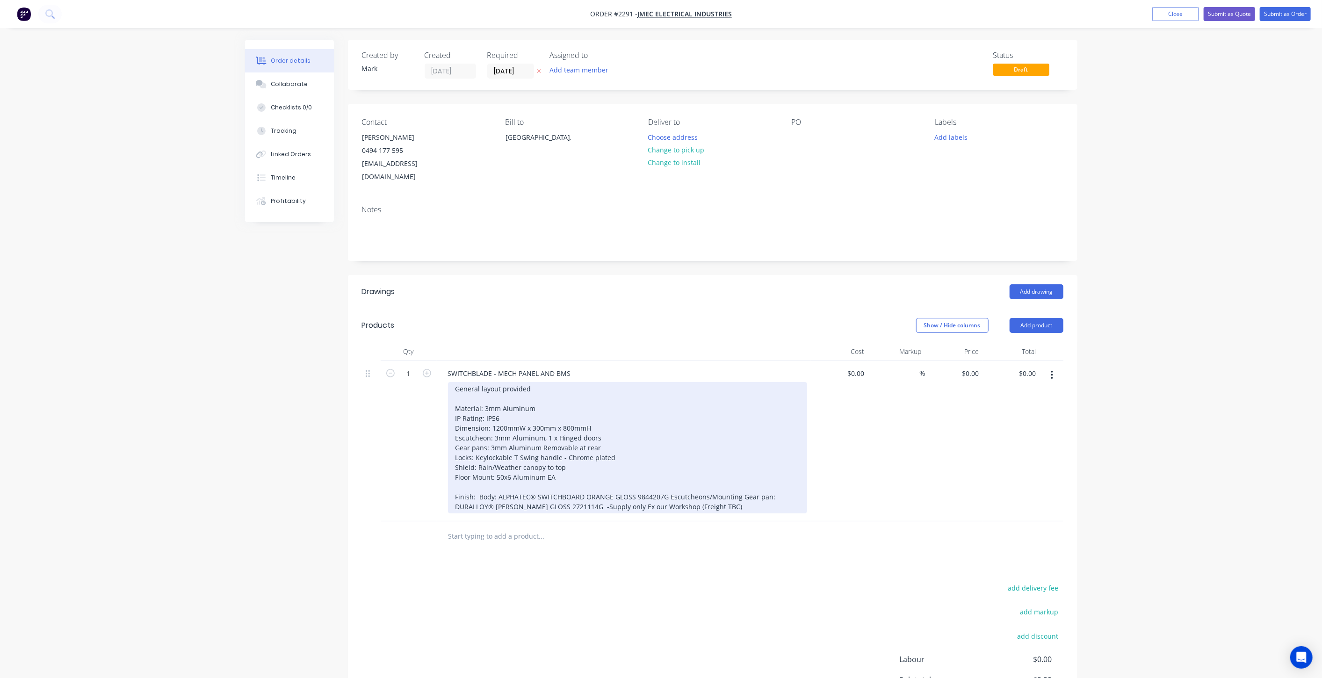
click at [622, 422] on div "General layout provided Material: 3mm Aluminum IP Rating: IP56 Dimension: 1200m…" at bounding box center [627, 447] width 359 height 131
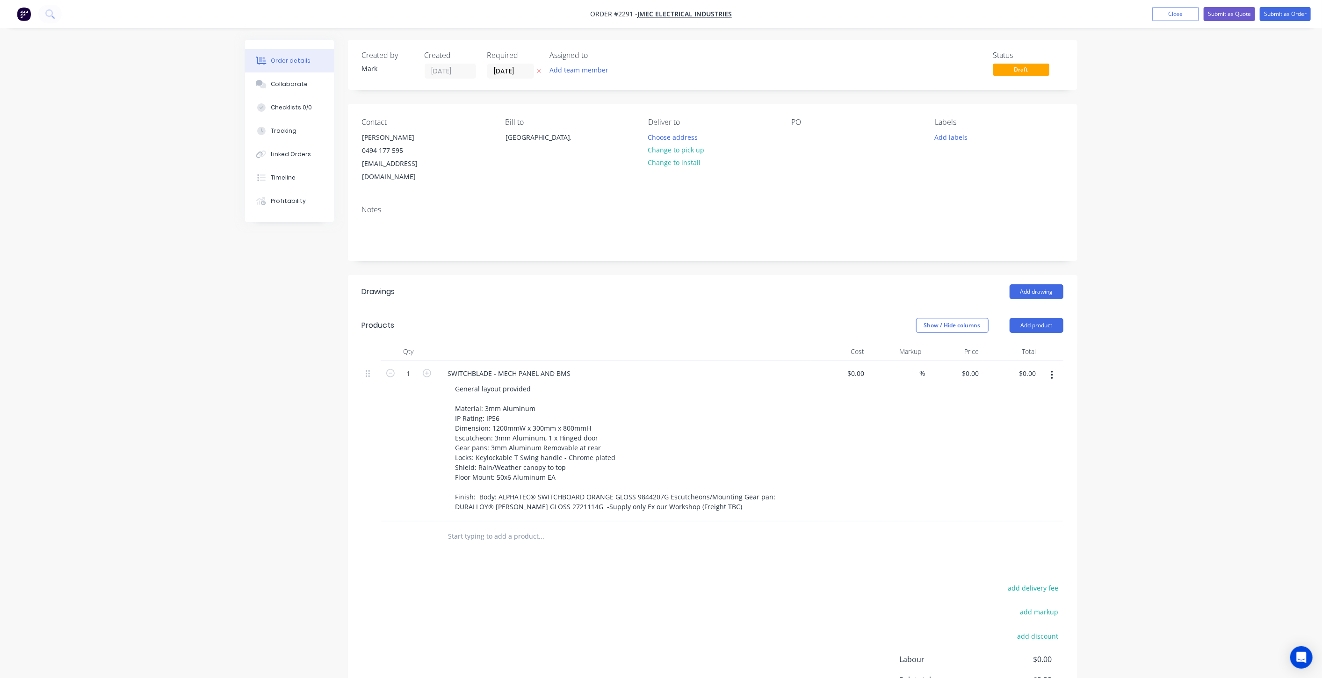
click at [420, 449] on div "1" at bounding box center [409, 441] width 56 height 160
click at [970, 446] on div "$0.00 $0.00" at bounding box center [954, 441] width 58 height 160
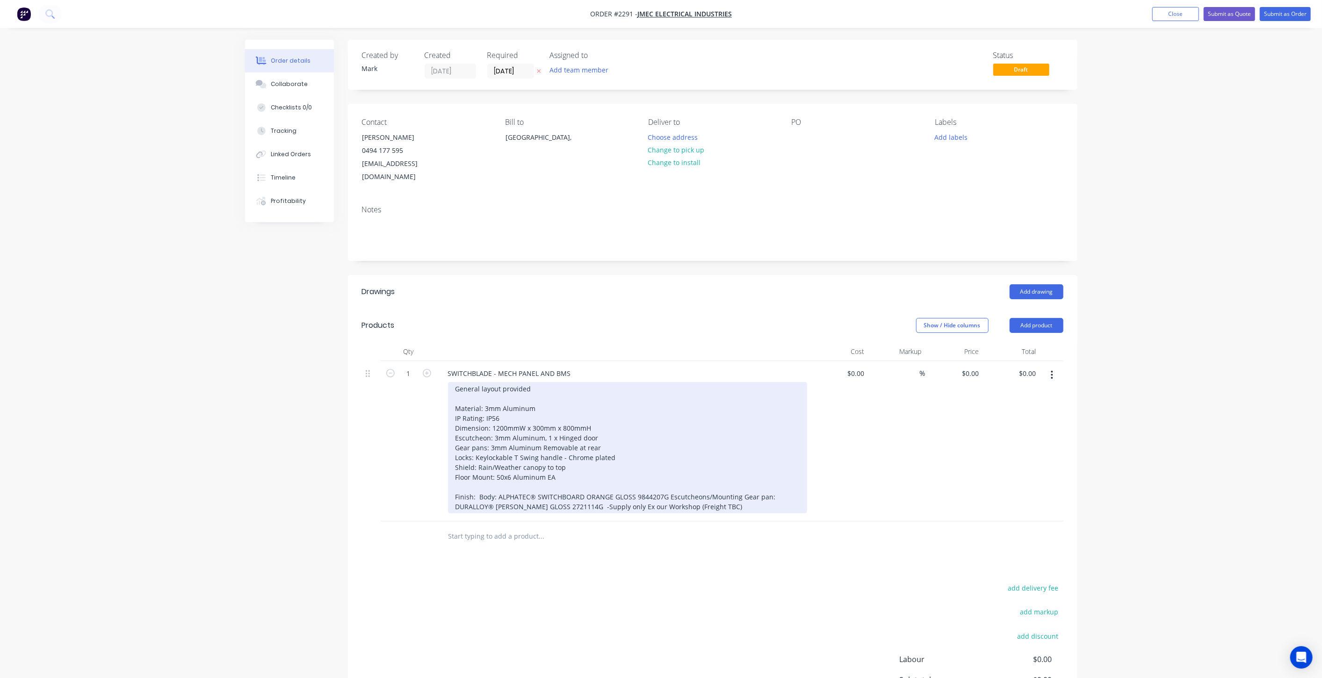
click at [604, 431] on div "General layout provided Material: 3mm Aluminum IP Rating: IP56 Dimension: 1200m…" at bounding box center [627, 447] width 359 height 131
click at [626, 441] on div "General layout provided Material: 3mm Aluminum IP Rating: IP56 Dimension: 1200m…" at bounding box center [627, 447] width 359 height 131
click at [601, 430] on div "General layout provided Material: 3mm Aluminum IP Rating: IP56 Dimension: 1200m…" at bounding box center [627, 447] width 359 height 131
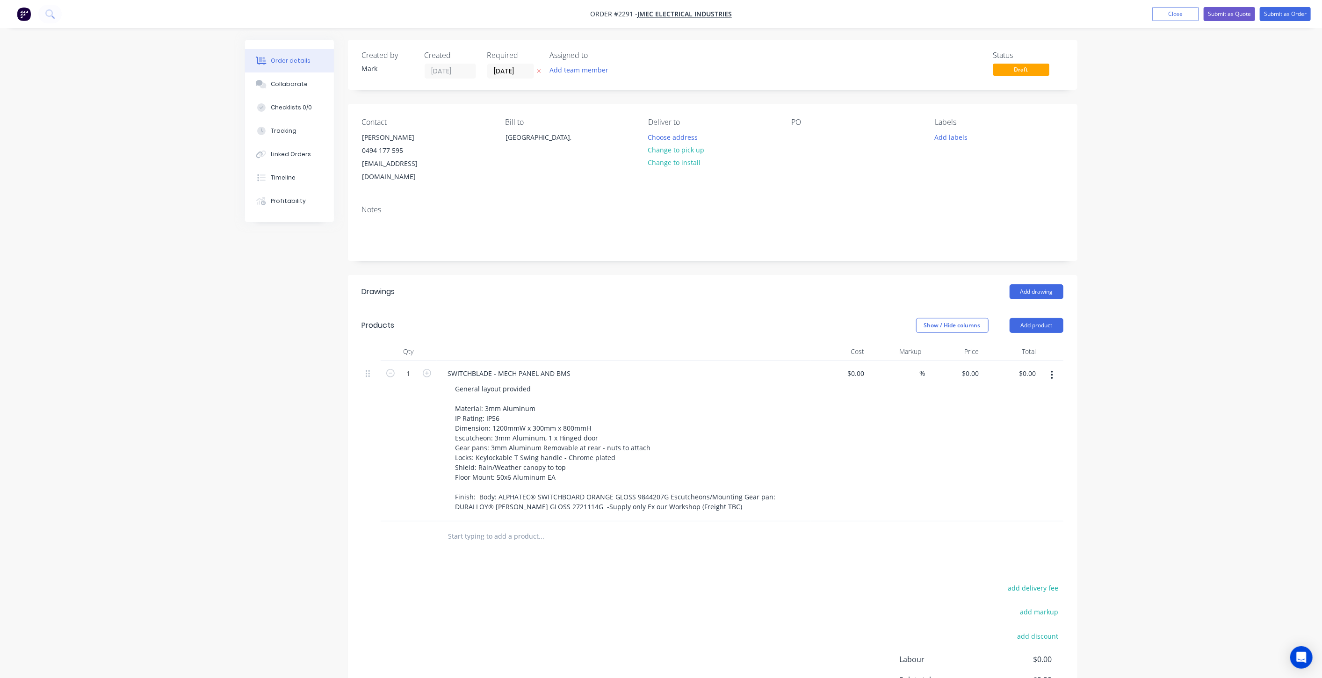
click at [846, 452] on div "$0.00 $0.00" at bounding box center [840, 441] width 58 height 160
click at [1128, 418] on div "Order details Collaborate Checklists 0/0 Tracking Linked Orders Timeline Profit…" at bounding box center [661, 395] width 1322 height 790
click at [1188, 410] on div "Order details Collaborate Checklists 0/0 Tracking Linked Orders Timeline Profit…" at bounding box center [661, 395] width 1322 height 790
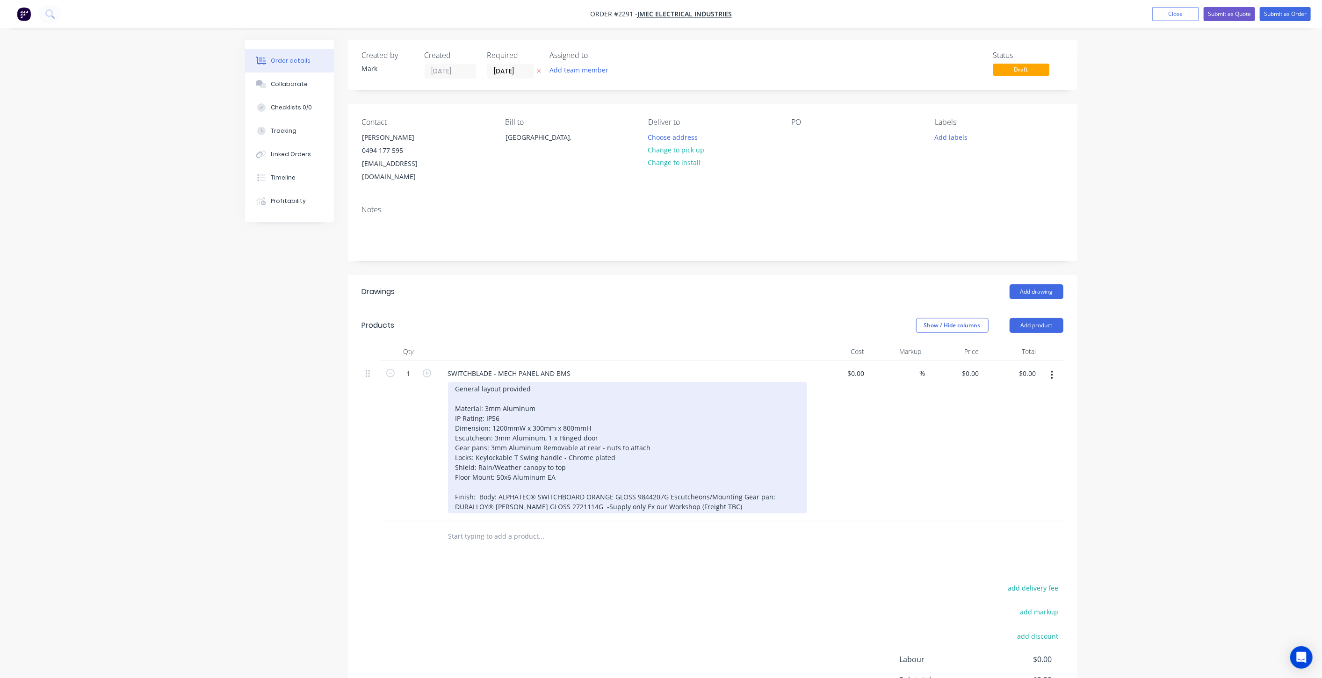
click at [634, 439] on div "General layout provided Material: 3mm Aluminum IP Rating: IP56 Dimension: 1200m…" at bounding box center [627, 447] width 359 height 131
click at [604, 452] on div "General layout provided Material: 3mm Aluminum IP Rating: IP56 Dimension: 1200m…" at bounding box center [627, 447] width 359 height 131
drag, startPoint x: 596, startPoint y: 464, endPoint x: 595, endPoint y: 455, distance: 8.9
click at [595, 464] on div "General layout provided Material: 3mm Aluminum IP Rating: IP56 Dimension: 1200m…" at bounding box center [627, 447] width 359 height 131
click at [595, 452] on div "General layout provided Material: 3mm Aluminum IP Rating: IP56 Dimension: 1200m…" at bounding box center [627, 447] width 359 height 131
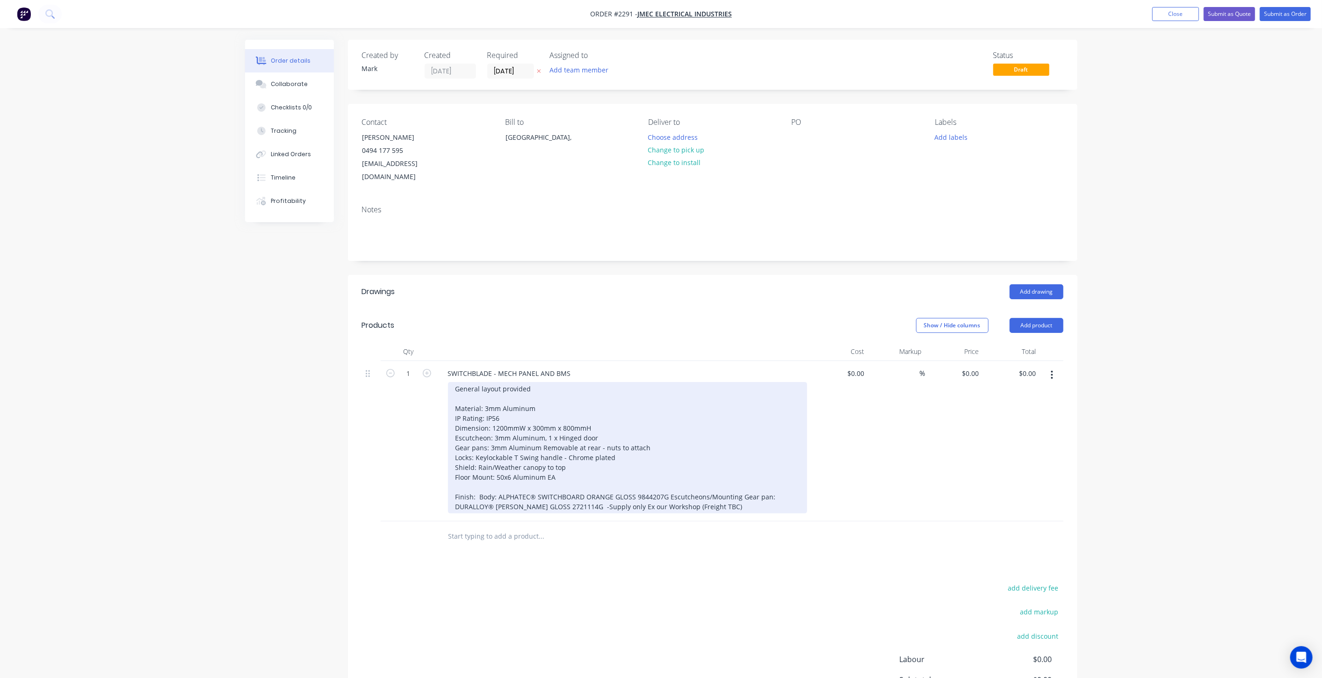
click at [586, 463] on div "General layout provided Material: 3mm Aluminum IP Rating: IP56 Dimension: 1200m…" at bounding box center [627, 447] width 359 height 131
click at [652, 434] on div "General layout provided Material: 3mm Aluminum IP Rating: IP56 Dimension: 1200m…" at bounding box center [627, 447] width 359 height 131
click at [650, 440] on div "General layout provided Material: 3mm Aluminum IP Rating: IP56 Dimension: 1200m…" at bounding box center [627, 447] width 359 height 131
click at [645, 451] on div "General layout provided Material: 3mm Aluminum IP Rating: IP56 Dimension: 1200m…" at bounding box center [627, 447] width 359 height 131
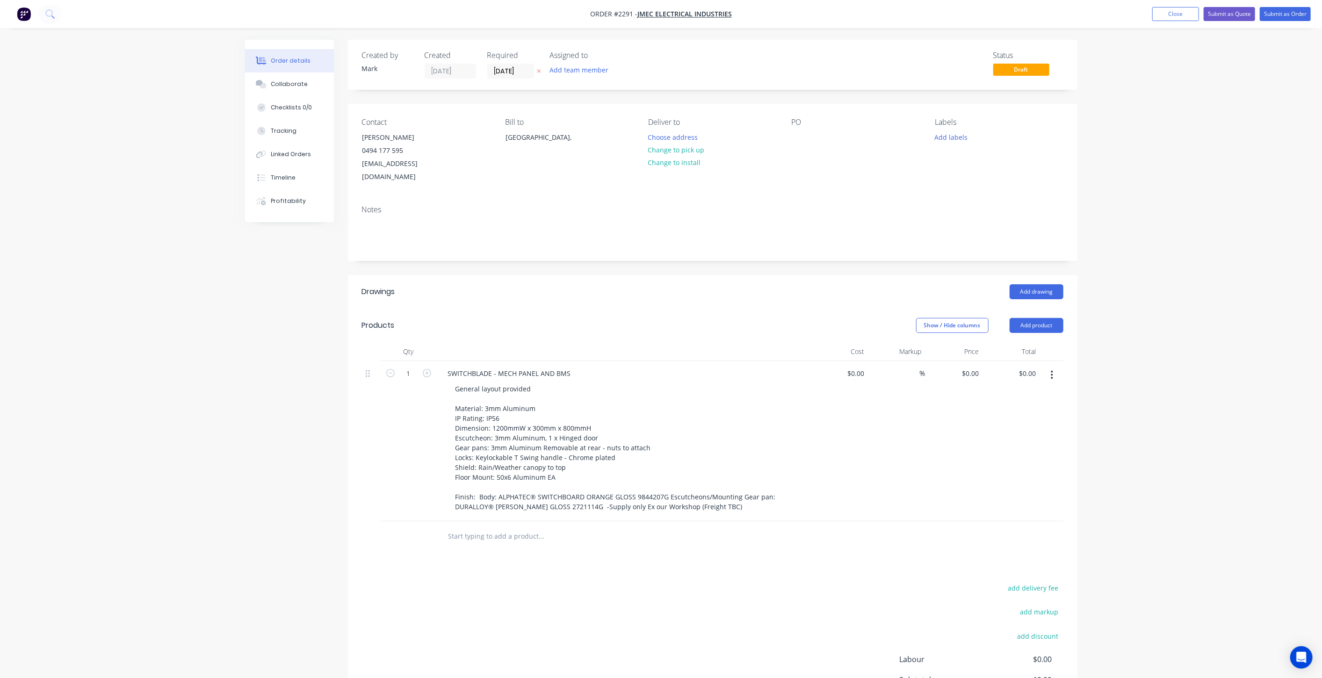
click at [314, 460] on div "Created by Mark Created 09/09/25 Required 09/09/25 Assigned to Add team member …" at bounding box center [661, 415] width 832 height 750
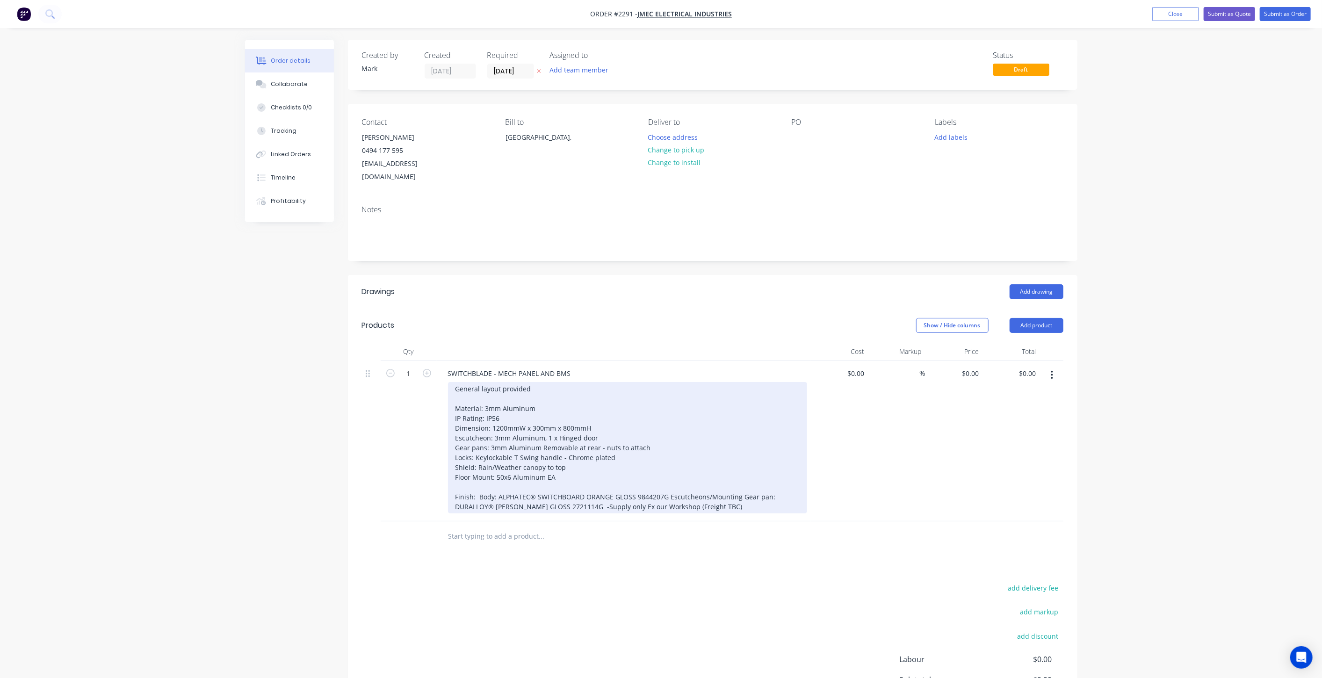
click at [740, 494] on div "General layout provided Material: 3mm Aluminum IP Rating: IP56 Dimension: 1200m…" at bounding box center [627, 447] width 359 height 131
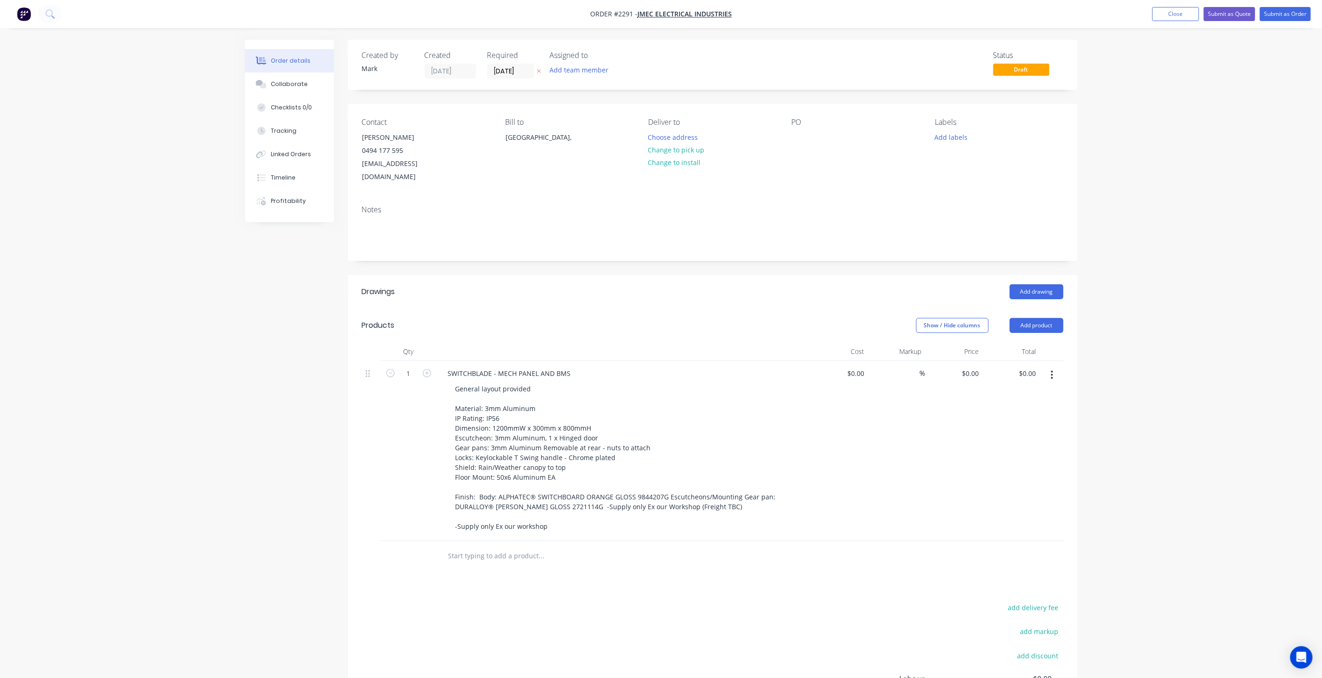
drag, startPoint x: 751, startPoint y: 504, endPoint x: 1063, endPoint y: 450, distance: 317.0
click at [1064, 451] on div "Qty Cost Markup Price Total 1 SWITCHBLADE - MECH PANEL AND BMS General layout p…" at bounding box center [712, 456] width 729 height 229
drag, startPoint x: 1152, startPoint y: 498, endPoint x: 1182, endPoint y: 496, distance: 29.6
click at [1157, 497] on div "Order details Collaborate Checklists 0/0 Tracking Linked Orders Timeline Profit…" at bounding box center [661, 405] width 1322 height 810
drag, startPoint x: 1253, startPoint y: 489, endPoint x: 1280, endPoint y: 472, distance: 31.4
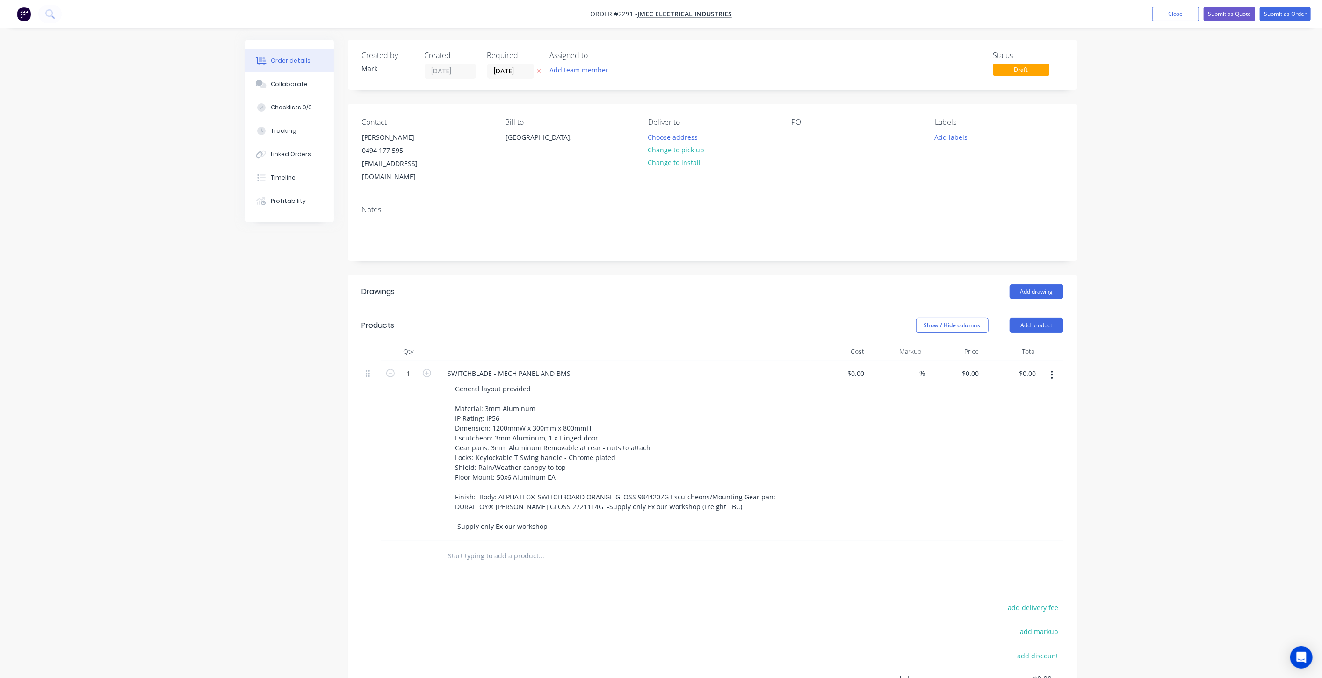
click at [1259, 482] on div "Order details Collaborate Checklists 0/0 Tracking Linked Orders Timeline Profit…" at bounding box center [661, 405] width 1322 height 810
click at [1200, 459] on div "Order details Collaborate Checklists 0/0 Tracking Linked Orders Timeline Profit…" at bounding box center [661, 405] width 1322 height 810
click at [1203, 461] on div "Order details Collaborate Checklists 0/0 Tracking Linked Orders Timeline Profit…" at bounding box center [661, 405] width 1322 height 810
click at [1145, 366] on div "Order details Collaborate Checklists 0/0 Tracking Linked Orders Timeline Profit…" at bounding box center [661, 405] width 1322 height 810
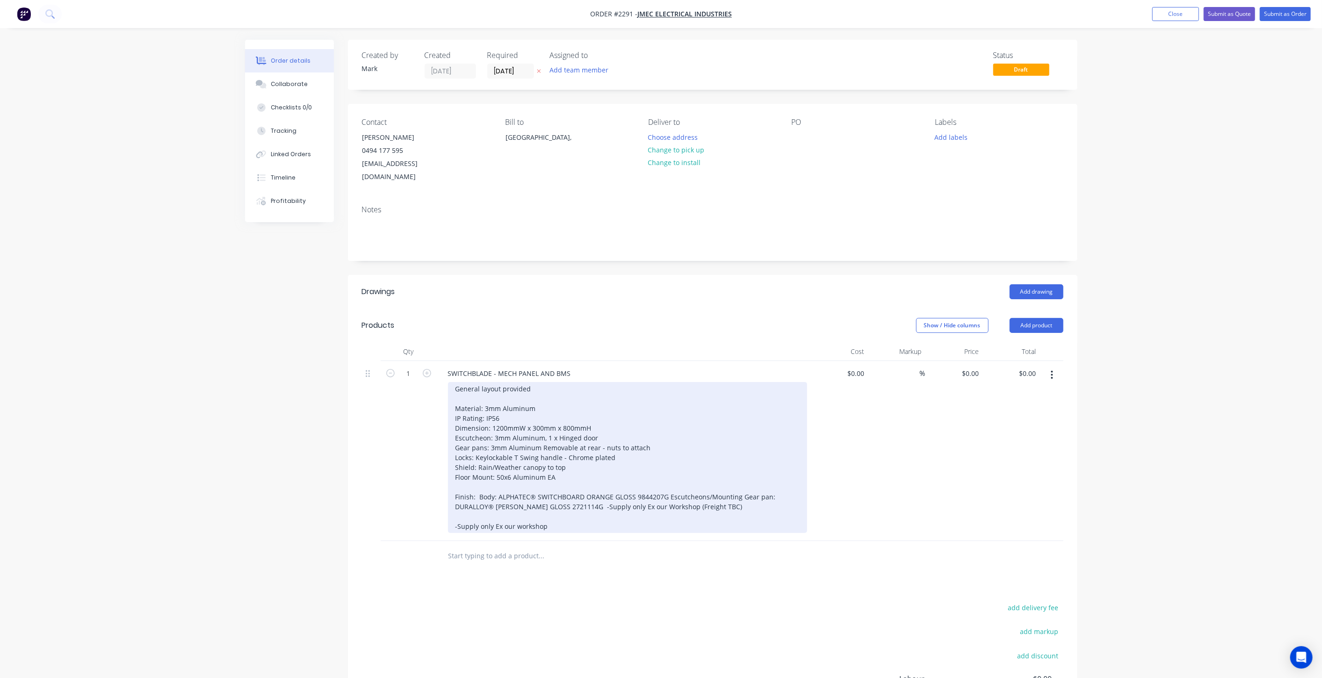
drag, startPoint x: 559, startPoint y: 384, endPoint x: 554, endPoint y: 403, distance: 19.3
click at [557, 382] on div "General layout provided Material: 3mm Aluminum IP Rating: IP56 Dimension: 1200m…" at bounding box center [627, 457] width 359 height 151
click at [537, 382] on div "General layout provided Material: 3mm Aluminum IP Rating: IP56 Dimension: 1200m…" at bounding box center [627, 457] width 359 height 151
click at [536, 387] on div "General layout provided Material: 3mm Aluminum IP Rating: IP56 Dimension: 1200m…" at bounding box center [627, 457] width 359 height 151
click at [539, 382] on div "General layout provided Material: 3mm Aluminum IP Rating: IP56 Dimension: 1200m…" at bounding box center [627, 457] width 359 height 151
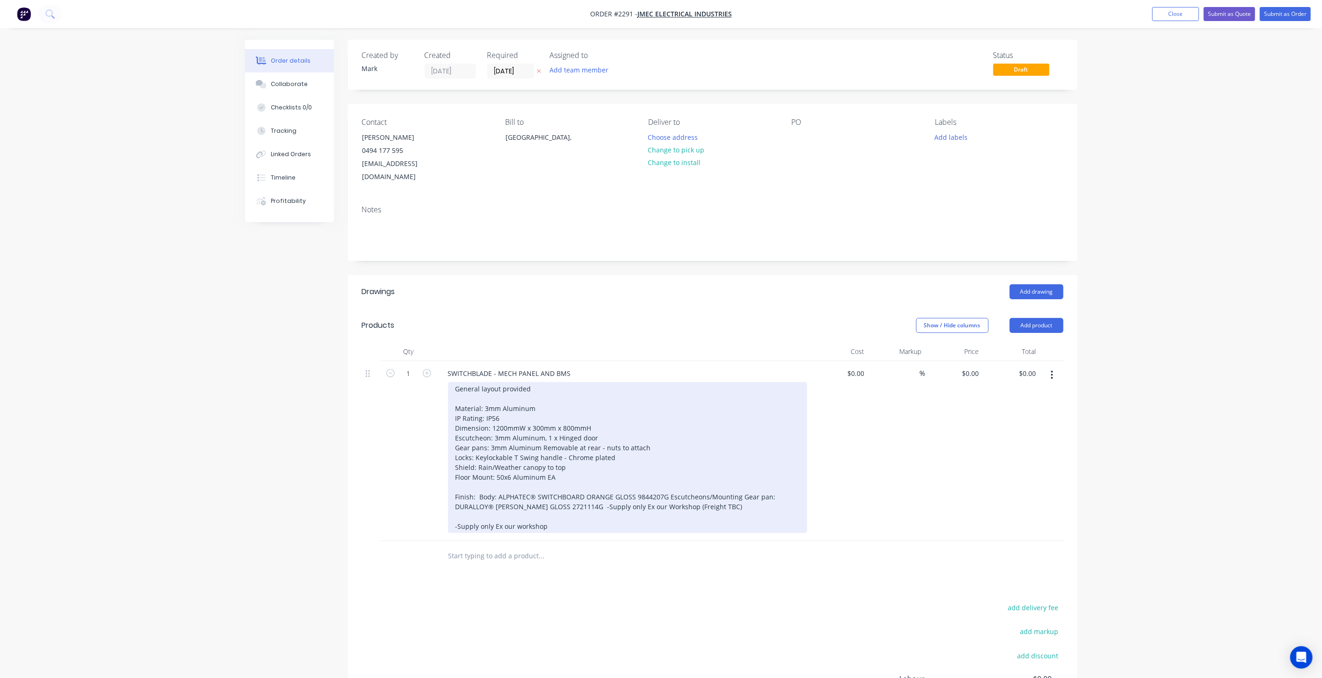
click at [454, 382] on div "General layout provided Material: 3mm Aluminum IP Rating: IP56 Dimension: 1200m…" at bounding box center [627, 457] width 359 height 151
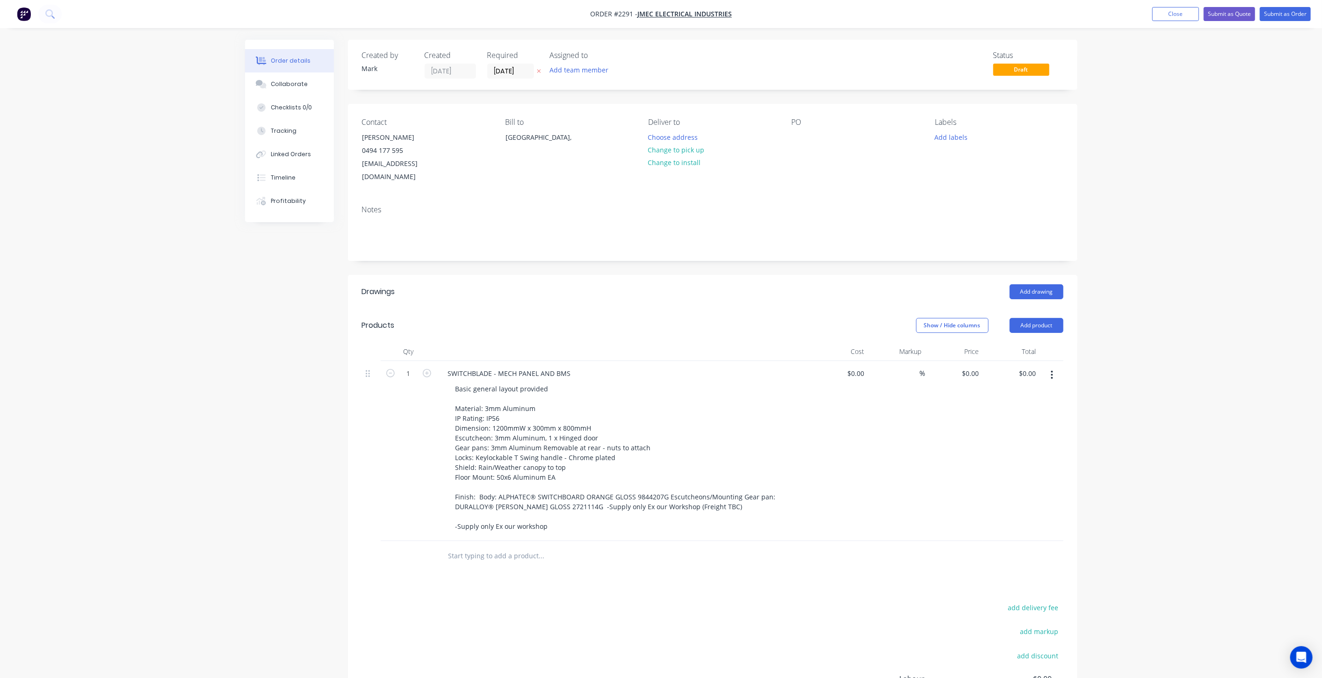
click at [139, 381] on div "Order details Collaborate Checklists 0/0 Tracking Linked Orders Timeline Profit…" at bounding box center [661, 405] width 1322 height 810
click at [1007, 387] on div "$0.00 $0.00" at bounding box center [1011, 451] width 58 height 180
drag, startPoint x: 1180, startPoint y: 428, endPoint x: 1135, endPoint y: 424, distance: 45.5
click at [1179, 427] on div "Order details Collaborate Checklists 0/0 Tracking Linked Orders Timeline Profit…" at bounding box center [661, 405] width 1322 height 810
click at [343, 491] on div "Created by Mark Created 09/09/25 Required 09/09/25 Assigned to Add team member …" at bounding box center [661, 425] width 832 height 770
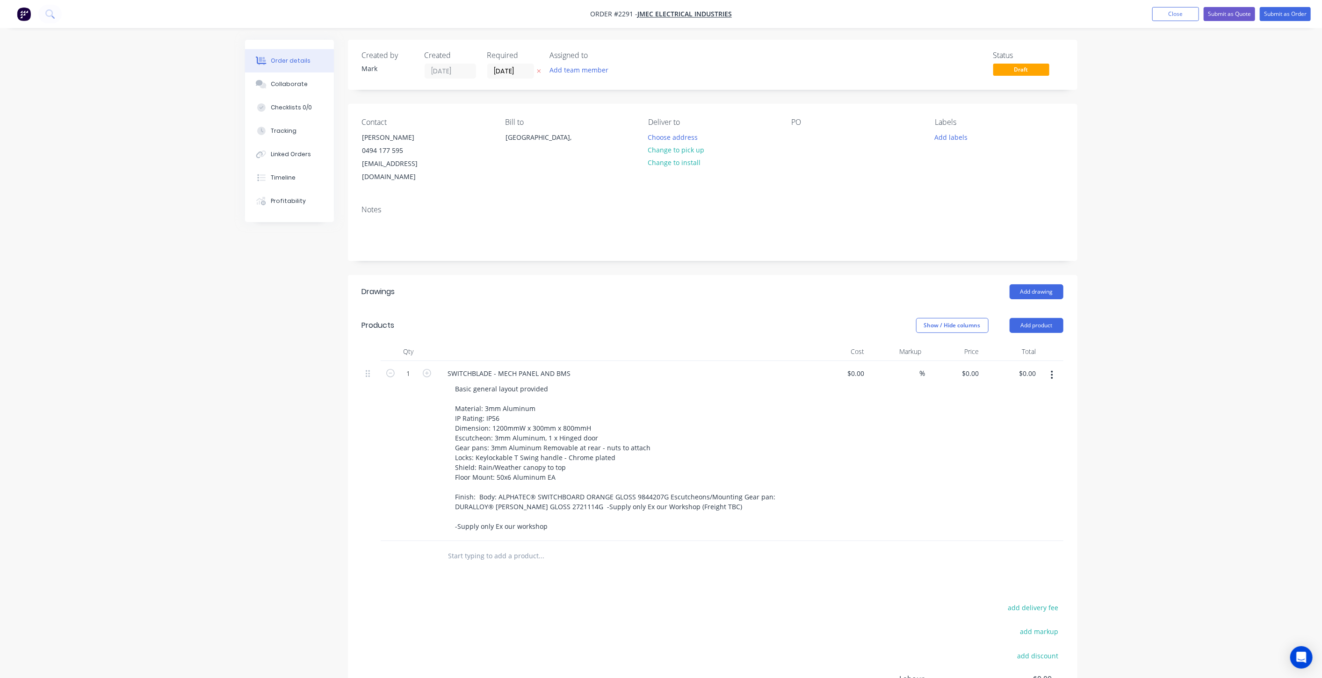
click at [138, 329] on div "Order details Collaborate Checklists 0/0 Tracking Linked Orders Timeline Profit…" at bounding box center [661, 405] width 1322 height 810
click at [300, 87] on div "Collaborate" at bounding box center [289, 84] width 37 height 8
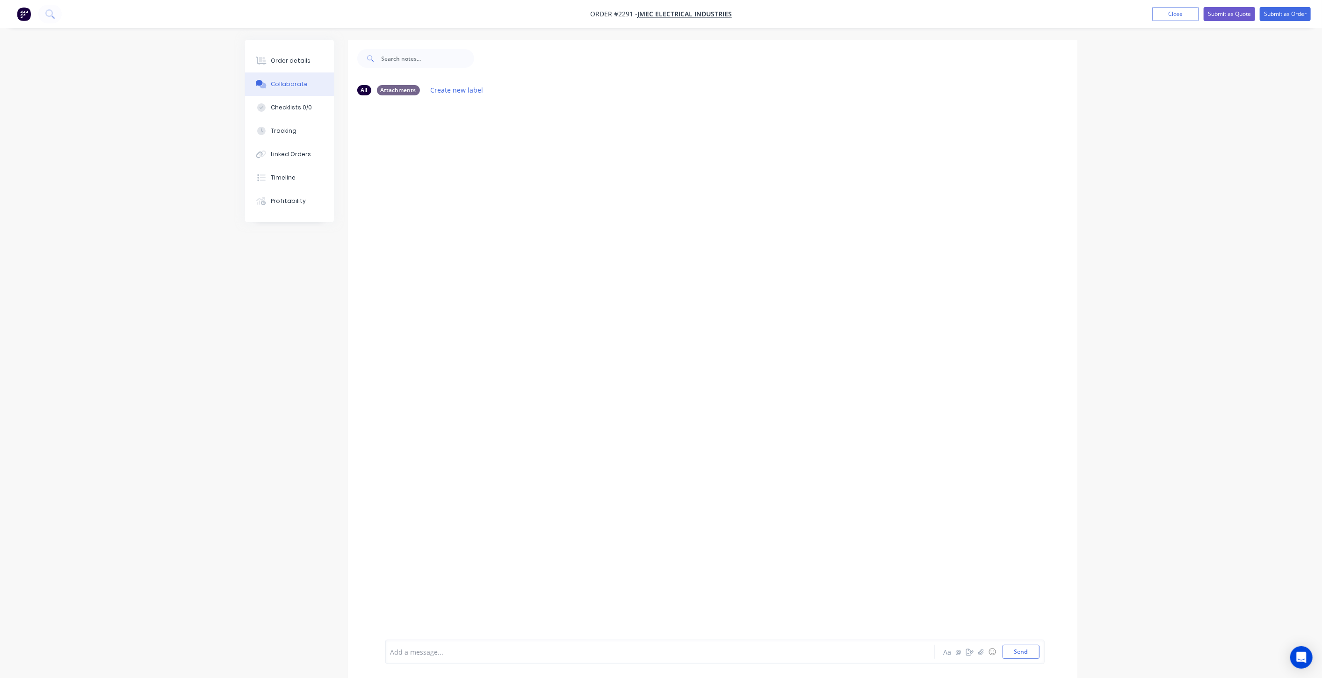
click at [535, 655] on div at bounding box center [634, 652] width 486 height 10
click at [402, 651] on span "TIM TARGET - 28 HOURS" at bounding box center [449, 652] width 116 height 9
click at [1027, 654] on button "Send" at bounding box center [1020, 652] width 37 height 14
click at [318, 416] on div "All Attachments Create new label MW You - 03:09pm 09/09/25 TIME TARGET - 28 HOU…" at bounding box center [661, 366] width 832 height 652
click at [309, 71] on button "Order details" at bounding box center [289, 60] width 89 height 23
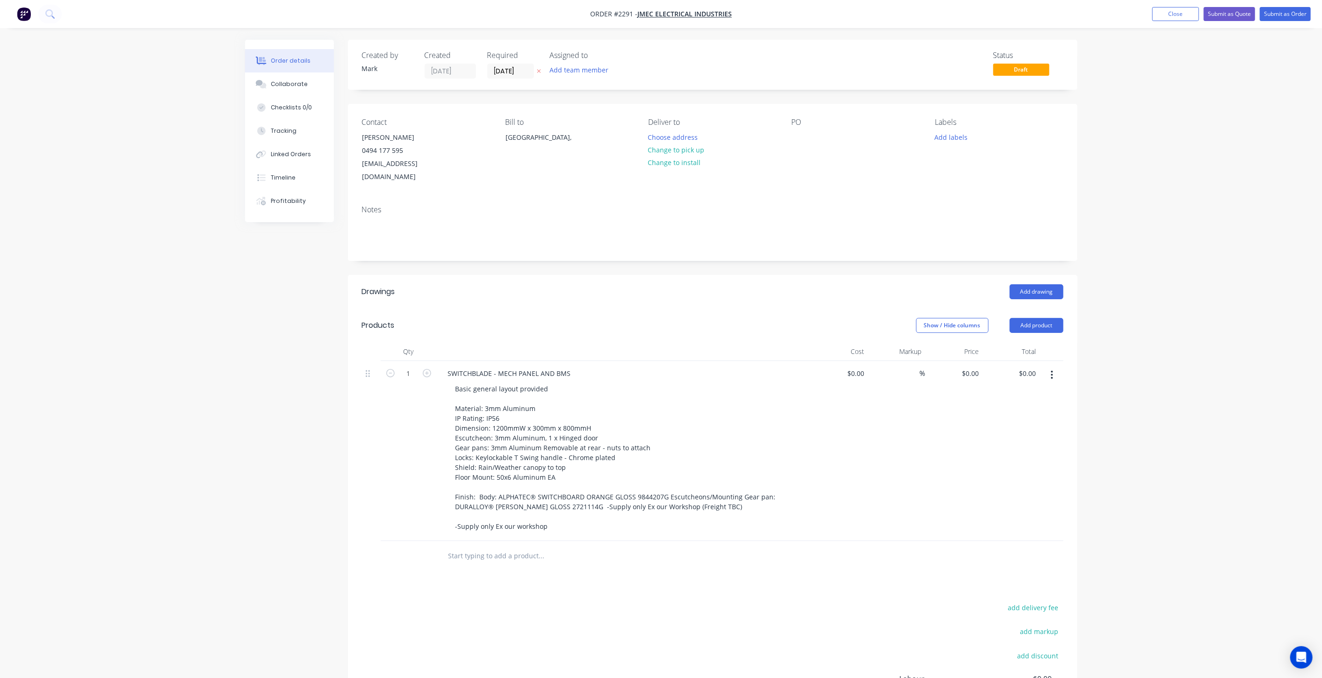
click at [228, 372] on div "Order details Collaborate Checklists 0/0 Tracking Linked Orders Timeline Profit…" at bounding box center [661, 405] width 1322 height 810
click at [229, 392] on div "Order details Collaborate Checklists 0/0 Tracking Linked Orders Timeline Profit…" at bounding box center [661, 405] width 1322 height 810
click at [1159, 303] on div "Order details Collaborate Checklists 0/0 Tracking Linked Orders Timeline Profit…" at bounding box center [661, 405] width 1322 height 810
click at [977, 367] on input "0" at bounding box center [972, 374] width 22 height 14
type input "$5,244.00"
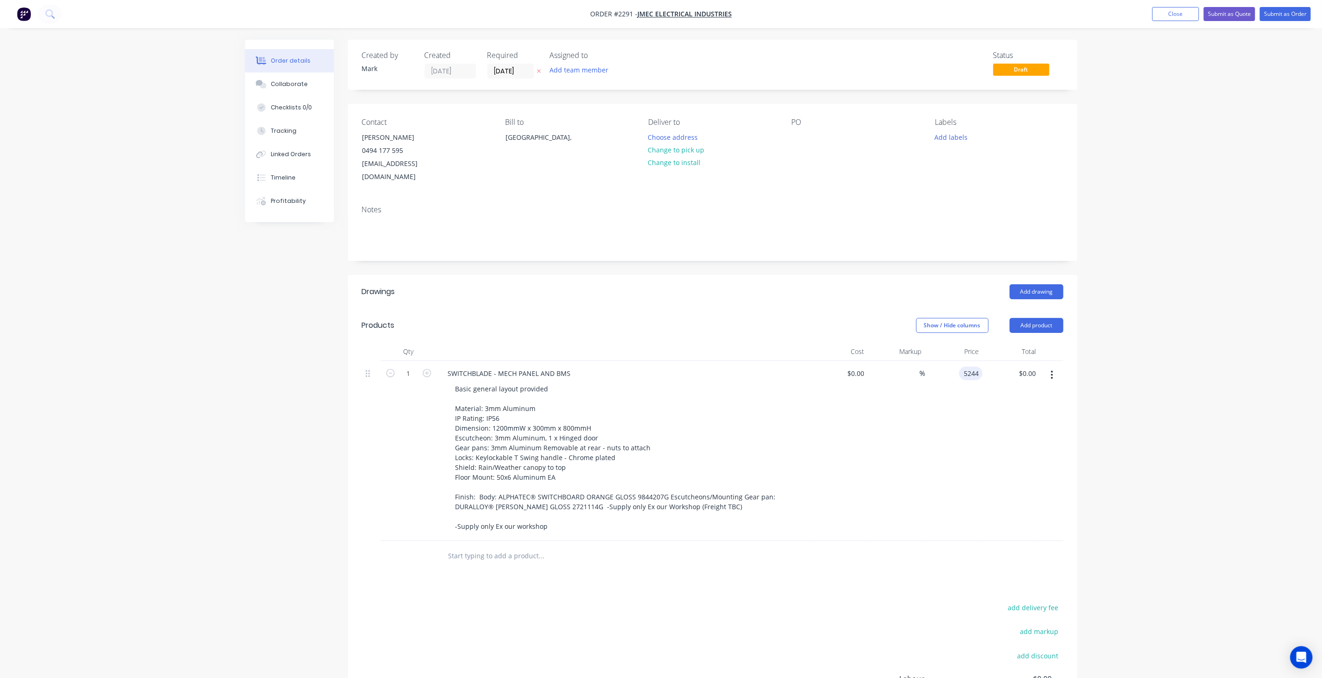
type input "$5,244.00"
click at [1156, 381] on div "Order details Collaborate Checklists 0/0 Tracking Linked Orders Timeline Profit…" at bounding box center [661, 405] width 1322 height 810
drag, startPoint x: 213, startPoint y: 429, endPoint x: 360, endPoint y: 498, distance: 162.7
click at [213, 428] on div "Order details Collaborate Checklists 0/0 Tracking Linked Orders Timeline Profit…" at bounding box center [661, 405] width 1322 height 810
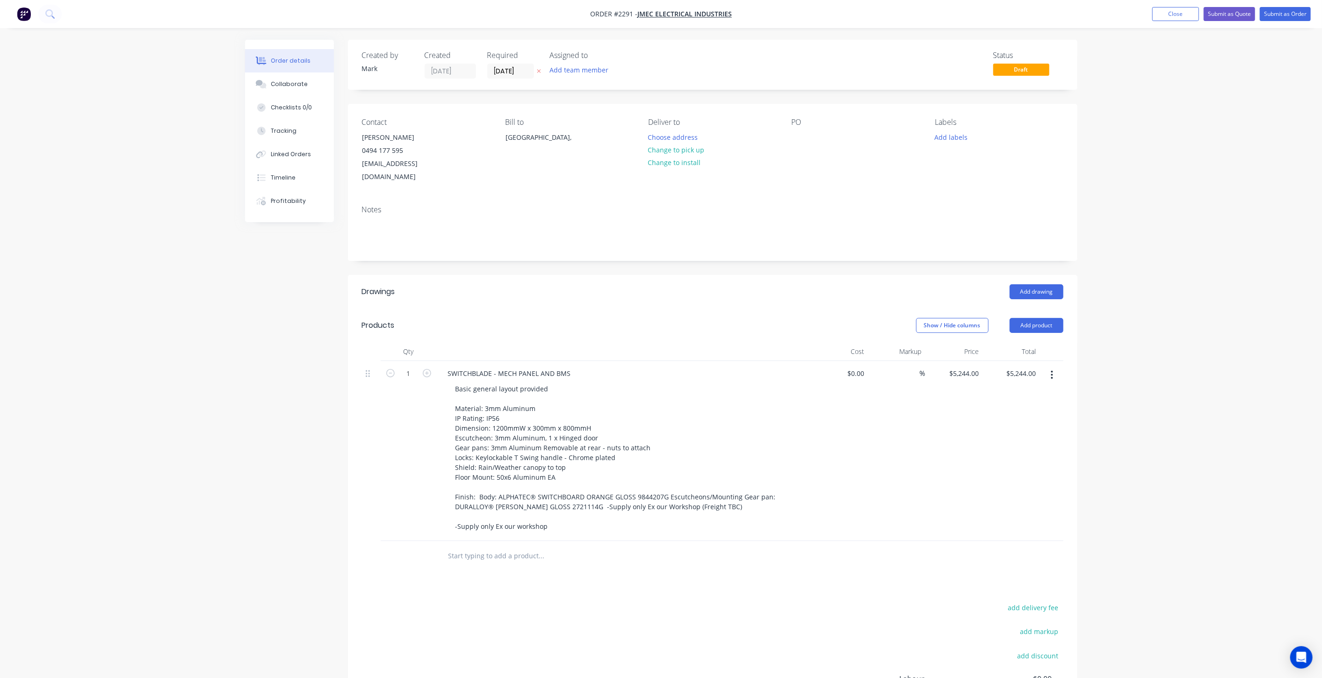
click at [1227, 410] on div "Order details Collaborate Checklists 0/0 Tracking Linked Orders Timeline Profit…" at bounding box center [661, 405] width 1322 height 810
click at [964, 367] on input "5244" at bounding box center [965, 374] width 34 height 14
type input "$5,144.00"
click at [1126, 274] on div "Order details Collaborate Checklists 0/0 Tracking Linked Orders Timeline Profit…" at bounding box center [661, 405] width 1322 height 810
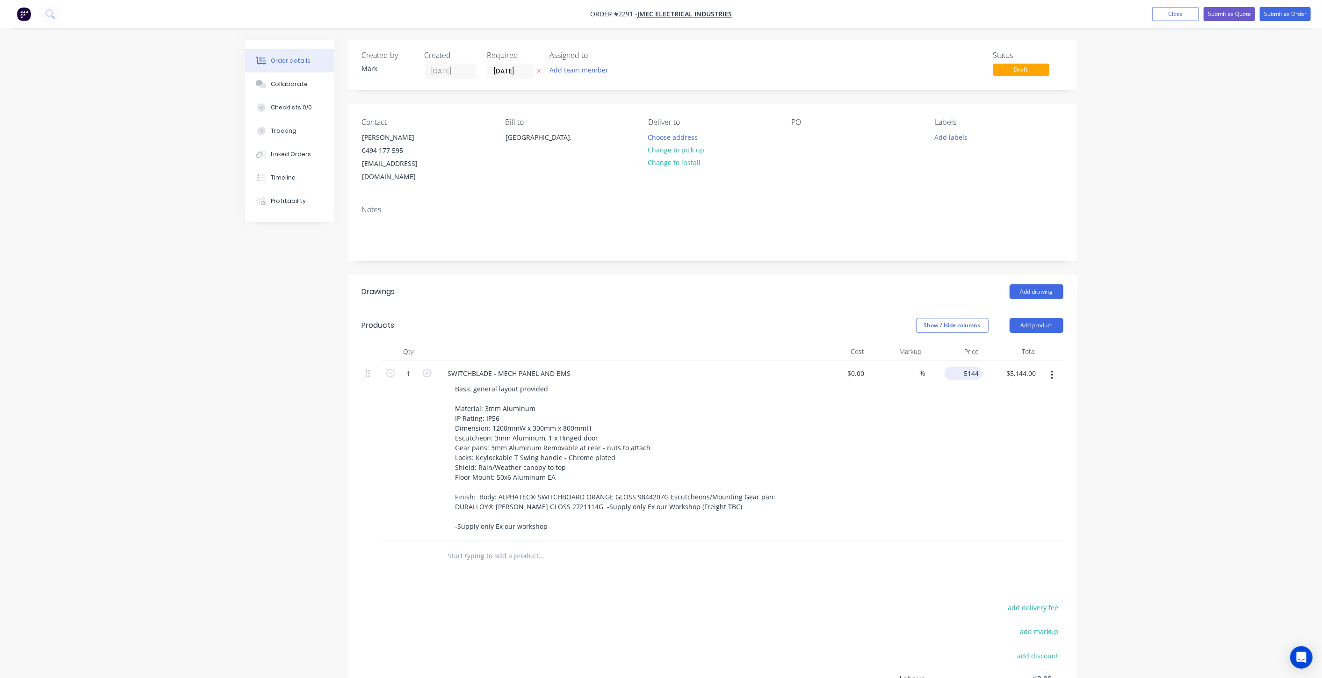
click at [964, 367] on input "5144" at bounding box center [965, 374] width 34 height 14
type input "$5,244.00"
click at [1177, 365] on div "Order details Collaborate Checklists 0/0 Tracking Linked Orders Timeline Profit…" at bounding box center [661, 405] width 1322 height 810
click at [1166, 356] on div "Order details Collaborate Checklists 0/0 Tracking Linked Orders Timeline Profit…" at bounding box center [661, 405] width 1322 height 810
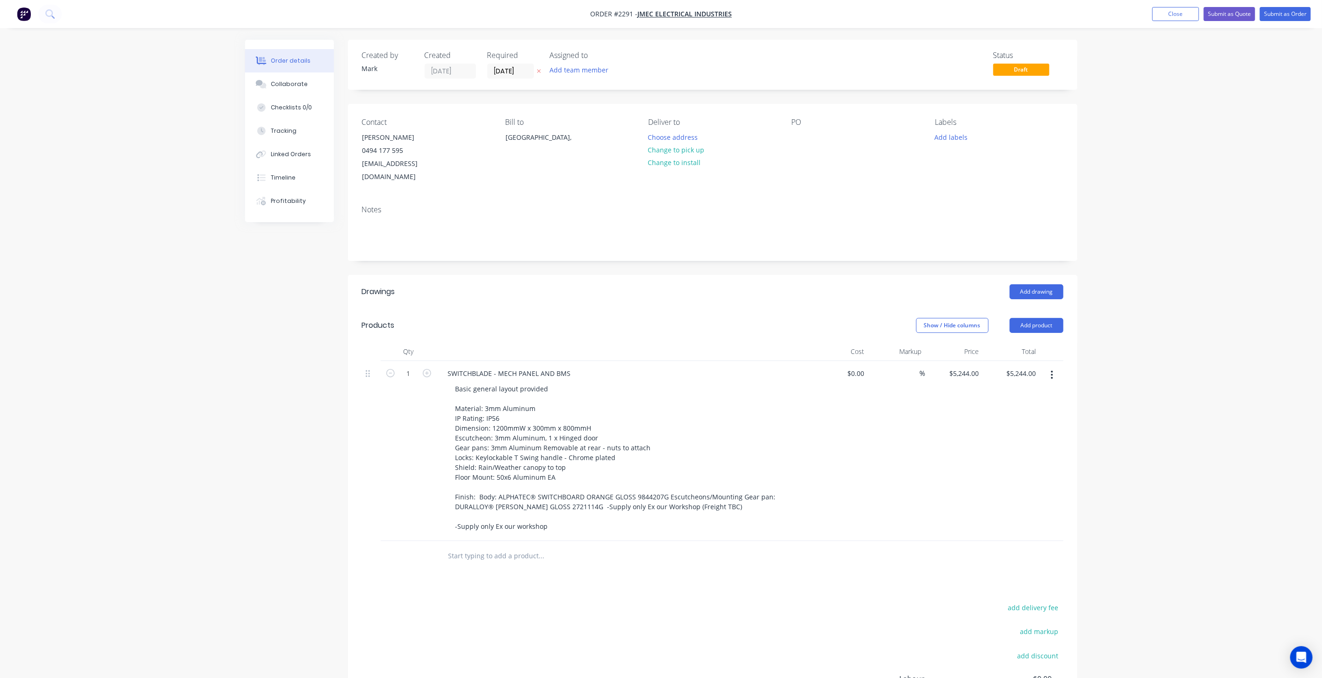
click at [201, 357] on div "Order details Collaborate Checklists 0/0 Tracking Linked Orders Timeline Profit…" at bounding box center [661, 405] width 1322 height 810
click at [1260, 256] on div "Order details Collaborate Checklists 0/0 Tracking Linked Orders Timeline Profit…" at bounding box center [661, 405] width 1322 height 810
click at [229, 431] on div "Order details Collaborate Checklists 0/0 Tracking Linked Orders Timeline Profit…" at bounding box center [661, 405] width 1322 height 810
click at [1082, 382] on div "Order details Collaborate Checklists 0/0 Tracking Linked Orders Timeline Profit…" at bounding box center [661, 425] width 851 height 770
click at [945, 136] on button "Add labels" at bounding box center [950, 136] width 43 height 13
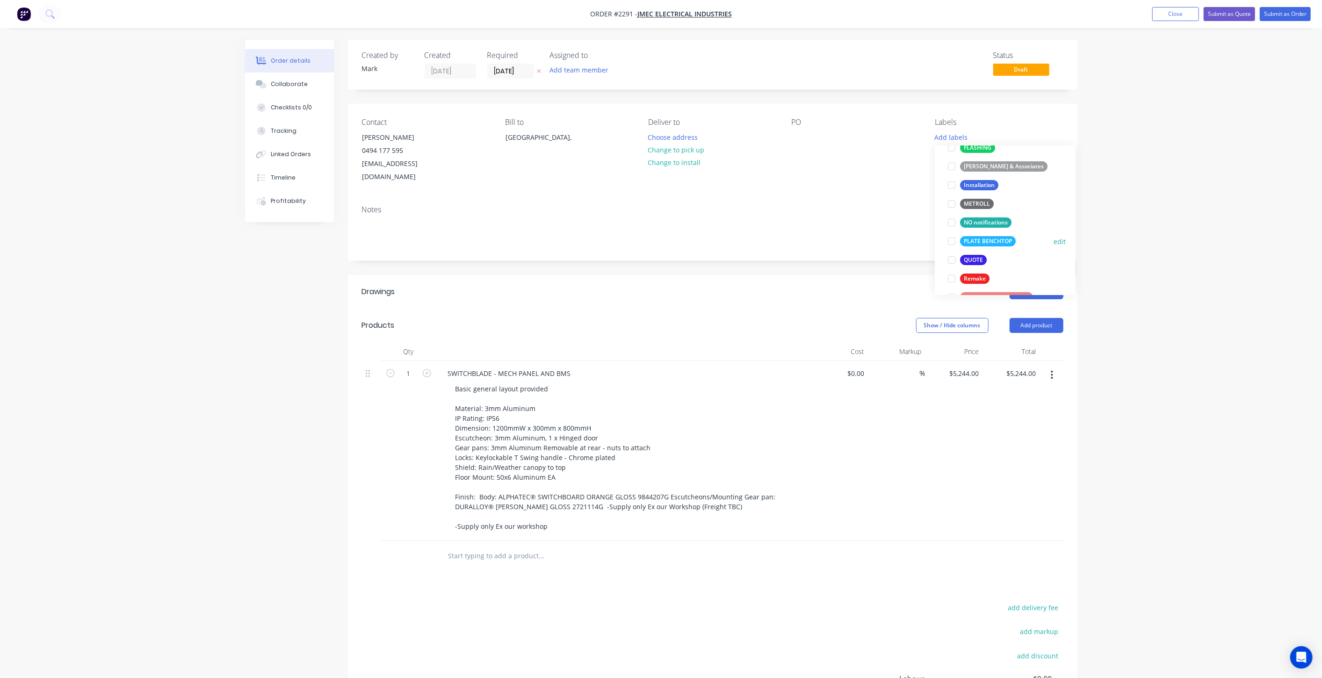
scroll to position [311, 0]
click at [952, 208] on div at bounding box center [951, 208] width 19 height 19
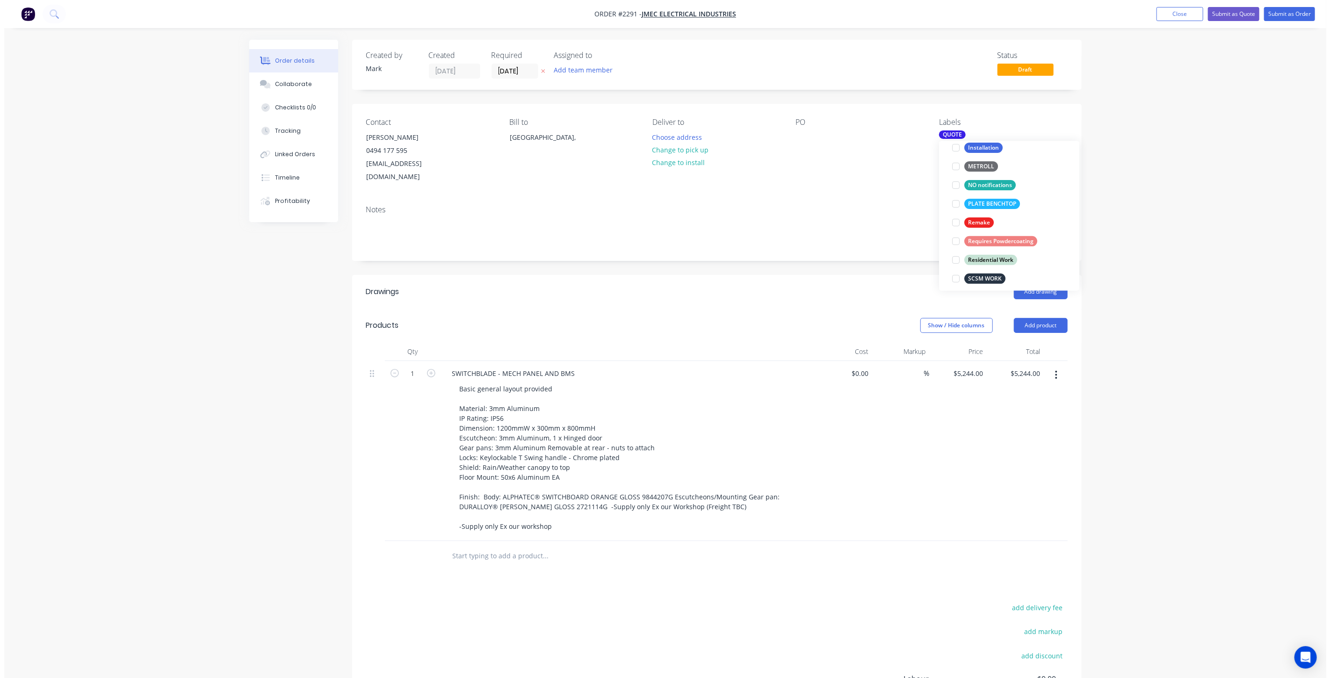
scroll to position [12, 0]
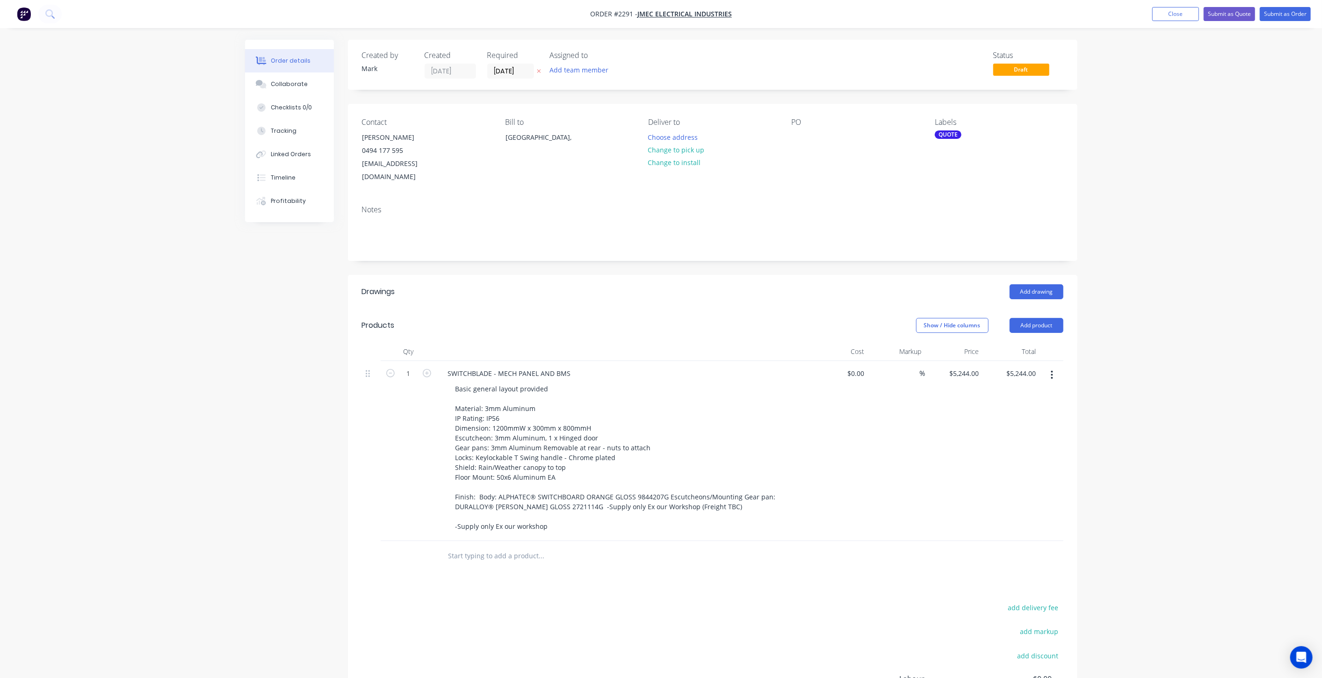
click at [1173, 228] on div "Order details Collaborate Checklists 0/0 Tracking Linked Orders Timeline Profit…" at bounding box center [661, 405] width 1322 height 810
click at [1146, 222] on div "Order details Collaborate Checklists 0/0 Tracking Linked Orders Timeline Profit…" at bounding box center [661, 405] width 1322 height 810
click at [1123, 258] on div "Order details Collaborate Checklists 0/0 Tracking Linked Orders Timeline Profit…" at bounding box center [661, 405] width 1322 height 810
click at [1218, 16] on button "Submit as Quote" at bounding box center [1228, 14] width 51 height 14
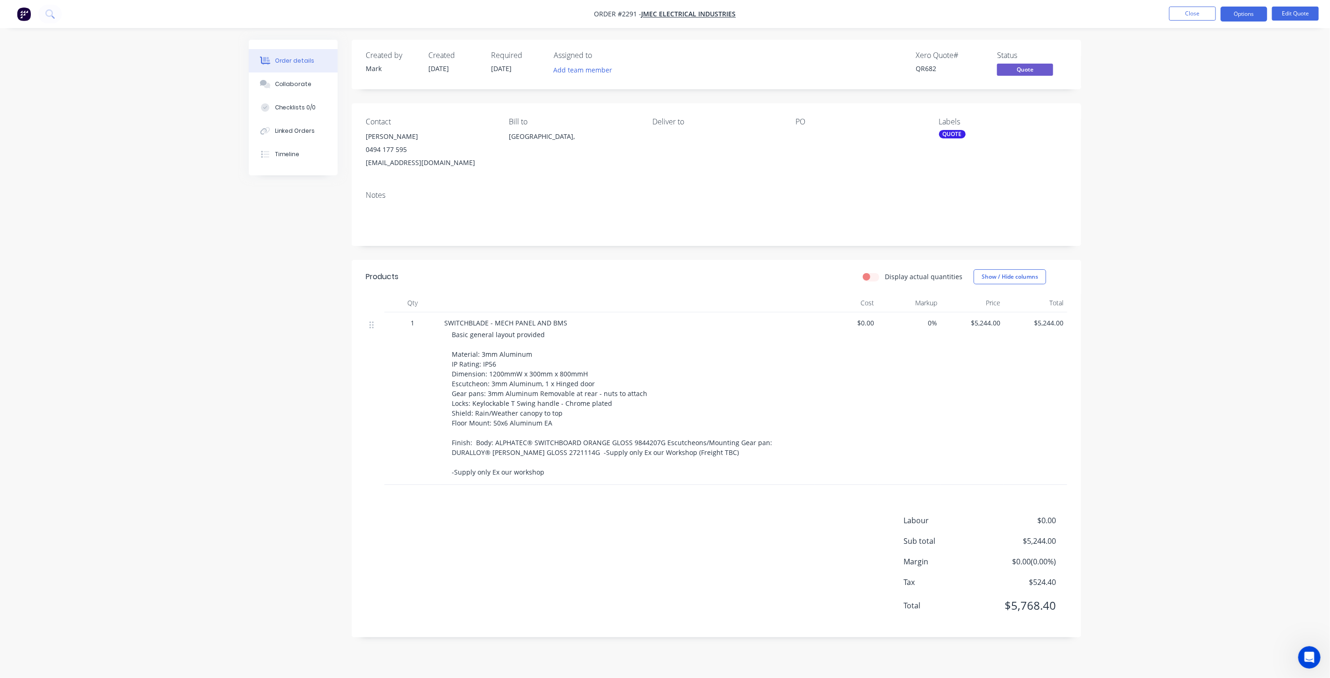
scroll to position [0, 0]
click at [1188, 13] on button "Close" at bounding box center [1192, 14] width 47 height 14
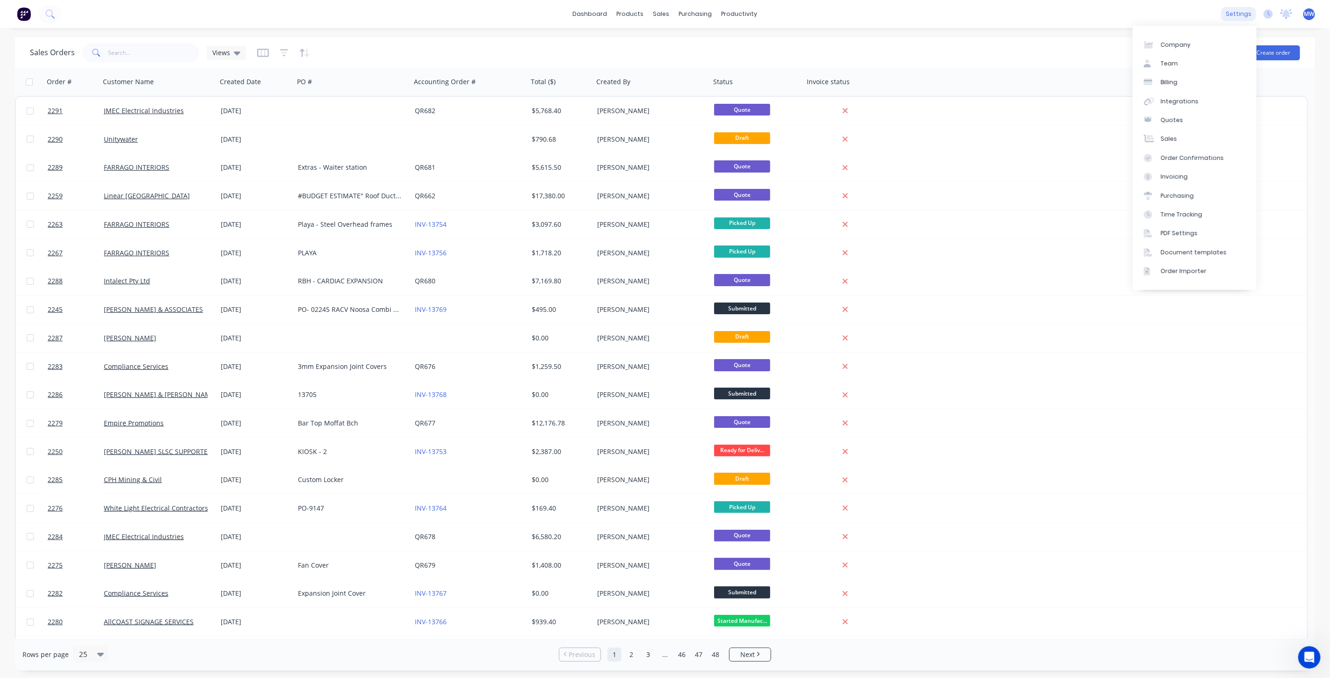
click at [1245, 10] on div "settings" at bounding box center [1238, 14] width 35 height 14
click at [1202, 69] on link "Team" at bounding box center [1194, 63] width 124 height 19
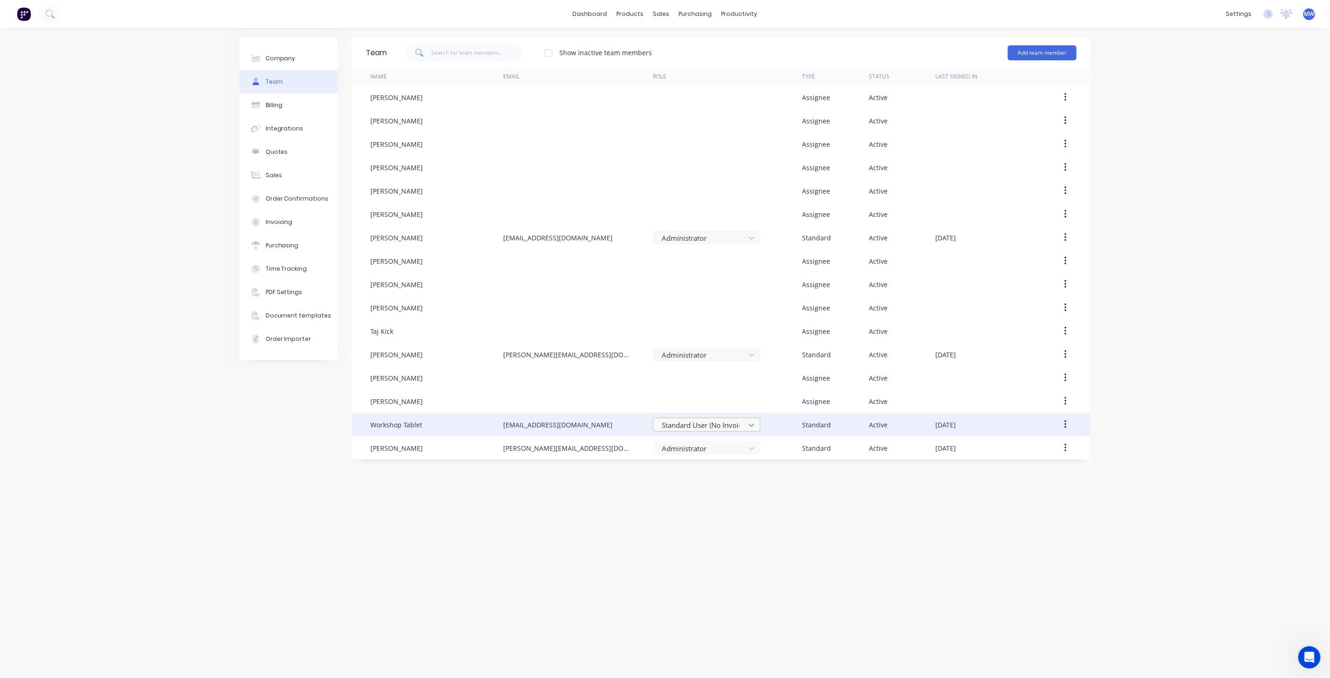
click at [743, 424] on div at bounding box center [751, 424] width 17 height 15
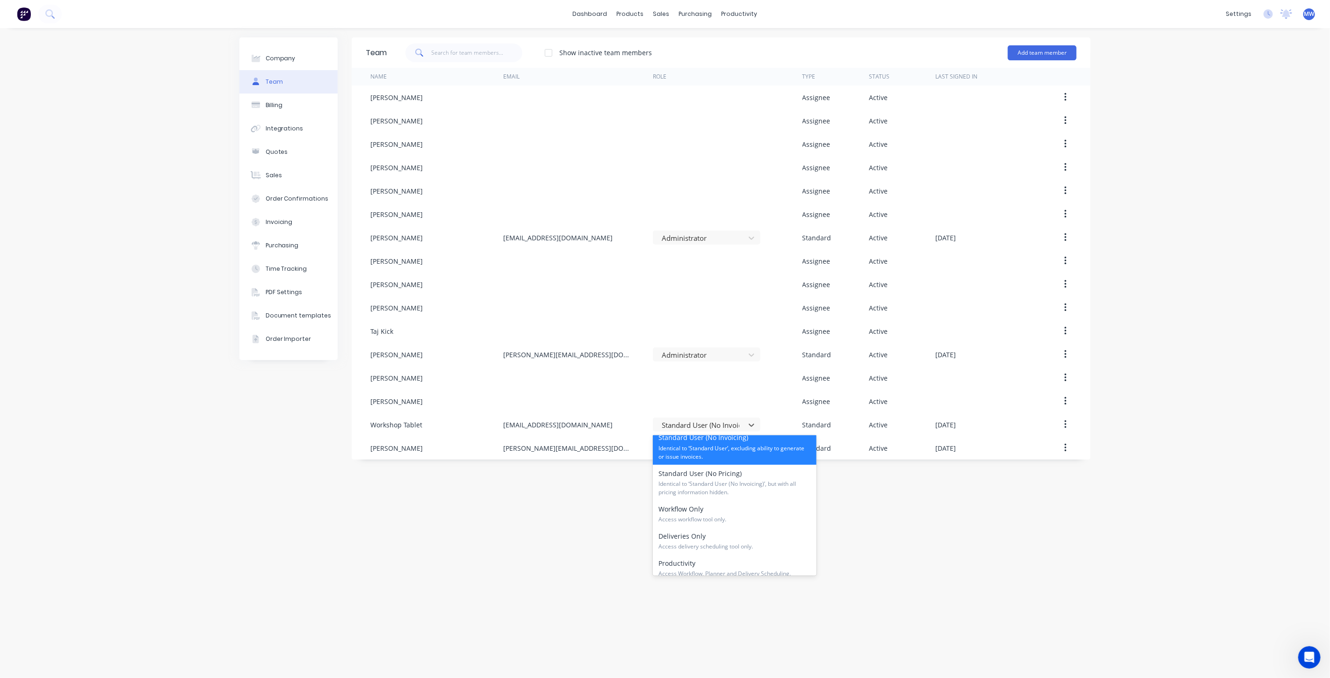
scroll to position [117, 0]
click at [766, 477] on span "Identical to ‘Standard User (No Invoicing)’, but with all pricing information h…" at bounding box center [734, 477] width 152 height 17
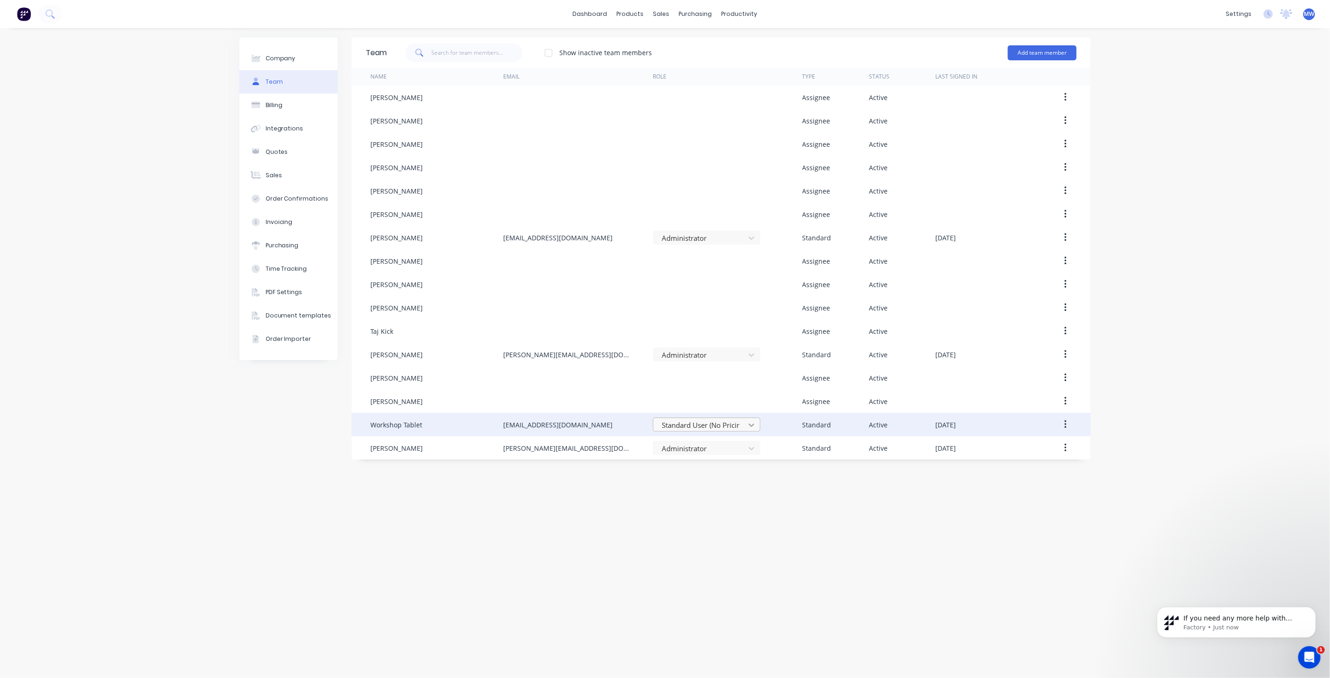
click at [753, 423] on icon at bounding box center [751, 424] width 9 height 9
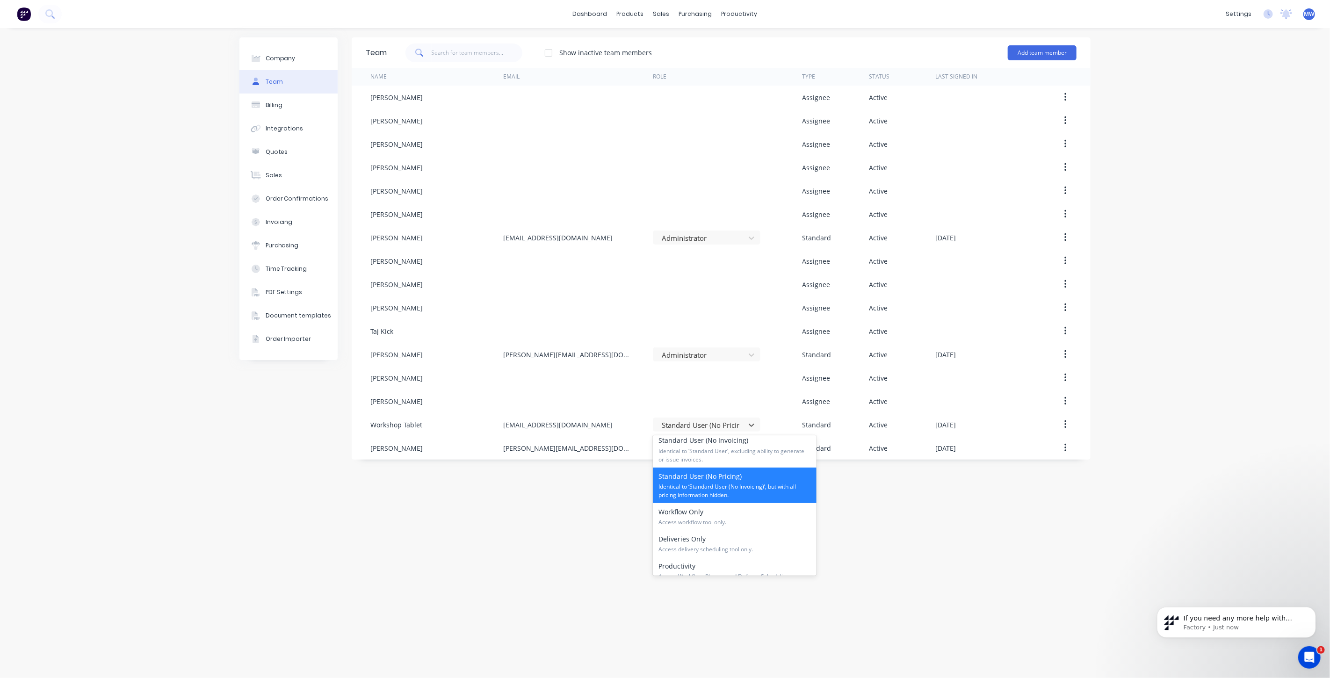
scroll to position [142, 0]
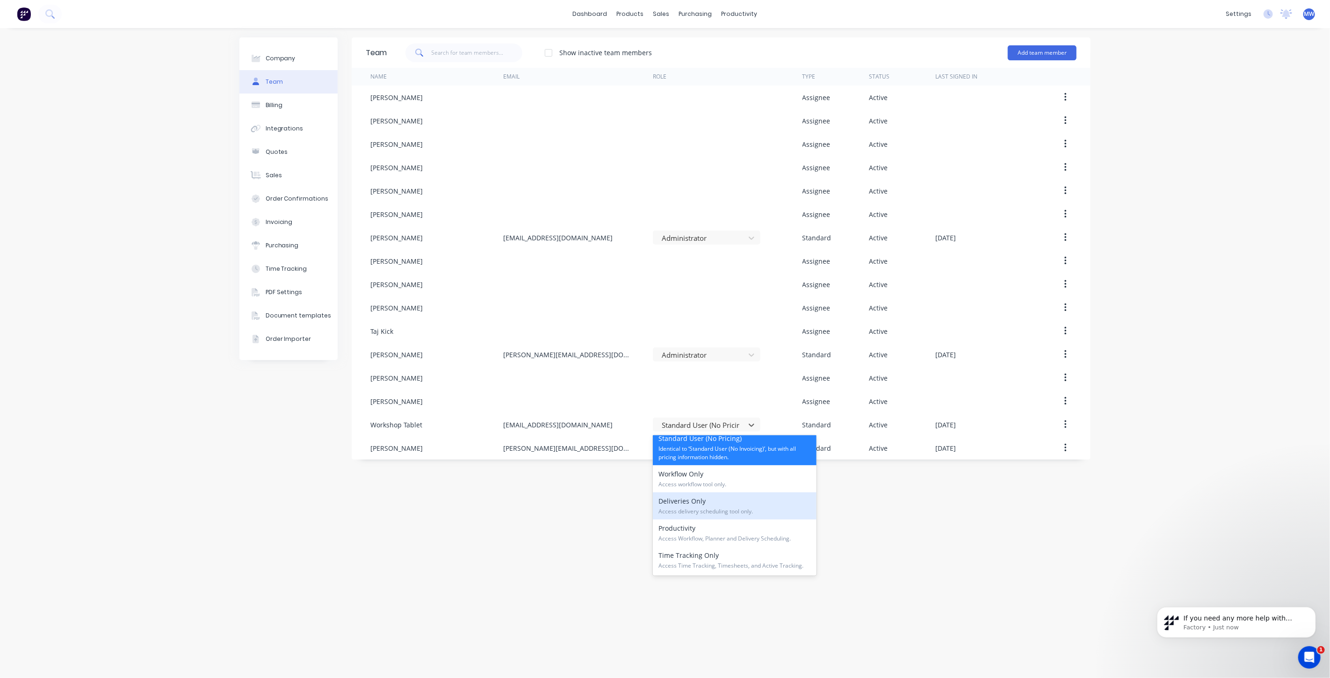
click at [574, 544] on div "Team Show inactive team members Add team member Name Email Role Type Status Las…" at bounding box center [721, 352] width 739 height 631
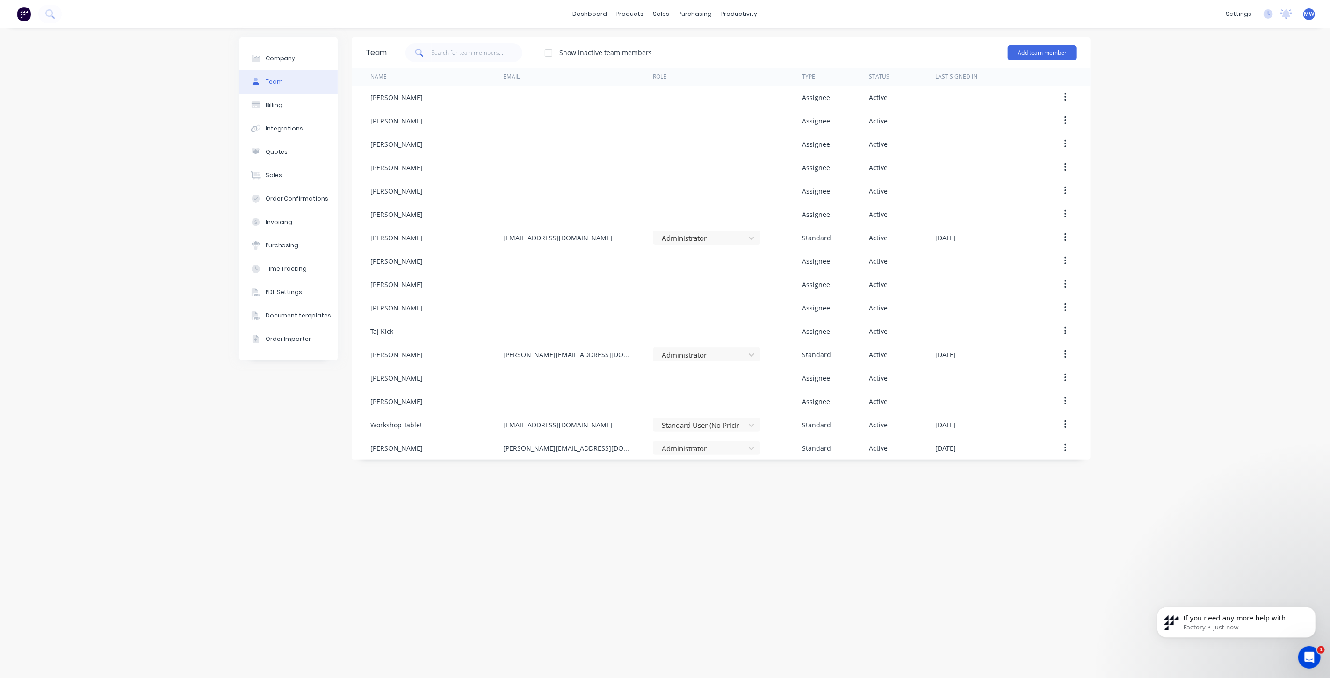
click at [561, 536] on div "Team Show inactive team members Add team member Name Email Role Type Status Las…" at bounding box center [721, 352] width 739 height 631
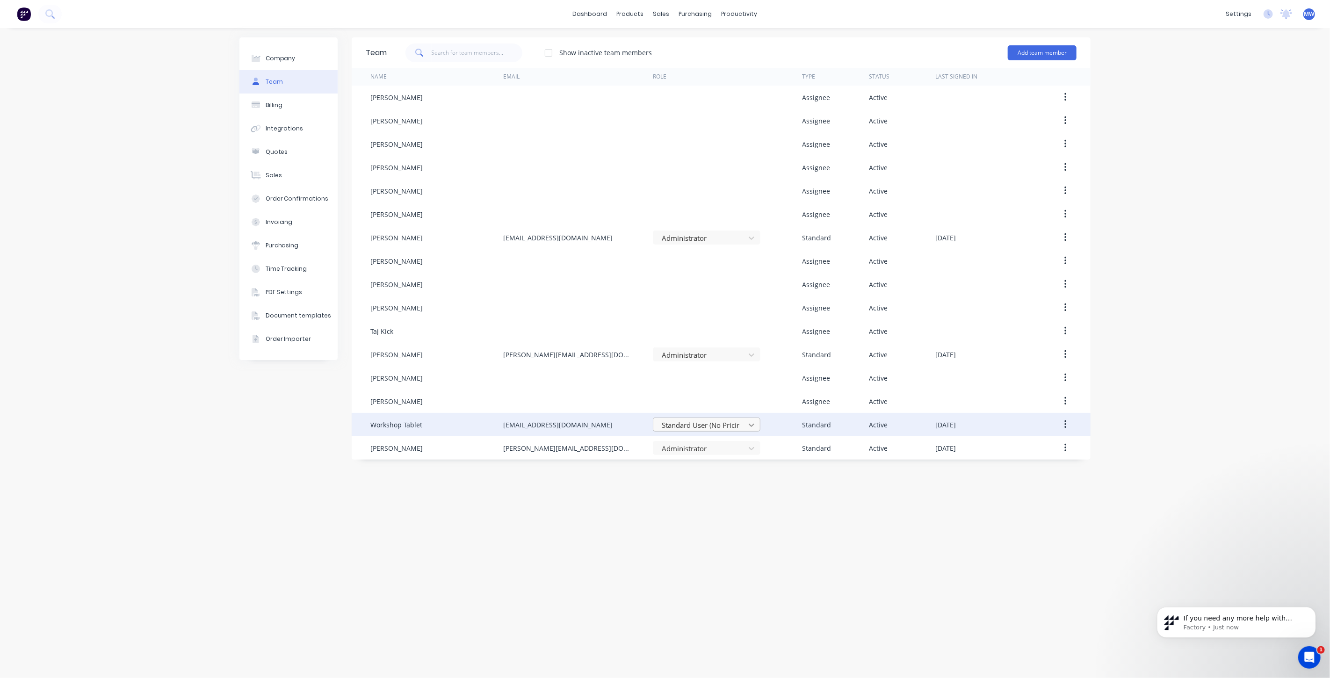
click at [749, 420] on icon at bounding box center [751, 424] width 9 height 9
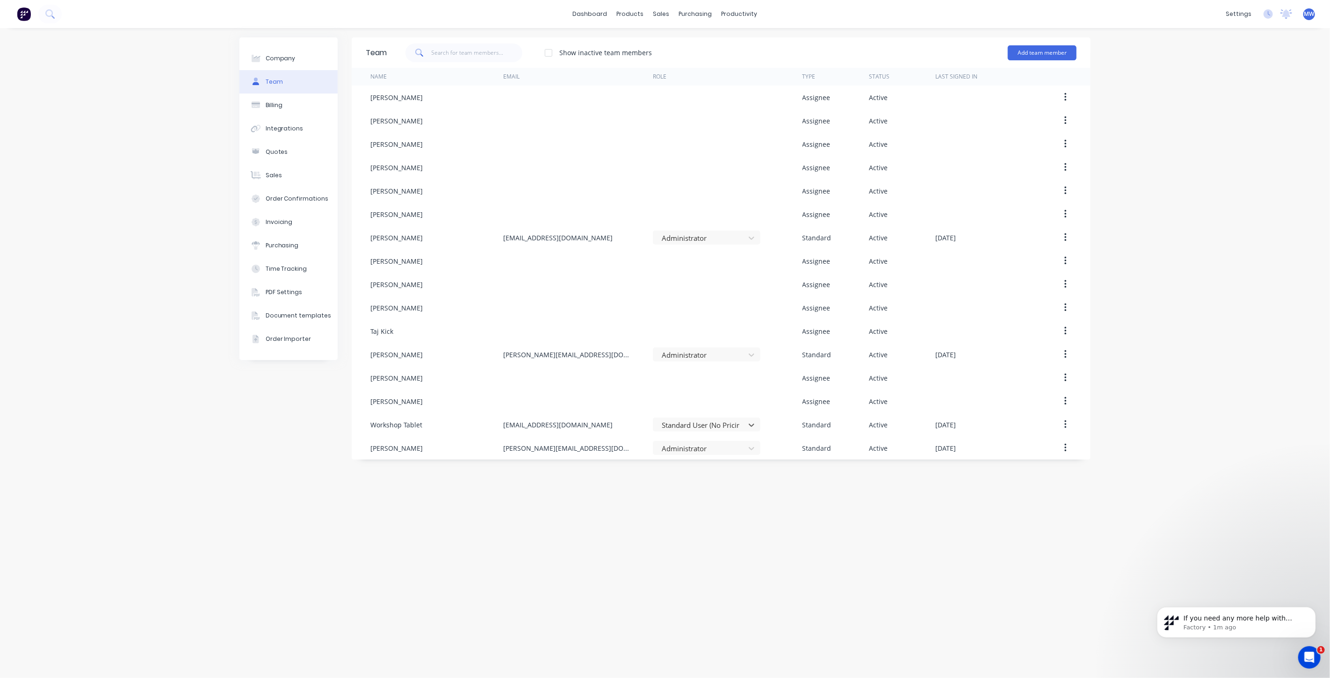
click at [1246, 337] on div "Company Team Billing Integrations Quotes Sales Order Confirmations Invoicing Pu…" at bounding box center [665, 353] width 1330 height 650
click at [1191, 391] on div "Company Team Billing Integrations Quotes Sales Order Confirmations Invoicing Pu…" at bounding box center [665, 353] width 1330 height 650
click at [765, 534] on div "Team Show inactive team members Add team member Name Email Role Type Status Las…" at bounding box center [721, 352] width 739 height 631
click at [1214, 388] on div "Company Team Billing Integrations Quotes Sales Order Confirmations Invoicing Pu…" at bounding box center [665, 353] width 1330 height 650
drag, startPoint x: 1002, startPoint y: 547, endPoint x: 1006, endPoint y: 542, distance: 6.0
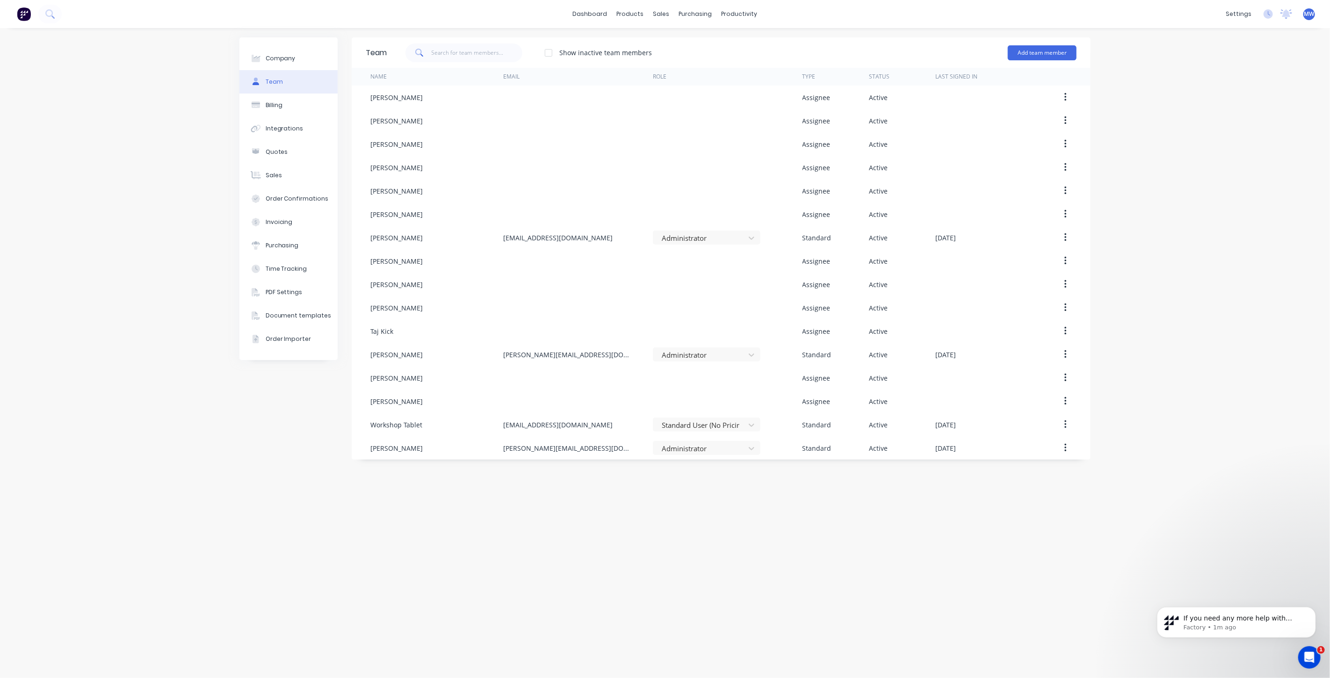
click at [1001, 546] on div "Team Show inactive team members Add team member Name Email Role Type Status Las…" at bounding box center [721, 352] width 739 height 631
click at [1213, 427] on div "Company Team Billing Integrations Quotes Sales Order Confirmations Invoicing Pu…" at bounding box center [665, 353] width 1330 height 650
click at [700, 554] on div "Team Show inactive team members Add team member Name Email Role Type Status Las…" at bounding box center [721, 352] width 739 height 631
click at [698, 518] on div "Team Show inactive team members Add team member Name Email Role Type Status Las…" at bounding box center [721, 352] width 739 height 631
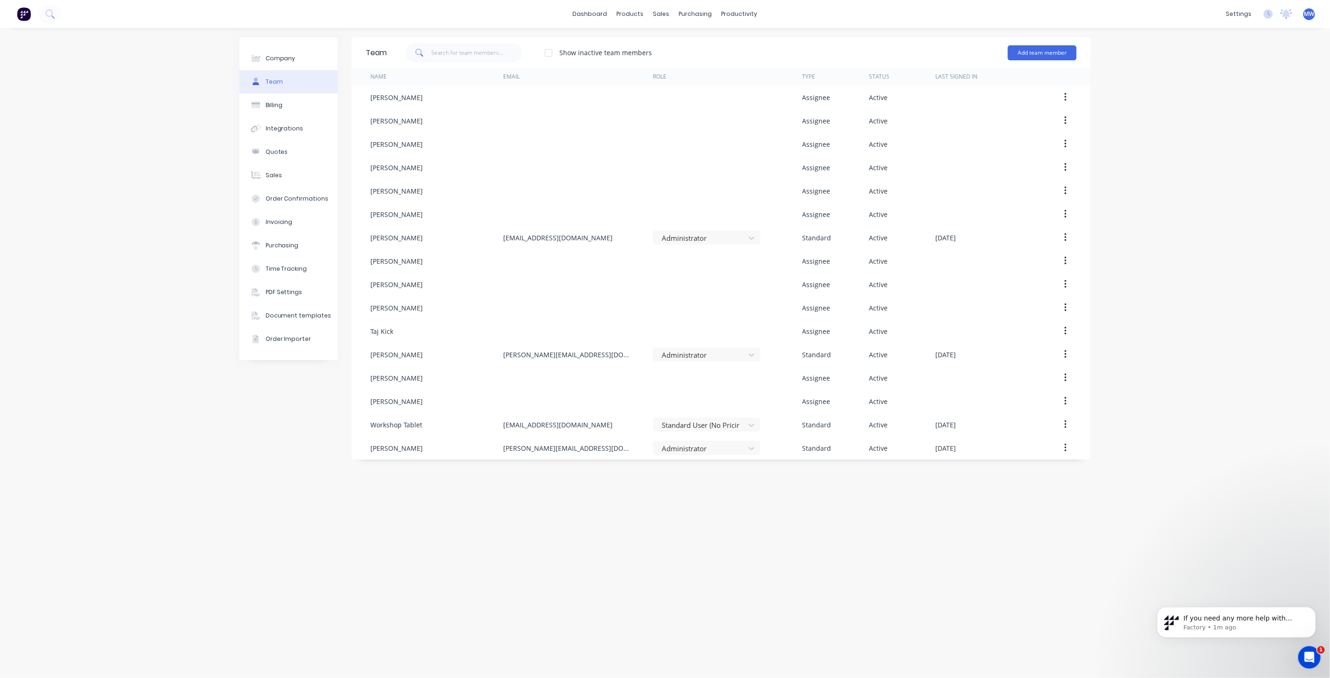
click at [1154, 416] on div "Company Team Billing Integrations Quotes Sales Order Confirmations Invoicing Pu…" at bounding box center [665, 353] width 1330 height 650
click at [1088, 549] on div "Team Show inactive team members Add team member Name Email Role Type Status Las…" at bounding box center [721, 352] width 739 height 631
drag, startPoint x: 1233, startPoint y: 439, endPoint x: 1110, endPoint y: 512, distance: 142.7
click at [1231, 440] on div "Company Team Billing Integrations Quotes Sales Order Confirmations Invoicing Pu…" at bounding box center [665, 353] width 1330 height 650
drag, startPoint x: 1051, startPoint y: 552, endPoint x: 1111, endPoint y: 503, distance: 77.4
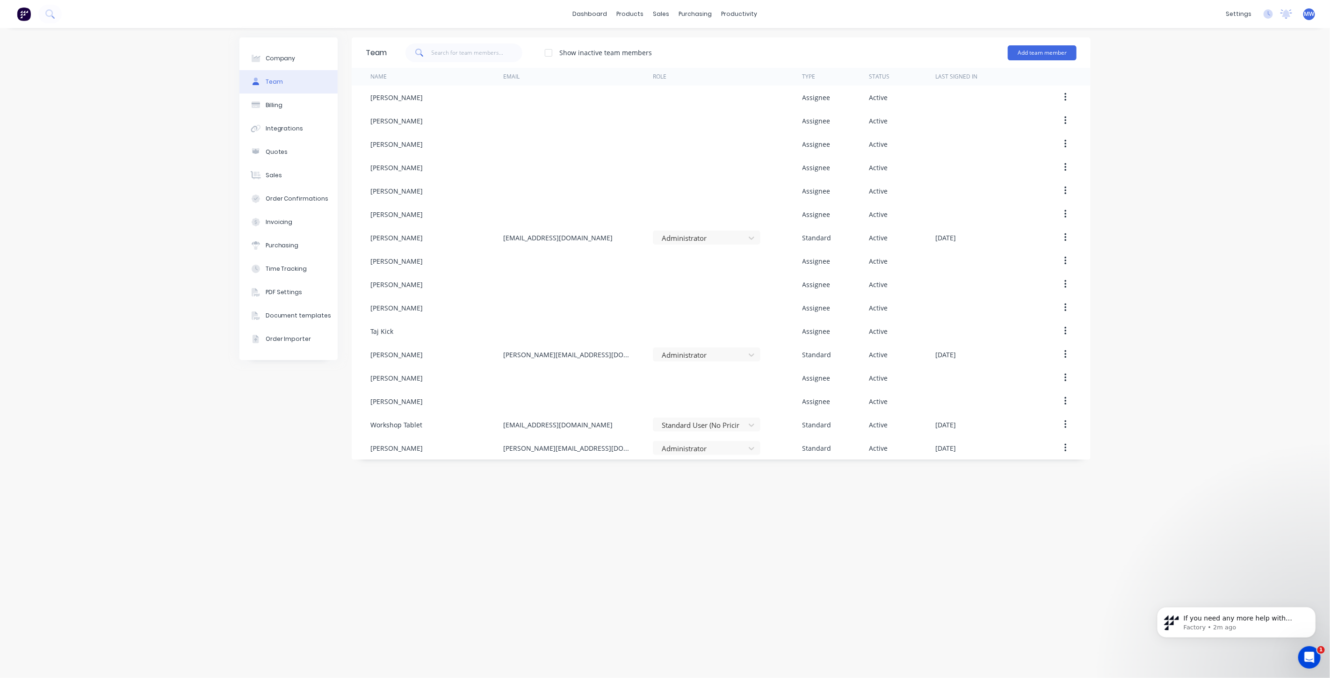
click at [1051, 552] on div "Team Show inactive team members Add team member Name Email Role Type Status Las…" at bounding box center [721, 352] width 739 height 631
click at [1144, 468] on div "Company Team Billing Integrations Quotes Sales Order Confirmations Invoicing Pu…" at bounding box center [665, 353] width 1330 height 650
click at [1135, 476] on div "Company Team Billing Integrations Quotes Sales Order Confirmations Invoicing Pu…" at bounding box center [665, 353] width 1330 height 650
click at [1084, 554] on div "Team Show inactive team members Add team member Name Email Role Type Status Las…" at bounding box center [721, 352] width 739 height 631
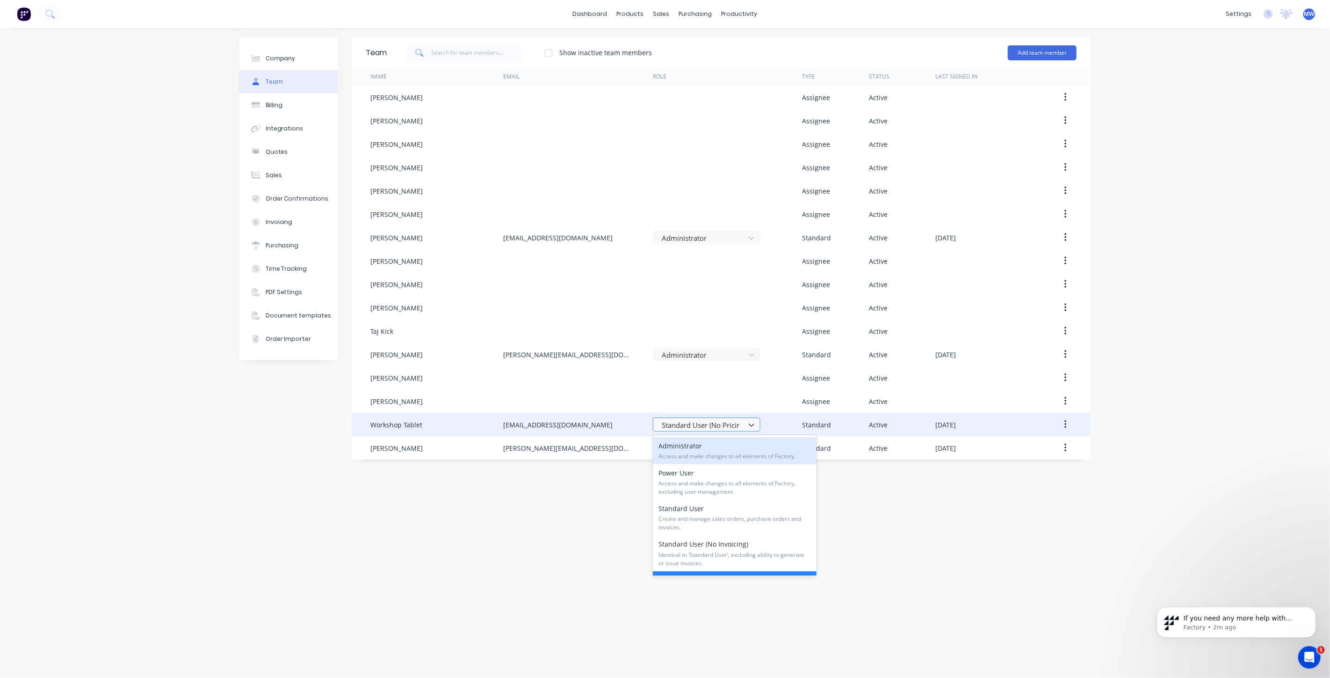
click at [740, 427] on div at bounding box center [700, 425] width 79 height 12
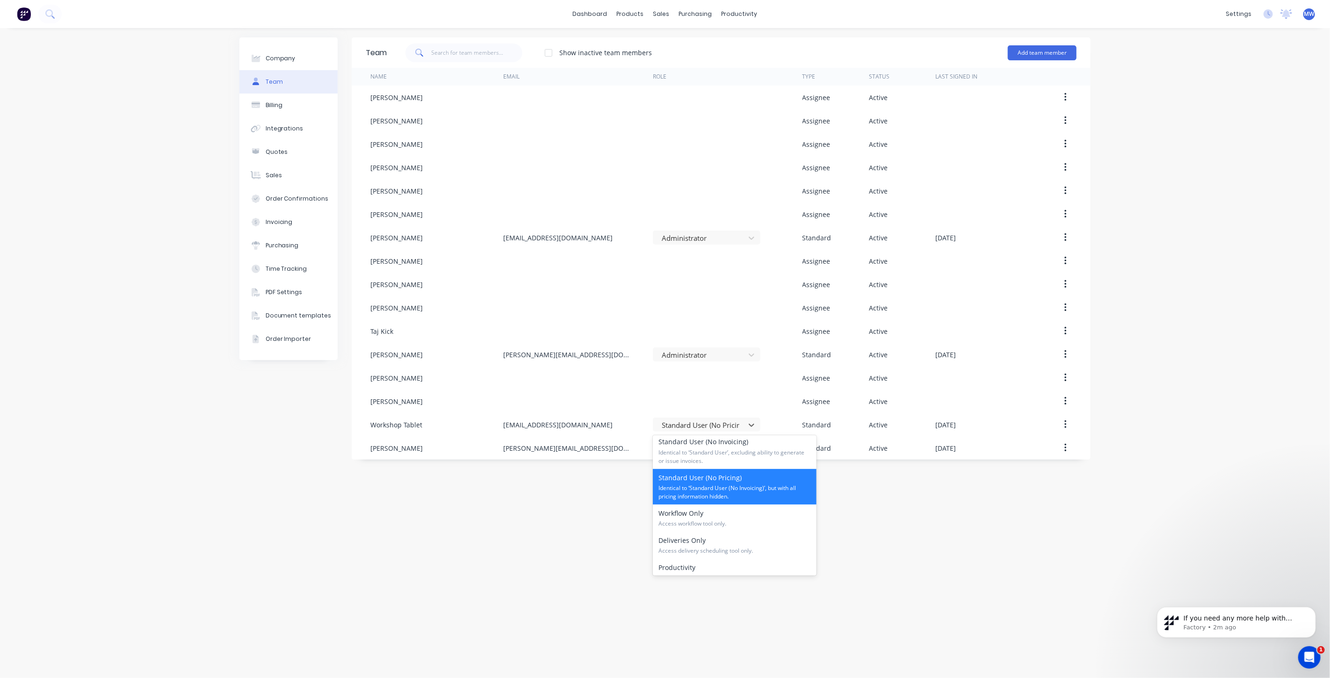
scroll to position [104, 0]
click at [744, 519] on span "Access workflow tool only." at bounding box center [734, 522] width 152 height 8
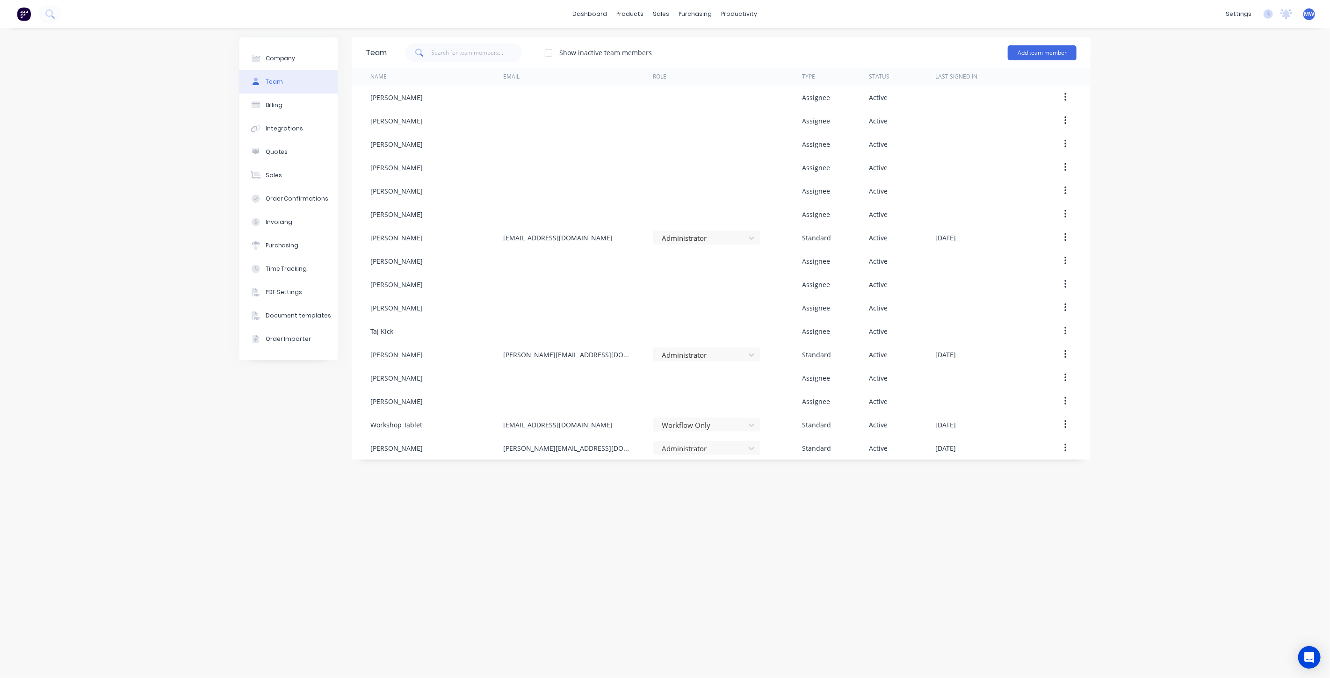
drag, startPoint x: 809, startPoint y: 501, endPoint x: 1166, endPoint y: 451, distance: 360.2
click at [810, 501] on div "Team Show inactive team members Add team member Name Email Role Type Status Las…" at bounding box center [721, 352] width 739 height 631
drag, startPoint x: 1176, startPoint y: 445, endPoint x: 1145, endPoint y: 490, distance: 54.5
click at [1176, 445] on div "Company Team Billing Integrations Quotes Sales Order Confirmations Invoicing Pu…" at bounding box center [665, 353] width 1330 height 650
drag, startPoint x: 1054, startPoint y: 555, endPoint x: 1079, endPoint y: 544, distance: 28.1
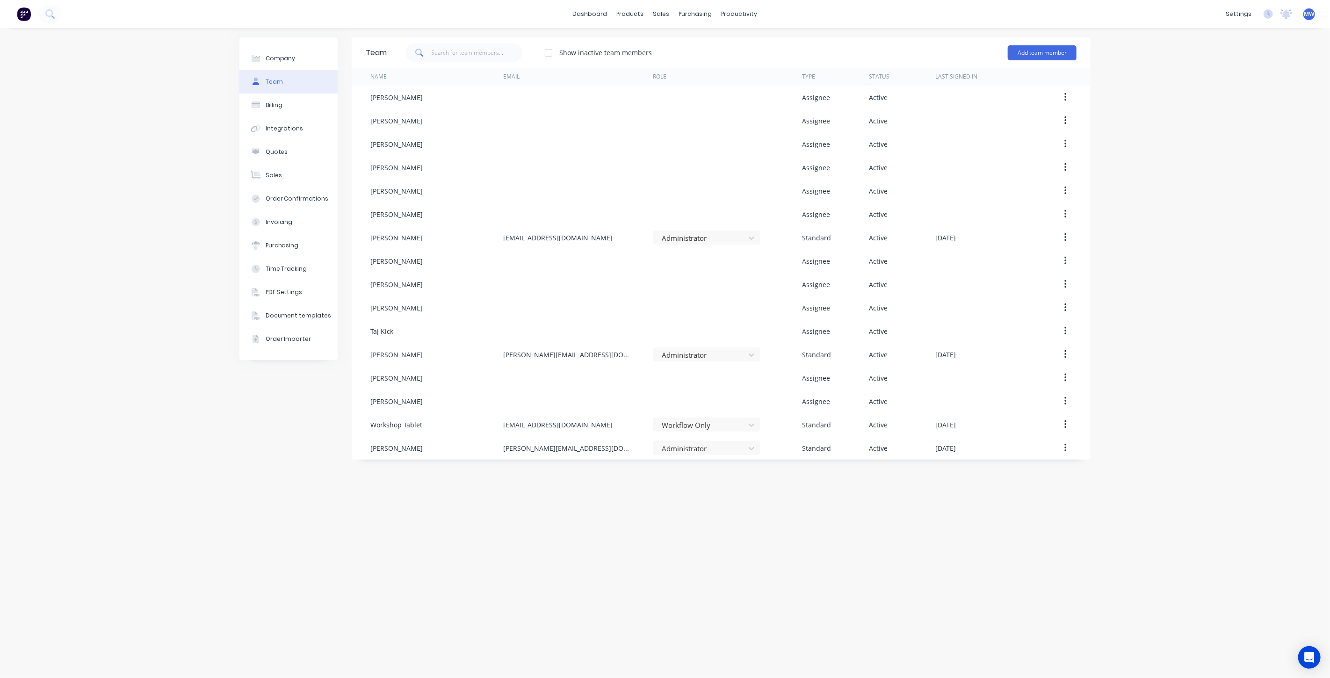
click at [1054, 555] on div "Team Show inactive team members Add team member Name Email Role Type Status Las…" at bounding box center [721, 352] width 739 height 631
click at [1199, 425] on div "Company Team Billing Integrations Quotes Sales Order Confirmations Invoicing Pu…" at bounding box center [665, 353] width 1330 height 650
click at [1067, 537] on div "Team Show inactive team members Add team member Name Email Role Type Status Las…" at bounding box center [721, 352] width 739 height 631
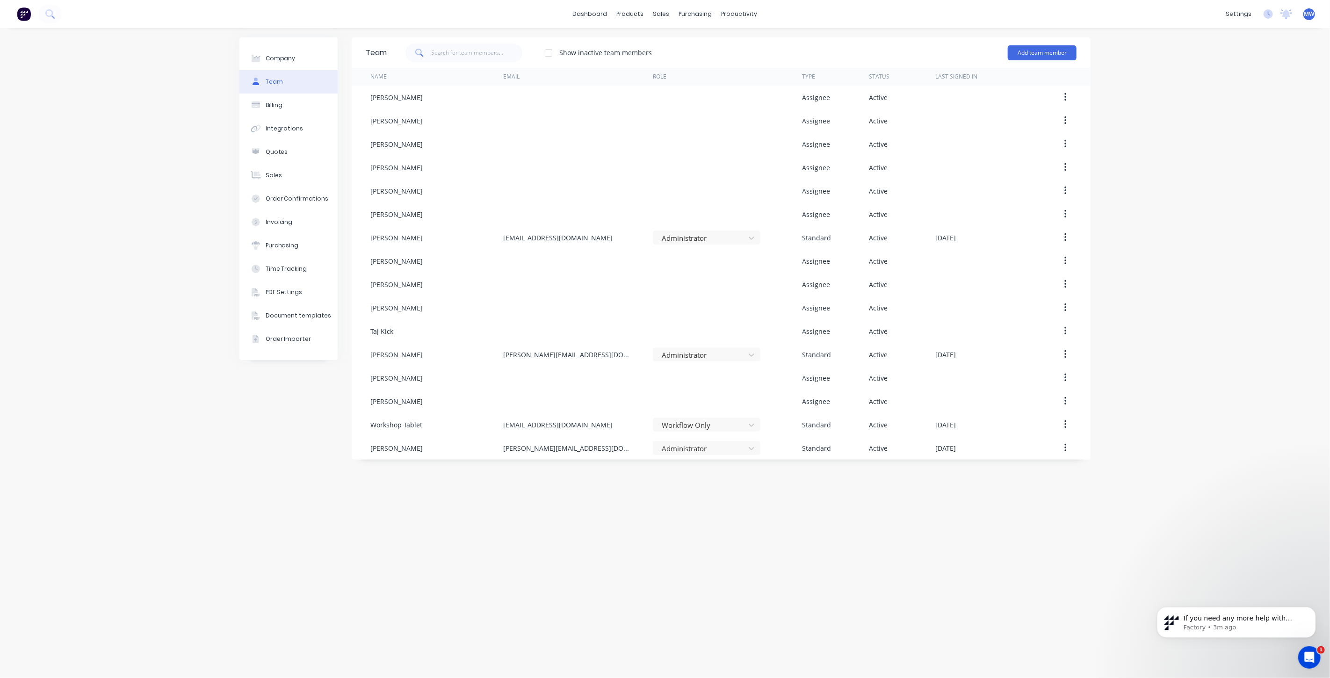
click at [1099, 513] on div "Company Team Billing Integrations Quotes Sales Order Confirmations Invoicing Pu…" at bounding box center [665, 353] width 1330 height 650
click at [1179, 414] on div "Company Team Billing Integrations Quotes Sales Order Confirmations Invoicing Pu…" at bounding box center [665, 353] width 1330 height 650
click at [1096, 541] on div "Company Team Billing Integrations Quotes Sales Order Confirmations Invoicing Pu…" at bounding box center [665, 353] width 1330 height 650
drag, startPoint x: 720, startPoint y: 525, endPoint x: 899, endPoint y: 548, distance: 180.6
click at [720, 524] on div "Team Show inactive team members Add team member Name Email Role Type Status Las…" at bounding box center [721, 352] width 739 height 631
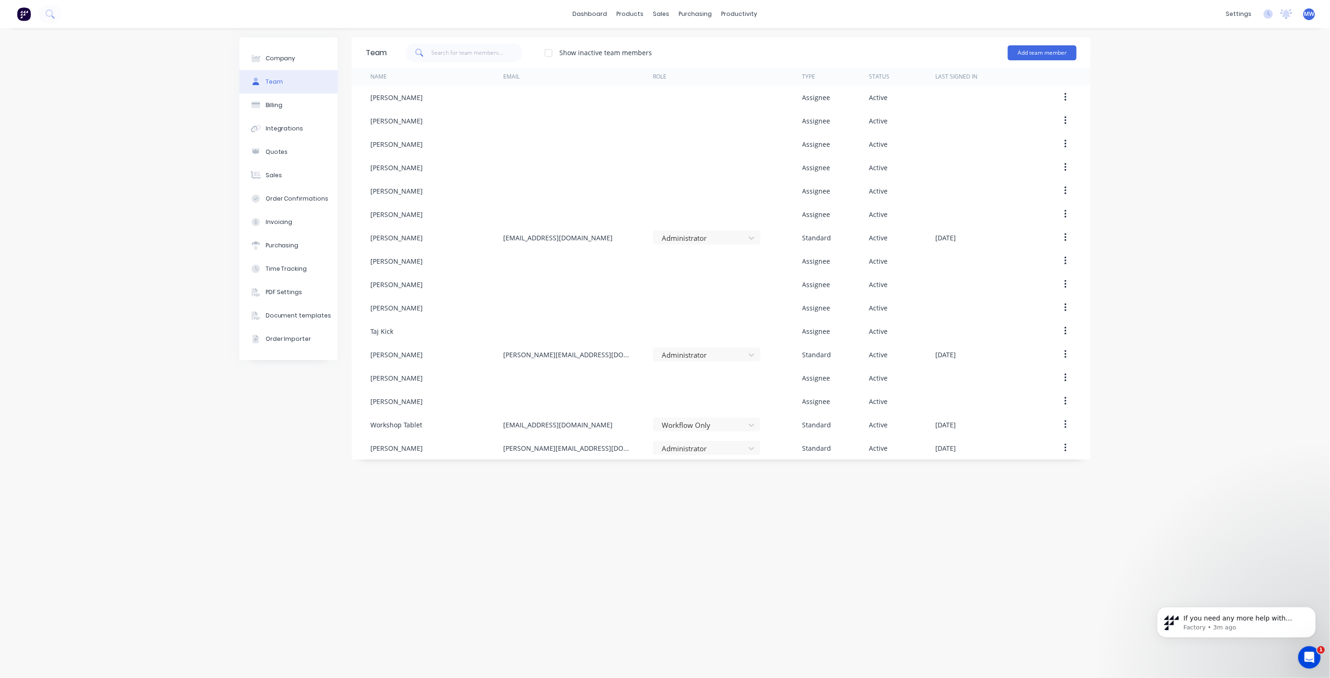
click at [1166, 432] on div "Company Team Billing Integrations Quotes Sales Order Confirmations Invoicing Pu…" at bounding box center [665, 353] width 1330 height 650
click at [1162, 448] on div "Company Team Billing Integrations Quotes Sales Order Confirmations Invoicing Pu…" at bounding box center [665, 353] width 1330 height 650
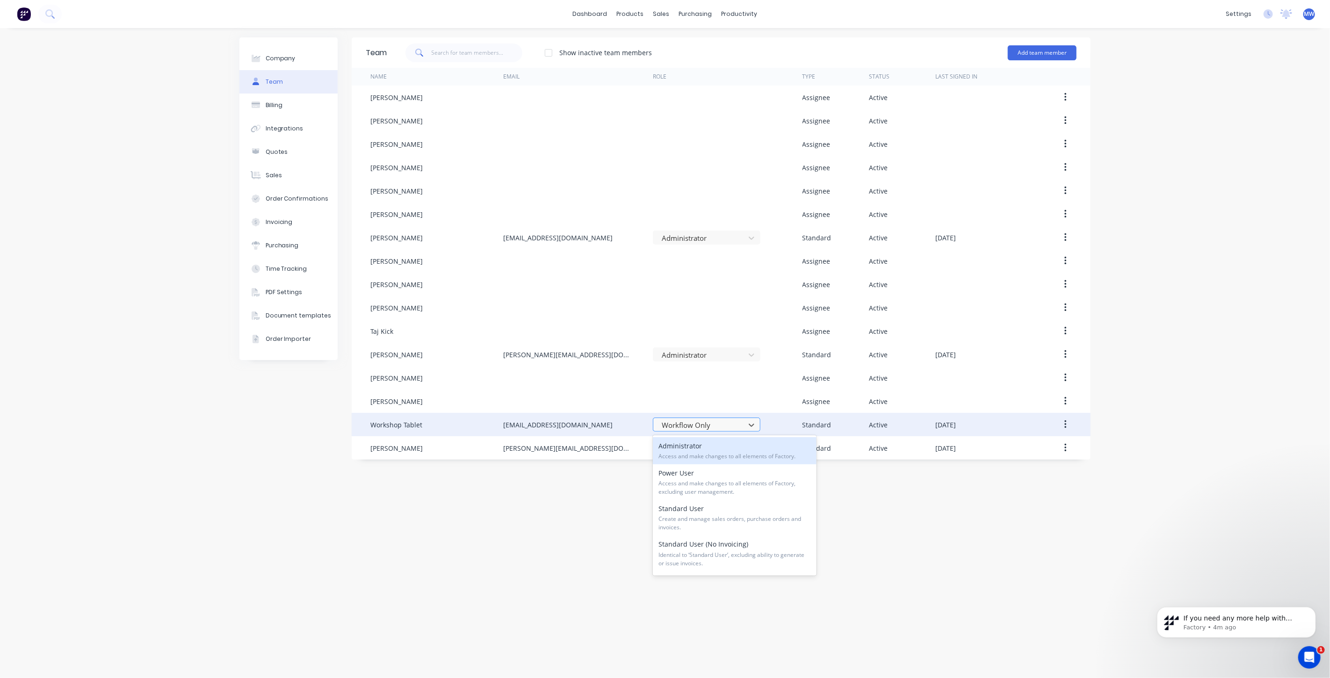
click at [732, 424] on div at bounding box center [700, 425] width 79 height 12
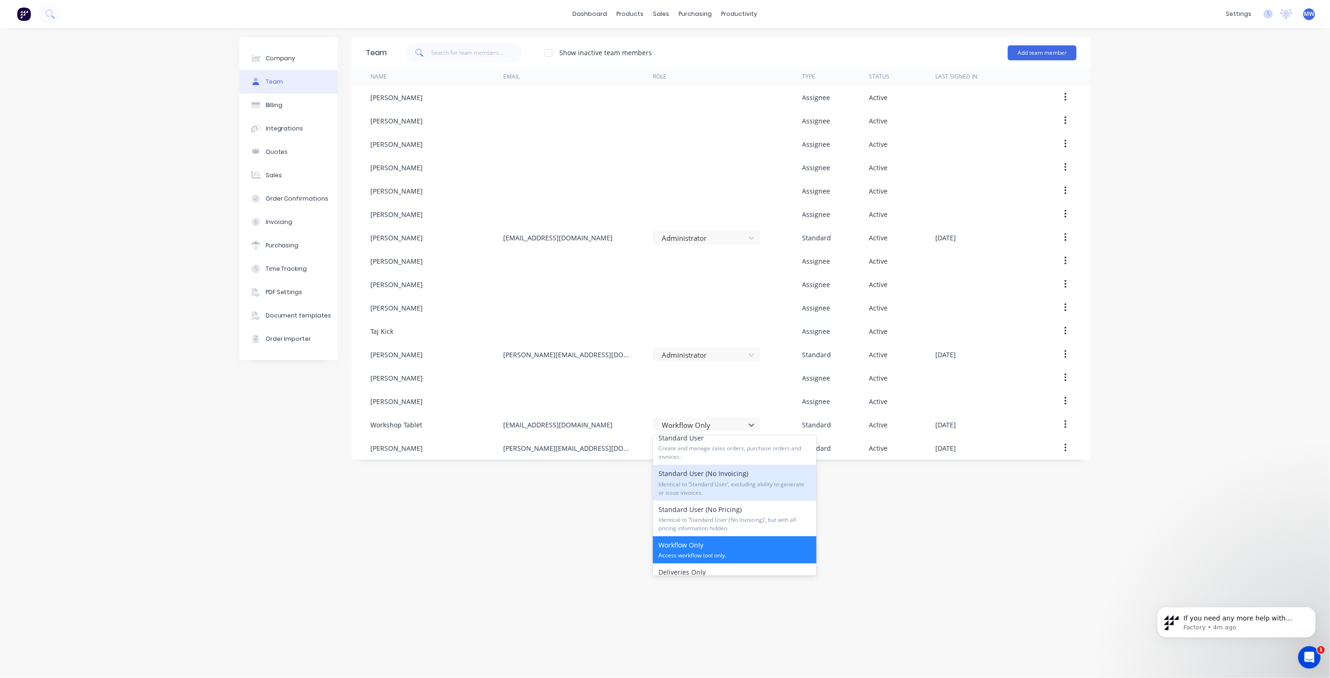
scroll to position [142, 0]
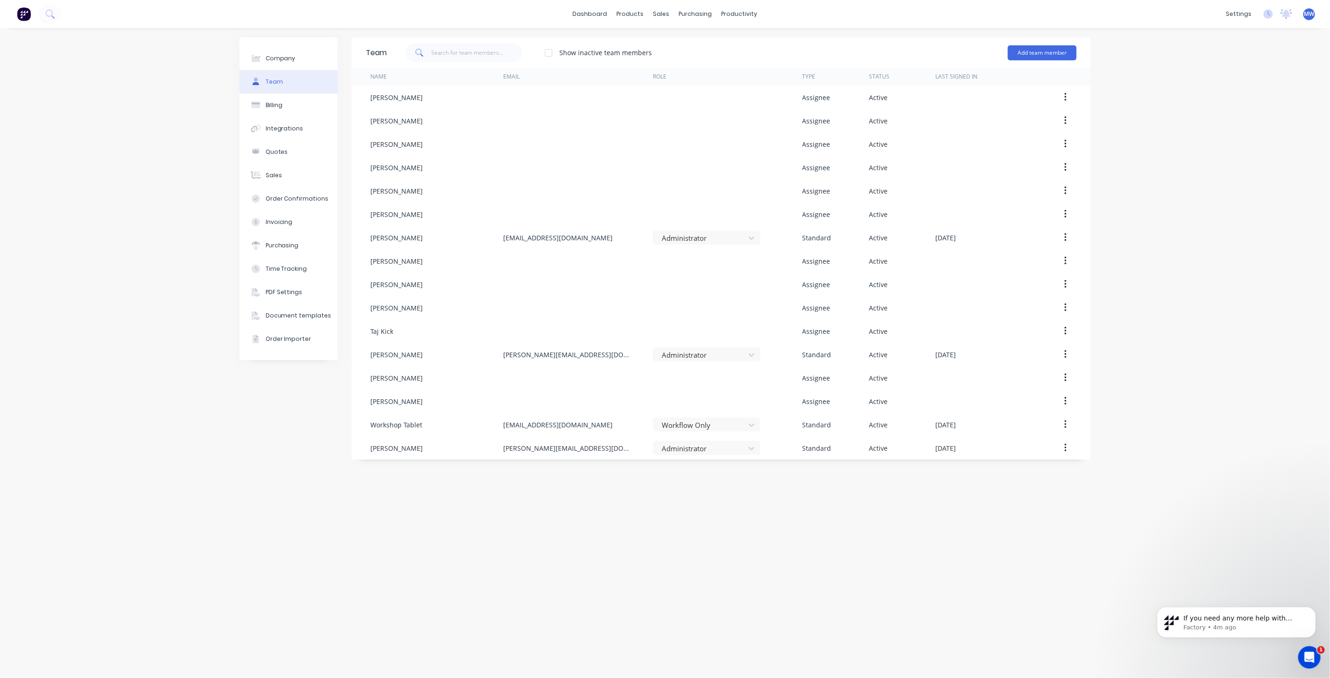
click at [1001, 584] on div "Team Show inactive team members Add team member Name Email Role Type Status Las…" at bounding box center [721, 352] width 739 height 631
click at [1304, 652] on icon "Open Intercom Messenger" at bounding box center [1307, 655] width 15 height 15
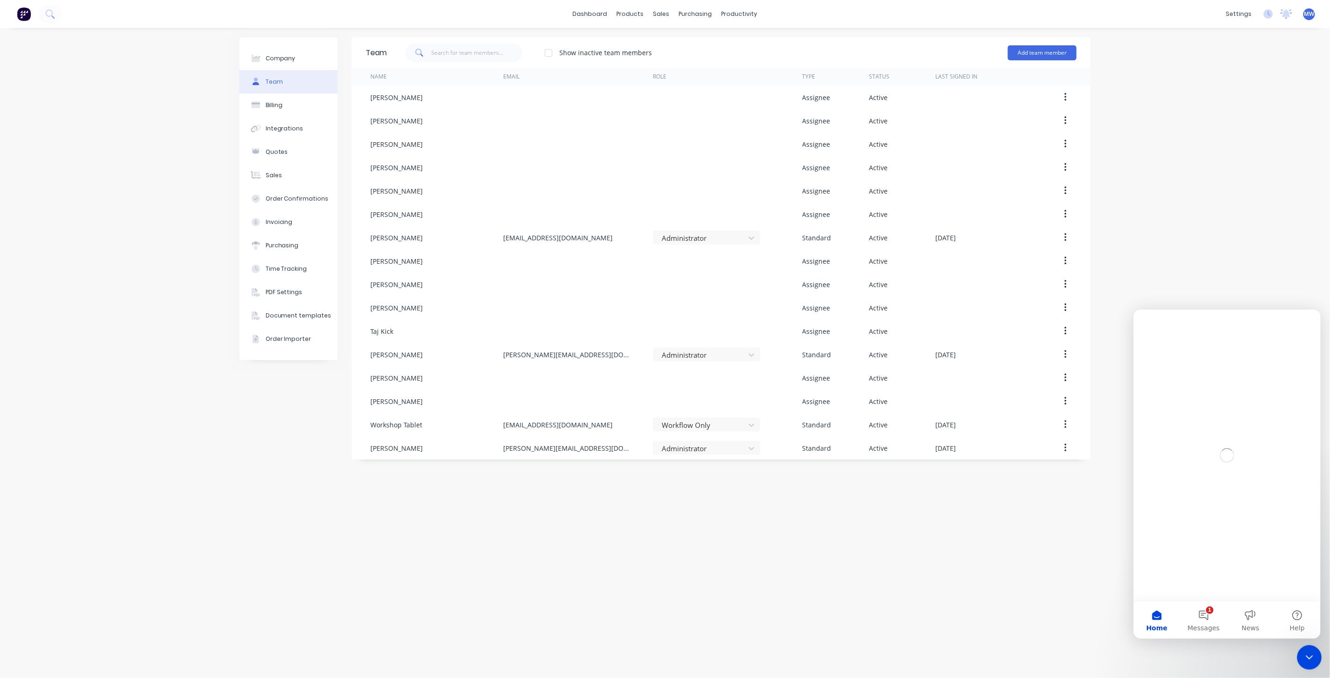
scroll to position [0, 0]
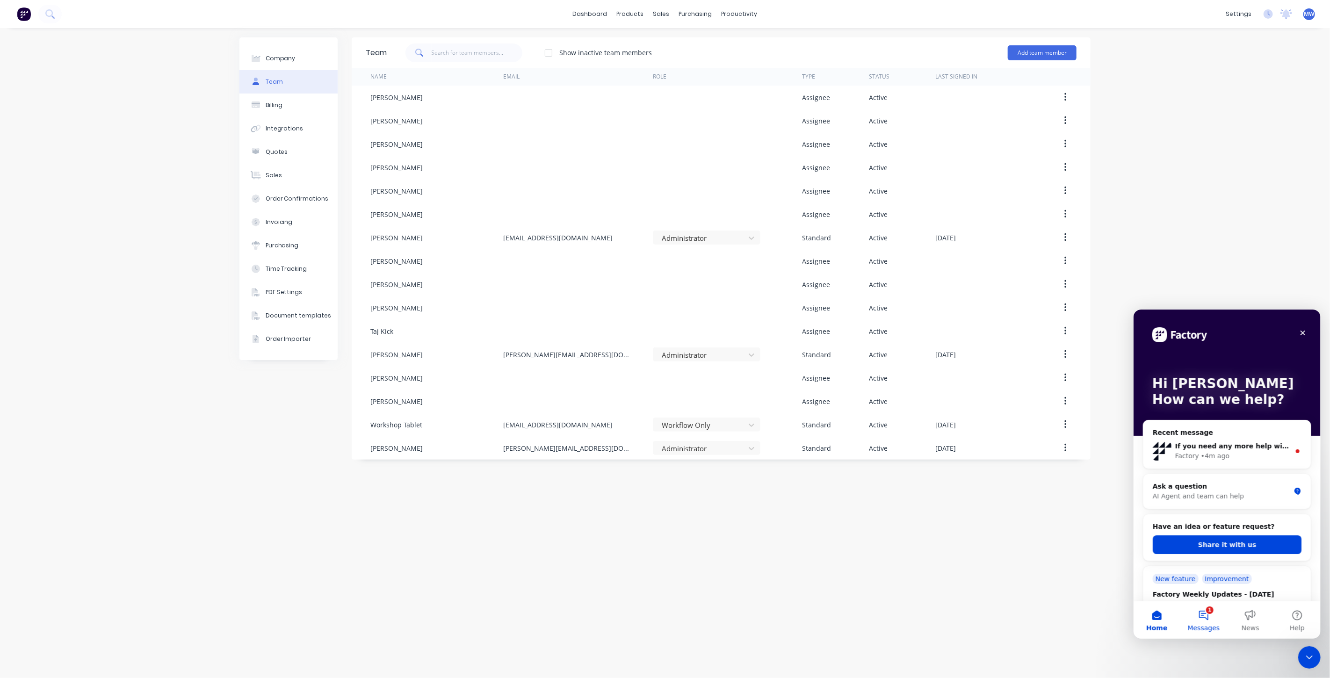
click at [1201, 616] on button "1 Messages" at bounding box center [1203, 619] width 47 height 37
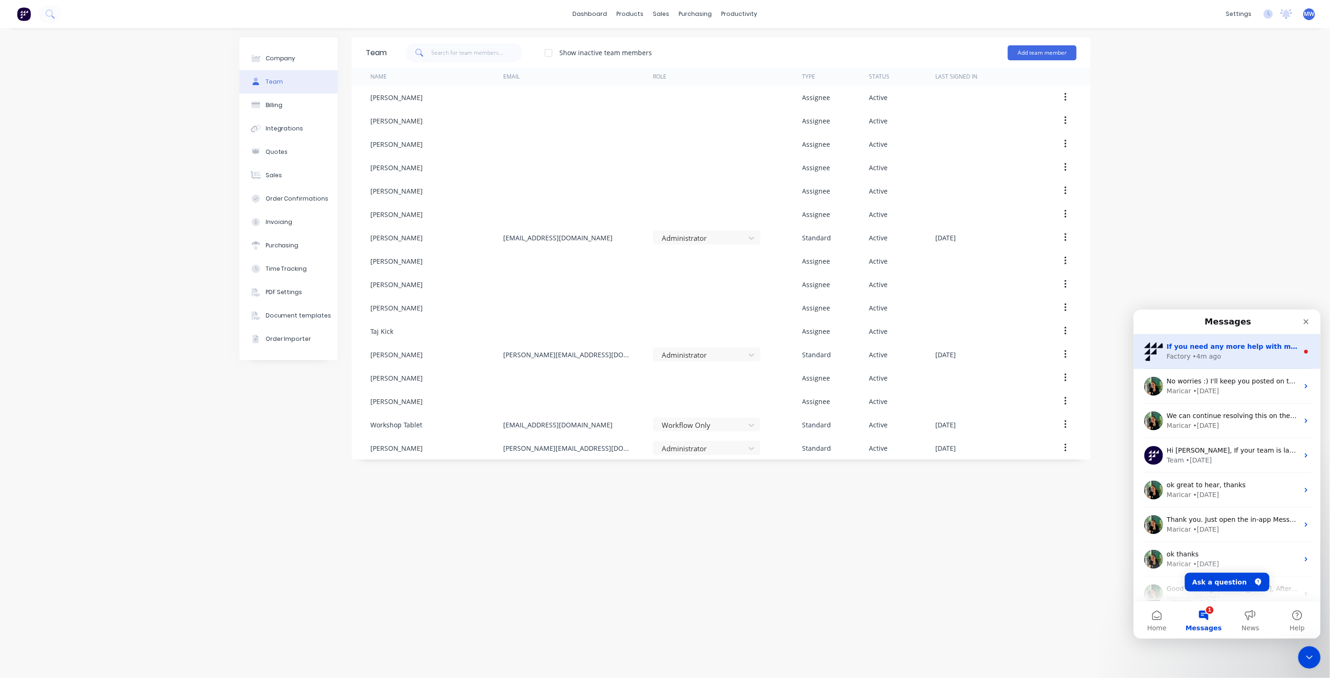
click at [1227, 338] on div "If you need any more help with managing user roles or access settings, I'm here…" at bounding box center [1226, 351] width 187 height 35
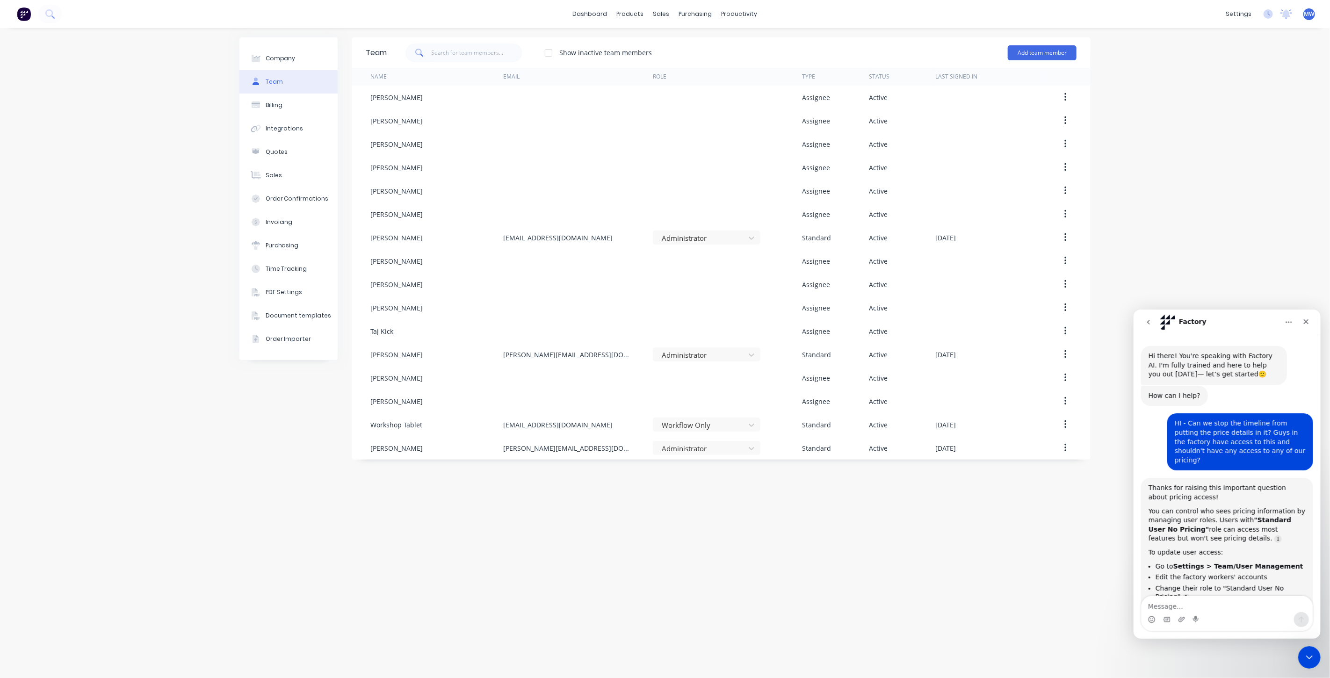
scroll to position [11, 0]
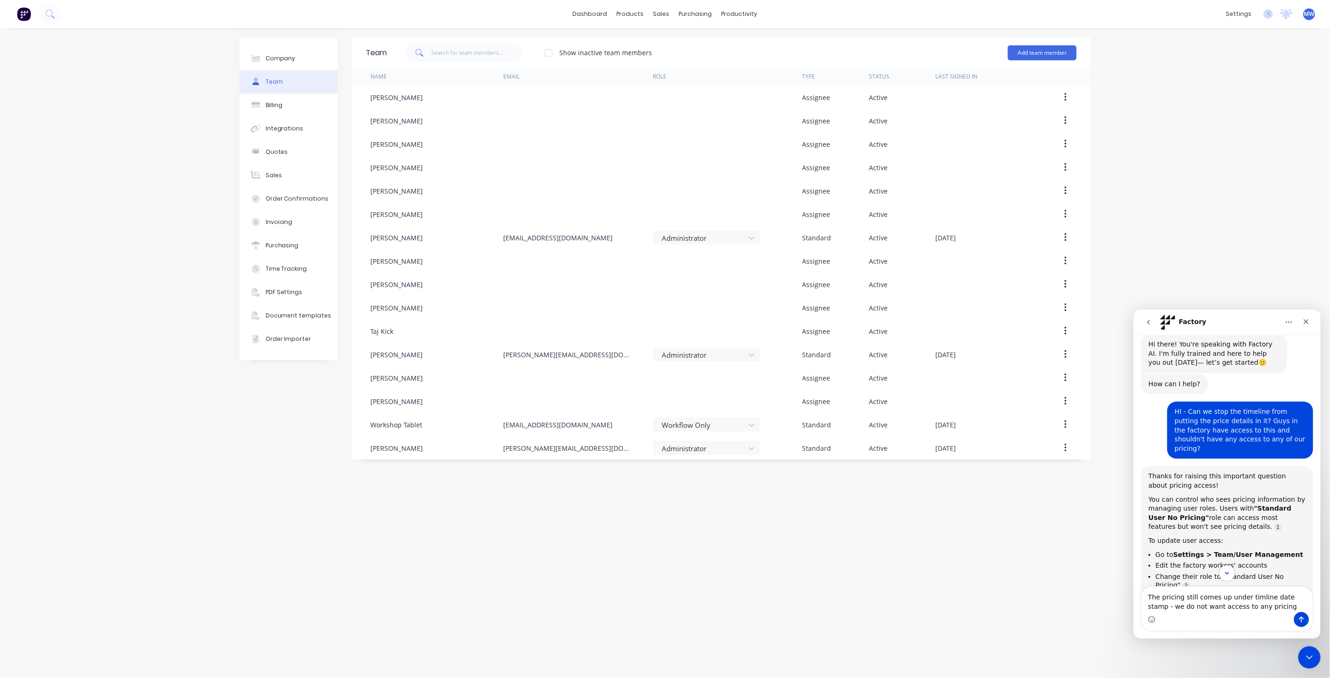
click at [1248, 597] on textarea "The pricing still comes up under timline date stamp - we do not want access to …" at bounding box center [1226, 598] width 171 height 25
type textarea "The pricing still comes up under timeline date stamp - we do not want access to…"
click at [1298, 617] on icon "Send a message…" at bounding box center [1300, 618] width 7 height 7
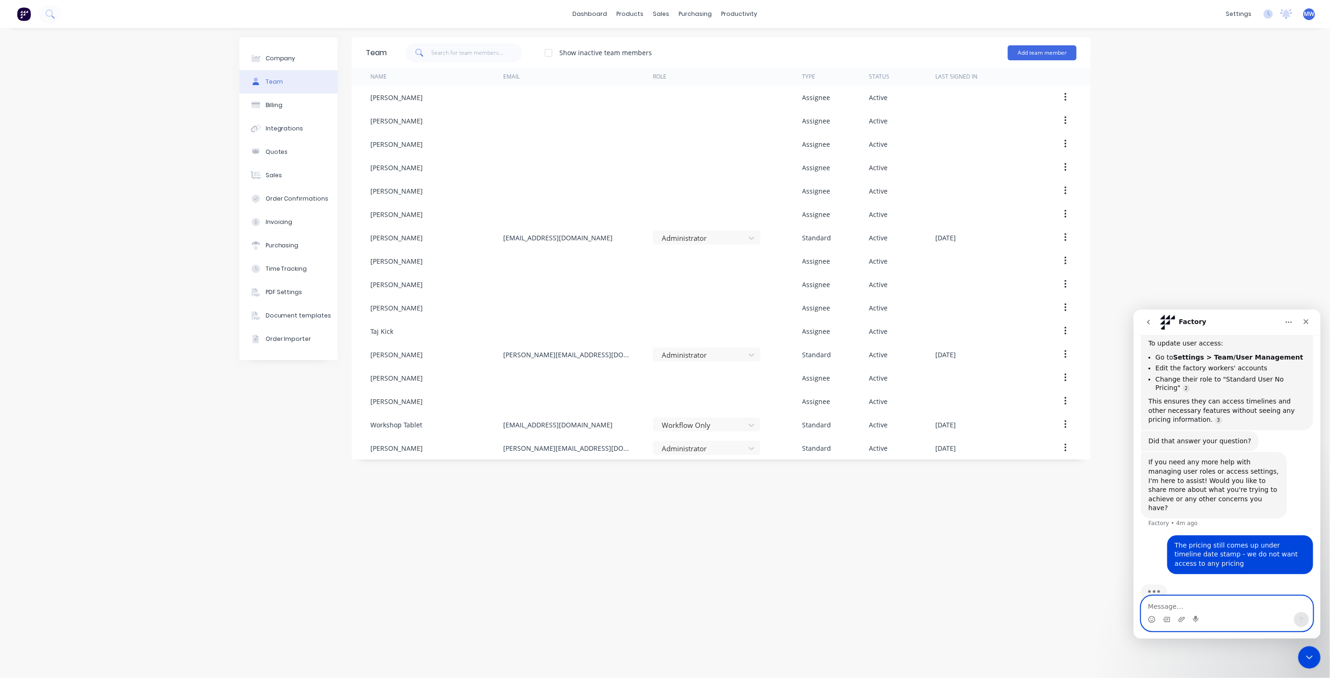
scroll to position [209, 0]
click at [536, 544] on div "Team Show inactive team members Add team member Name Email Role Type Status Las…" at bounding box center [721, 352] width 739 height 631
click at [323, 513] on div "Company Team Billing Integrations Quotes Sales Order Confirmations Invoicing Pu…" at bounding box center [288, 352] width 98 height 631
click at [616, 554] on div "Team Show inactive team members Add team member Name Email Role Type Status Las…" at bounding box center [721, 352] width 739 height 631
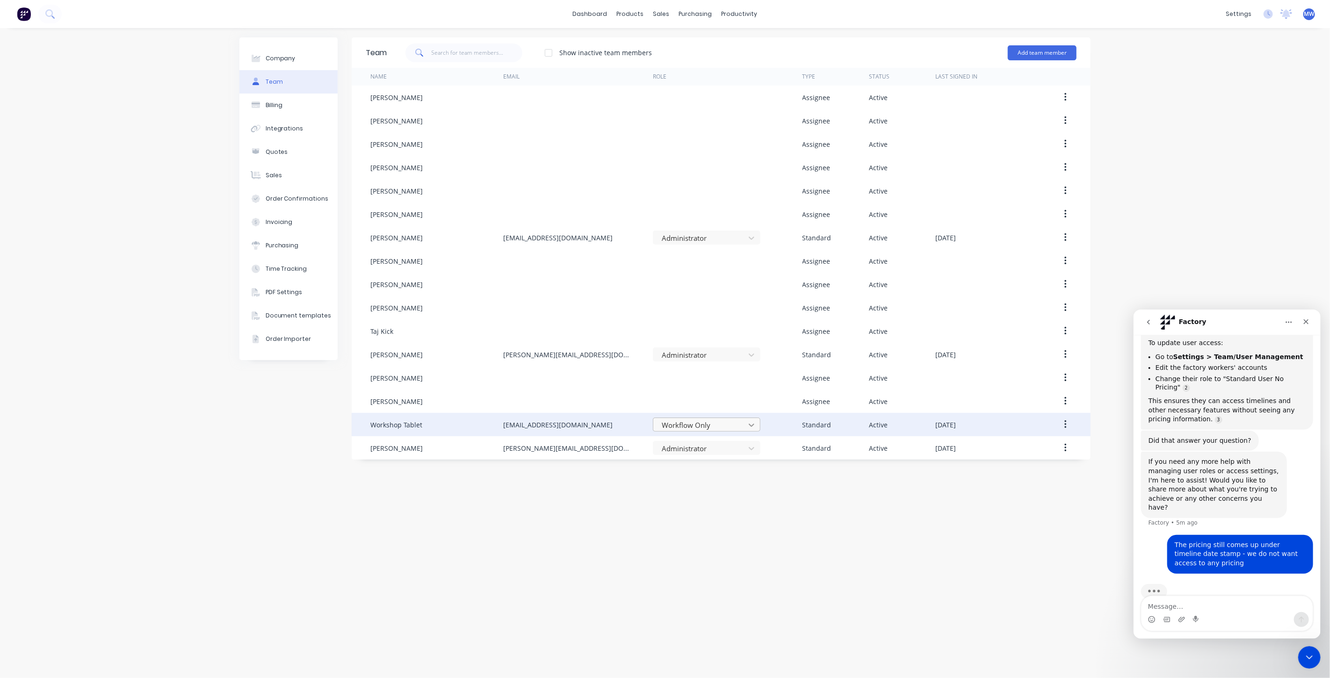
click at [753, 422] on icon at bounding box center [751, 424] width 9 height 9
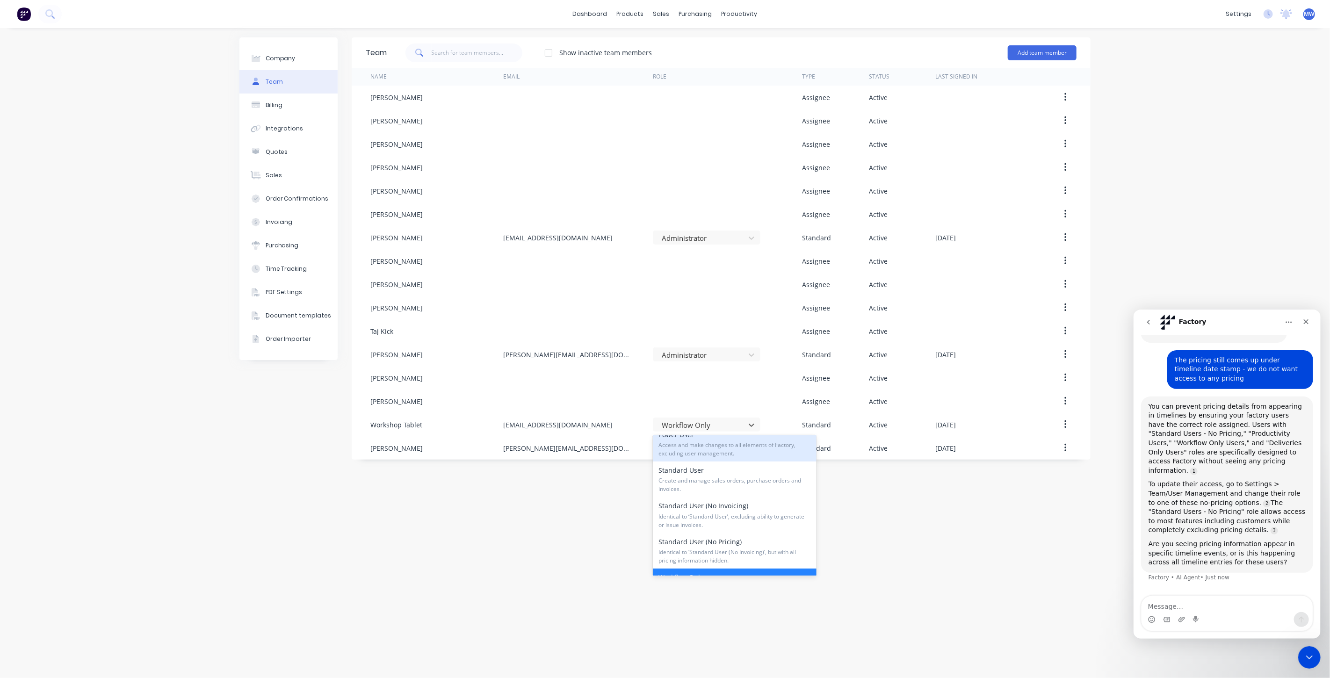
scroll to position [40, 0]
click at [1216, 607] on textarea "Message…" at bounding box center [1226, 604] width 171 height 16
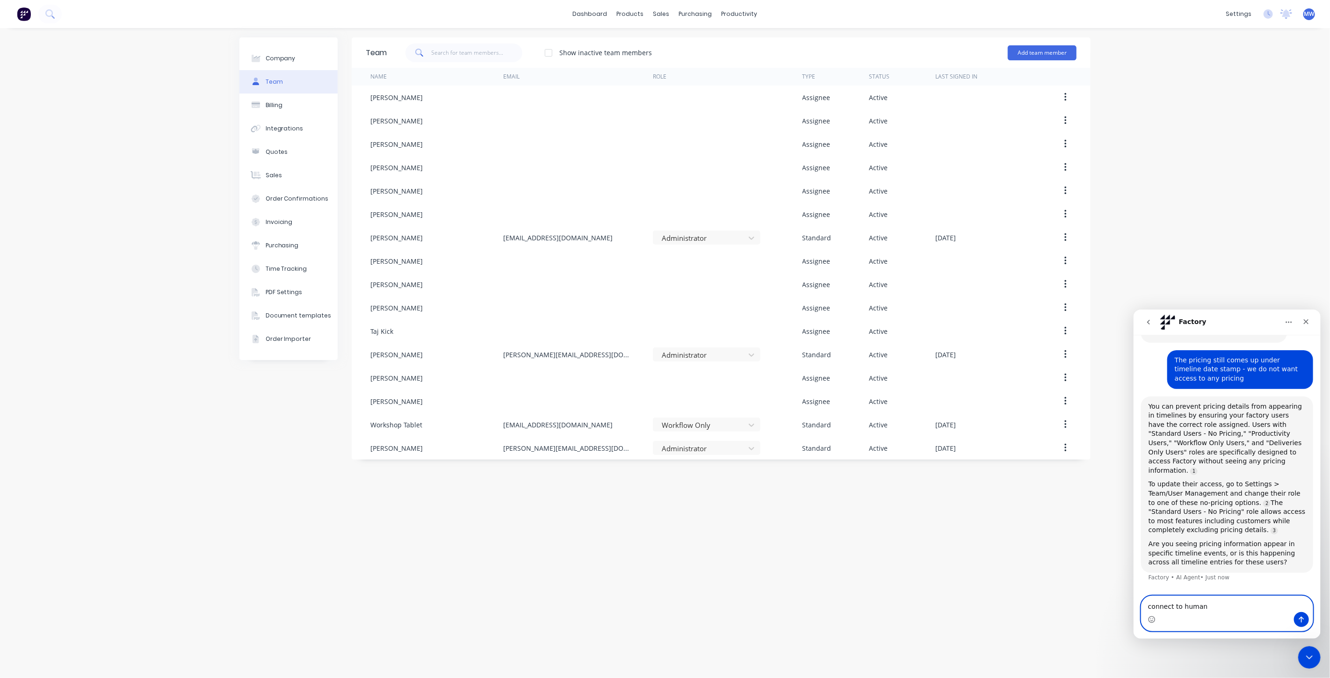
type textarea "connect to human"
click at [1303, 620] on icon "Send a message…" at bounding box center [1300, 618] width 7 height 7
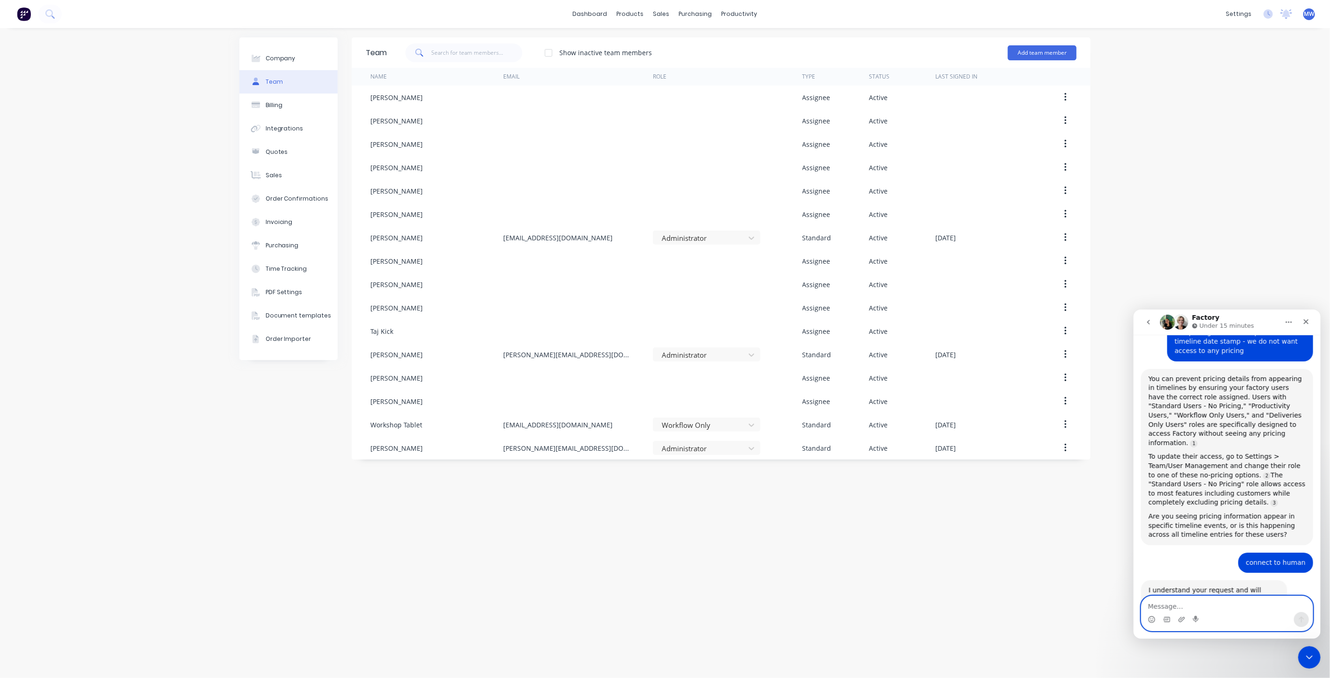
scroll to position [427, 0]
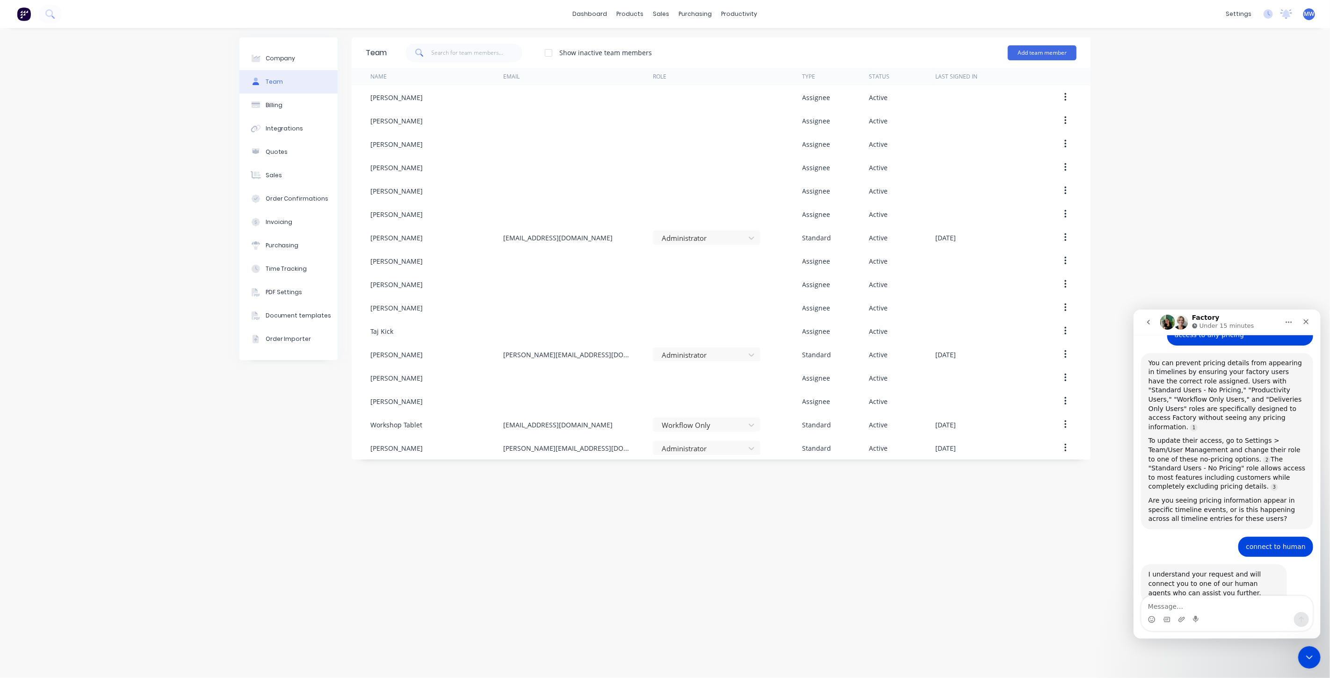
click at [874, 567] on div "Team Show inactive team members Add team member Name Email Role Type Status Las…" at bounding box center [721, 352] width 739 height 631
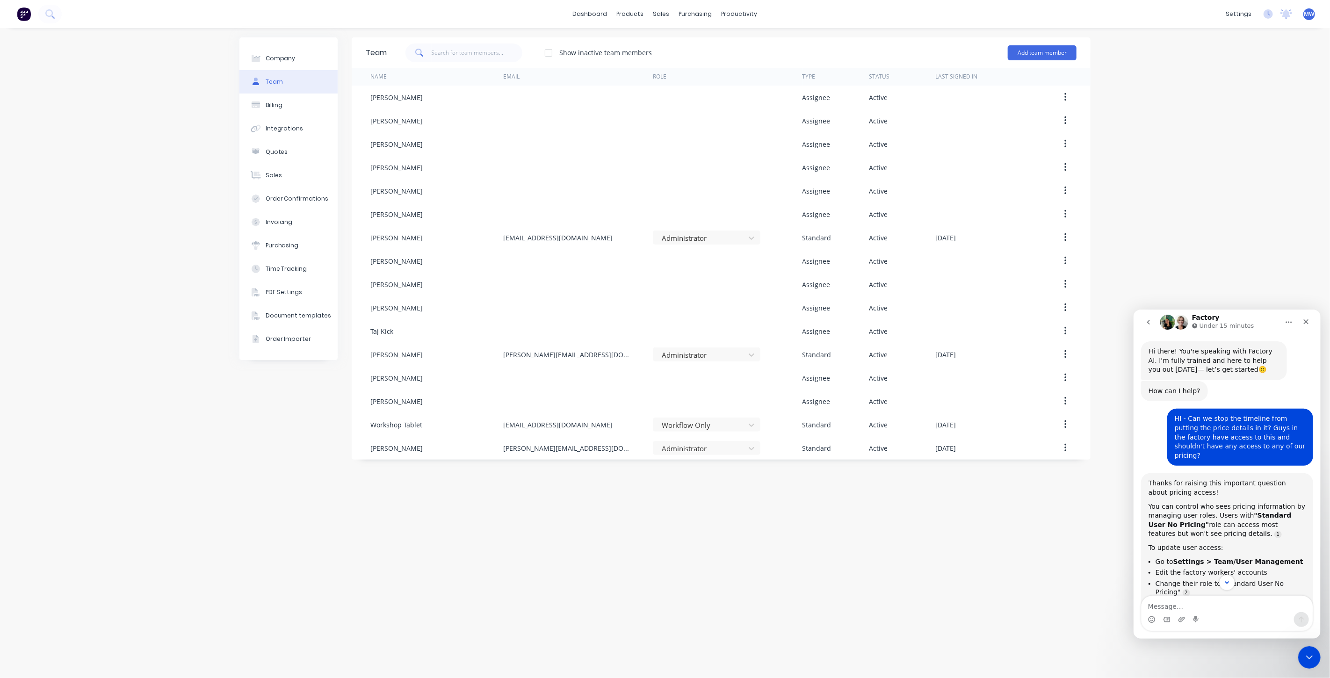
scroll to position [0, 0]
click at [288, 288] on div "PDF Settings" at bounding box center [284, 292] width 37 height 8
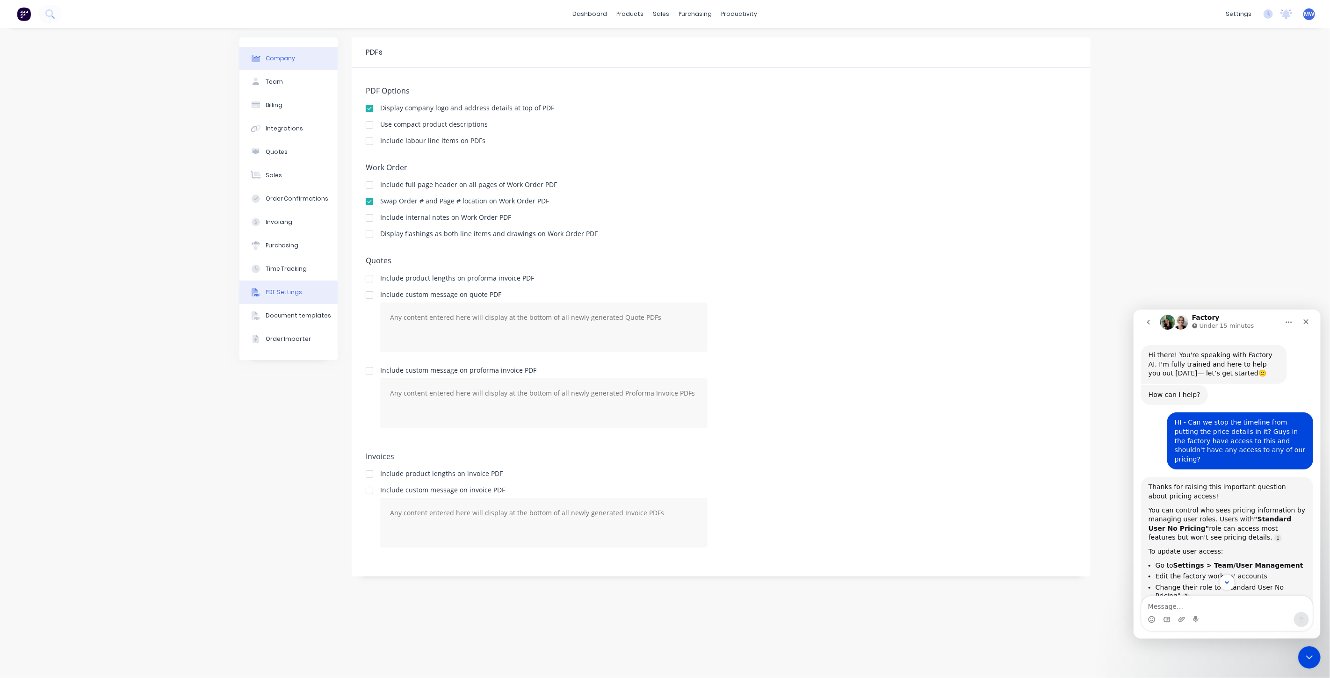
click at [287, 59] on div "Company" at bounding box center [281, 58] width 30 height 8
select select "AU"
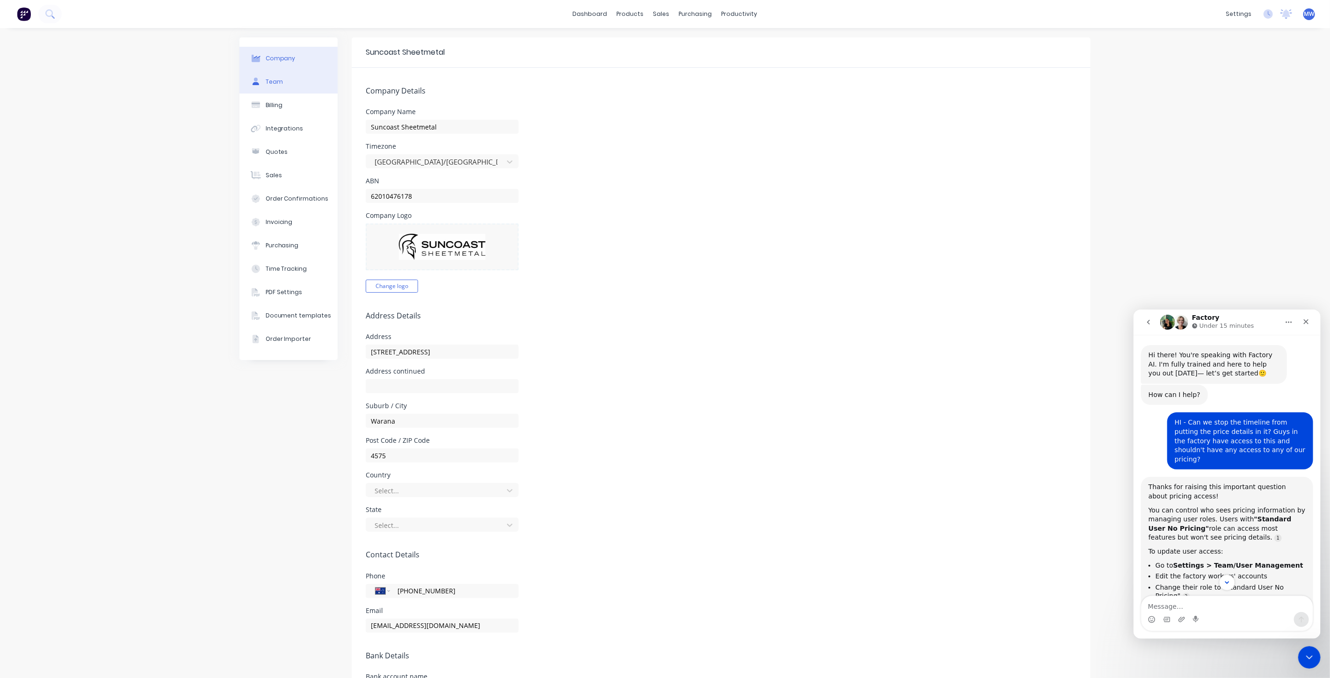
click at [283, 70] on button "Team" at bounding box center [288, 81] width 98 height 23
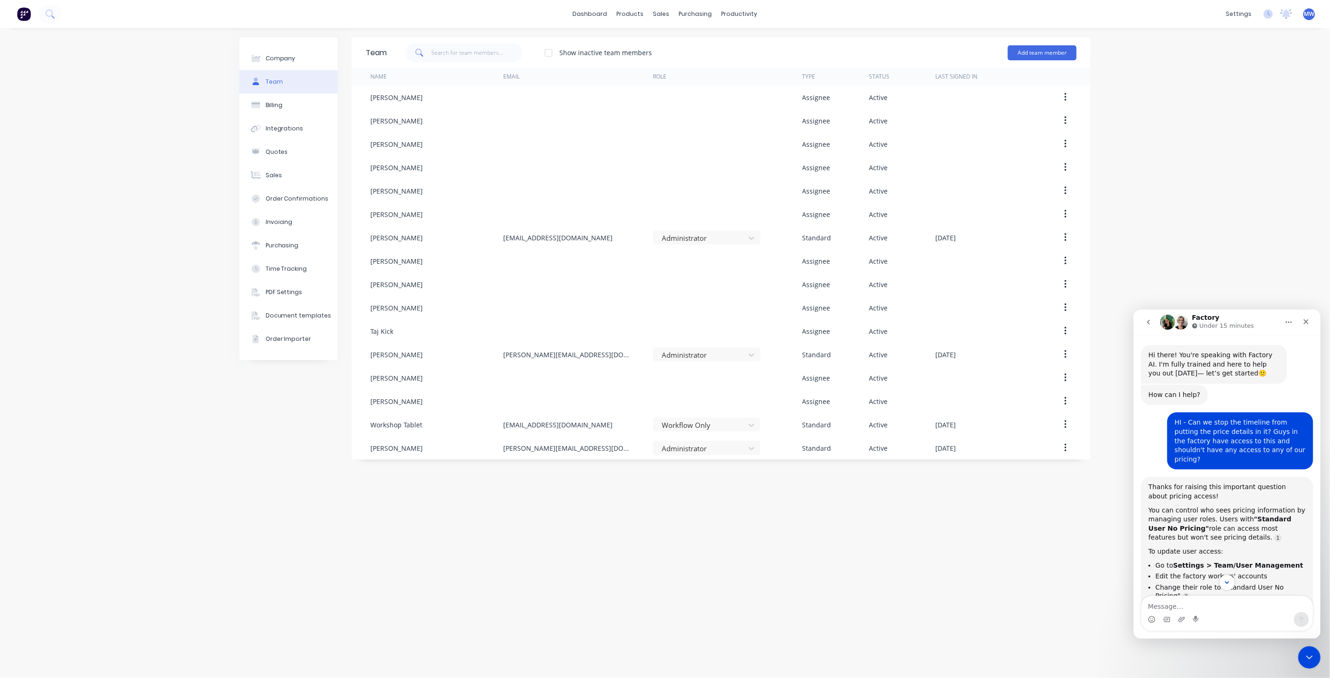
click at [491, 523] on div "Team Show inactive team members Add team member Name Email Role Type Status Las…" at bounding box center [721, 352] width 739 height 631
click at [762, 545] on div "Team Show inactive team members Add team member Name Email Role Type Status Las…" at bounding box center [721, 352] width 739 height 631
click at [1153, 233] on div "Company Team Billing Integrations Quotes Sales Order Confirmations Invoicing Pu…" at bounding box center [665, 353] width 1330 height 650
click at [283, 103] on button "Billing" at bounding box center [288, 105] width 98 height 23
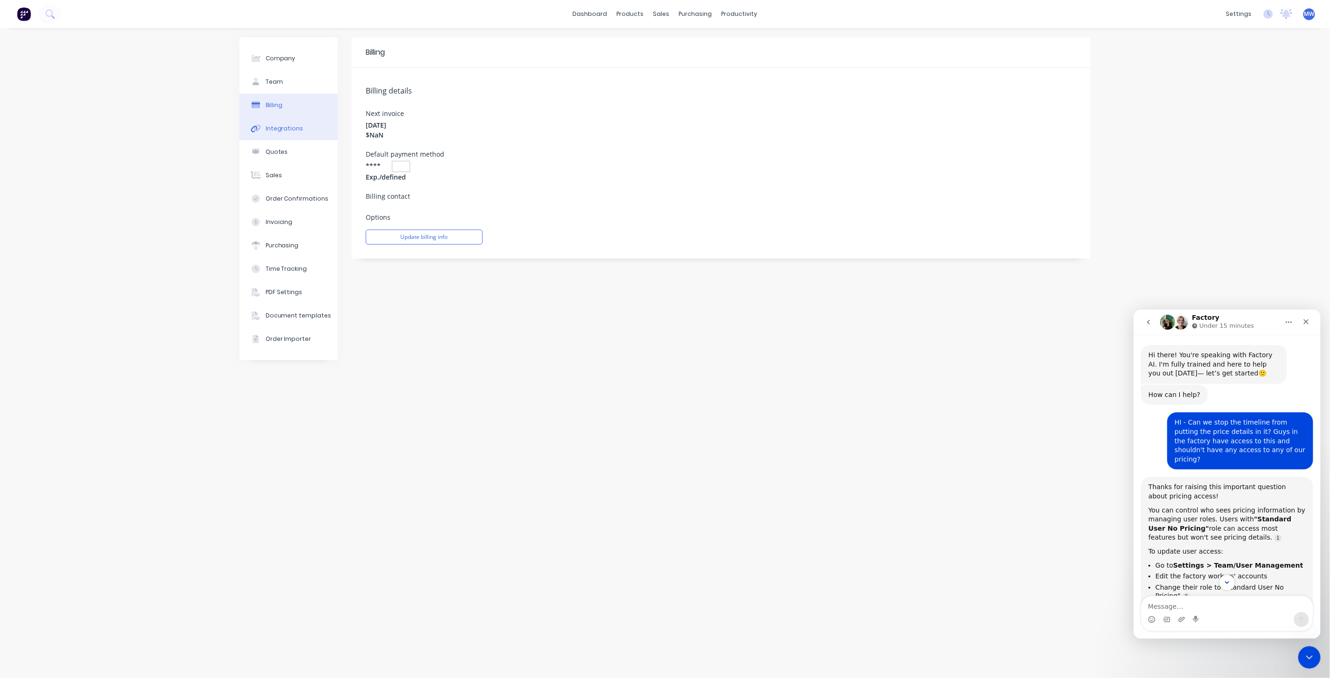
drag, startPoint x: 281, startPoint y: 126, endPoint x: 281, endPoint y: 137, distance: 10.3
click at [281, 126] on div "Integrations" at bounding box center [285, 128] width 38 height 8
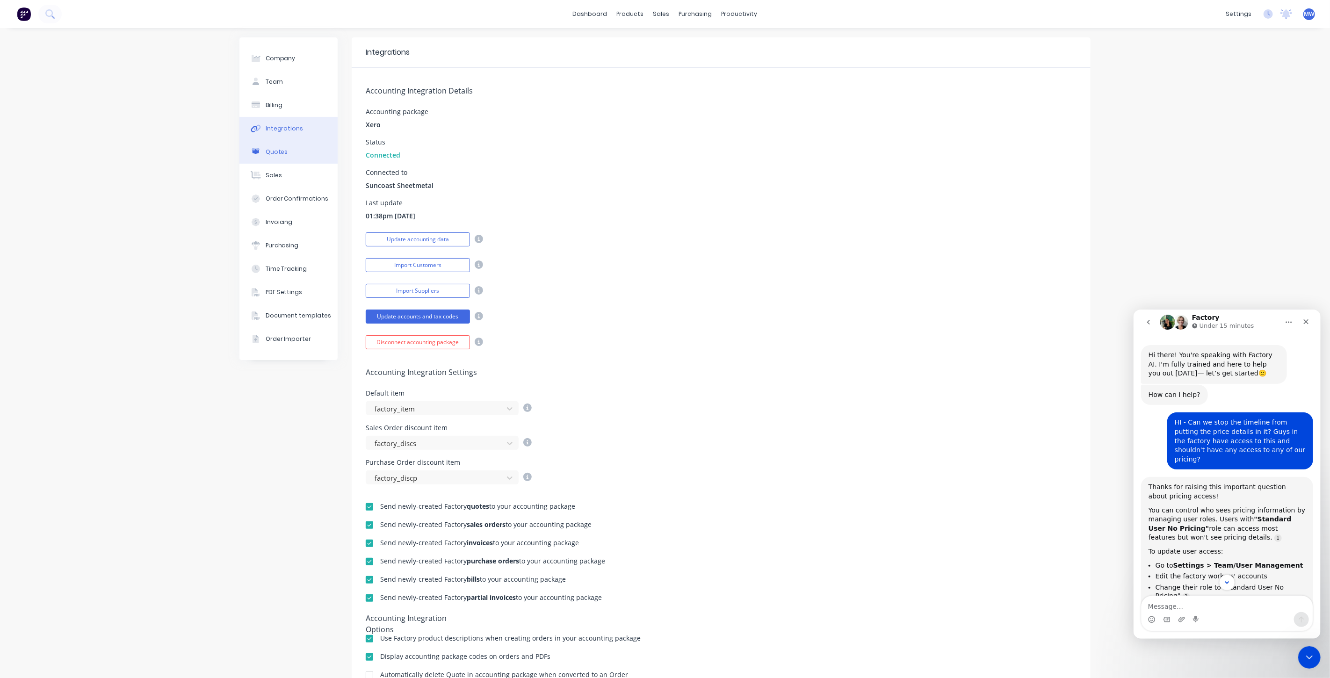
click at [281, 143] on button "Quotes" at bounding box center [288, 151] width 98 height 23
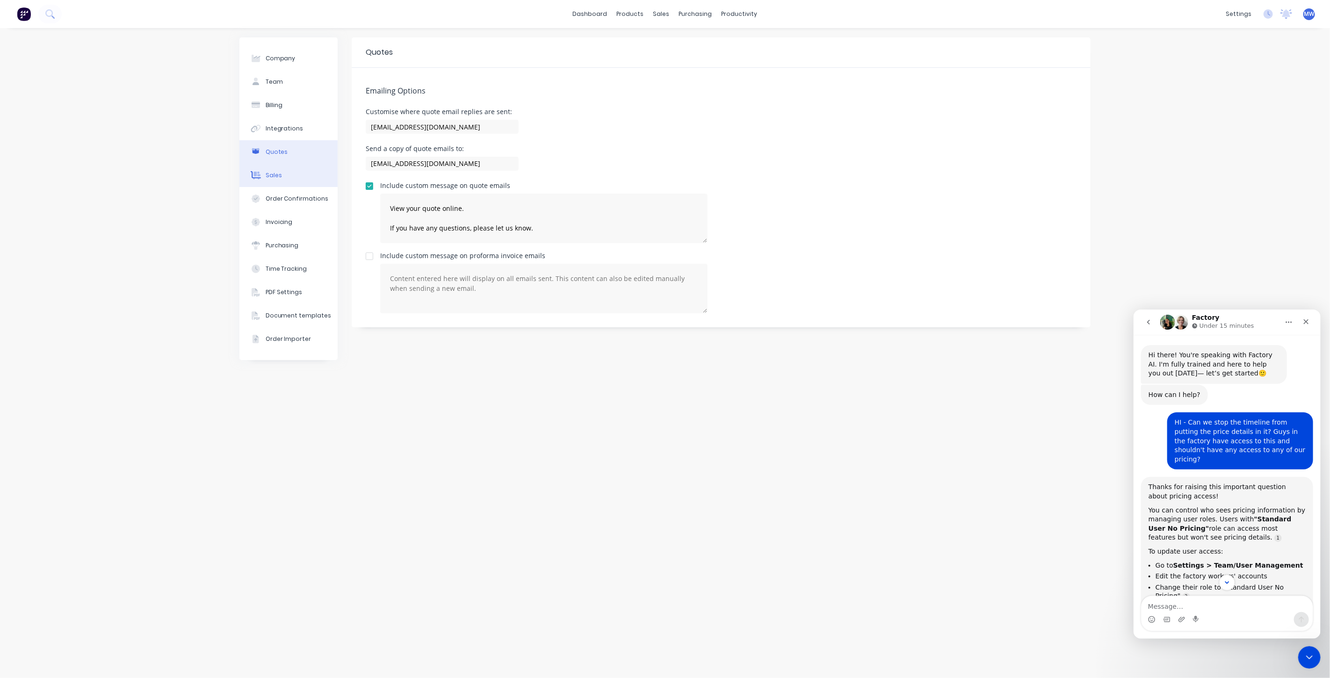
click at [281, 169] on button "Sales" at bounding box center [288, 175] width 98 height 23
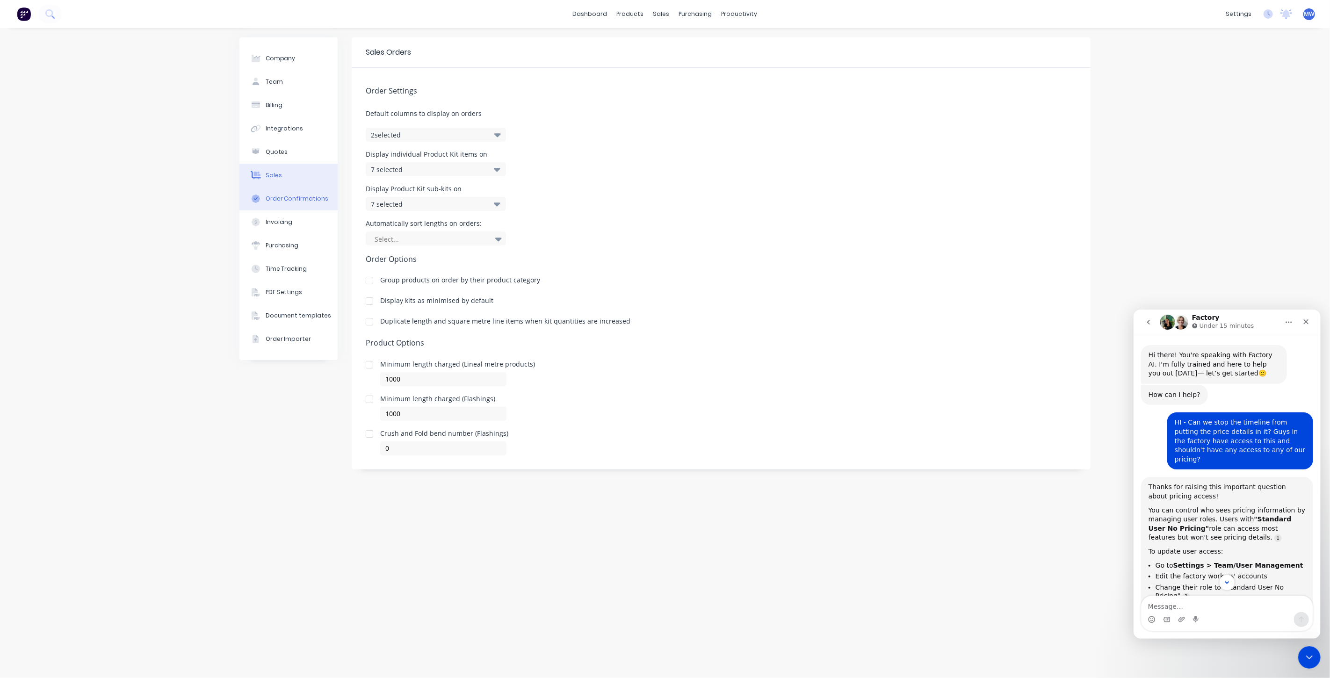
click at [288, 196] on div "Order Confirmations" at bounding box center [297, 198] width 63 height 8
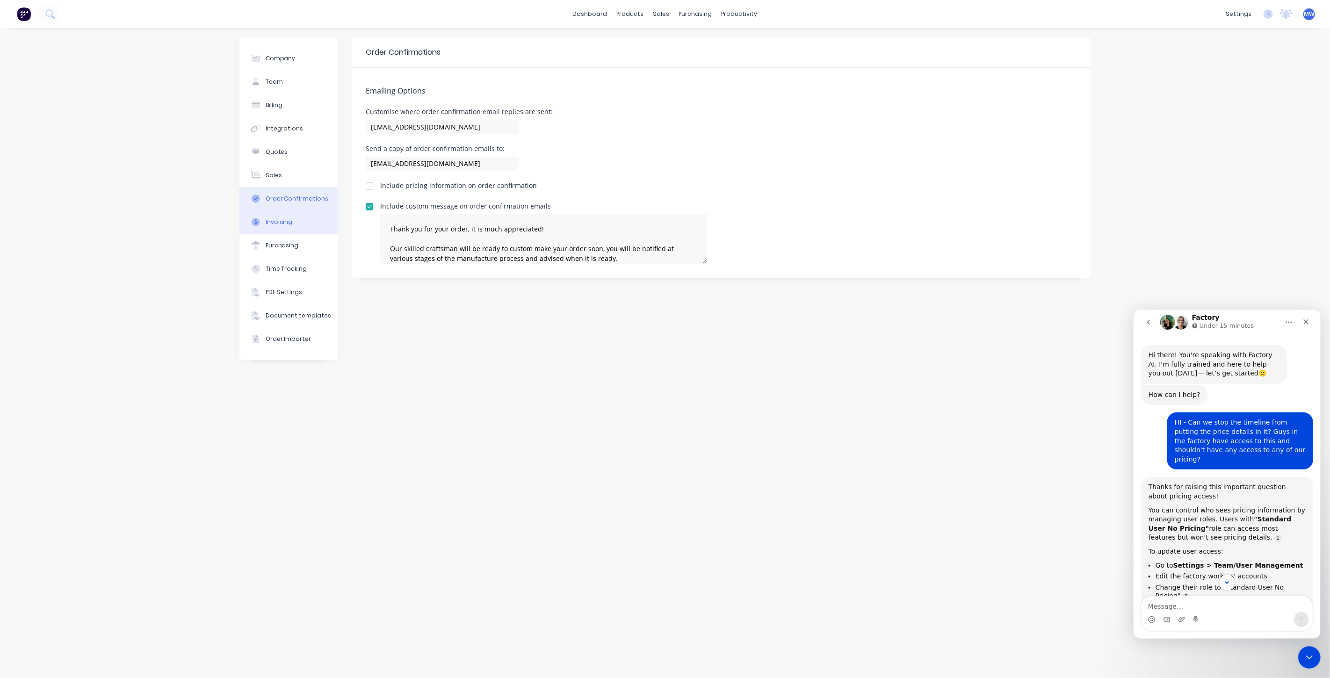
click at [287, 215] on button "Invoicing" at bounding box center [288, 221] width 98 height 23
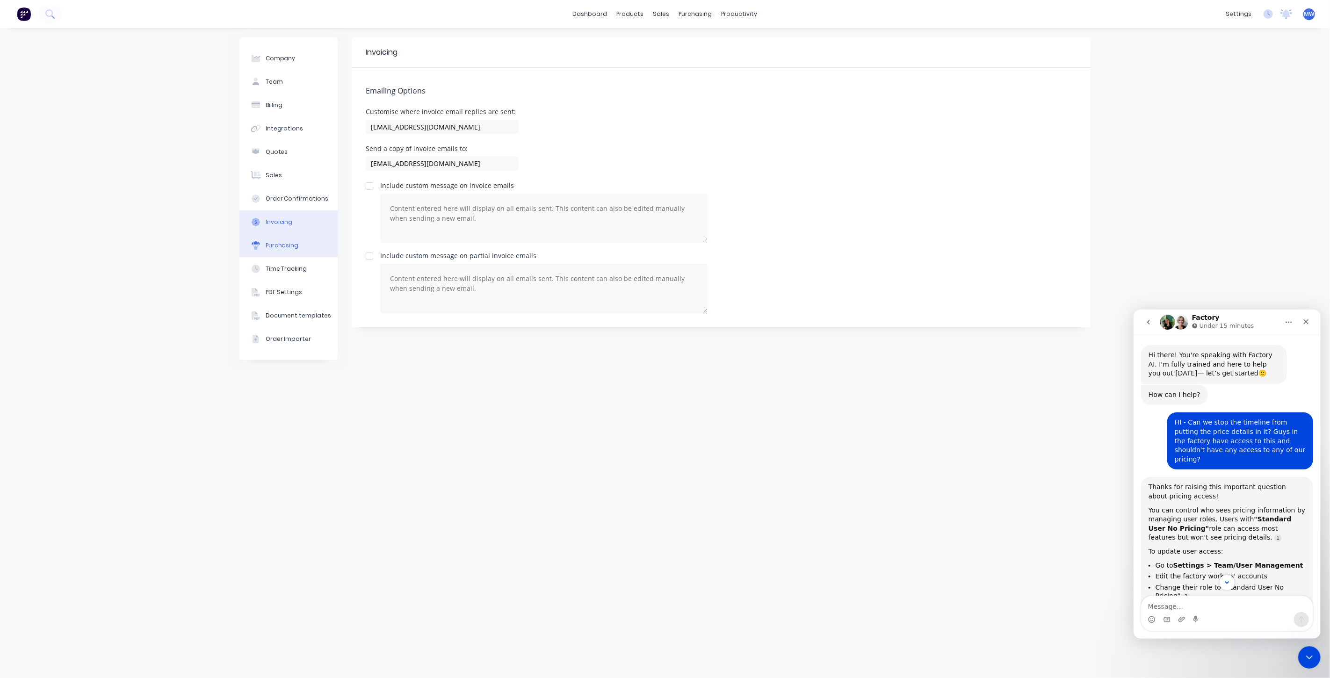
click at [285, 252] on button "Purchasing" at bounding box center [288, 245] width 98 height 23
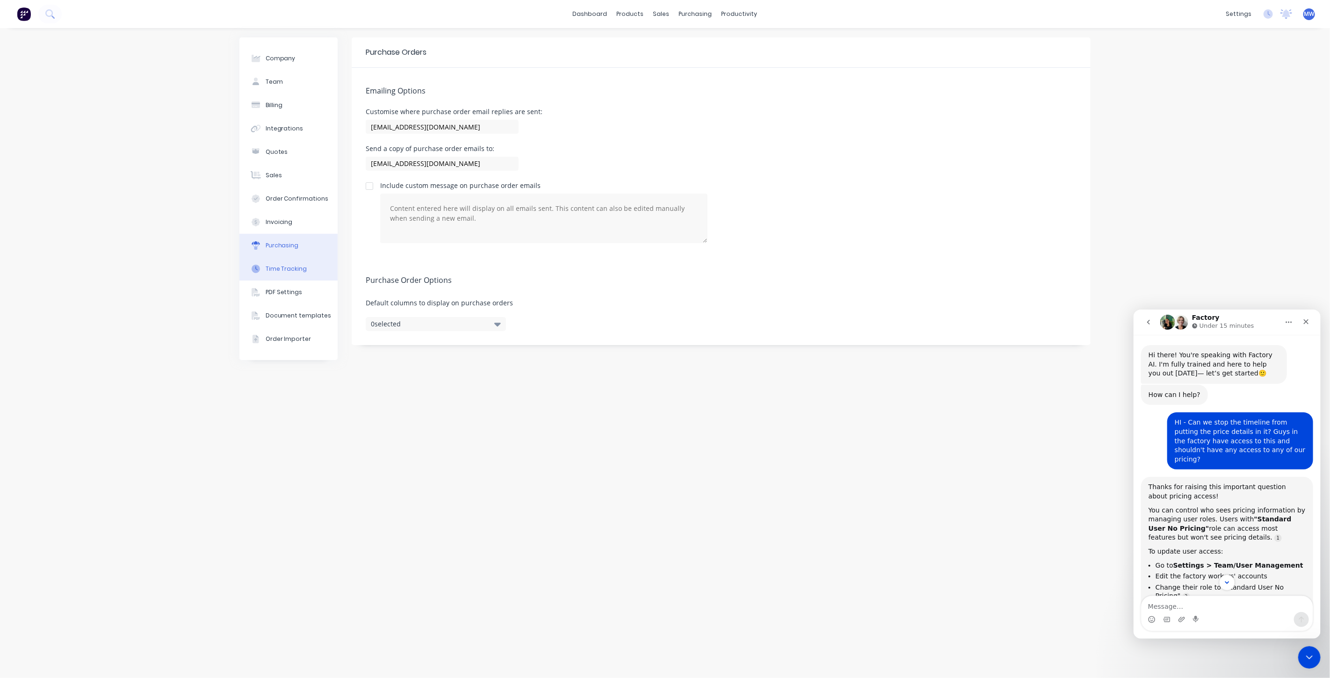
click at [284, 266] on div "Time Tracking" at bounding box center [287, 269] width 42 height 8
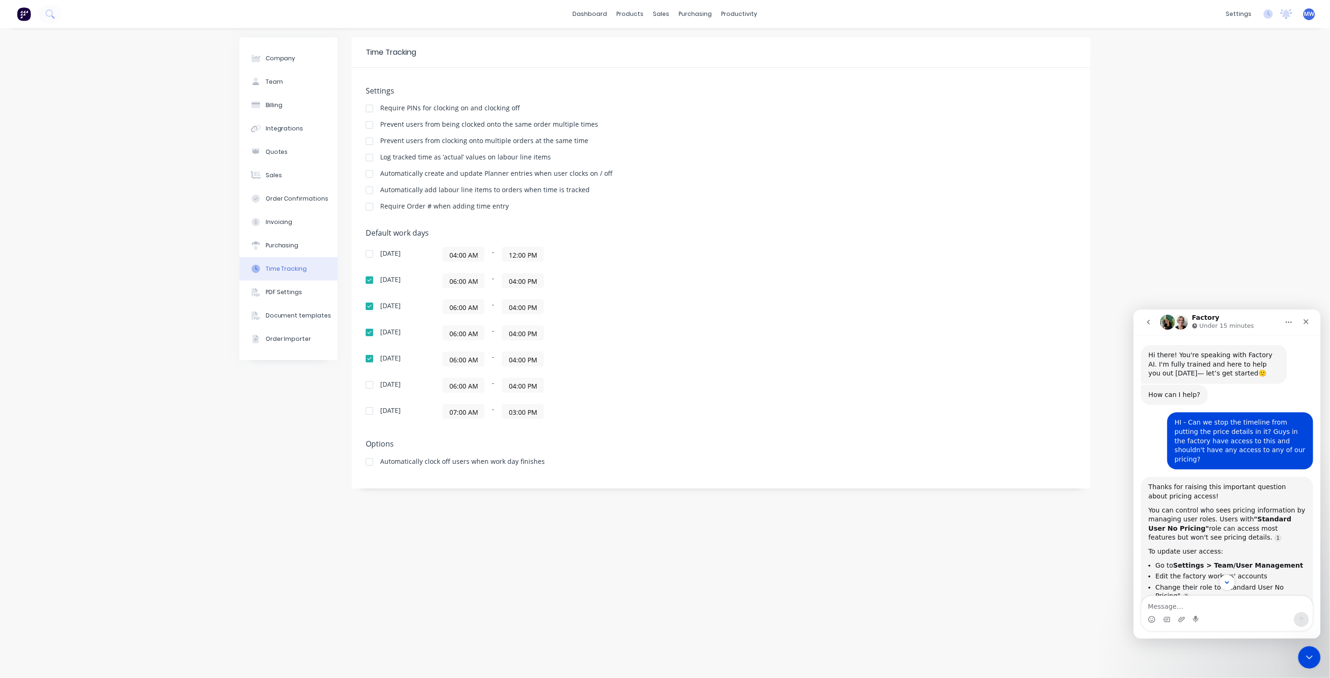
click at [533, 108] on div "Require PINs for clocking on and clocking off" at bounding box center [721, 109] width 711 height 9
click at [611, 130] on div "Prevent users from being clocked onto the same order multiple times" at bounding box center [721, 125] width 711 height 9
click at [593, 144] on div "Prevent users from clocking onto multiple orders at the same time" at bounding box center [721, 141] width 711 height 9
click at [623, 177] on div "Automatically create and update Planner entries when user clocks on / off" at bounding box center [721, 174] width 711 height 9
click at [616, 189] on div "Automatically add labour line items to orders when time is tracked" at bounding box center [721, 191] width 711 height 9
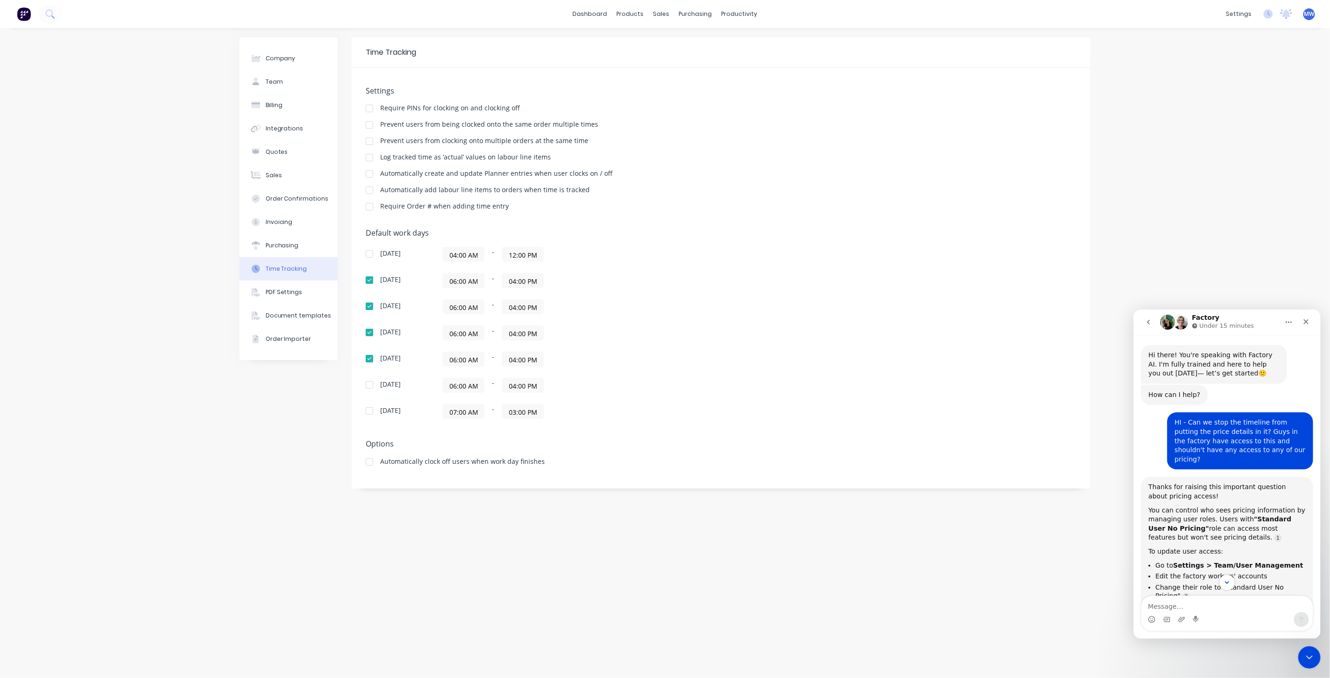
click at [604, 193] on div "Automatically add labour line items to orders when time is tracked" at bounding box center [721, 191] width 711 height 9
click at [520, 211] on div "Require Order # when adding time entry" at bounding box center [721, 207] width 711 height 9
click at [289, 294] on div "PDF Settings" at bounding box center [284, 292] width 37 height 8
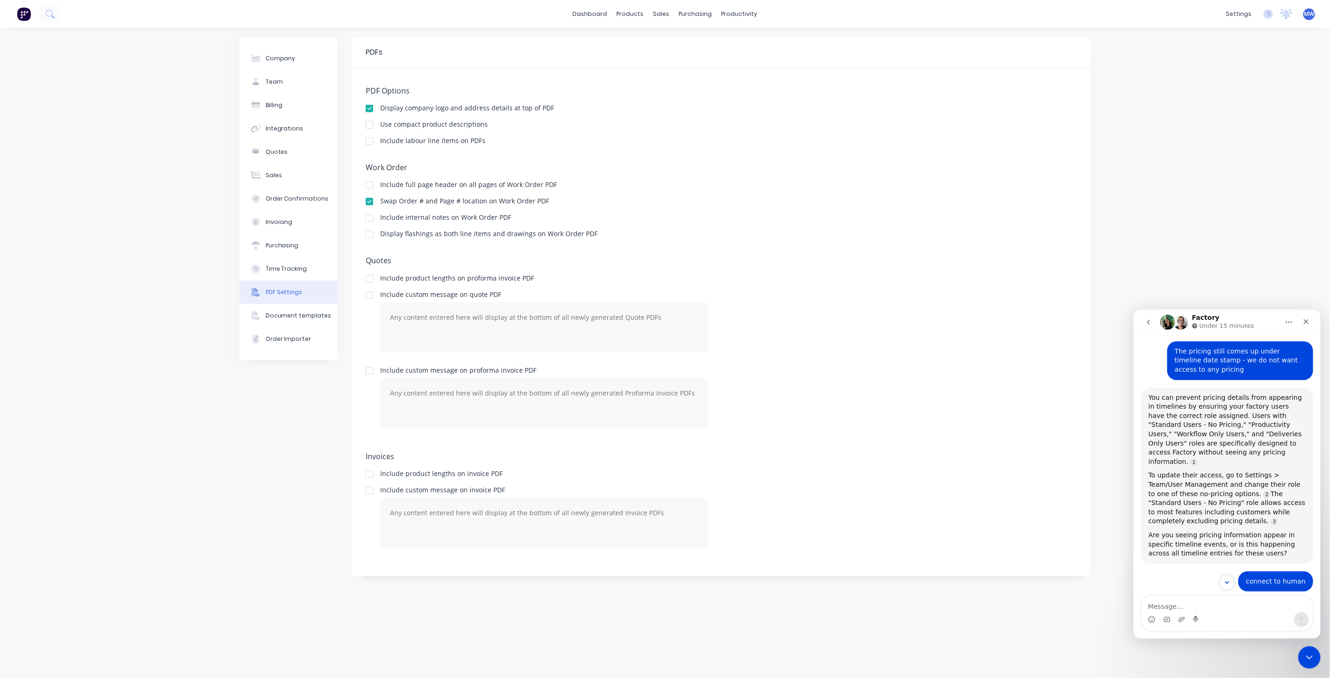
scroll to position [427, 0]
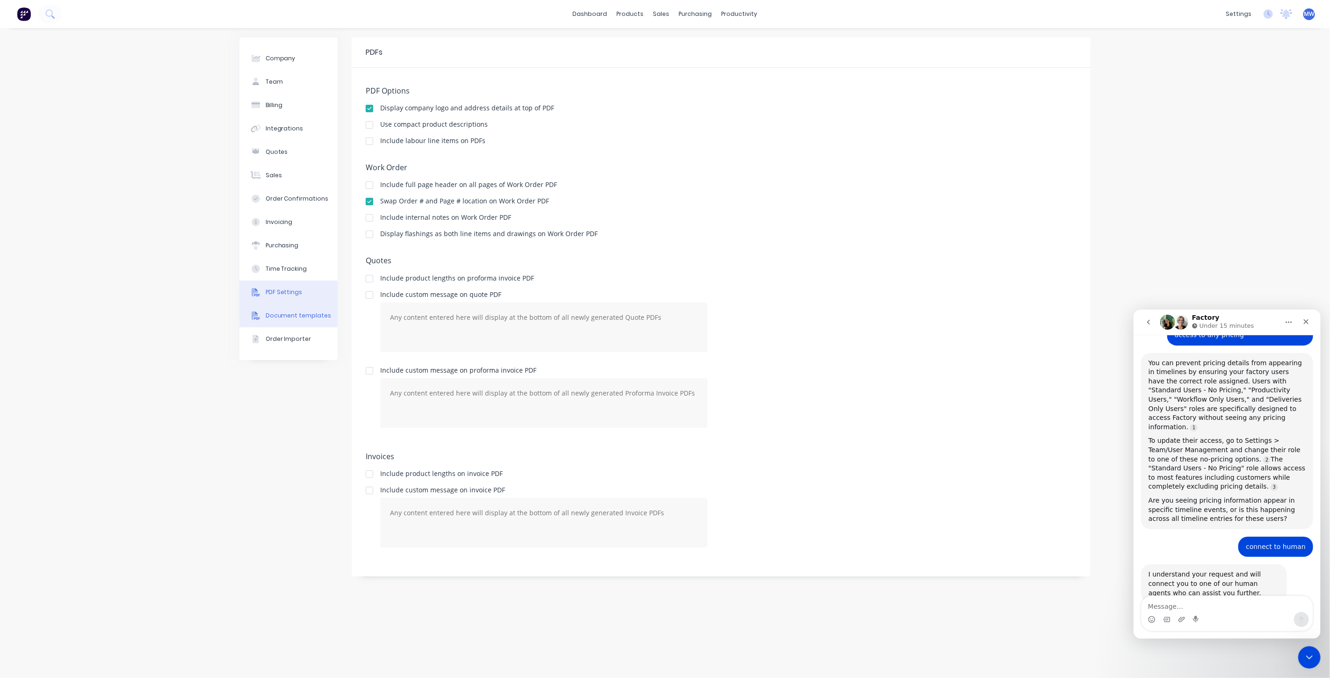
click at [309, 312] on div "Document templates" at bounding box center [299, 315] width 66 height 8
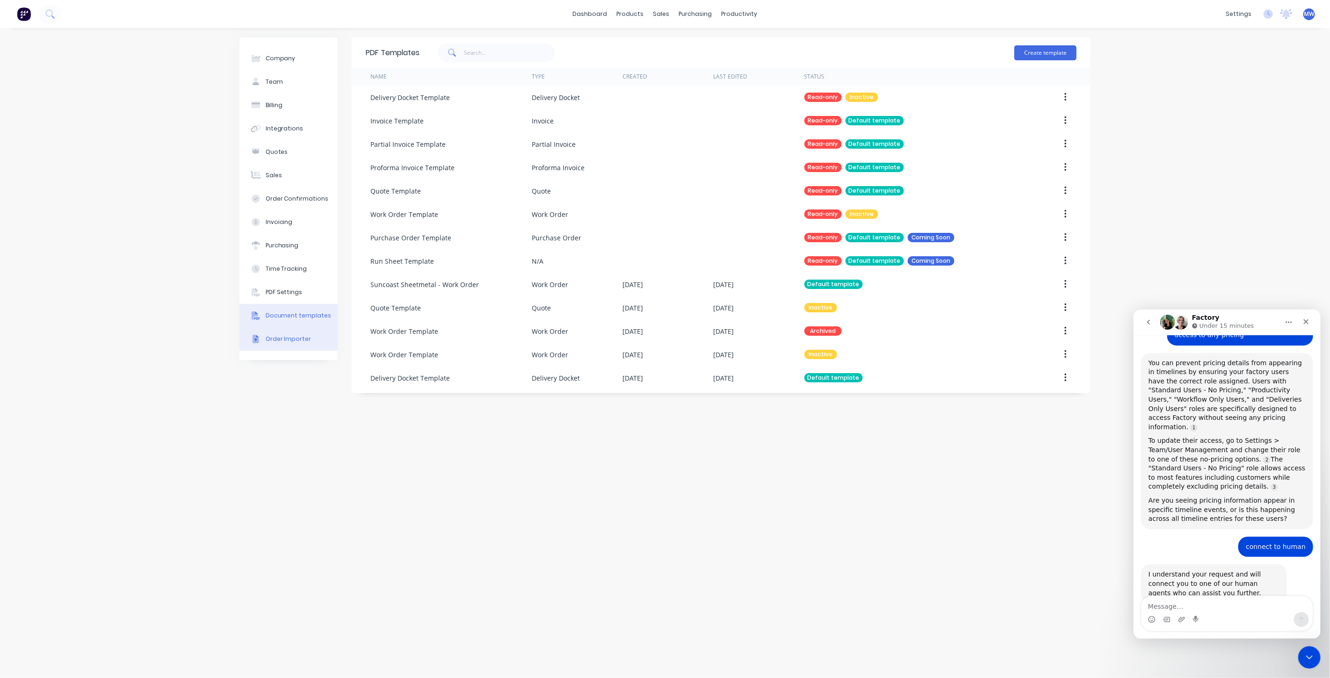
click at [293, 341] on div "Order Importer" at bounding box center [289, 339] width 46 height 8
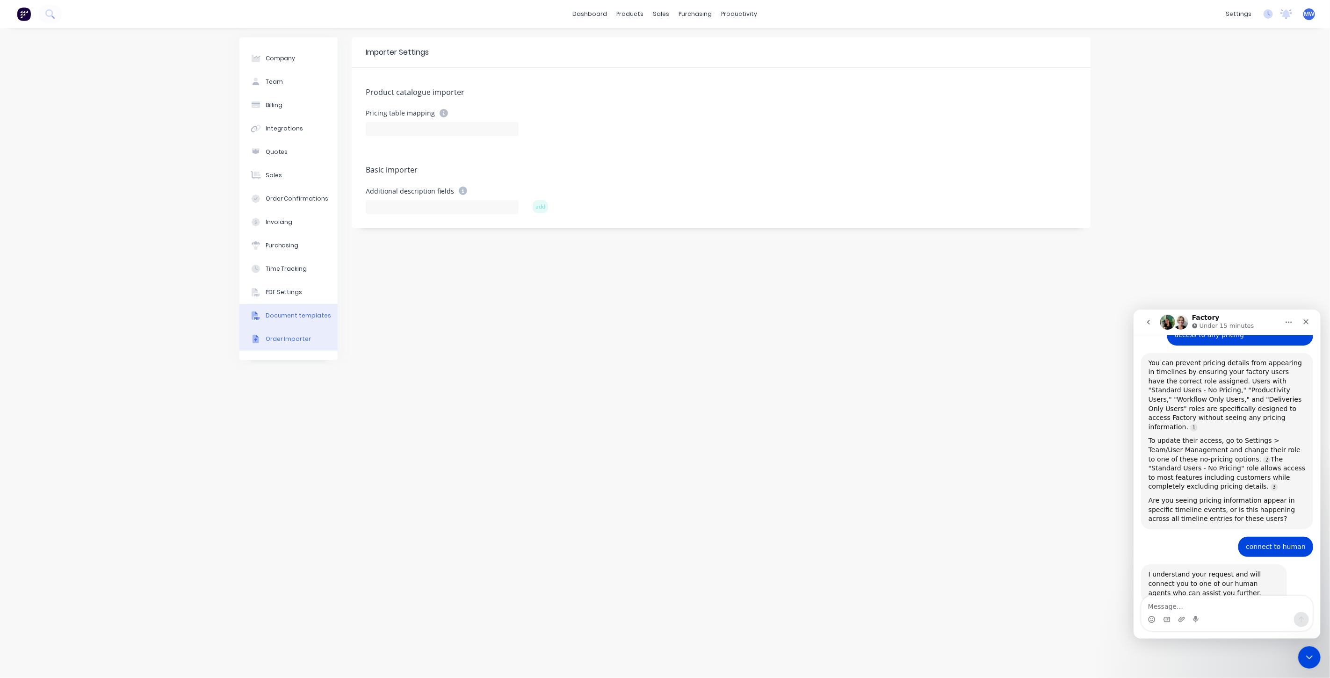
click at [288, 317] on div "Document templates" at bounding box center [299, 315] width 66 height 8
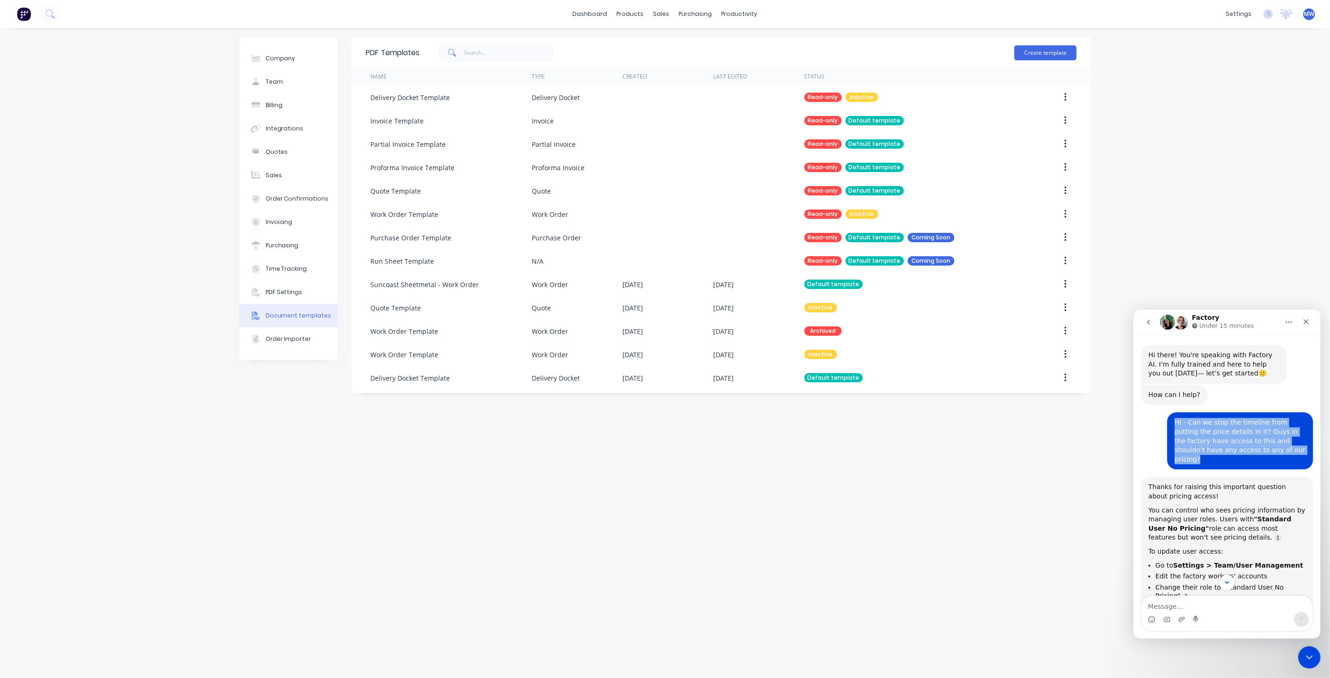
drag, startPoint x: 1169, startPoint y: 421, endPoint x: 1263, endPoint y: 449, distance: 97.8
click at [1263, 449] on div "HI - Can we stop the timeline from putting the price details in it? Guys in the…" at bounding box center [1239, 440] width 131 height 46
copy div "HI - Can we stop the timeline from putting the price details in it? Guys in the…"
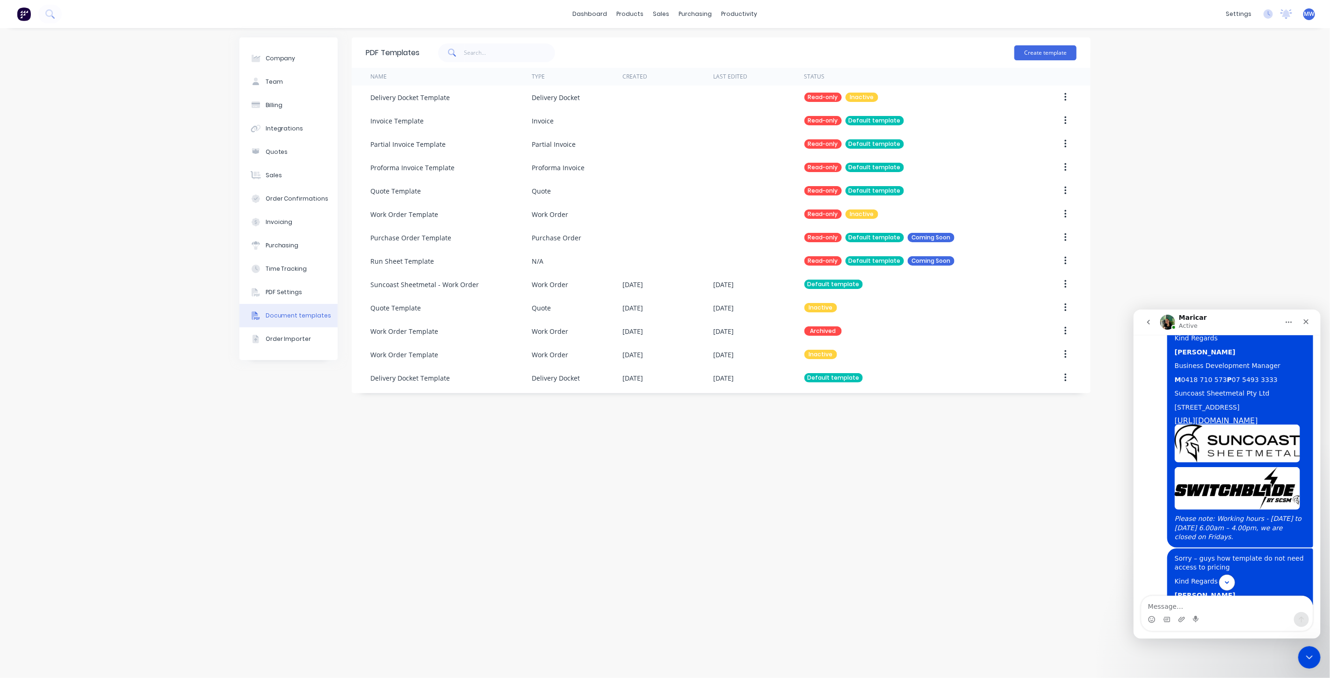
scroll to position [791, 0]
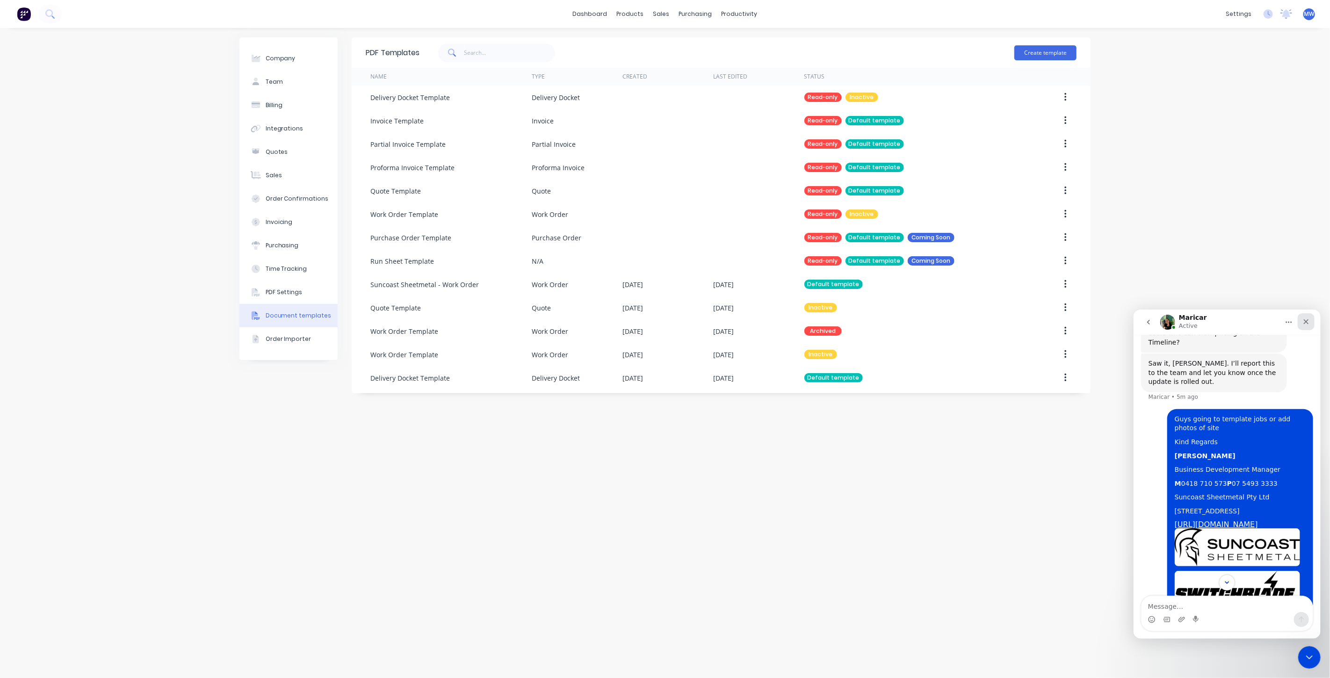
click at [1305, 320] on icon "Close" at bounding box center [1305, 320] width 7 height 7
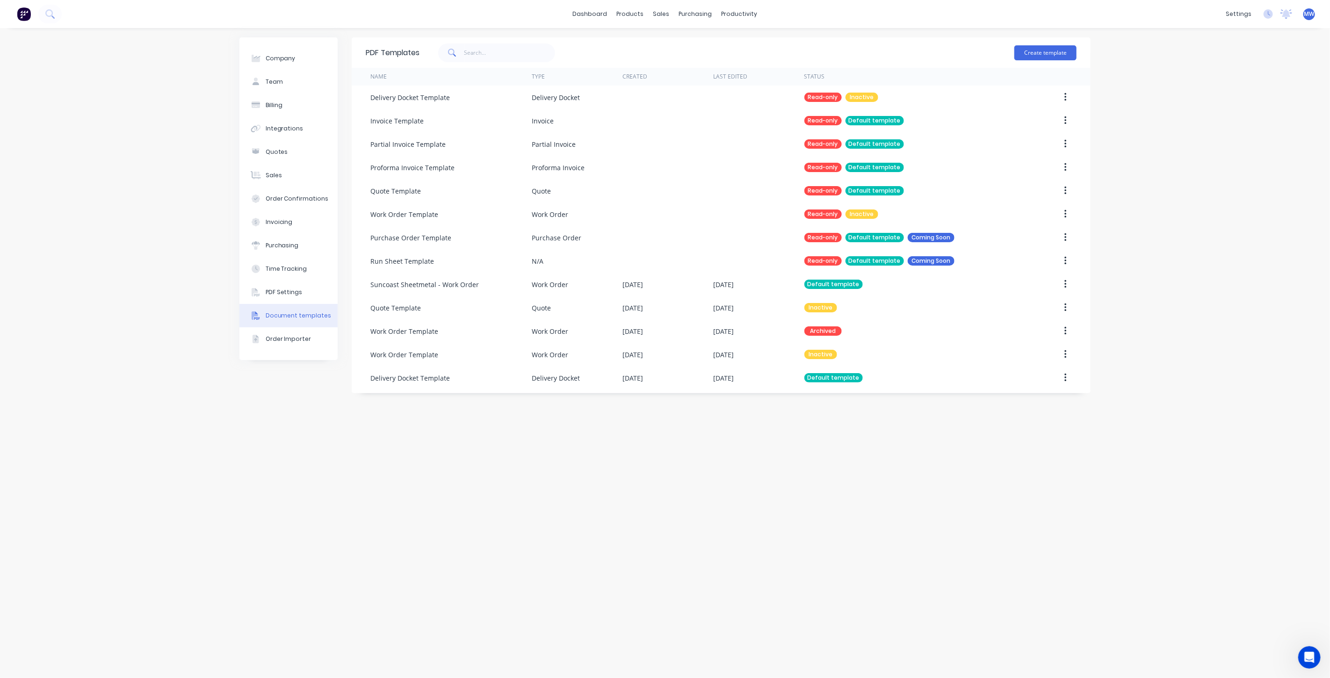
scroll to position [1295, 0]
click at [1192, 69] on link "Team" at bounding box center [1194, 63] width 124 height 19
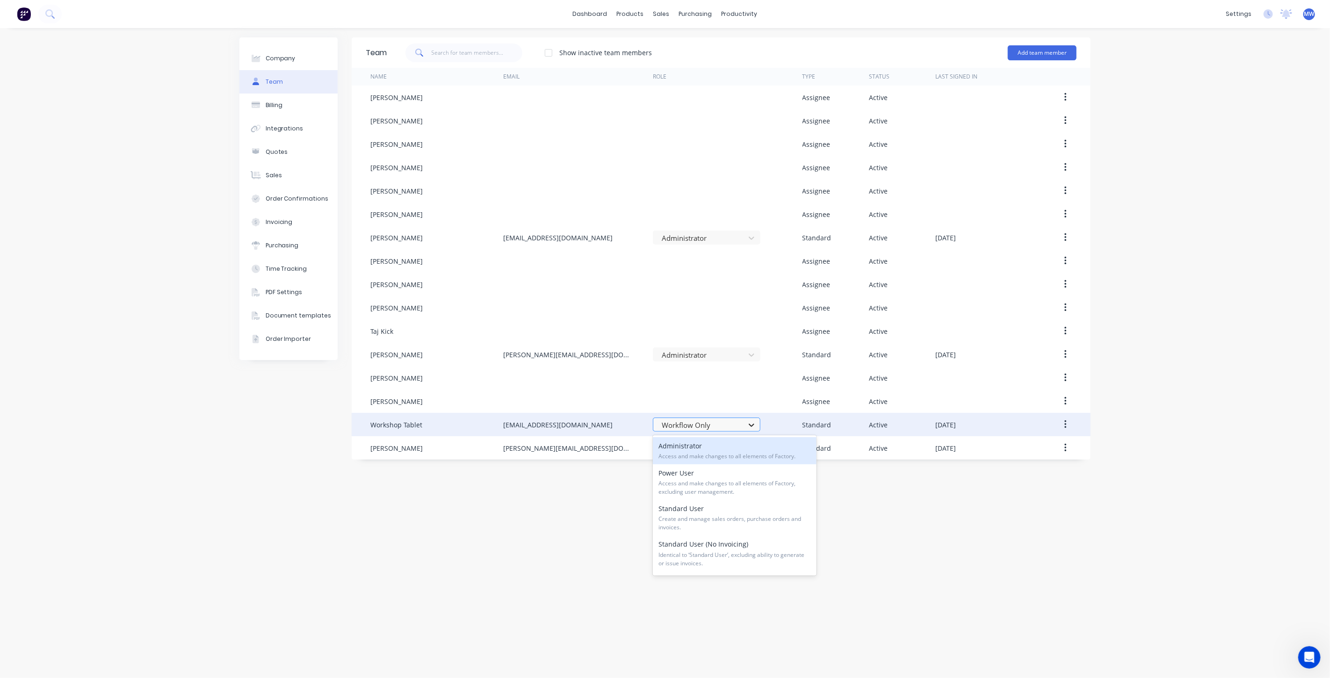
click at [752, 425] on icon at bounding box center [751, 425] width 6 height 3
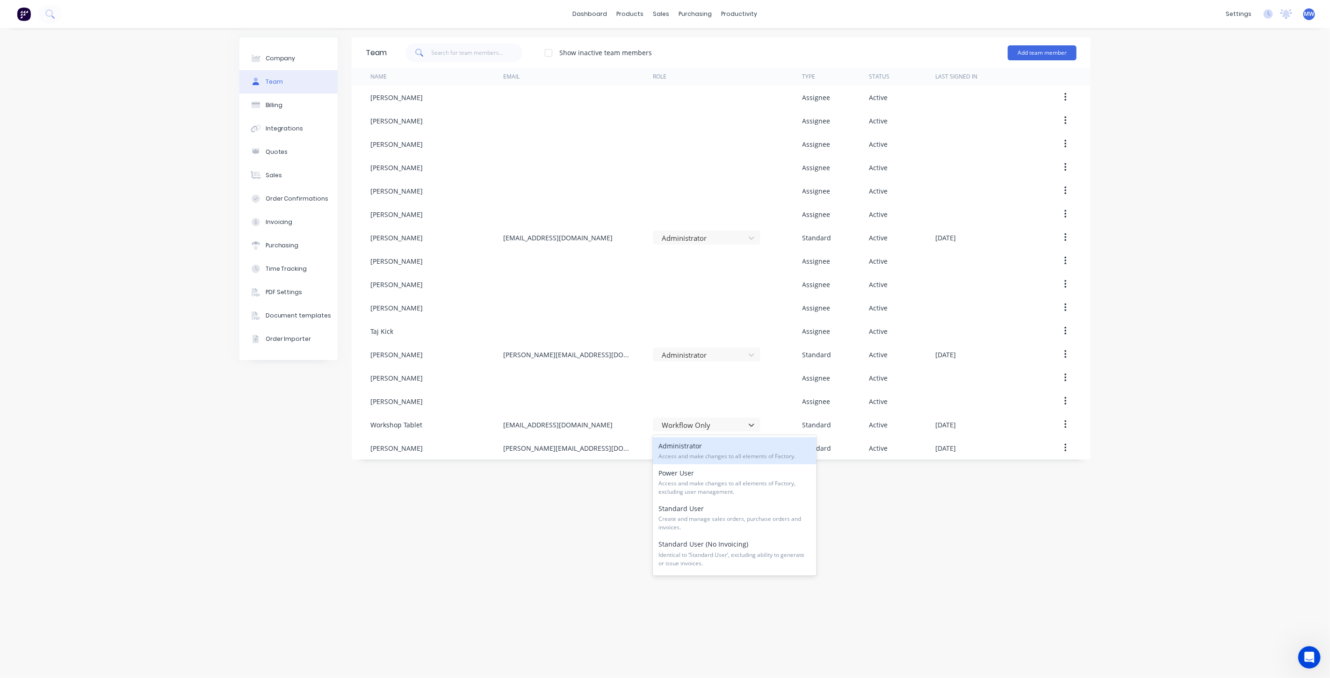
click at [550, 522] on div "Team Show inactive team members Add team member Name Email Role Type Status Las…" at bounding box center [721, 352] width 739 height 631
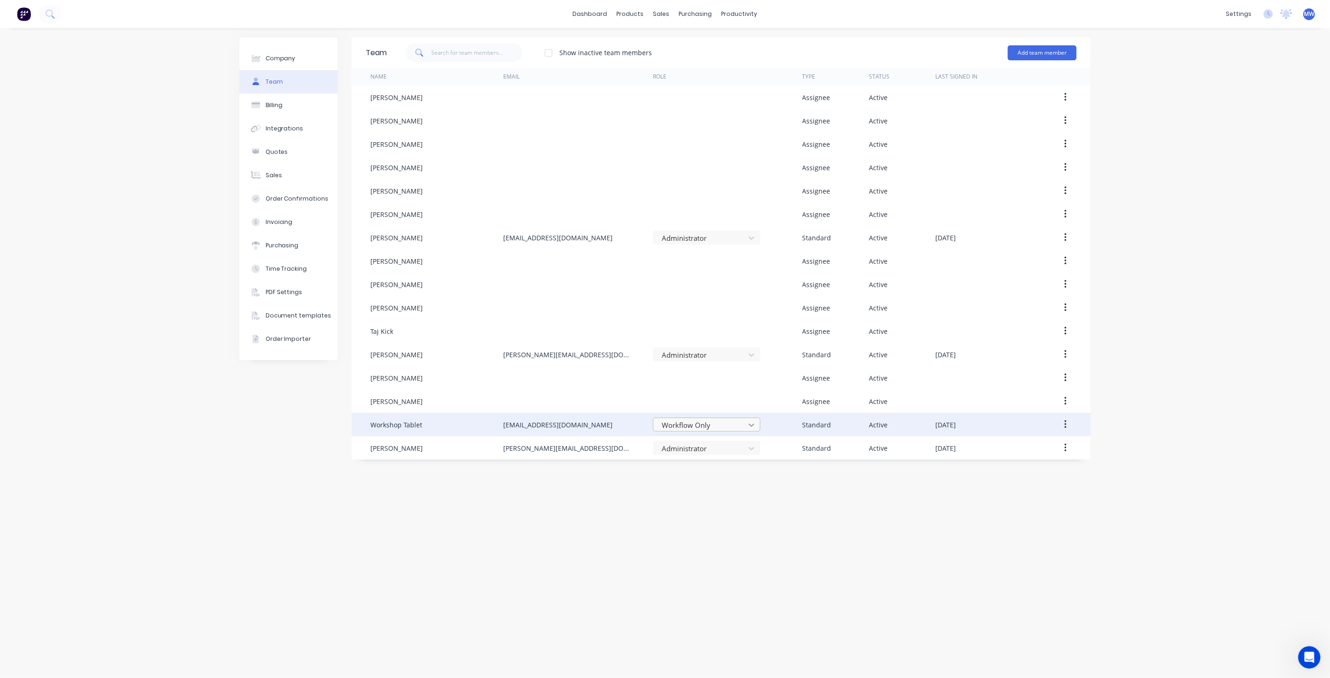
click at [748, 425] on icon at bounding box center [751, 424] width 9 height 9
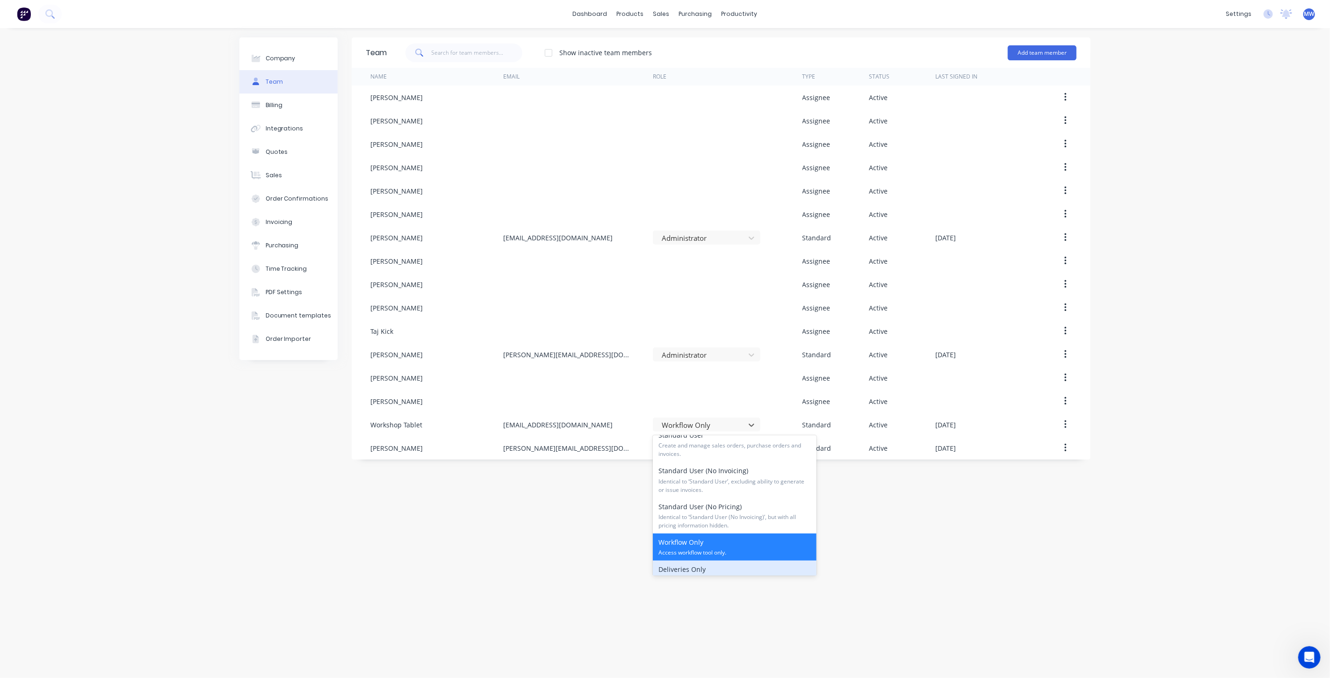
scroll to position [71, 0]
click at [748, 525] on span "Identical to ‘Standard User (No Invoicing)’, but with all pricing information h…" at bounding box center [734, 524] width 152 height 17
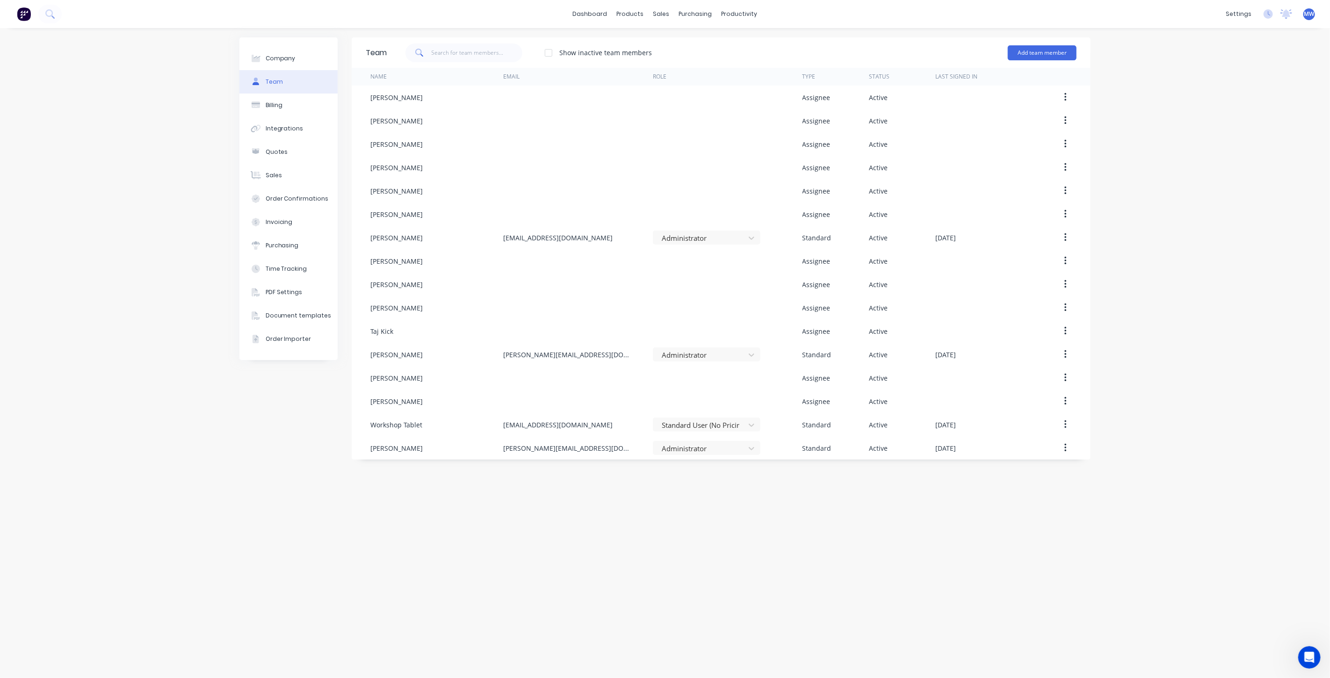
drag, startPoint x: 1115, startPoint y: 236, endPoint x: 1104, endPoint y: 222, distance: 17.3
click at [1114, 233] on div "Company Team Billing Integrations Quotes Sales Order Confirmations Invoicing Pu…" at bounding box center [665, 353] width 1330 height 650
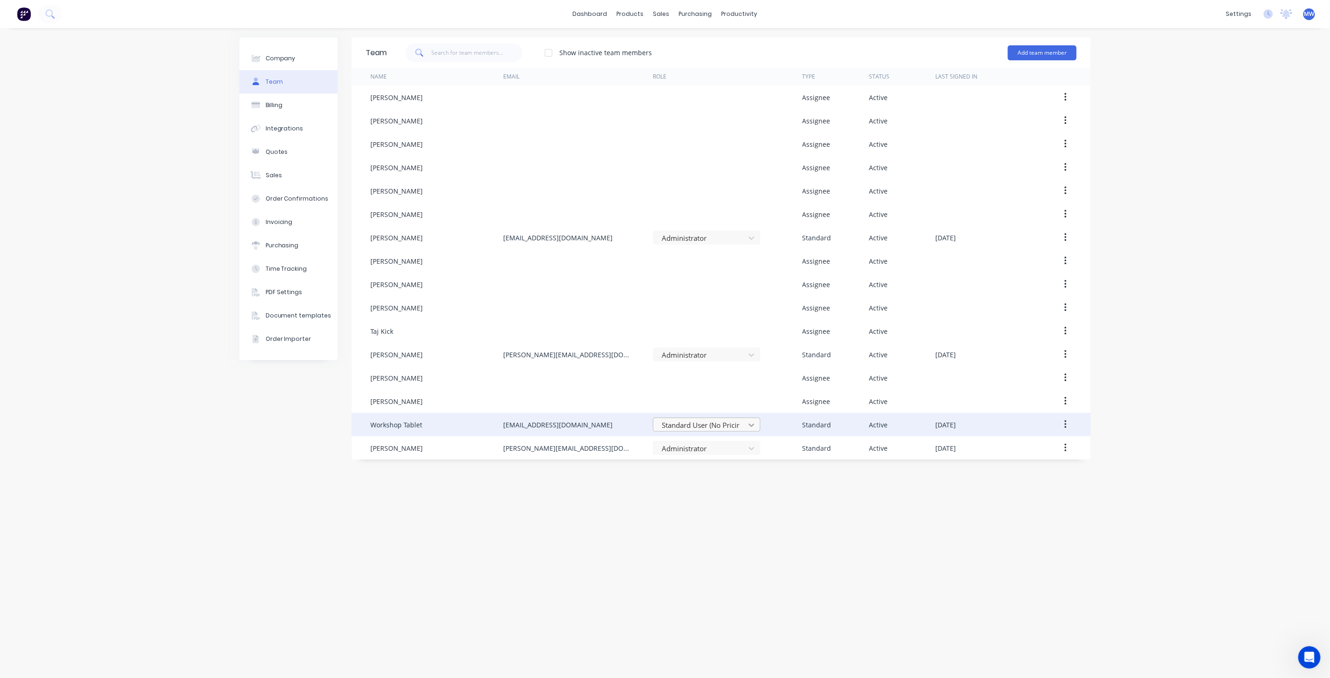
click at [756, 427] on icon at bounding box center [751, 424] width 9 height 9
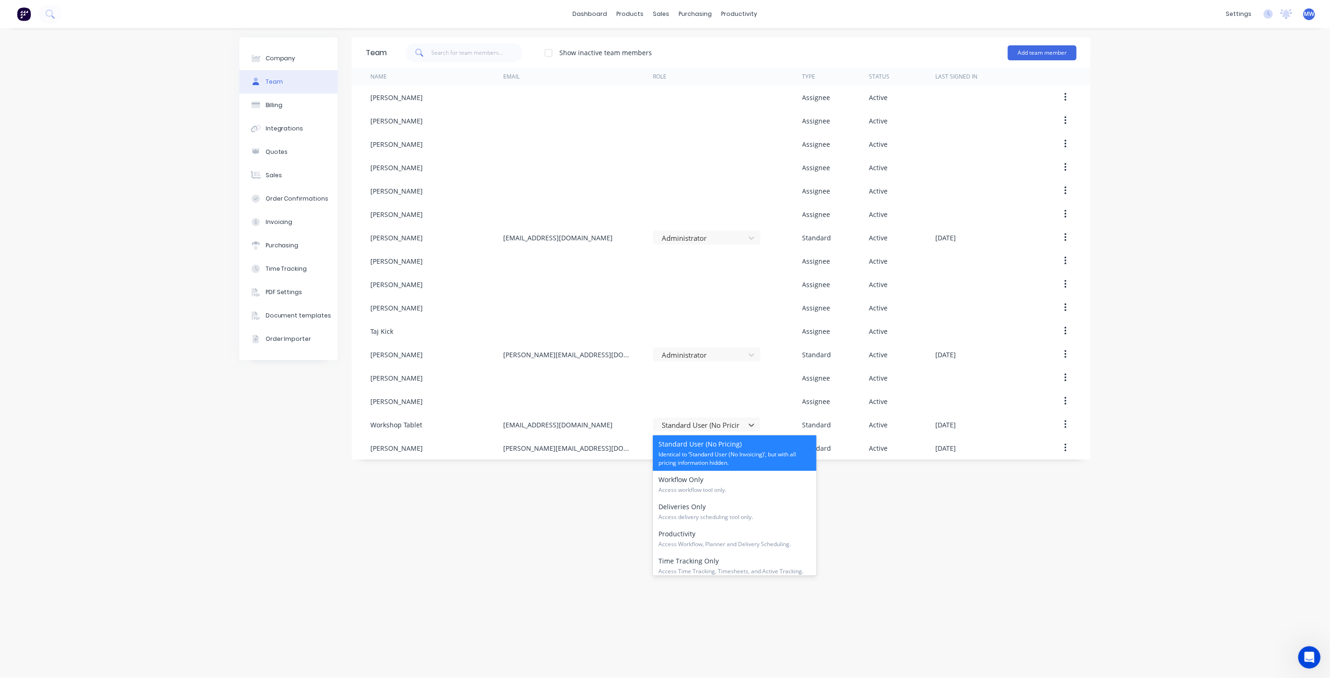
scroll to position [142, 0]
click at [535, 541] on div "Team Show inactive team members Add team member Name Email Role Type Status Las…" at bounding box center [721, 352] width 739 height 631
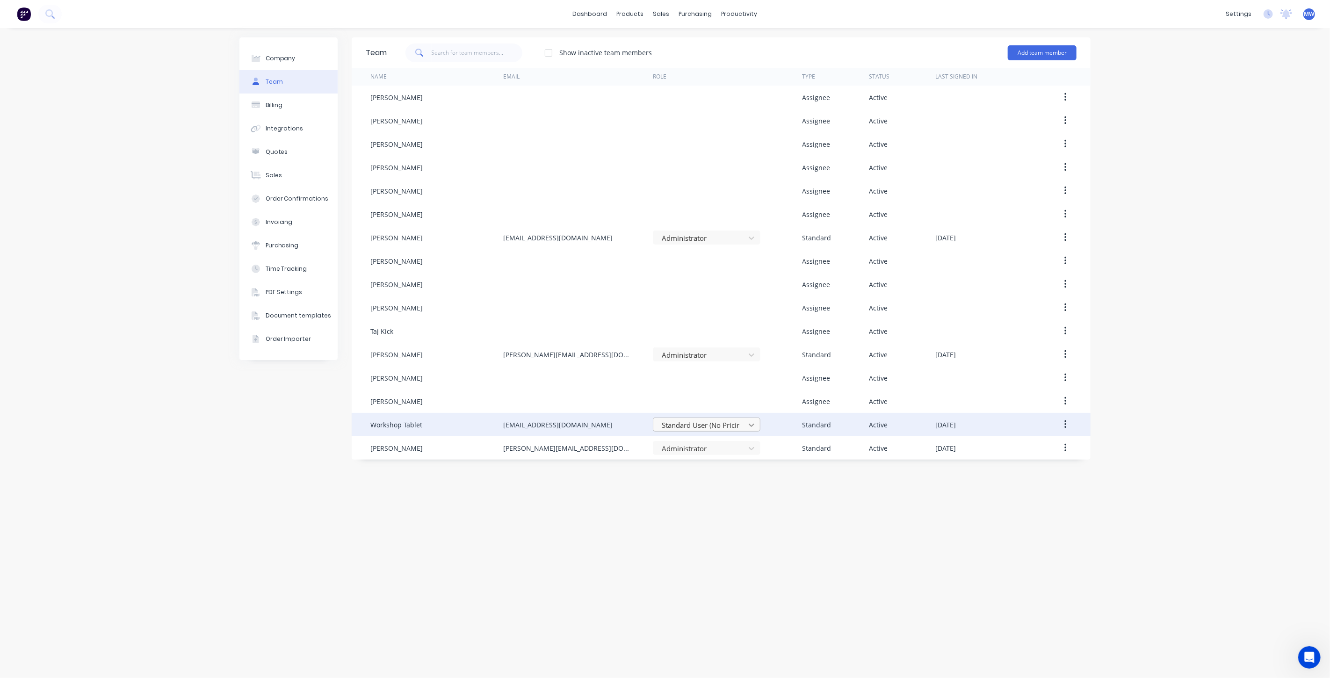
click at [749, 425] on icon at bounding box center [751, 424] width 9 height 9
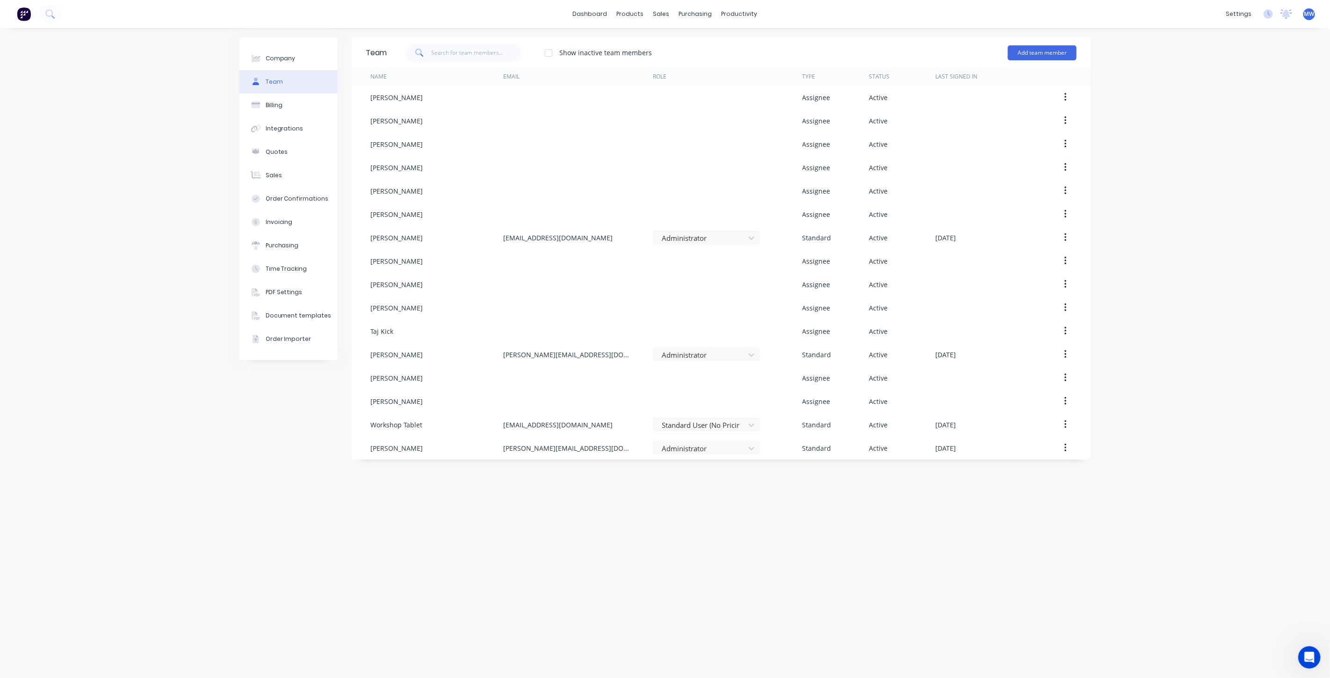
click at [1202, 468] on div "Company Team Billing Integrations Quotes Sales Order Confirmations Invoicing Pu…" at bounding box center [665, 353] width 1330 height 650
click at [1216, 443] on div "Company Team Billing Integrations Quotes Sales Order Confirmations Invoicing Pu…" at bounding box center [665, 353] width 1330 height 650
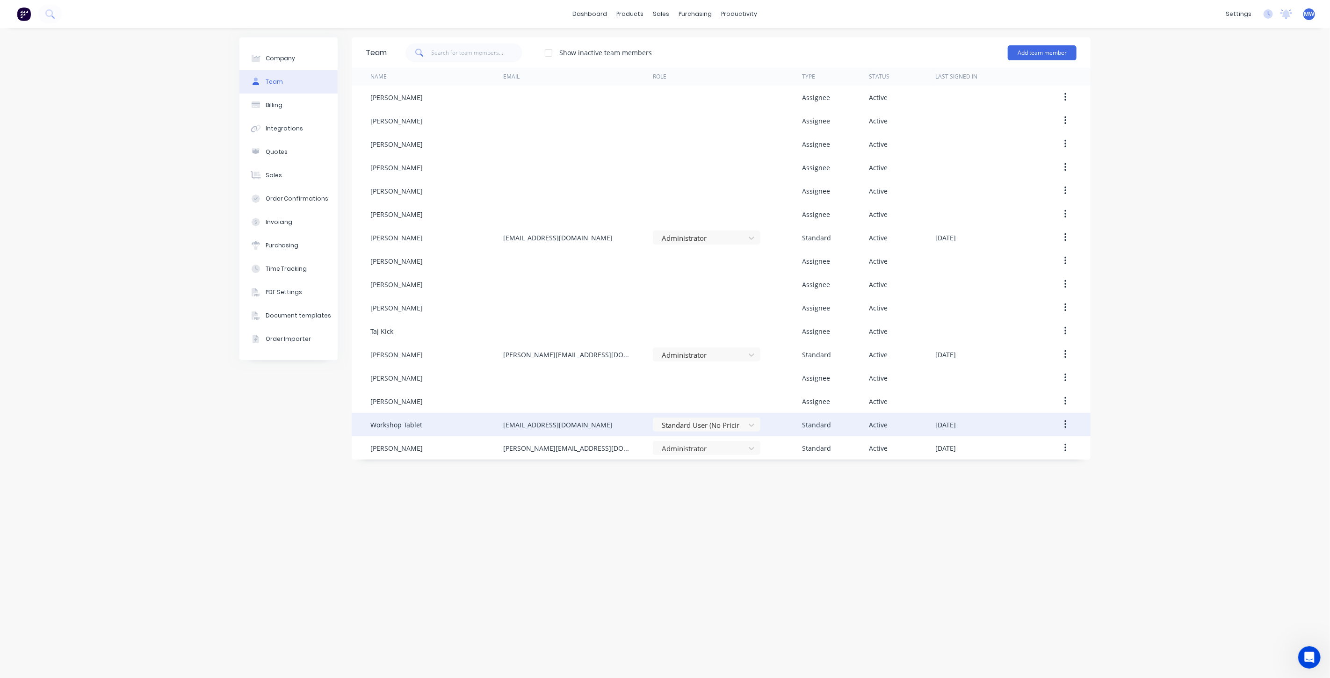
click at [1059, 429] on button "button" at bounding box center [1065, 424] width 22 height 17
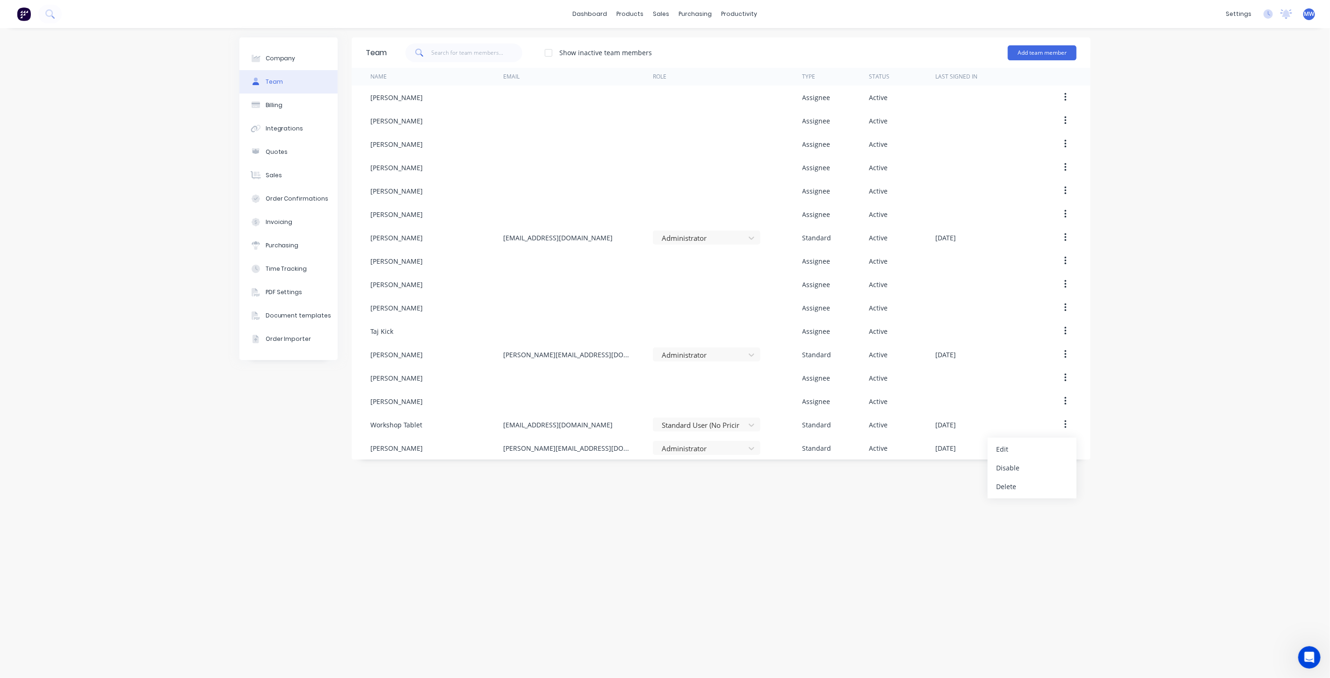
click at [1130, 448] on div "Company Team Billing Integrations Quotes Sales Order Confirmations Invoicing Pu…" at bounding box center [665, 353] width 1330 height 650
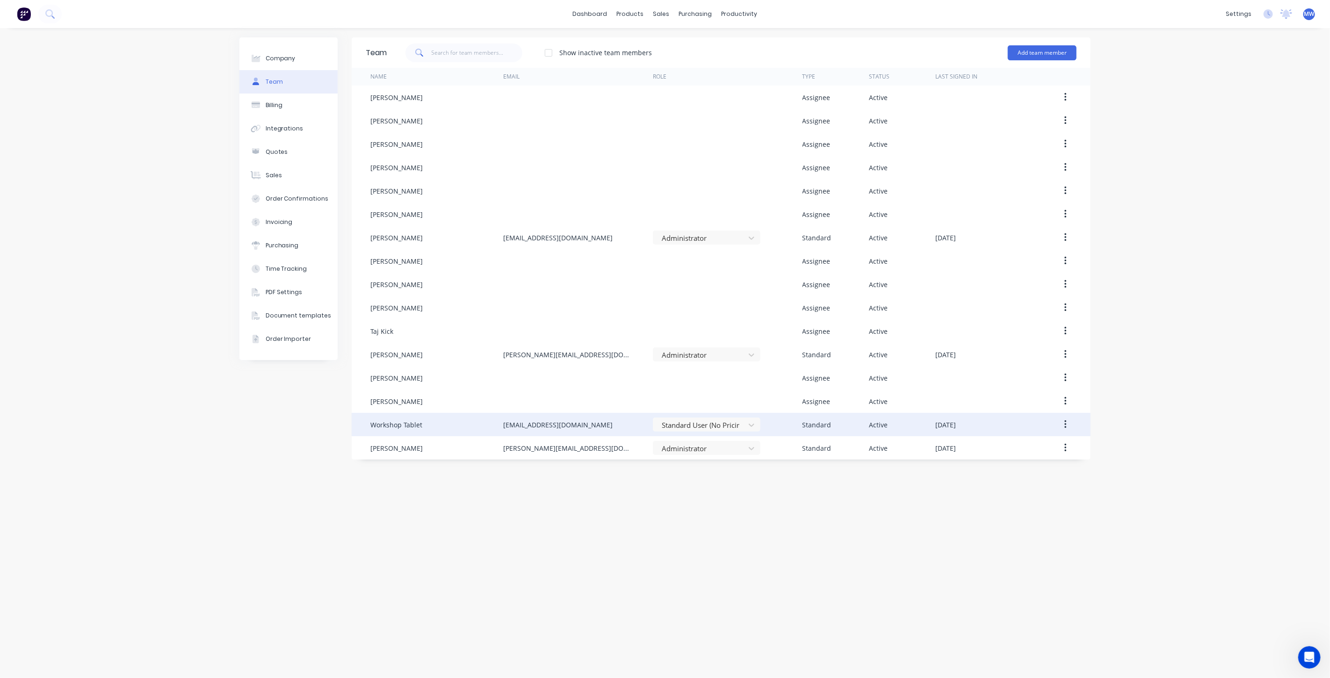
click at [1068, 427] on button "button" at bounding box center [1065, 424] width 22 height 17
click at [1033, 469] on div "Disable" at bounding box center [1032, 468] width 72 height 14
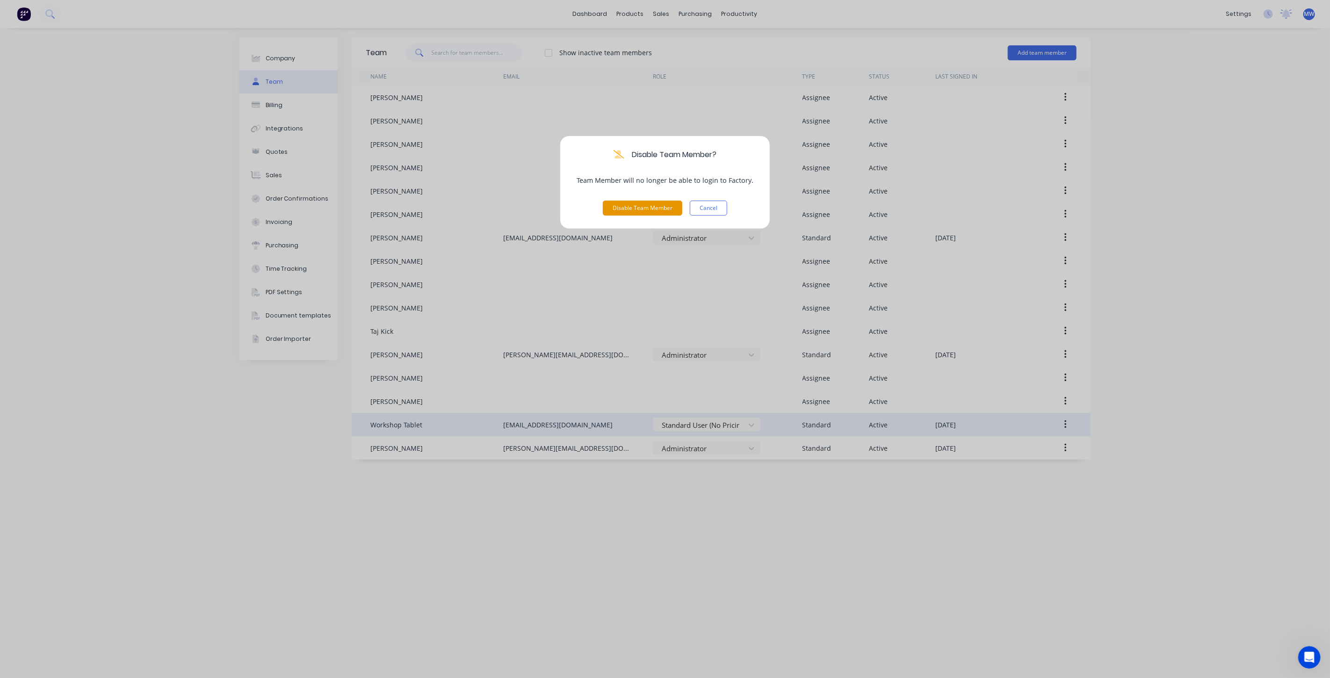
click at [641, 211] on button "Disable Team Member" at bounding box center [642, 208] width 79 height 15
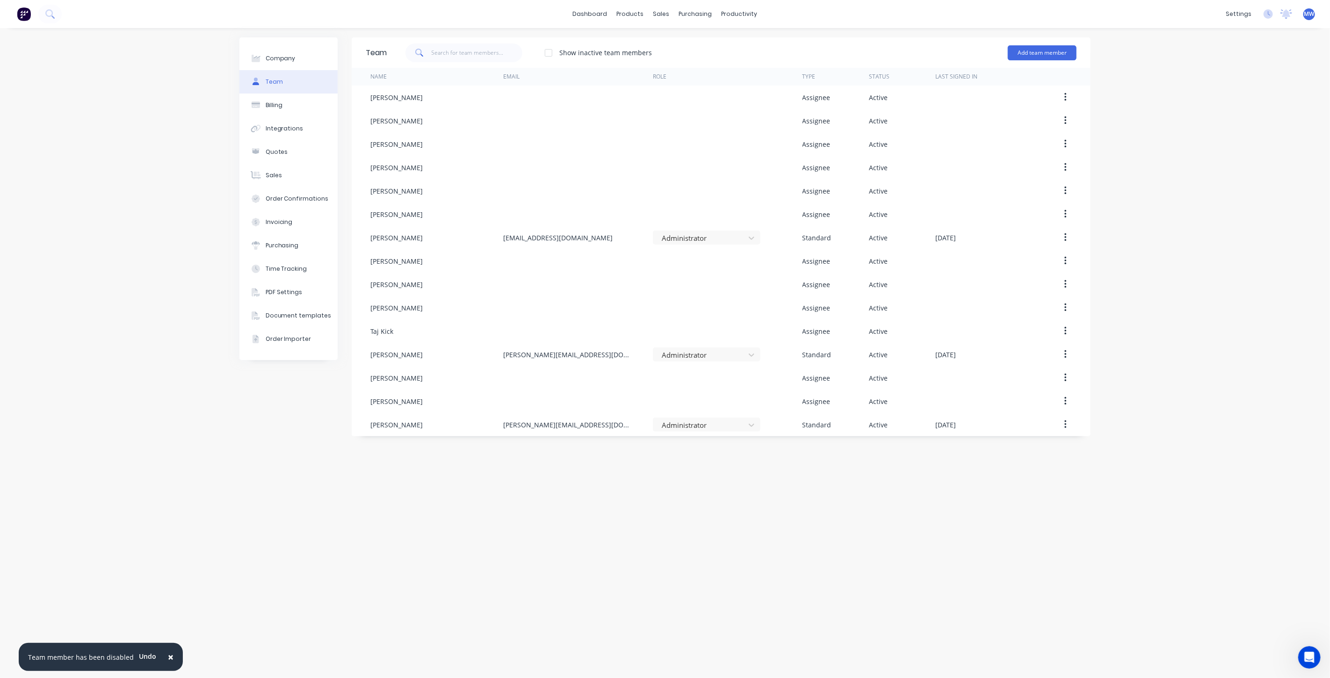
click at [225, 468] on div "Company Team Billing Integrations Quotes Sales Order Confirmations Invoicing Pu…" at bounding box center [665, 353] width 1330 height 650
click at [186, 366] on div "Company Team Billing Integrations Quotes Sales Order Confirmations Invoicing Pu…" at bounding box center [665, 353] width 1330 height 650
